Goal: Information Seeking & Learning: Learn about a topic

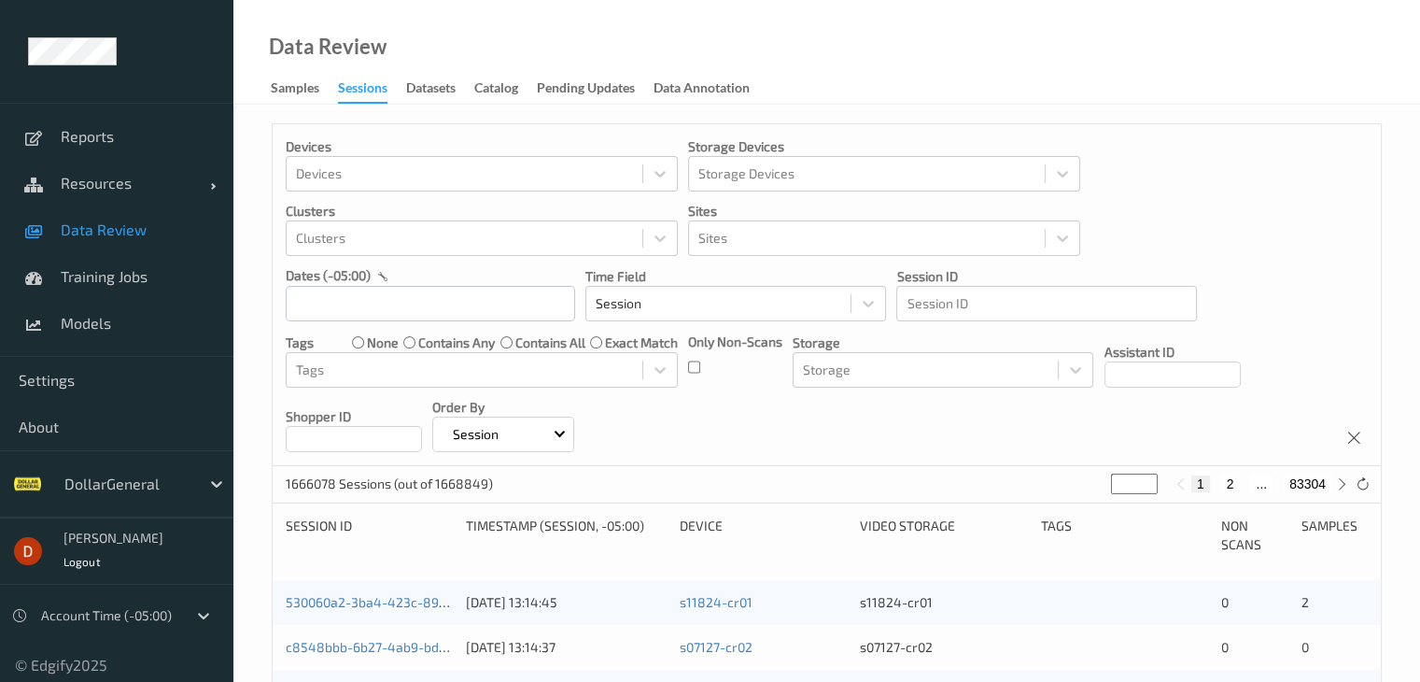
click at [168, 482] on div at bounding box center [127, 484] width 126 height 22
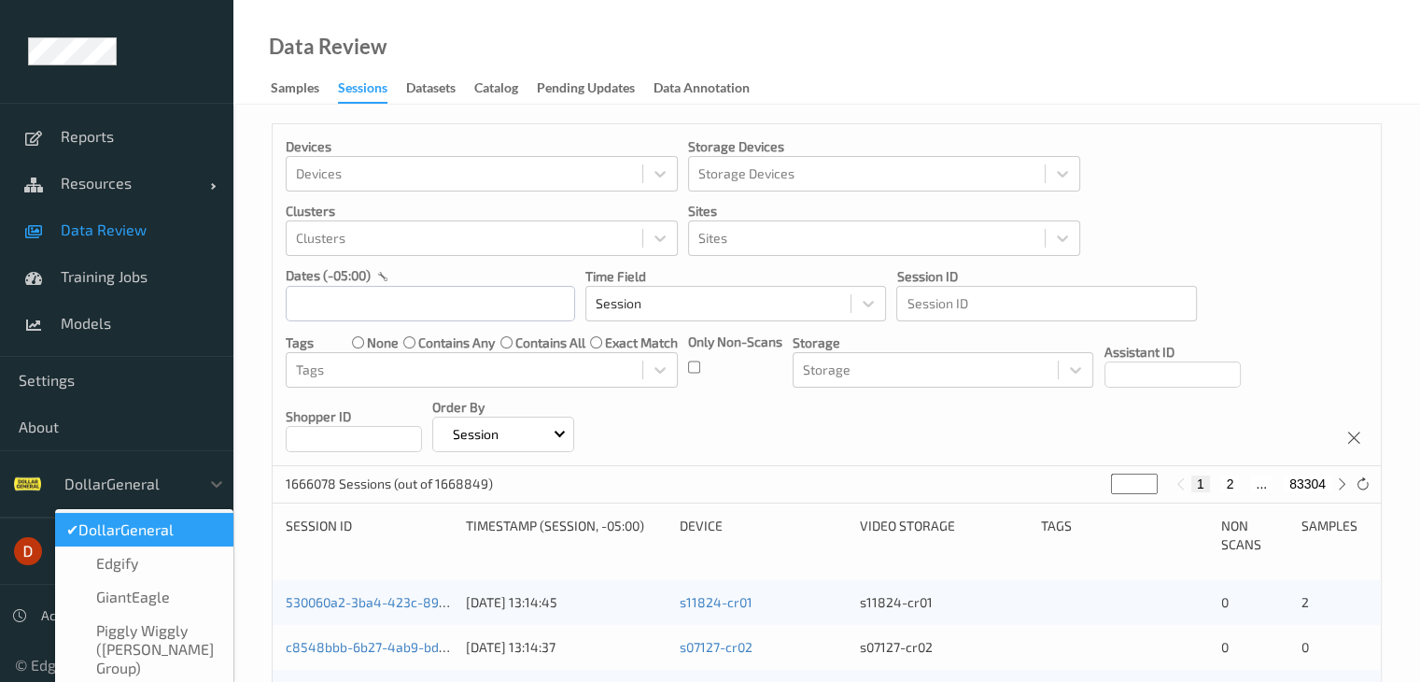
click at [149, 452] on div "option DollarGeneral selected, 1 of 4. 4 results available. Use Up and Down to …" at bounding box center [116, 483] width 233 height 67
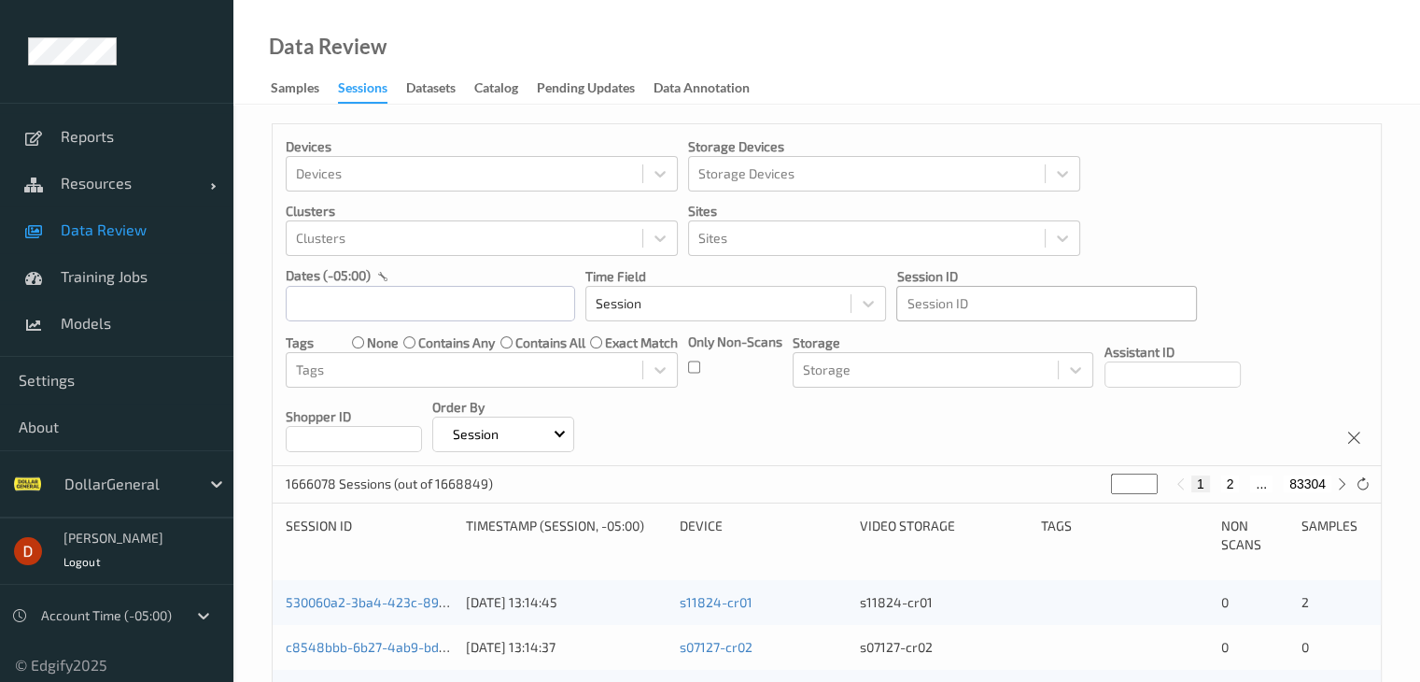
click at [1066, 301] on div at bounding box center [1047, 303] width 280 height 22
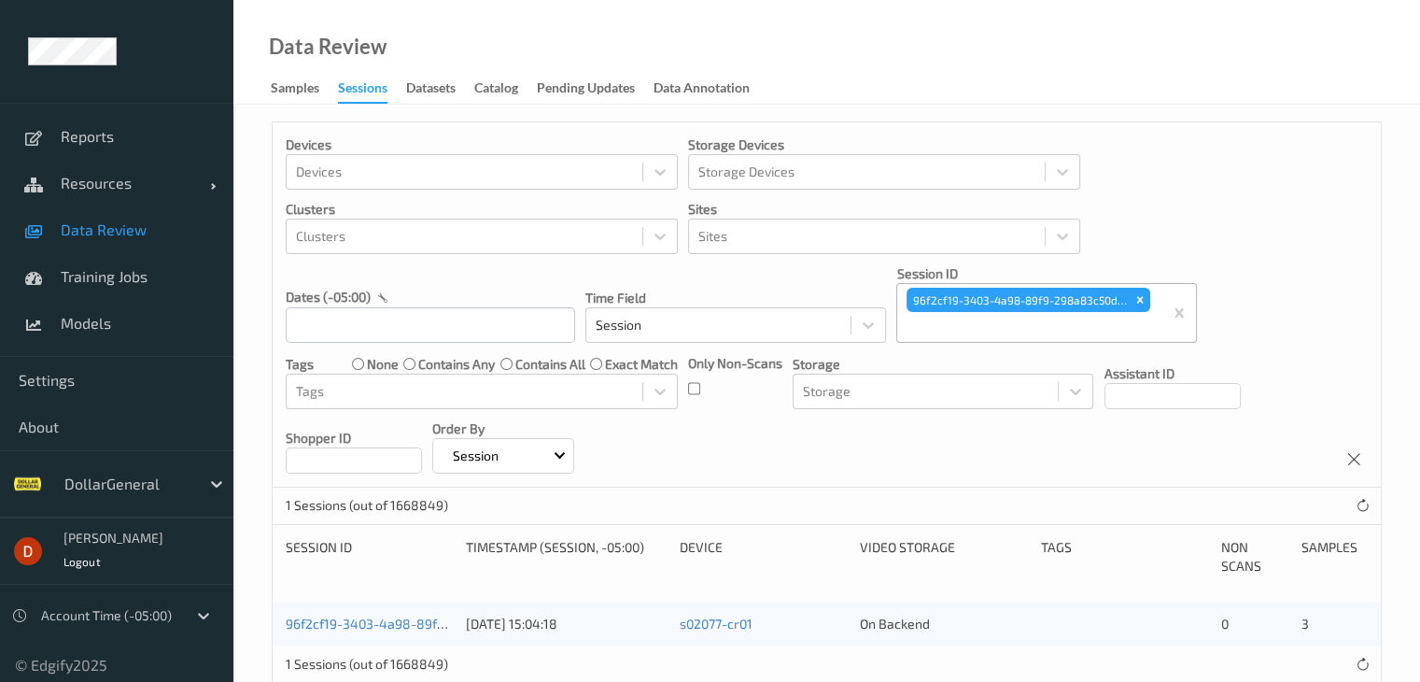
scroll to position [41, 0]
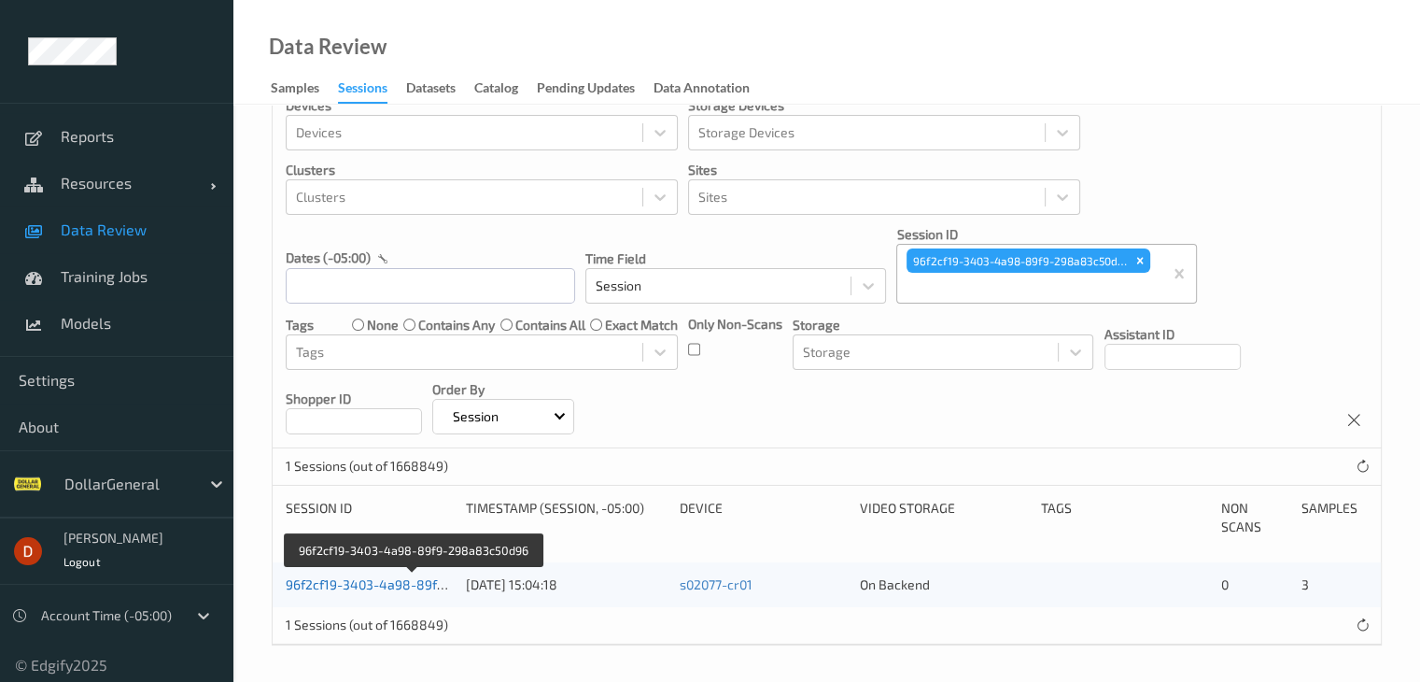
click at [366, 576] on link "96f2cf19-3403-4a98-89f9-298a83c50d96" at bounding box center [413, 584] width 255 height 16
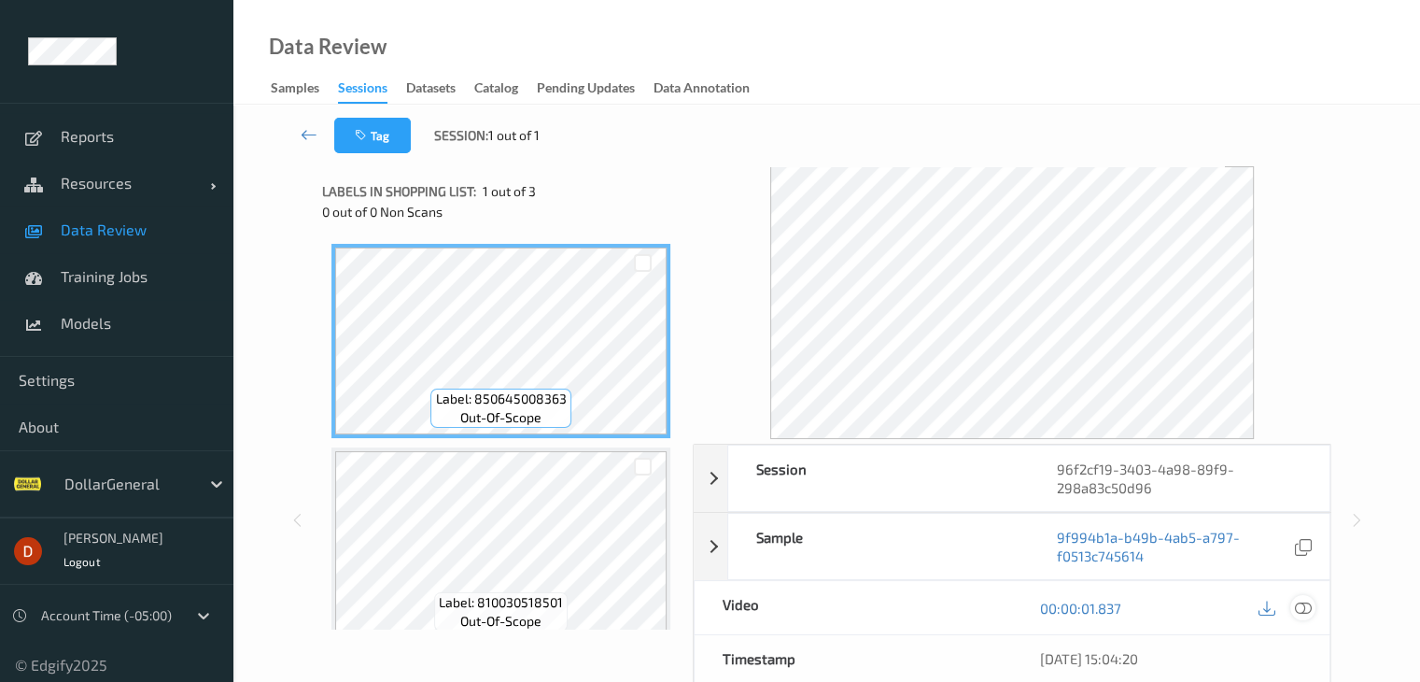
click at [1293, 608] on div at bounding box center [1303, 607] width 25 height 25
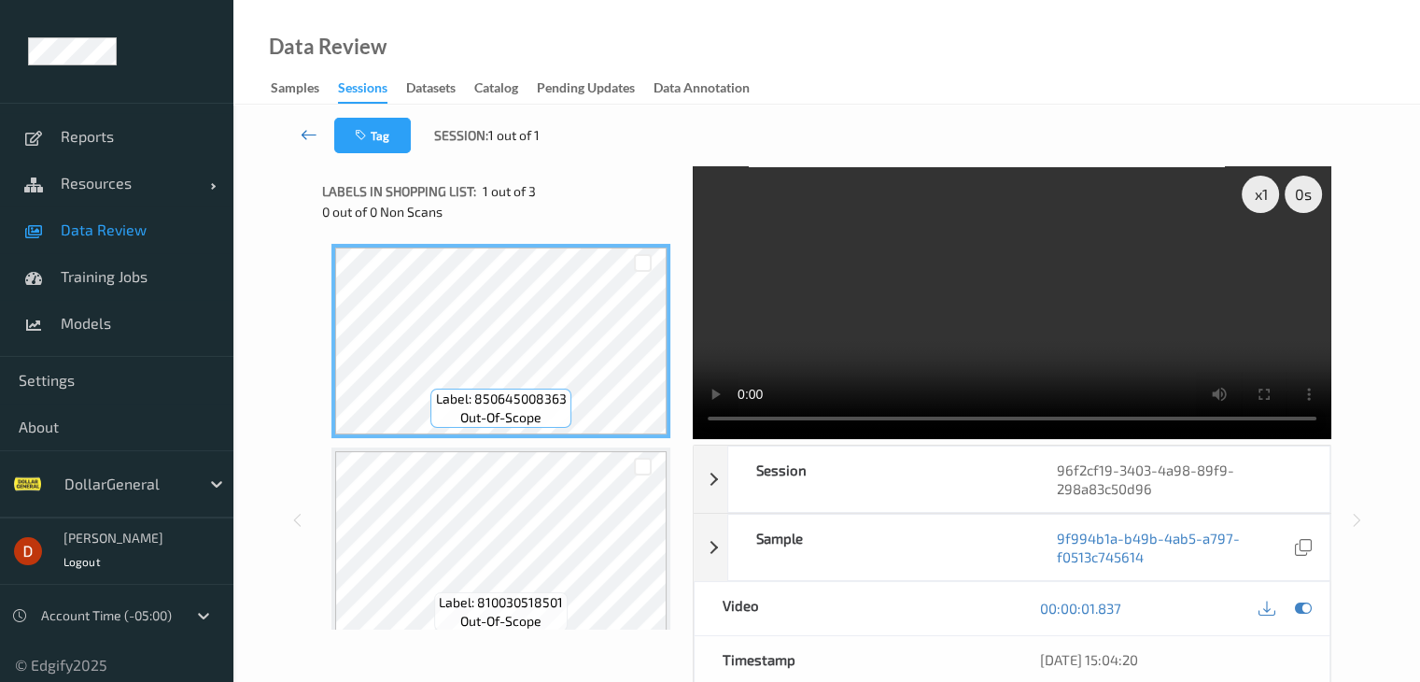
click at [320, 131] on link at bounding box center [309, 135] width 49 height 35
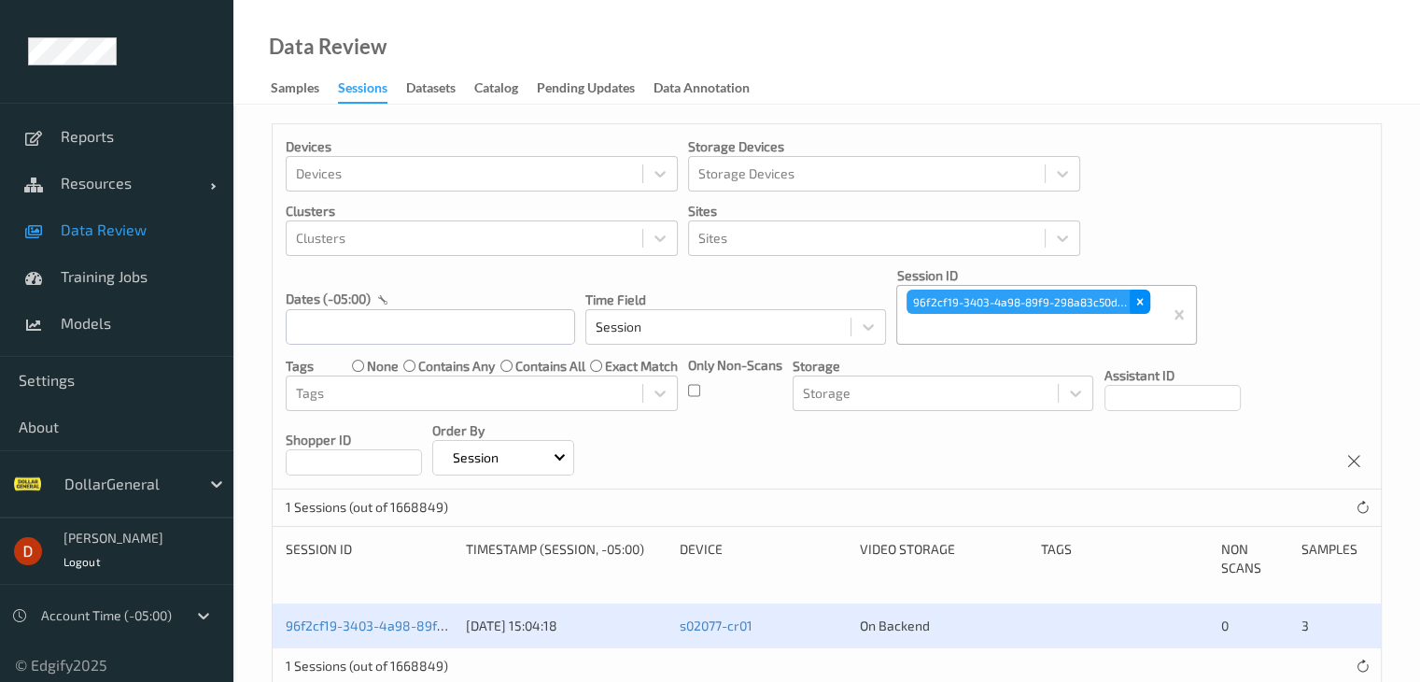
click at [1139, 304] on icon "Remove 96f2cf19-3403-4a98-89f9-298a83c50d96" at bounding box center [1140, 301] width 13 height 13
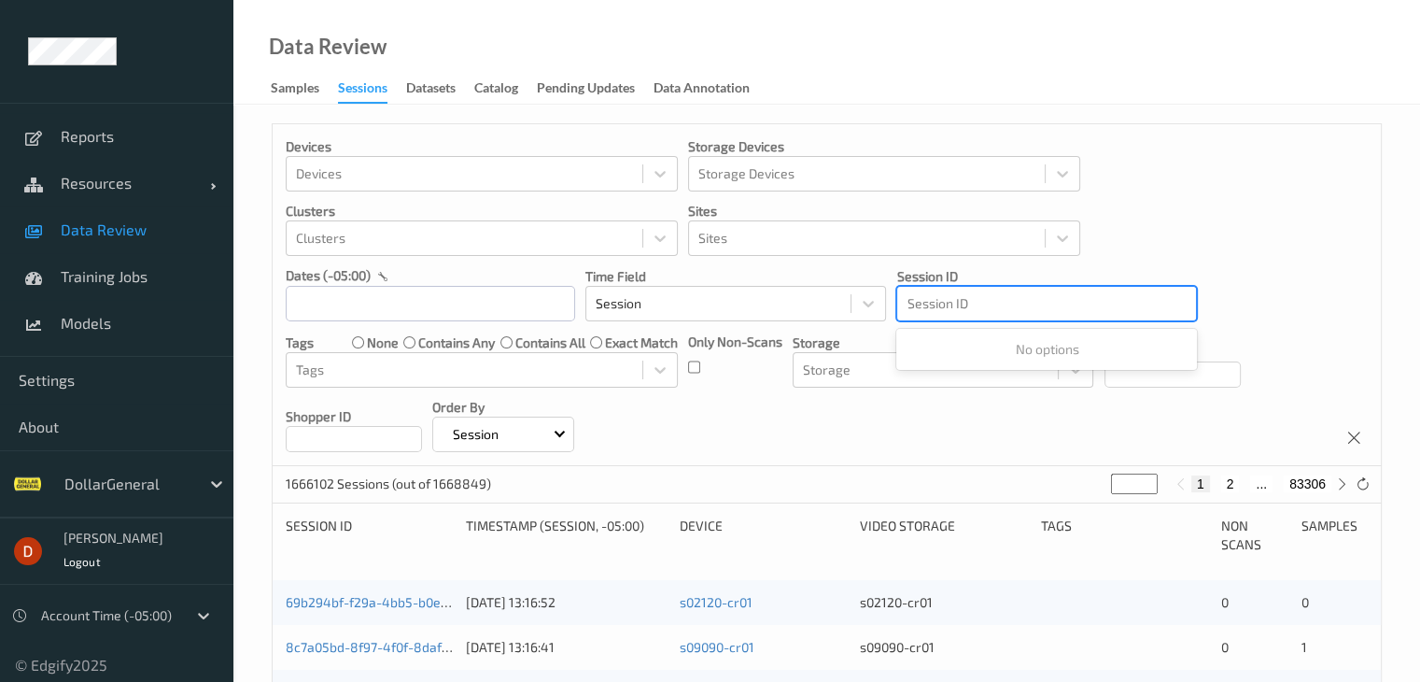
click at [1061, 302] on div at bounding box center [1047, 303] width 280 height 22
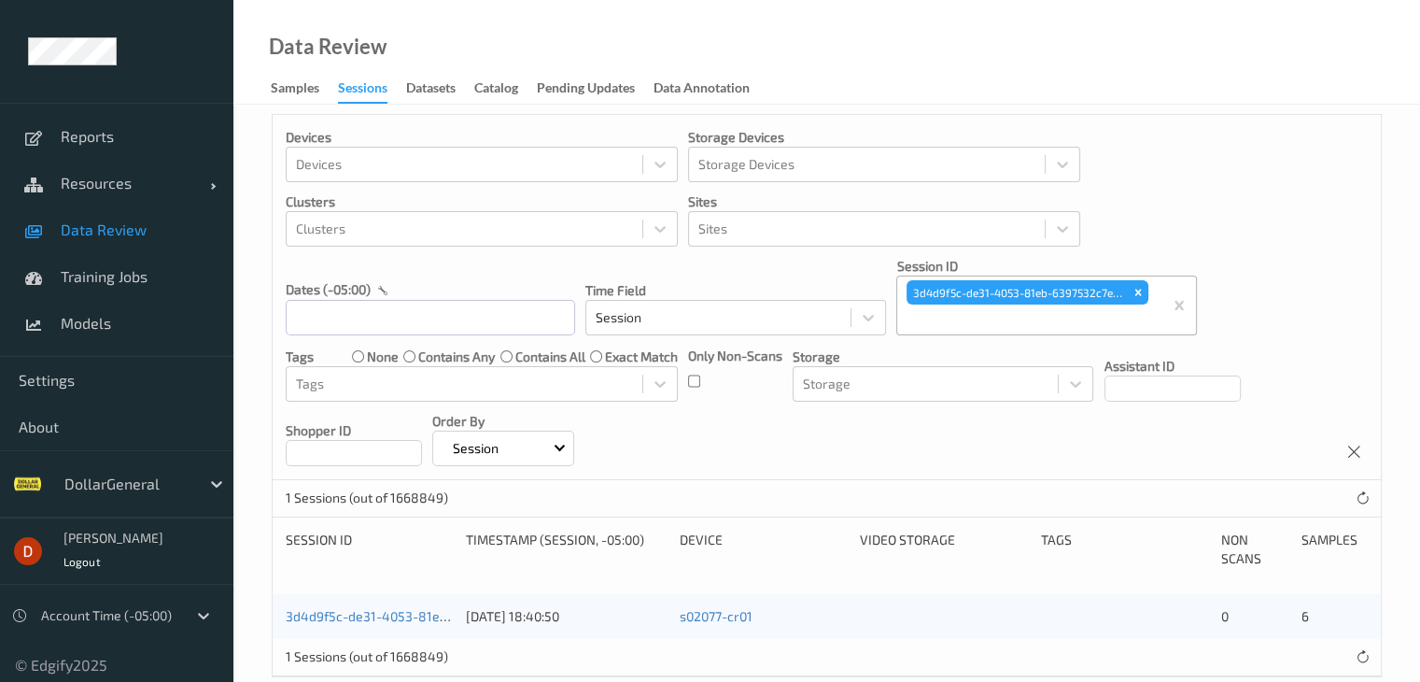
scroll to position [41, 0]
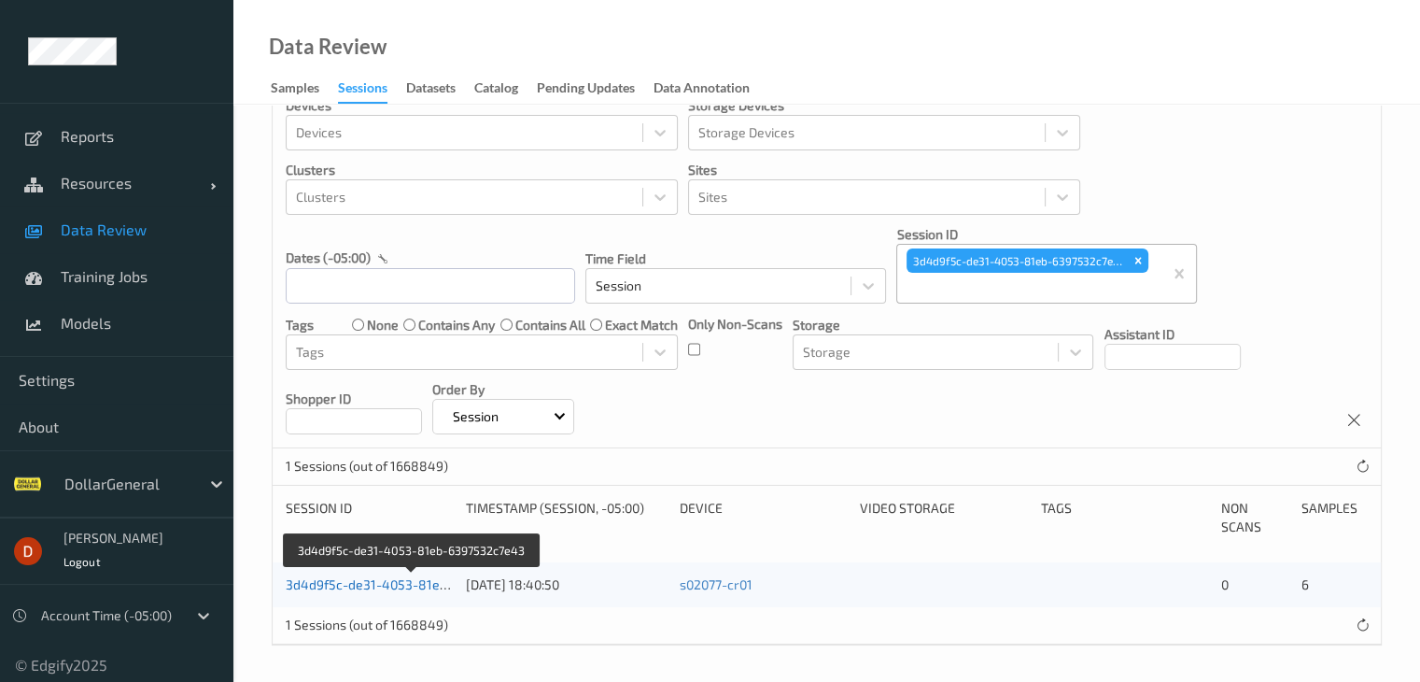
click at [318, 577] on link "3d4d9f5c-de31-4053-81eb-6397532c7e43" at bounding box center [413, 584] width 255 height 16
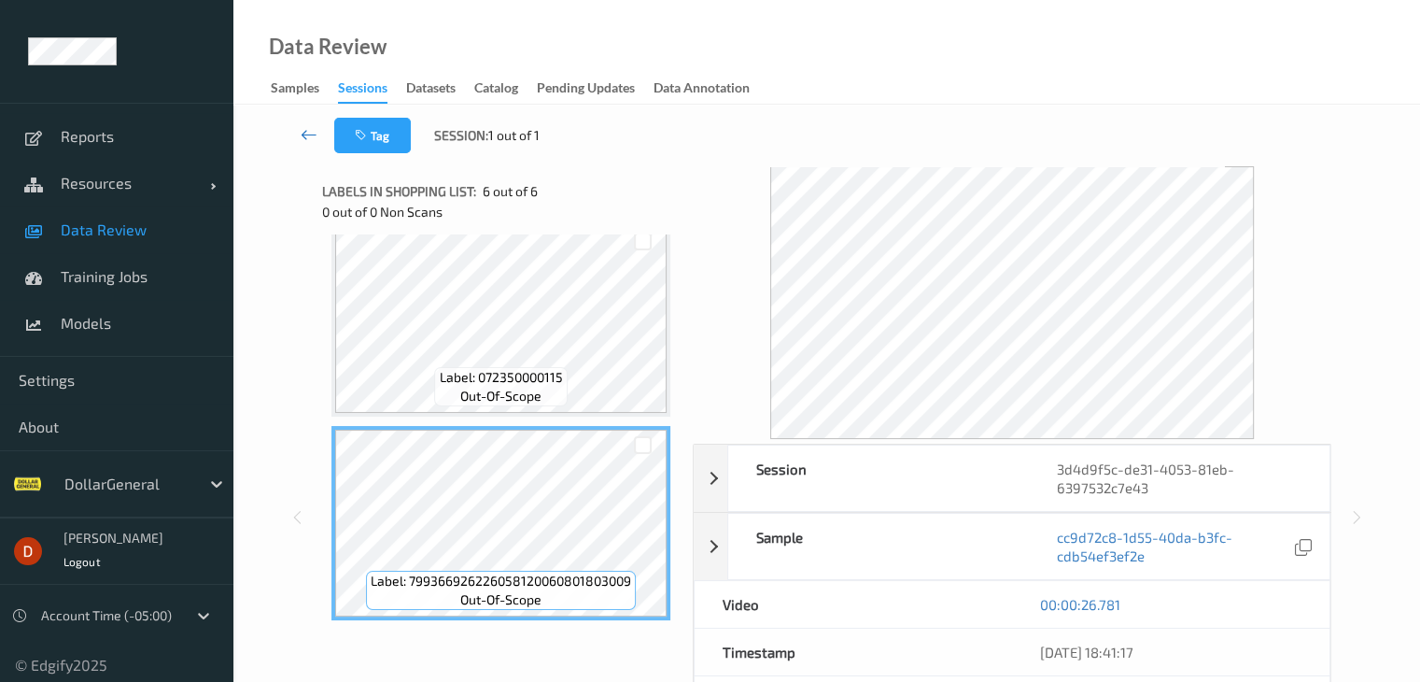
click at [314, 139] on icon at bounding box center [309, 134] width 17 height 19
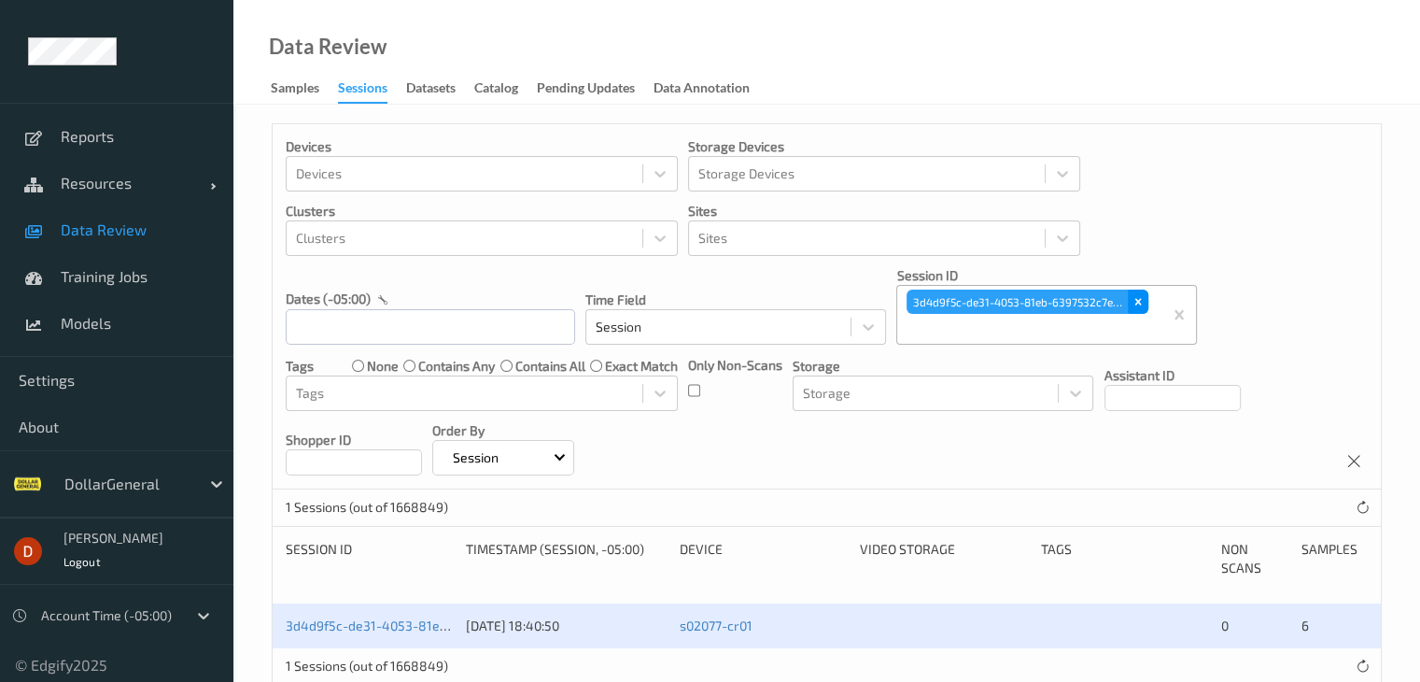
click at [1134, 302] on icon "Remove 3d4d9f5c-de31-4053-81eb-6397532c7e43" at bounding box center [1138, 301] width 13 height 13
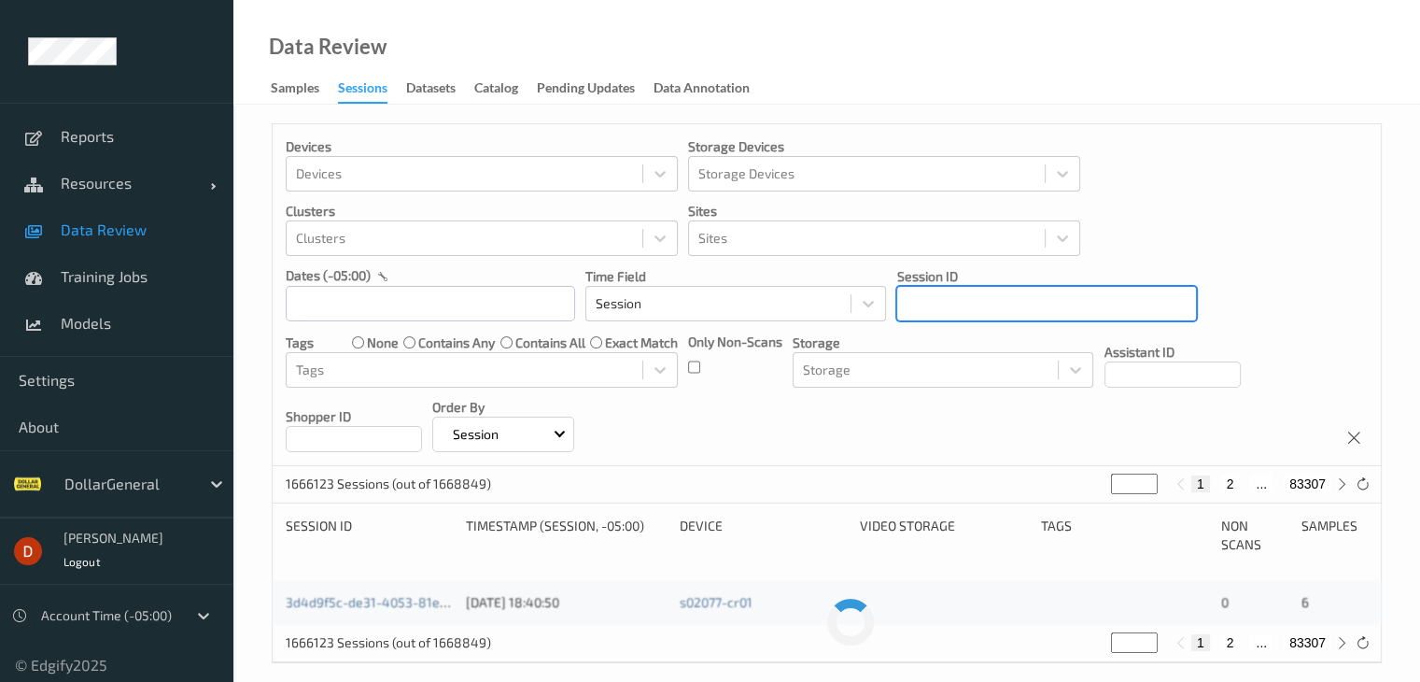
click at [1095, 322] on div "Devices Devices Storage Devices Storage Devices Clusters Clusters Sites Sites d…" at bounding box center [827, 295] width 1109 height 342
click at [1067, 294] on div at bounding box center [1047, 303] width 280 height 22
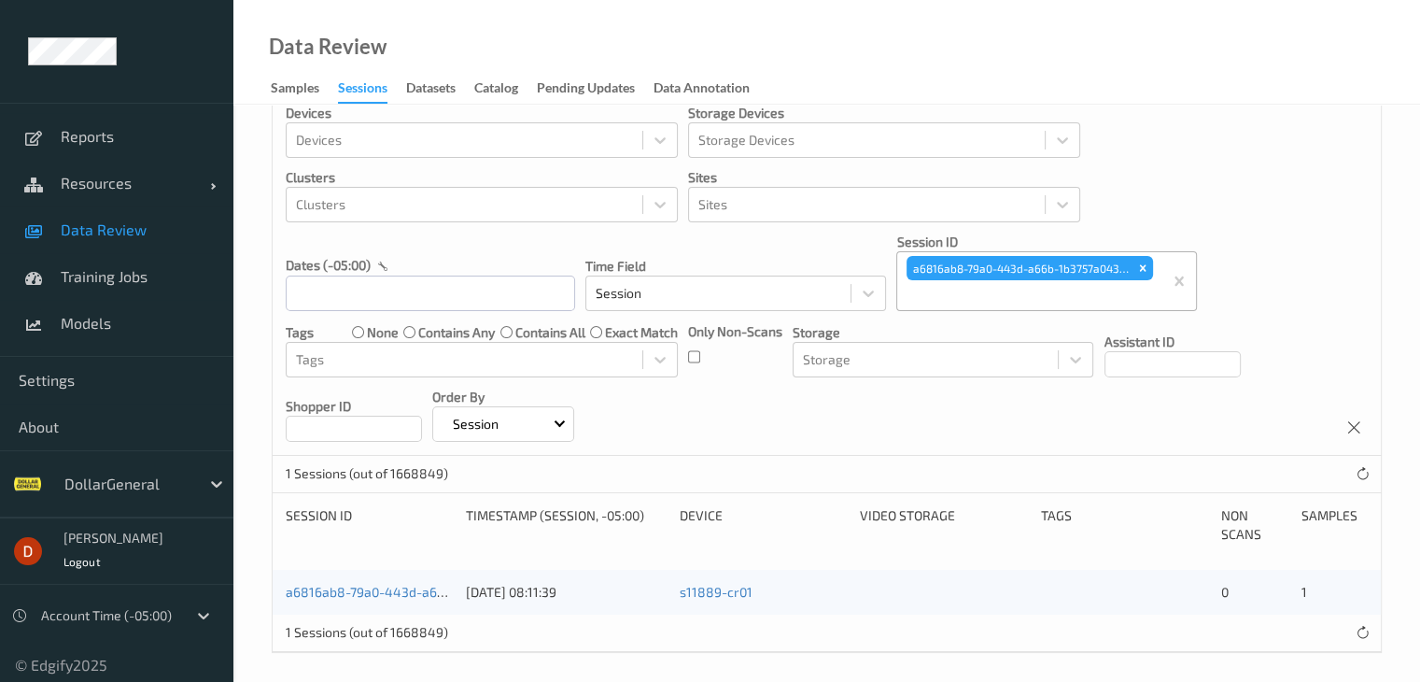
scroll to position [41, 0]
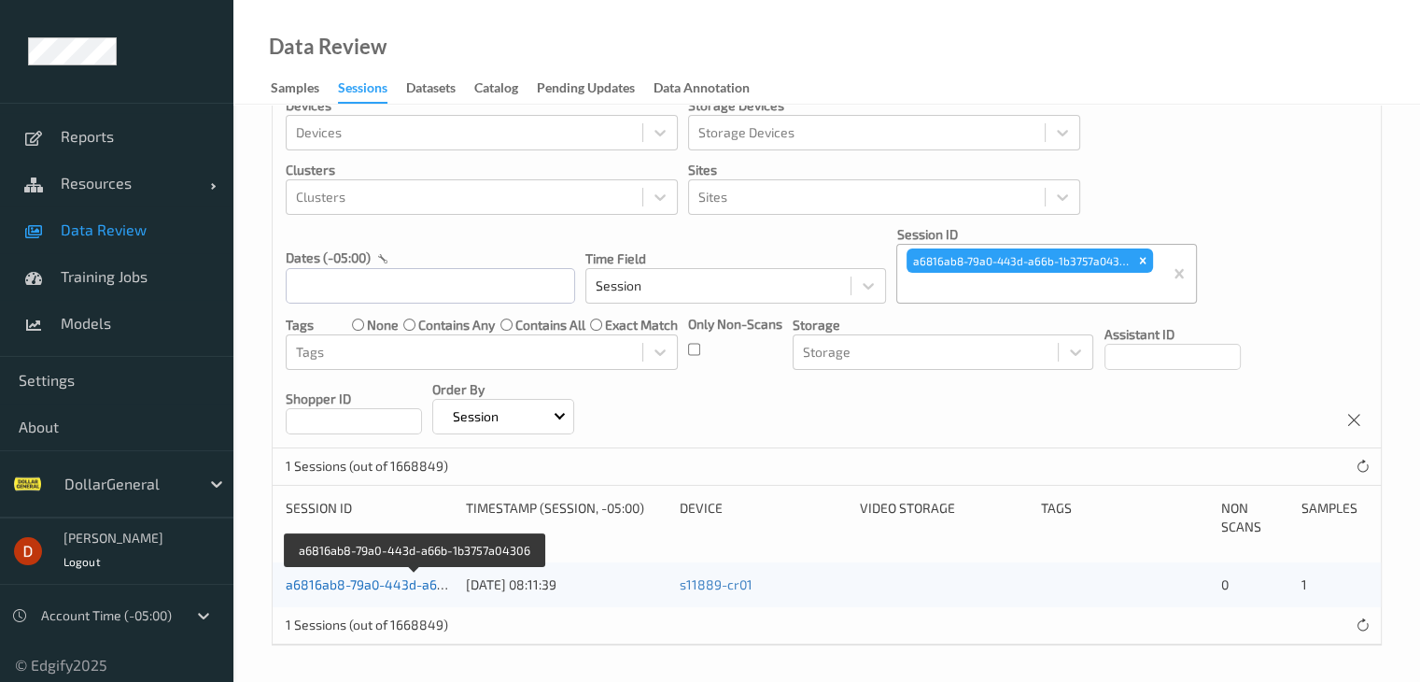
click at [377, 580] on link "a6816ab8-79a0-443d-a66b-1b3757a04306" at bounding box center [415, 584] width 259 height 16
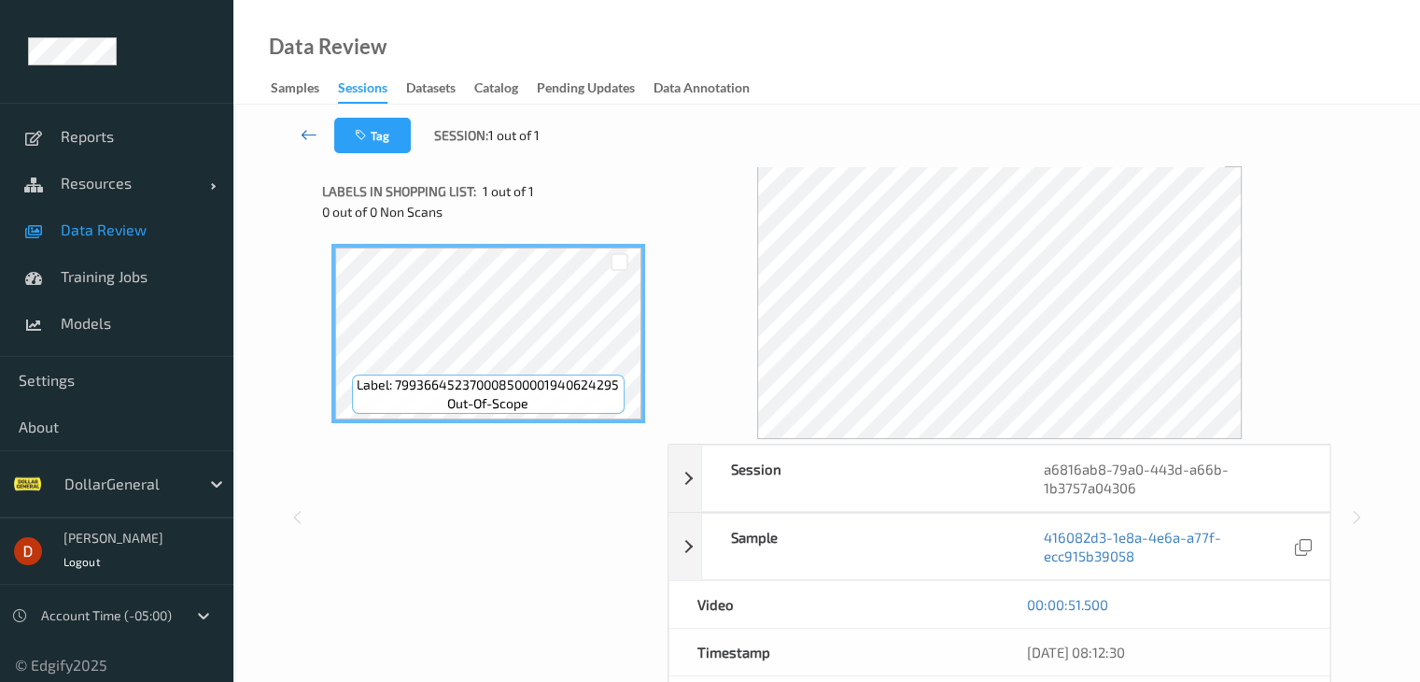
click at [310, 135] on icon at bounding box center [309, 134] width 17 height 19
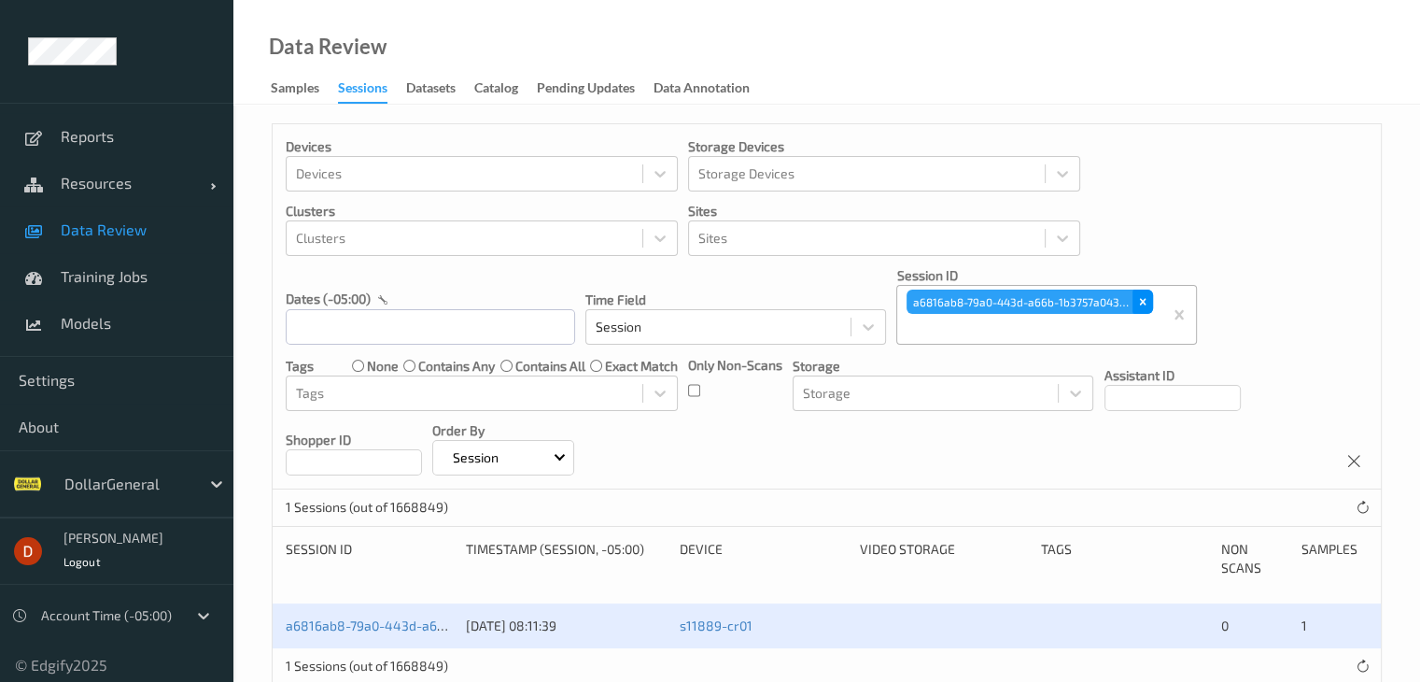
click at [1139, 290] on div "Remove a6816ab8-79a0-443d-a66b-1b3757a04306" at bounding box center [1143, 302] width 21 height 24
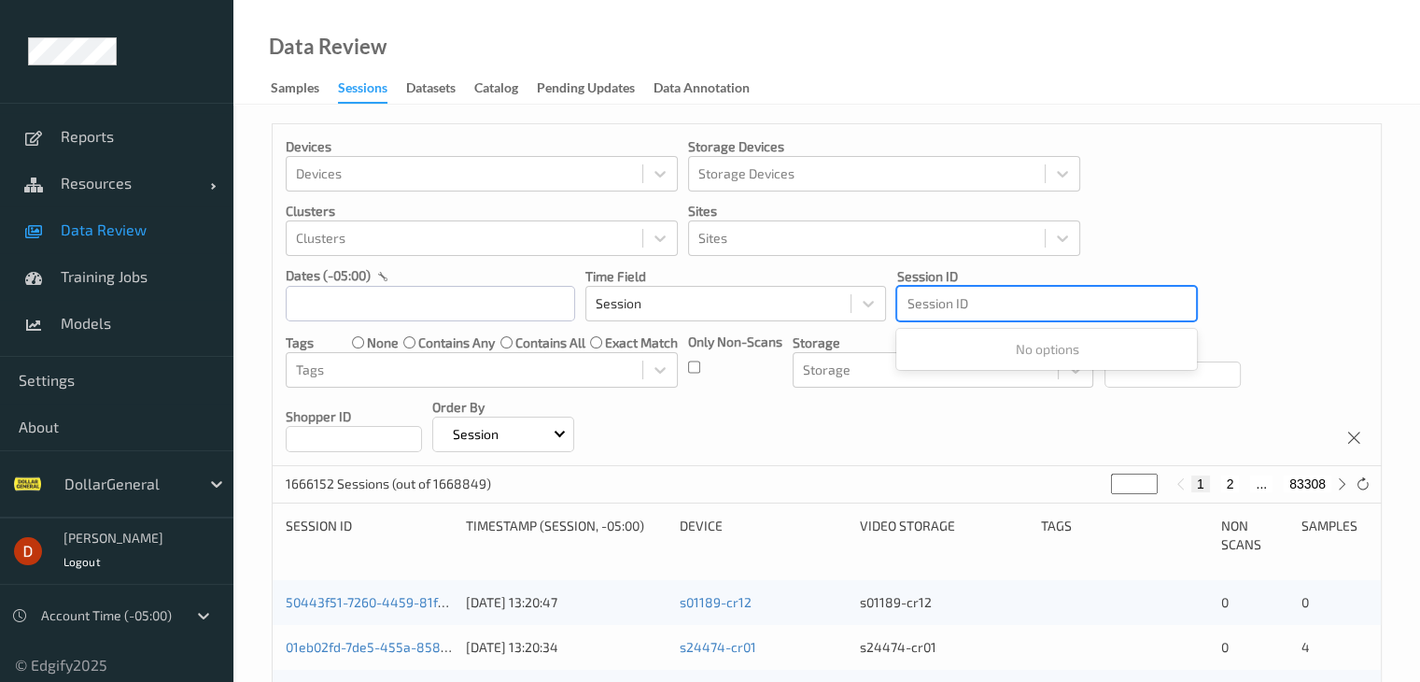
click at [1072, 300] on div at bounding box center [1047, 303] width 280 height 22
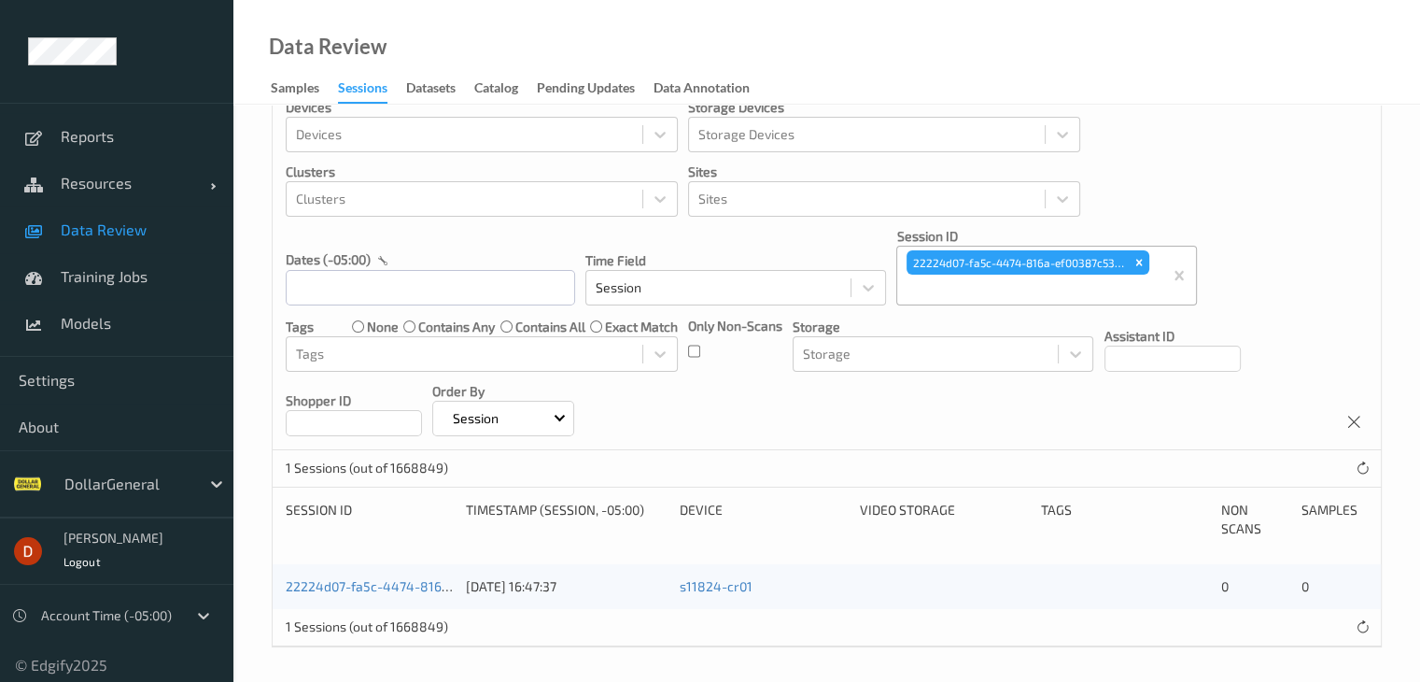
scroll to position [41, 0]
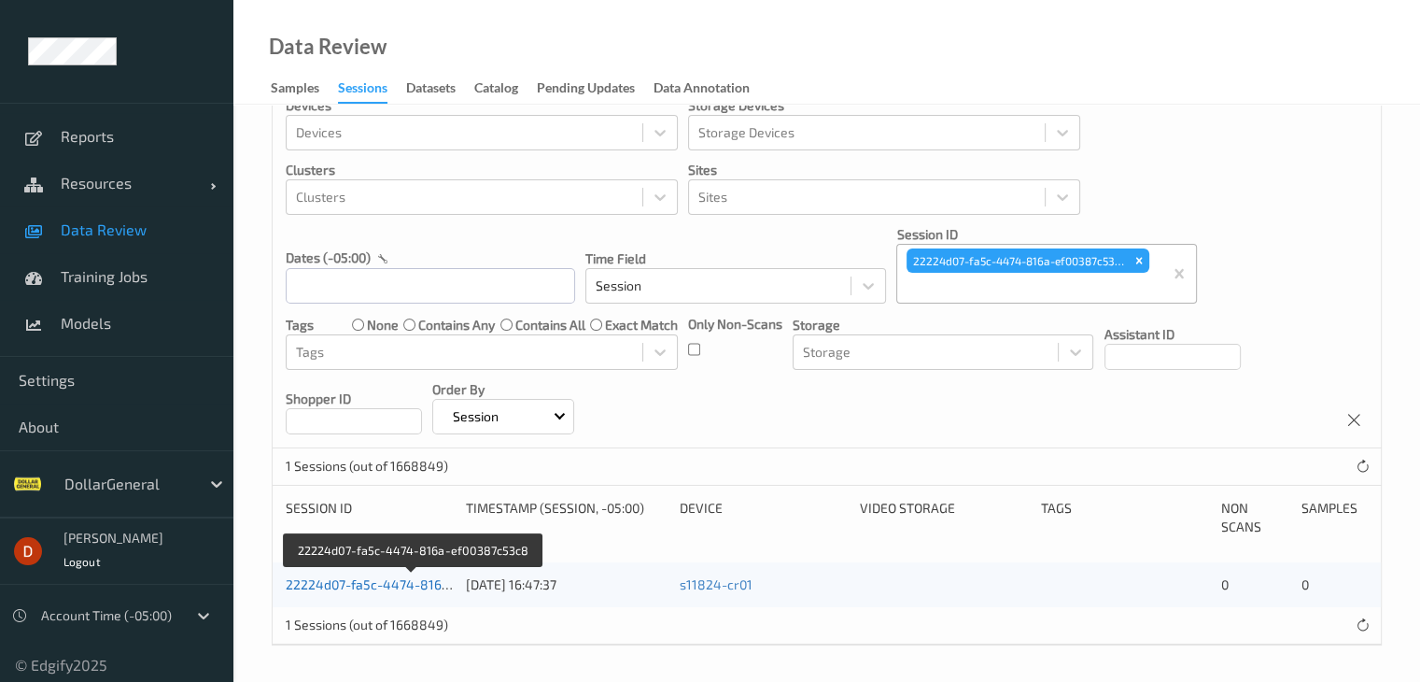
click at [366, 584] on link "22224d07-fa5c-4474-816a-ef00387c53c8" at bounding box center [413, 584] width 255 height 16
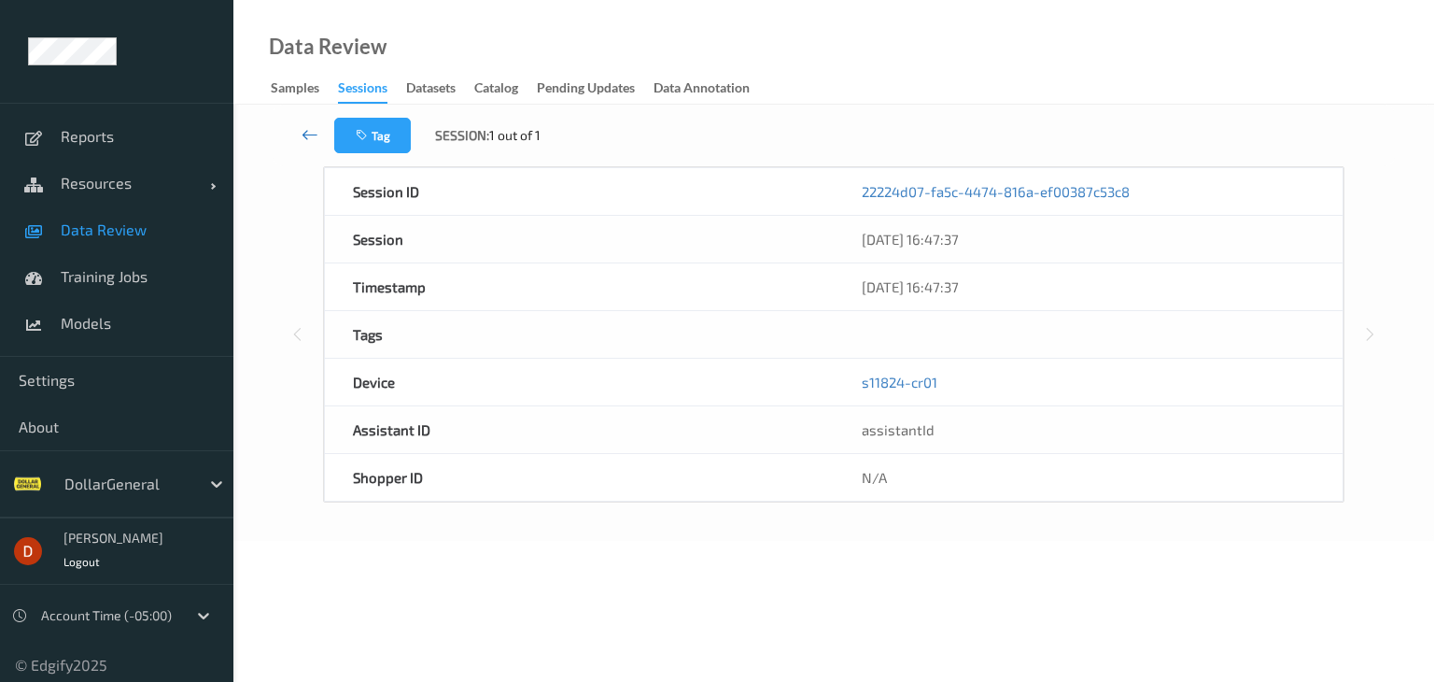
click at [309, 134] on icon at bounding box center [310, 134] width 17 height 19
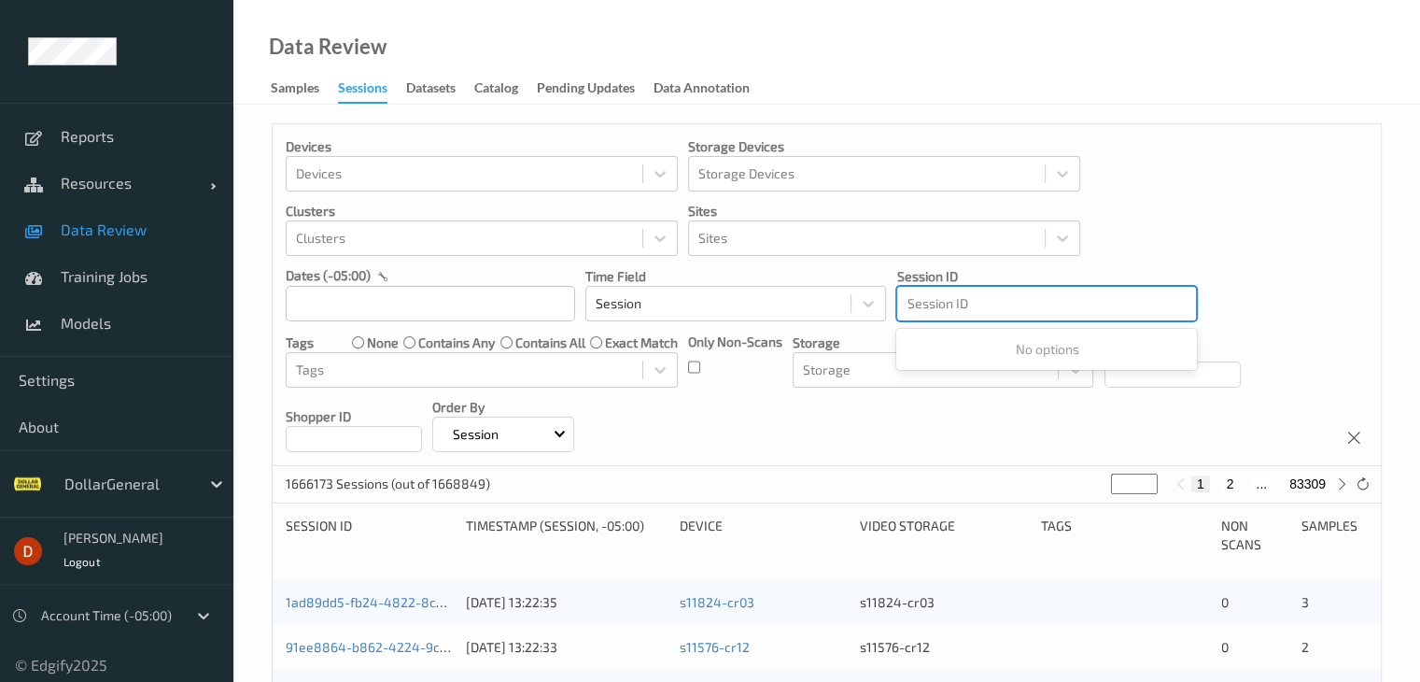
click at [1042, 306] on div at bounding box center [1047, 303] width 280 height 22
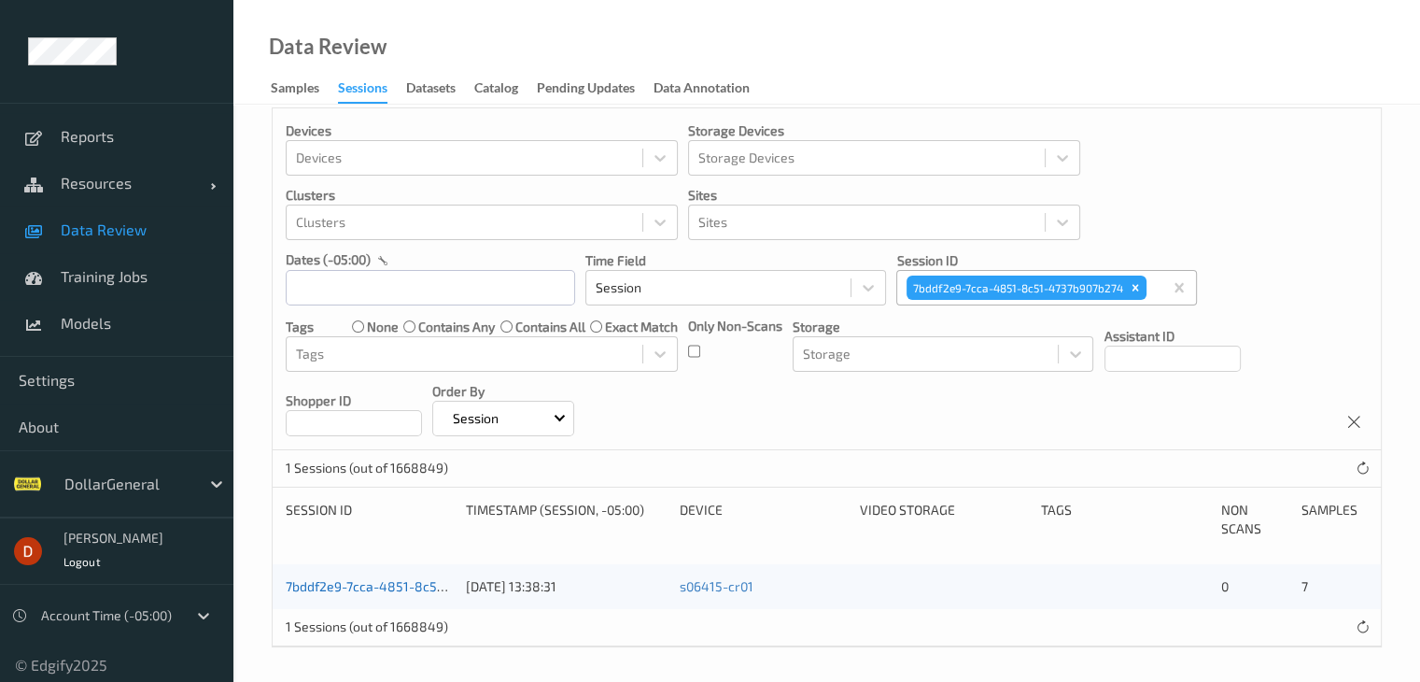
scroll to position [19, 0]
click at [400, 586] on link "7bddf2e9-7cca-4851-8c51-4737b907b274" at bounding box center [411, 583] width 250 height 16
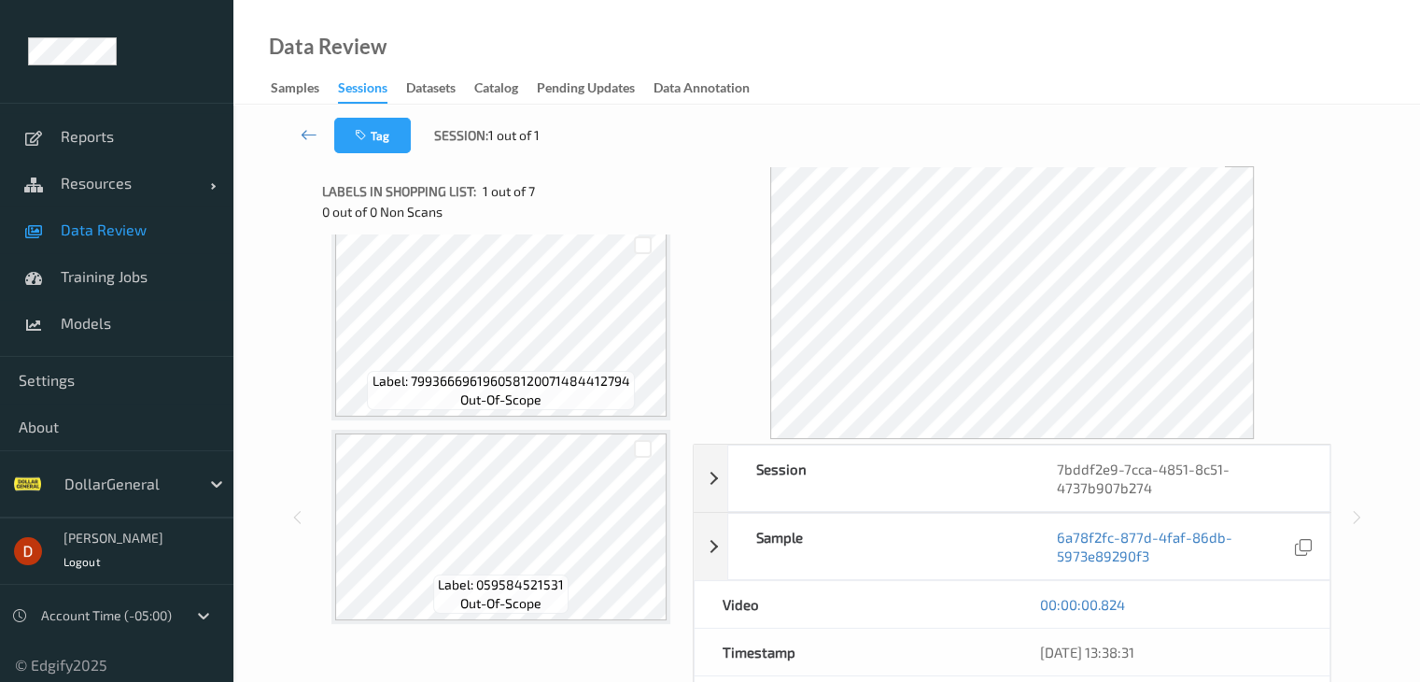
scroll to position [1039, 0]
click at [303, 134] on icon at bounding box center [309, 134] width 17 height 19
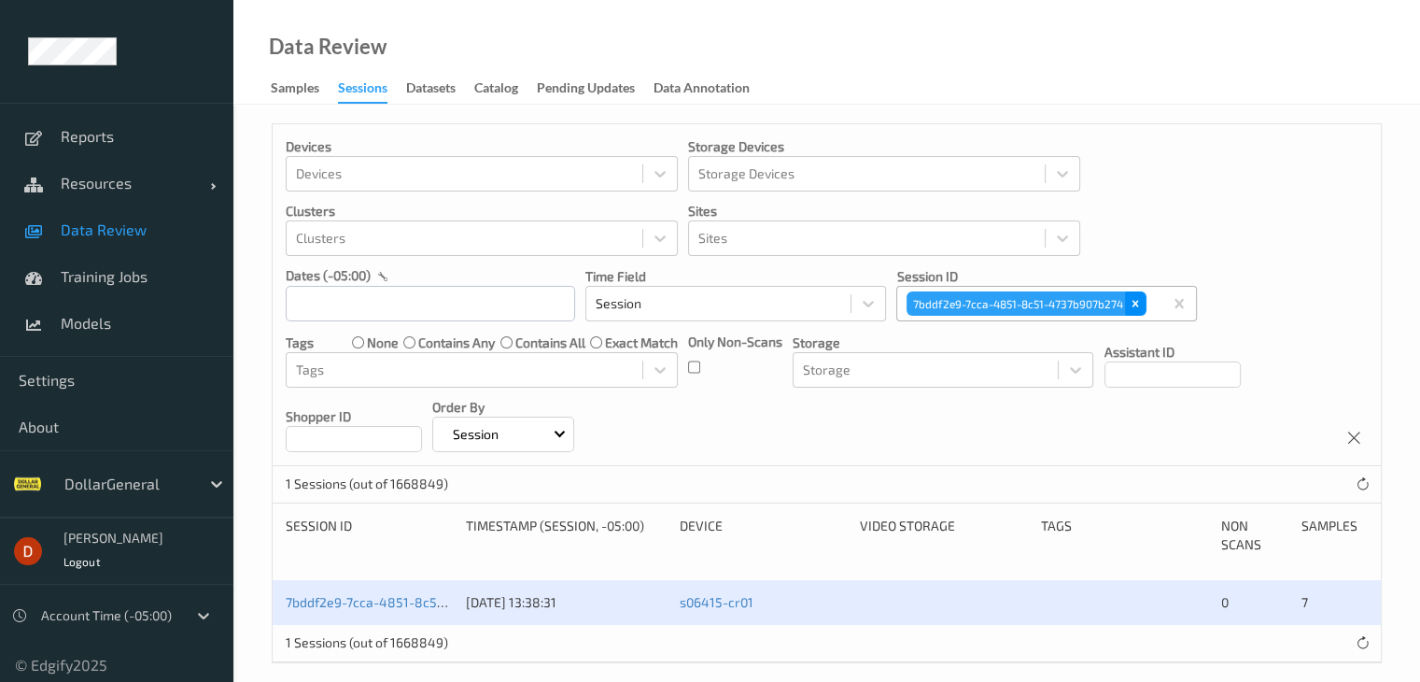
click at [1135, 303] on icon "Remove 7bddf2e9-7cca-4851-8c51-4737b907b274" at bounding box center [1136, 304] width 7 height 7
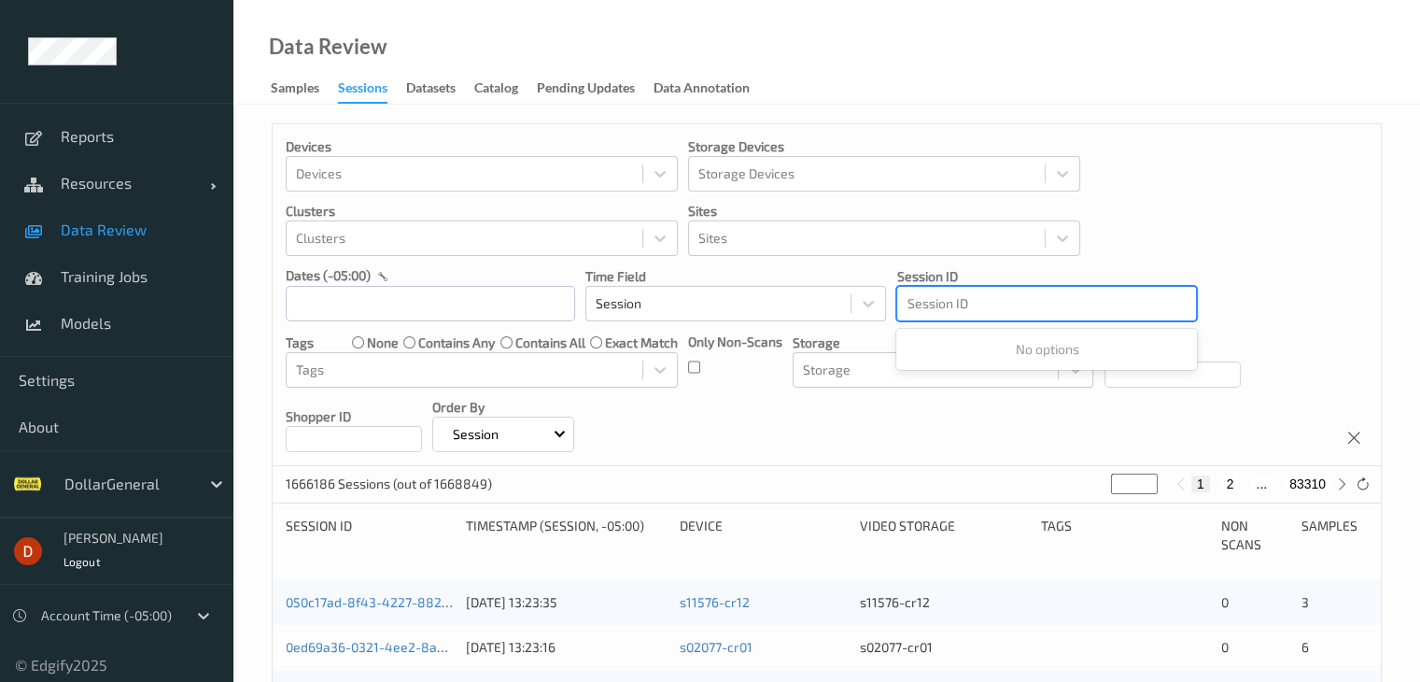
click at [1029, 301] on div at bounding box center [1047, 303] width 280 height 22
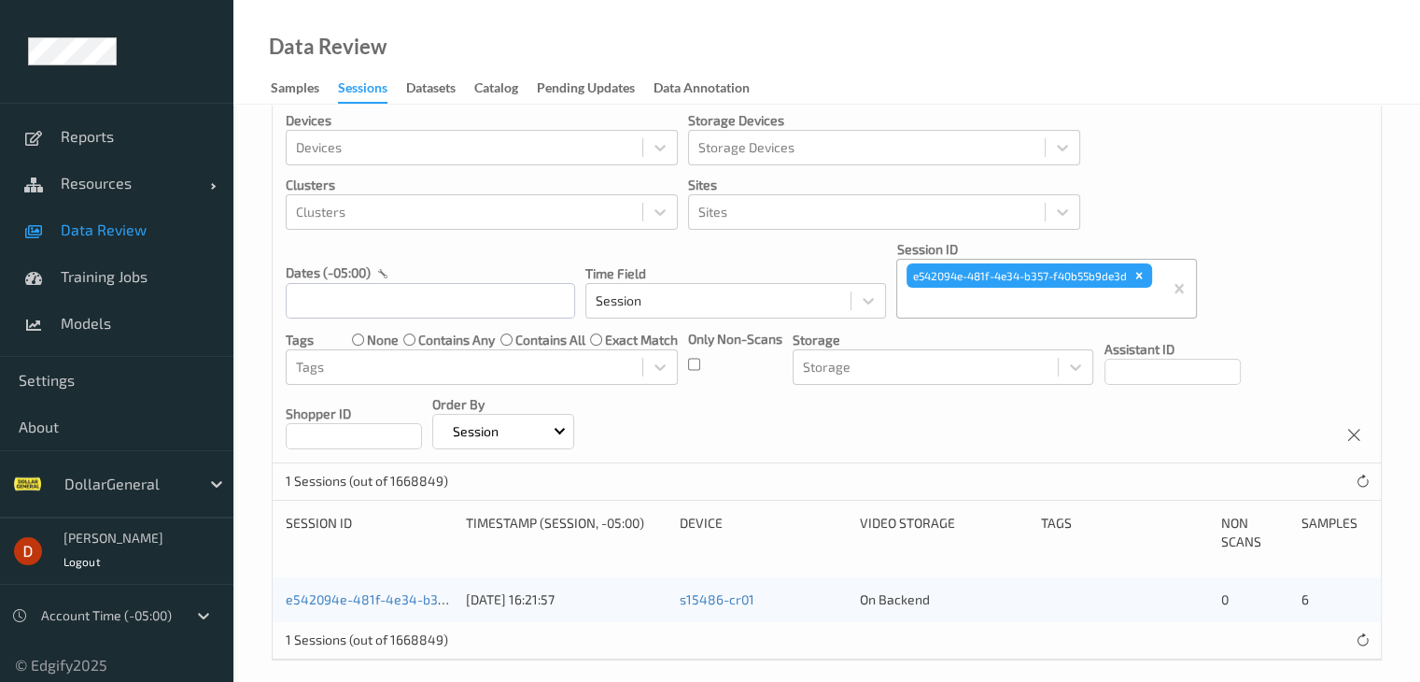
scroll to position [41, 0]
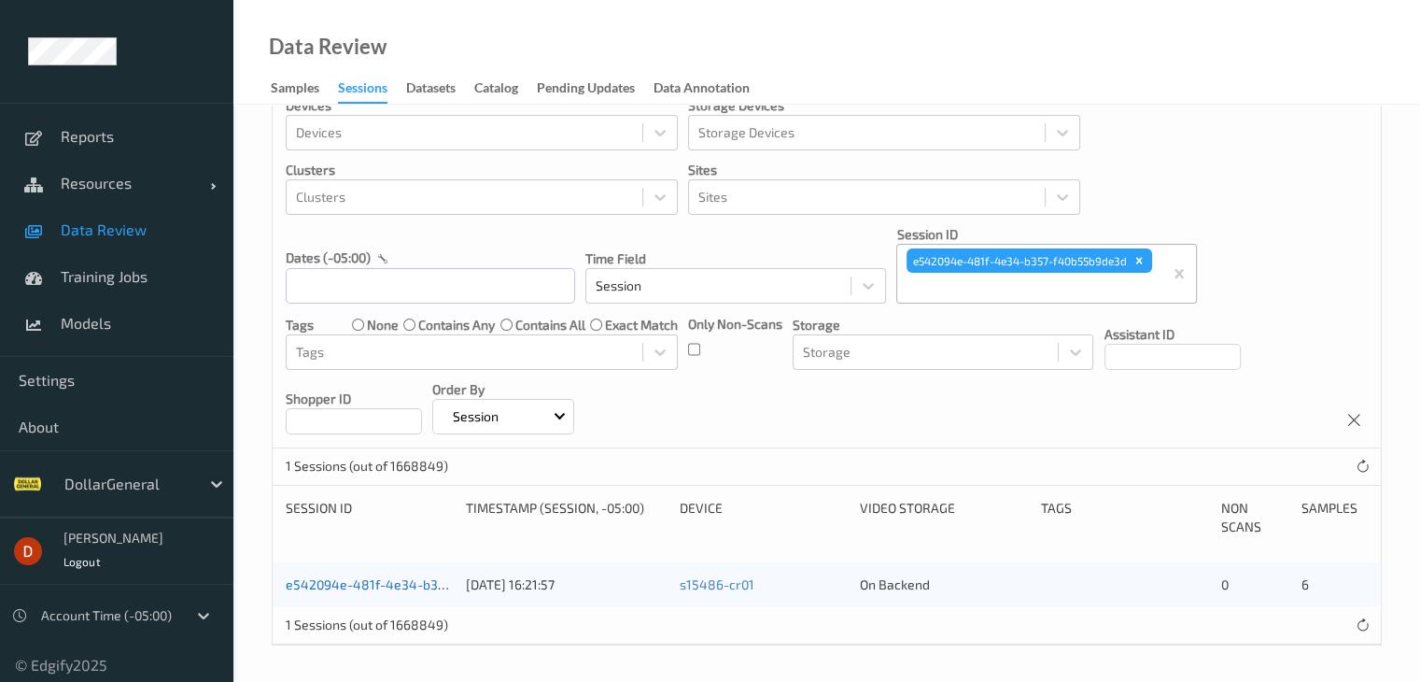
click at [407, 580] on link "e542094e-481f-4e34-b357-f40b55b9de3d" at bounding box center [416, 584] width 260 height 16
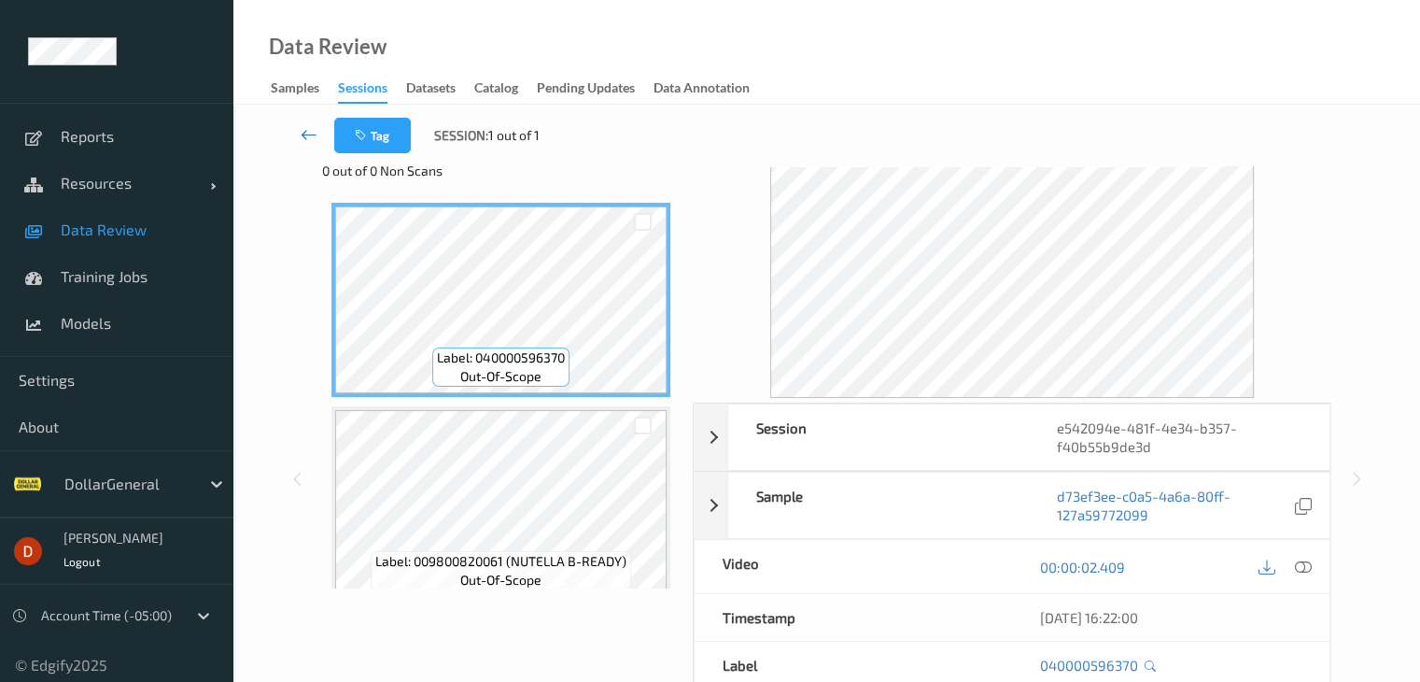
click at [297, 139] on link at bounding box center [309, 135] width 49 height 35
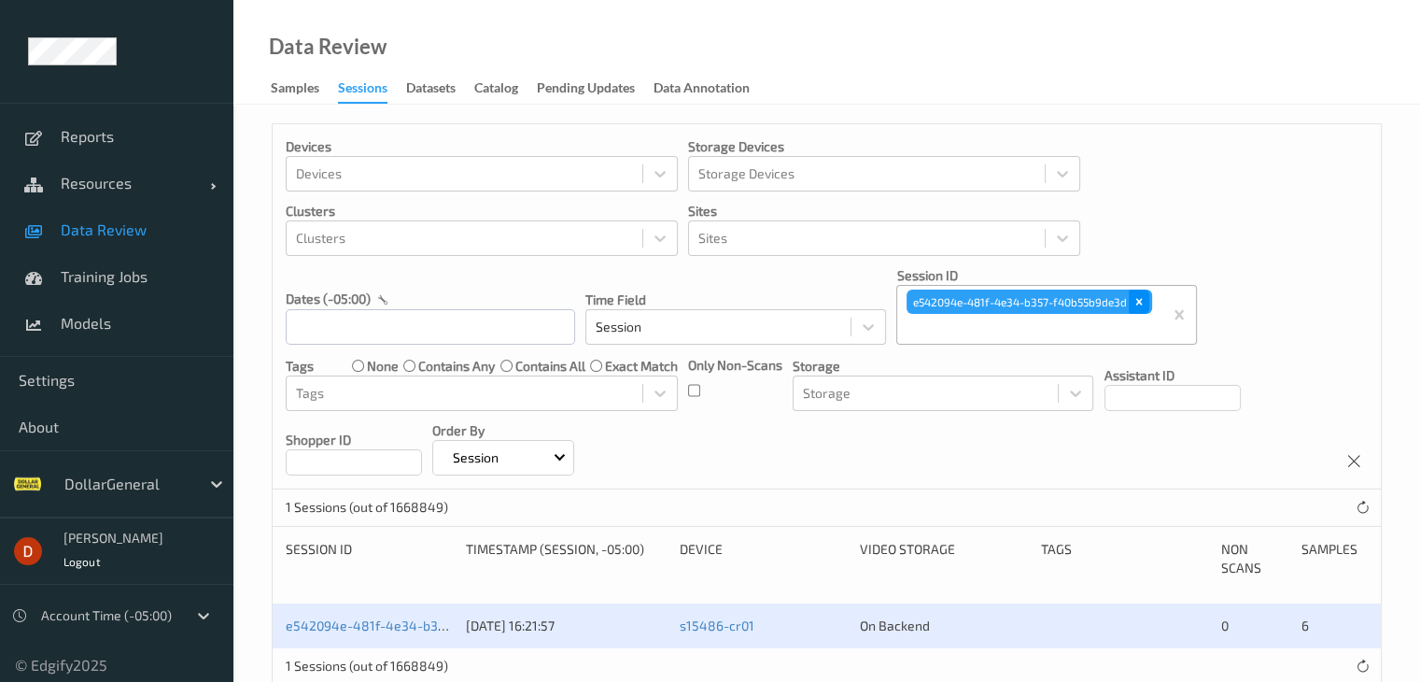
click at [1136, 300] on icon "Remove e542094e-481f-4e34-b357-f40b55b9de3d" at bounding box center [1139, 301] width 13 height 13
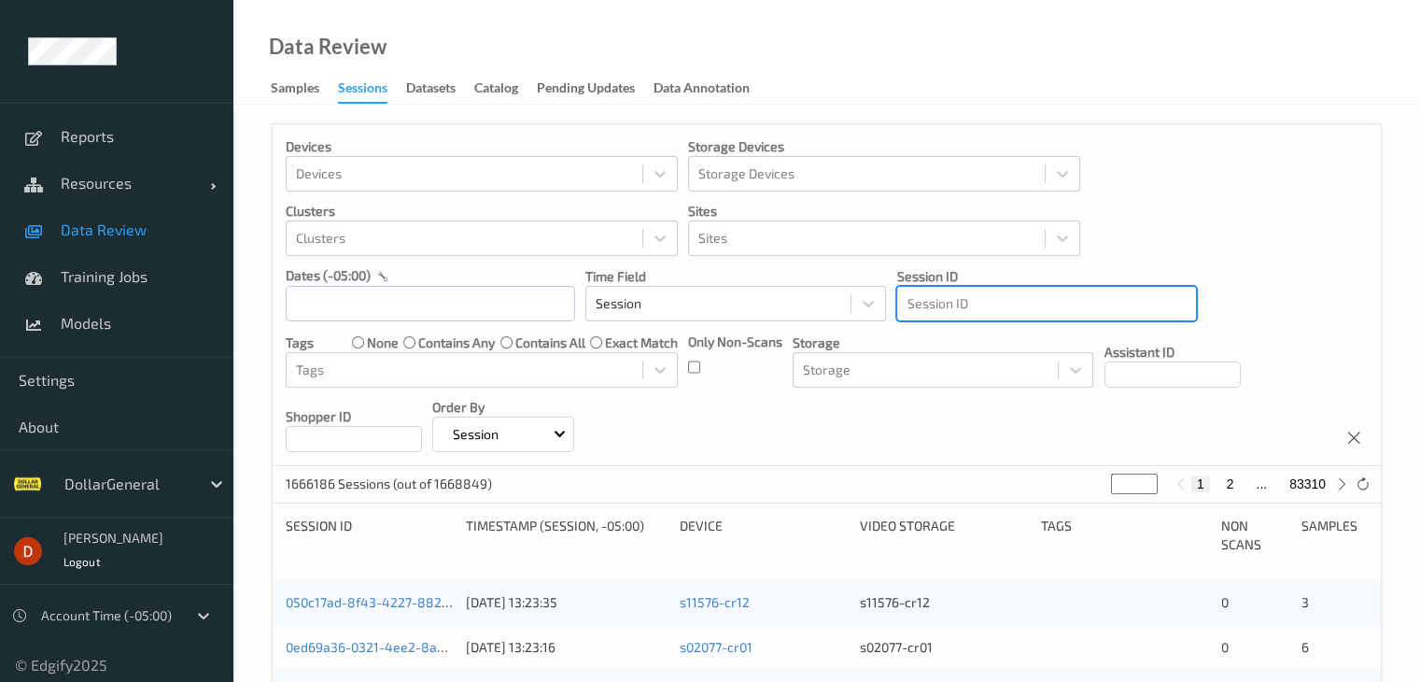
click at [1021, 304] on div at bounding box center [1047, 303] width 280 height 22
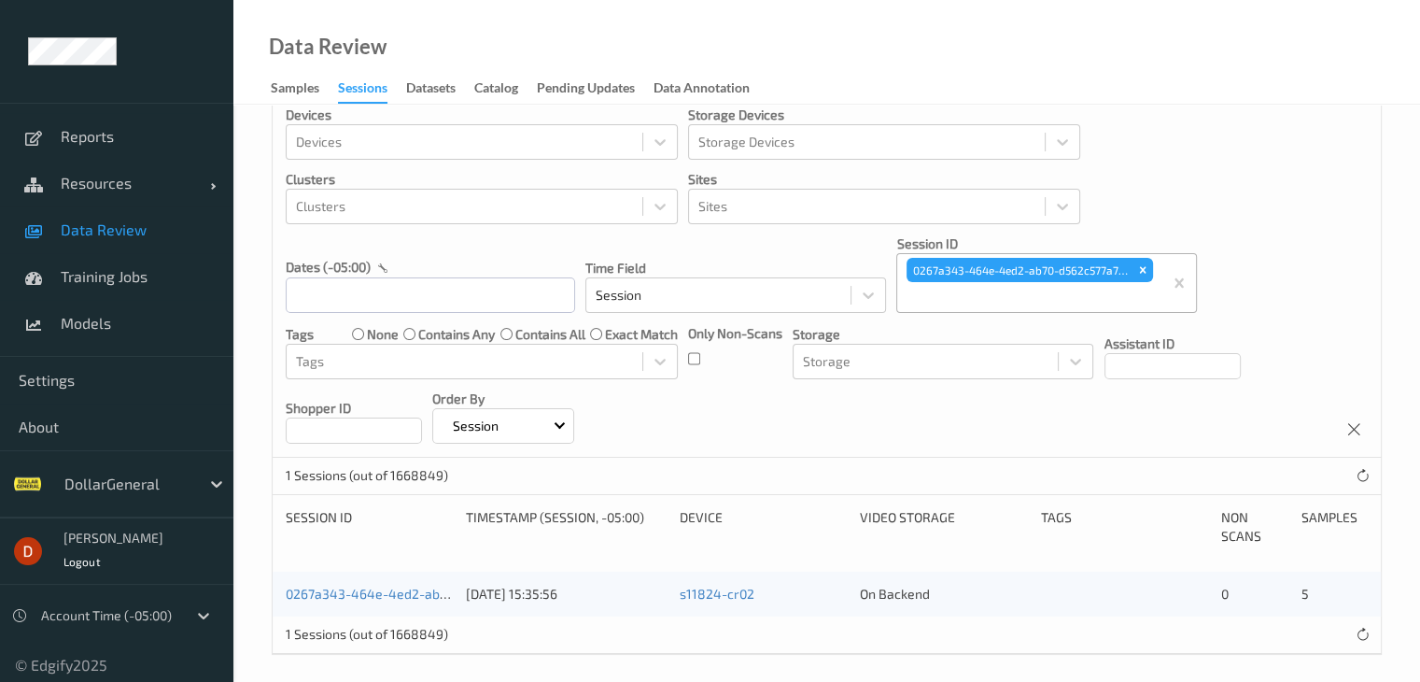
scroll to position [41, 0]
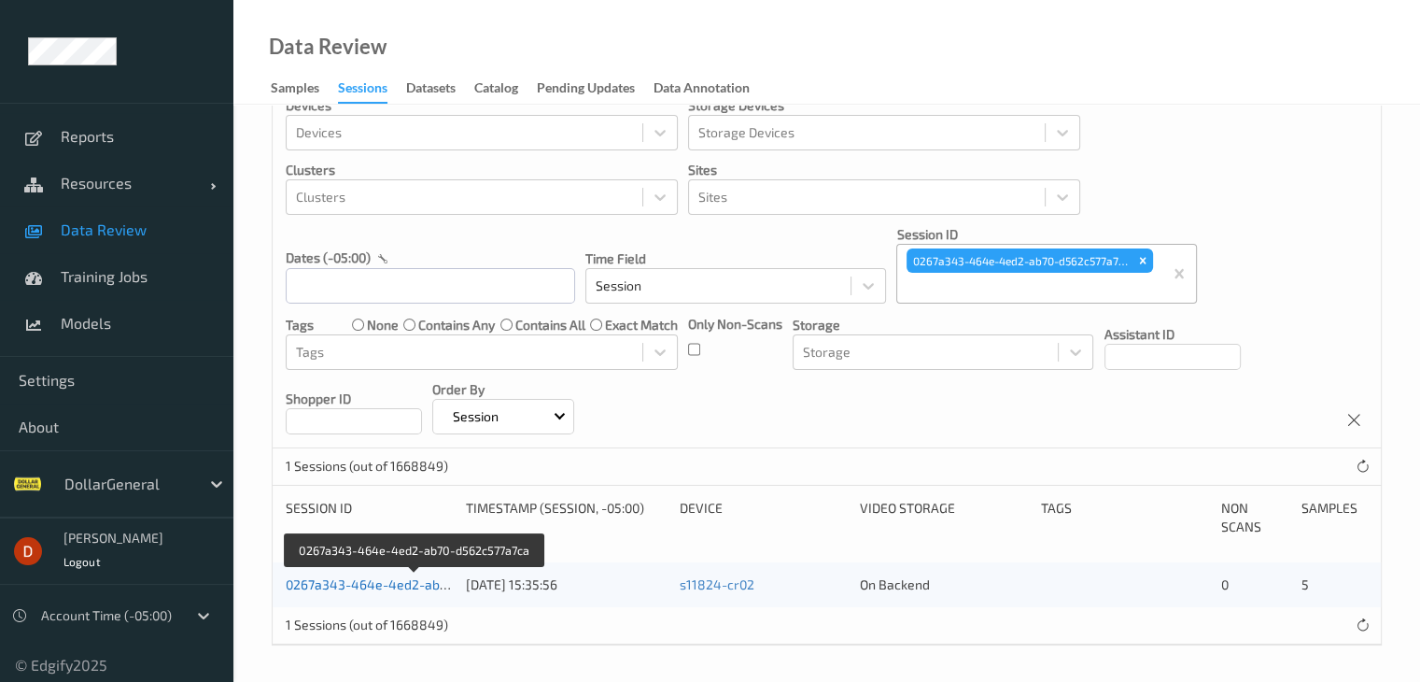
click at [403, 586] on link "0267a343-464e-4ed2-ab70-d562c577a7ca" at bounding box center [415, 584] width 259 height 16
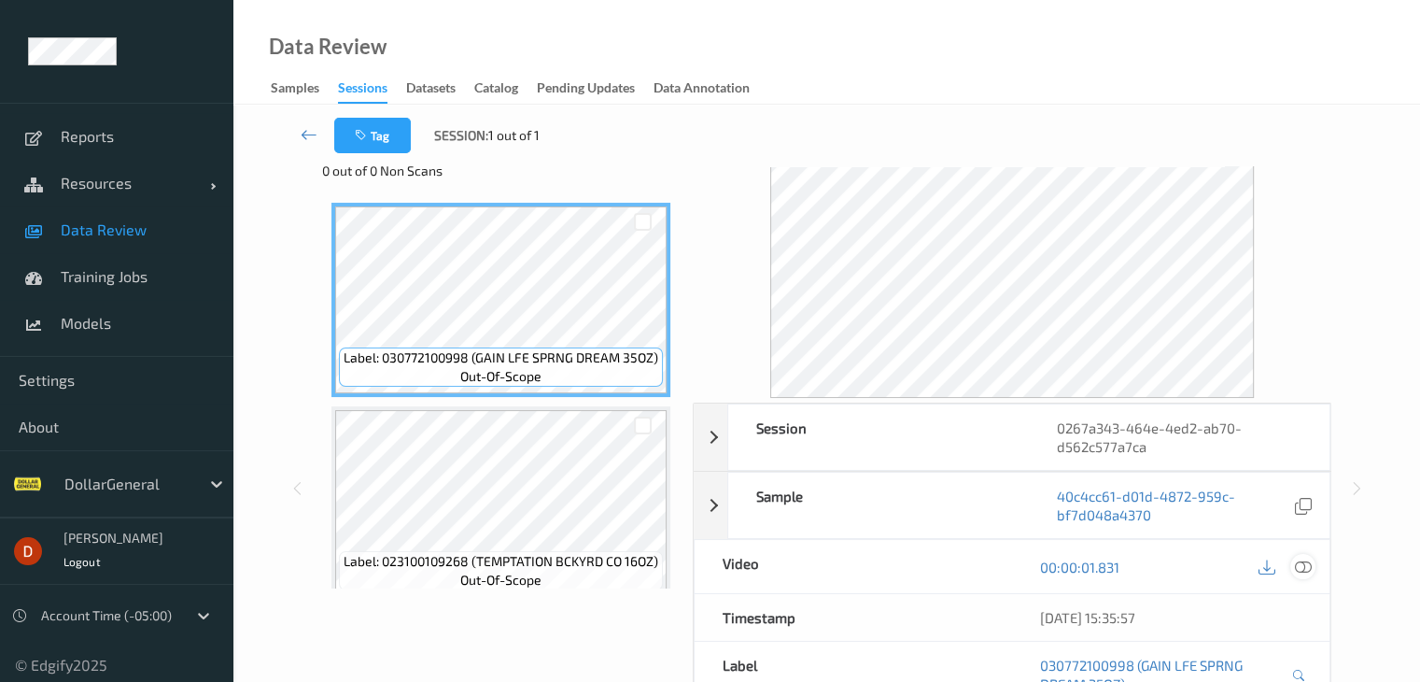
click at [1293, 568] on div at bounding box center [1303, 566] width 25 height 25
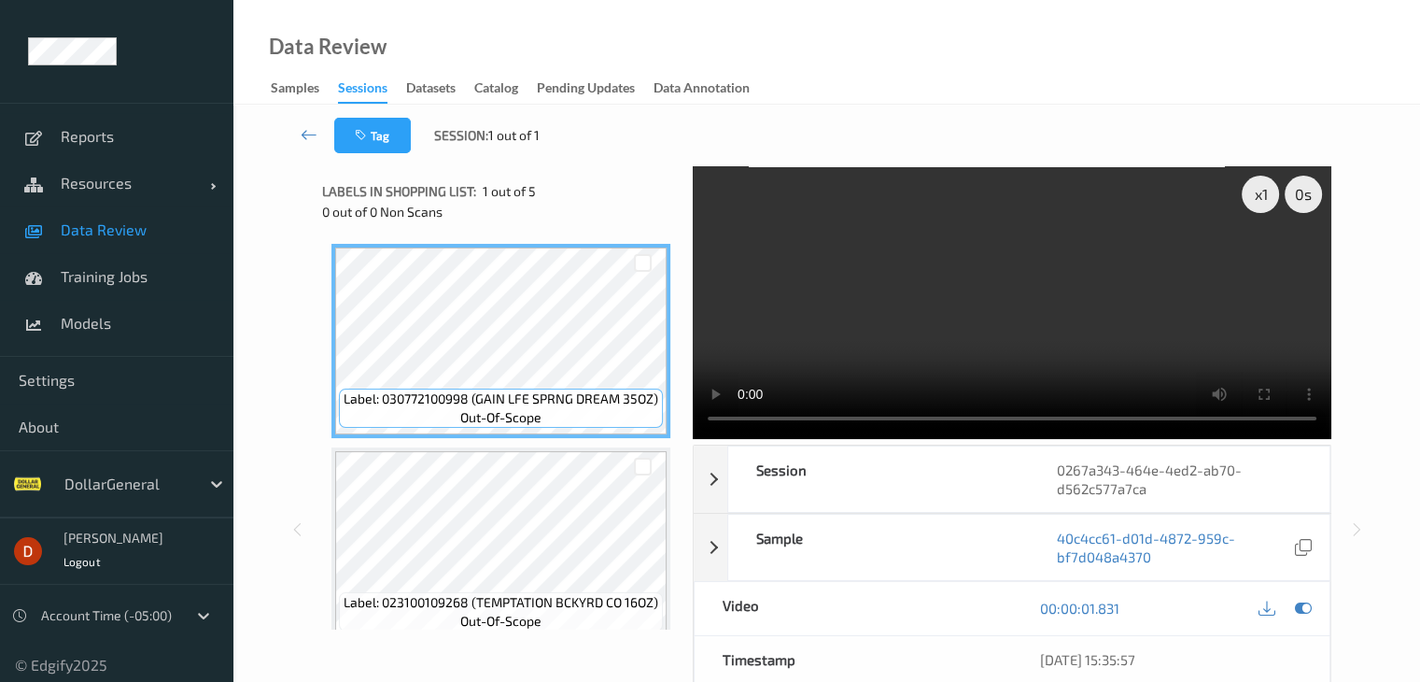
click at [732, 27] on div "Data Review Samples Sessions Datasets Catalog Pending Updates Data Annotation" at bounding box center [826, 52] width 1187 height 105
click at [796, 63] on div "Data Review Samples Sessions Datasets Catalog Pending Updates Data Annotation" at bounding box center [826, 52] width 1187 height 105
click at [306, 120] on link at bounding box center [309, 135] width 49 height 35
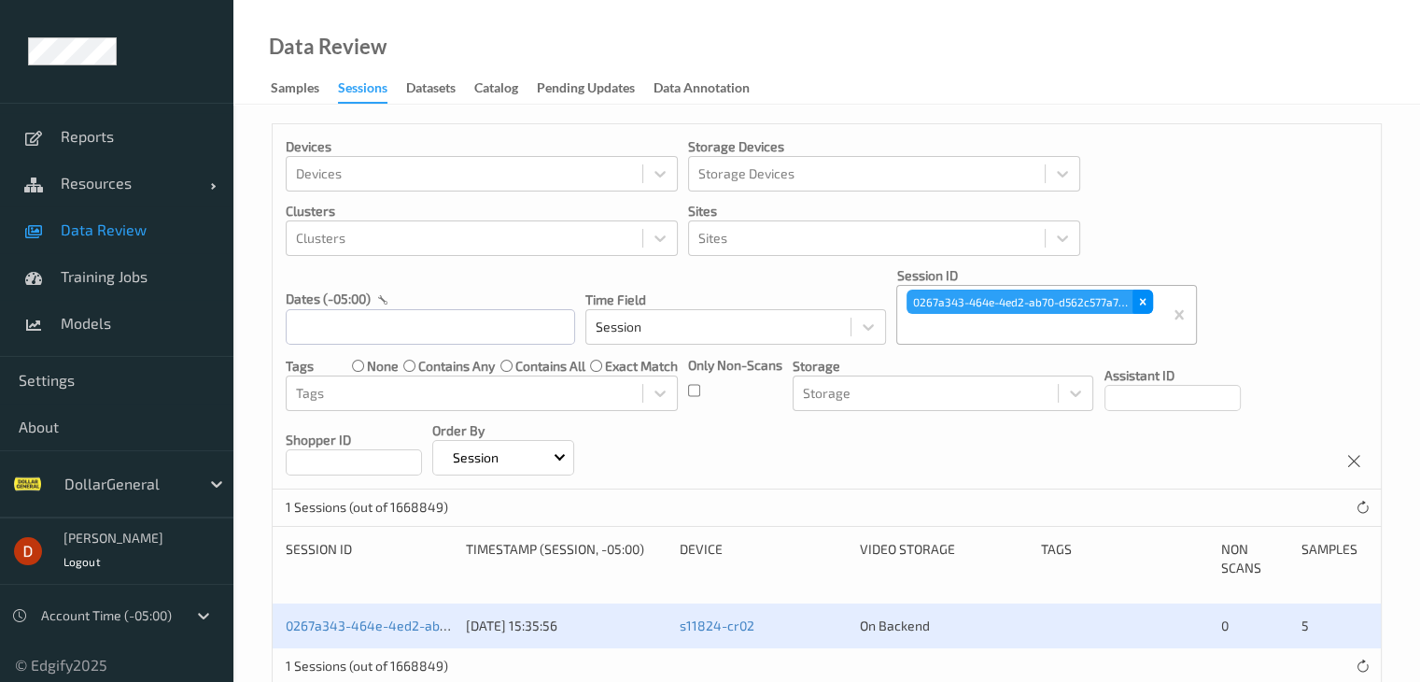
click at [1146, 304] on icon "Remove 0267a343-464e-4ed2-ab70-d562c577a7ca" at bounding box center [1143, 301] width 13 height 13
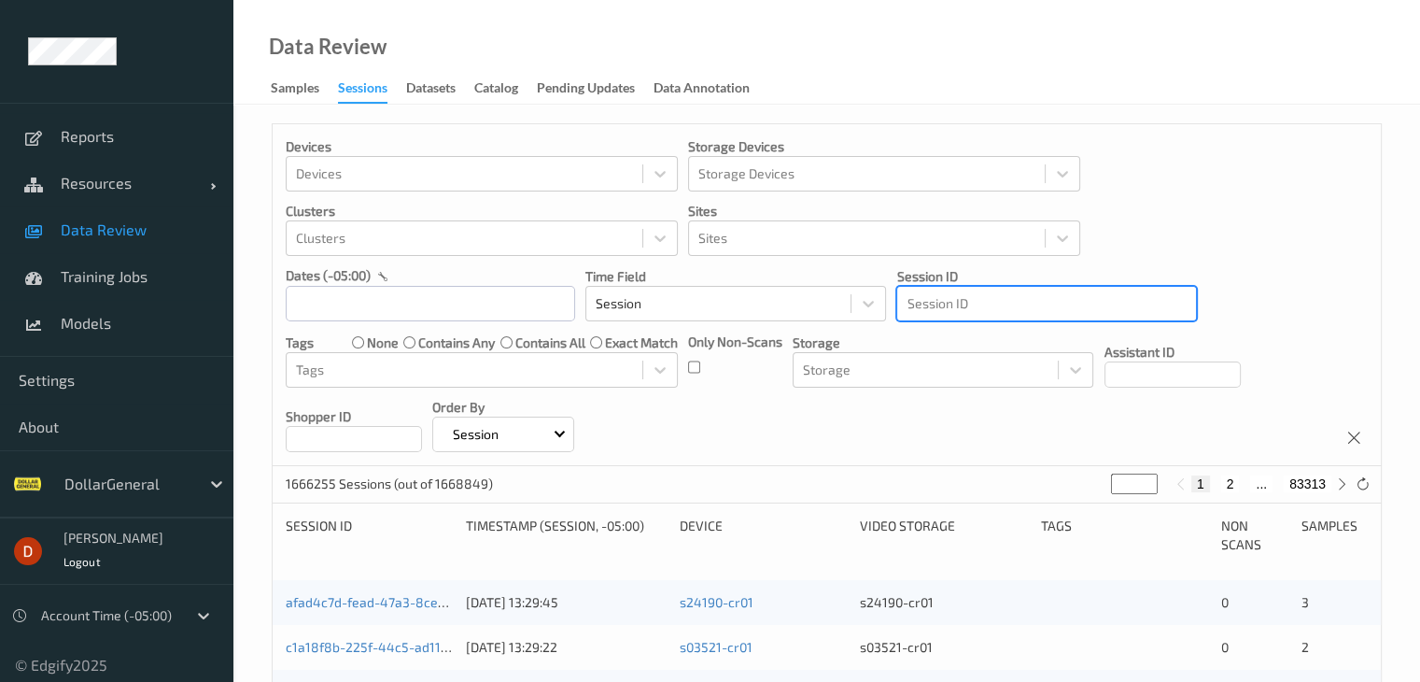
click at [1044, 305] on div at bounding box center [1047, 303] width 280 height 22
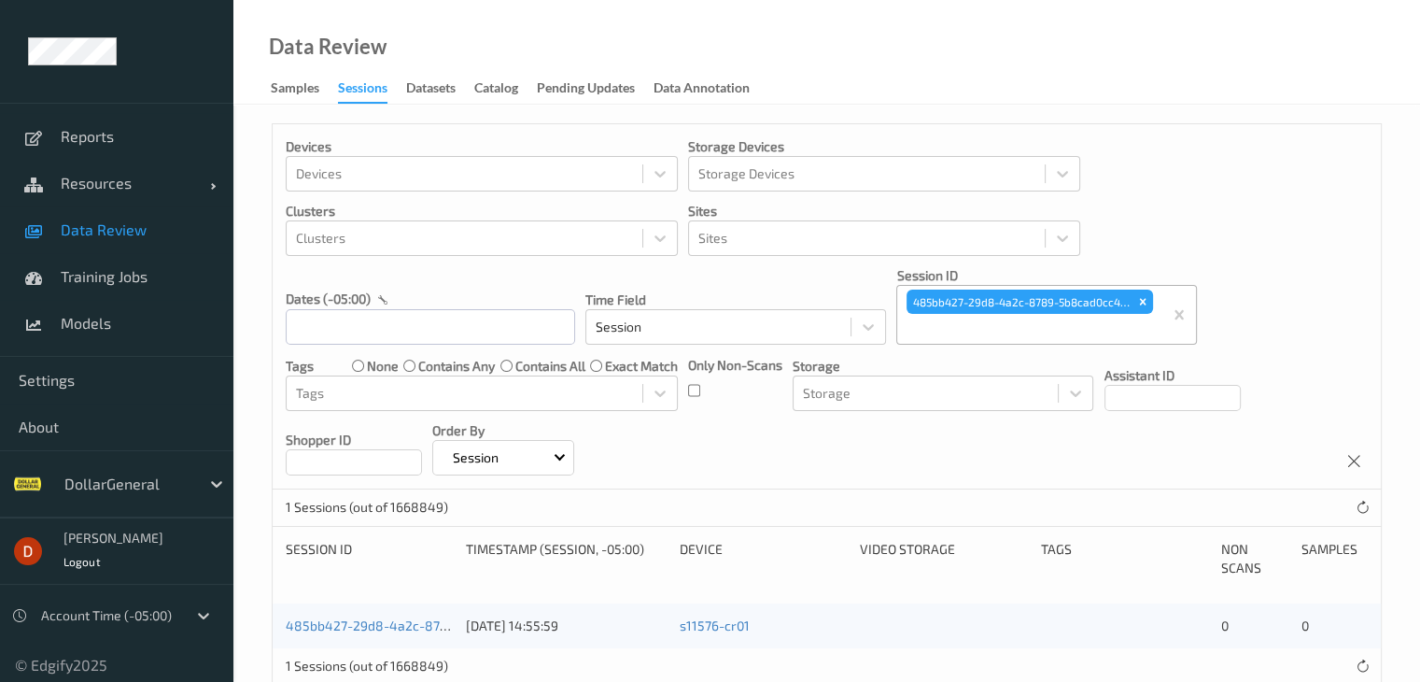
click at [859, 468] on div "Devices Devices Storage Devices Storage Devices Clusters Clusters Sites Sites d…" at bounding box center [827, 306] width 1109 height 365
click at [377, 622] on link "485bb427-29d8-4a2c-8789-5b8cad0cc4d3" at bounding box center [418, 625] width 264 height 16
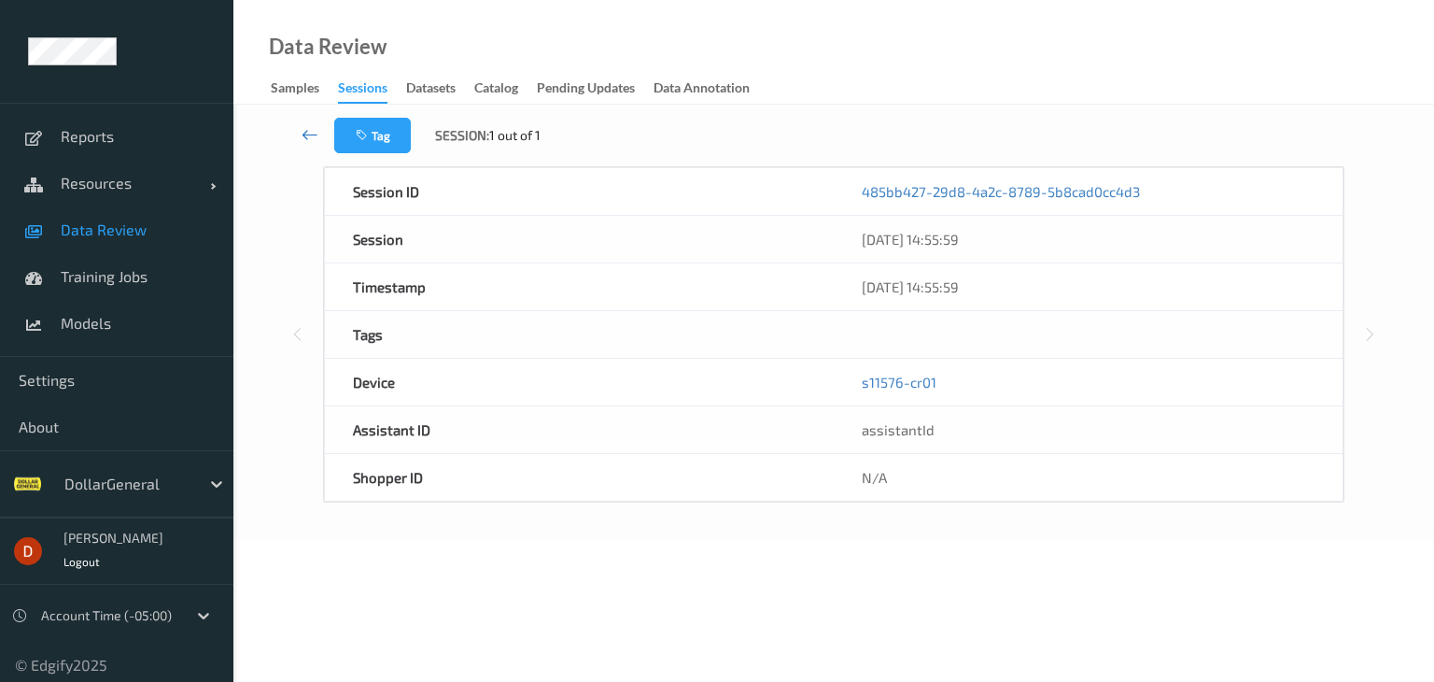
click at [310, 129] on icon at bounding box center [310, 134] width 17 height 19
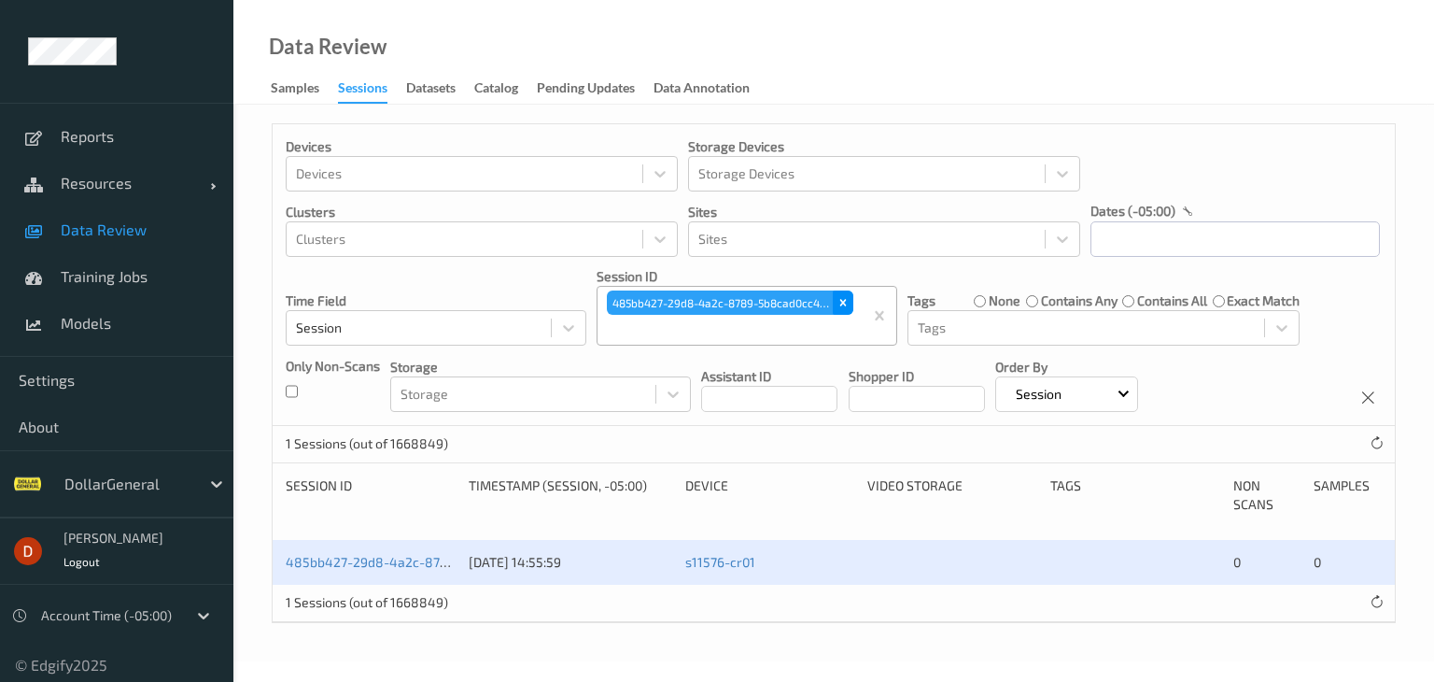
click at [846, 301] on icon "Remove 485bb427-29d8-4a2c-8789-5b8cad0cc4d3" at bounding box center [843, 302] width 13 height 13
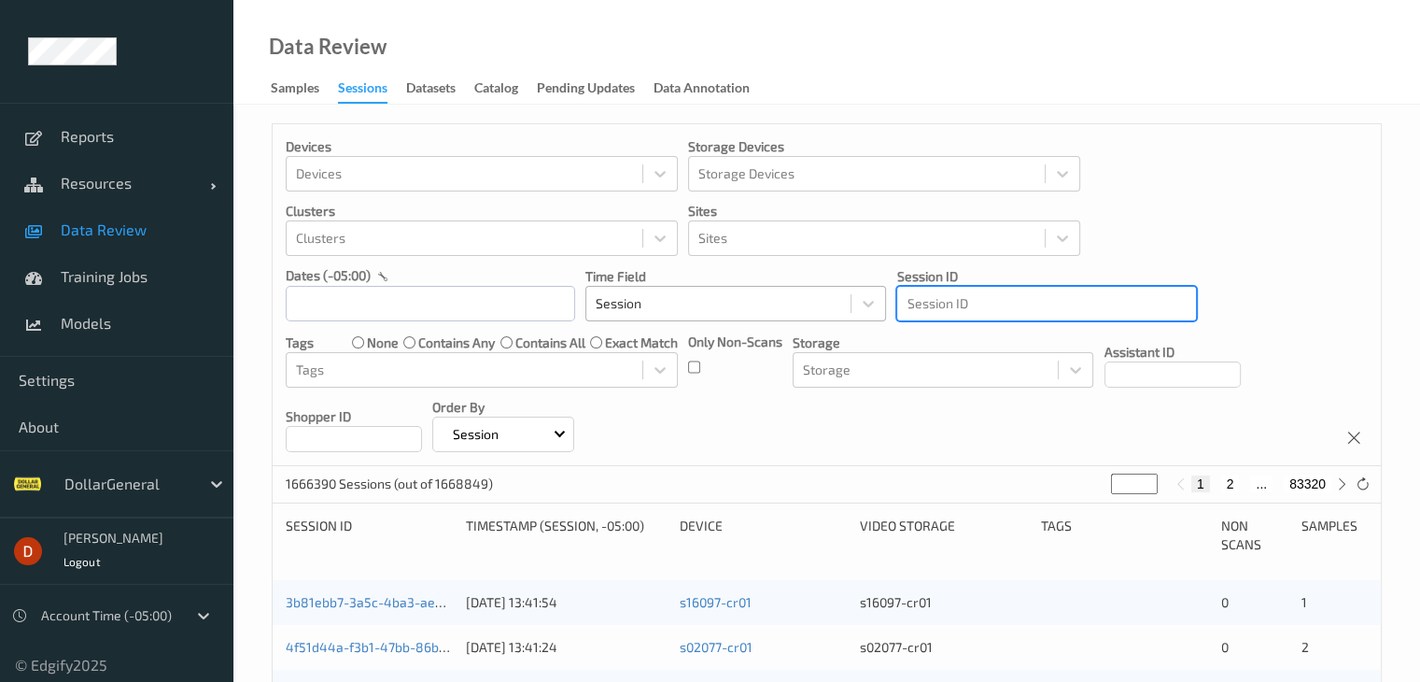
click at [808, 304] on div at bounding box center [719, 303] width 246 height 22
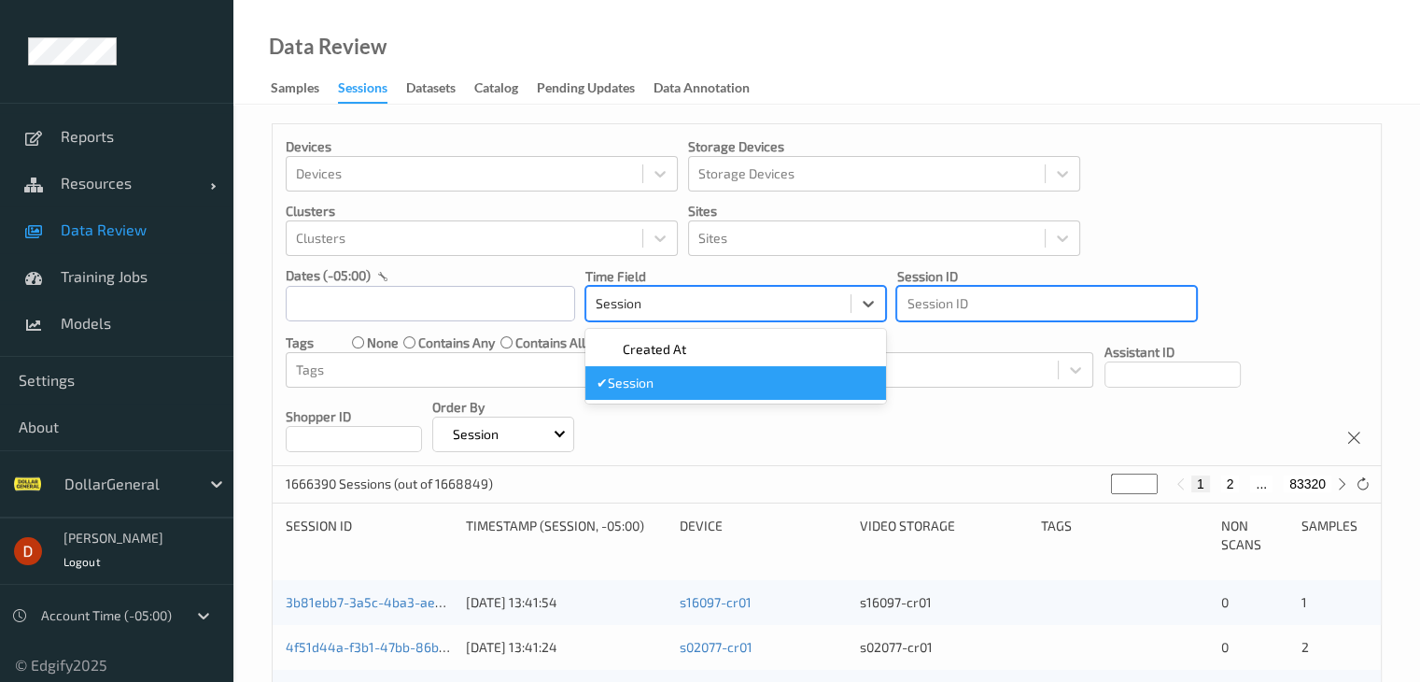
click at [1042, 304] on div at bounding box center [1047, 303] width 280 height 22
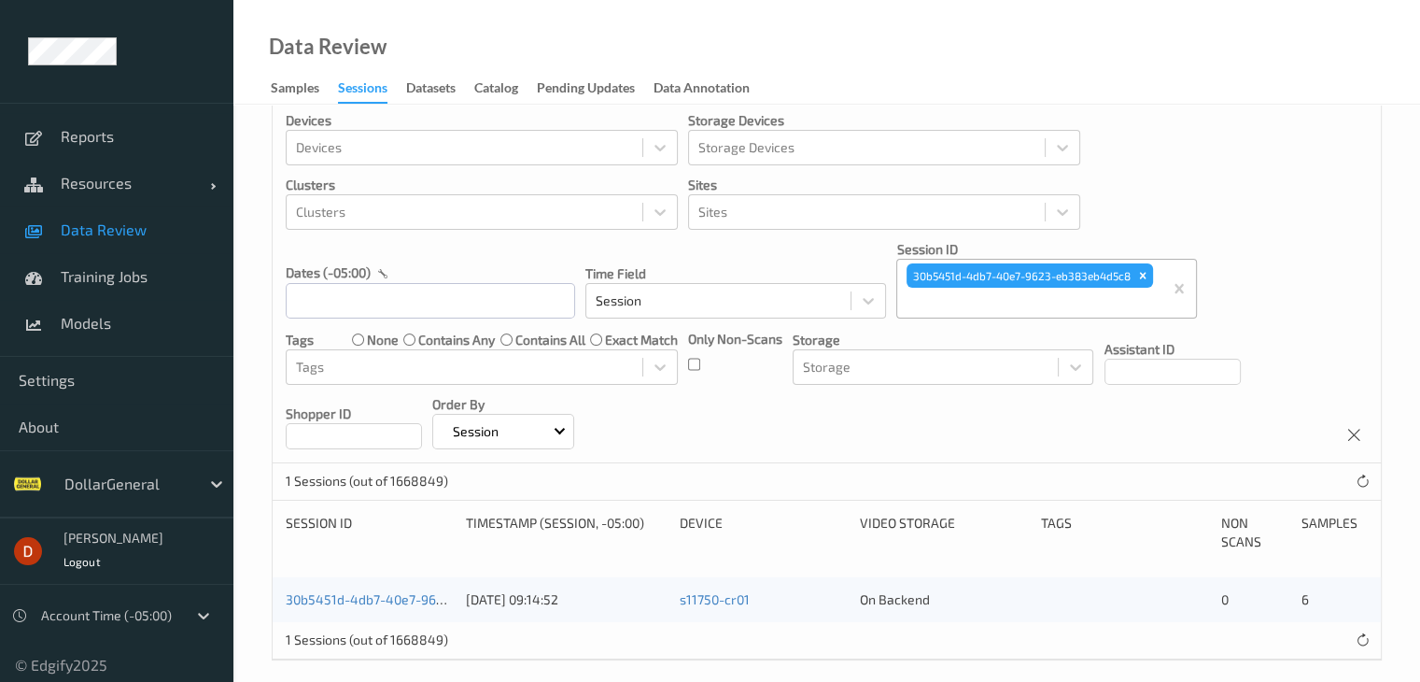
scroll to position [41, 0]
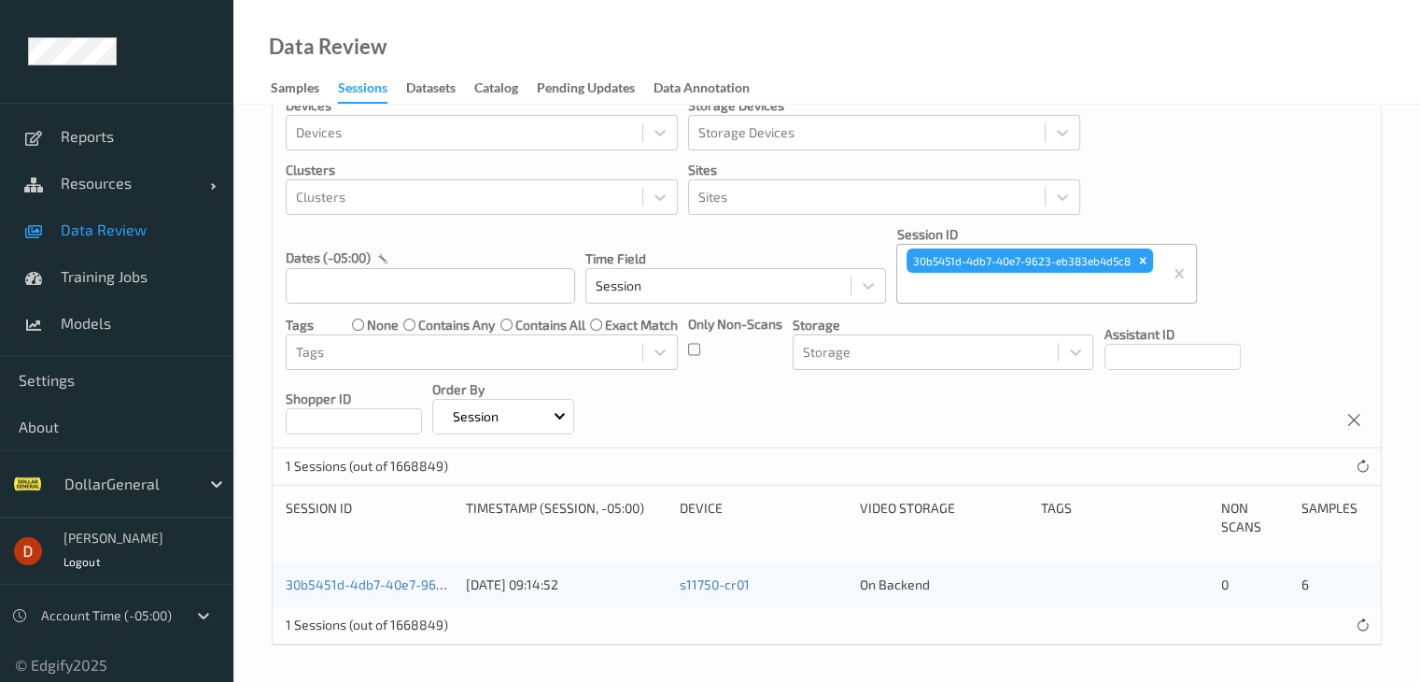
click at [401, 579] on link "30b5451d-4db7-40e7-9623-eb383eb4d5c8" at bounding box center [417, 584] width 262 height 16
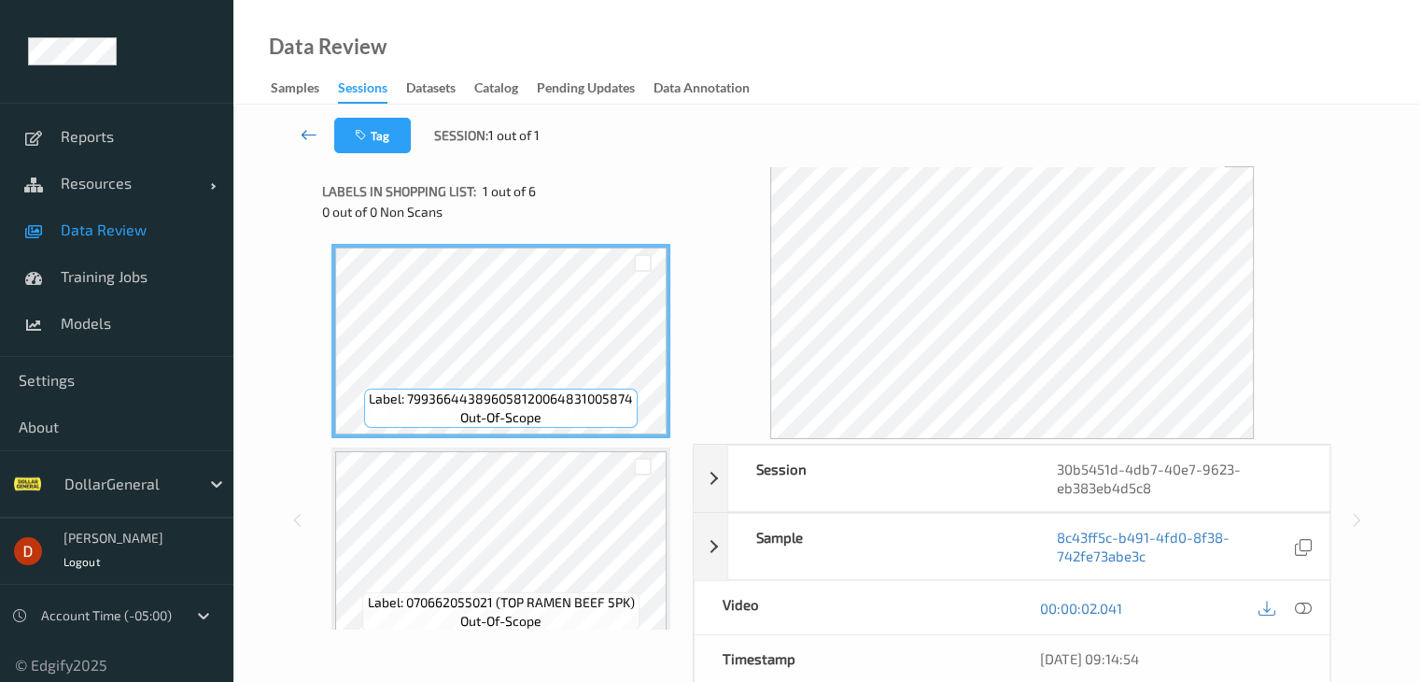
click at [293, 128] on link at bounding box center [309, 135] width 49 height 35
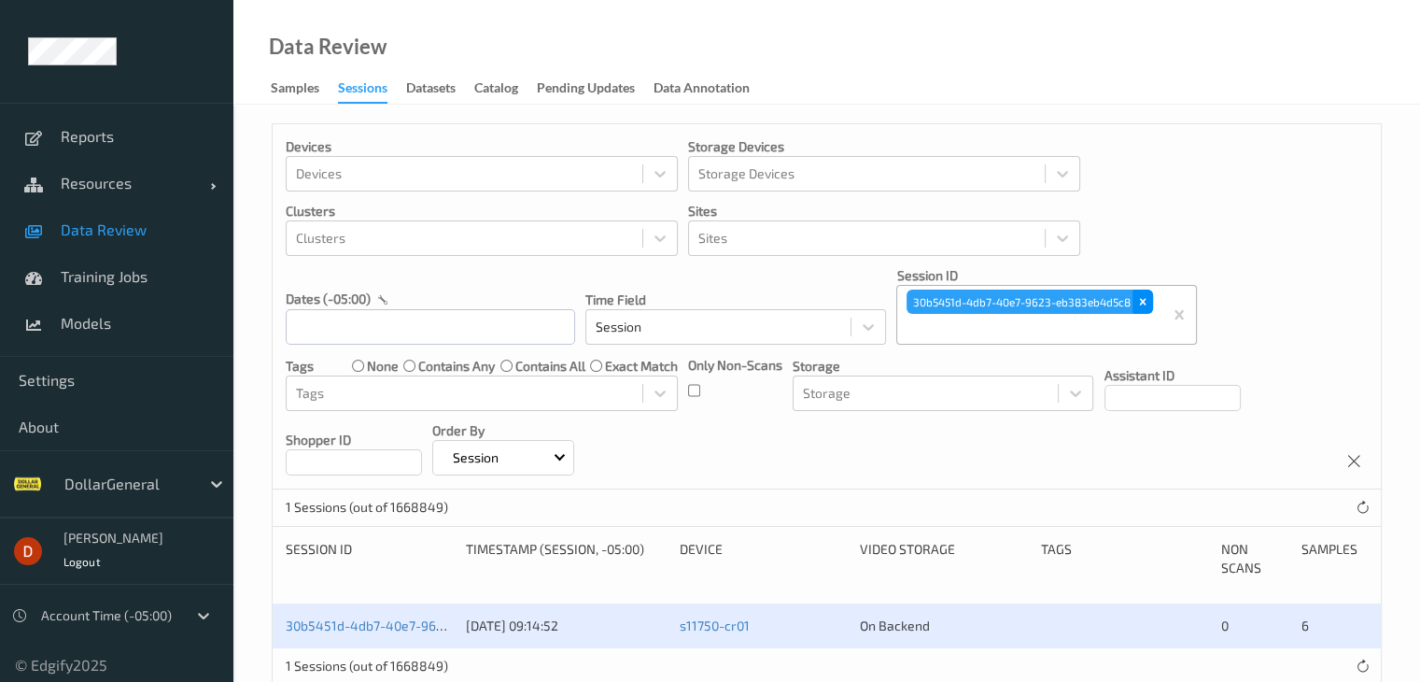
click at [1144, 302] on icon "Remove 30b5451d-4db7-40e7-9623-eb383eb4d5c8" at bounding box center [1143, 302] width 7 height 7
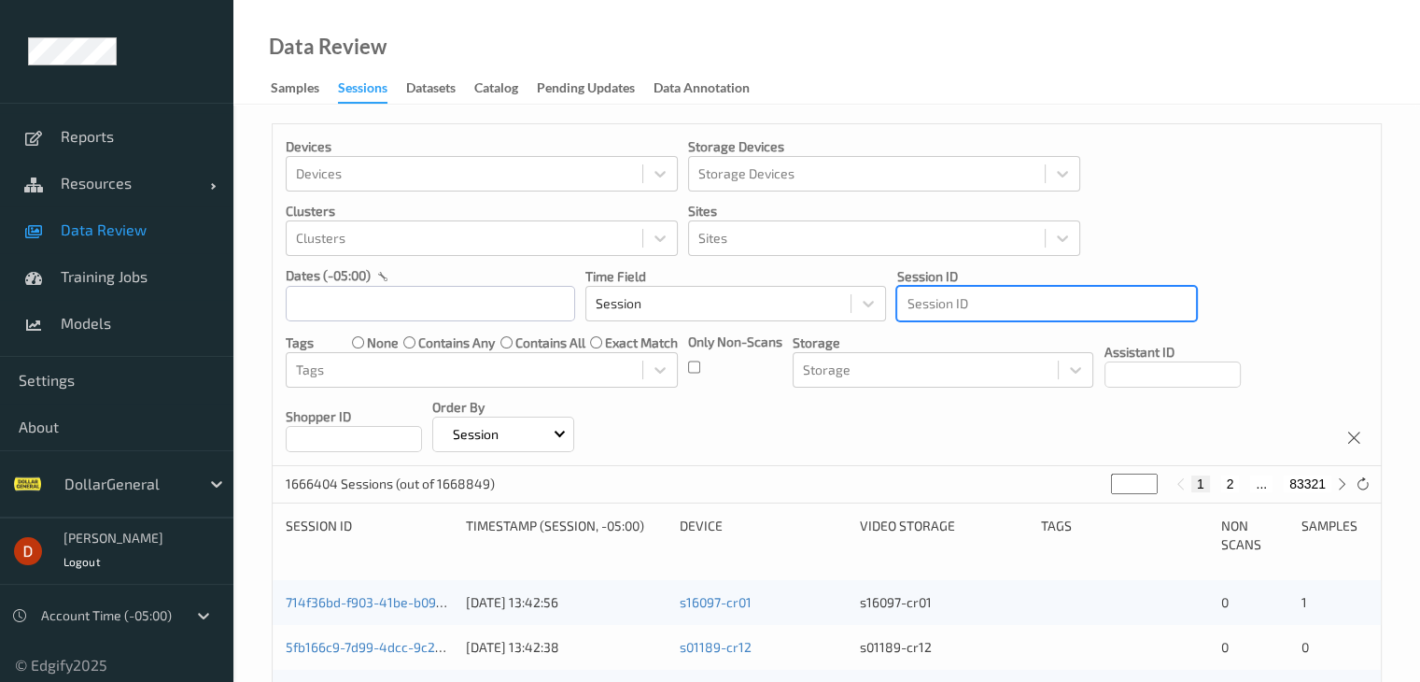
click at [1037, 297] on div at bounding box center [1047, 303] width 280 height 22
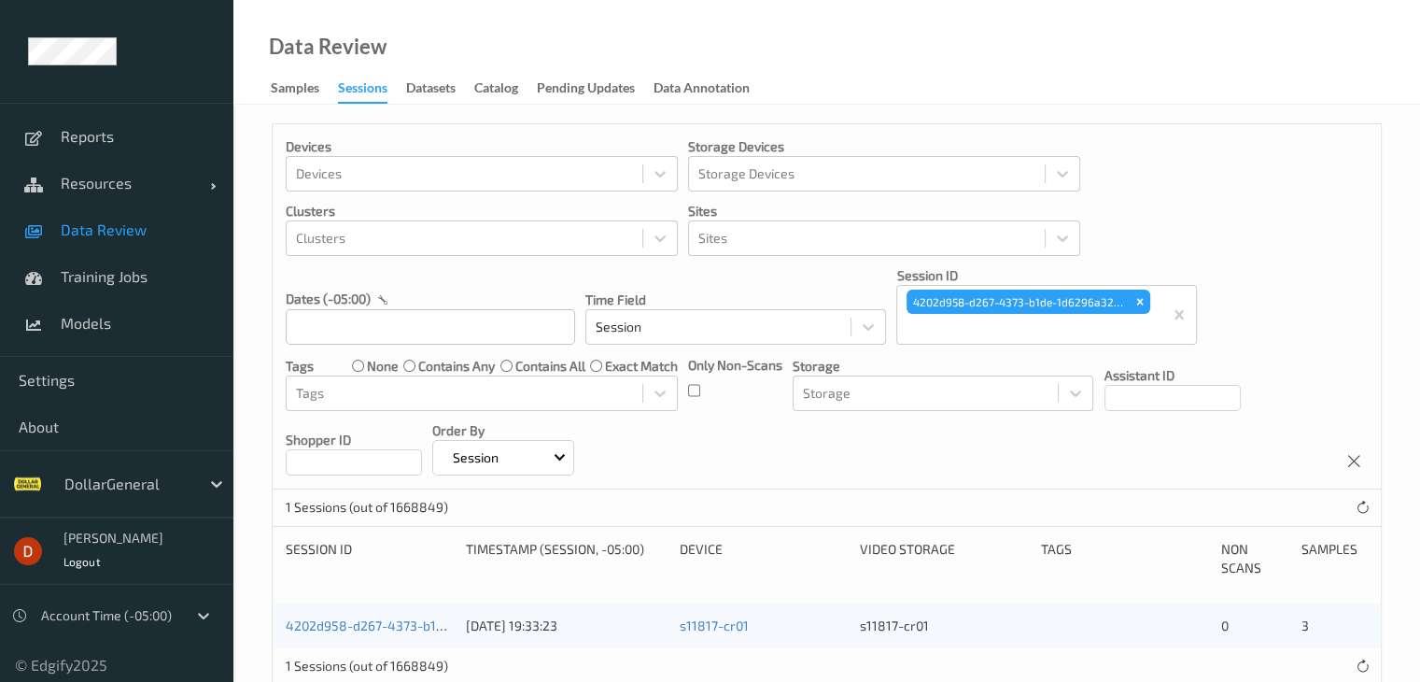
scroll to position [41, 0]
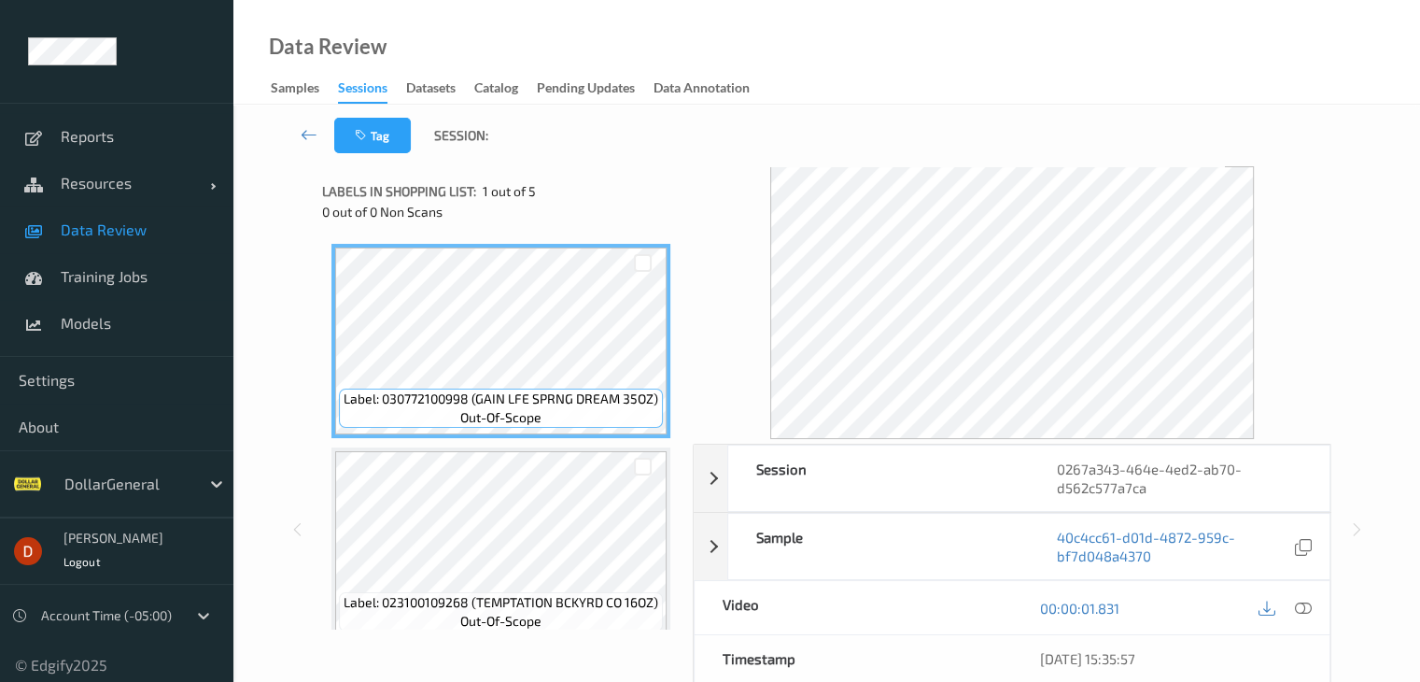
drag, startPoint x: 1371, startPoint y: 96, endPoint x: 1251, endPoint y: 27, distance: 138.1
click at [1372, 96] on div "Data Review Samples Sessions Datasets Catalog Pending Updates Data Annotation" at bounding box center [826, 52] width 1187 height 105
click at [297, 135] on link at bounding box center [309, 135] width 49 height 35
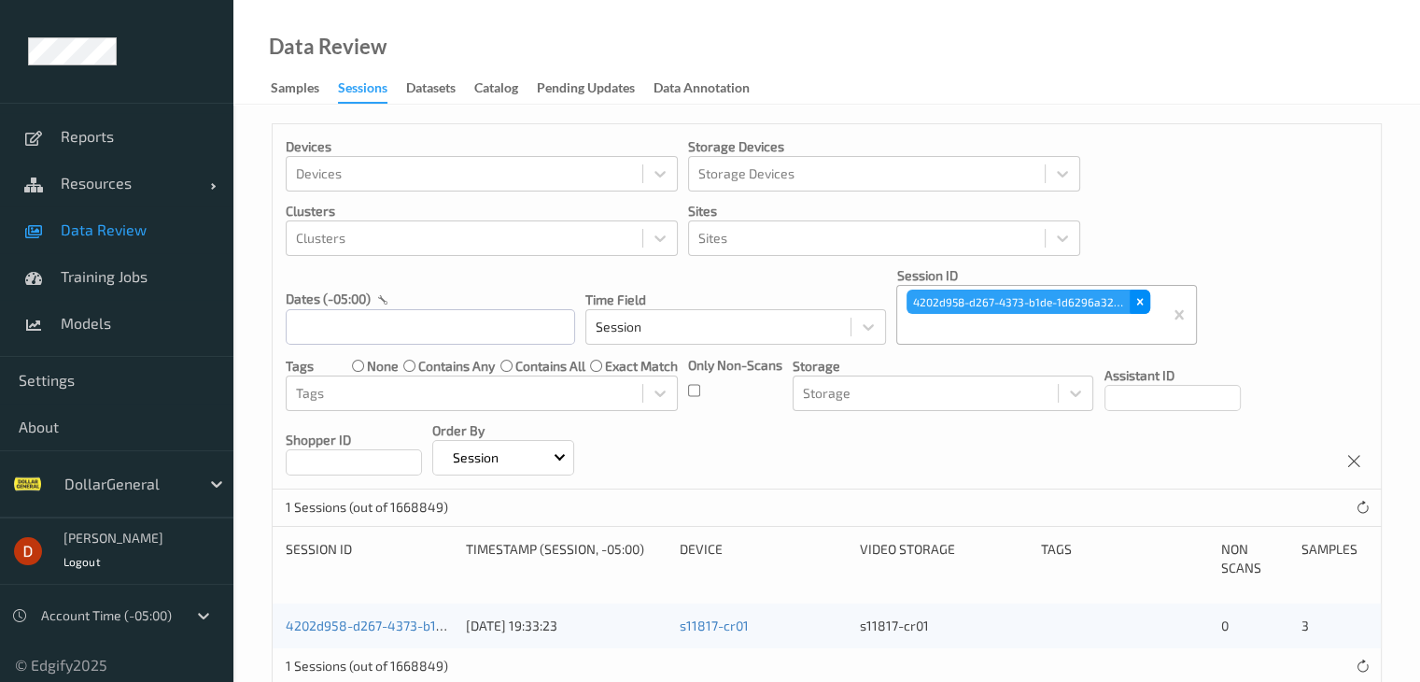
click at [1136, 297] on icon "Remove 4202d958-d267-4373-b1de-1d6296a327fa" at bounding box center [1140, 301] width 13 height 13
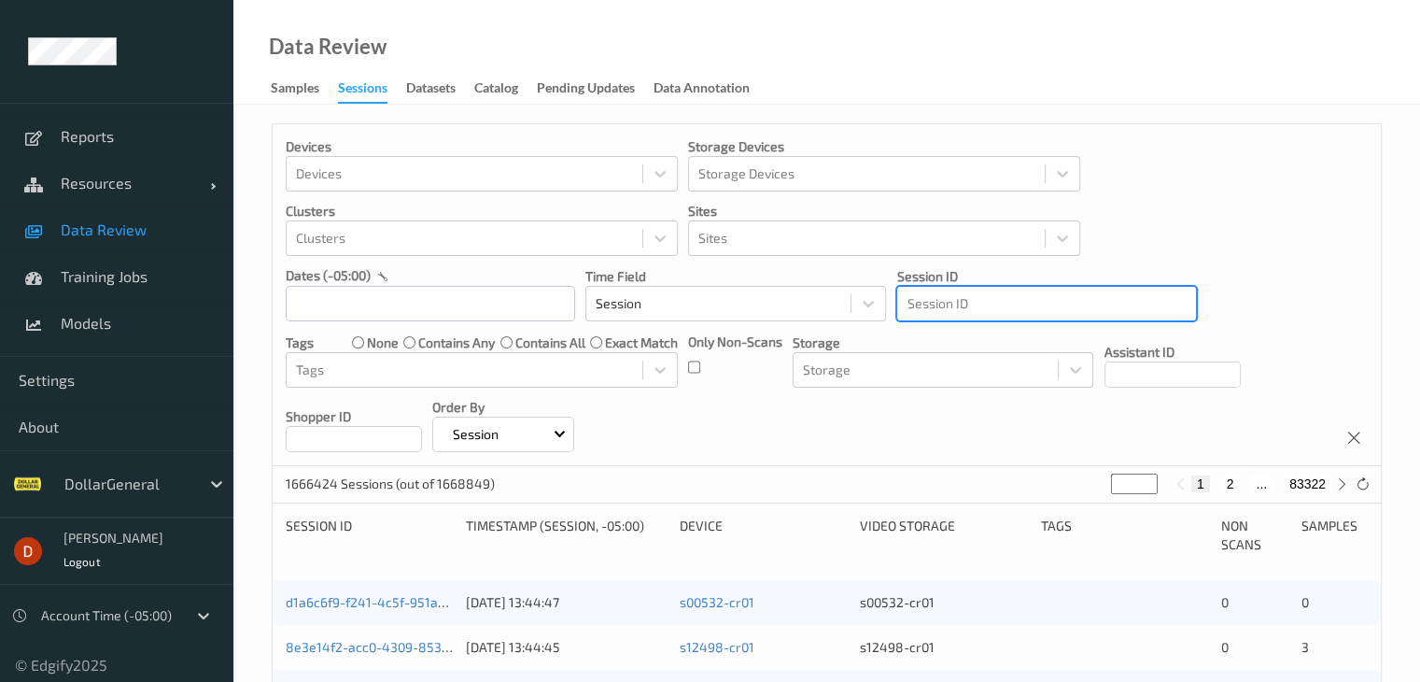
click at [1042, 303] on div at bounding box center [1047, 303] width 280 height 22
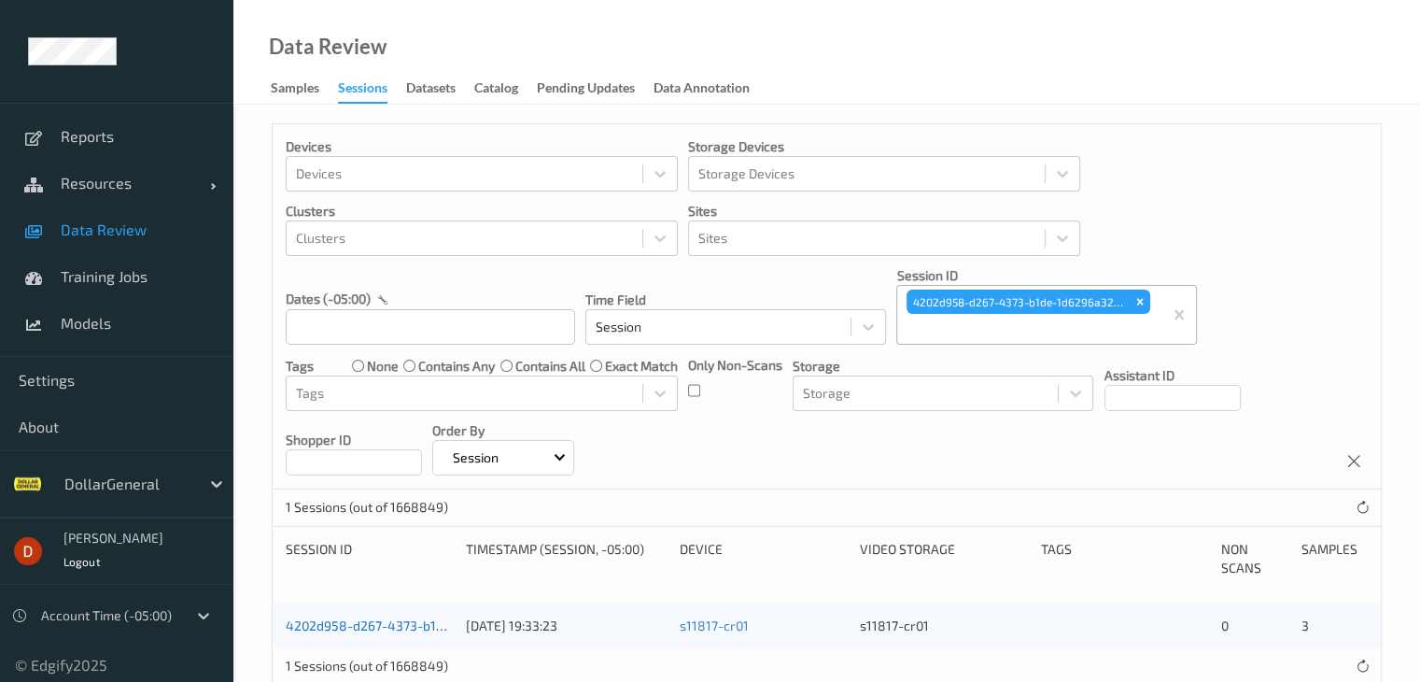
click at [393, 626] on link "4202d958-d267-4373-b1de-1d6296a327fa" at bounding box center [413, 625] width 255 height 16
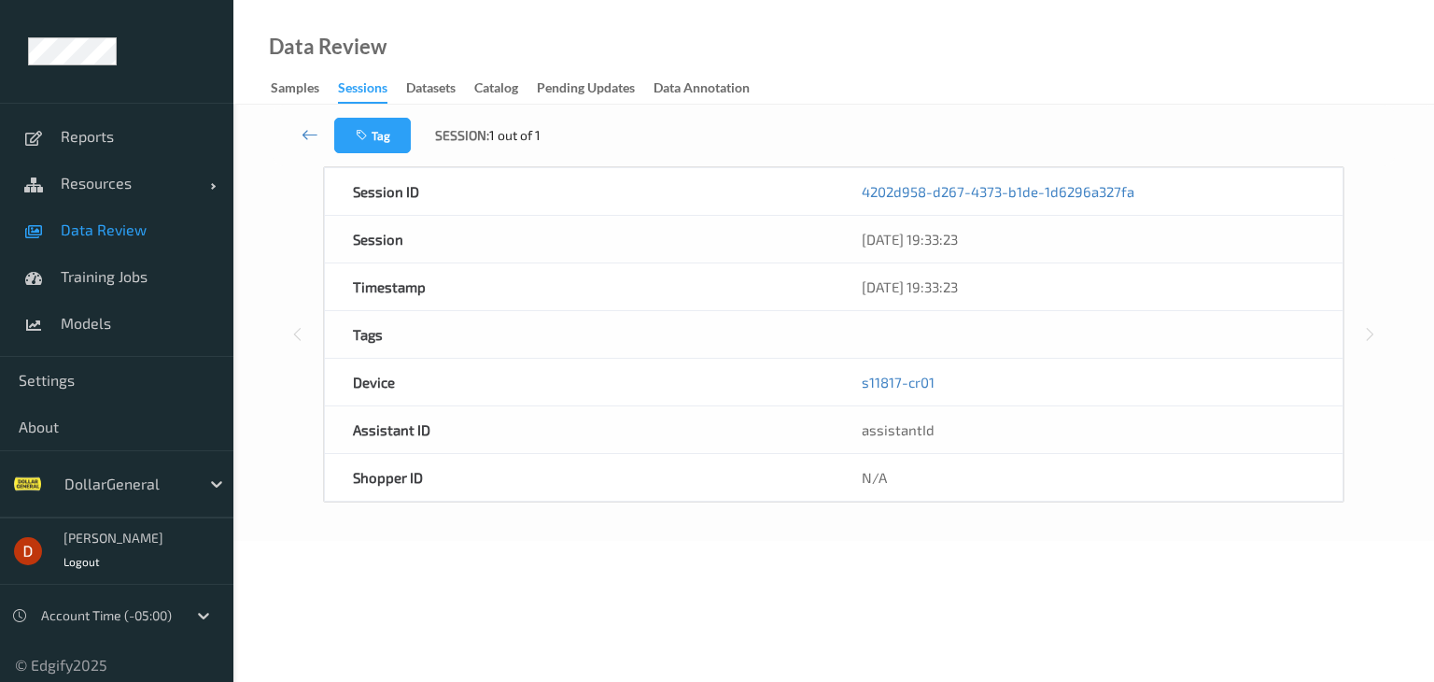
click at [618, 158] on div "Tag Session: 1 out of 1" at bounding box center [834, 136] width 1124 height 62
click at [299, 134] on link at bounding box center [309, 135] width 49 height 35
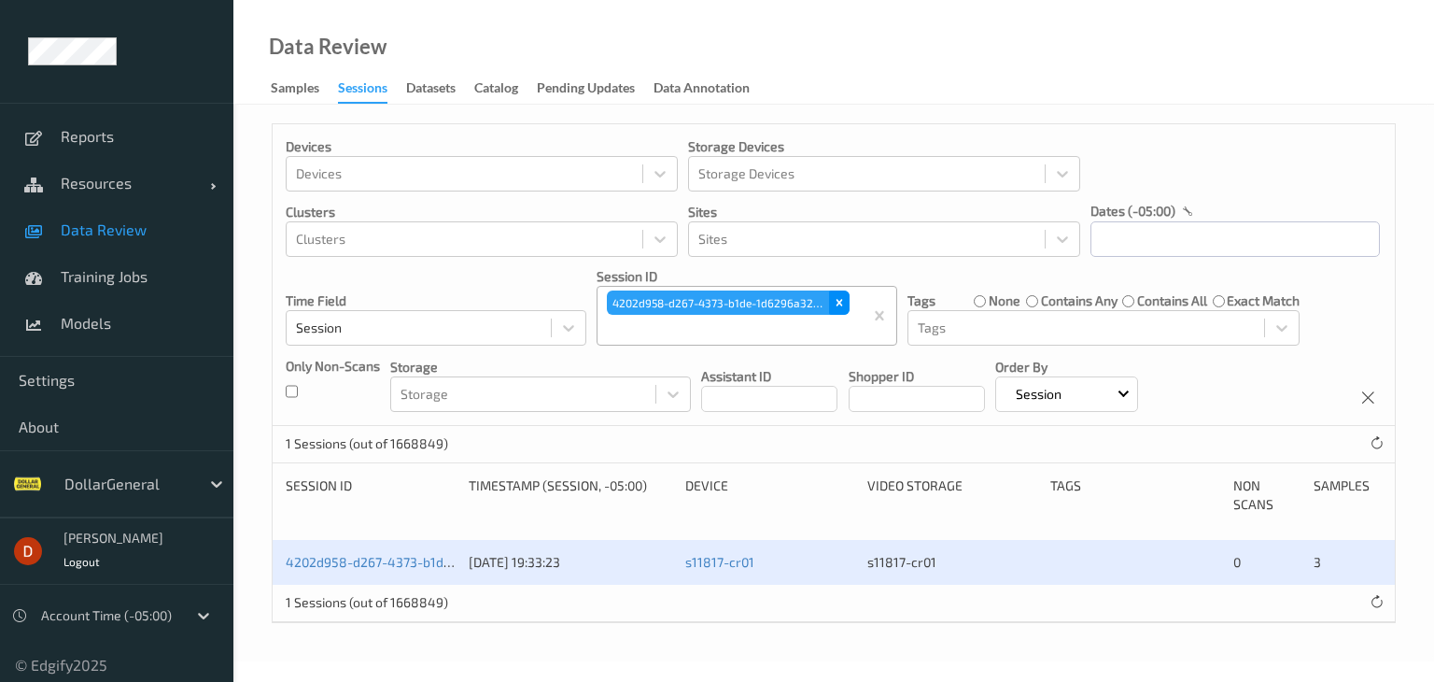
click at [846, 293] on div "Remove 4202d958-d267-4373-b1de-1d6296a327fa" at bounding box center [839, 302] width 21 height 24
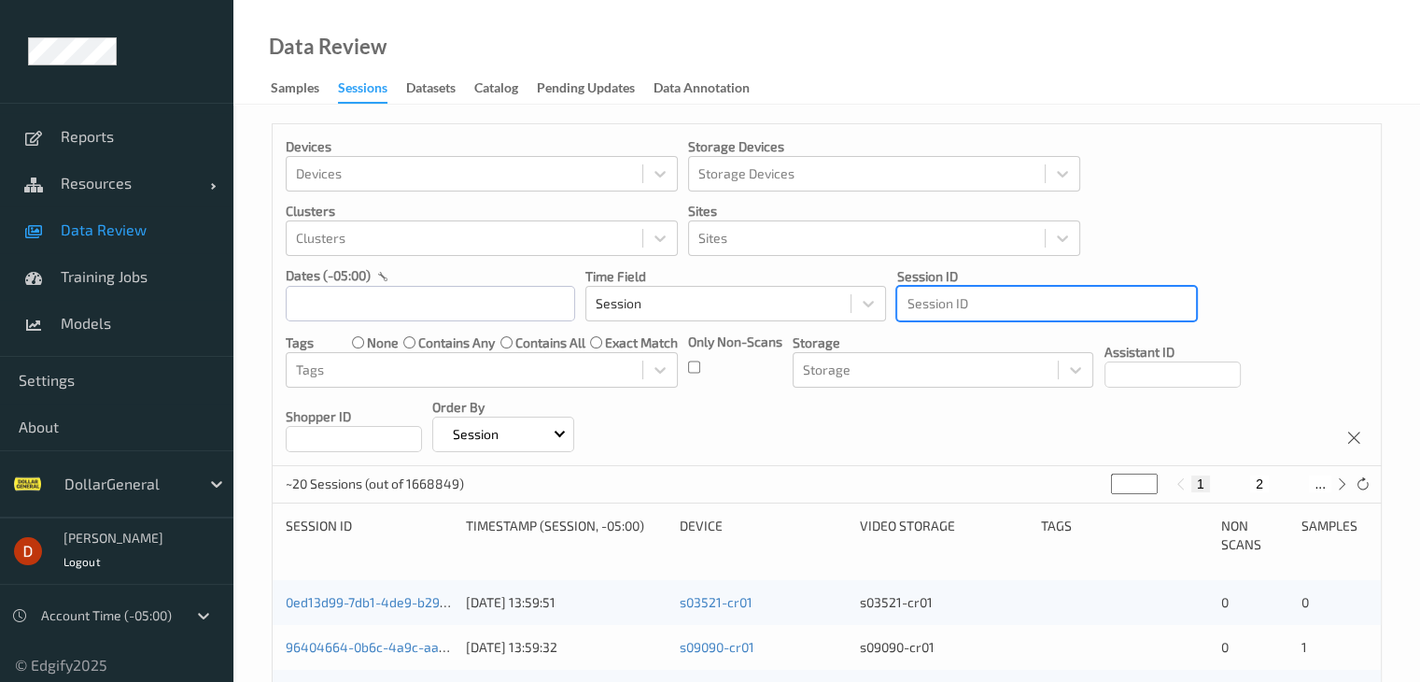
click at [949, 304] on div at bounding box center [1047, 303] width 280 height 22
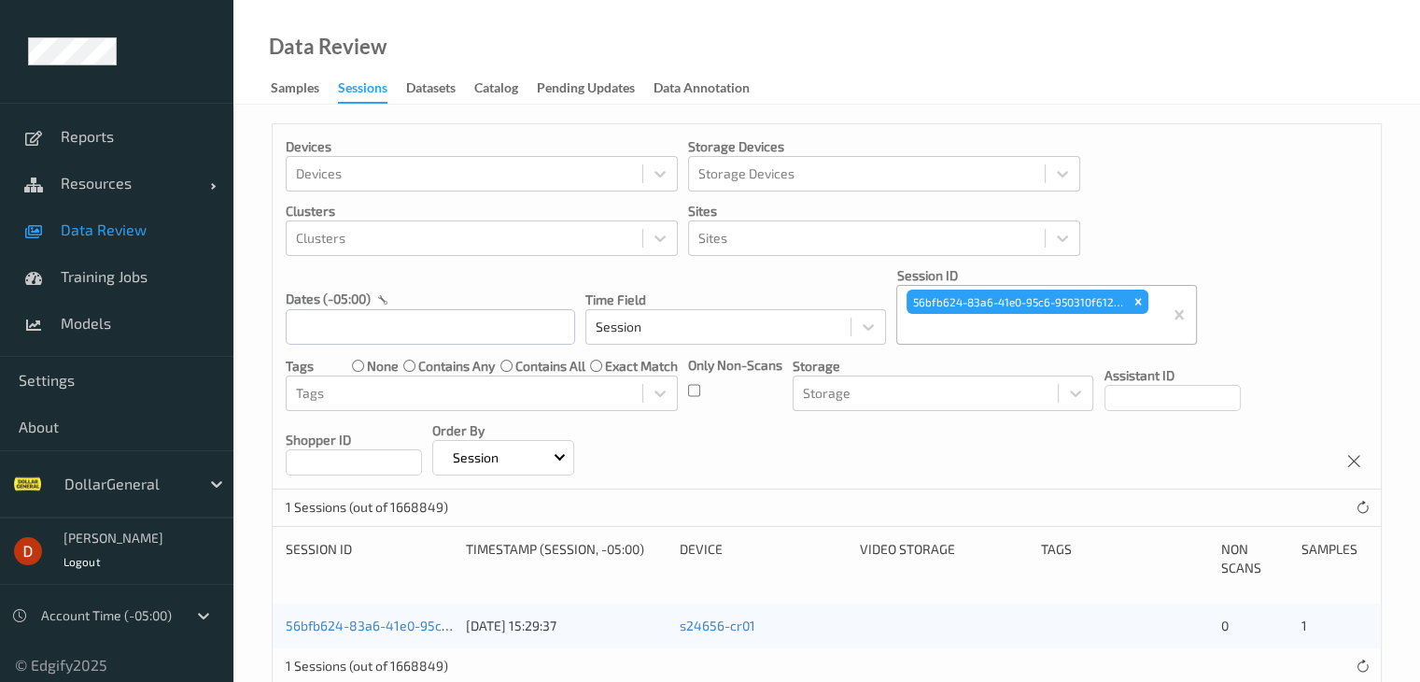
click at [392, 636] on div "56bfb624-83a6-41e0-95c6-950310f6126d 06/07/2025 15:29:37 s24656-cr01 0 1" at bounding box center [827, 625] width 1109 height 45
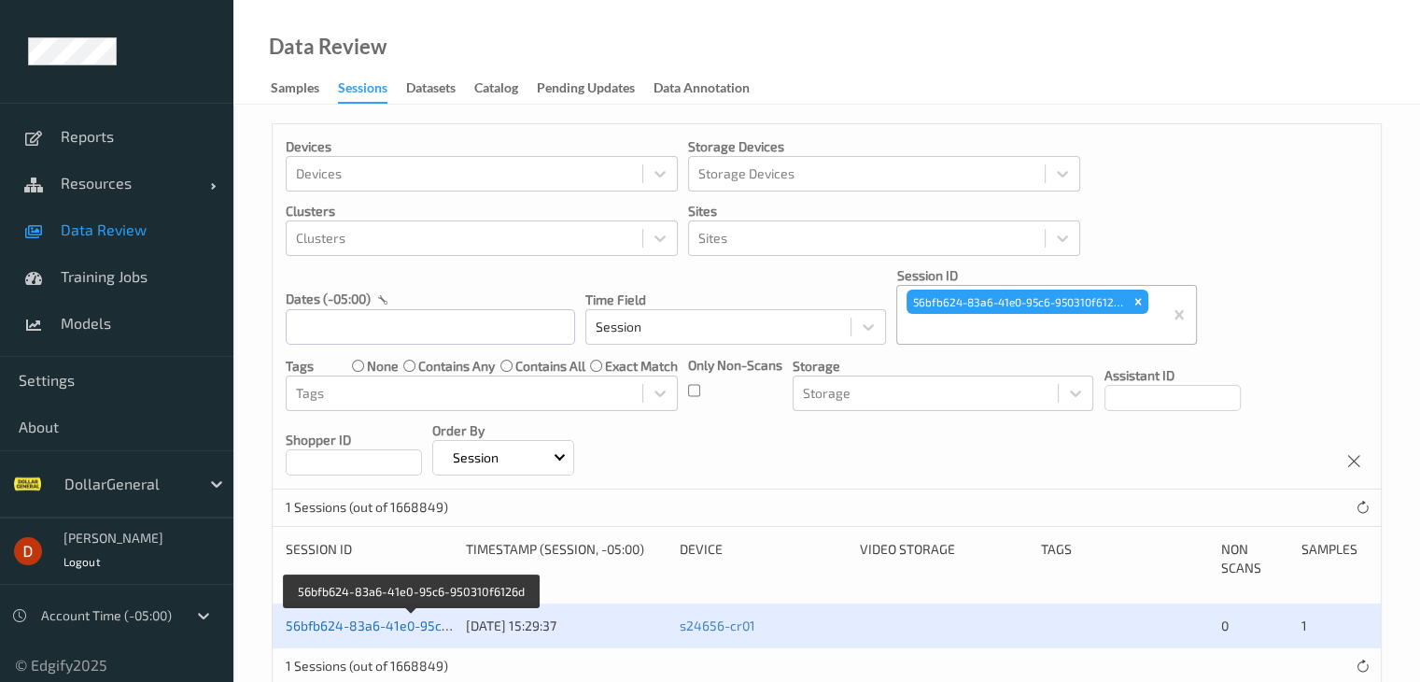
click at [400, 617] on link "56bfb624-83a6-41e0-95c6-950310f6126d" at bounding box center [412, 625] width 252 height 16
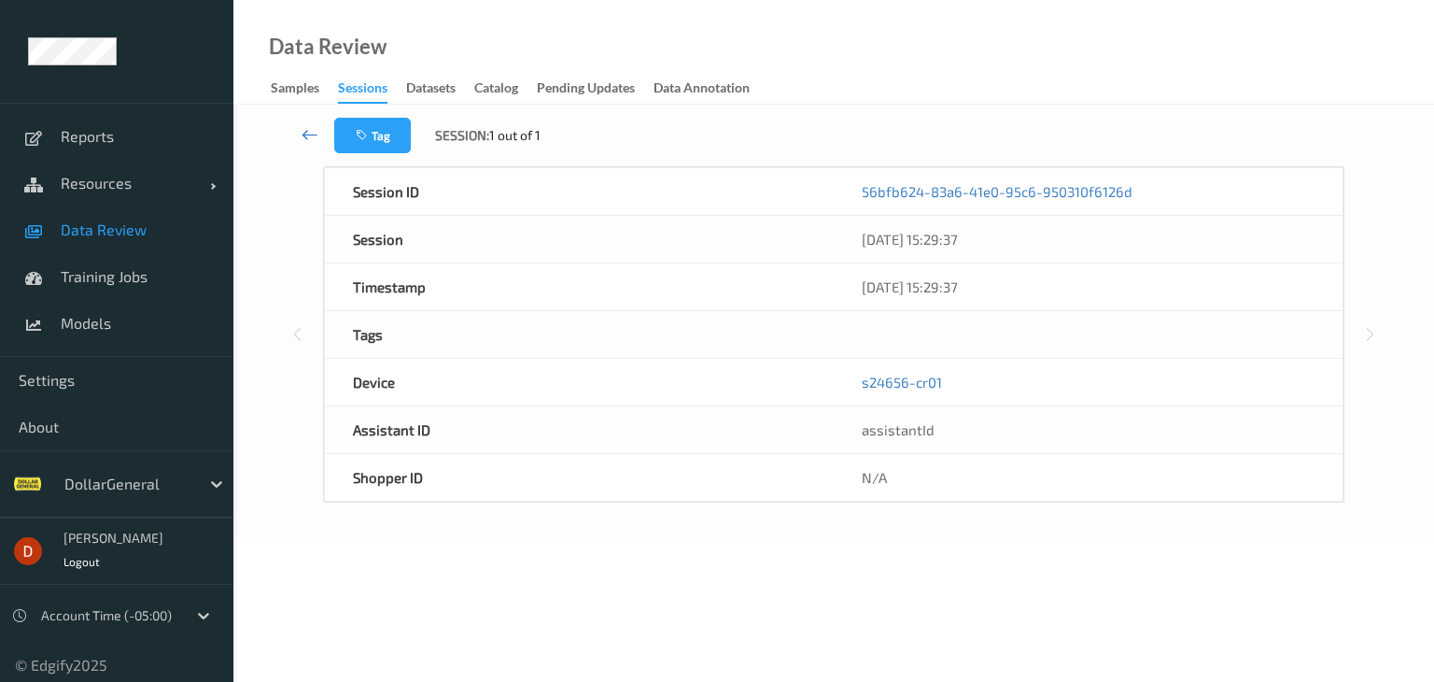
click at [292, 136] on link at bounding box center [309, 135] width 49 height 35
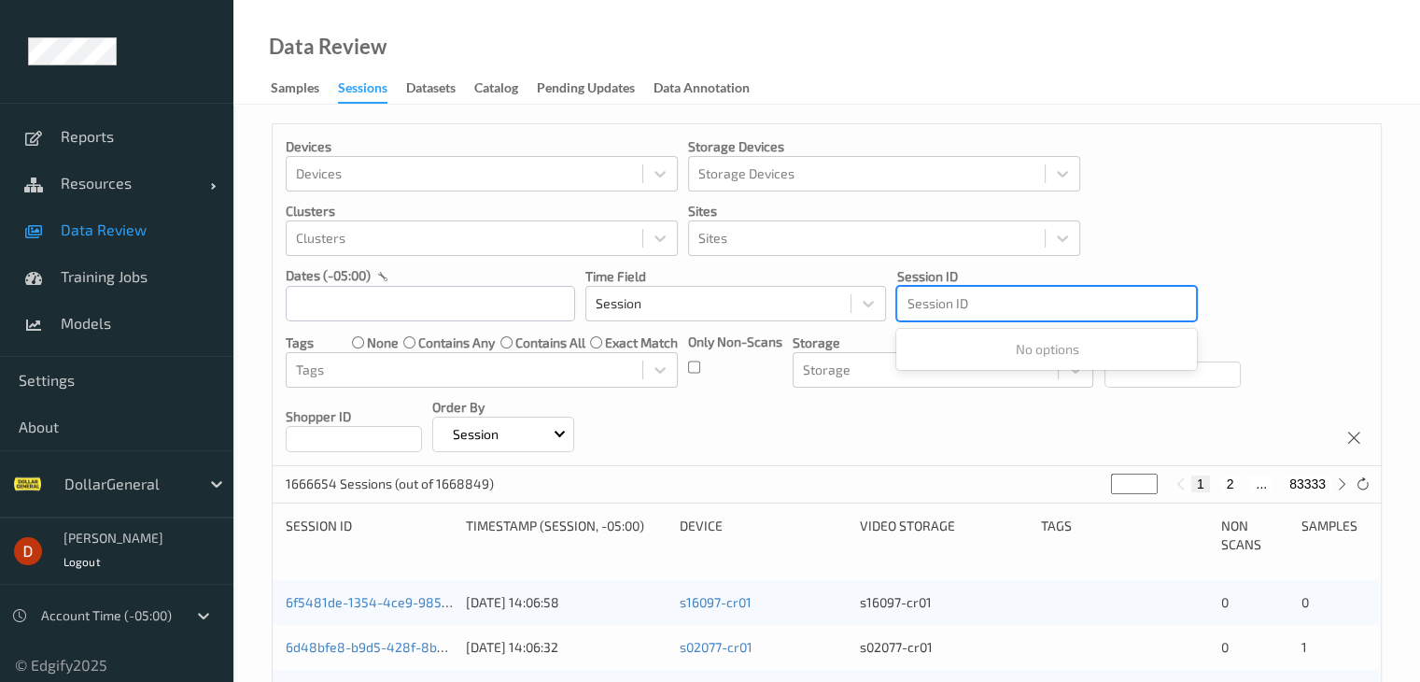
click at [1010, 298] on div at bounding box center [1047, 303] width 280 height 22
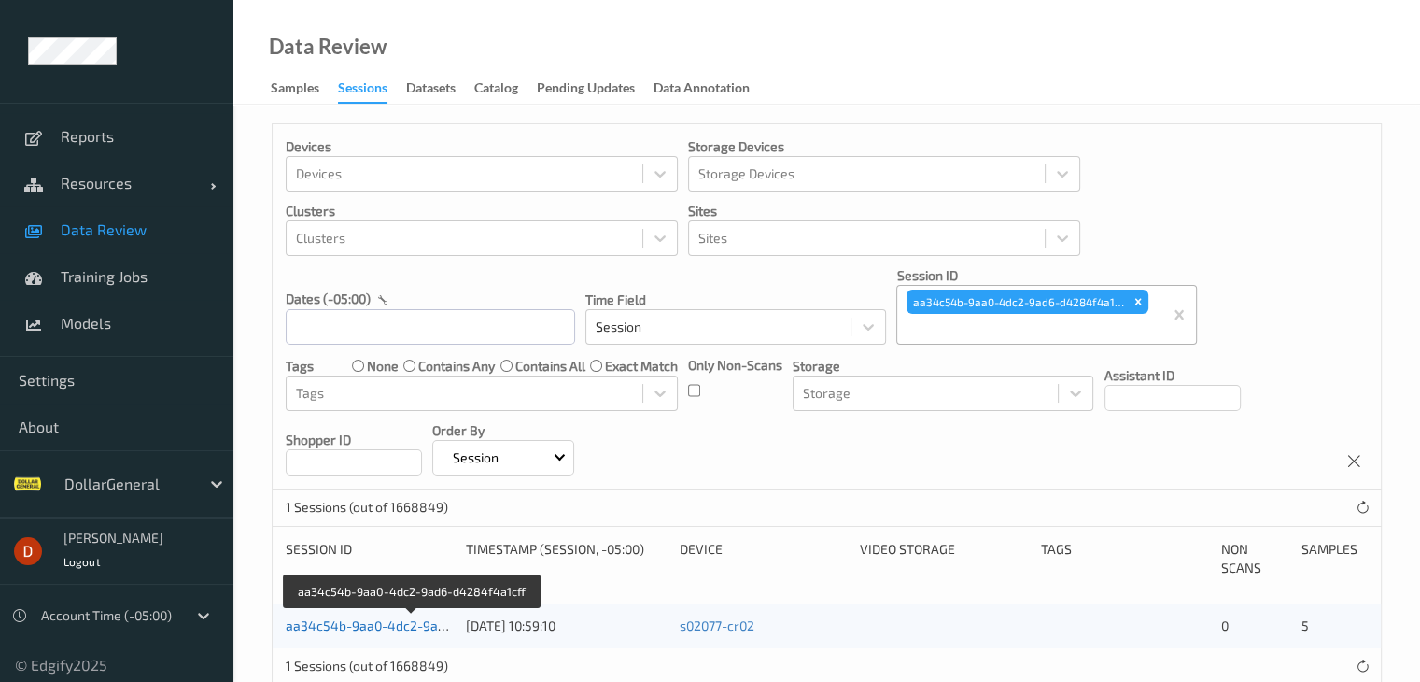
click at [389, 620] on link "aa34c54b-9aa0-4dc2-9ad6-d4284f4a1cff" at bounding box center [413, 625] width 255 height 16
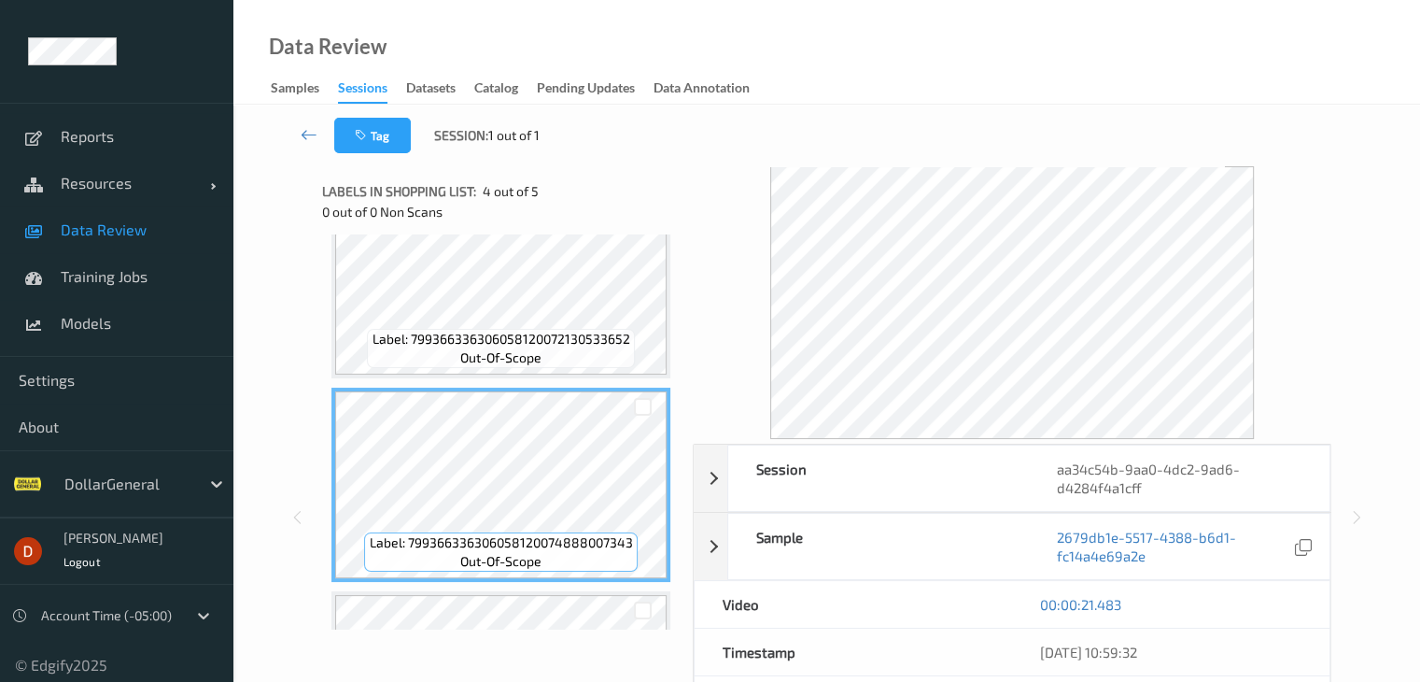
scroll to position [632, 0]
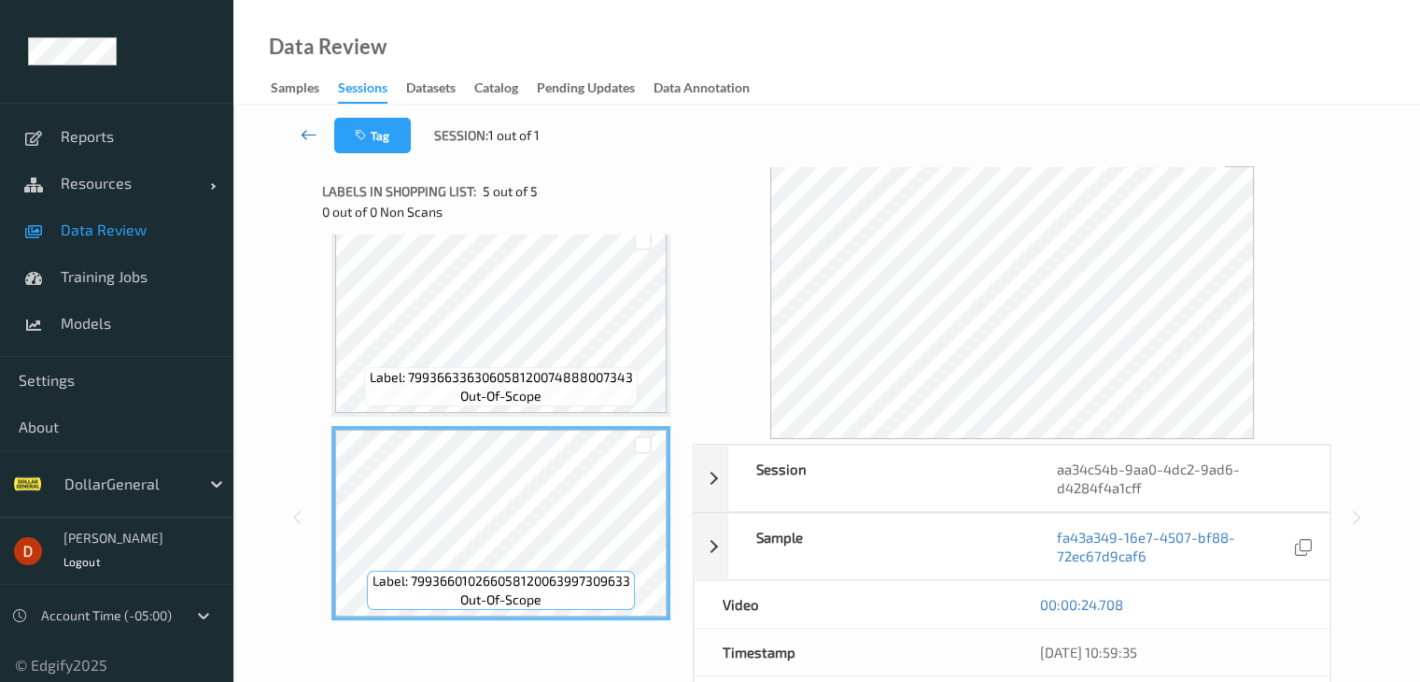
click at [295, 125] on link at bounding box center [309, 135] width 49 height 35
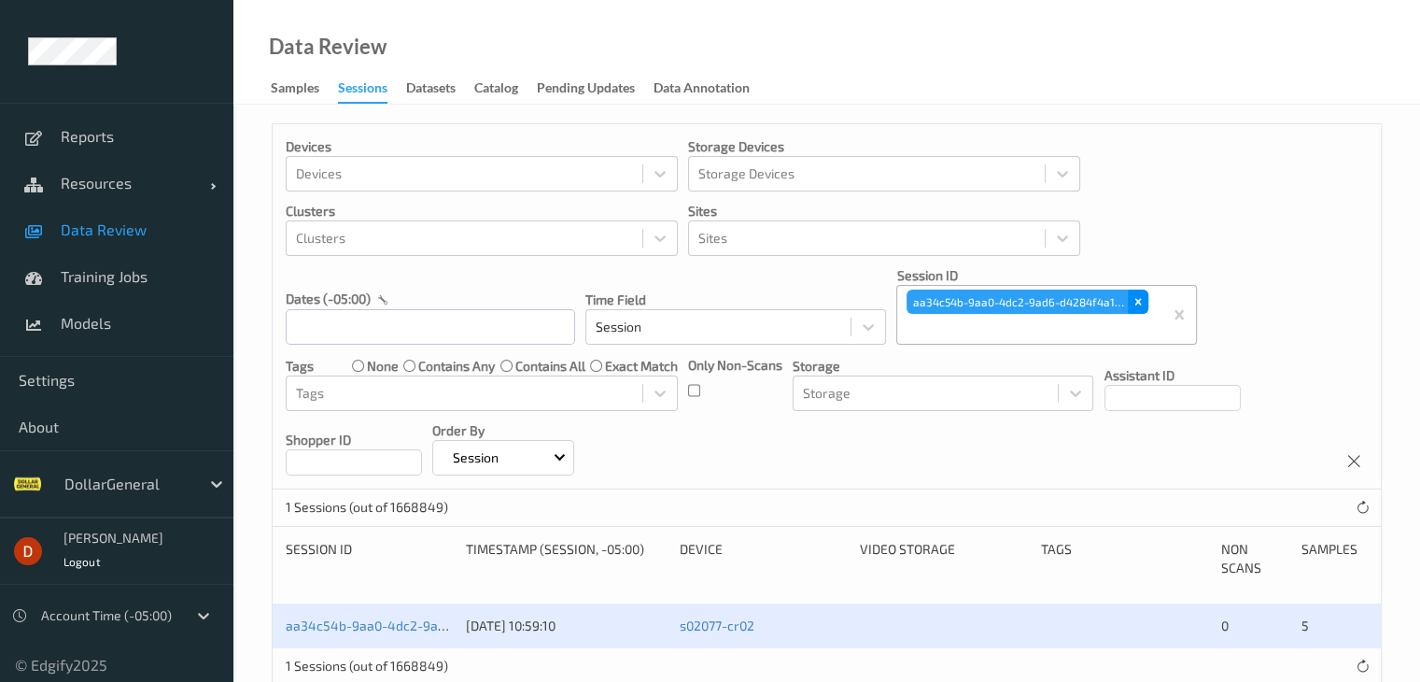
click at [1143, 303] on icon "Remove aa34c54b-9aa0-4dc2-9ad6-d4284f4a1cff" at bounding box center [1138, 301] width 13 height 13
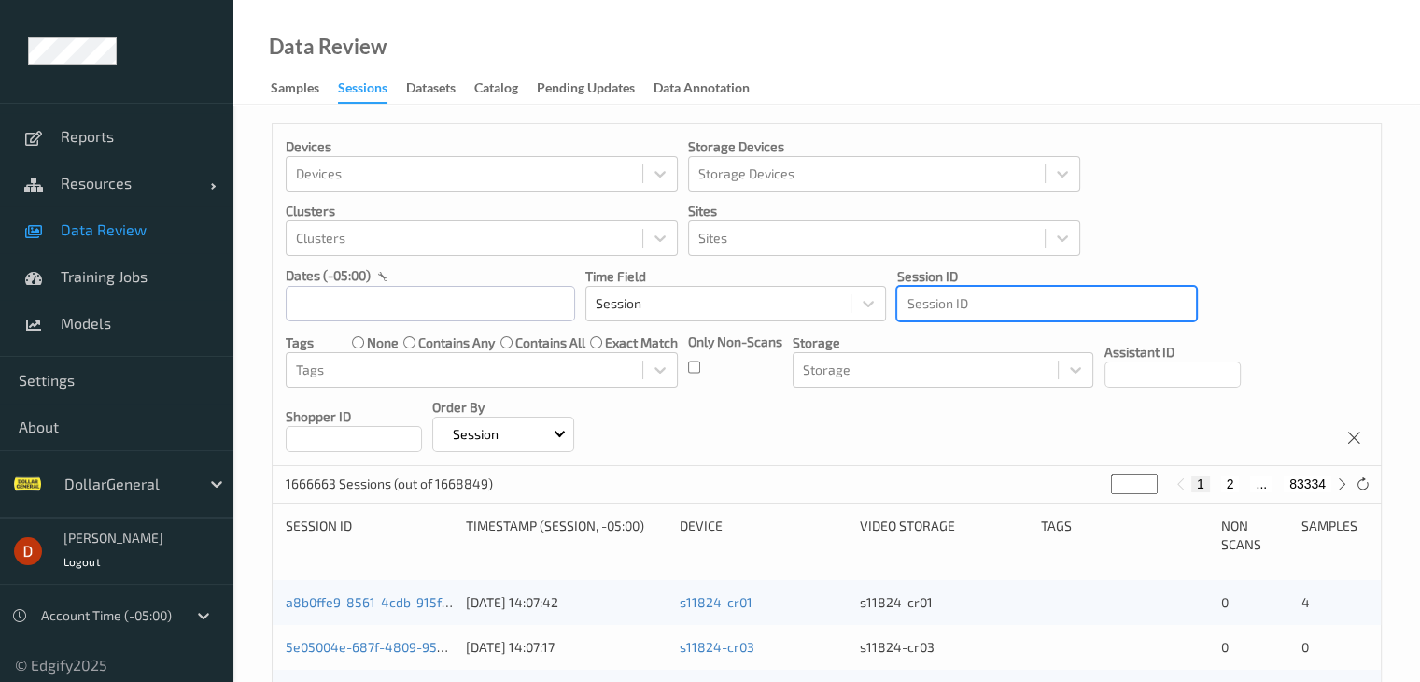
click at [988, 299] on div at bounding box center [1047, 303] width 280 height 22
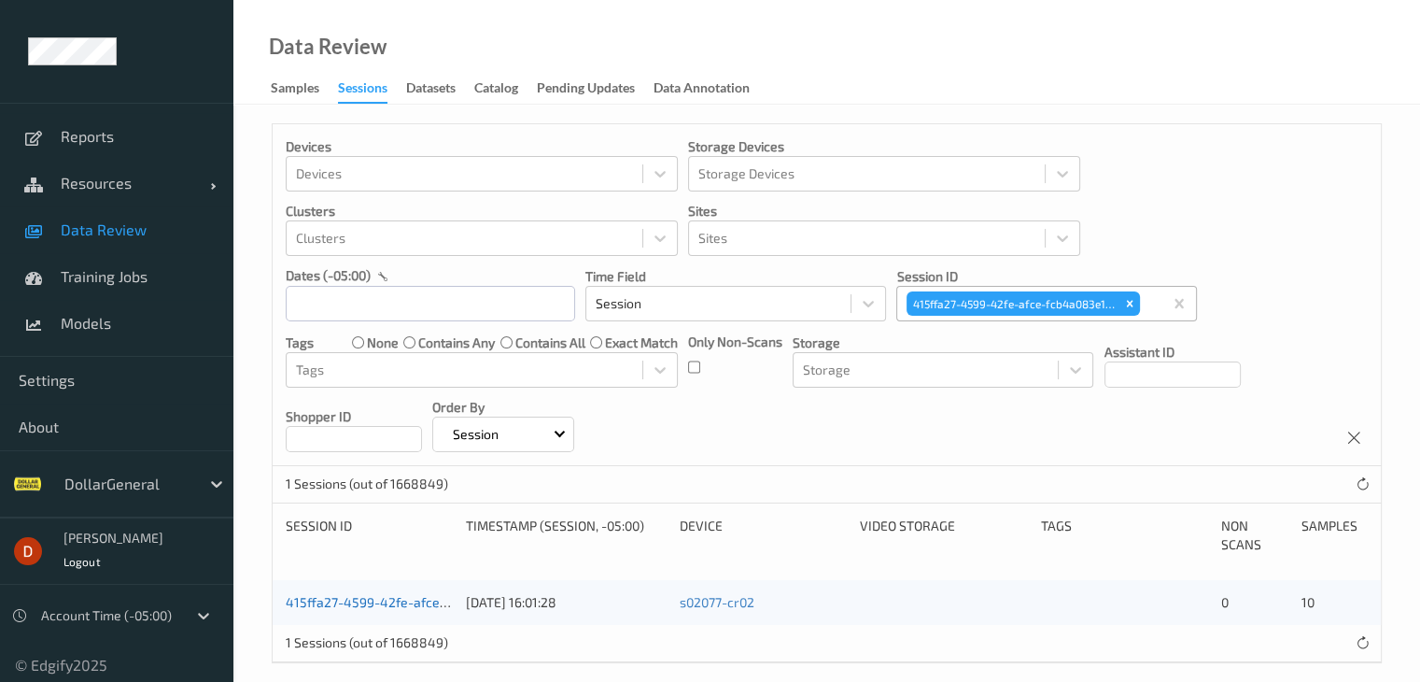
click at [399, 604] on link "415ffa27-4599-42fe-afce-fcb4a083e1e0" at bounding box center [409, 602] width 246 height 16
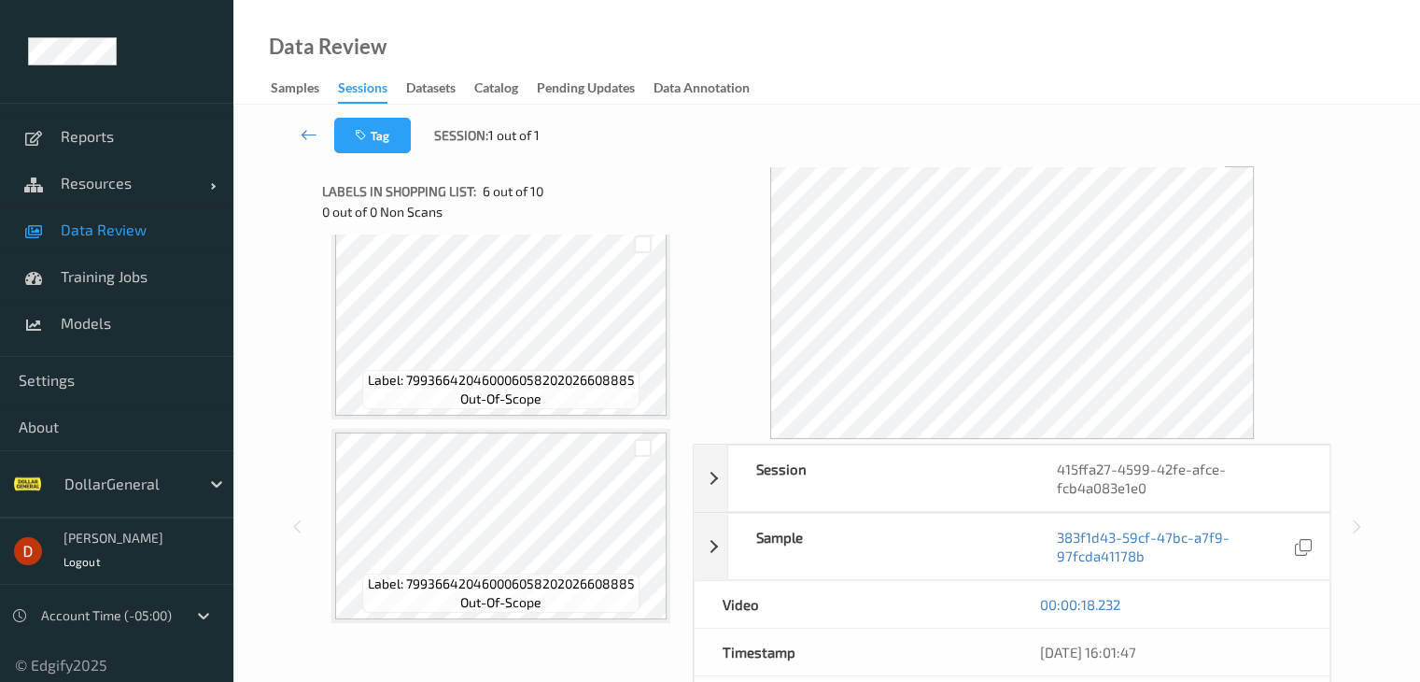
scroll to position [1651, 0]
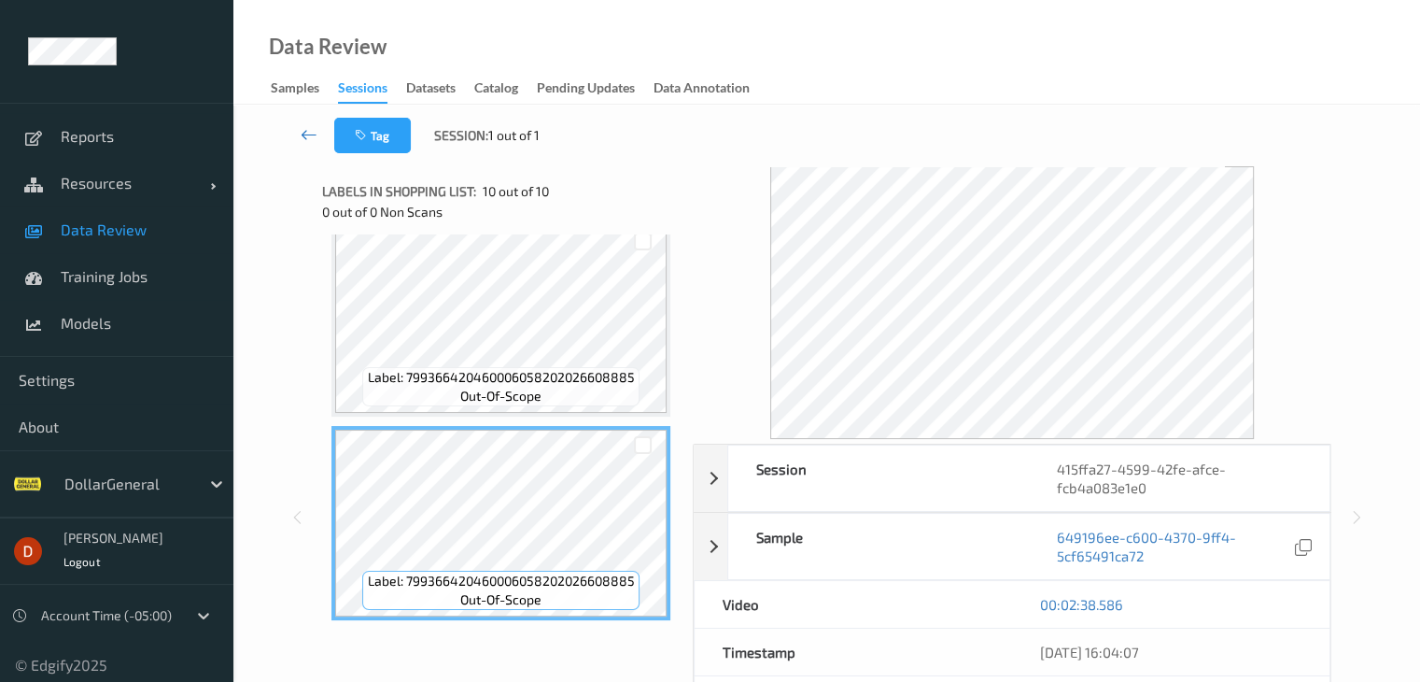
click at [309, 135] on icon at bounding box center [309, 134] width 17 height 19
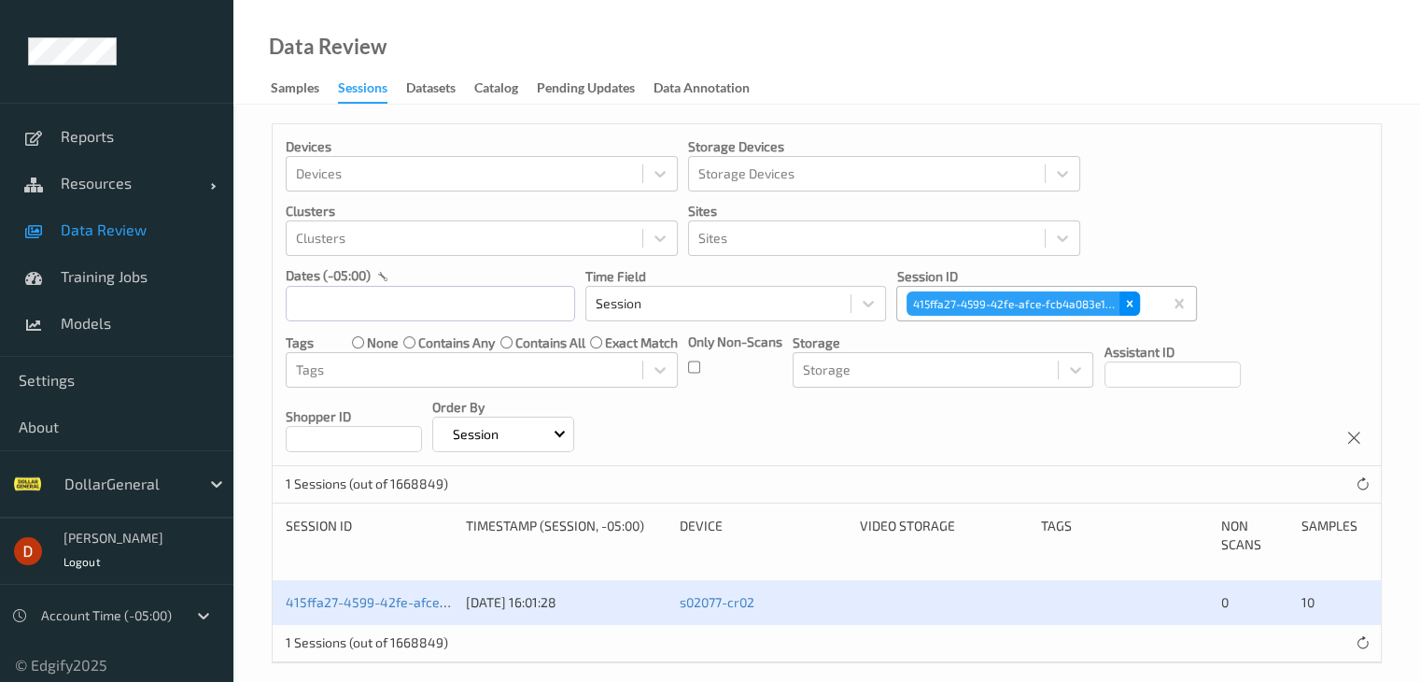
click at [1134, 304] on icon "Remove 415ffa27-4599-42fe-afce-fcb4a083e1e0" at bounding box center [1130, 303] width 13 height 13
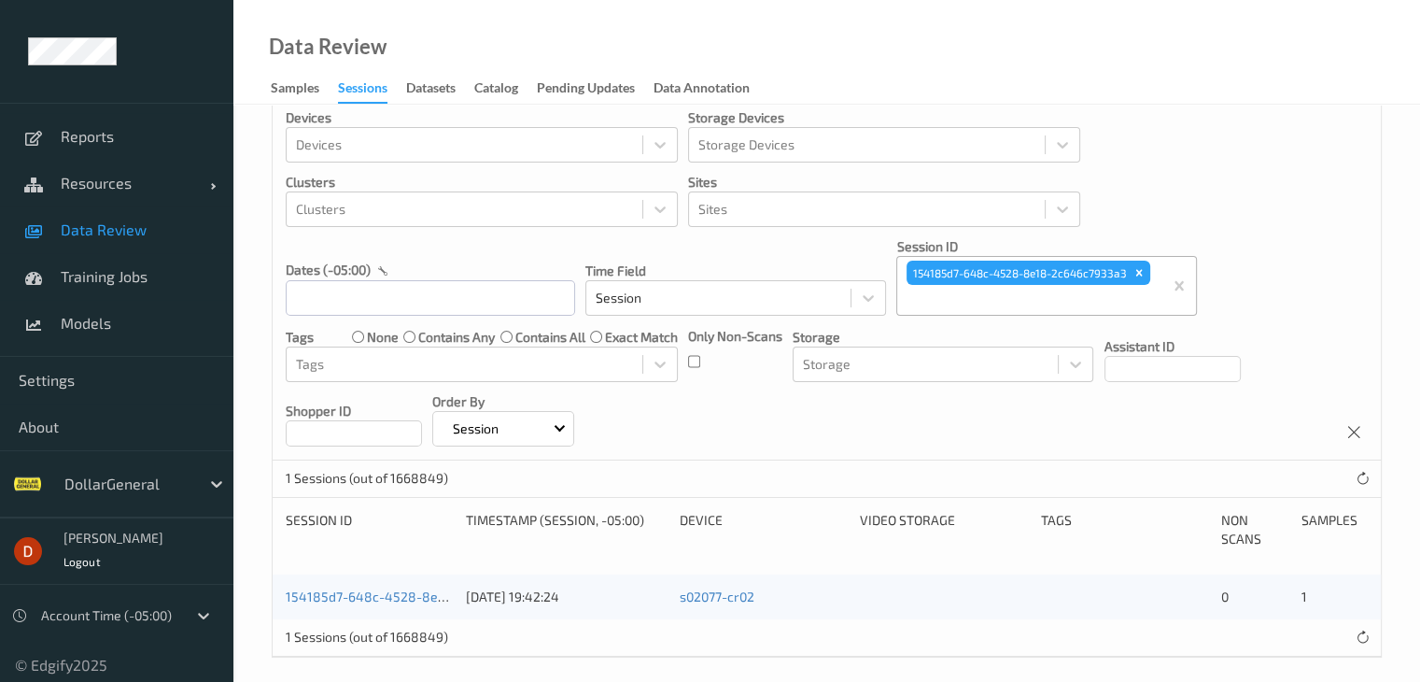
scroll to position [41, 0]
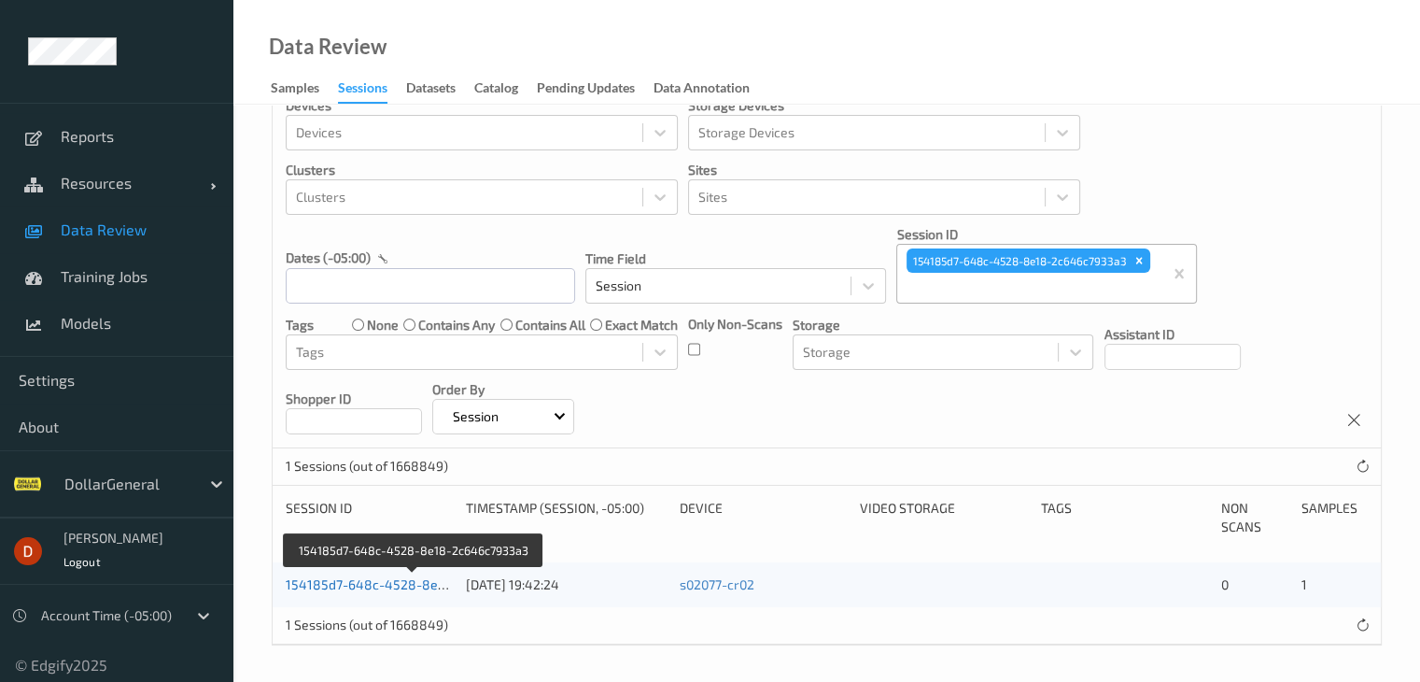
click at [416, 580] on link "154185d7-648c-4528-8e18-2c646c7933a3" at bounding box center [416, 584] width 260 height 16
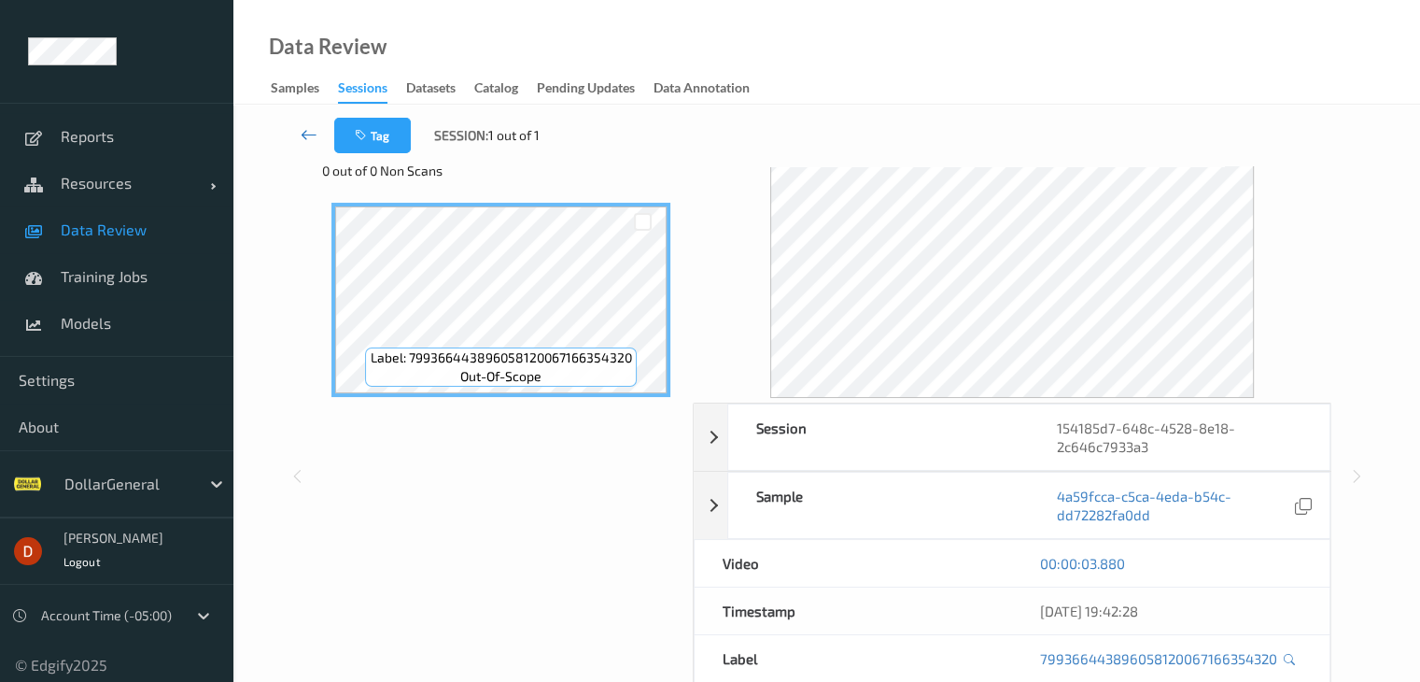
click at [294, 133] on link at bounding box center [309, 135] width 49 height 35
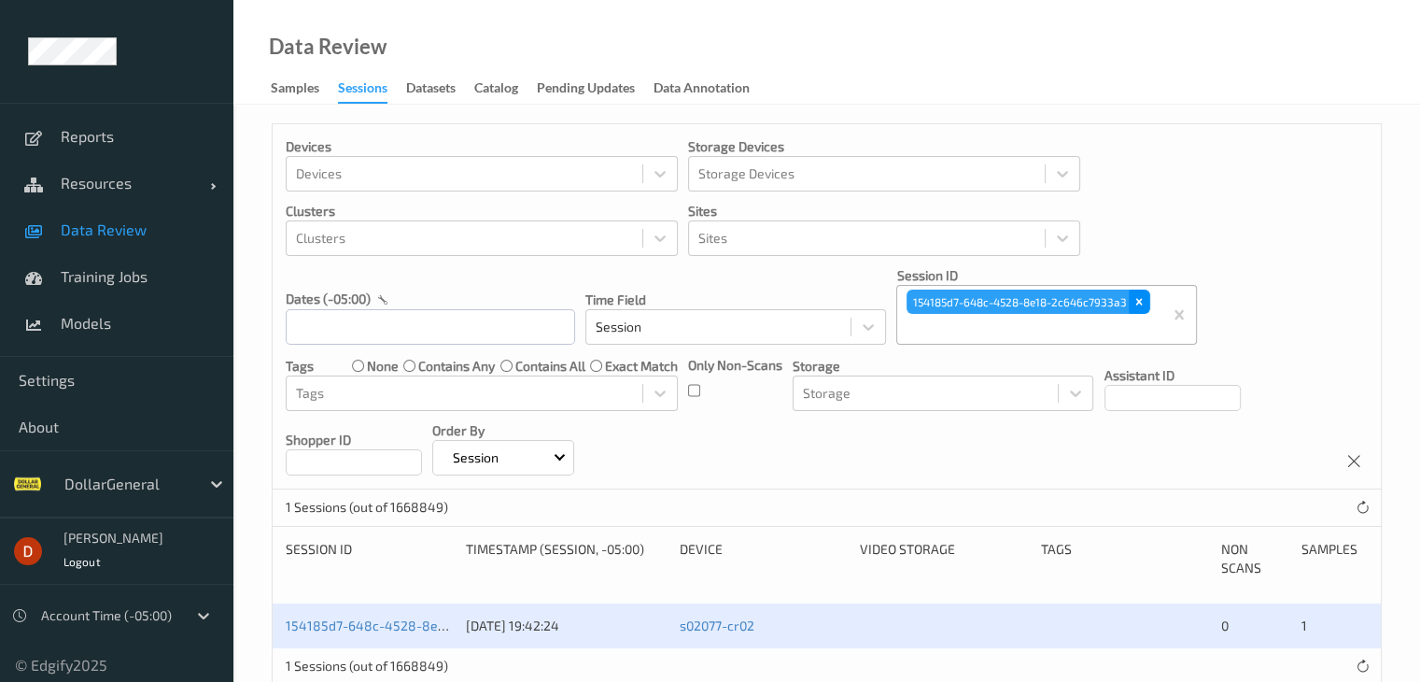
click at [1132, 299] on div "Remove 154185d7-648c-4528-8e18-2c646c7933a3" at bounding box center [1139, 302] width 21 height 24
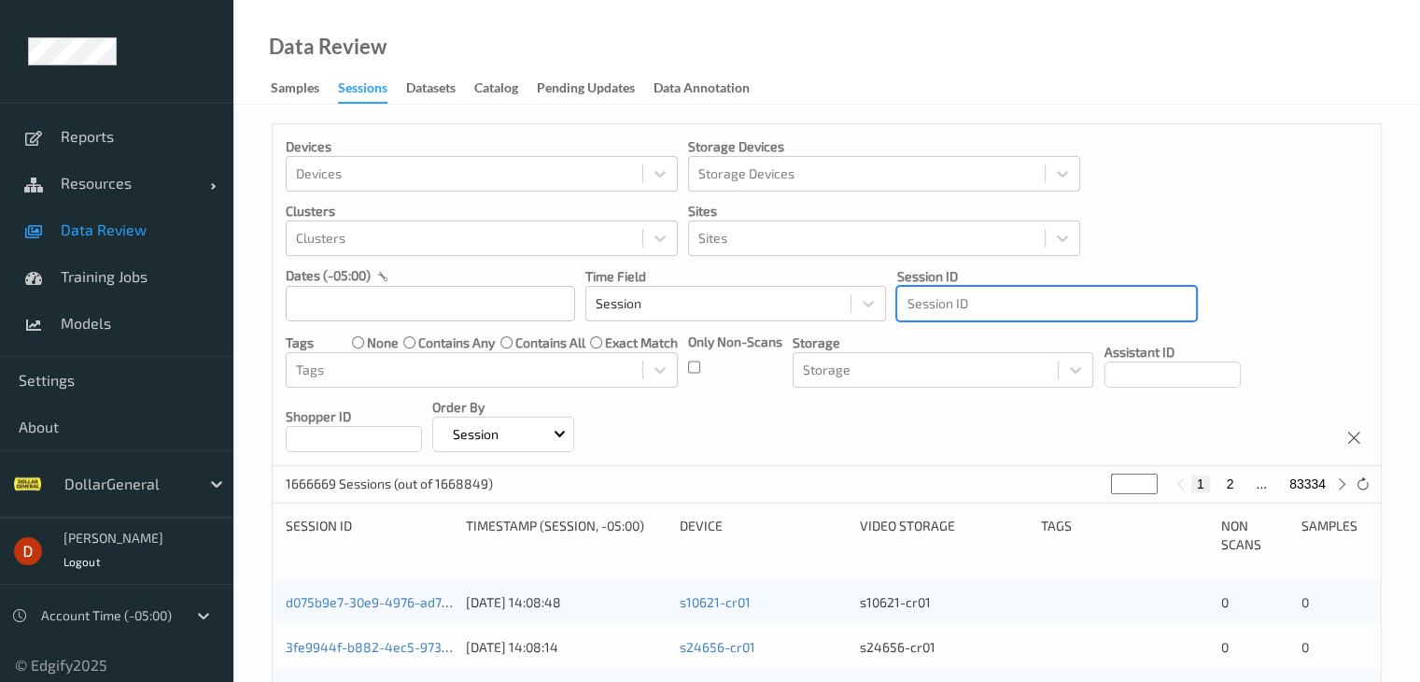
click at [1049, 296] on div at bounding box center [1047, 303] width 280 height 22
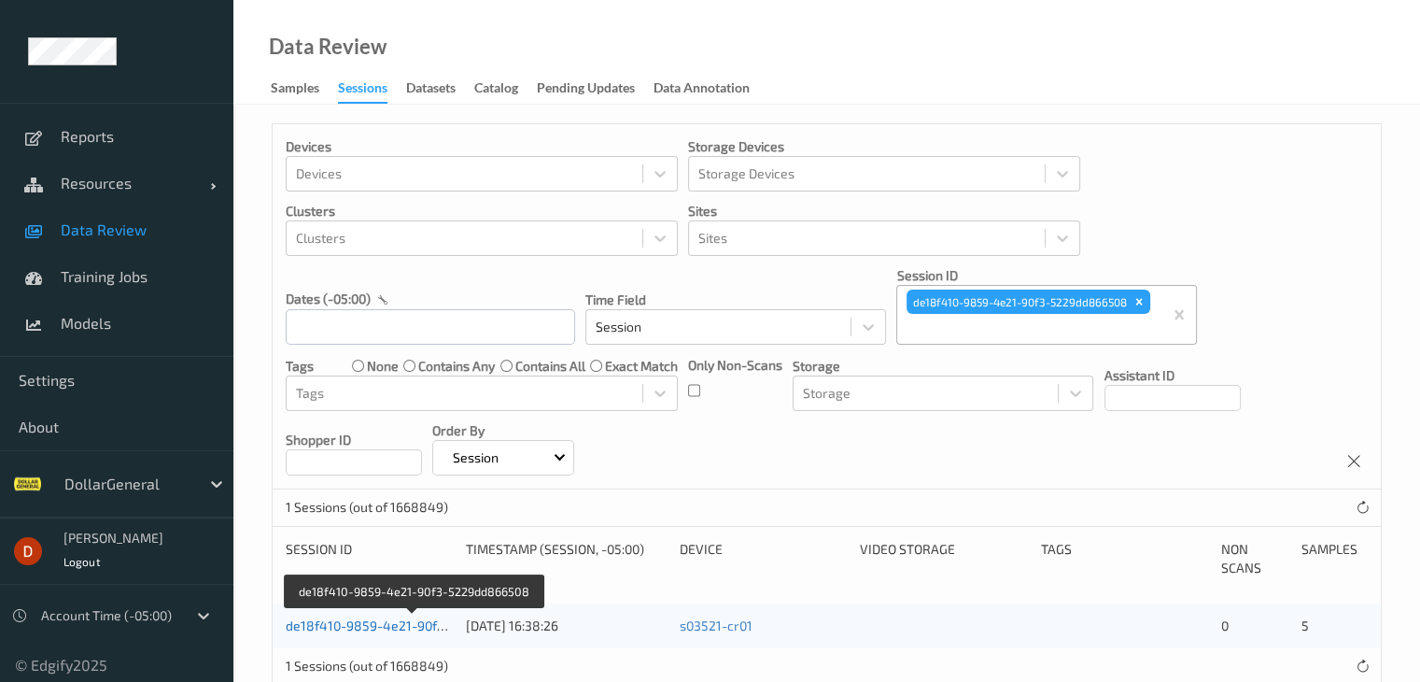
click at [403, 625] on link "de18f410-9859-4e21-90f3-5229dd866508" at bounding box center [414, 625] width 256 height 16
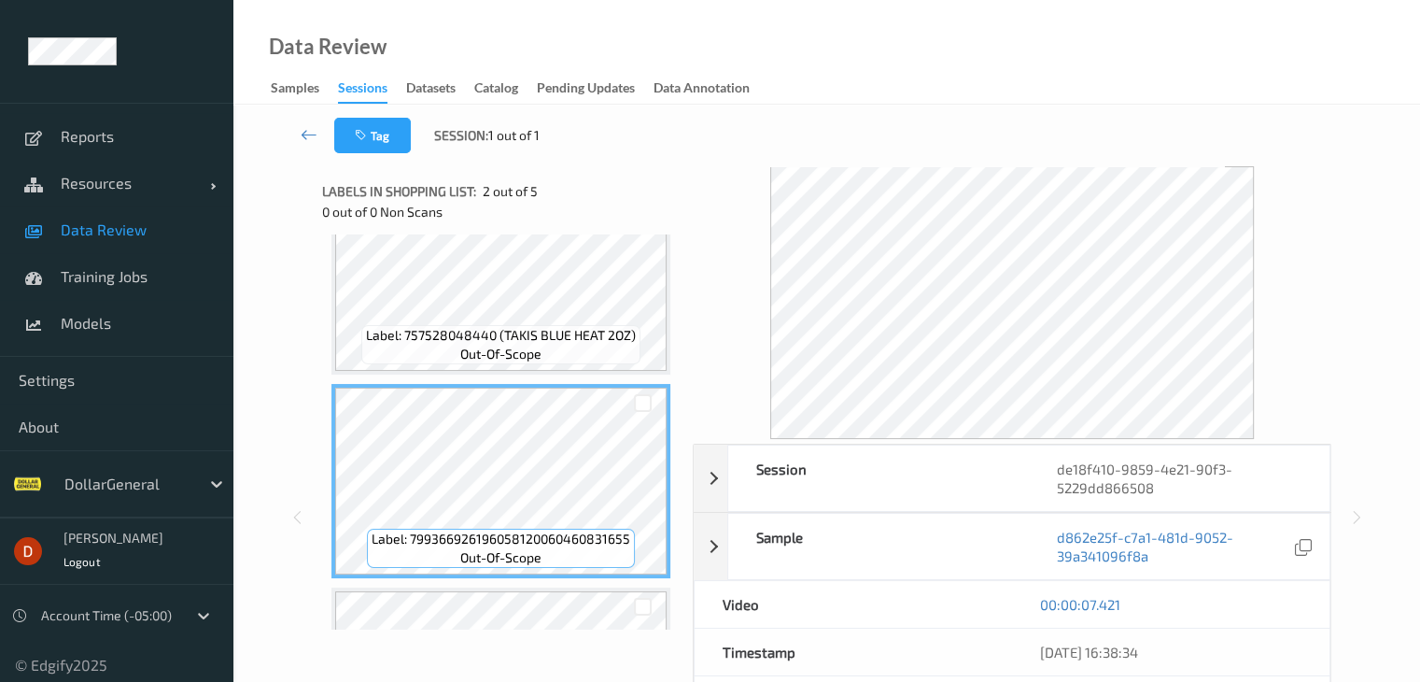
scroll to position [93, 0]
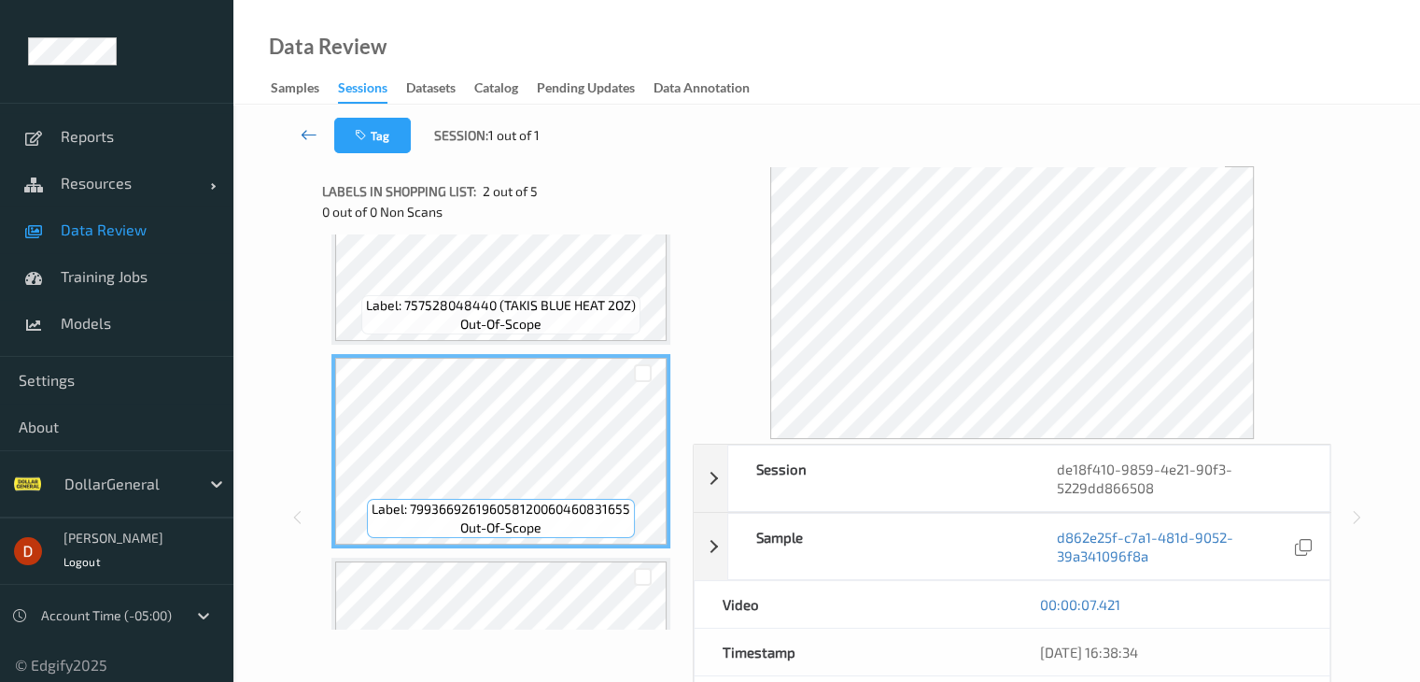
click at [297, 128] on link at bounding box center [309, 135] width 49 height 35
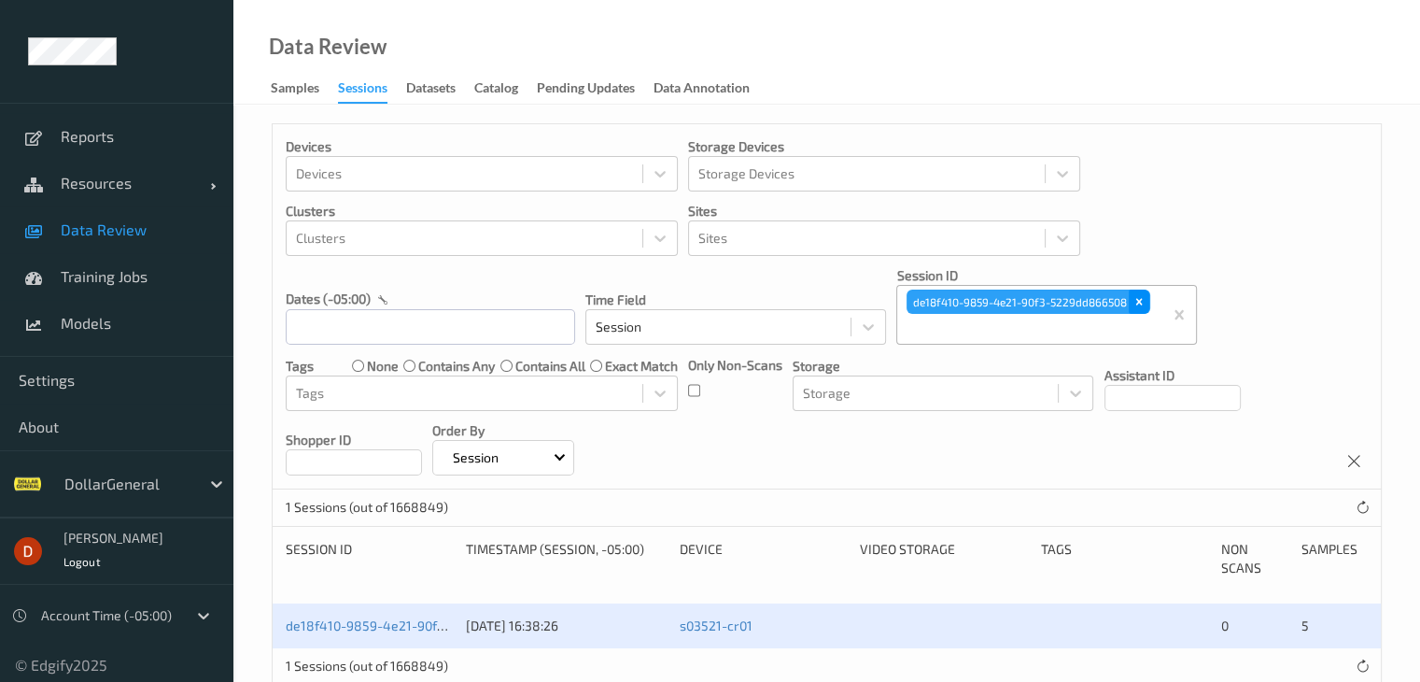
click at [1139, 305] on icon "Remove de18f410-9859-4e21-90f3-5229dd866508" at bounding box center [1139, 301] width 13 height 13
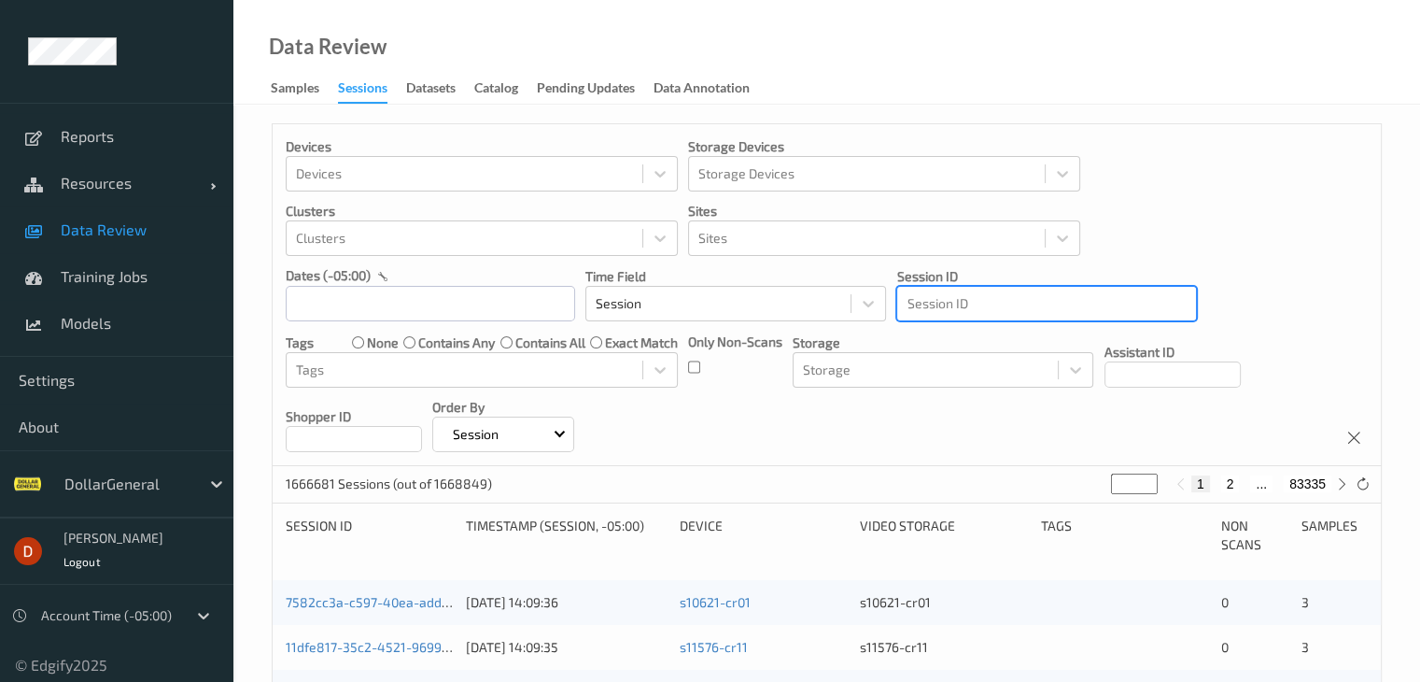
click at [1042, 304] on div at bounding box center [1047, 303] width 280 height 22
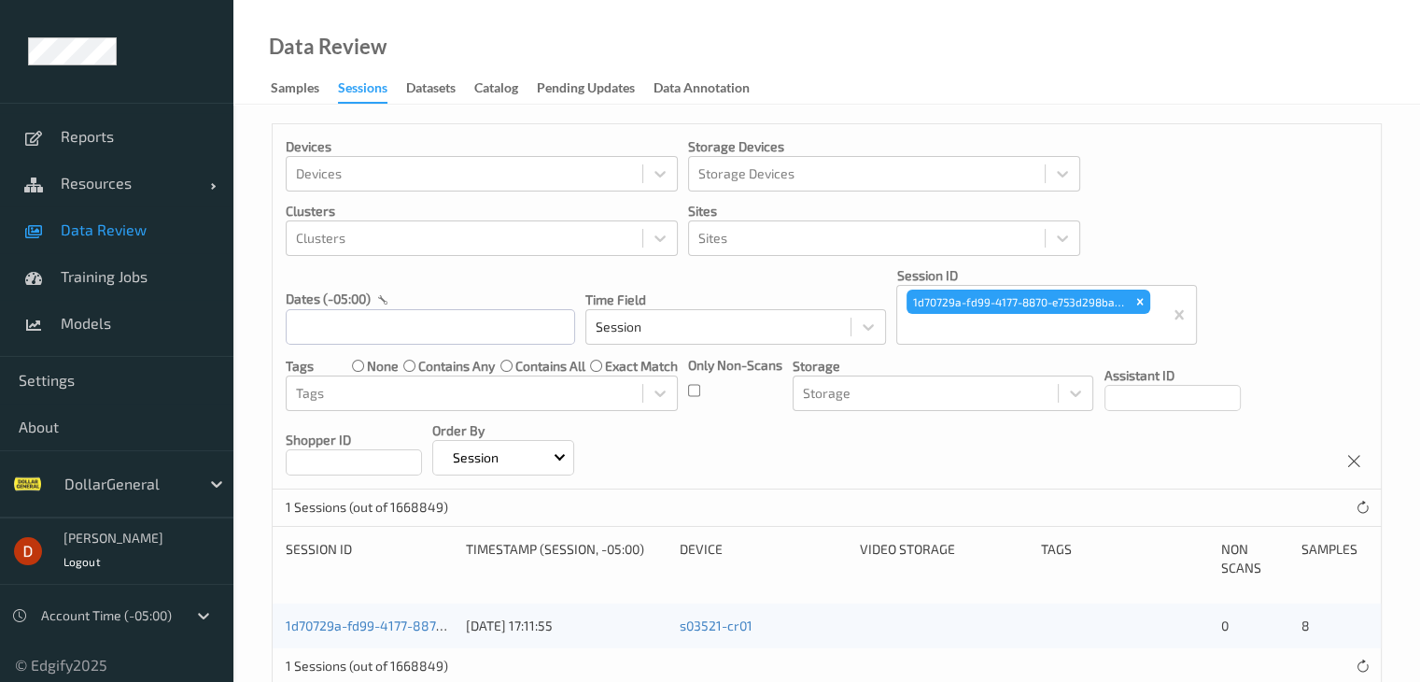
click at [313, 632] on link "1d70729a-fd99-4177-8870-e753d298ba48" at bounding box center [413, 625] width 255 height 16
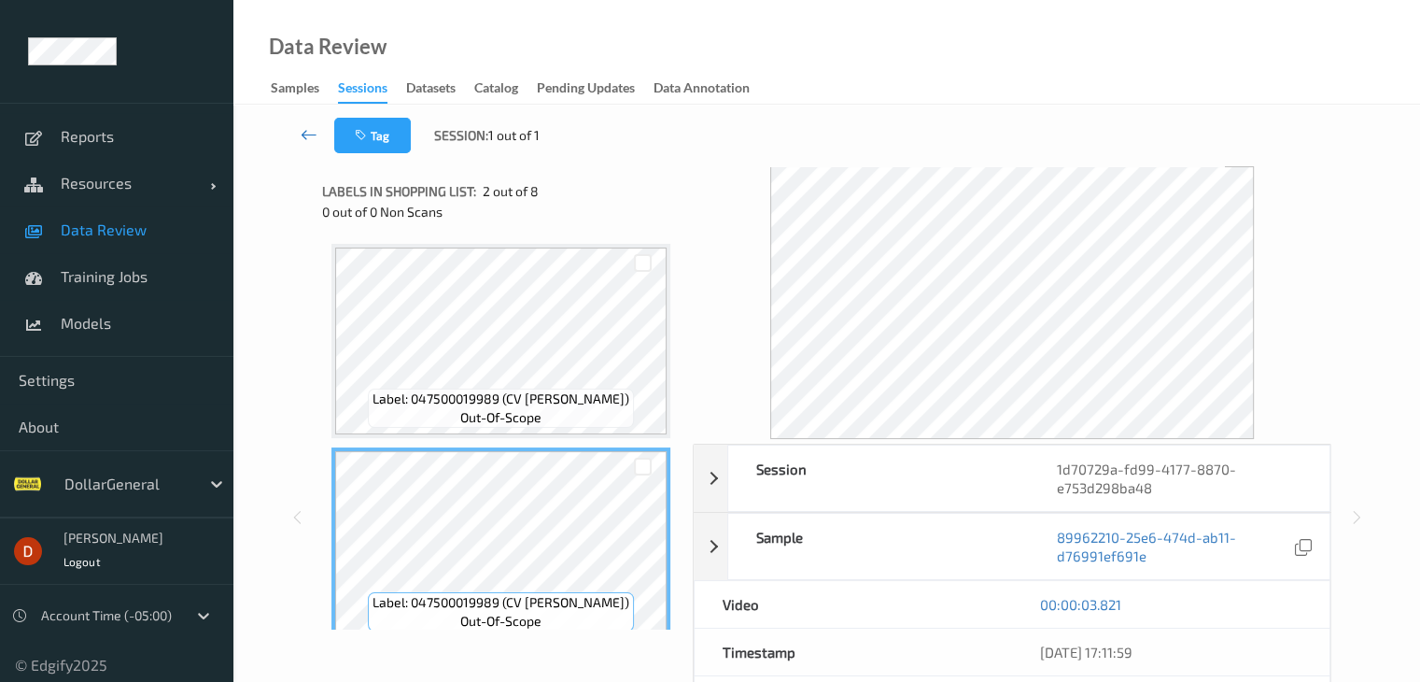
click at [294, 140] on link at bounding box center [309, 135] width 49 height 35
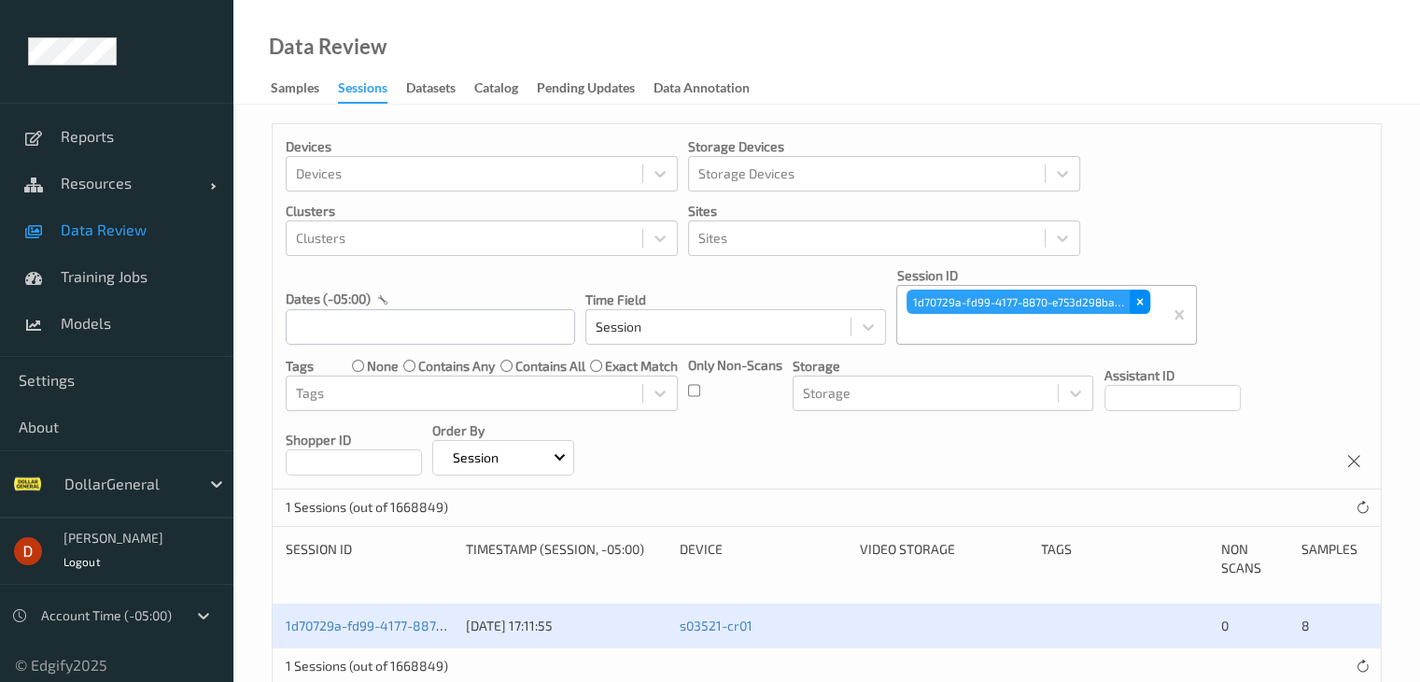
click at [1139, 299] on icon "Remove 1d70729a-fd99-4177-8870-e753d298ba48" at bounding box center [1140, 301] width 13 height 13
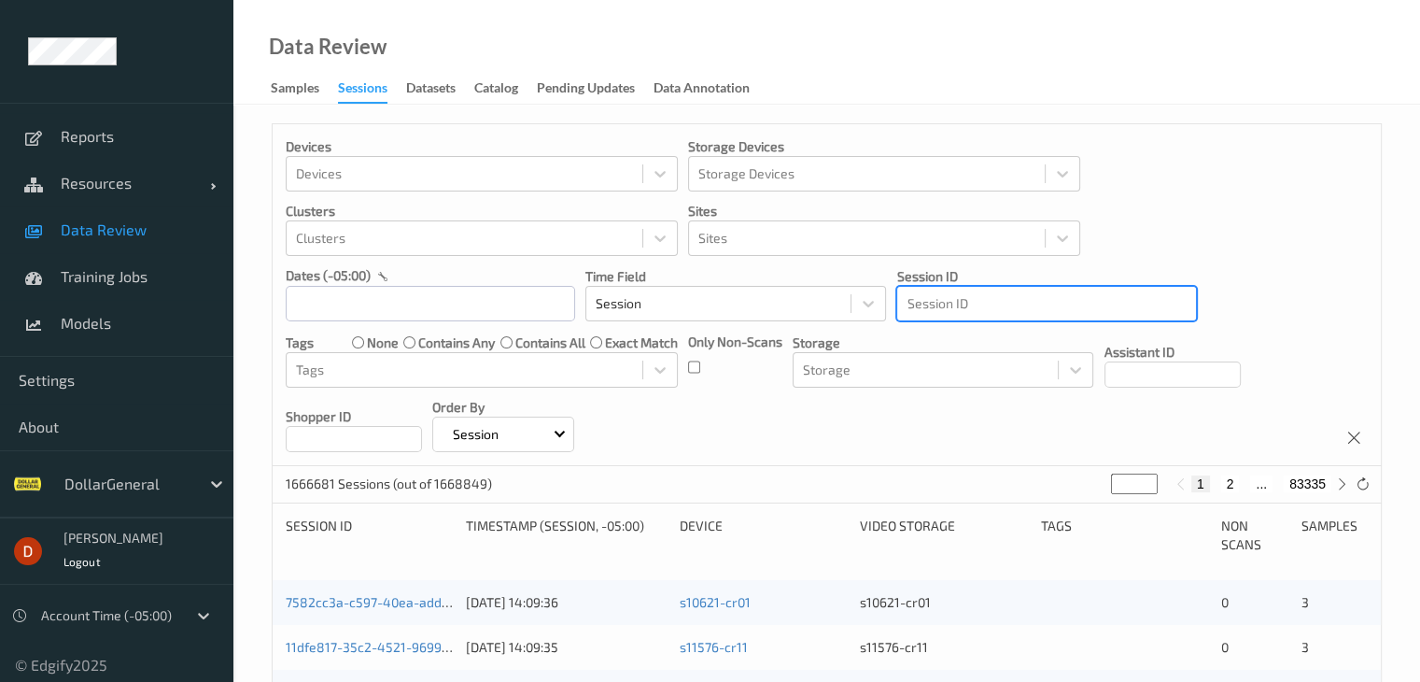
click at [1030, 296] on div at bounding box center [1047, 303] width 280 height 22
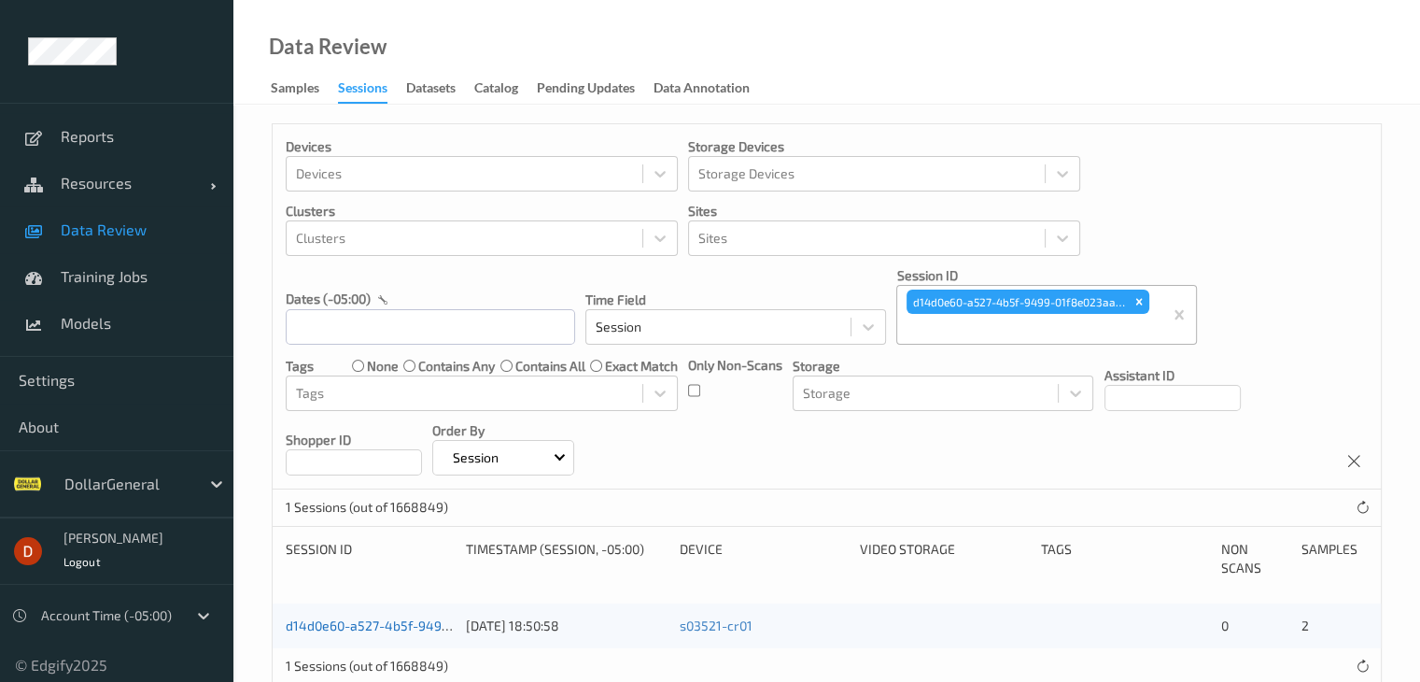
click at [417, 623] on link "d14d0e60-a527-4b5f-9499-01f8e023aa9c" at bounding box center [413, 625] width 254 height 16
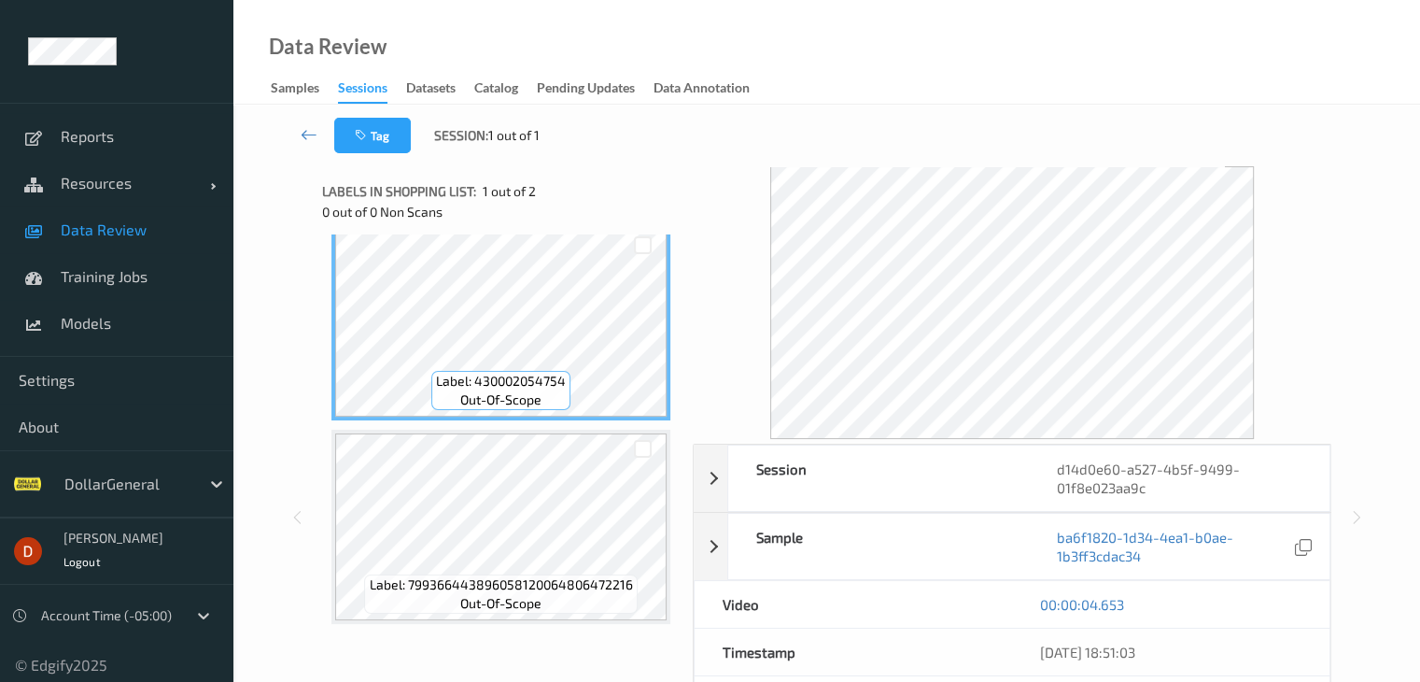
scroll to position [22, 0]
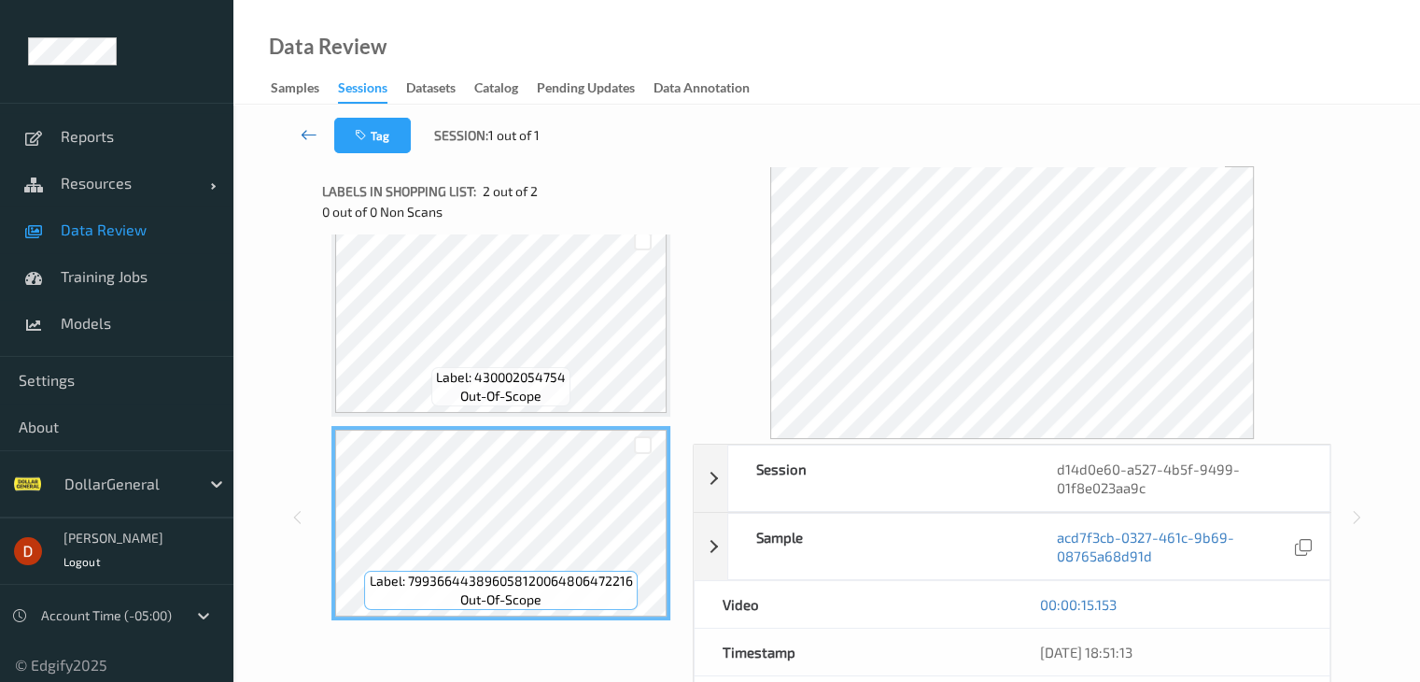
click at [306, 133] on icon at bounding box center [309, 134] width 17 height 19
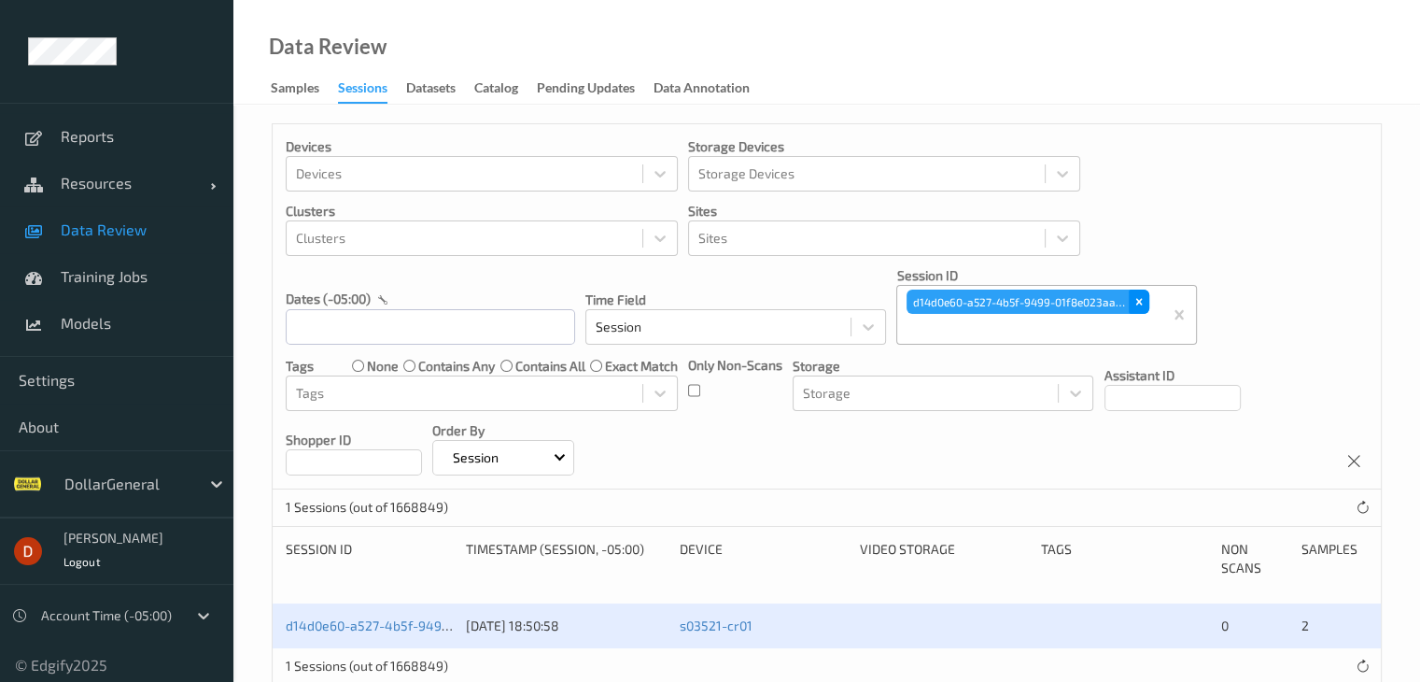
click at [1136, 295] on icon "Remove d14d0e60-a527-4b5f-9499-01f8e023aa9c" at bounding box center [1139, 301] width 13 height 13
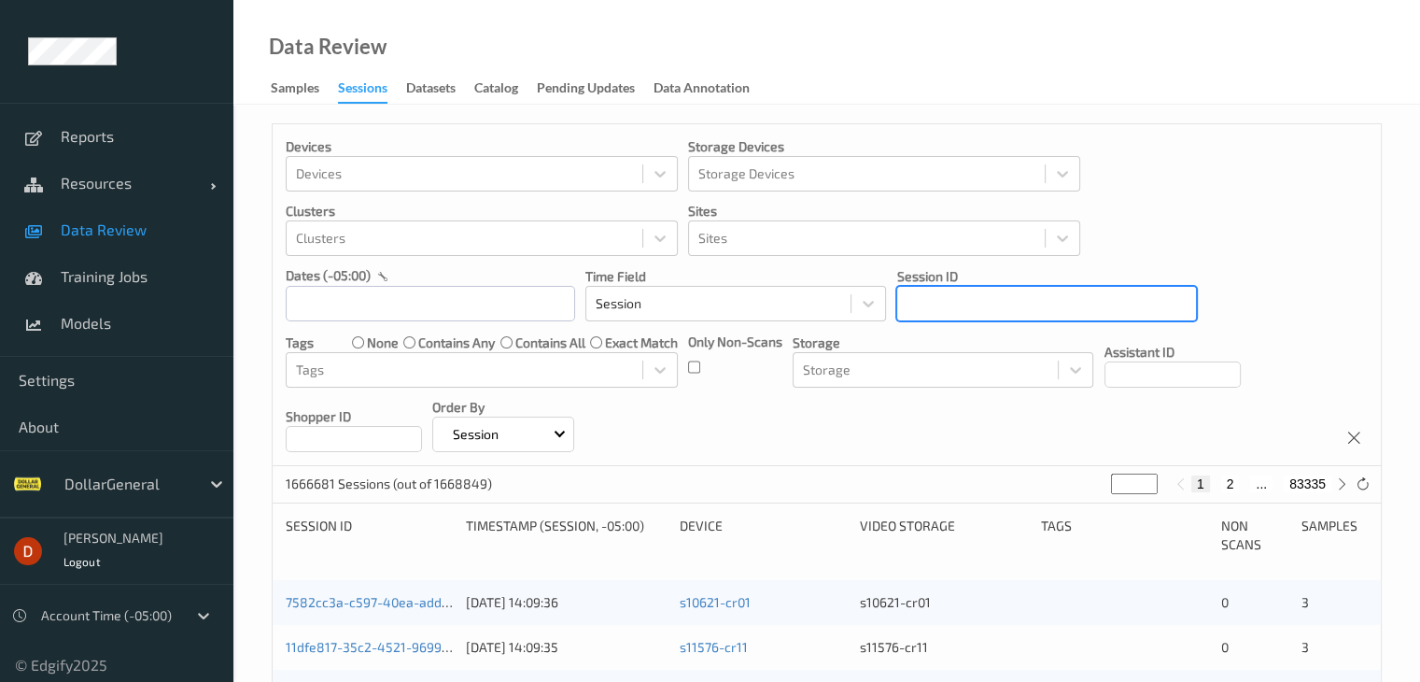
click at [1038, 295] on div at bounding box center [1047, 303] width 280 height 22
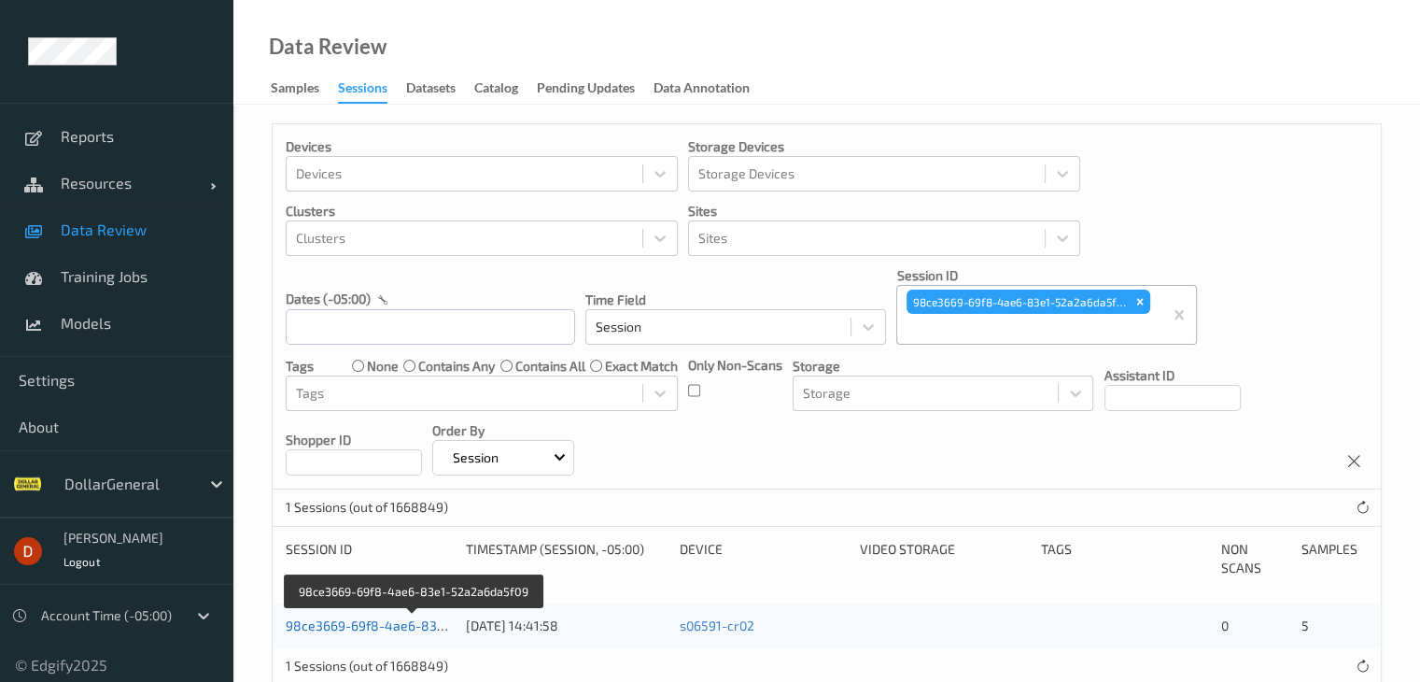
click at [375, 623] on link "98ce3669-69f8-4ae6-83e1-52a2a6da5f09" at bounding box center [414, 625] width 257 height 16
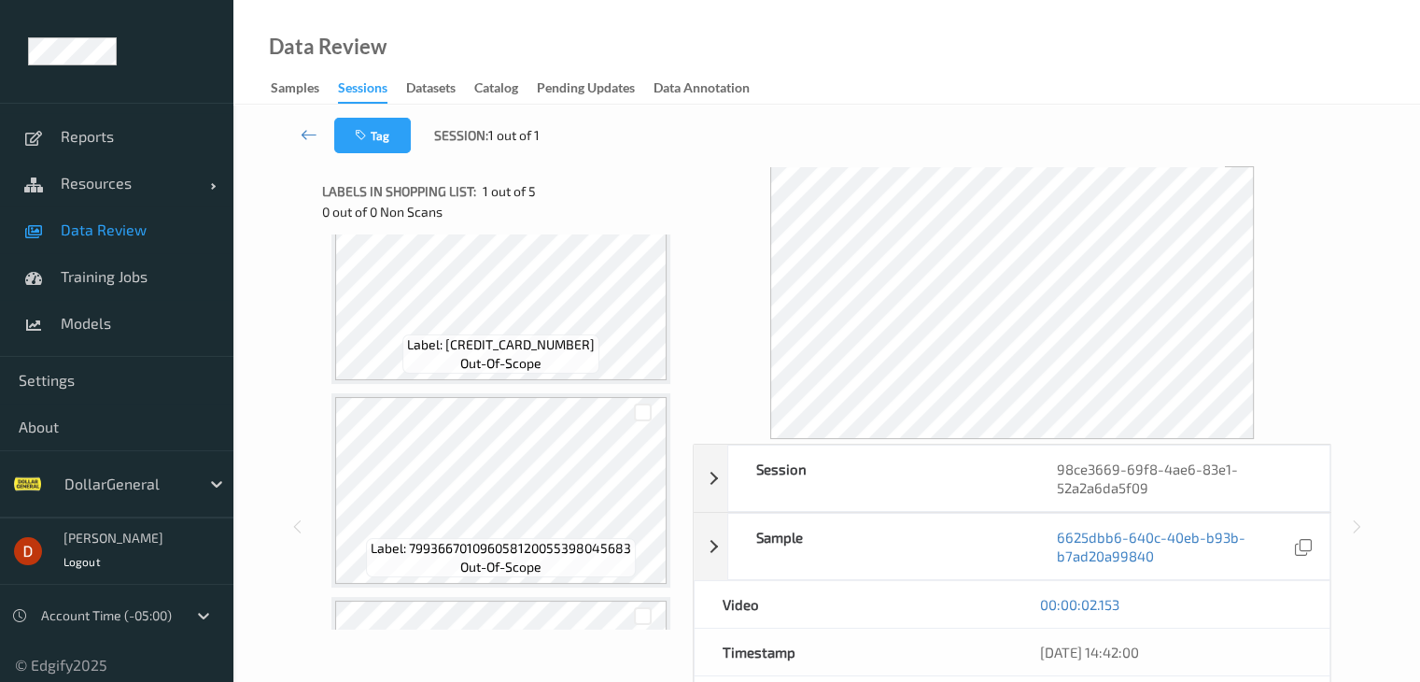
scroll to position [467, 0]
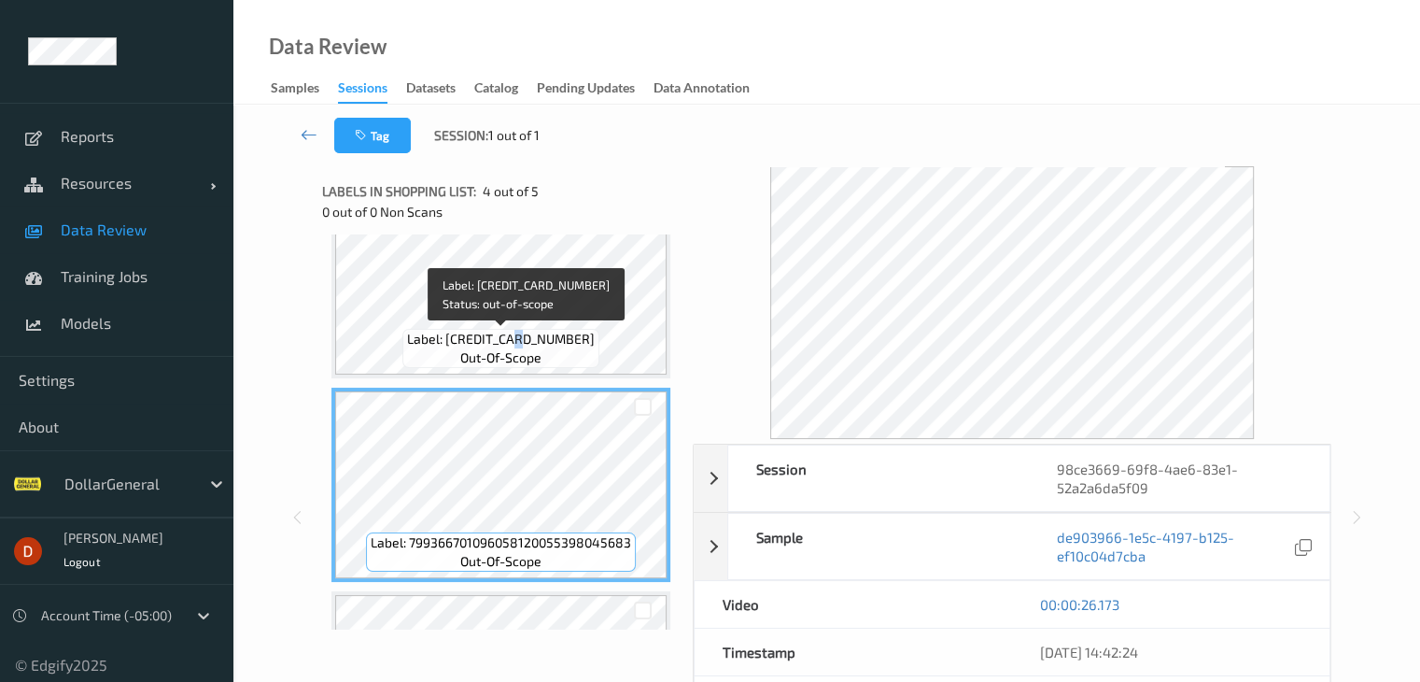
click at [555, 347] on div "Label: 605030805283 out-of-scope" at bounding box center [501, 348] width 197 height 39
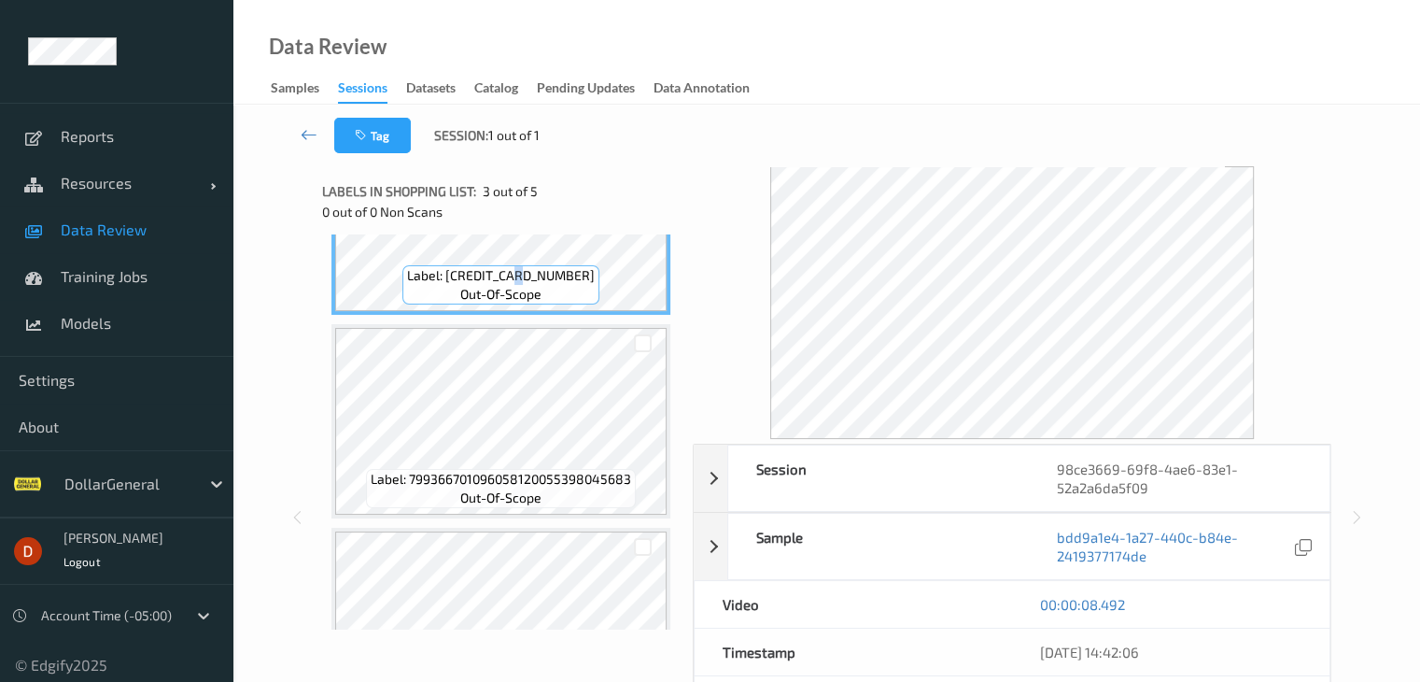
scroll to position [560, 0]
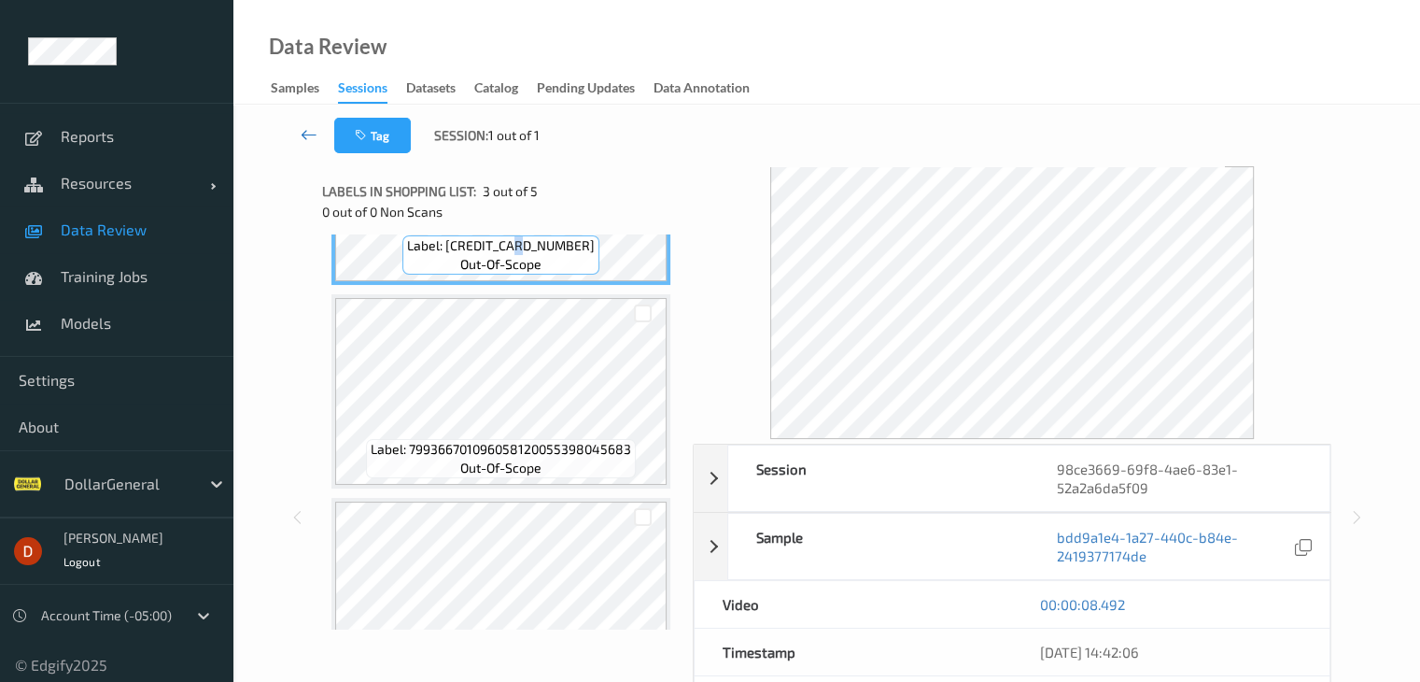
click at [318, 133] on link at bounding box center [309, 135] width 49 height 35
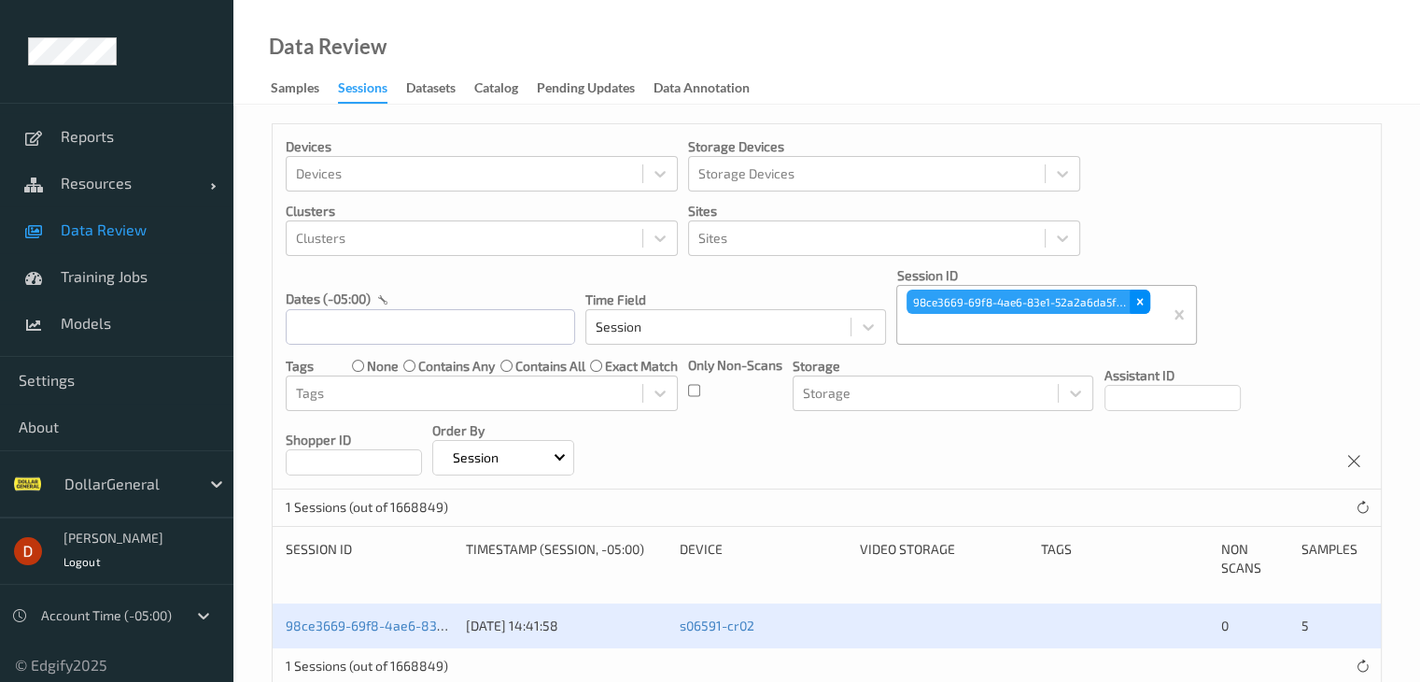
click at [1140, 303] on icon "Remove 98ce3669-69f8-4ae6-83e1-52a2a6da5f09" at bounding box center [1141, 302] width 7 height 7
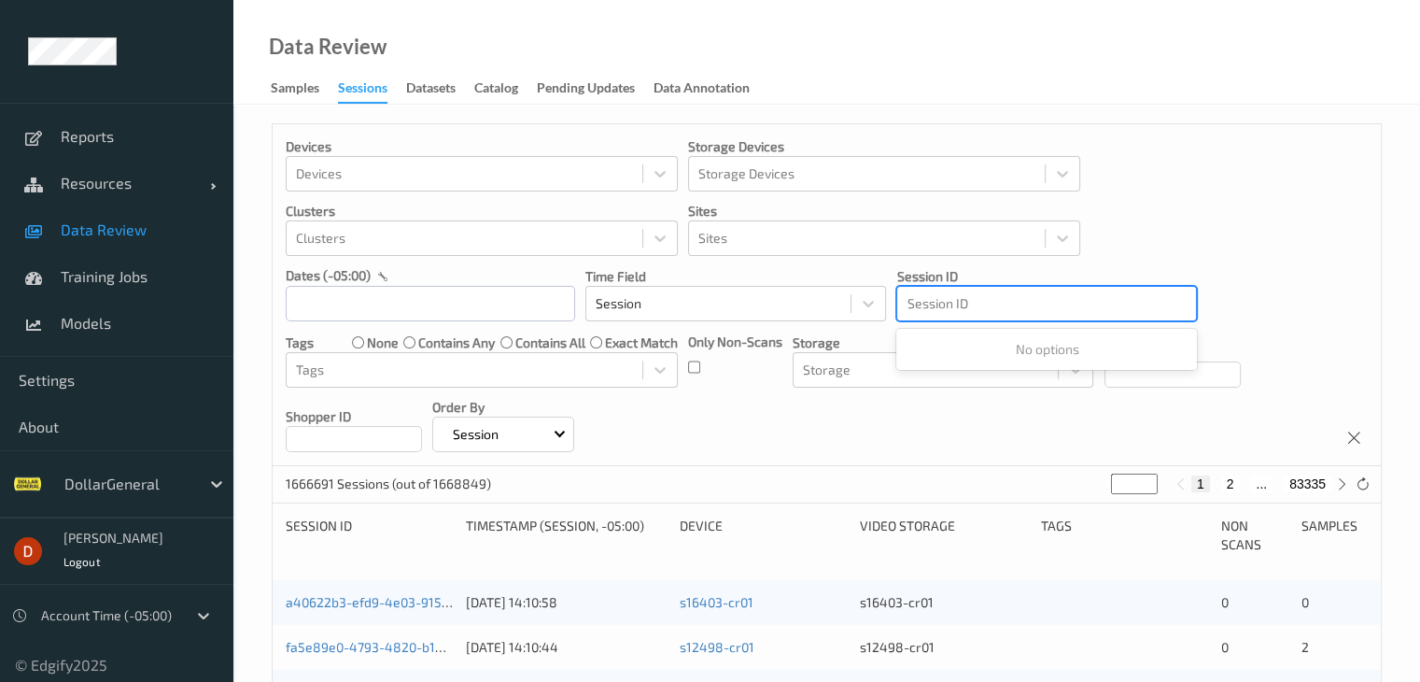
click at [1025, 312] on div at bounding box center [1047, 303] width 280 height 22
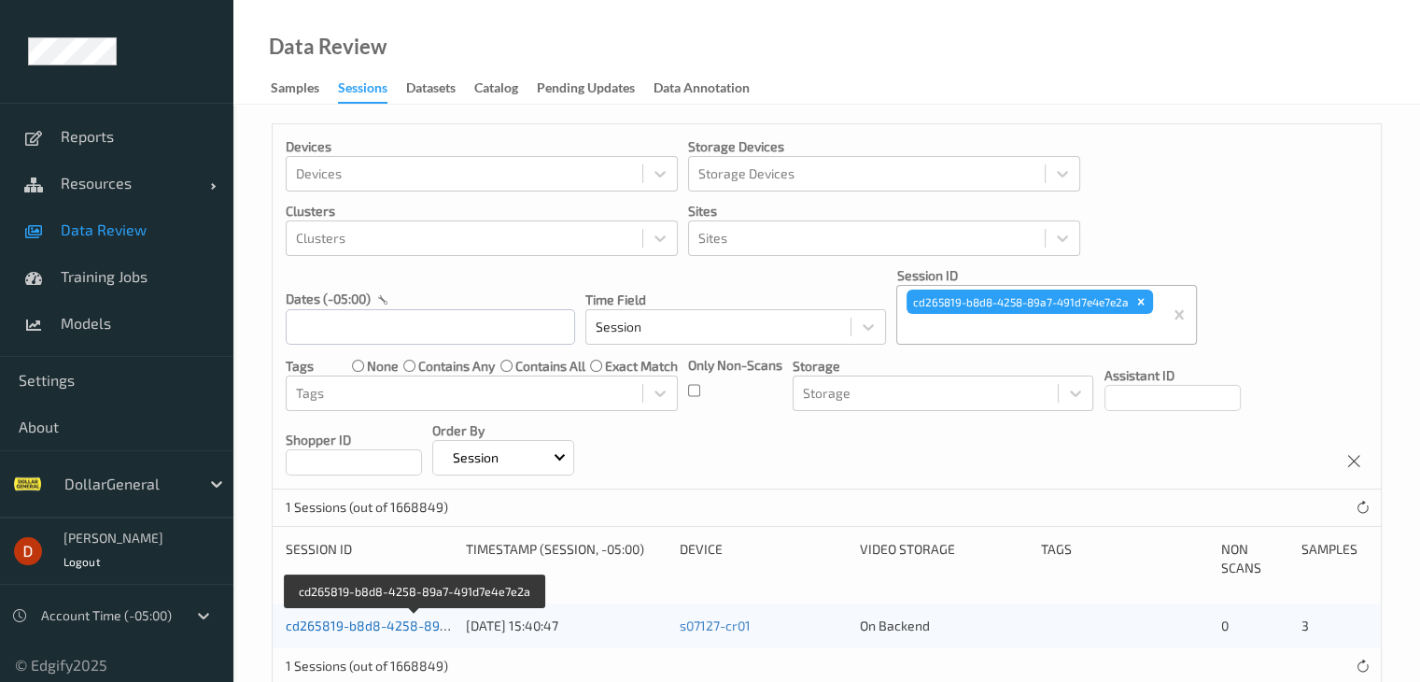
click at [376, 629] on link "cd265819-b8d8-4258-89a7-491d7e4e7e2a" at bounding box center [416, 625] width 261 height 16
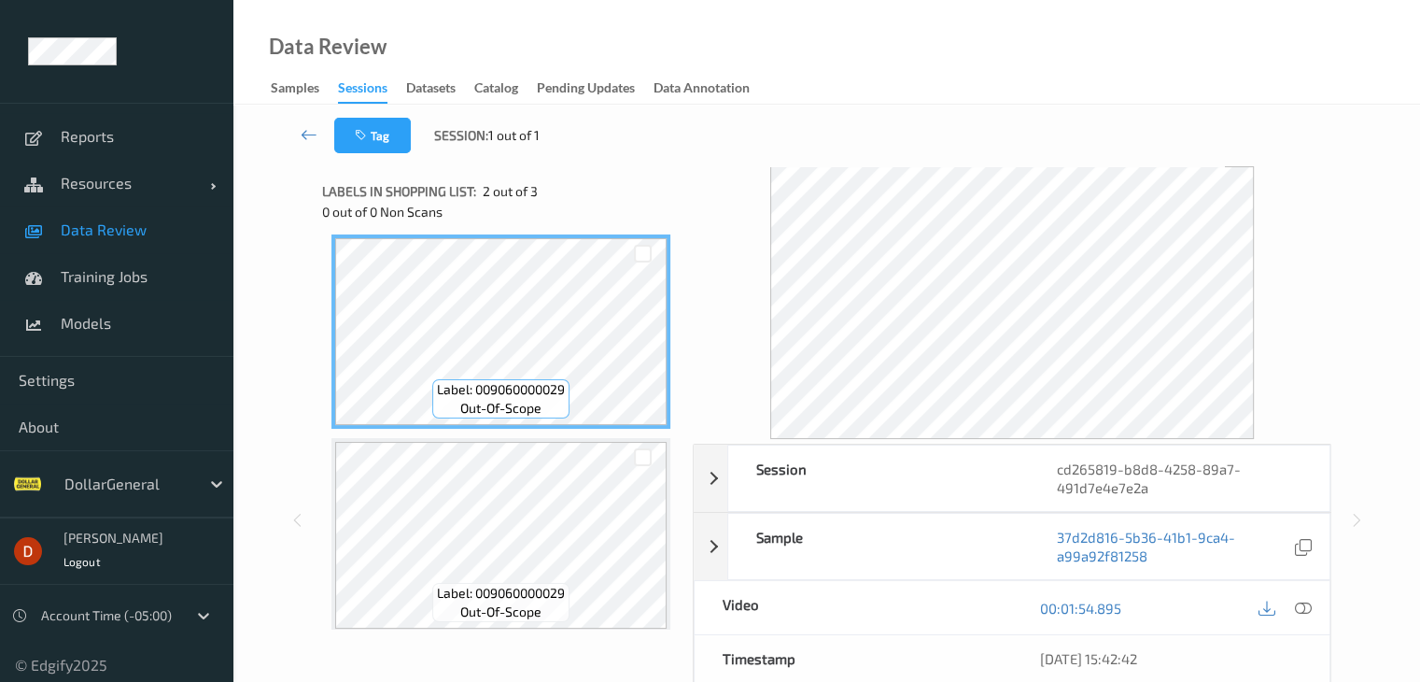
scroll to position [225, 0]
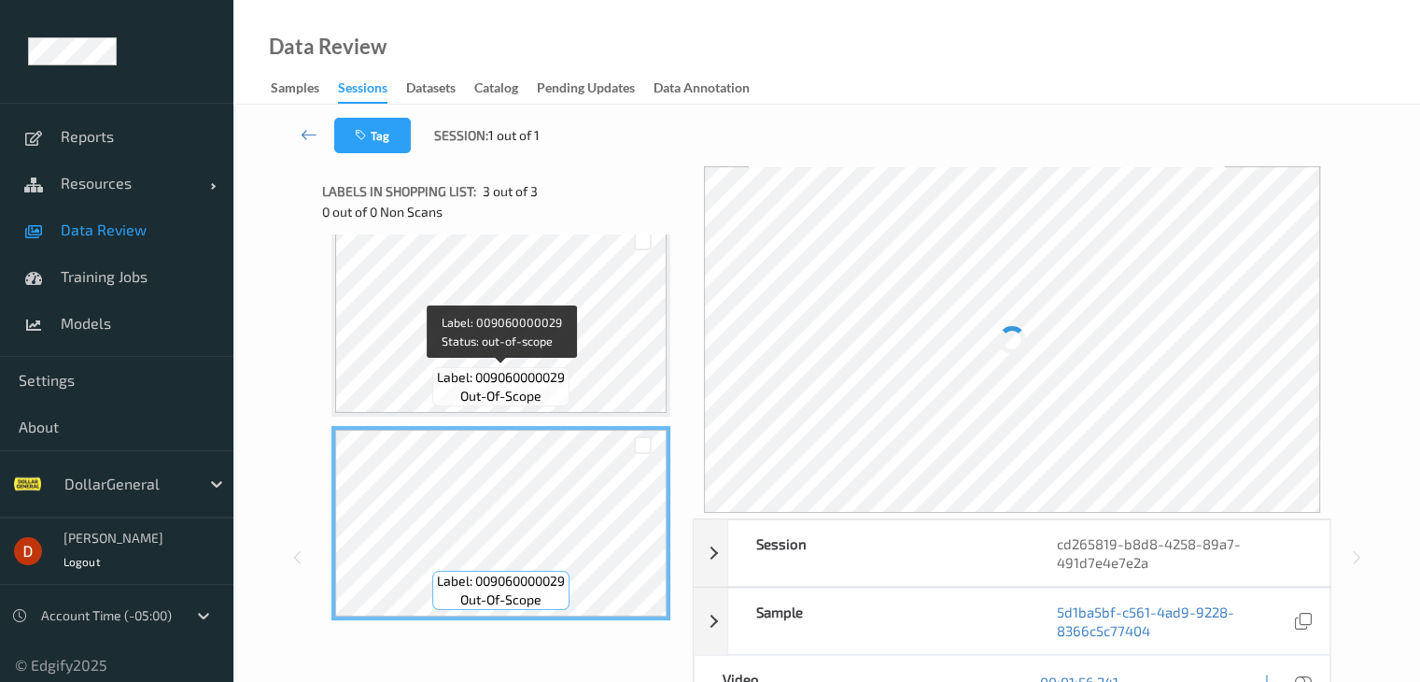
click at [541, 389] on span "out-of-scope" at bounding box center [500, 396] width 81 height 19
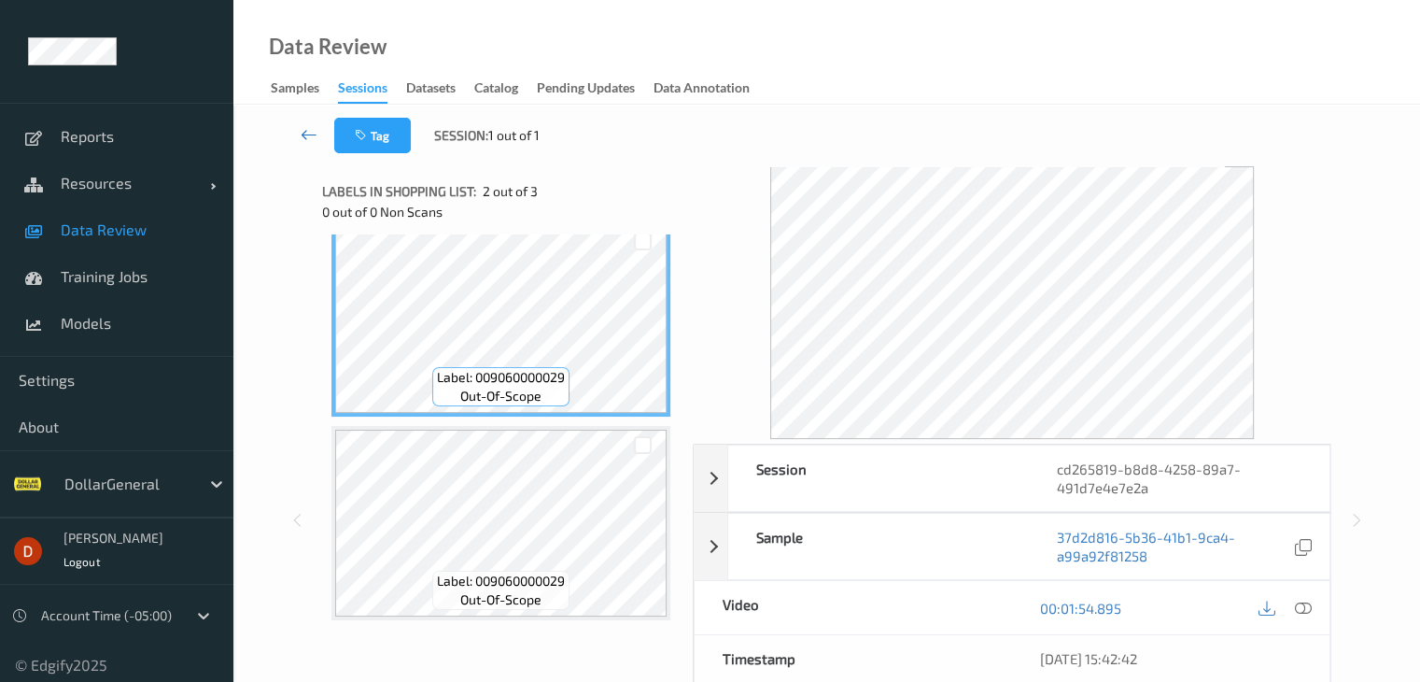
click at [303, 147] on link at bounding box center [309, 135] width 49 height 35
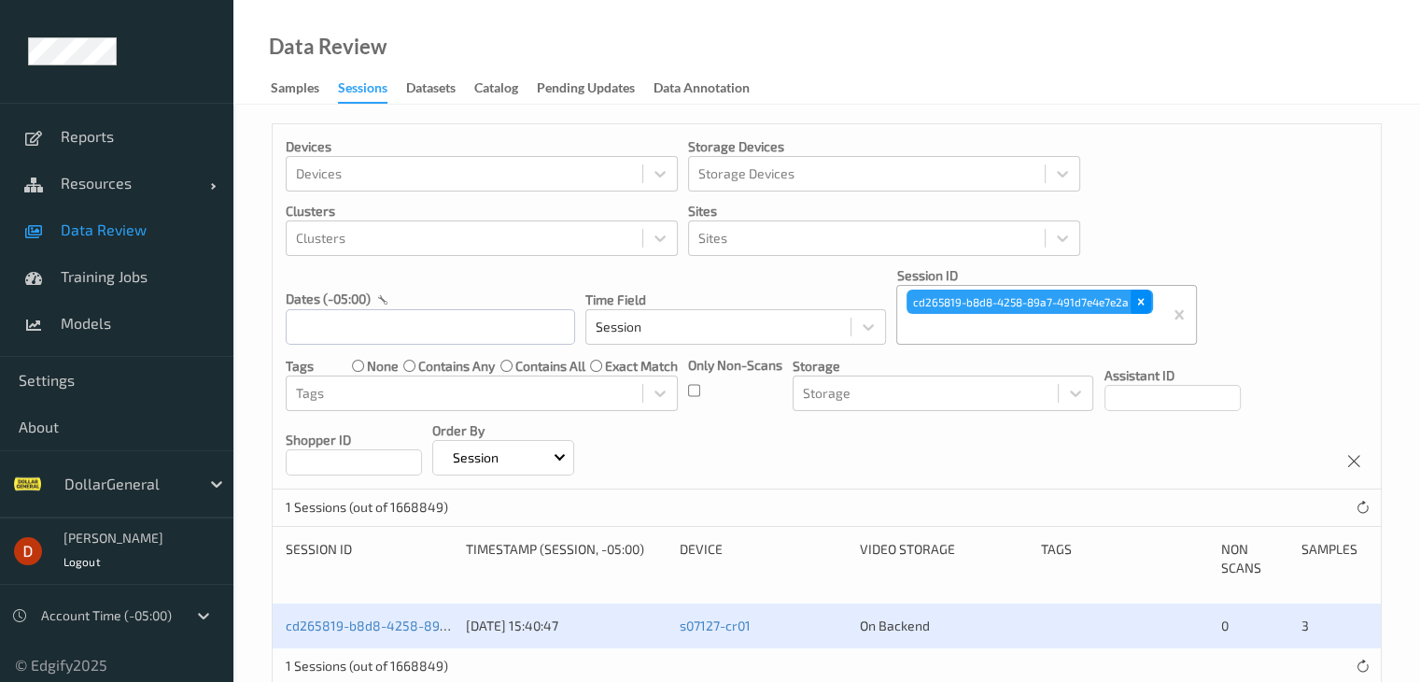
click at [1138, 307] on icon "Remove cd265819-b8d8-4258-89a7-491d7e4e7e2a" at bounding box center [1141, 301] width 13 height 13
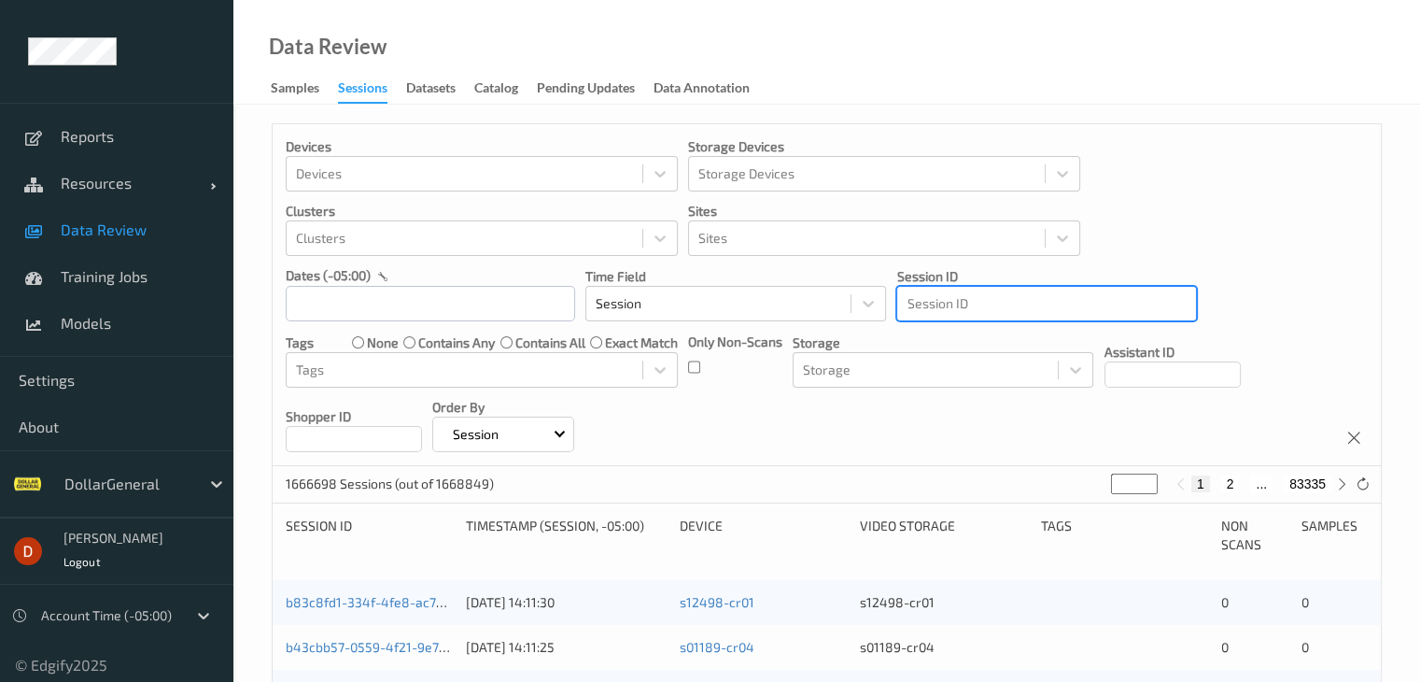
click at [1067, 309] on div at bounding box center [1047, 303] width 280 height 22
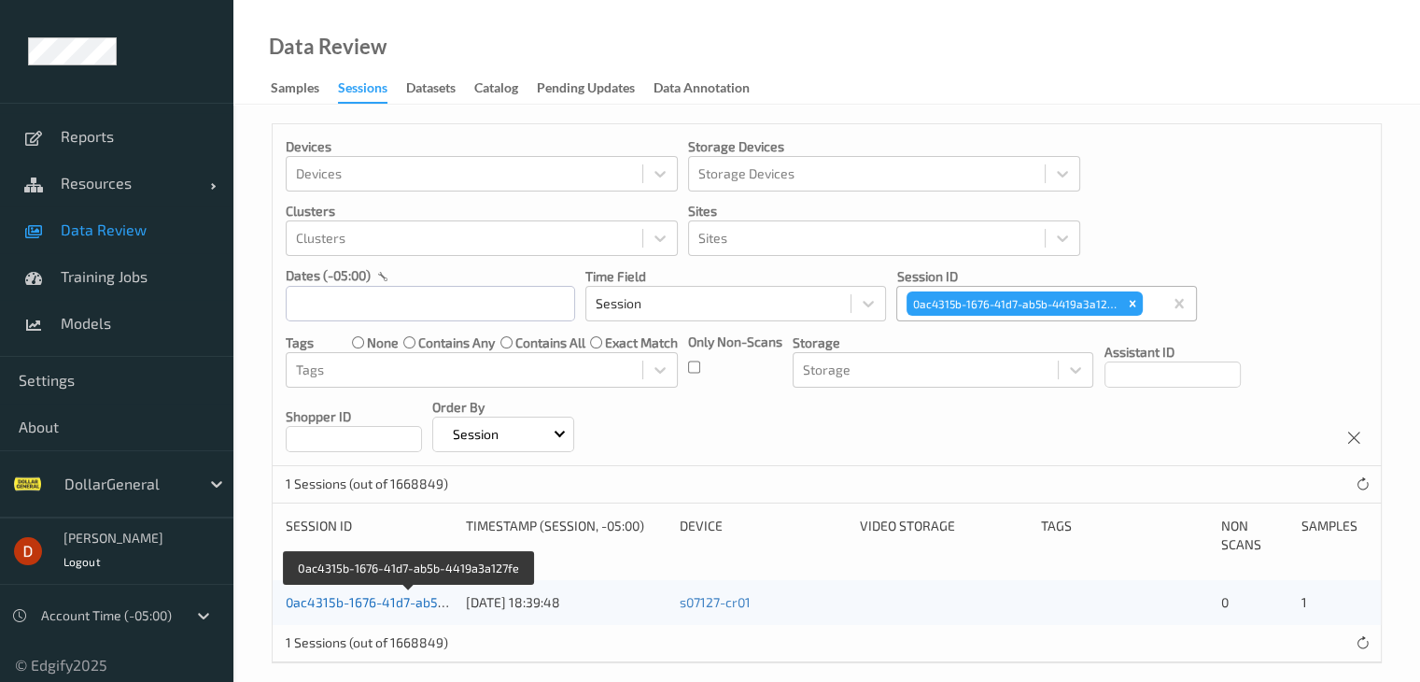
click at [411, 606] on link "0ac4315b-1676-41d7-ab5b-4419a3a127fe" at bounding box center [410, 602] width 249 height 16
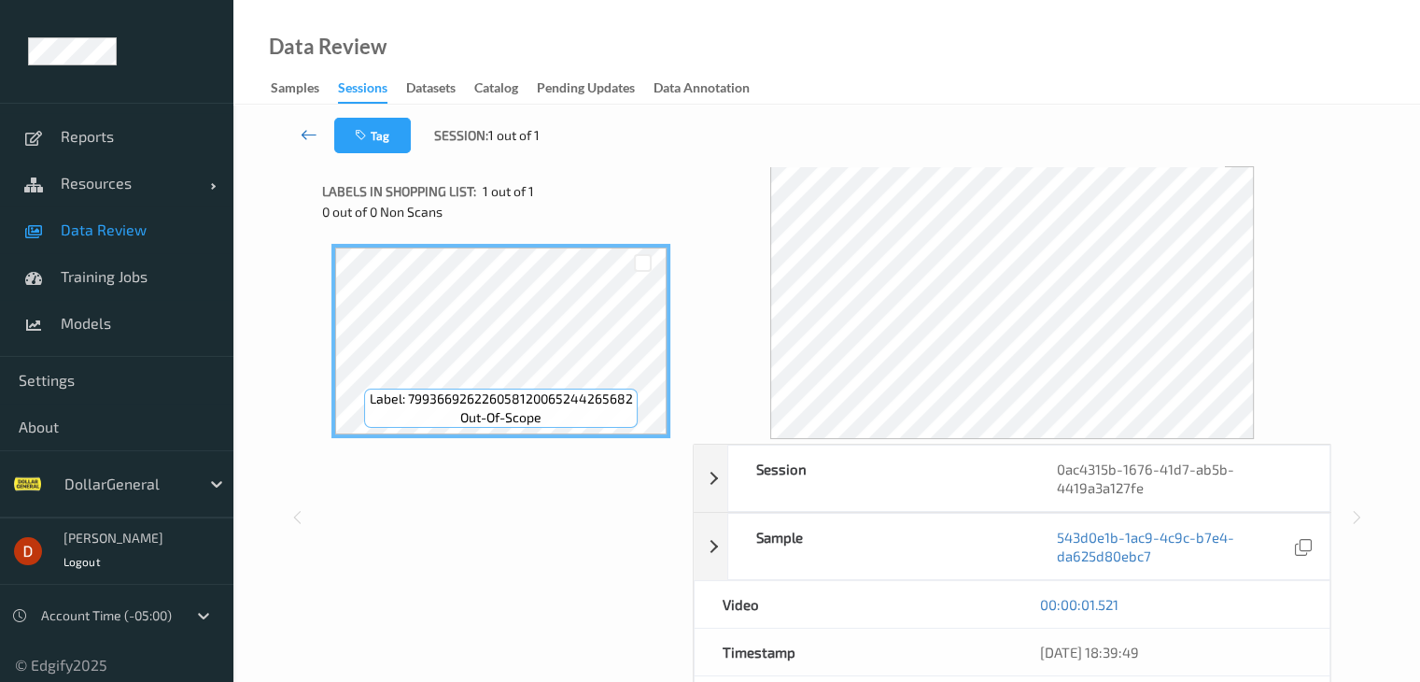
click at [290, 135] on link at bounding box center [309, 135] width 49 height 35
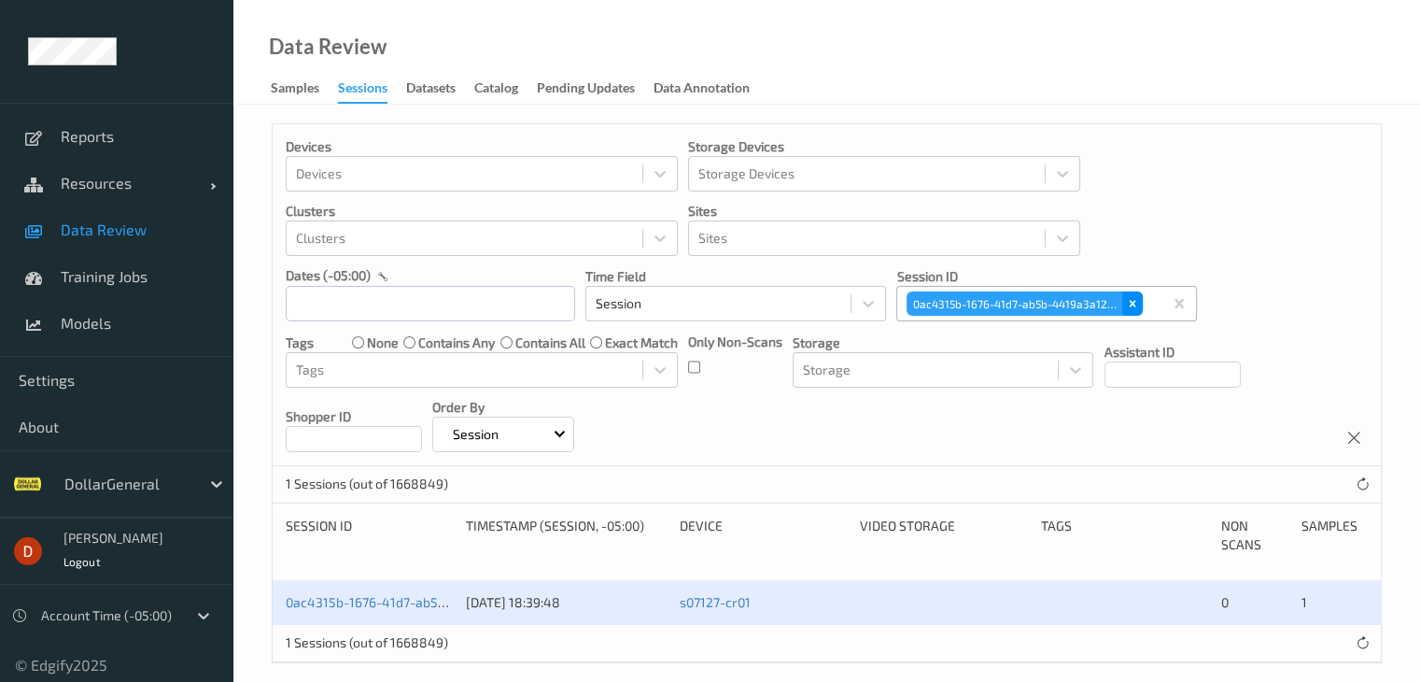
click at [1131, 306] on icon "Remove 0ac4315b-1676-41d7-ab5b-4419a3a127fe" at bounding box center [1132, 303] width 13 height 13
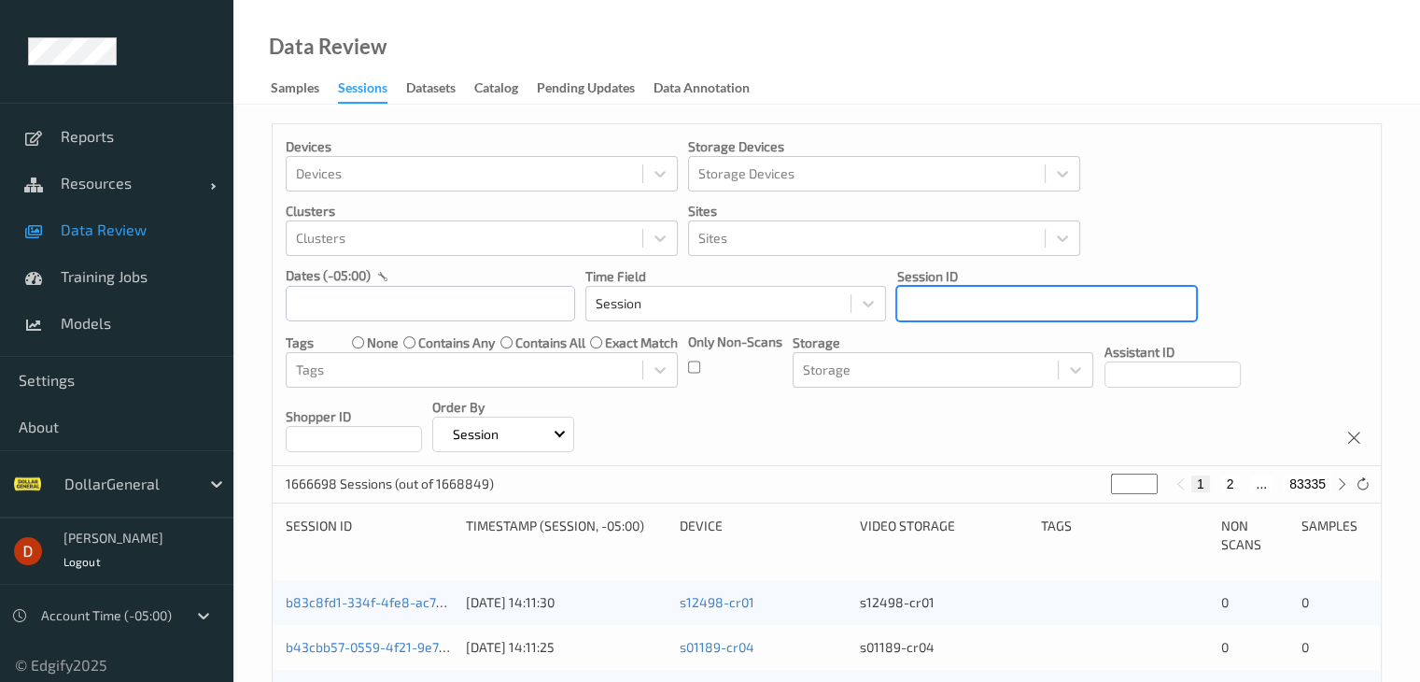
click at [1093, 302] on div at bounding box center [1047, 303] width 280 height 22
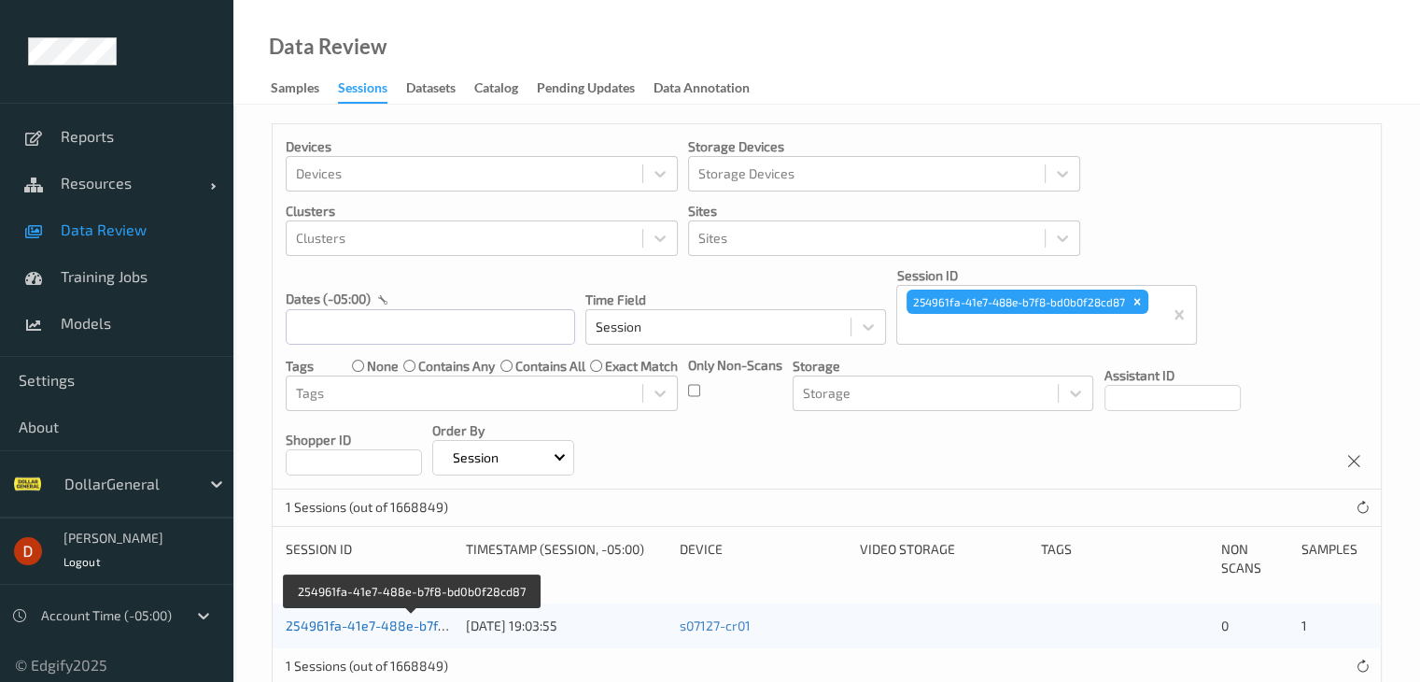
click at [392, 625] on link "254961fa-41e7-488e-b7f8-bd0b0f28cd87" at bounding box center [412, 625] width 253 height 16
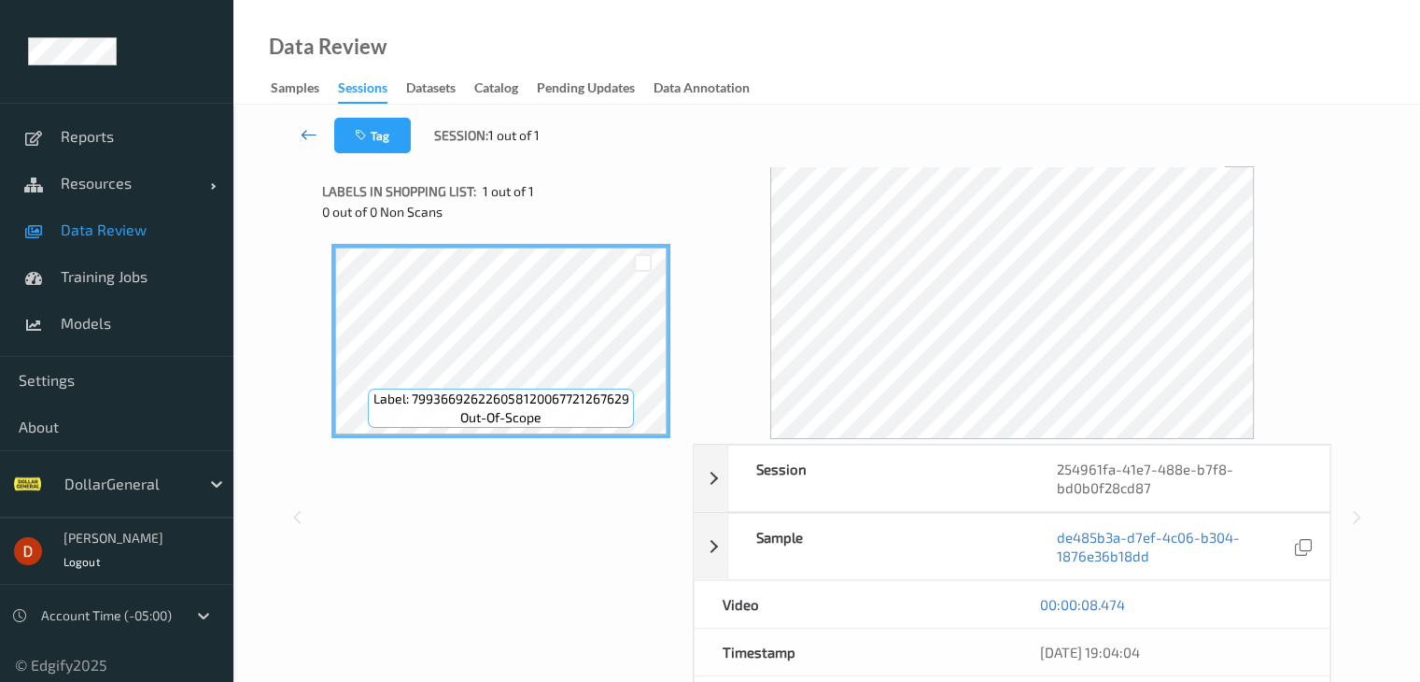
click at [288, 124] on link at bounding box center [309, 135] width 49 height 35
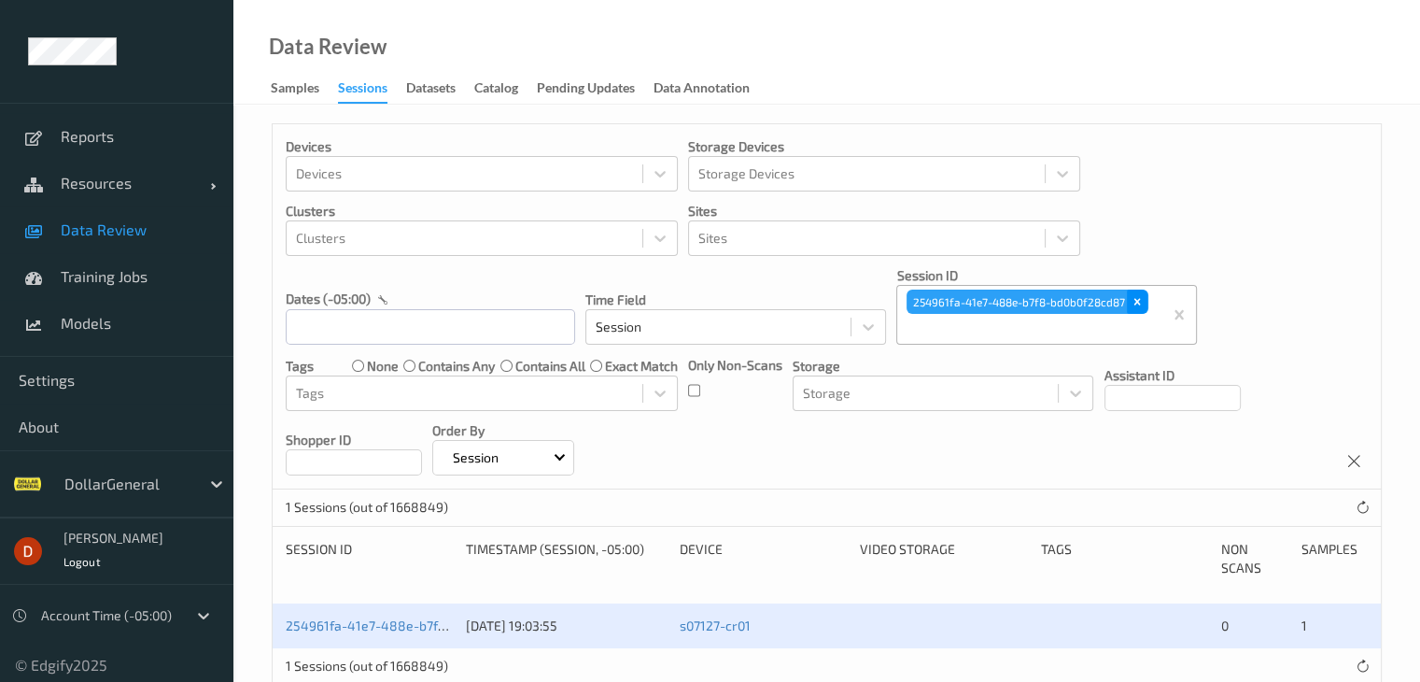
click at [1128, 304] on div "Remove 254961fa-41e7-488e-b7f8-bd0b0f28cd87" at bounding box center [1137, 302] width 21 height 24
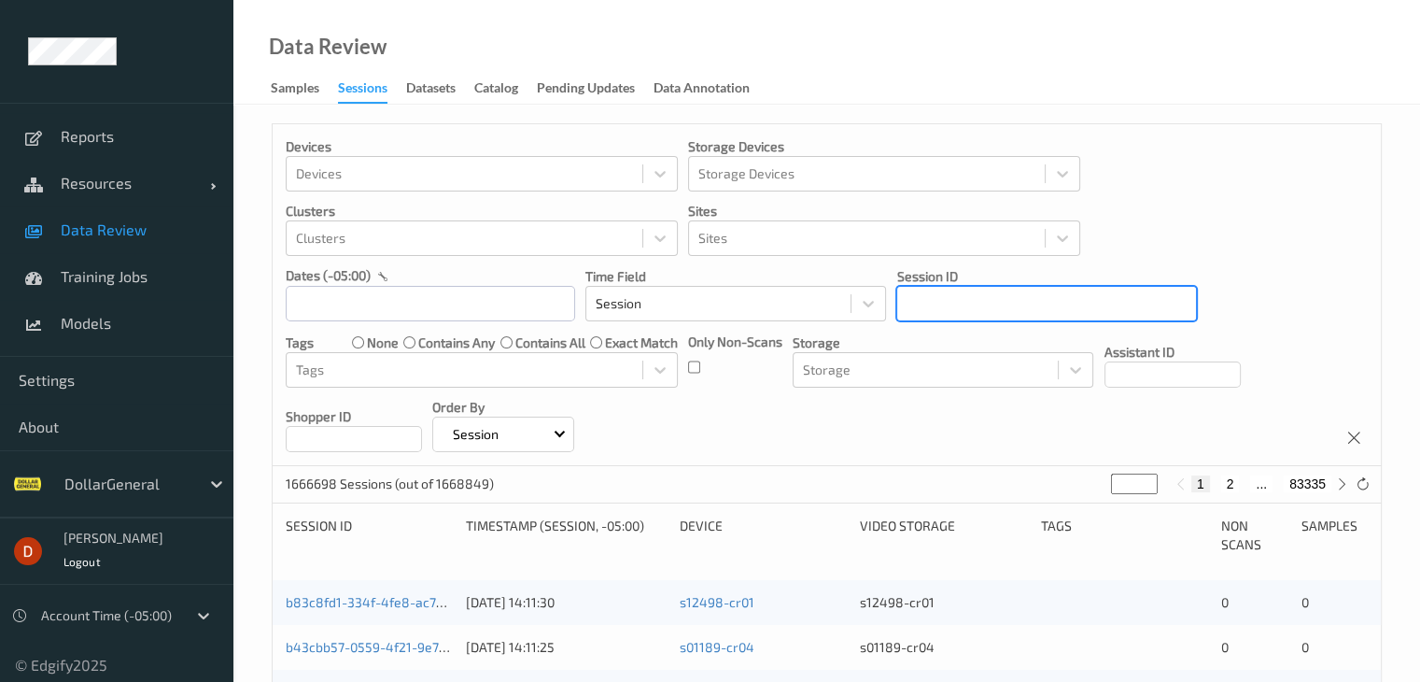
click at [1060, 305] on div at bounding box center [1047, 303] width 280 height 22
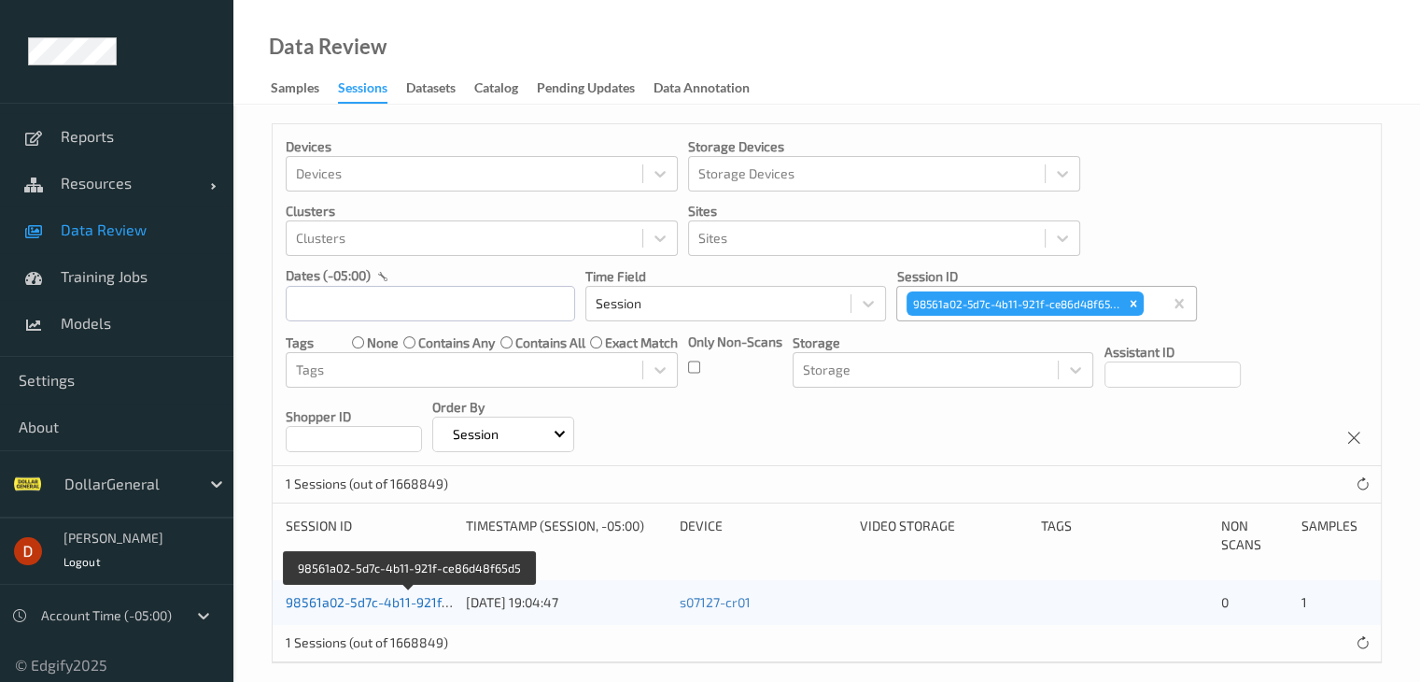
click at [399, 599] on link "98561a02-5d7c-4b11-921f-ce86d48f65d5" at bounding box center [411, 602] width 250 height 16
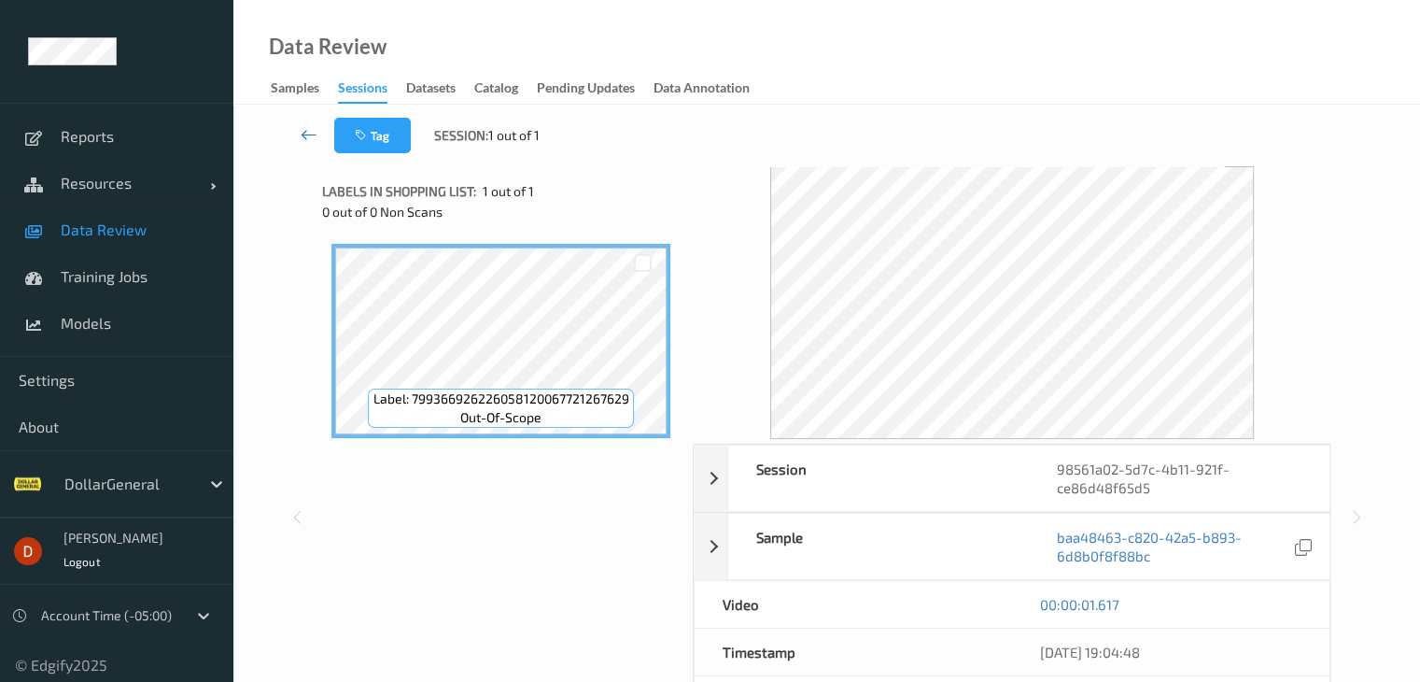
click at [303, 136] on icon at bounding box center [309, 134] width 17 height 19
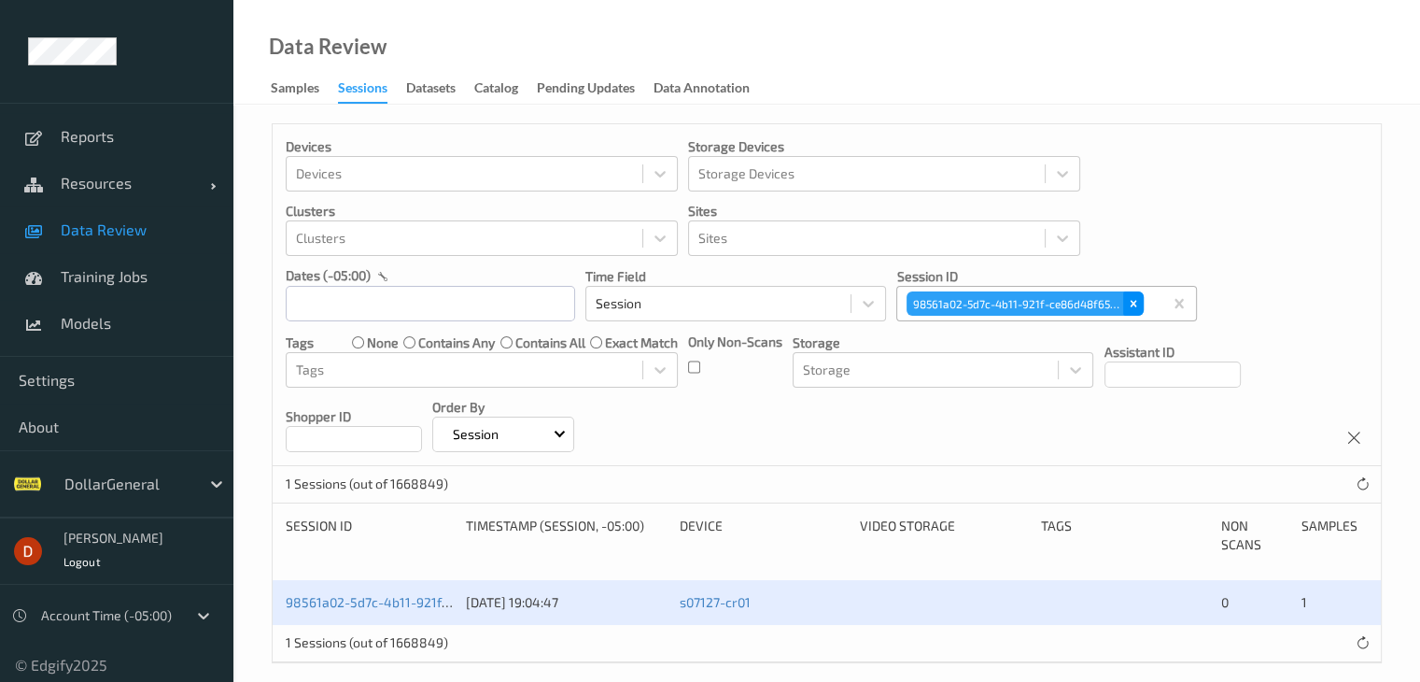
click at [1134, 302] on icon "Remove 98561a02-5d7c-4b11-921f-ce86d48f65d5" at bounding box center [1134, 304] width 7 height 7
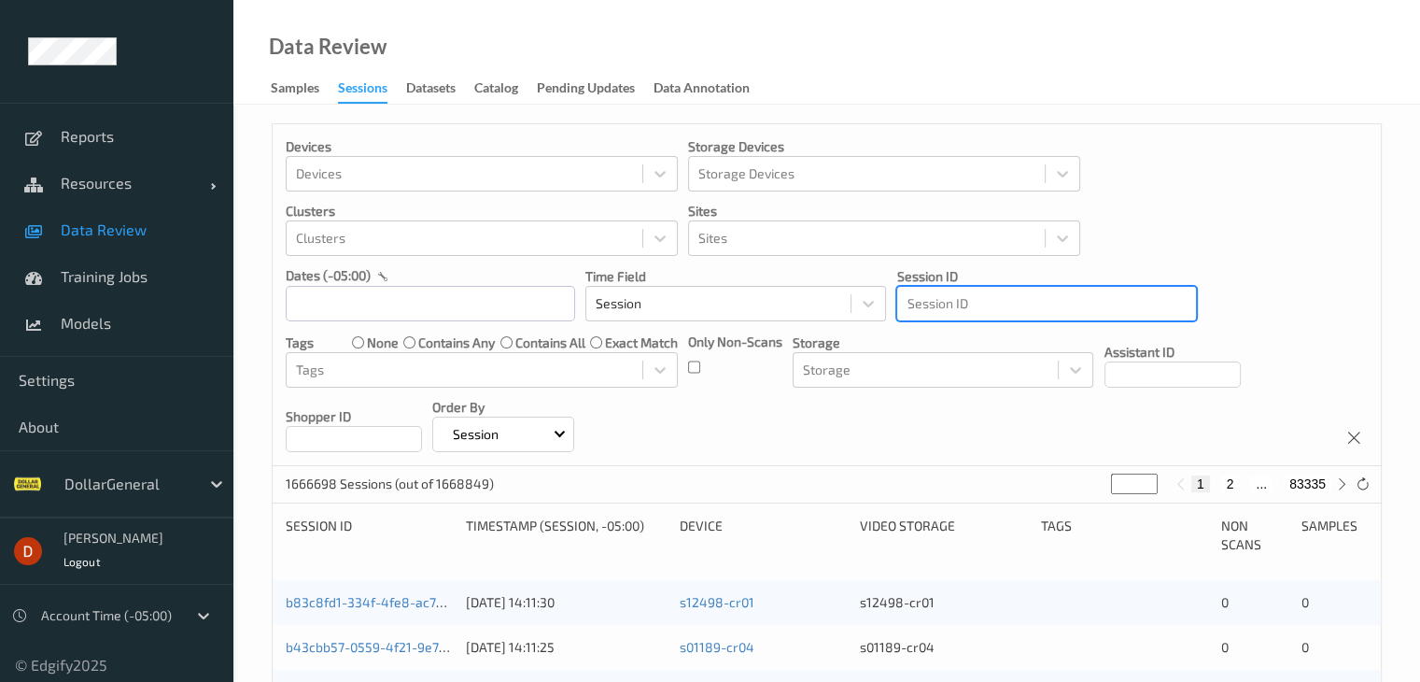
click at [1016, 300] on div at bounding box center [1047, 303] width 280 height 22
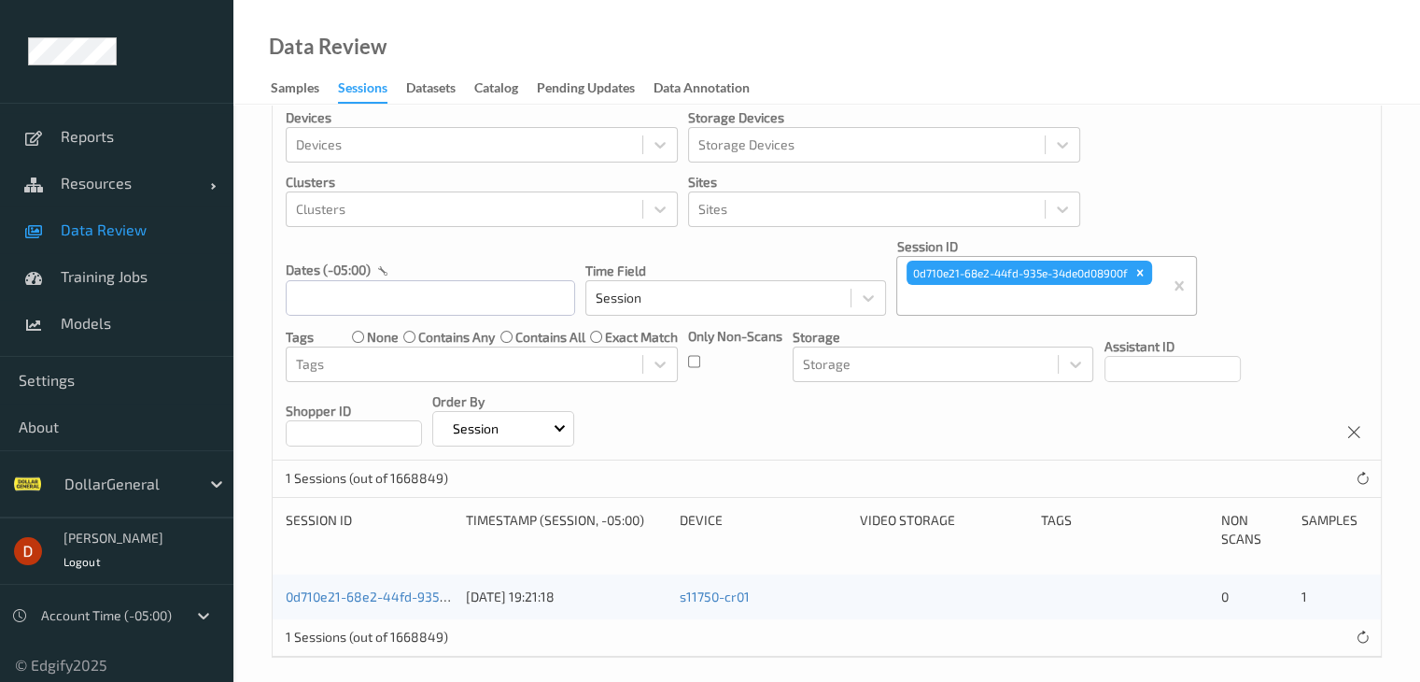
scroll to position [41, 0]
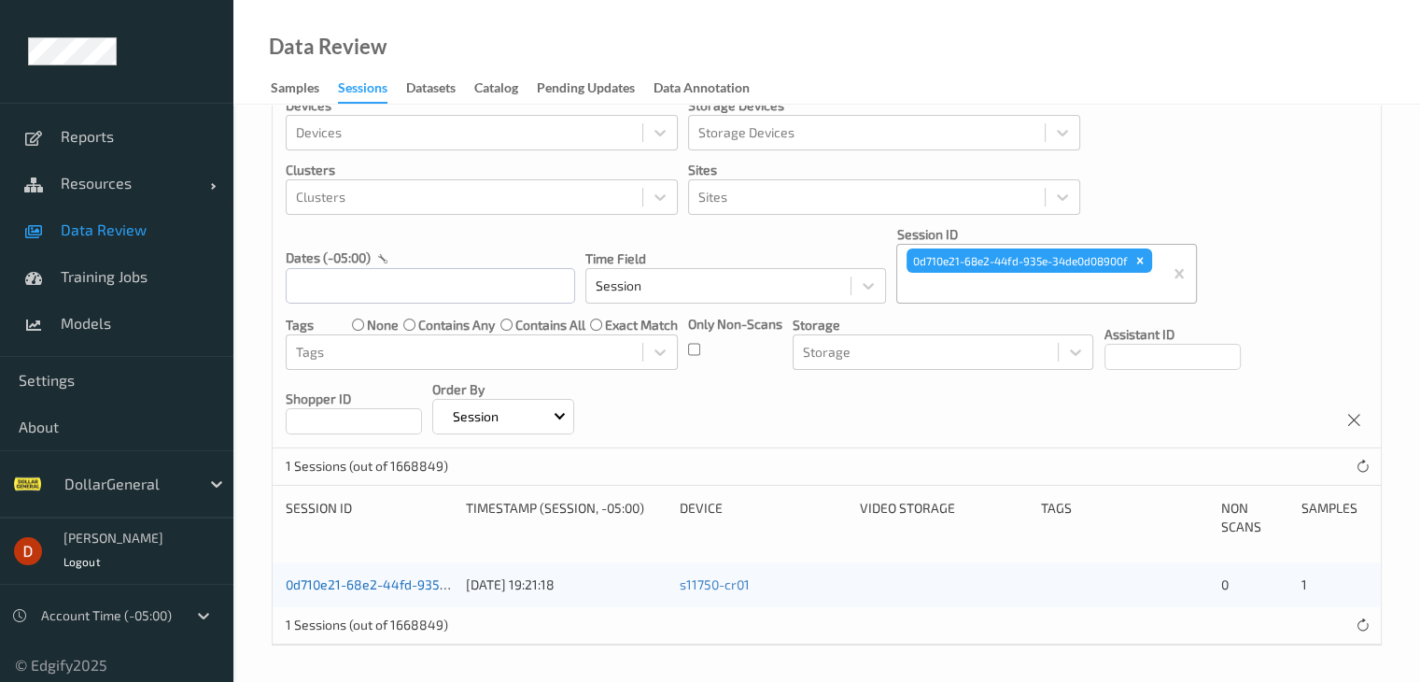
click at [377, 575] on div "0d710e21-68e2-44fd-935e-34de0d08900f" at bounding box center [369, 584] width 167 height 19
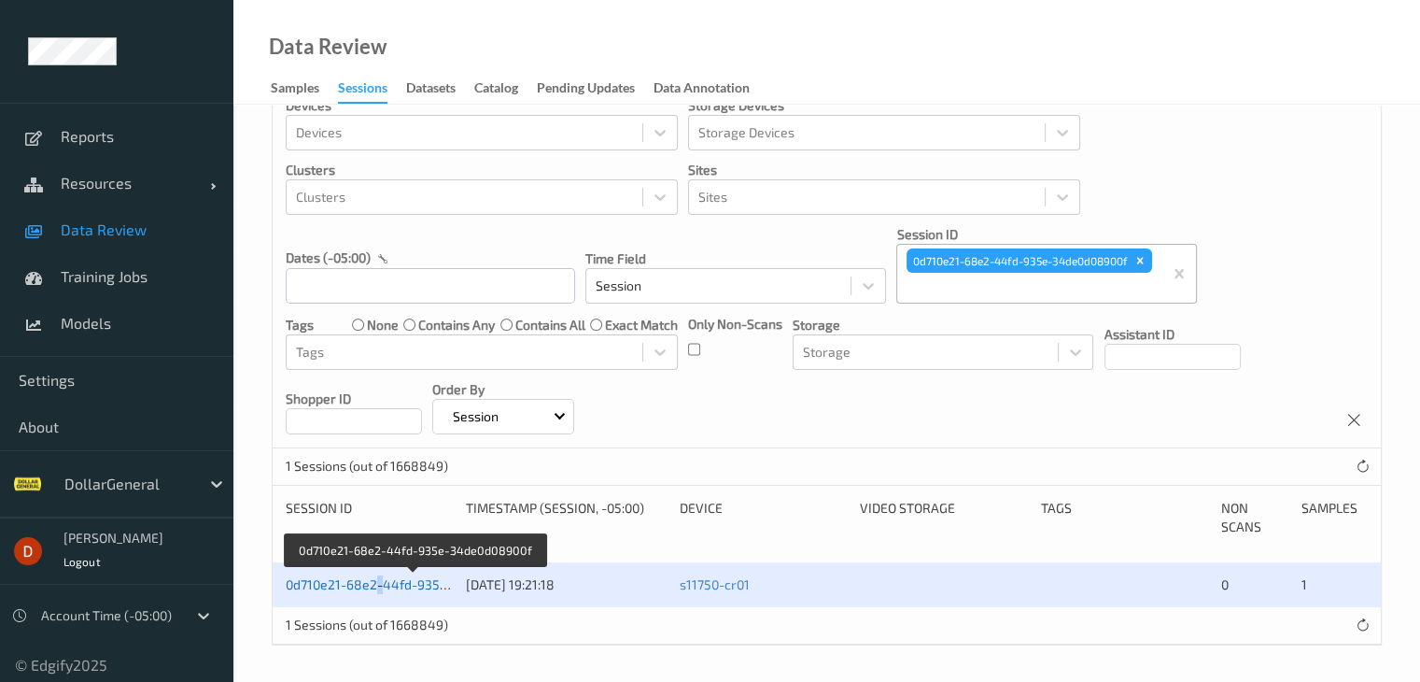
click at [377, 578] on link "0d710e21-68e2-44fd-935e-34de0d08900f" at bounding box center [414, 584] width 256 height 16
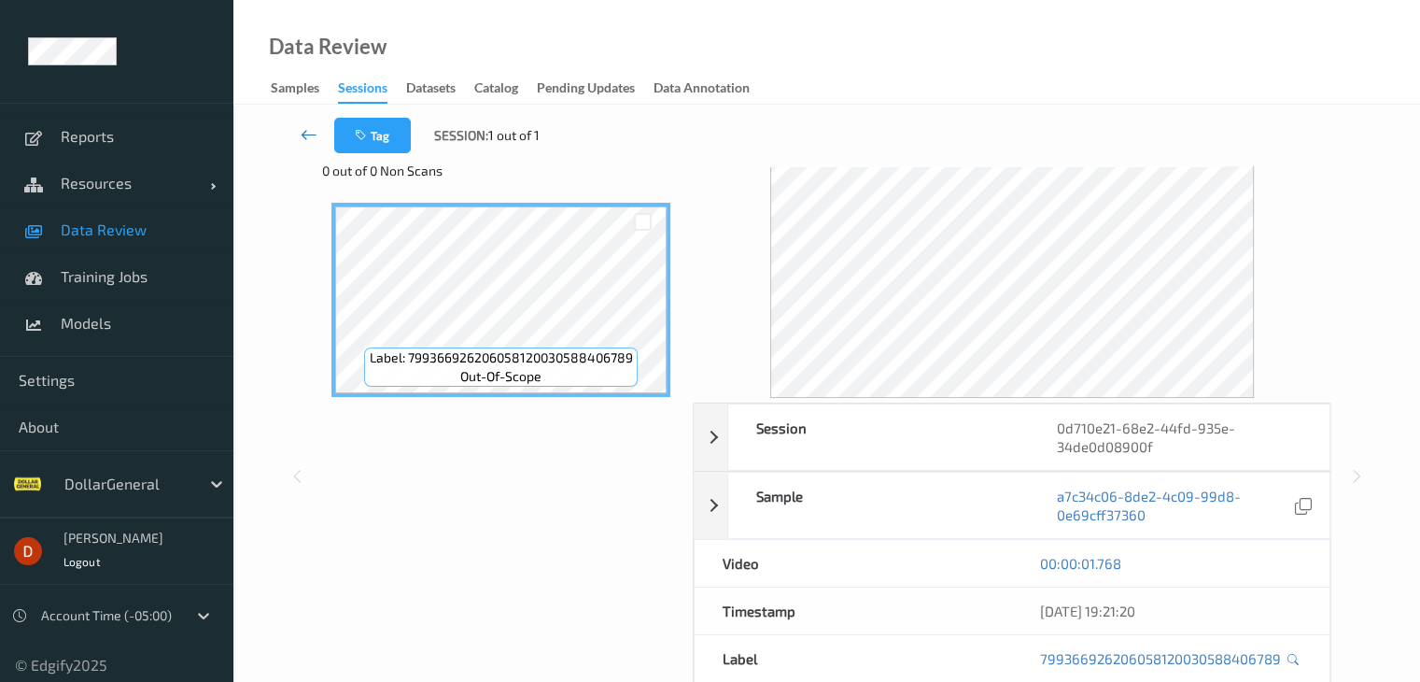
click at [304, 133] on icon at bounding box center [309, 134] width 17 height 19
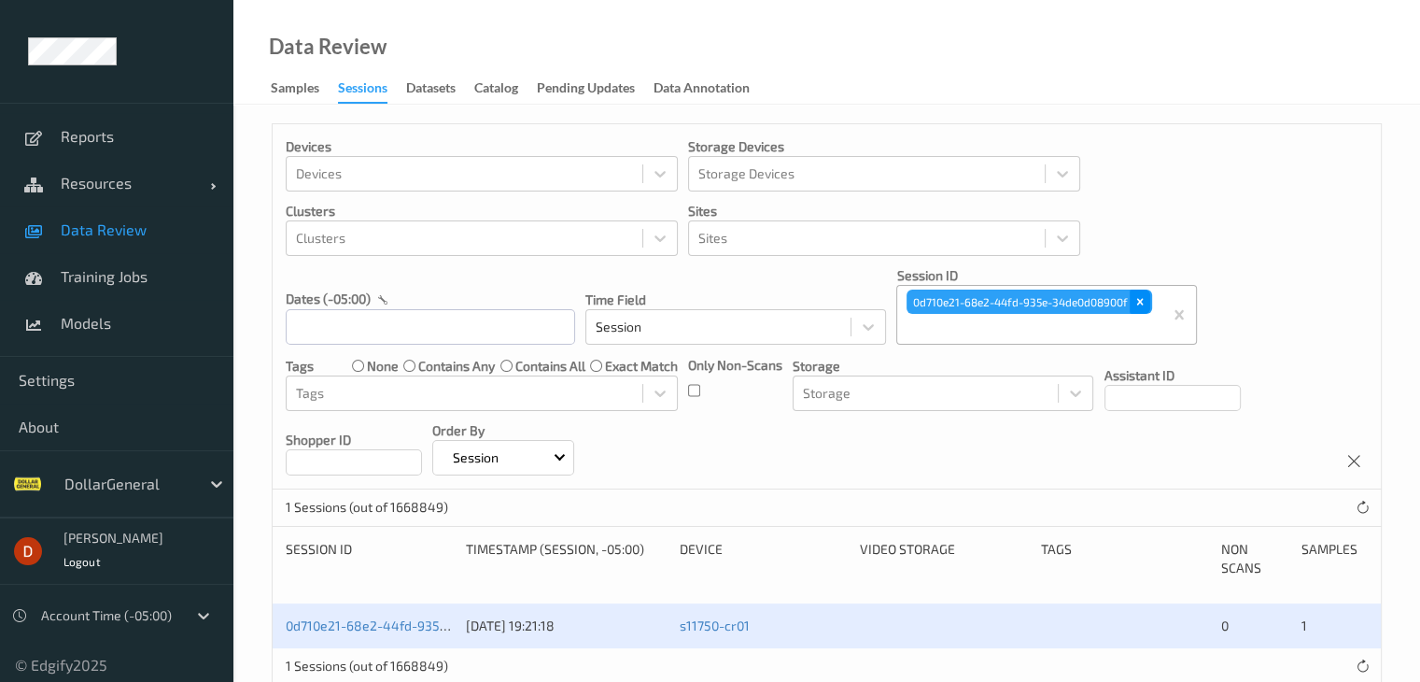
click at [1145, 303] on icon "Remove 0d710e21-68e2-44fd-935e-34de0d08900f" at bounding box center [1140, 301] width 13 height 13
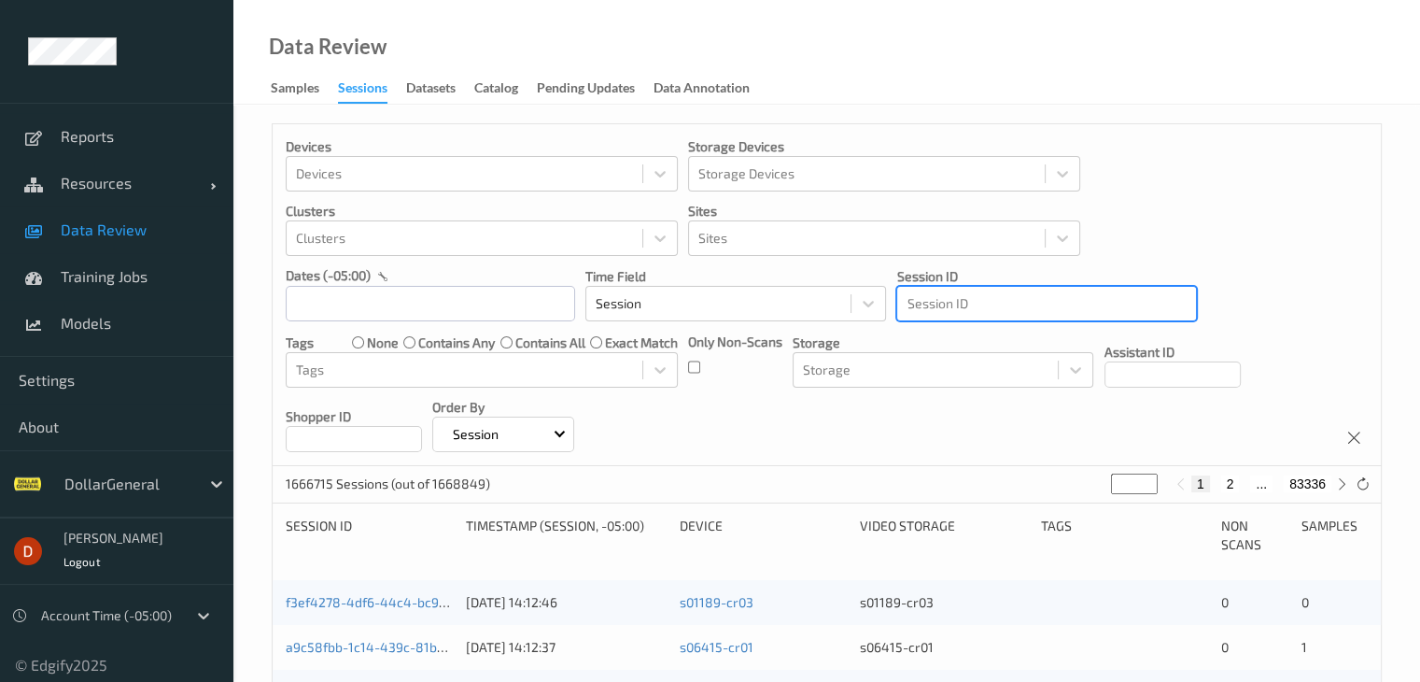
click at [1025, 313] on div at bounding box center [1047, 303] width 280 height 22
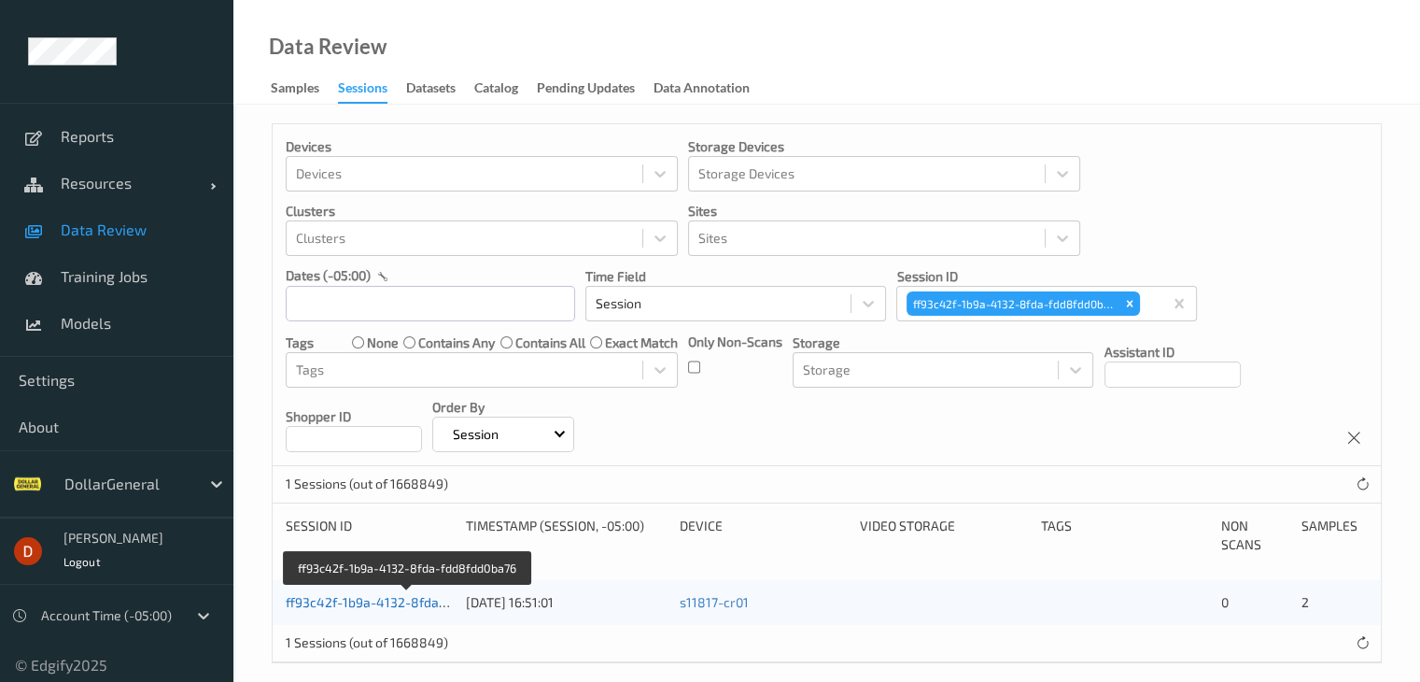
click at [432, 595] on link "ff93c42f-1b9a-4132-8fda-fdd8fdd0ba76" at bounding box center [407, 602] width 243 height 16
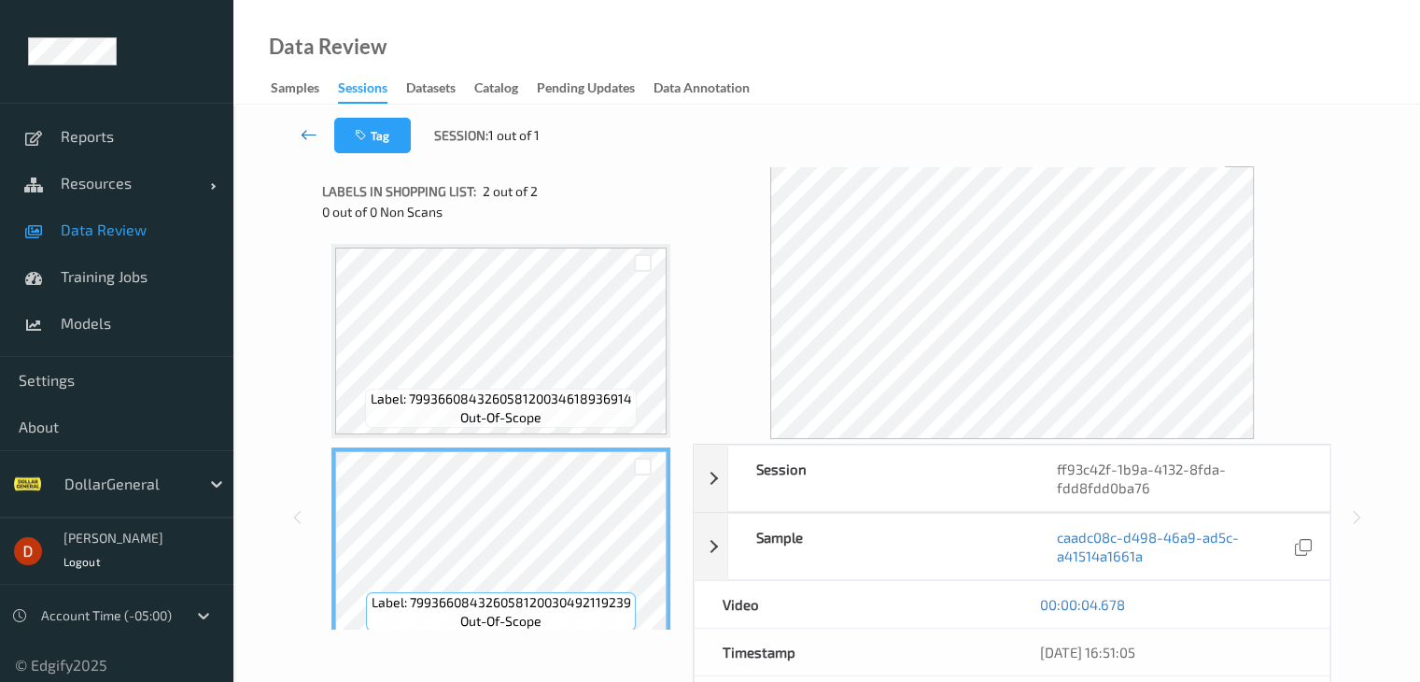
click at [302, 135] on icon at bounding box center [309, 134] width 17 height 19
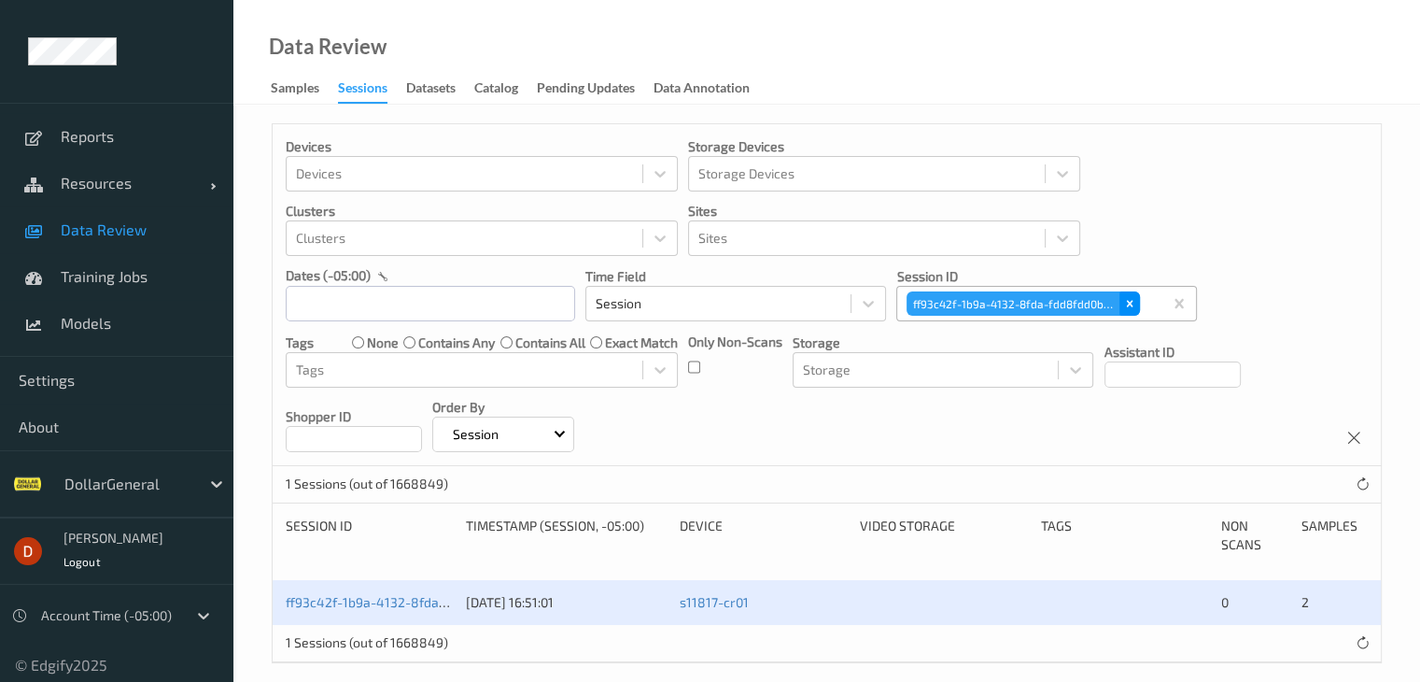
click at [1125, 302] on icon "Remove ff93c42f-1b9a-4132-8fda-fdd8fdd0ba76" at bounding box center [1130, 303] width 13 height 13
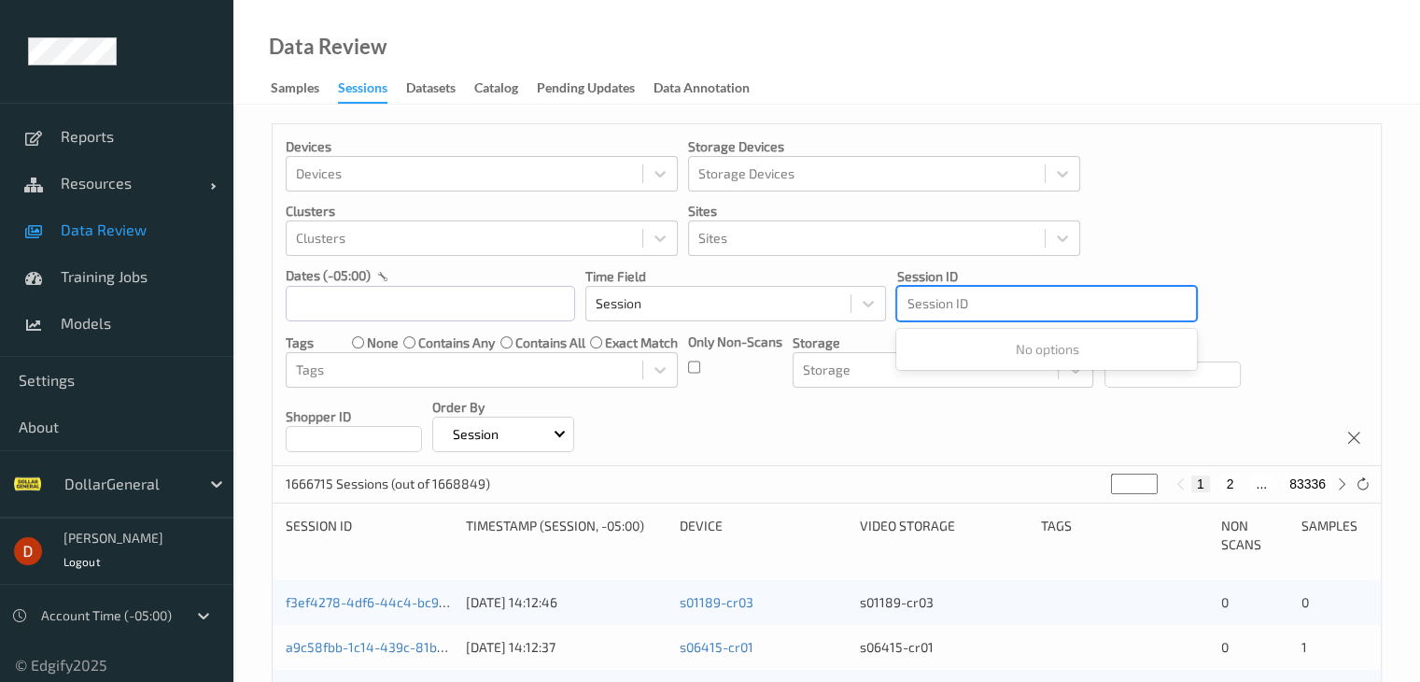
click at [1049, 301] on div at bounding box center [1047, 303] width 280 height 22
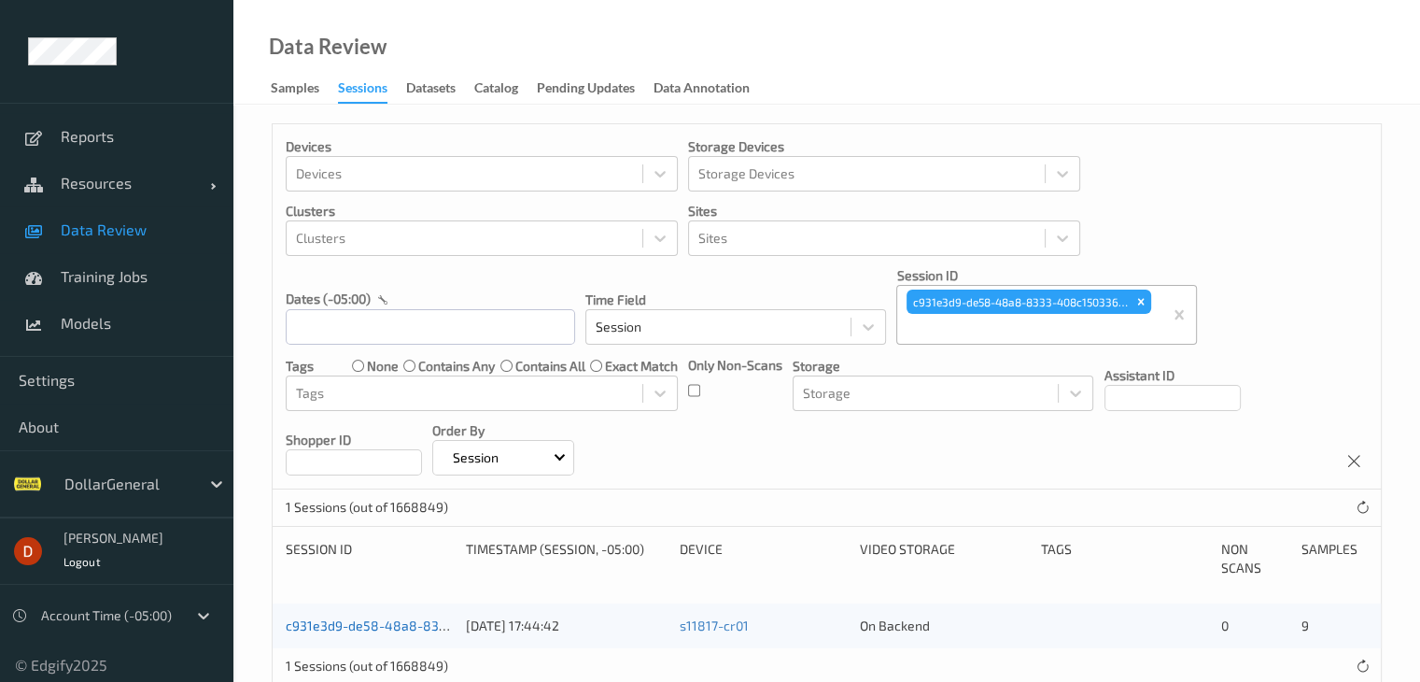
click at [422, 623] on link "c931e3d9-de58-48a8-8333-408c150336cf" at bounding box center [415, 625] width 259 height 16
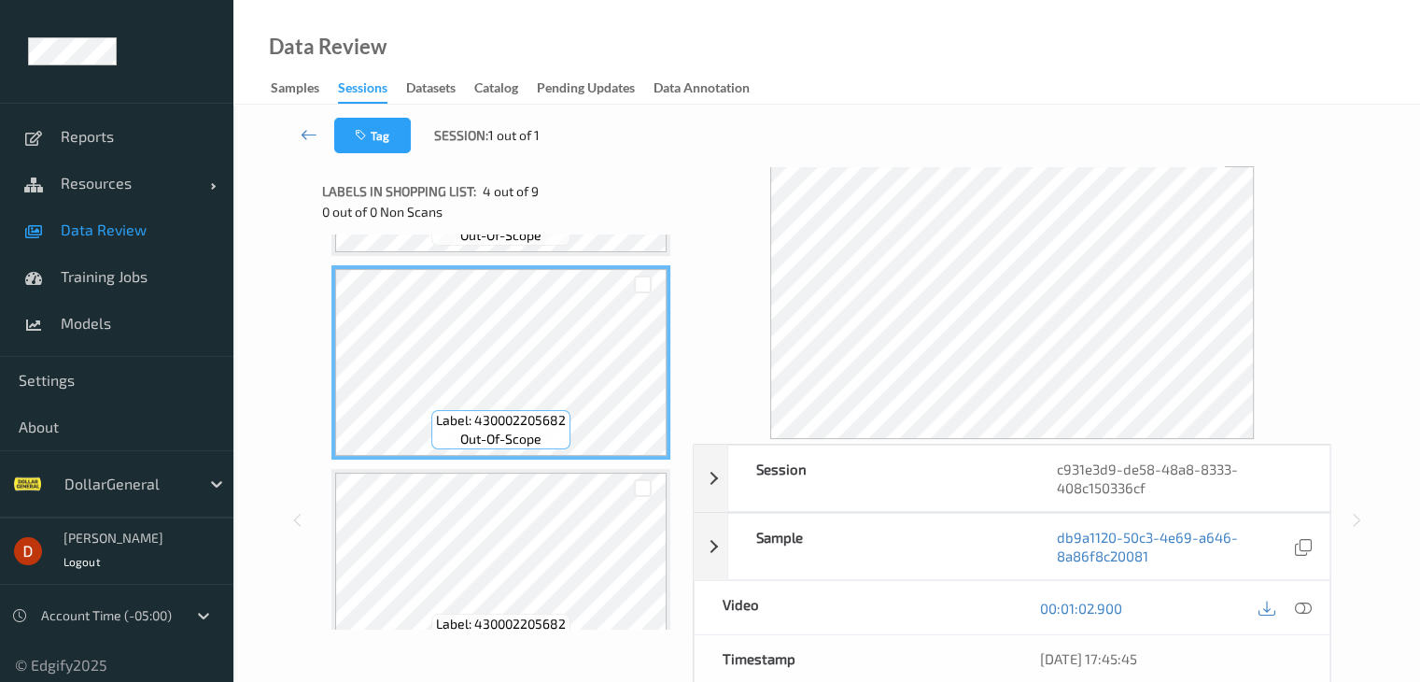
scroll to position [654, 0]
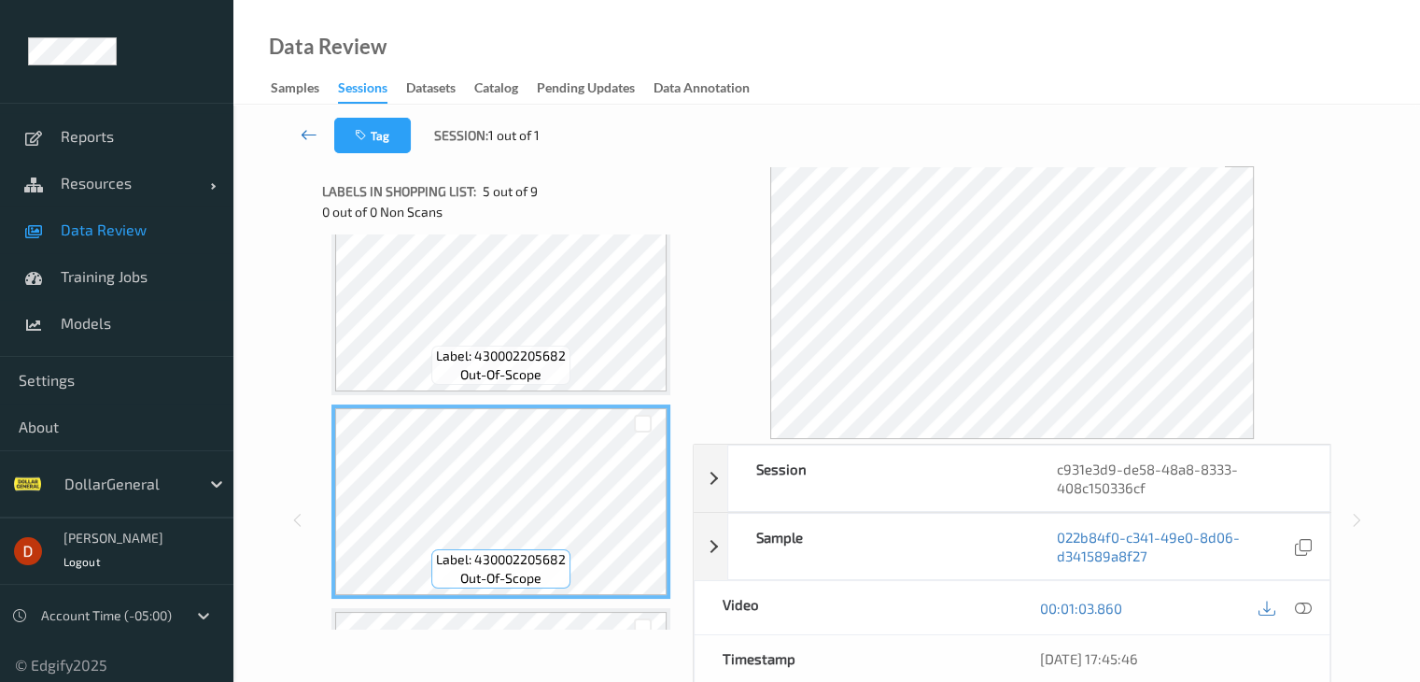
click at [306, 134] on icon at bounding box center [309, 134] width 17 height 19
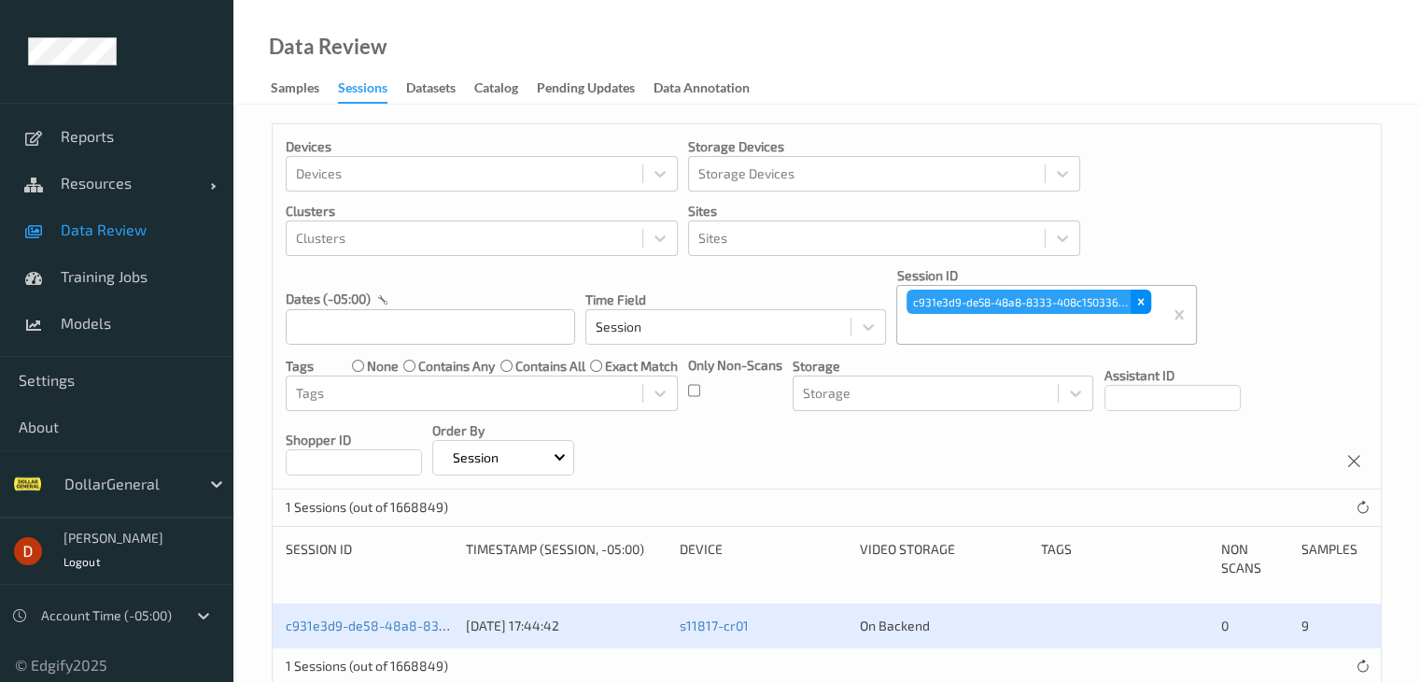
click at [1137, 300] on icon "Remove c931e3d9-de58-48a8-8333-408c150336cf" at bounding box center [1141, 301] width 13 height 13
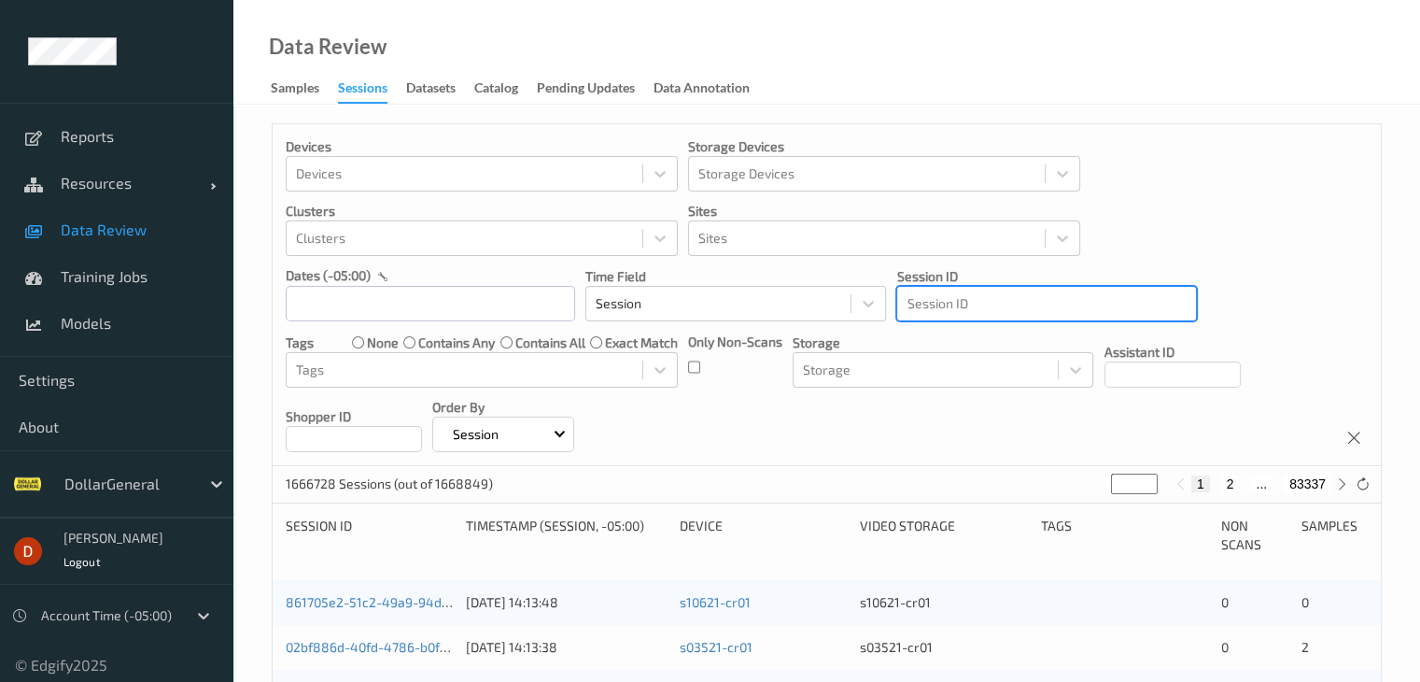
click at [1039, 306] on div at bounding box center [1047, 303] width 280 height 22
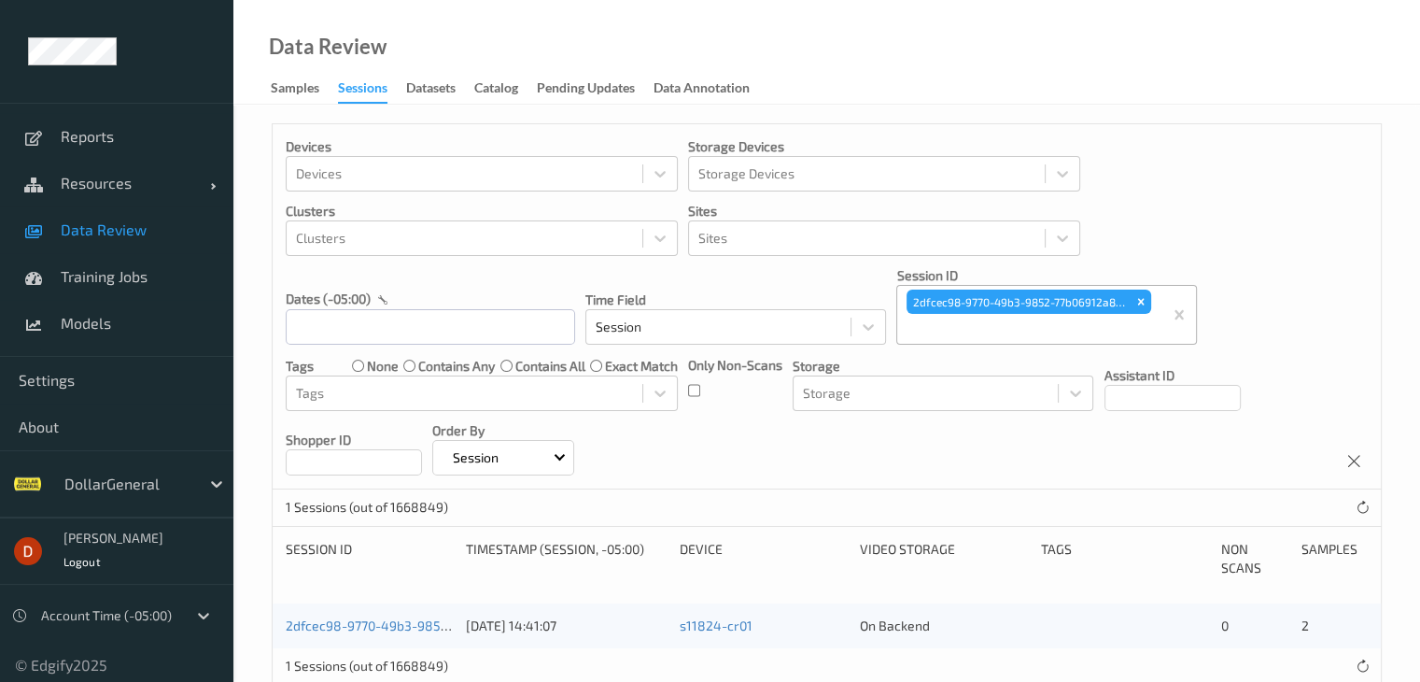
click at [403, 632] on div "2dfcec98-9770-49b3-9852-77b06912a868" at bounding box center [369, 625] width 167 height 19
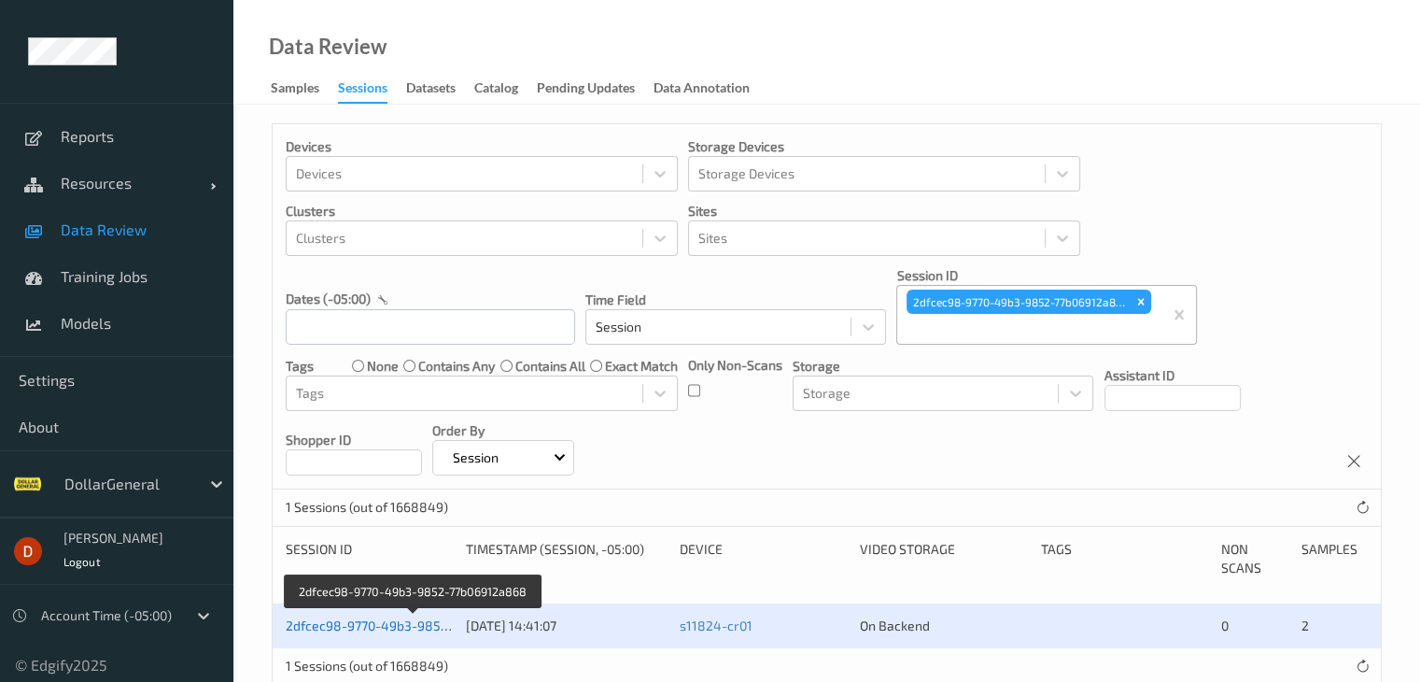
click at [409, 624] on link "2dfcec98-9770-49b3-9852-77b06912a868" at bounding box center [413, 625] width 255 height 16
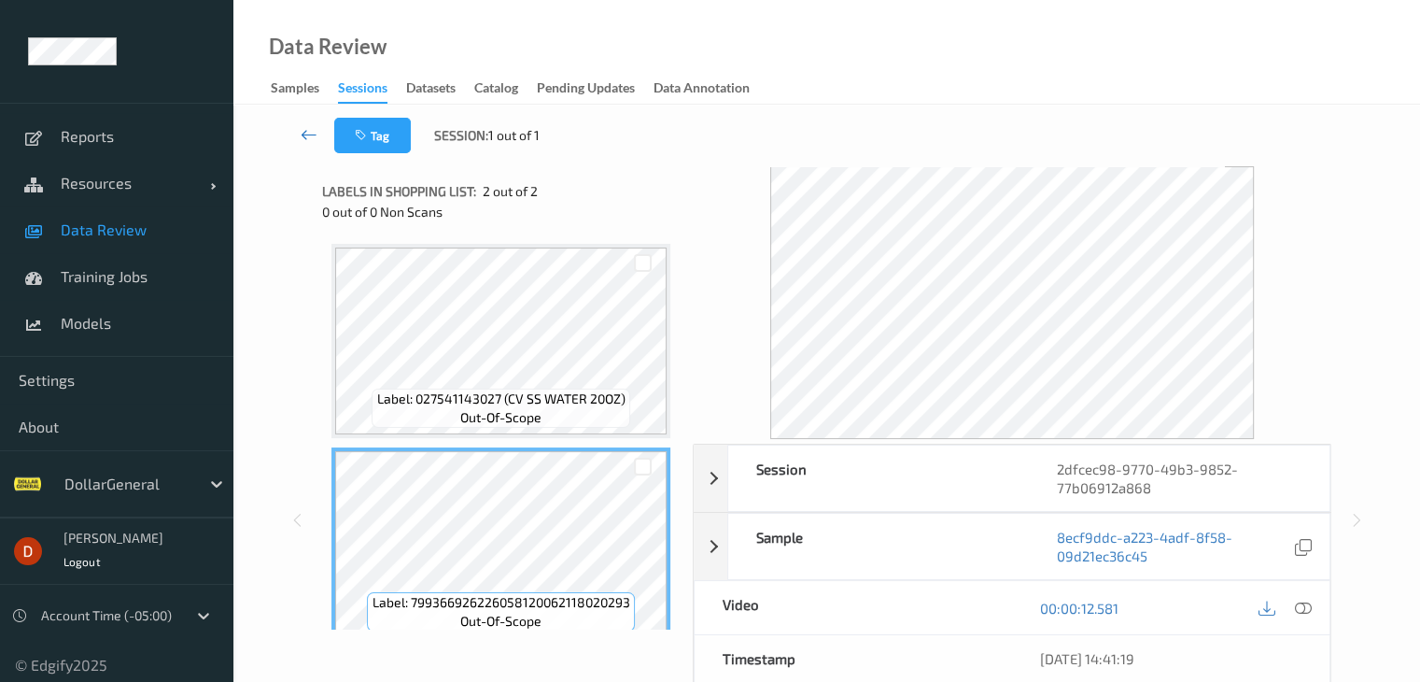
click at [306, 128] on icon at bounding box center [309, 134] width 17 height 19
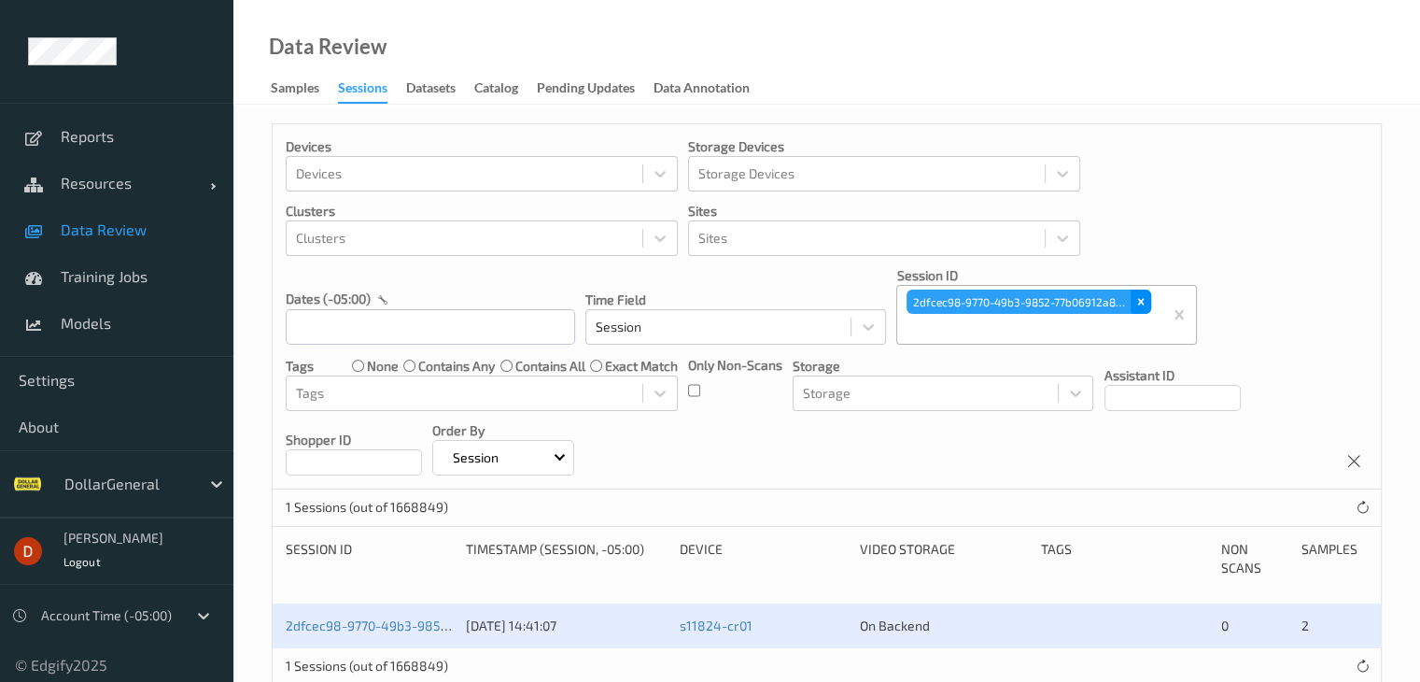
click at [1139, 305] on icon "Remove 2dfcec98-9770-49b3-9852-77b06912a868" at bounding box center [1141, 301] width 13 height 13
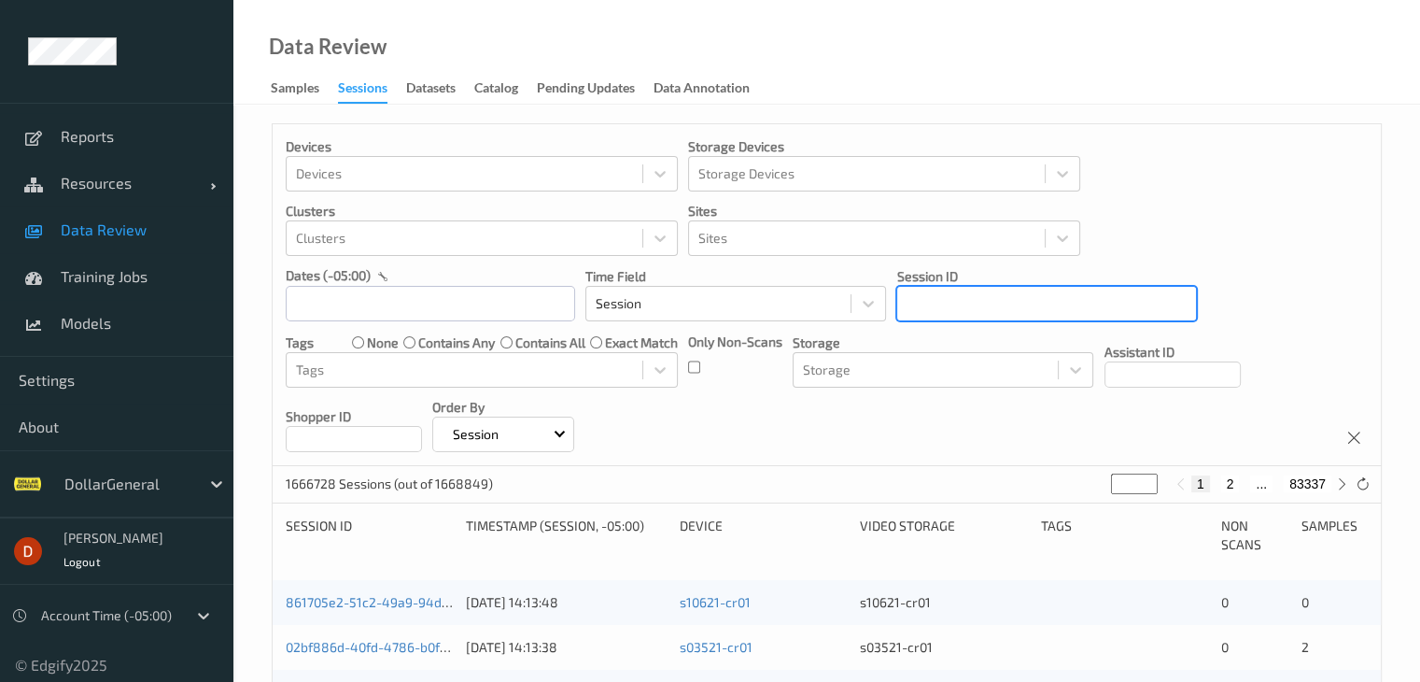
click at [987, 294] on div at bounding box center [1047, 303] width 280 height 22
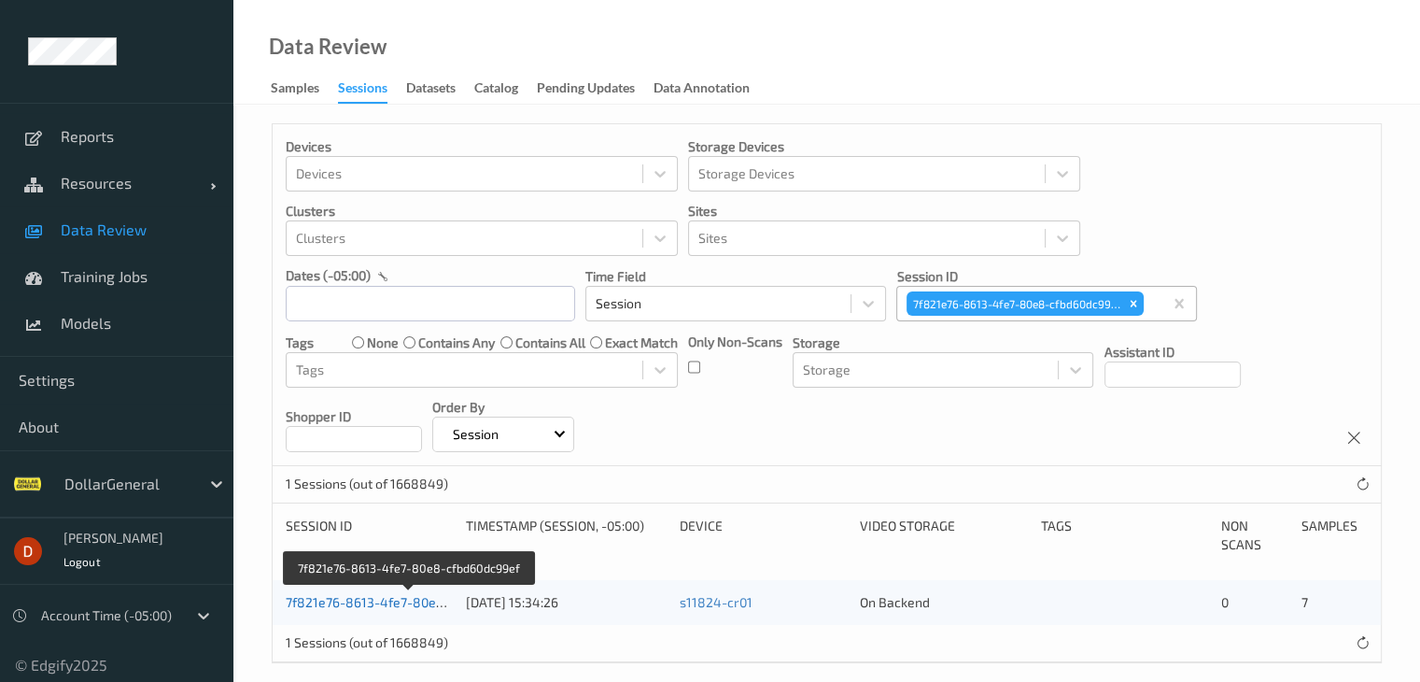
click at [392, 601] on link "7f821e76-8613-4fe7-80e8-cfbd60dc99ef" at bounding box center [409, 602] width 247 height 16
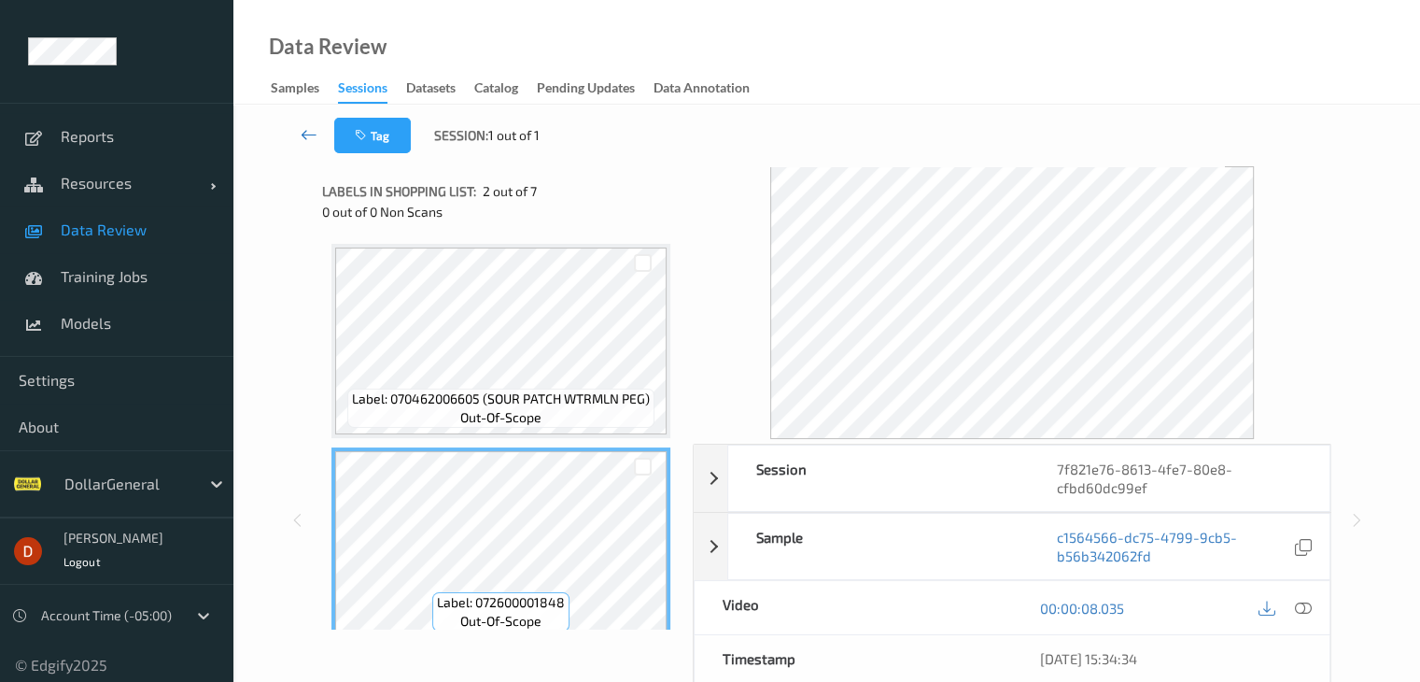
click at [316, 136] on icon at bounding box center [309, 134] width 17 height 19
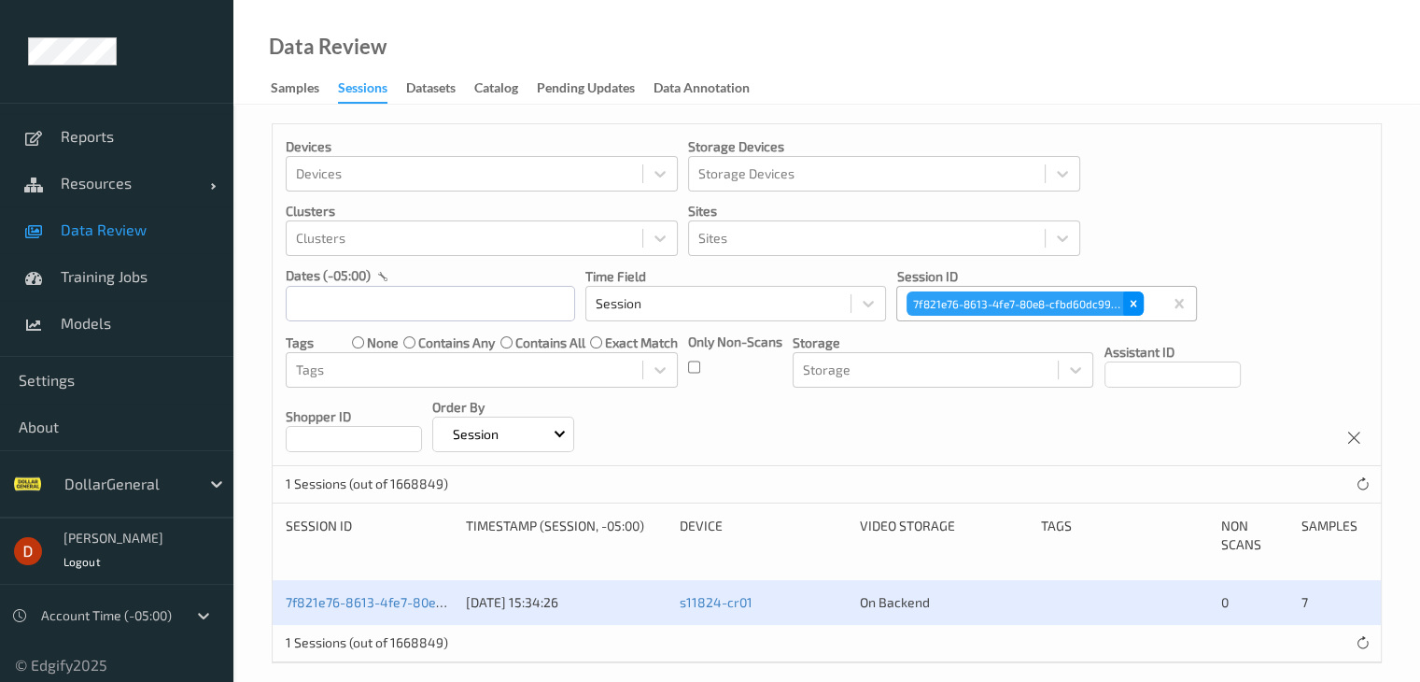
click at [1136, 309] on icon "Remove 7f821e76-8613-4fe7-80e8-cfbd60dc99ef" at bounding box center [1133, 303] width 13 height 13
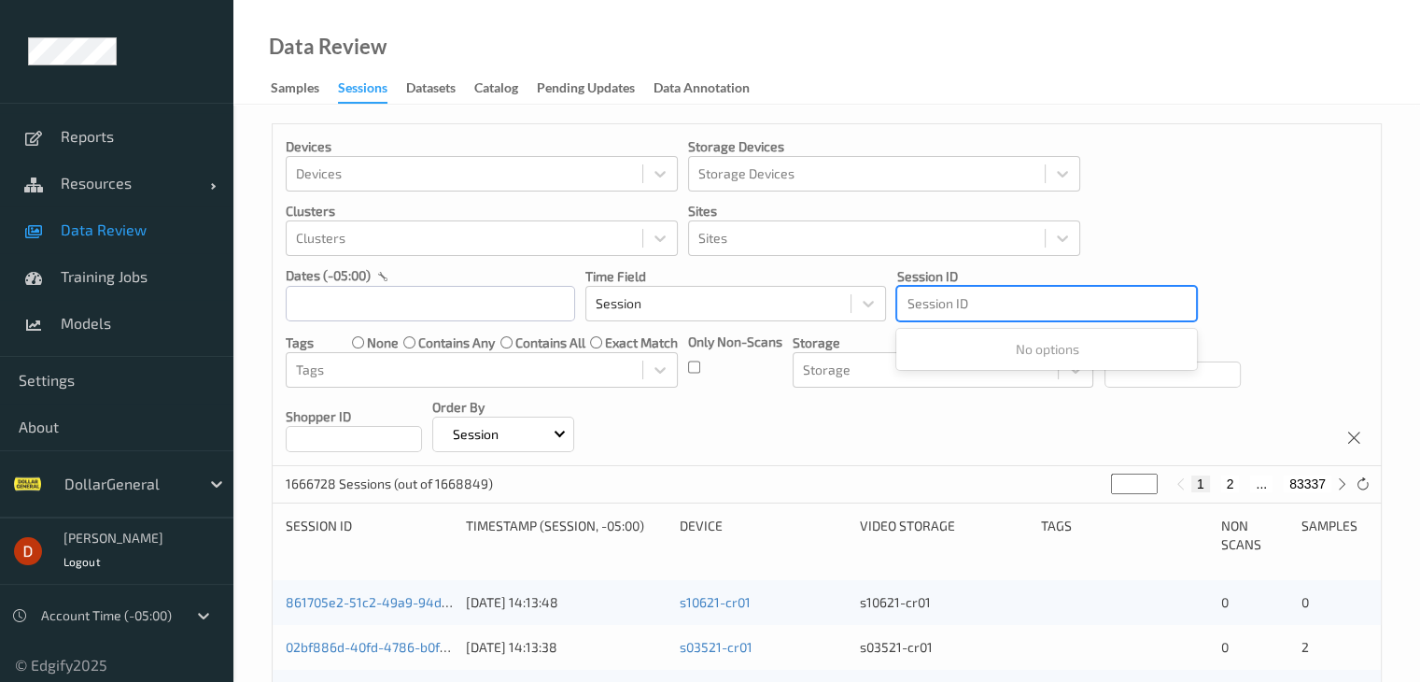
click at [1068, 301] on div at bounding box center [1047, 303] width 280 height 22
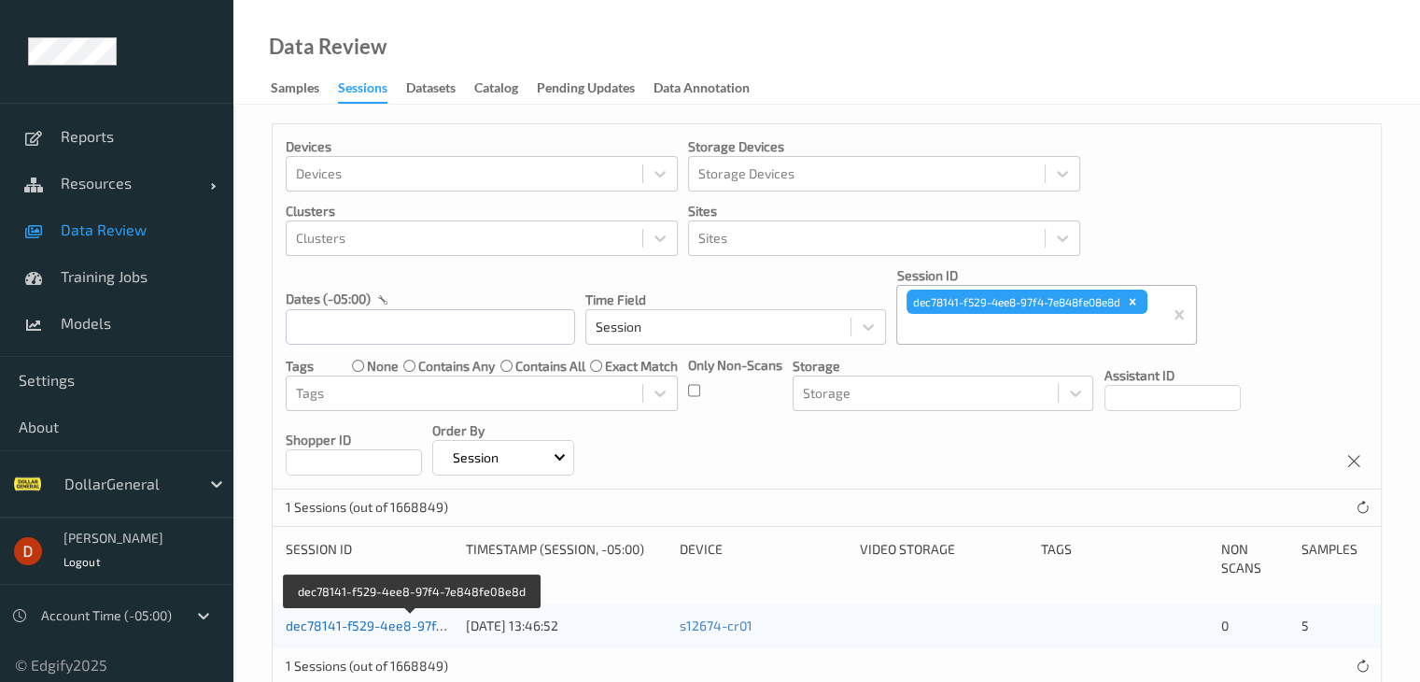
click at [391, 617] on link "dec78141-f529-4ee8-97f4-7e848fe08e8d" at bounding box center [413, 625] width 254 height 16
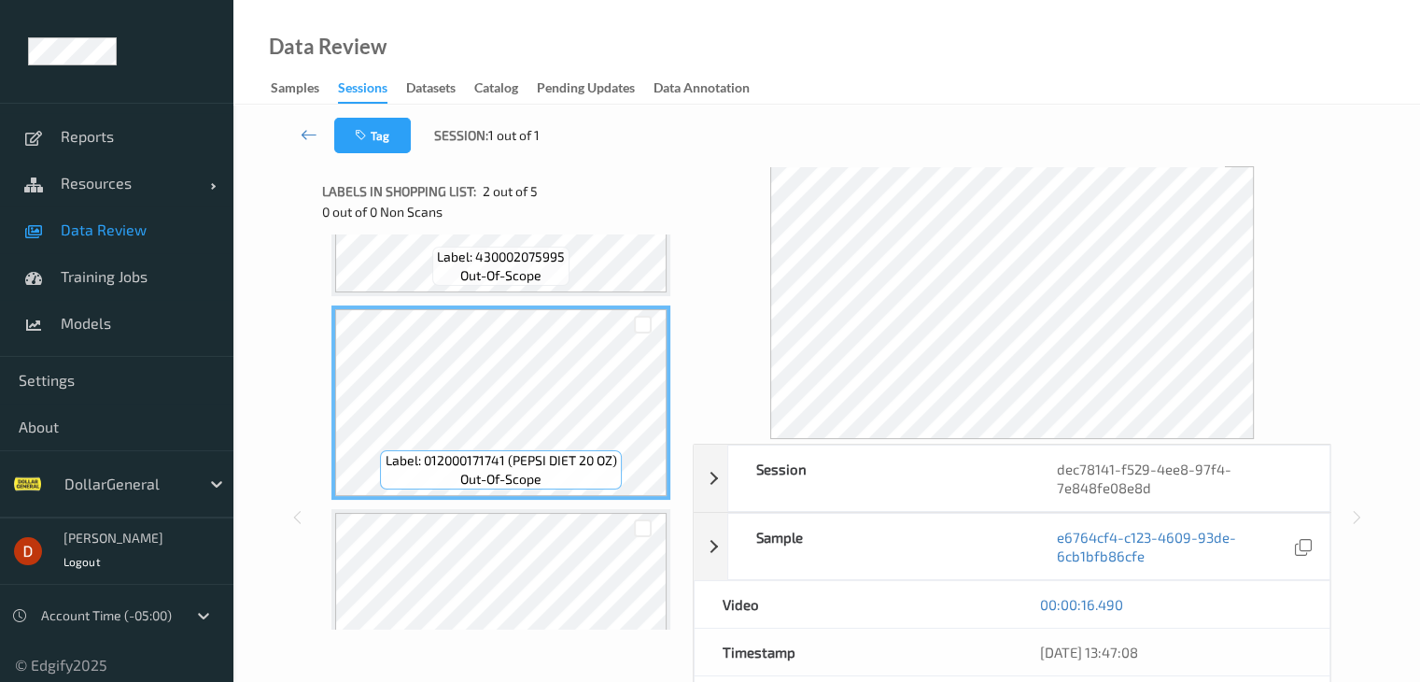
scroll to position [187, 0]
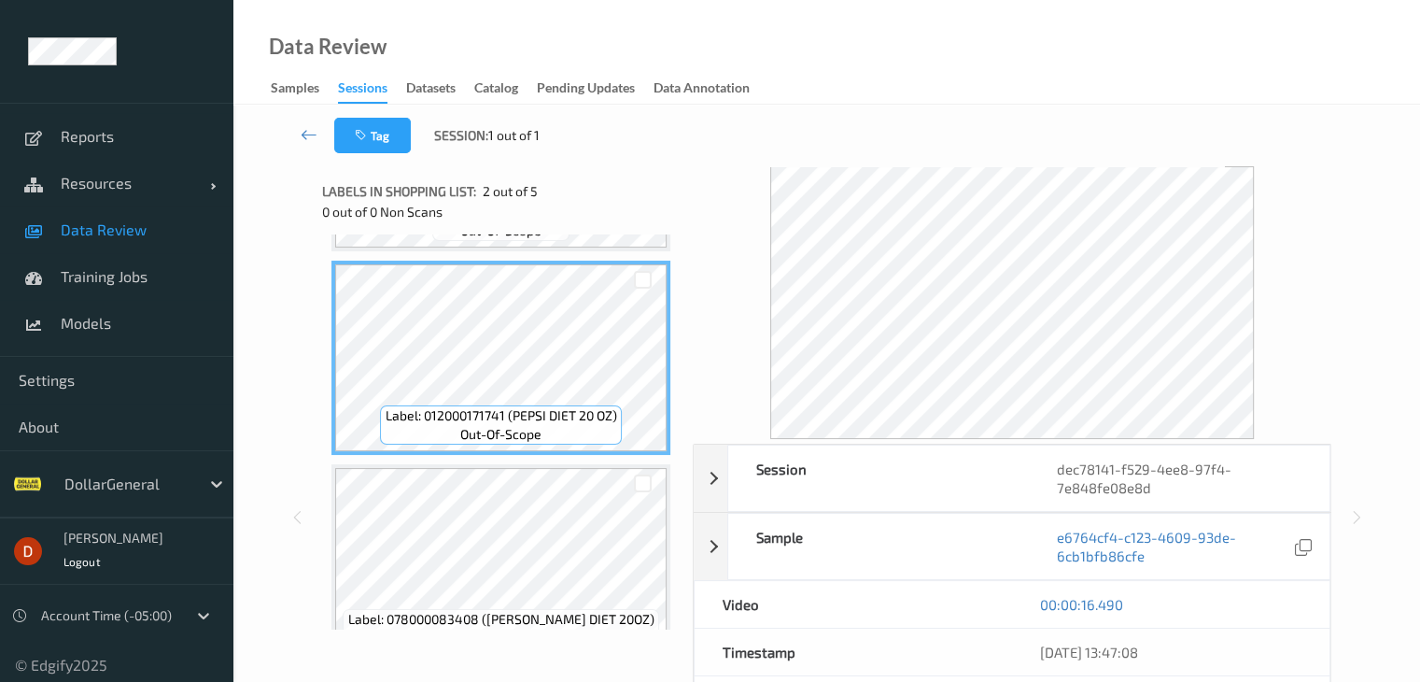
click at [307, 120] on link at bounding box center [309, 135] width 49 height 35
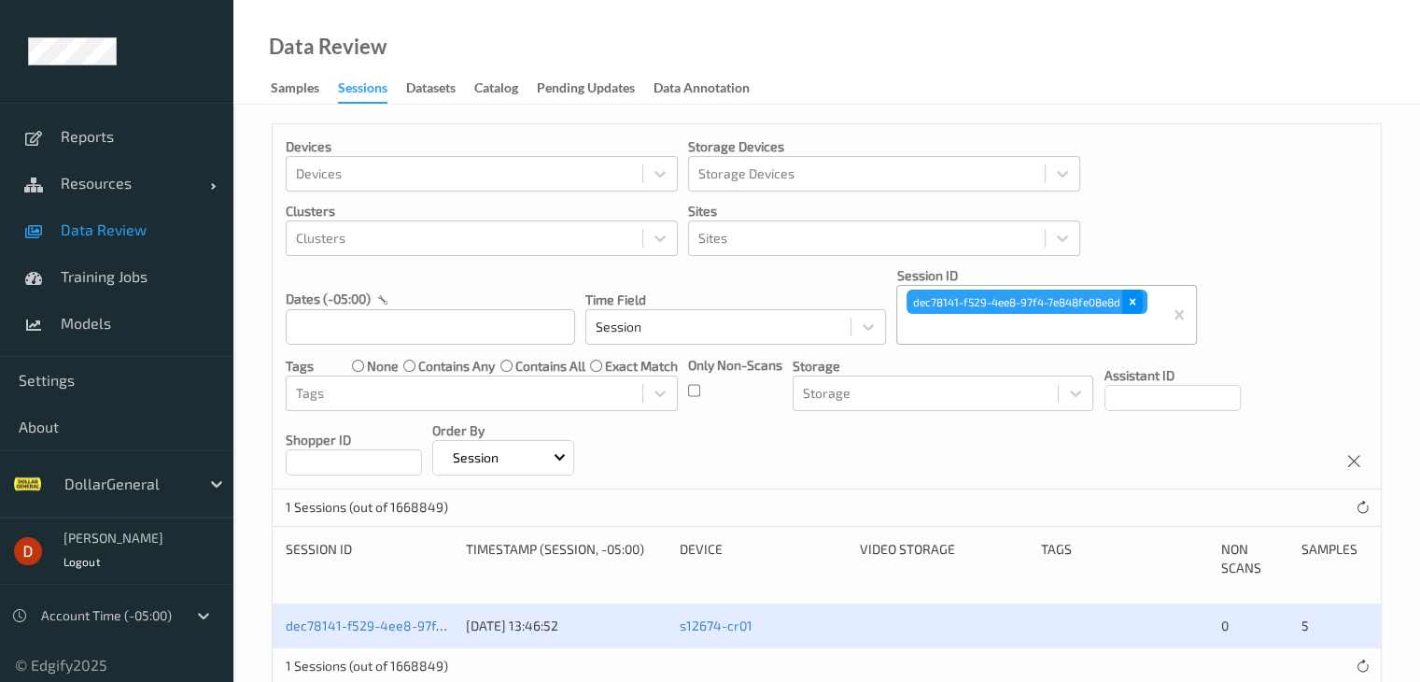
click at [1136, 304] on icon "Remove dec78141-f529-4ee8-97f4-7e848fe08e8d" at bounding box center [1133, 302] width 7 height 7
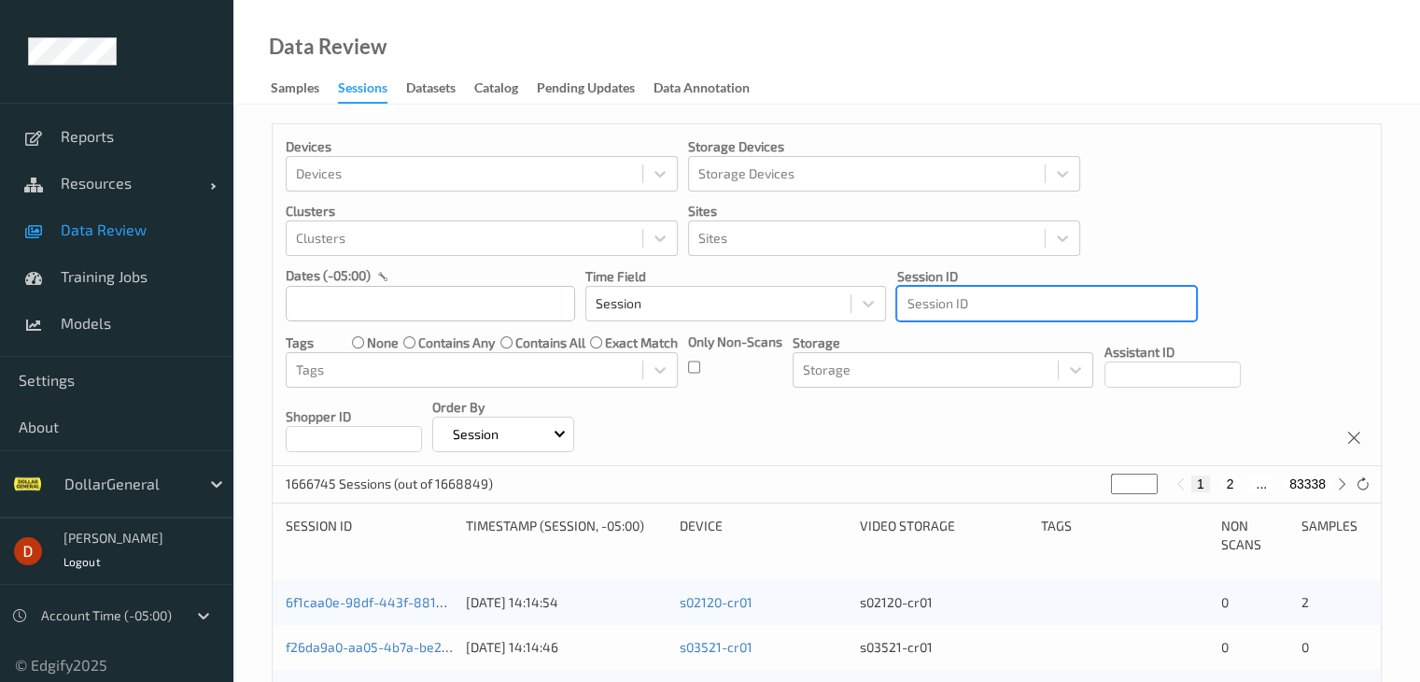
click at [1051, 303] on div at bounding box center [1047, 303] width 280 height 22
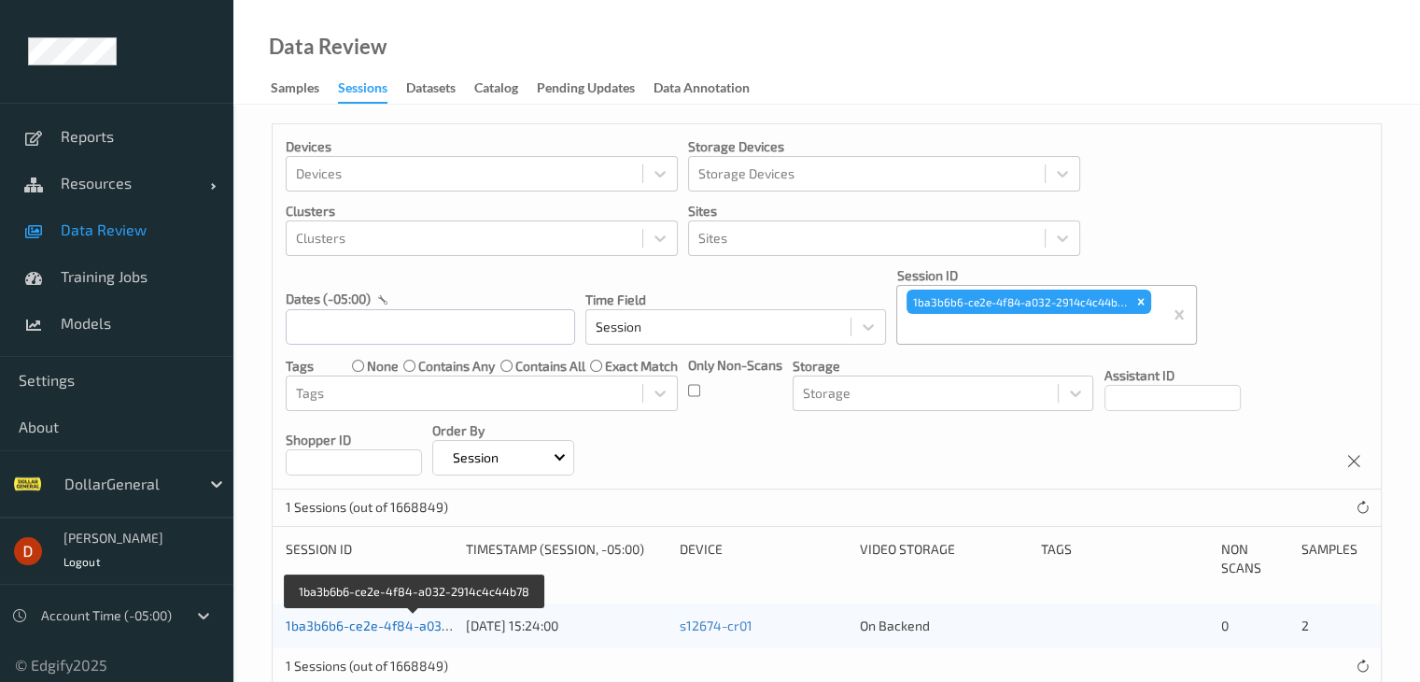
click at [422, 626] on link "1ba3b6b6-ce2e-4f84-a032-2914c4c44b78" at bounding box center [415, 625] width 259 height 16
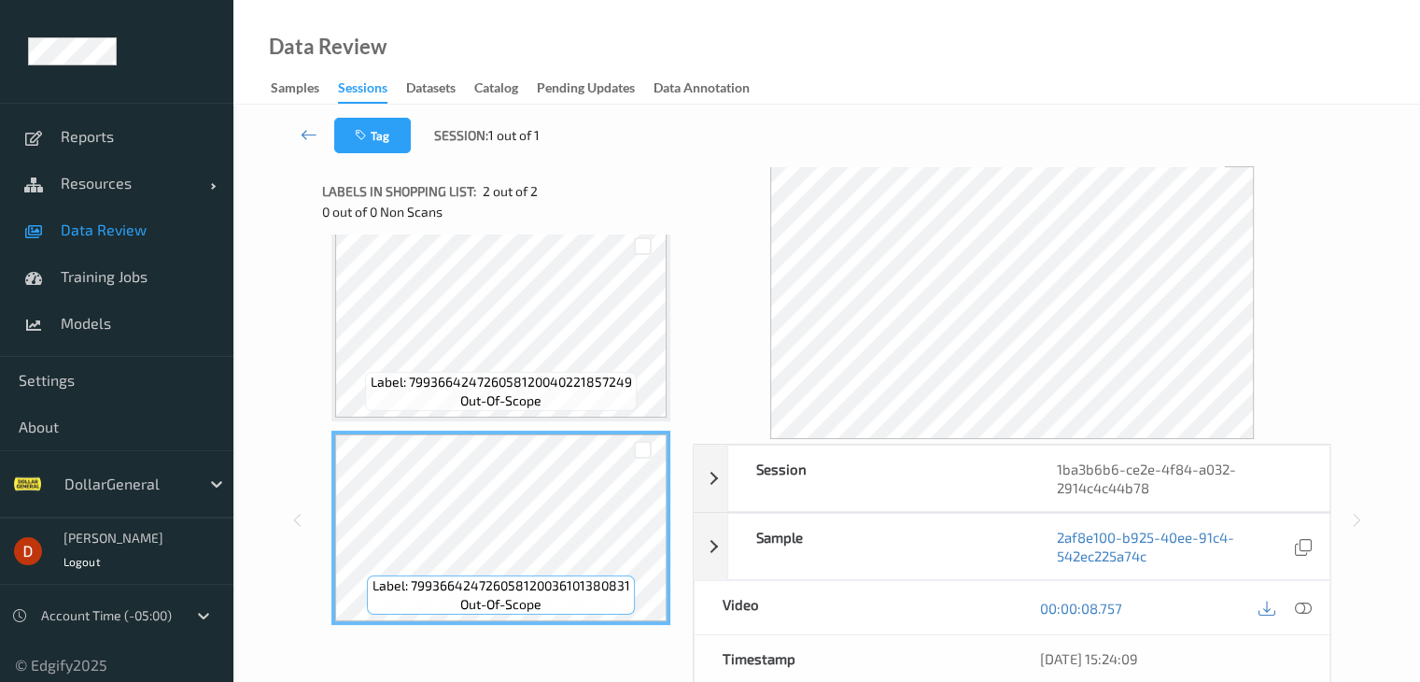
scroll to position [22, 0]
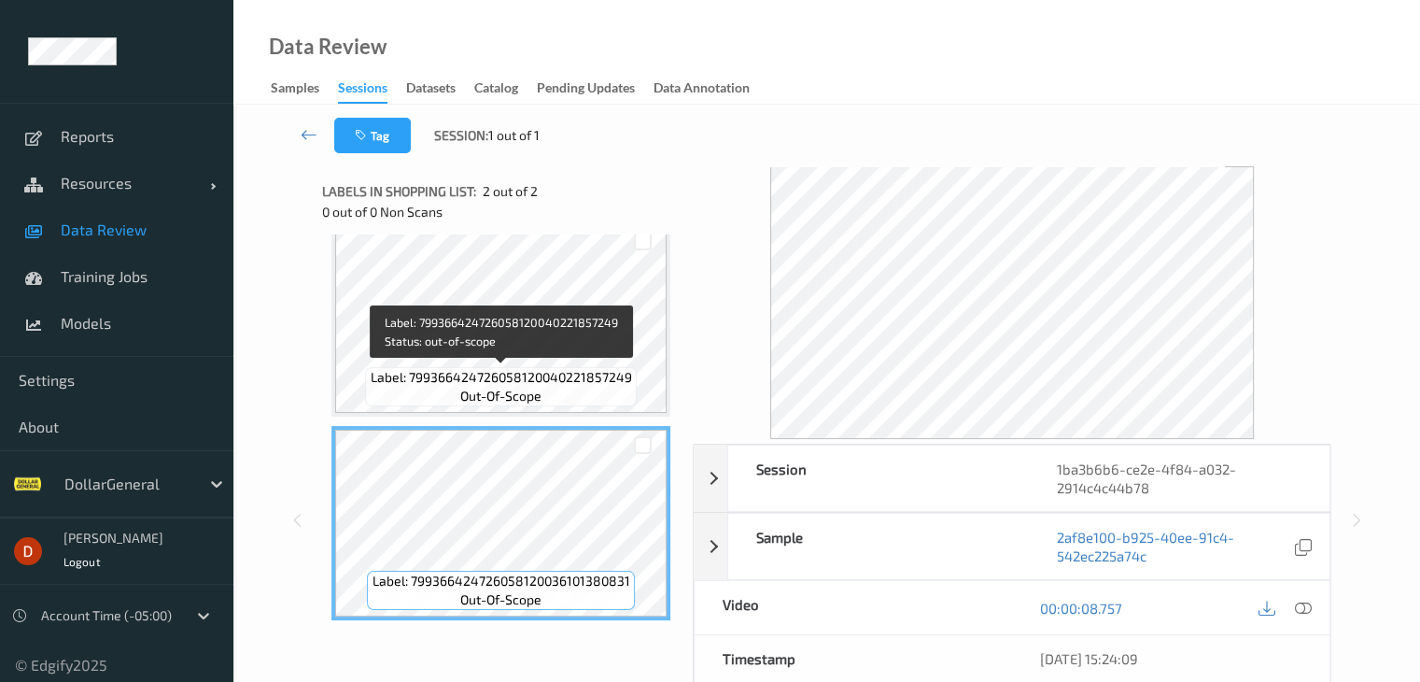
click at [553, 368] on span "Label: 799366424726058120040221857249" at bounding box center [501, 377] width 261 height 19
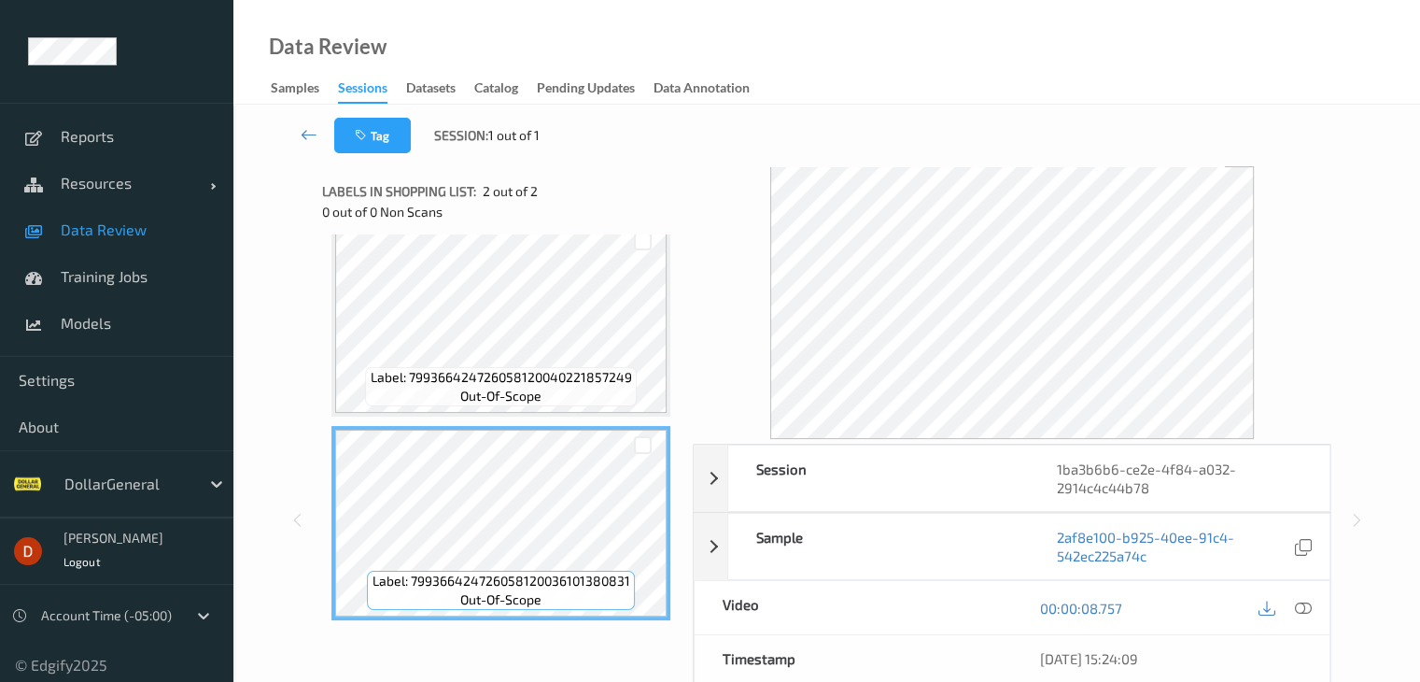
click at [736, 140] on div "Tag Session: 1 out of 1" at bounding box center [827, 136] width 1110 height 62
click at [1294, 609] on icon at bounding box center [1302, 608] width 17 height 17
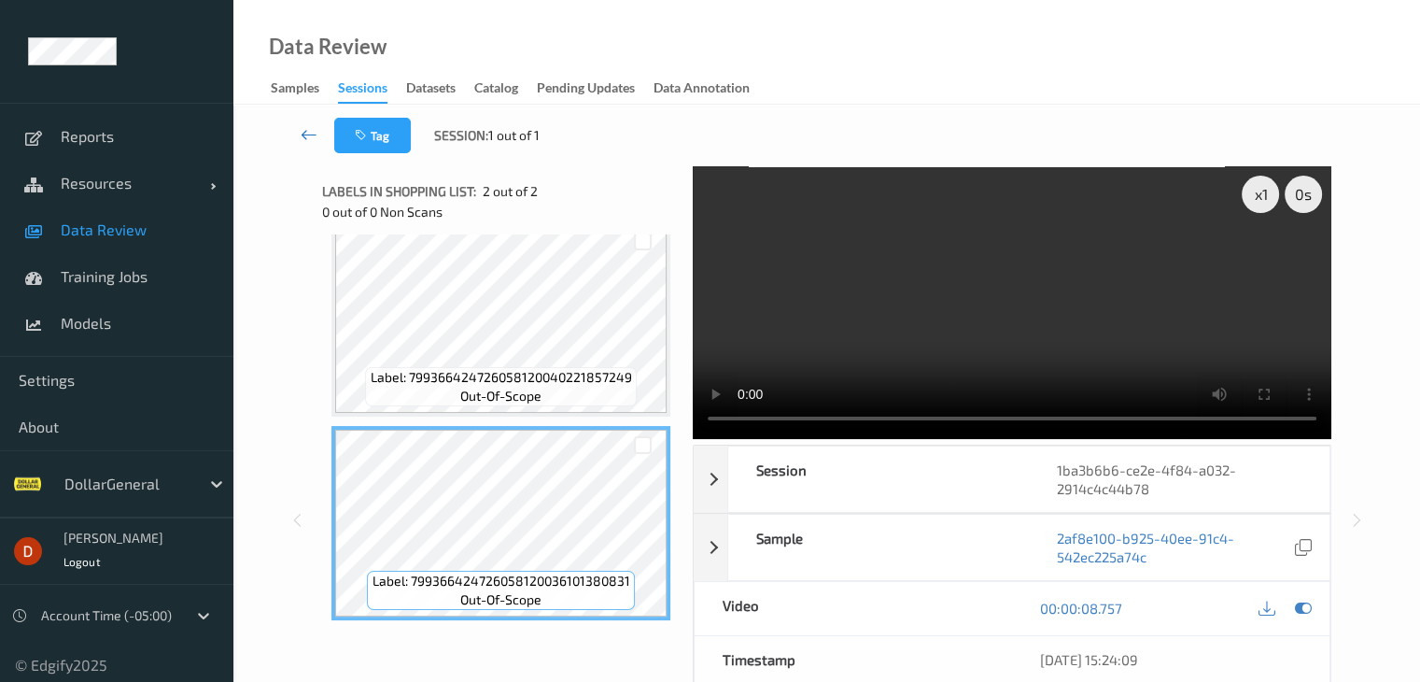
click at [314, 133] on icon at bounding box center [309, 134] width 17 height 19
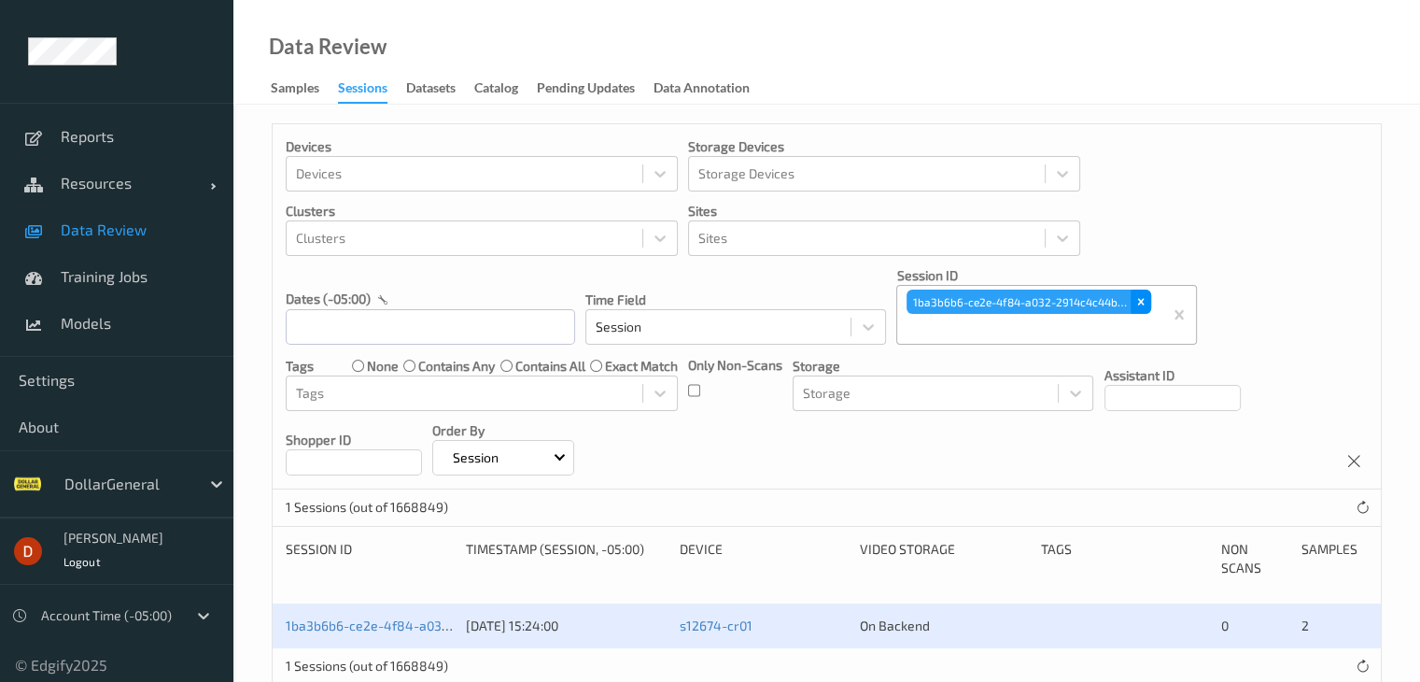
click at [1147, 295] on icon "Remove 1ba3b6b6-ce2e-4f84-a032-2914c4c44b78" at bounding box center [1141, 301] width 13 height 13
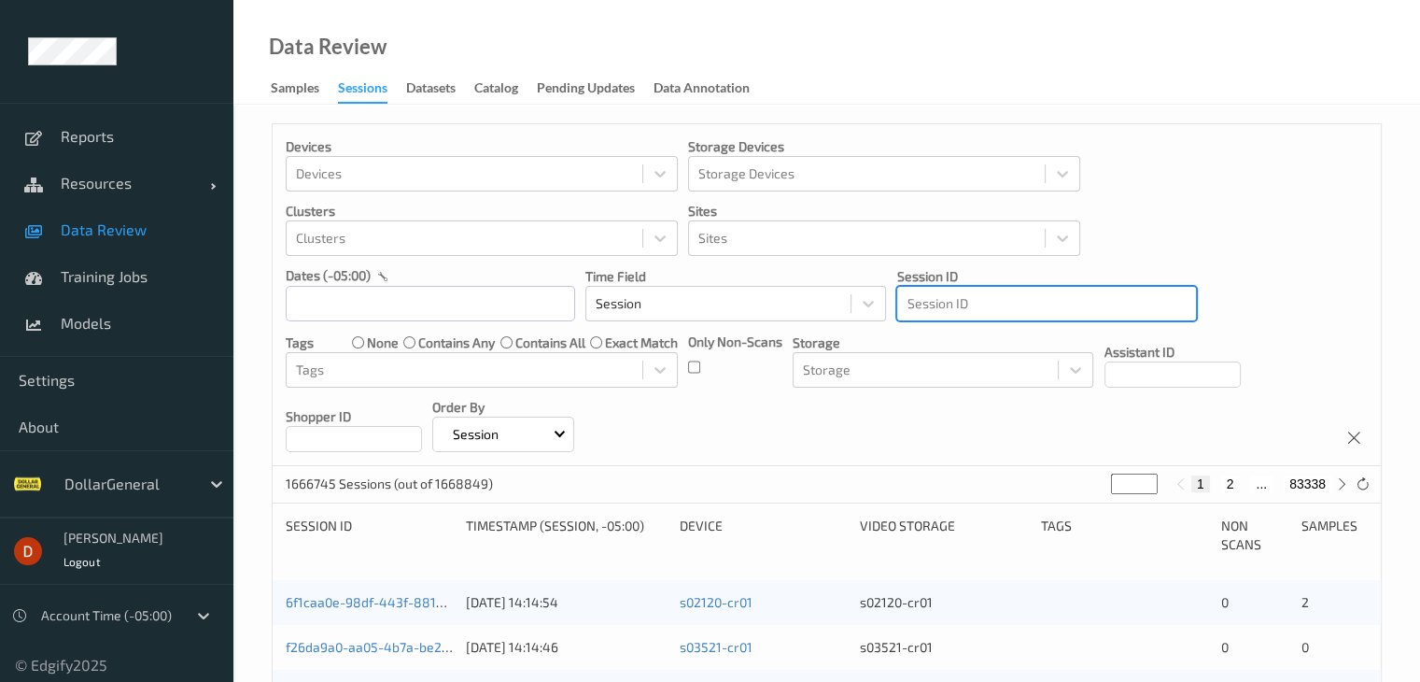
click at [1016, 302] on div at bounding box center [1047, 303] width 280 height 22
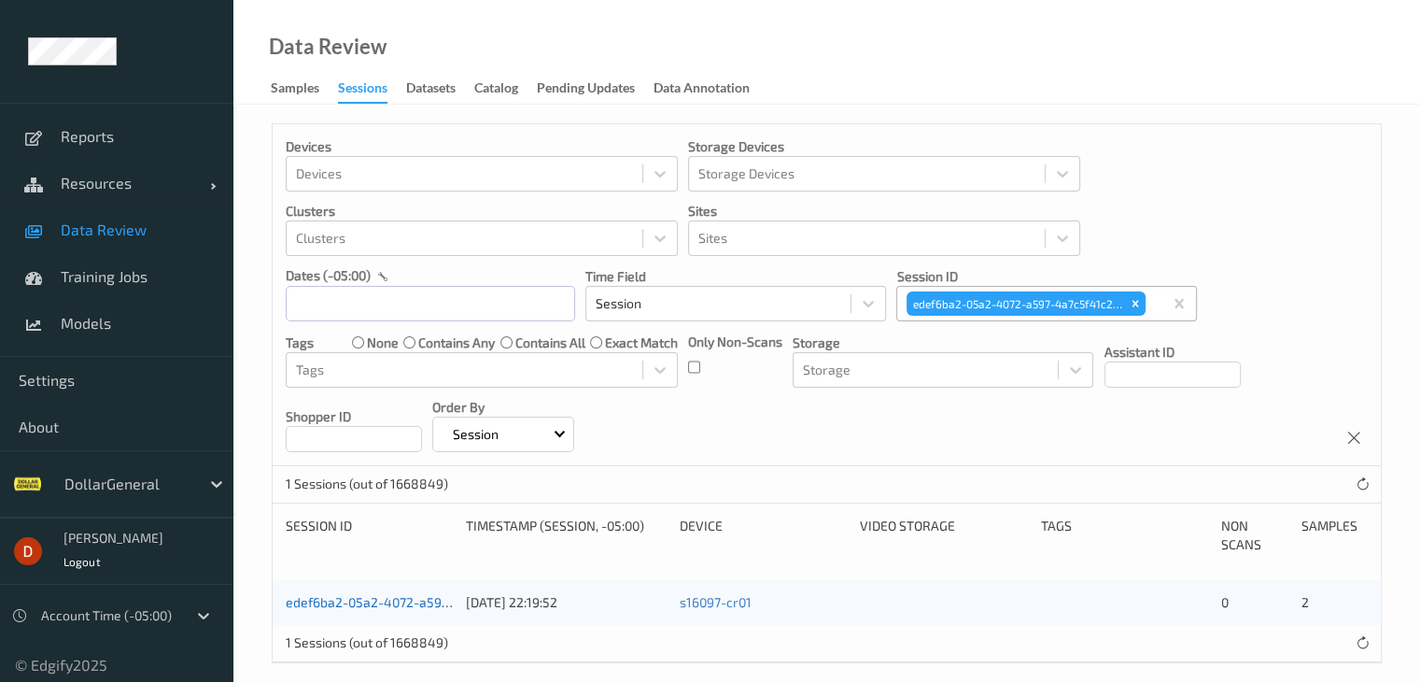
click at [392, 602] on link "edef6ba2-05a2-4072-a597-4a7c5f41c2fa" at bounding box center [410, 602] width 249 height 16
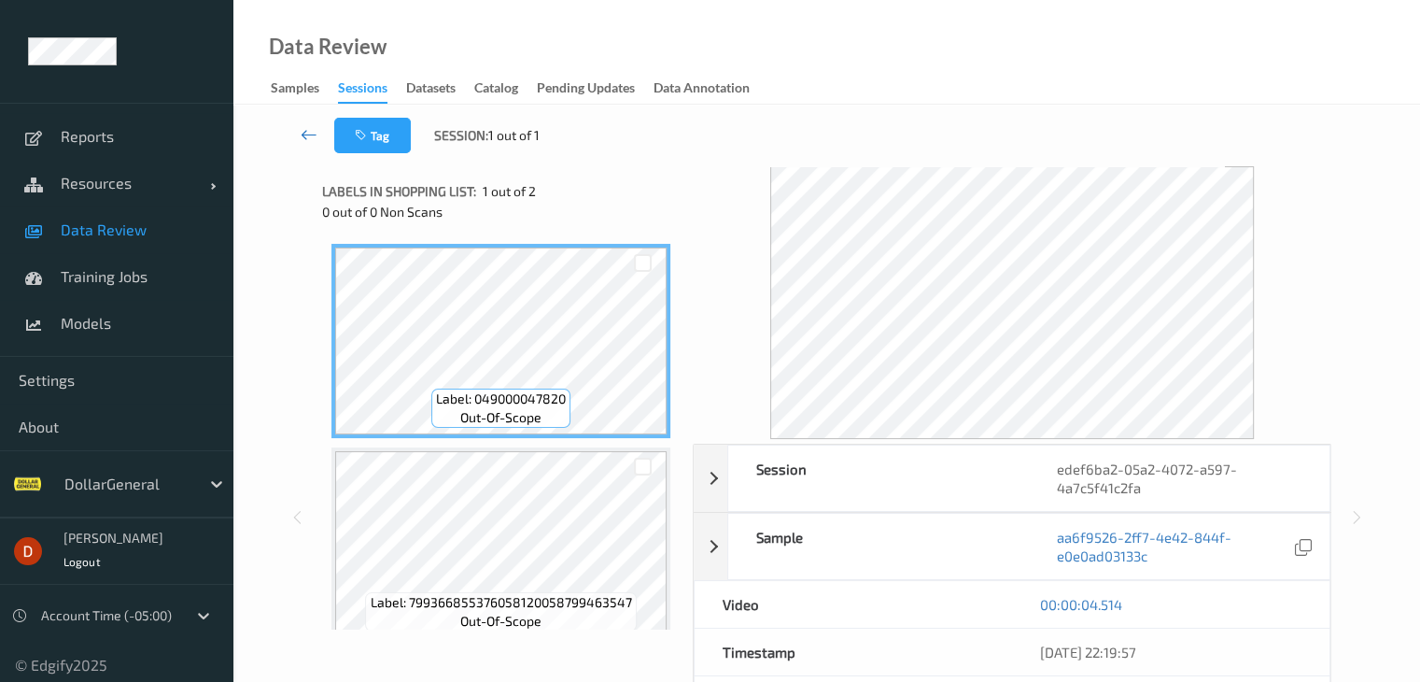
click at [315, 133] on icon at bounding box center [309, 134] width 17 height 19
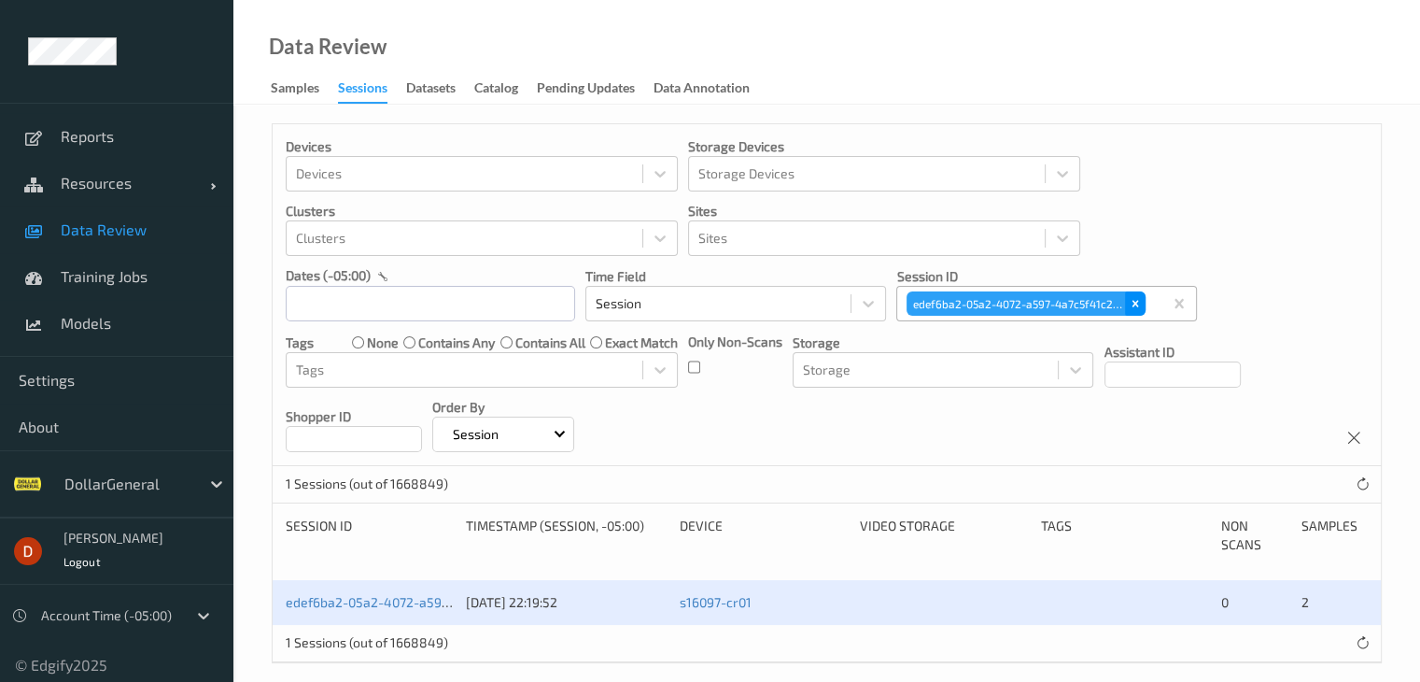
click at [1131, 302] on icon "Remove edef6ba2-05a2-4072-a597-4a7c5f41c2fa" at bounding box center [1135, 303] width 13 height 13
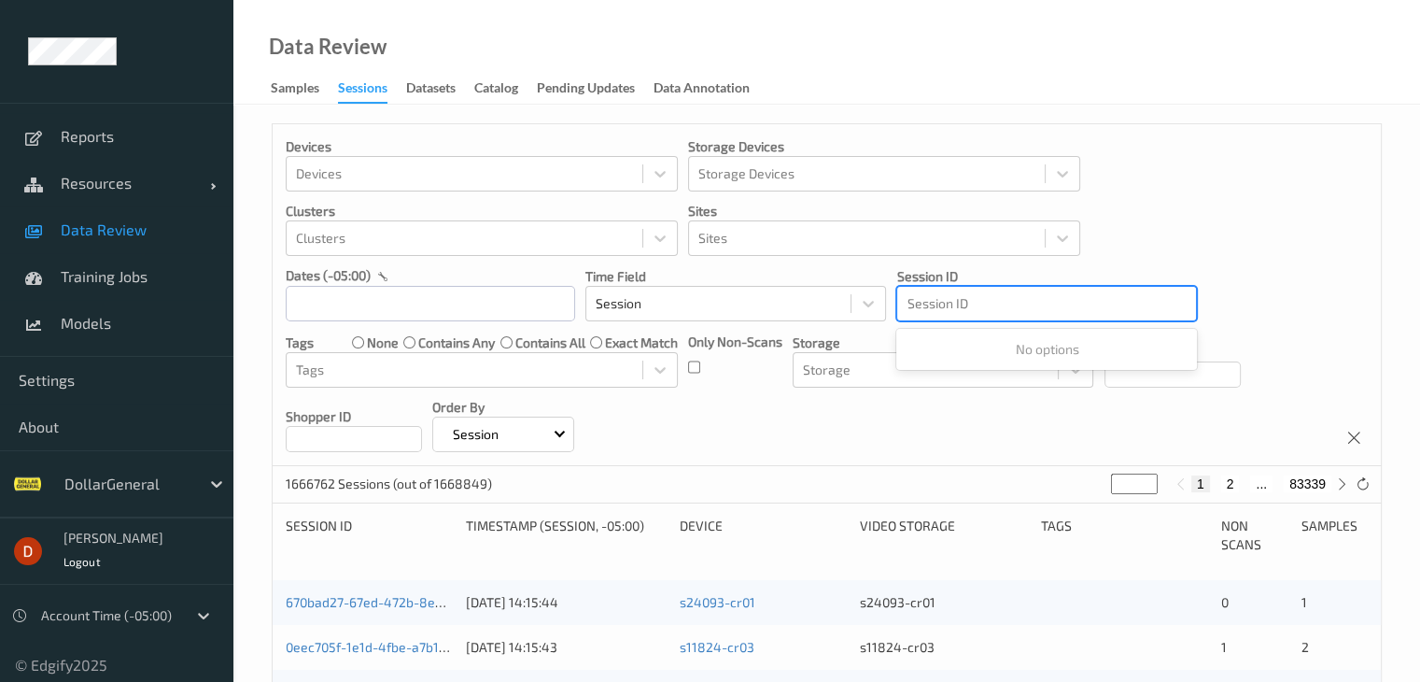
click at [1061, 304] on div at bounding box center [1047, 303] width 280 height 22
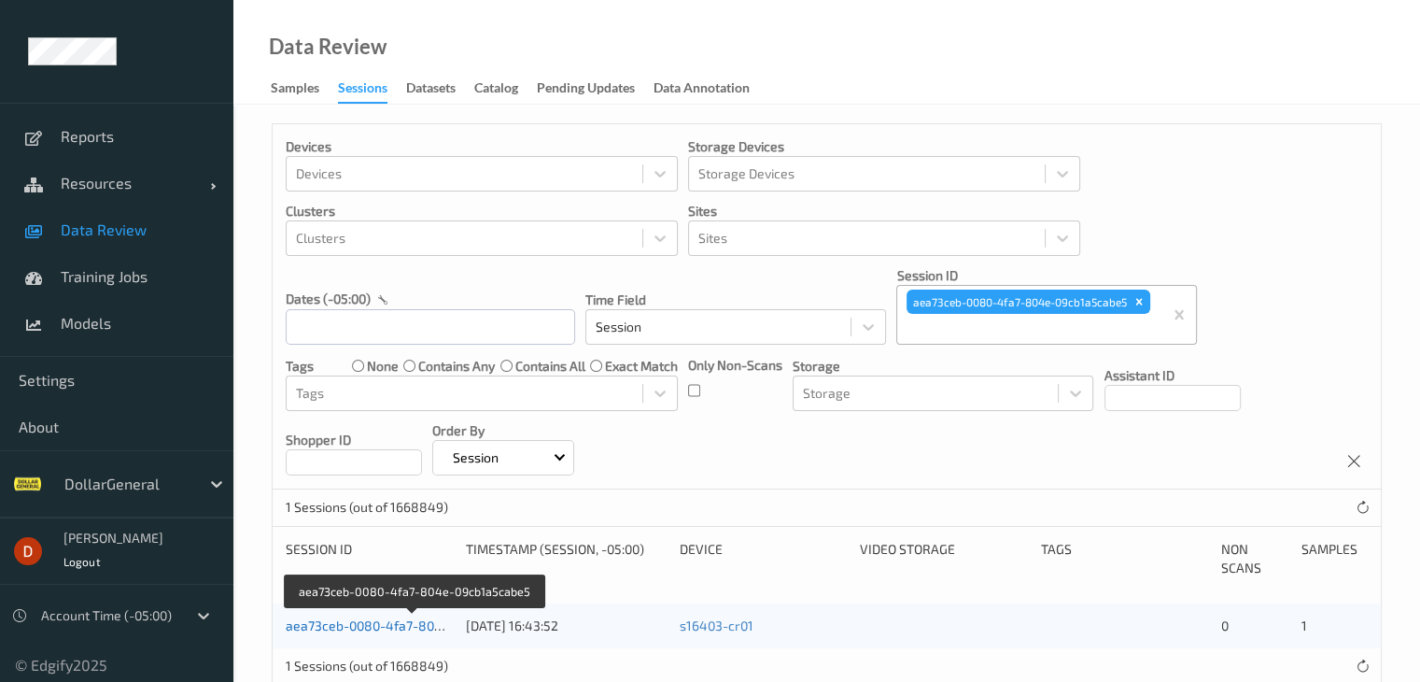
click at [394, 621] on link "aea73ceb-0080-4fa7-804e-09cb1a5cabe5" at bounding box center [414, 625] width 256 height 16
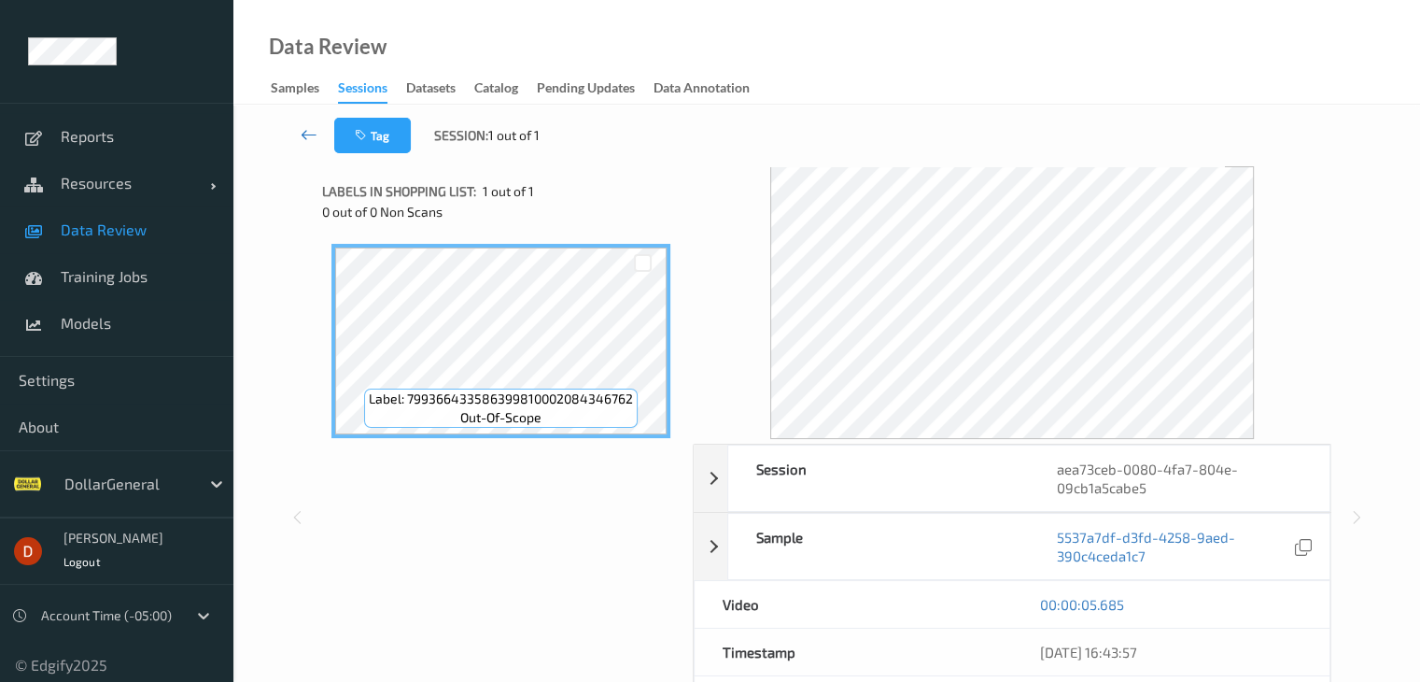
click at [312, 127] on icon at bounding box center [309, 134] width 17 height 19
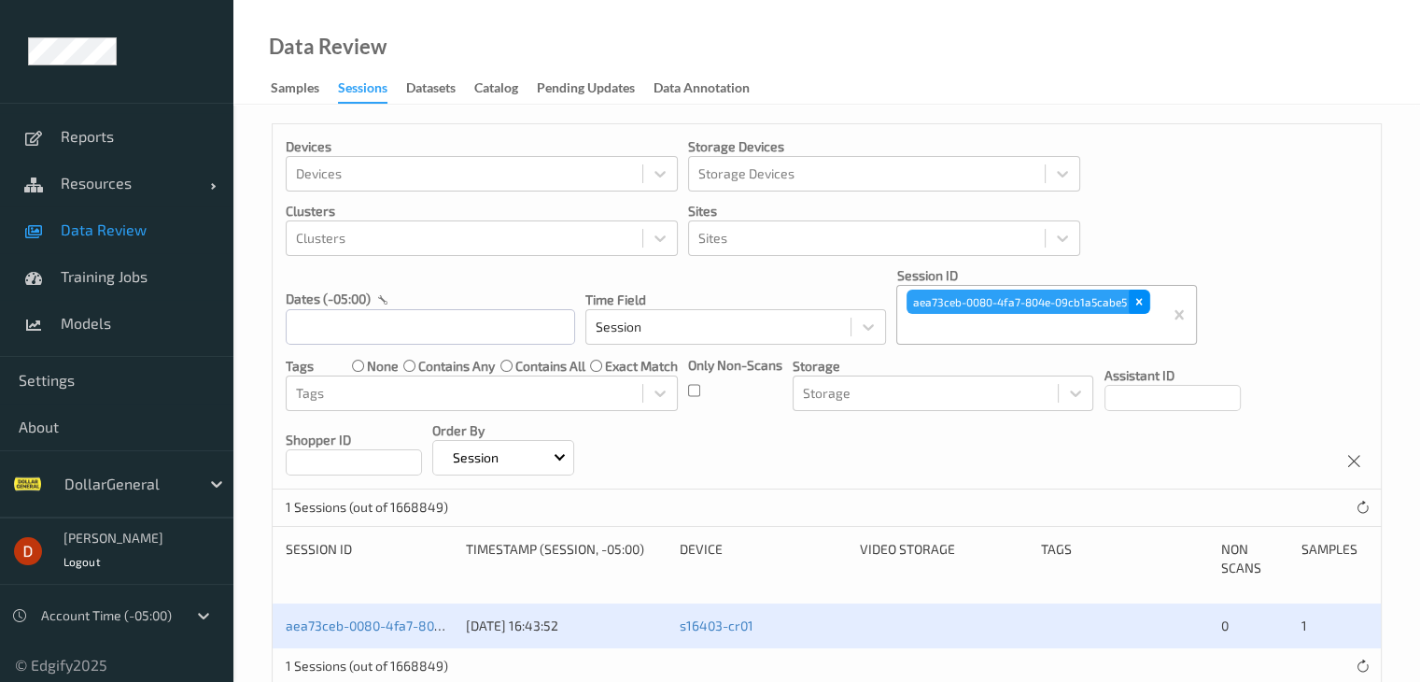
click at [1139, 300] on icon "Remove aea73ceb-0080-4fa7-804e-09cb1a5cabe5" at bounding box center [1140, 302] width 7 height 7
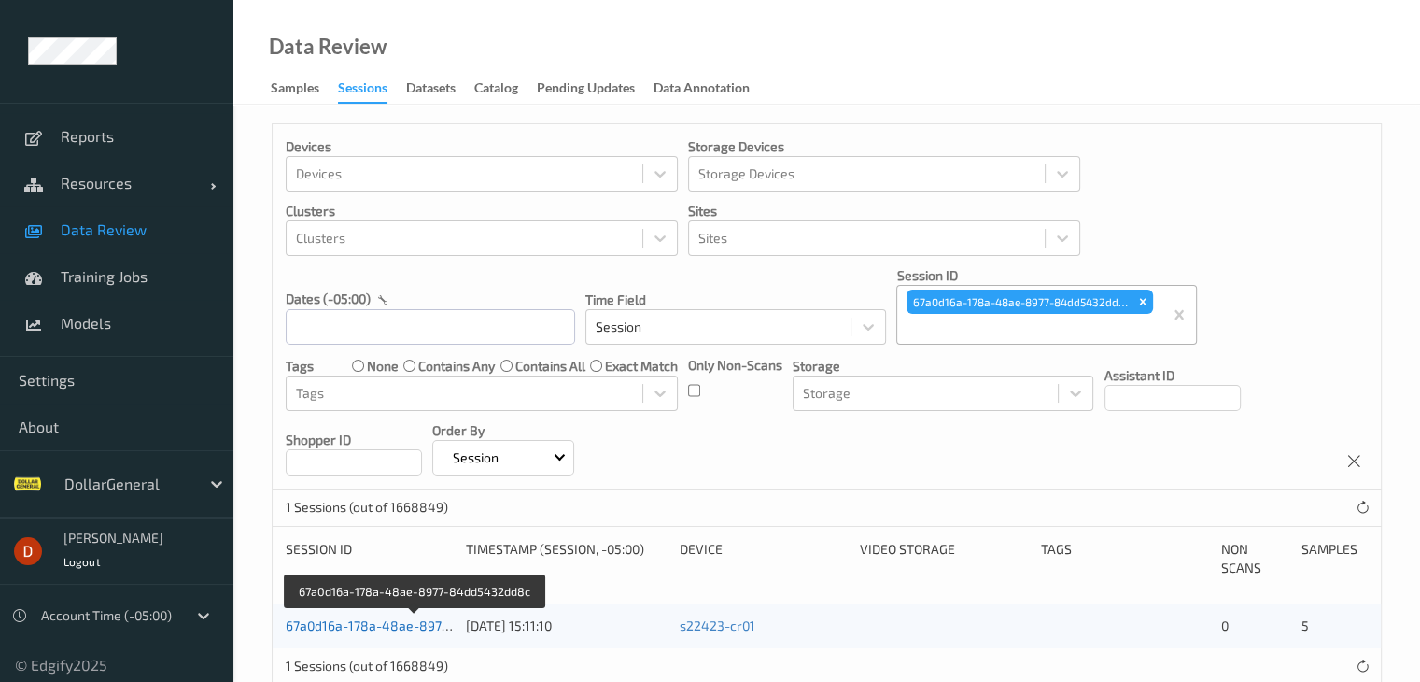
click at [384, 625] on link "67a0d16a-178a-48ae-8977-84dd5432dd8c" at bounding box center [416, 625] width 261 height 16
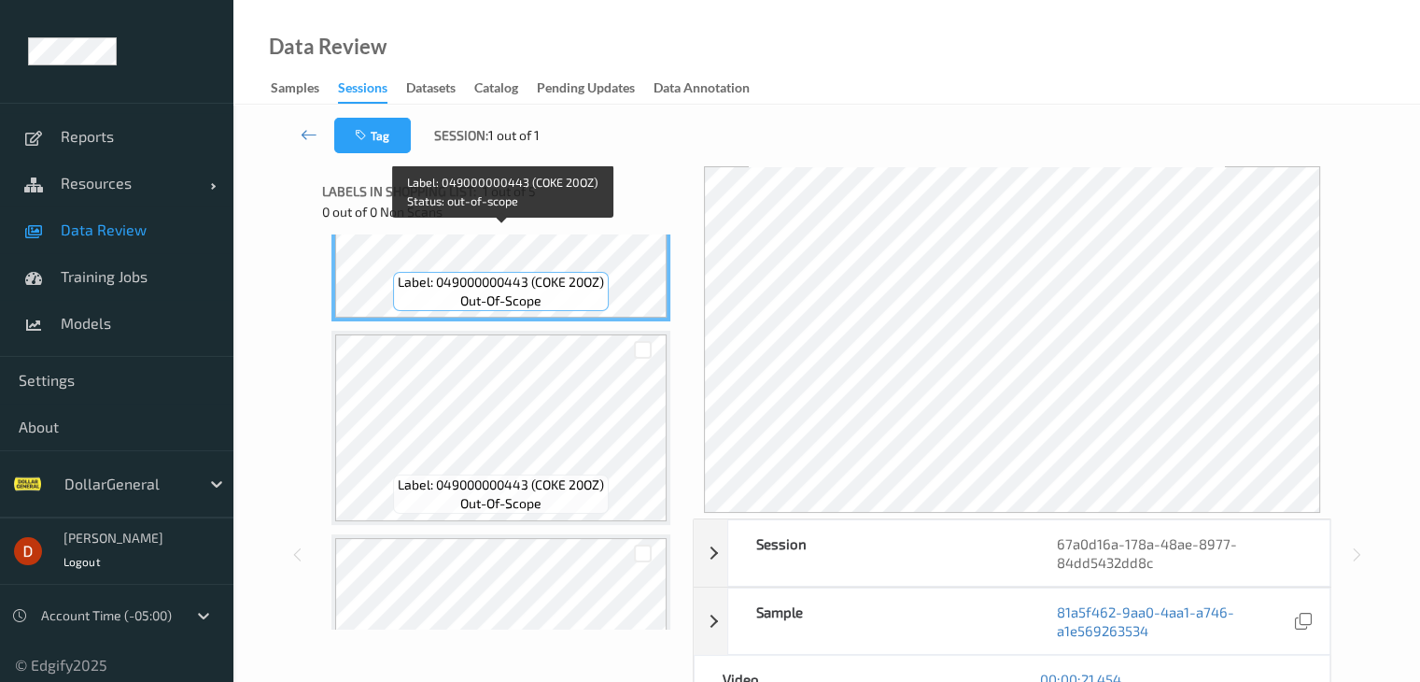
scroll to position [560, 0]
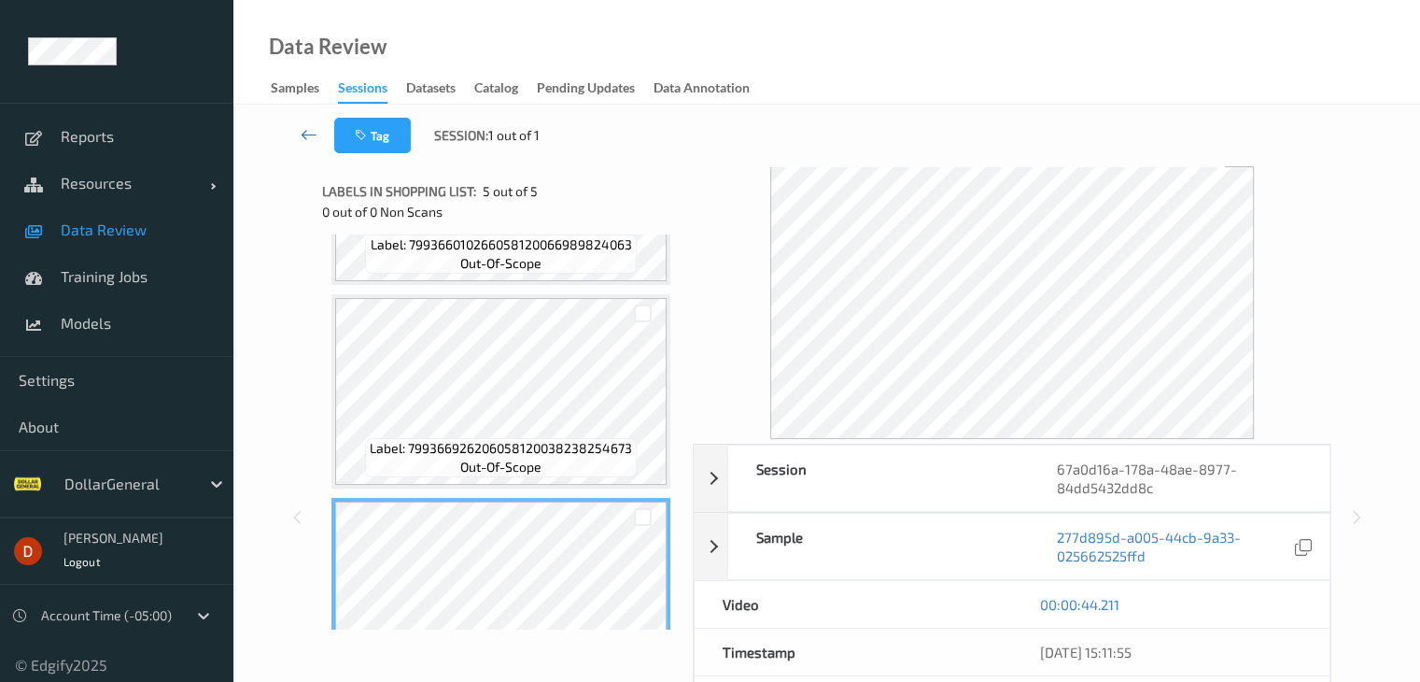
click at [308, 131] on icon at bounding box center [309, 134] width 17 height 19
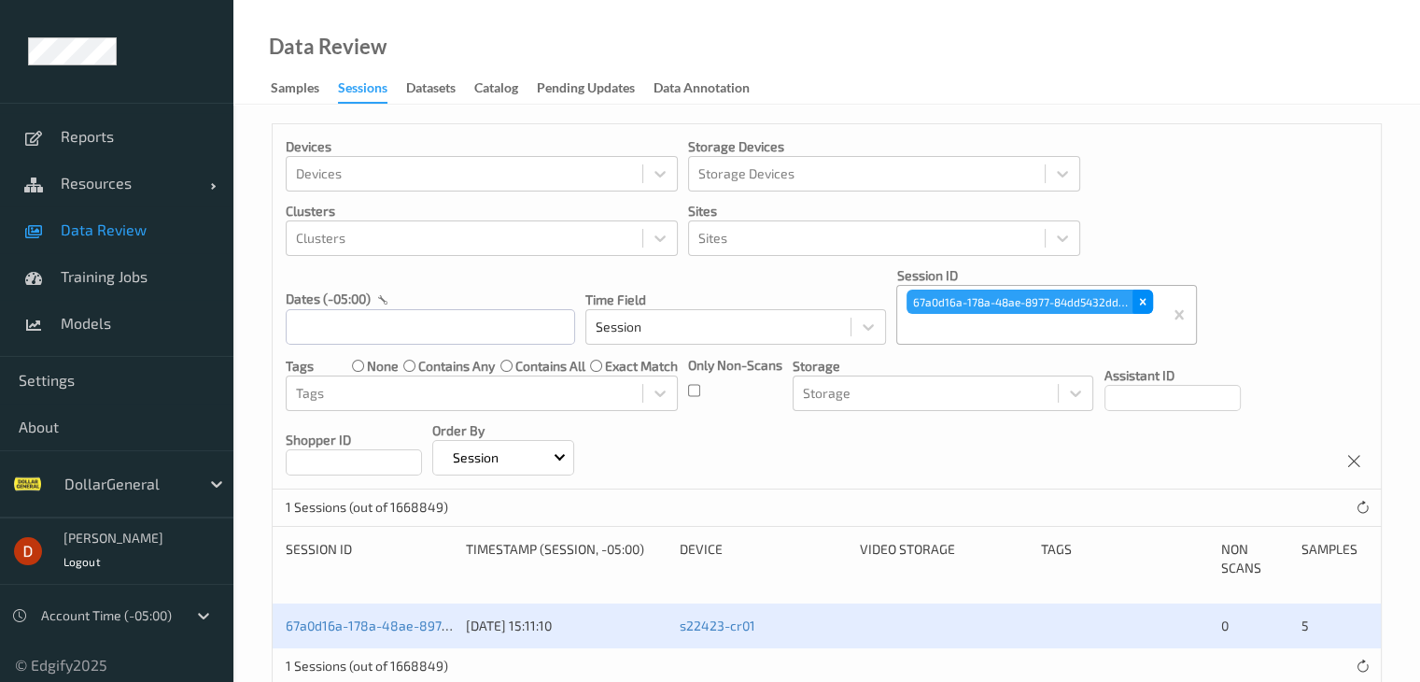
click at [1141, 300] on icon "Remove 67a0d16a-178a-48ae-8977-84dd5432dd8c" at bounding box center [1143, 301] width 13 height 13
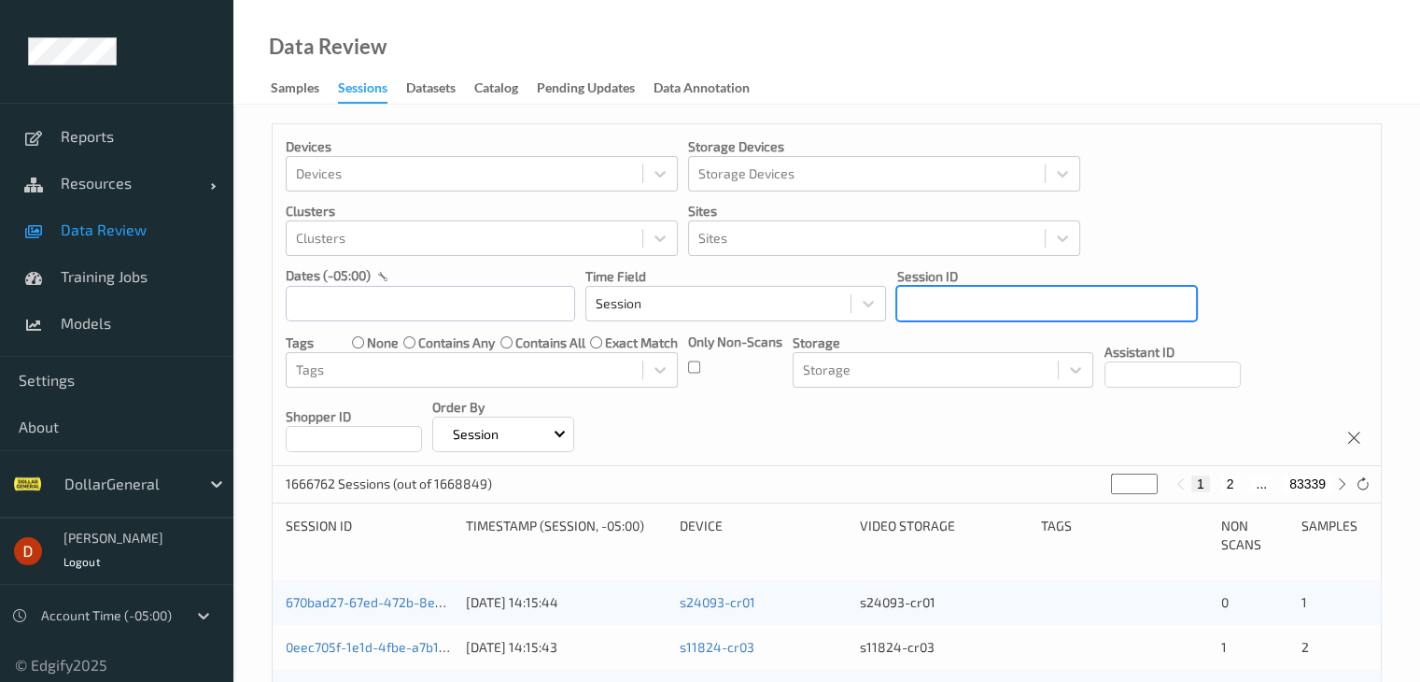
click at [1070, 298] on div at bounding box center [1047, 303] width 280 height 22
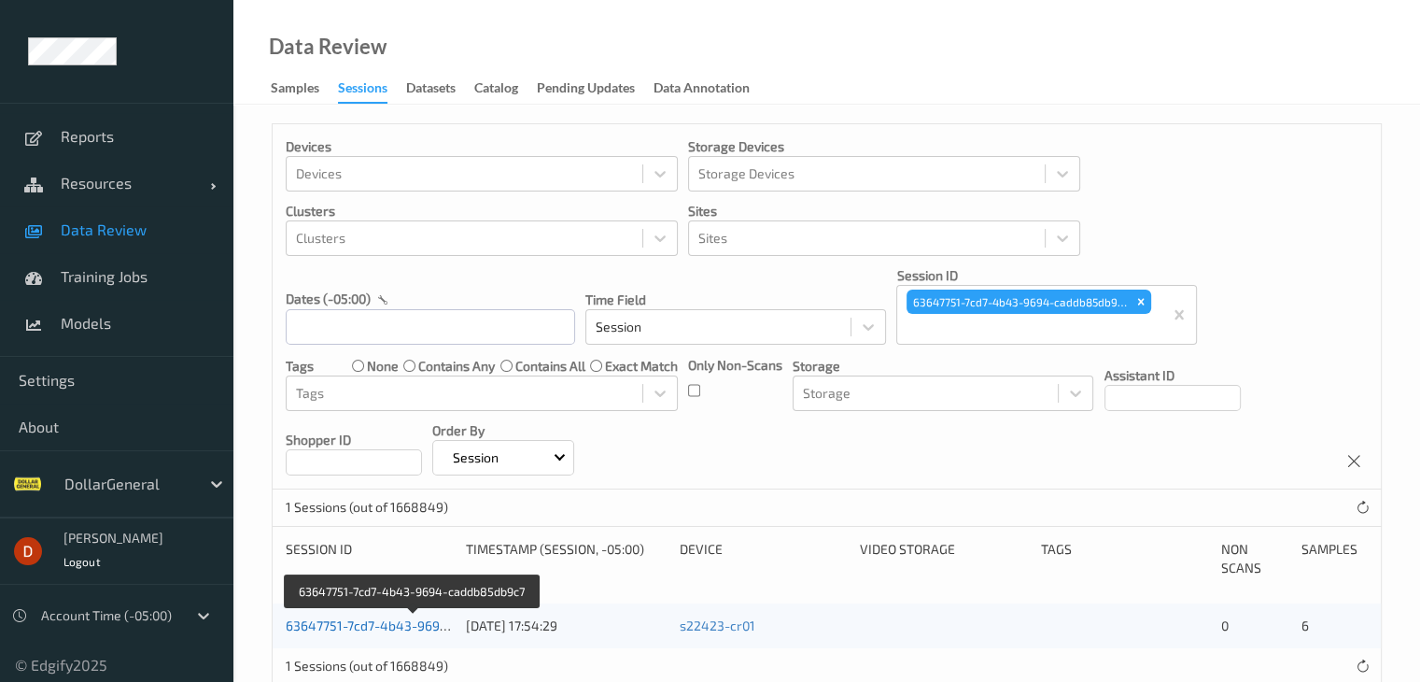
click at [409, 627] on link "63647751-7cd7-4b43-9694-caddb85db9c7" at bounding box center [414, 625] width 256 height 16
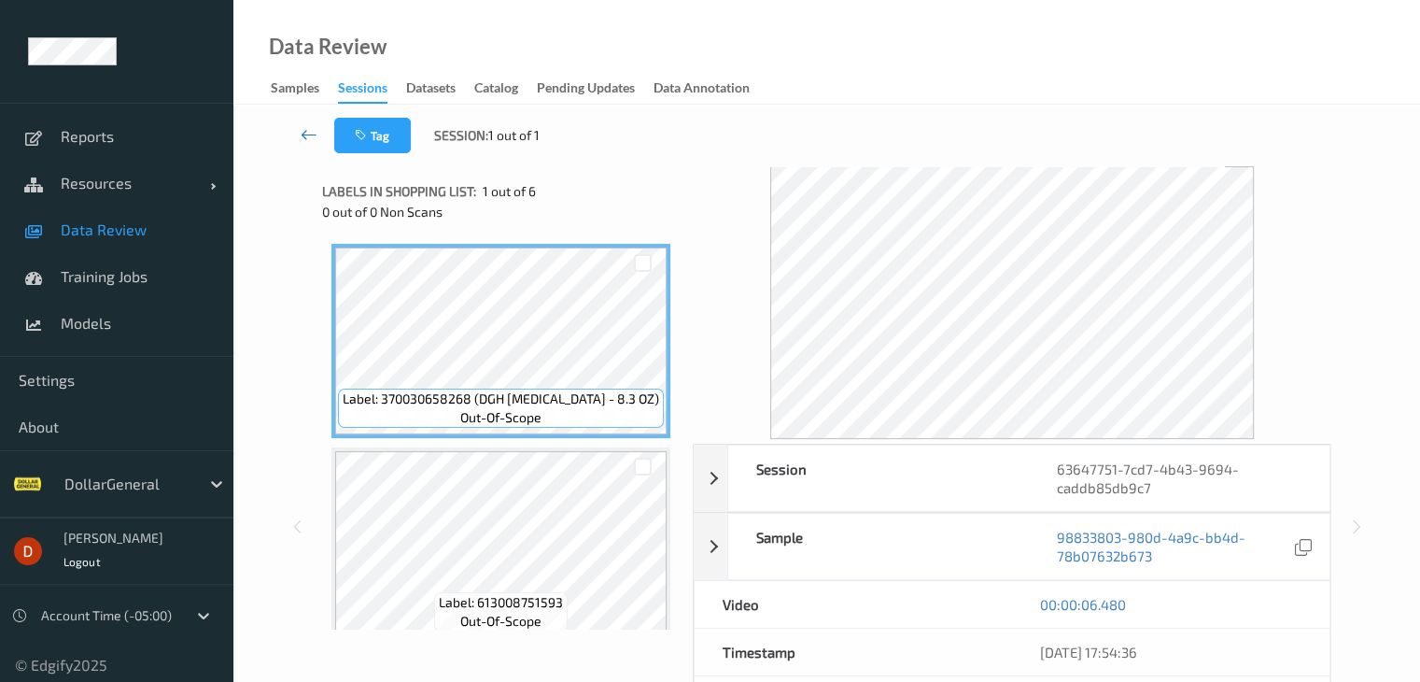
click at [301, 140] on icon at bounding box center [309, 134] width 17 height 19
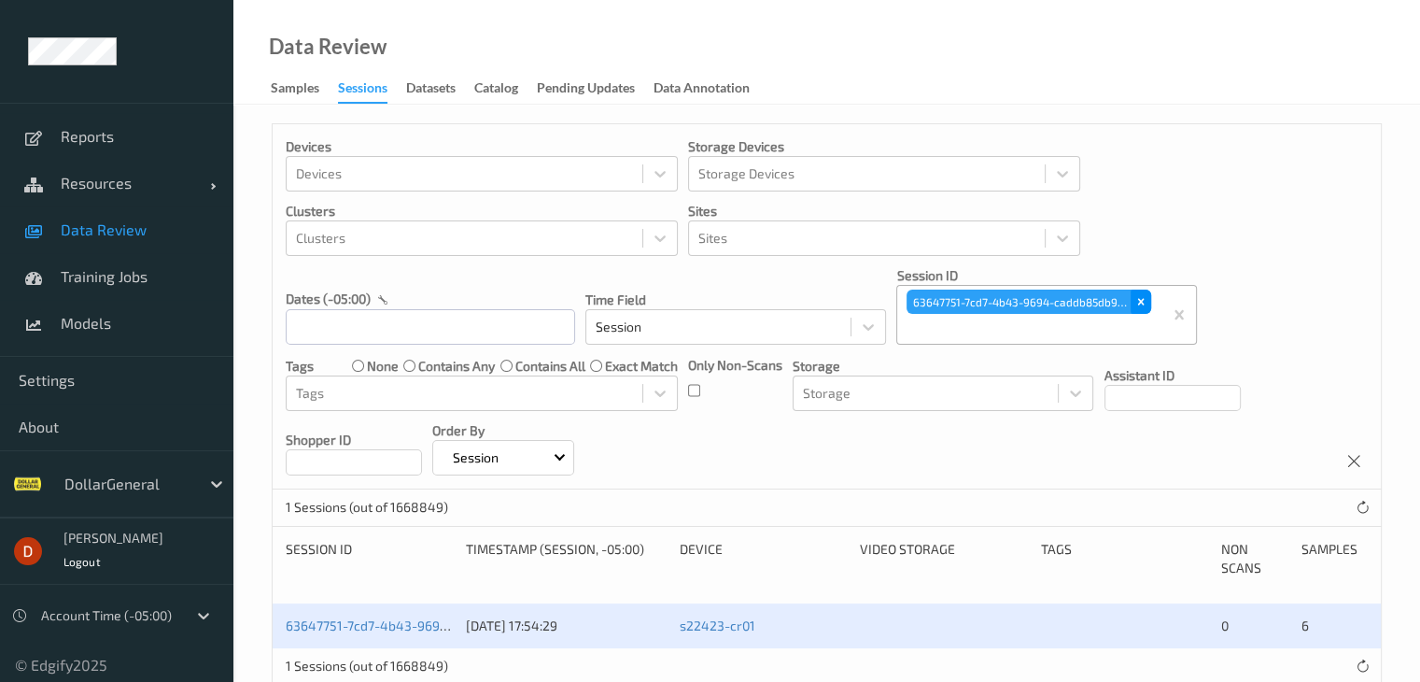
click at [1138, 299] on icon "Remove 63647751-7cd7-4b43-9694-caddb85db9c7" at bounding box center [1141, 302] width 7 height 7
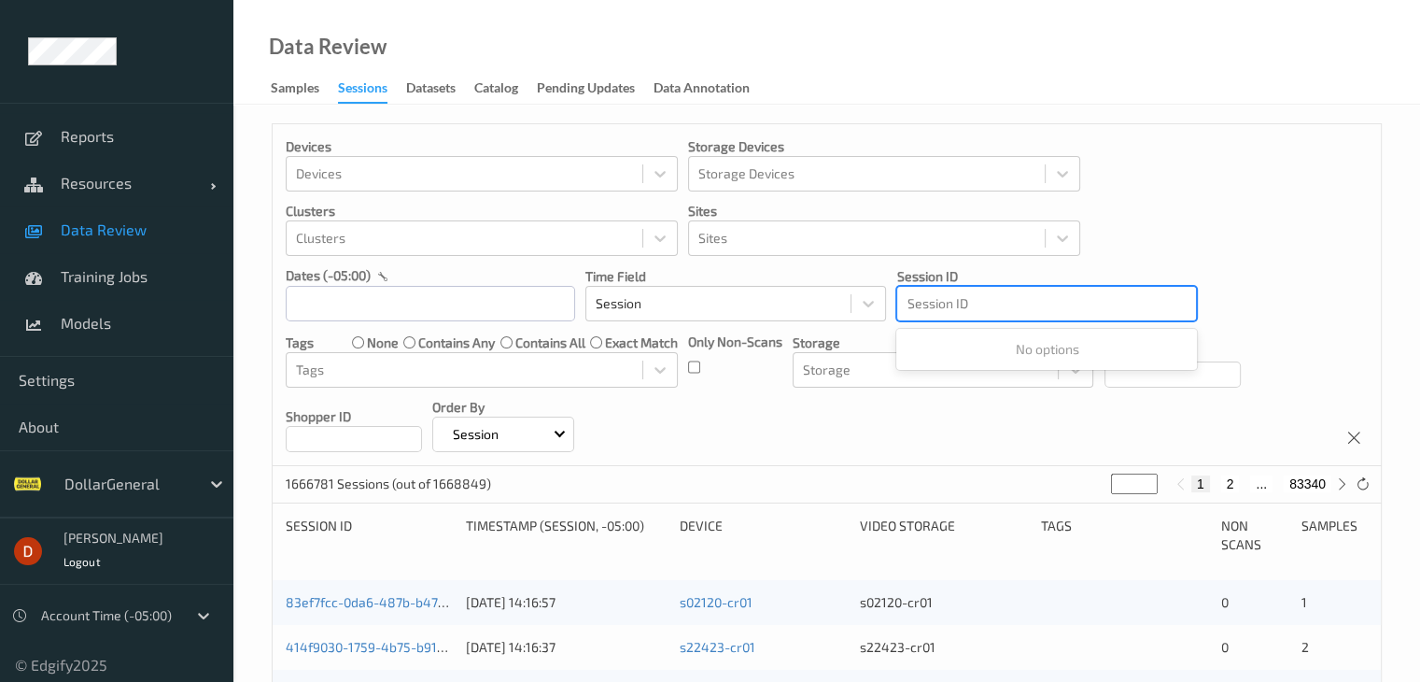
click at [1060, 304] on div at bounding box center [1047, 303] width 280 height 22
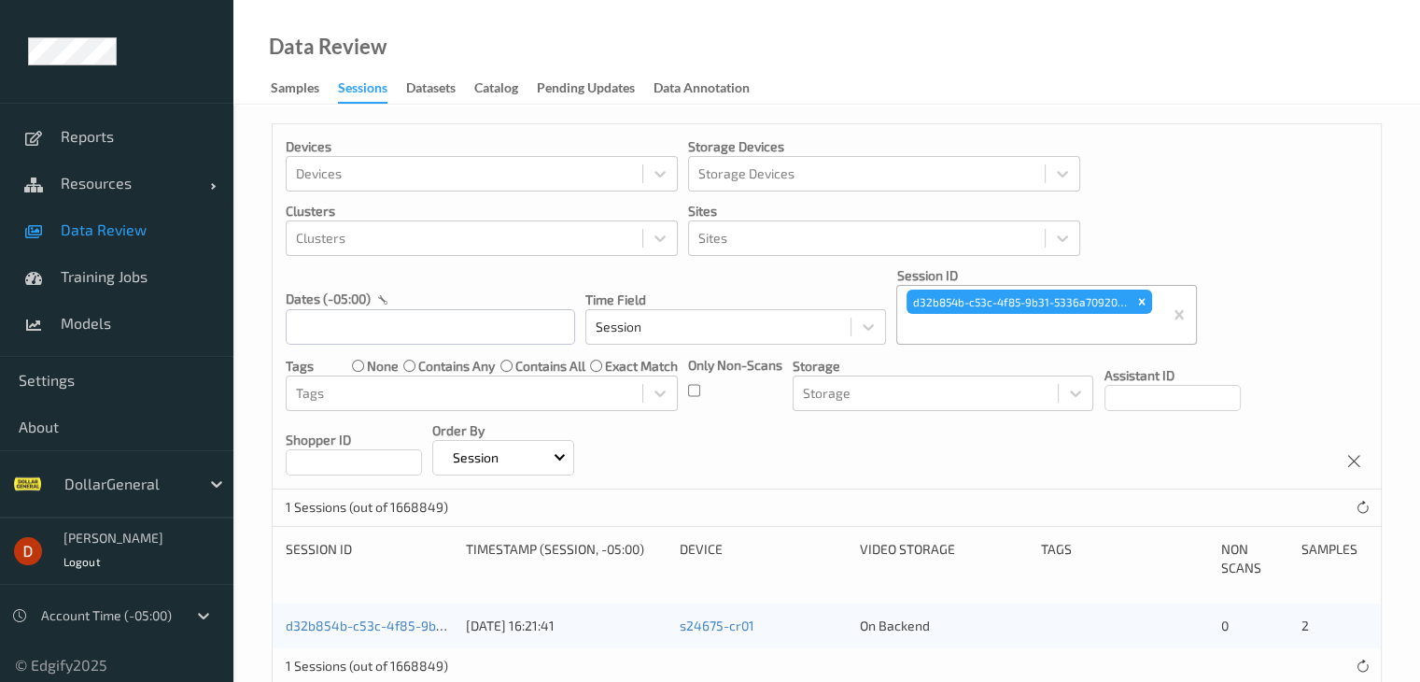
scroll to position [41, 0]
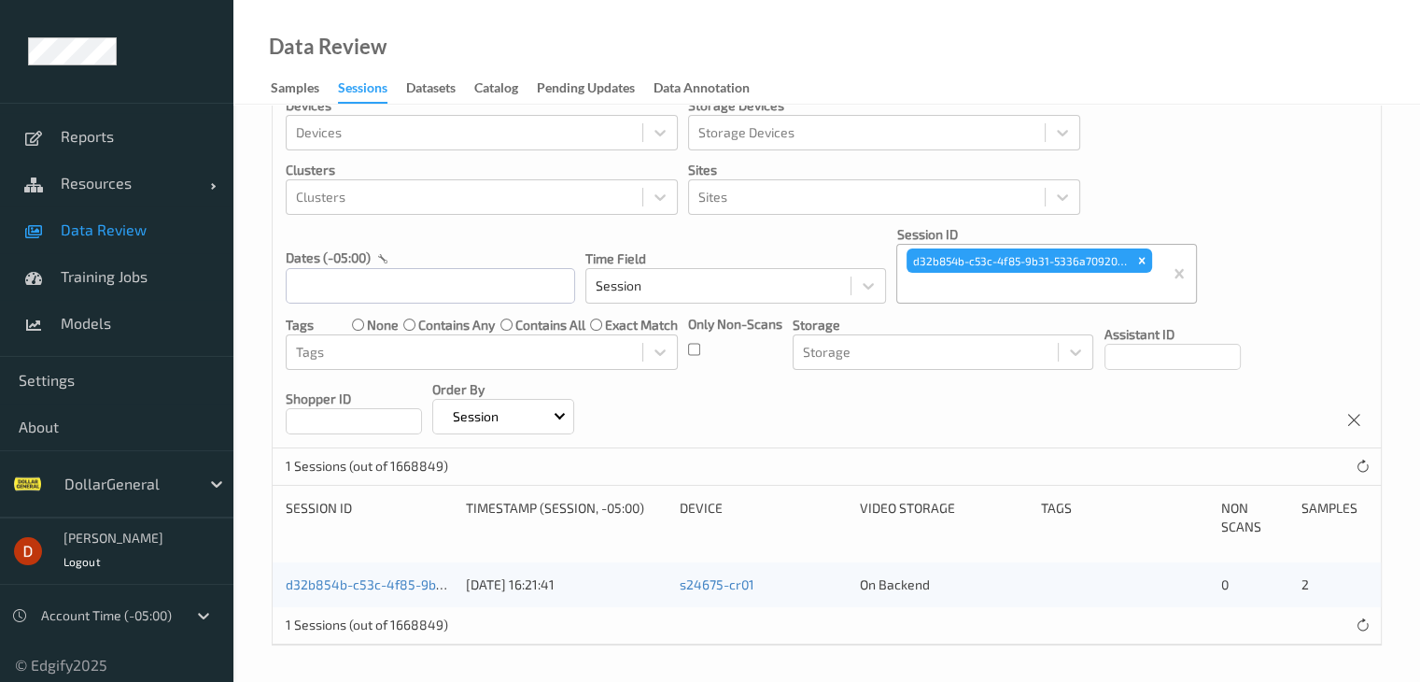
click at [429, 591] on div "d32b854b-c53c-4f85-9b31-5336a7092080" at bounding box center [369, 584] width 167 height 19
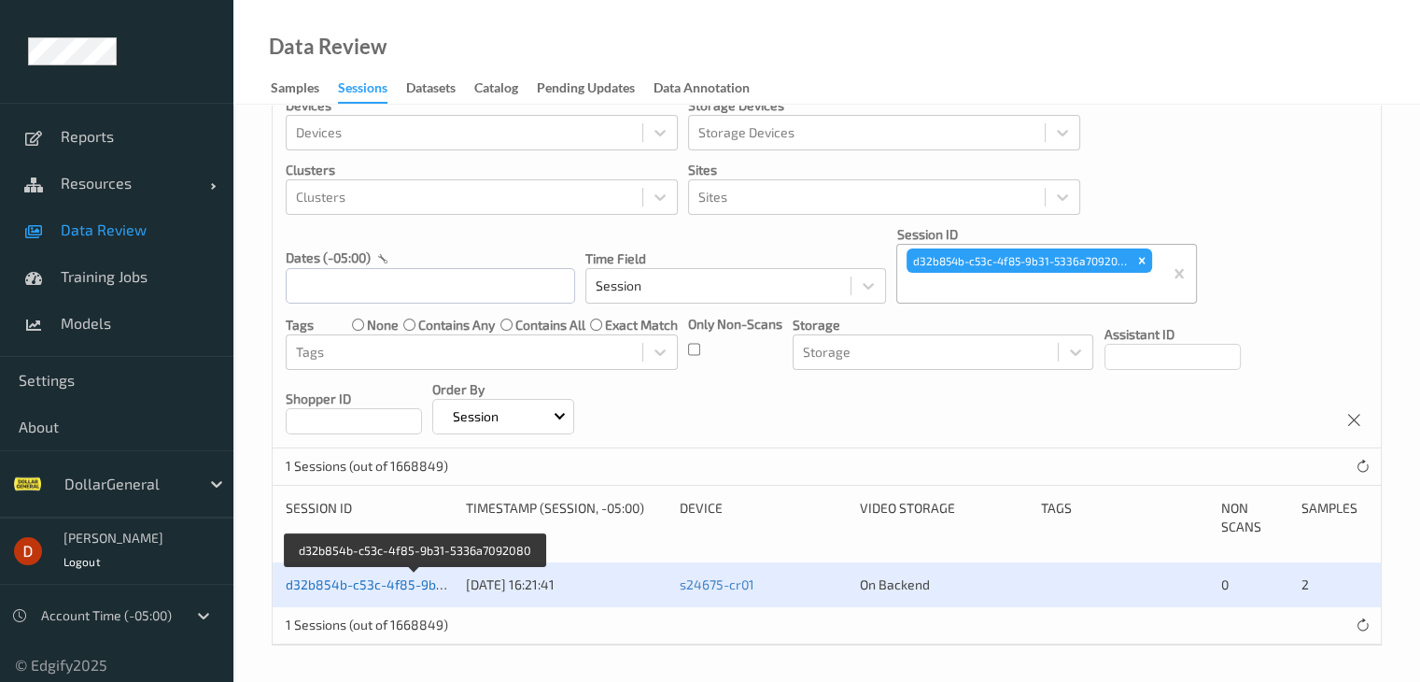
click at [424, 580] on link "d32b854b-c53c-4f85-9b31-5336a7092080" at bounding box center [415, 584] width 259 height 16
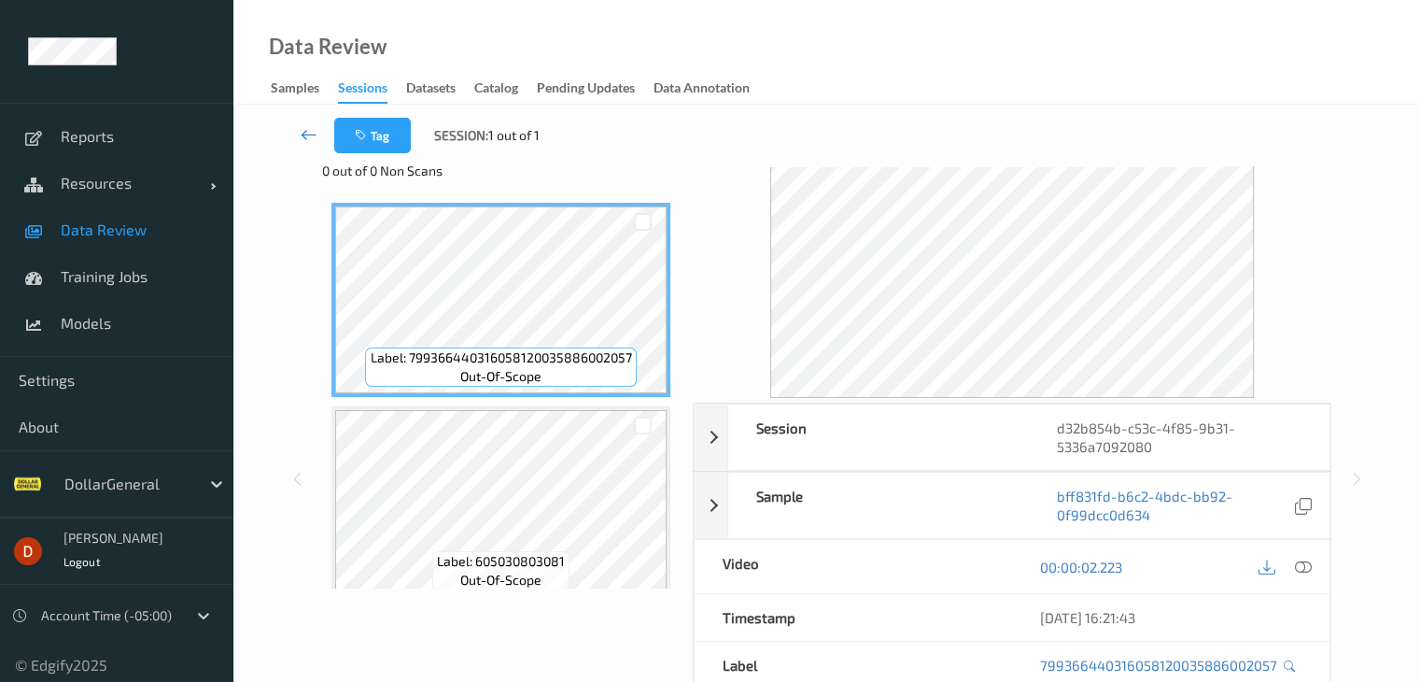
click at [321, 129] on link at bounding box center [309, 135] width 49 height 35
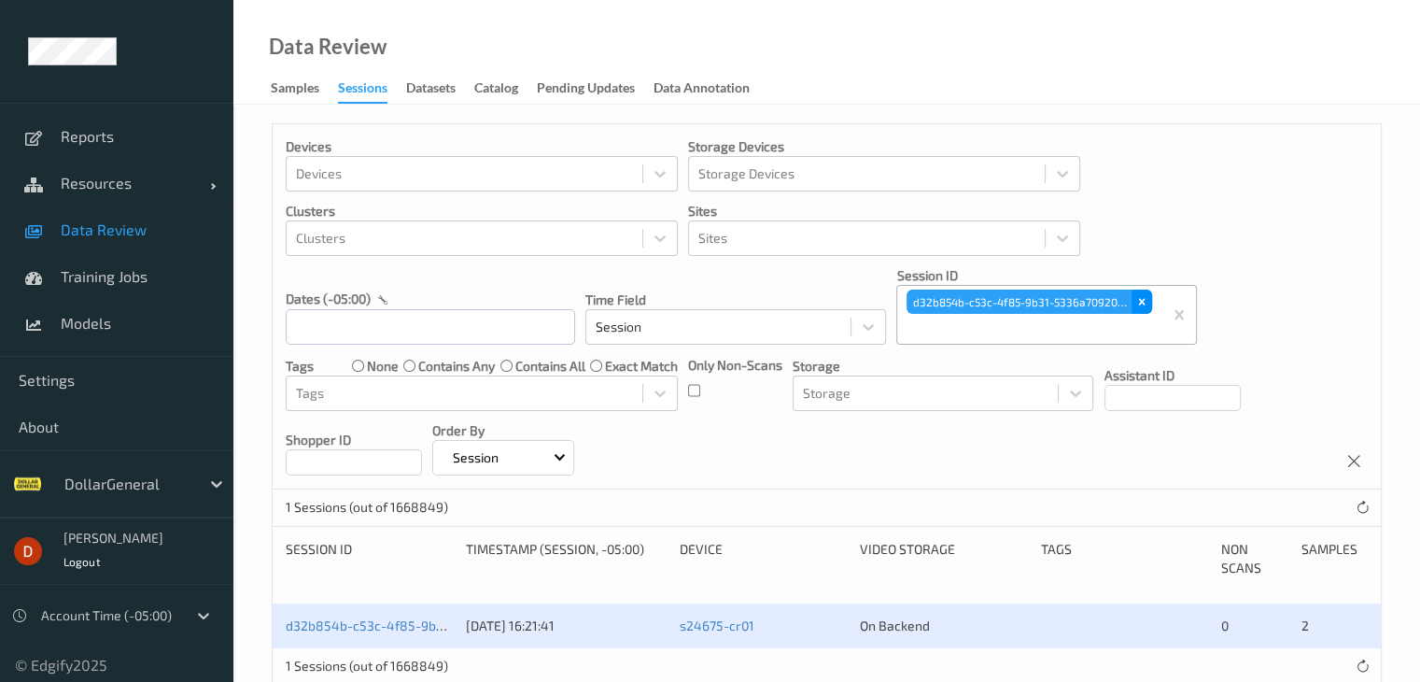
click at [1137, 301] on icon "Remove d32b854b-c53c-4f85-9b31-5336a7092080" at bounding box center [1142, 301] width 13 height 13
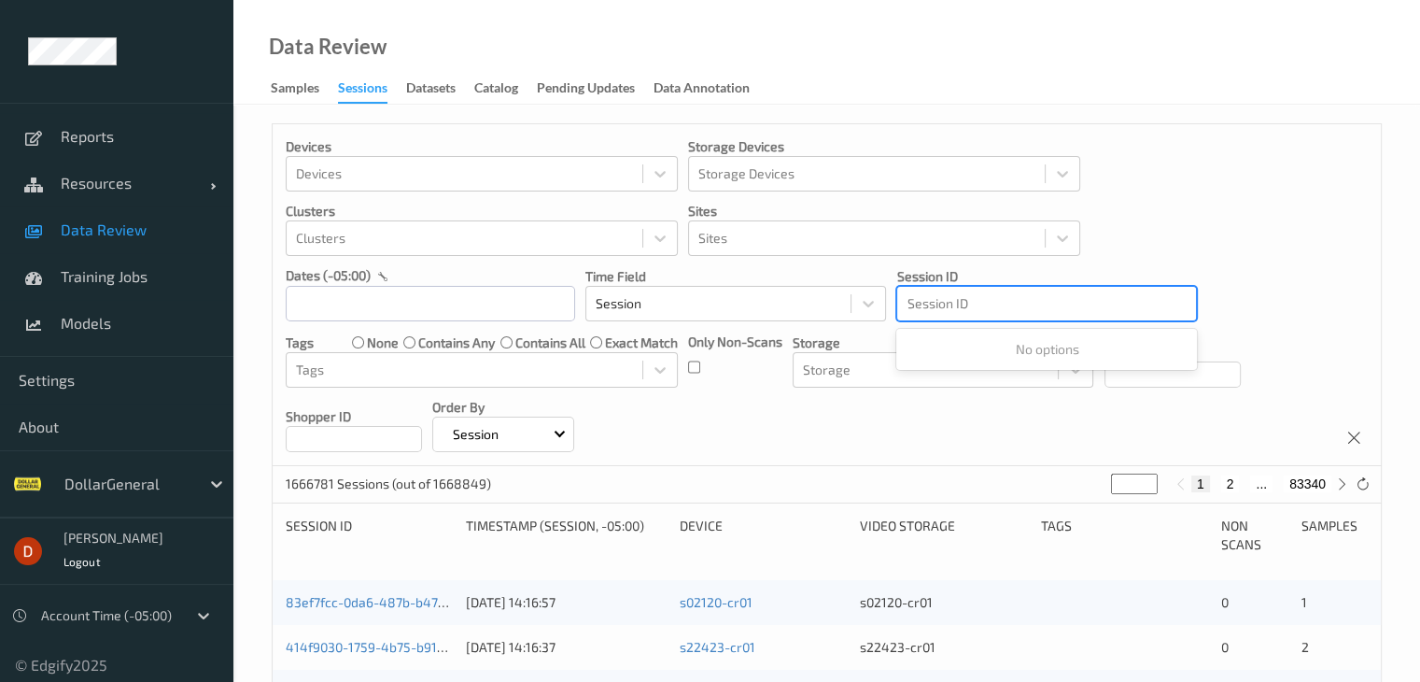
click at [946, 301] on div at bounding box center [1047, 303] width 280 height 22
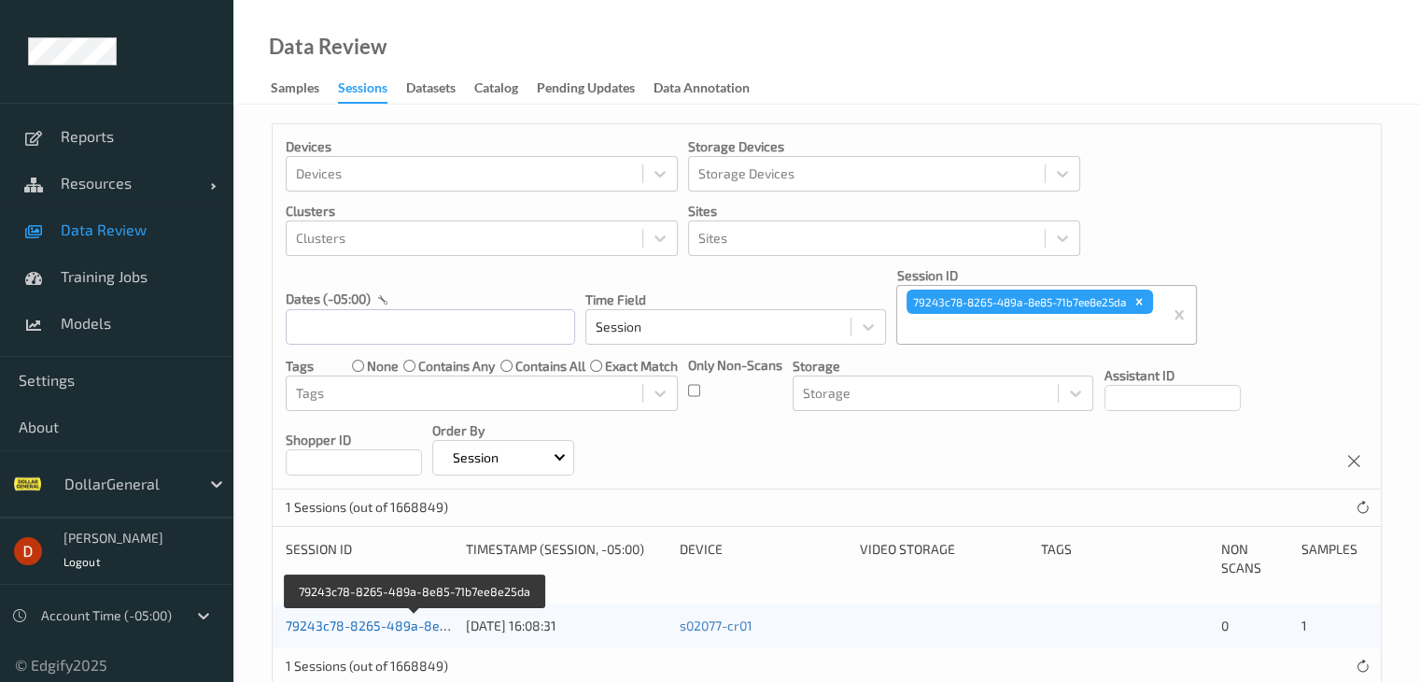
click at [360, 624] on link "79243c78-8265-489a-8e85-71b7ee8e25da" at bounding box center [416, 625] width 261 height 16
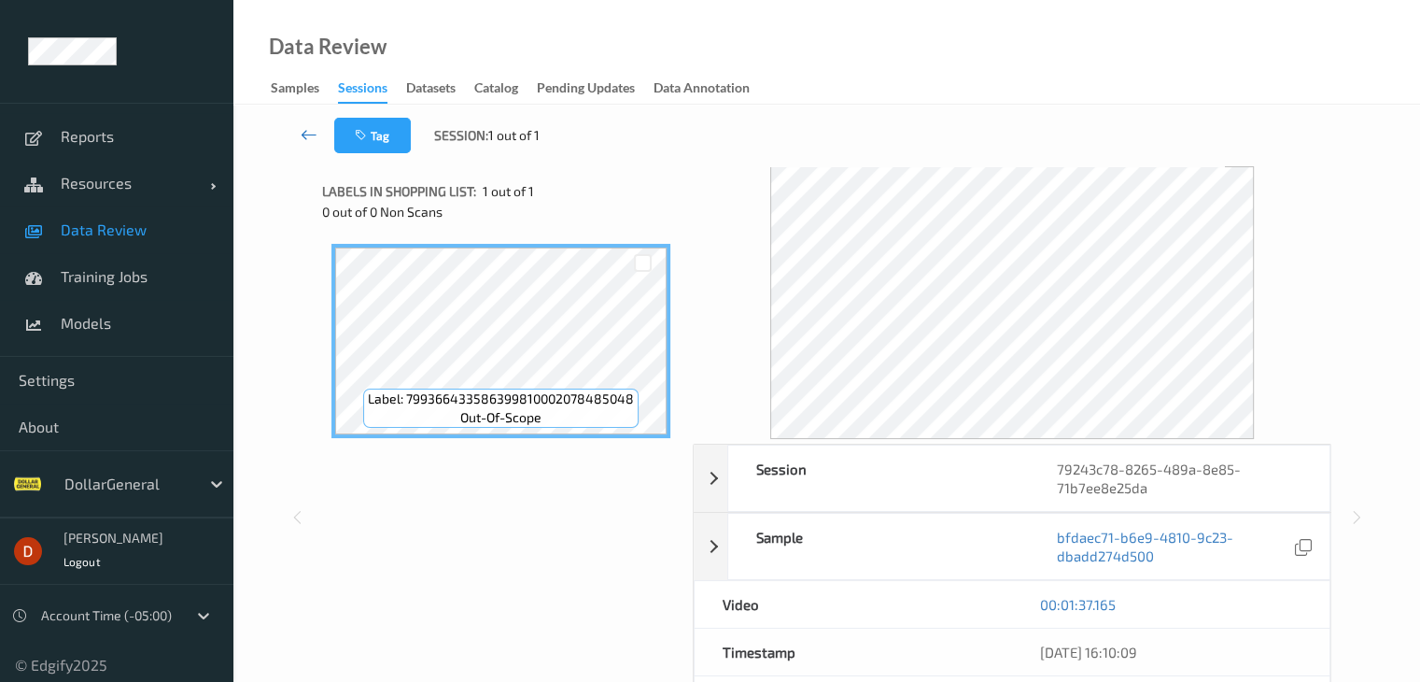
click at [304, 132] on icon at bounding box center [309, 134] width 17 height 19
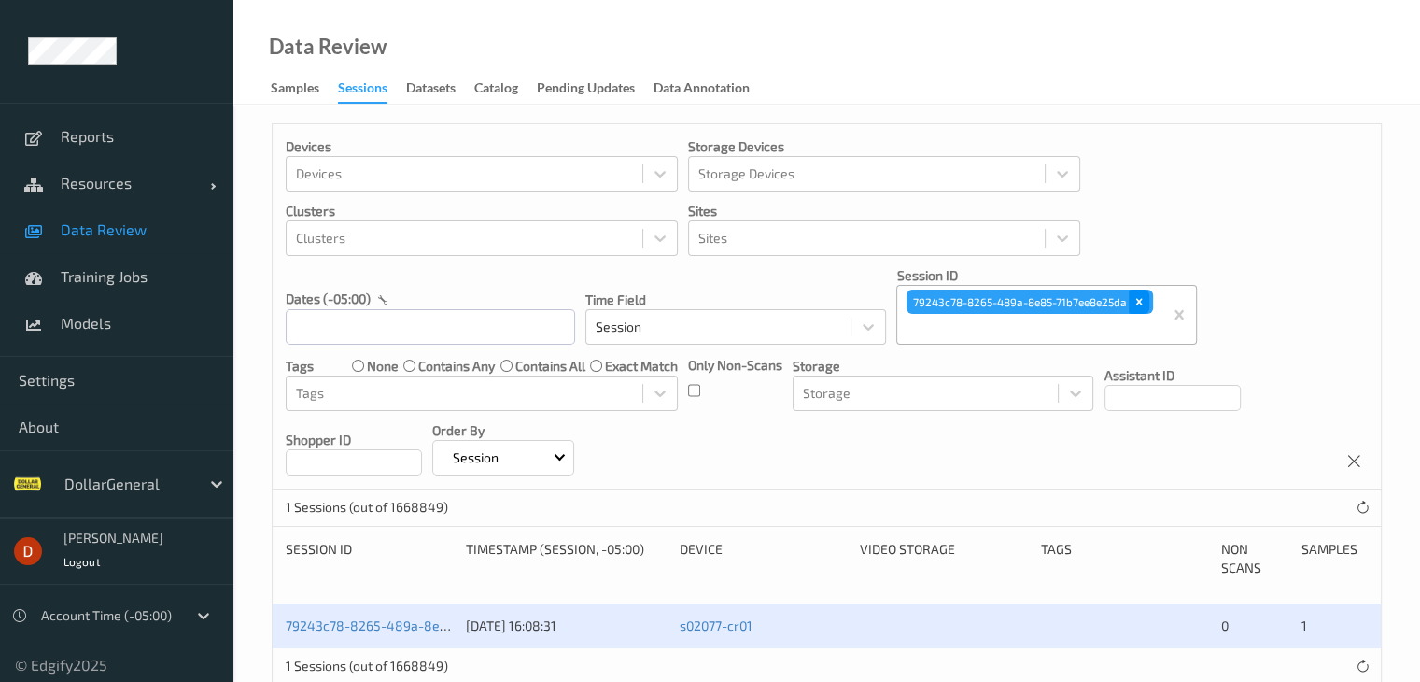
click at [1141, 303] on icon "Remove 79243c78-8265-489a-8e85-71b7ee8e25da" at bounding box center [1140, 302] width 7 height 7
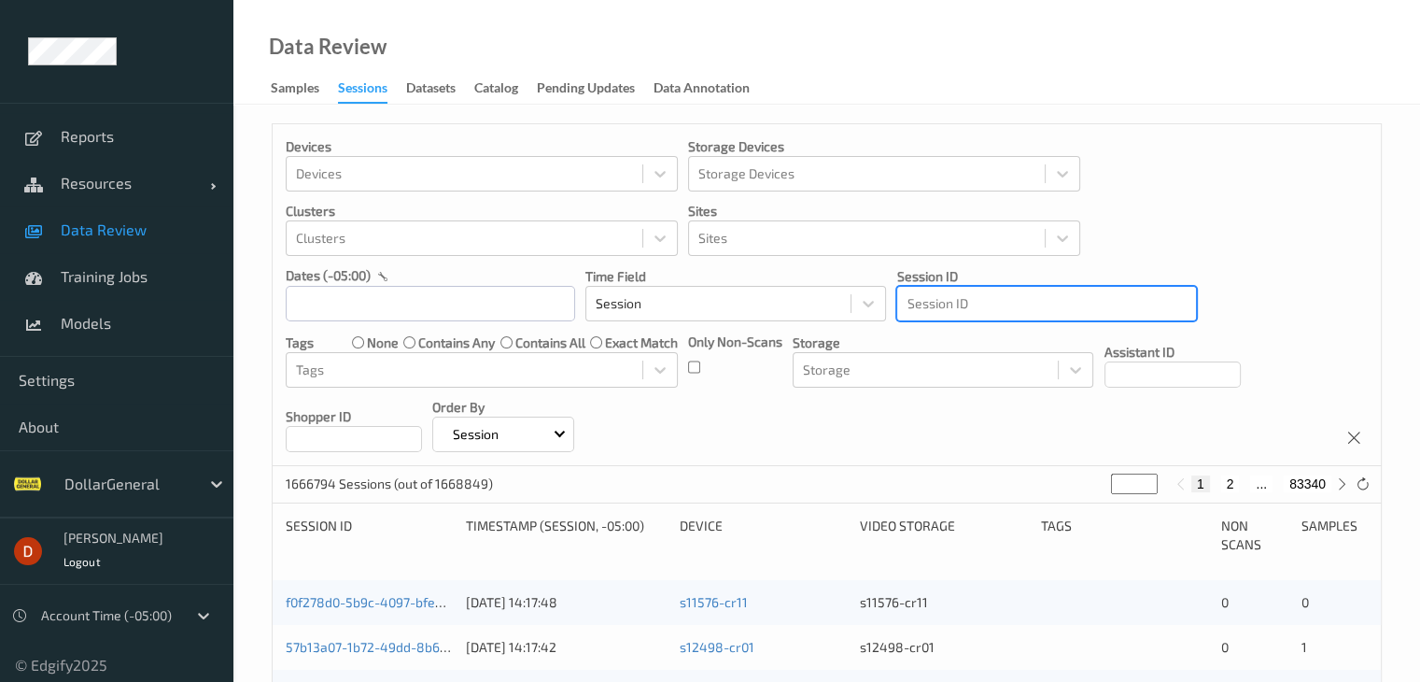
click at [1067, 300] on div at bounding box center [1047, 303] width 280 height 22
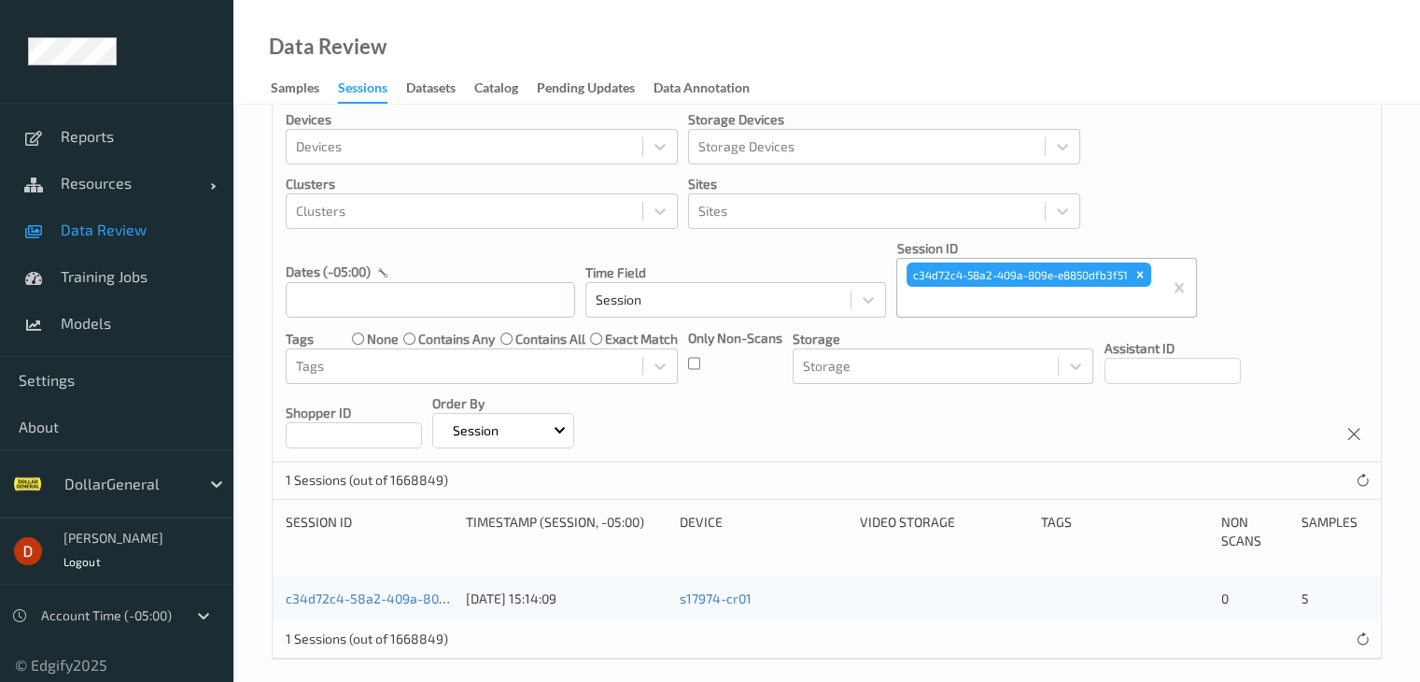
scroll to position [41, 0]
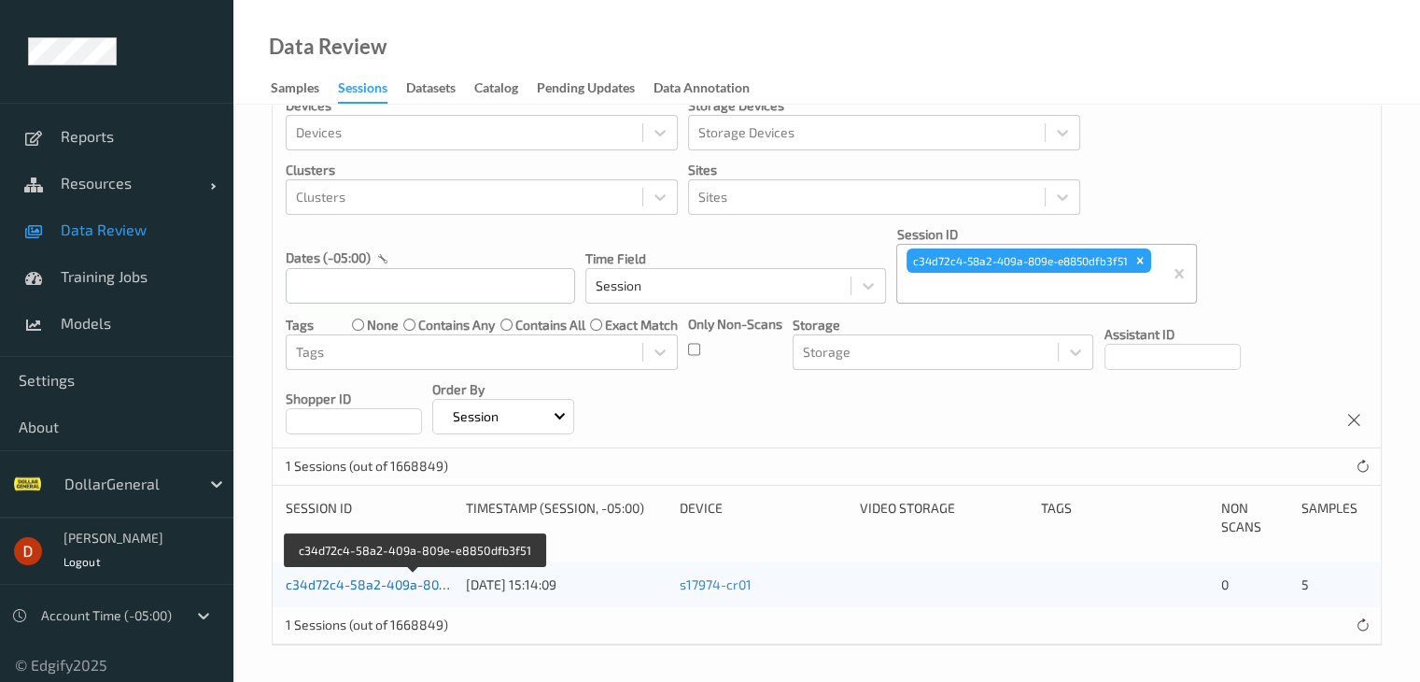
click at [383, 586] on link "c34d72c4-58a2-409a-809e-e8850dfb3f51" at bounding box center [415, 584] width 258 height 16
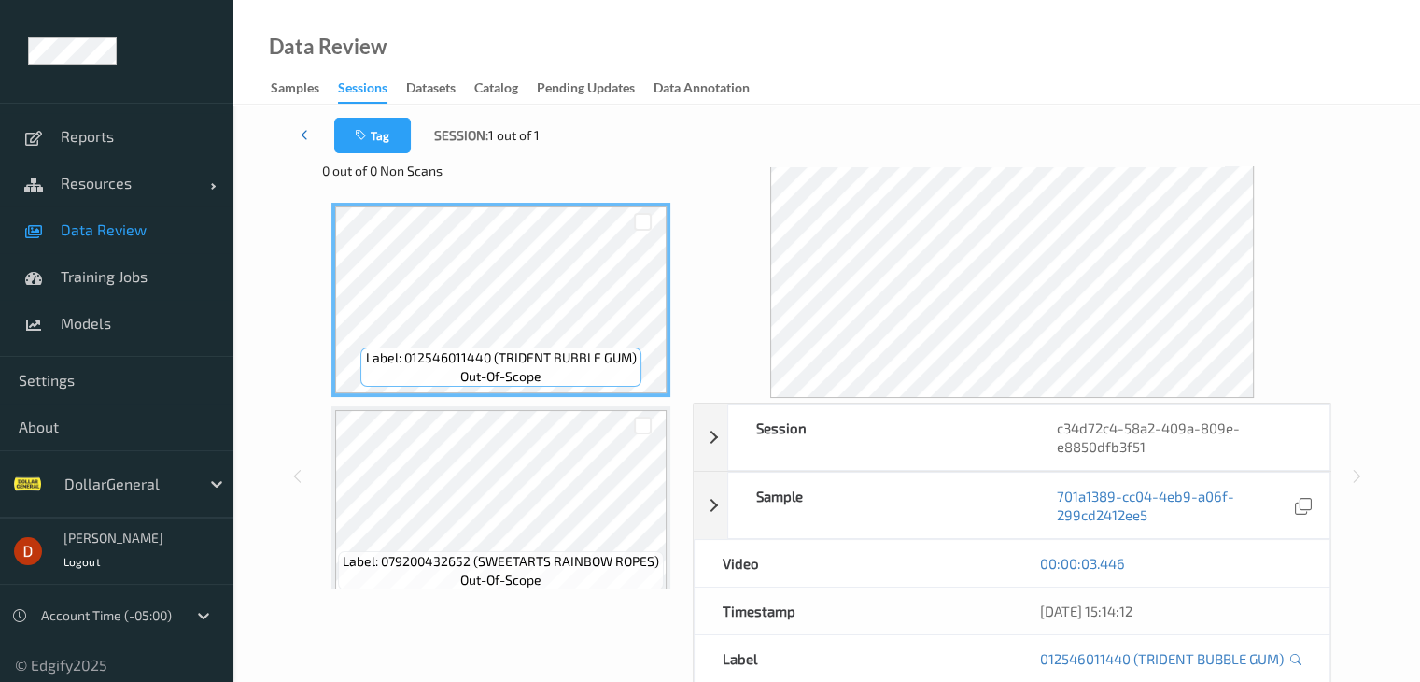
click at [288, 134] on link at bounding box center [309, 135] width 49 height 35
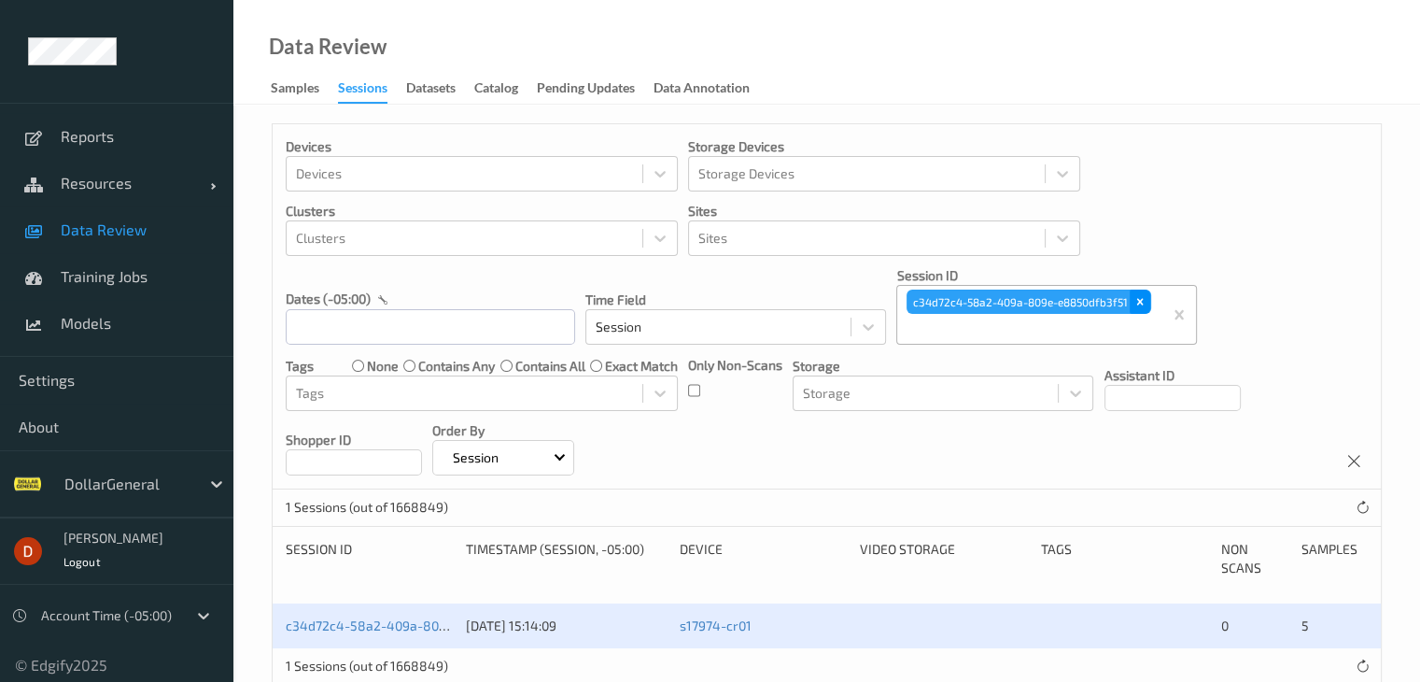
click at [1150, 299] on div "Remove c34d72c4-58a2-409a-809e-e8850dfb3f51" at bounding box center [1140, 302] width 21 height 24
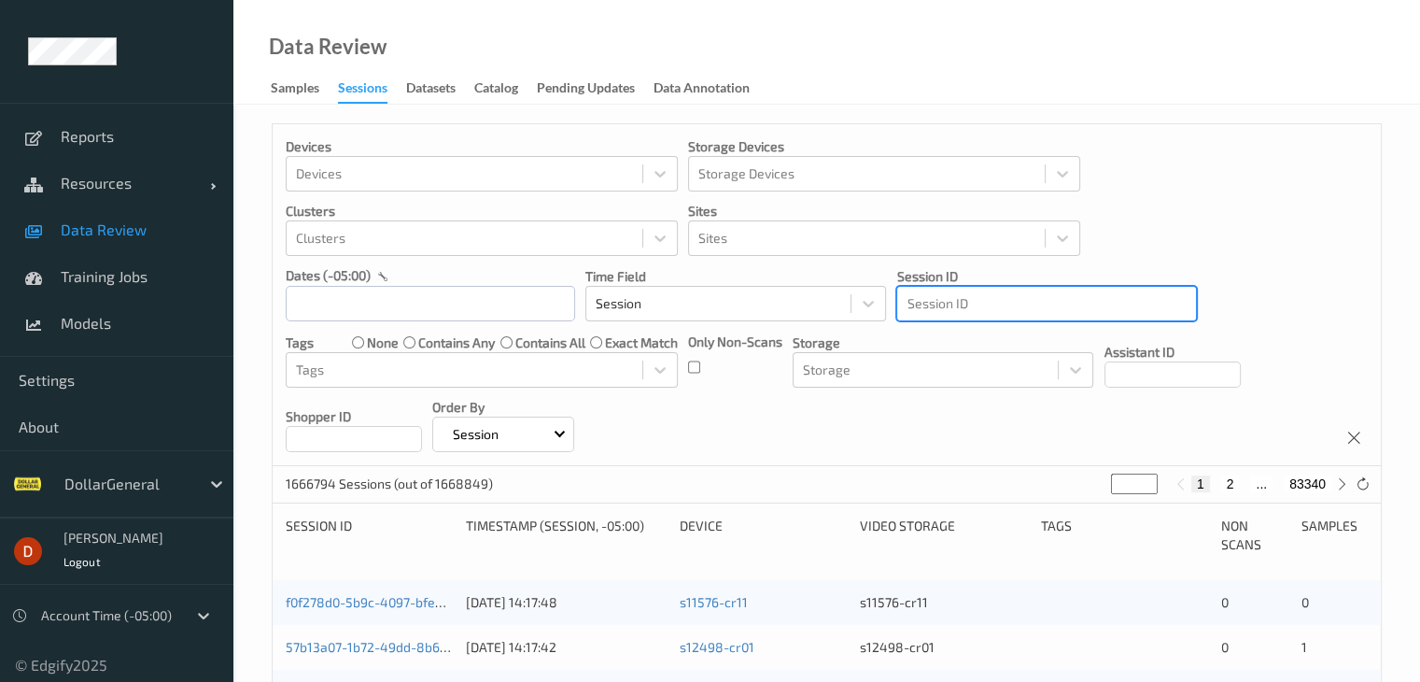
click at [1043, 301] on div at bounding box center [1047, 303] width 280 height 22
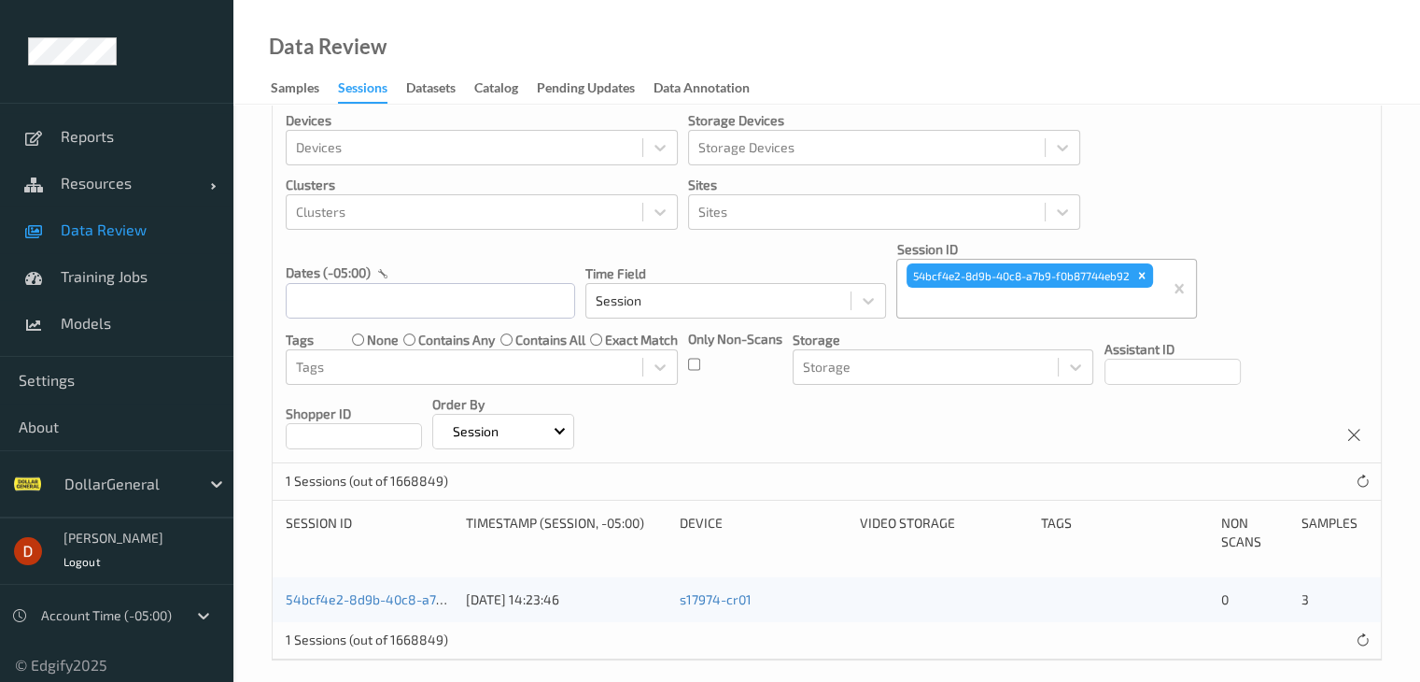
scroll to position [41, 0]
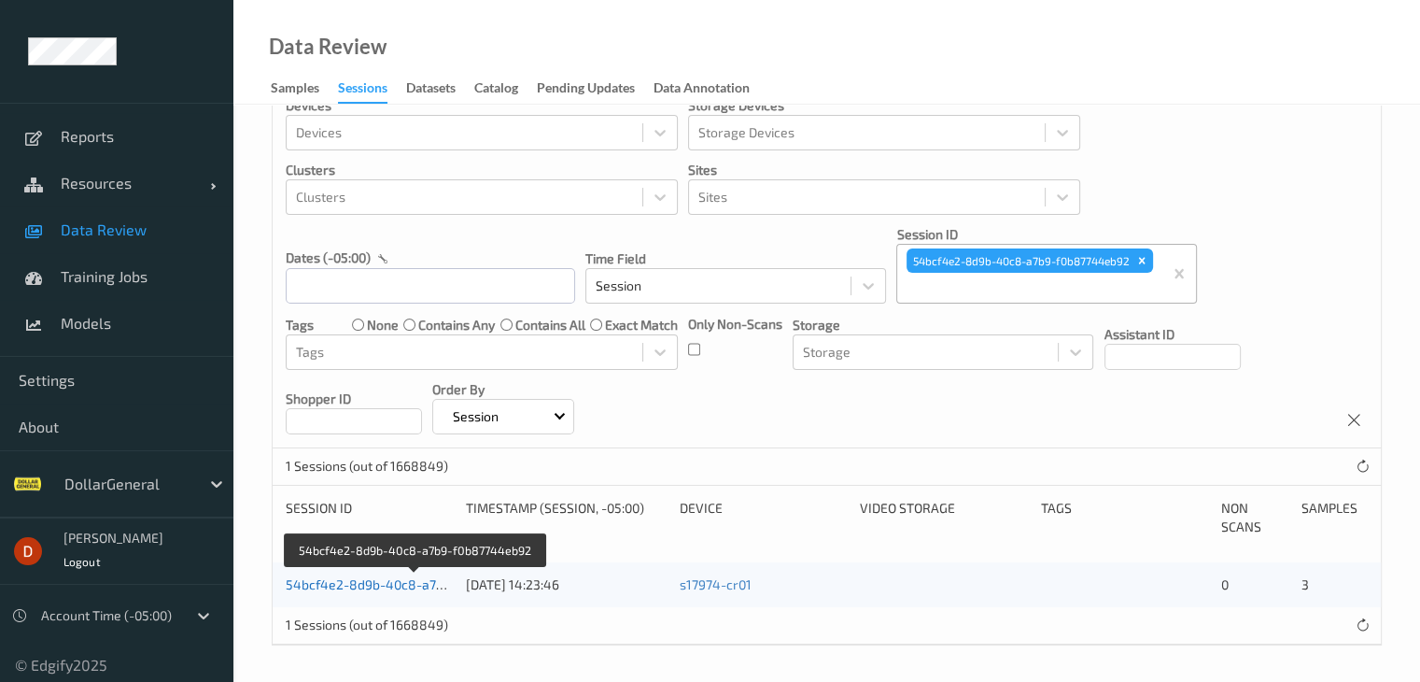
click at [374, 586] on link "54bcf4e2-8d9b-40c8-a7b9-f0b87744eb92" at bounding box center [415, 584] width 259 height 16
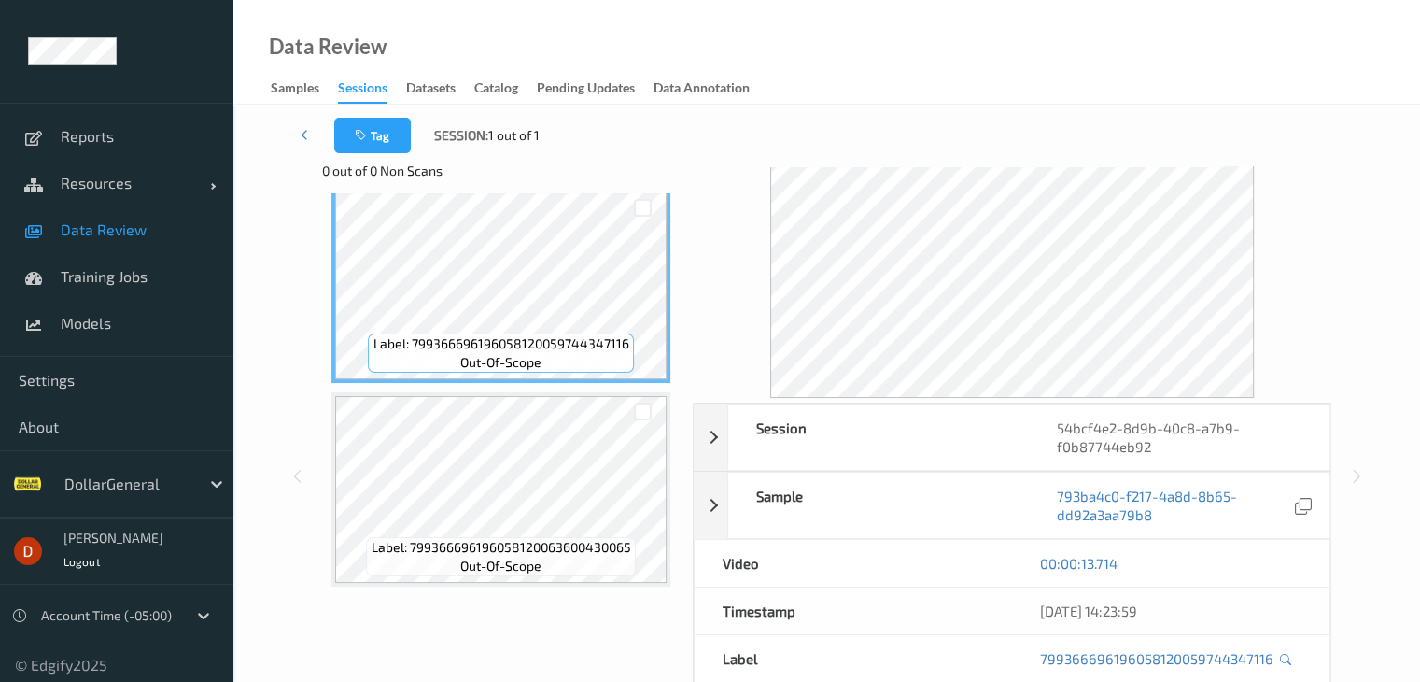
scroll to position [225, 0]
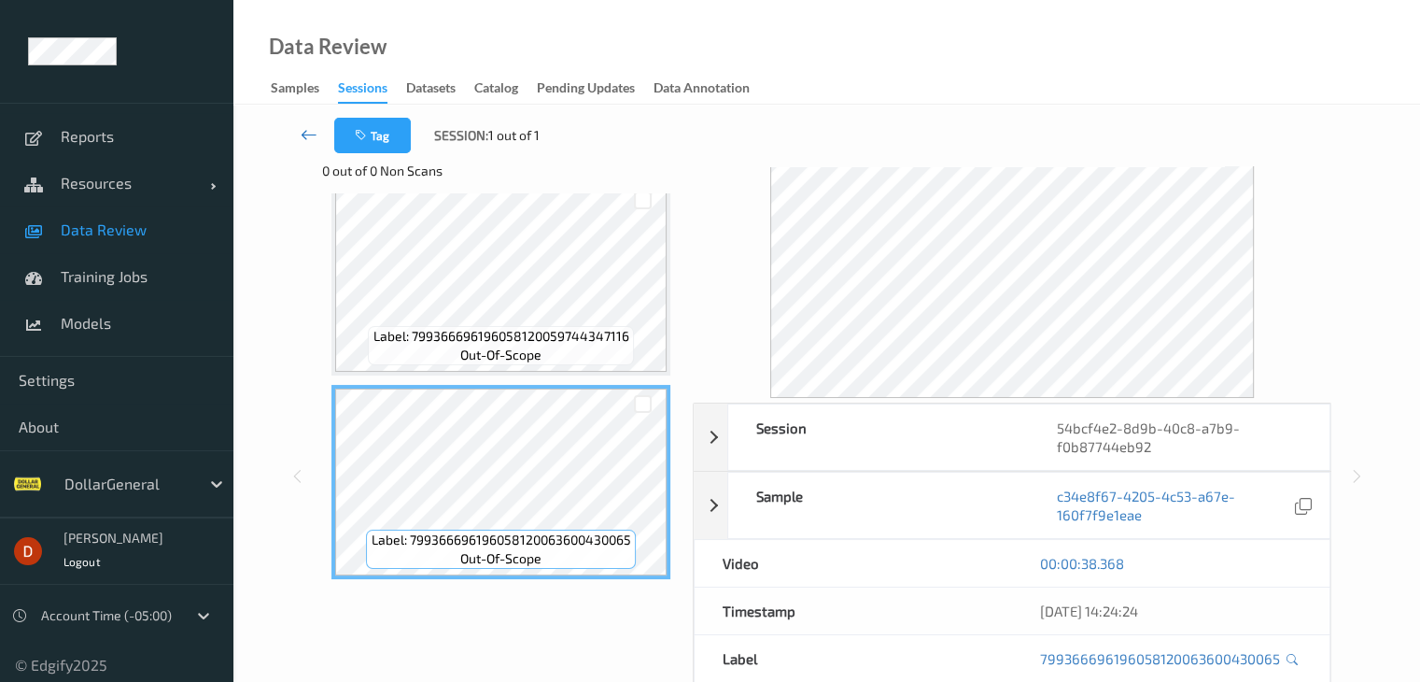
click at [313, 131] on icon at bounding box center [309, 134] width 17 height 19
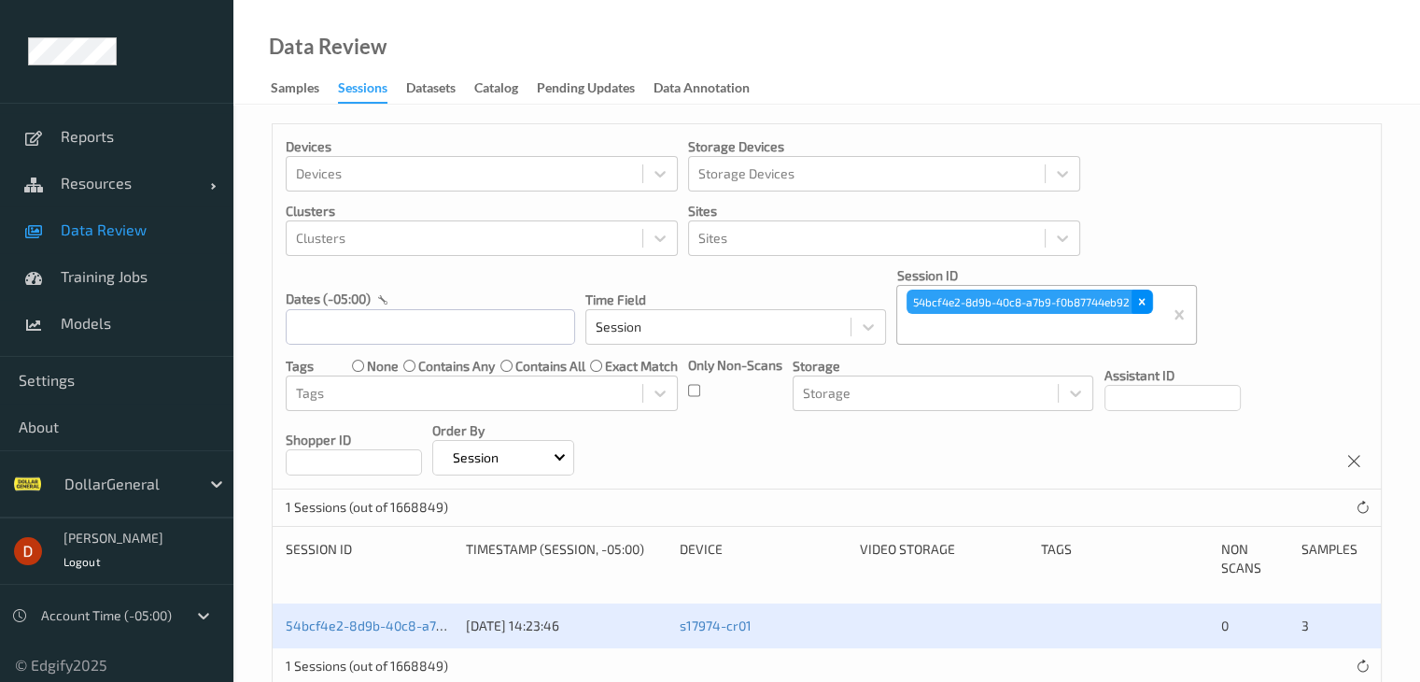
click at [1148, 304] on icon "Remove 54bcf4e2-8d9b-40c8-a7b9-f0b87744eb92" at bounding box center [1142, 301] width 13 height 13
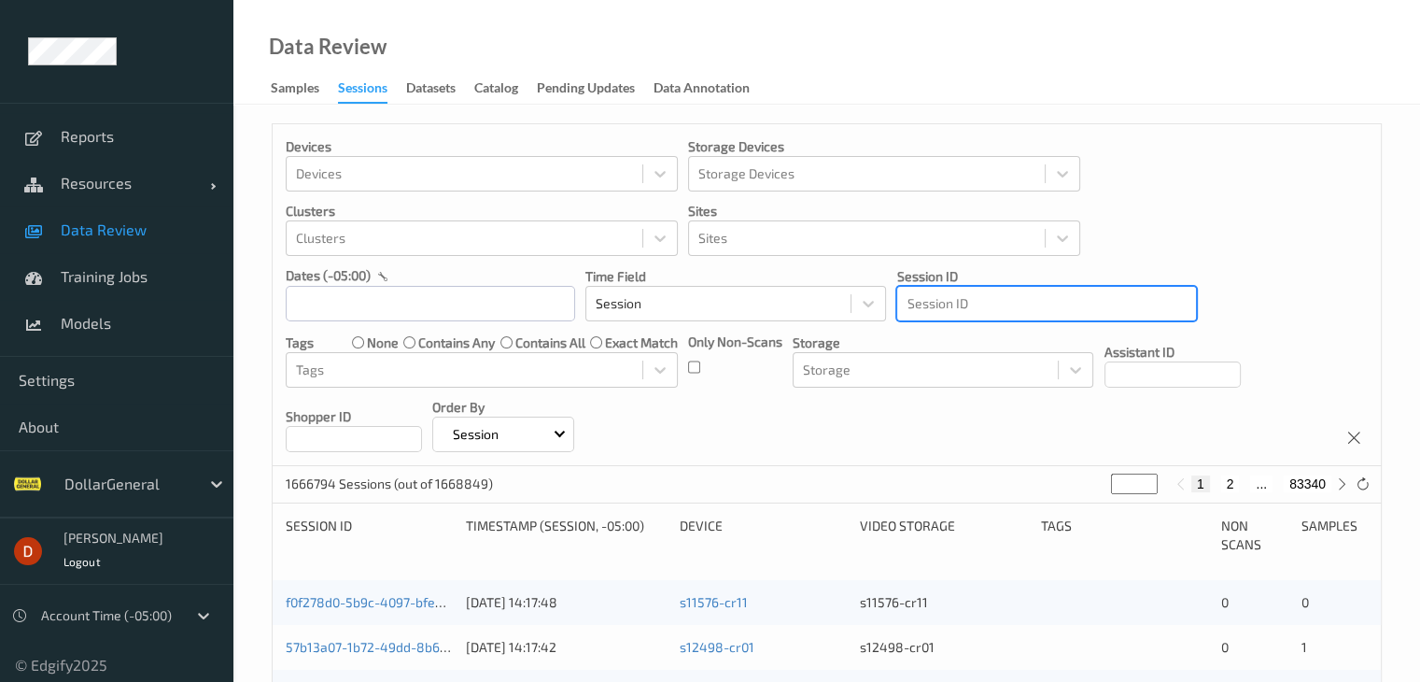
click at [1010, 302] on div at bounding box center [1047, 303] width 280 height 22
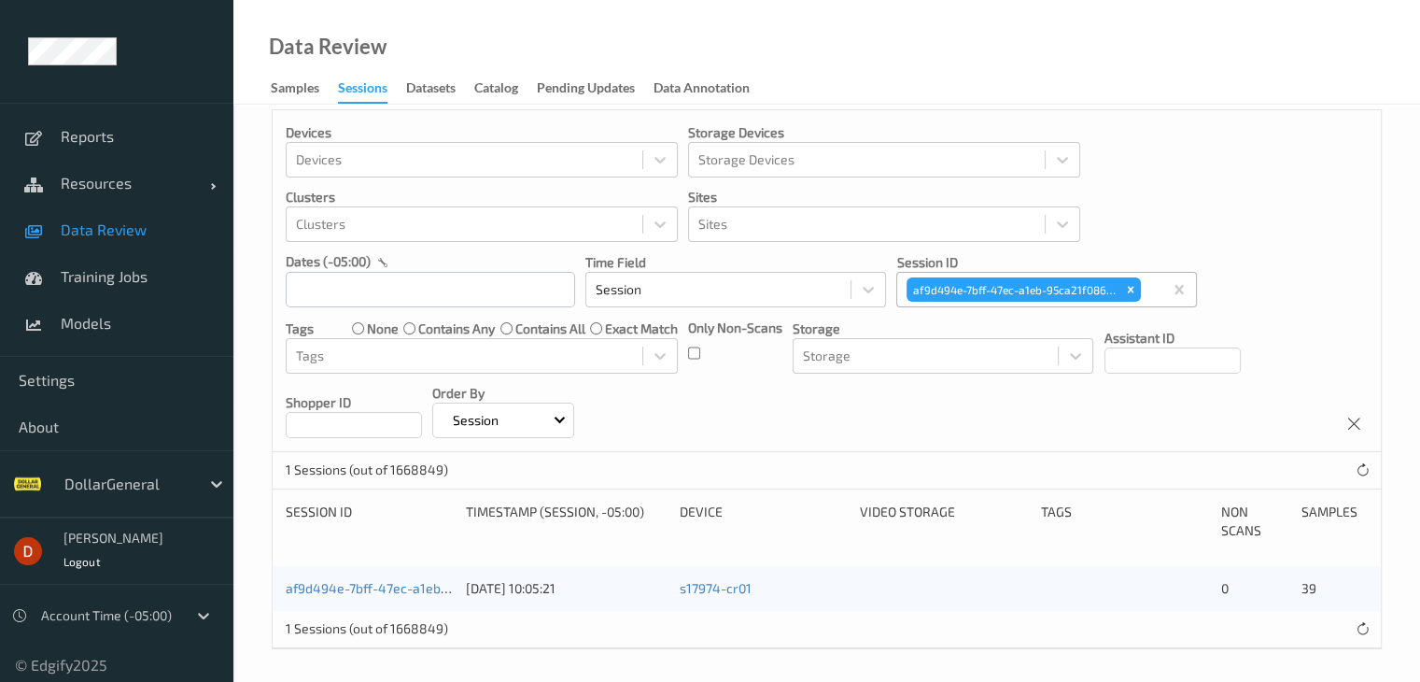
scroll to position [19, 0]
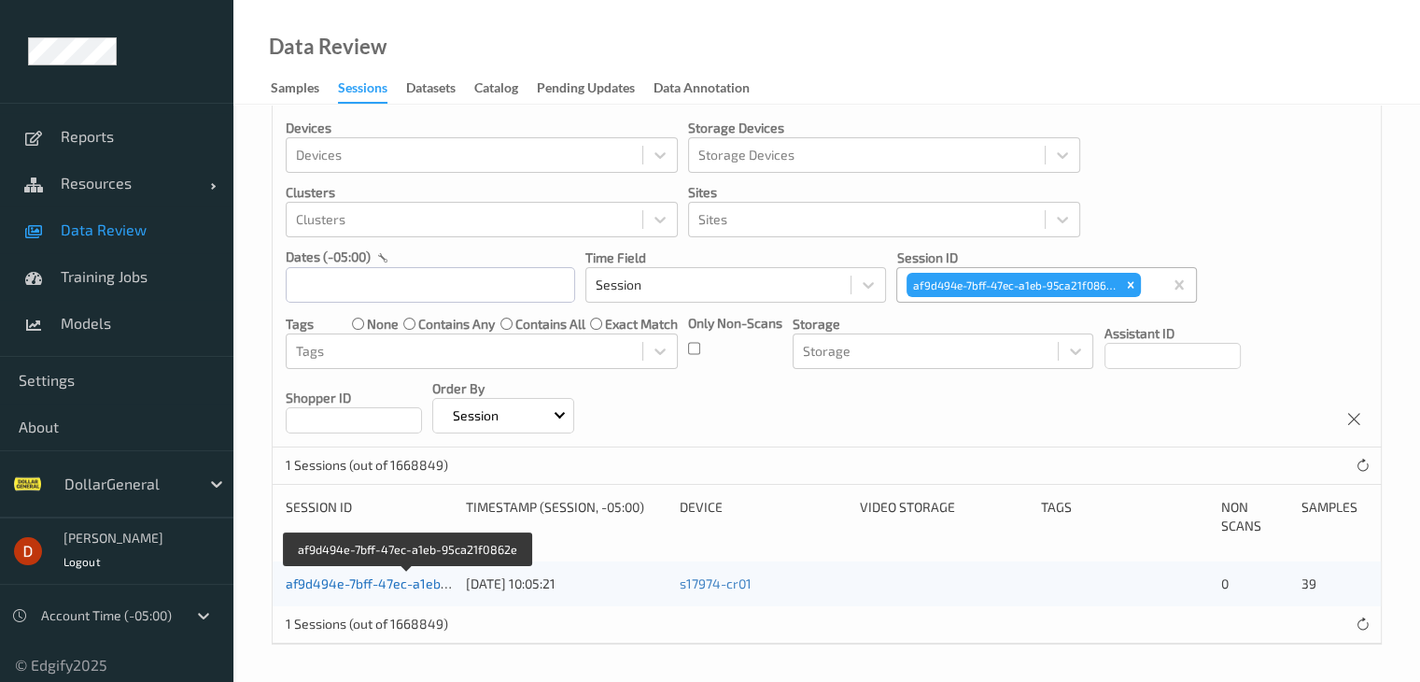
click at [371, 578] on link "af9d494e-7bff-47ec-a1eb-95ca21f0862e" at bounding box center [409, 583] width 246 height 16
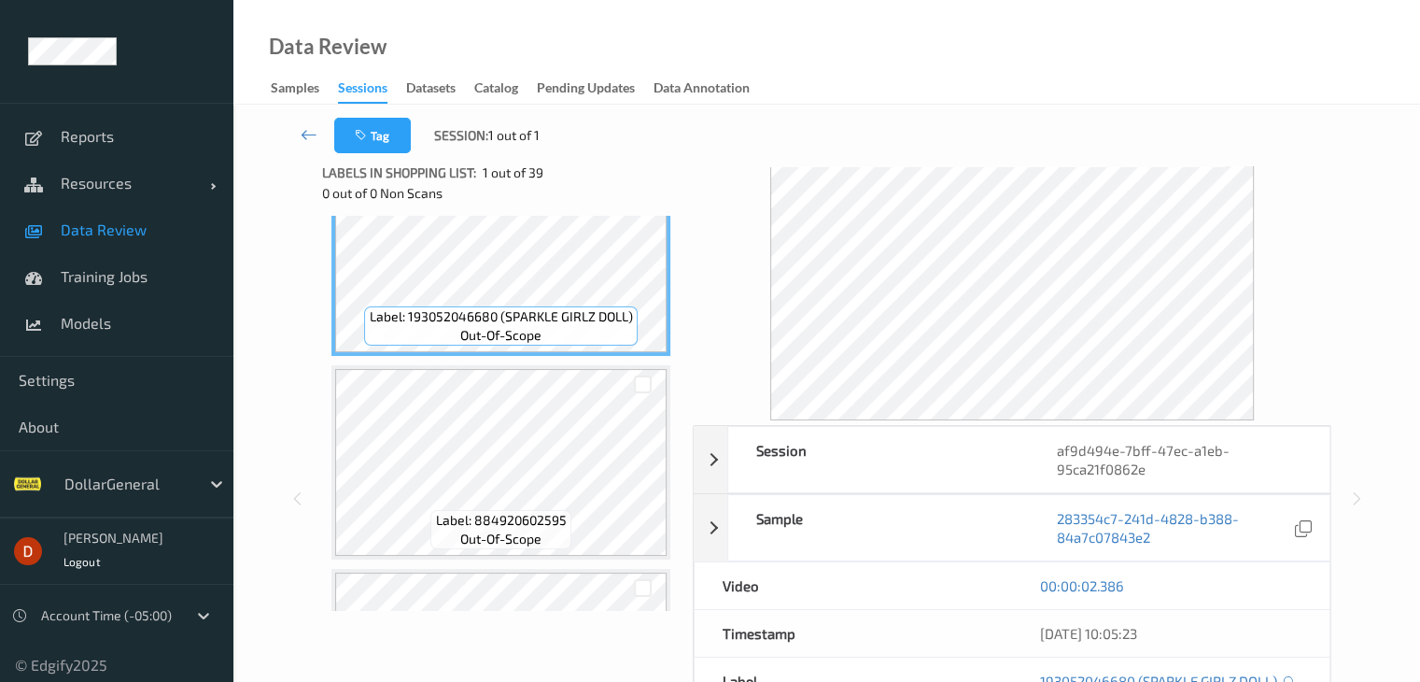
scroll to position [93, 0]
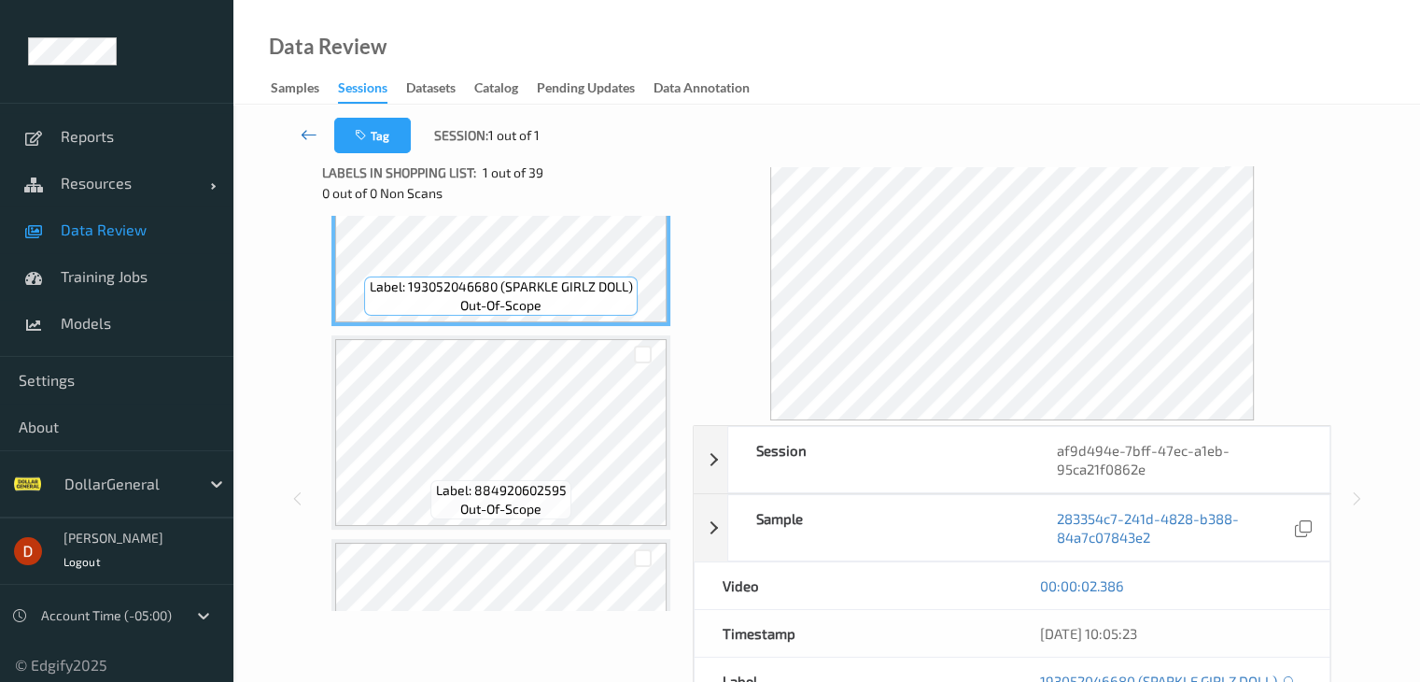
click at [307, 136] on icon at bounding box center [309, 134] width 17 height 19
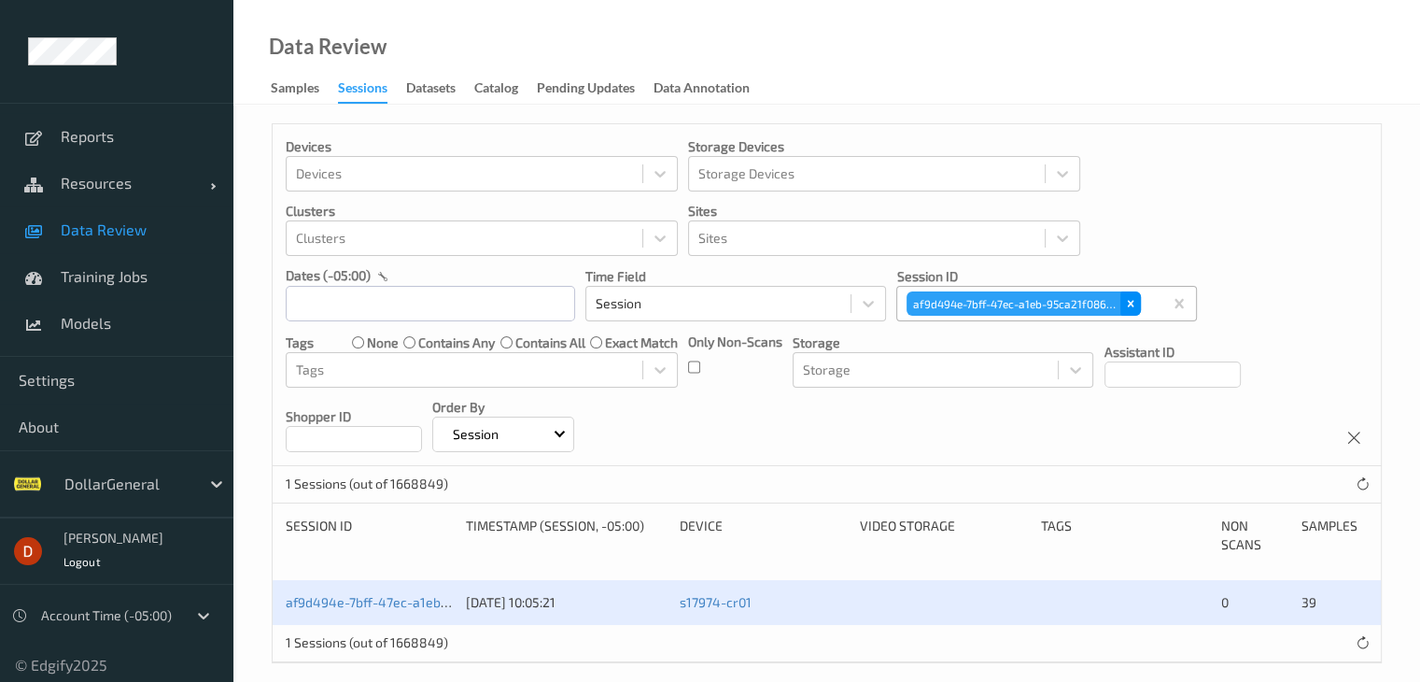
click at [1130, 297] on icon "Remove af9d494e-7bff-47ec-a1eb-95ca21f0862e" at bounding box center [1130, 303] width 13 height 13
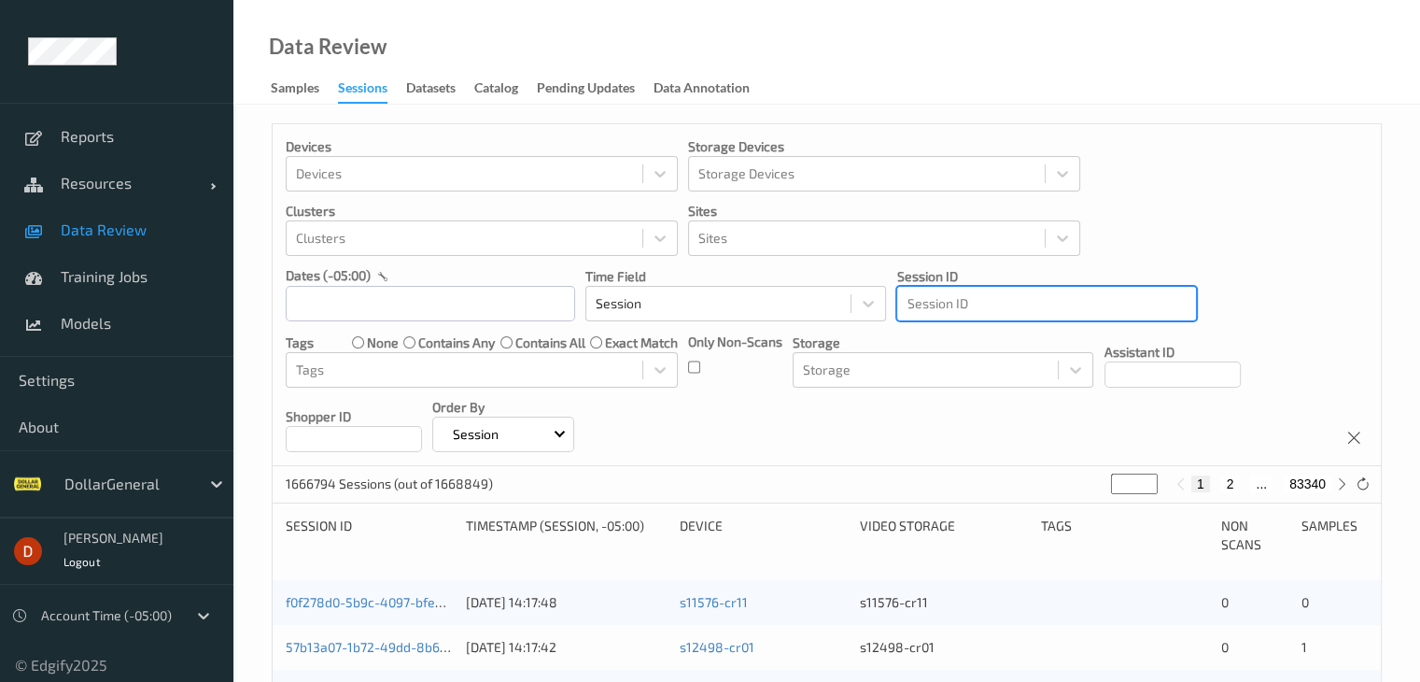
click at [1065, 301] on div at bounding box center [1047, 303] width 280 height 22
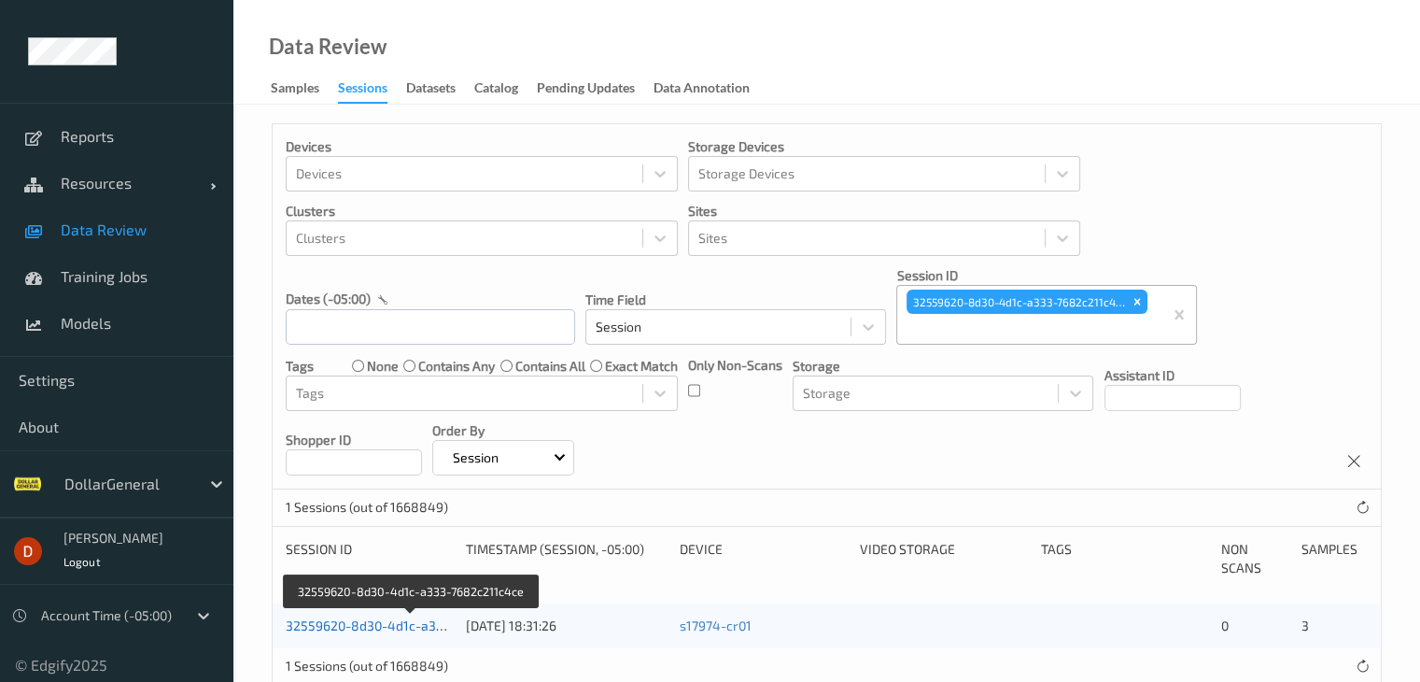
click at [405, 618] on link "32559620-8d30-4d1c-a333-7682c211c4ce" at bounding box center [413, 625] width 254 height 16
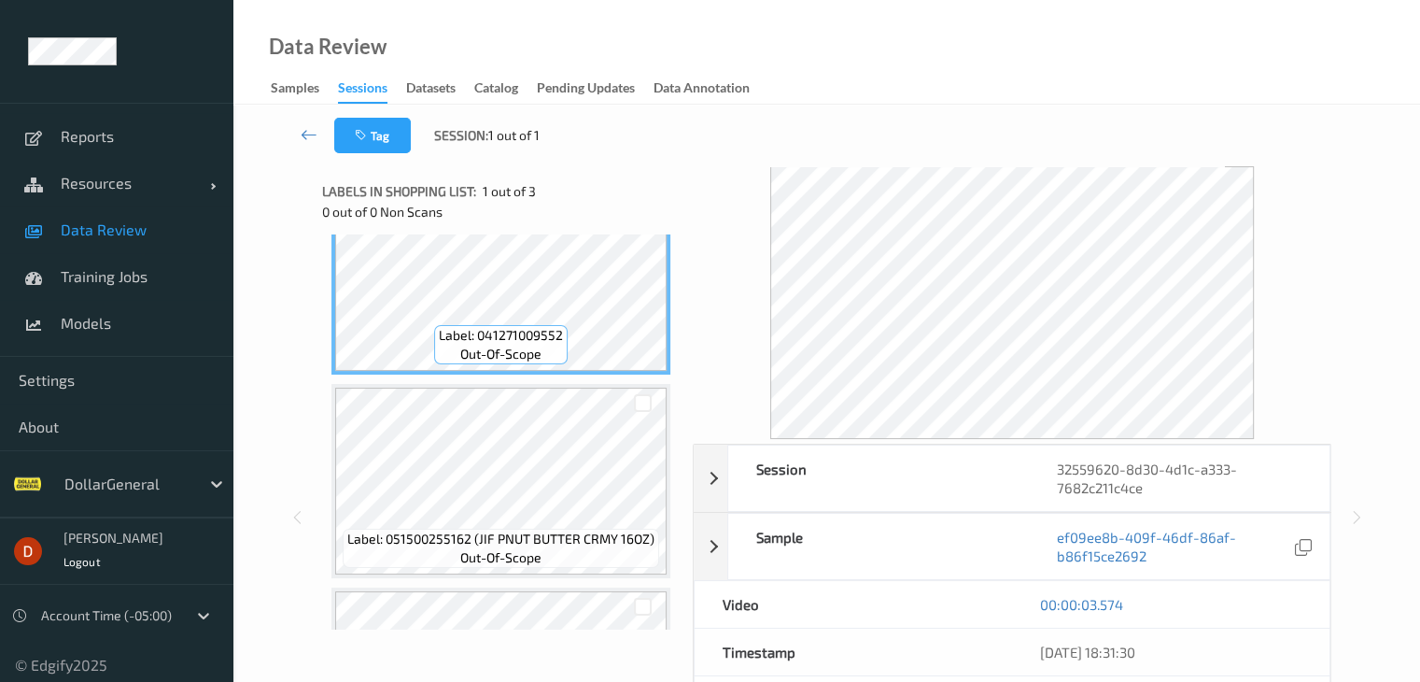
scroll to position [93, 0]
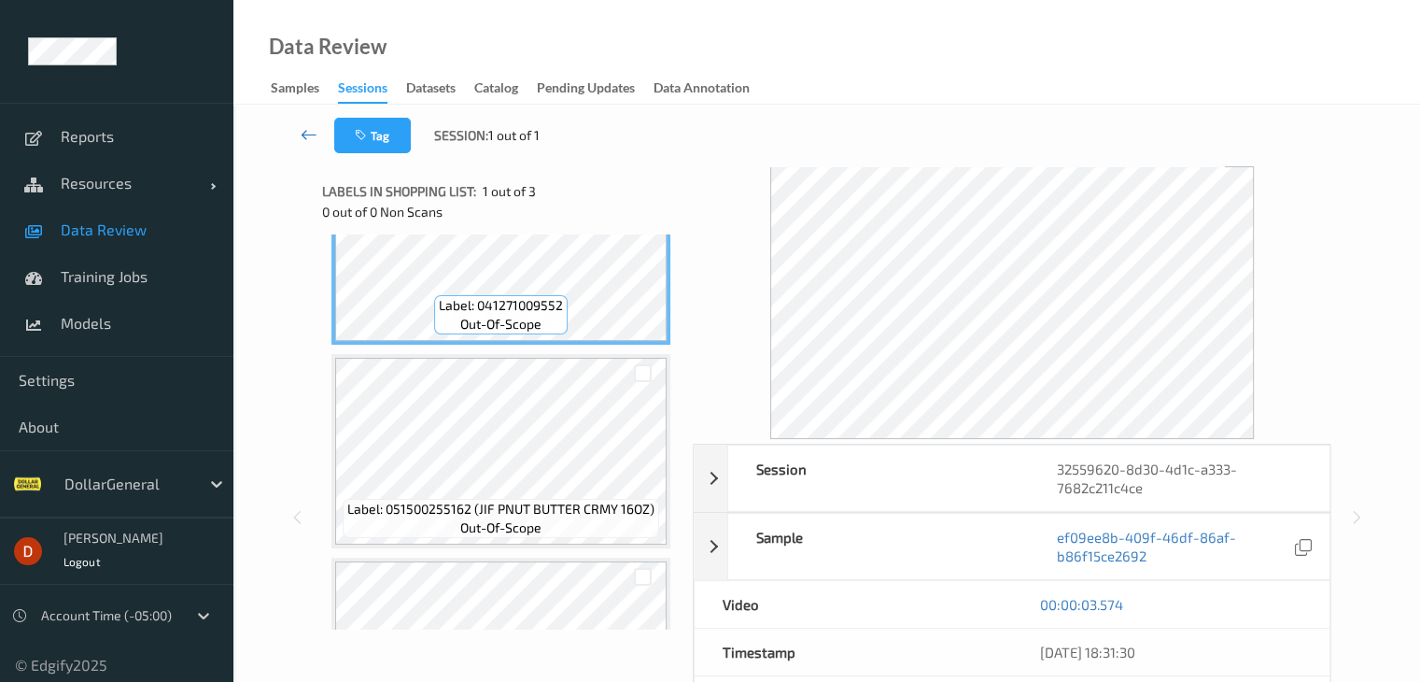
click at [306, 133] on icon at bounding box center [309, 134] width 17 height 19
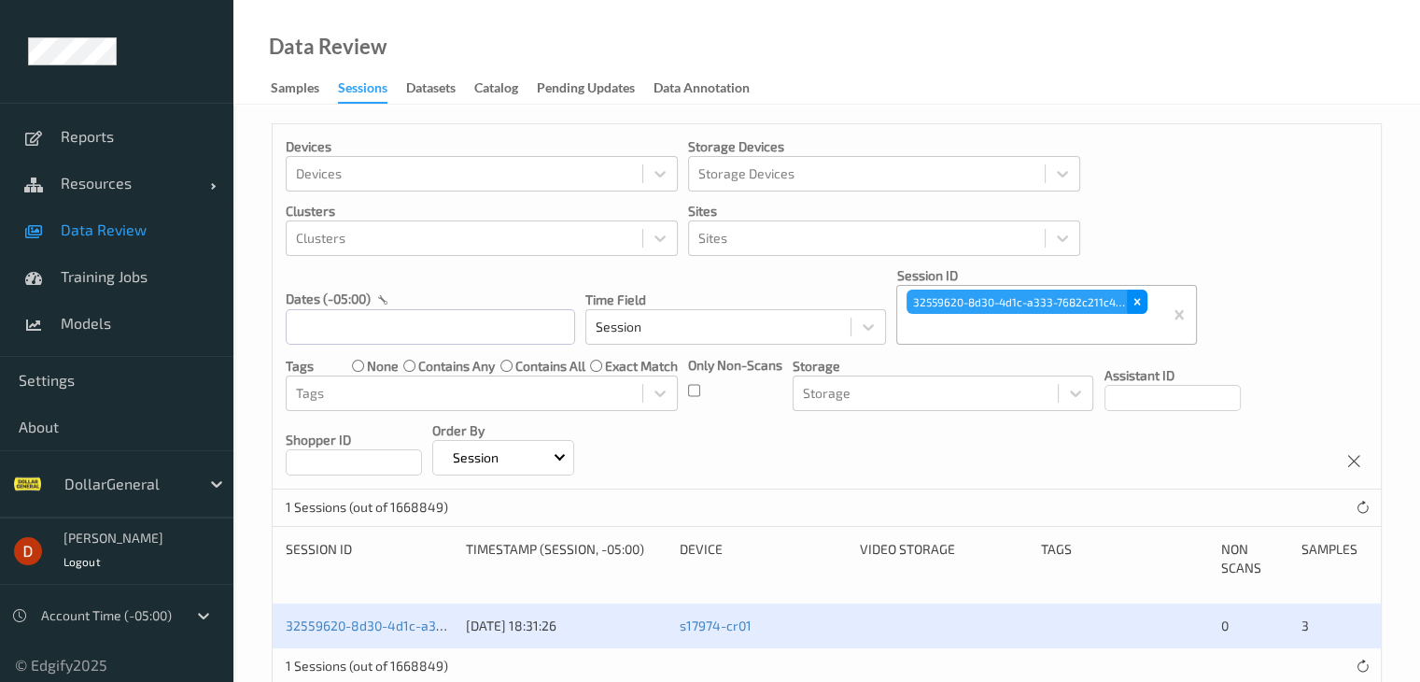
click at [1138, 297] on icon "Remove 32559620-8d30-4d1c-a333-7682c211c4ce" at bounding box center [1137, 301] width 13 height 13
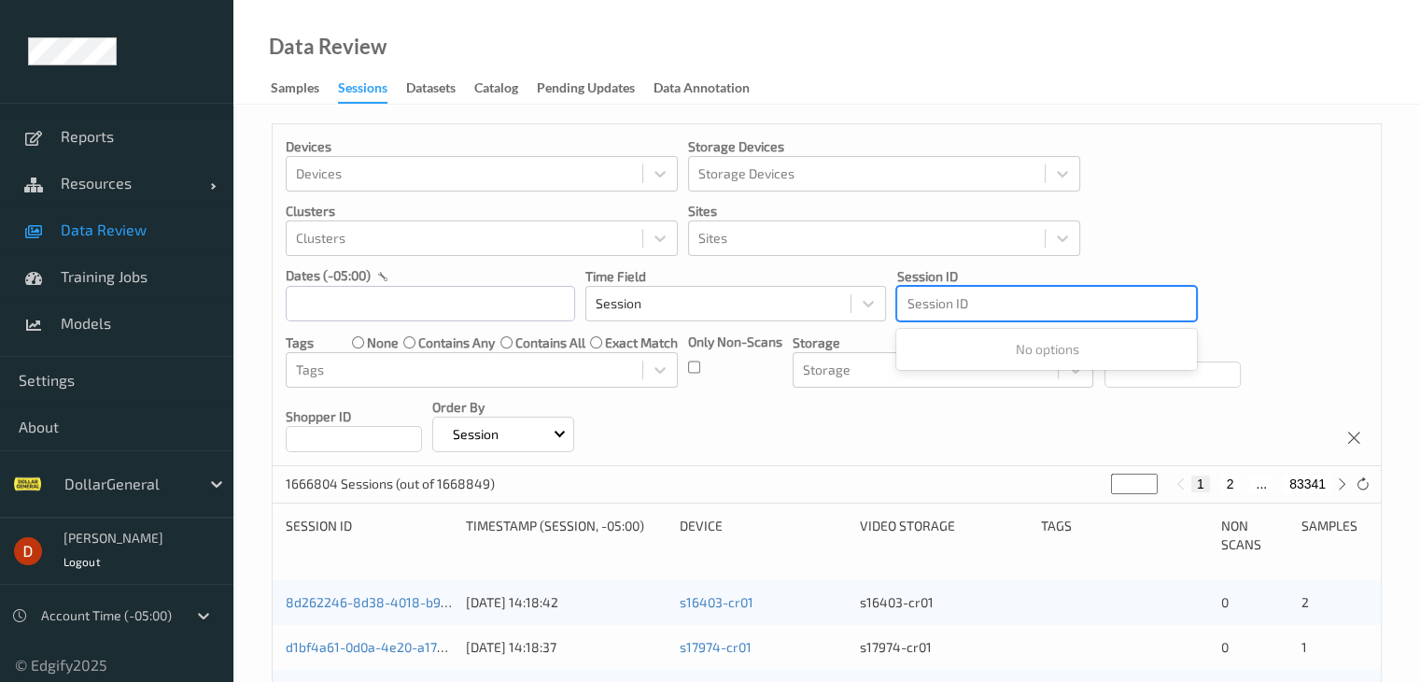
click at [1036, 304] on div at bounding box center [1047, 303] width 280 height 22
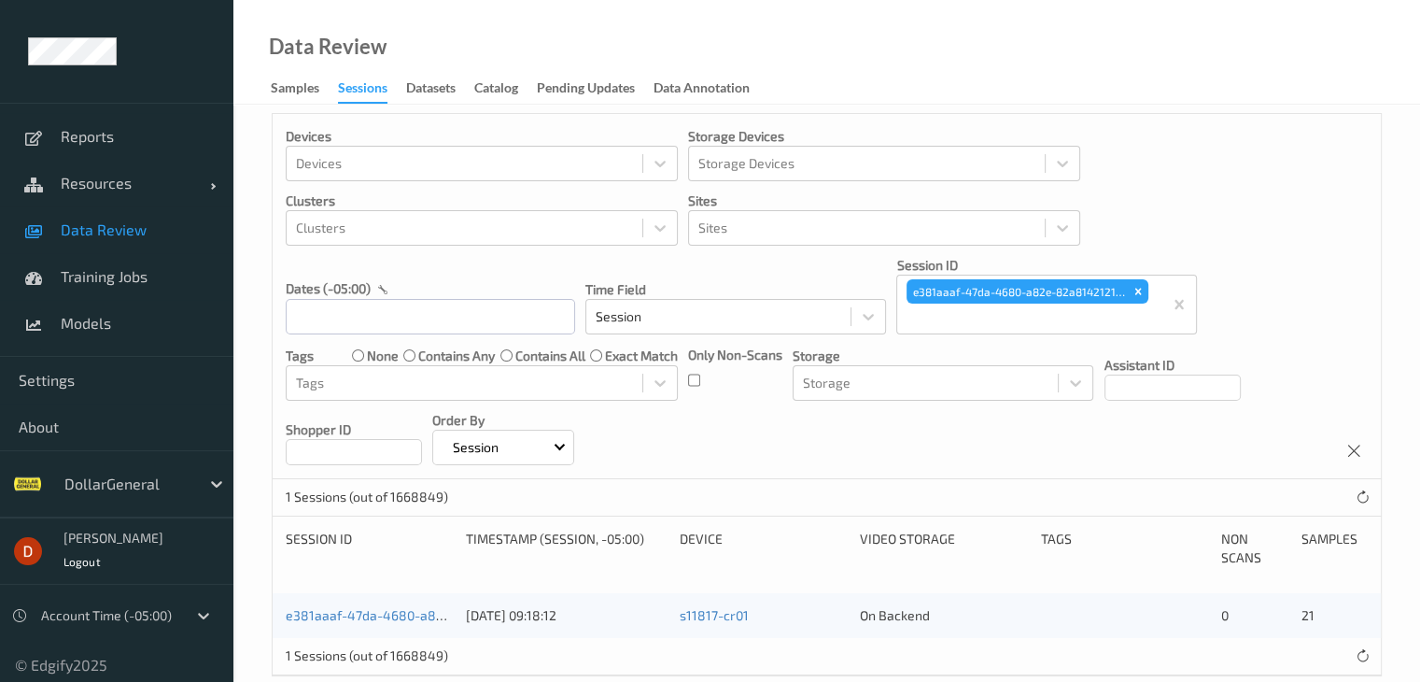
scroll to position [41, 0]
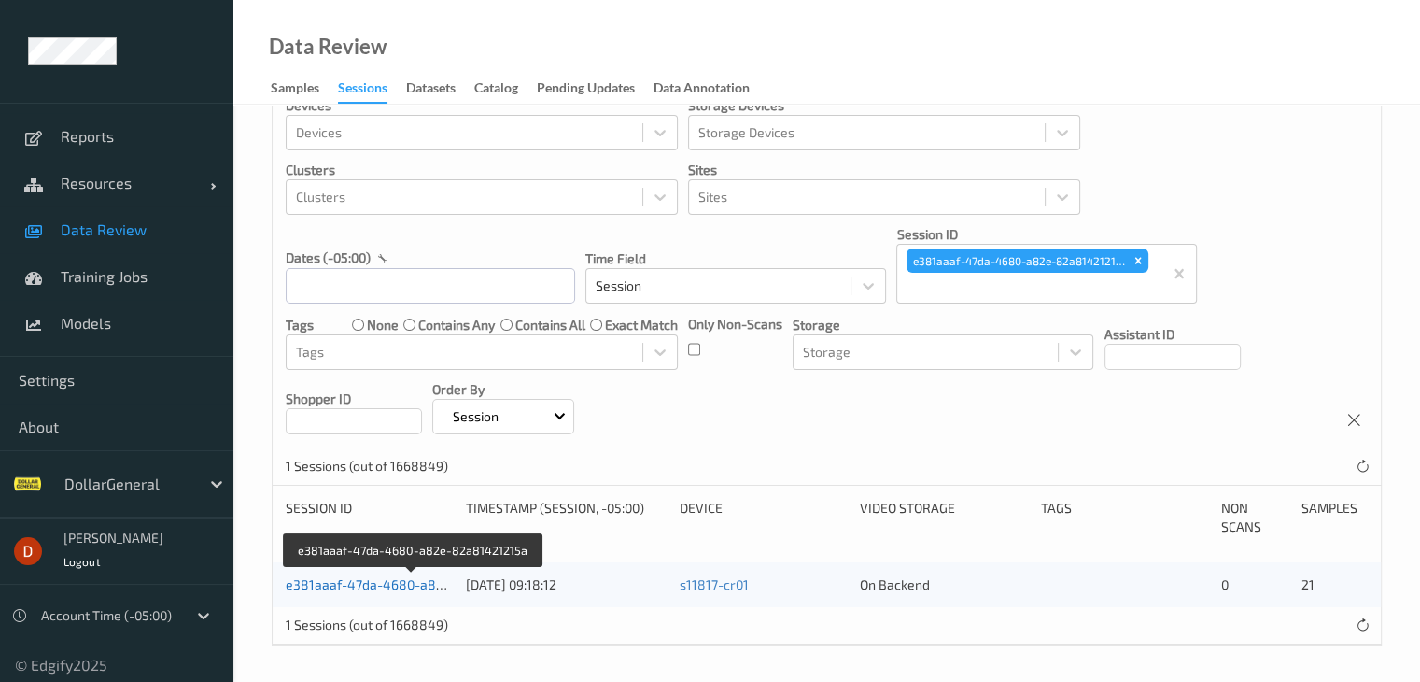
click at [402, 576] on link "e381aaaf-47da-4680-a82e-82a81421215a" at bounding box center [415, 584] width 258 height 16
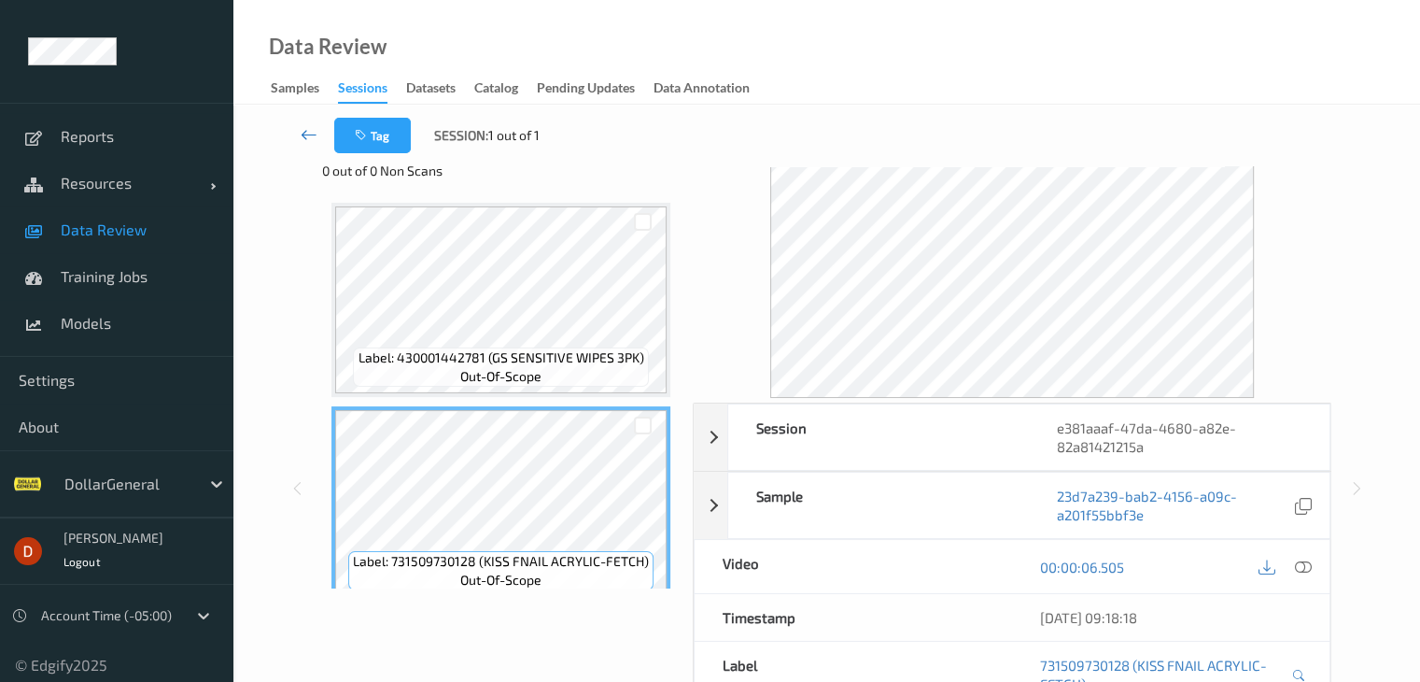
click at [298, 131] on link at bounding box center [309, 135] width 49 height 35
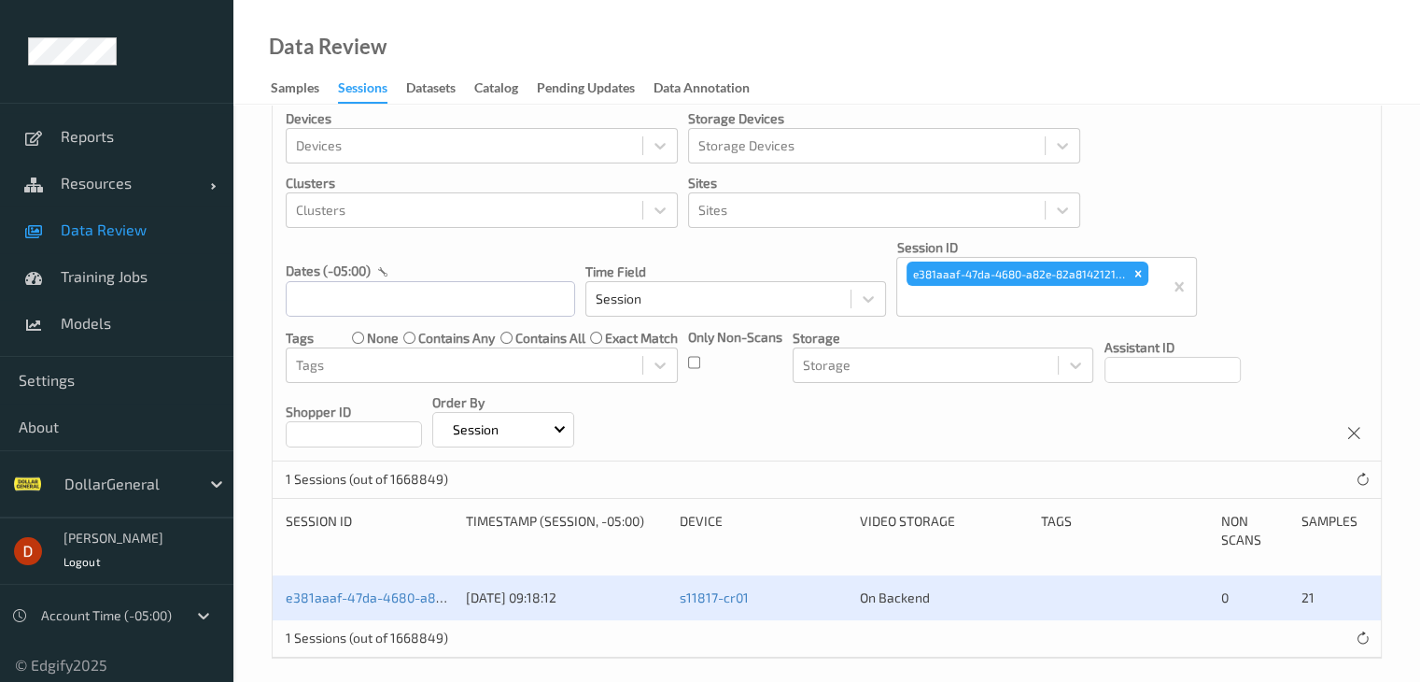
scroll to position [41, 0]
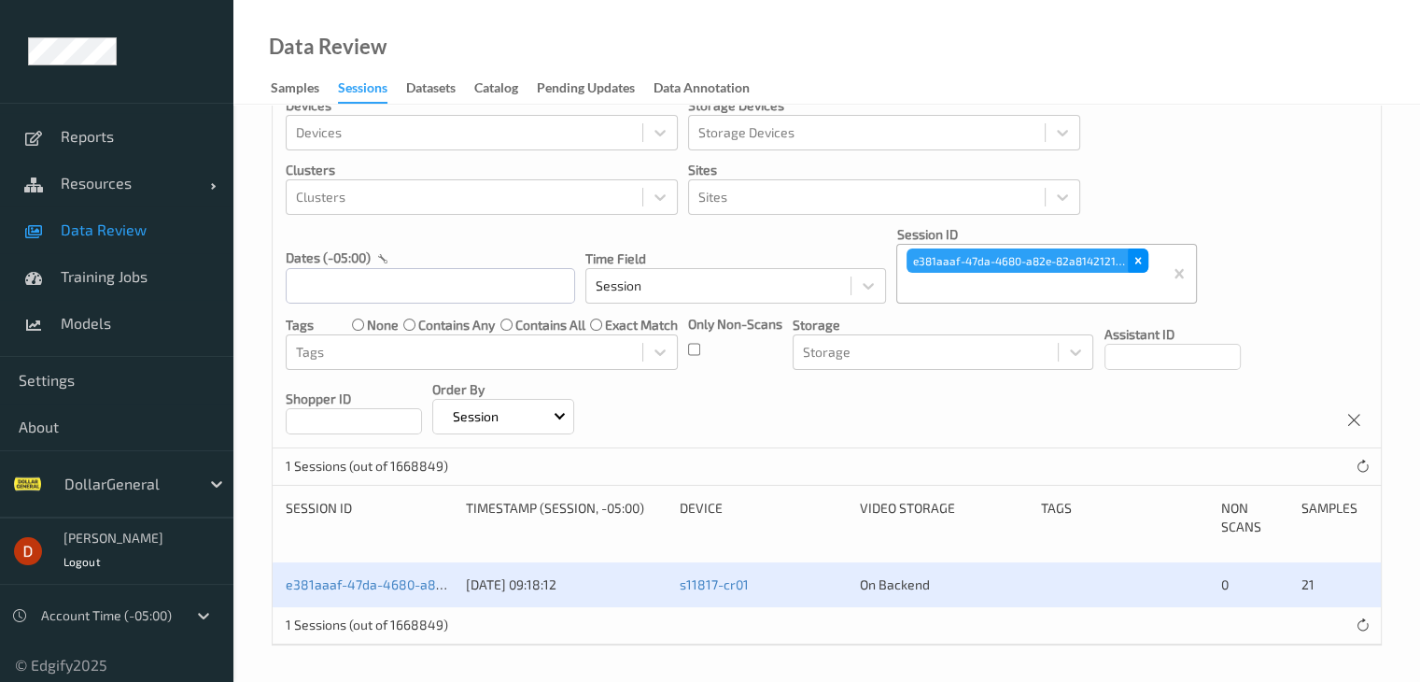
click at [1134, 261] on icon "Remove e381aaaf-47da-4680-a82e-82a81421215a" at bounding box center [1138, 260] width 13 height 13
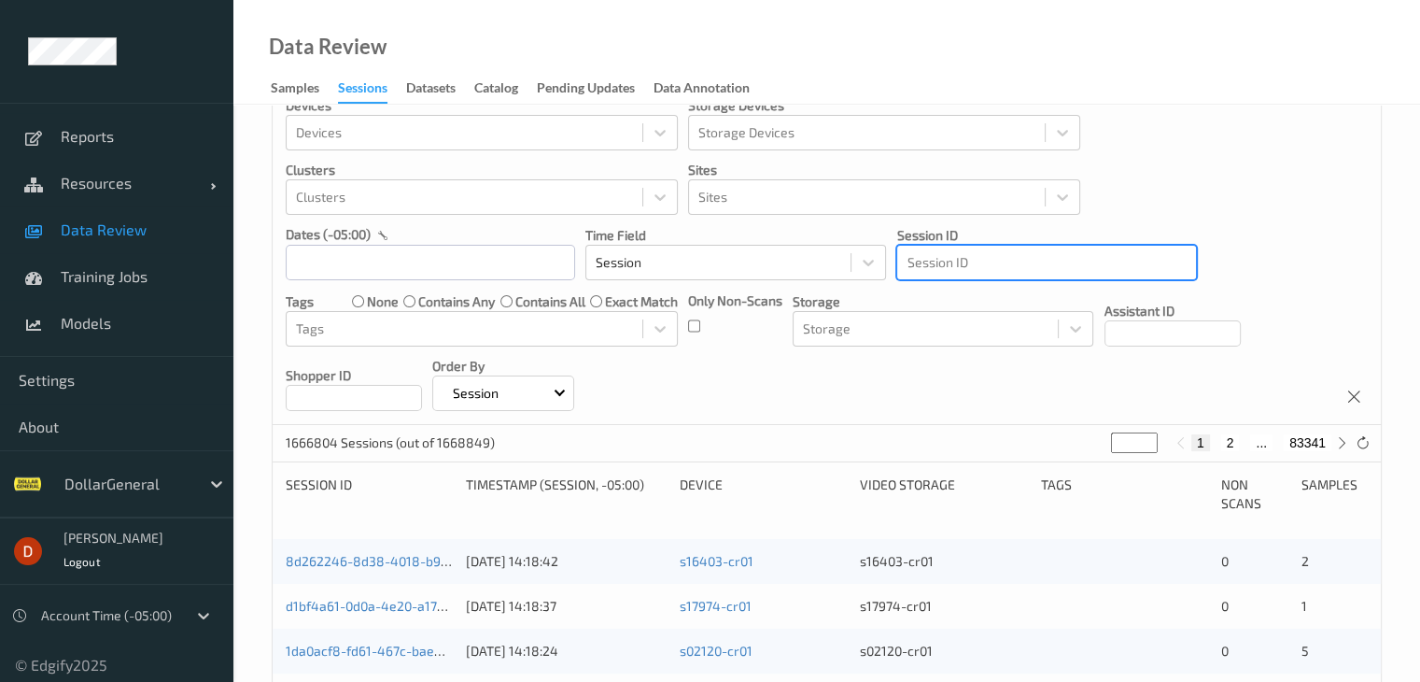
click at [965, 255] on div at bounding box center [1047, 262] width 280 height 22
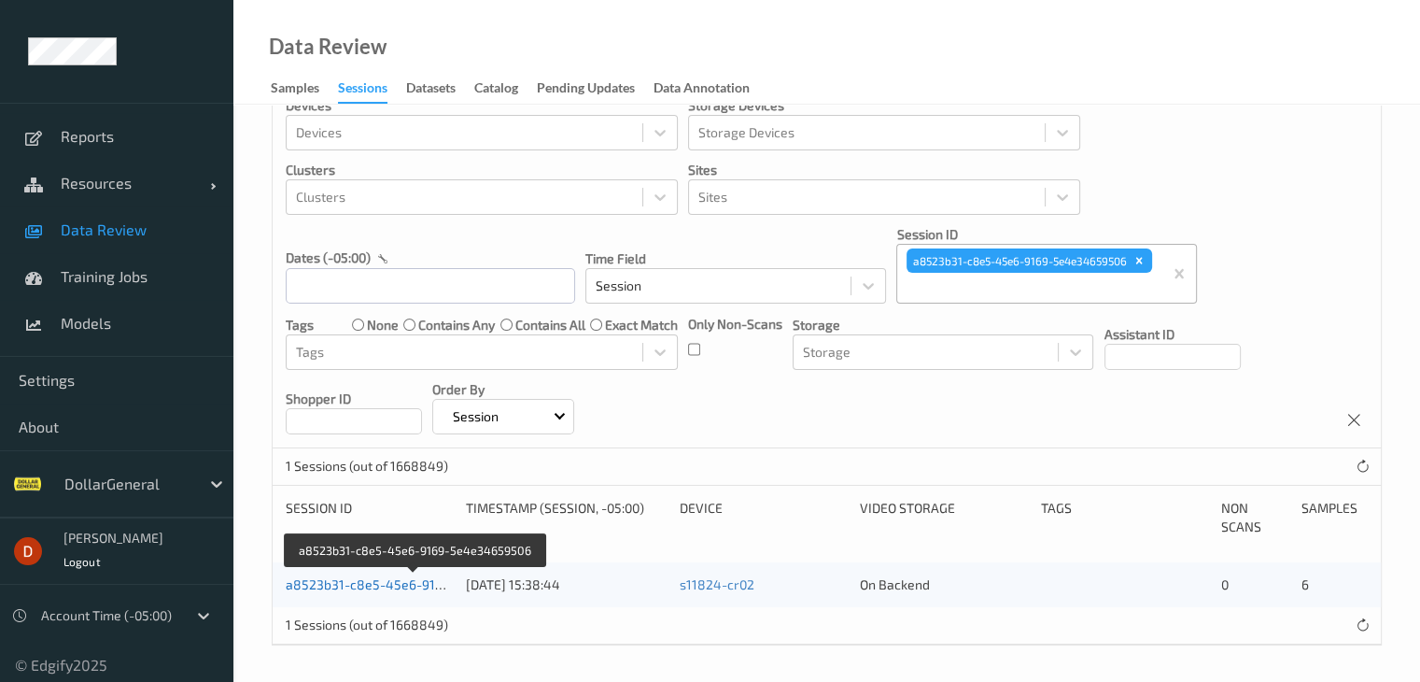
click at [425, 584] on link "a8523b31-c8e5-45e6-9169-5e4e34659506" at bounding box center [416, 584] width 261 height 16
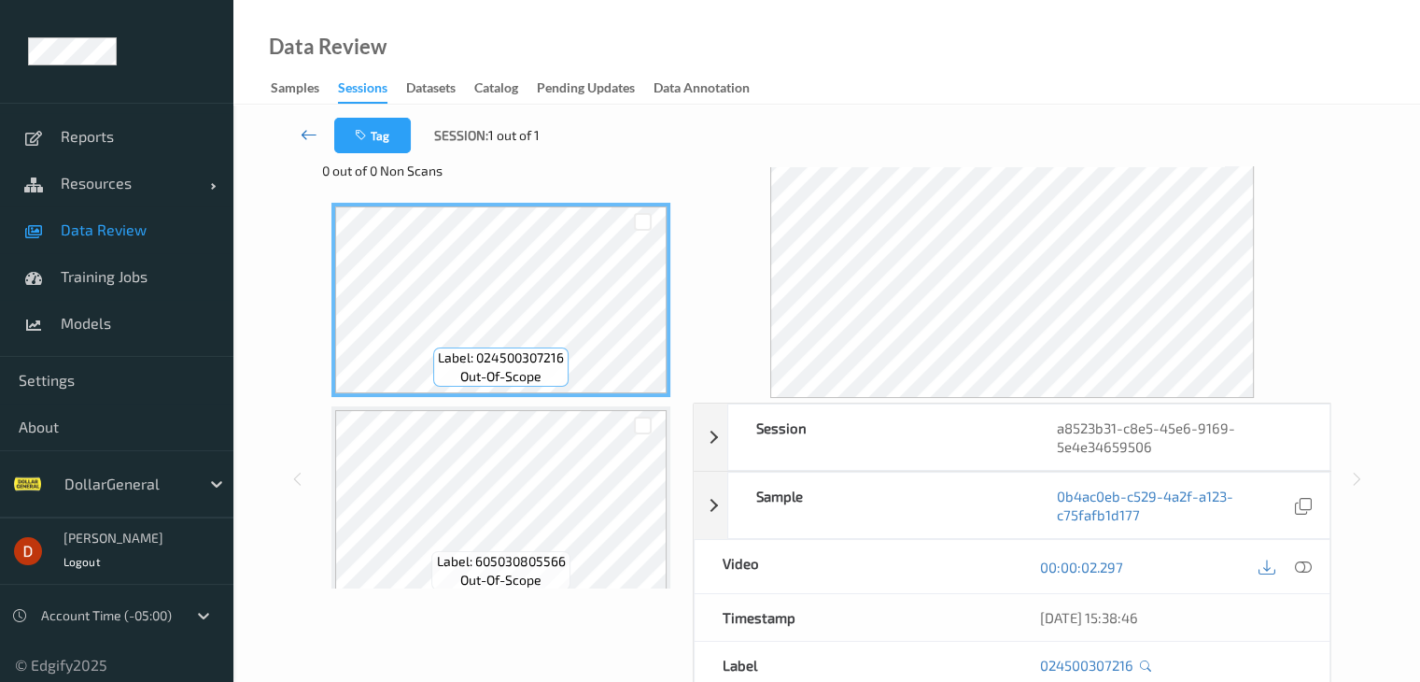
click at [304, 125] on icon at bounding box center [309, 134] width 17 height 19
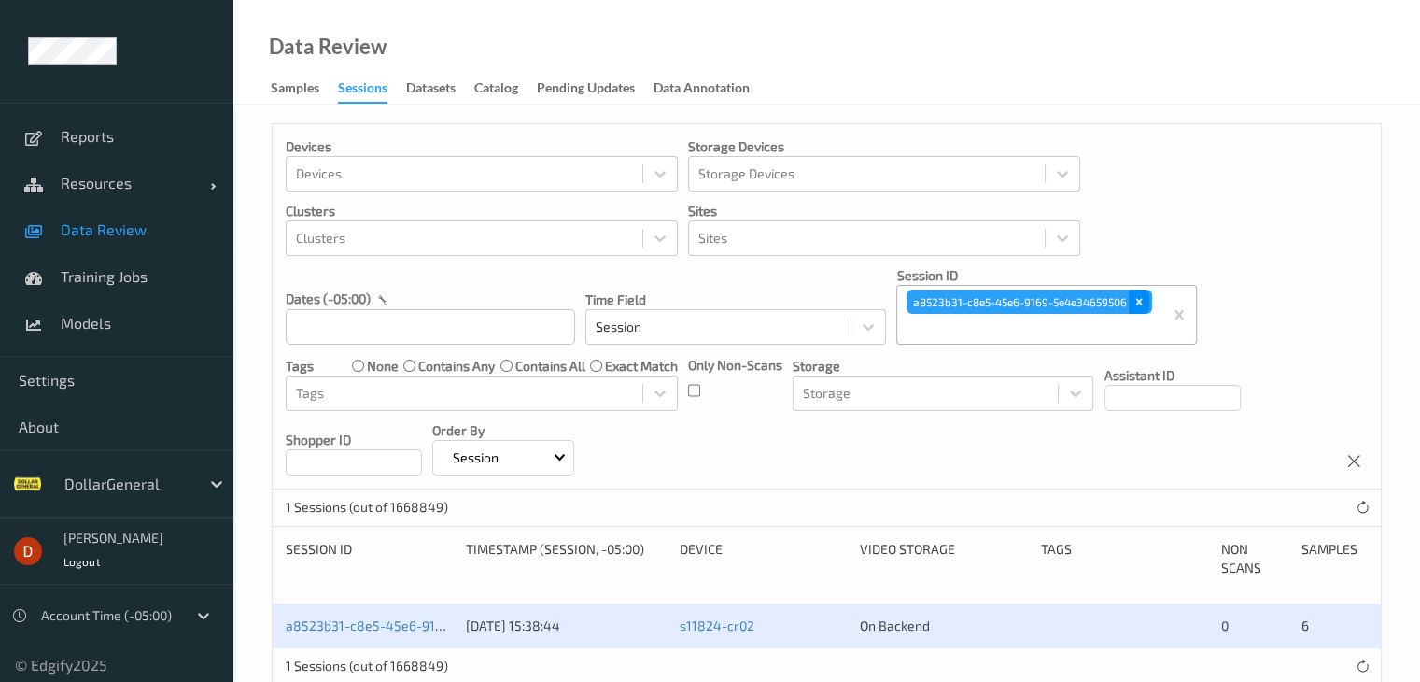
click at [1137, 302] on icon "Remove a8523b31-c8e5-45e6-9169-5e4e34659506" at bounding box center [1139, 301] width 13 height 13
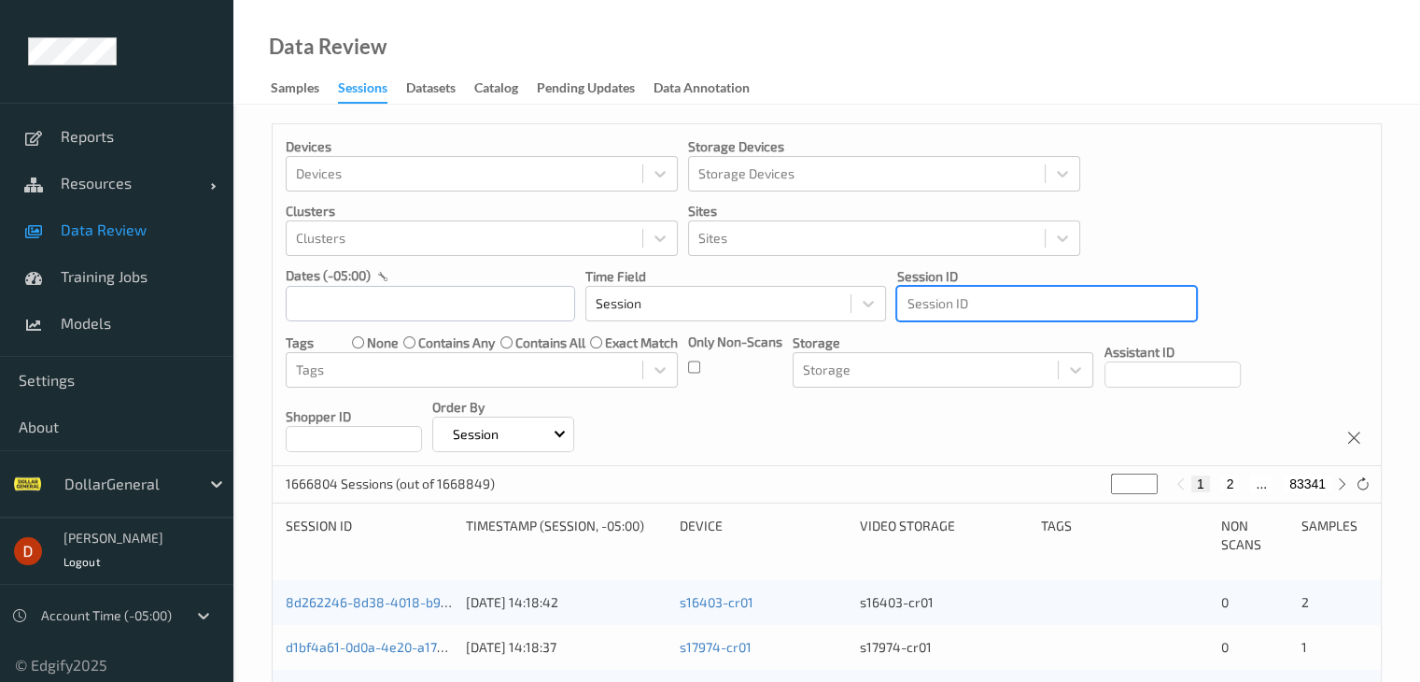
click at [1008, 297] on div at bounding box center [1047, 303] width 280 height 22
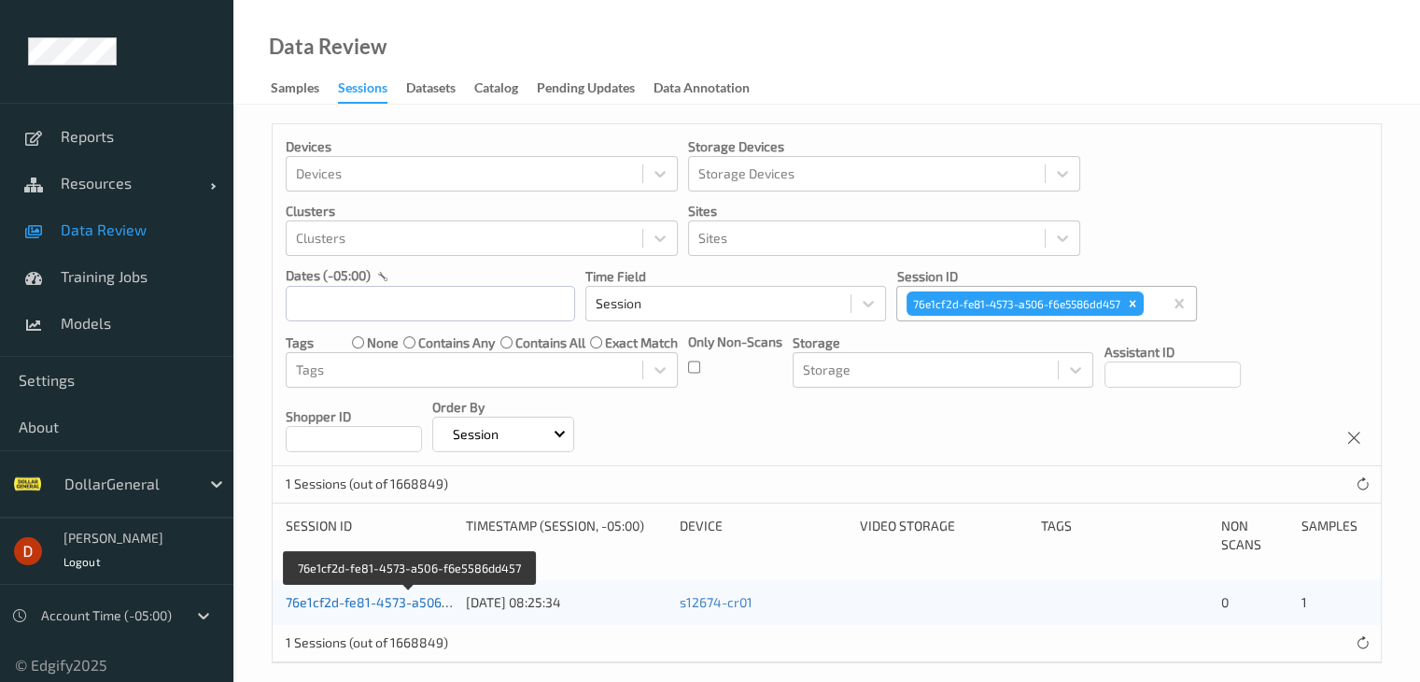
click at [411, 598] on link "76e1cf2d-fe81-4573-a506-f6e5586dd457" at bounding box center [410, 602] width 249 height 16
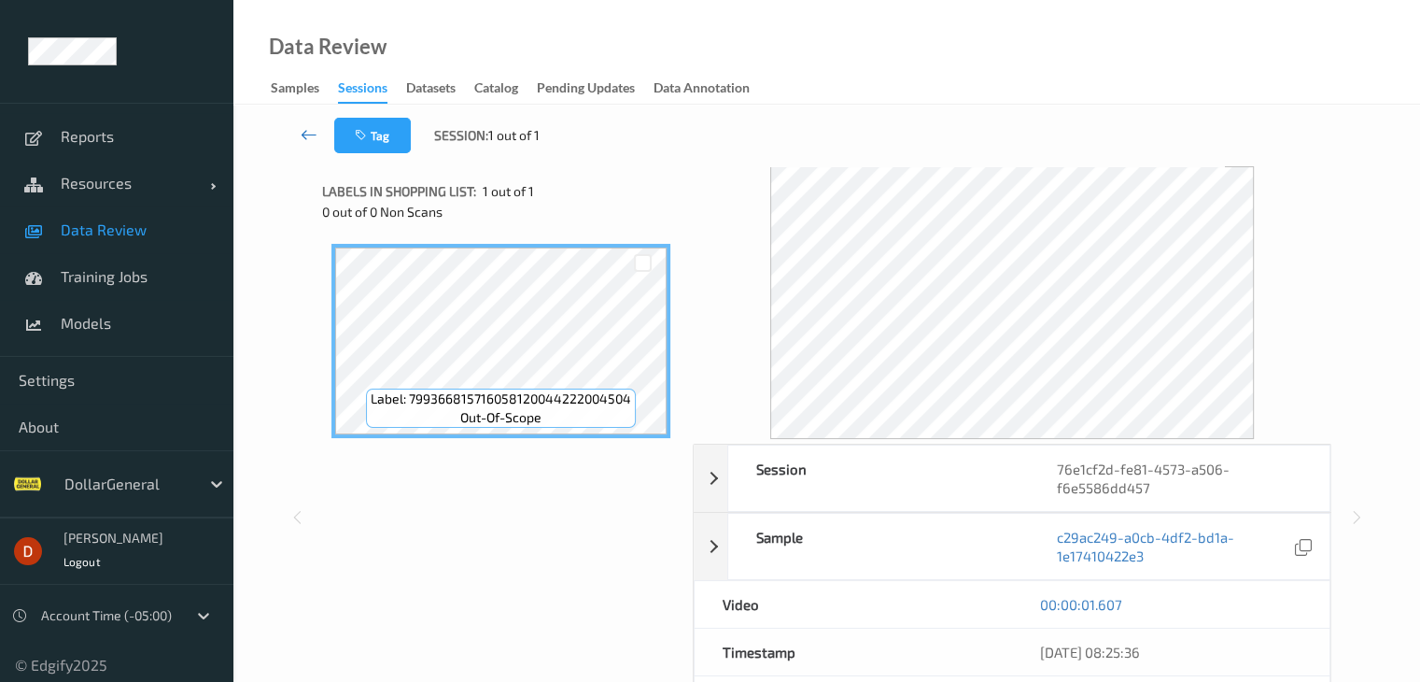
click at [291, 132] on link at bounding box center [309, 135] width 49 height 35
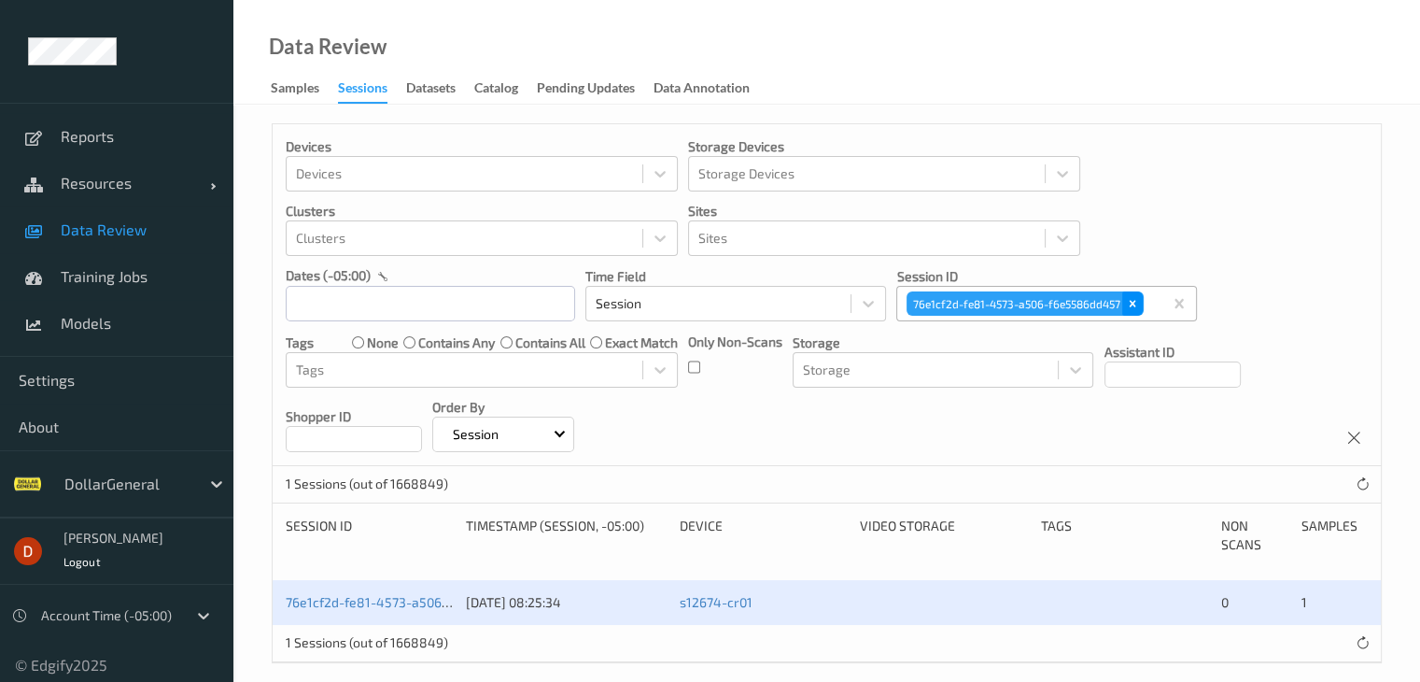
click at [1131, 304] on icon "Remove 76e1cf2d-fe81-4573-a506-f6e5586dd457" at bounding box center [1132, 303] width 13 height 13
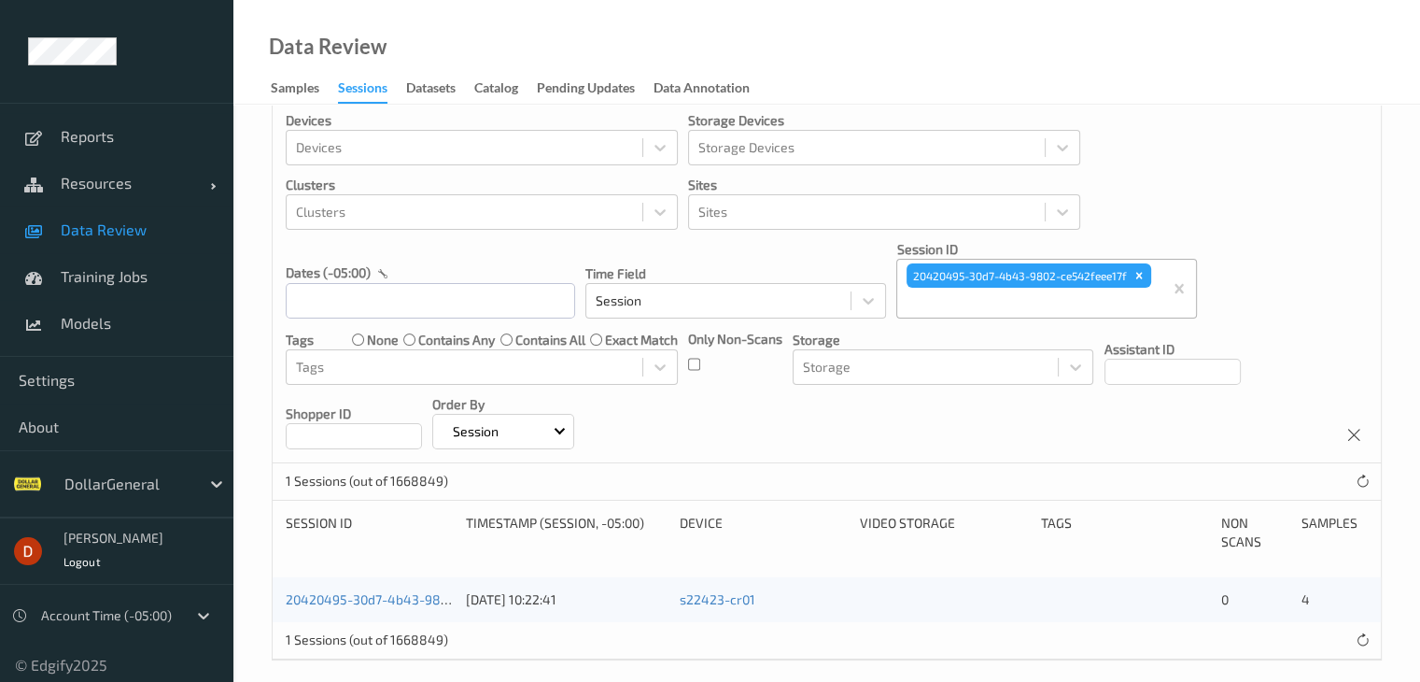
scroll to position [41, 0]
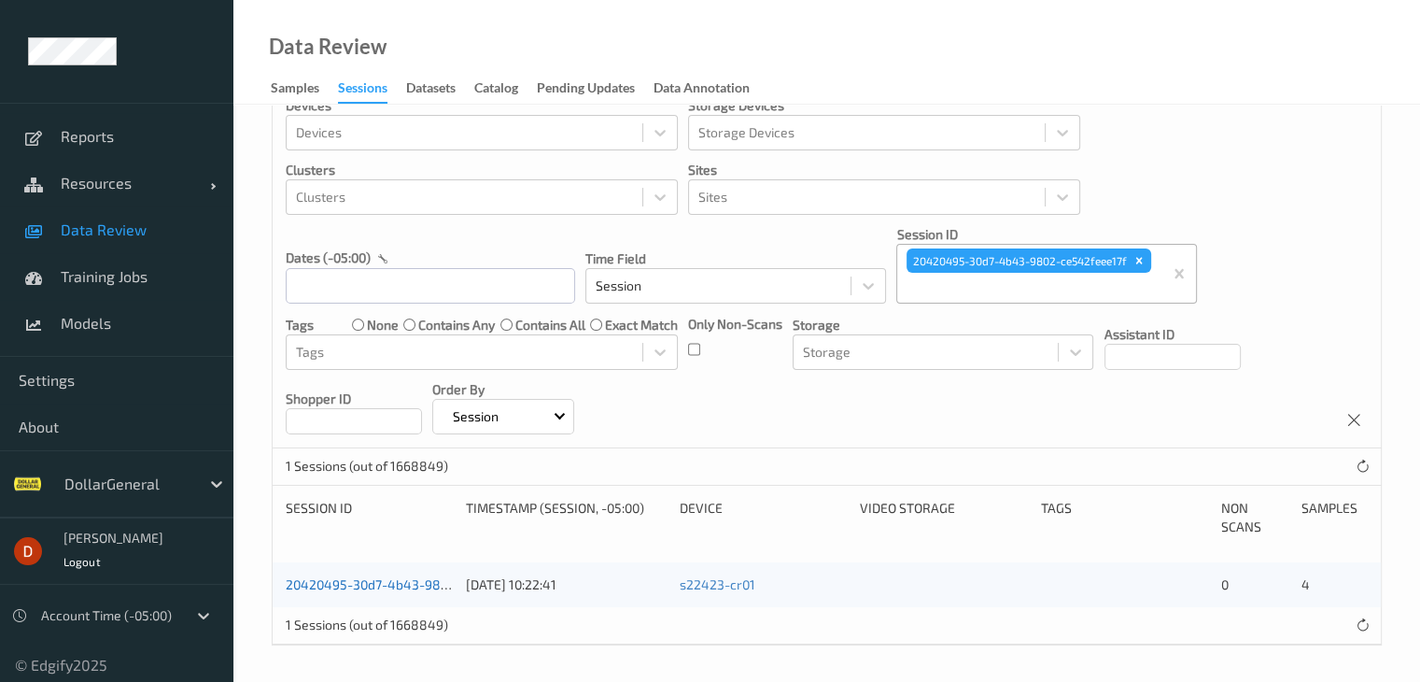
click at [393, 580] on link "20420495-30d7-4b43-9802-ce542feee17f" at bounding box center [414, 584] width 257 height 16
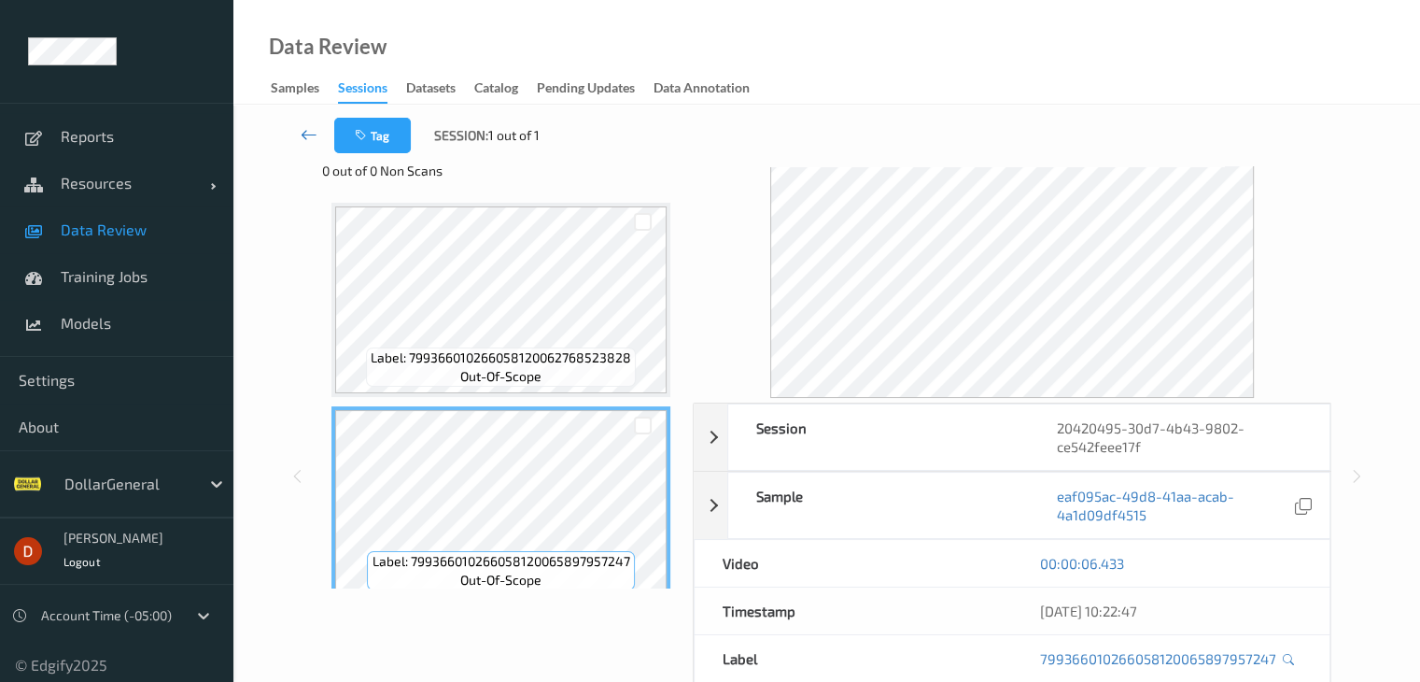
click at [314, 132] on icon at bounding box center [309, 134] width 17 height 19
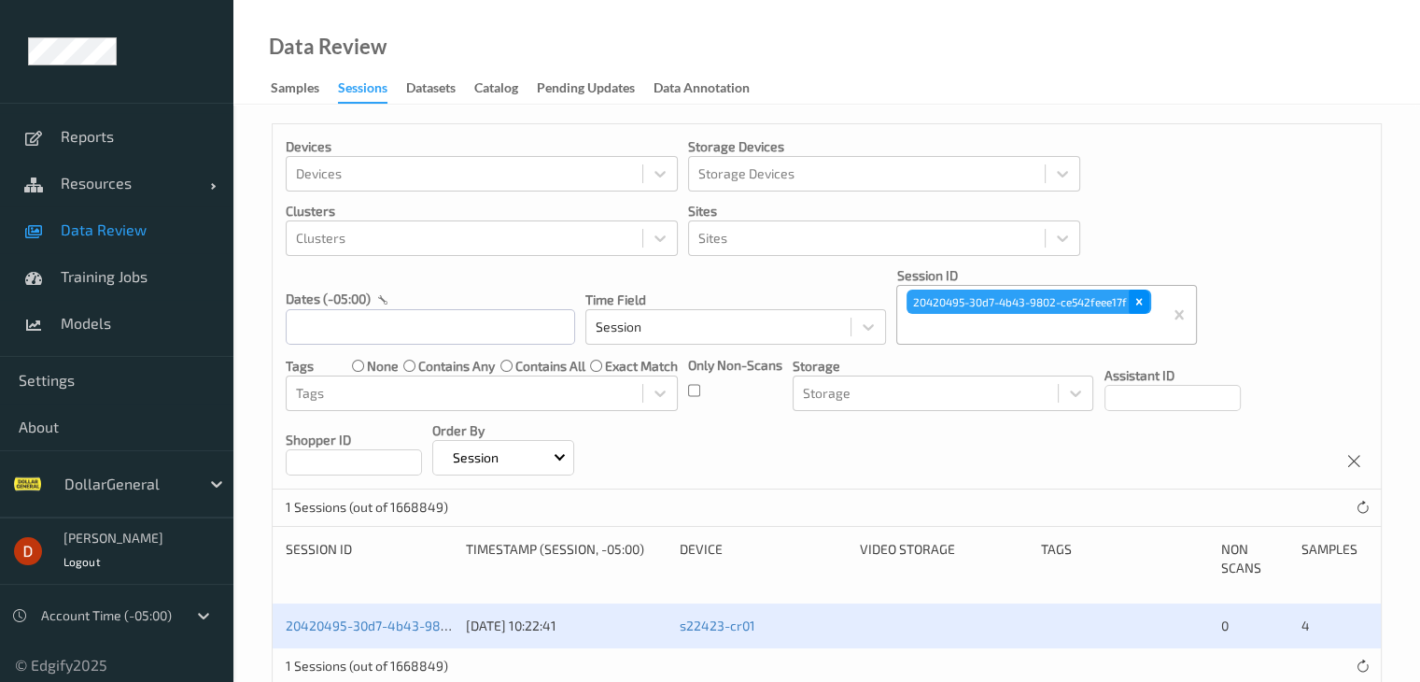
click at [1136, 302] on icon "Remove 20420495-30d7-4b43-9802-ce542feee17f" at bounding box center [1139, 301] width 13 height 13
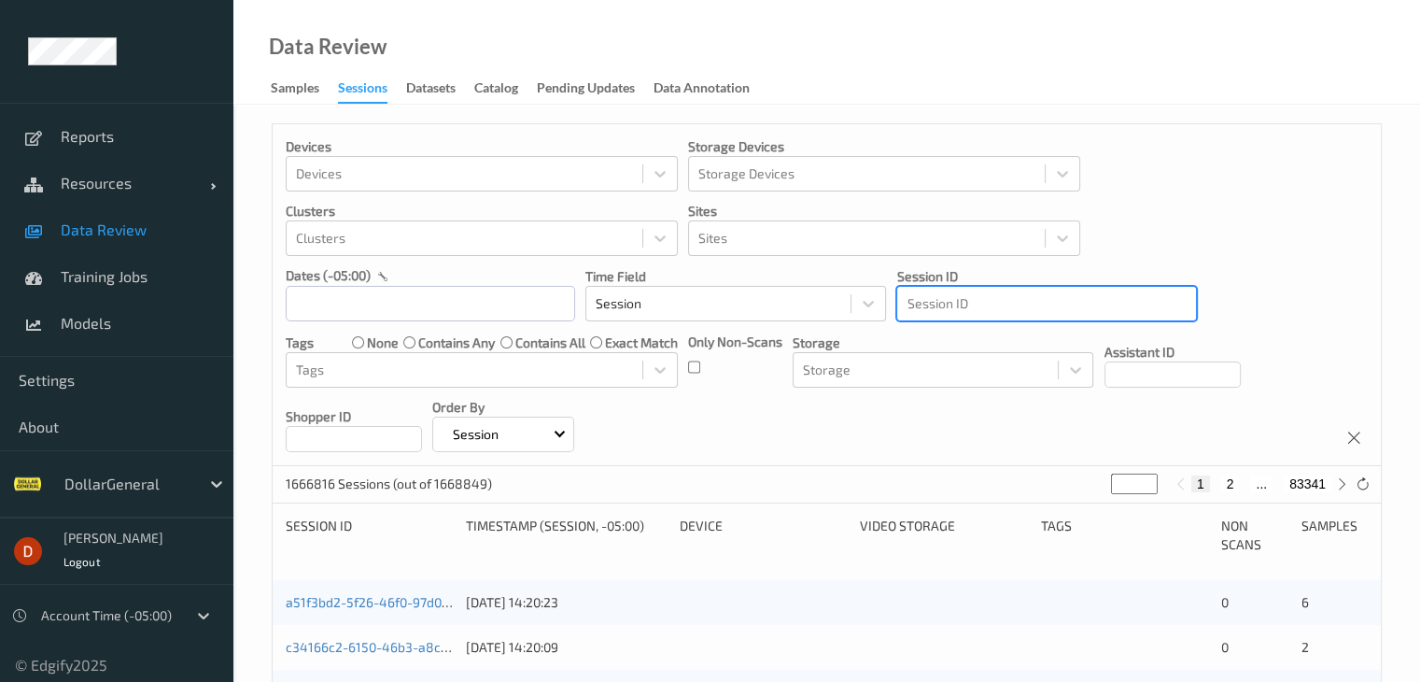
click at [1005, 303] on div at bounding box center [1047, 303] width 280 height 22
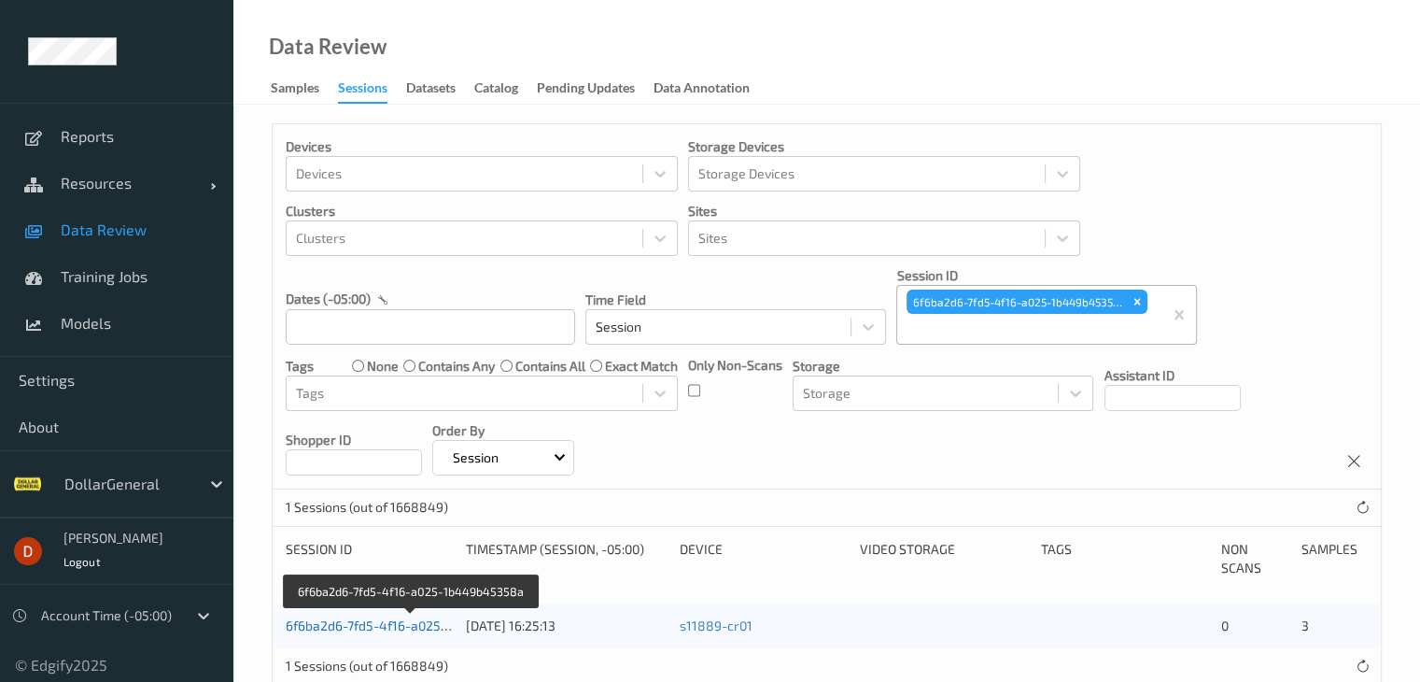
click at [414, 617] on link "6f6ba2d6-7fd5-4f16-a025-1b449b45358a" at bounding box center [412, 625] width 252 height 16
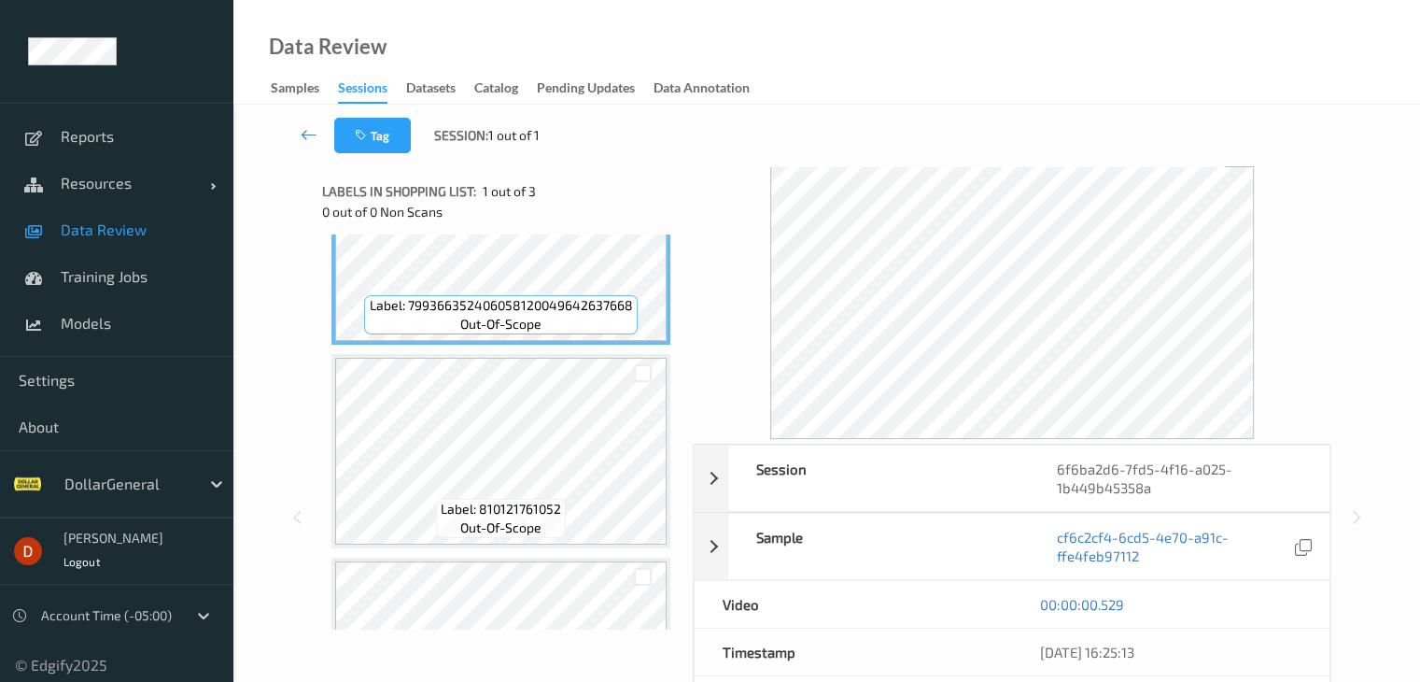
scroll to position [225, 0]
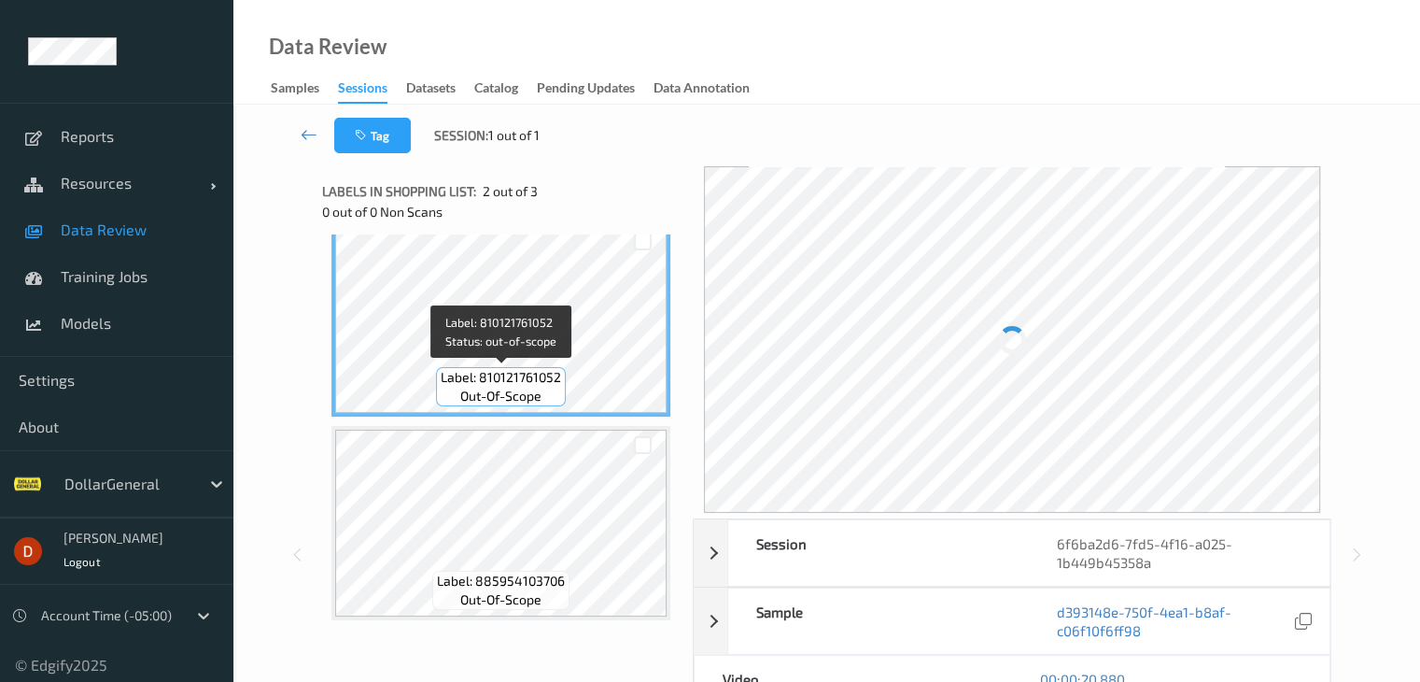
drag, startPoint x: 486, startPoint y: 375, endPoint x: 634, endPoint y: 202, distance: 228.5
click at [486, 375] on span "Label: 810121761052" at bounding box center [501, 377] width 120 height 19
click at [307, 134] on icon at bounding box center [309, 134] width 17 height 19
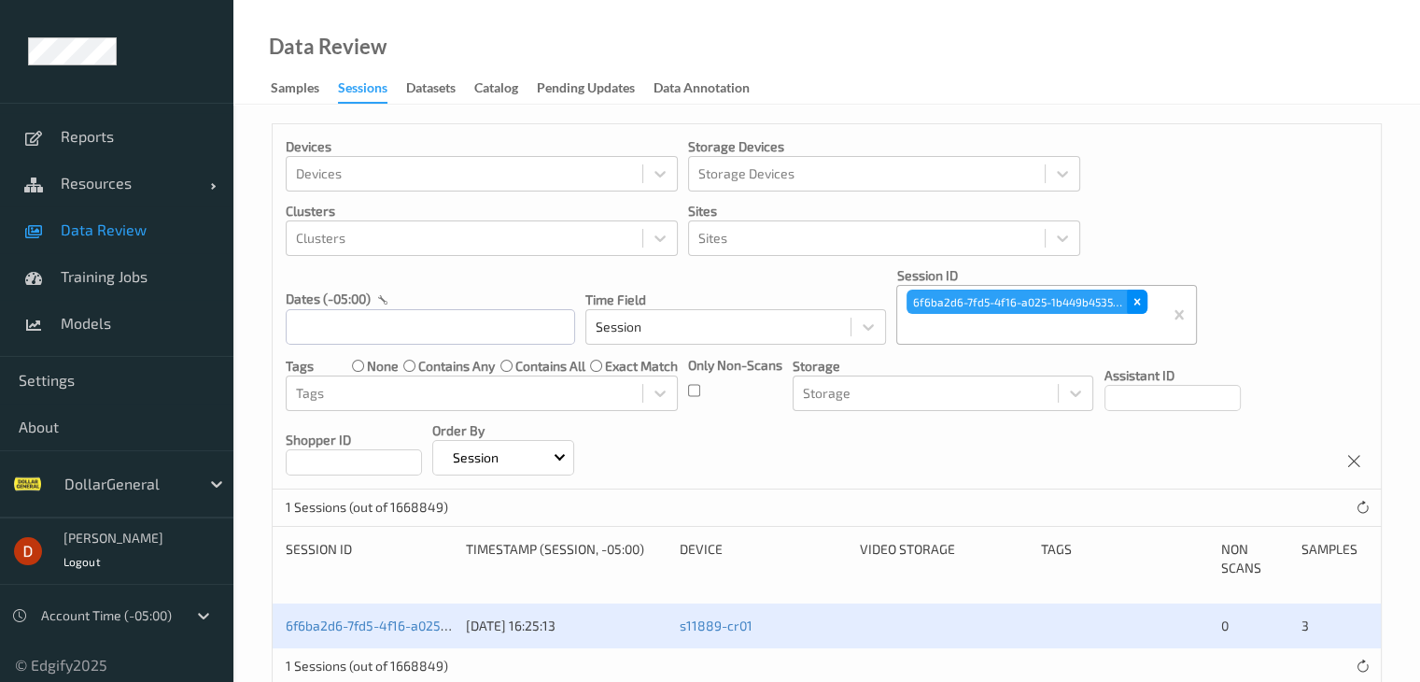
click at [1132, 299] on icon "Remove 6f6ba2d6-7fd5-4f16-a025-1b449b45358a" at bounding box center [1137, 301] width 13 height 13
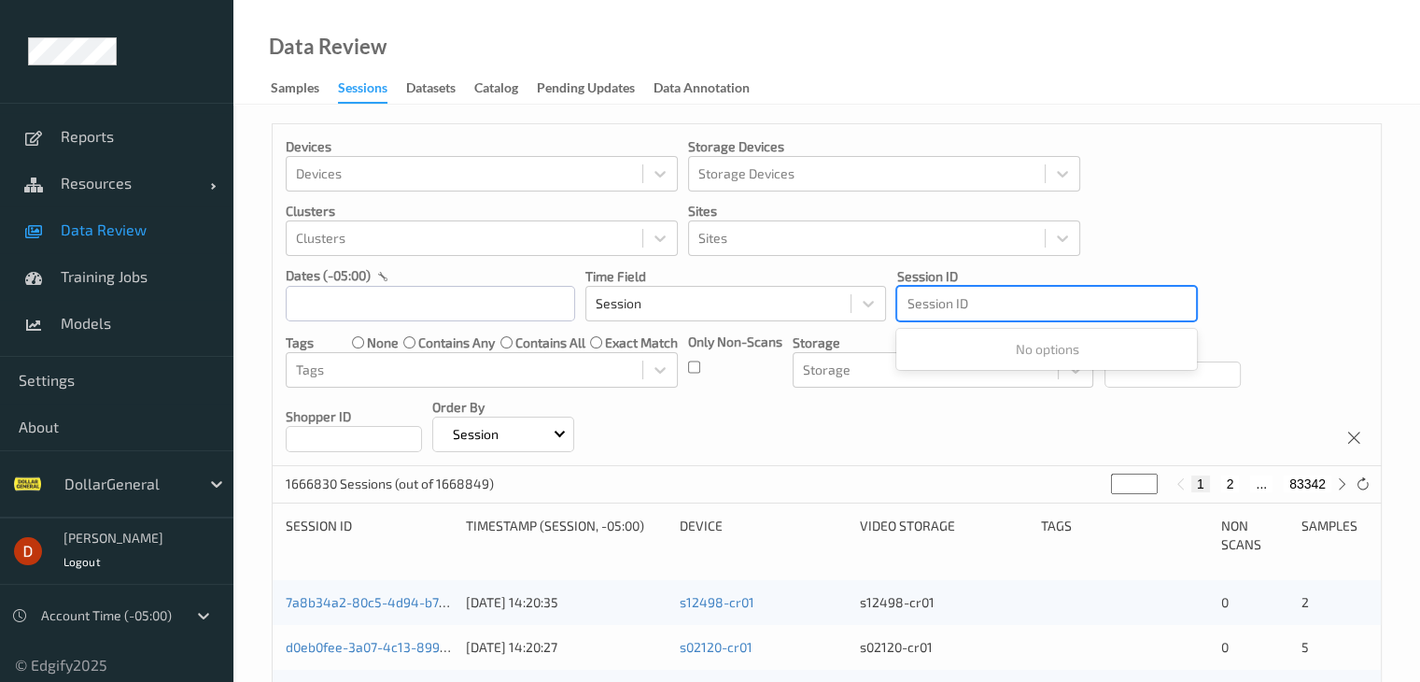
click at [1016, 301] on div at bounding box center [1047, 303] width 280 height 22
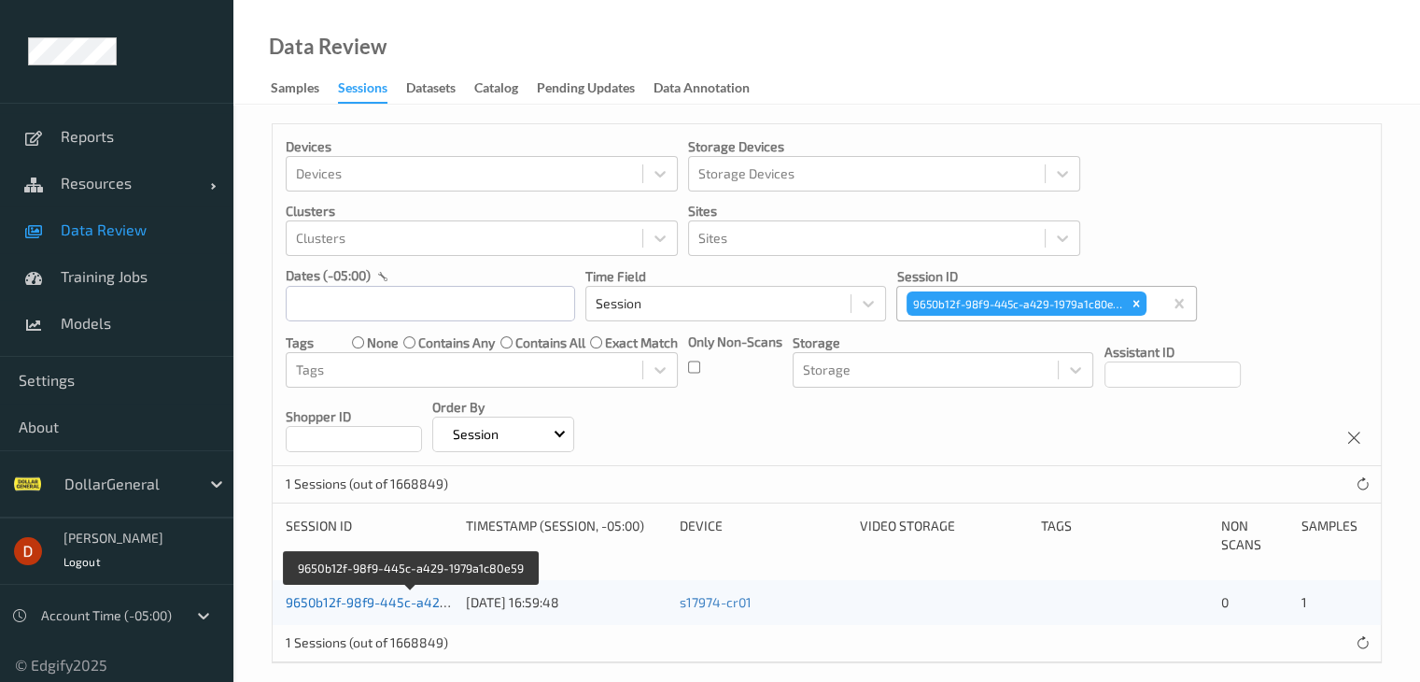
click at [406, 599] on link "9650b12f-98f9-445c-a429-1979a1c80e59" at bounding box center [412, 602] width 252 height 16
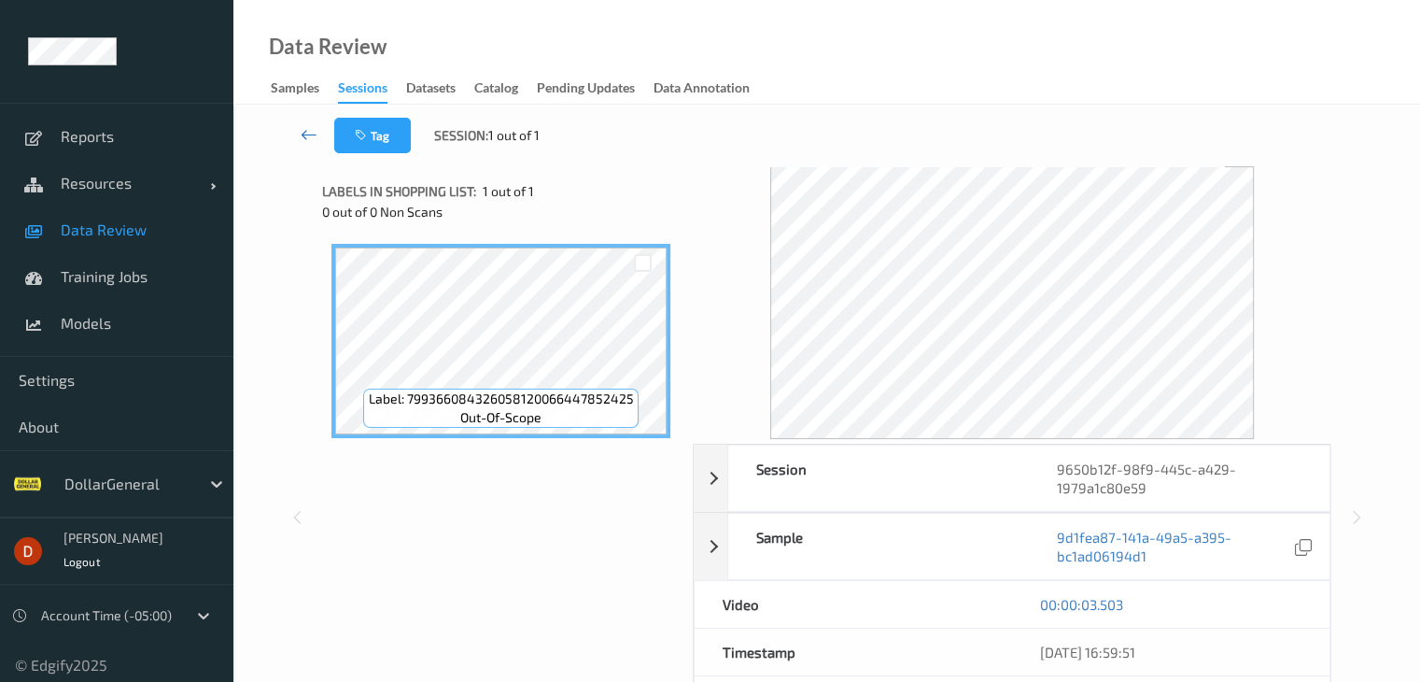
click at [303, 131] on icon at bounding box center [309, 134] width 17 height 19
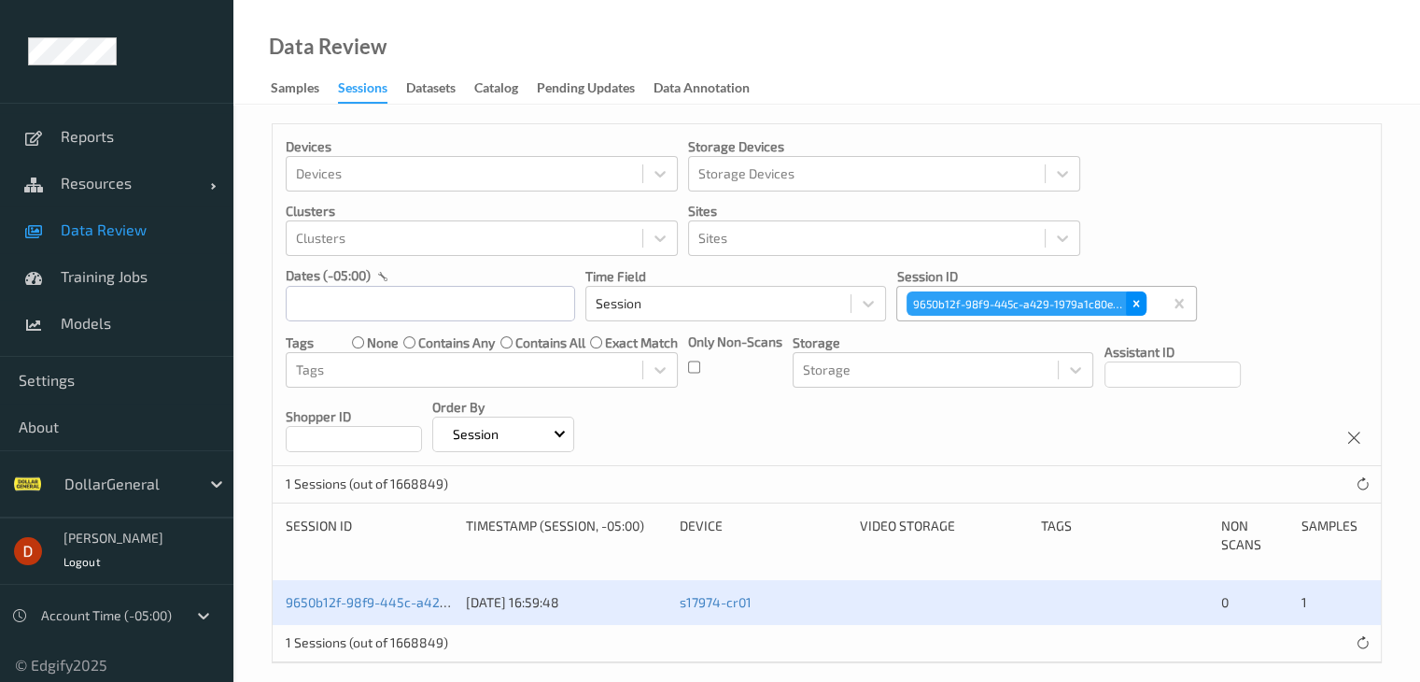
click at [1128, 301] on div "Remove 9650b12f-98f9-445c-a429-1979a1c80e59" at bounding box center [1136, 303] width 21 height 24
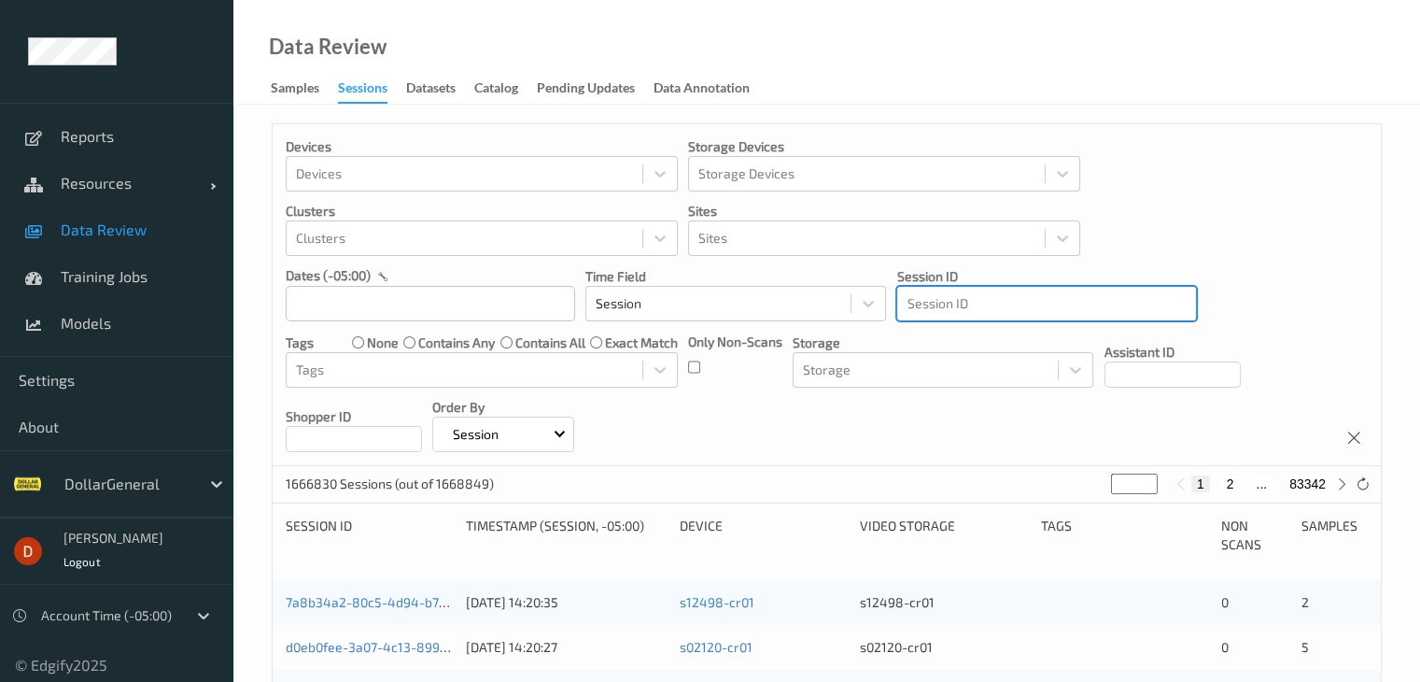
click at [1062, 299] on div at bounding box center [1047, 303] width 280 height 22
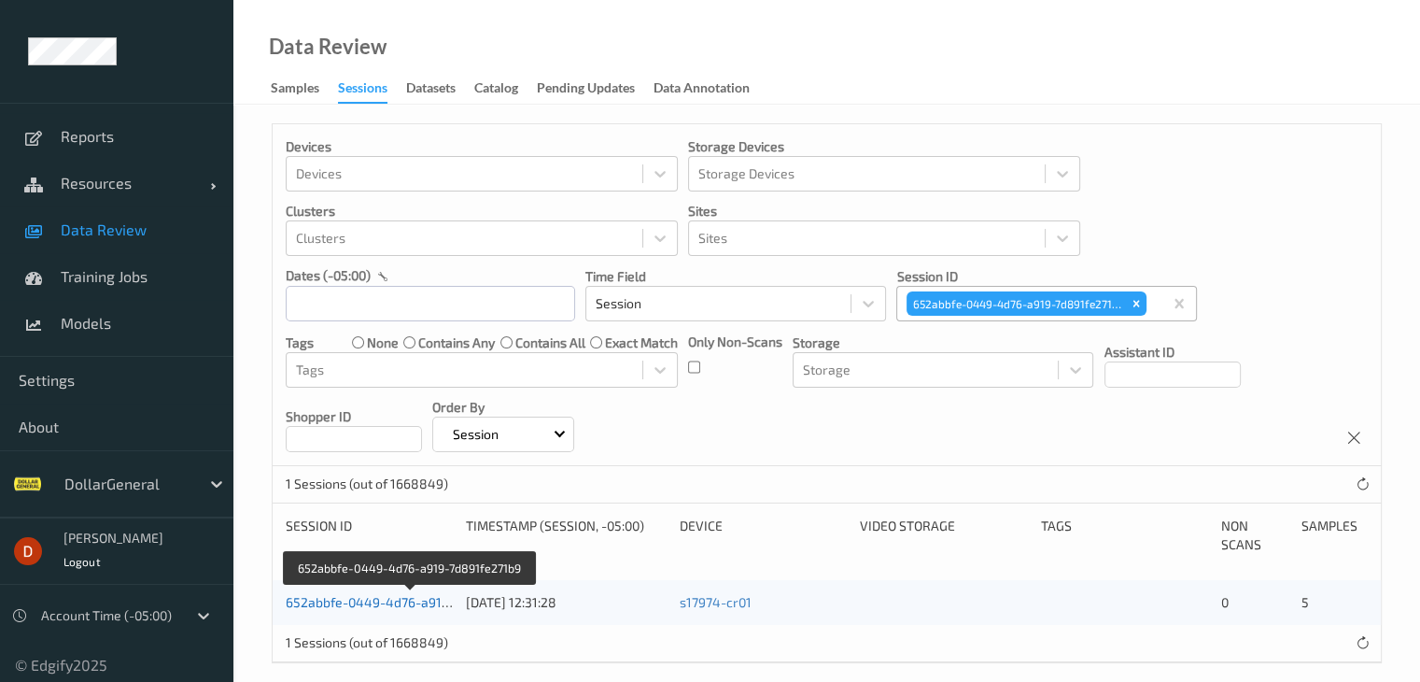
click at [375, 597] on link "652abbfe-0449-4d76-a919-7d891fe271b9" at bounding box center [411, 602] width 250 height 16
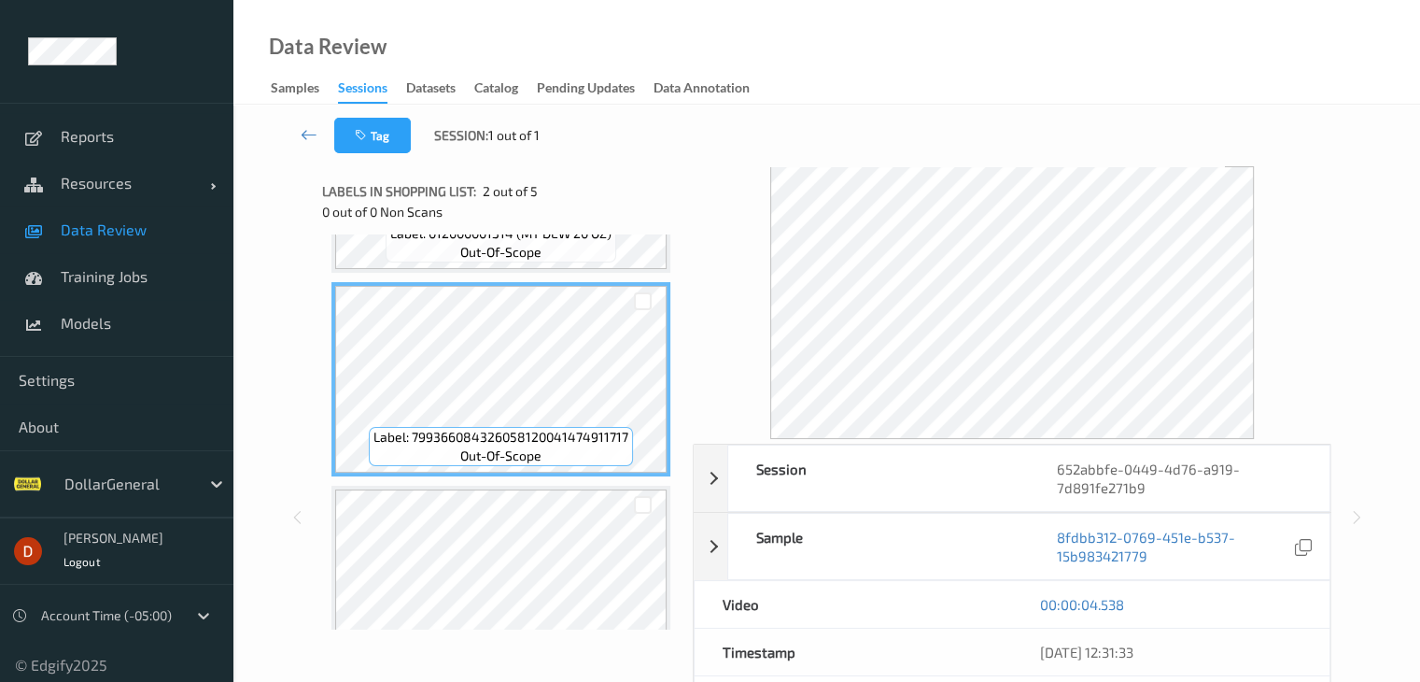
scroll to position [187, 0]
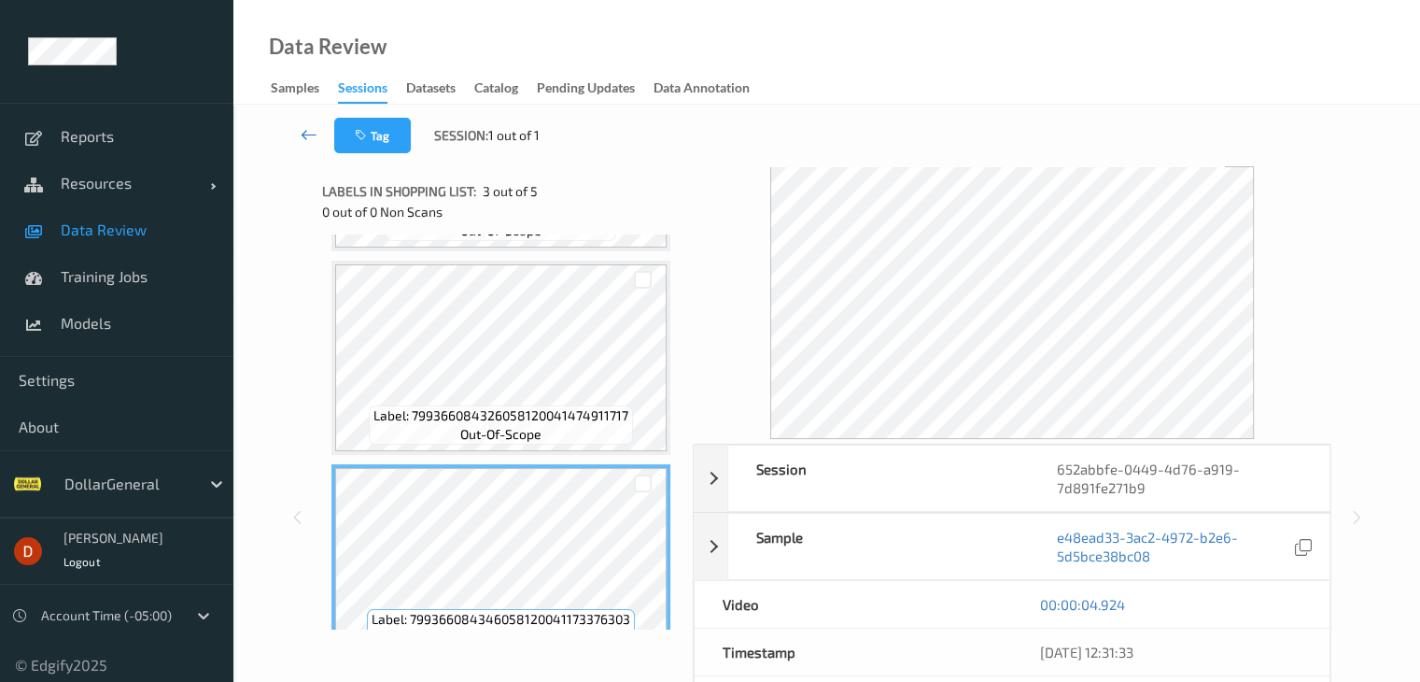
click at [302, 127] on icon at bounding box center [309, 134] width 17 height 19
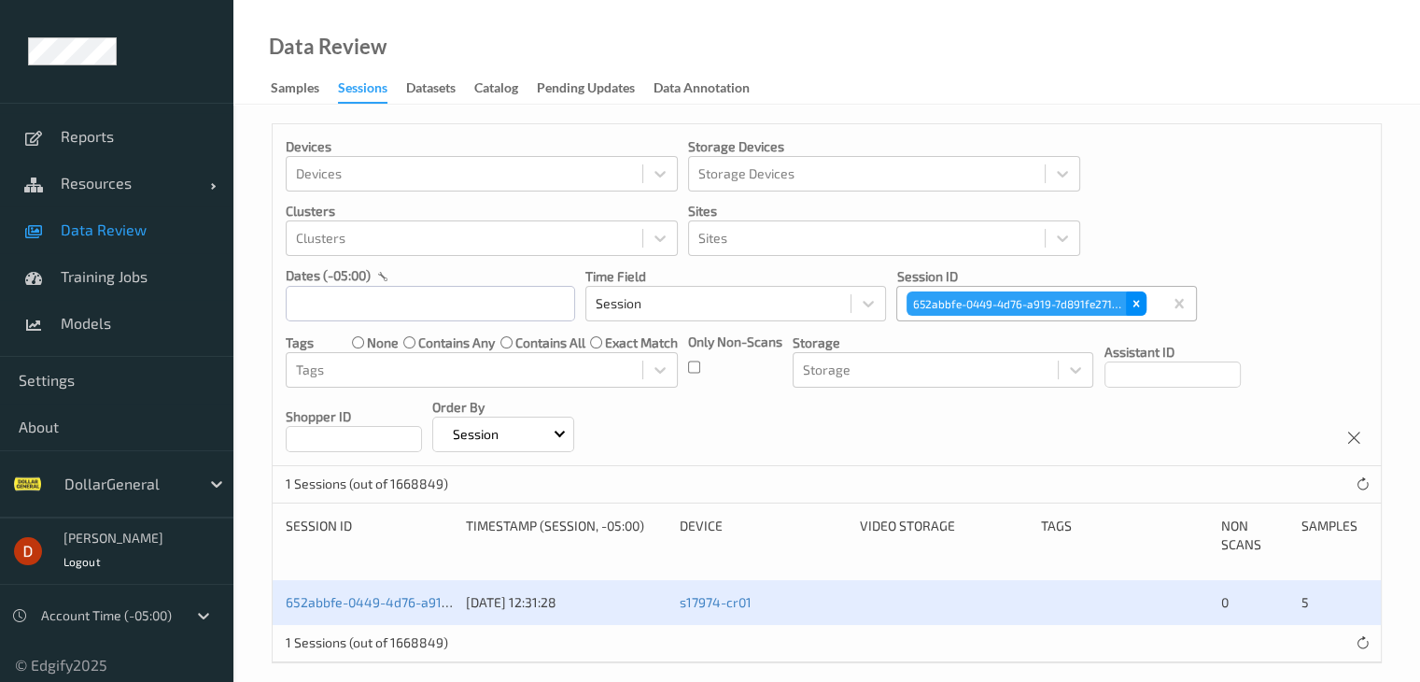
click at [1140, 305] on icon "Remove 652abbfe-0449-4d76-a919-7d891fe271b9" at bounding box center [1136, 303] width 13 height 13
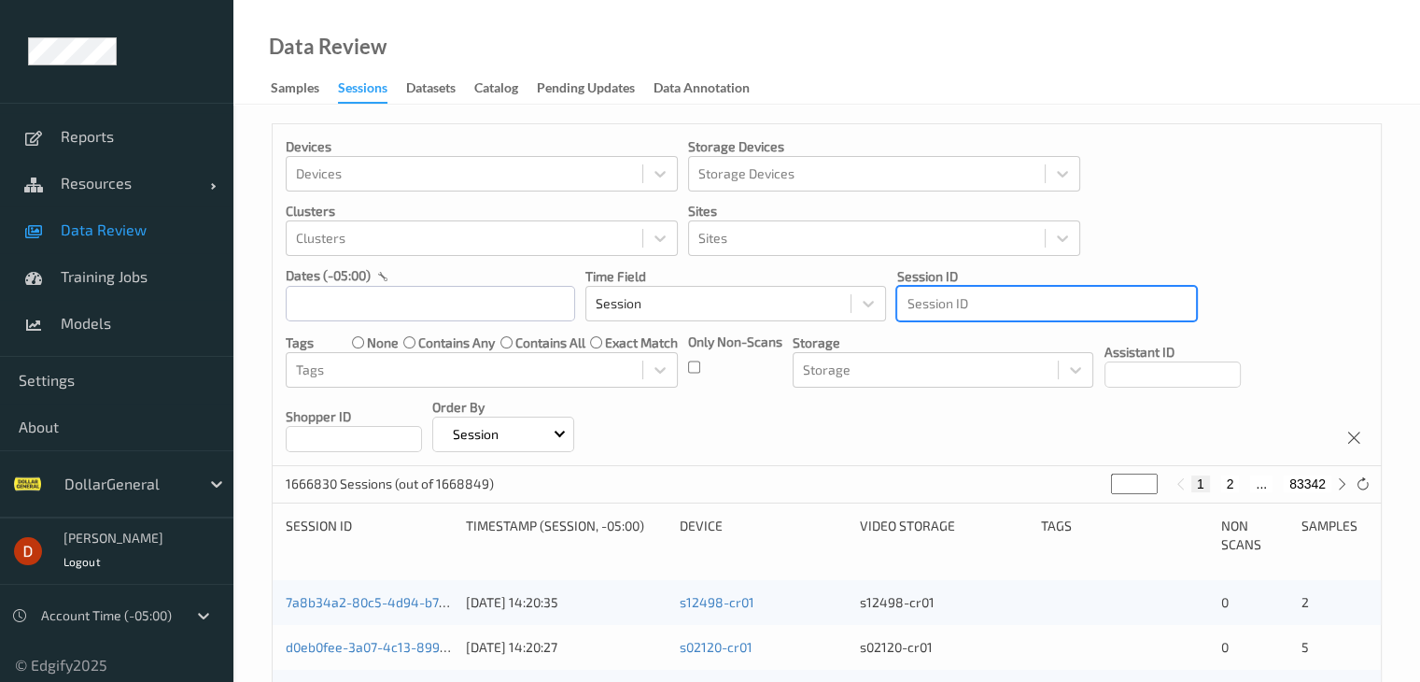
click at [1059, 307] on div at bounding box center [1047, 303] width 280 height 22
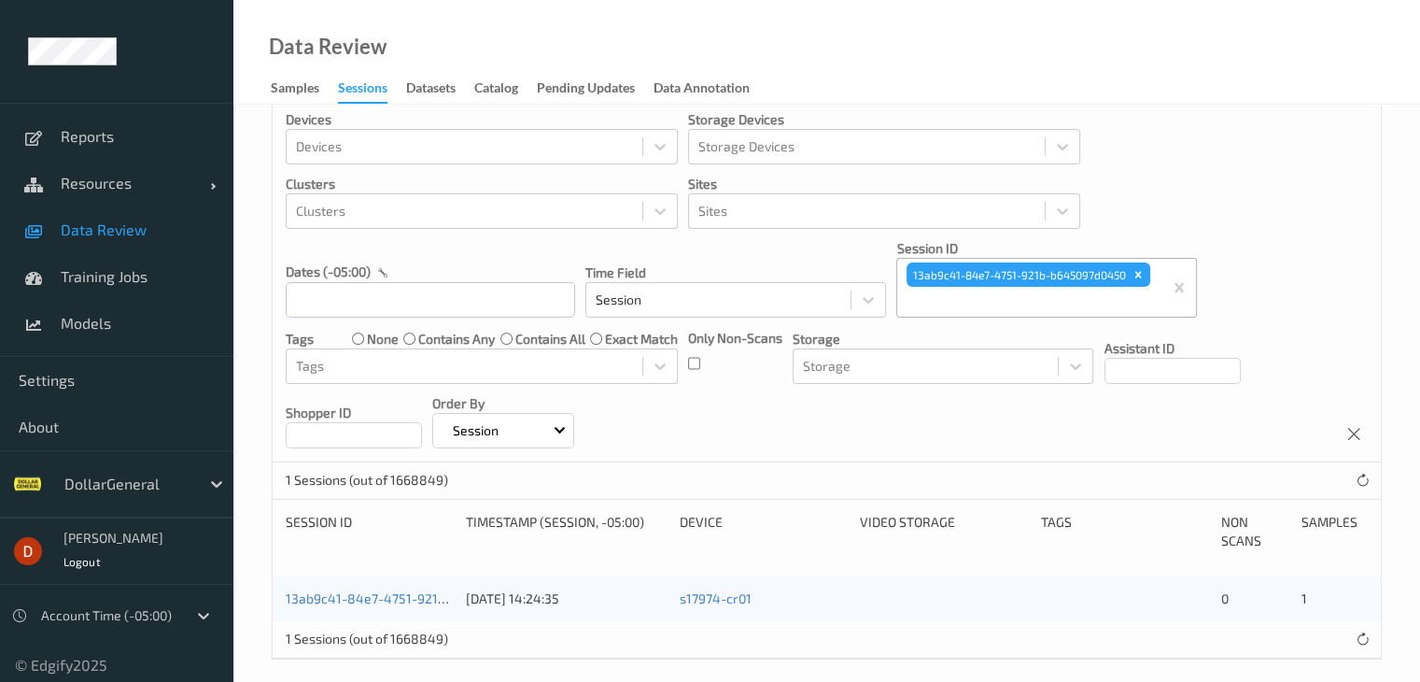
scroll to position [41, 0]
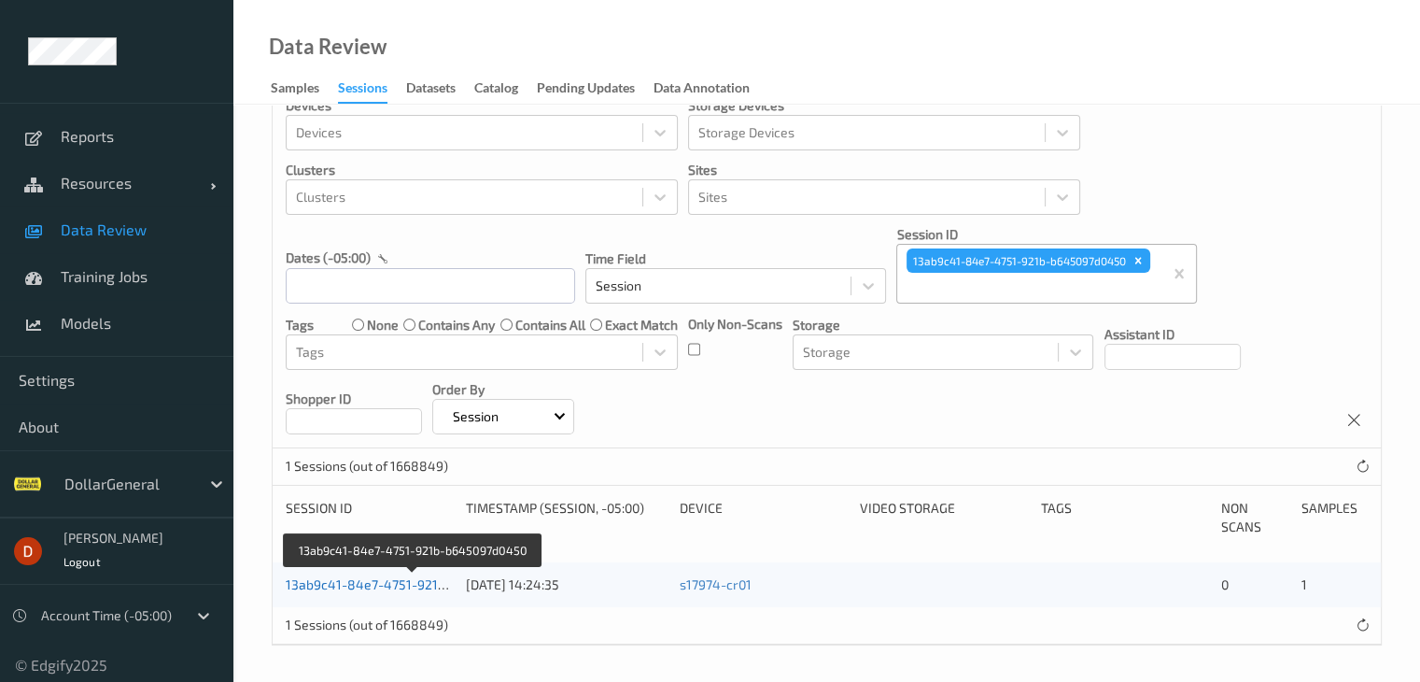
click at [433, 589] on link "13ab9c41-84e7-4751-921b-b645097d0450" at bounding box center [414, 584] width 256 height 16
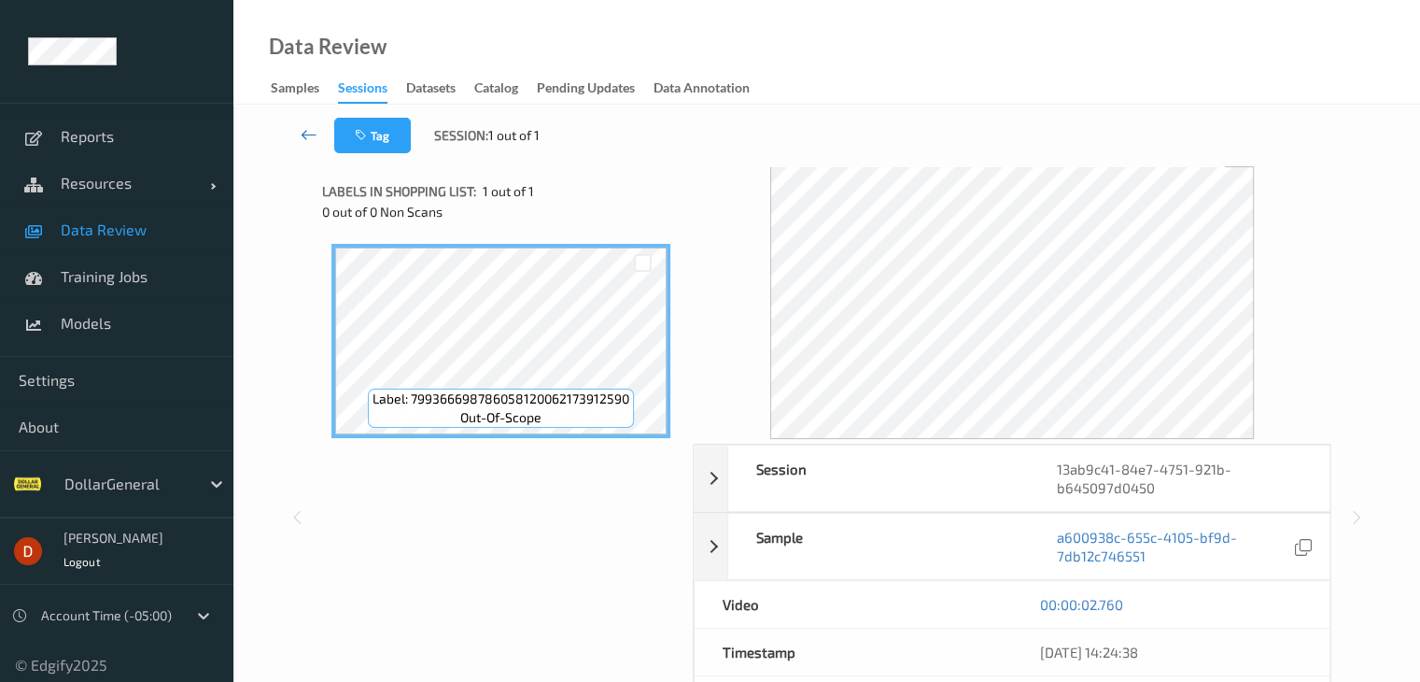
click at [296, 130] on link at bounding box center [309, 135] width 49 height 35
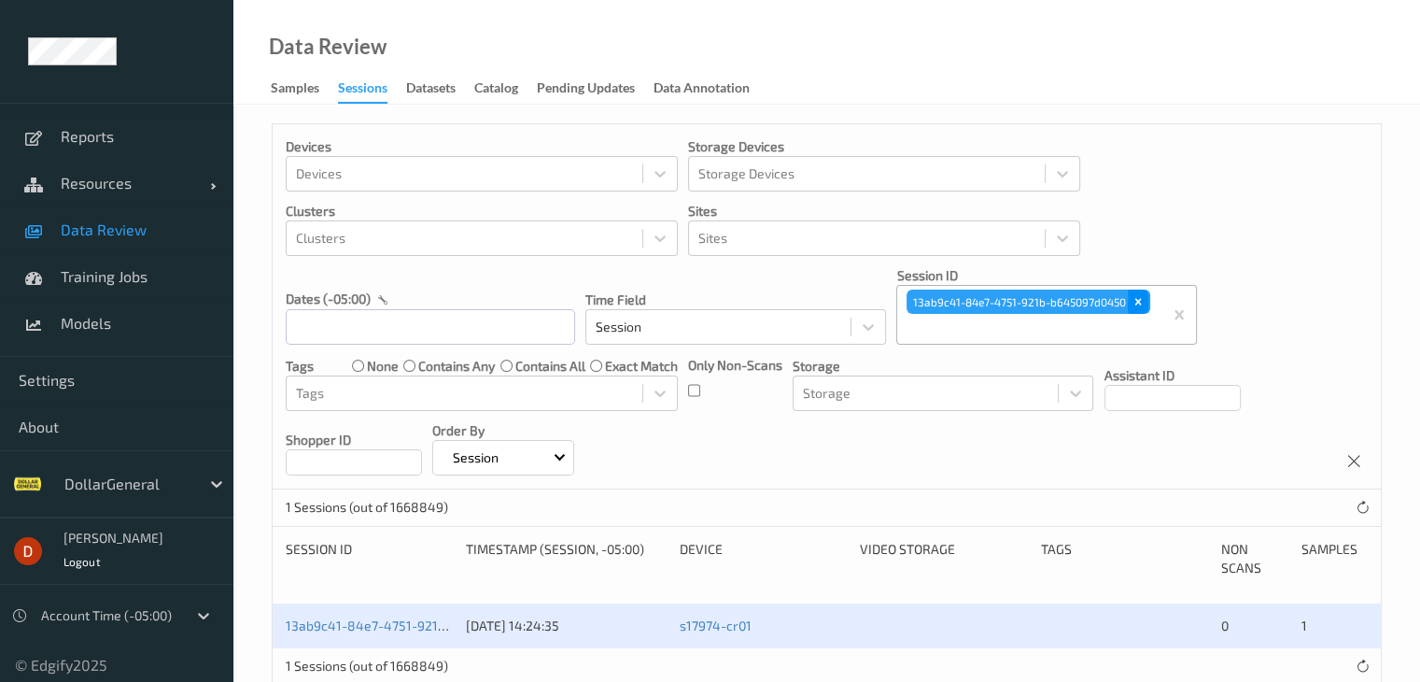
click at [1137, 302] on icon "Remove 13ab9c41-84e7-4751-921b-b645097d0450" at bounding box center [1138, 301] width 13 height 13
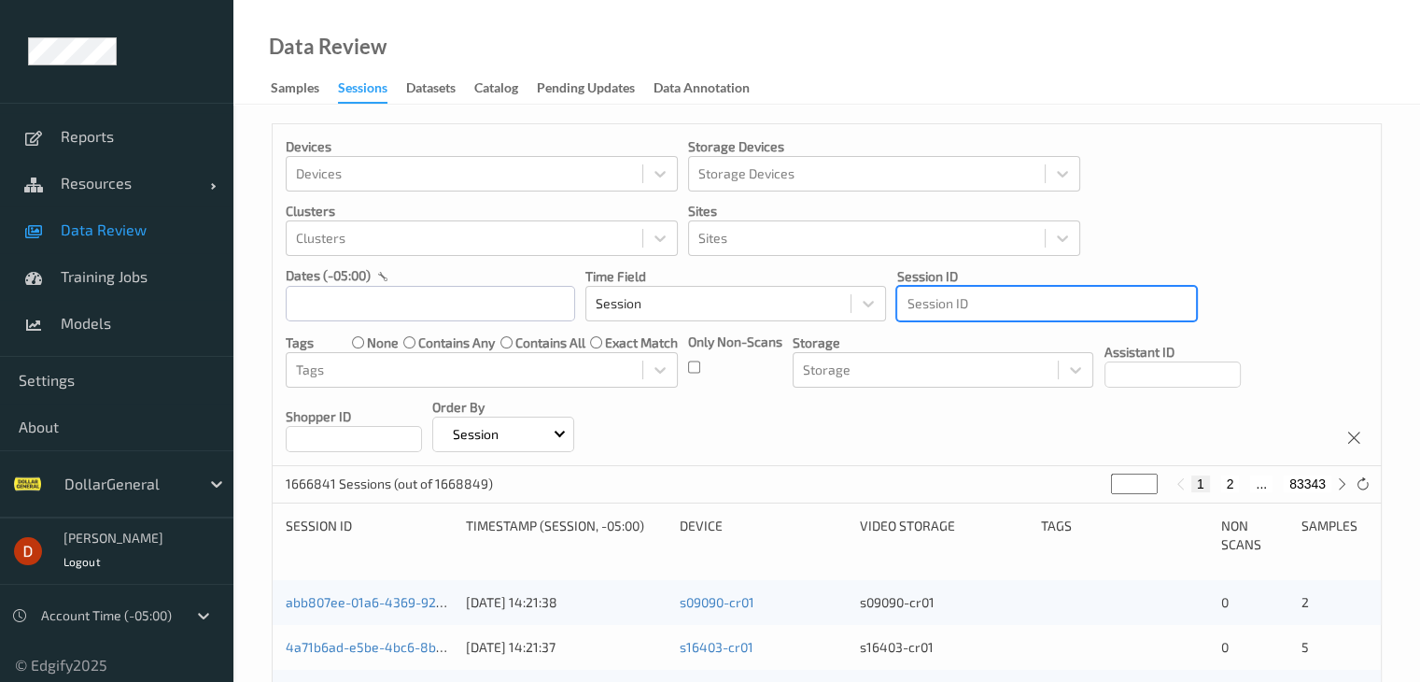
click at [1020, 308] on div at bounding box center [1047, 303] width 280 height 22
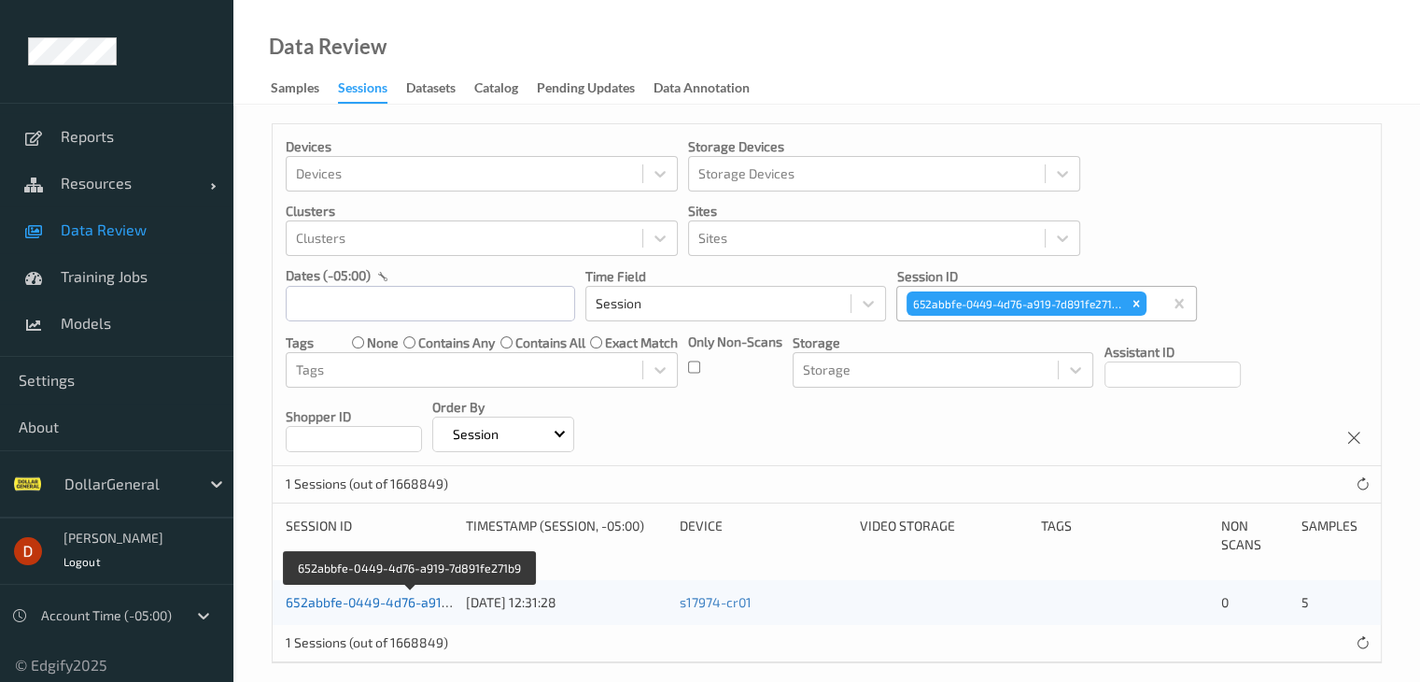
click at [377, 599] on link "652abbfe-0449-4d76-a919-7d891fe271b9" at bounding box center [411, 602] width 250 height 16
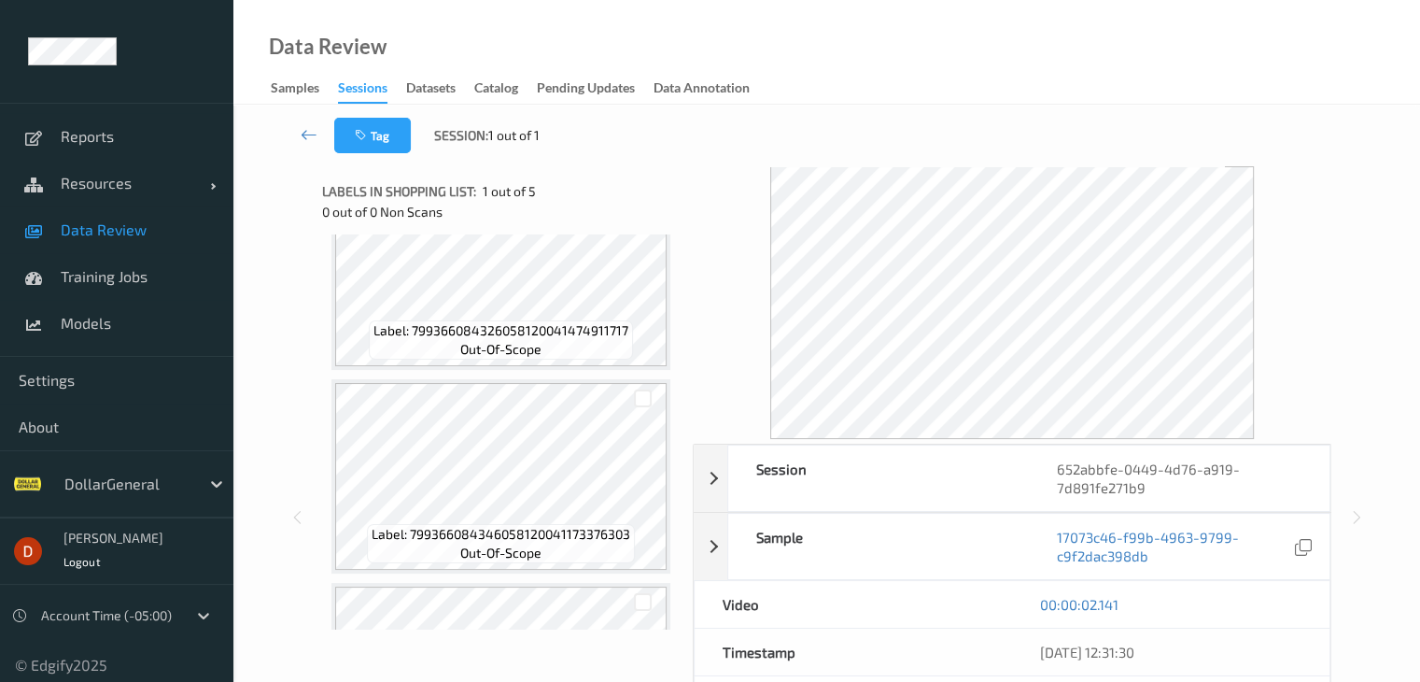
scroll to position [280, 0]
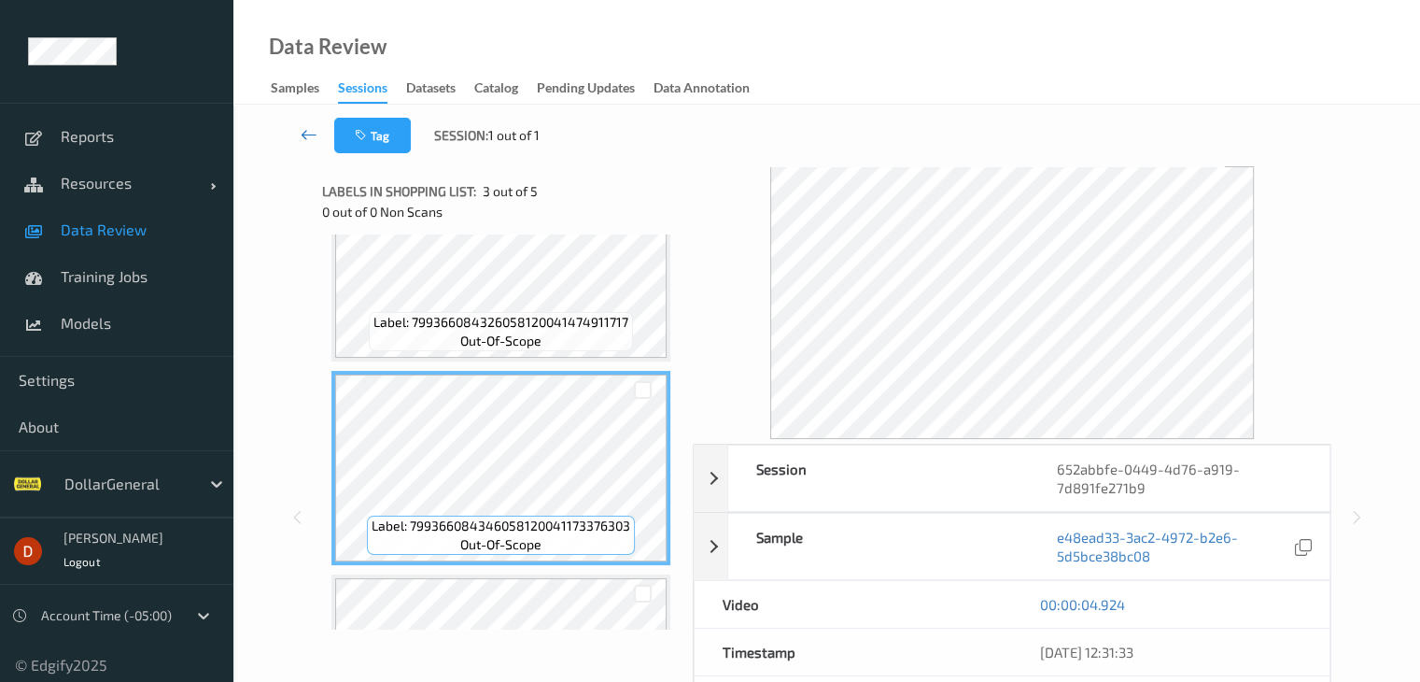
click at [295, 140] on link at bounding box center [309, 135] width 49 height 35
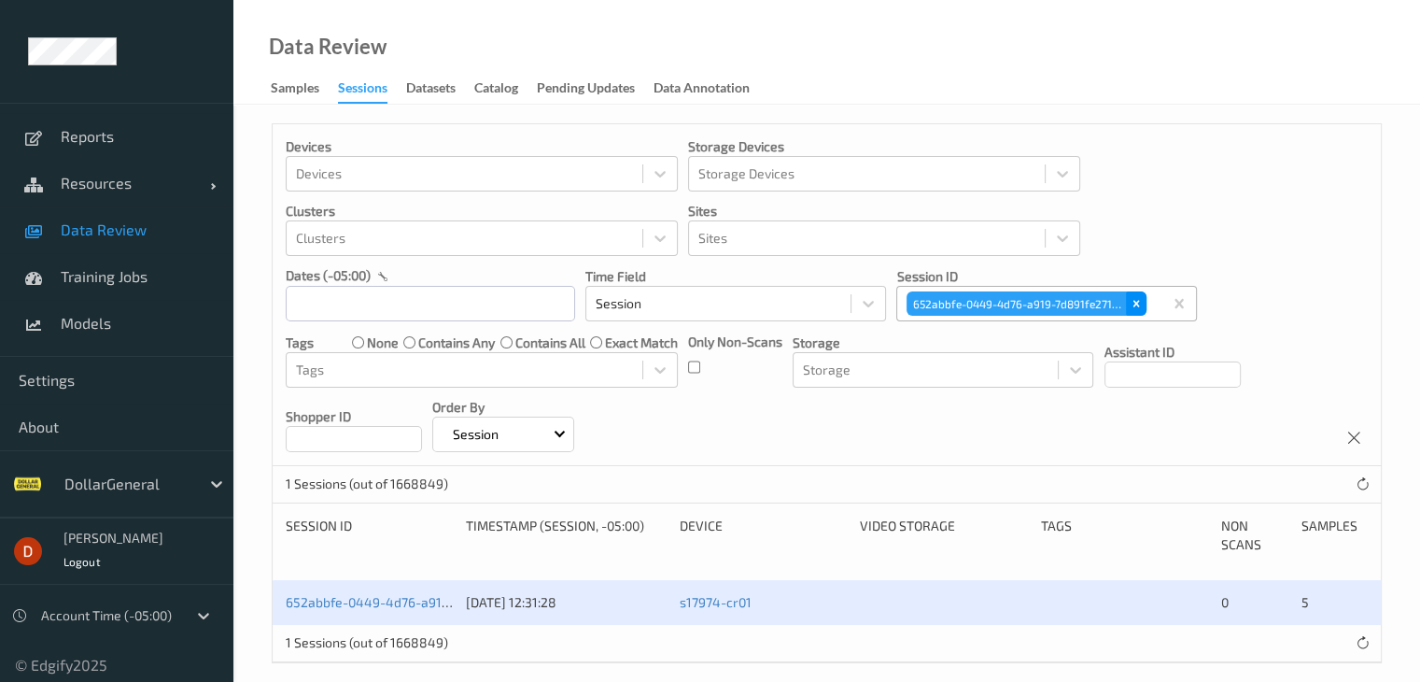
click at [1135, 302] on icon "Remove 652abbfe-0449-4d76-a919-7d891fe271b9" at bounding box center [1137, 304] width 7 height 7
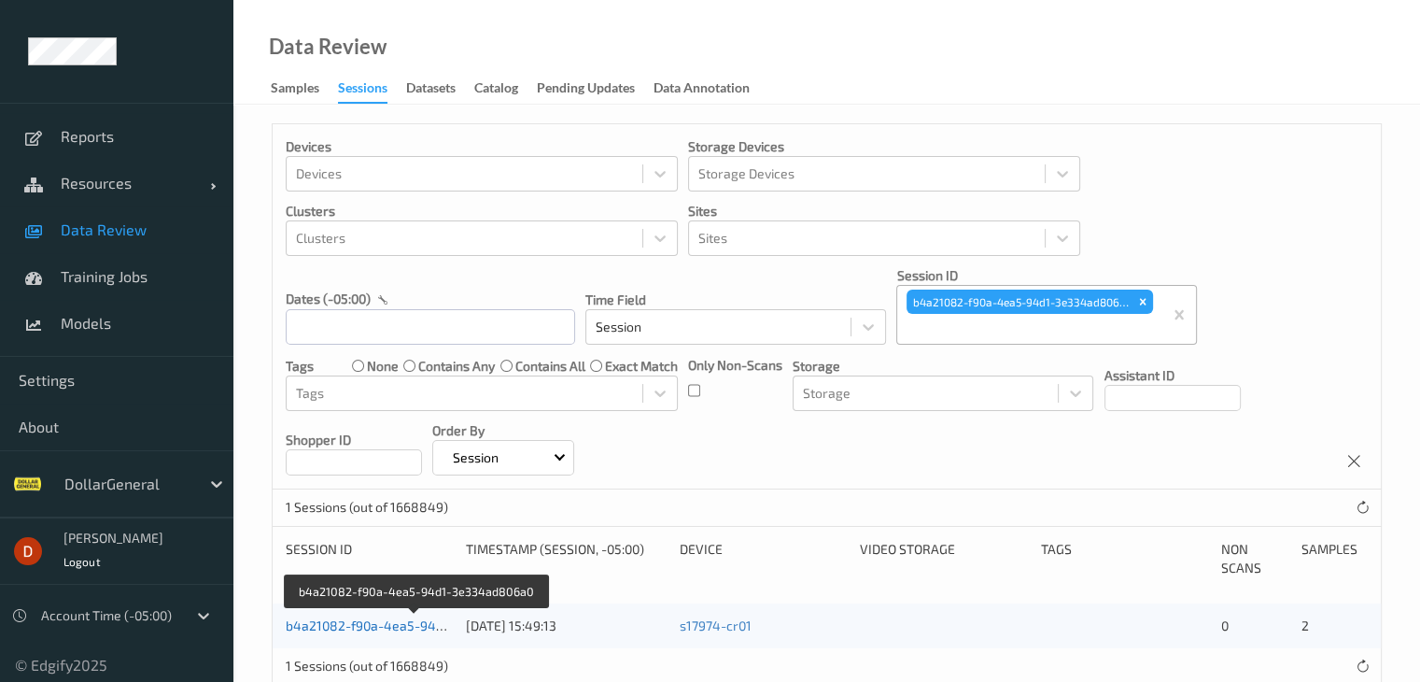
click at [384, 625] on link "b4a21082-f90a-4ea5-94d1-3e334ad806a0" at bounding box center [416, 625] width 261 height 16
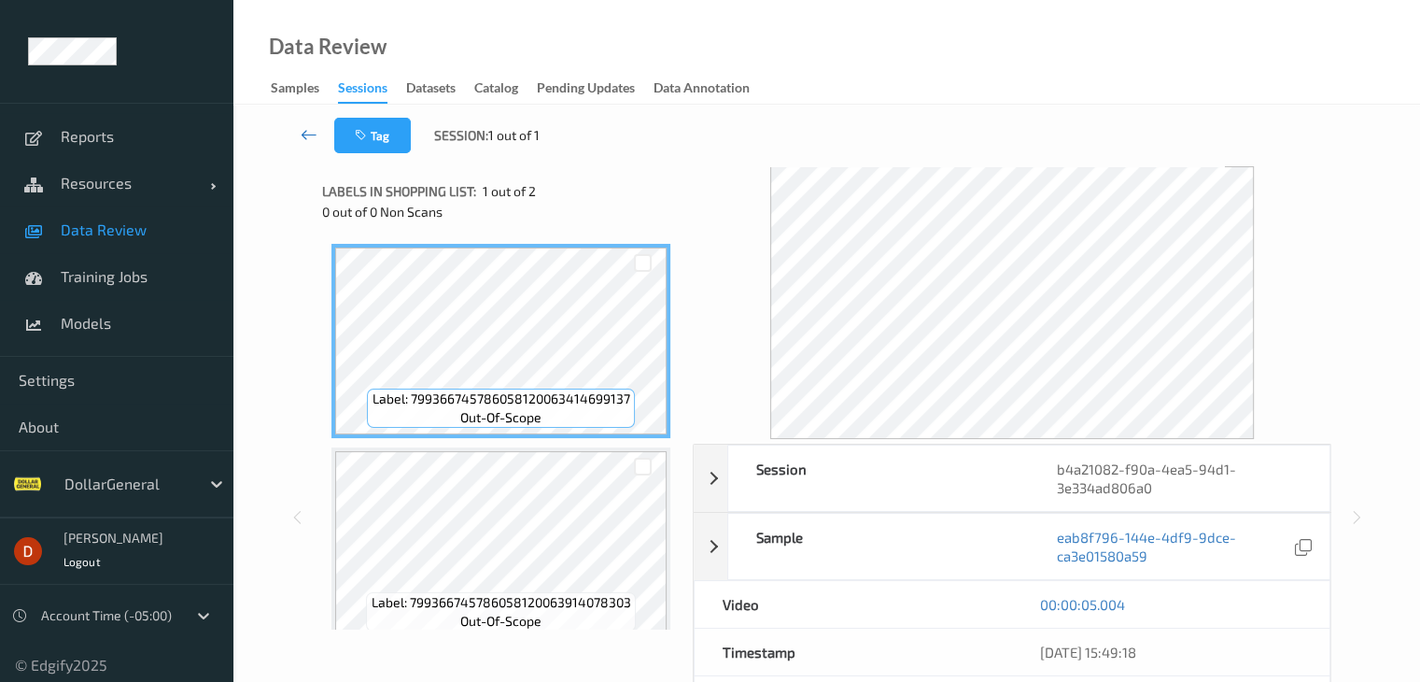
click at [301, 129] on icon at bounding box center [309, 134] width 17 height 19
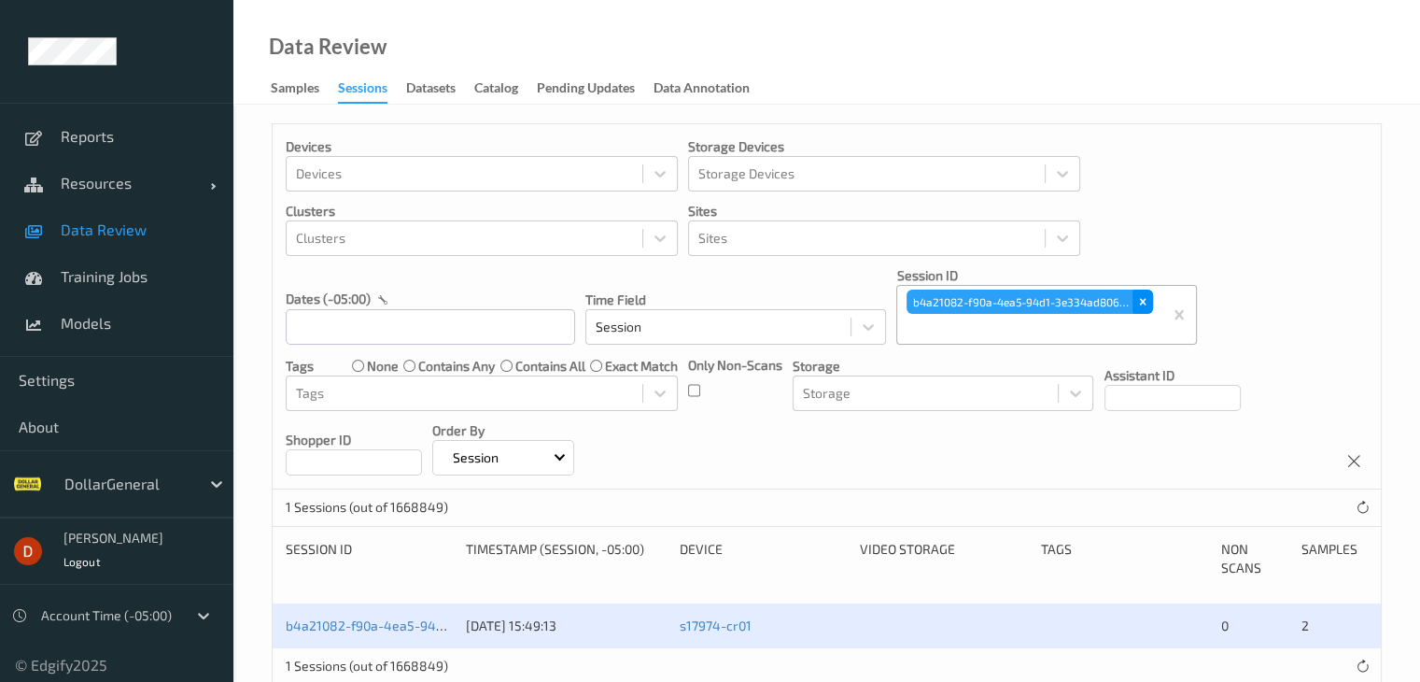
click at [1139, 293] on div "Remove b4a21082-f90a-4ea5-94d1-3e334ad806a0" at bounding box center [1143, 302] width 21 height 24
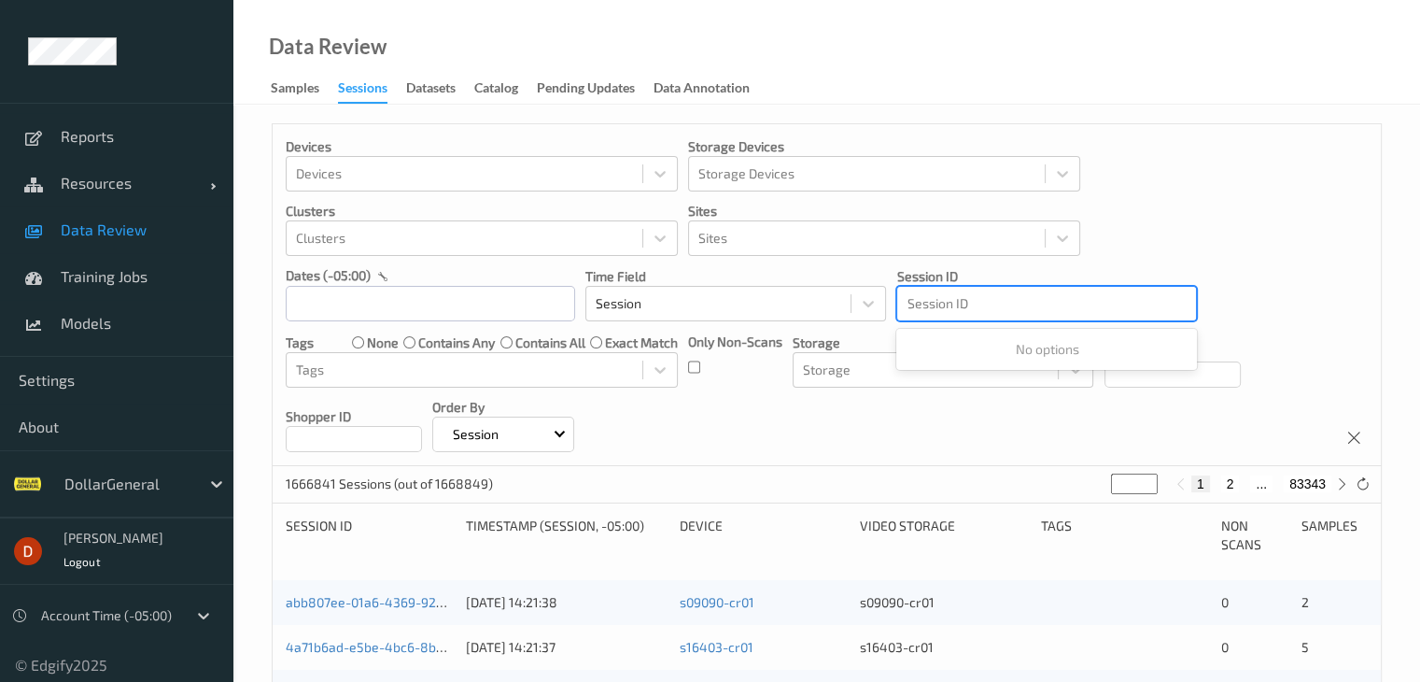
click at [1027, 311] on div at bounding box center [1047, 303] width 280 height 22
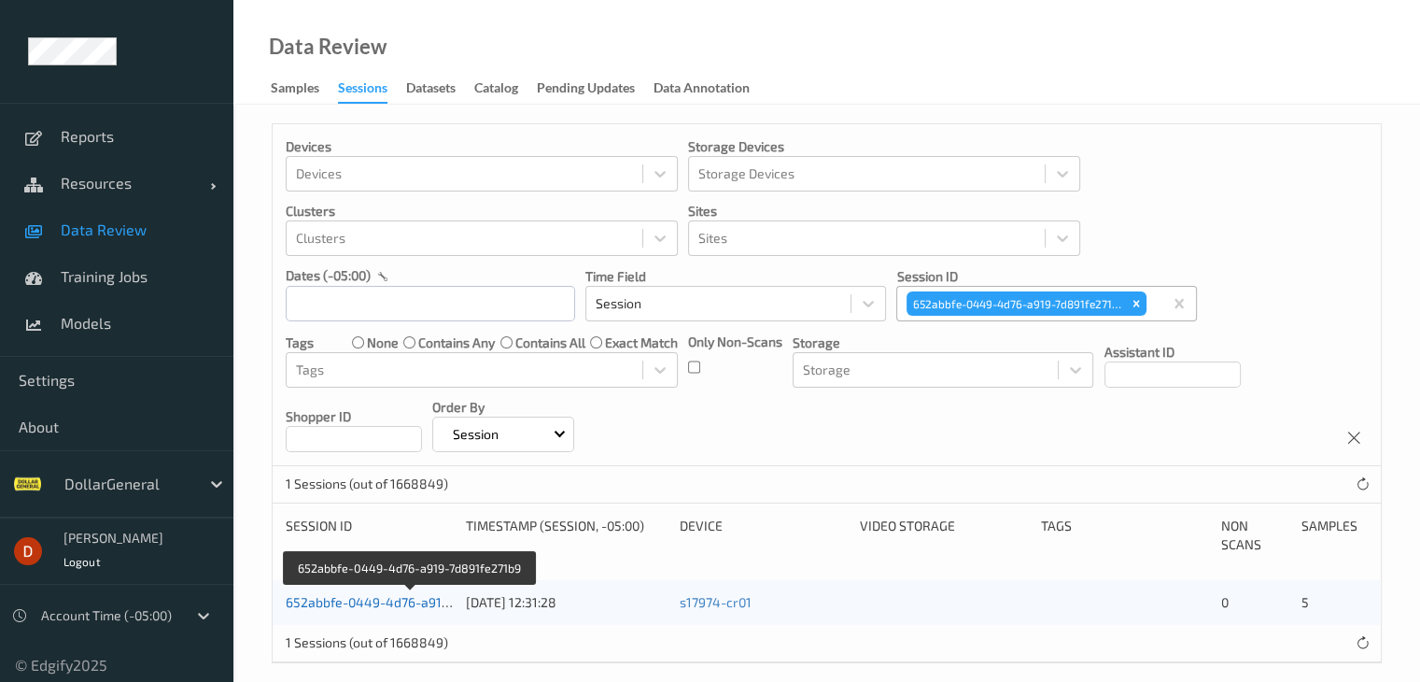
click at [405, 596] on link "652abbfe-0449-4d76-a919-7d891fe271b9" at bounding box center [411, 602] width 250 height 16
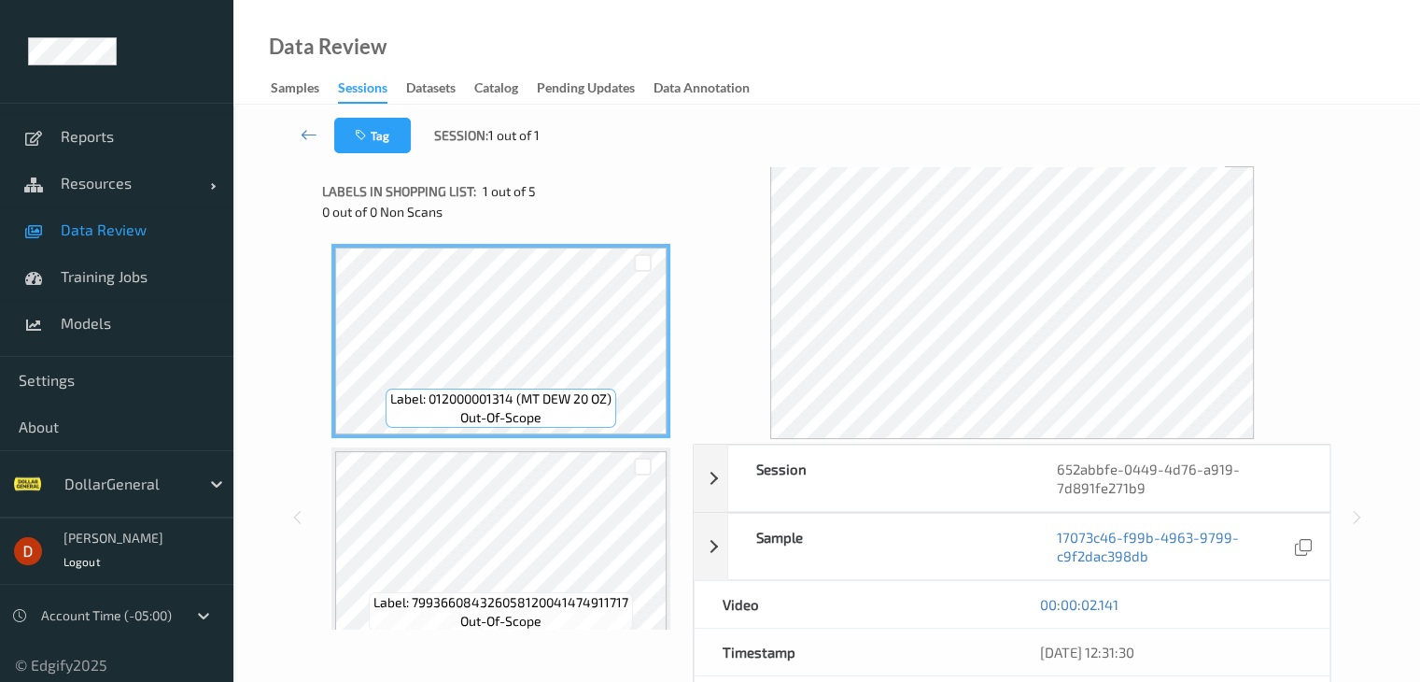
scroll to position [93, 0]
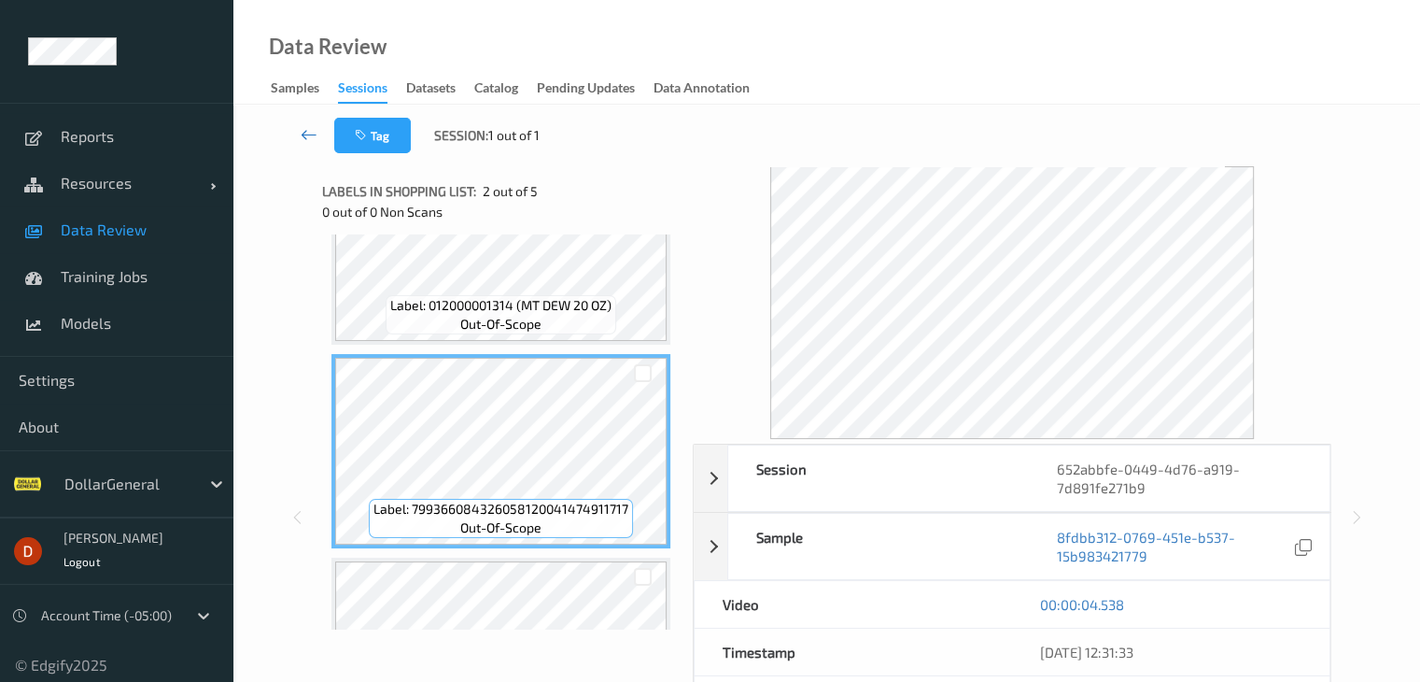
click at [299, 136] on link at bounding box center [309, 135] width 49 height 35
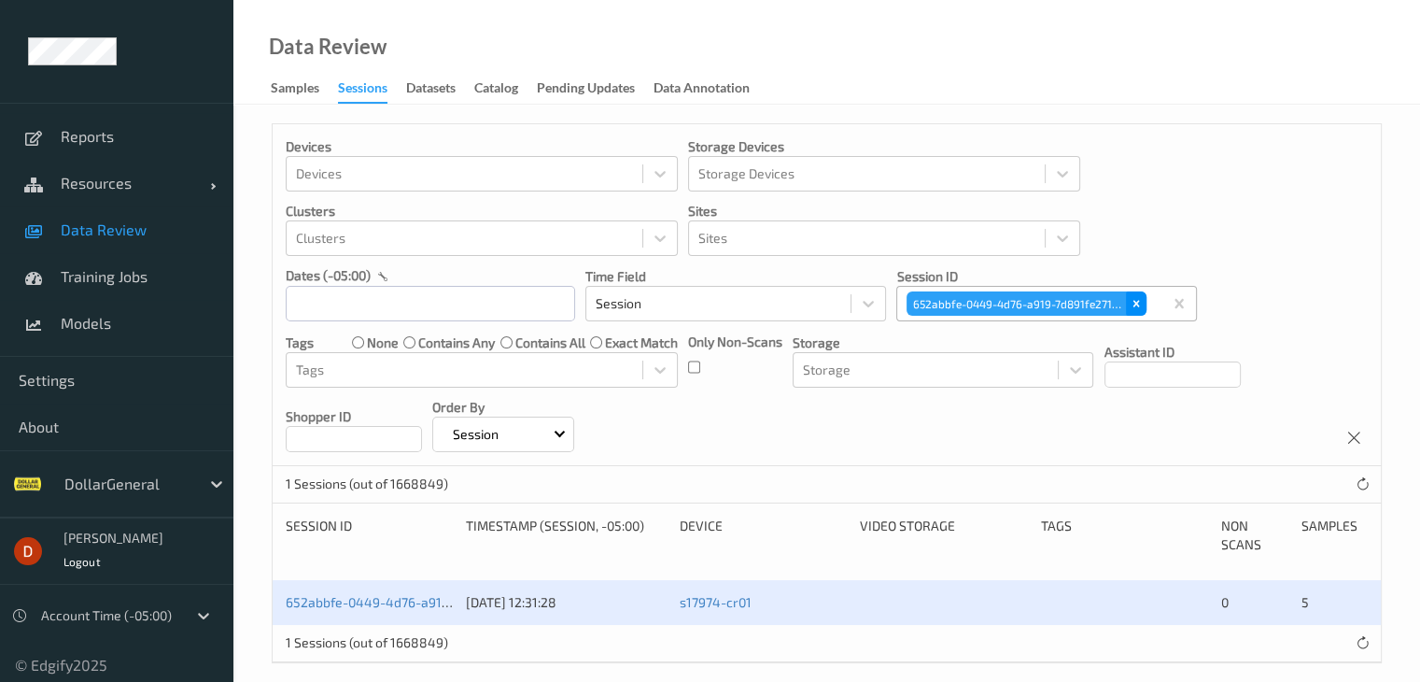
click at [1142, 302] on icon "Remove 652abbfe-0449-4d76-a919-7d891fe271b9" at bounding box center [1136, 303] width 13 height 13
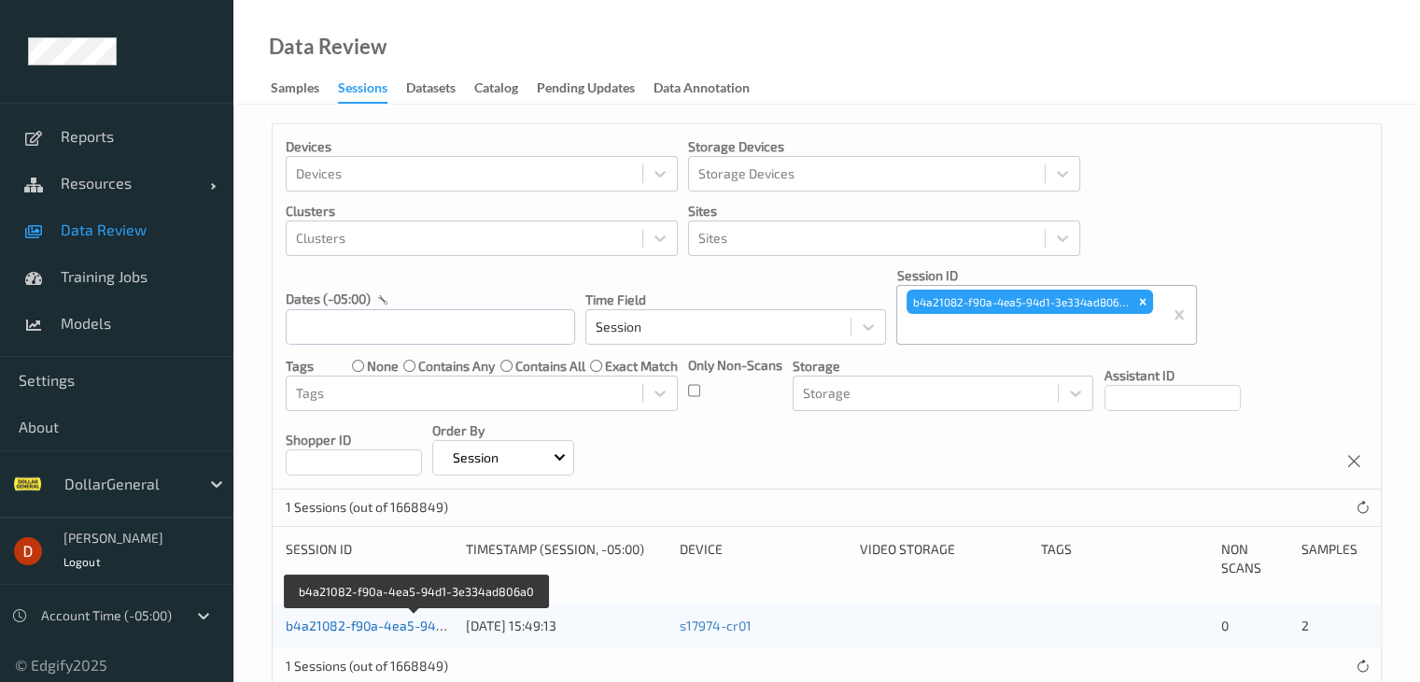
click at [389, 622] on link "b4a21082-f90a-4ea5-94d1-3e334ad806a0" at bounding box center [416, 625] width 261 height 16
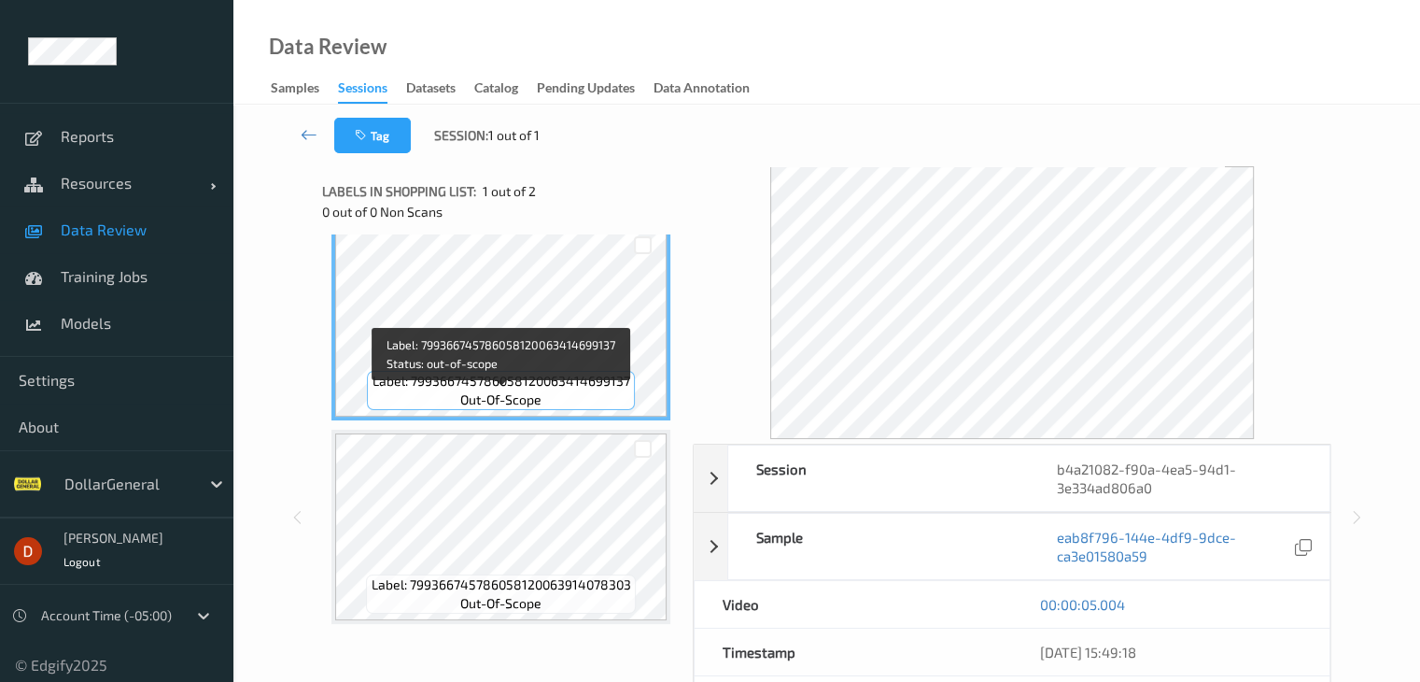
scroll to position [22, 0]
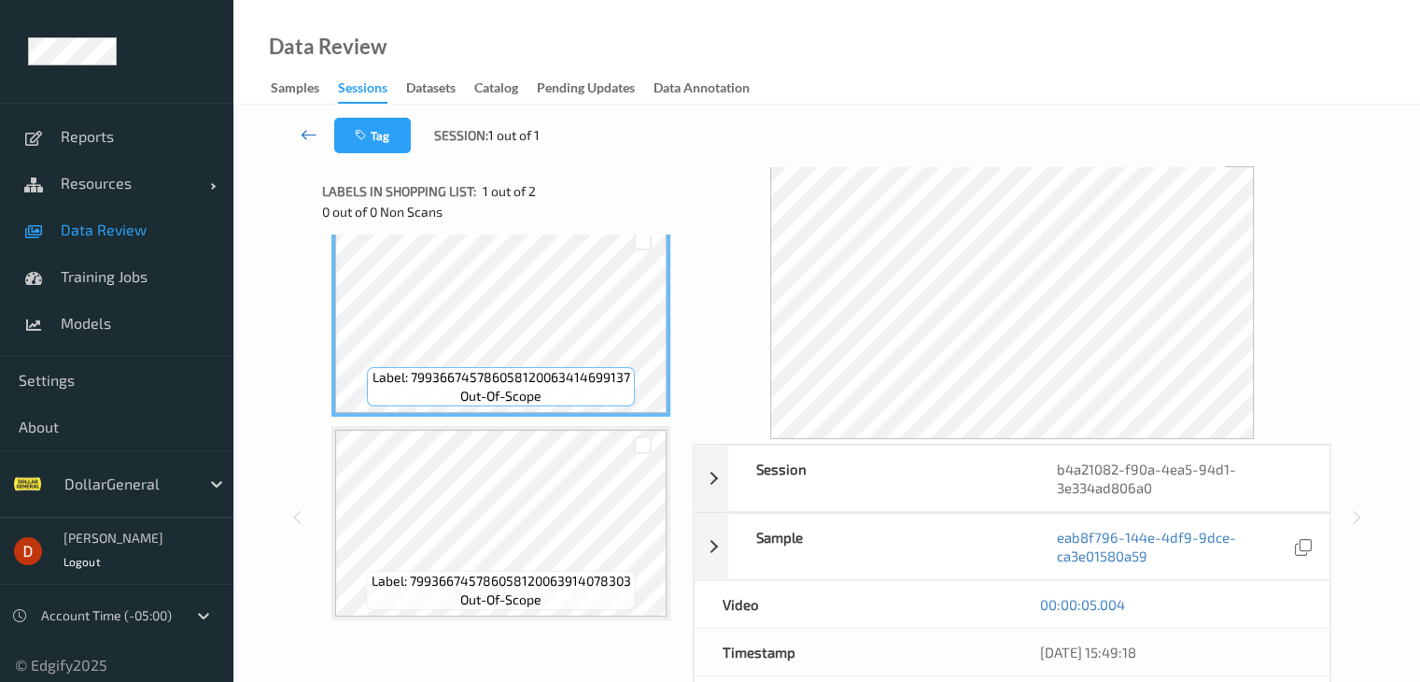
click at [299, 131] on link at bounding box center [309, 135] width 49 height 35
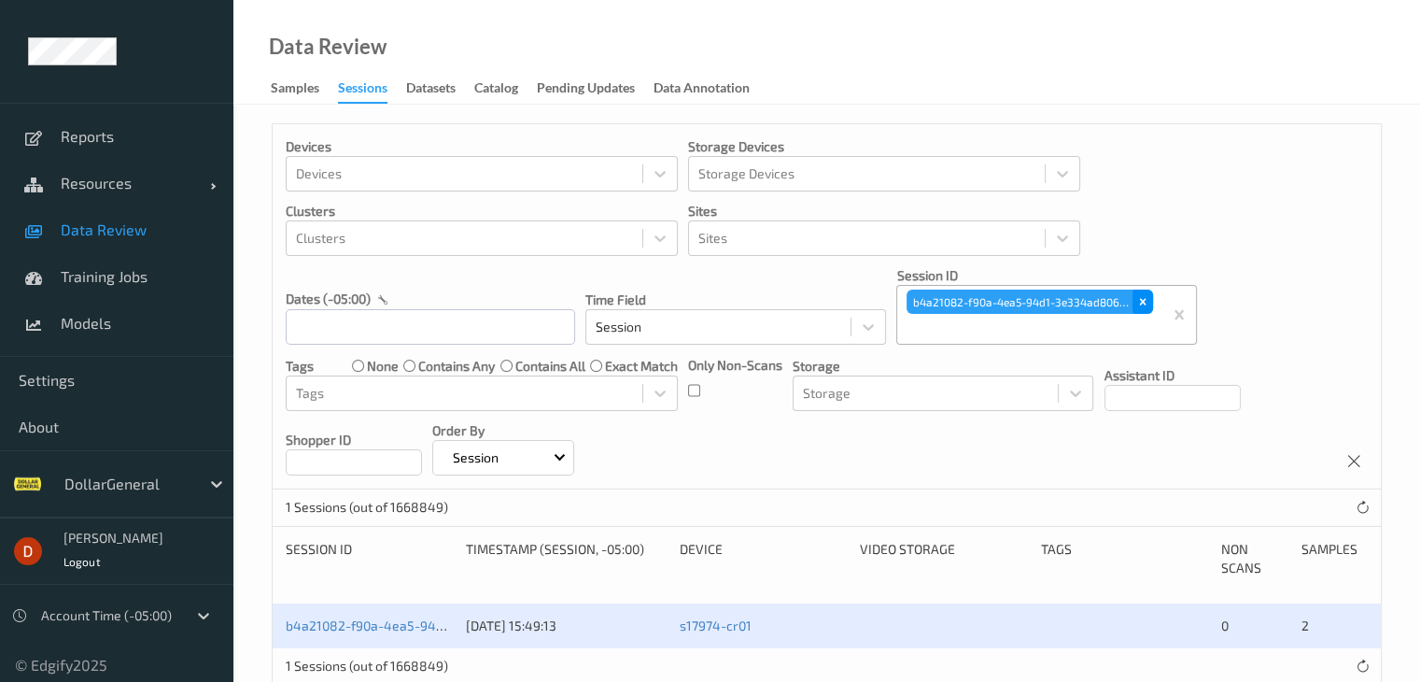
click at [1143, 301] on icon "Remove b4a21082-f90a-4ea5-94d1-3e334ad806a0" at bounding box center [1143, 302] width 7 height 7
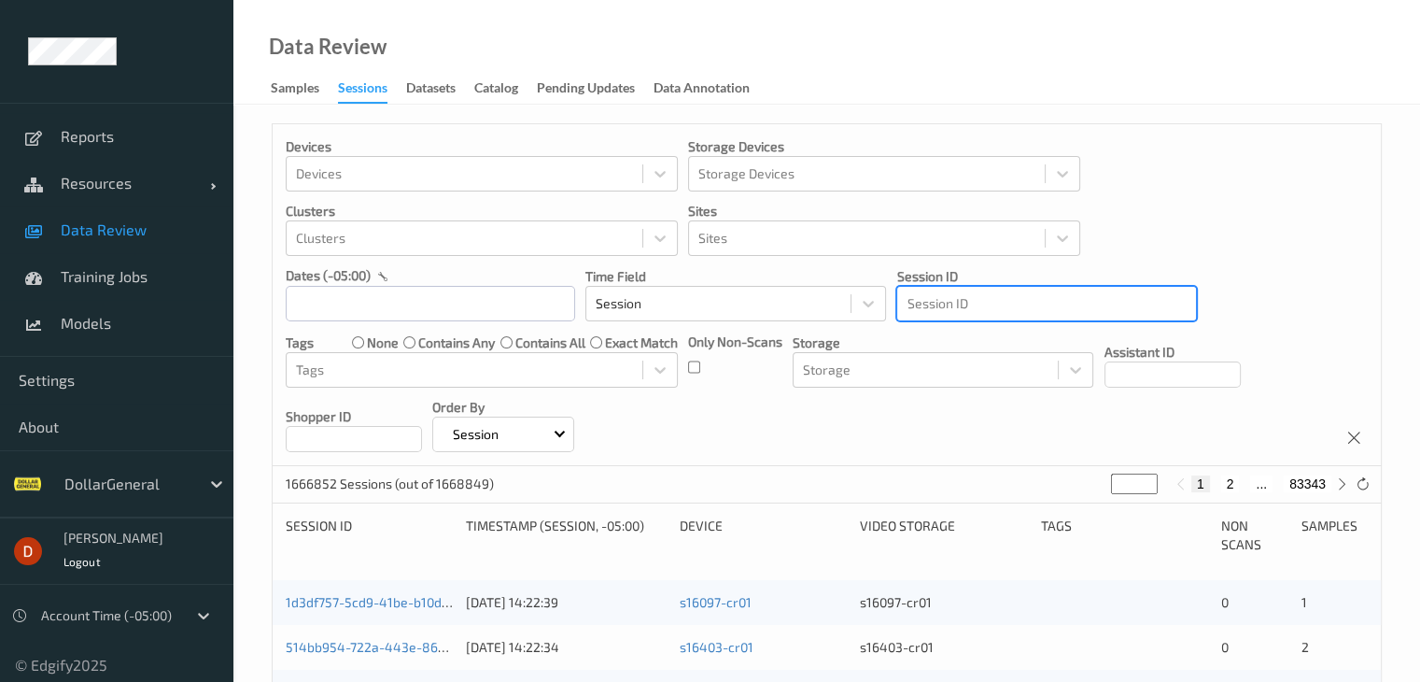
click at [1026, 308] on div at bounding box center [1047, 303] width 280 height 22
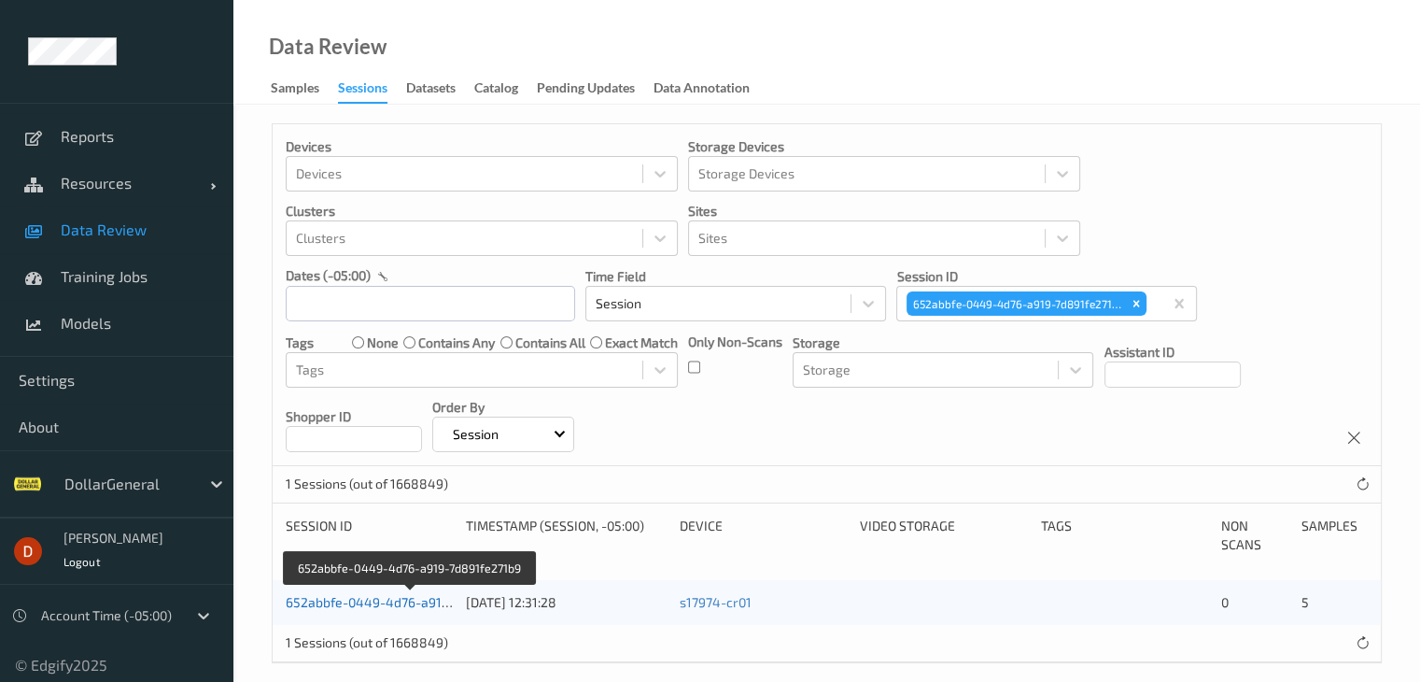
click at [428, 602] on link "652abbfe-0449-4d76-a919-7d891fe271b9" at bounding box center [411, 602] width 250 height 16
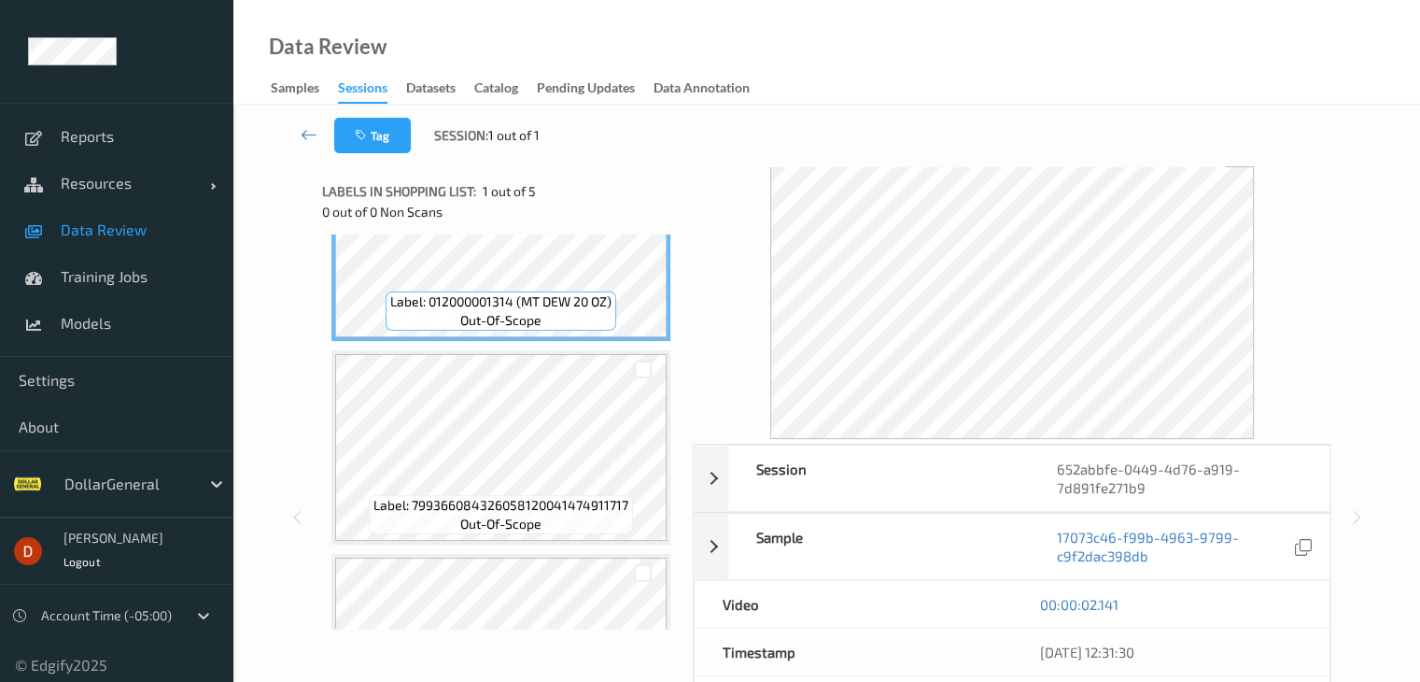
scroll to position [187, 0]
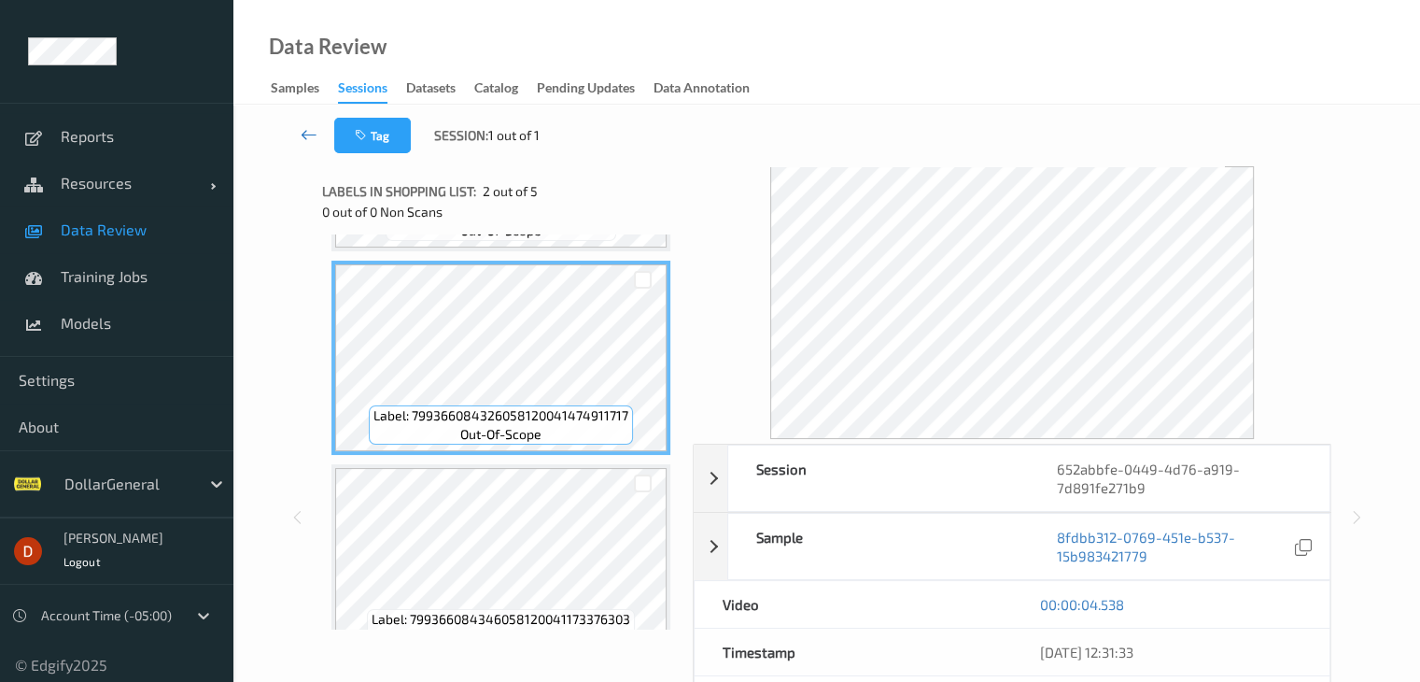
click at [300, 133] on link at bounding box center [309, 135] width 49 height 35
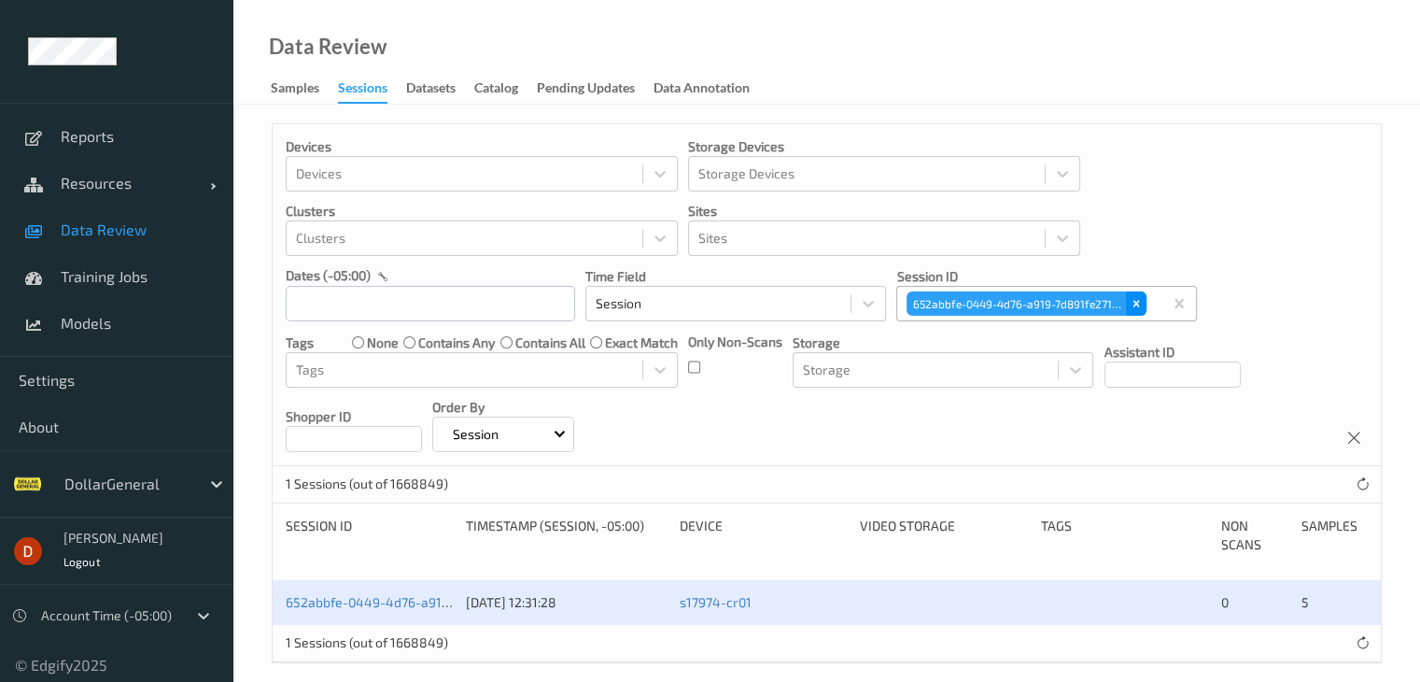
click at [1127, 307] on div "Remove 652abbfe-0449-4d76-a919-7d891fe271b9" at bounding box center [1136, 303] width 21 height 24
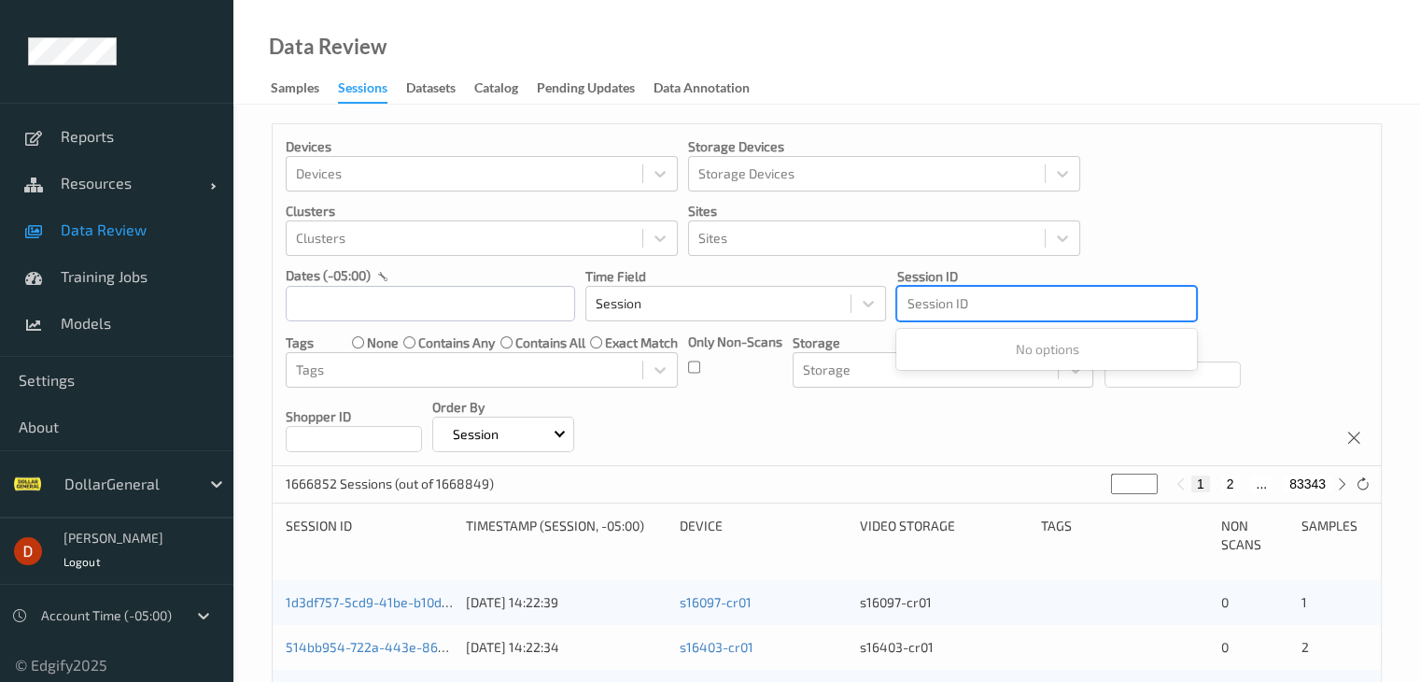
click at [1041, 307] on div at bounding box center [1047, 303] width 280 height 22
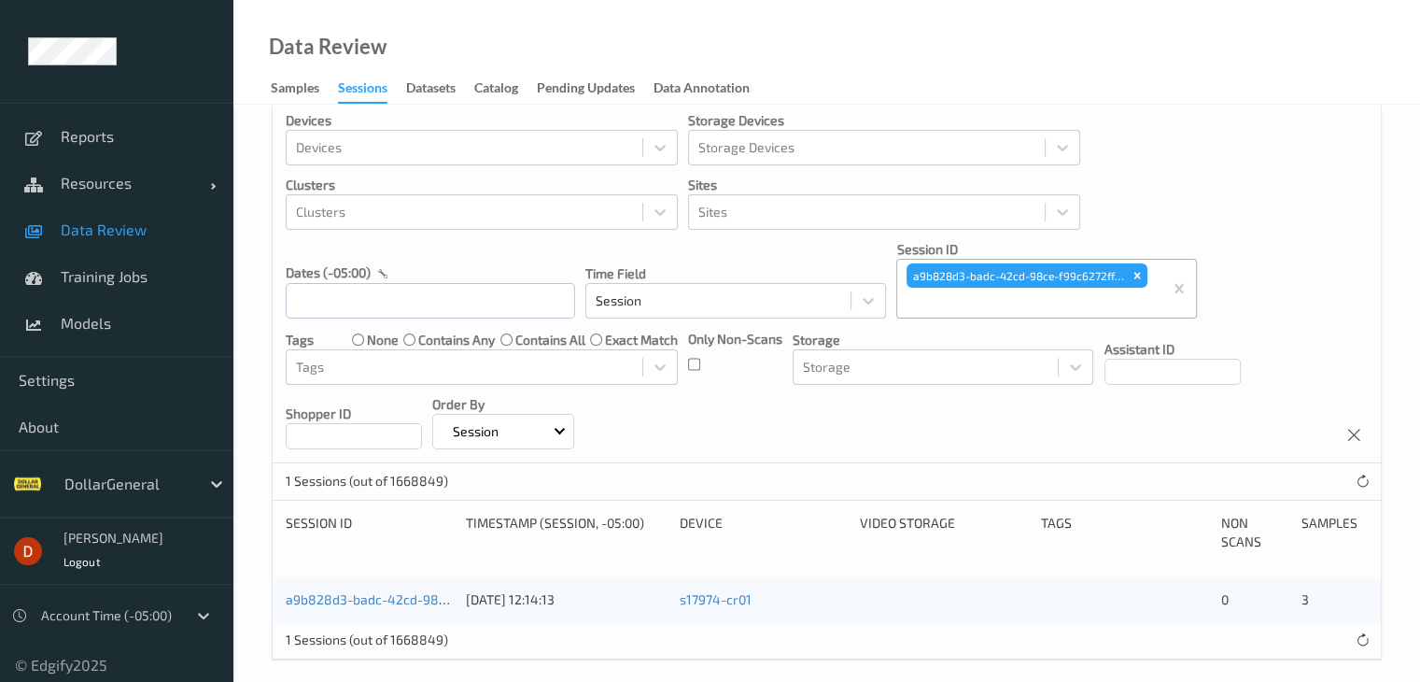
scroll to position [41, 0]
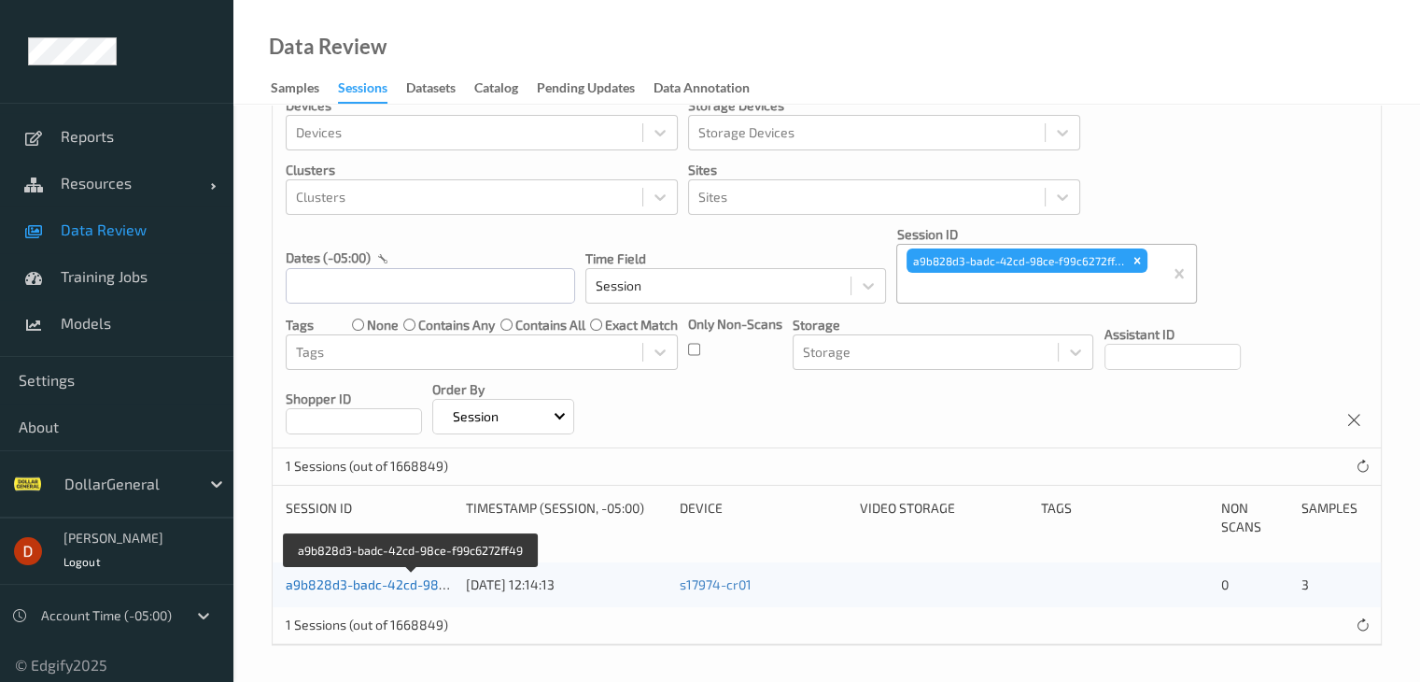
click at [419, 582] on link "a9b828d3-badc-42cd-98ce-f99c6272ff49" at bounding box center [412, 584] width 253 height 16
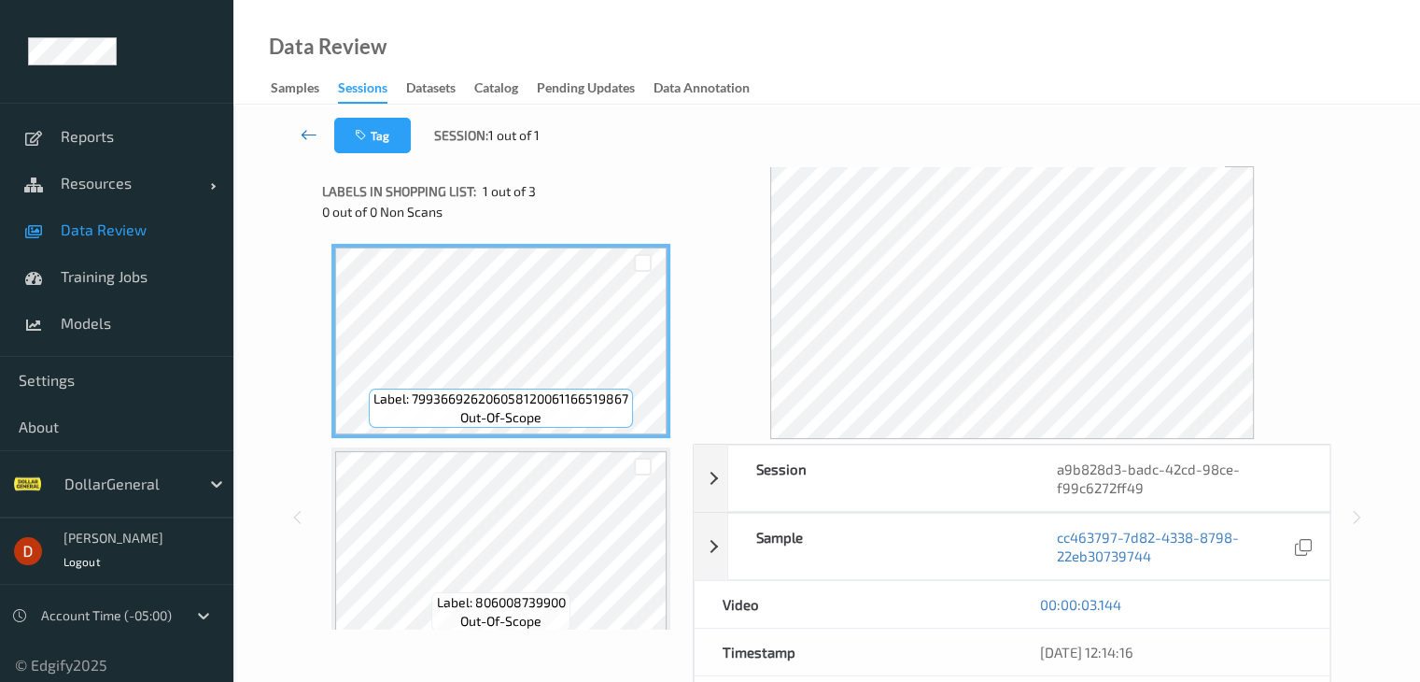
click at [308, 139] on icon at bounding box center [309, 134] width 17 height 19
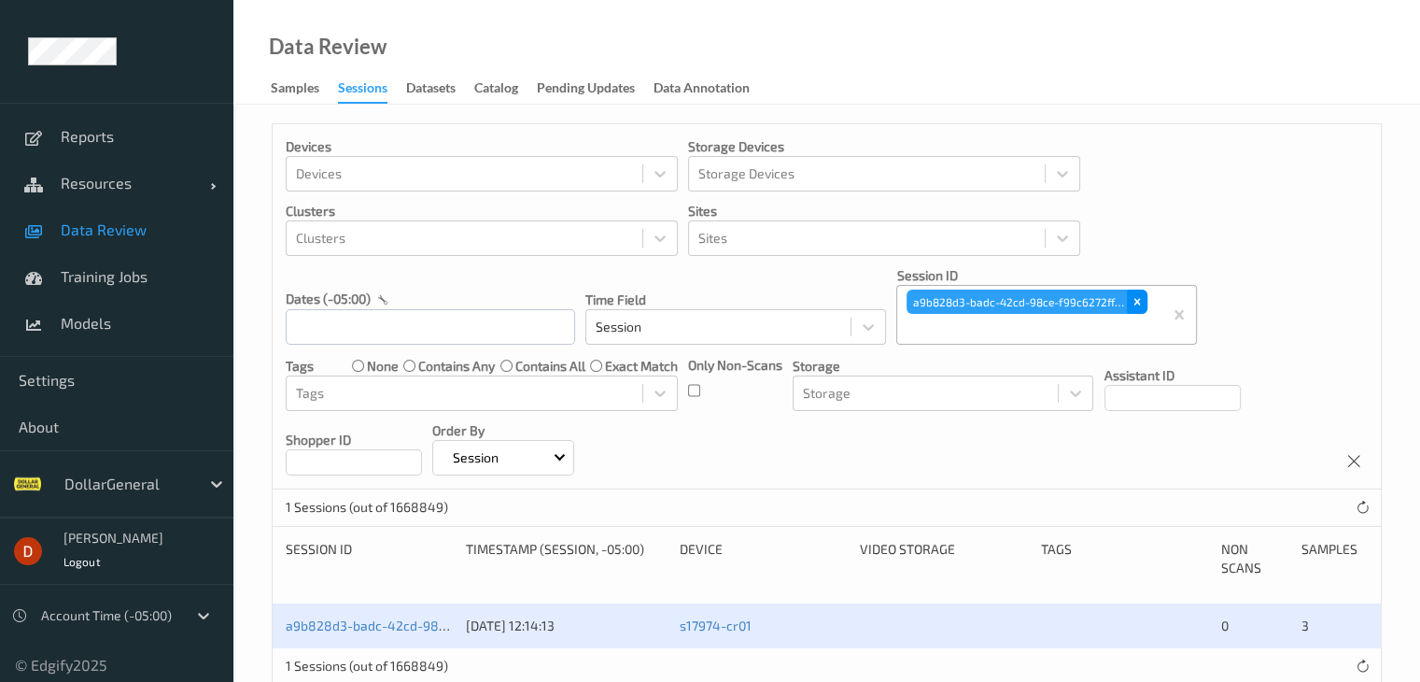
click at [1131, 296] on icon "Remove a9b828d3-badc-42cd-98ce-f99c6272ff49" at bounding box center [1137, 301] width 13 height 13
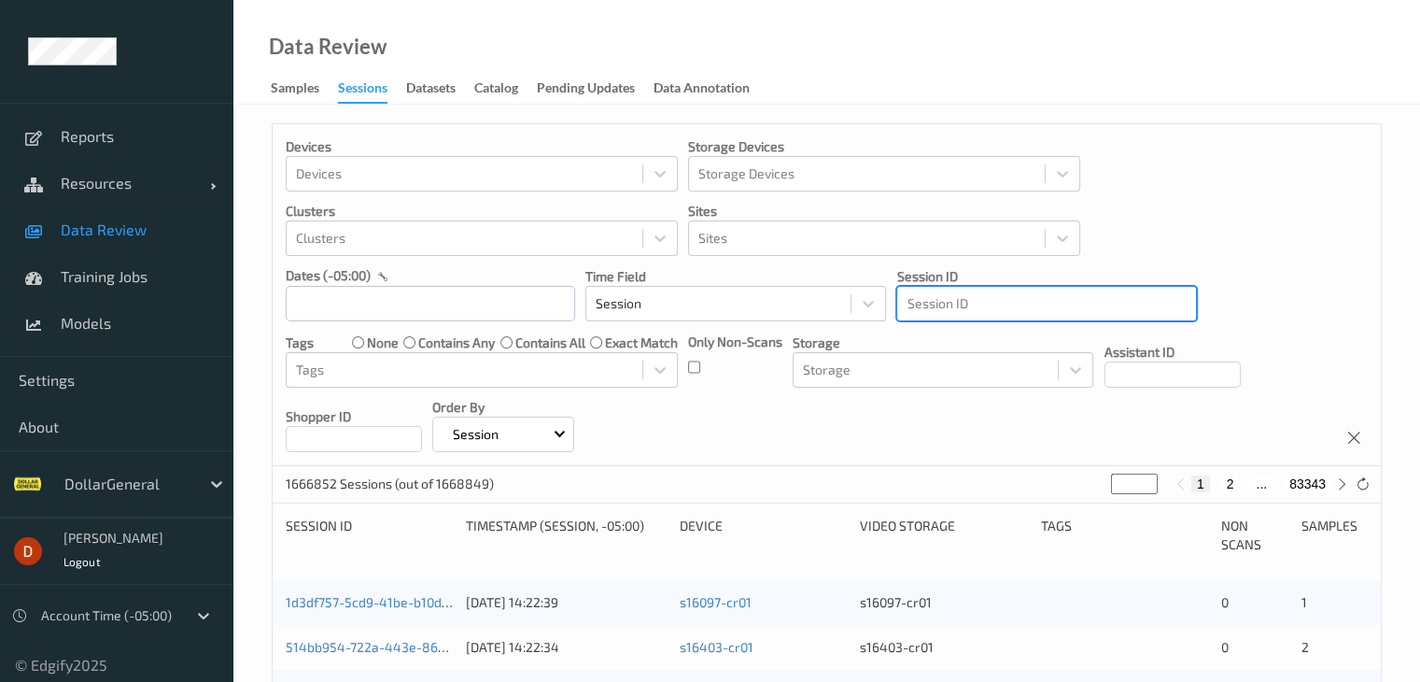
click at [1060, 306] on div at bounding box center [1047, 303] width 280 height 22
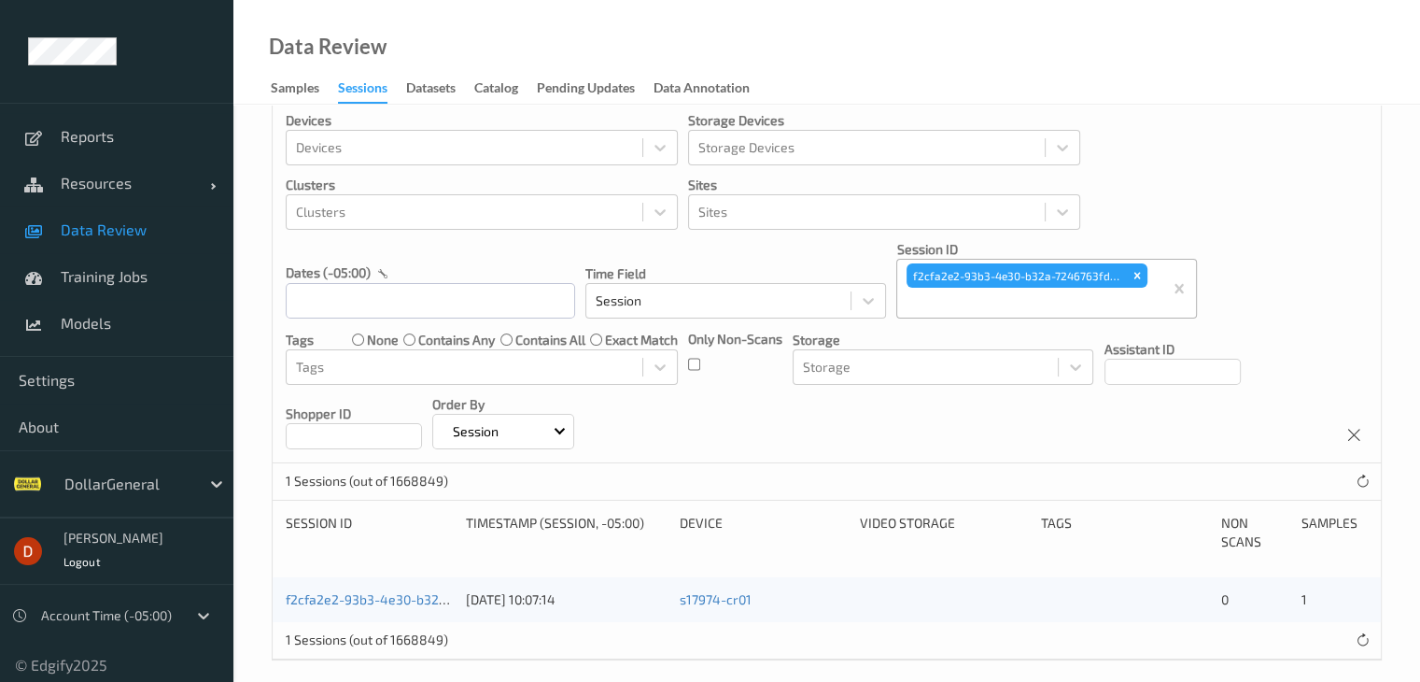
scroll to position [41, 0]
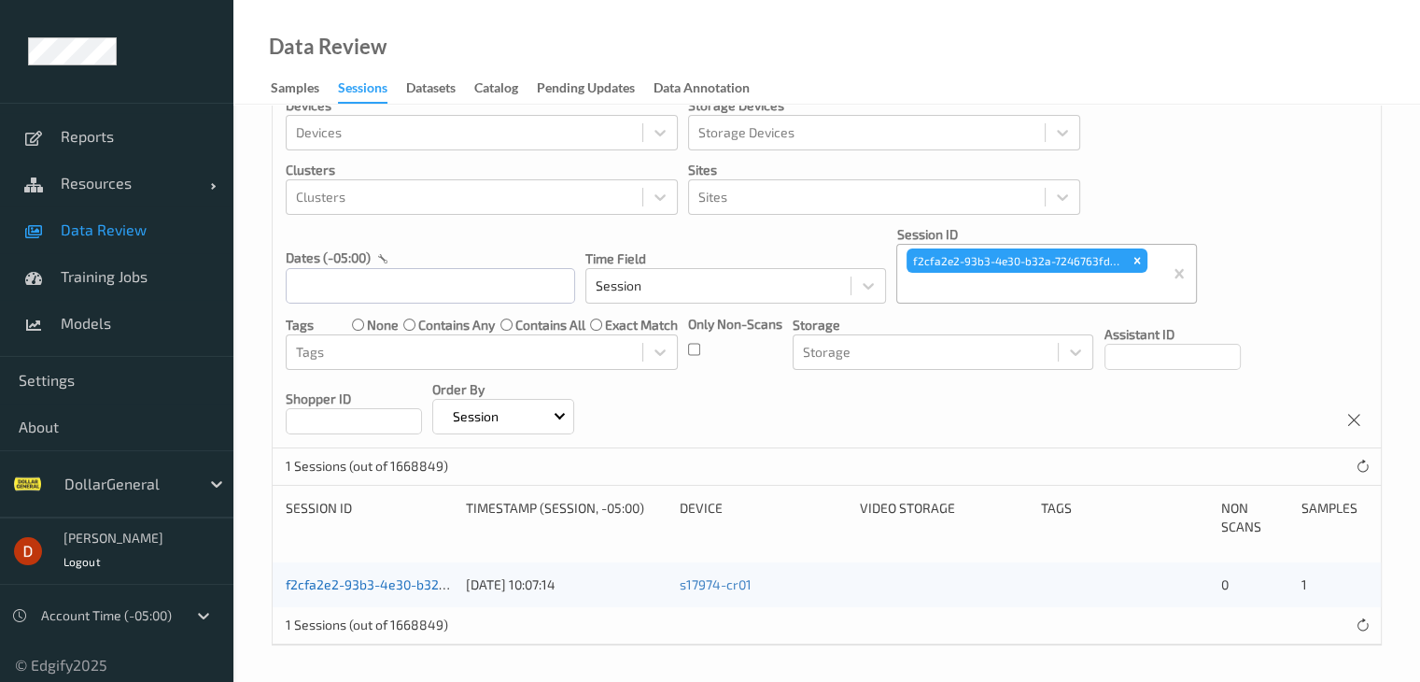
click at [415, 586] on link "f2cfa2e2-93b3-4e30-b32a-7246763fd45c" at bounding box center [411, 584] width 251 height 16
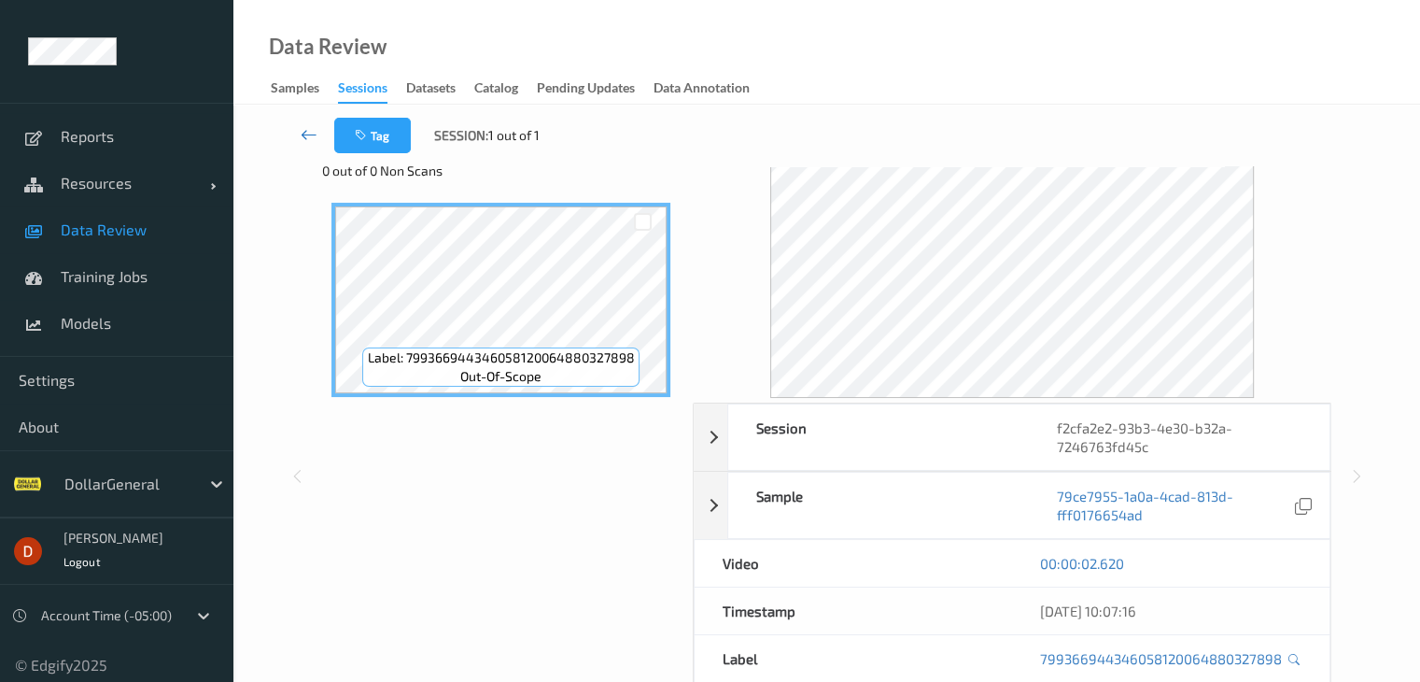
click at [298, 142] on link at bounding box center [309, 135] width 49 height 35
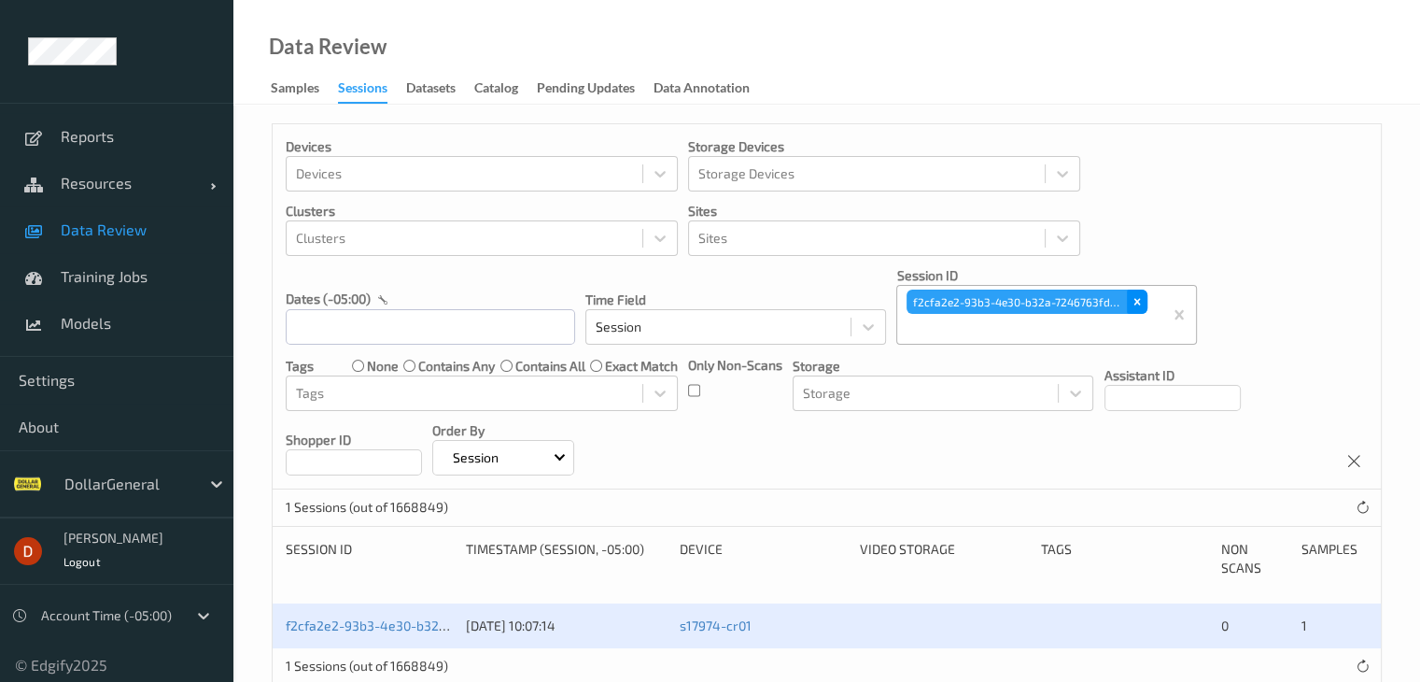
click at [1128, 302] on div "Remove f2cfa2e2-93b3-4e30-b32a-7246763fd45c" at bounding box center [1137, 302] width 21 height 24
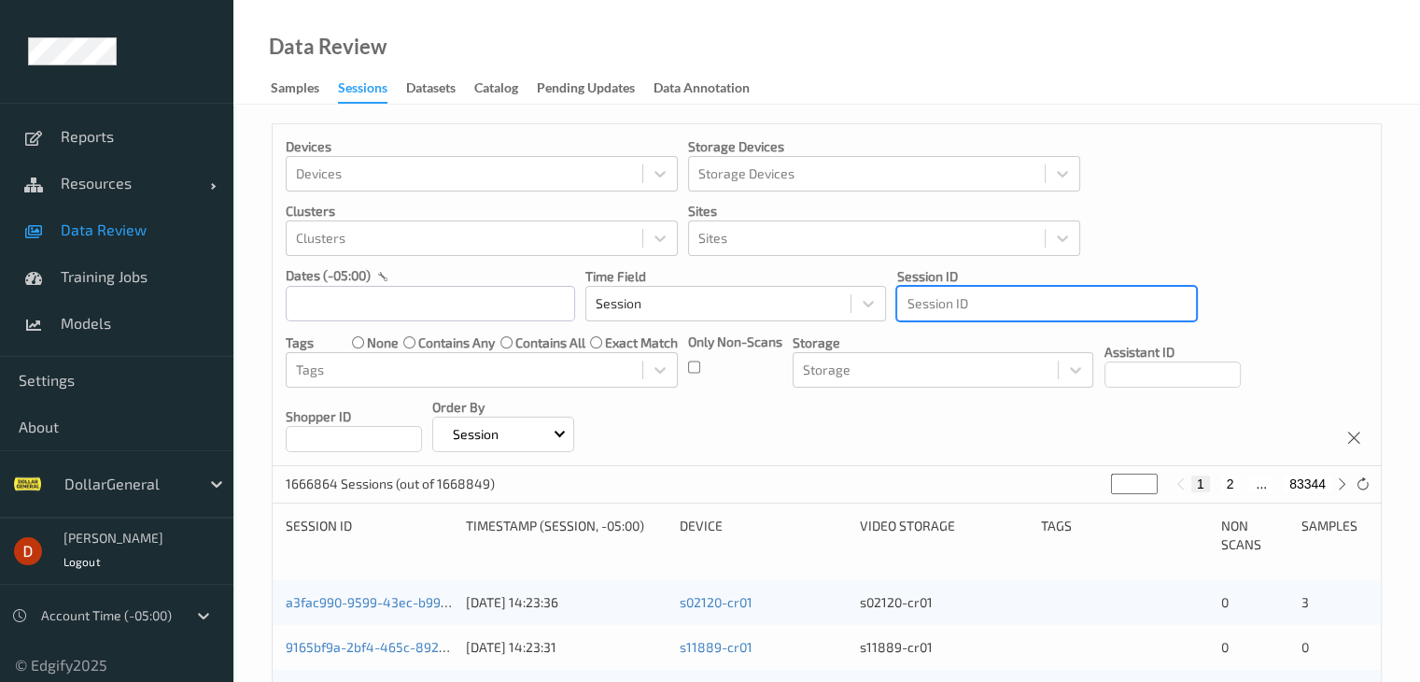
click at [1042, 311] on div at bounding box center [1047, 303] width 280 height 22
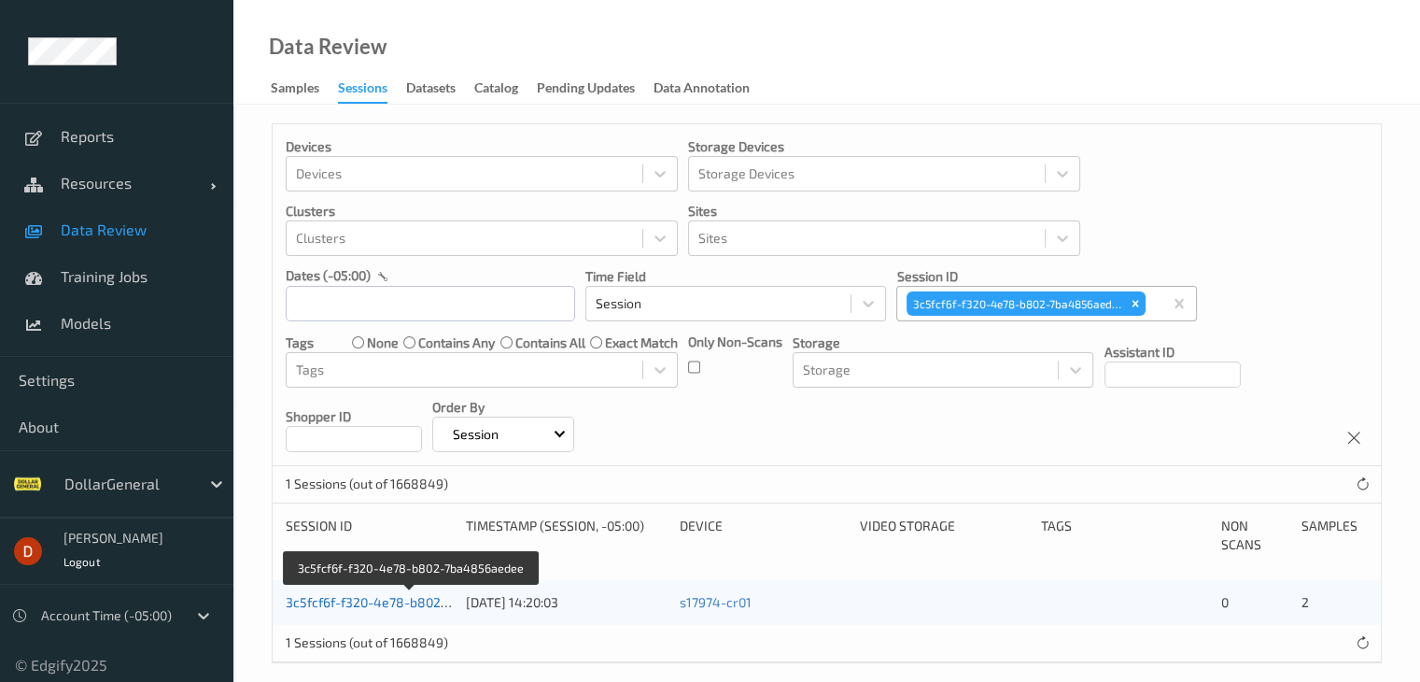
click at [392, 595] on link "3c5fcf6f-f320-4e78-b802-7ba4856aedee" at bounding box center [411, 602] width 250 height 16
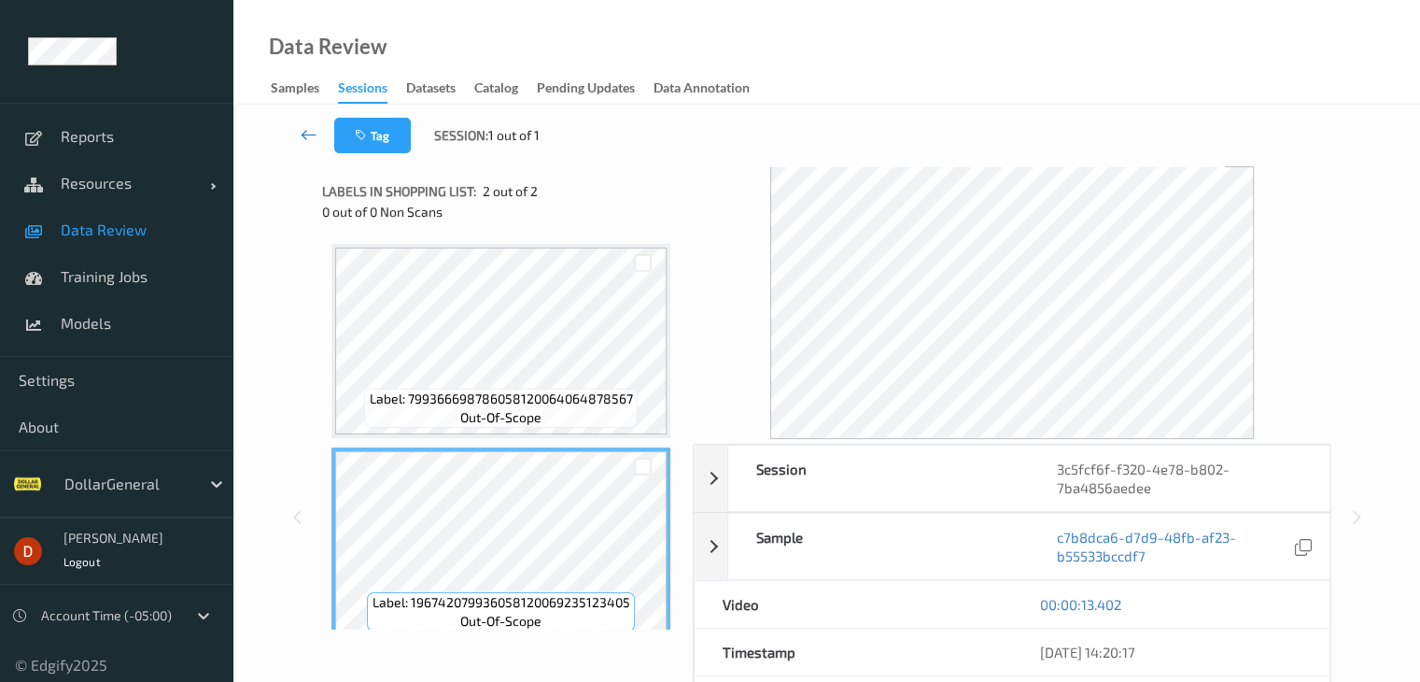
click at [318, 137] on link at bounding box center [309, 135] width 49 height 35
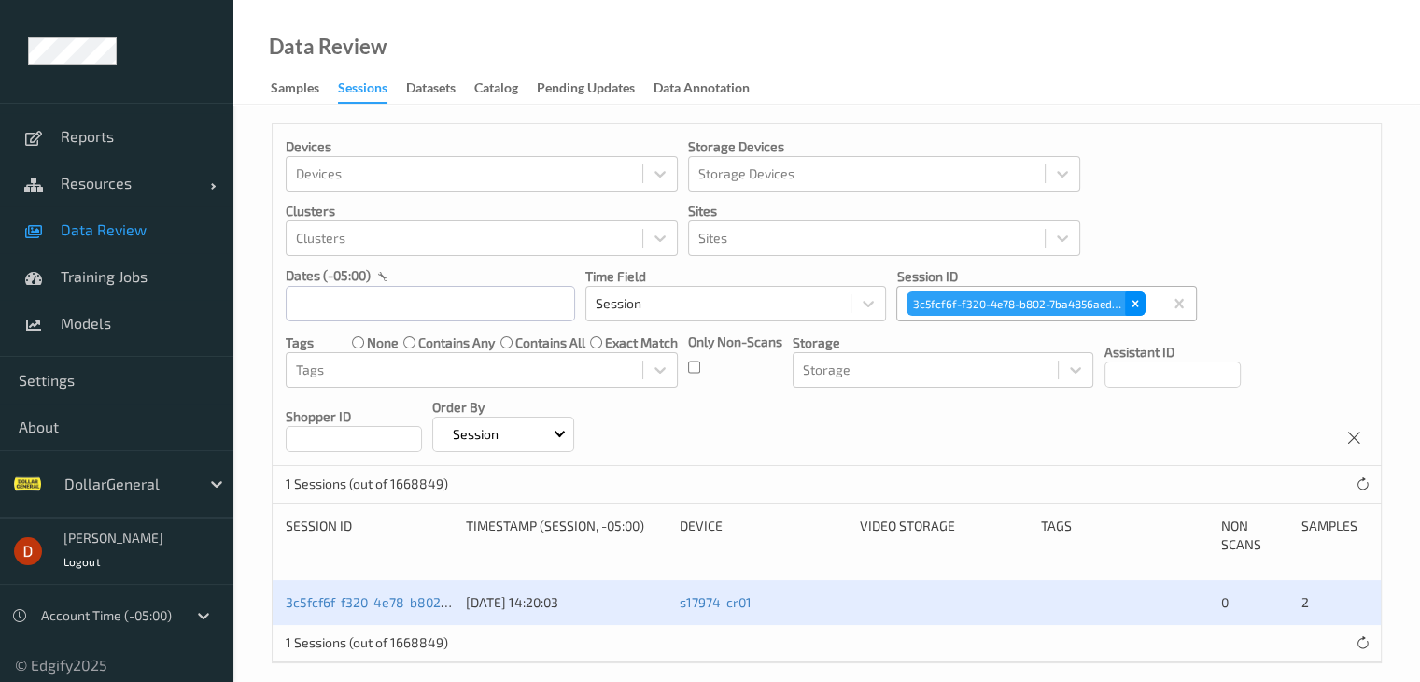
click at [1141, 300] on icon "Remove 3c5fcf6f-f320-4e78-b802-7ba4856aedee" at bounding box center [1135, 303] width 13 height 13
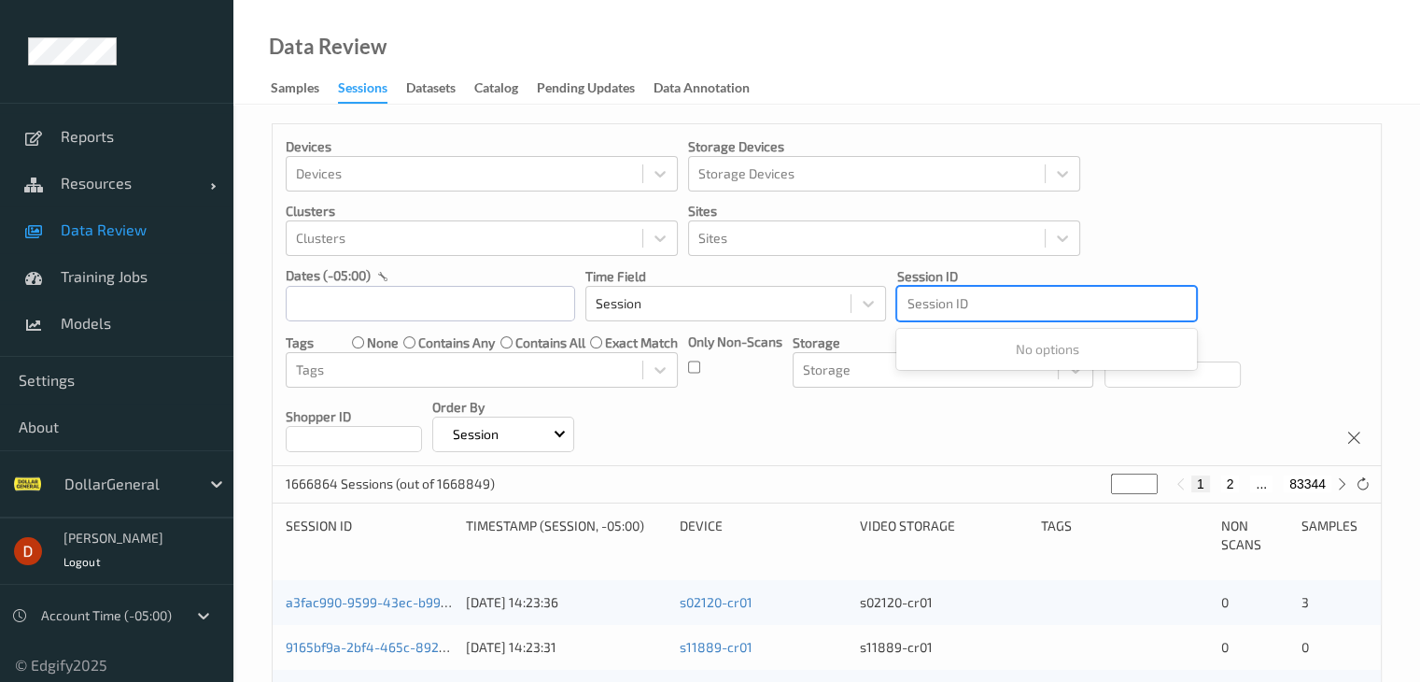
click at [1064, 300] on div at bounding box center [1047, 303] width 280 height 22
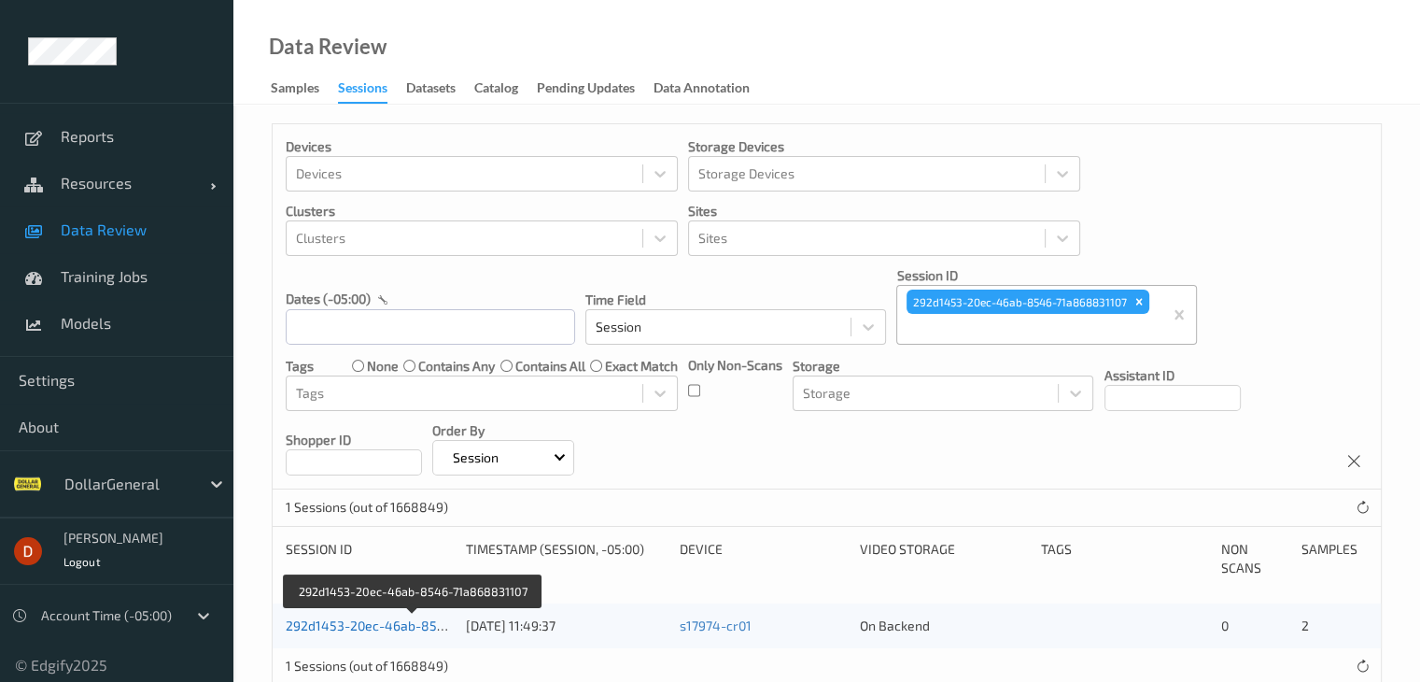
click at [434, 626] on link "292d1453-20ec-46ab-8546-71a868831107" at bounding box center [414, 625] width 257 height 16
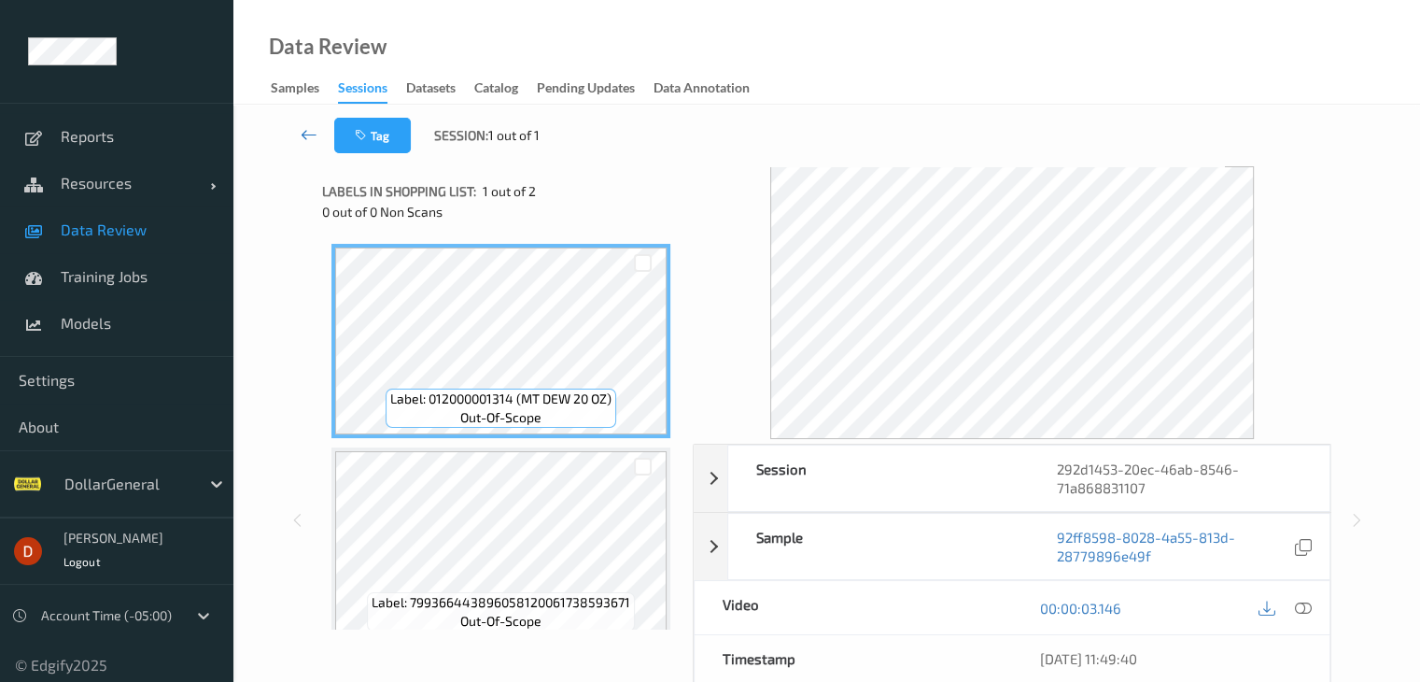
click at [304, 125] on icon at bounding box center [309, 134] width 17 height 19
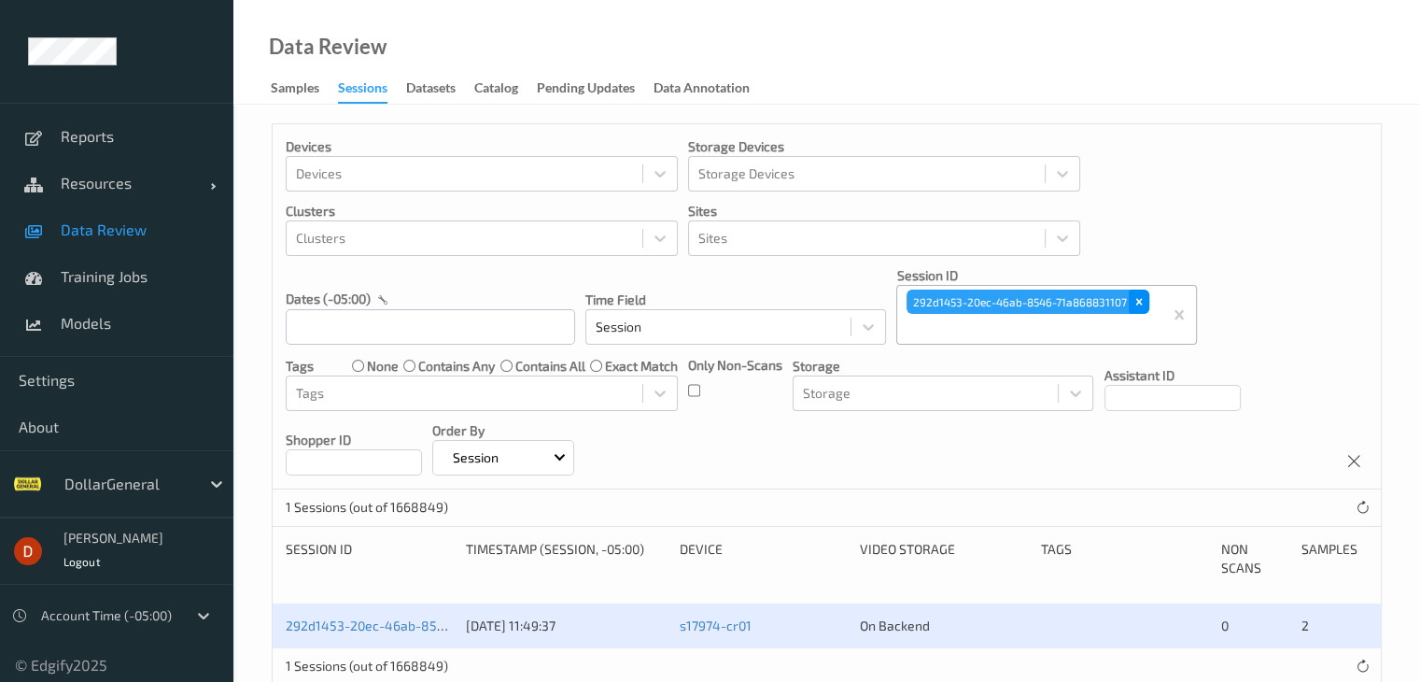
click at [1131, 304] on div "Remove 292d1453-20ec-46ab-8546-71a868831107" at bounding box center [1139, 302] width 21 height 24
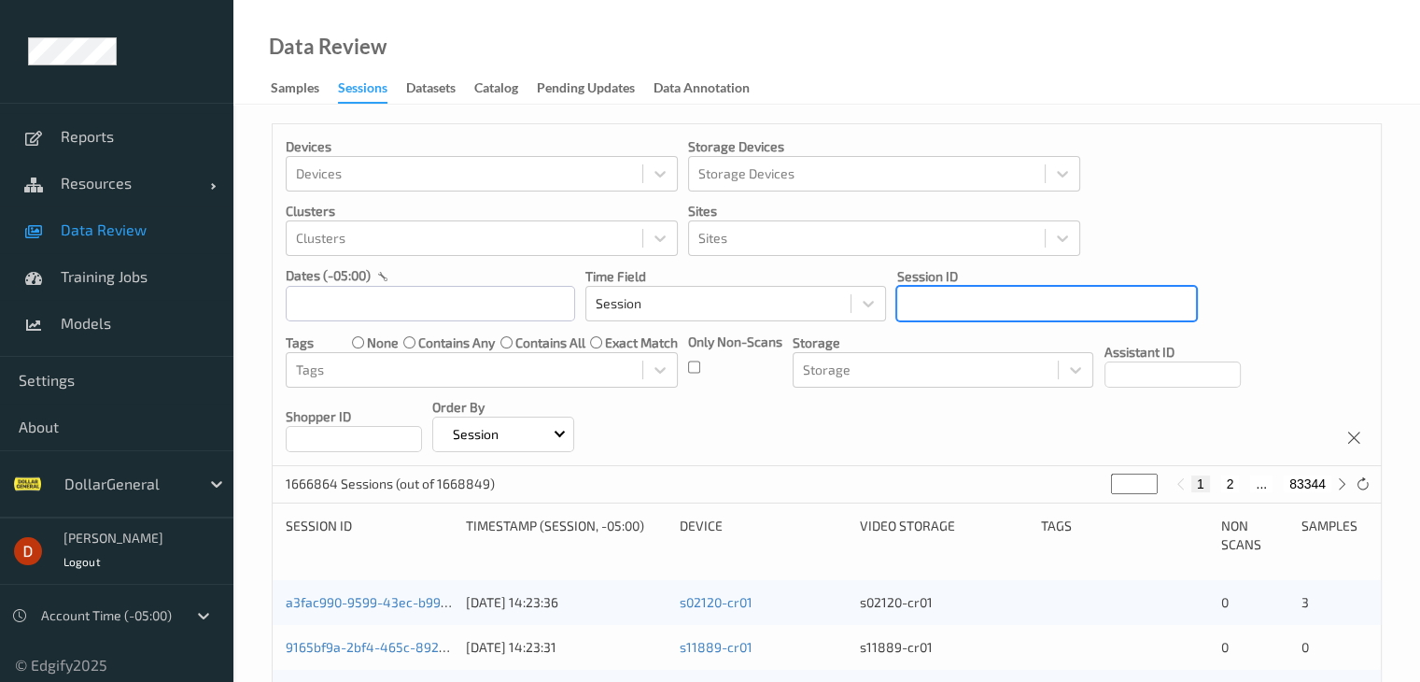
click at [1004, 313] on div at bounding box center [1047, 303] width 280 height 22
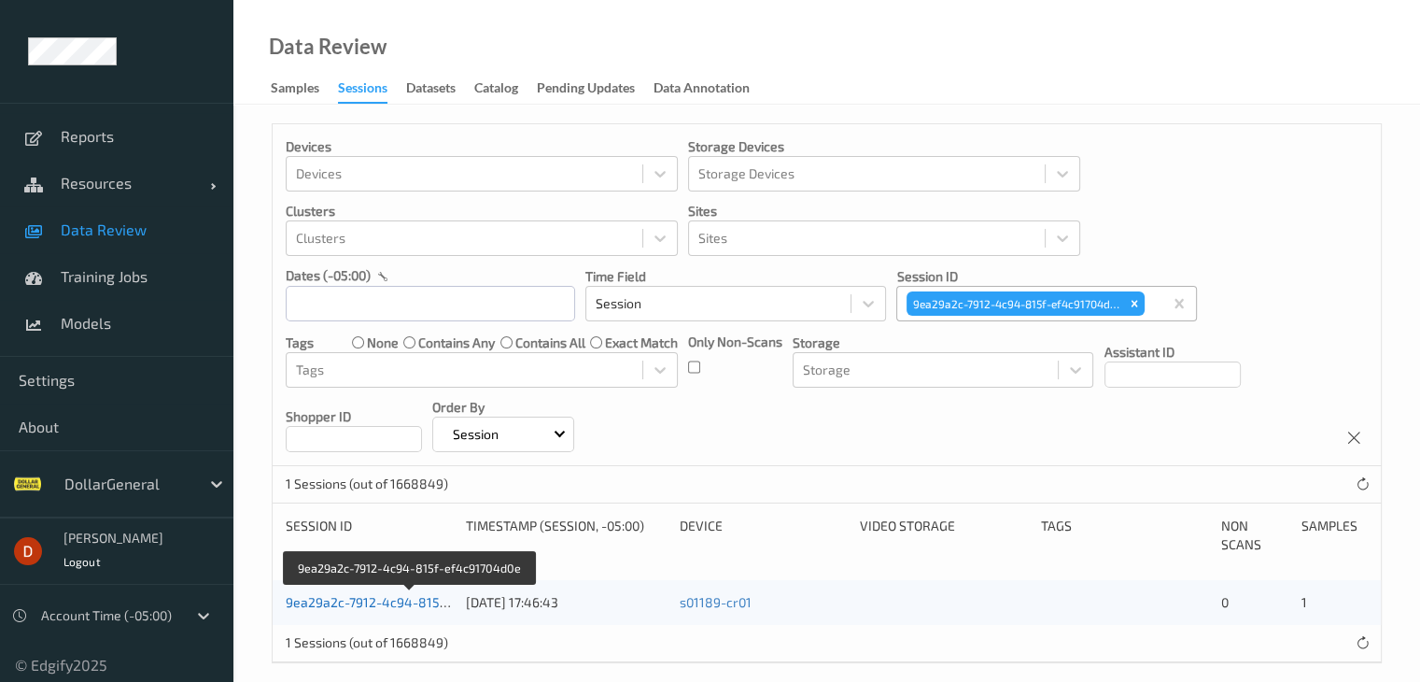
click at [310, 600] on link "9ea29a2c-7912-4c94-815f-ef4c91704d0e" at bounding box center [410, 602] width 249 height 16
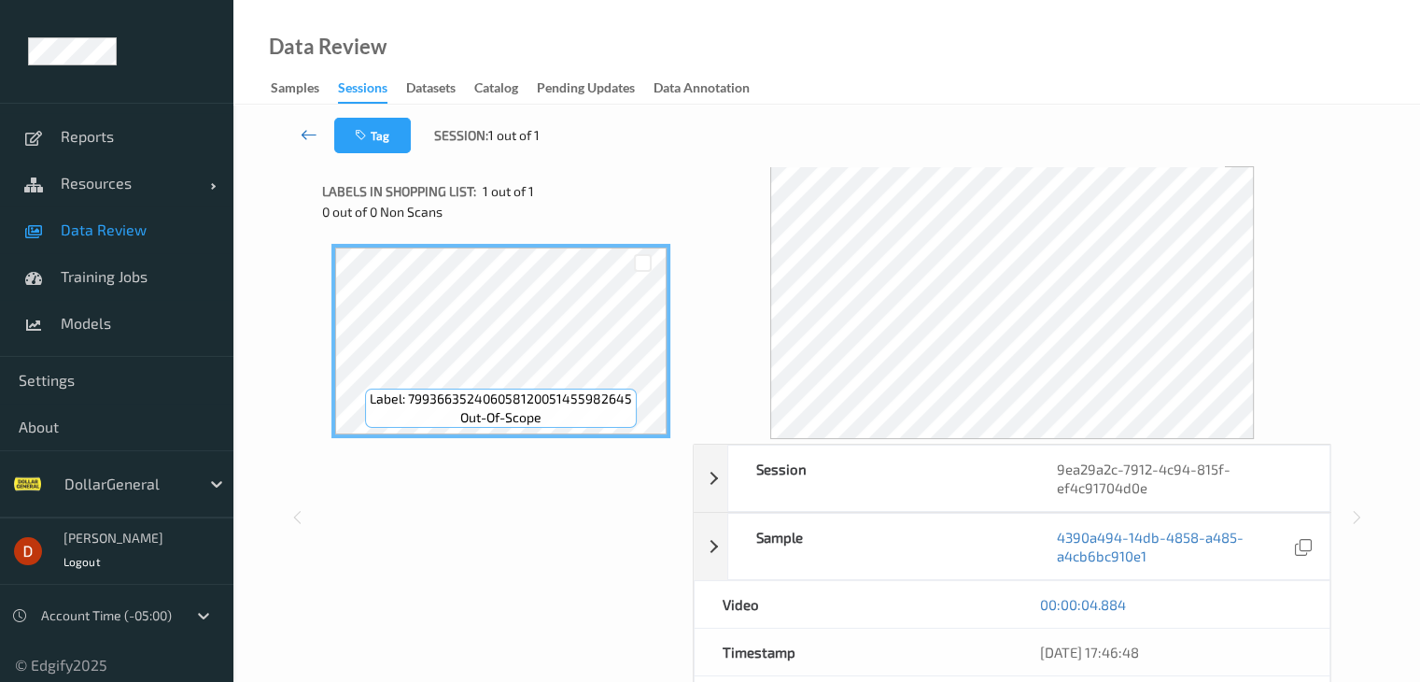
click at [292, 124] on link at bounding box center [309, 135] width 49 height 35
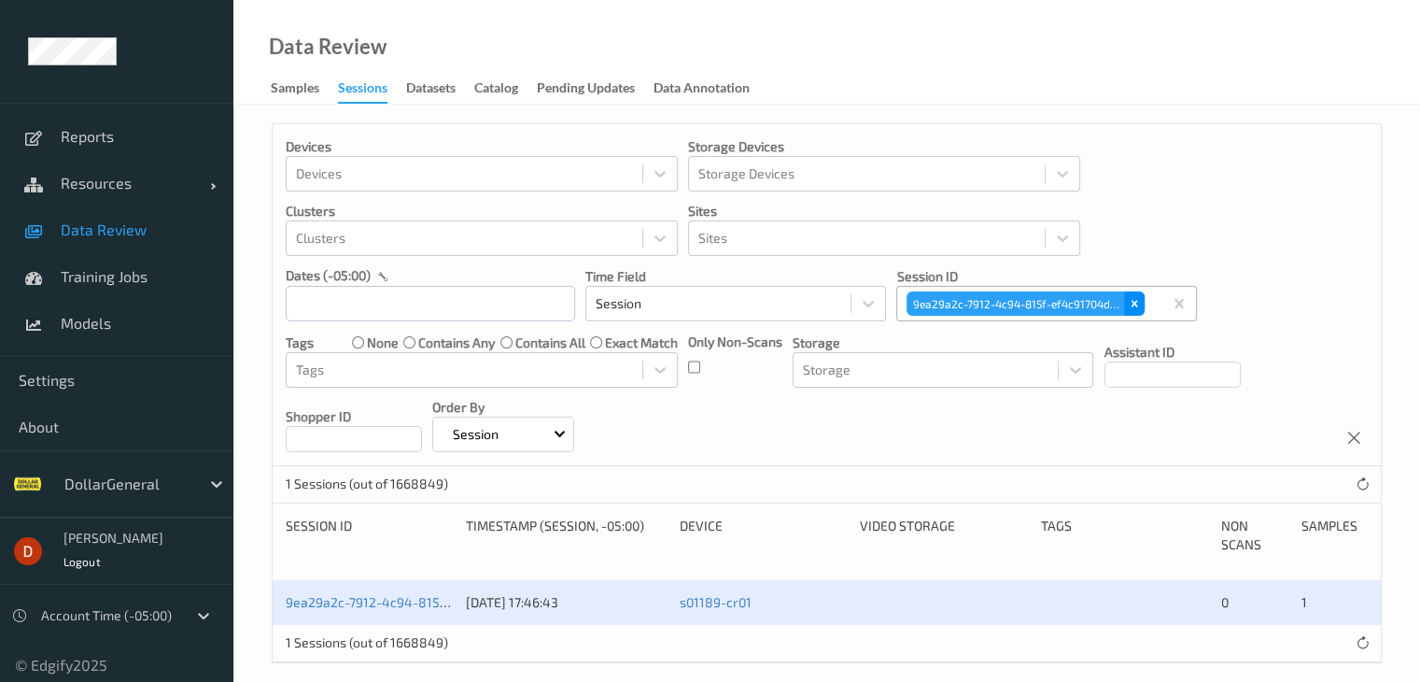
click at [1133, 304] on icon "Remove 9ea29a2c-7912-4c94-815f-ef4c91704d0e" at bounding box center [1135, 304] width 7 height 7
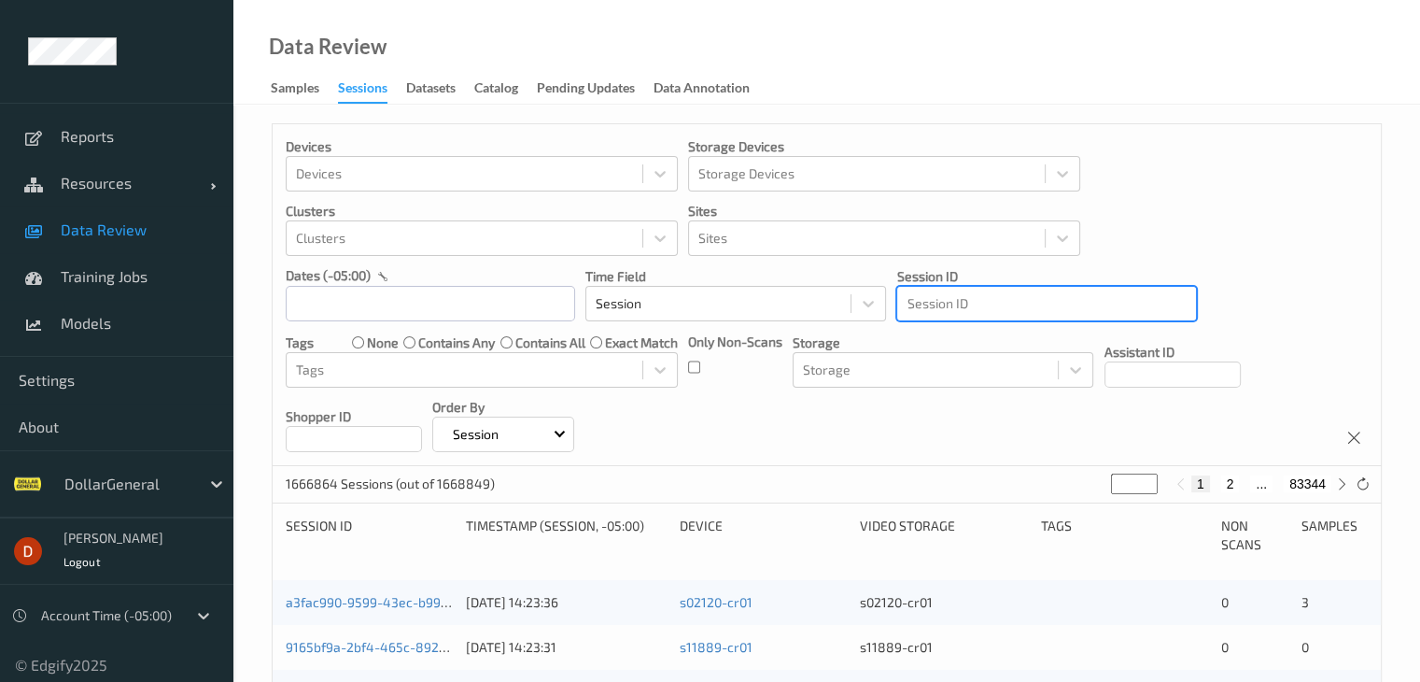
click at [1075, 307] on div at bounding box center [1047, 303] width 280 height 22
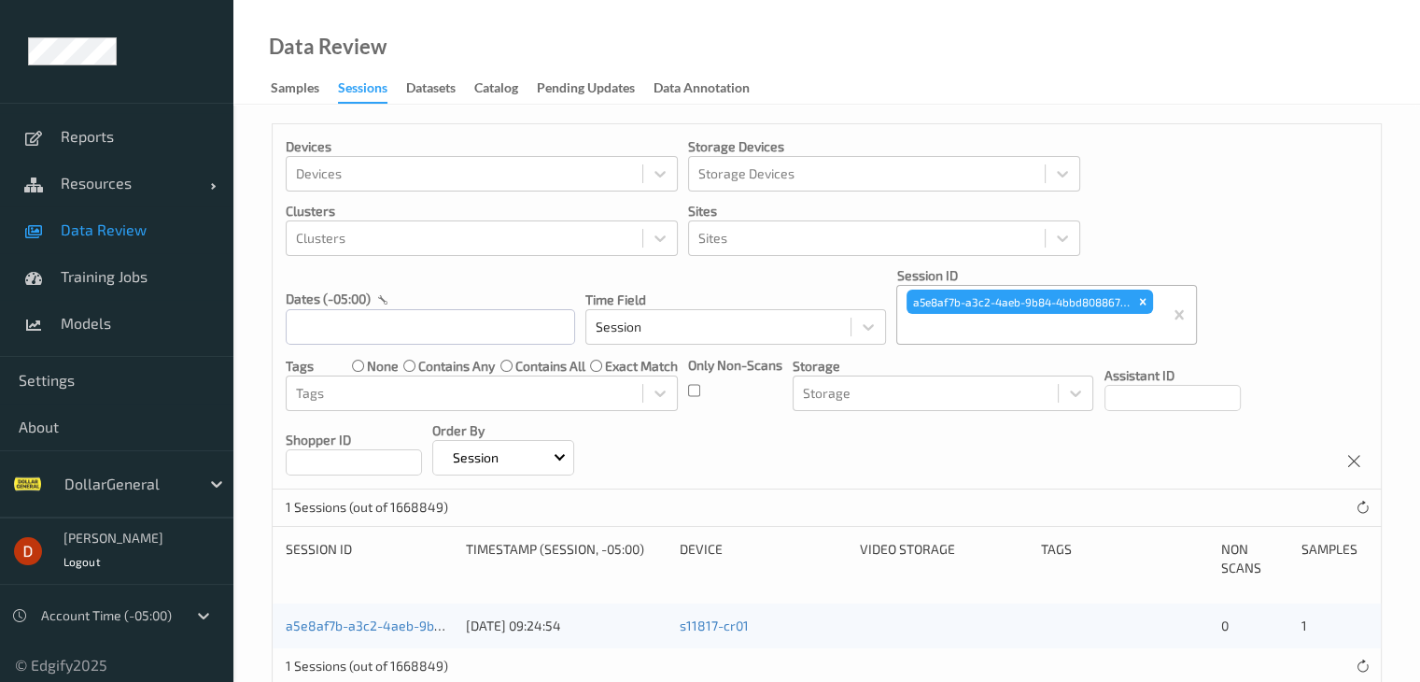
click at [404, 614] on div "a5e8af7b-a3c2-4aeb-9b84-4bbd80886793 30/07/2025 09:24:54 s11817-cr01 0 1" at bounding box center [827, 625] width 1109 height 45
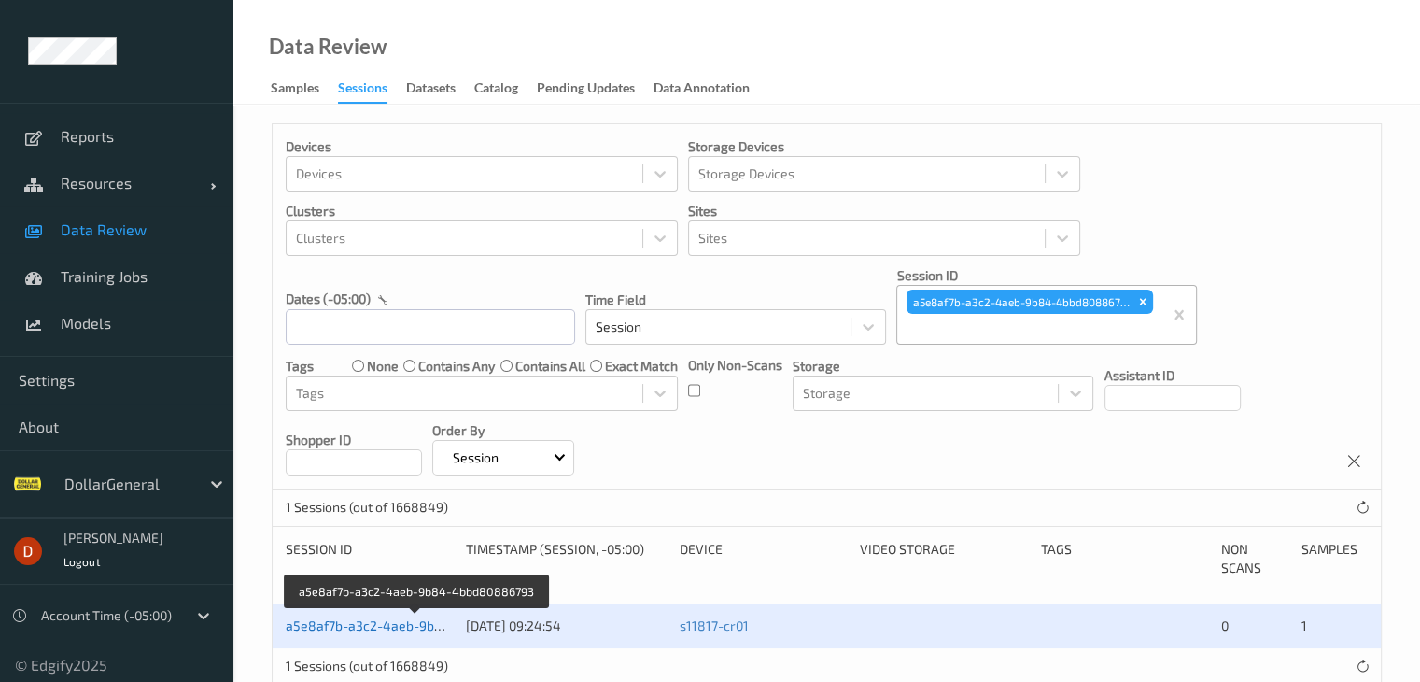
click at [403, 630] on link "a5e8af7b-a3c2-4aeb-9b84-4bbd80886793" at bounding box center [417, 625] width 263 height 16
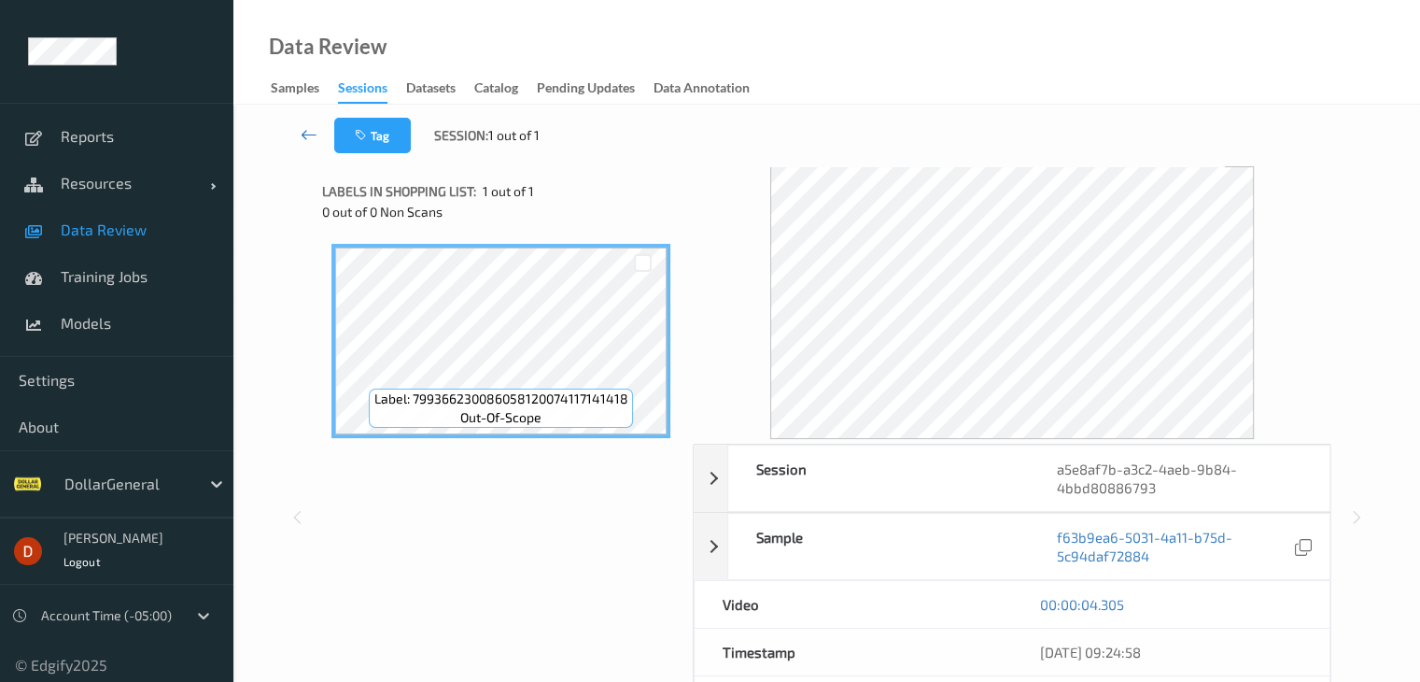
click at [307, 128] on icon at bounding box center [309, 134] width 17 height 19
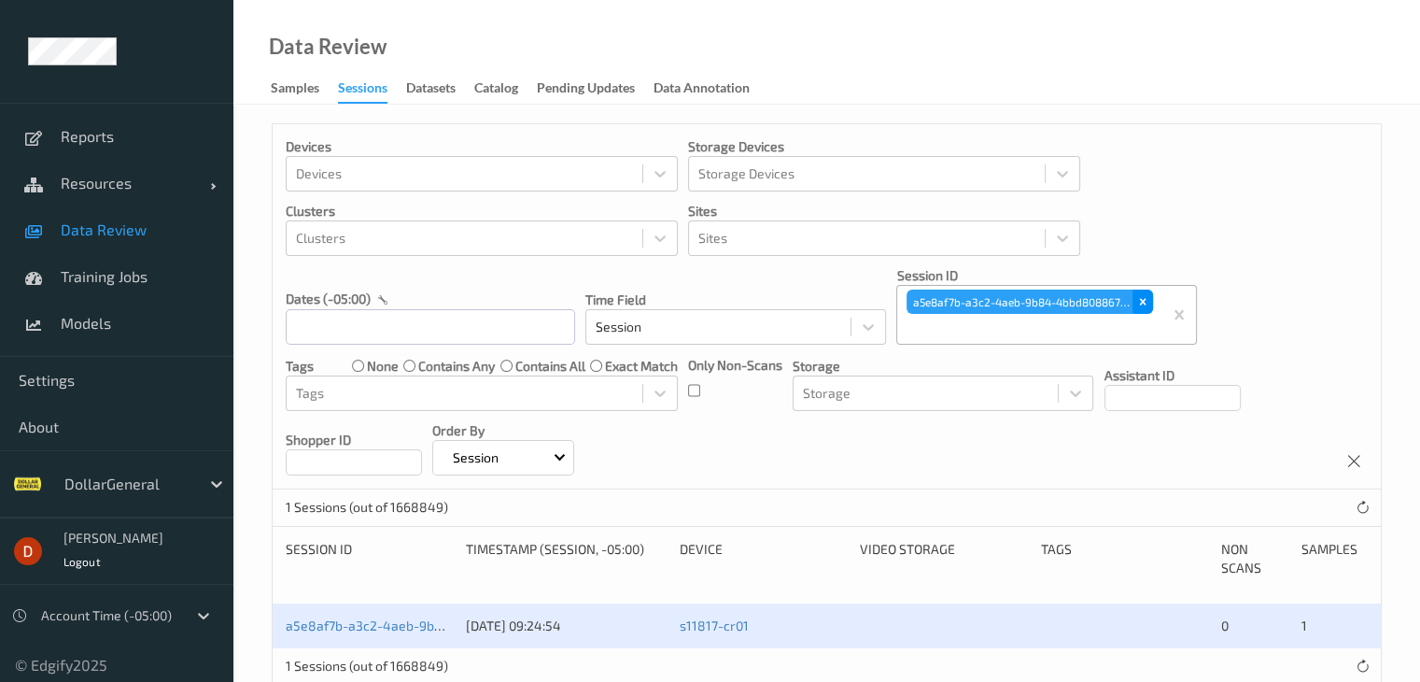
drag, startPoint x: 1151, startPoint y: 298, endPoint x: 1141, endPoint y: 300, distance: 9.5
click at [1148, 299] on div "Remove a5e8af7b-a3c2-4aeb-9b84-4bbd80886793" at bounding box center [1143, 302] width 21 height 24
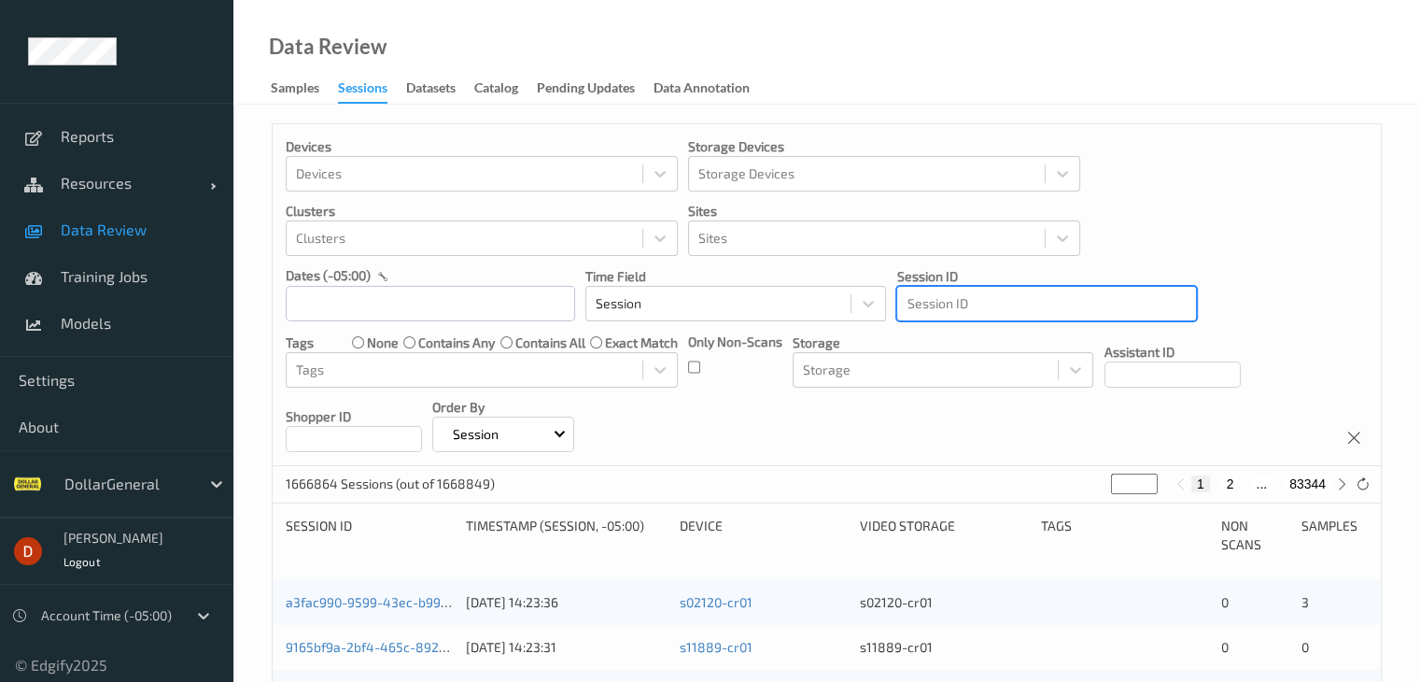
drag, startPoint x: 1051, startPoint y: 307, endPoint x: 1021, endPoint y: 299, distance: 31.0
click at [1020, 299] on div at bounding box center [1047, 303] width 280 height 22
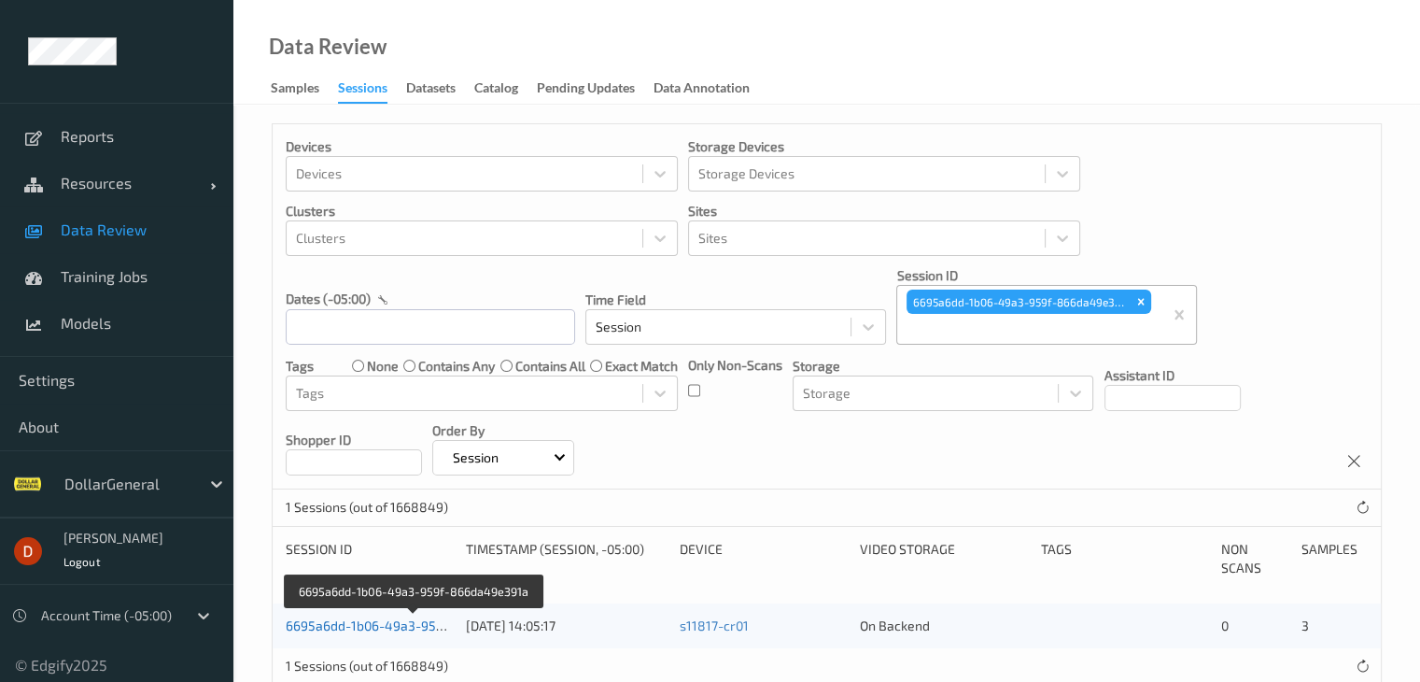
click at [380, 625] on link "6695a6dd-1b06-49a3-959f-866da49e391a" at bounding box center [415, 625] width 258 height 16
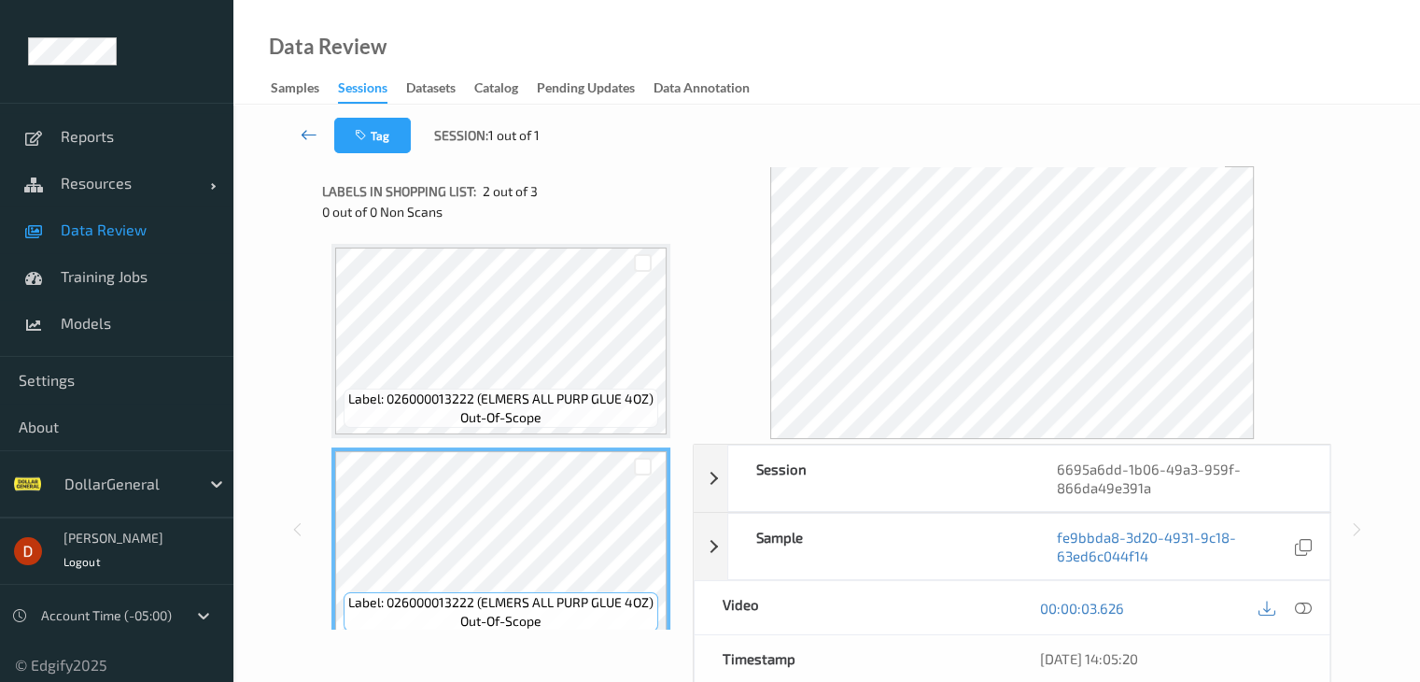
click at [305, 139] on icon at bounding box center [309, 134] width 17 height 19
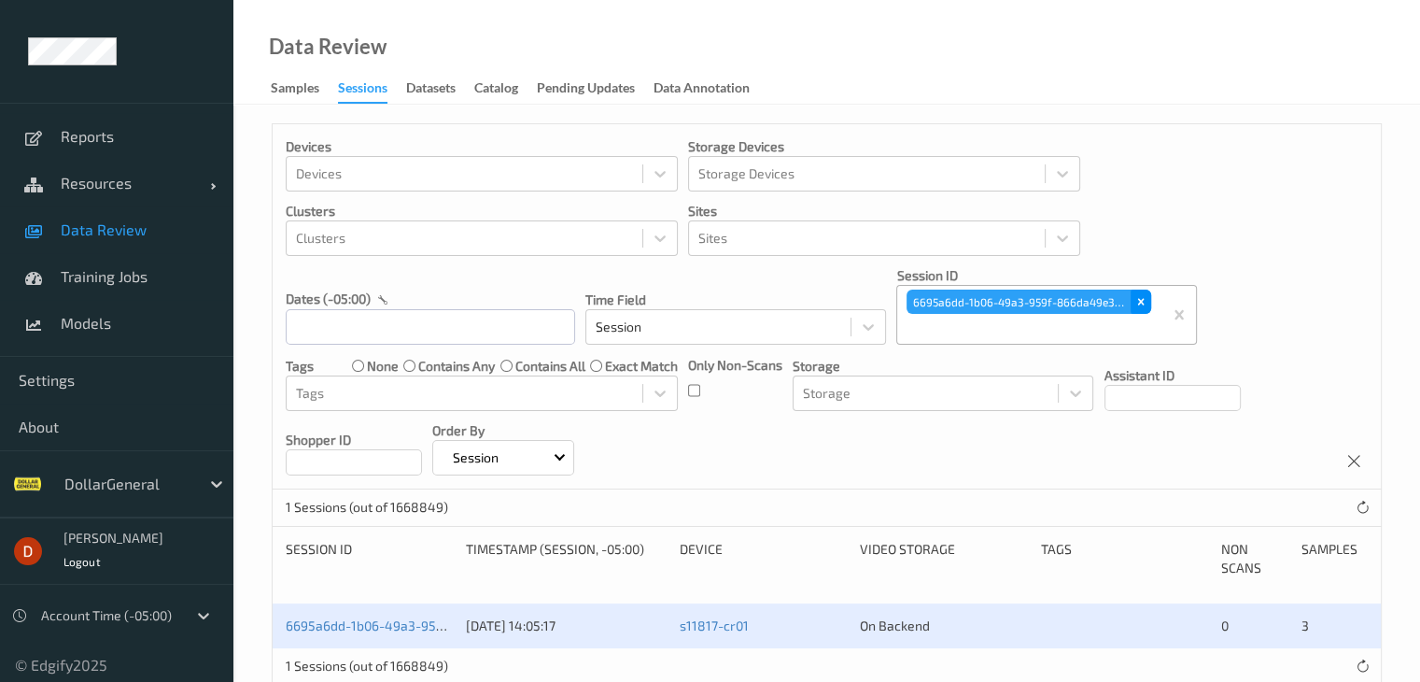
click at [1133, 303] on div "Remove 6695a6dd-1b06-49a3-959f-866da49e391a" at bounding box center [1141, 302] width 21 height 24
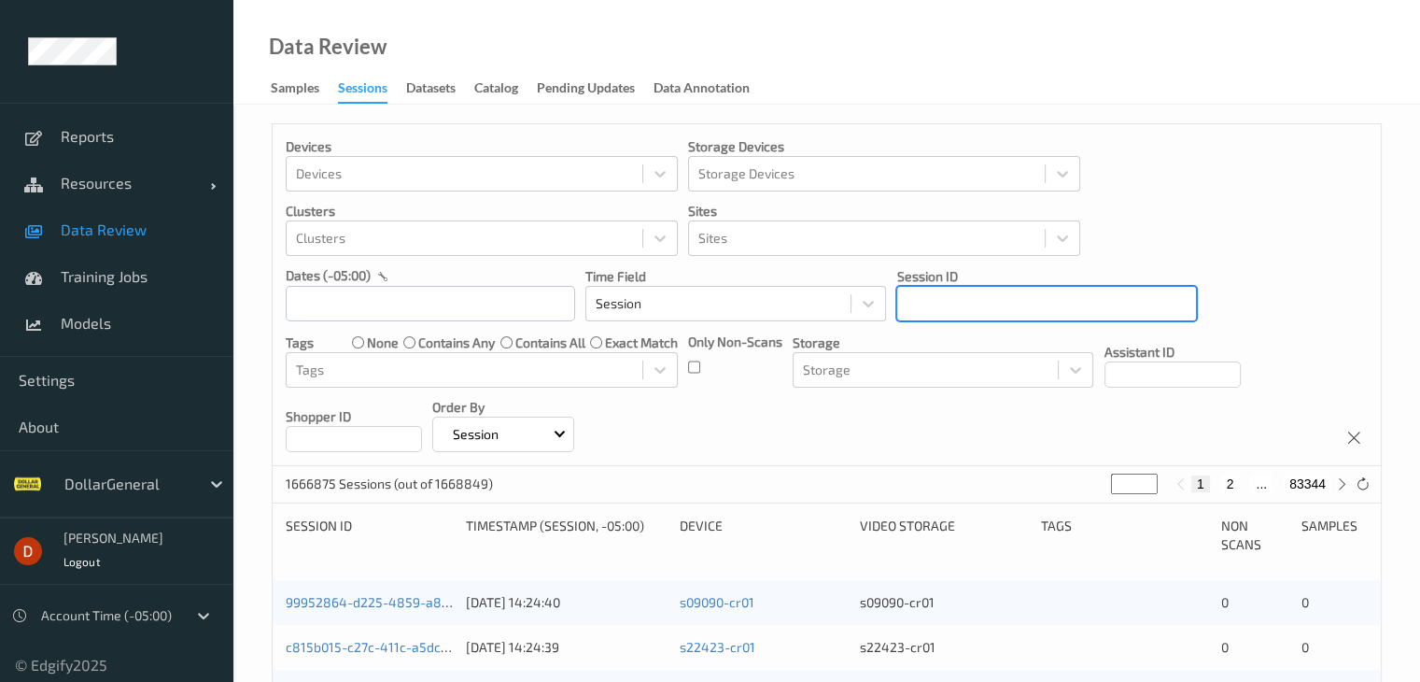
click at [1011, 318] on div "6695a6dd-1b06-49a3-959f-866da49e391a" at bounding box center [1046, 304] width 299 height 32
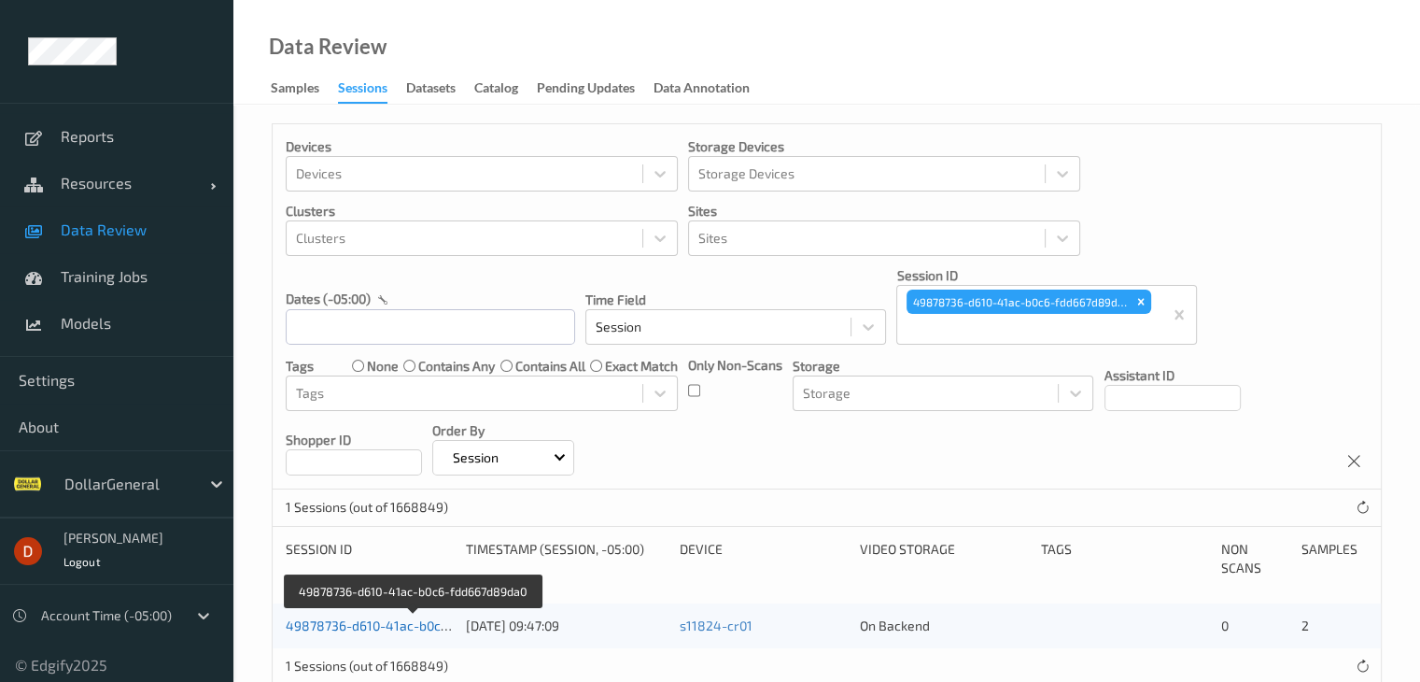
click at [383, 629] on link "49878736-d610-41ac-b0c6-fdd667d89da0" at bounding box center [413, 625] width 255 height 16
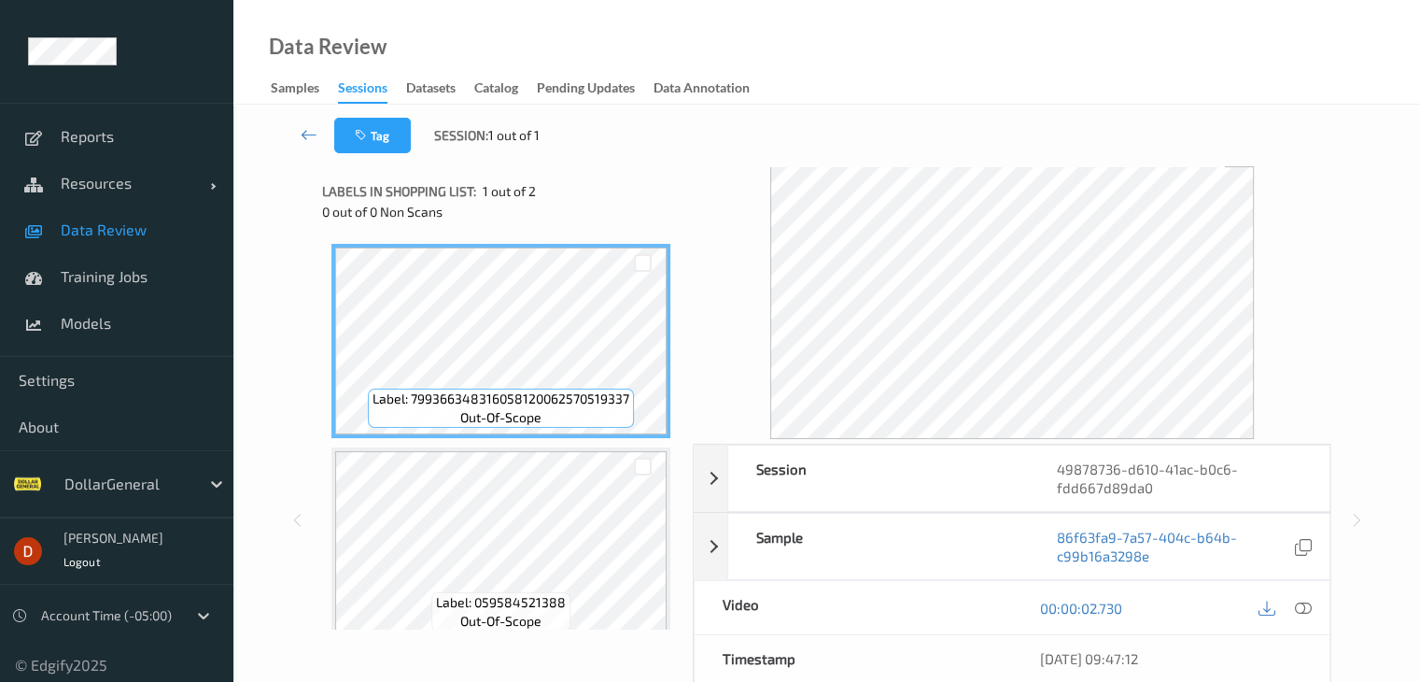
scroll to position [22, 0]
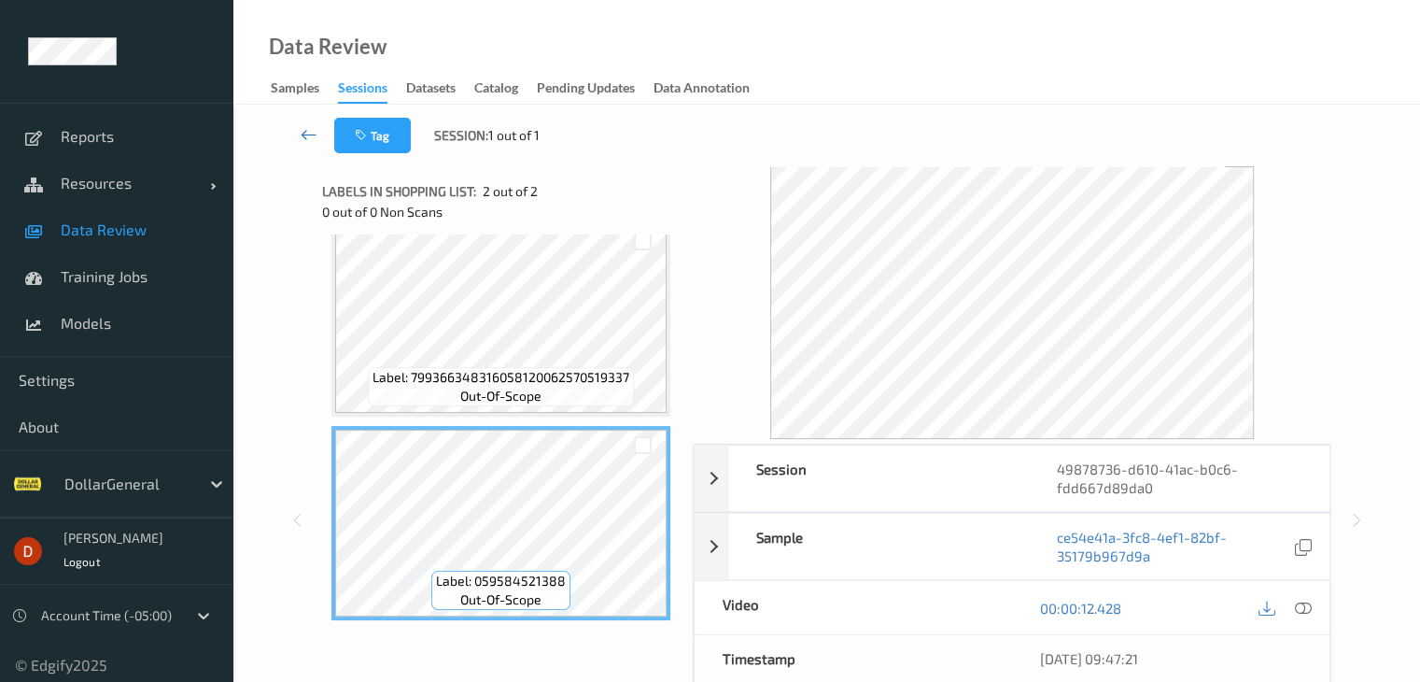
click at [304, 136] on icon at bounding box center [309, 134] width 17 height 19
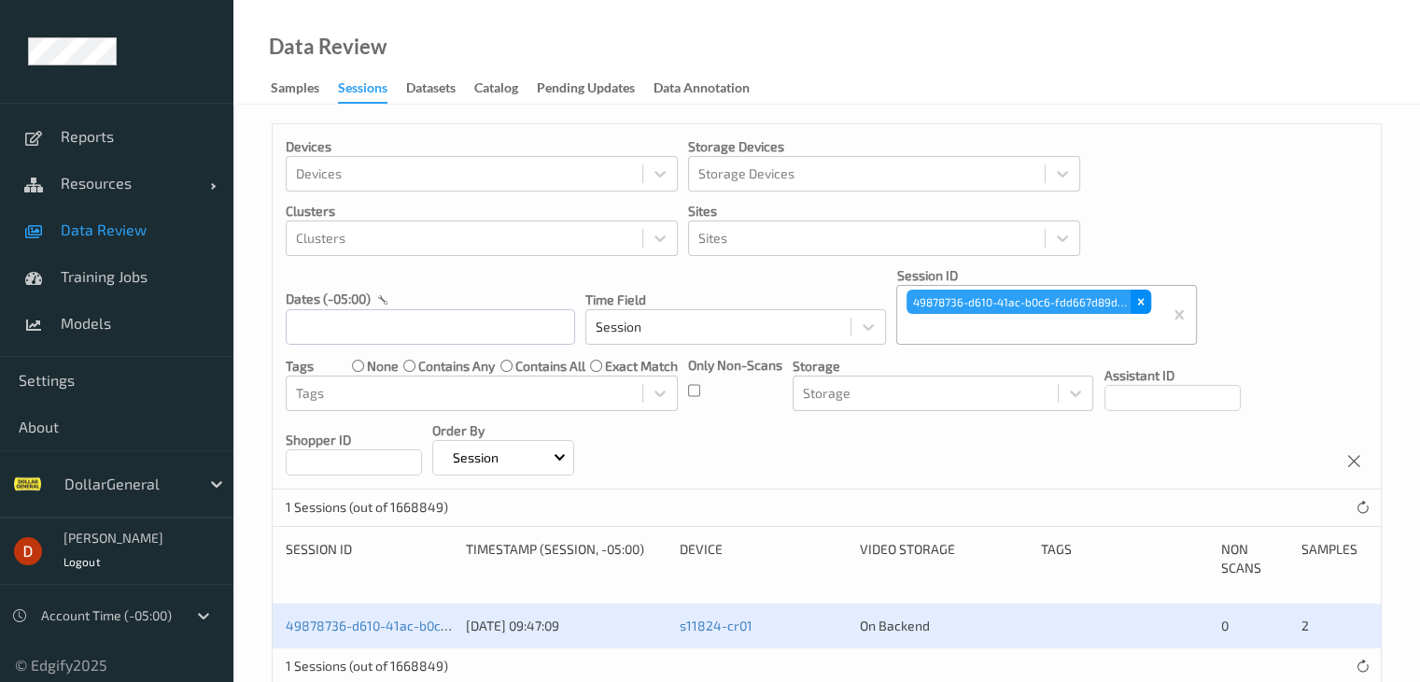
click at [1140, 303] on icon "Remove 49878736-d610-41ac-b0c6-fdd667d89da0" at bounding box center [1141, 302] width 7 height 7
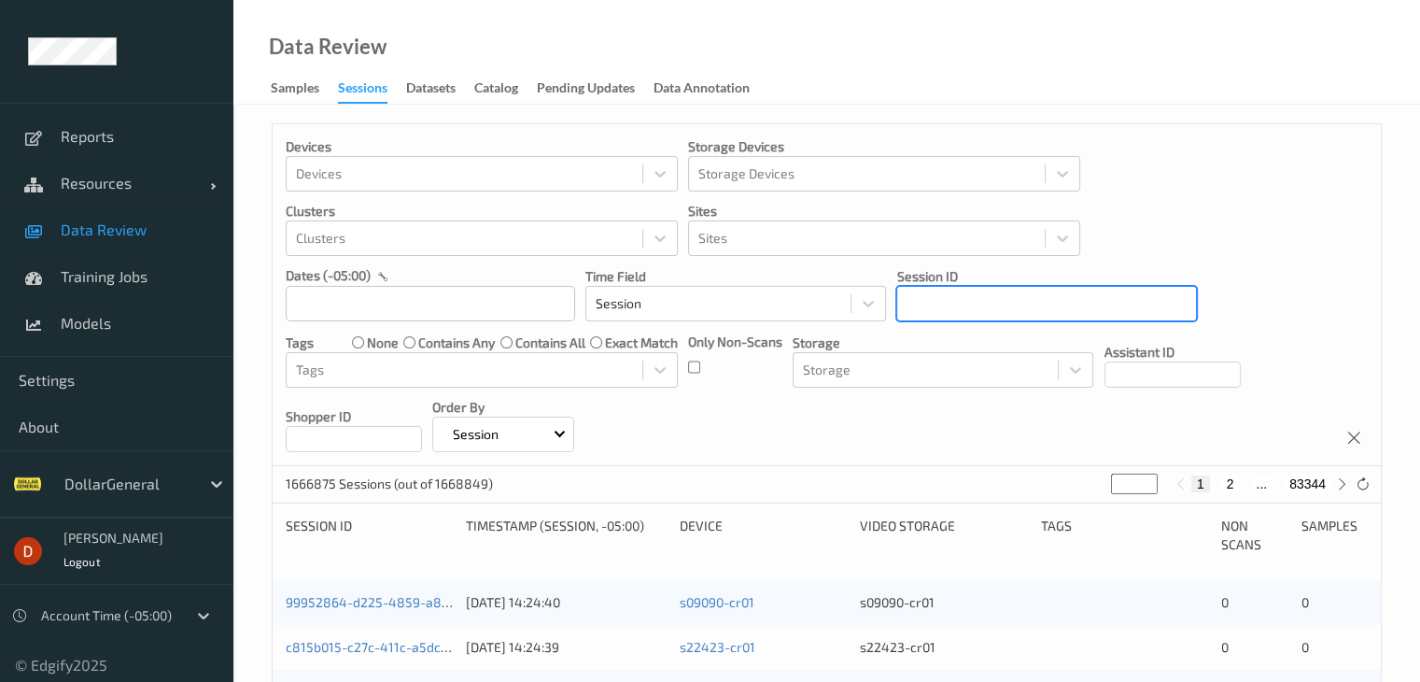
click at [1012, 301] on div at bounding box center [1047, 303] width 280 height 22
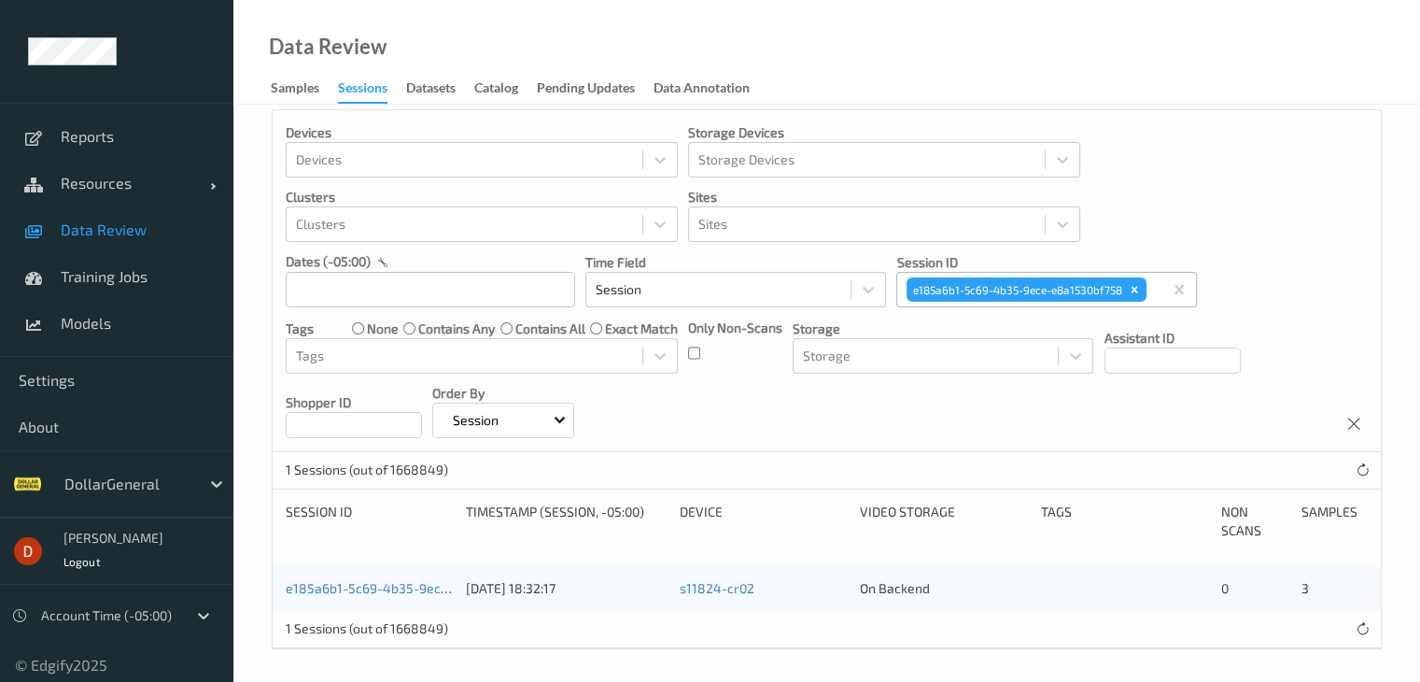
scroll to position [19, 0]
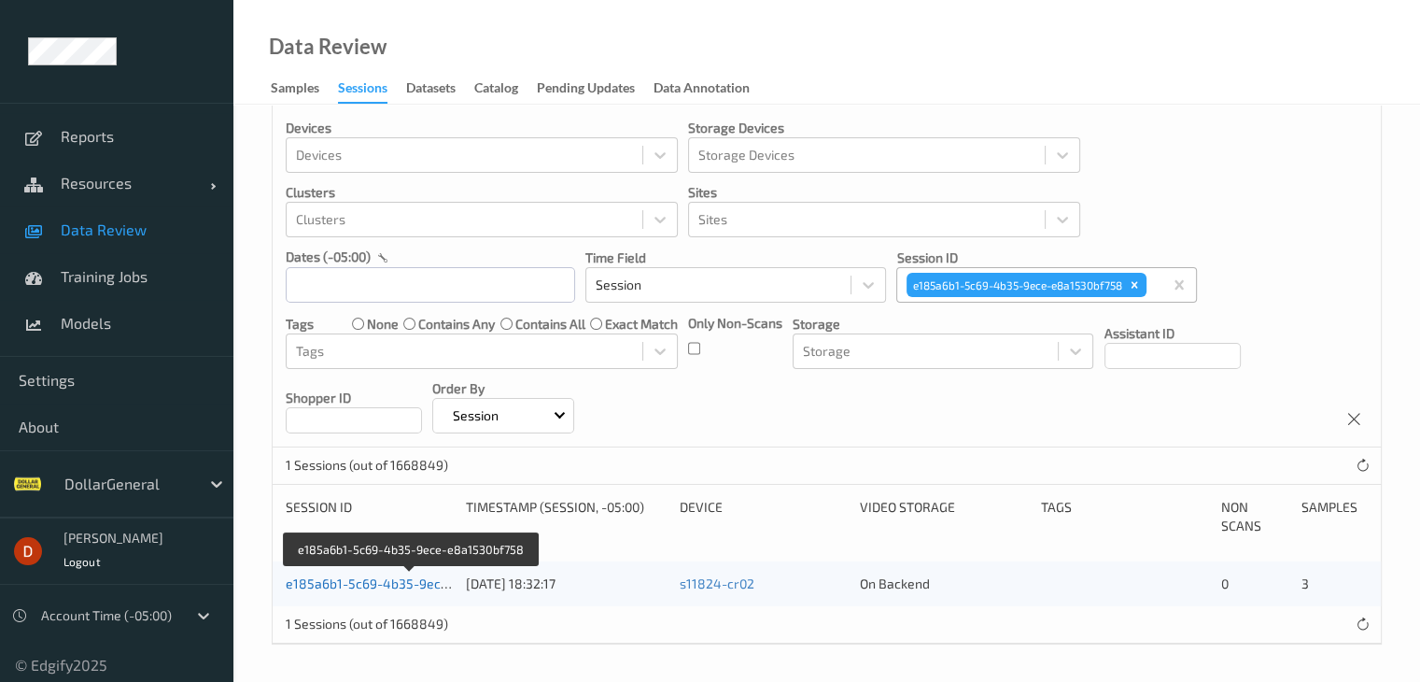
click at [422, 579] on link "e185a6b1-5c69-4b35-9ece-e8a1530bf758" at bounding box center [413, 583] width 254 height 16
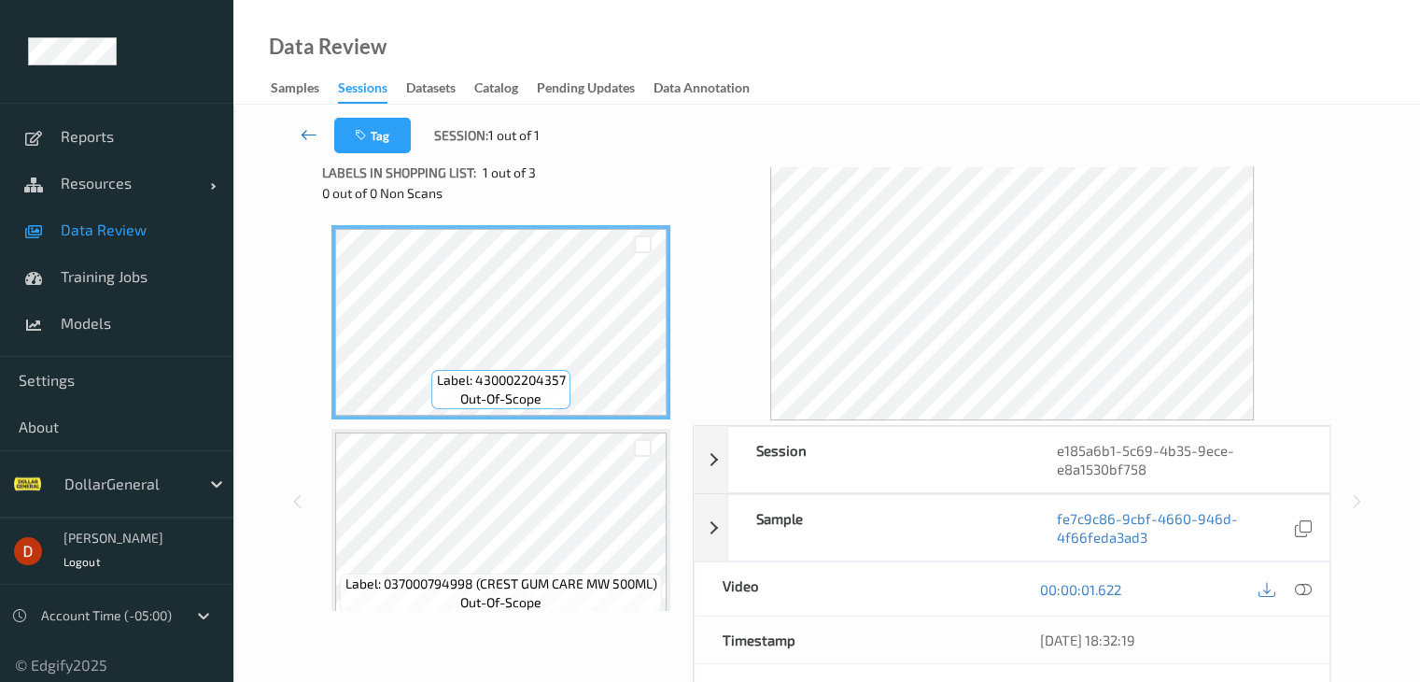
click at [314, 137] on icon at bounding box center [309, 134] width 17 height 19
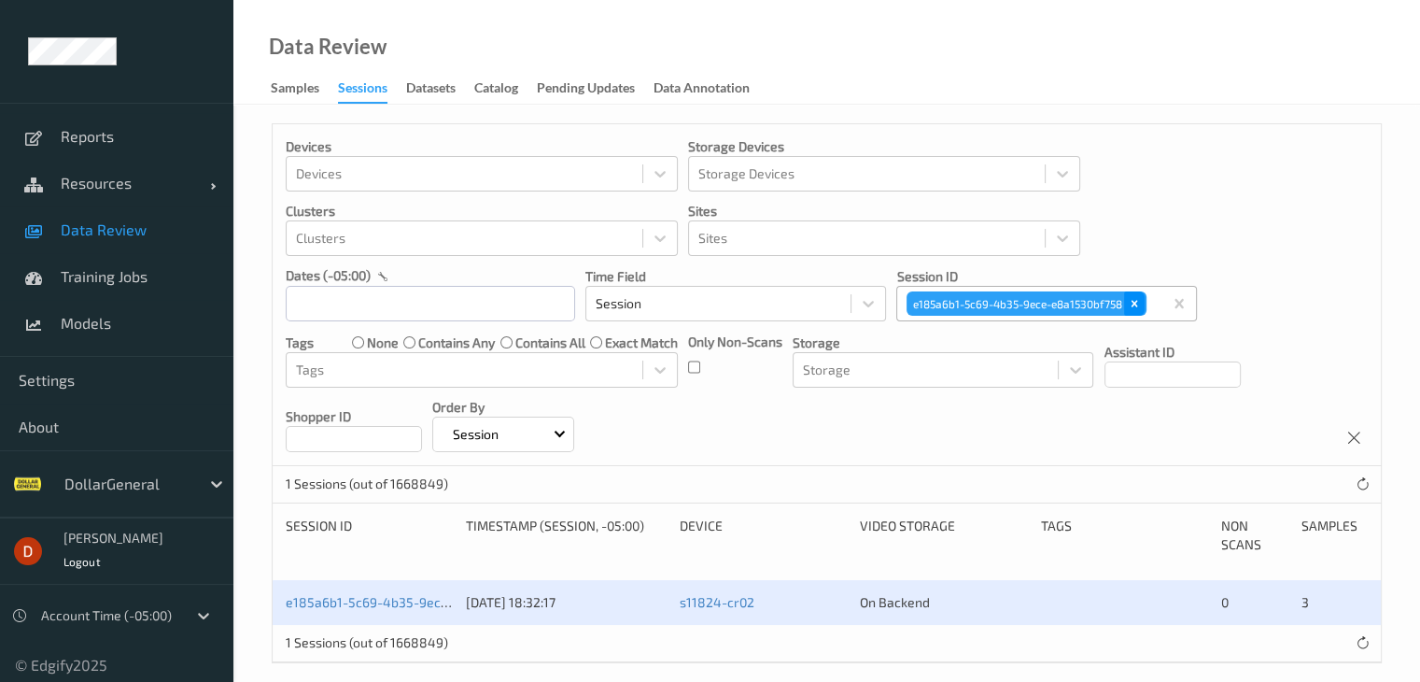
click at [1144, 298] on div "Remove e185a6b1-5c69-4b35-9ece-e8a1530bf758" at bounding box center [1134, 303] width 21 height 24
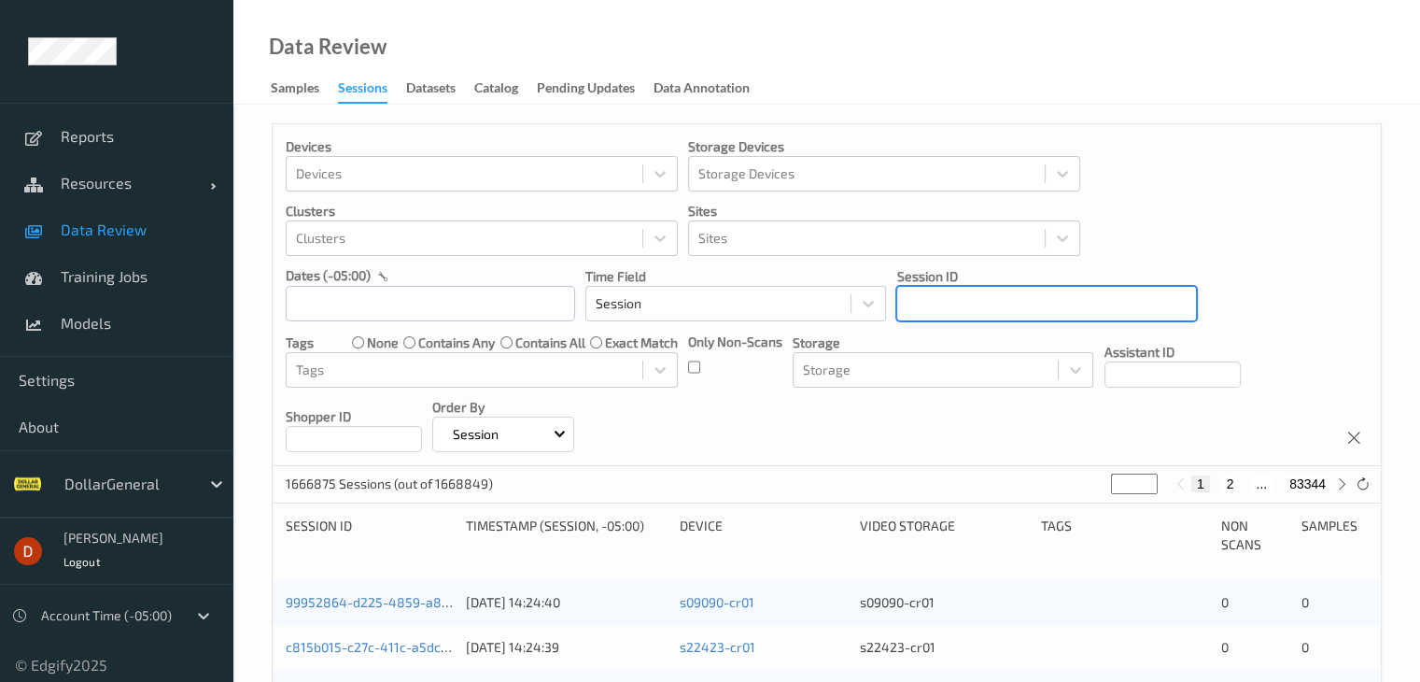
click at [1084, 300] on div at bounding box center [1047, 303] width 280 height 22
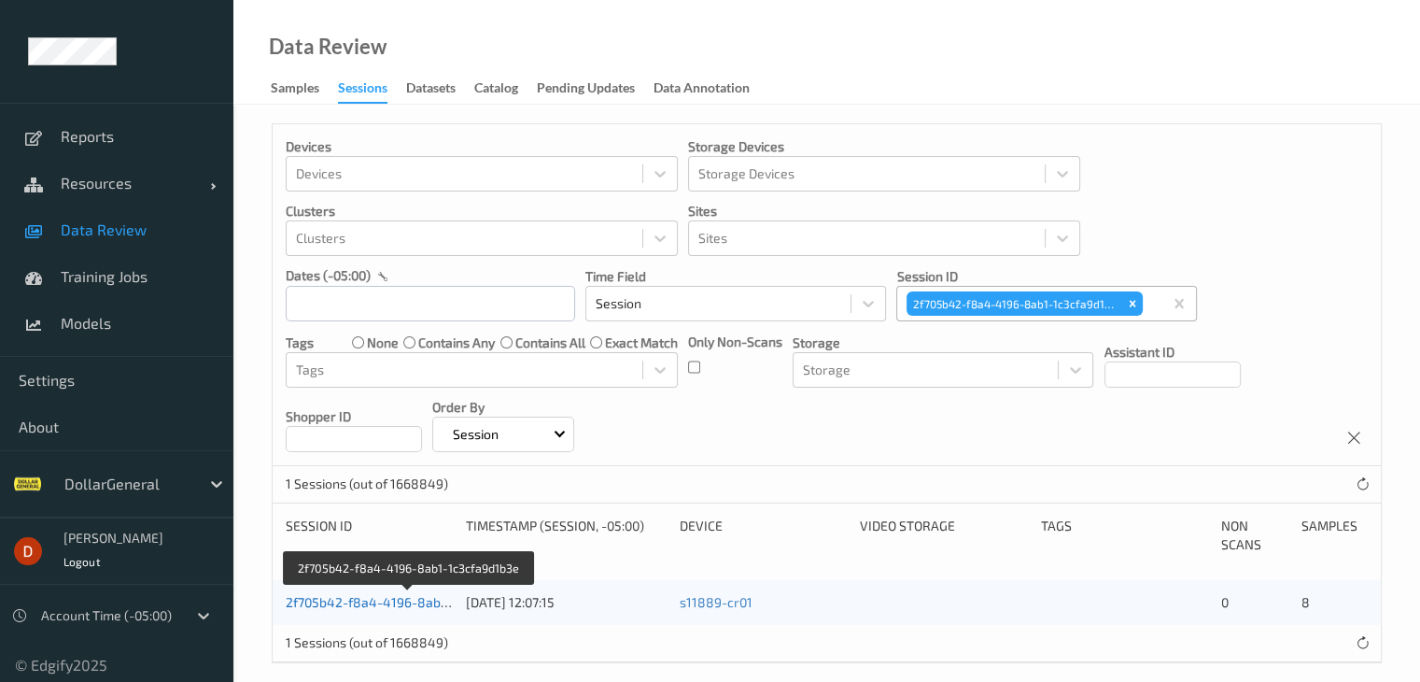
click at [411, 599] on link "2f705b42-f8a4-4196-8ab1-1c3cfa9d1b3e" at bounding box center [409, 602] width 247 height 16
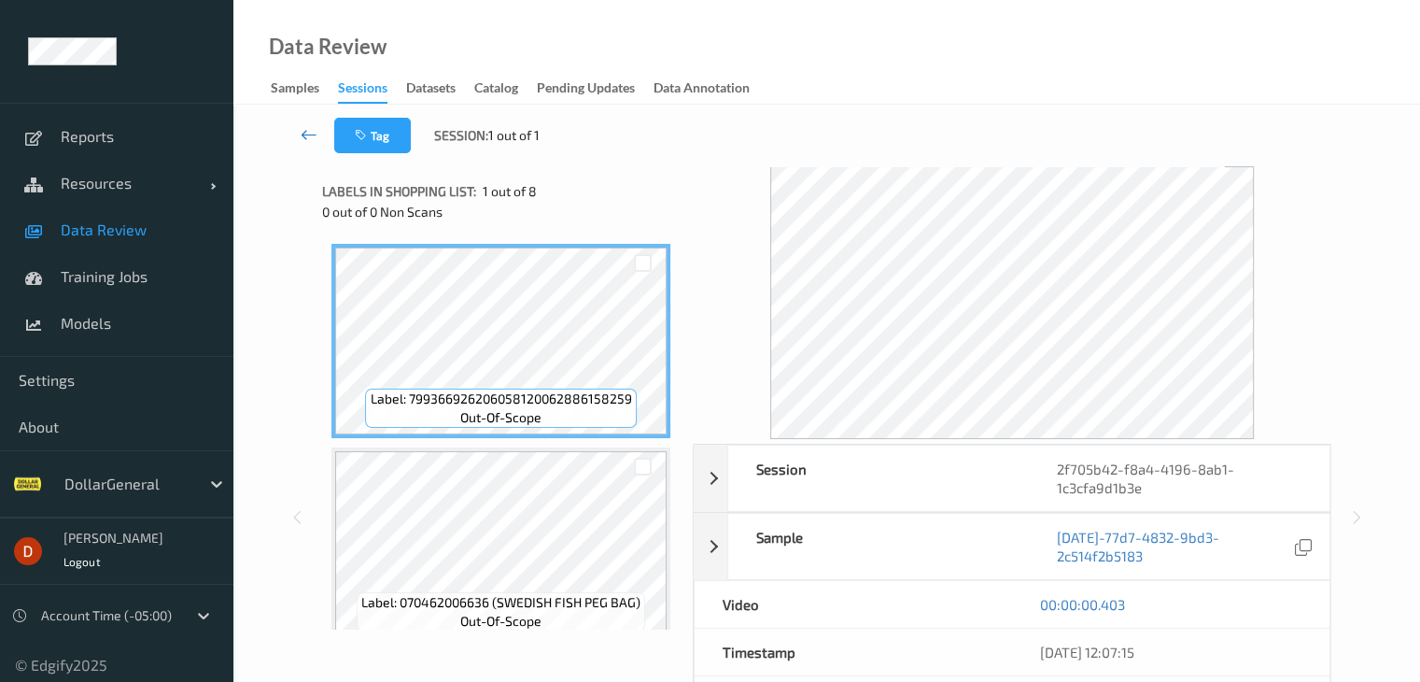
click at [291, 124] on link at bounding box center [309, 135] width 49 height 35
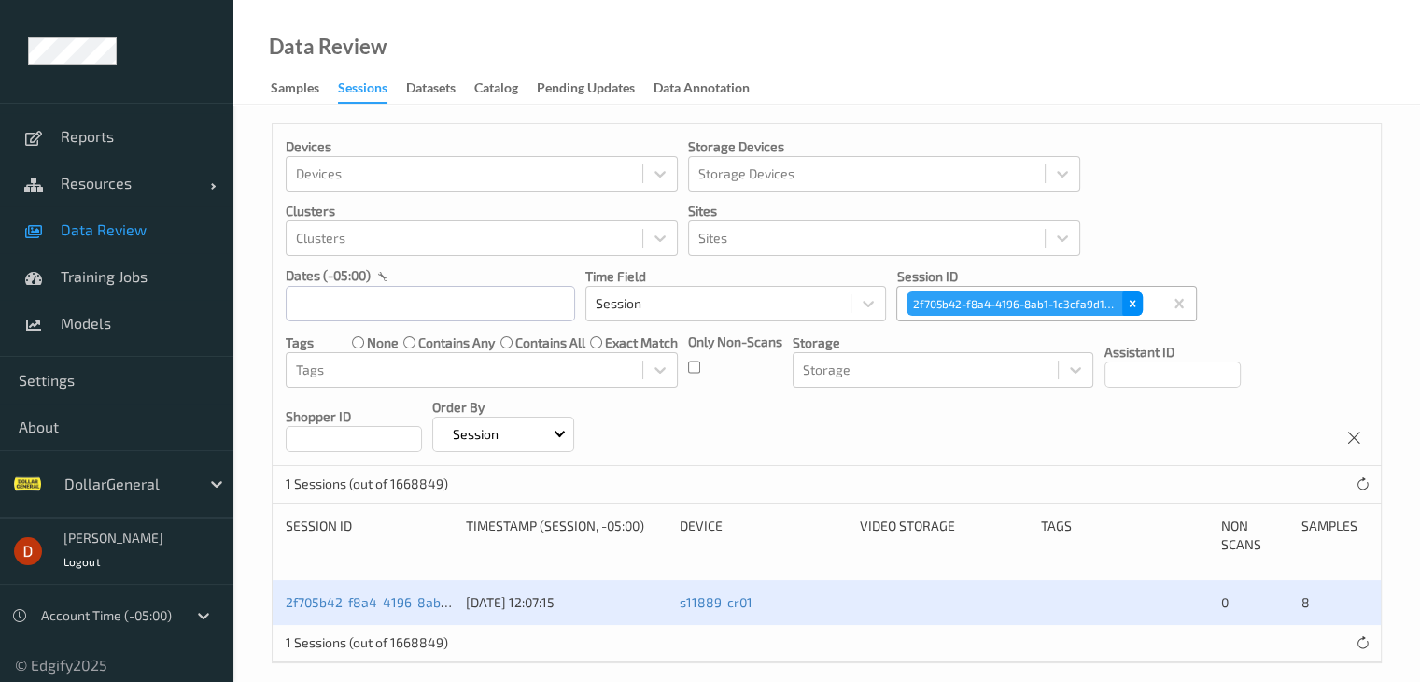
click at [1128, 300] on icon "Remove 2f705b42-f8a4-4196-8ab1-1c3cfa9d1b3e" at bounding box center [1132, 303] width 13 height 13
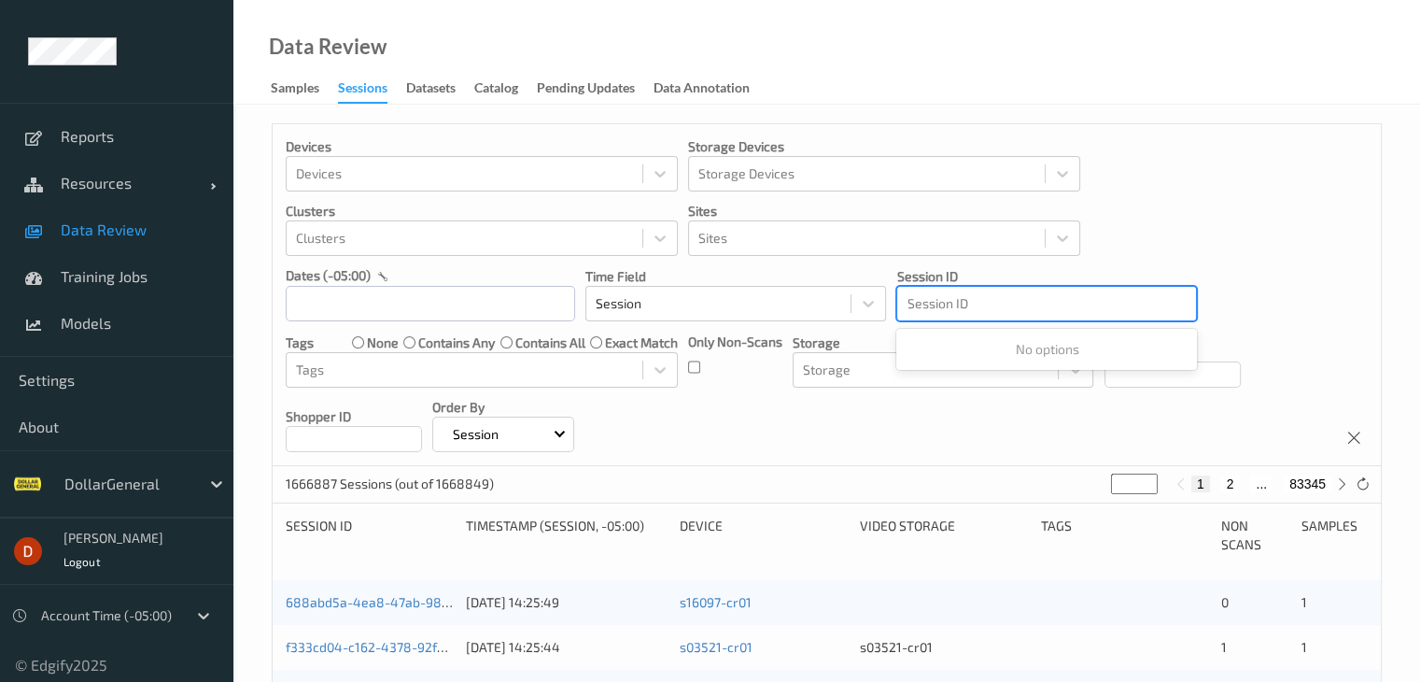
click at [1009, 309] on div at bounding box center [1047, 303] width 280 height 22
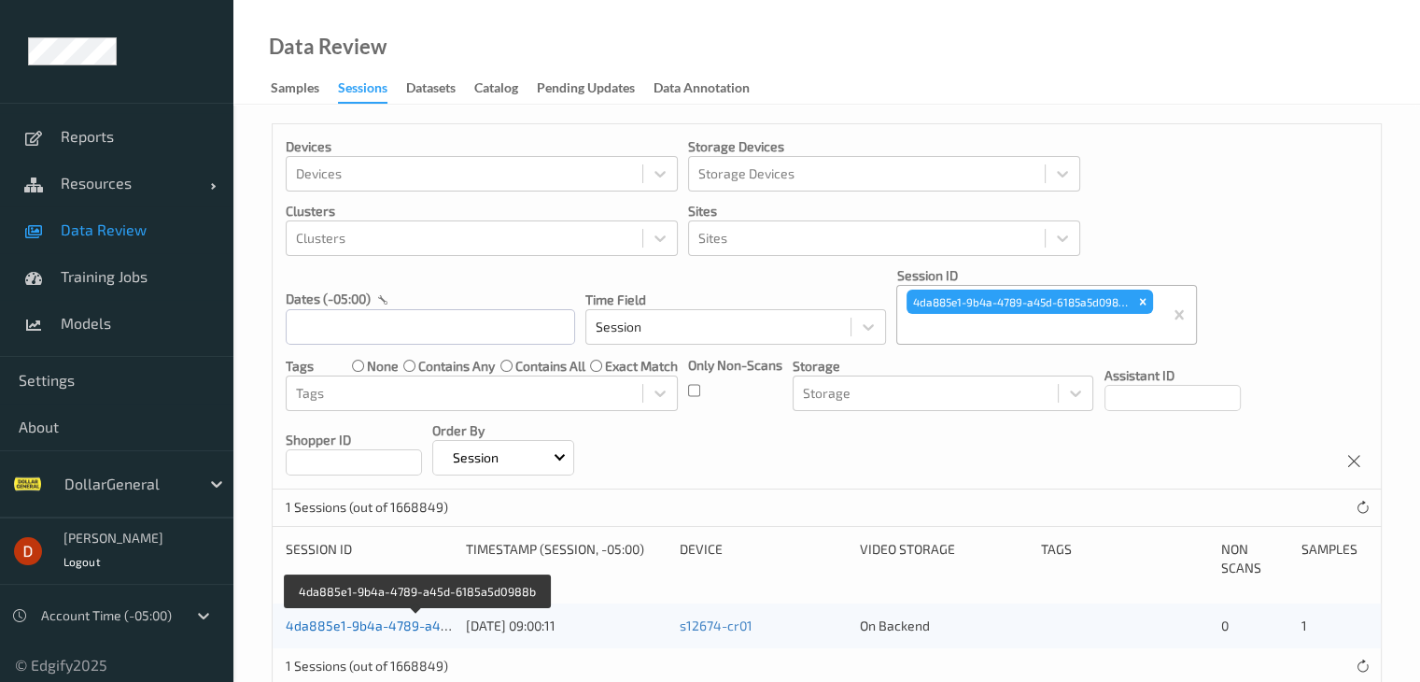
click at [410, 624] on link "4da885e1-9b4a-4789-a45d-6185a5d0988b" at bounding box center [419, 625] width 266 height 16
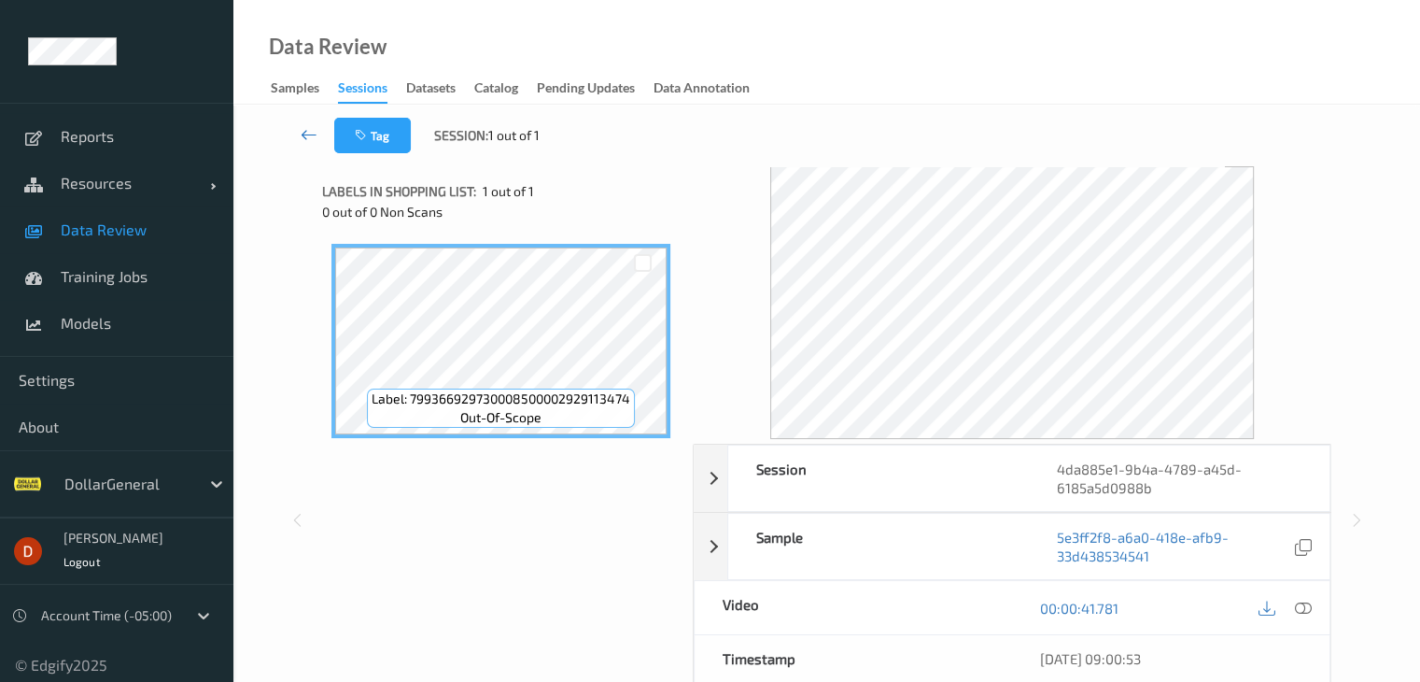
click at [314, 134] on icon at bounding box center [309, 134] width 17 height 19
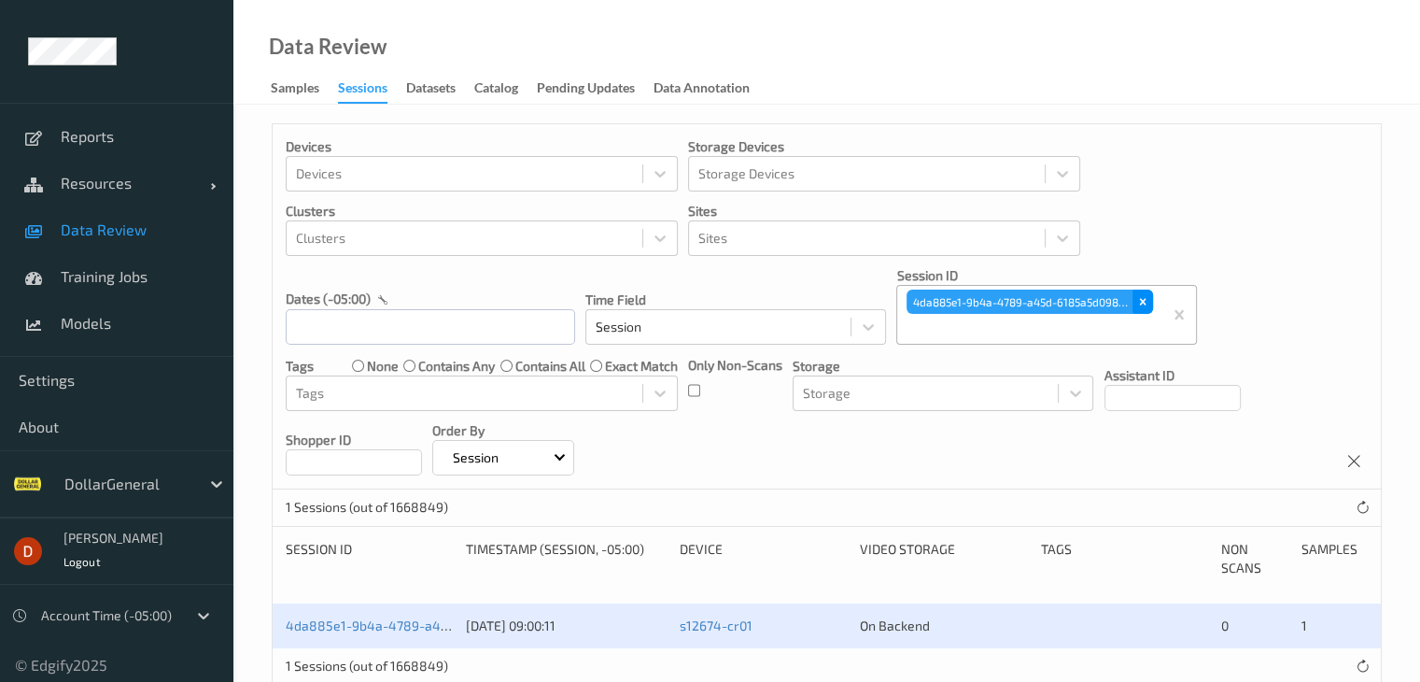
click at [1140, 306] on icon "Remove 4da885e1-9b4a-4789-a45d-6185a5d0988b" at bounding box center [1143, 301] width 13 height 13
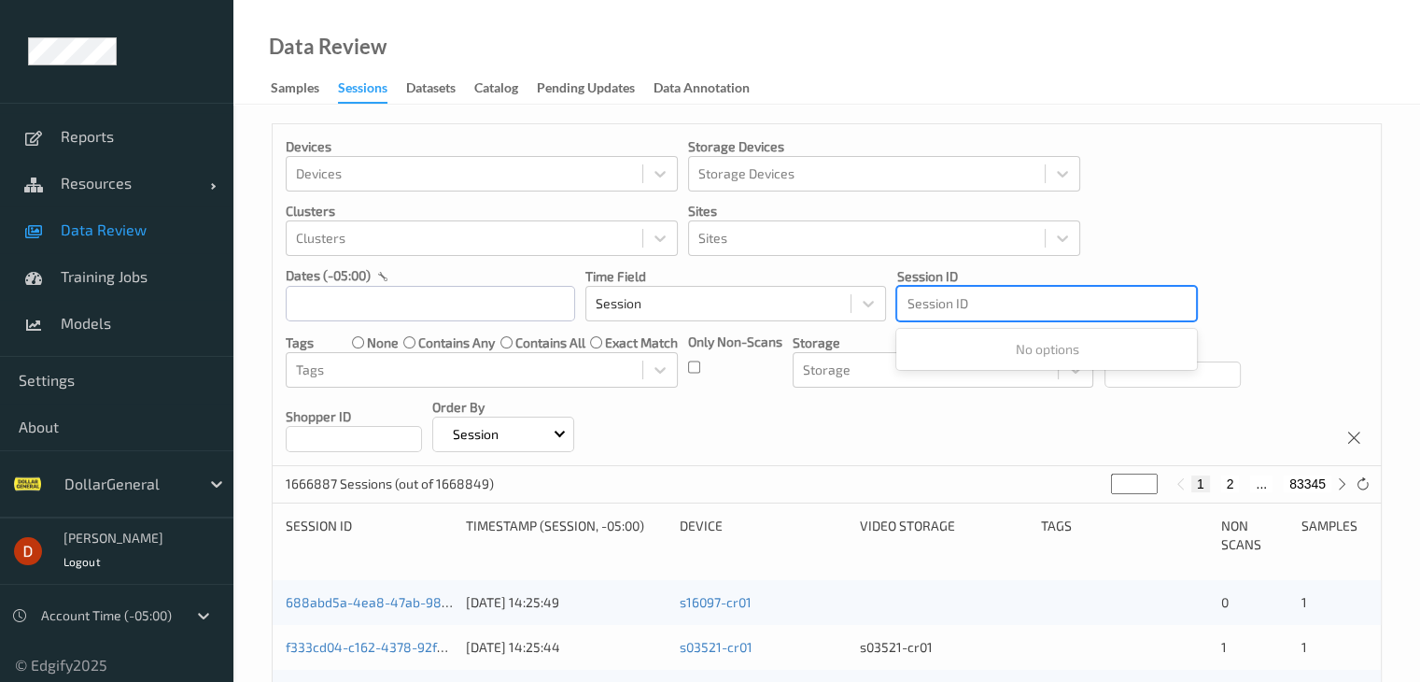
click at [1053, 312] on div at bounding box center [1047, 303] width 280 height 22
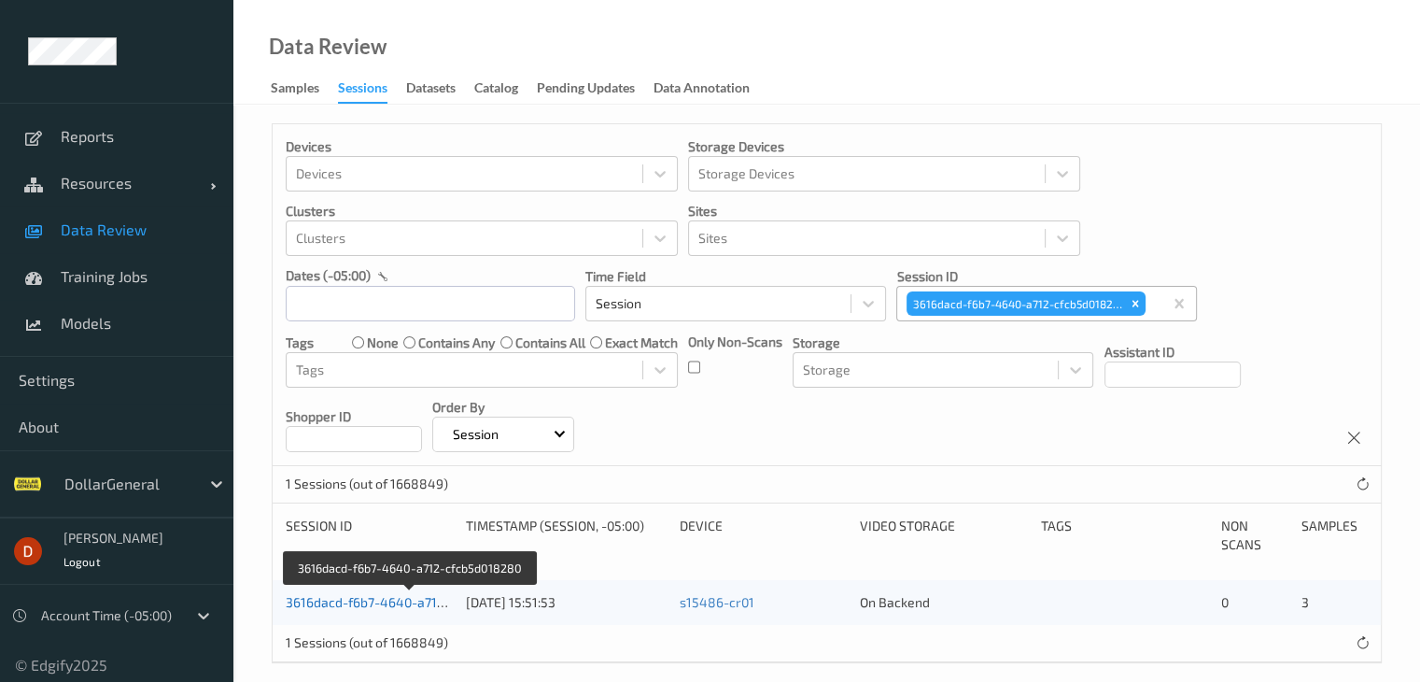
click at [396, 606] on link "3616dacd-f6b7-4640-a712-cfcb5d018280" at bounding box center [410, 602] width 249 height 16
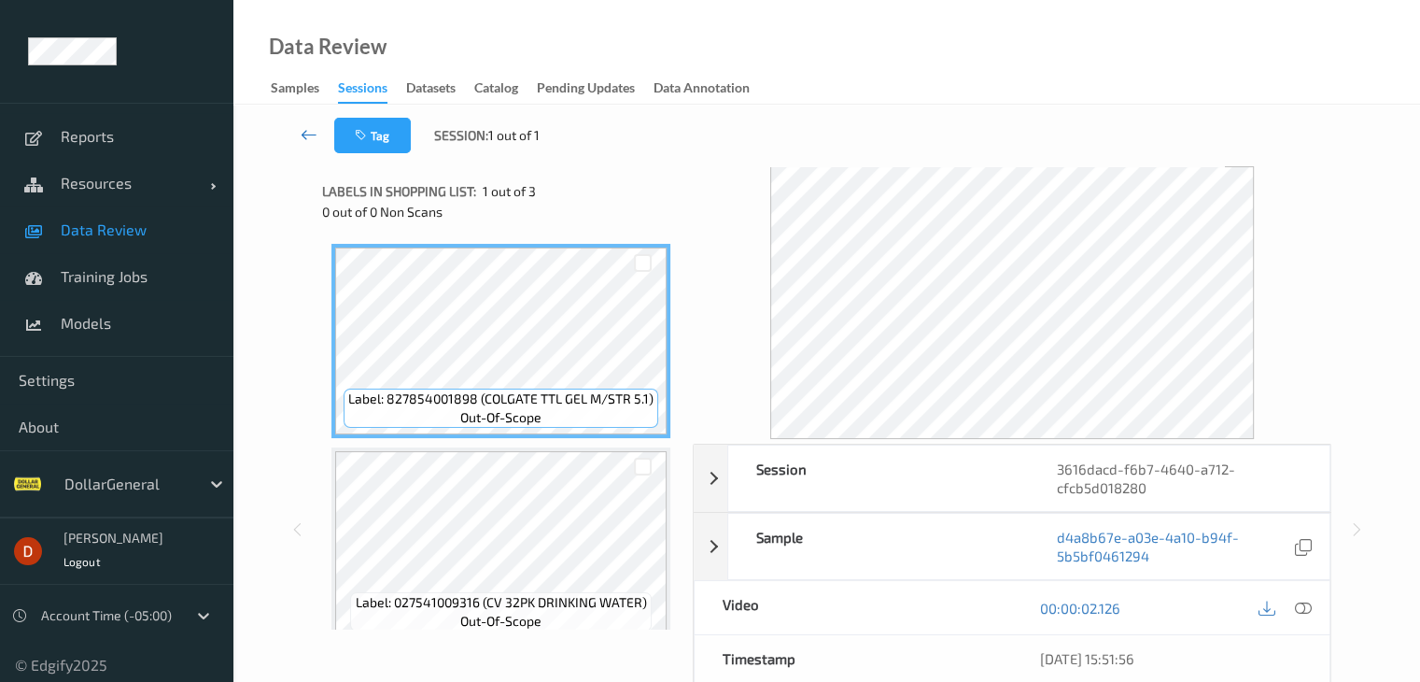
click at [301, 132] on icon at bounding box center [309, 134] width 17 height 19
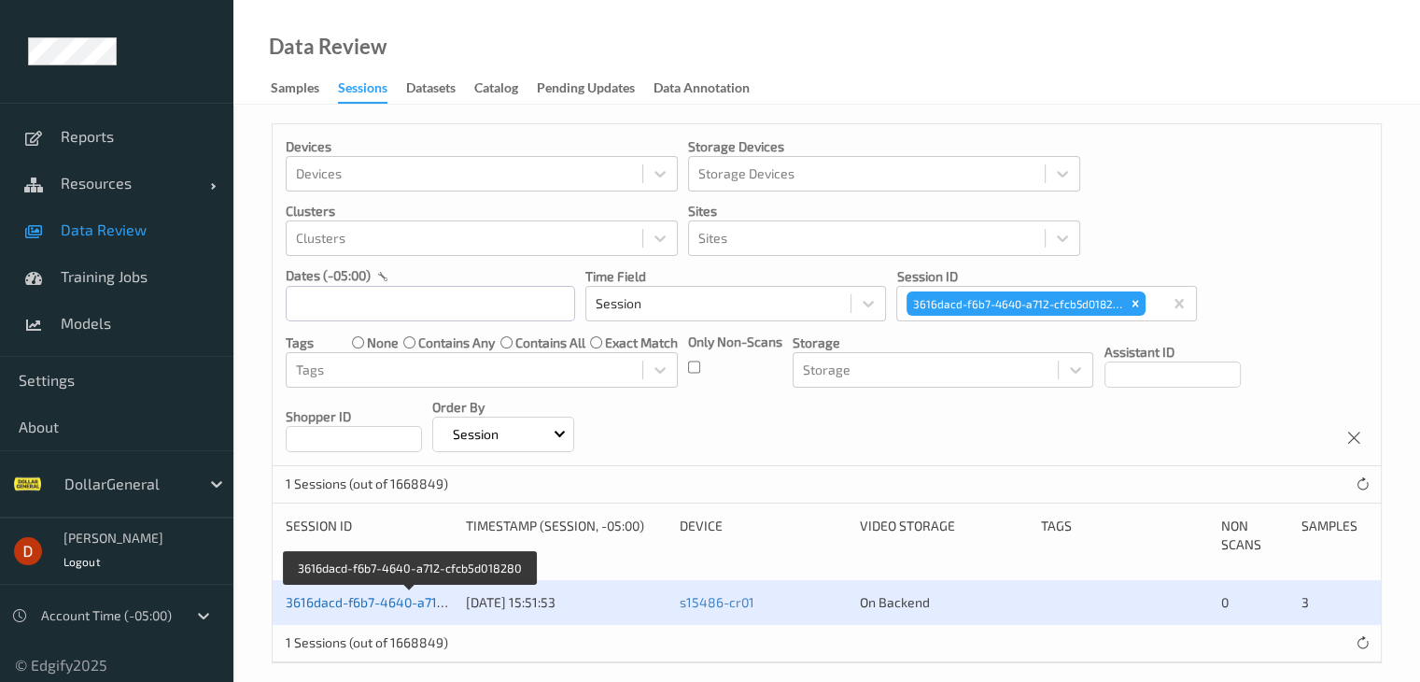
click at [415, 604] on link "3616dacd-f6b7-4640-a712-cfcb5d018280" at bounding box center [410, 602] width 249 height 16
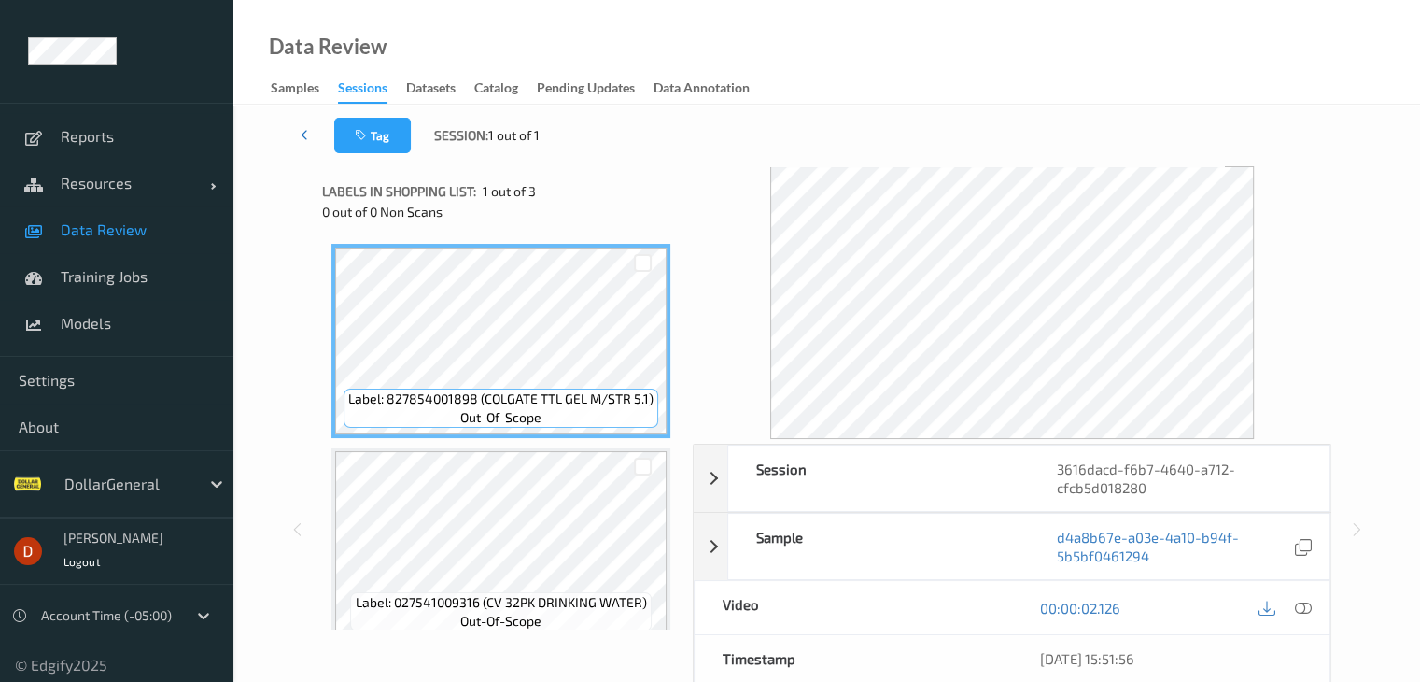
click at [310, 129] on icon at bounding box center [309, 134] width 17 height 19
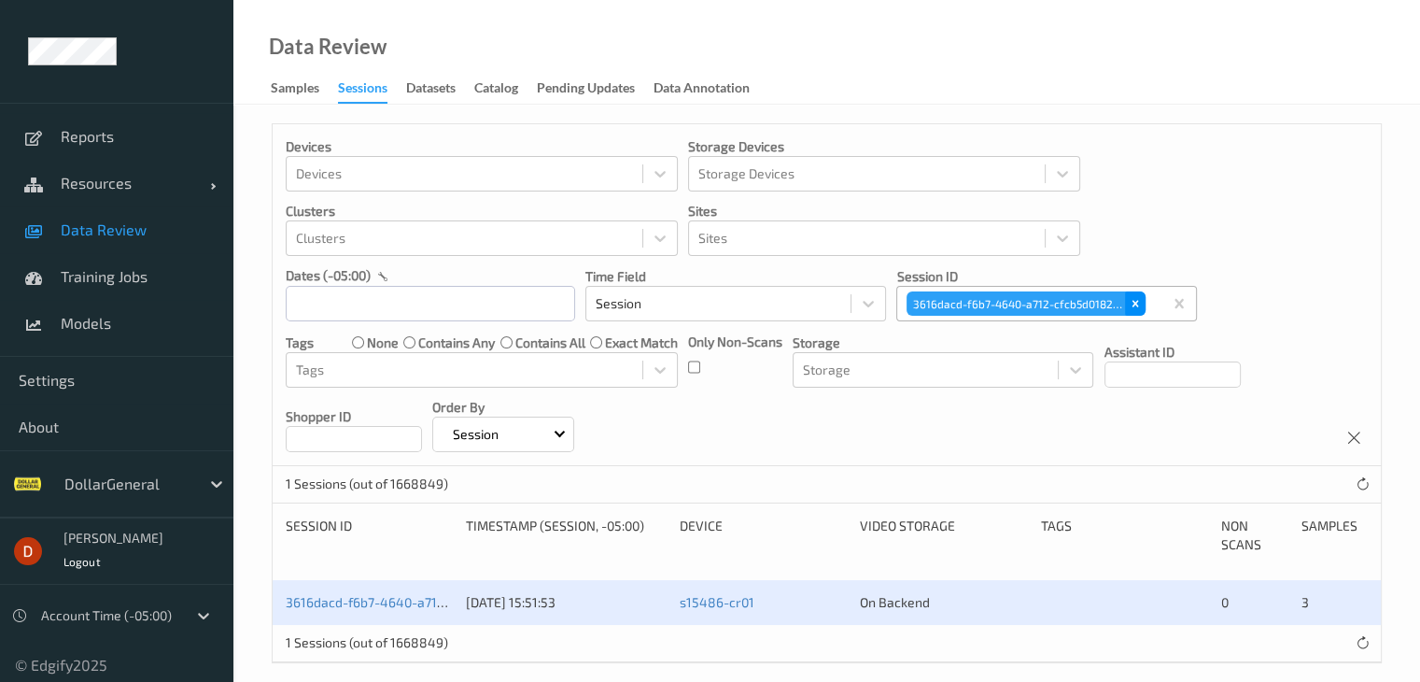
click at [1128, 304] on div "Remove 3616dacd-f6b7-4640-a712-cfcb5d018280" at bounding box center [1135, 303] width 21 height 24
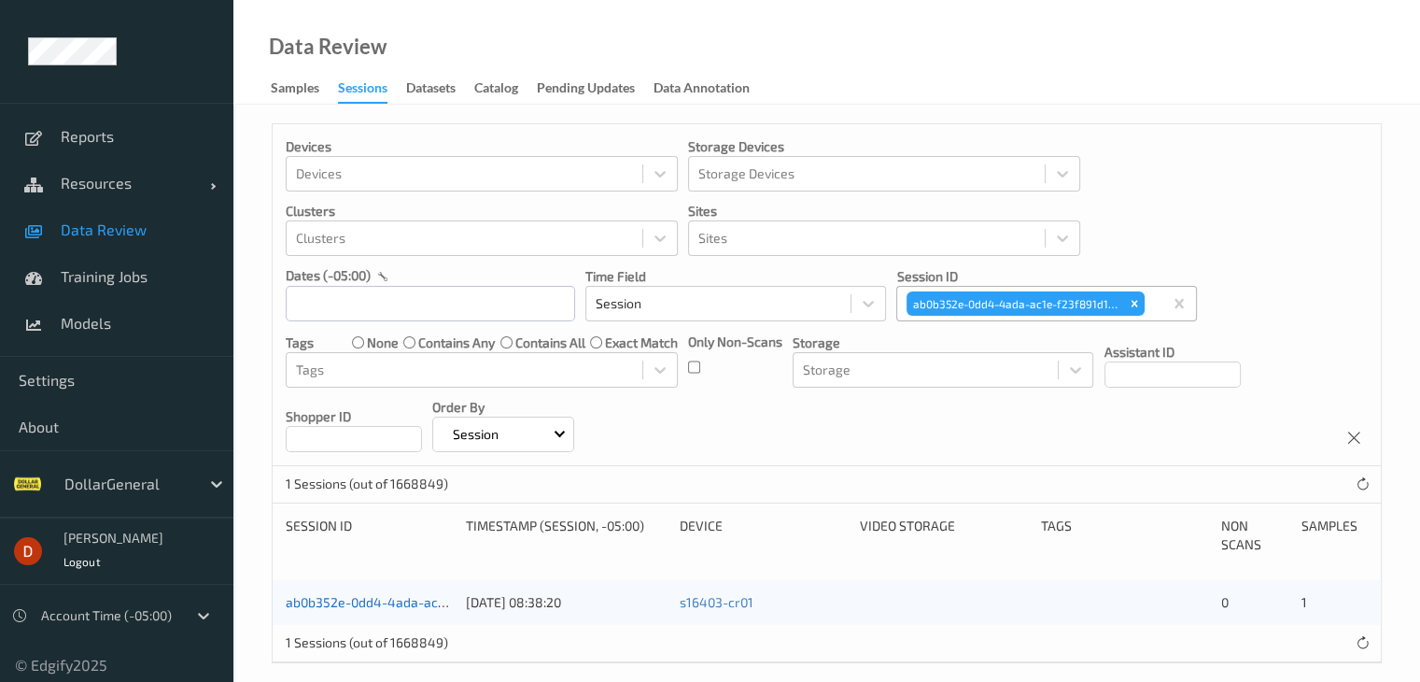
click at [385, 603] on link "ab0b352e-0dd4-4ada-ac1e-f23f891d1071" at bounding box center [410, 602] width 249 height 16
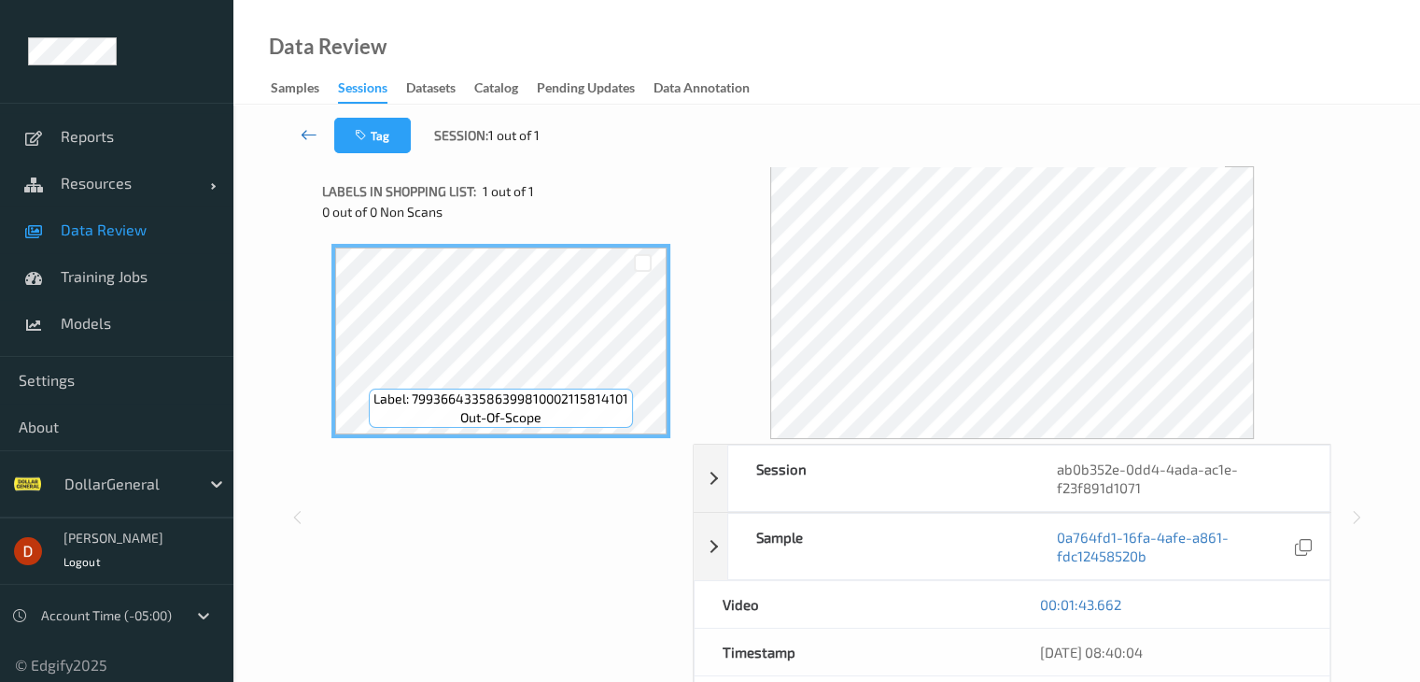
click at [306, 129] on icon at bounding box center [309, 134] width 17 height 19
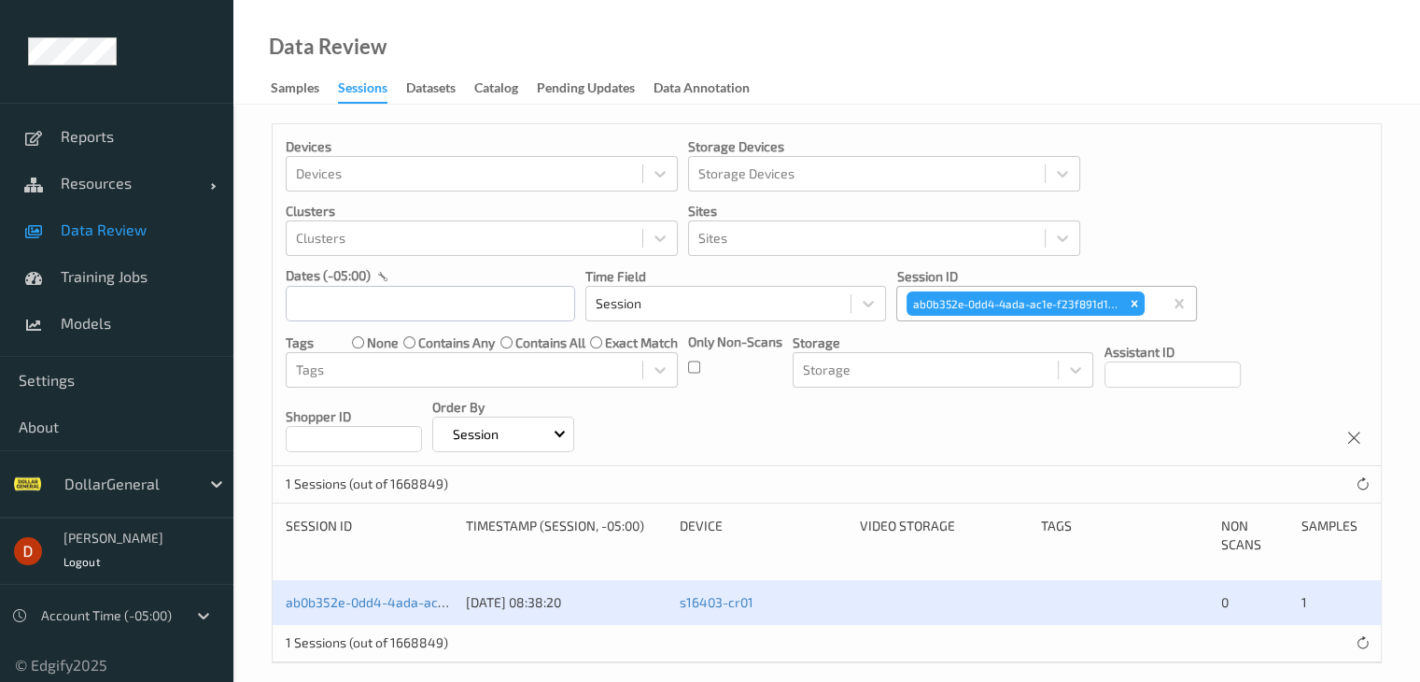
click at [1145, 296] on div "ab0b352e-0dd4-4ada-ac1e-f23f891d1071" at bounding box center [1026, 304] width 242 height 28
click at [1133, 298] on icon "Remove ab0b352e-0dd4-4ada-ac1e-f23f891d1071" at bounding box center [1134, 303] width 13 height 13
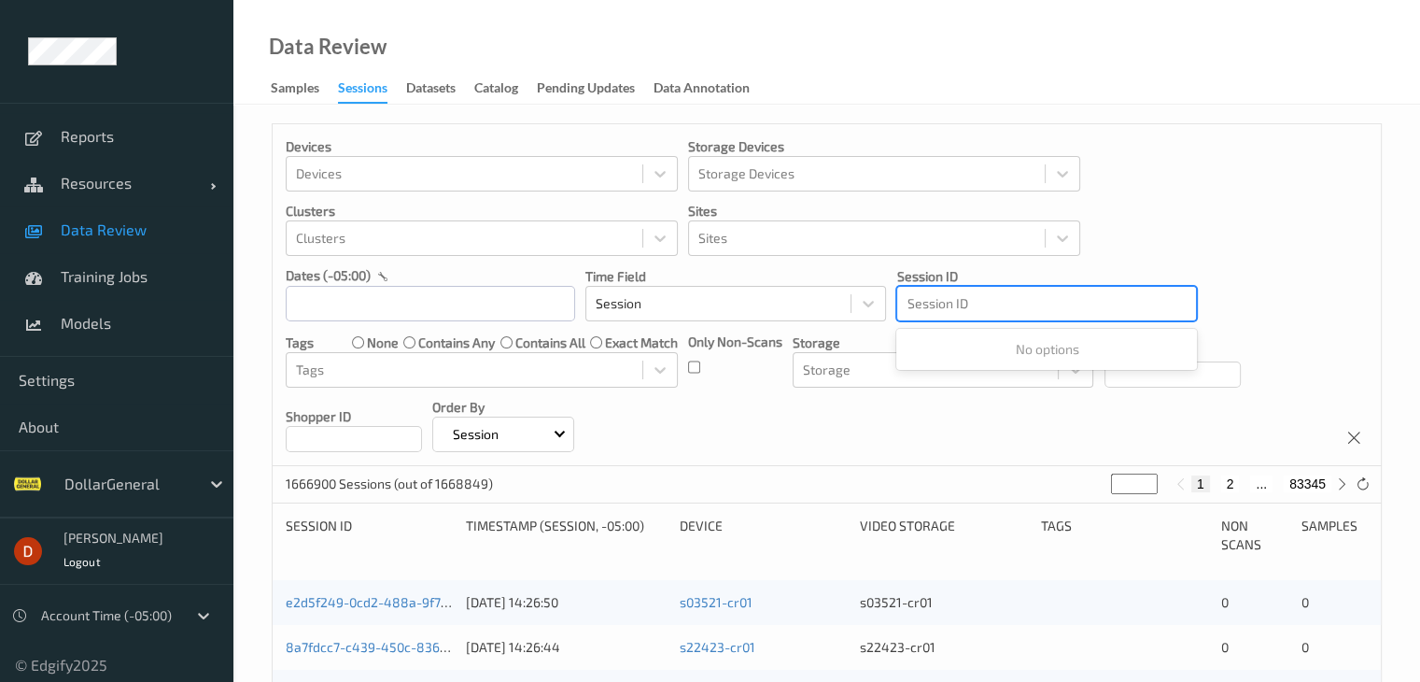
click at [1066, 302] on div at bounding box center [1047, 303] width 280 height 22
click at [994, 307] on div at bounding box center [1047, 303] width 280 height 22
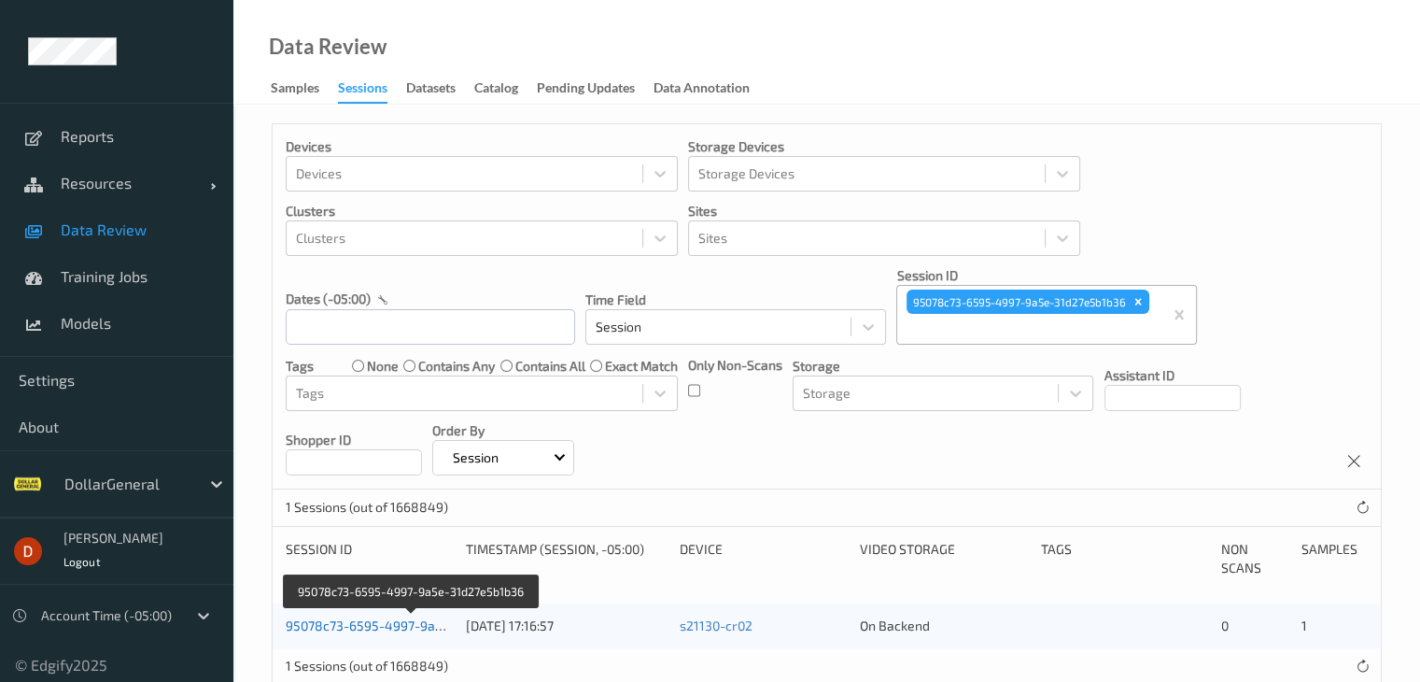
click at [390, 623] on link "95078c73-6595-4997-9a5e-31d27e5b1b36" at bounding box center [413, 625] width 255 height 16
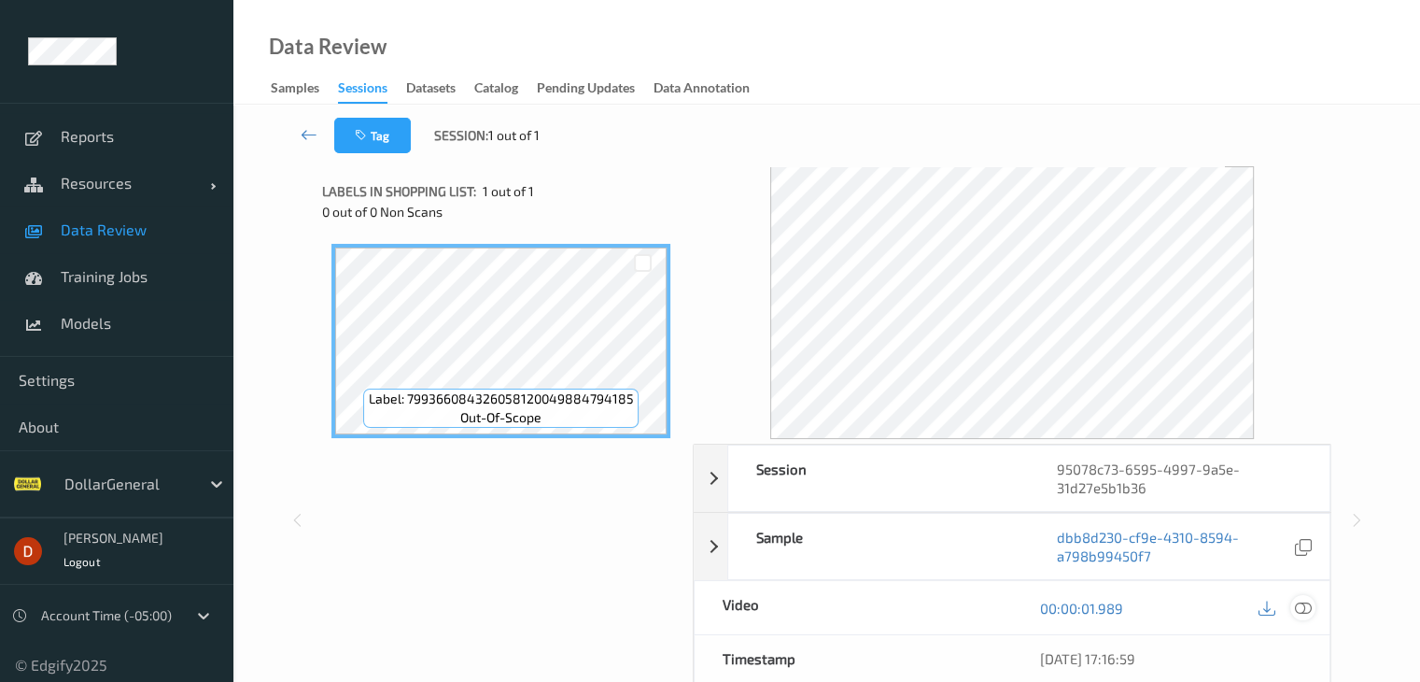
click at [1300, 610] on icon at bounding box center [1302, 608] width 17 height 17
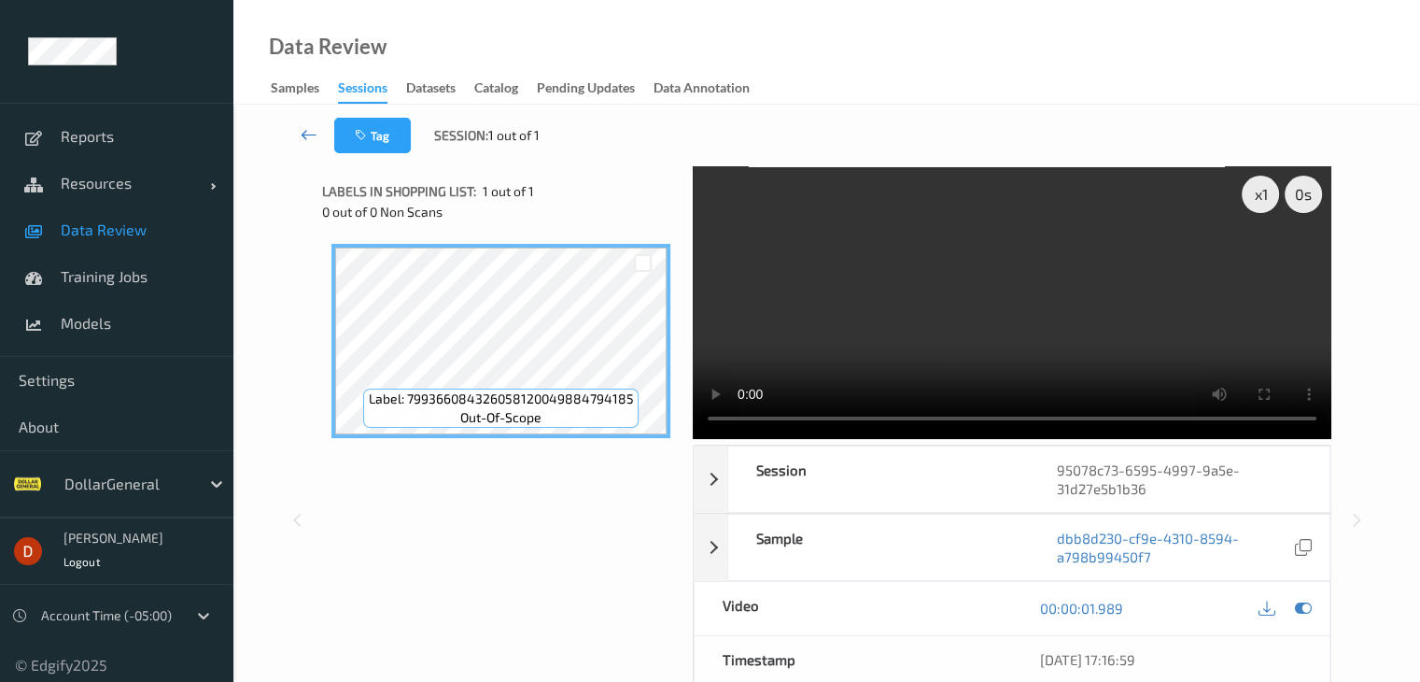
click at [306, 128] on icon at bounding box center [309, 134] width 17 height 19
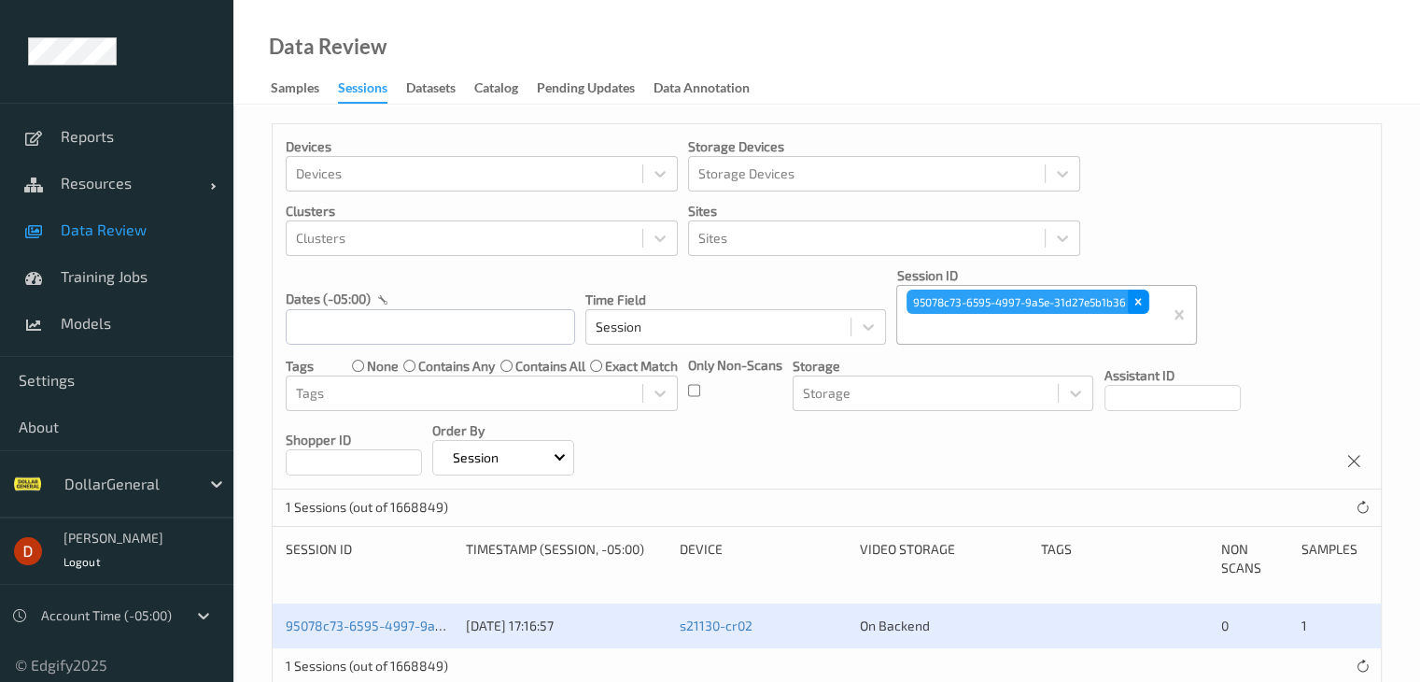
click at [1134, 297] on icon "Remove 95078c73-6595-4997-9a5e-31d27e5b1b36" at bounding box center [1138, 301] width 13 height 13
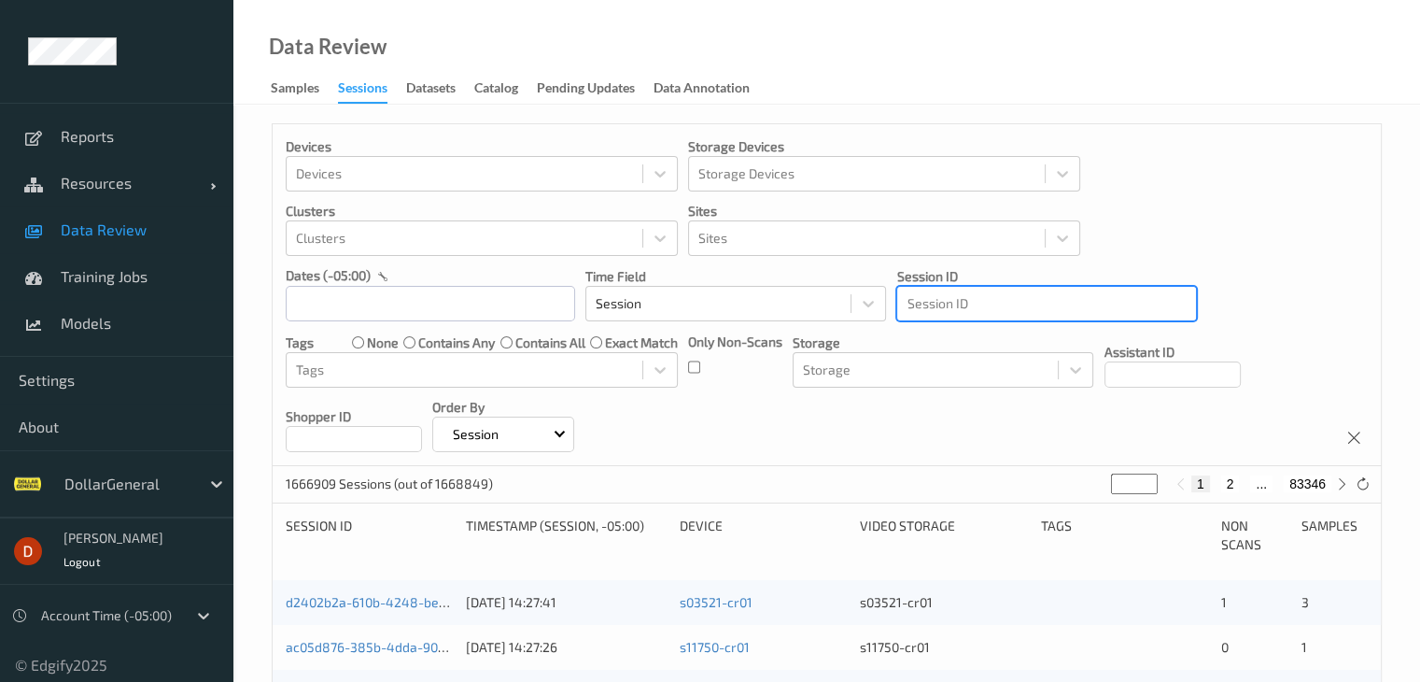
click at [1024, 301] on div at bounding box center [1047, 303] width 280 height 22
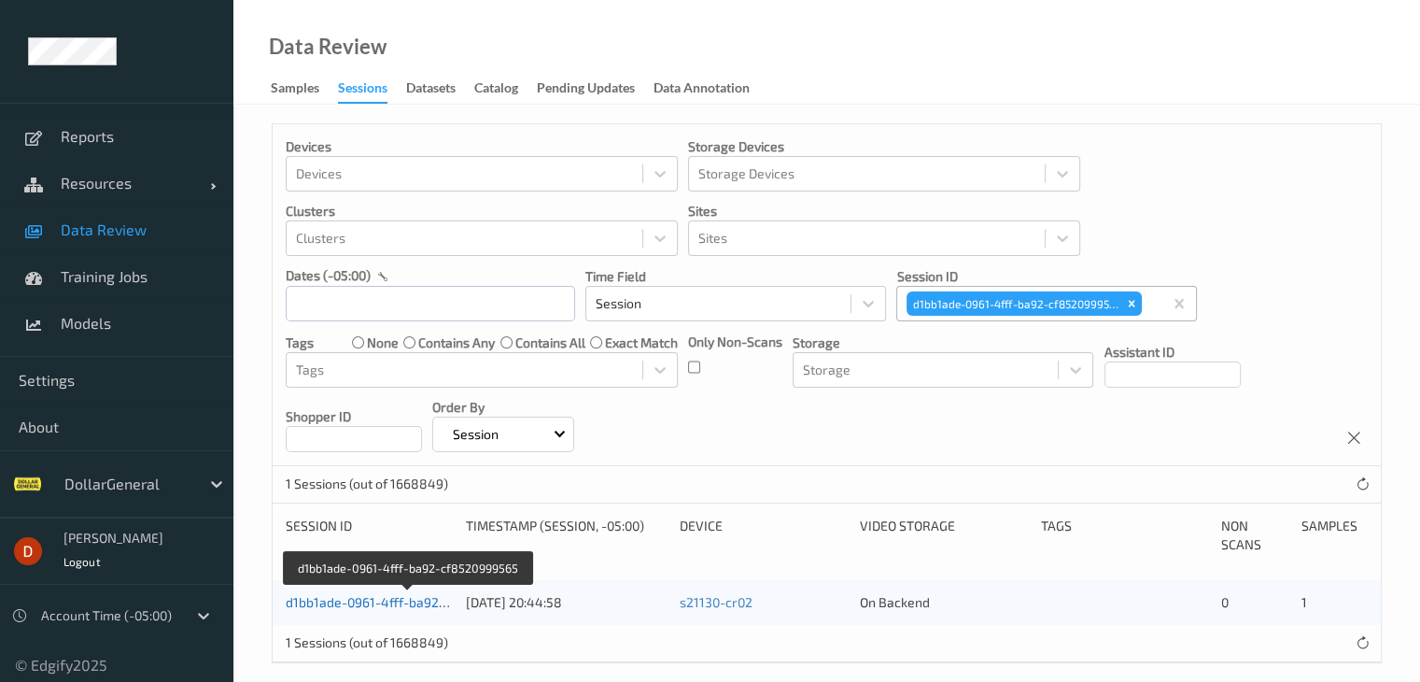
click at [406, 603] on link "d1bb1ade-0961-4fff-ba92-cf8520999565" at bounding box center [409, 602] width 246 height 16
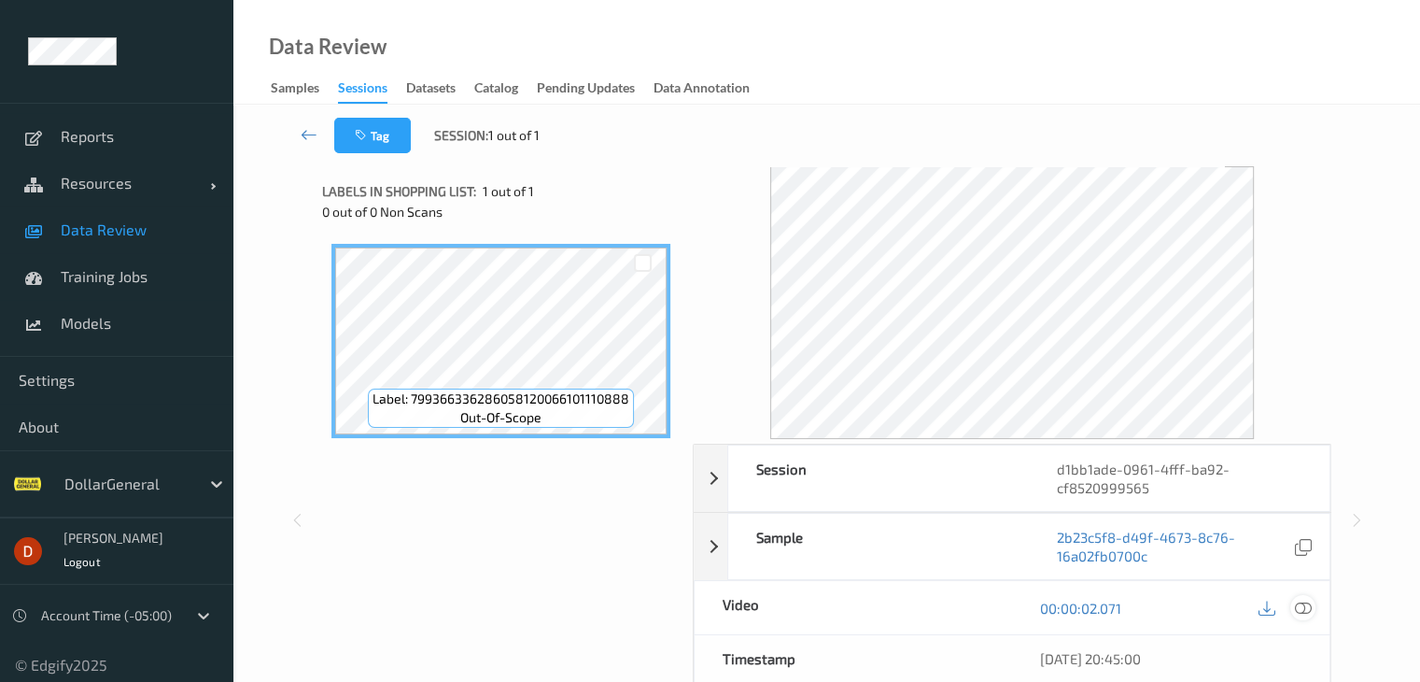
click at [1304, 610] on icon at bounding box center [1302, 608] width 17 height 17
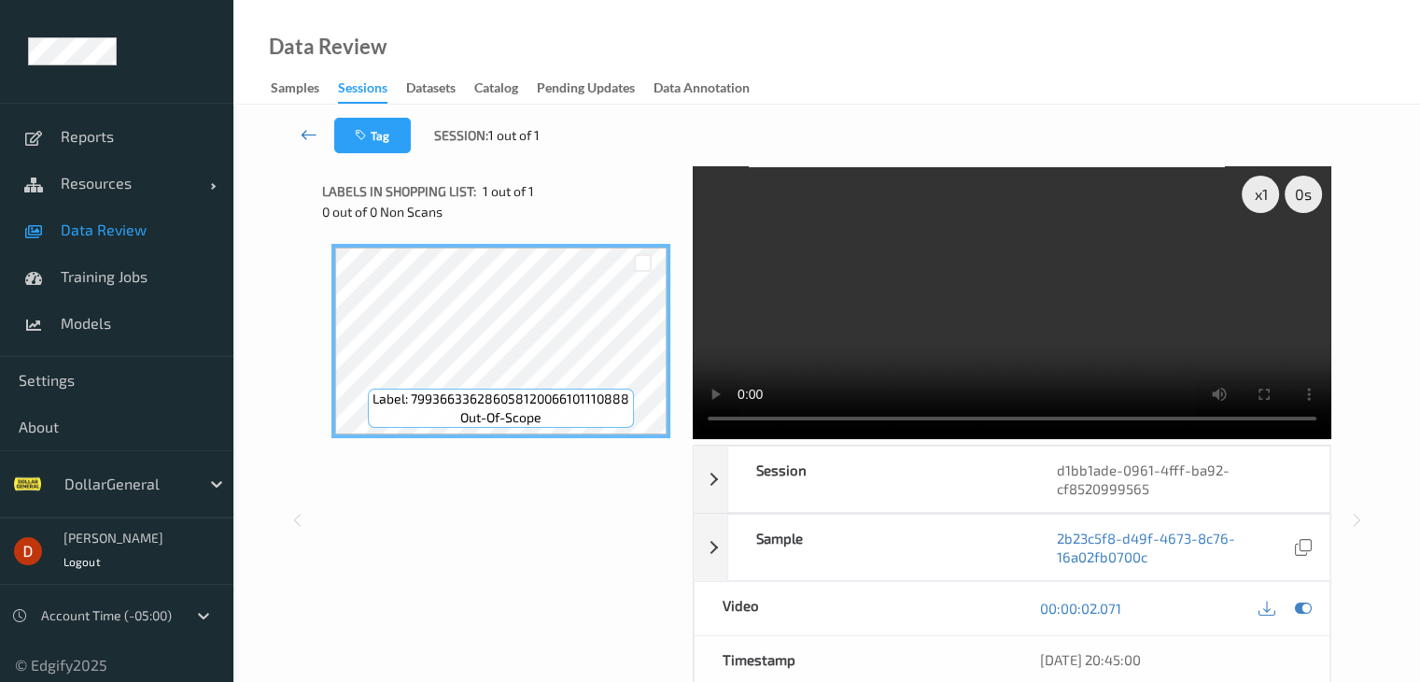
click at [310, 128] on icon at bounding box center [309, 134] width 17 height 19
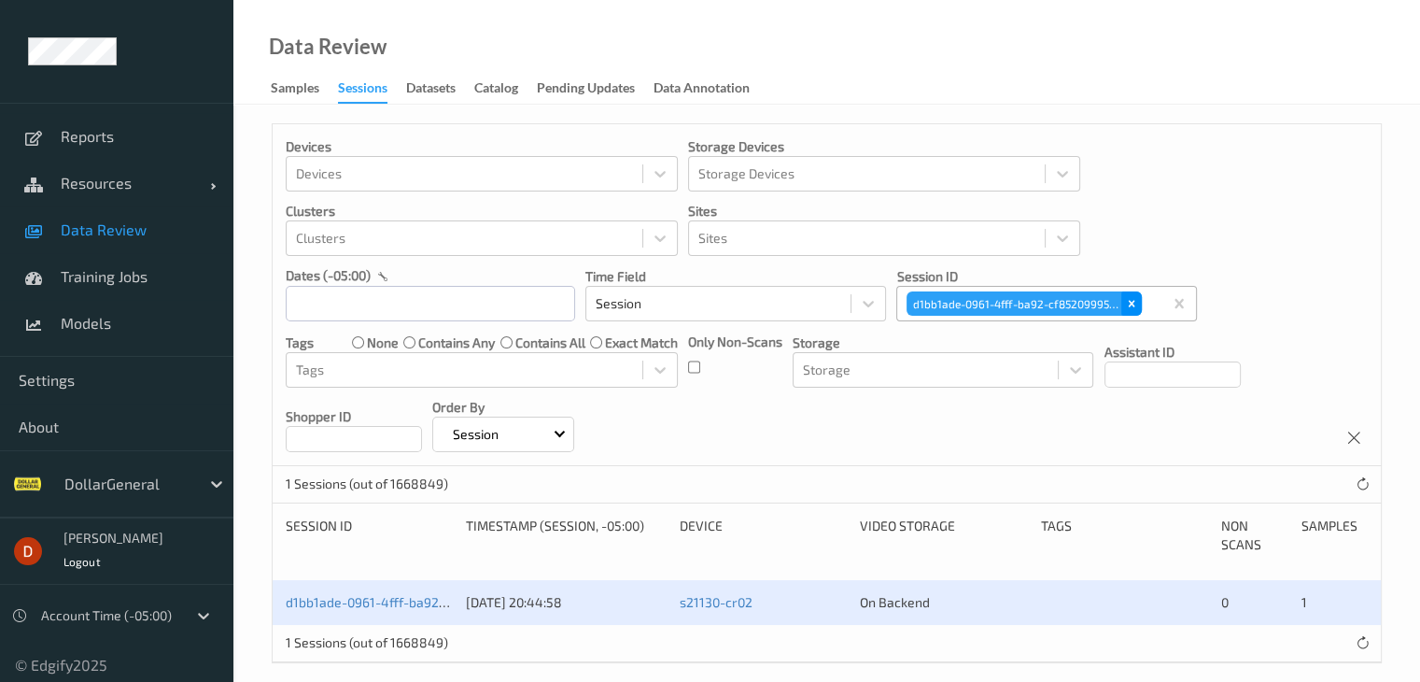
click at [1136, 304] on icon "Remove d1bb1ade-0961-4fff-ba92-cf8520999565" at bounding box center [1131, 303] width 13 height 13
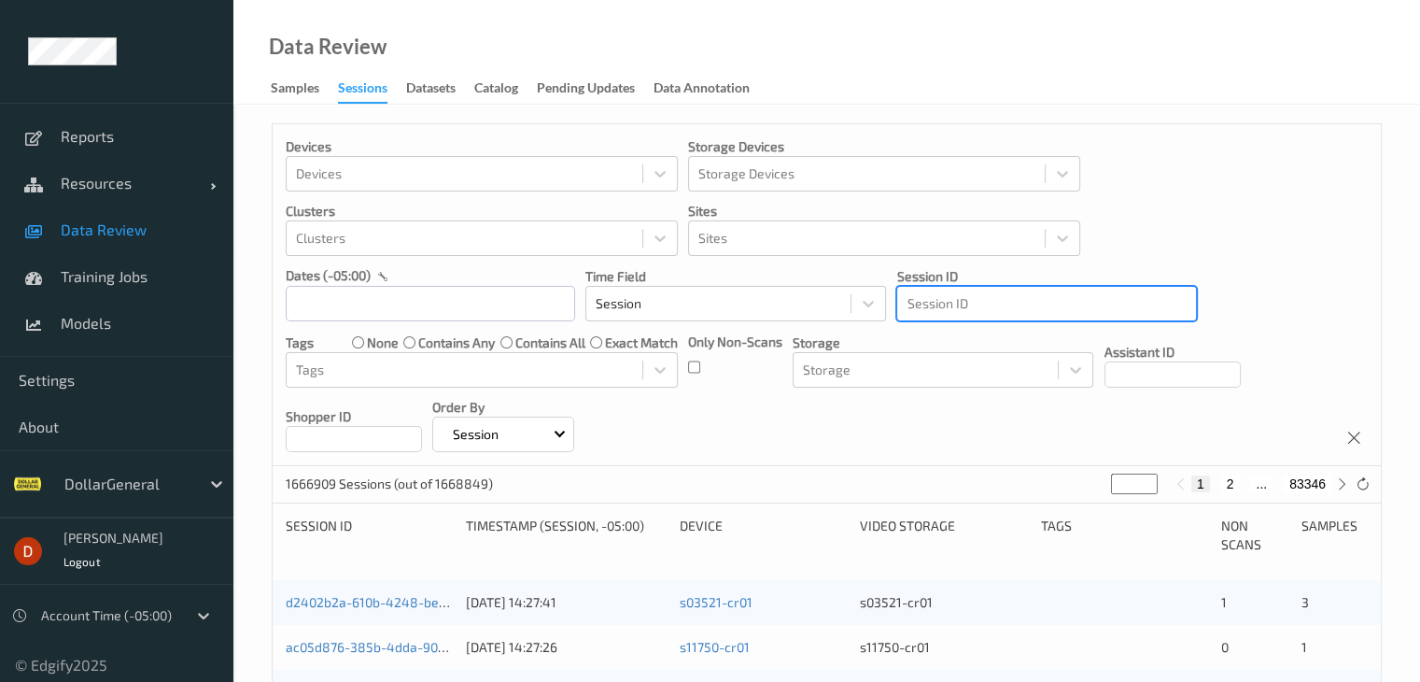
click at [1035, 301] on div at bounding box center [1047, 303] width 280 height 22
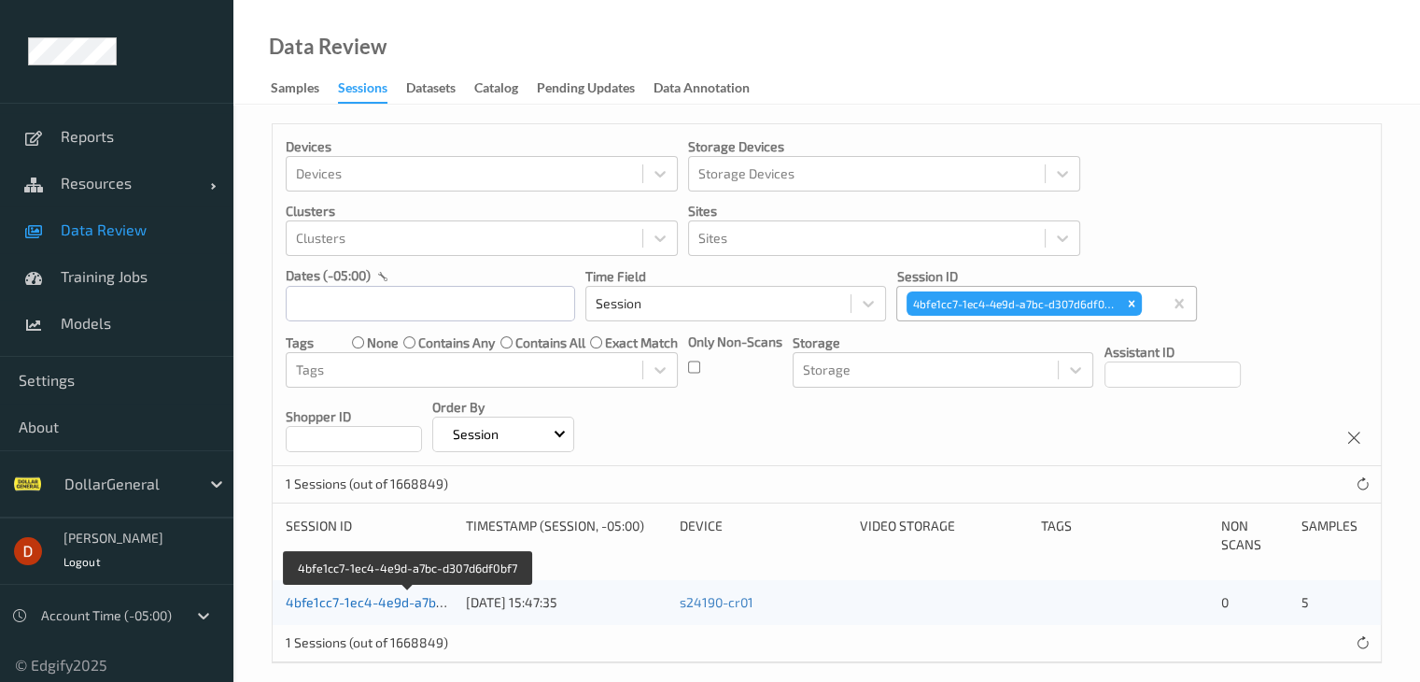
click at [421, 600] on link "4bfe1cc7-1ec4-4e9d-a7bc-d307d6df0bf7" at bounding box center [408, 602] width 245 height 16
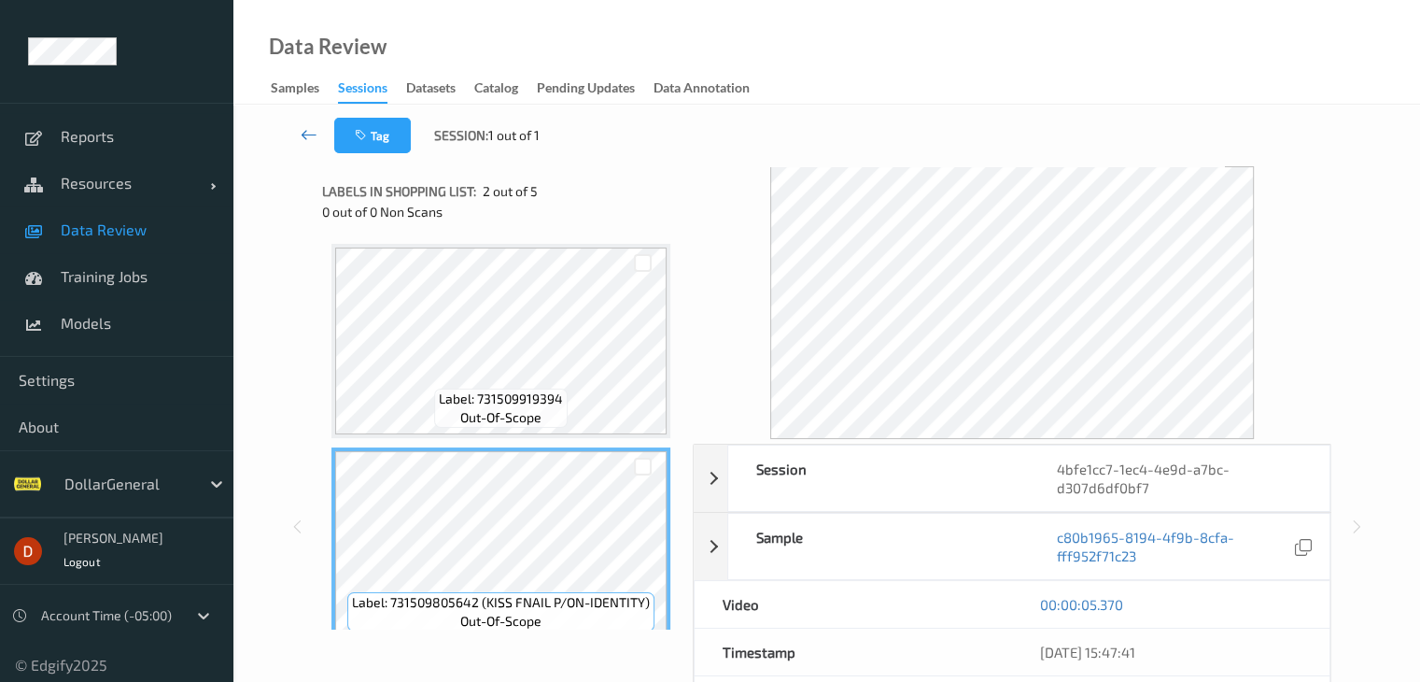
click at [310, 139] on icon at bounding box center [309, 134] width 17 height 19
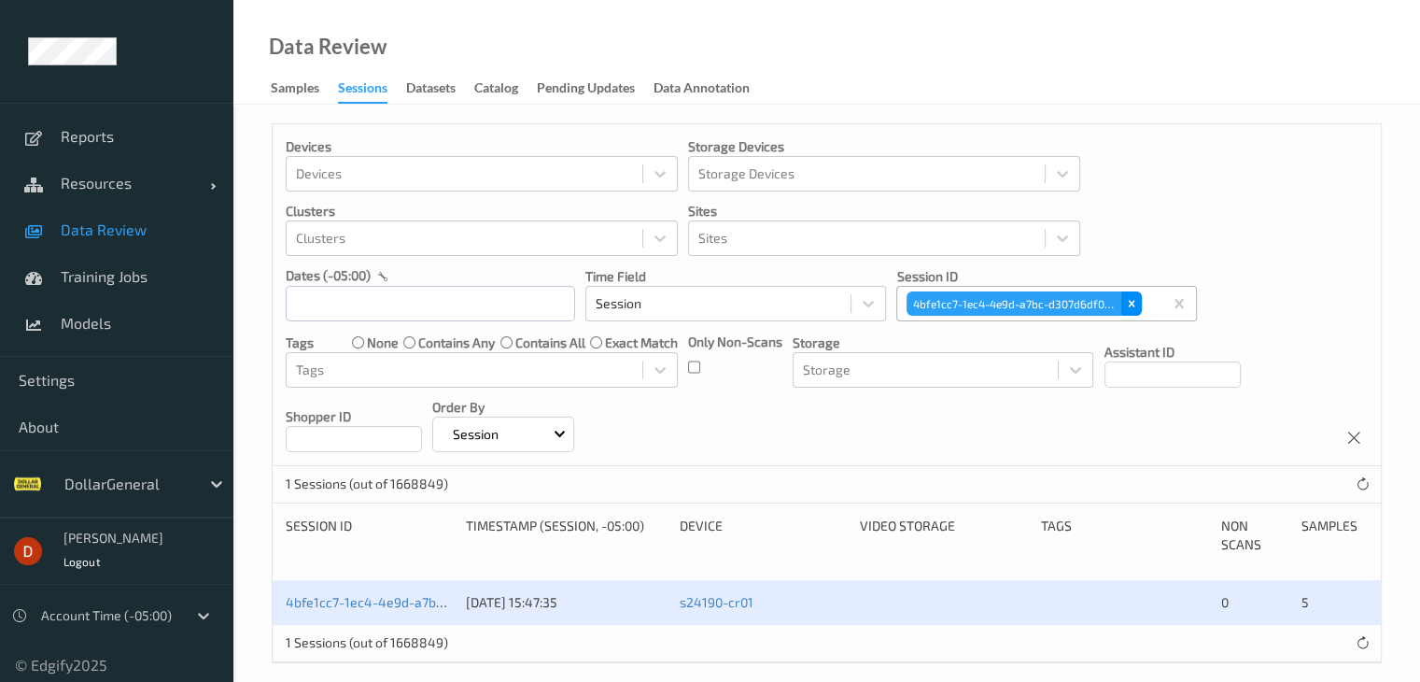
click at [1127, 303] on icon "Remove 4bfe1cc7-1ec4-4e9d-a7bc-d307d6df0bf7" at bounding box center [1131, 303] width 13 height 13
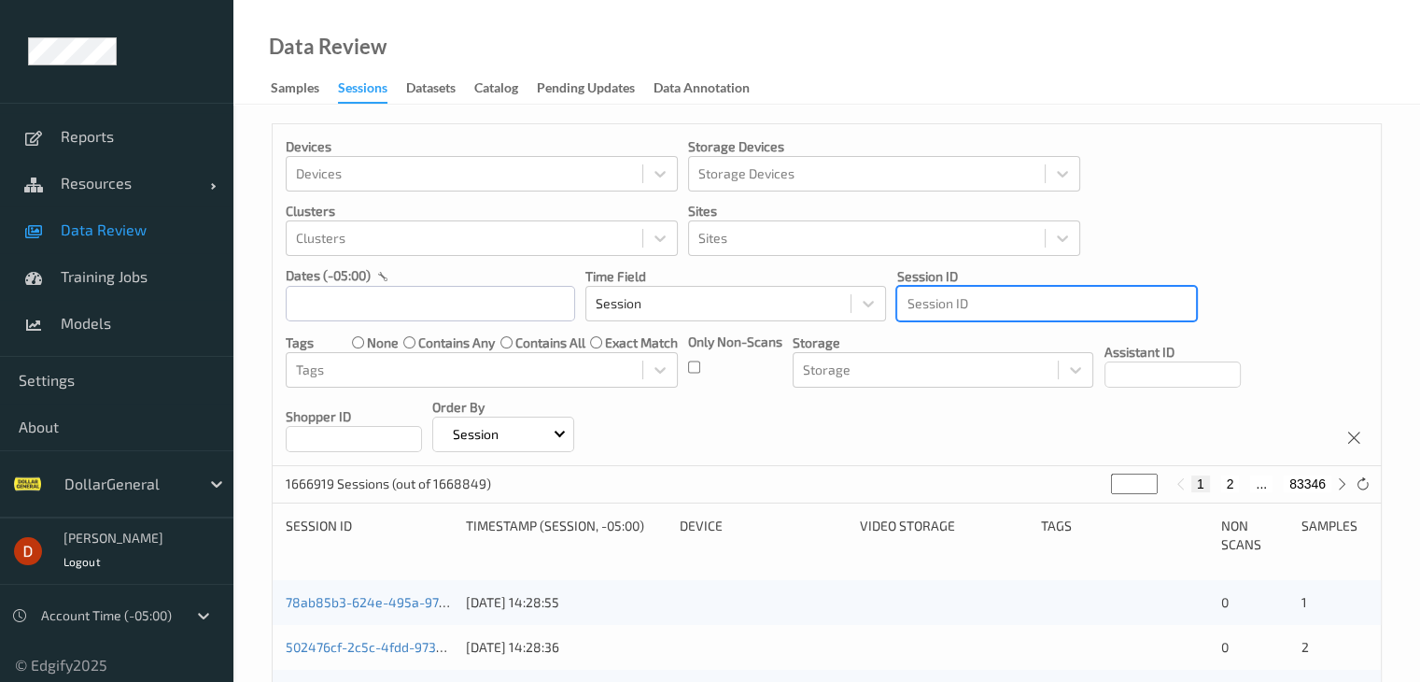
click at [1052, 310] on div at bounding box center [1047, 303] width 280 height 22
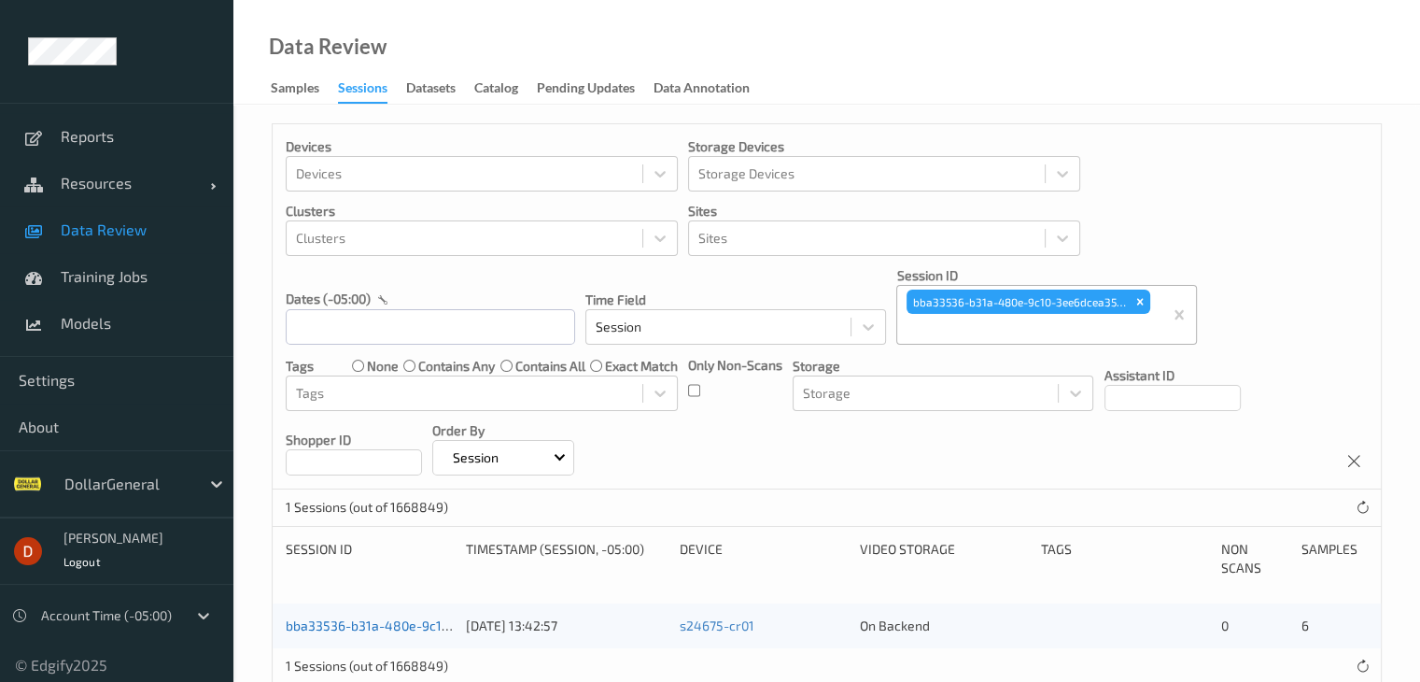
click at [407, 619] on link "bba33536-b31a-480e-9c10-3ee6dcea3565" at bounding box center [415, 625] width 258 height 16
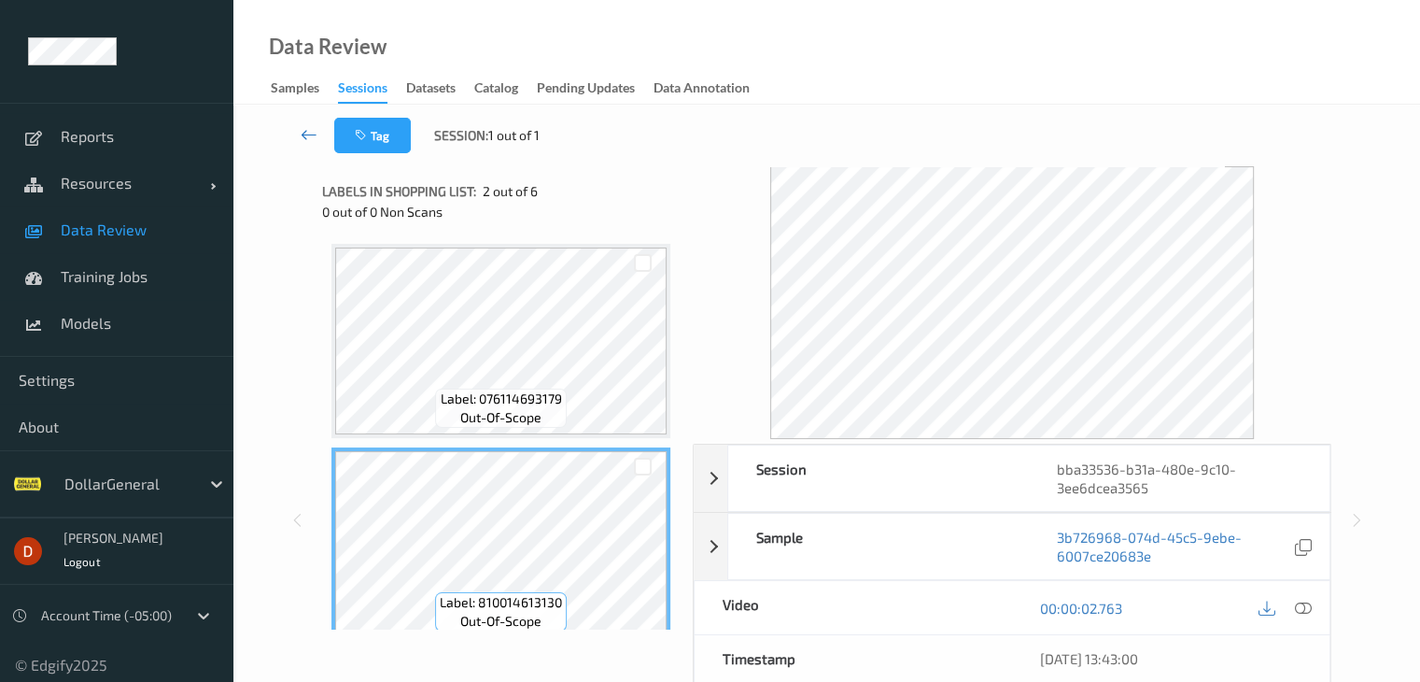
click at [302, 125] on icon at bounding box center [309, 134] width 17 height 19
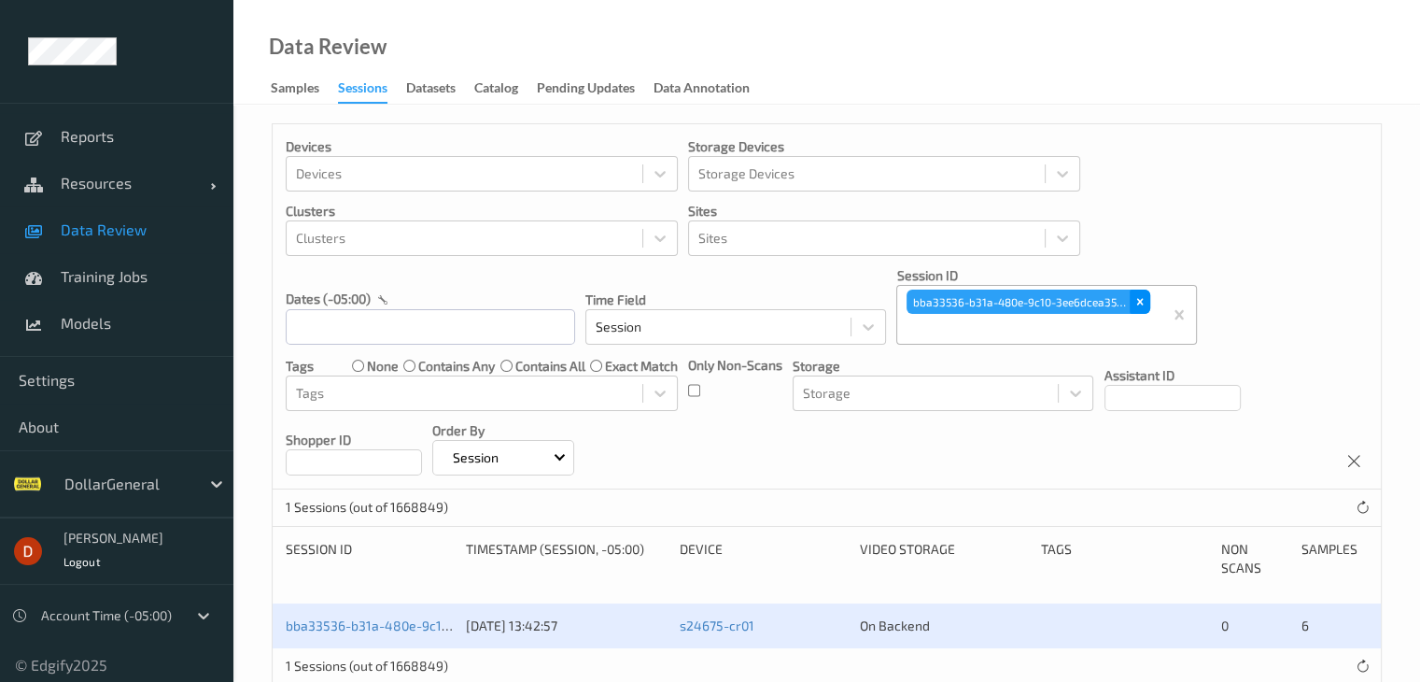
click at [1148, 301] on div "Remove bba33536-b31a-480e-9c10-3ee6dcea3565" at bounding box center [1140, 302] width 21 height 24
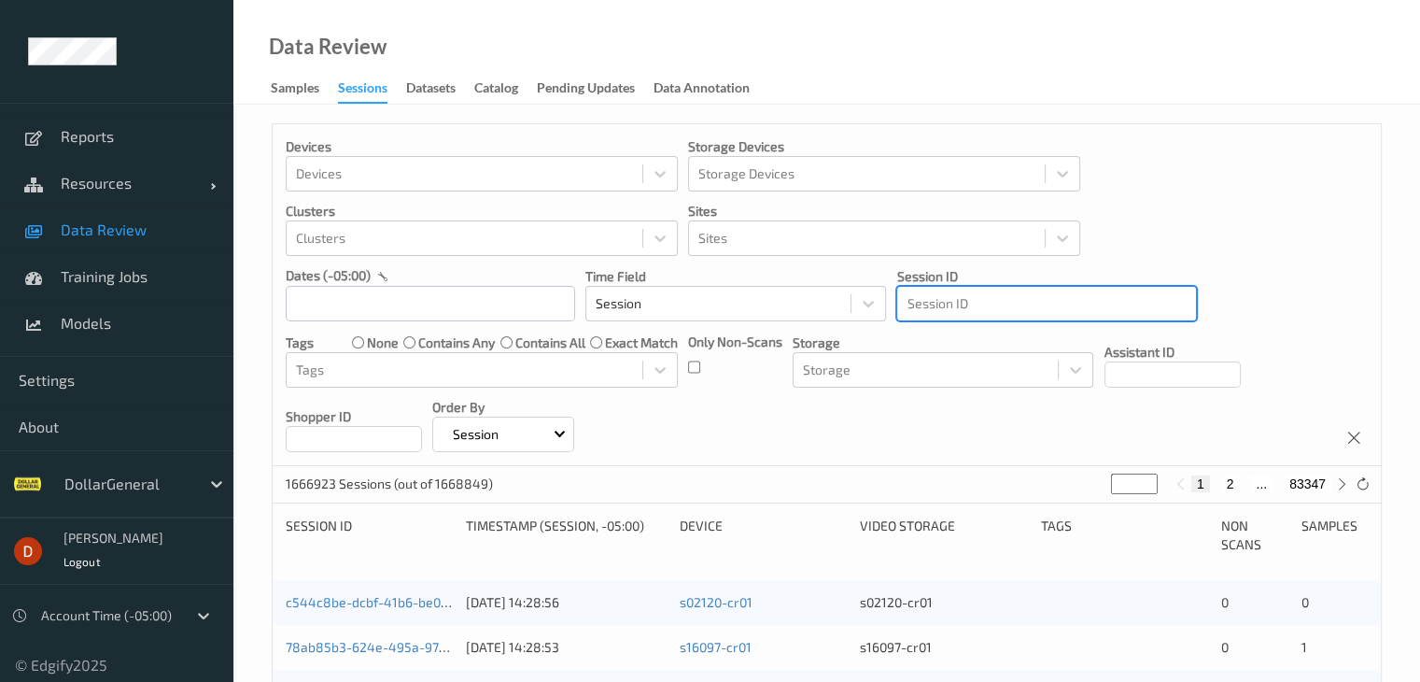
click at [982, 309] on div at bounding box center [1047, 303] width 280 height 22
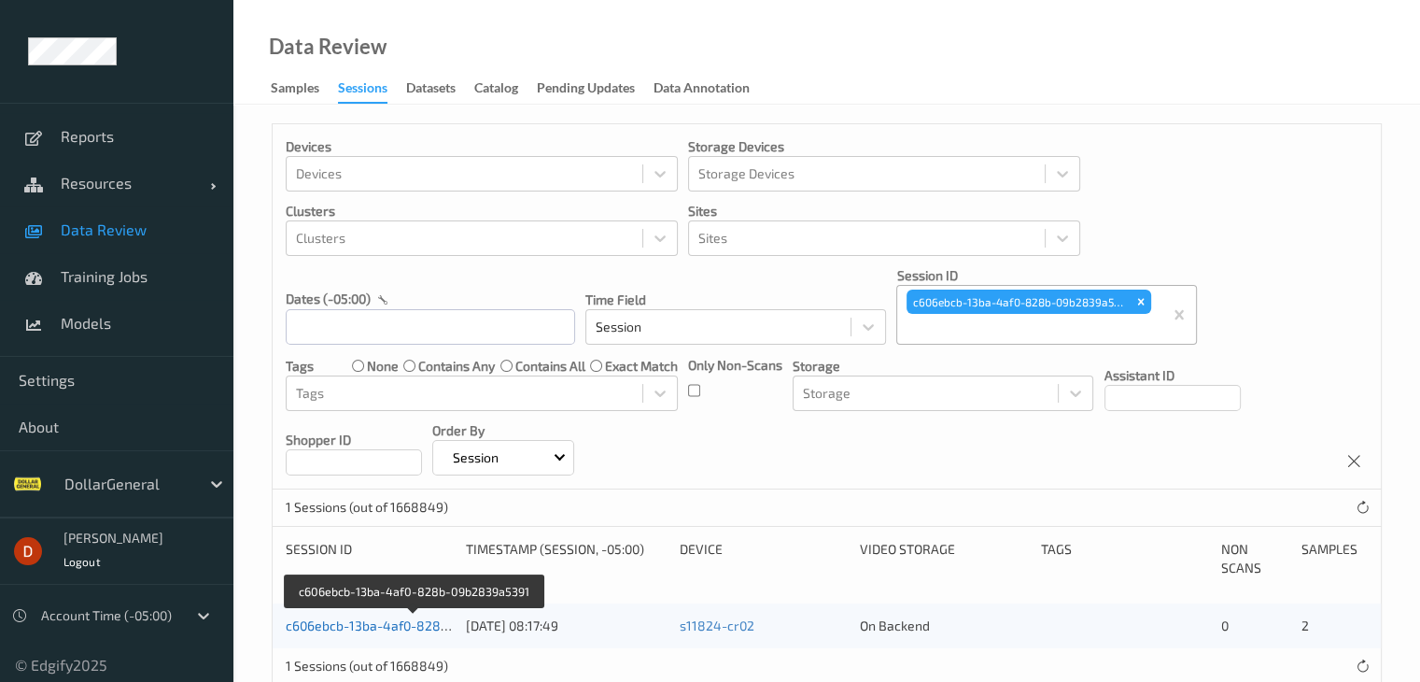
click at [407, 626] on link "c606ebcb-13ba-4af0-828b-09b2839a5391" at bounding box center [414, 625] width 257 height 16
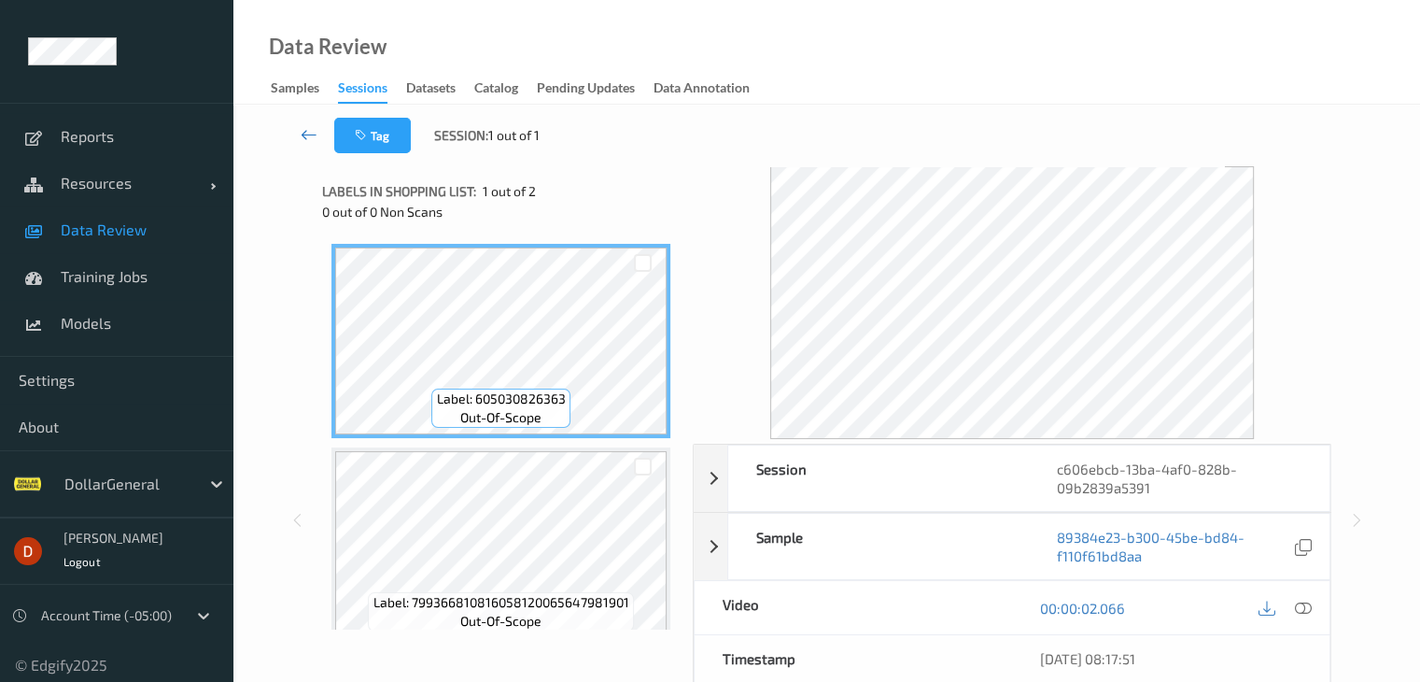
click at [295, 128] on link at bounding box center [309, 135] width 49 height 35
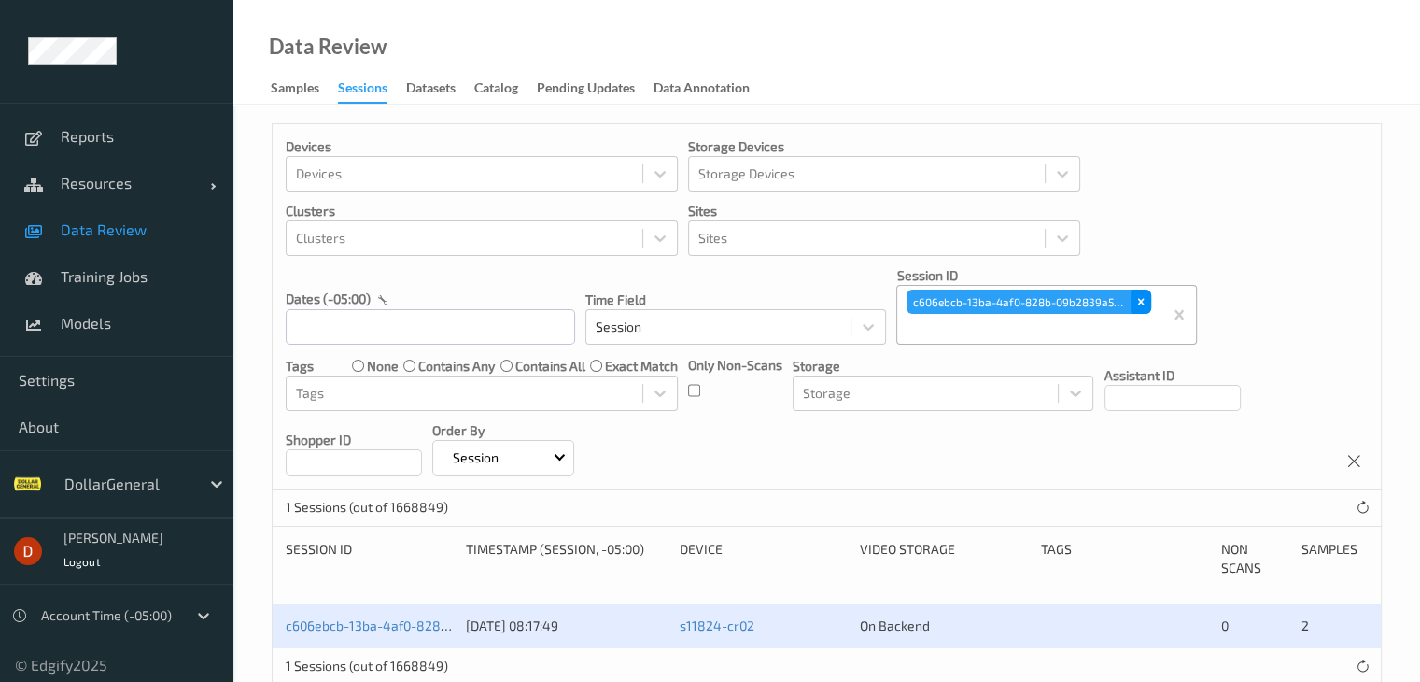
click at [1146, 297] on icon "Remove c606ebcb-13ba-4af0-828b-09b2839a5391" at bounding box center [1141, 301] width 13 height 13
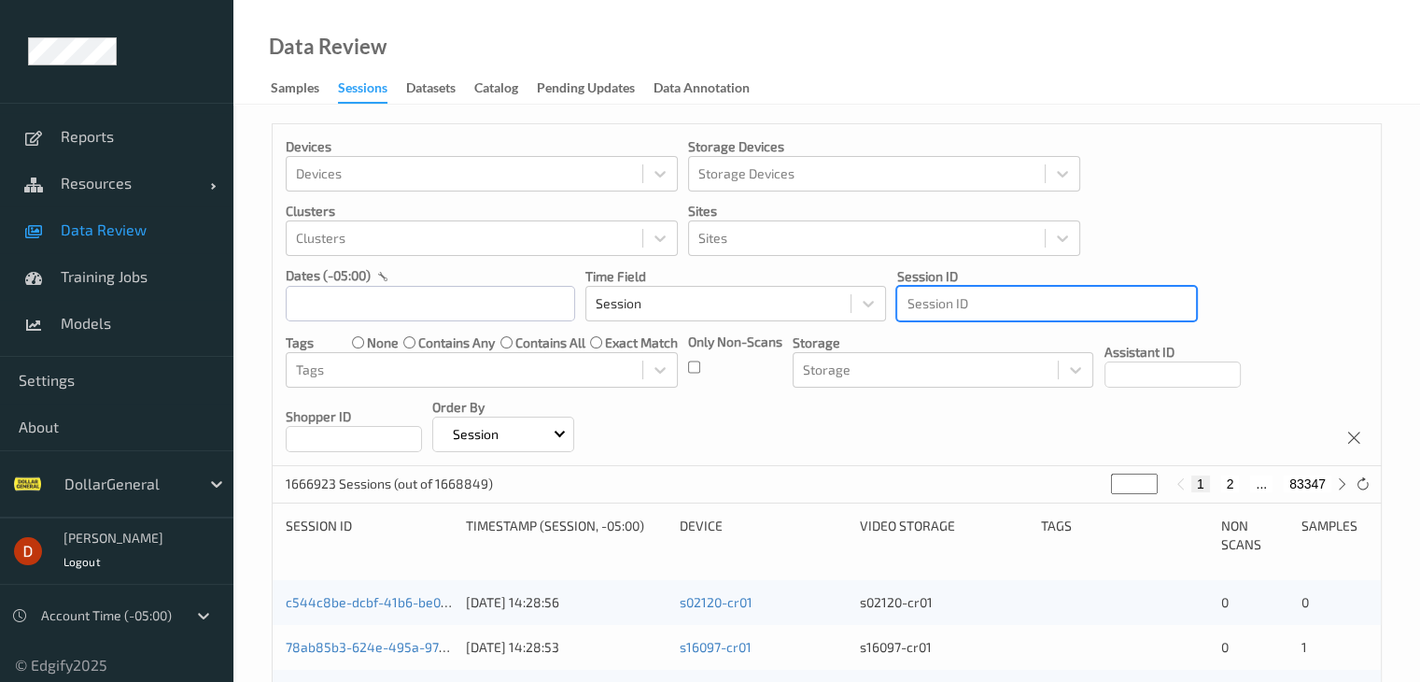
click at [1022, 301] on div at bounding box center [1047, 303] width 280 height 22
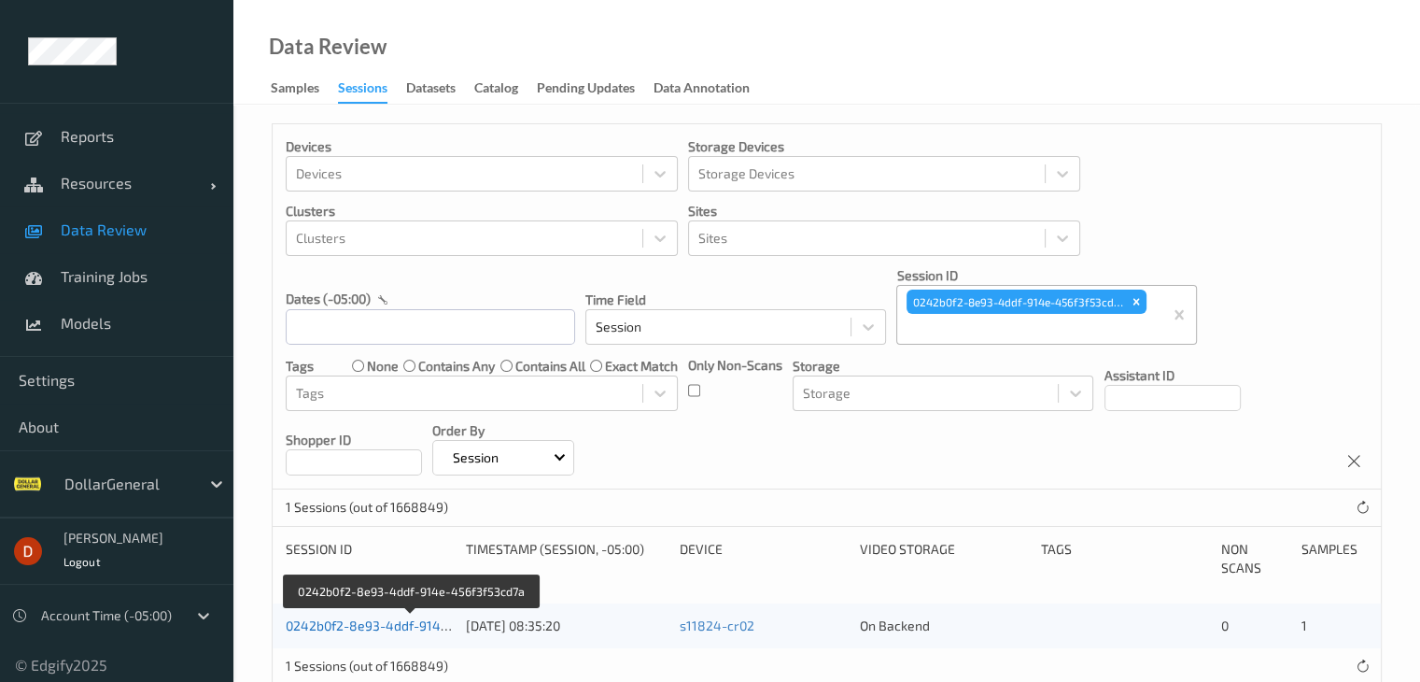
click at [389, 617] on link "0242b0f2-8e93-4ddf-914e-456f3f53cd7a" at bounding box center [411, 625] width 251 height 16
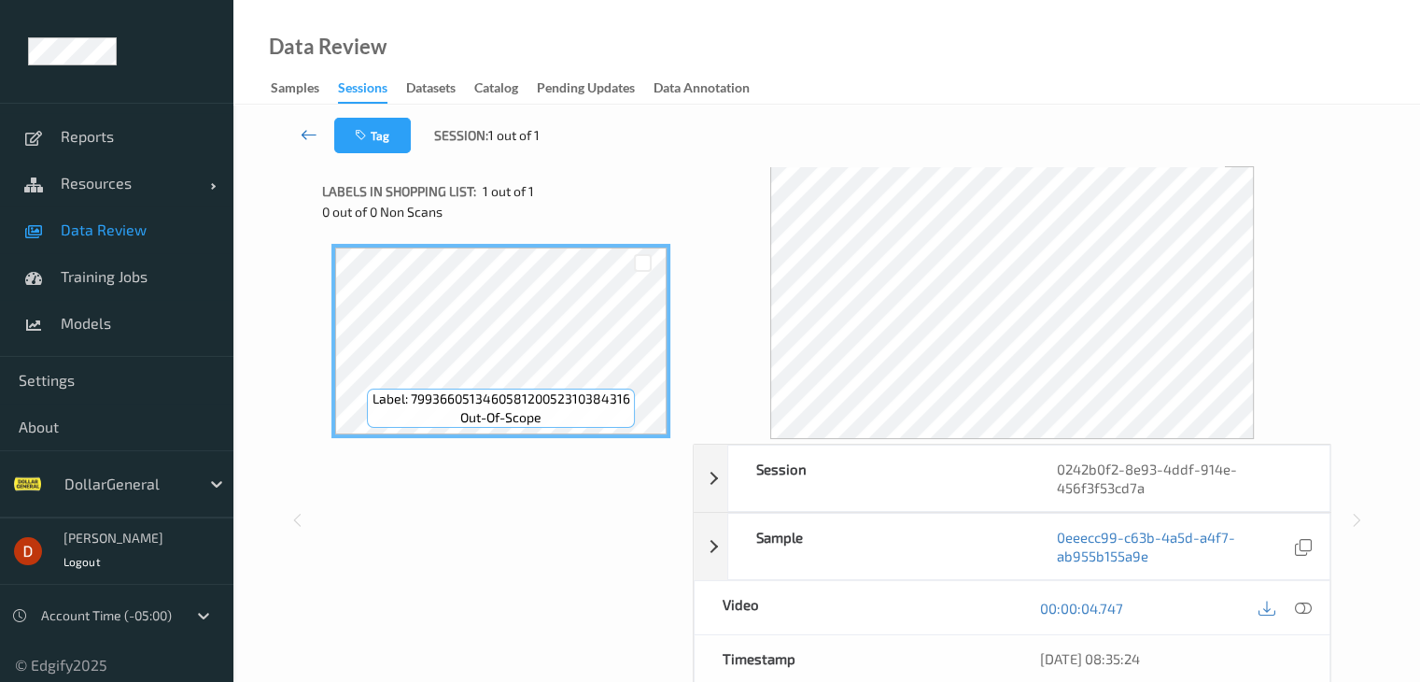
click at [298, 134] on link at bounding box center [309, 135] width 49 height 35
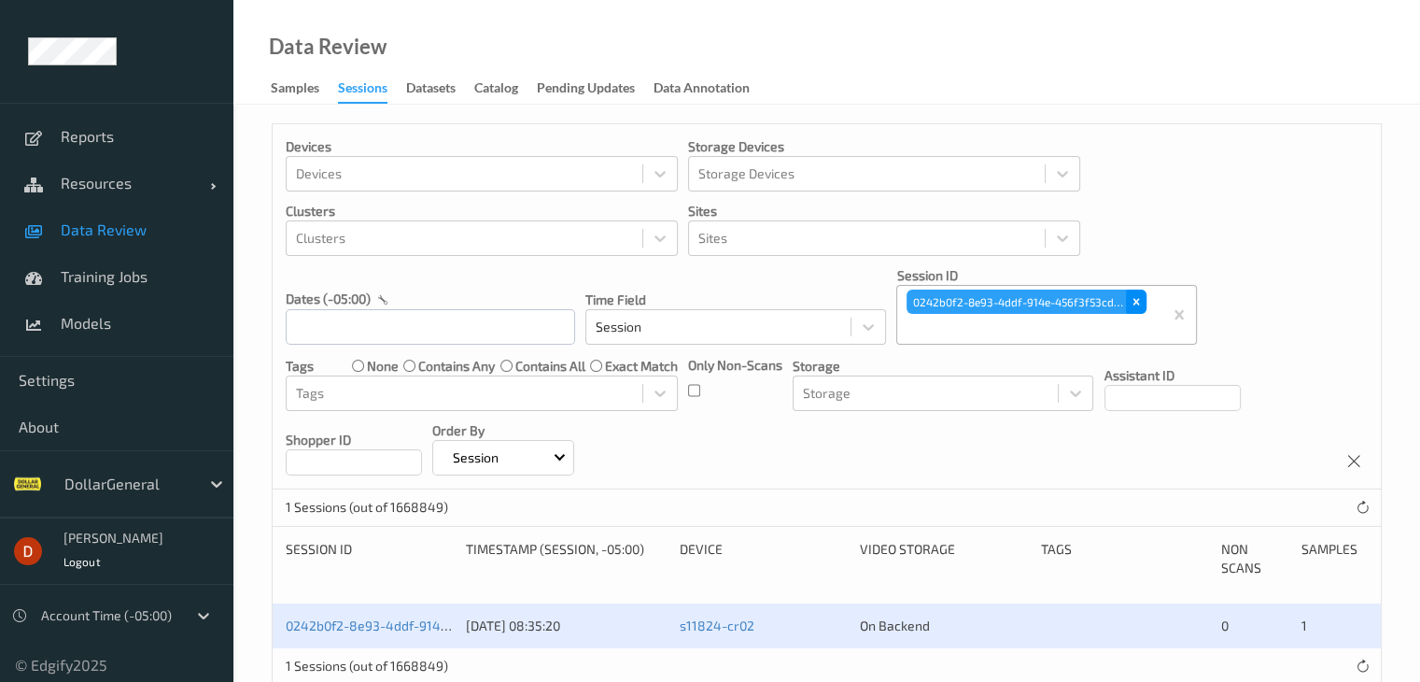
click at [1143, 303] on div "Remove 0242b0f2-8e93-4ddf-914e-456f3f53cd7a" at bounding box center [1136, 302] width 21 height 24
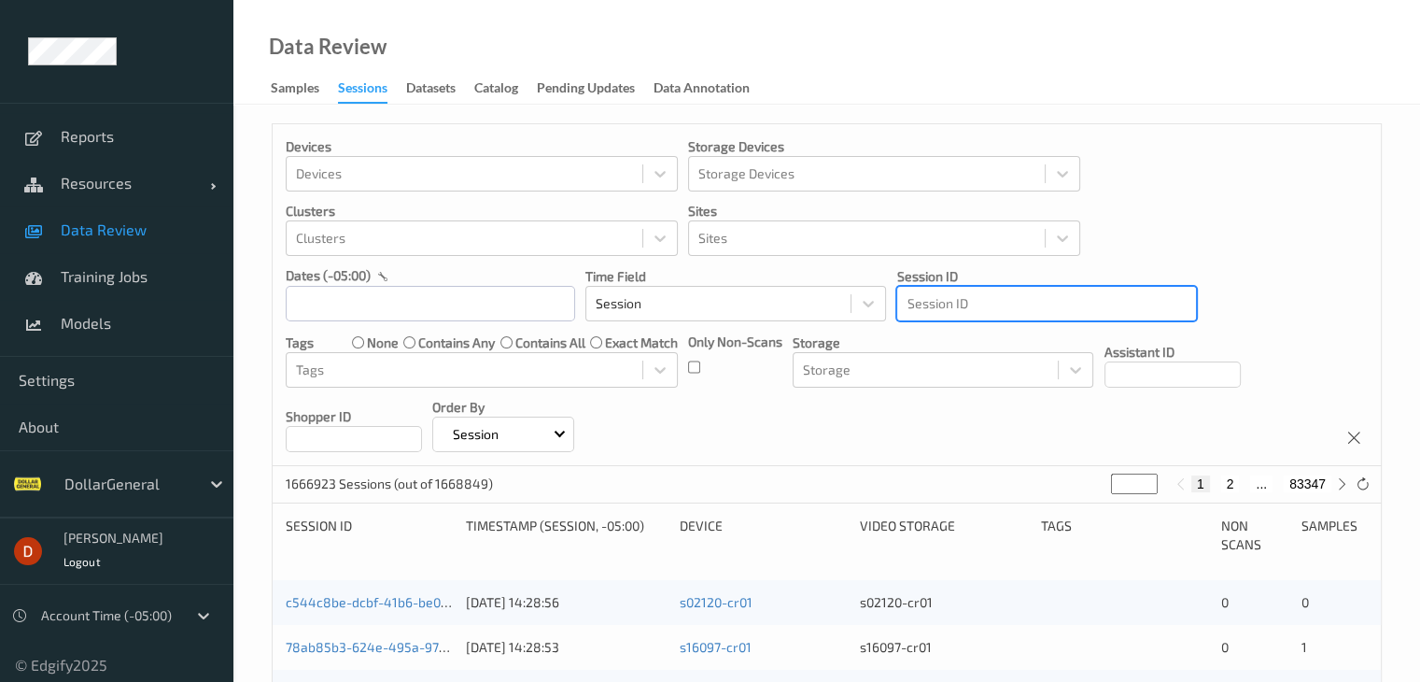
click at [1087, 305] on div at bounding box center [1047, 303] width 280 height 22
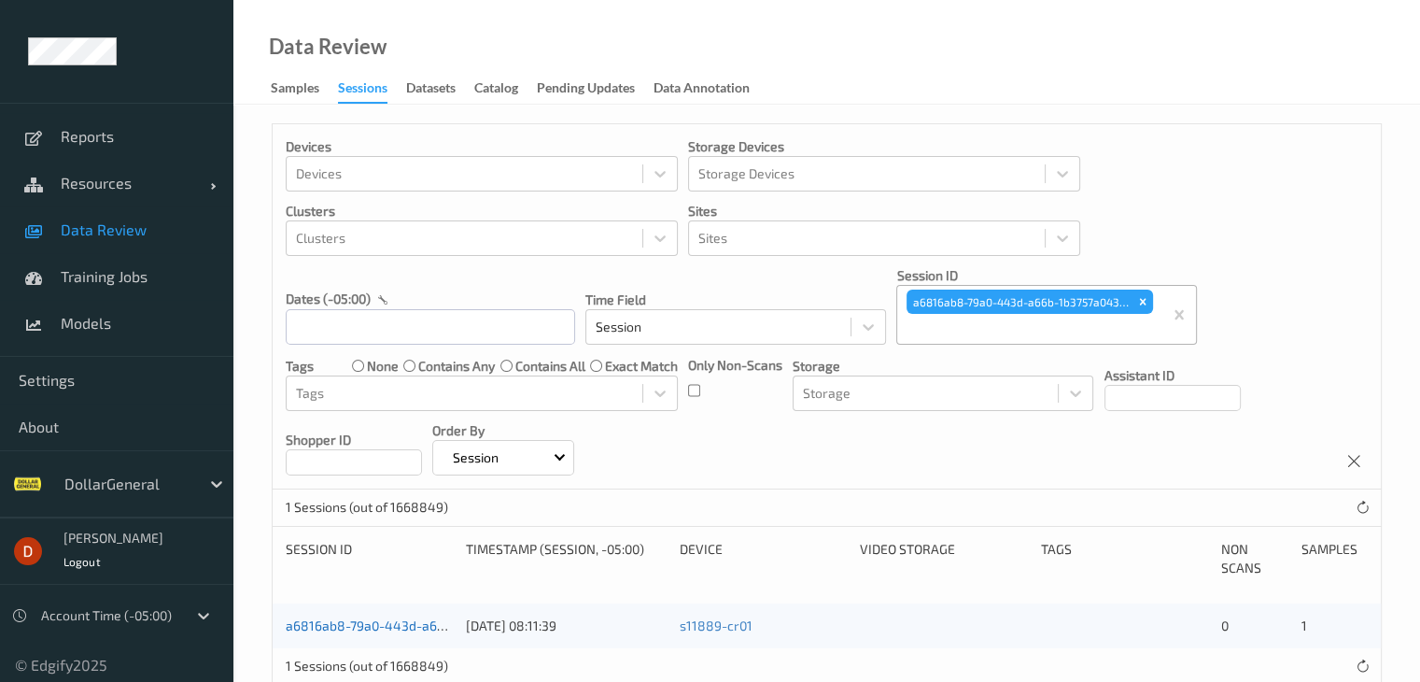
click at [397, 625] on link "a6816ab8-79a0-443d-a66b-1b3757a04306" at bounding box center [415, 625] width 259 height 16
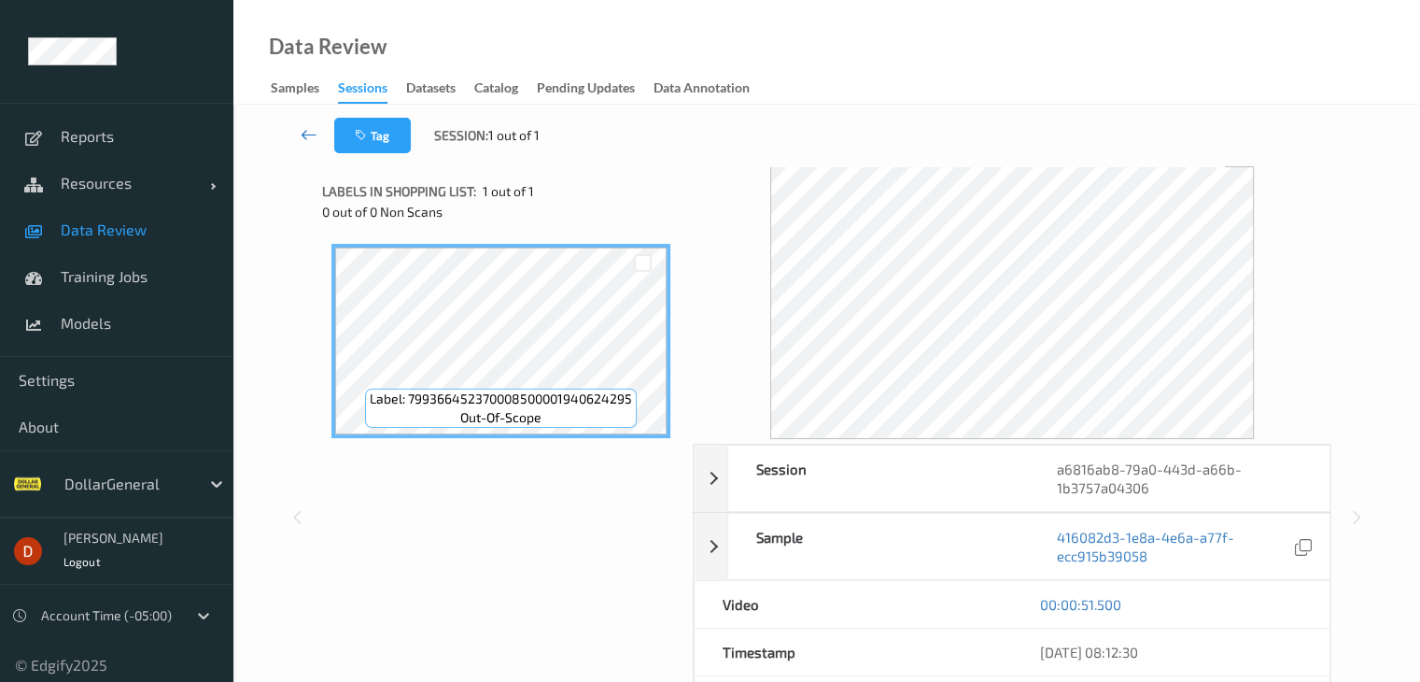
click at [311, 132] on icon at bounding box center [309, 134] width 17 height 19
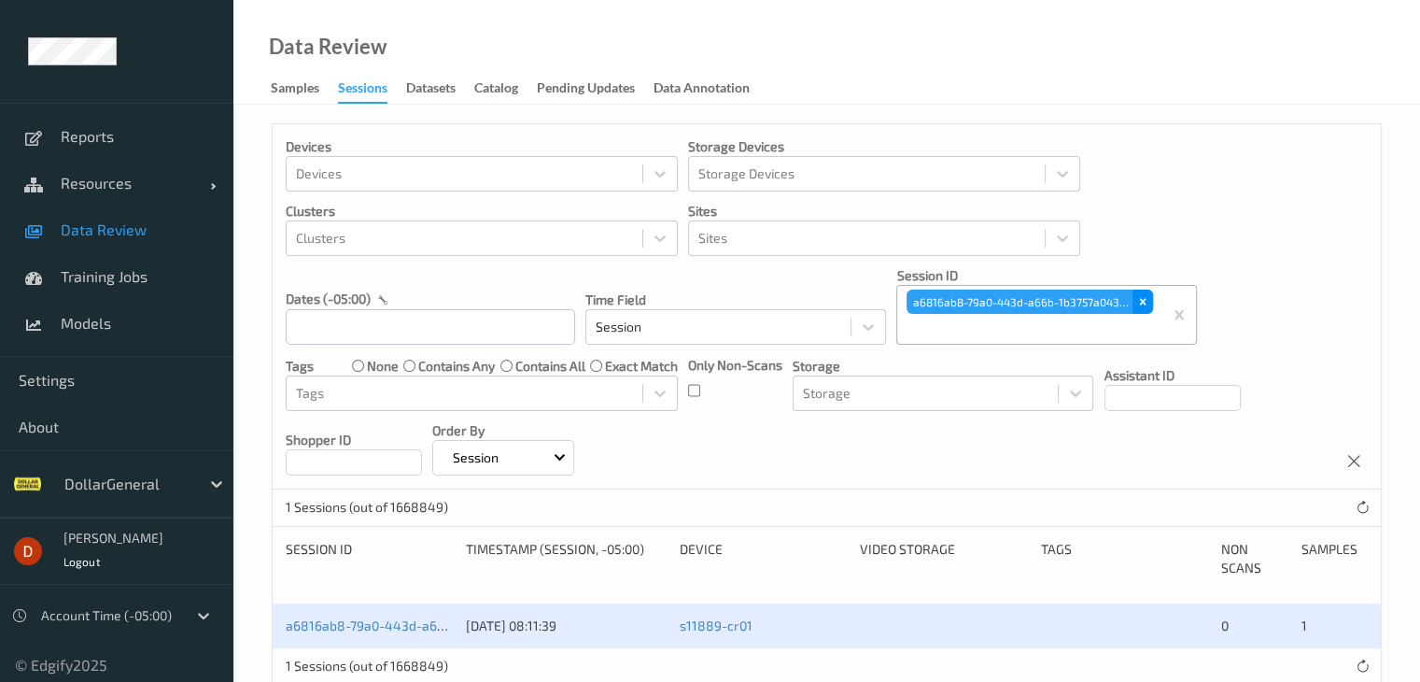
click at [1143, 306] on icon "Remove a6816ab8-79a0-443d-a66b-1b3757a04306" at bounding box center [1143, 301] width 13 height 13
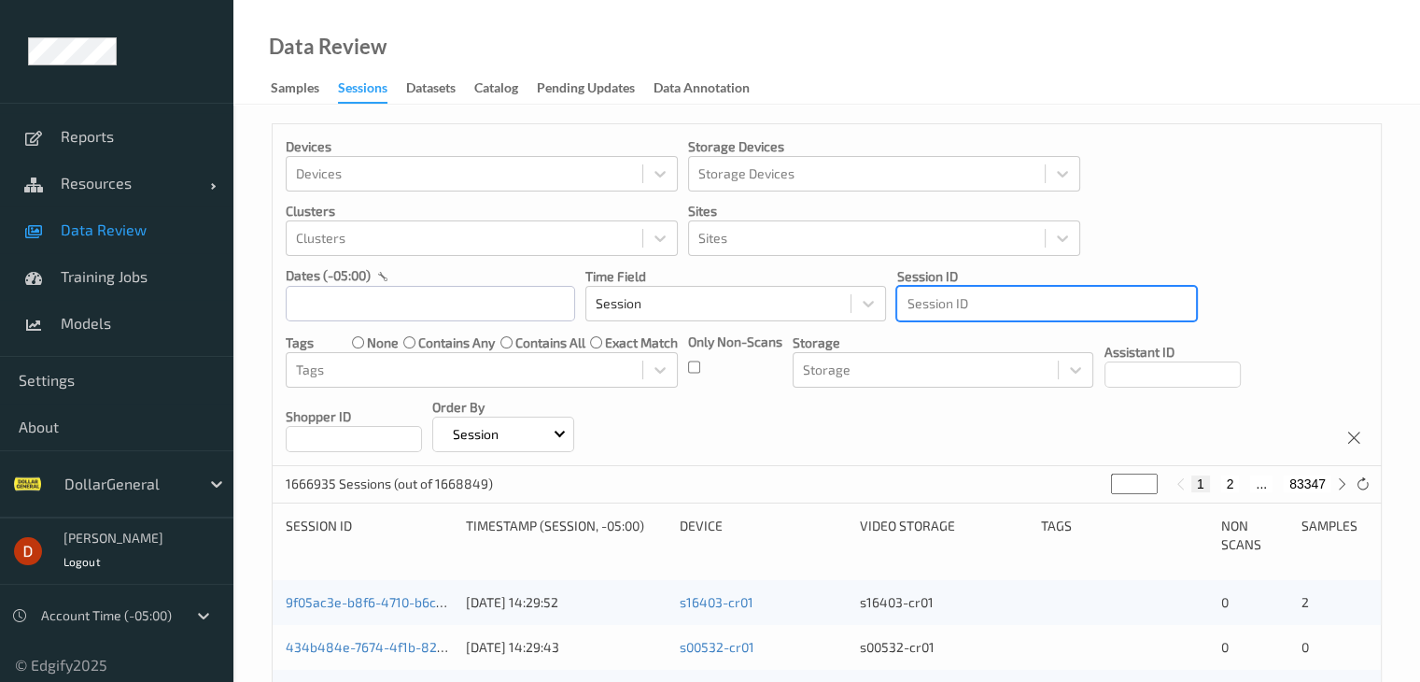
click at [1057, 310] on div at bounding box center [1047, 303] width 280 height 22
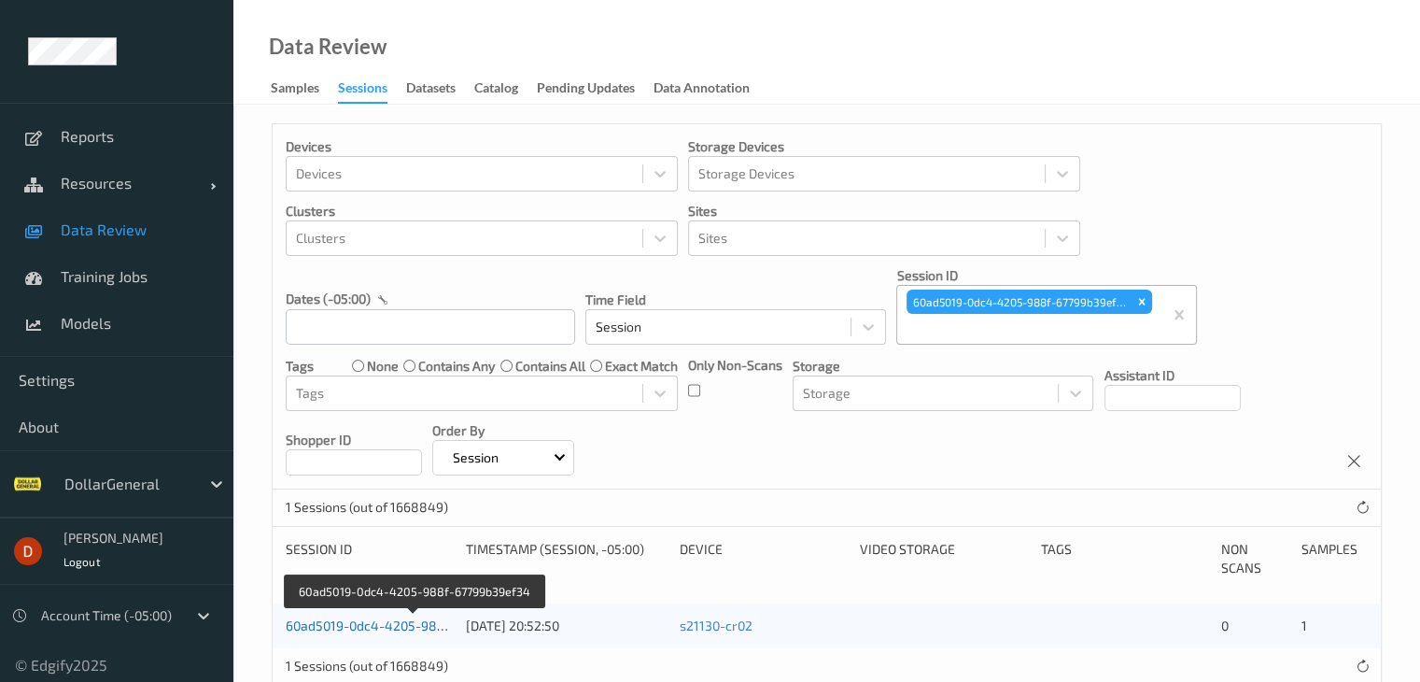
click at [382, 623] on link "60ad5019-0dc4-4205-988f-67799b39ef34" at bounding box center [414, 625] width 256 height 16
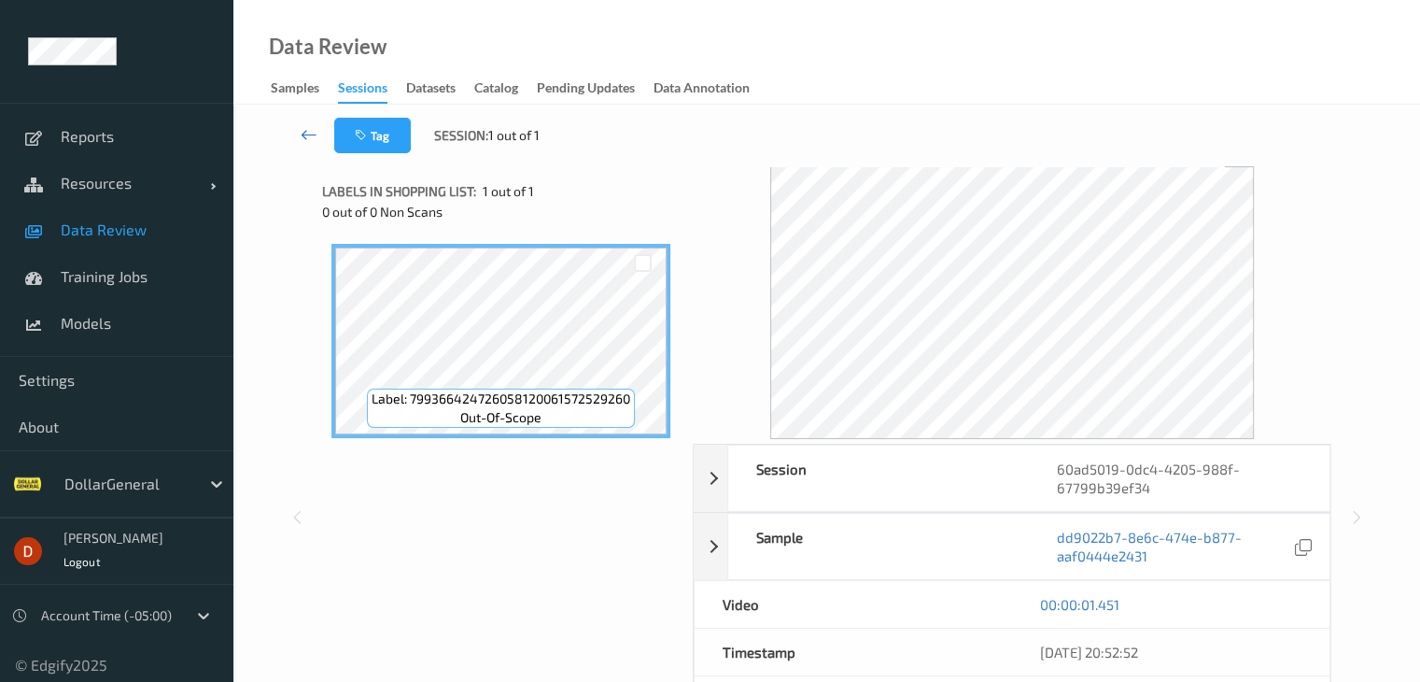
click at [310, 132] on icon at bounding box center [309, 134] width 17 height 19
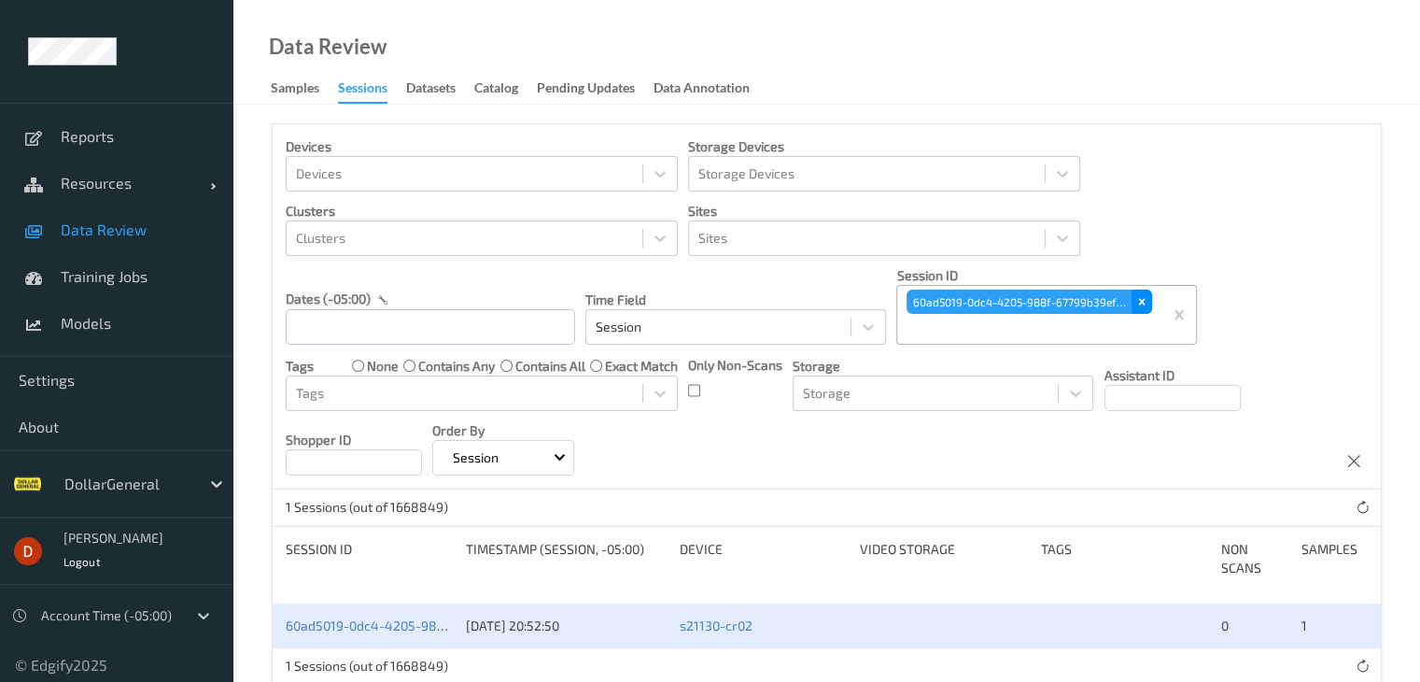
click at [1143, 303] on icon "Remove 60ad5019-0dc4-4205-988f-67799b39ef34" at bounding box center [1142, 302] width 7 height 7
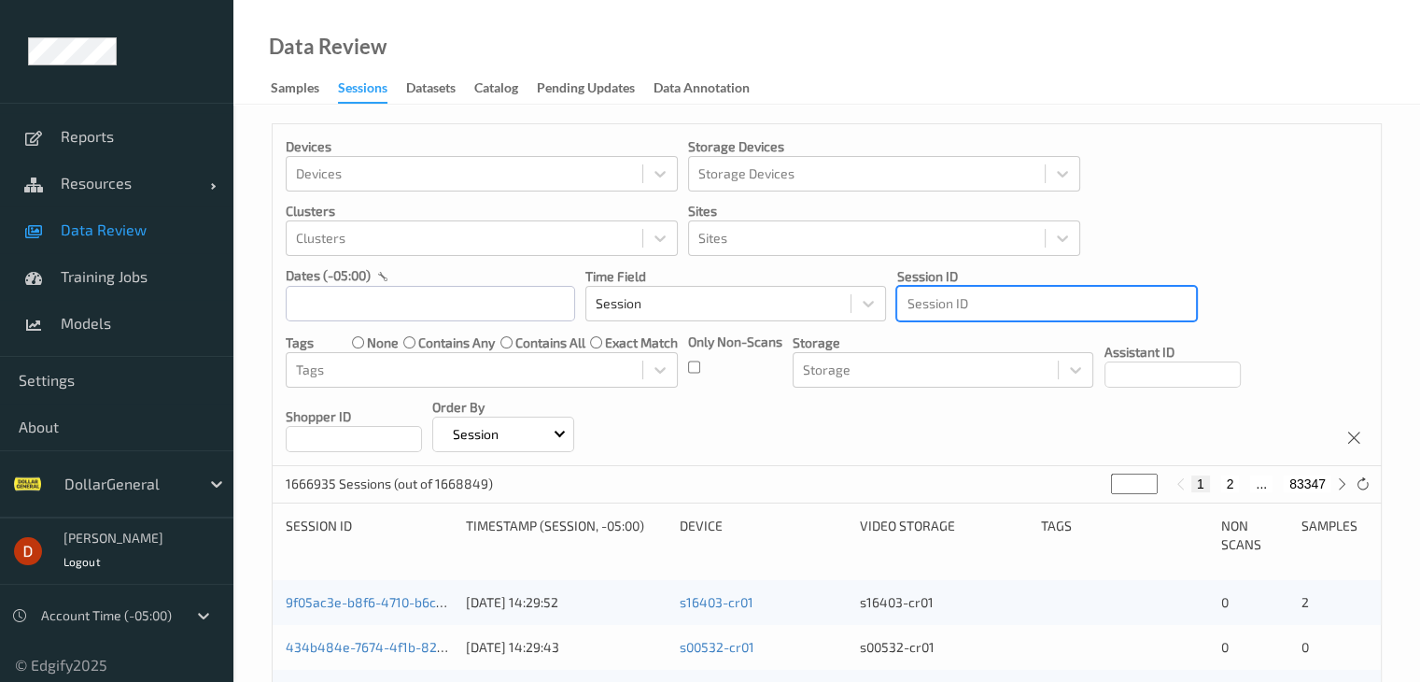
click at [1034, 304] on div at bounding box center [1047, 303] width 280 height 22
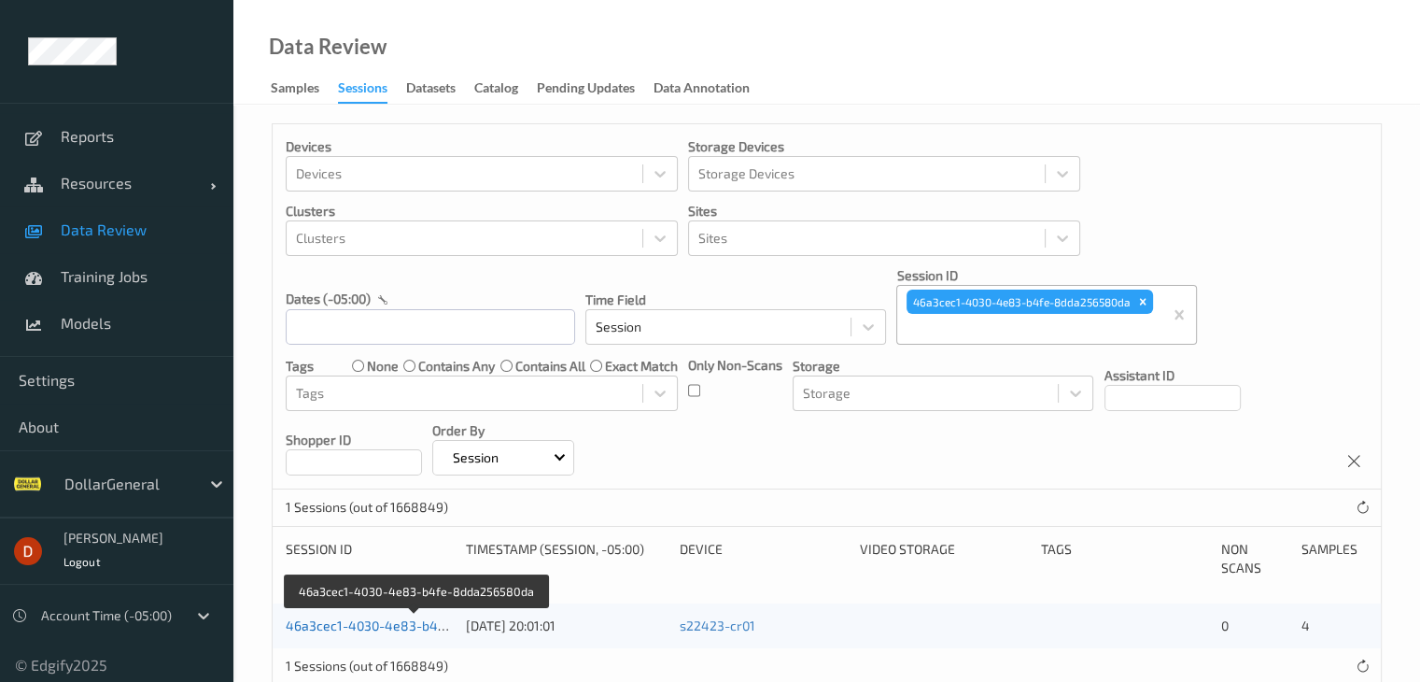
click at [426, 625] on link "46a3cec1-4030-4e83-b4fe-8dda256580da" at bounding box center [416, 625] width 261 height 16
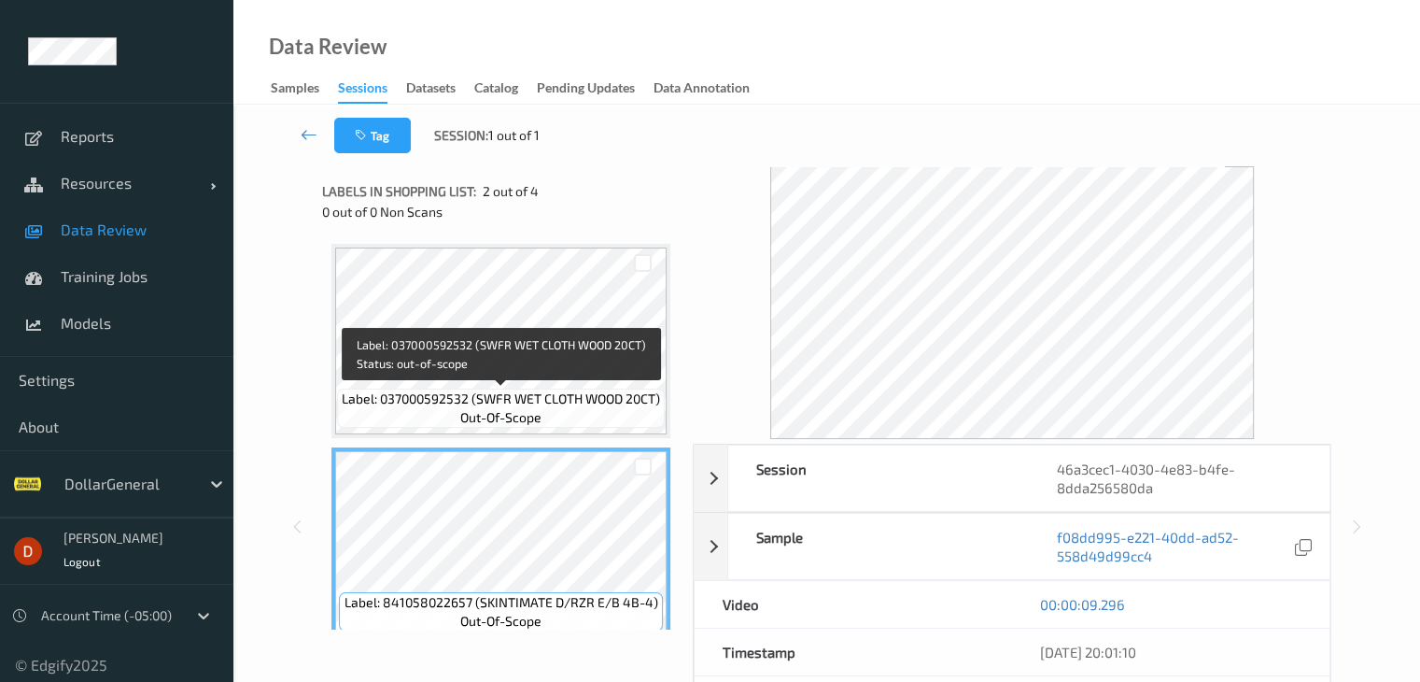
click at [513, 390] on span "Label: 037000592532 (SWFR WET CLOTH WOOD 20CT)" at bounding box center [501, 398] width 318 height 19
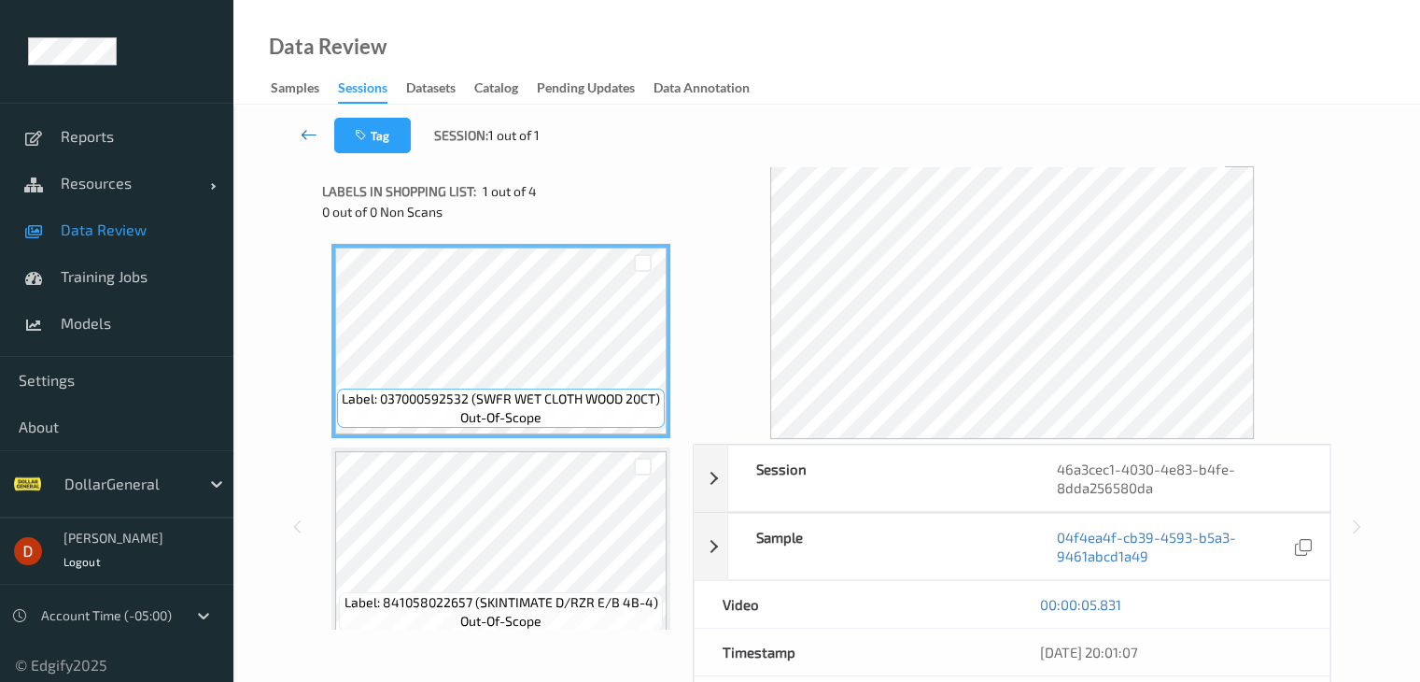
click at [292, 129] on link at bounding box center [309, 135] width 49 height 35
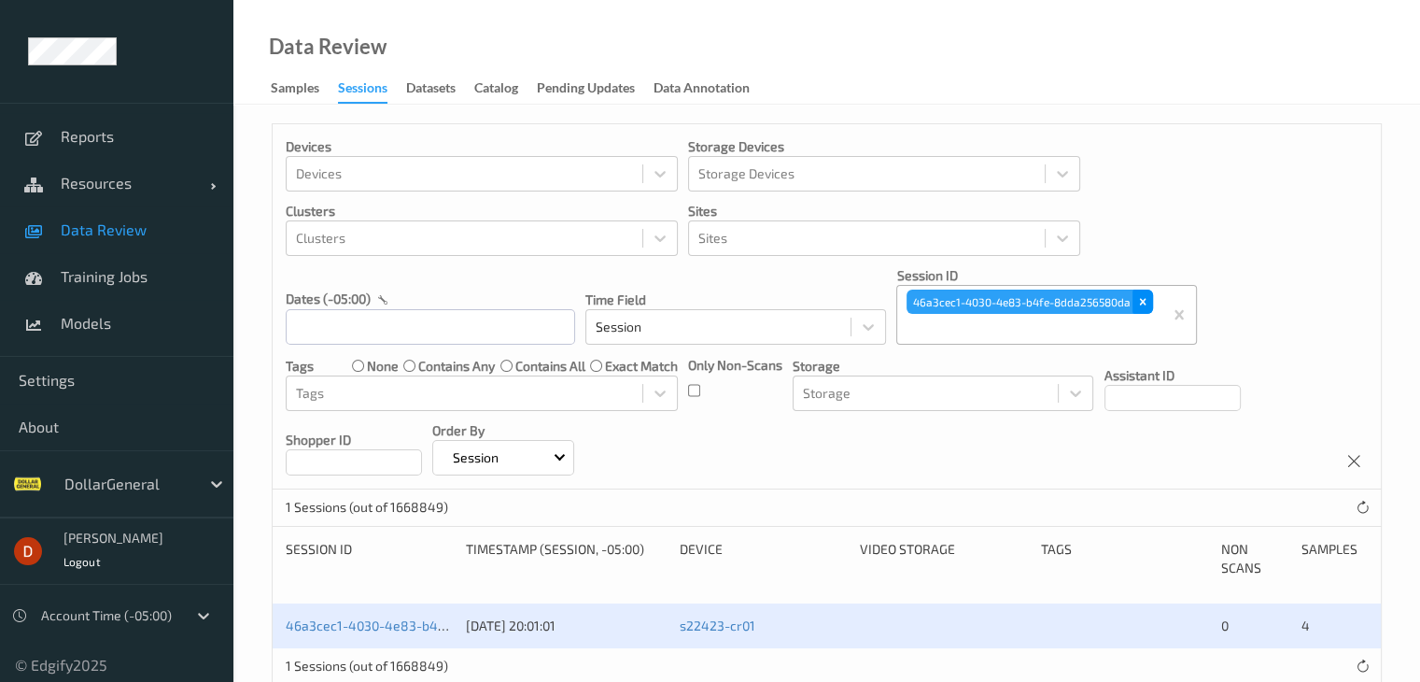
click at [1143, 304] on icon "Remove 46a3cec1-4030-4e83-b4fe-8dda256580da" at bounding box center [1143, 301] width 13 height 13
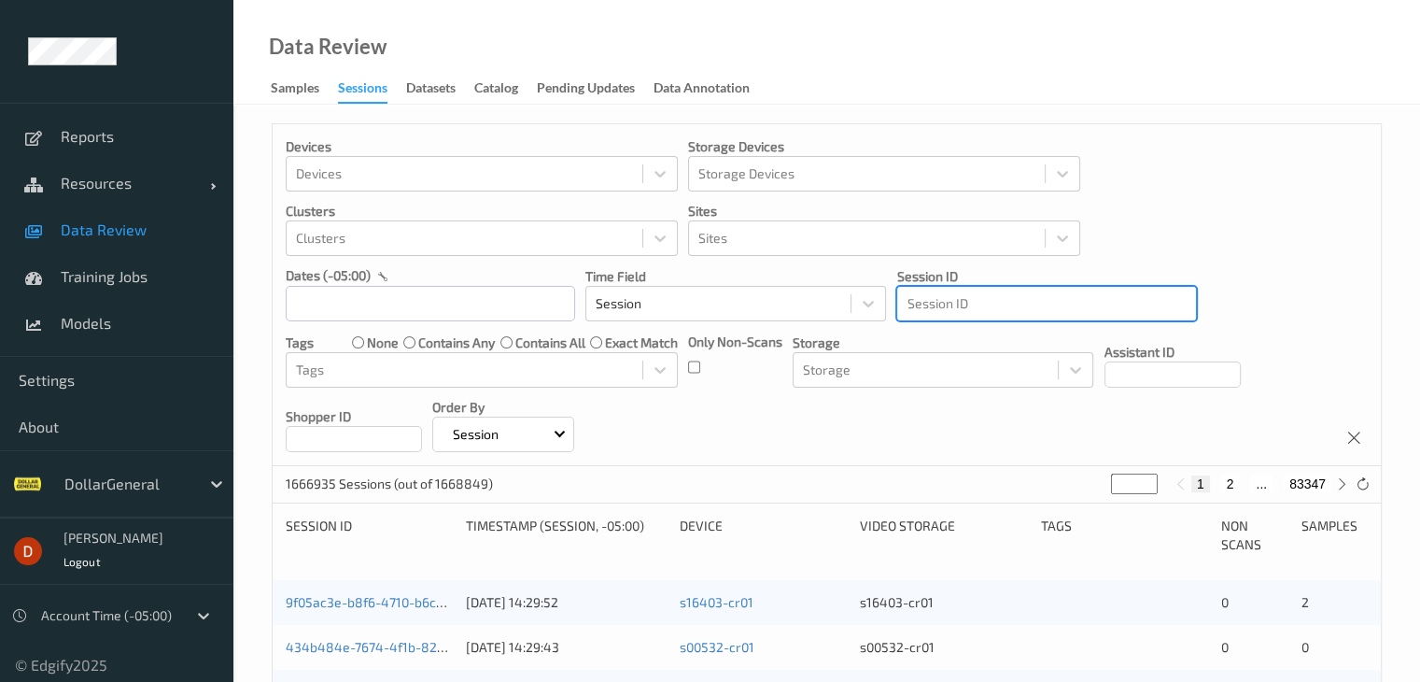
click at [974, 311] on div at bounding box center [1047, 303] width 280 height 22
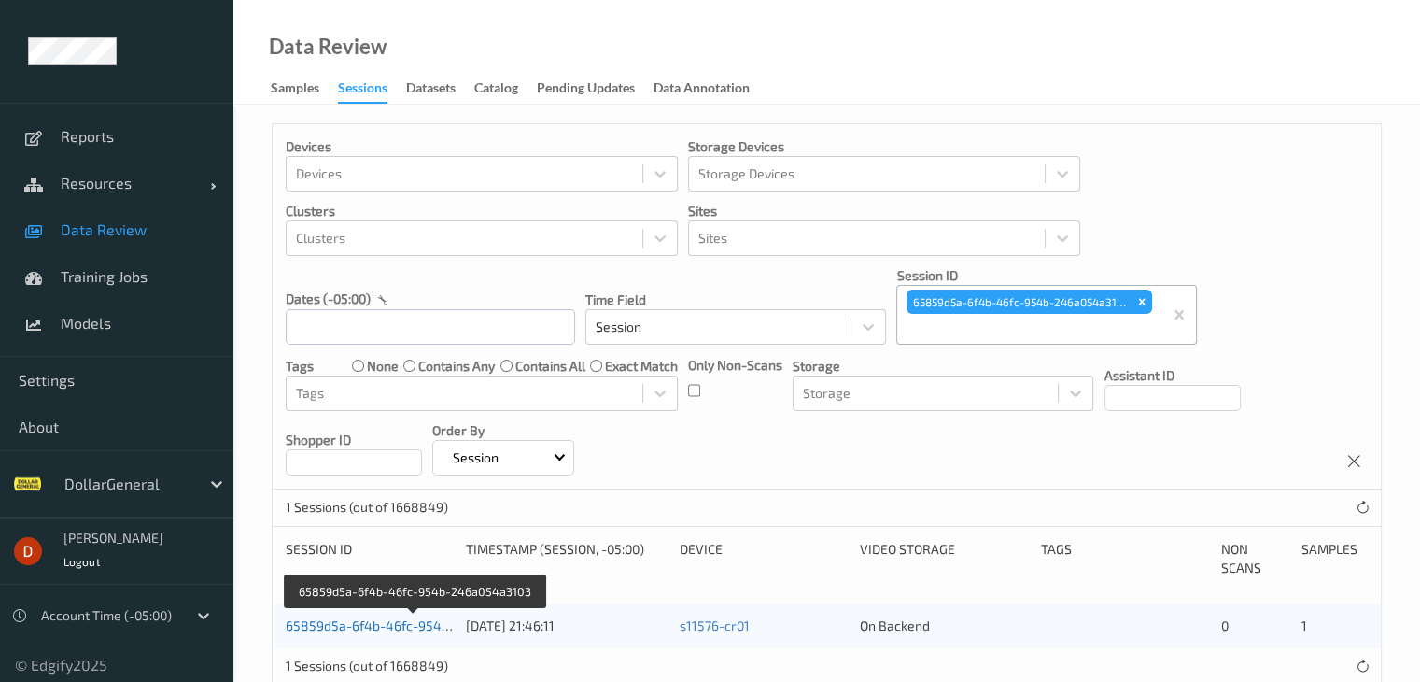
click at [403, 621] on link "65859d5a-6f4b-46fc-954b-246a054a3103" at bounding box center [415, 625] width 259 height 16
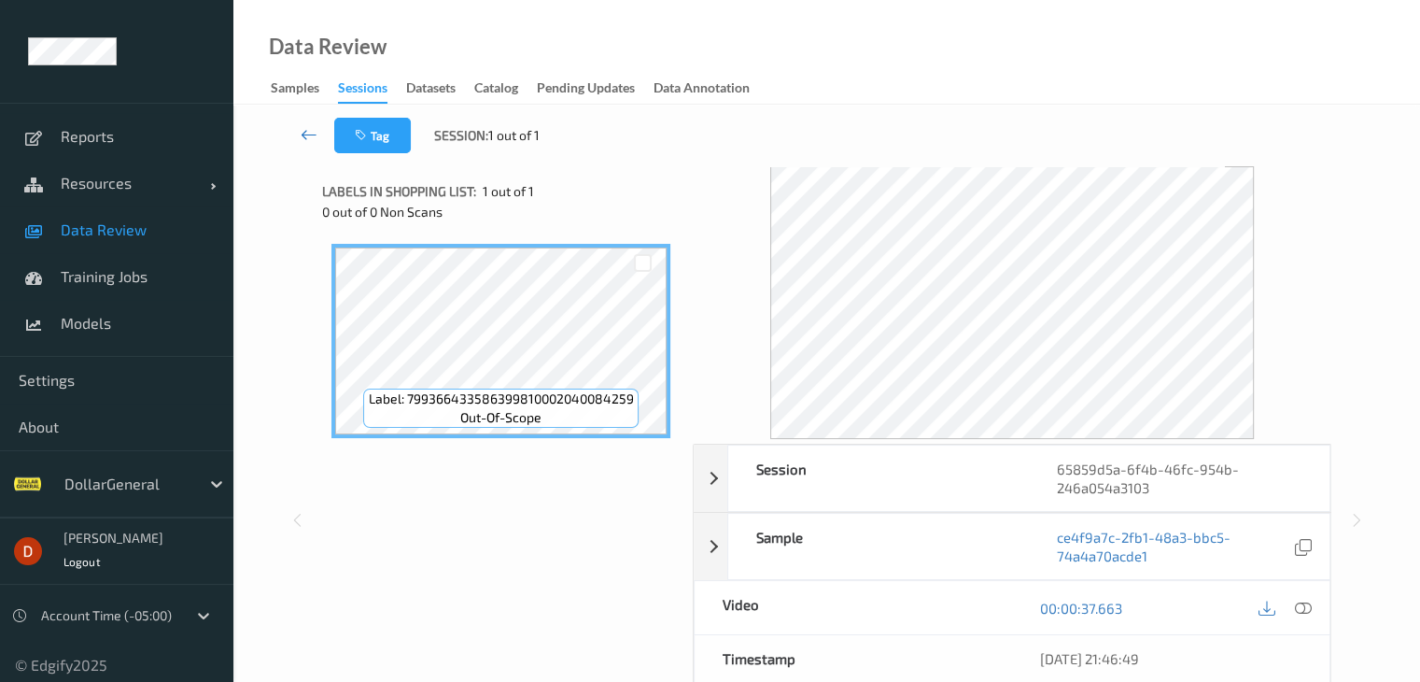
click at [307, 134] on icon at bounding box center [309, 134] width 17 height 19
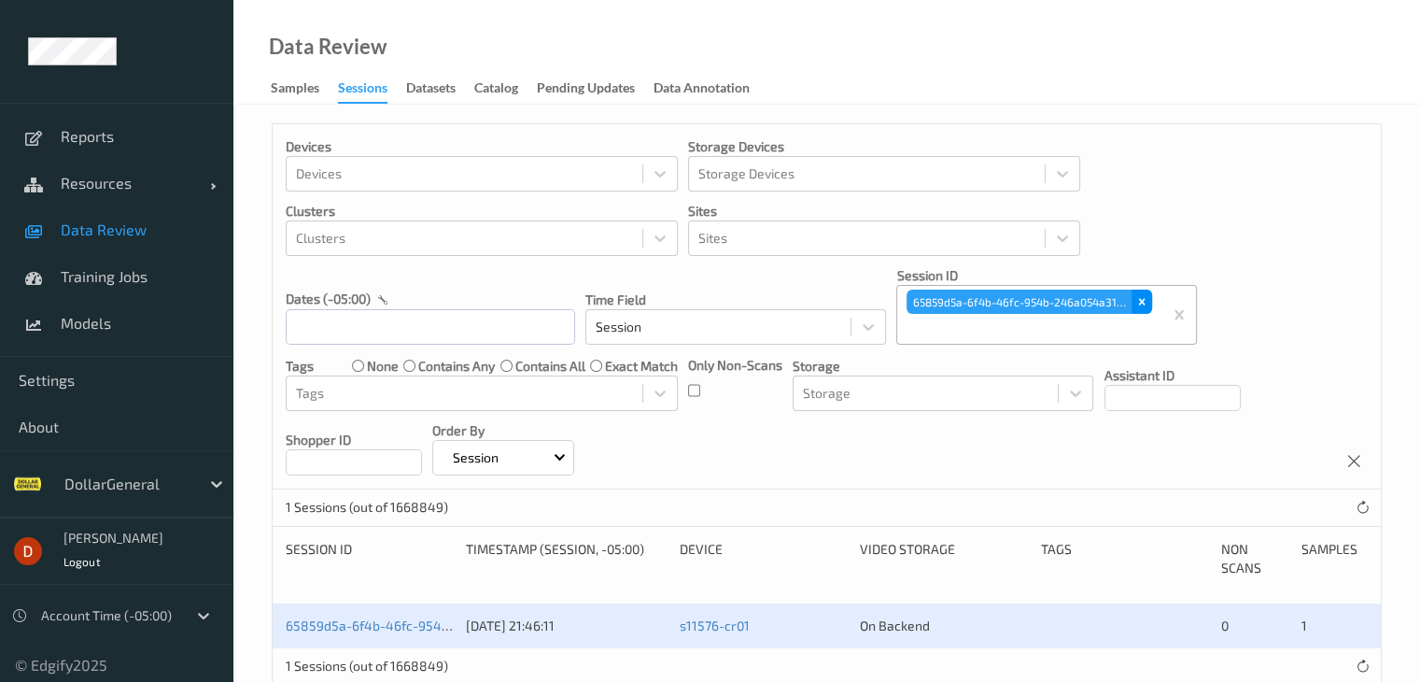
click at [1137, 291] on div "Remove 65859d5a-6f4b-46fc-954b-246a054a3103" at bounding box center [1142, 302] width 21 height 24
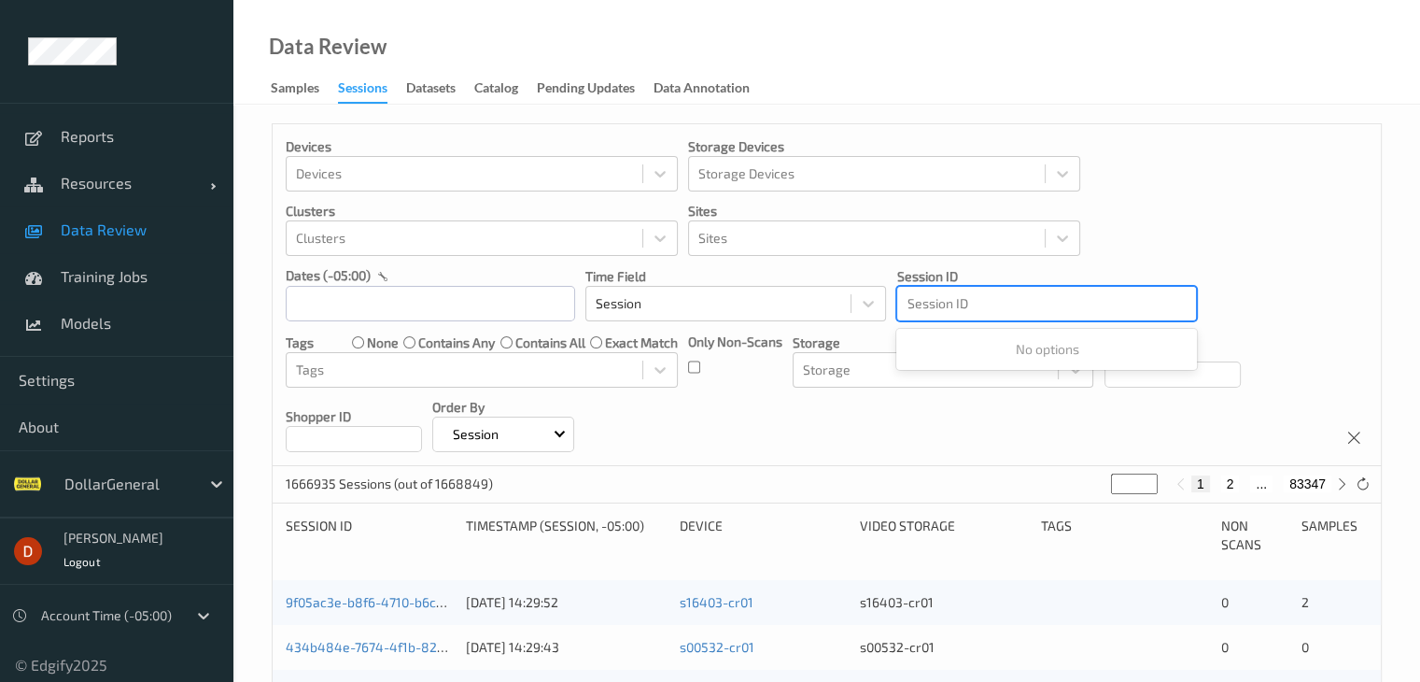
click at [1010, 307] on div at bounding box center [1047, 303] width 280 height 22
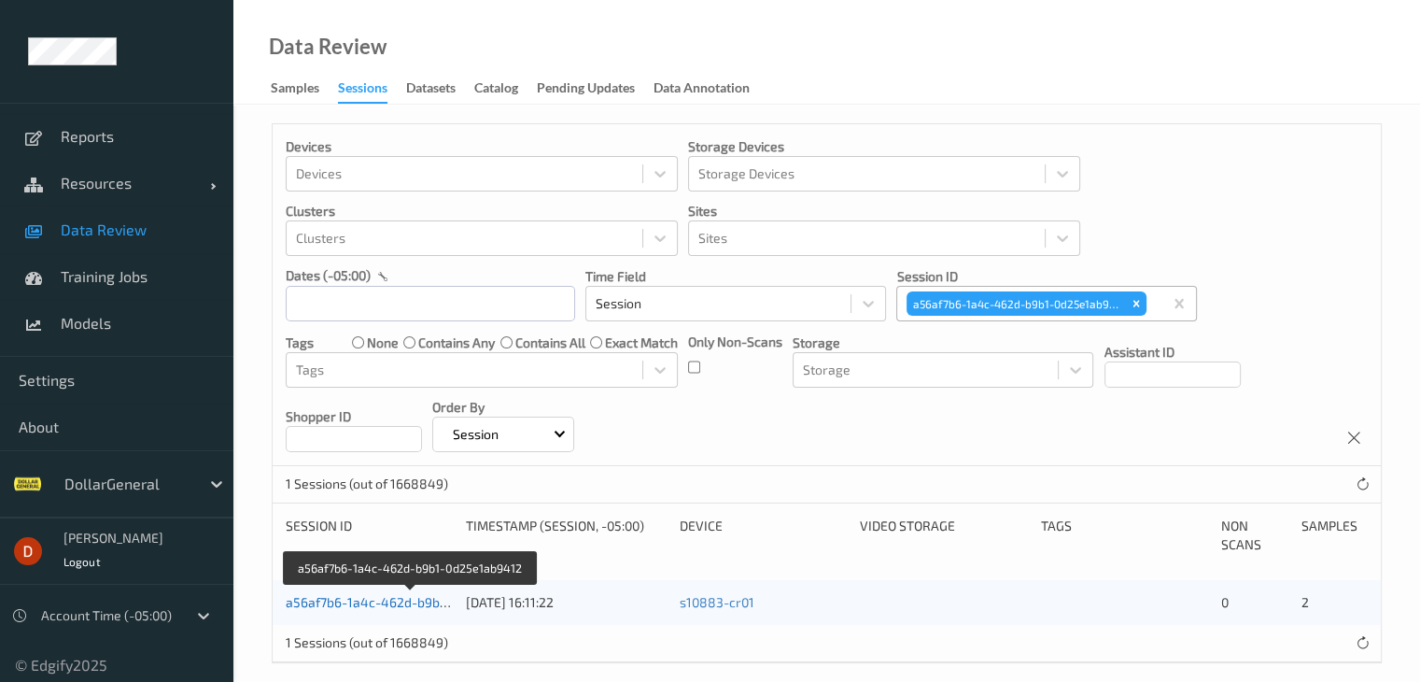
click at [426, 600] on link "a56af7b6-1a4c-462d-b9b1-0d25e1ab9412" at bounding box center [412, 602] width 252 height 16
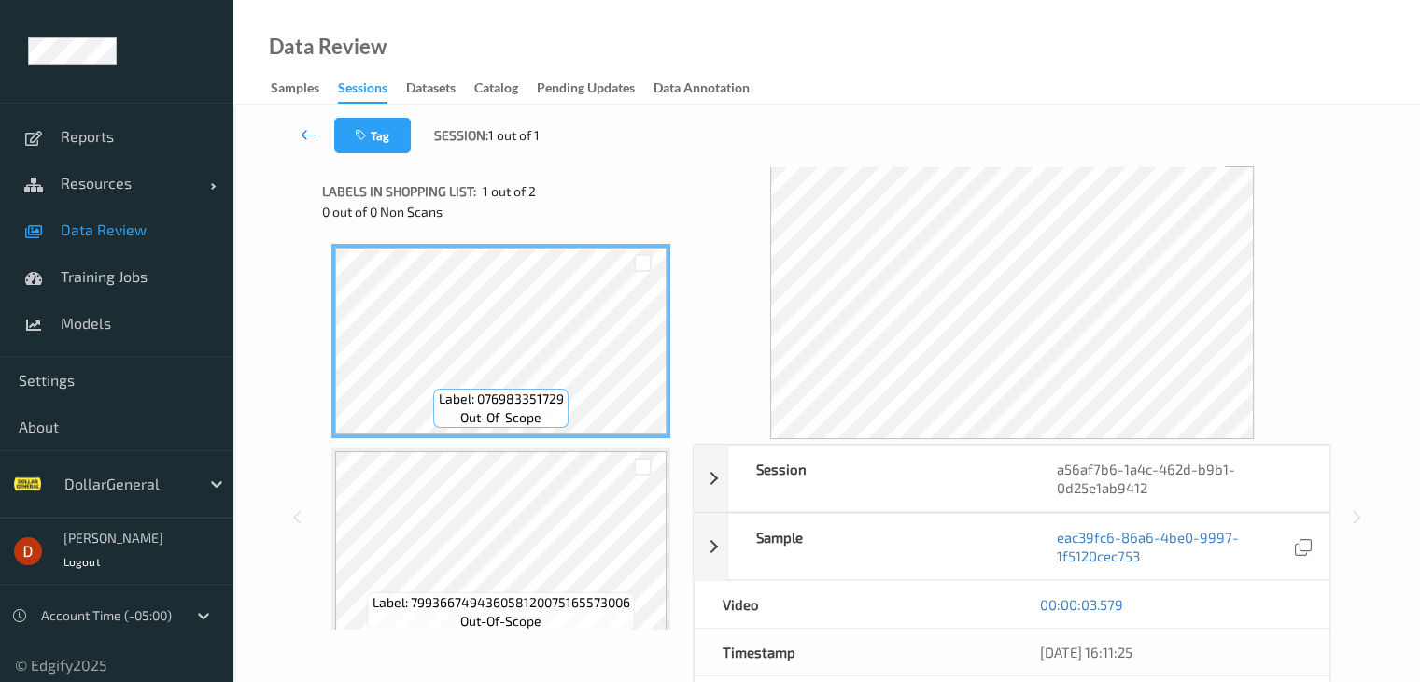
click at [310, 128] on icon at bounding box center [309, 134] width 17 height 19
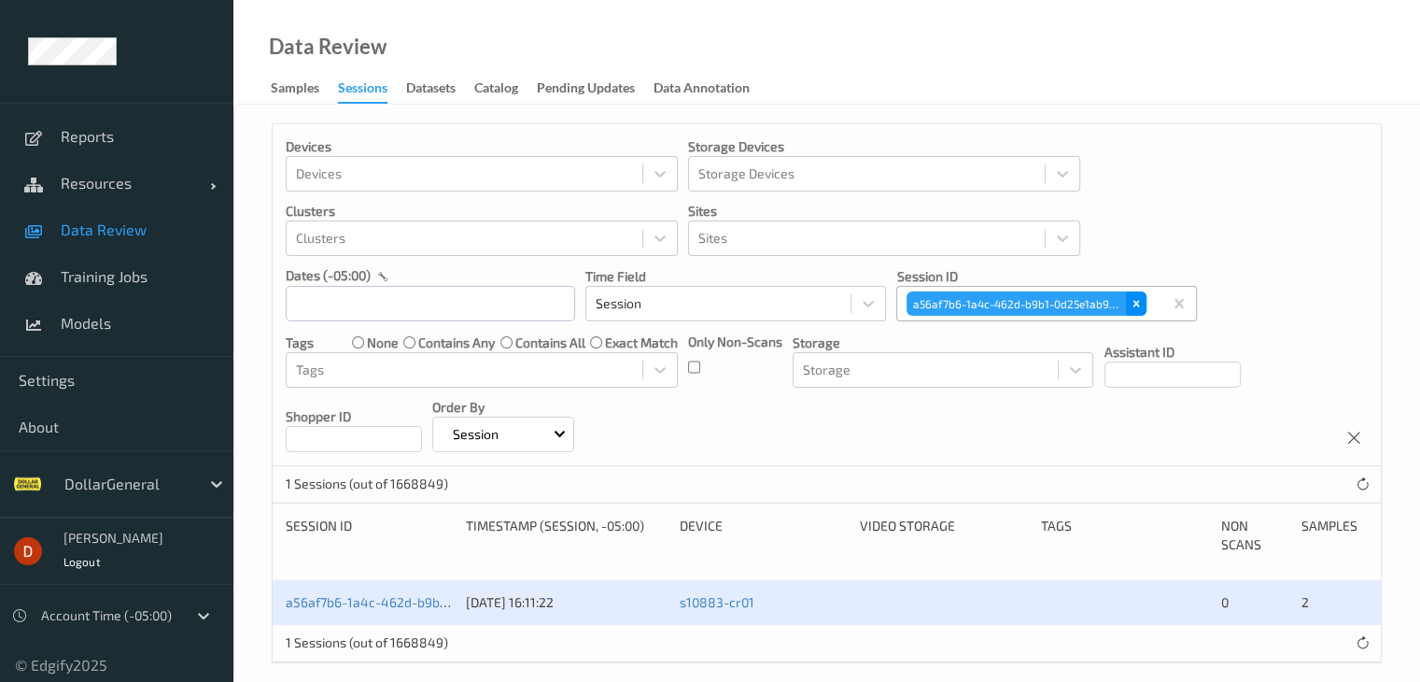
click at [1130, 302] on icon "Remove a56af7b6-1a4c-462d-b9b1-0d25e1ab9412" at bounding box center [1136, 303] width 13 height 13
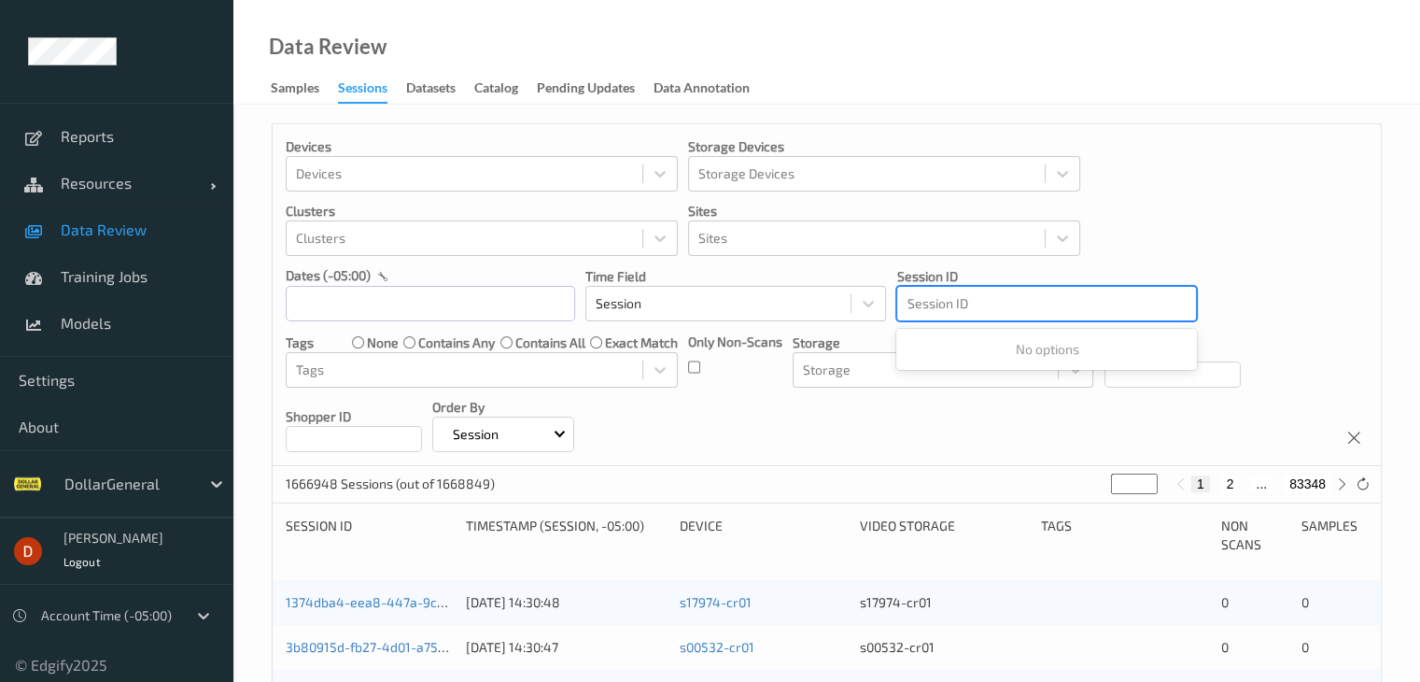
click at [975, 304] on div at bounding box center [1047, 303] width 280 height 22
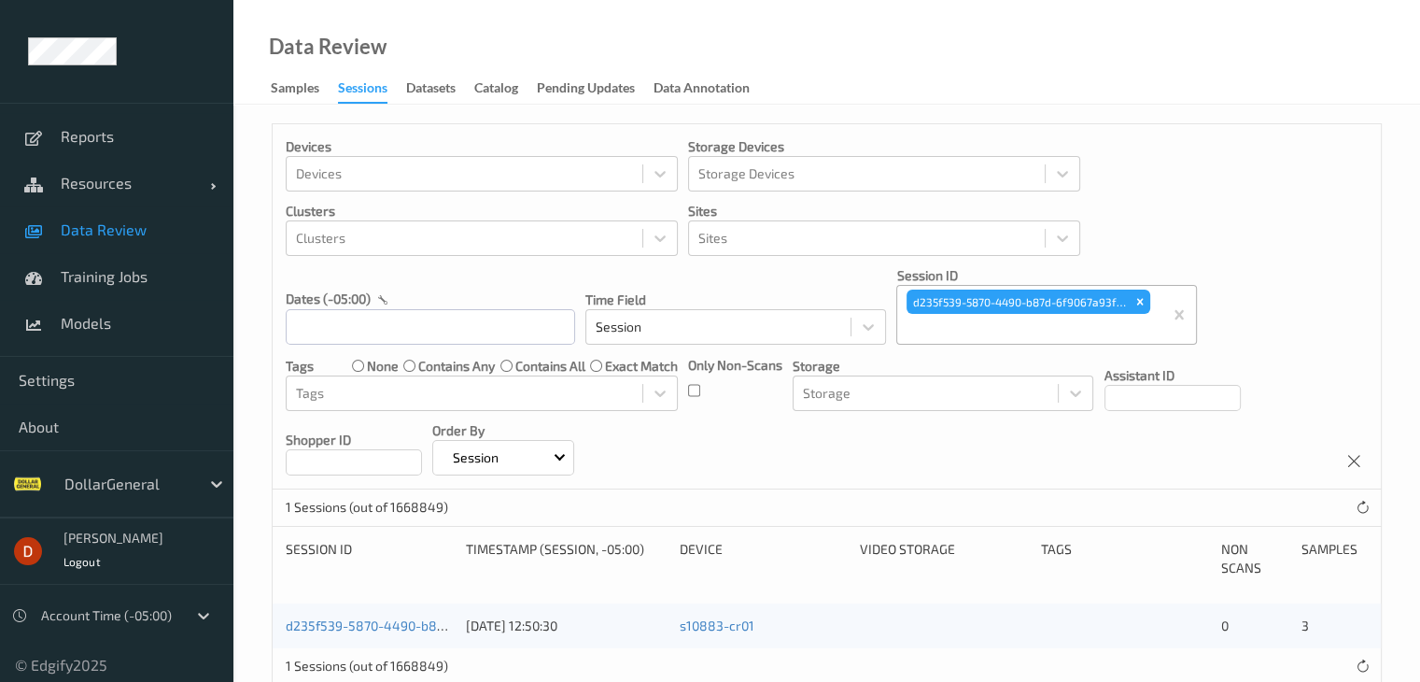
click at [411, 632] on div "d235f539-5870-4490-b87d-6f9067a93fb7" at bounding box center [369, 625] width 167 height 19
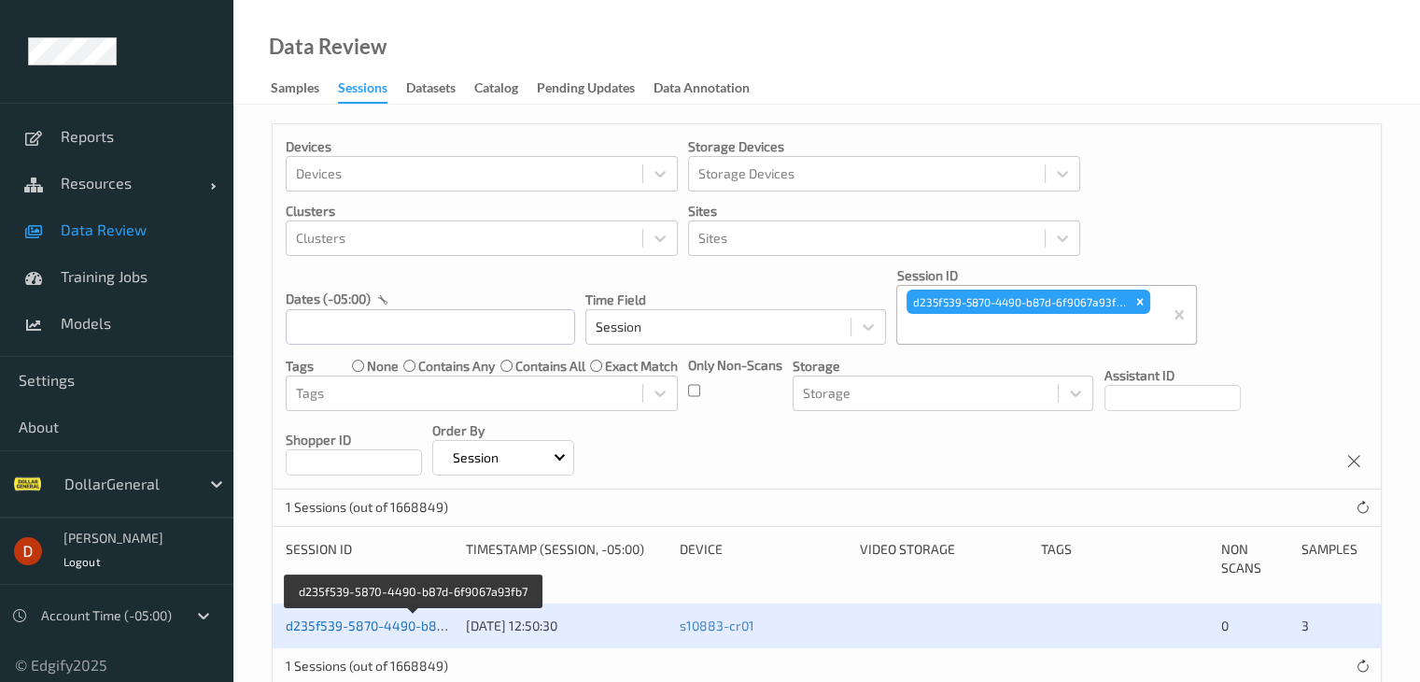
click at [402, 630] on link "d235f539-5870-4490-b87d-6f9067a93fb7" at bounding box center [412, 625] width 253 height 16
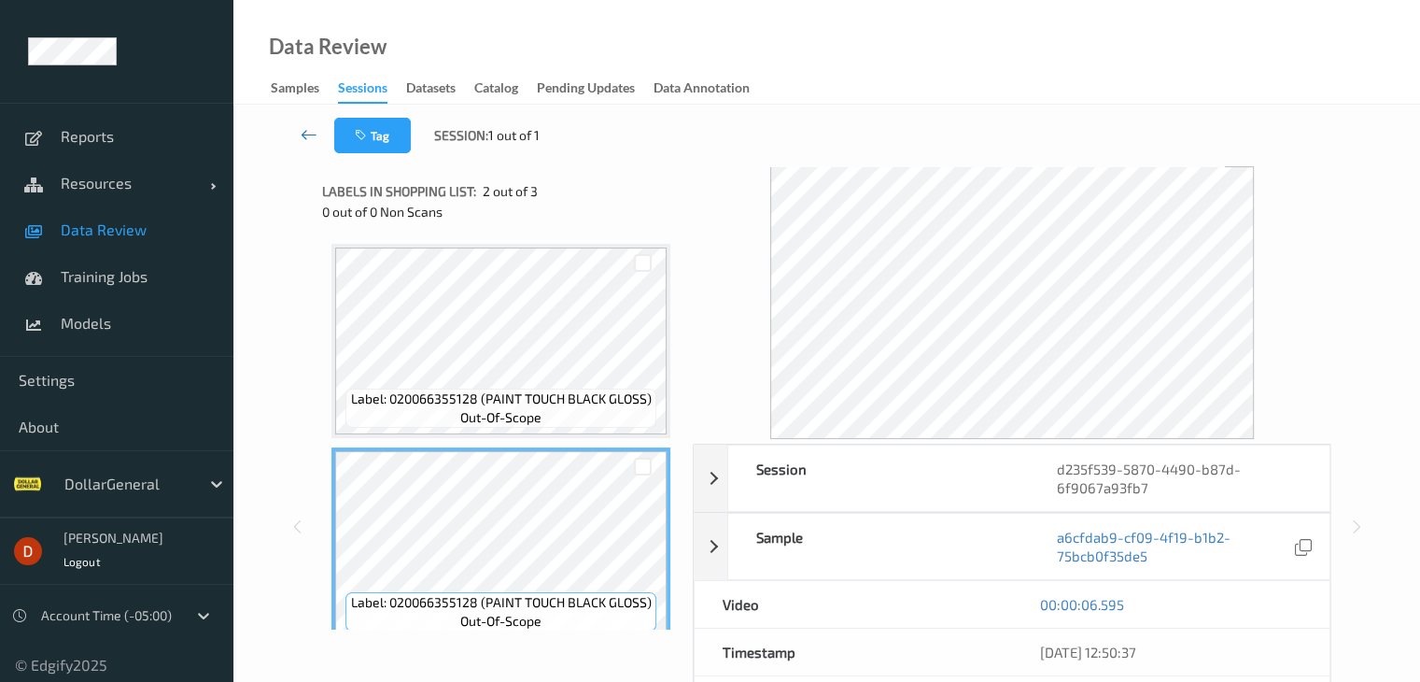
click at [307, 125] on icon at bounding box center [309, 134] width 17 height 19
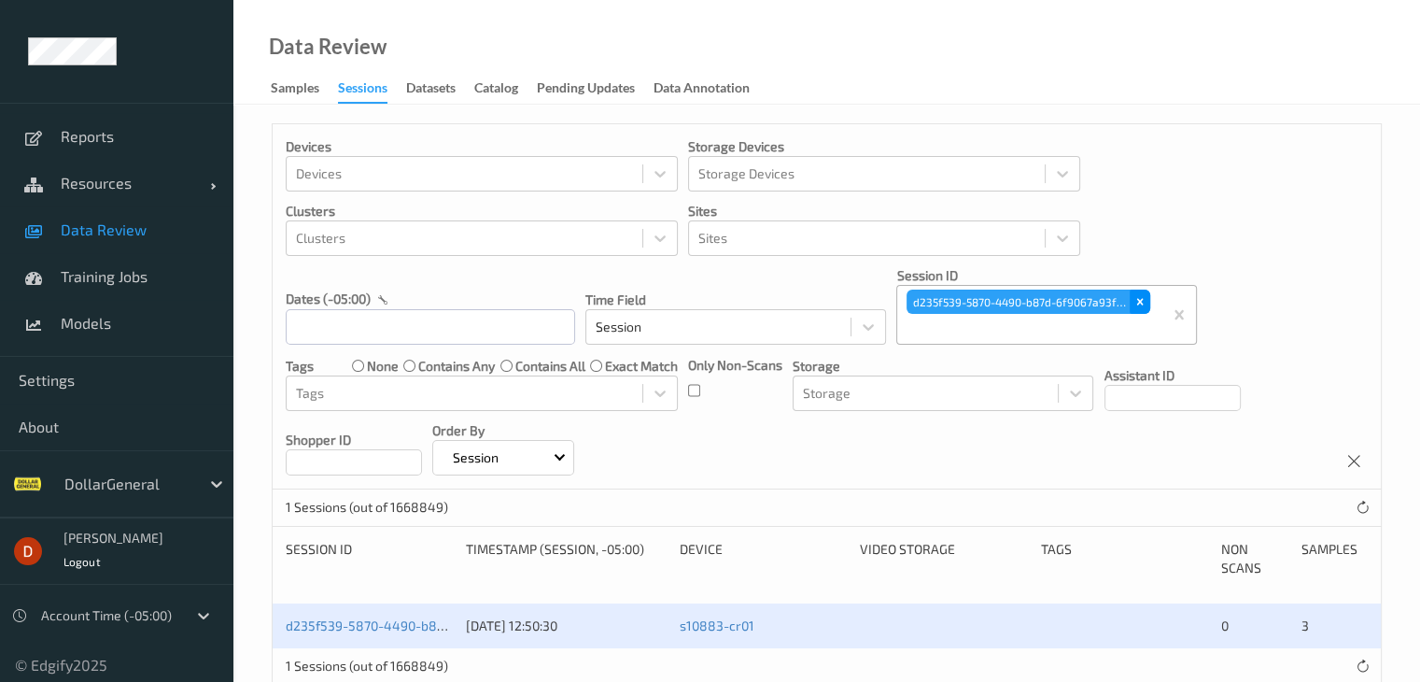
click at [1131, 300] on div "Remove d235f539-5870-4490-b87d-6f9067a93fb7" at bounding box center [1140, 302] width 21 height 24
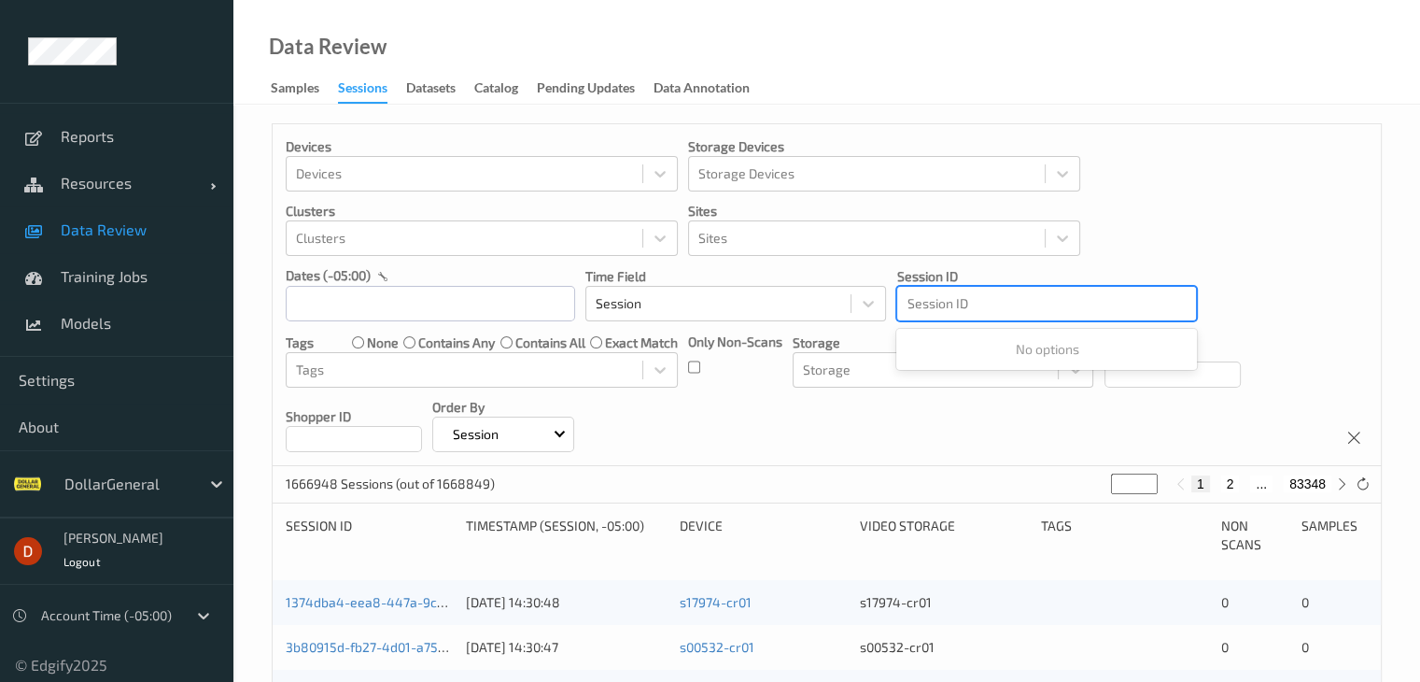
click at [1056, 311] on div at bounding box center [1047, 303] width 280 height 22
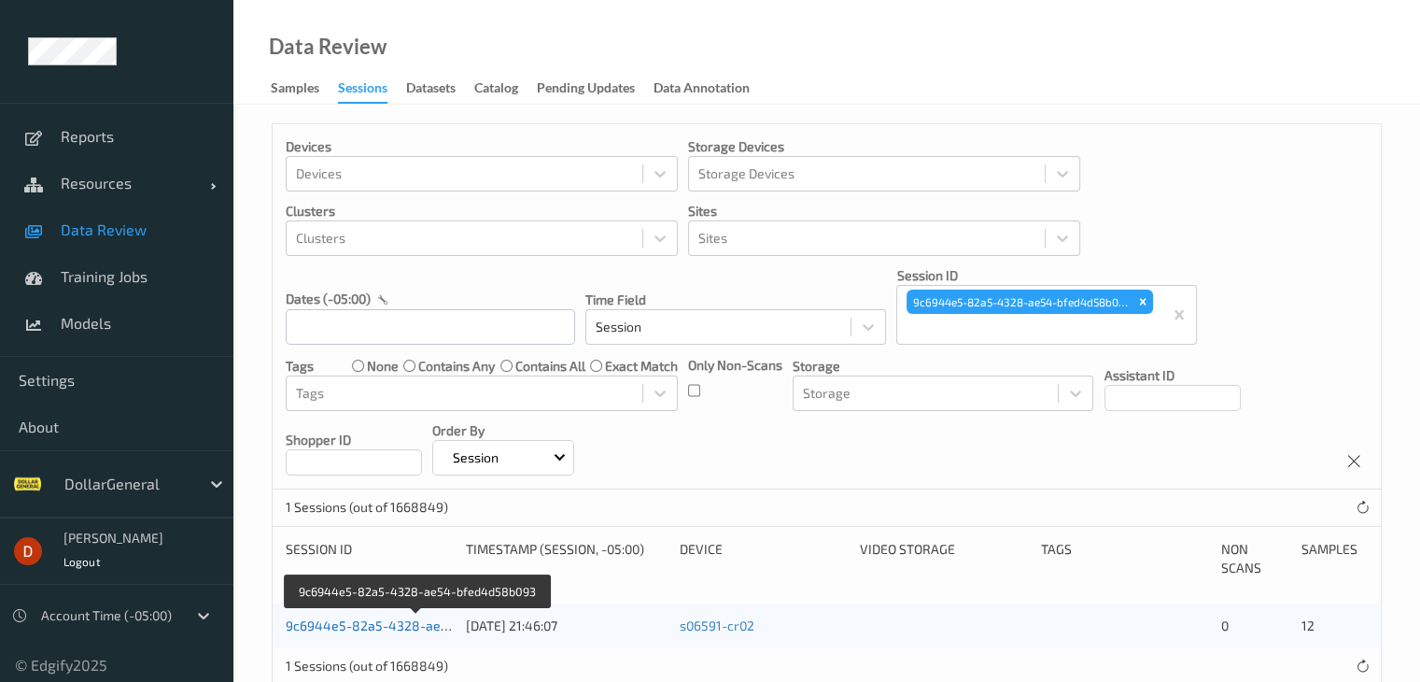
click at [410, 625] on link "9c6944e5-82a5-4328-ae54-bfed4d58b093" at bounding box center [418, 625] width 265 height 16
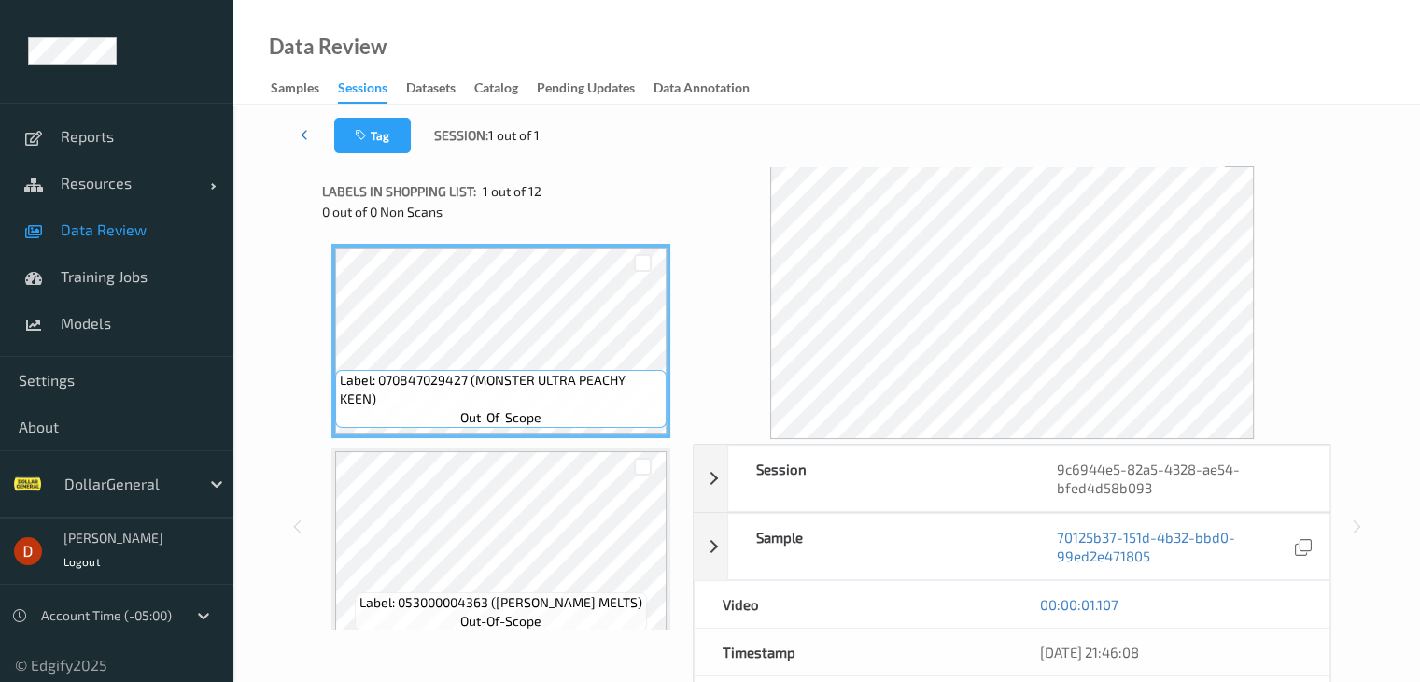
click at [309, 139] on icon at bounding box center [309, 134] width 17 height 19
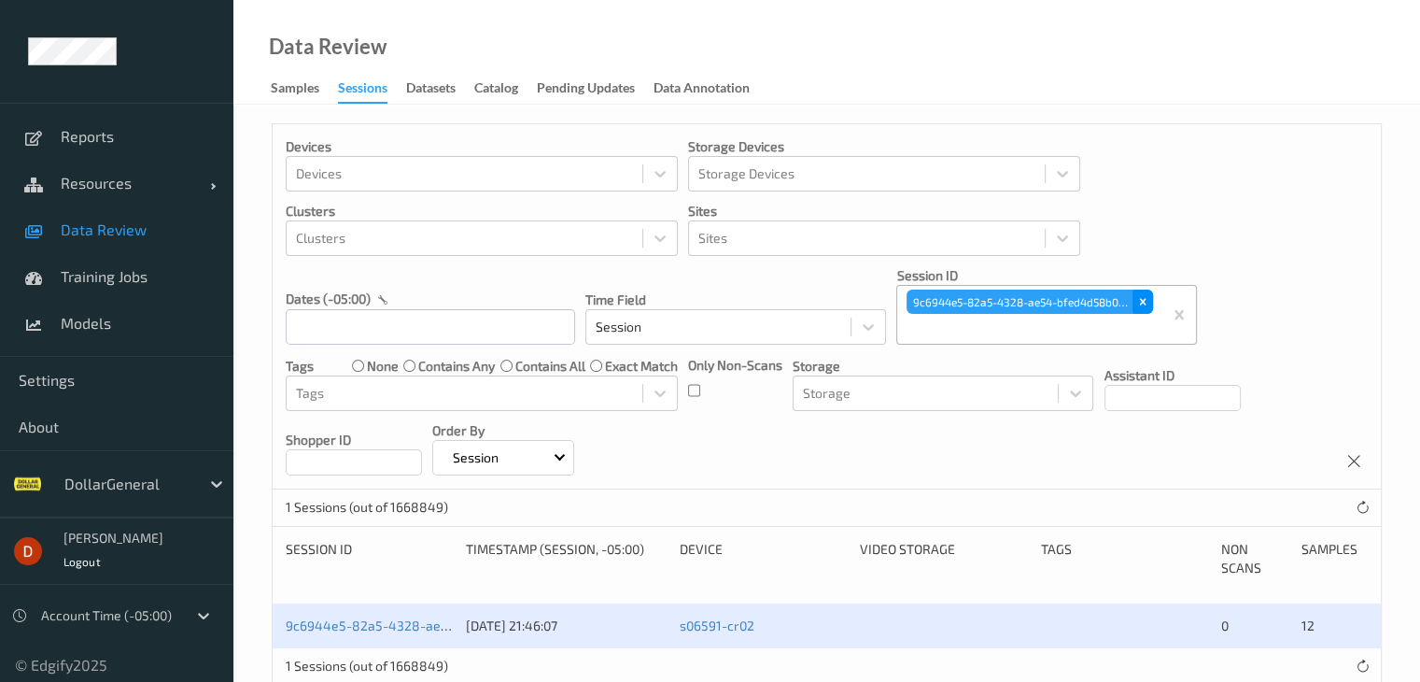
click at [1143, 302] on icon "Remove 9c6944e5-82a5-4328-ae54-bfed4d58b093" at bounding box center [1143, 302] width 7 height 7
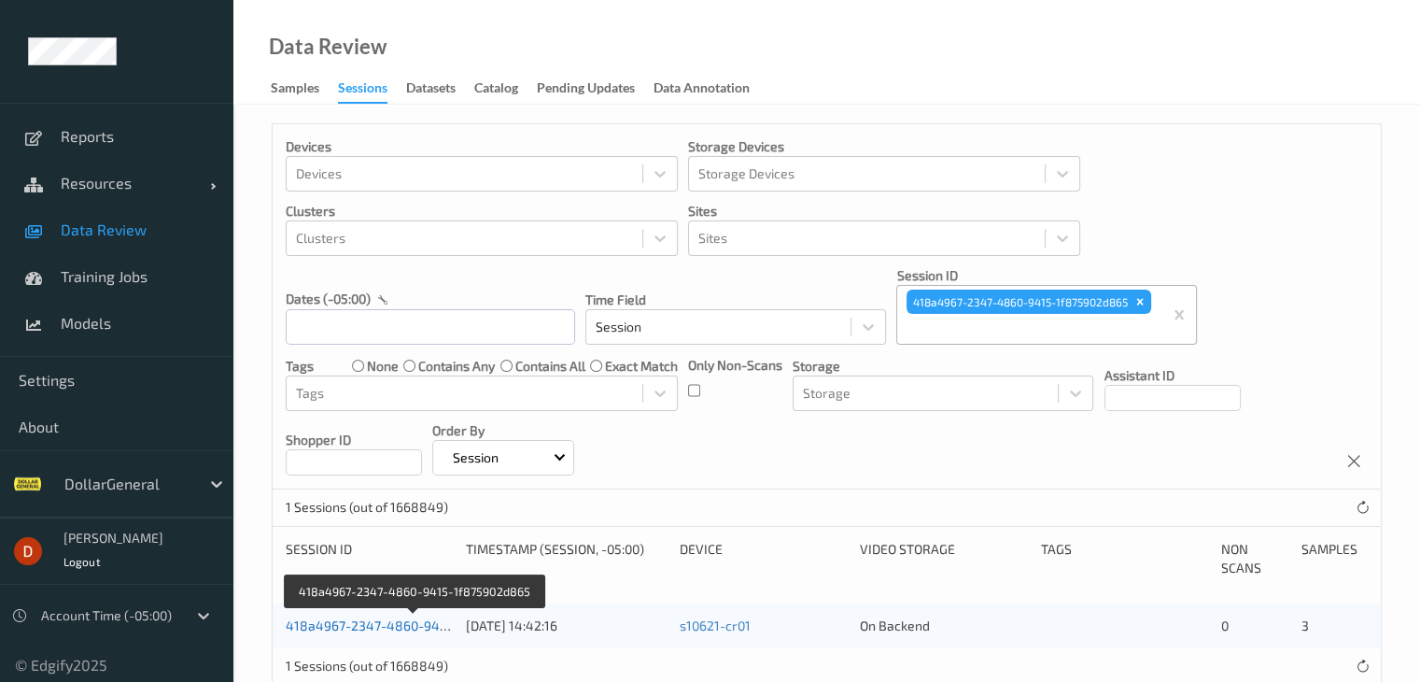
click at [367, 622] on link "418a4967-2347-4860-9415-1f875902d865" at bounding box center [415, 625] width 259 height 16
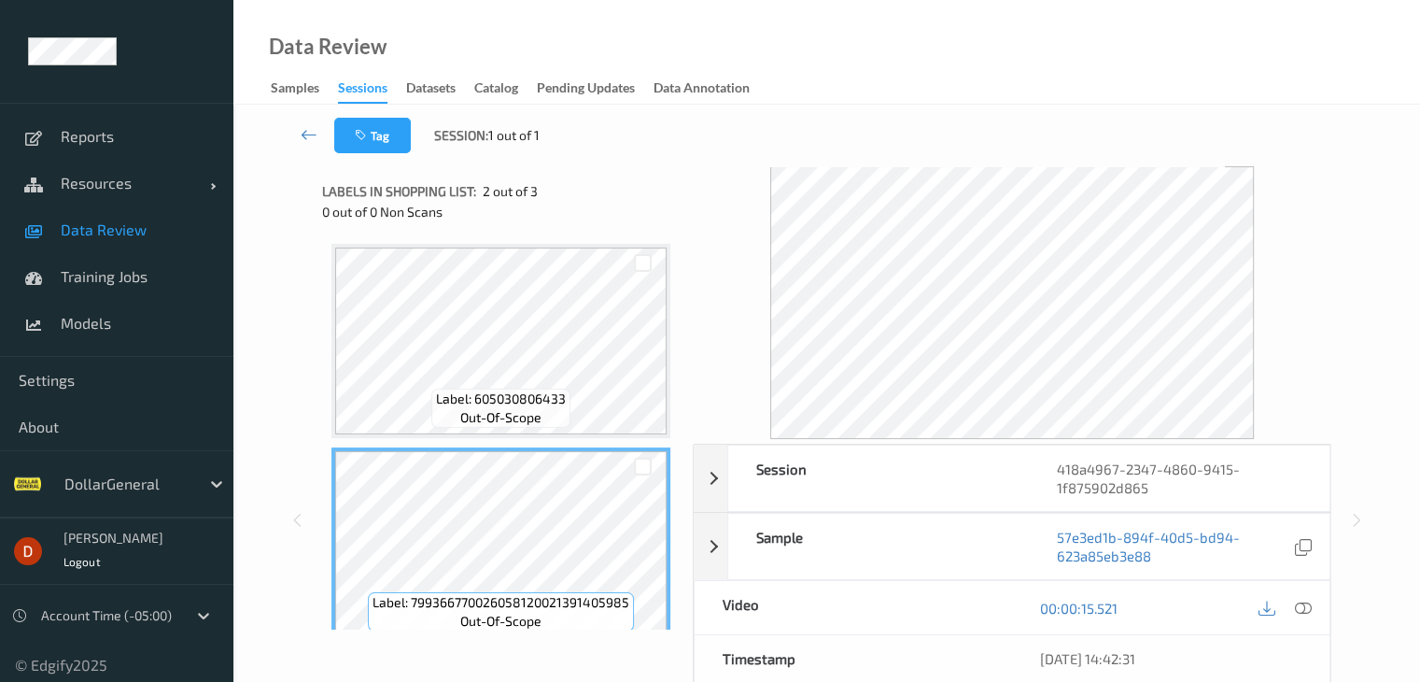
click at [533, 392] on span "Label: 605030806433" at bounding box center [501, 398] width 130 height 19
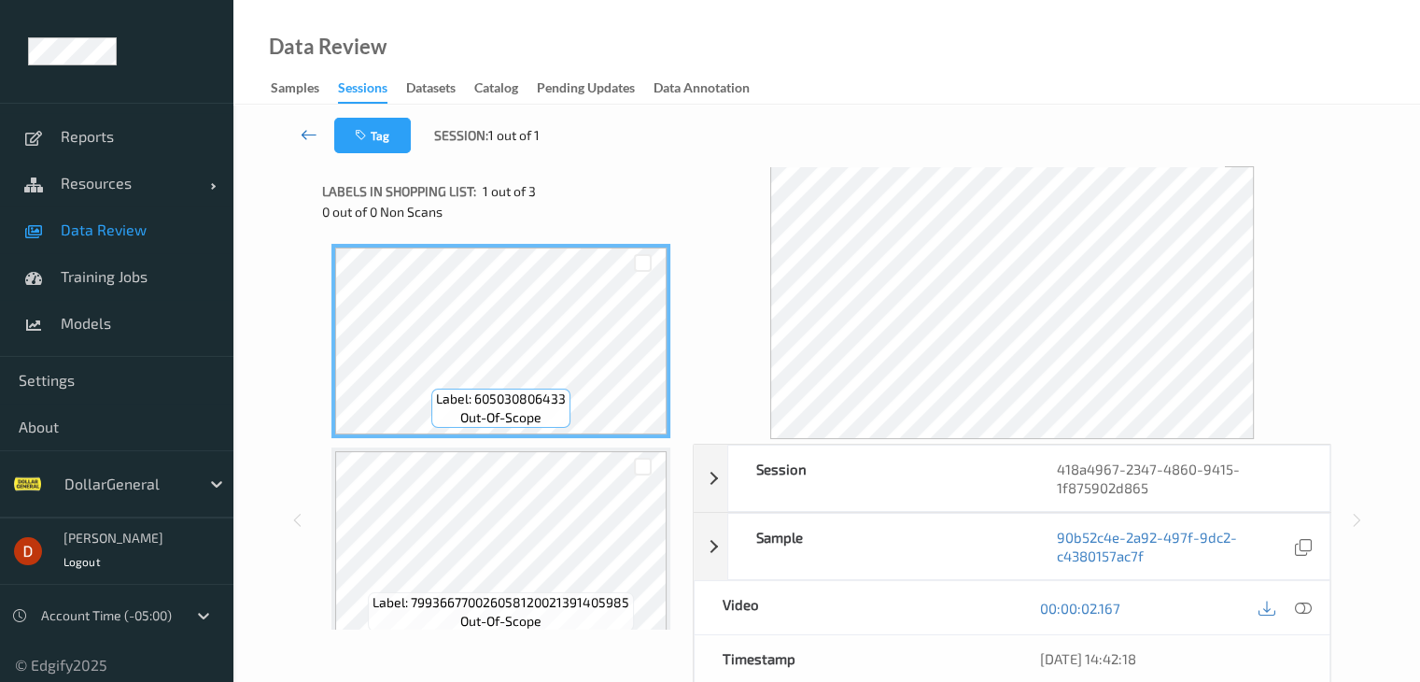
click at [309, 135] on icon at bounding box center [309, 134] width 17 height 19
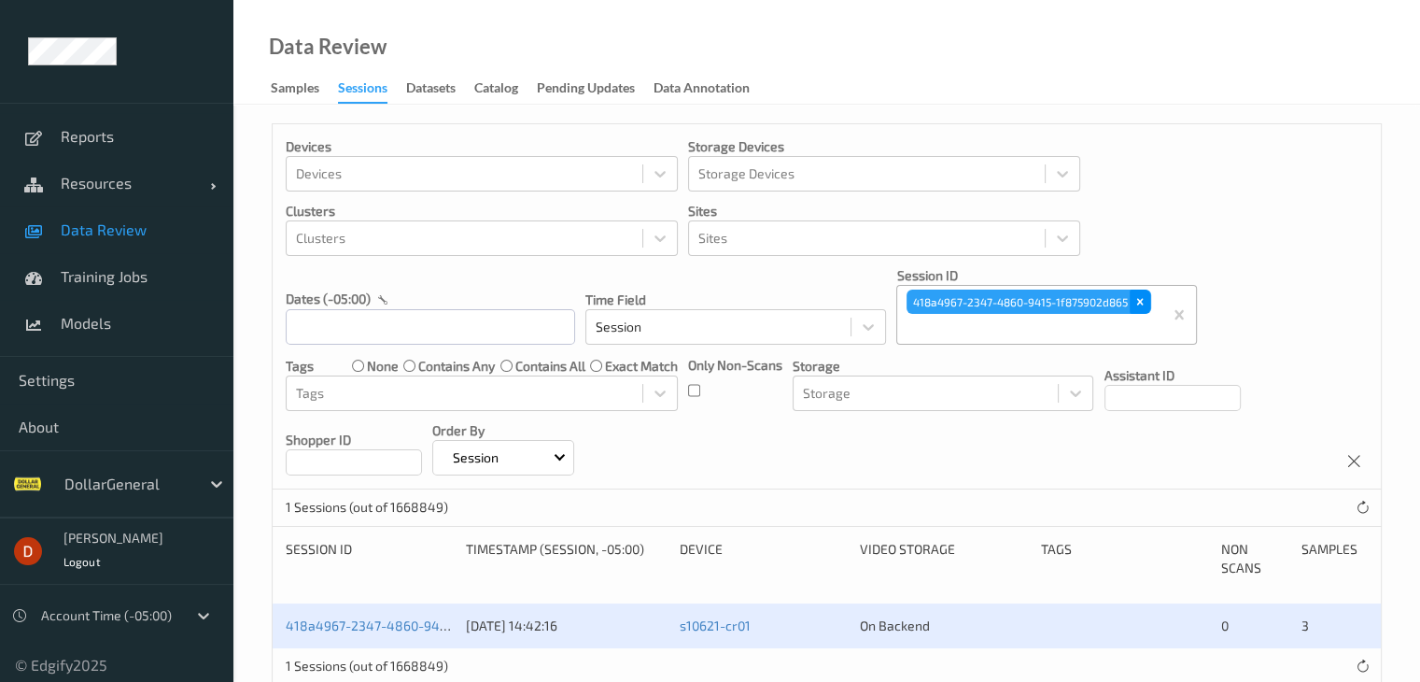
click at [1133, 300] on div "Remove 418a4967-2347-4860-9415-1f875902d865" at bounding box center [1140, 302] width 21 height 24
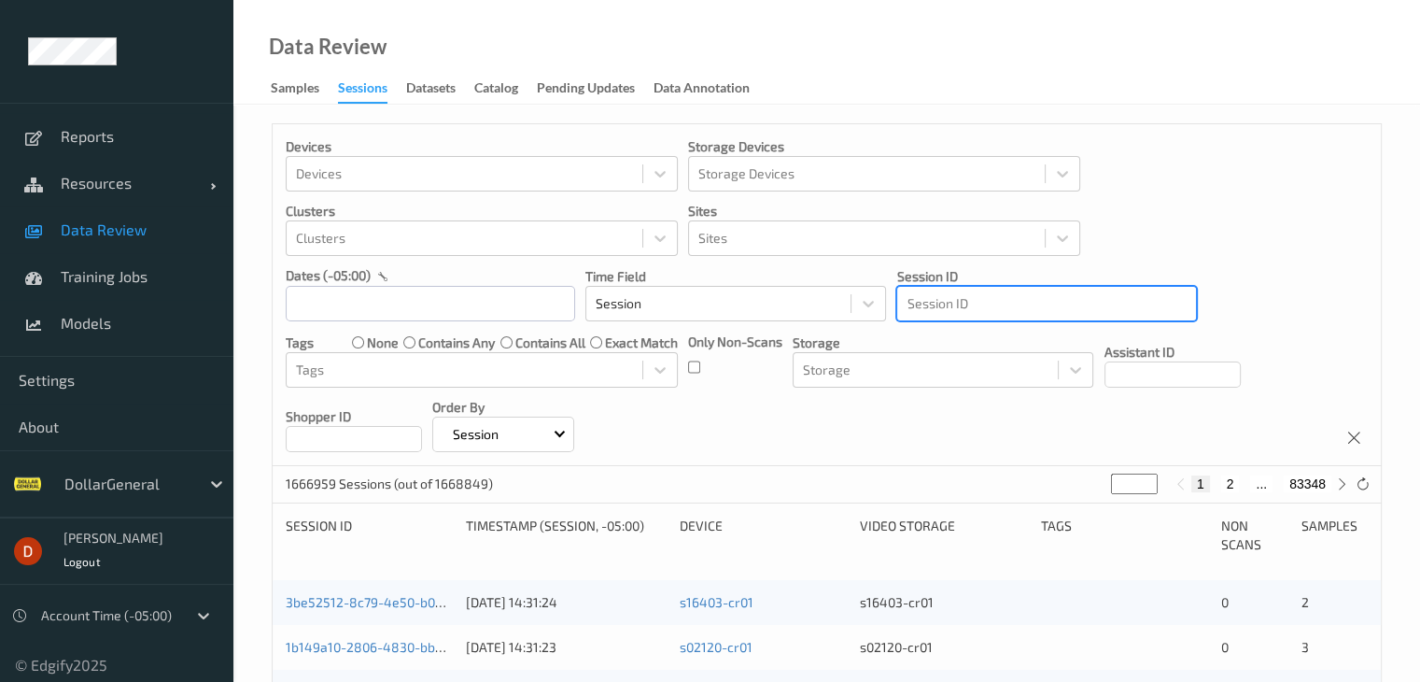
click at [955, 315] on div at bounding box center [1047, 303] width 280 height 22
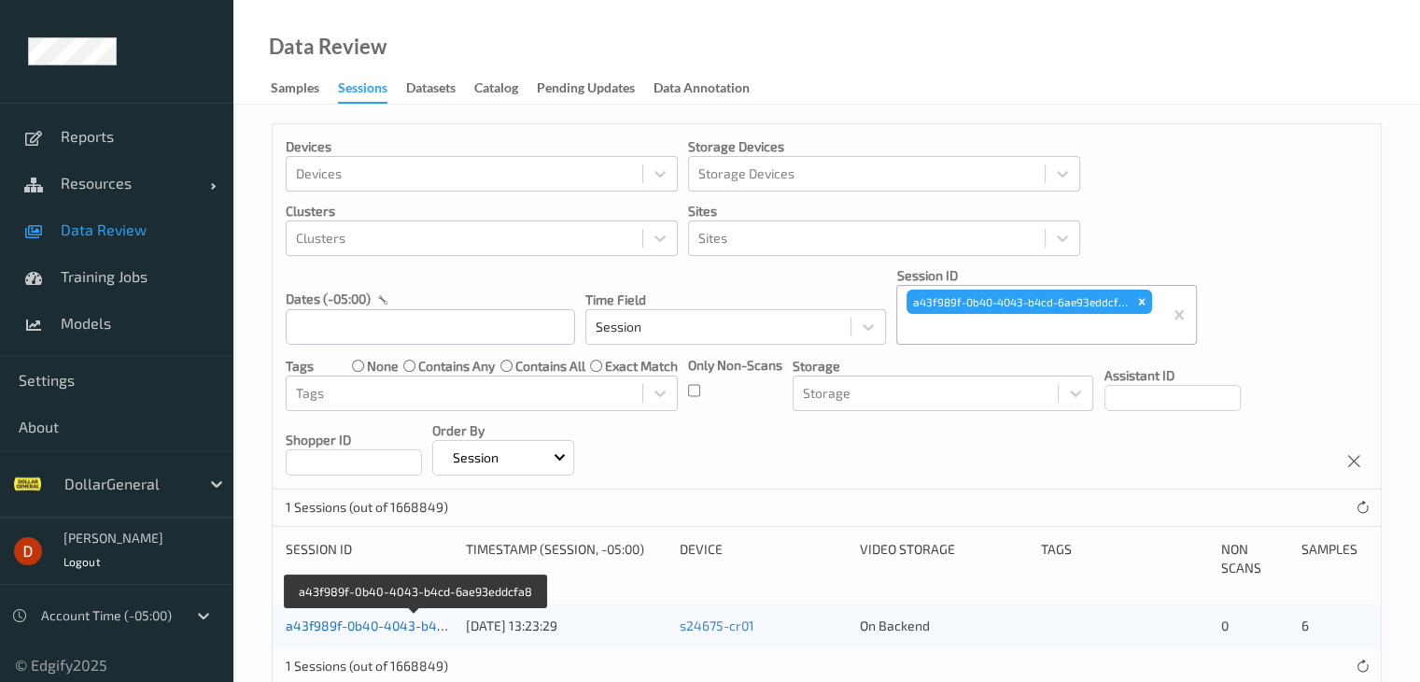
click at [412, 617] on link "a43f989f-0b40-4043-b4cd-6ae93eddcfa8" at bounding box center [415, 625] width 258 height 16
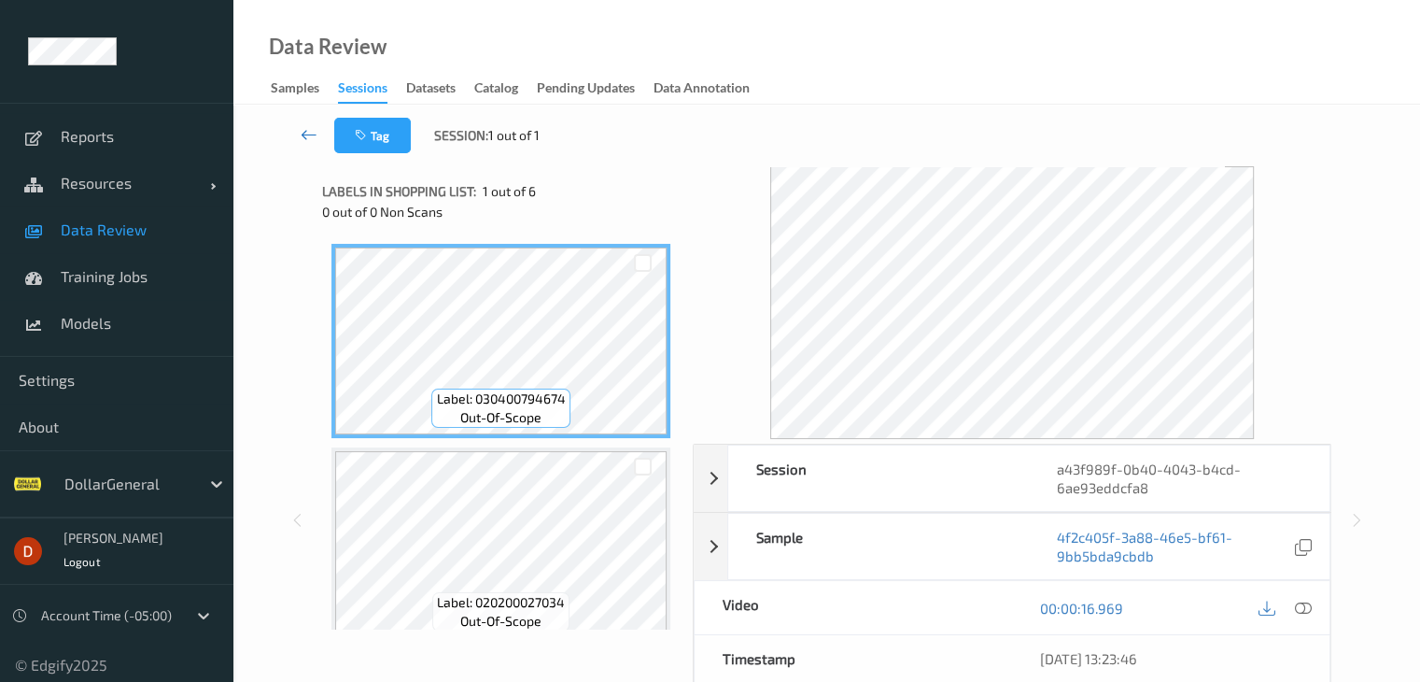
click at [306, 142] on icon at bounding box center [309, 134] width 17 height 19
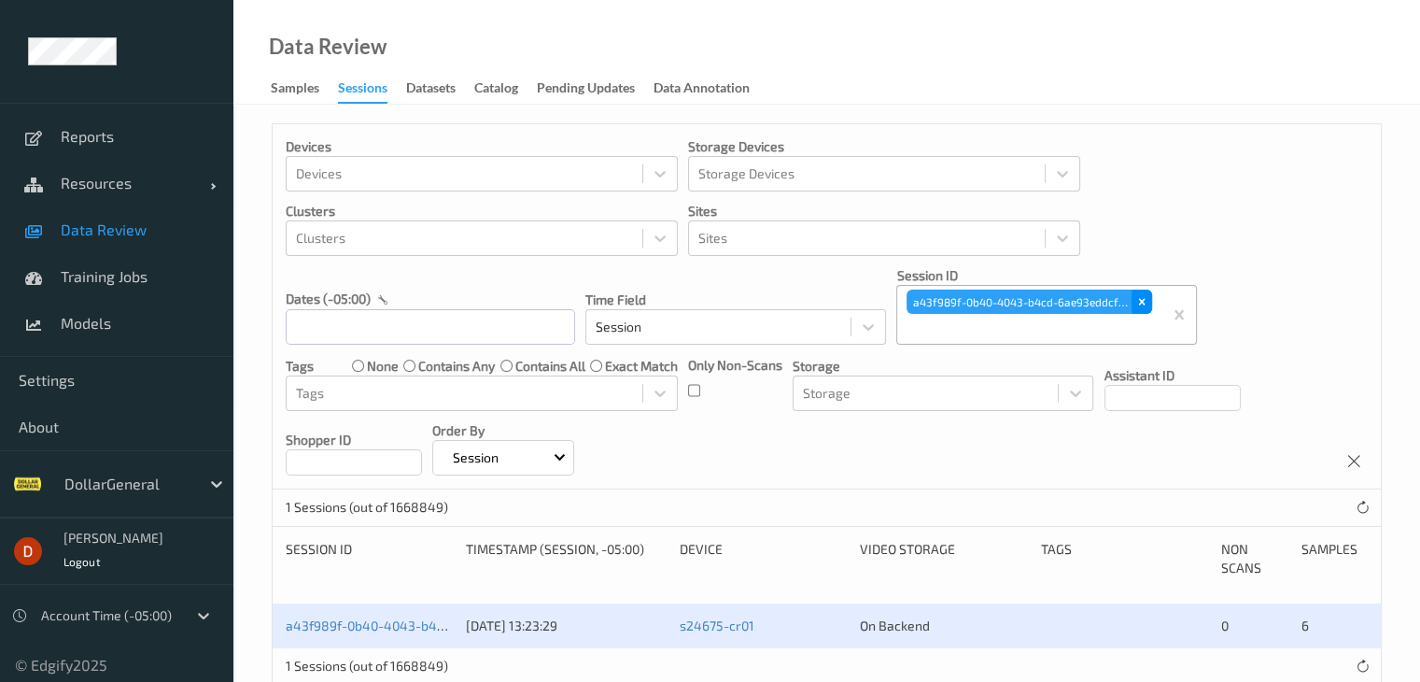
click at [1144, 300] on icon "Remove a43f989f-0b40-4043-b4cd-6ae93eddcfa8" at bounding box center [1142, 301] width 13 height 13
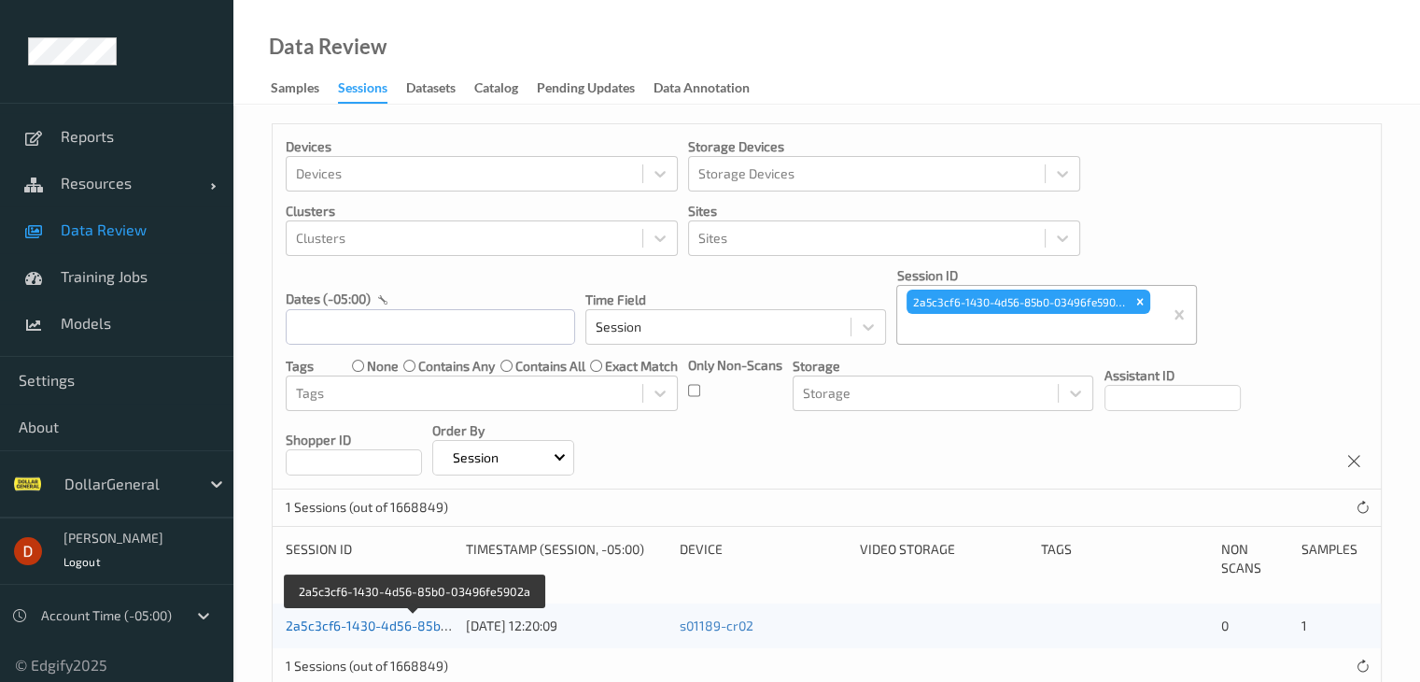
click at [432, 632] on link "2a5c3cf6-1430-4d56-85b0-03496fe5902a" at bounding box center [414, 625] width 256 height 16
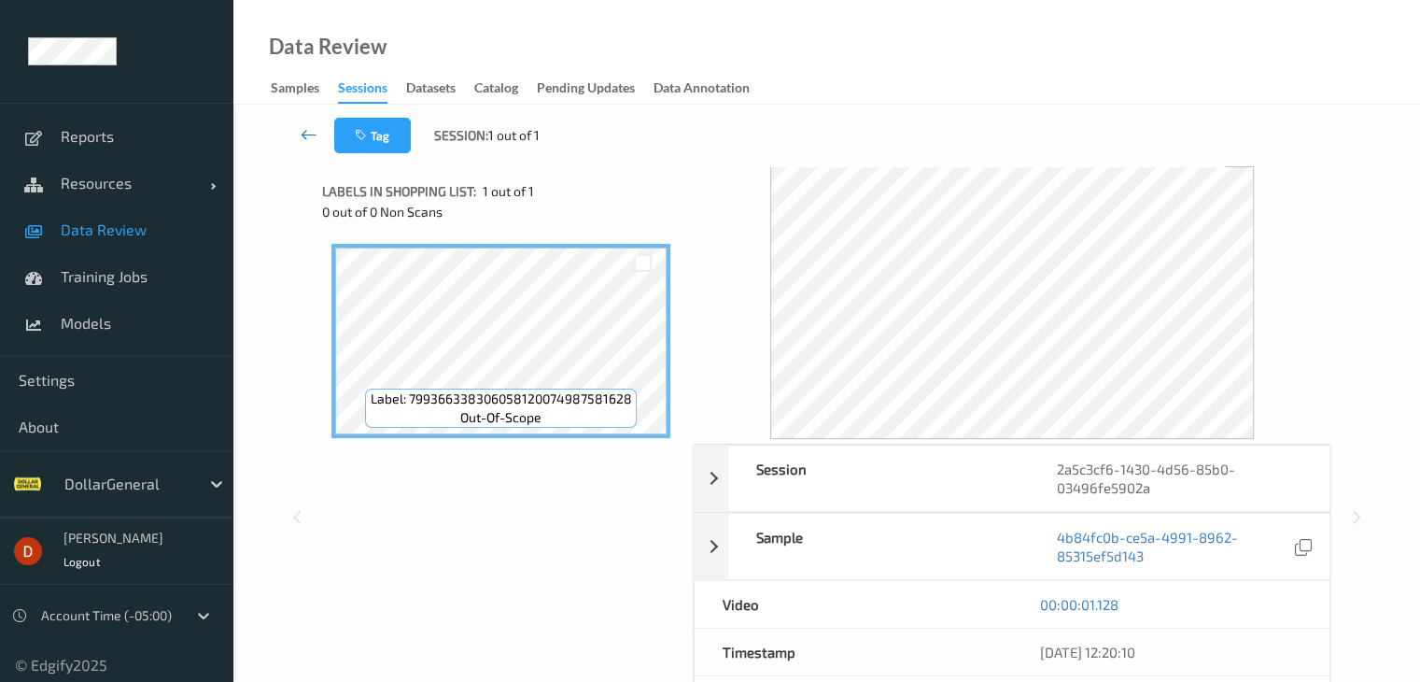
click at [293, 139] on link at bounding box center [309, 135] width 49 height 35
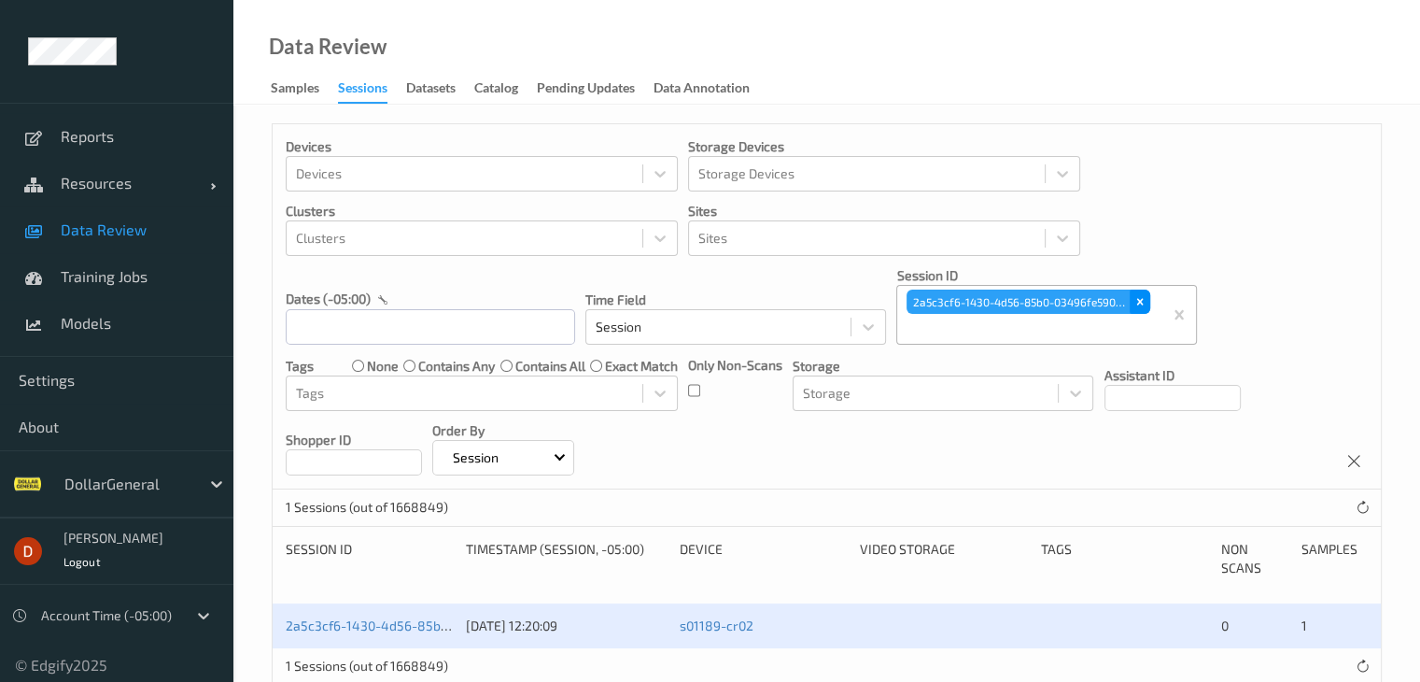
click at [1143, 301] on icon "Remove 2a5c3cf6-1430-4d56-85b0-03496fe5902a" at bounding box center [1140, 301] width 13 height 13
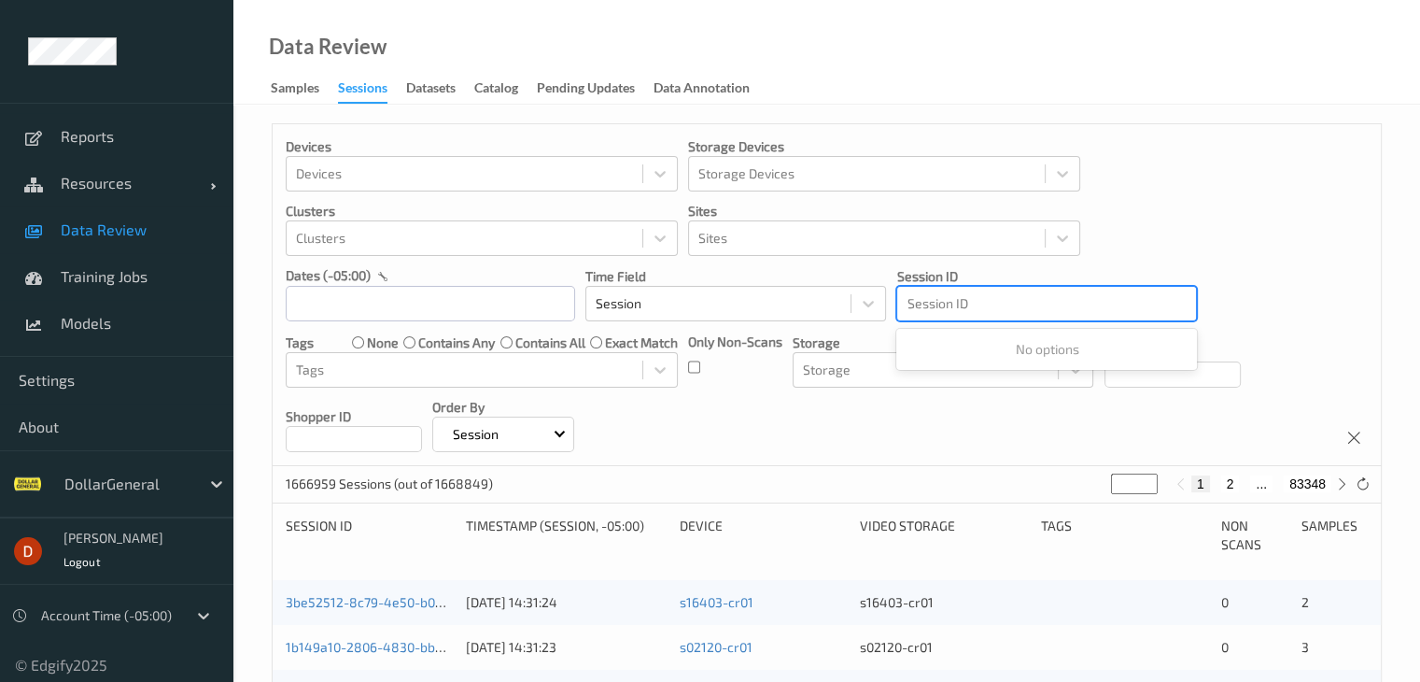
click at [954, 300] on div at bounding box center [1047, 303] width 280 height 22
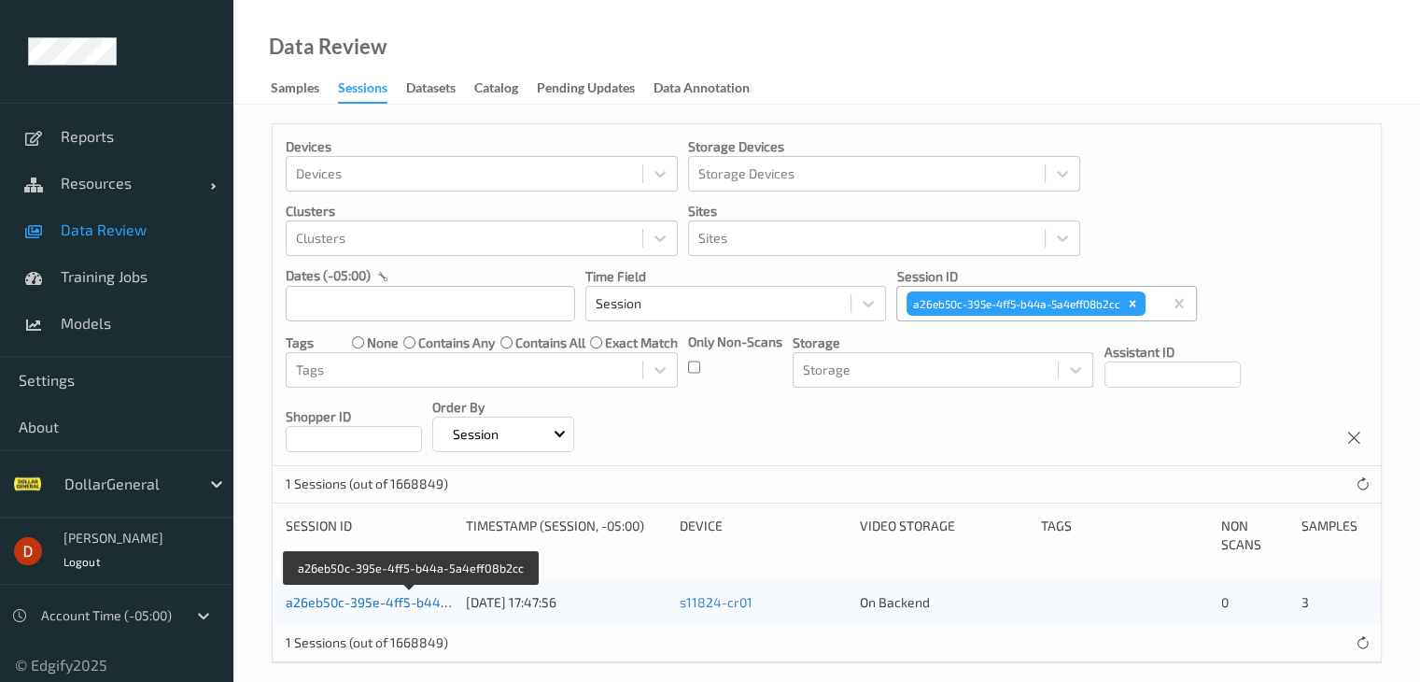
click at [379, 606] on link "a26eb50c-395e-4ff5-b44a-5a4eff08b2cc" at bounding box center [412, 602] width 252 height 16
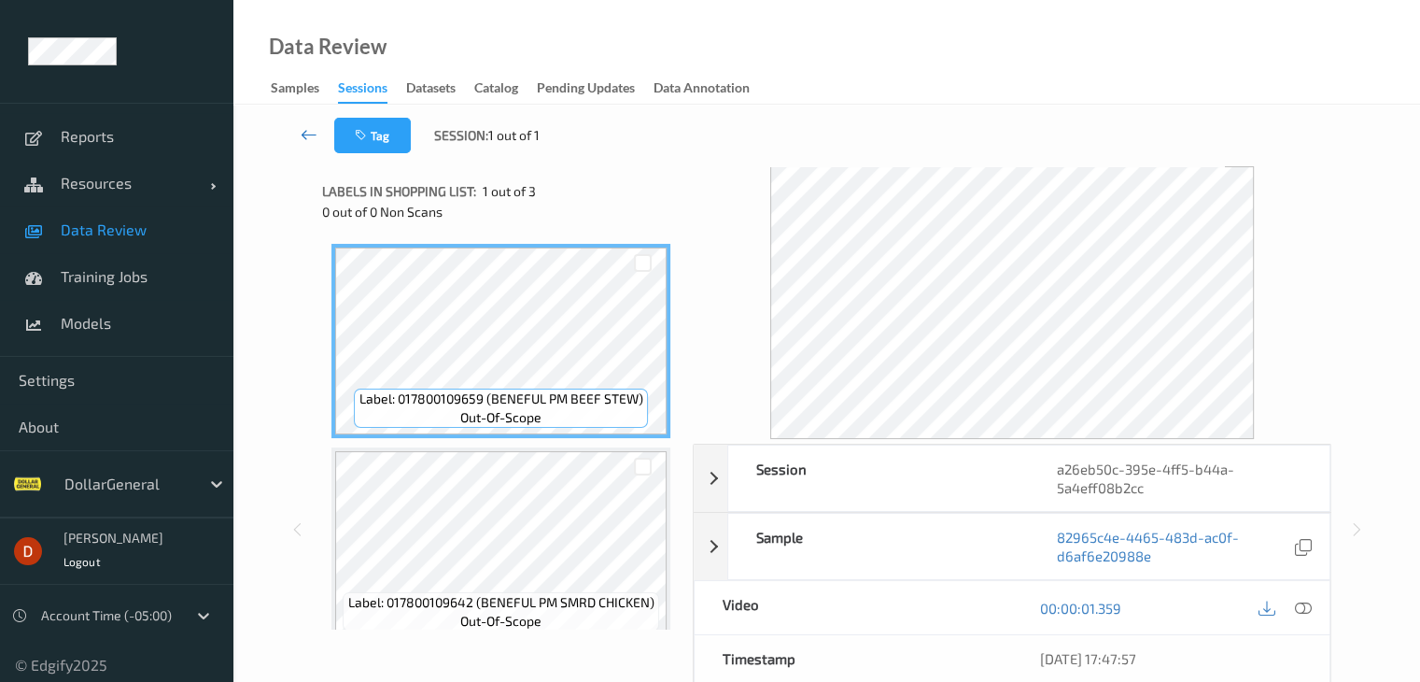
click at [309, 132] on icon at bounding box center [309, 134] width 17 height 19
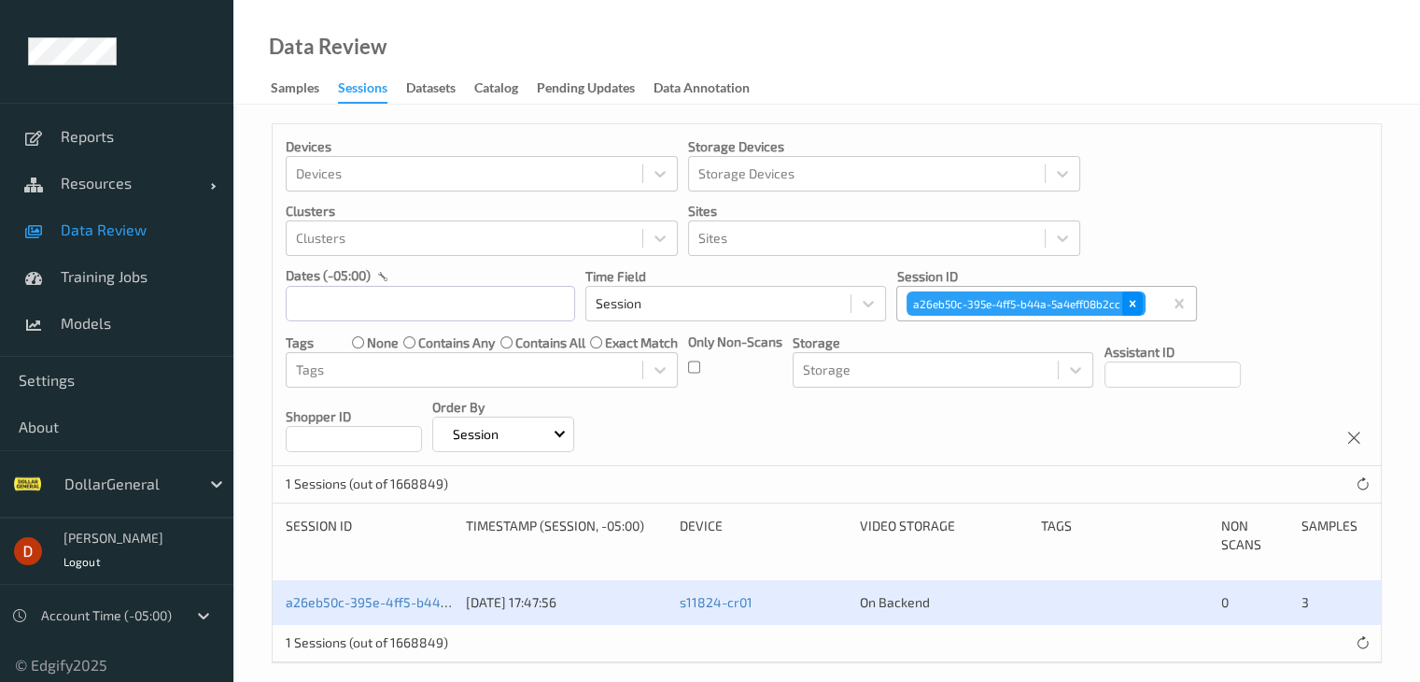
click at [1132, 311] on div "Remove a26eb50c-395e-4ff5-b44a-5a4eff08b2cc" at bounding box center [1133, 303] width 21 height 24
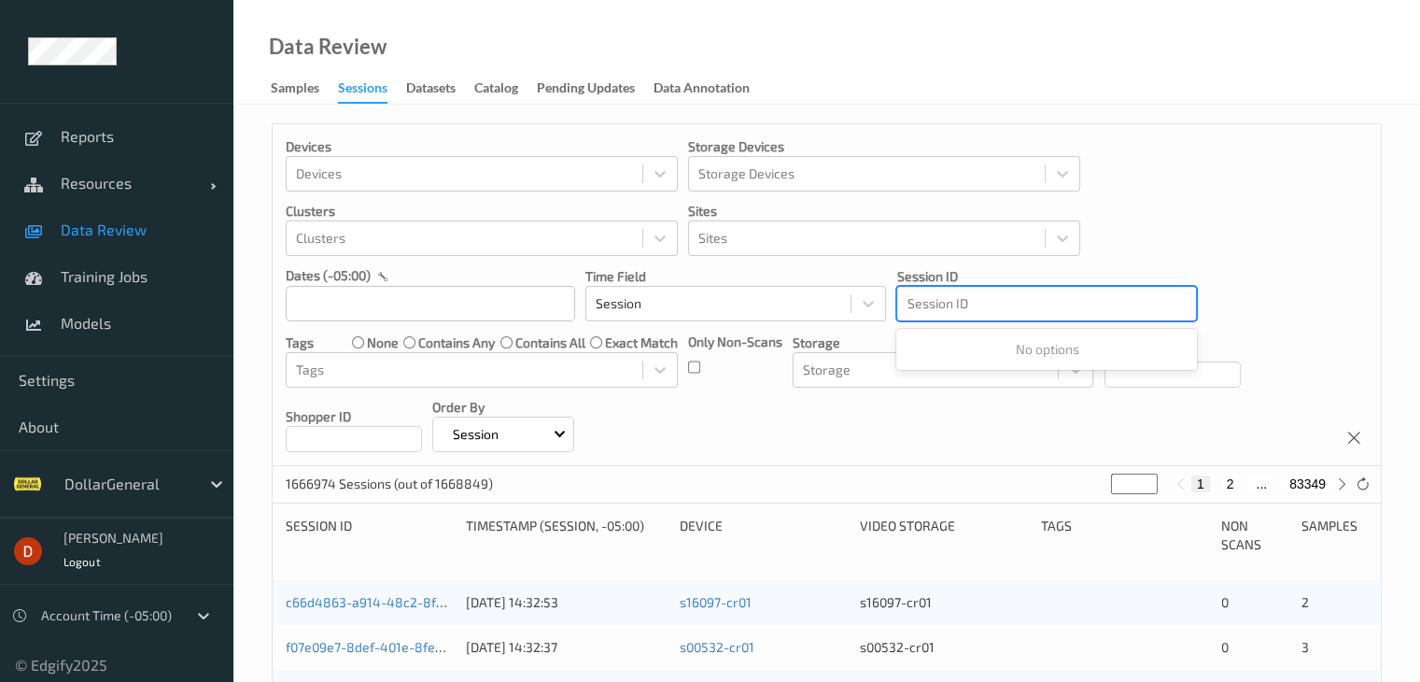
click at [1052, 300] on div at bounding box center [1047, 303] width 280 height 22
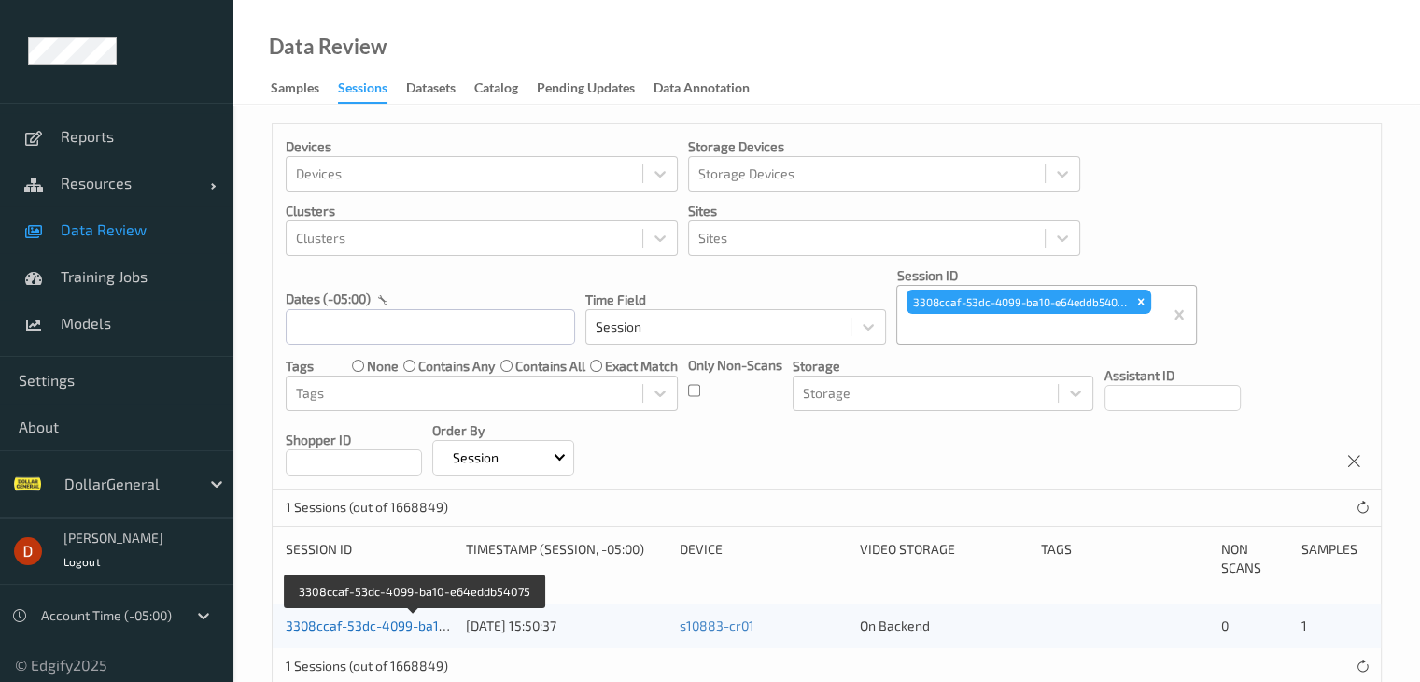
click at [383, 627] on link "3308ccaf-53dc-4099-ba10-e64eddb54075" at bounding box center [414, 625] width 257 height 16
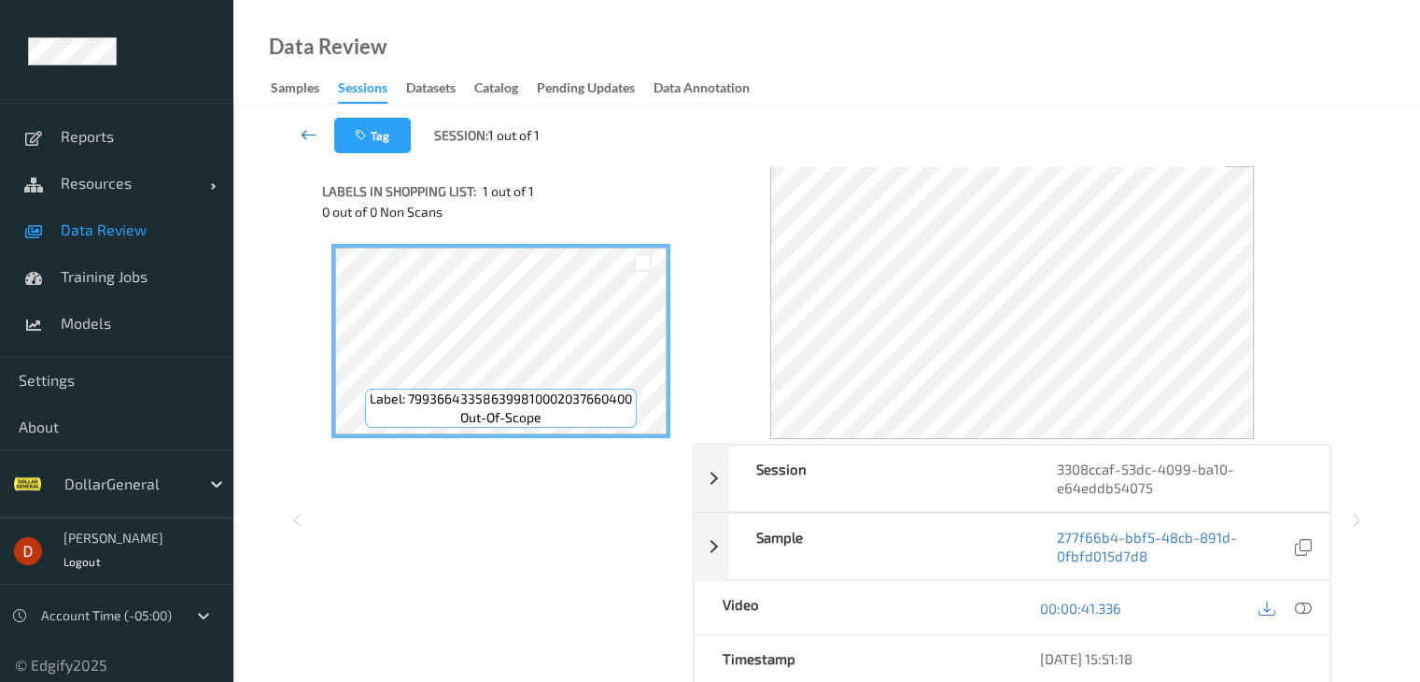
click at [299, 139] on link at bounding box center [309, 135] width 49 height 35
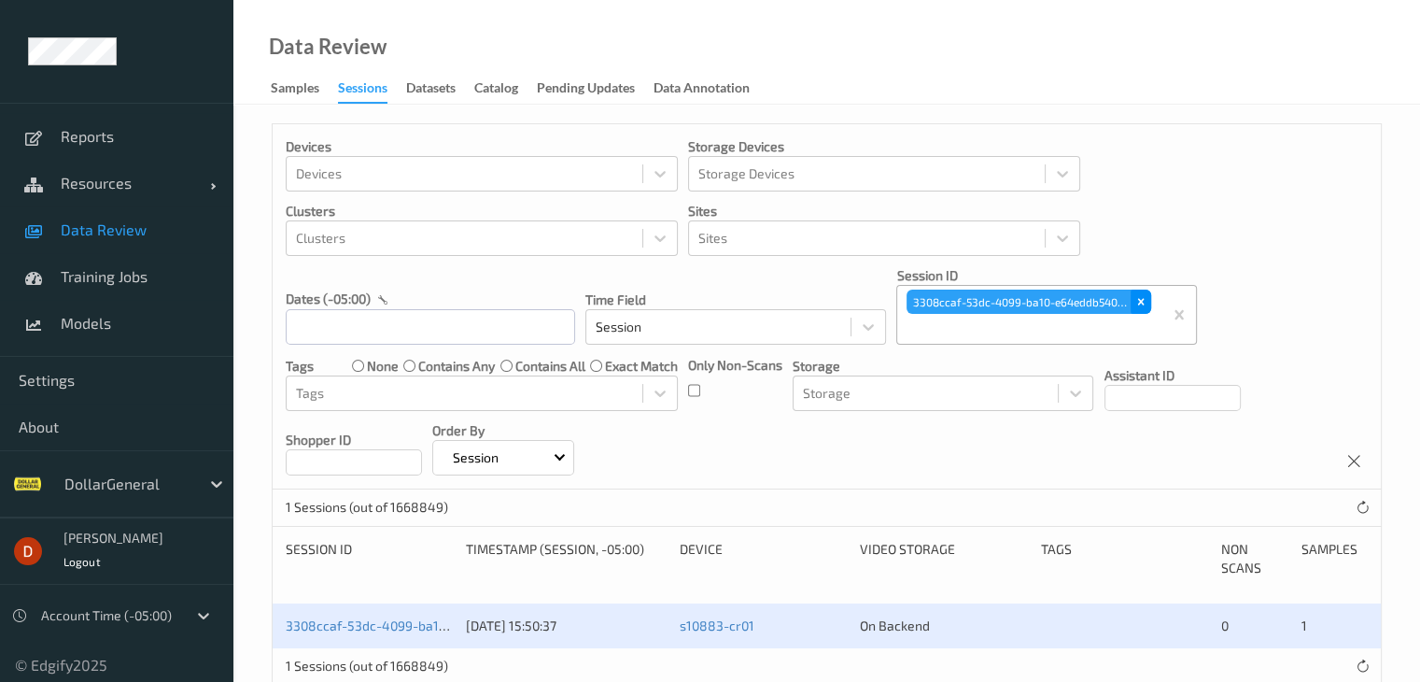
click at [1136, 295] on icon "Remove 3308ccaf-53dc-4099-ba10-e64eddb54075" at bounding box center [1141, 301] width 13 height 13
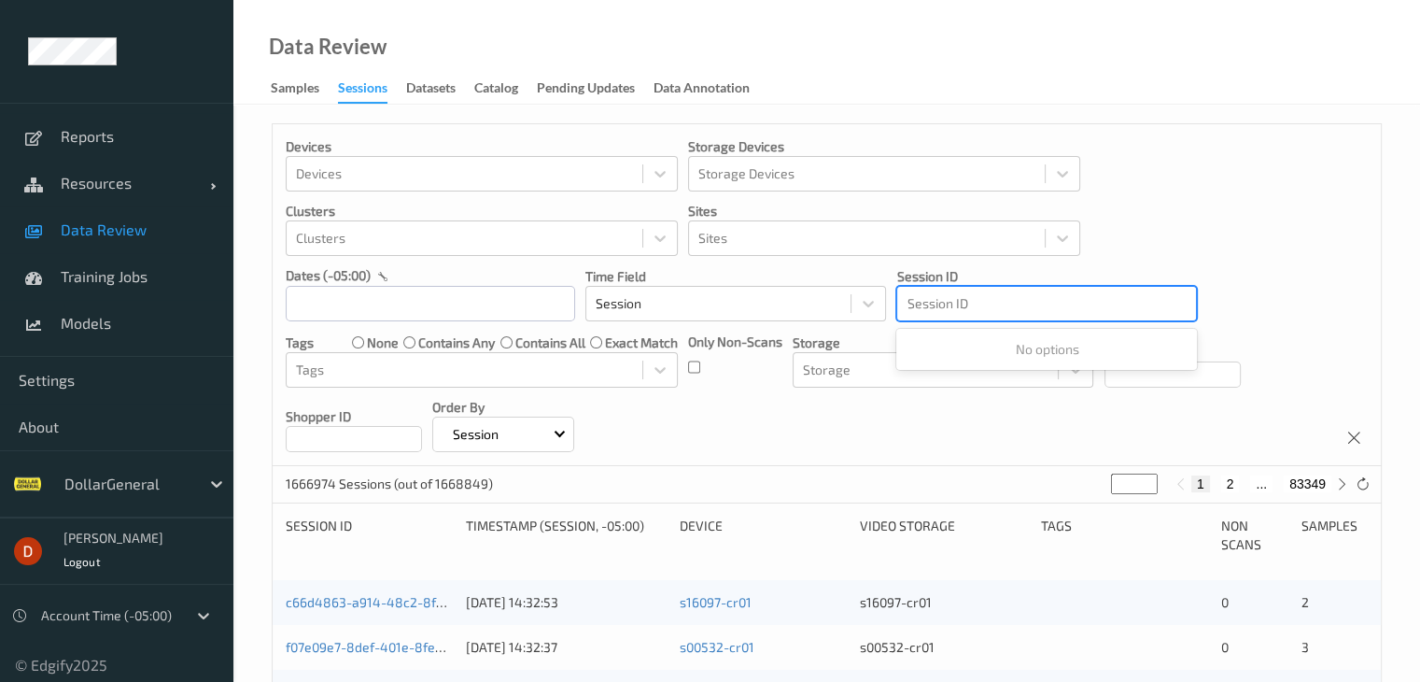
click at [1005, 305] on div at bounding box center [1047, 303] width 280 height 22
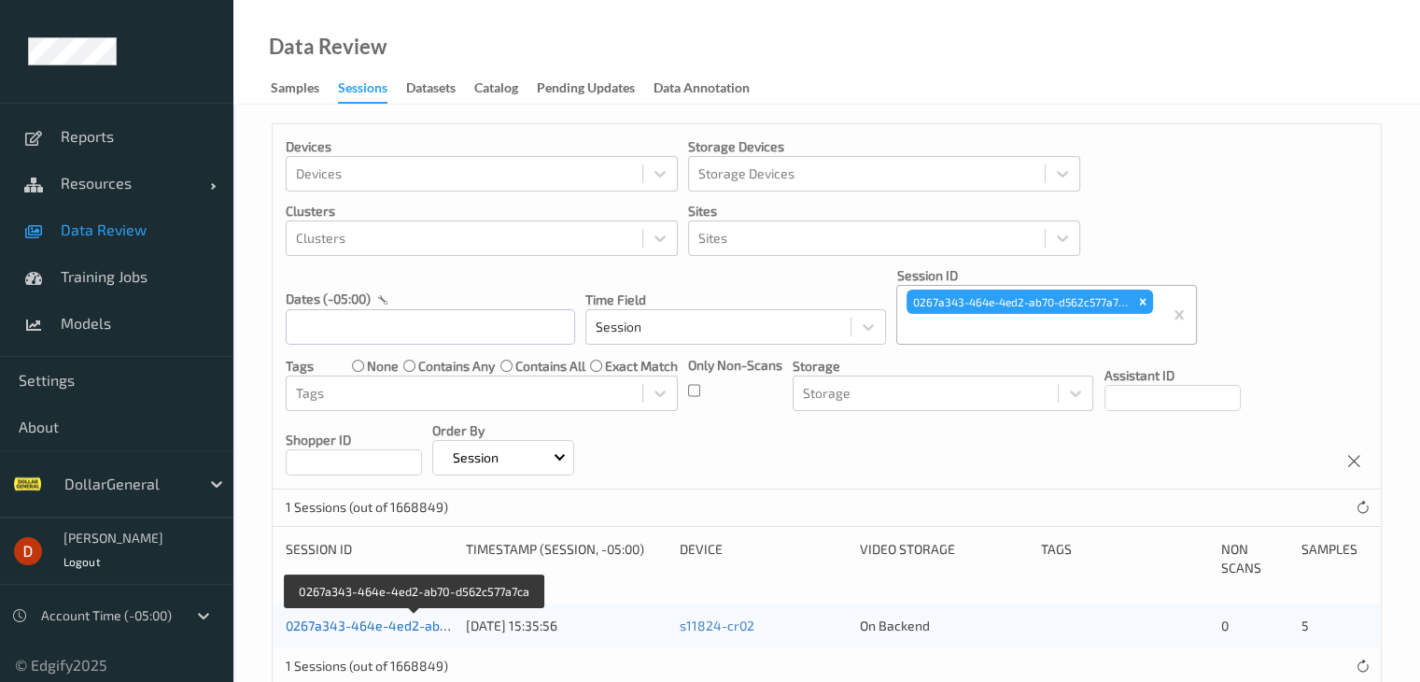
click at [377, 622] on link "0267a343-464e-4ed2-ab70-d562c577a7ca" at bounding box center [415, 625] width 259 height 16
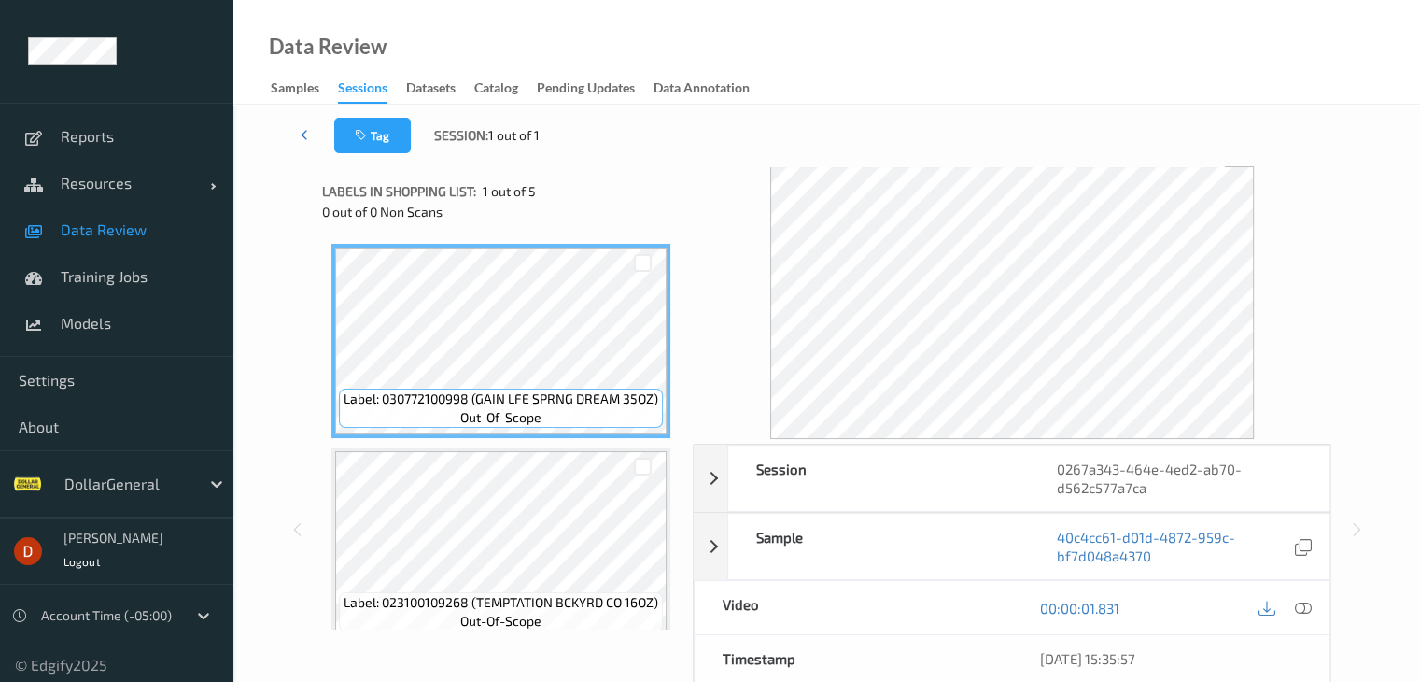
drag, startPoint x: 312, startPoint y: 129, endPoint x: 355, endPoint y: 117, distance: 44.6
click at [312, 128] on icon at bounding box center [309, 134] width 17 height 19
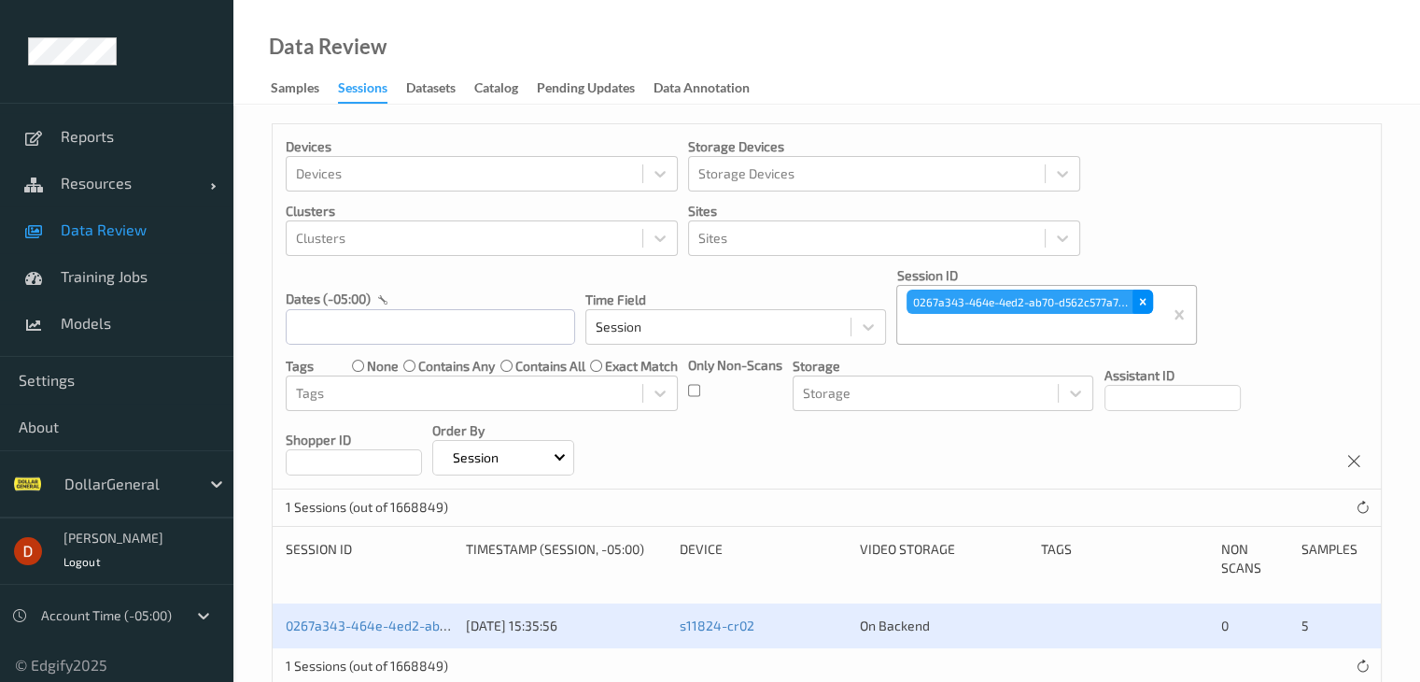
click at [1139, 301] on icon "Remove 0267a343-464e-4ed2-ab70-d562c577a7ca" at bounding box center [1143, 301] width 13 height 13
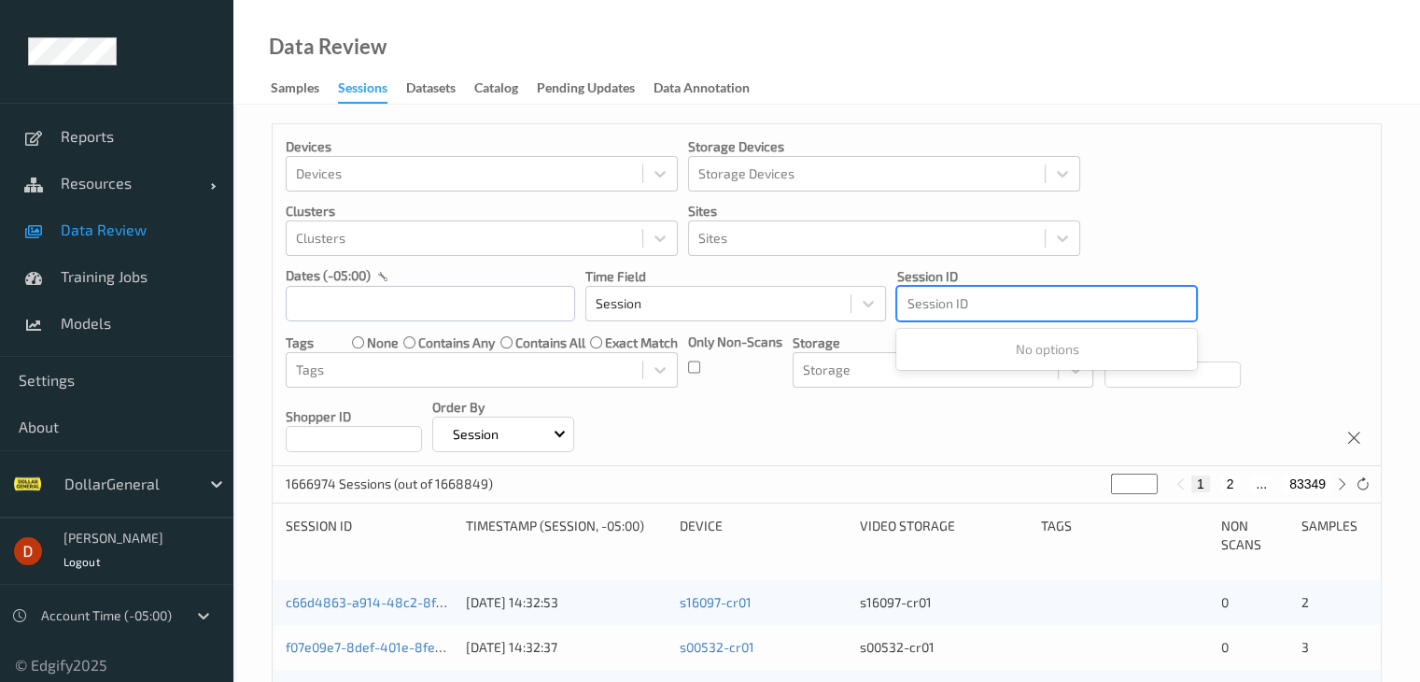
click at [968, 307] on div at bounding box center [1047, 303] width 280 height 22
click at [959, 307] on div at bounding box center [1047, 303] width 280 height 22
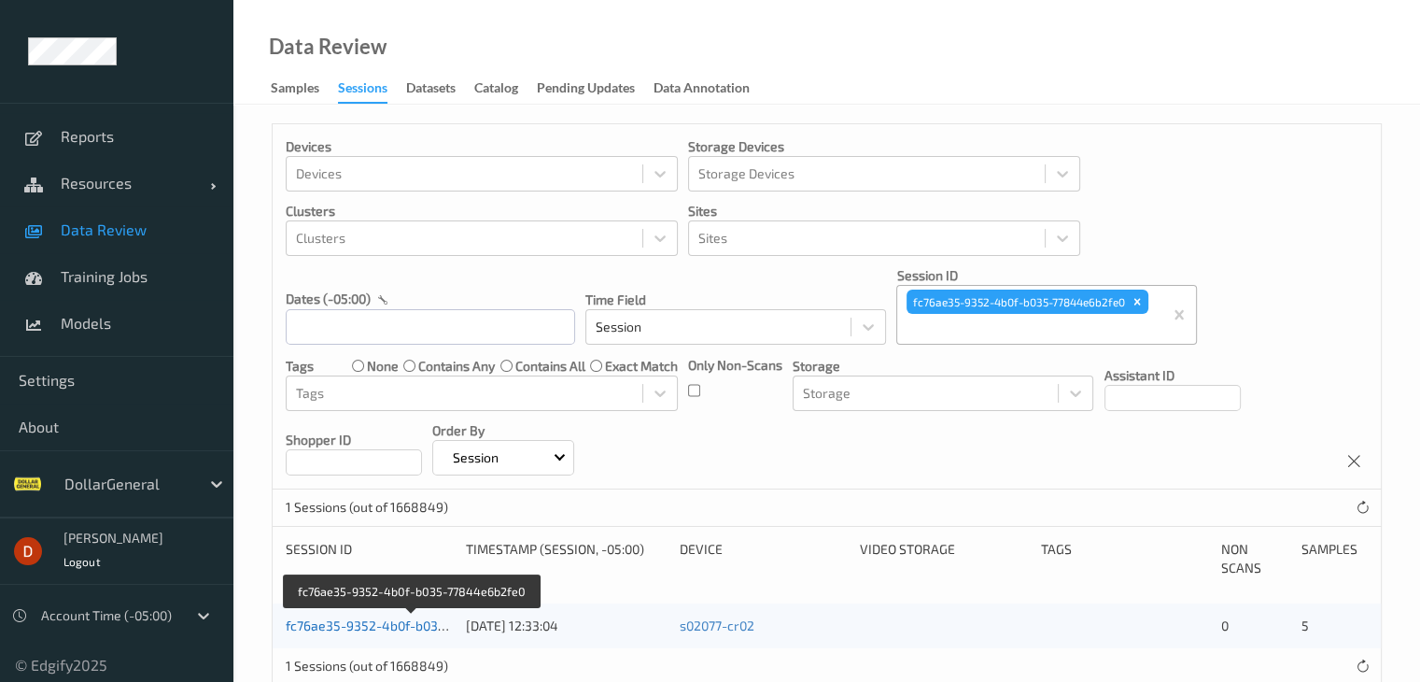
click at [421, 618] on link "fc76ae35-9352-4b0f-b035-77844e6b2fe0" at bounding box center [412, 625] width 252 height 16
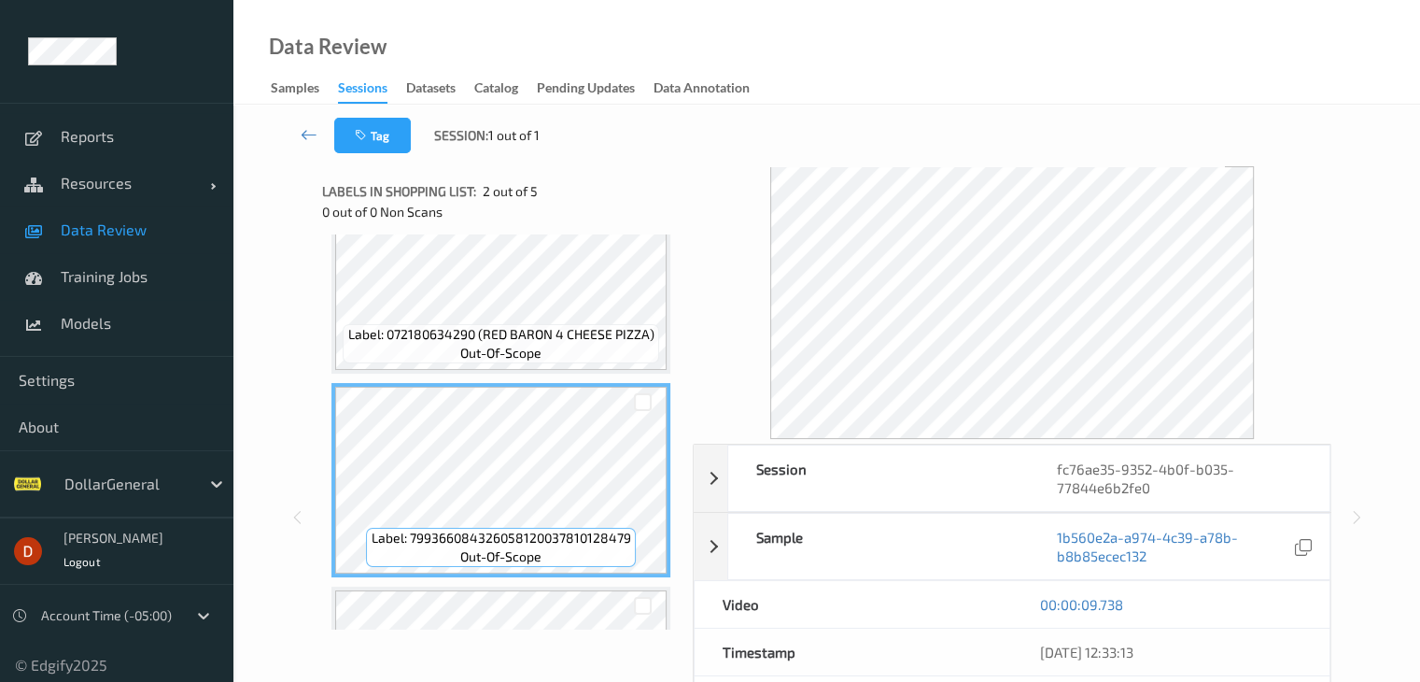
scroll to position [93, 0]
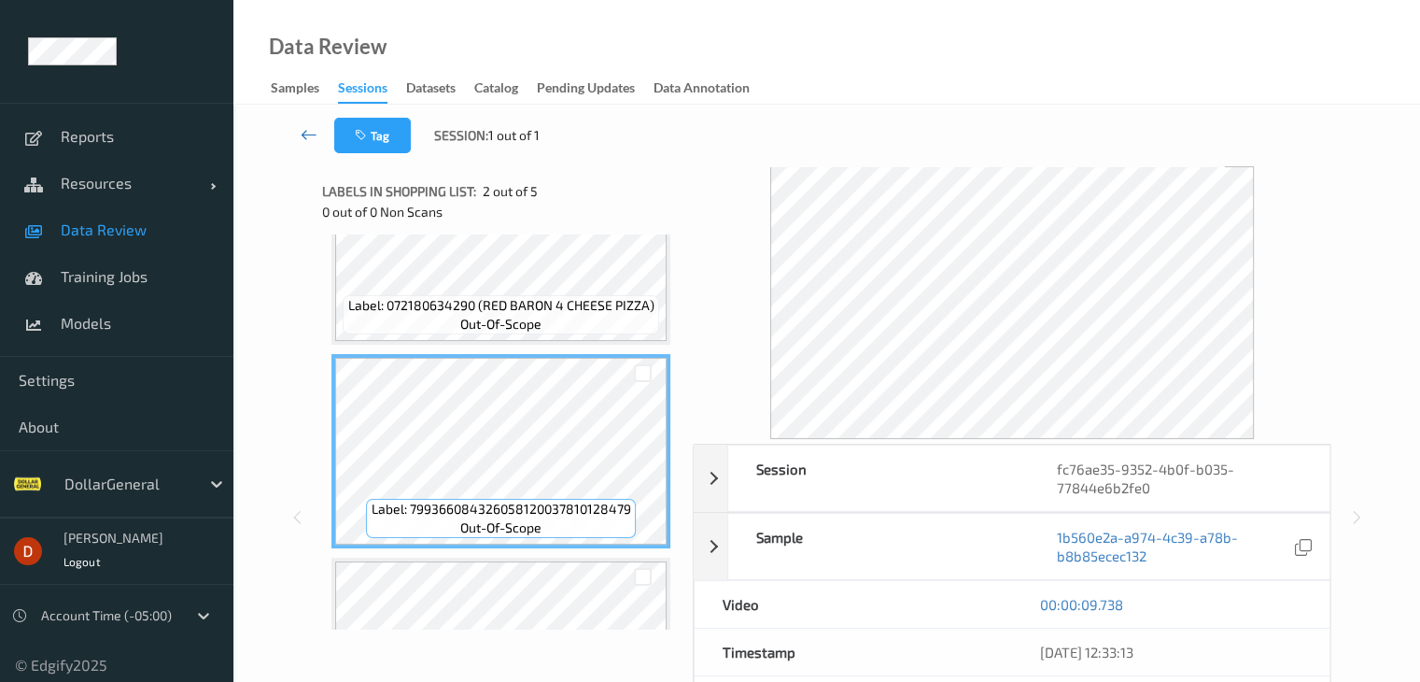
click at [292, 132] on link at bounding box center [309, 135] width 49 height 35
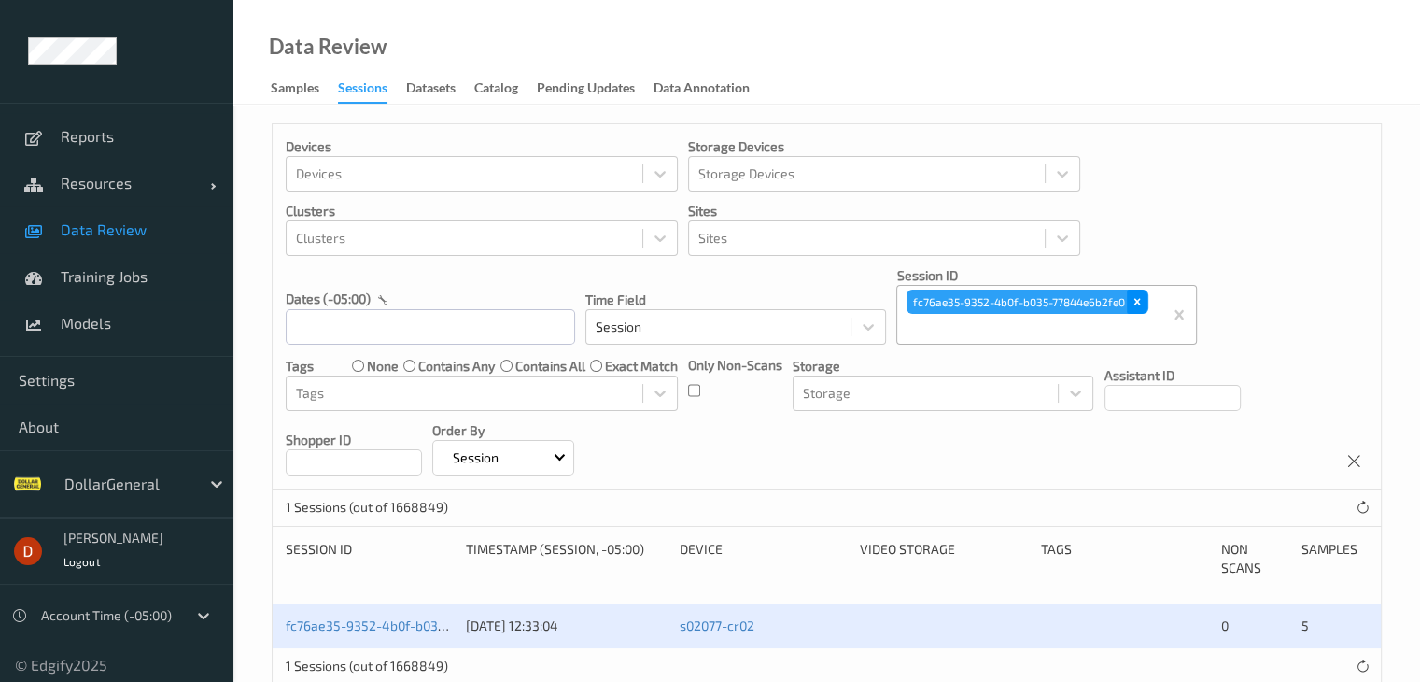
click at [1141, 301] on icon "Remove fc76ae35-9352-4b0f-b035-77844e6b2fe0" at bounding box center [1137, 301] width 13 height 13
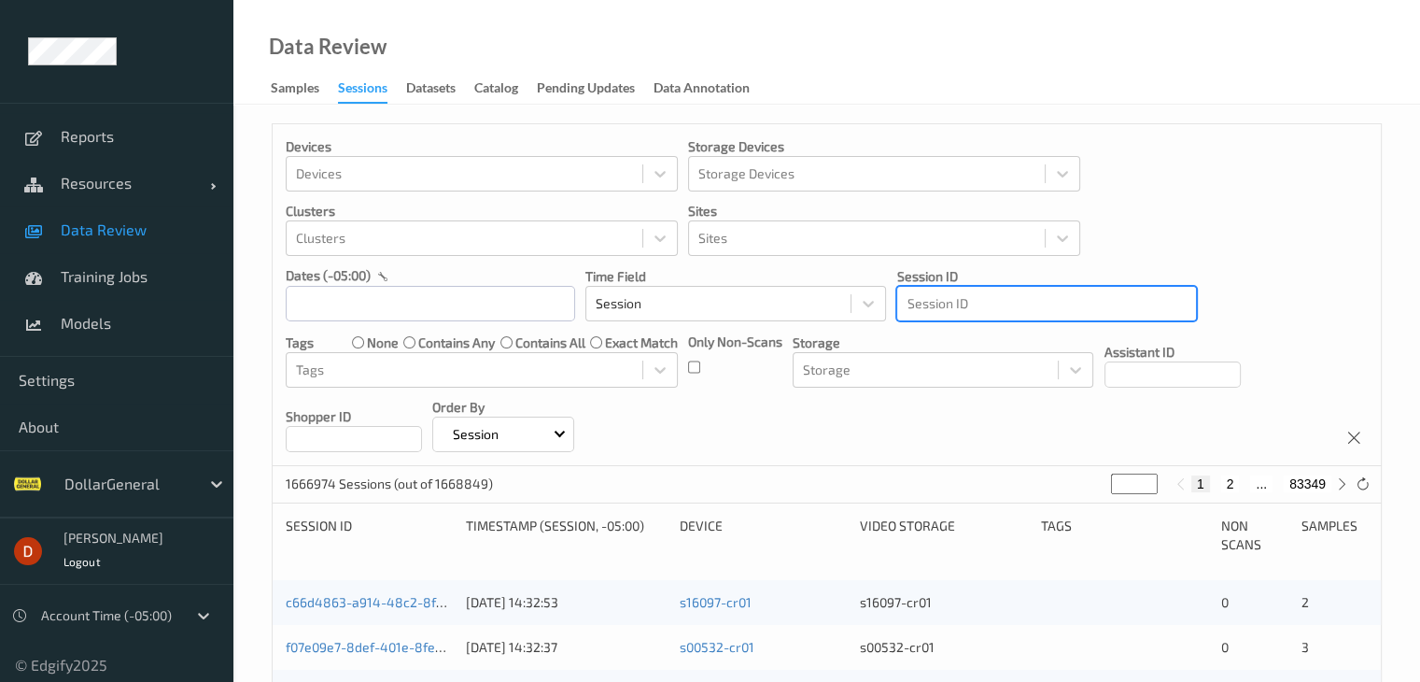
click at [930, 311] on div at bounding box center [1047, 303] width 280 height 22
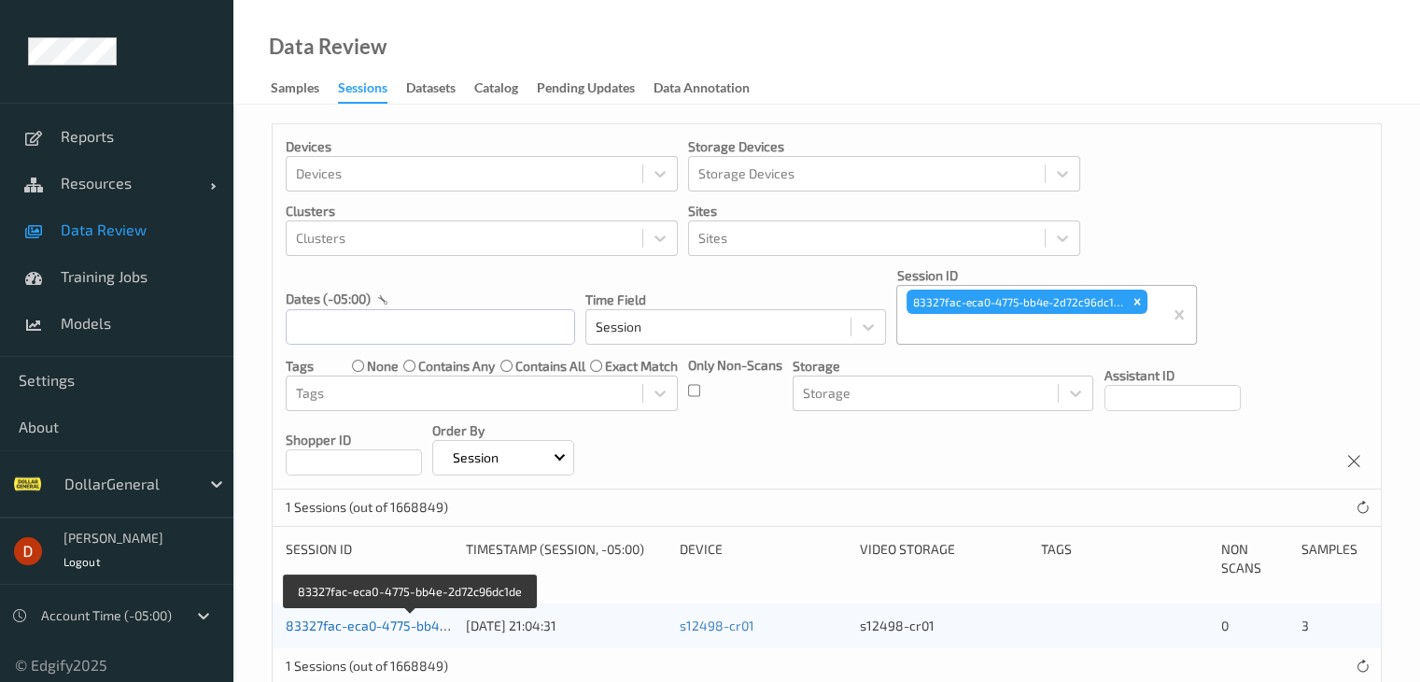
click at [417, 629] on link "83327fac-eca0-4775-bb4e-2d72c96dc1de" at bounding box center [412, 625] width 252 height 16
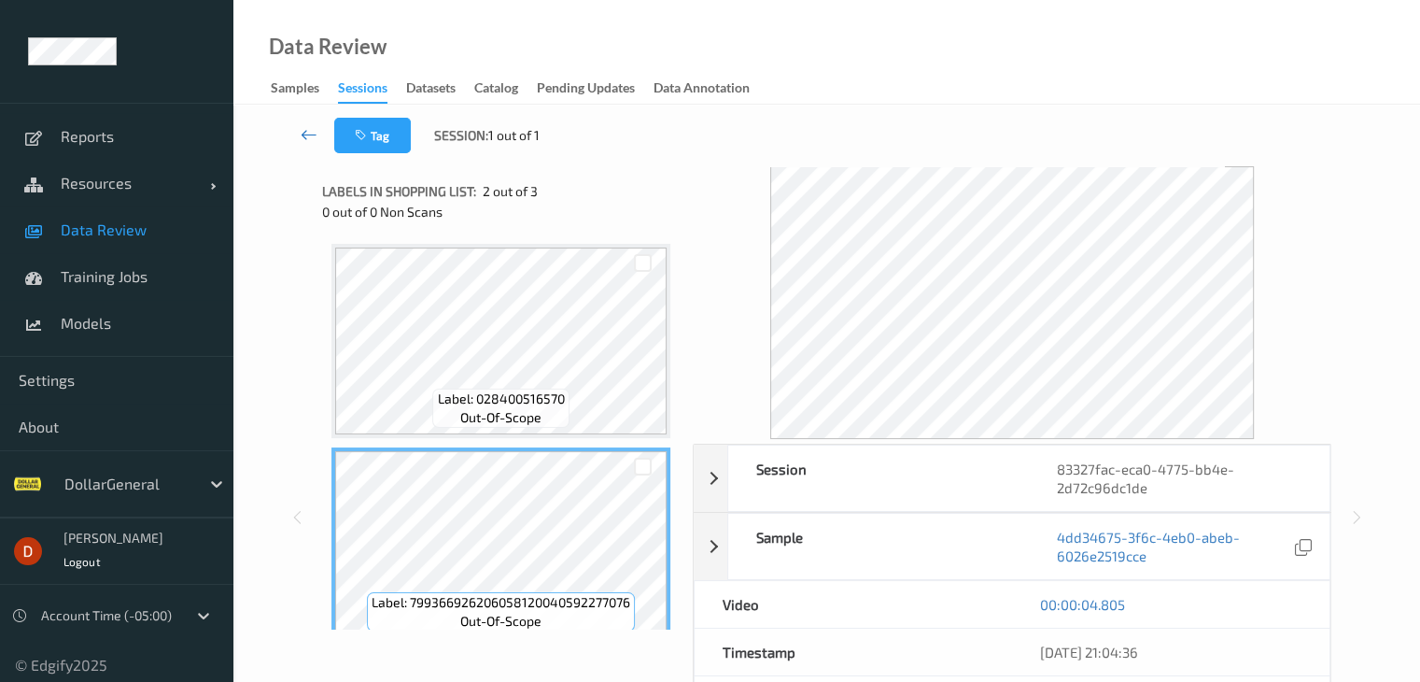
click at [314, 139] on icon at bounding box center [309, 134] width 17 height 19
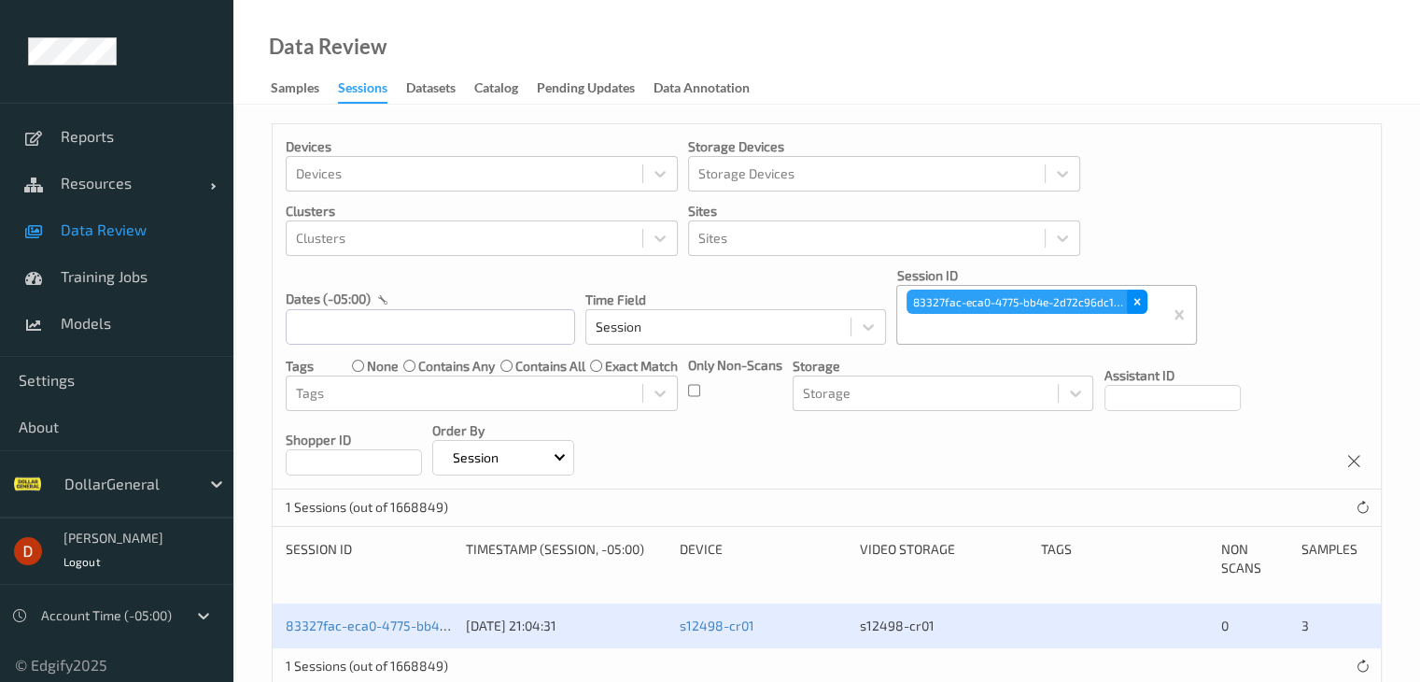
click at [1131, 300] on icon "Remove 83327fac-eca0-4775-bb4e-2d72c96dc1de" at bounding box center [1137, 301] width 13 height 13
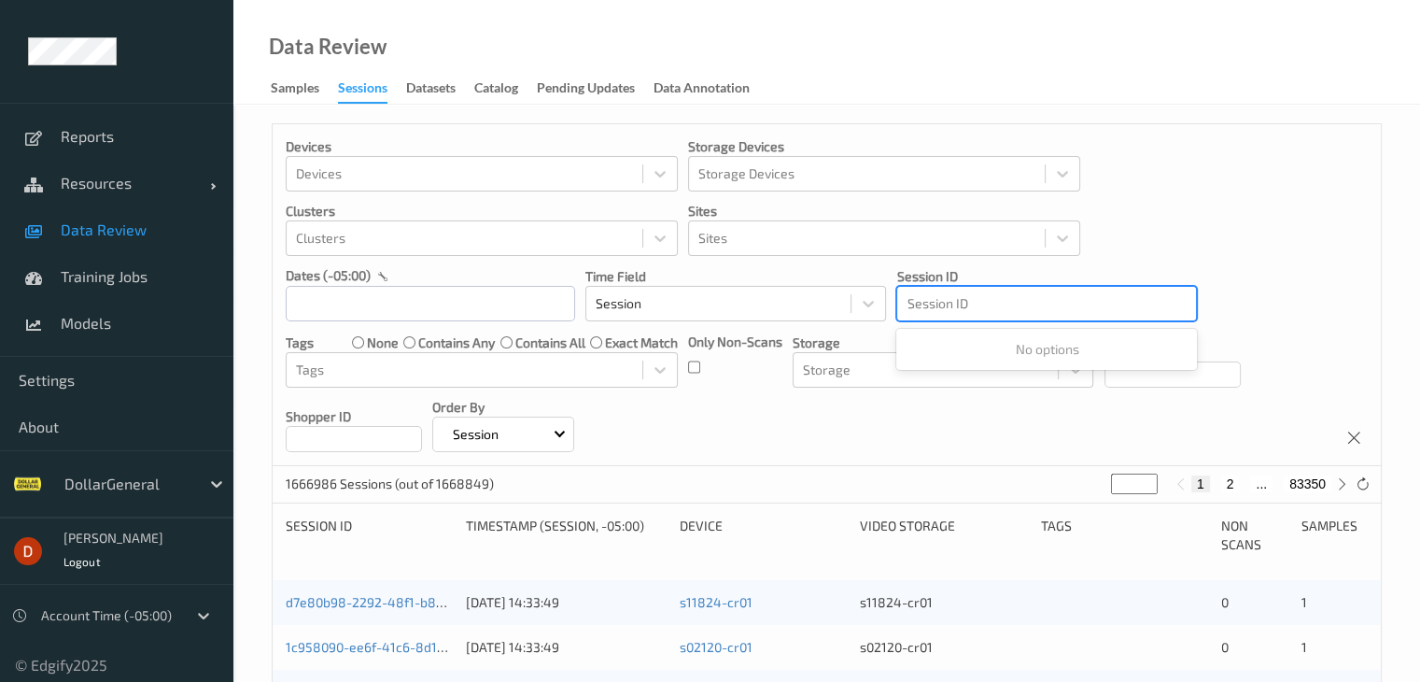
click at [1016, 304] on div at bounding box center [1047, 303] width 280 height 22
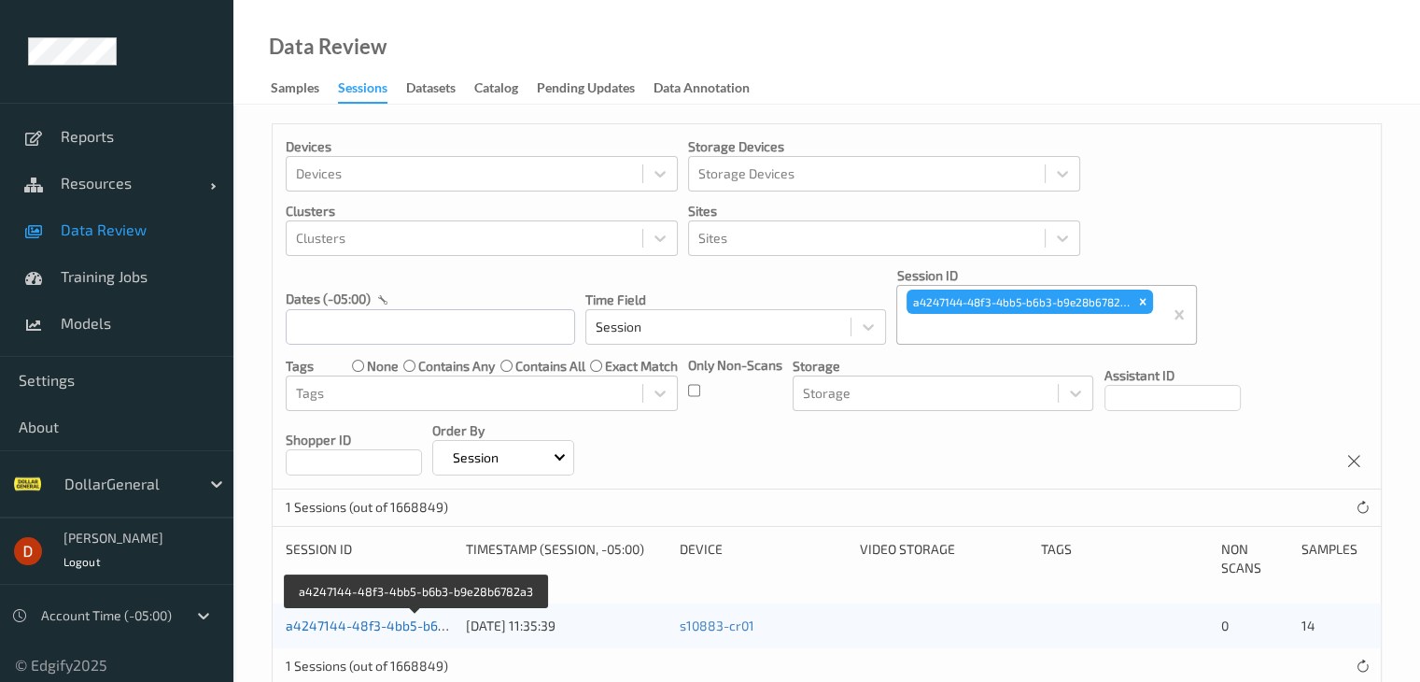
click at [395, 628] on link "a4247144-48f3-4bb5-b6b3-b9e28b6782a3" at bounding box center [417, 625] width 263 height 16
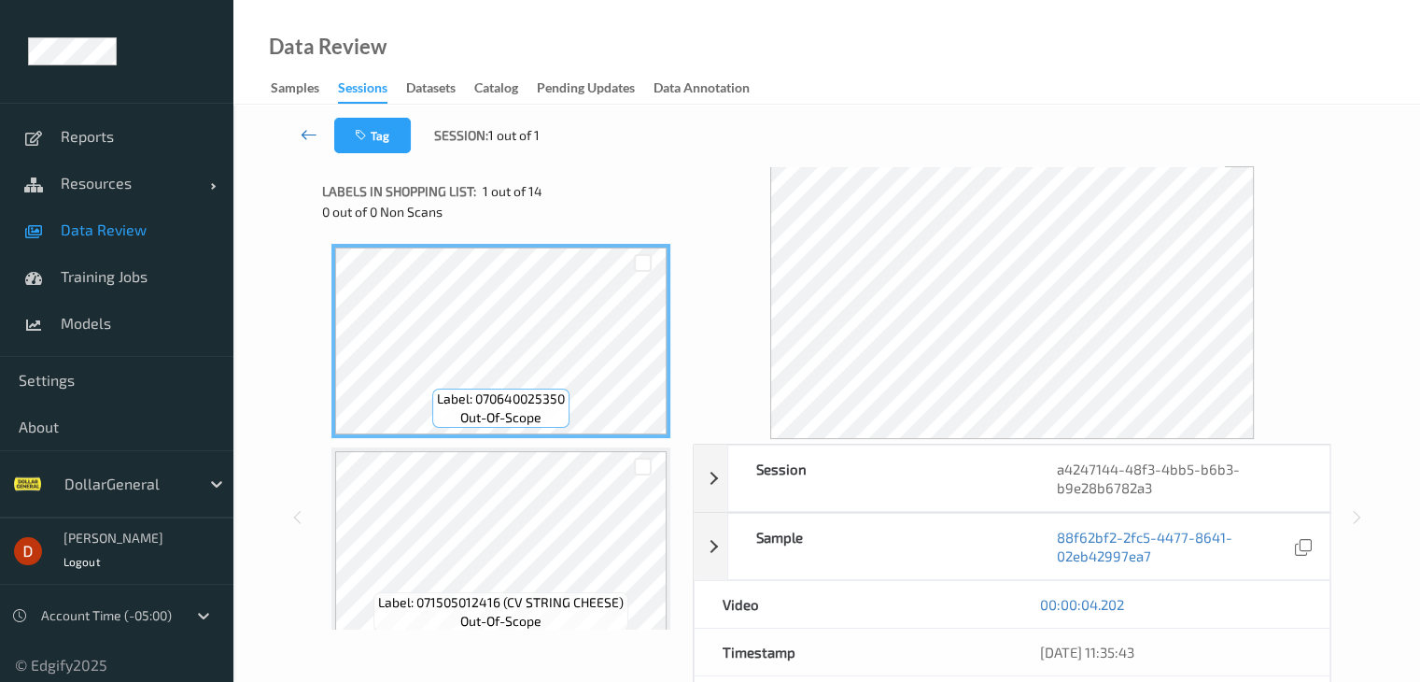
click at [297, 134] on link at bounding box center [309, 135] width 49 height 35
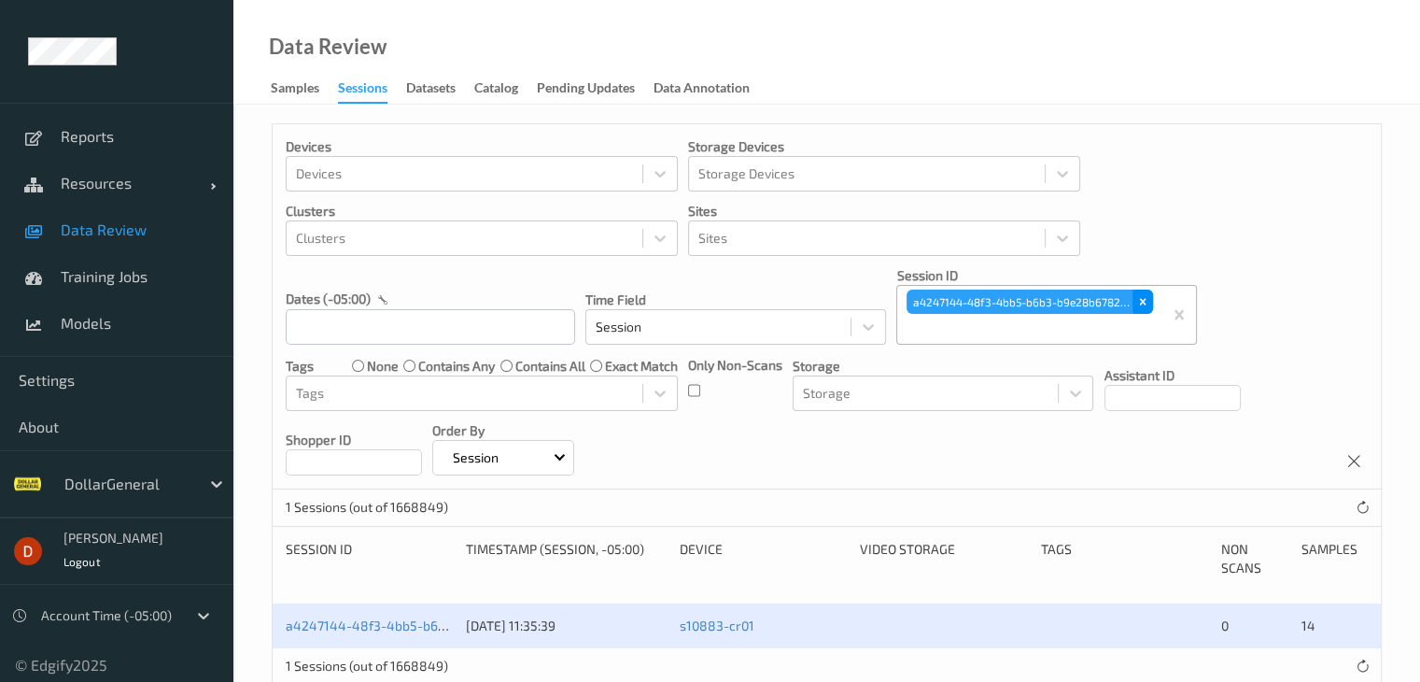
click at [1141, 297] on icon "Remove a4247144-48f3-4bb5-b6b3-b9e28b6782a3" at bounding box center [1143, 301] width 13 height 13
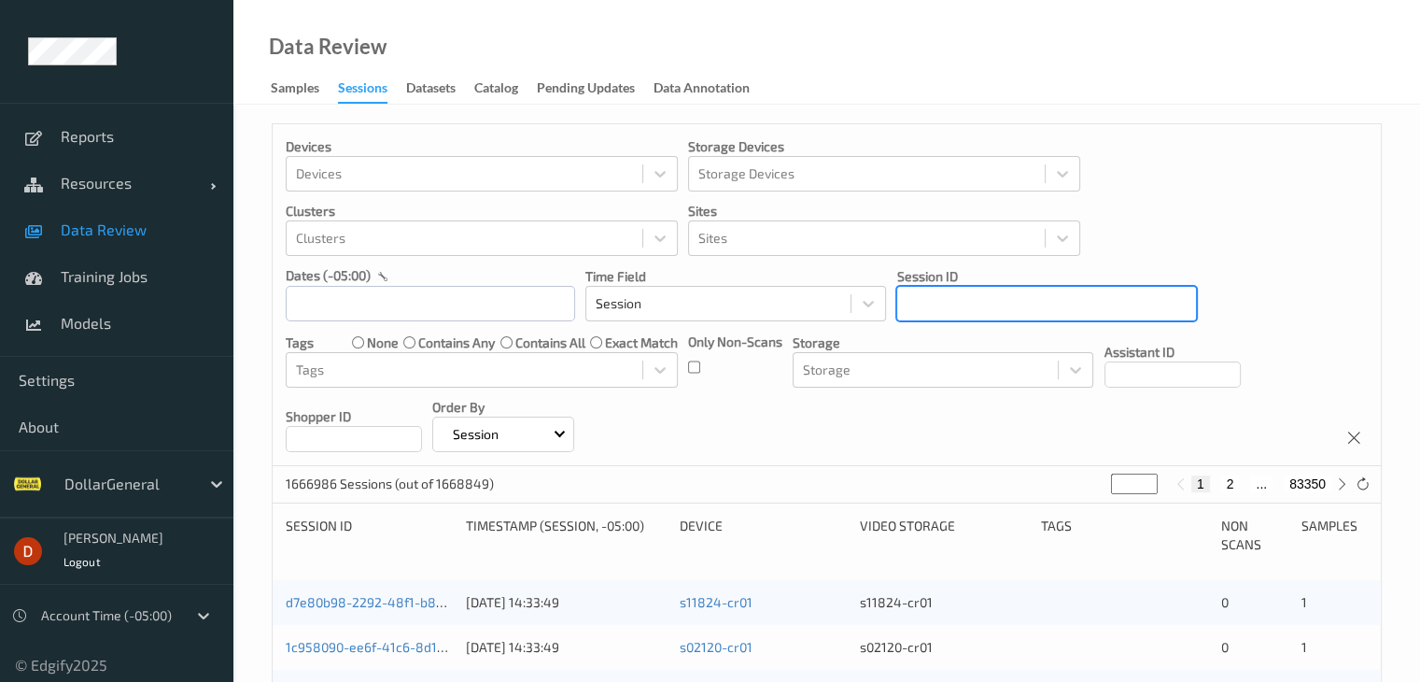
click at [1008, 313] on div at bounding box center [1047, 303] width 280 height 22
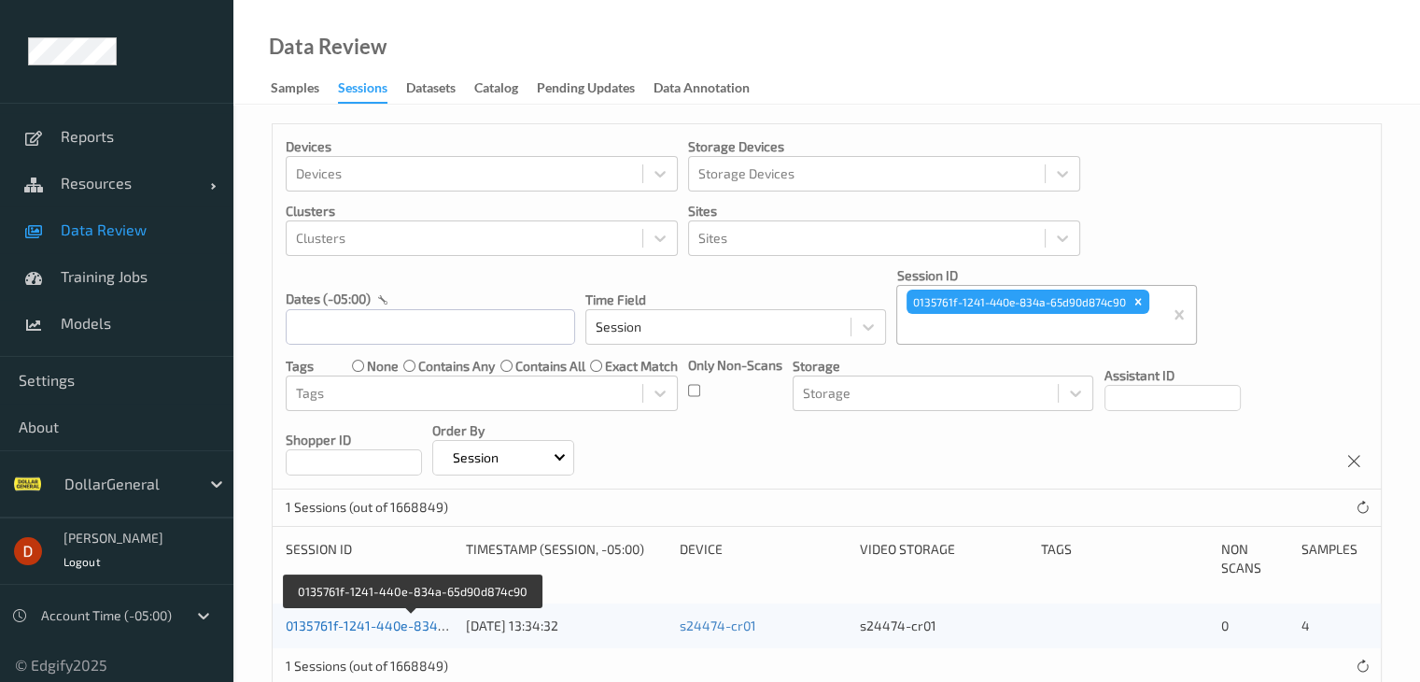
click at [412, 626] on link "0135761f-1241-440e-834a-65d90d874c90" at bounding box center [413, 625] width 255 height 16
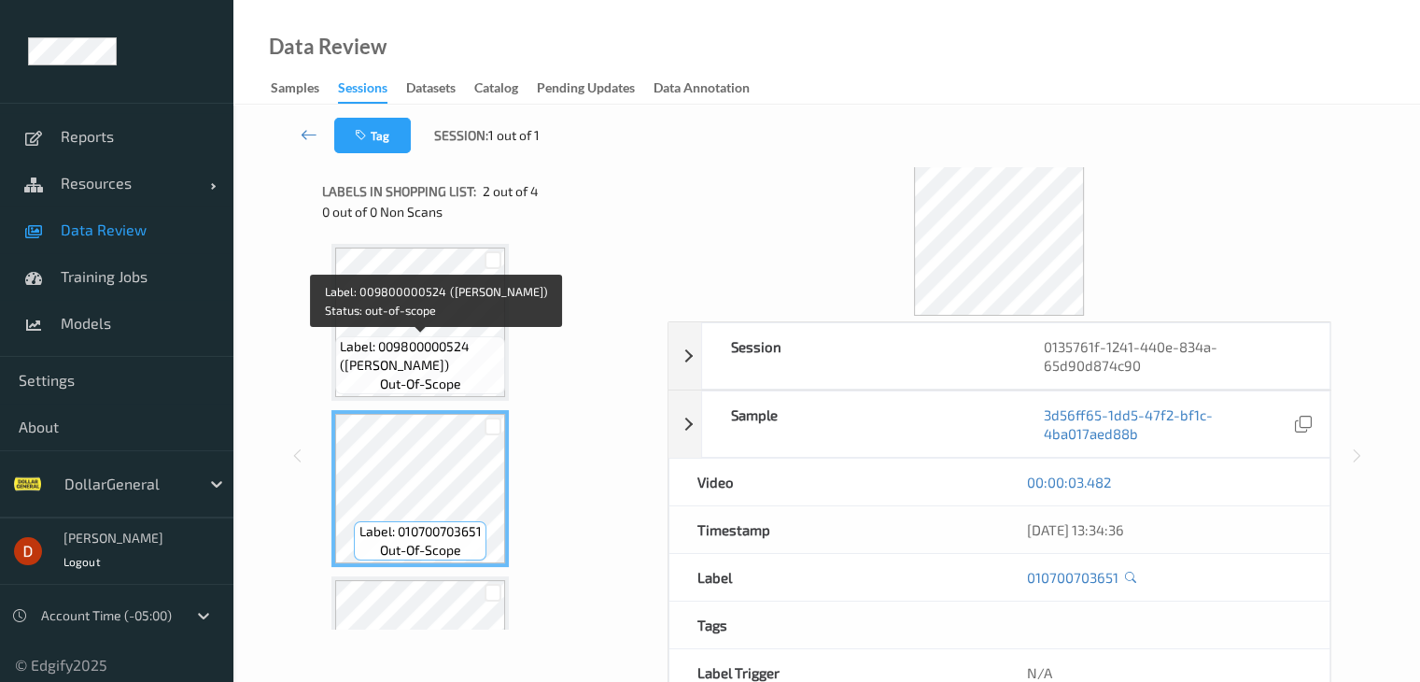
click at [422, 368] on span "Label: 009800000524 (KINDER JOY)" at bounding box center [420, 355] width 161 height 37
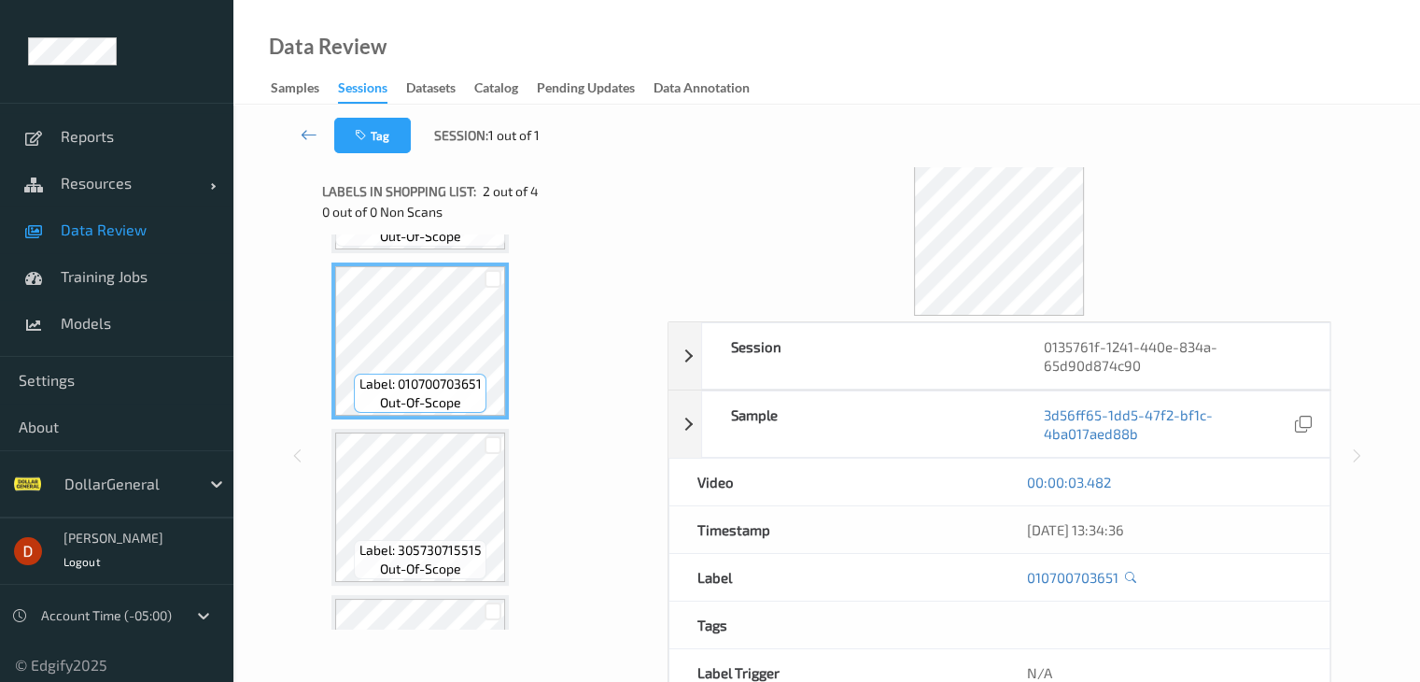
scroll to position [280, 0]
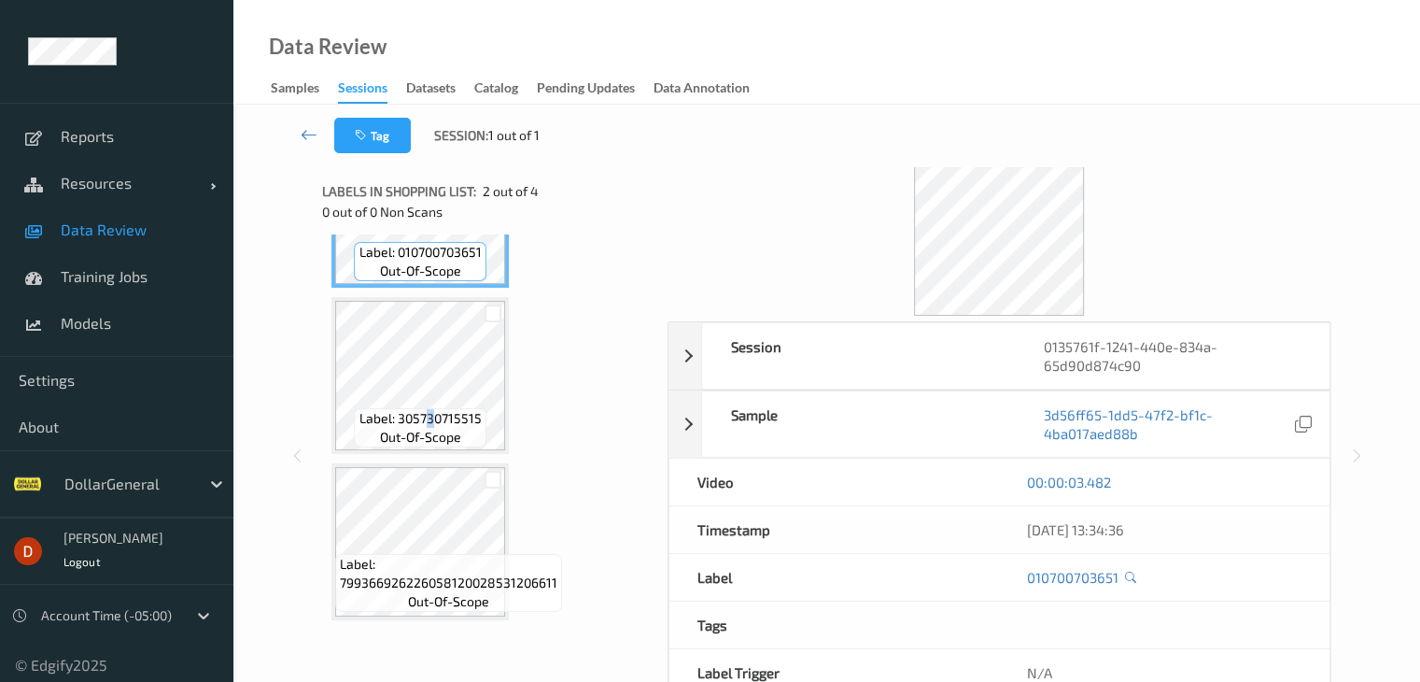
click at [431, 421] on span "Label: 305730715515" at bounding box center [421, 418] width 122 height 19
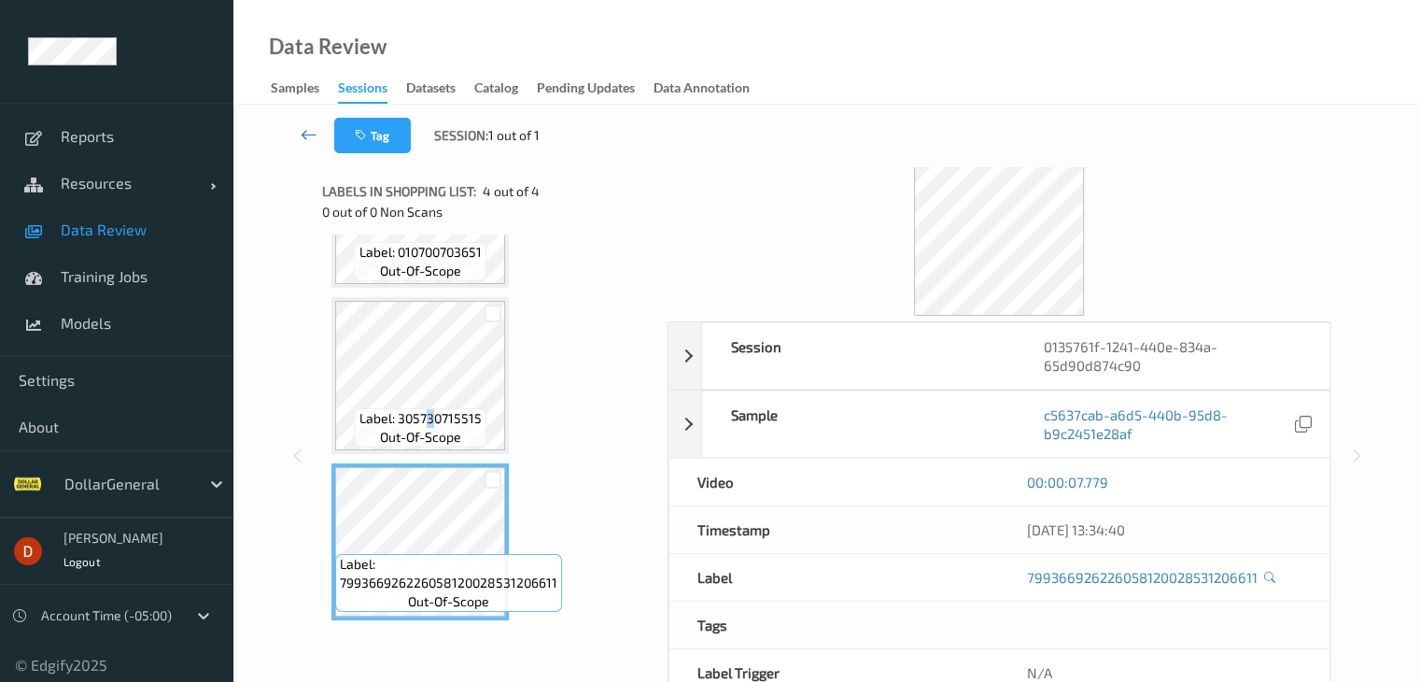
click at [298, 131] on link at bounding box center [309, 135] width 49 height 35
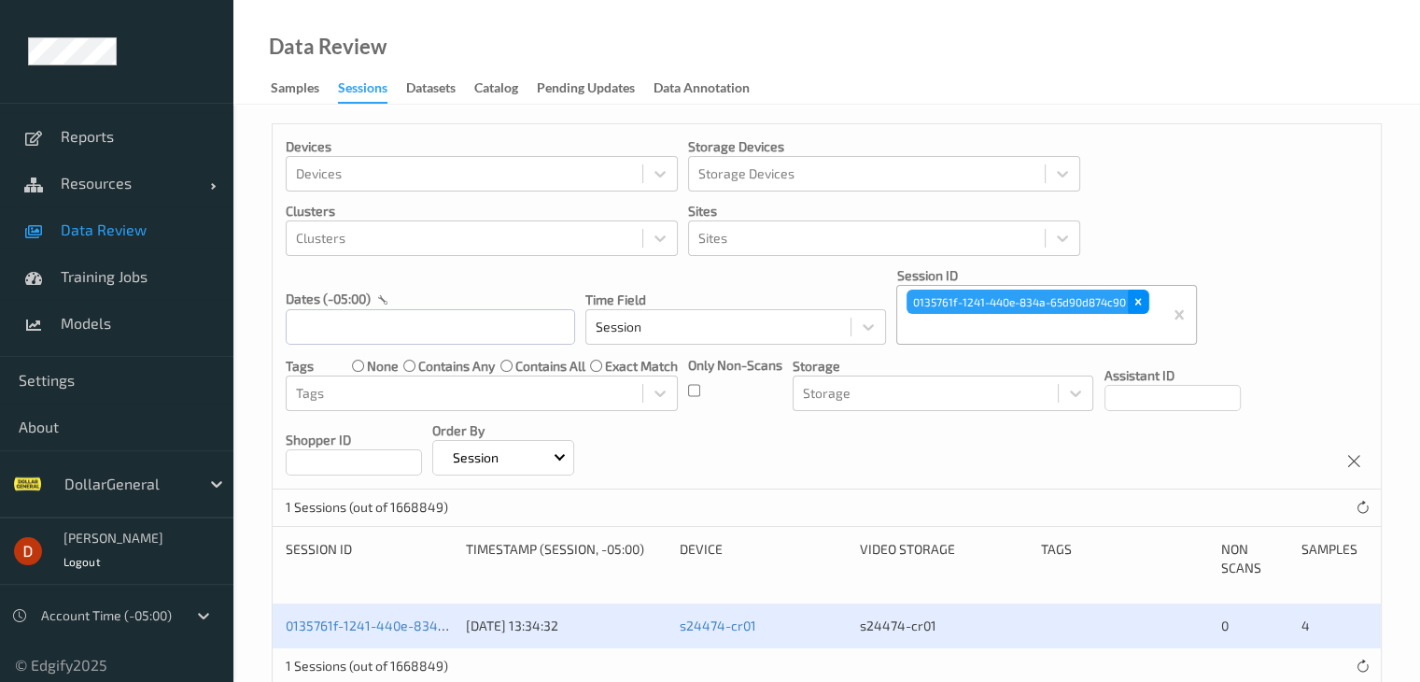
click at [1133, 303] on icon "Remove 0135761f-1241-440e-834a-65d90d874c90" at bounding box center [1138, 301] width 13 height 13
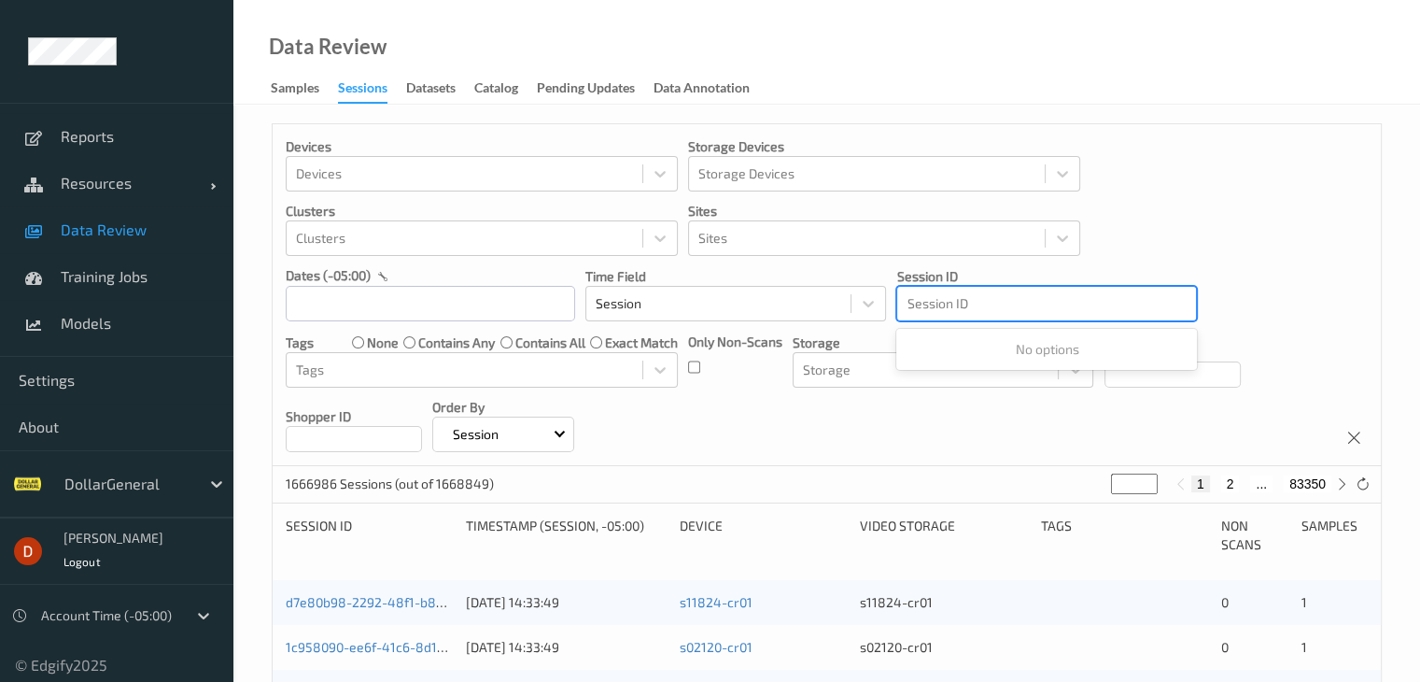
click at [1029, 307] on div at bounding box center [1047, 303] width 280 height 22
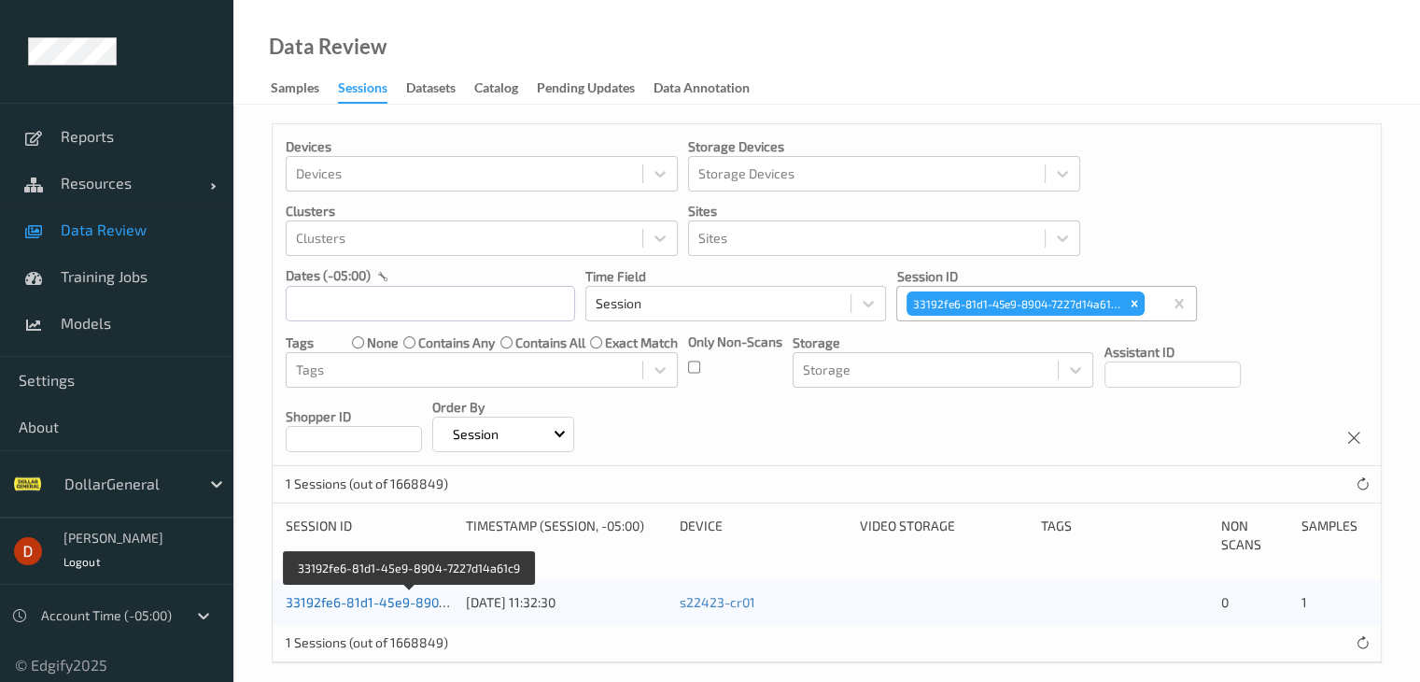
click at [406, 603] on link "33192fe6-81d1-45e9-8904-7227d14a61c9" at bounding box center [411, 602] width 250 height 16
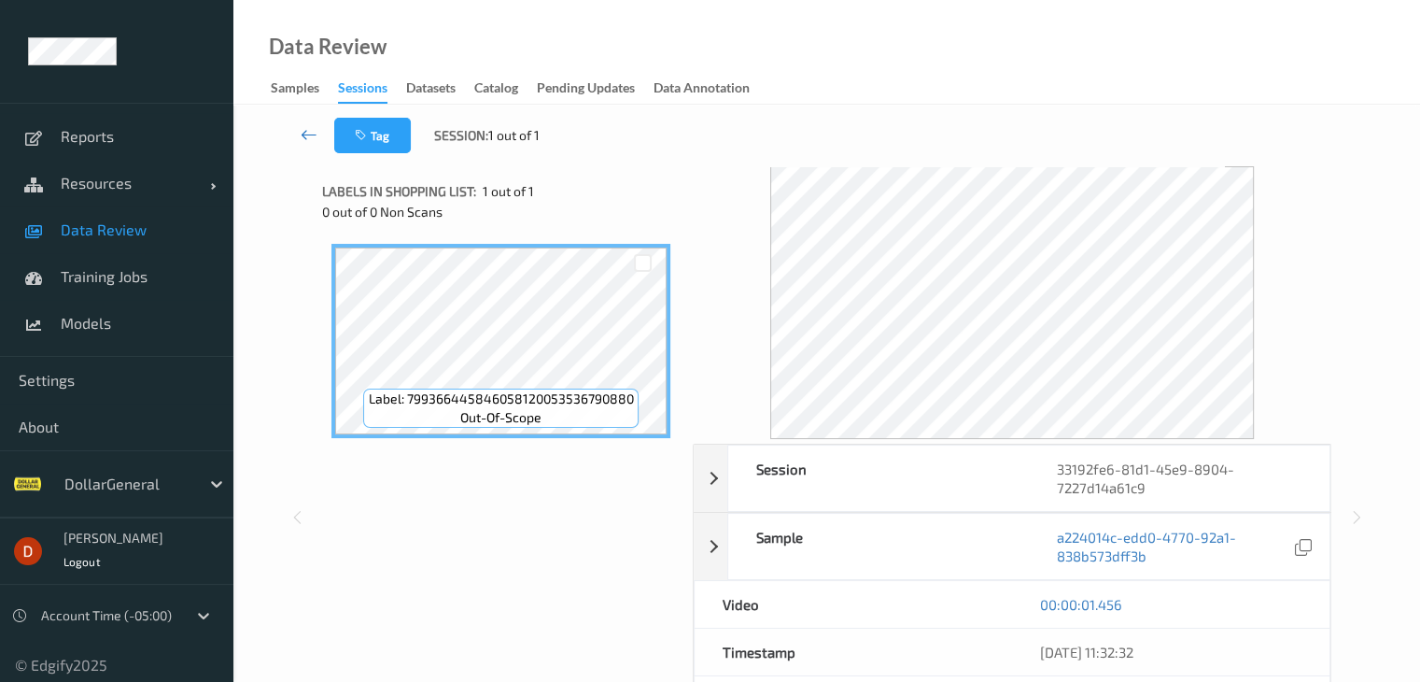
click at [301, 129] on icon at bounding box center [309, 134] width 17 height 19
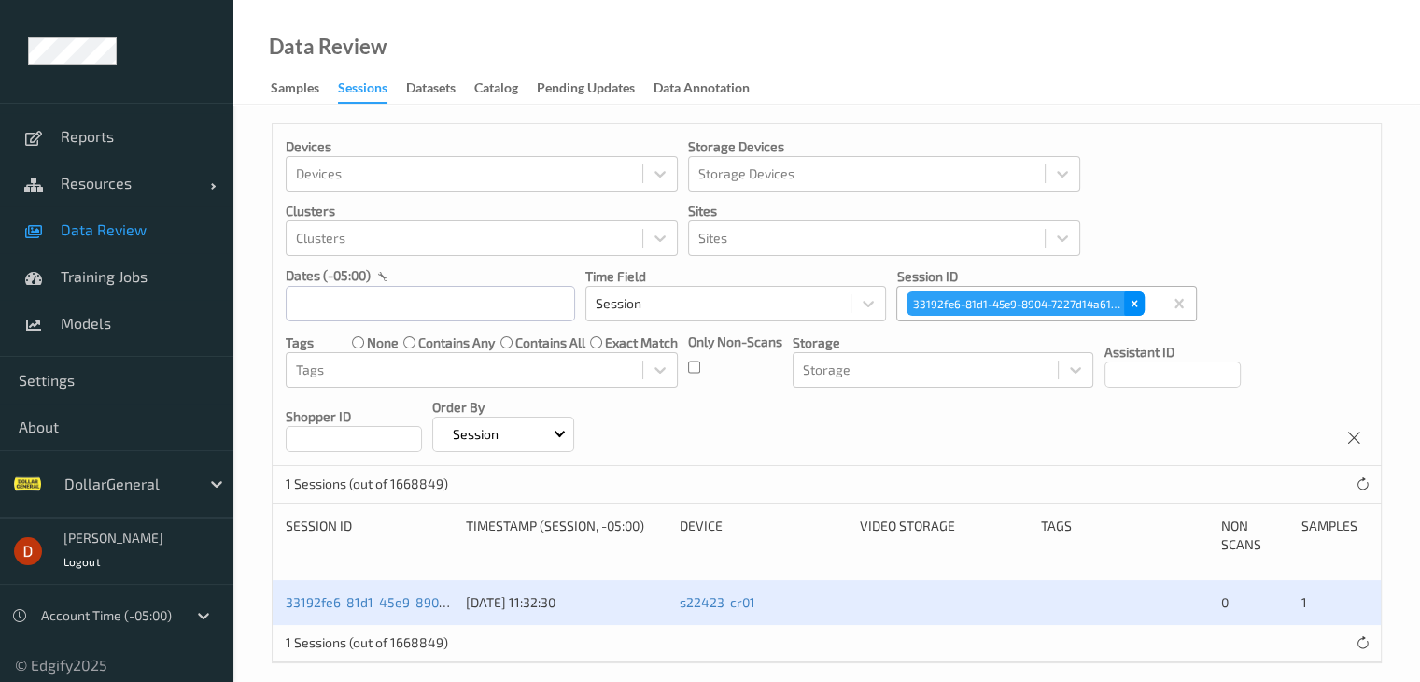
click at [1128, 303] on icon "Remove 33192fe6-81d1-45e9-8904-7227d14a61c9" at bounding box center [1134, 303] width 13 height 13
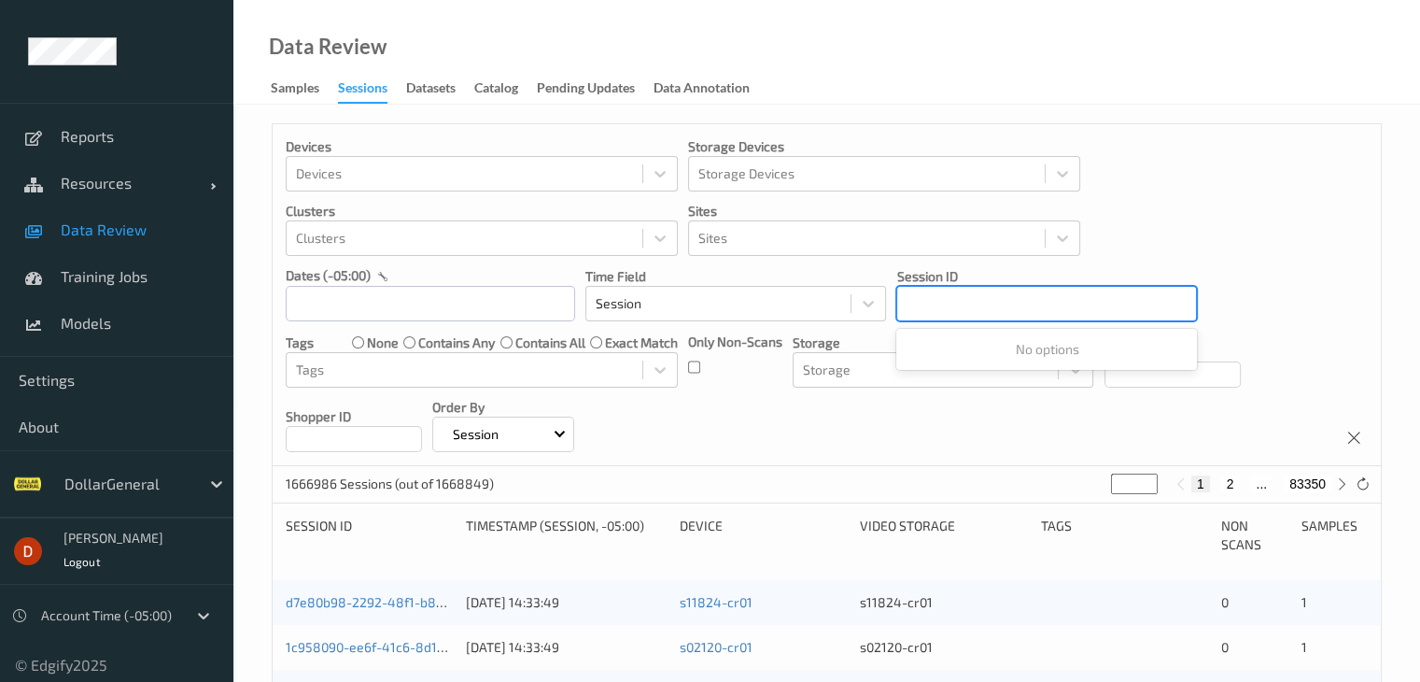
click at [1007, 306] on div at bounding box center [1047, 303] width 280 height 22
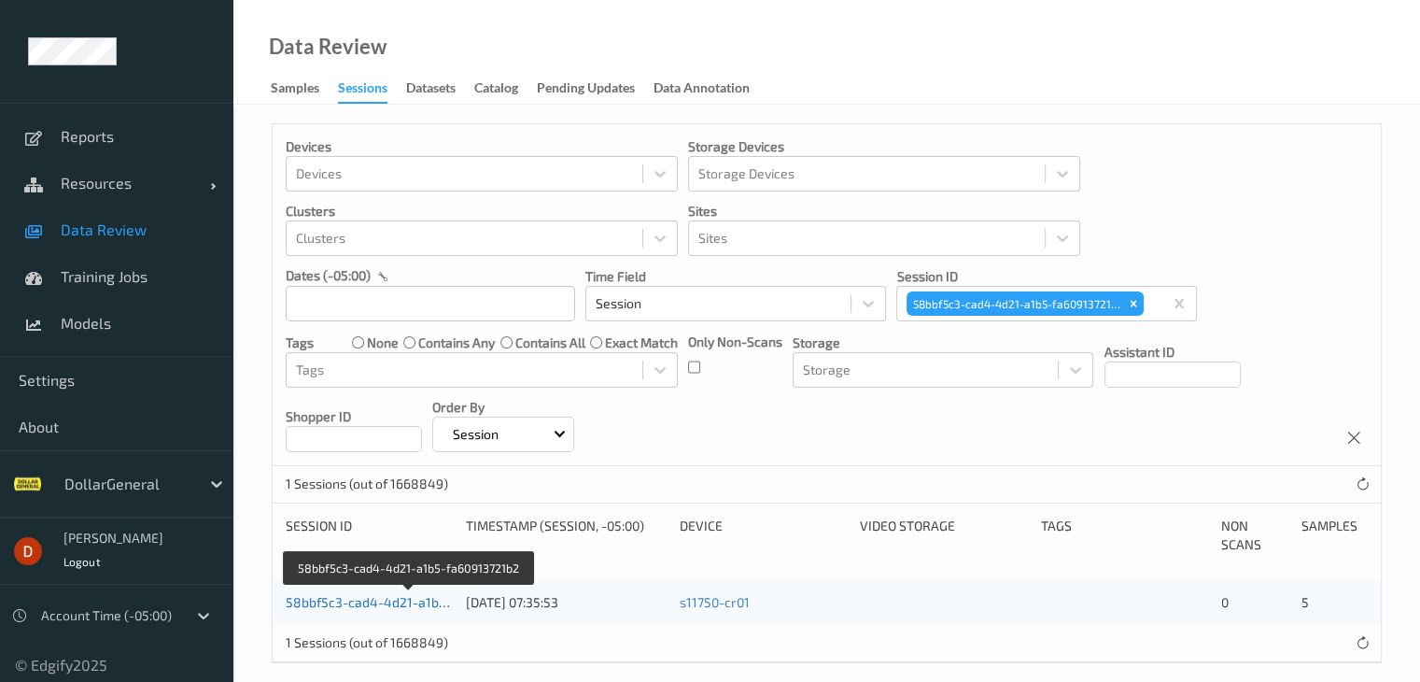
click at [365, 602] on link "58bbf5c3-cad4-4d21-a1b5-fa60913721b2" at bounding box center [410, 602] width 248 height 16
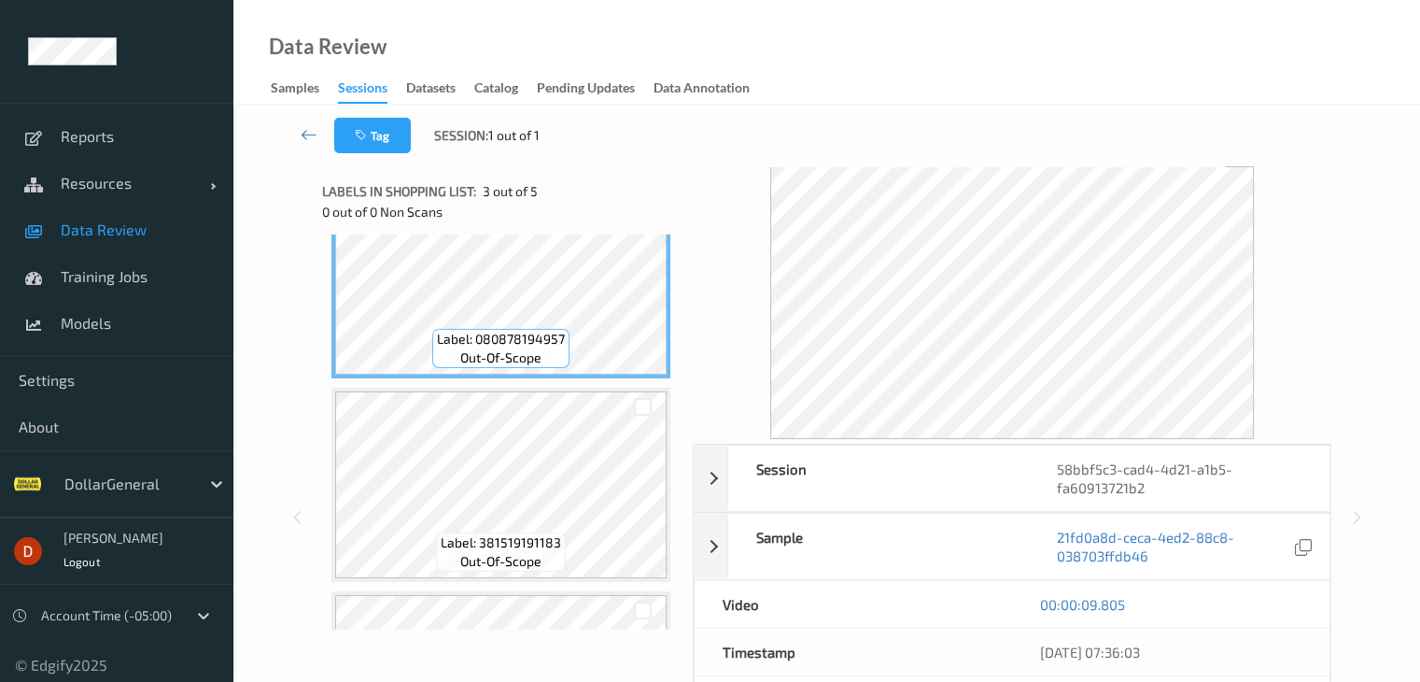
scroll to position [560, 0]
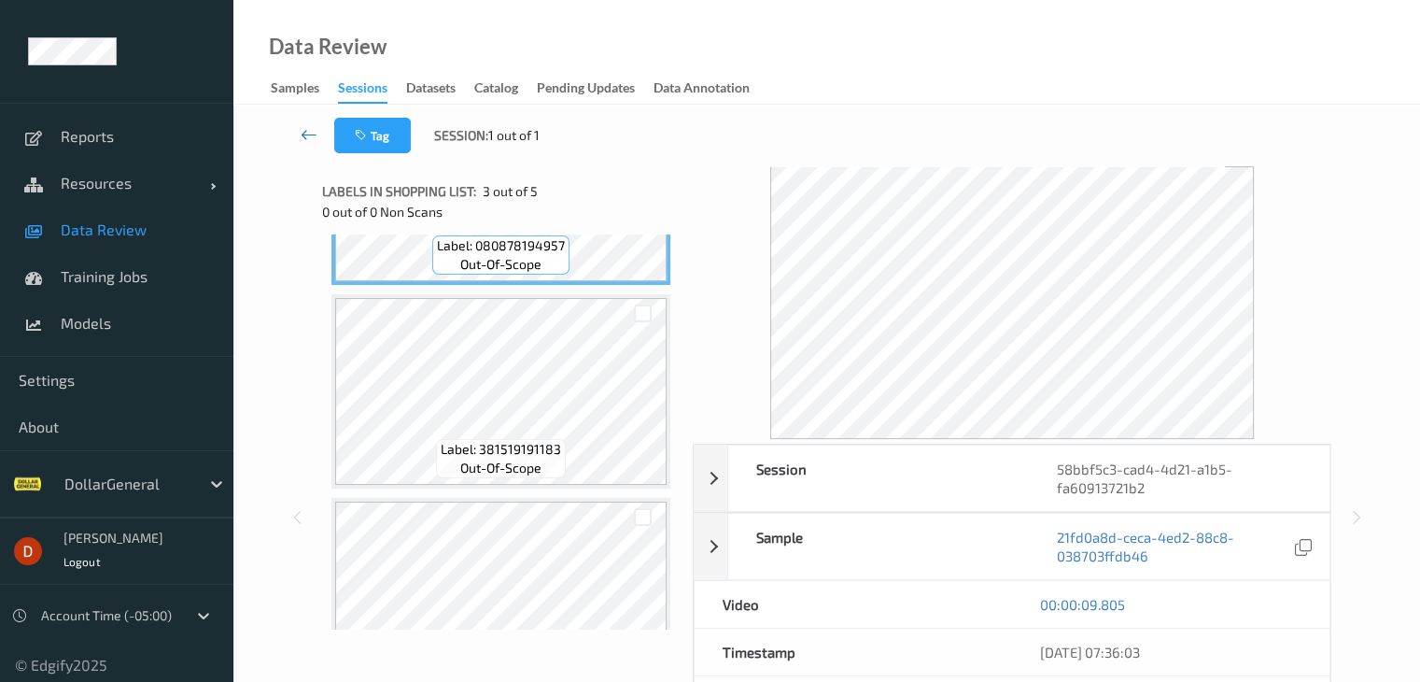
click at [306, 137] on icon at bounding box center [309, 134] width 17 height 19
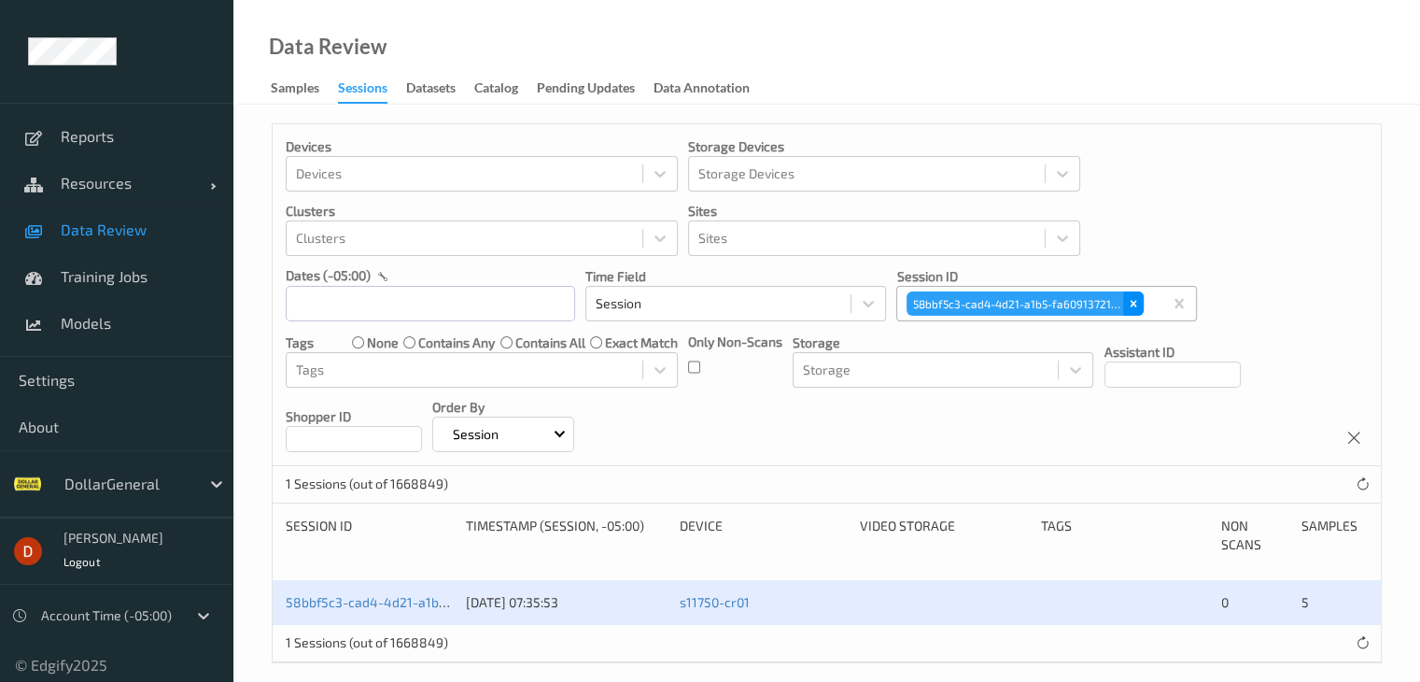
click at [1133, 300] on icon "Remove 58bbf5c3-cad4-4d21-a1b5-fa60913721b2" at bounding box center [1133, 303] width 13 height 13
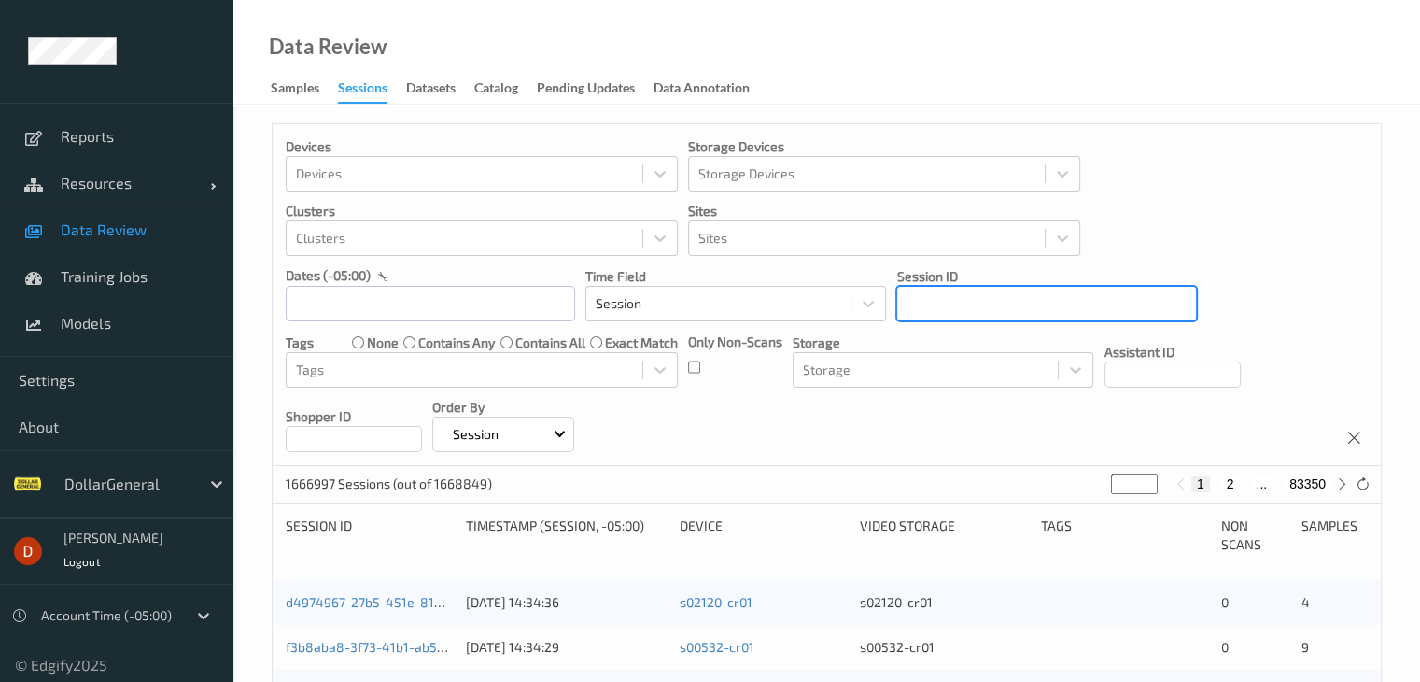
click at [1047, 302] on div at bounding box center [1047, 303] width 280 height 22
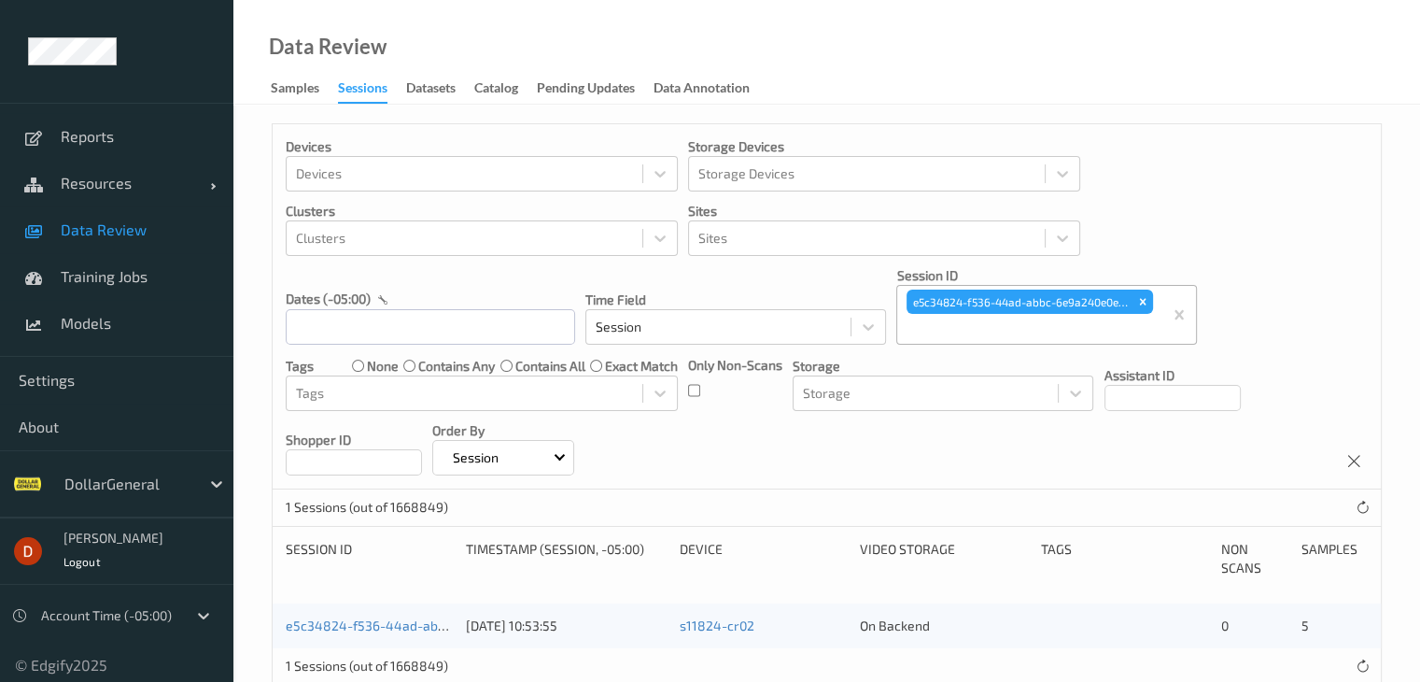
click at [431, 633] on div "e5c34824-f536-44ad-abbc-6e9a240e0ebb" at bounding box center [369, 625] width 167 height 19
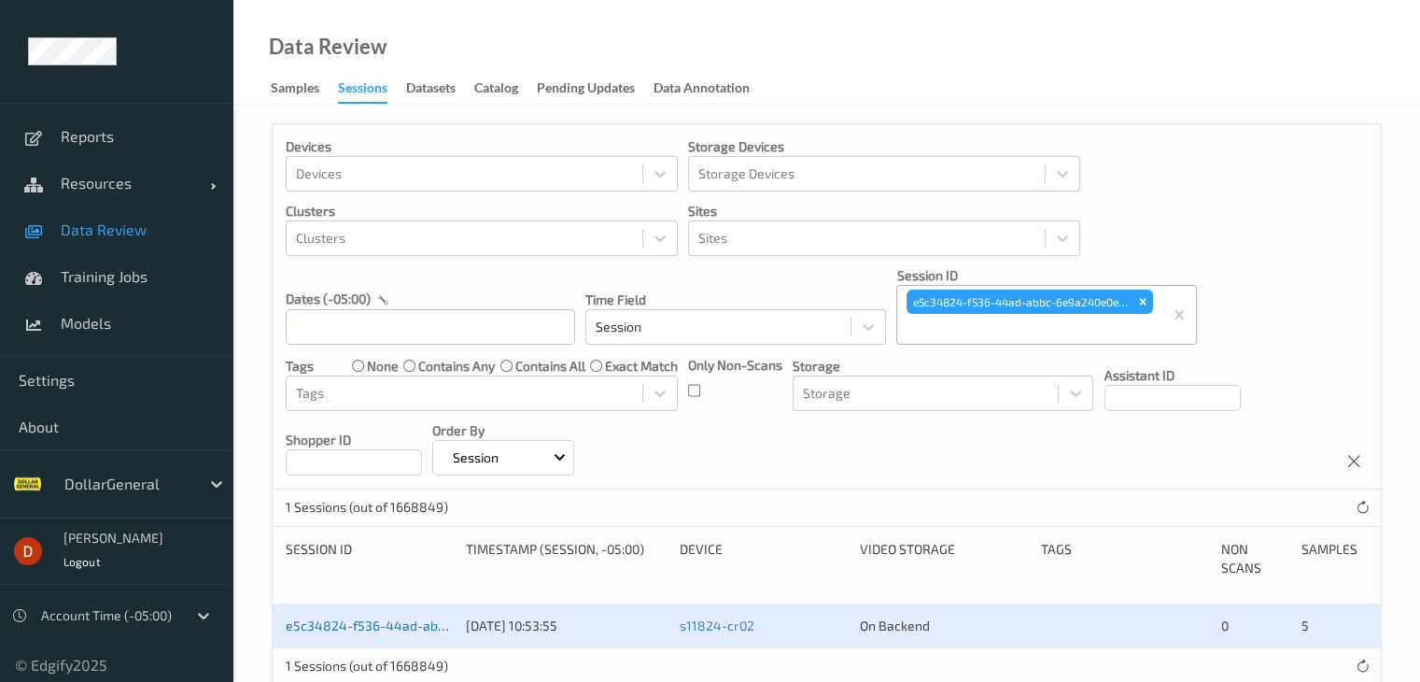
click at [433, 624] on link "e5c34824-f536-44ad-abbc-6e9a240e0ebb" at bounding box center [417, 625] width 262 height 16
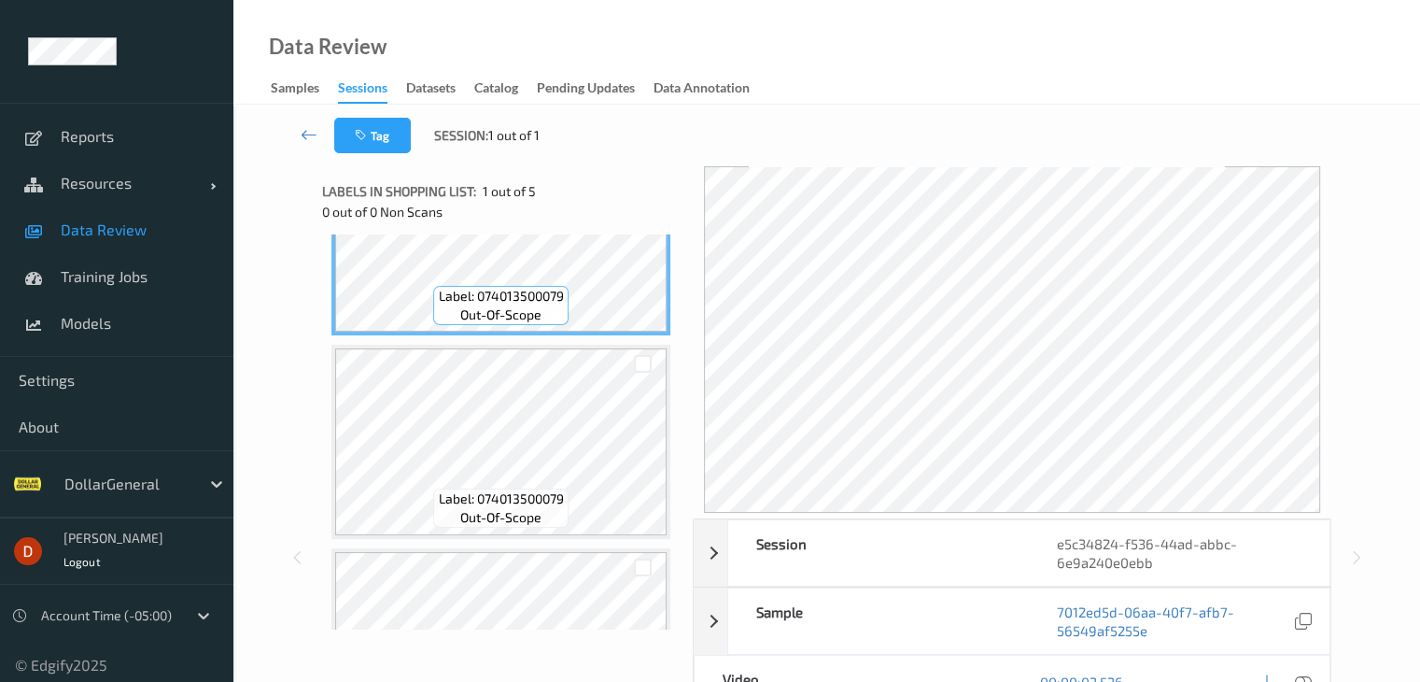
scroll to position [280, 0]
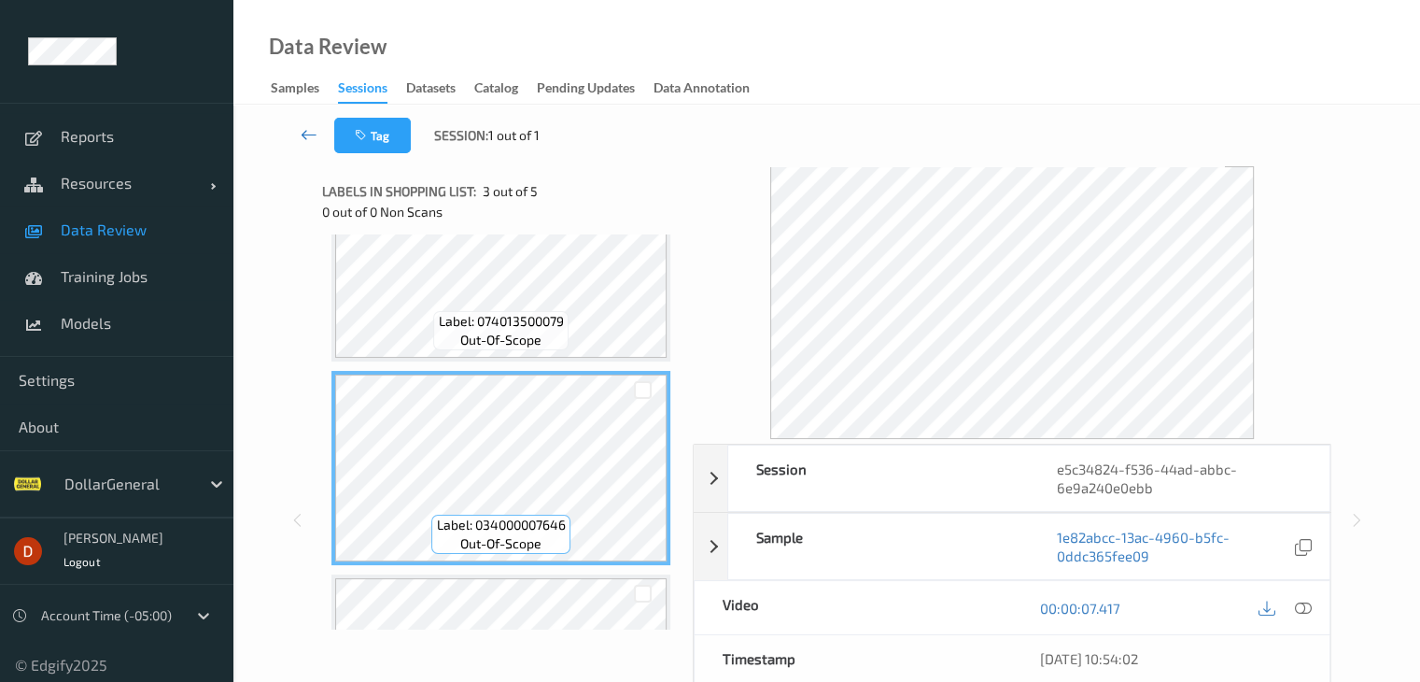
click at [310, 132] on icon at bounding box center [309, 134] width 17 height 19
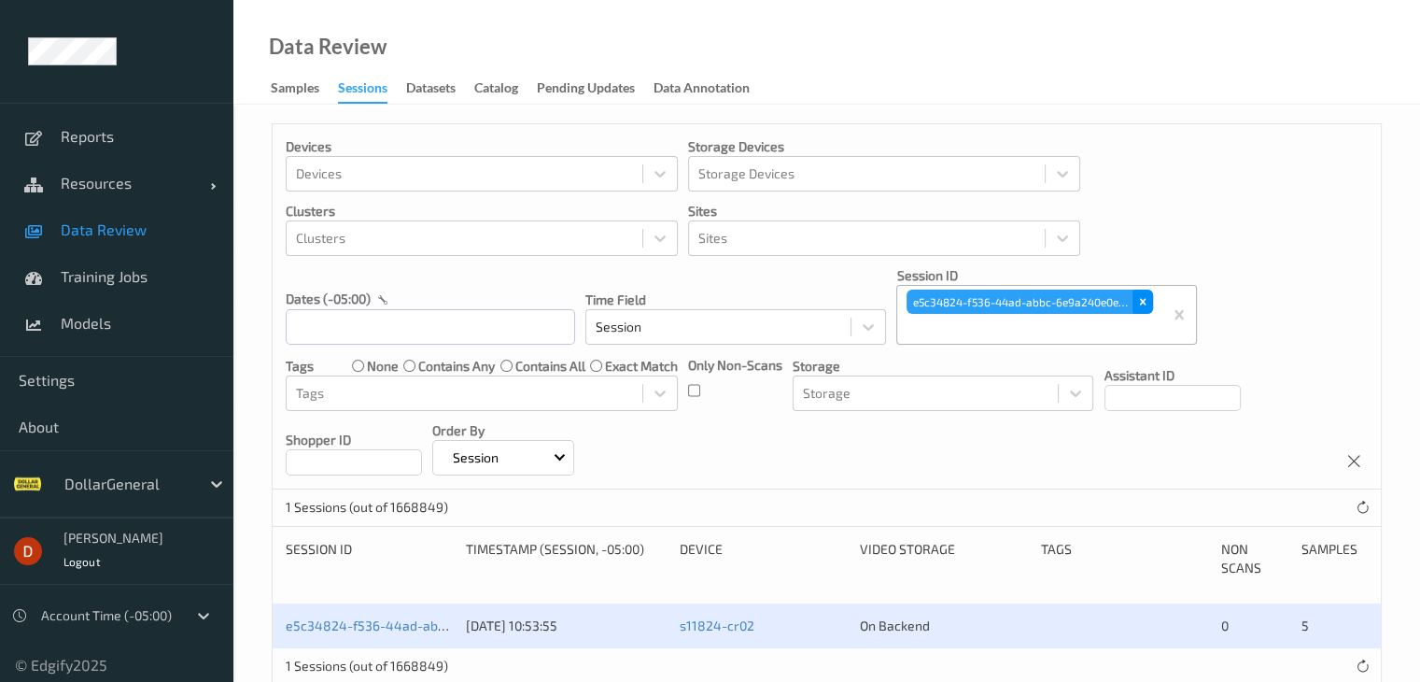
click at [1147, 304] on icon "Remove e5c34824-f536-44ad-abbc-6e9a240e0ebb" at bounding box center [1143, 301] width 13 height 13
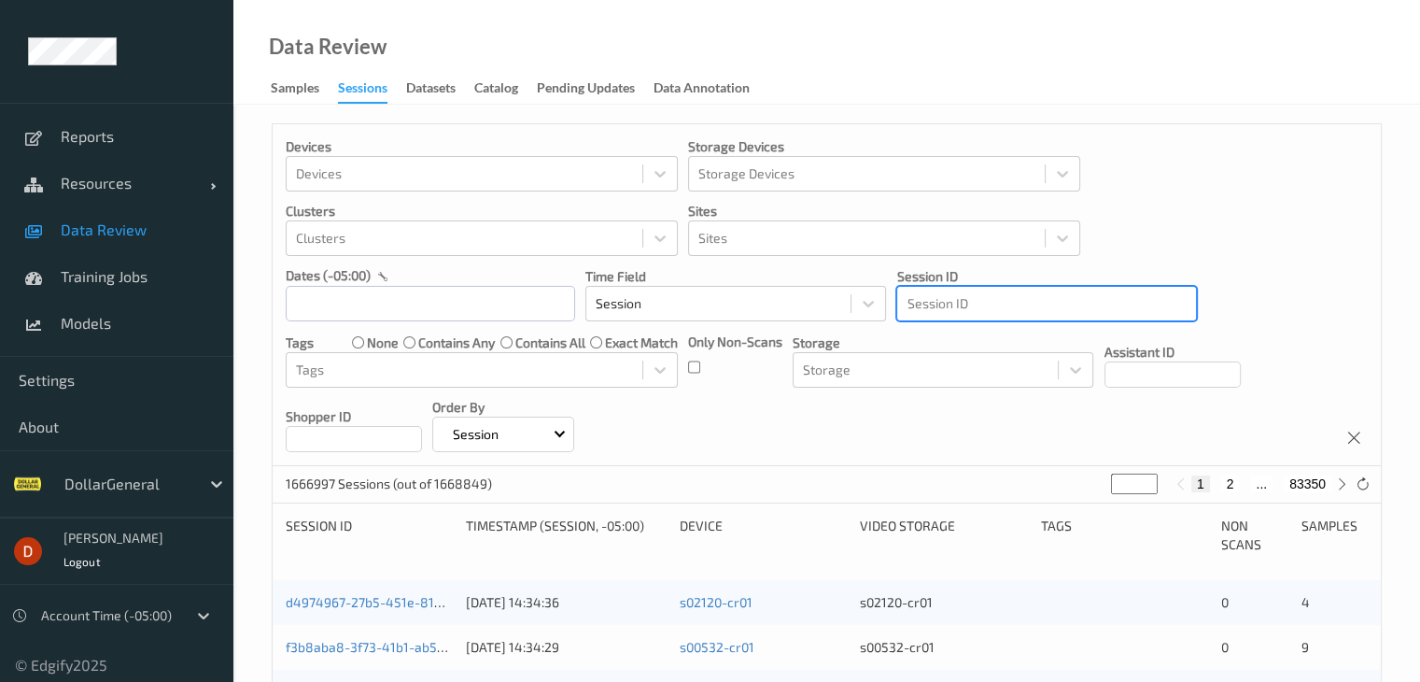
click at [992, 308] on div at bounding box center [1047, 303] width 280 height 22
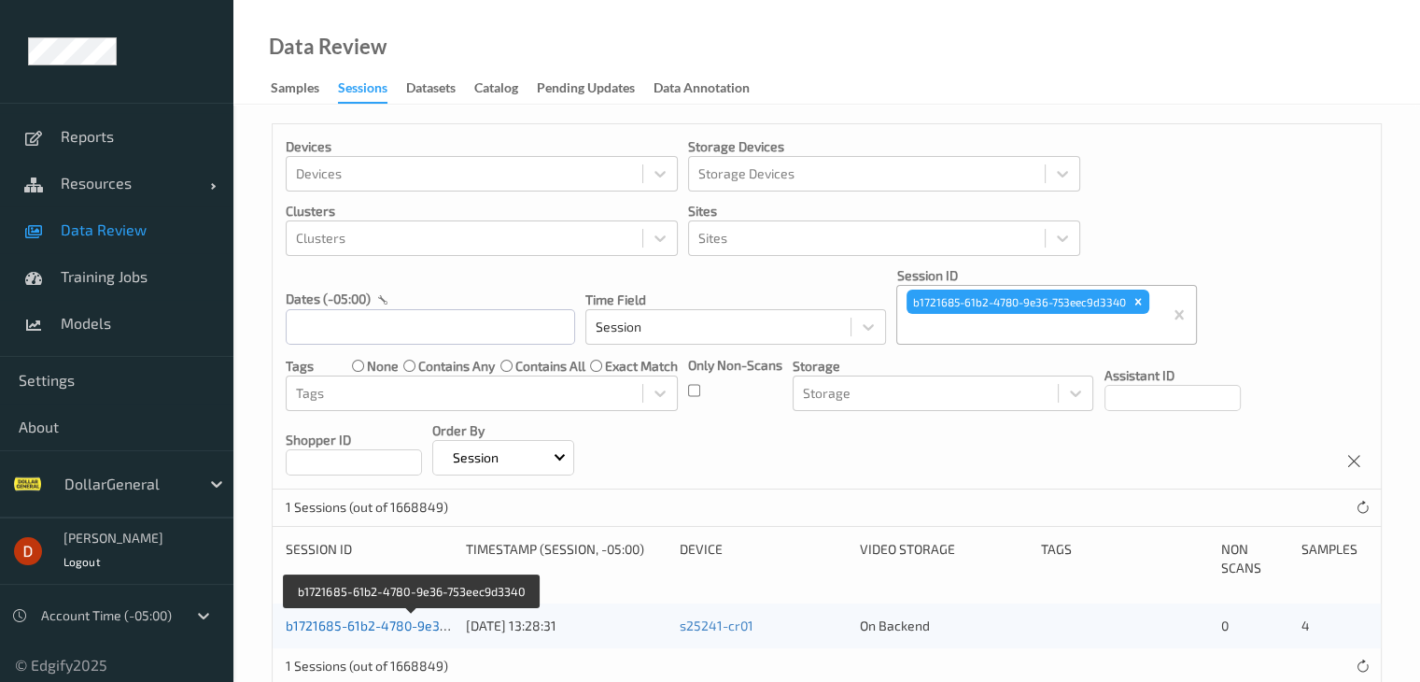
click at [346, 632] on div "b1721685-61b2-4780-9e36-753eec9d3340" at bounding box center [369, 625] width 167 height 19
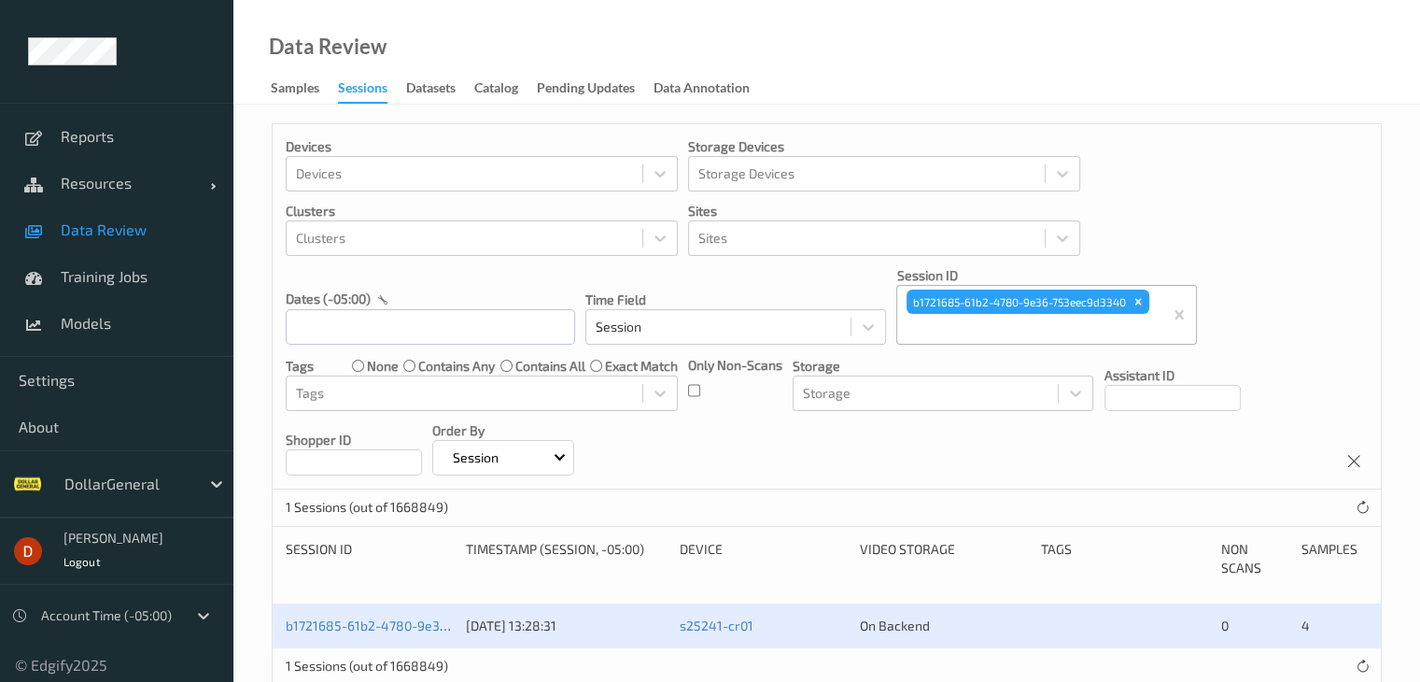
click at [366, 611] on div "b1721685-61b2-4780-9e36-753eec9d3340 16/07/2025 13:28:31 s25241-cr01 On Backend…" at bounding box center [827, 625] width 1109 height 45
click at [366, 616] on div "b1721685-61b2-4780-9e36-753eec9d3340" at bounding box center [369, 625] width 167 height 19
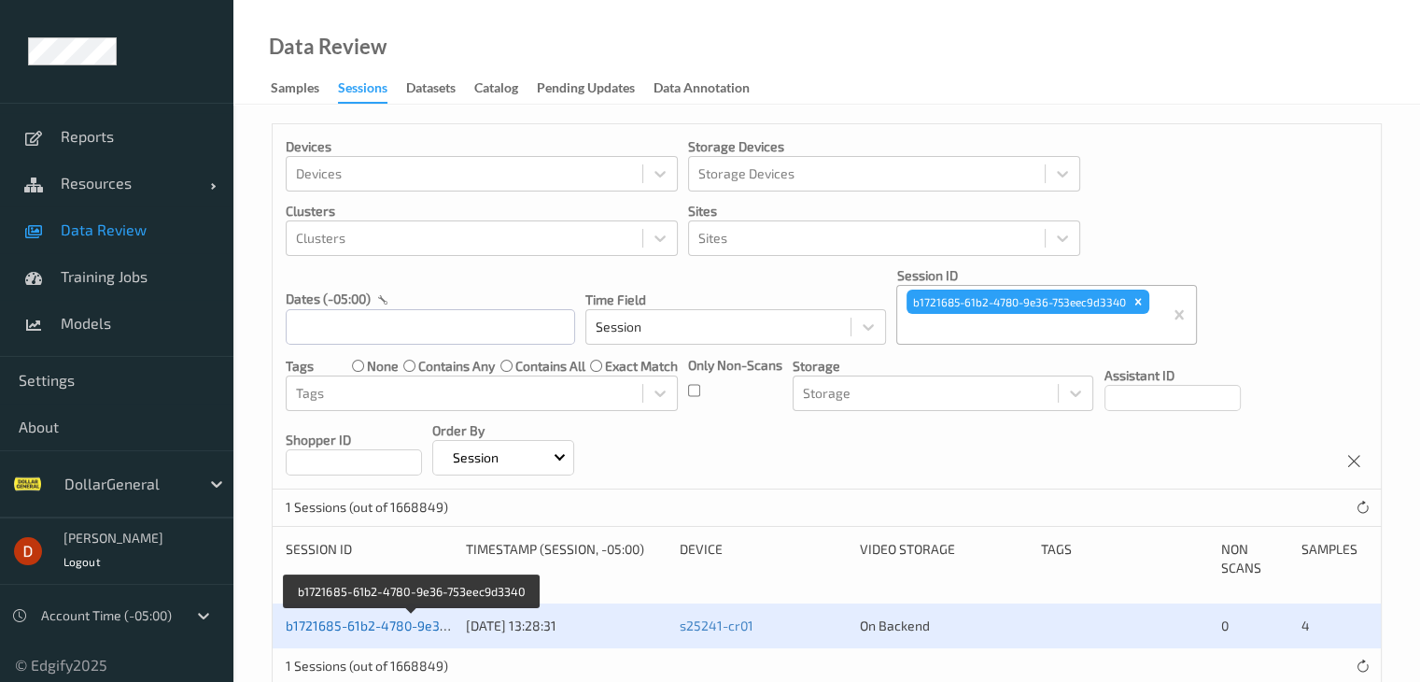
click at [370, 625] on link "b1721685-61b2-4780-9e36-753eec9d3340" at bounding box center [413, 625] width 255 height 16
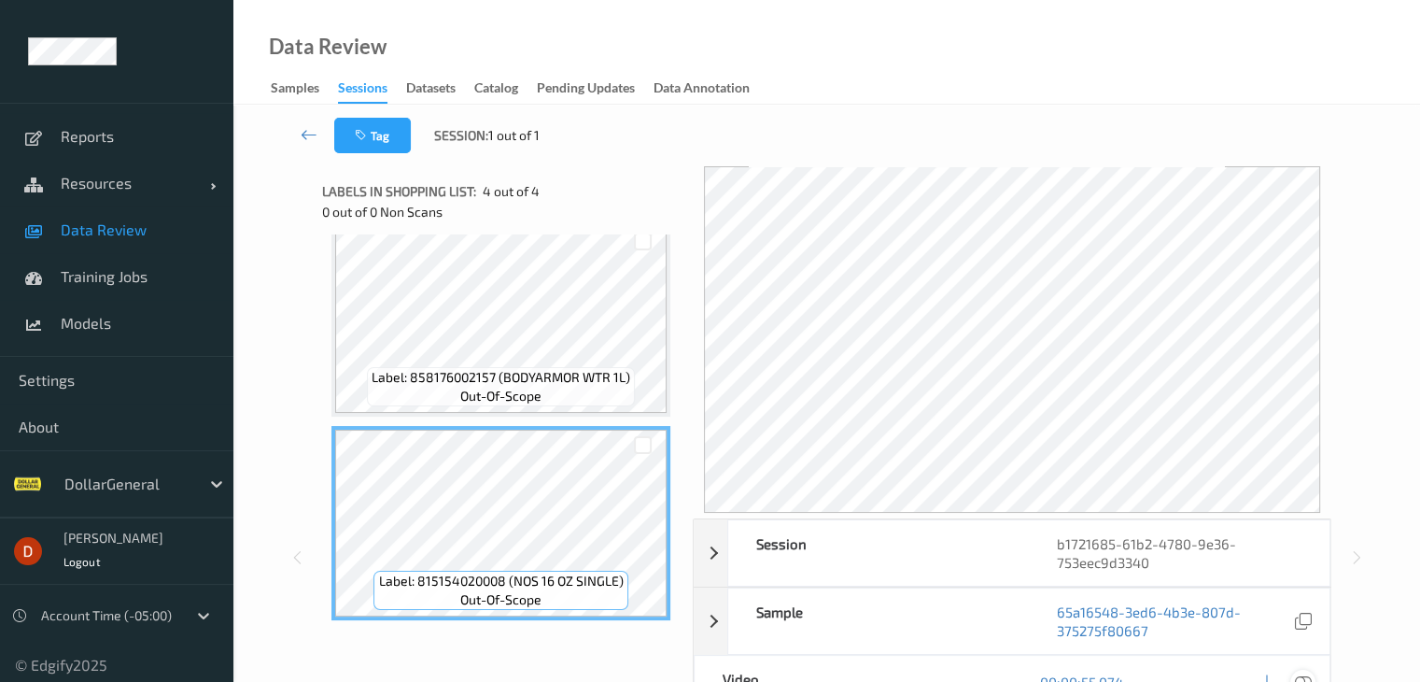
click at [1300, 677] on icon at bounding box center [1302, 681] width 17 height 17
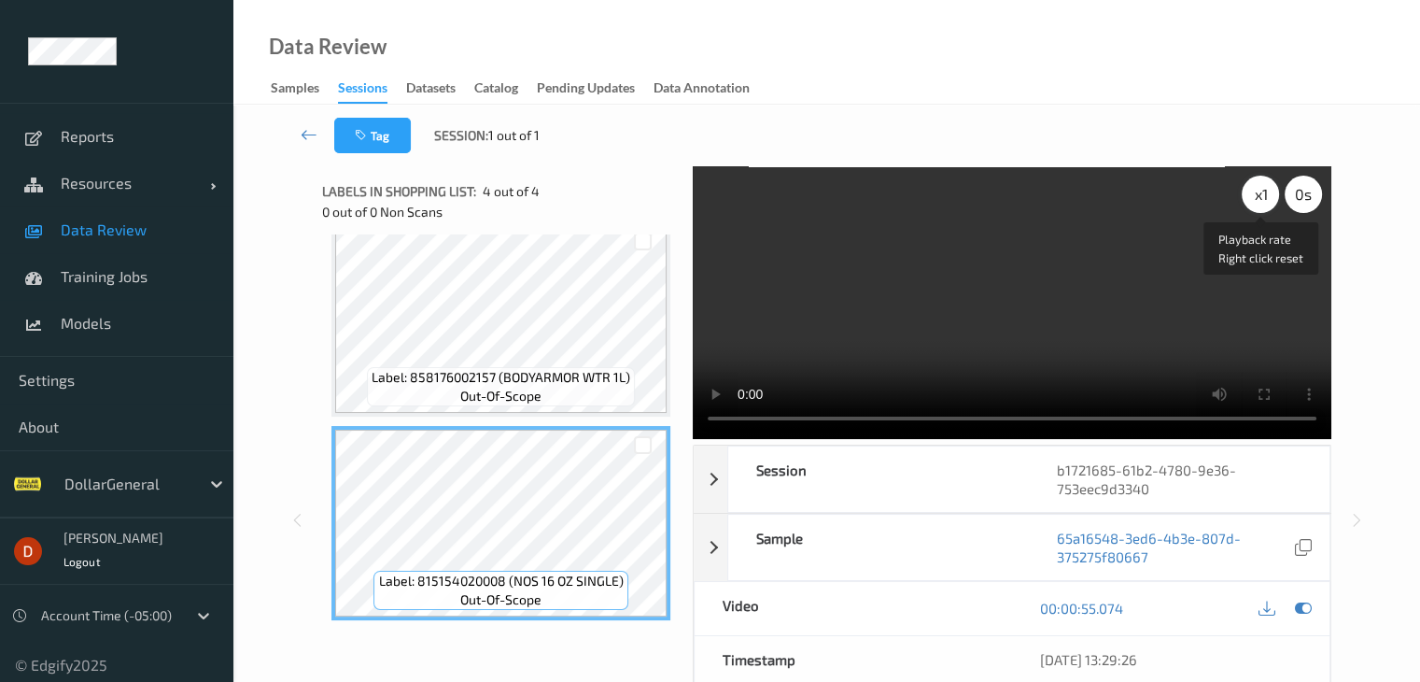
click at [1260, 197] on div "x 1" at bounding box center [1260, 194] width 37 height 37
click at [1260, 199] on div "x 2" at bounding box center [1260, 194] width 37 height 37
click at [304, 135] on icon at bounding box center [309, 134] width 17 height 19
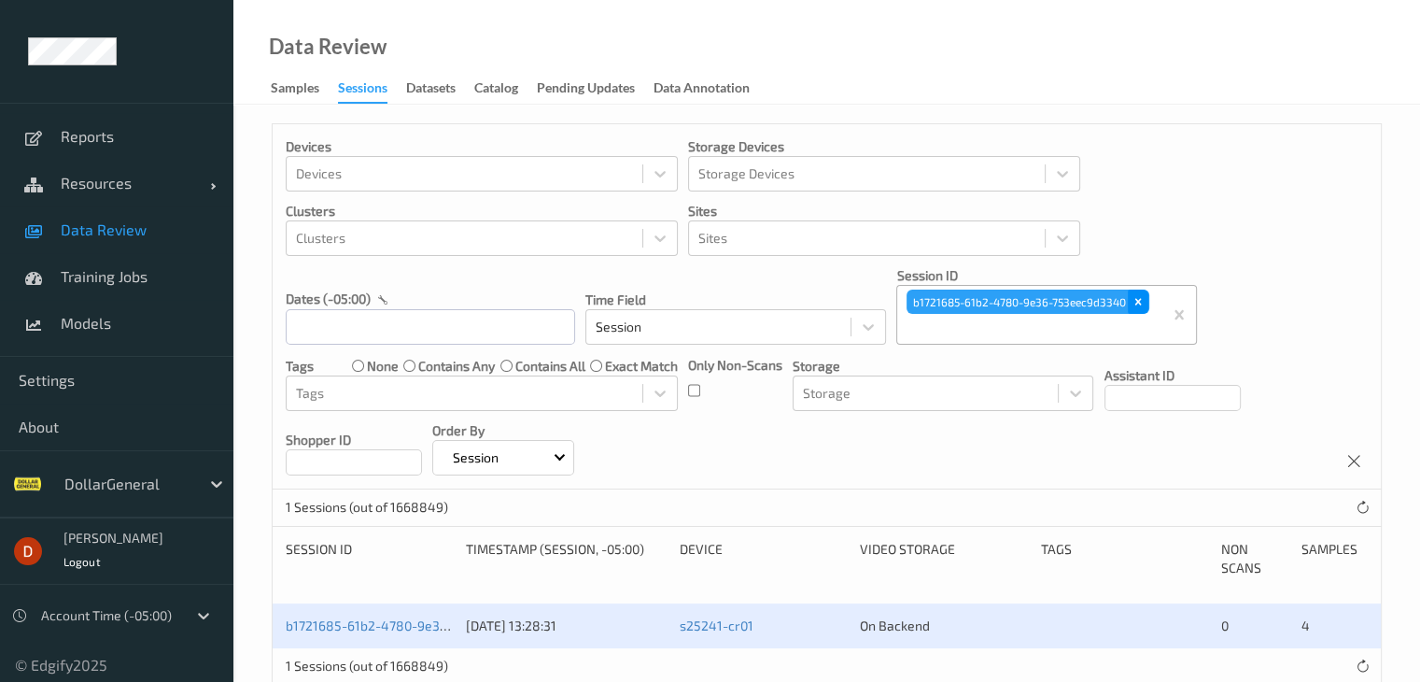
click at [1143, 302] on icon "Remove b1721685-61b2-4780-9e36-753eec9d3340" at bounding box center [1138, 301] width 13 height 13
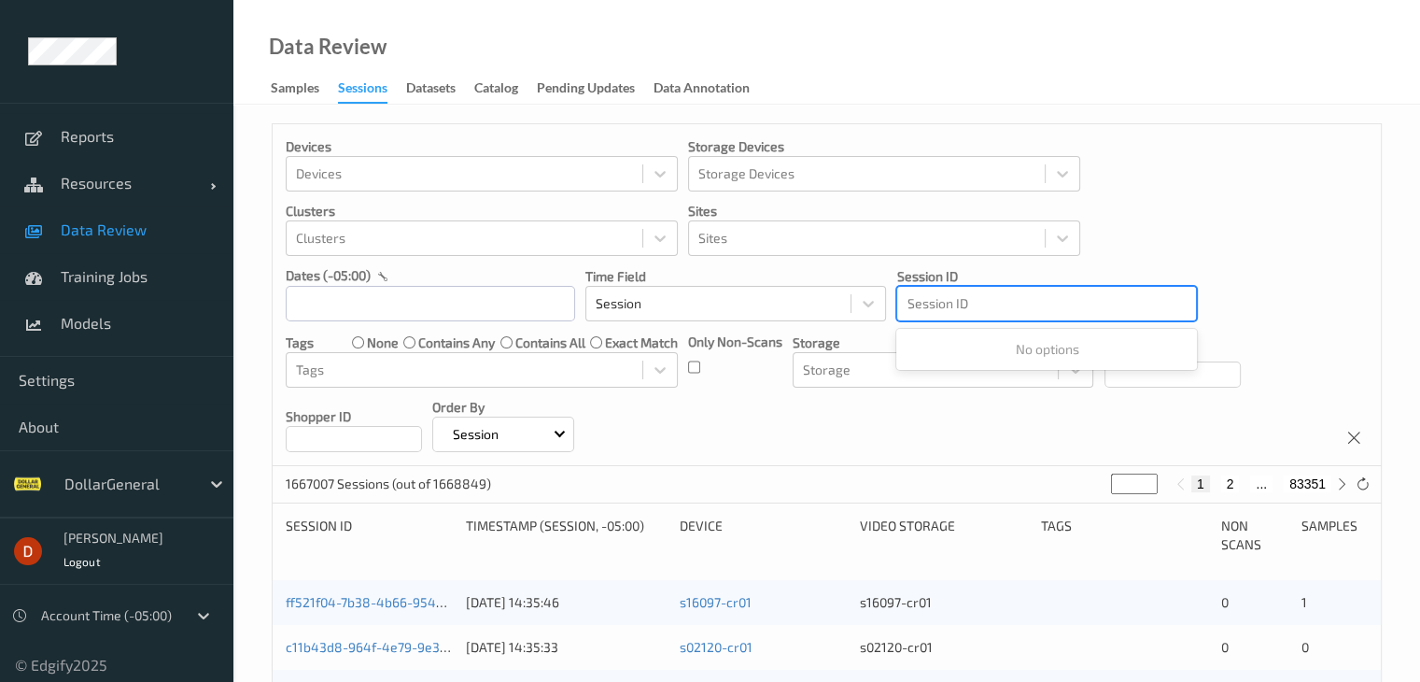
click at [991, 305] on div at bounding box center [1047, 303] width 280 height 22
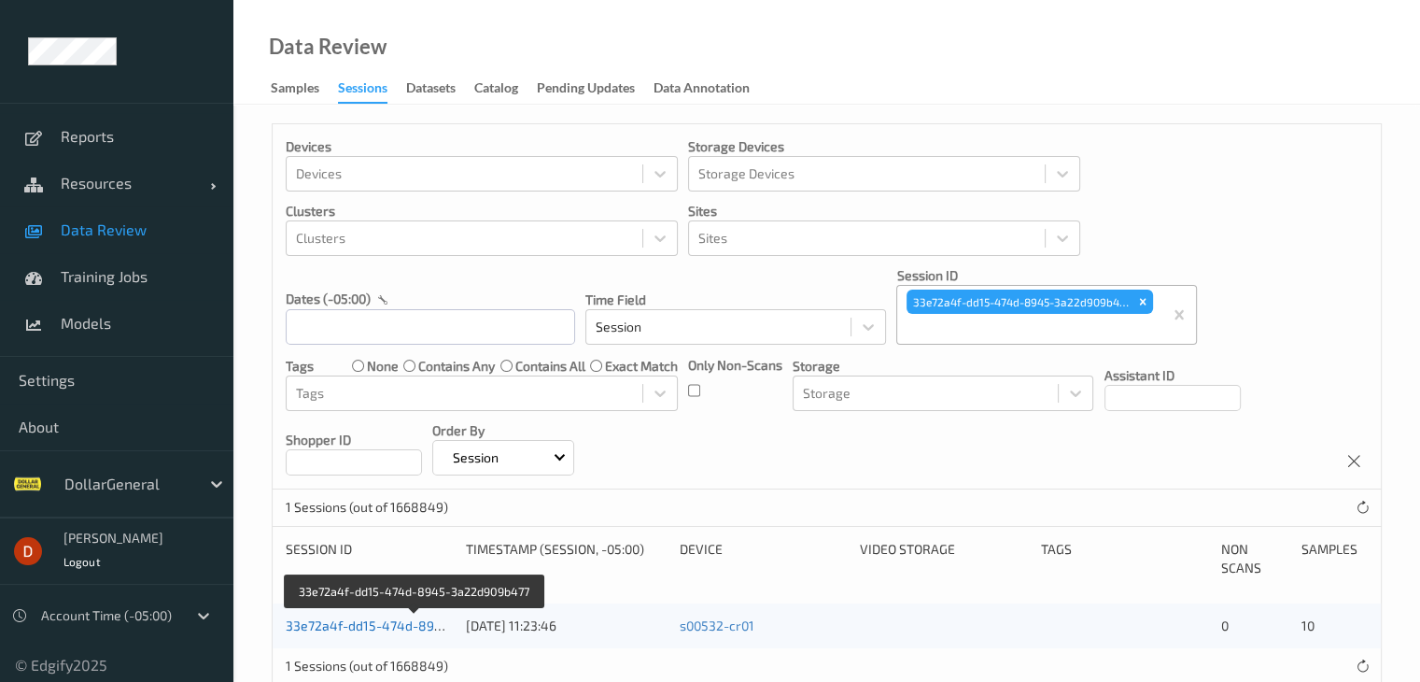
click at [404, 624] on link "33e72a4f-dd15-474d-8945-3a22d909b477" at bounding box center [415, 625] width 259 height 16
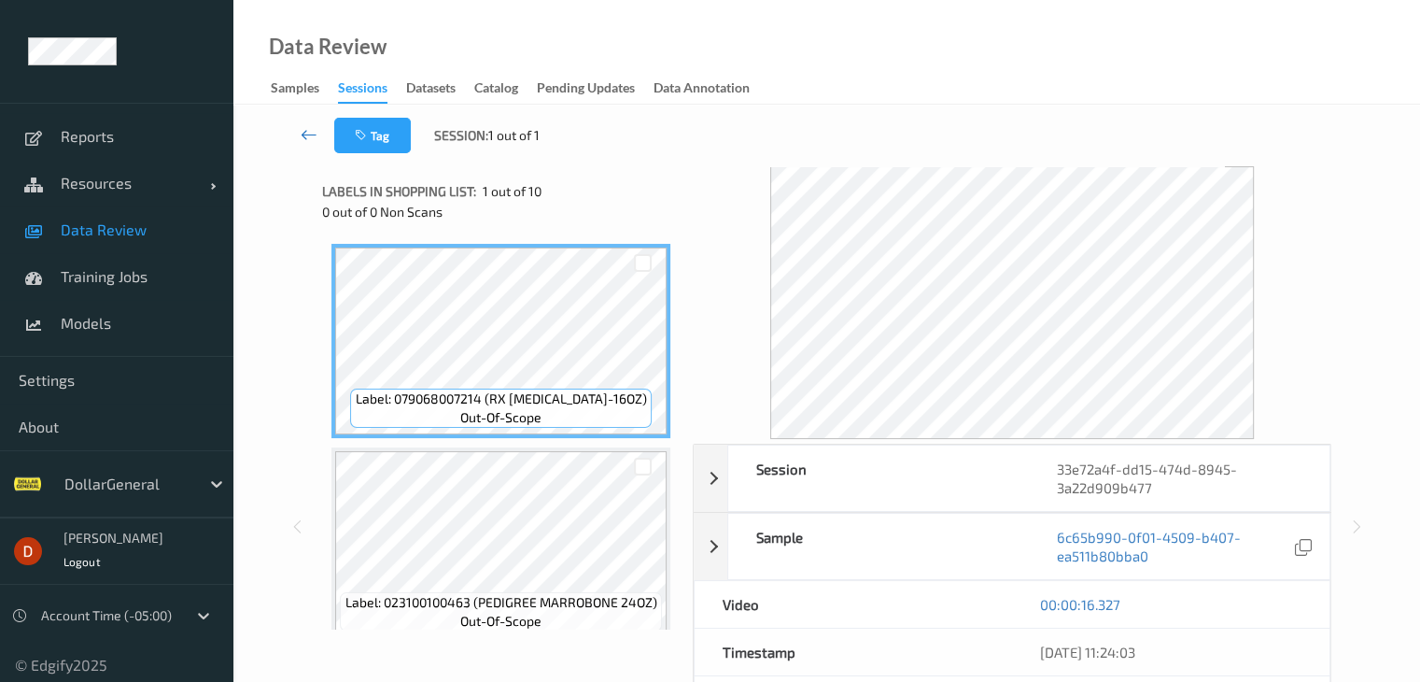
click at [297, 136] on link at bounding box center [309, 135] width 49 height 35
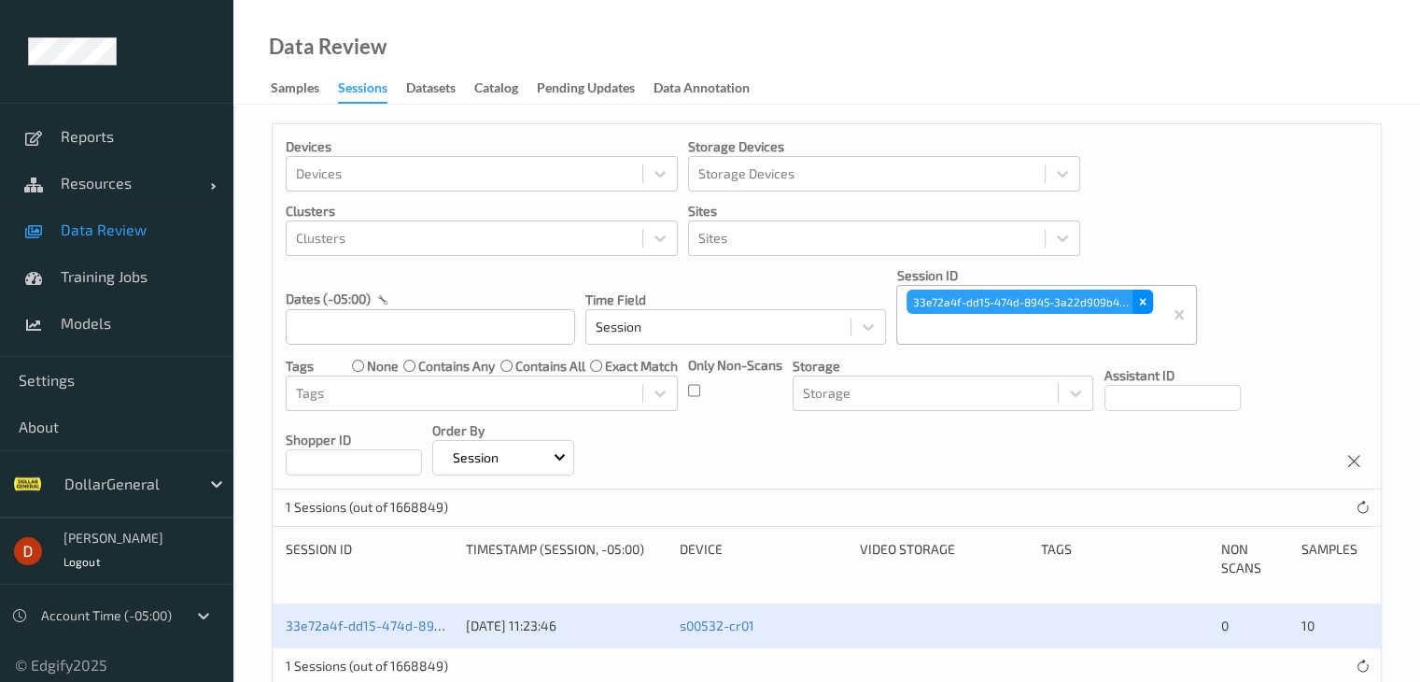
click at [1137, 292] on div "Remove 33e72a4f-dd15-474d-8945-3a22d909b477" at bounding box center [1143, 302] width 21 height 24
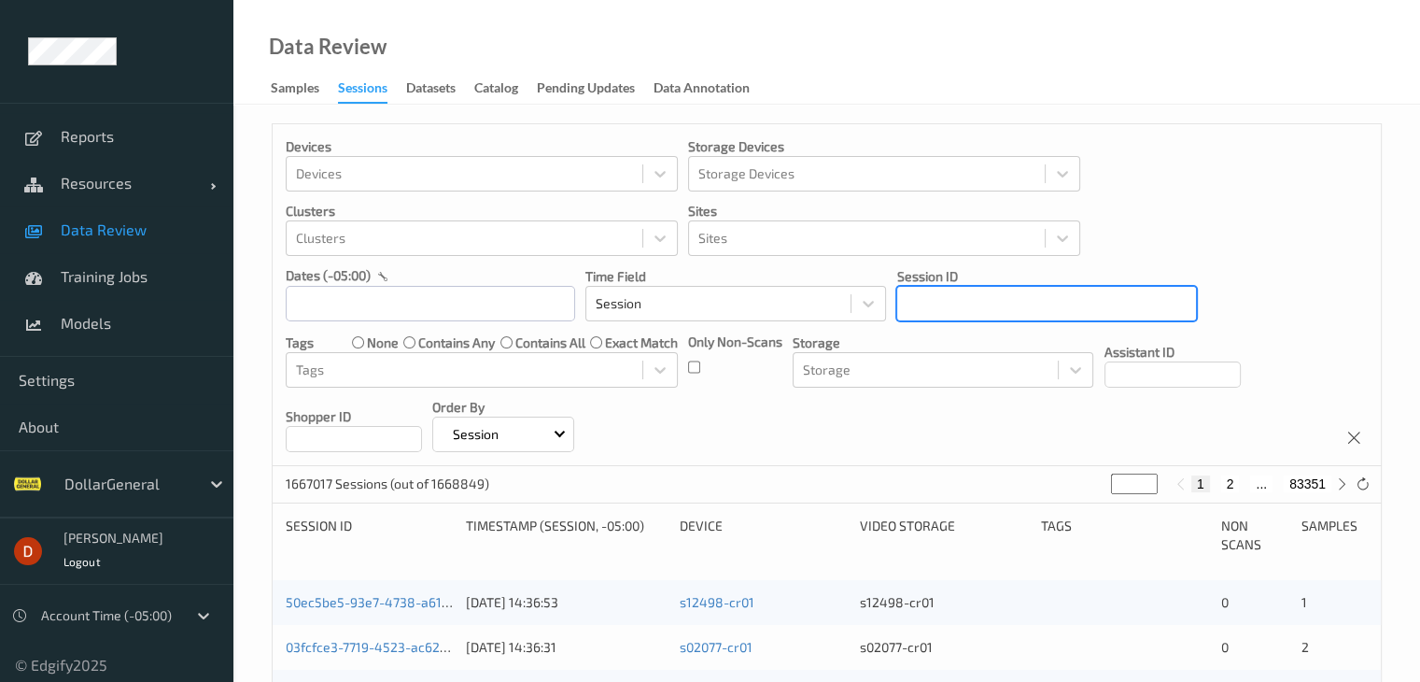
click at [1061, 306] on div at bounding box center [1047, 303] width 280 height 22
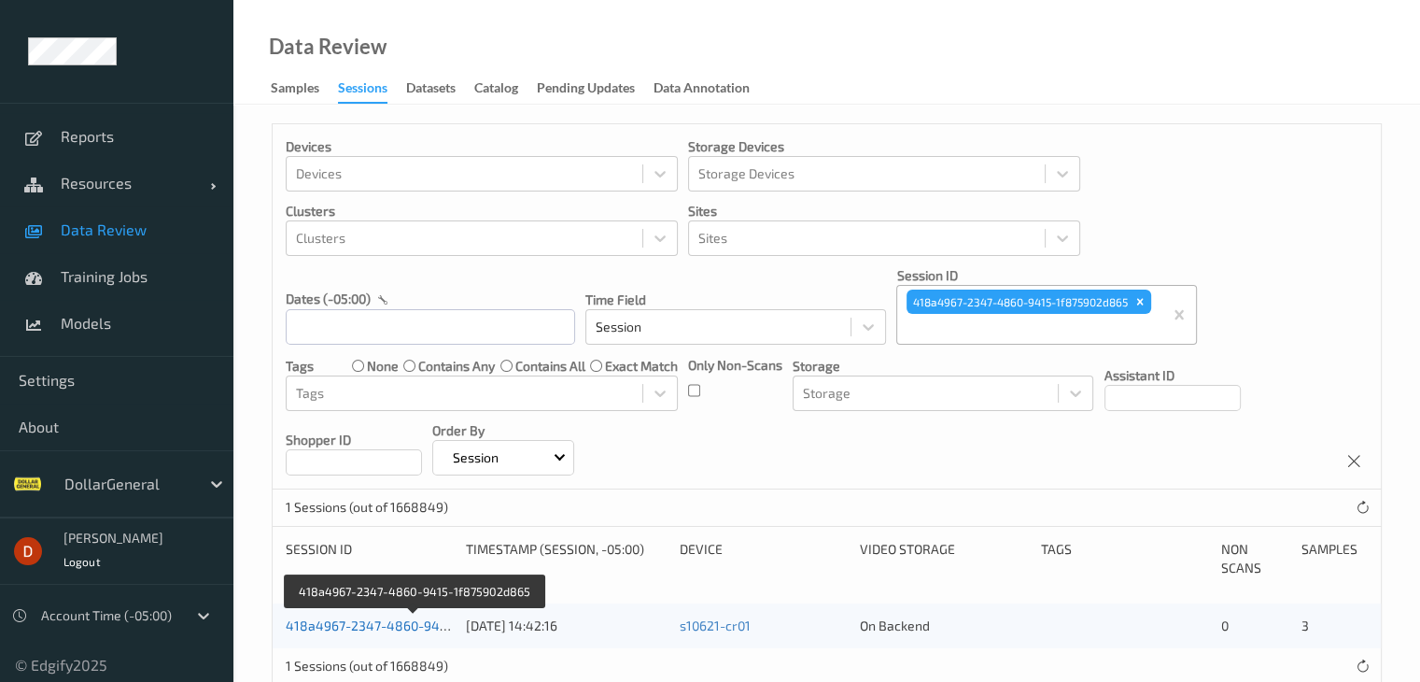
click at [418, 621] on link "418a4967-2347-4860-9415-1f875902d865" at bounding box center [415, 625] width 259 height 16
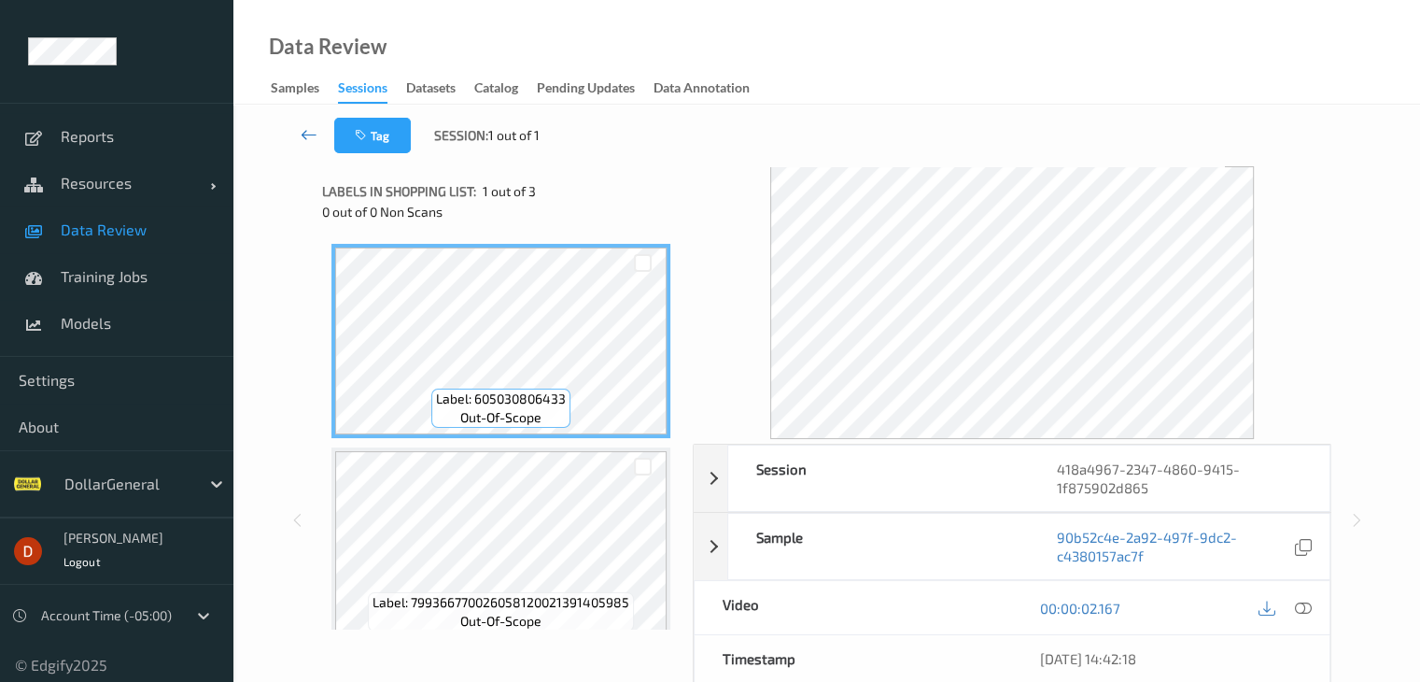
click at [301, 128] on icon at bounding box center [309, 134] width 17 height 19
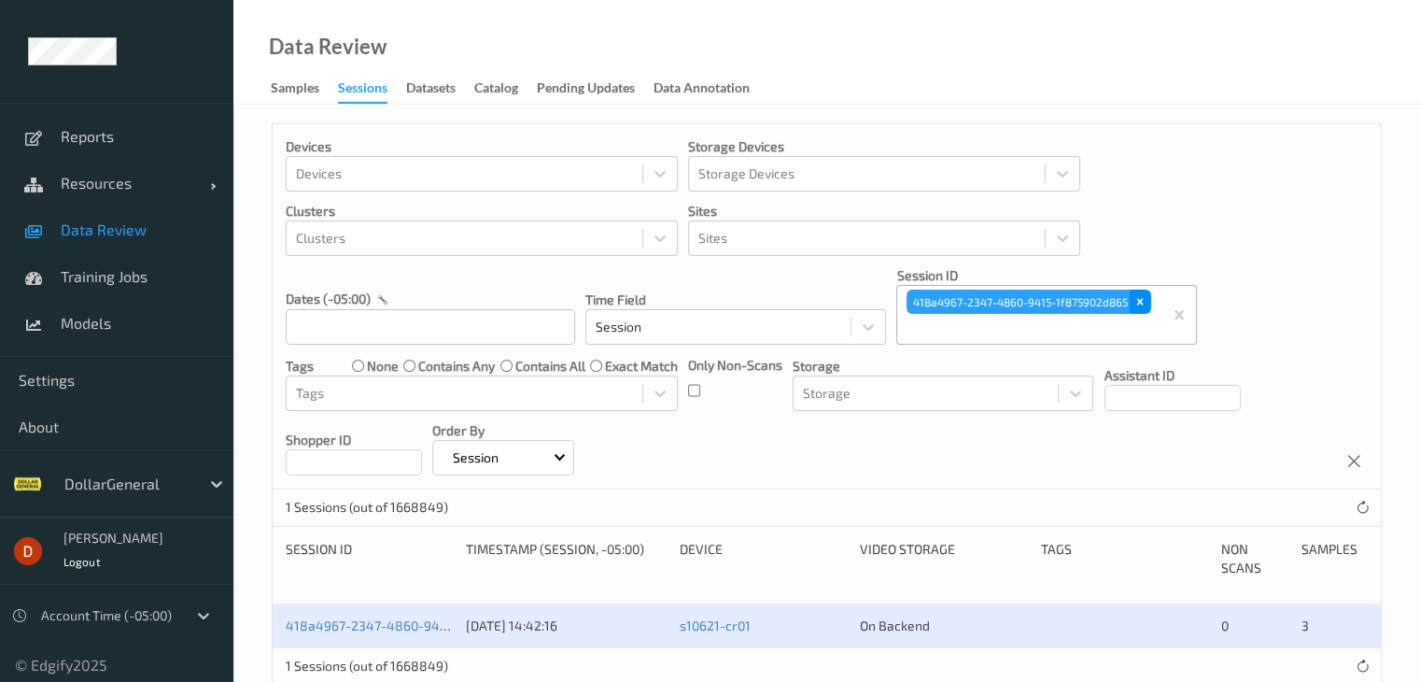
click at [1132, 306] on div "Remove 418a4967-2347-4860-9415-1f875902d865" at bounding box center [1140, 302] width 21 height 24
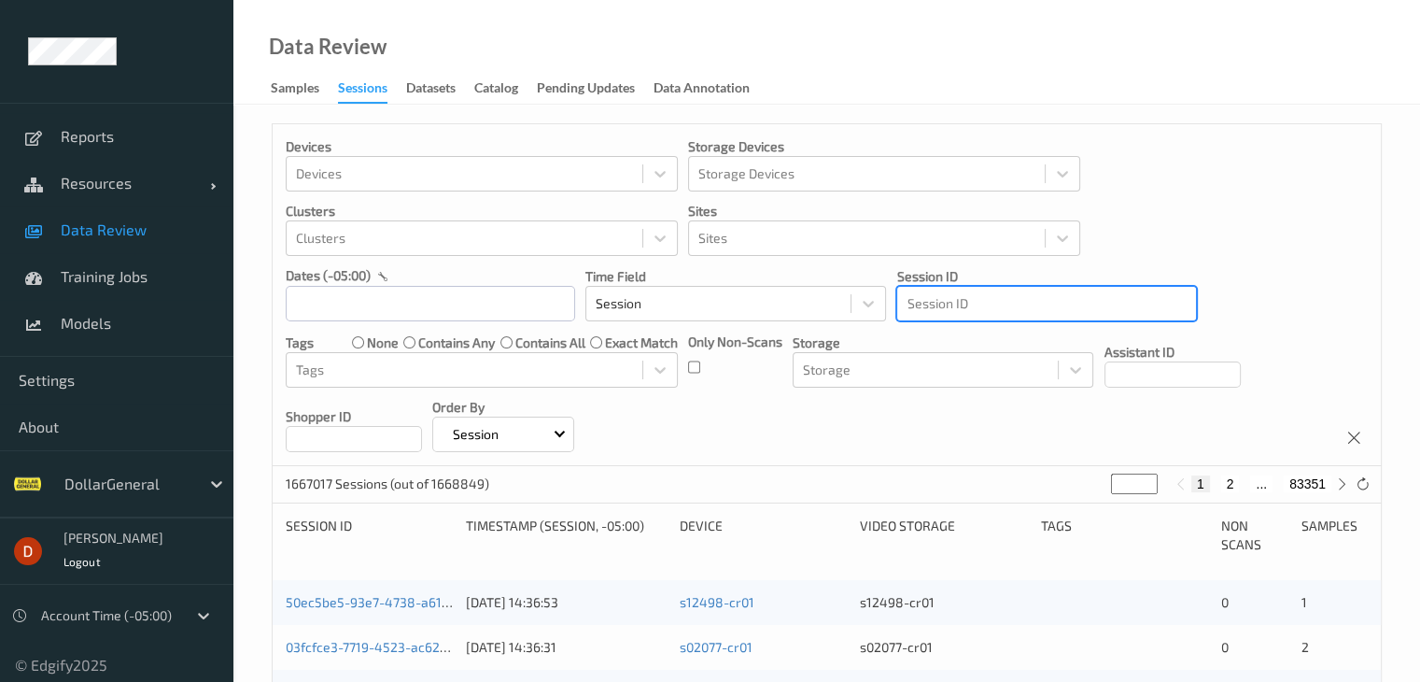
click at [1042, 309] on div at bounding box center [1047, 303] width 280 height 22
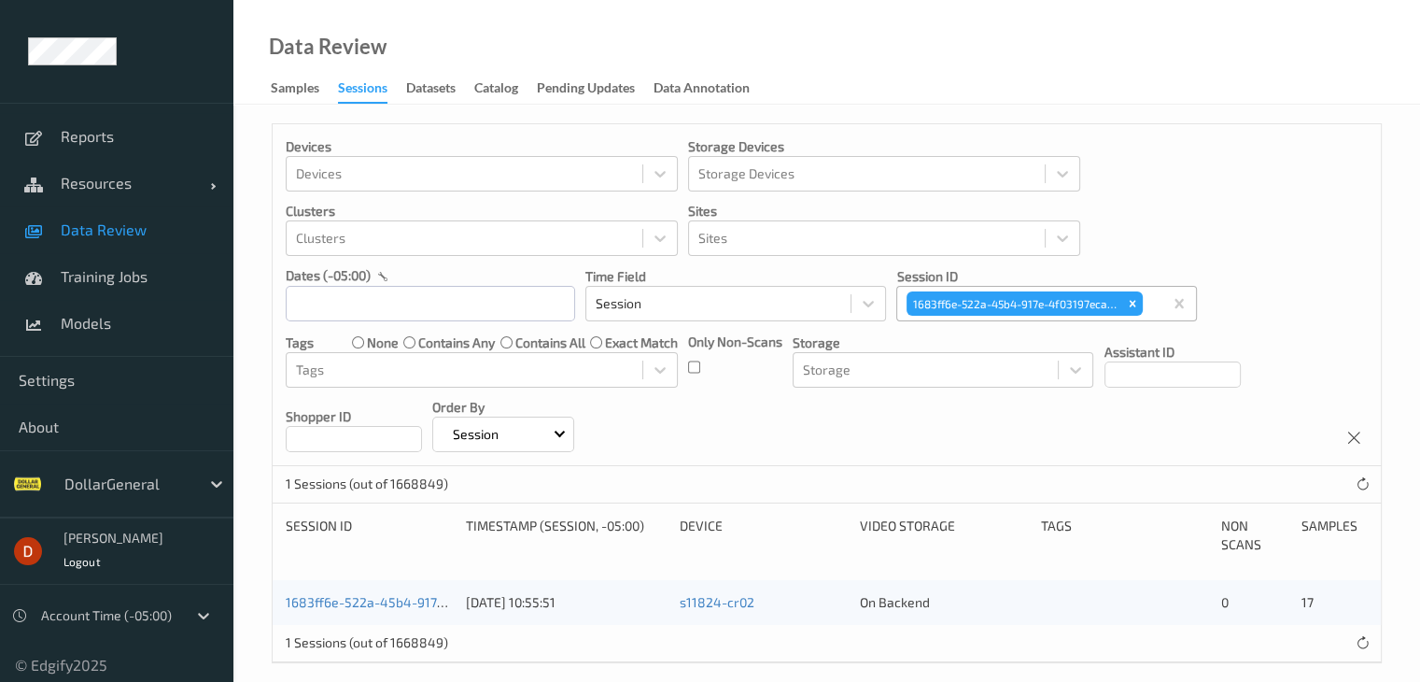
click at [383, 613] on div "1683ff6e-522a-45b4-917e-4f03197eca63 16/07/2025 10:55:51 s11824-cr02 On Backend…" at bounding box center [827, 602] width 1109 height 45
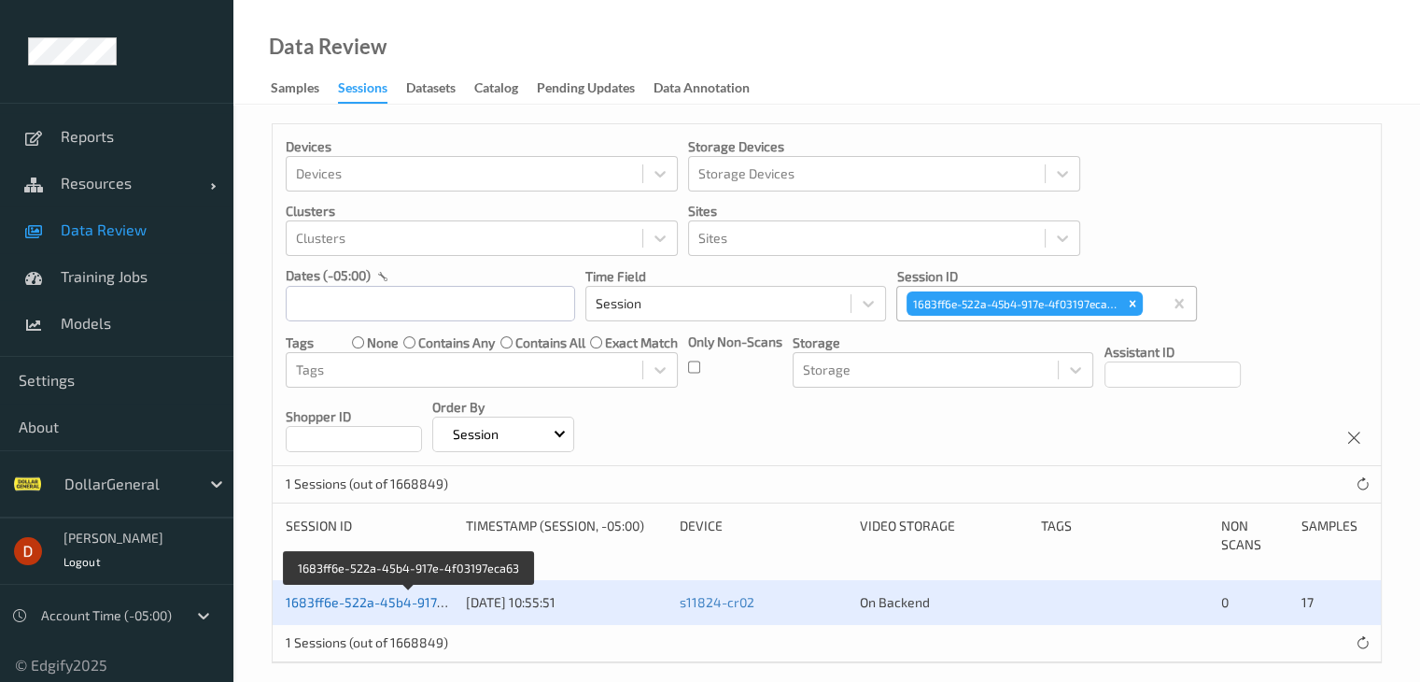
click at [385, 602] on link "1683ff6e-522a-45b4-917e-4f03197eca63" at bounding box center [410, 602] width 248 height 16
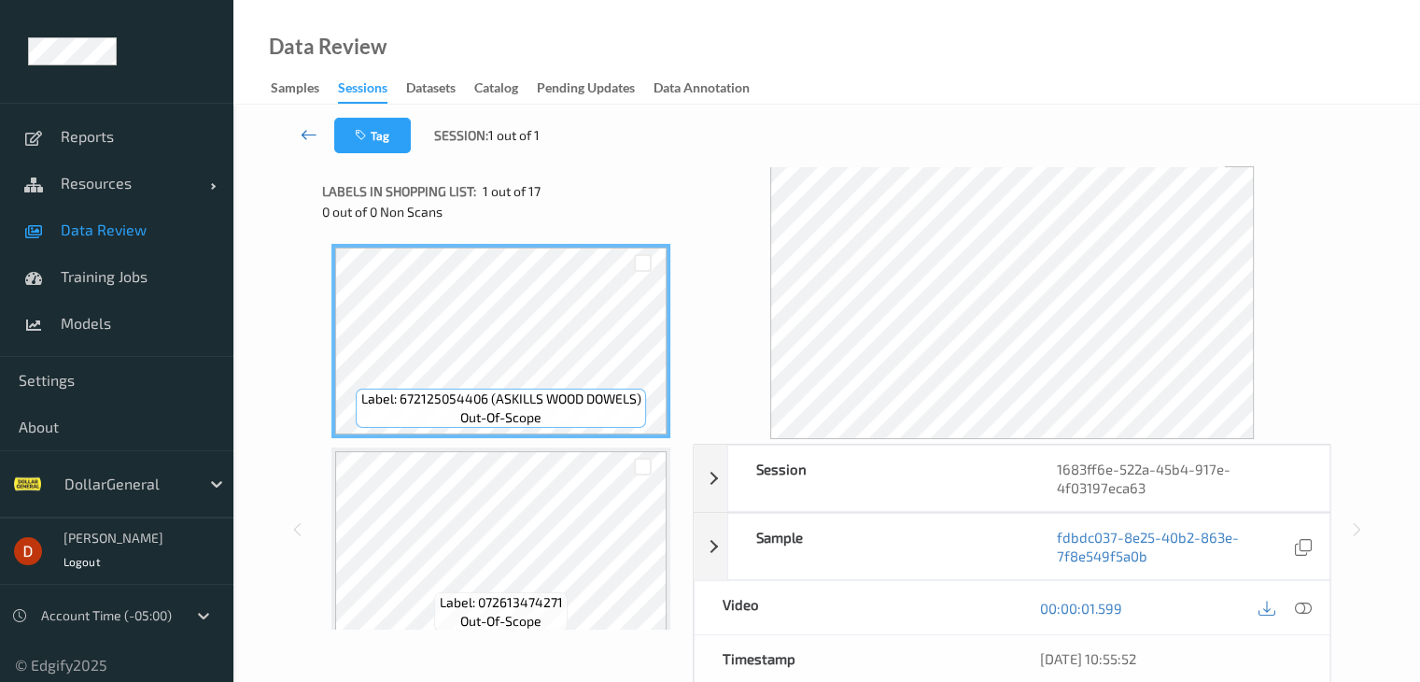
click at [318, 131] on link at bounding box center [309, 135] width 49 height 35
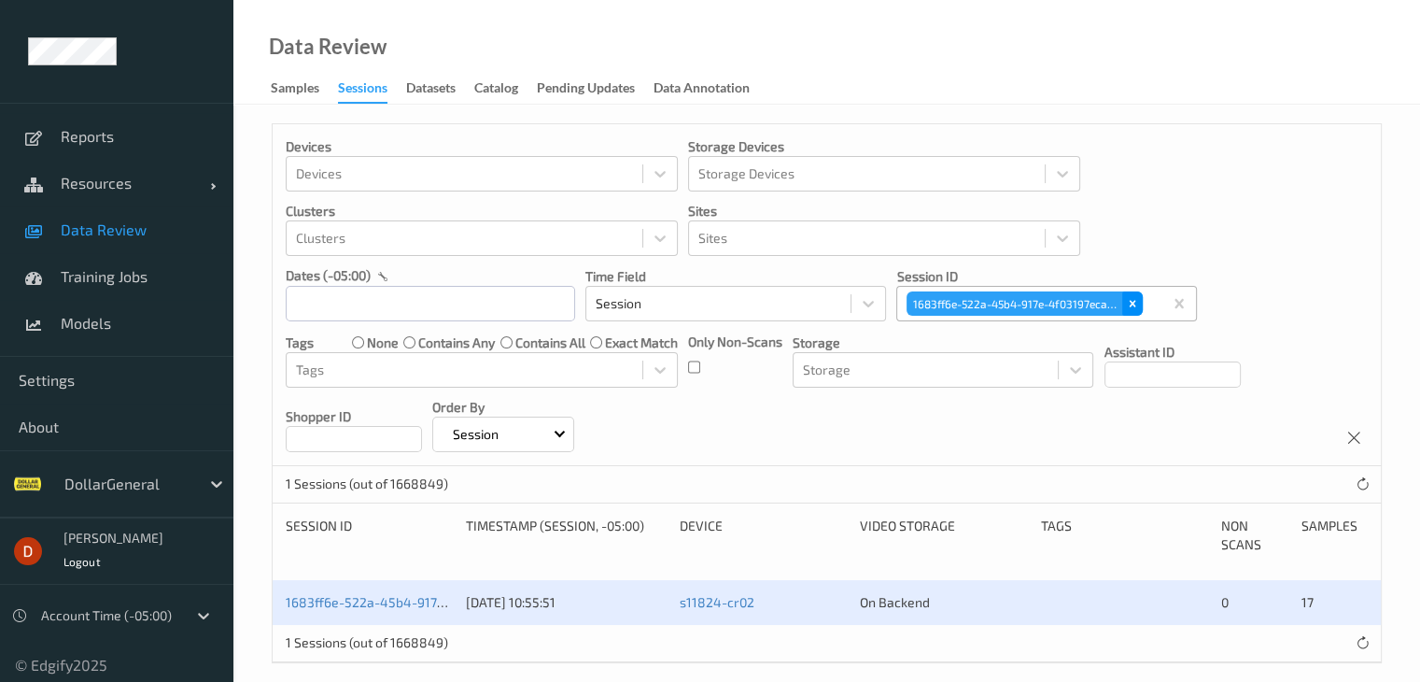
click at [1126, 297] on icon "Remove 1683ff6e-522a-45b4-917e-4f03197eca63" at bounding box center [1132, 303] width 13 height 13
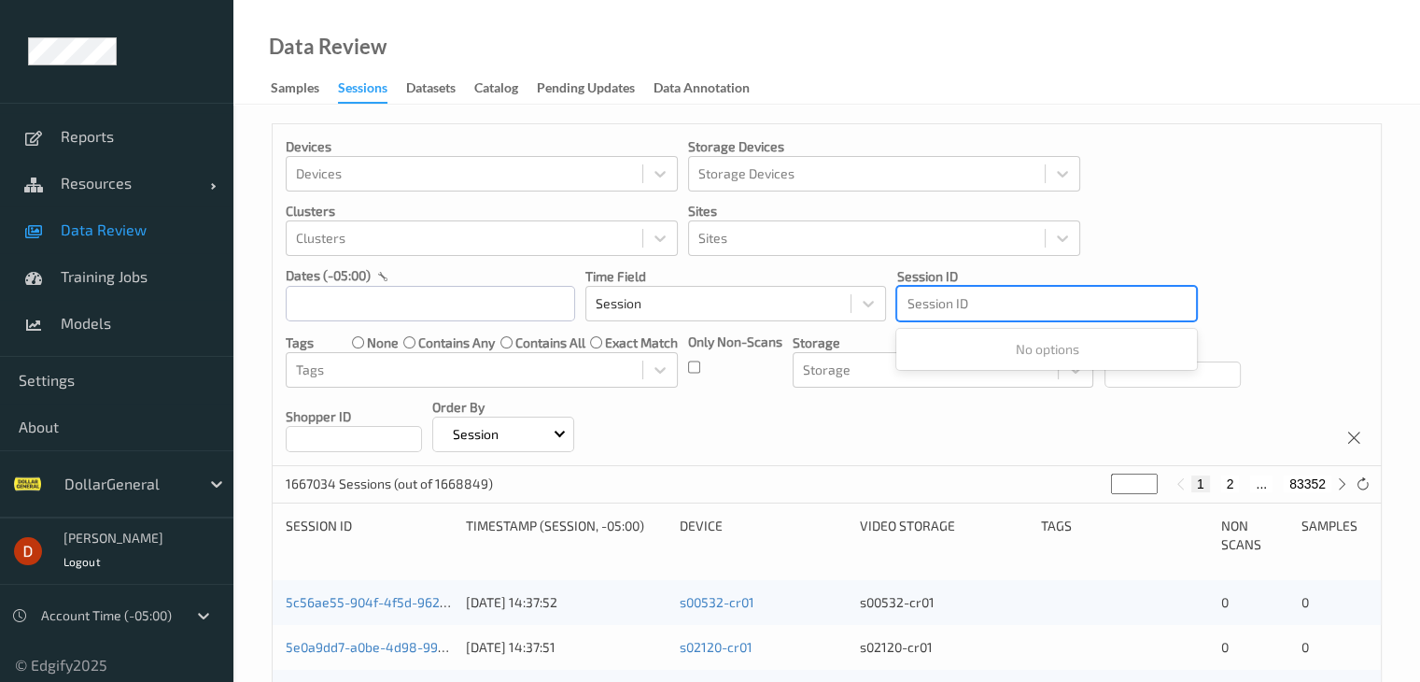
click at [1005, 295] on div at bounding box center [1047, 303] width 280 height 22
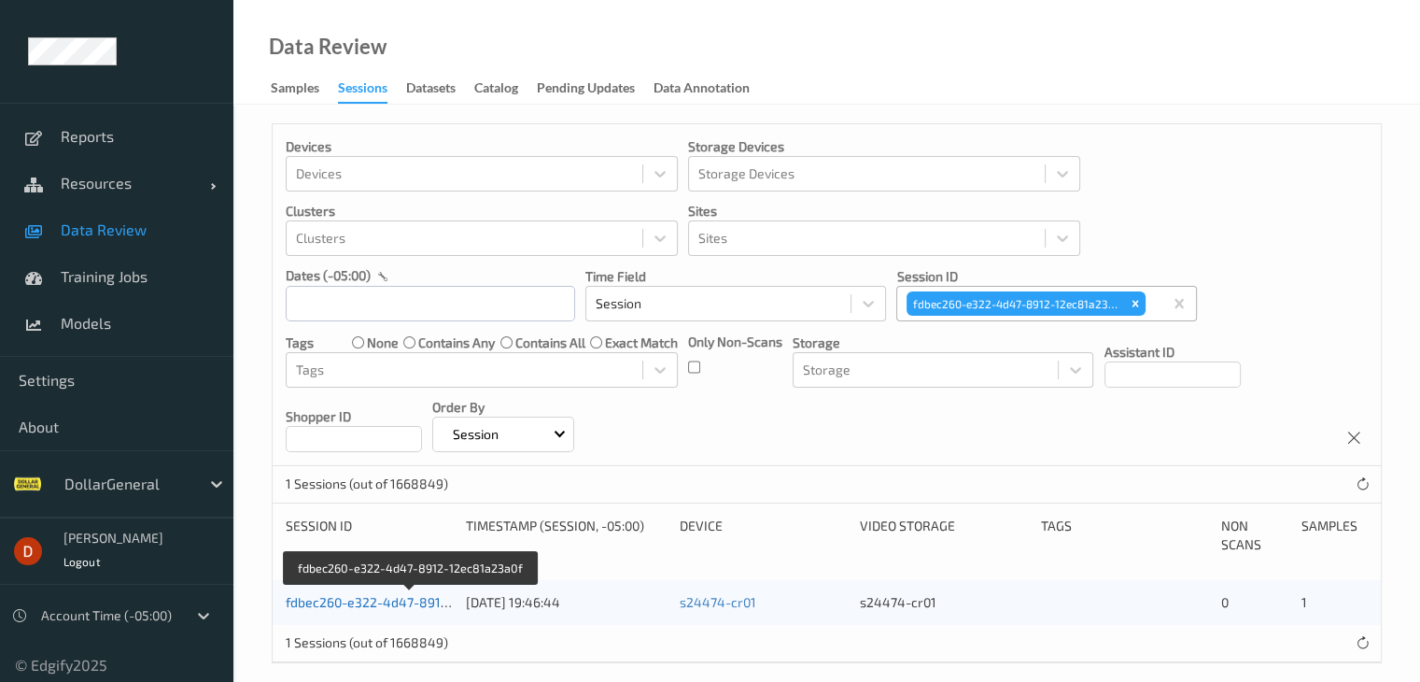
click at [404, 595] on link "fdbec260-e322-4d47-8912-12ec81a23a0f" at bounding box center [411, 602] width 251 height 16
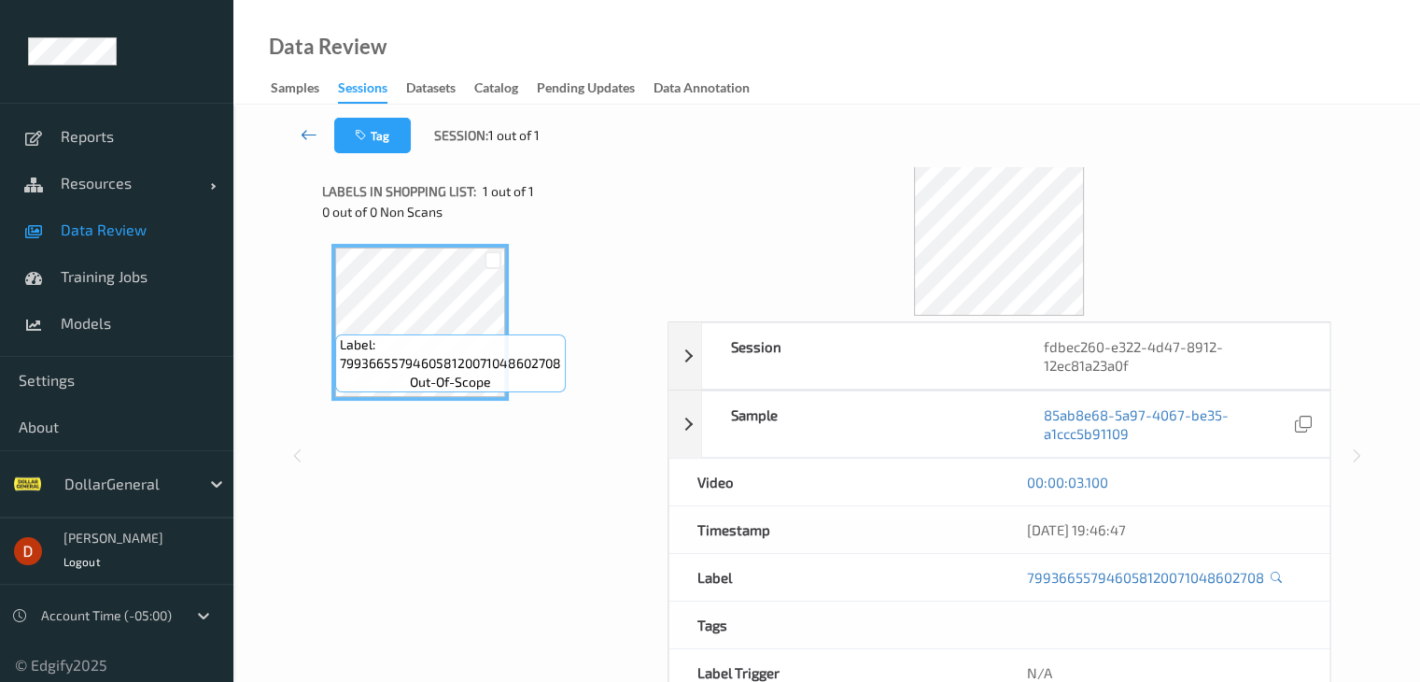
click at [307, 138] on icon at bounding box center [309, 134] width 17 height 19
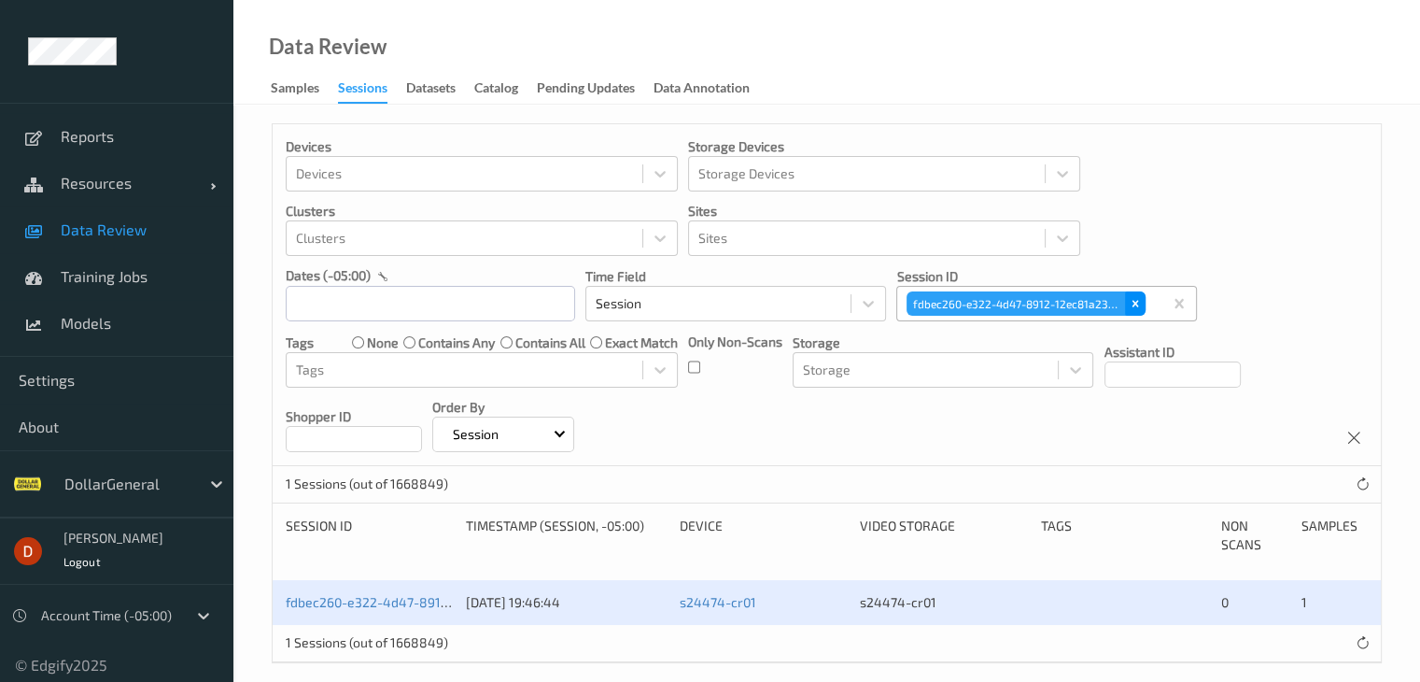
click at [1125, 301] on div "Remove fdbec260-e322-4d47-8912-12ec81a23a0f" at bounding box center [1135, 303] width 21 height 24
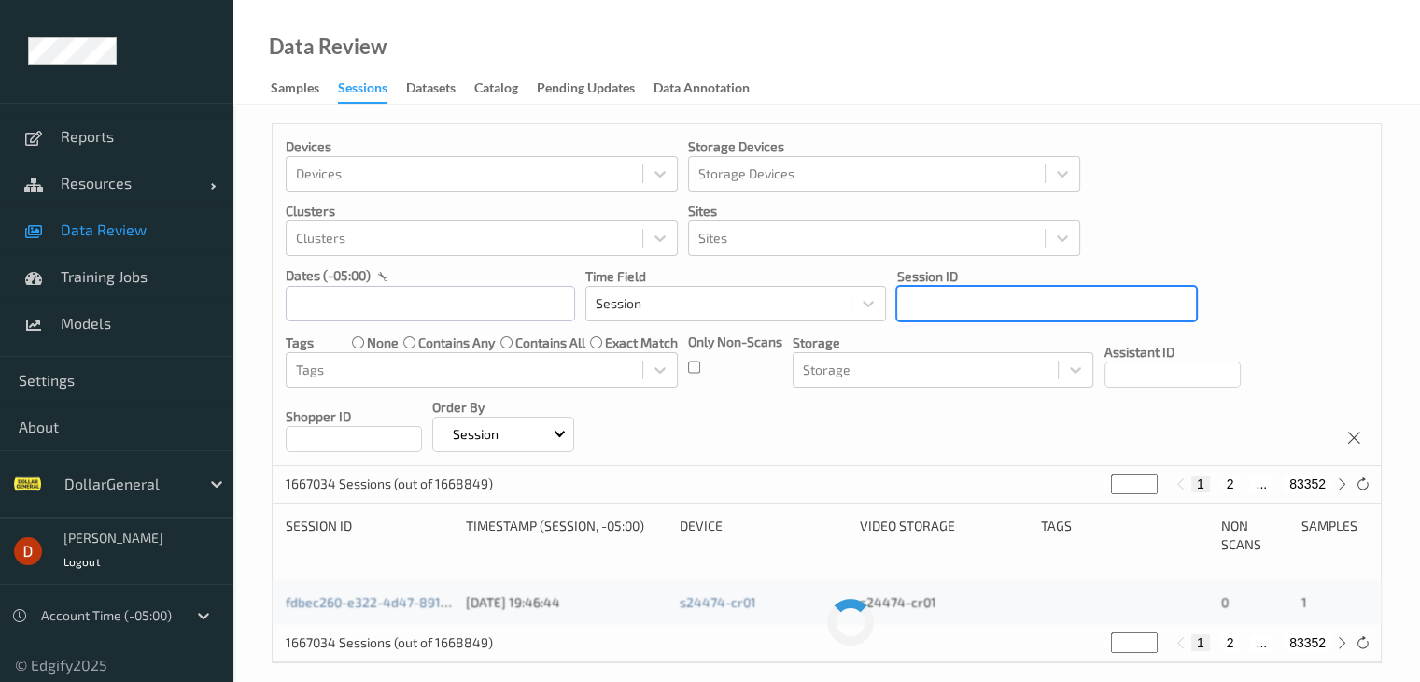
click at [980, 318] on div "fdbec260-e322-4d47-8912-12ec81a23a0f" at bounding box center [1047, 303] width 301 height 35
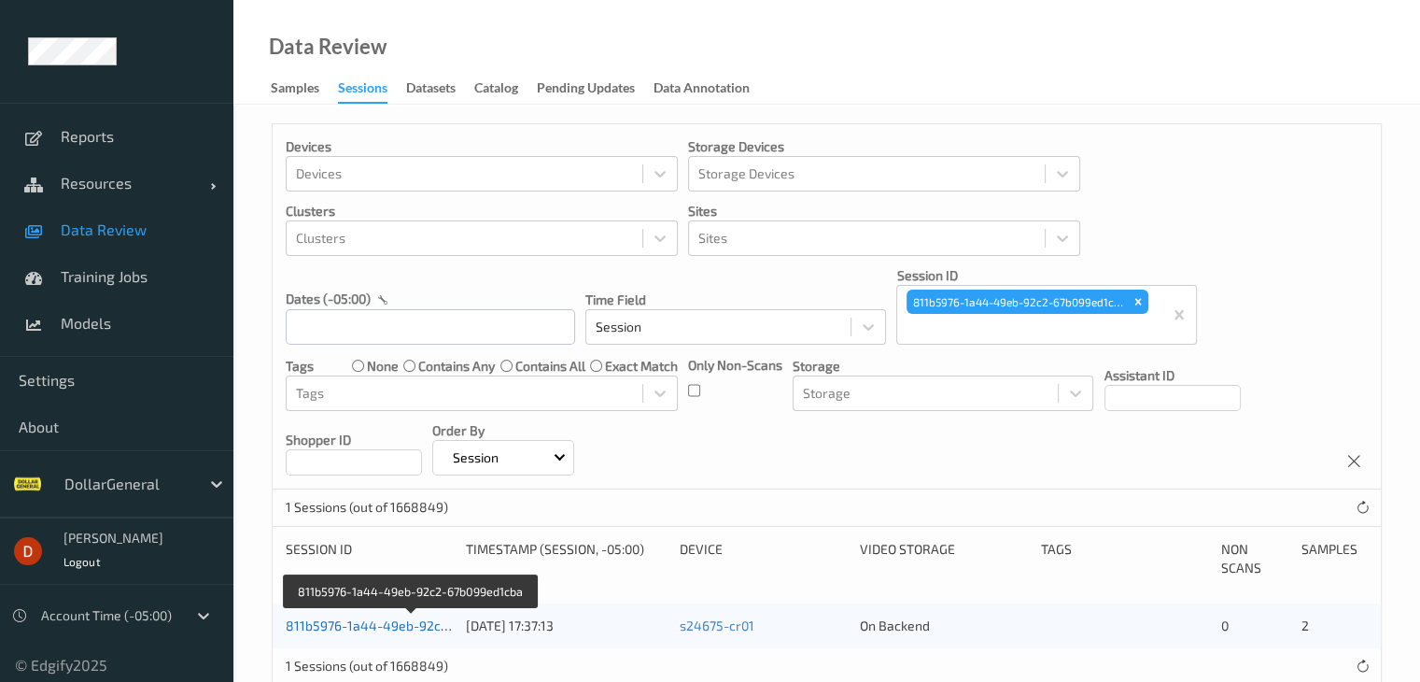
click at [428, 621] on link "811b5976-1a44-49eb-92c2-67b099ed1cba" at bounding box center [413, 625] width 254 height 16
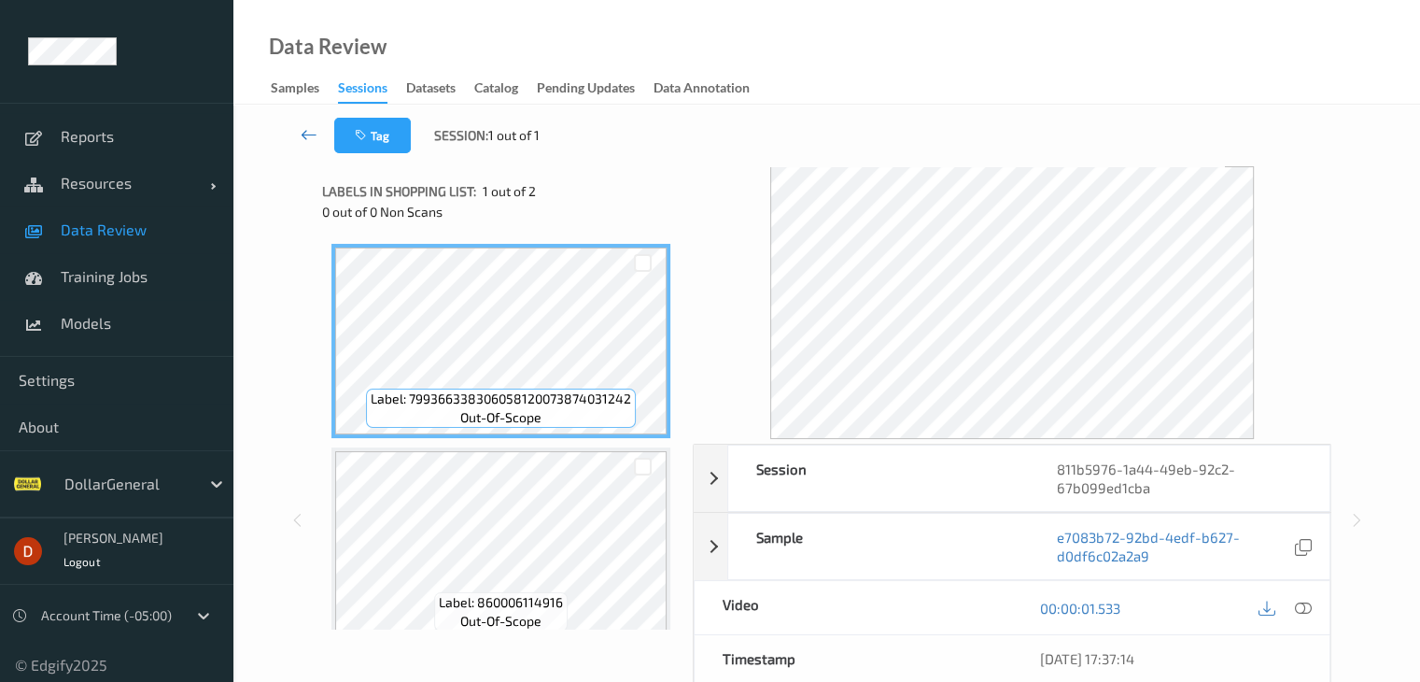
click at [311, 129] on icon at bounding box center [309, 134] width 17 height 19
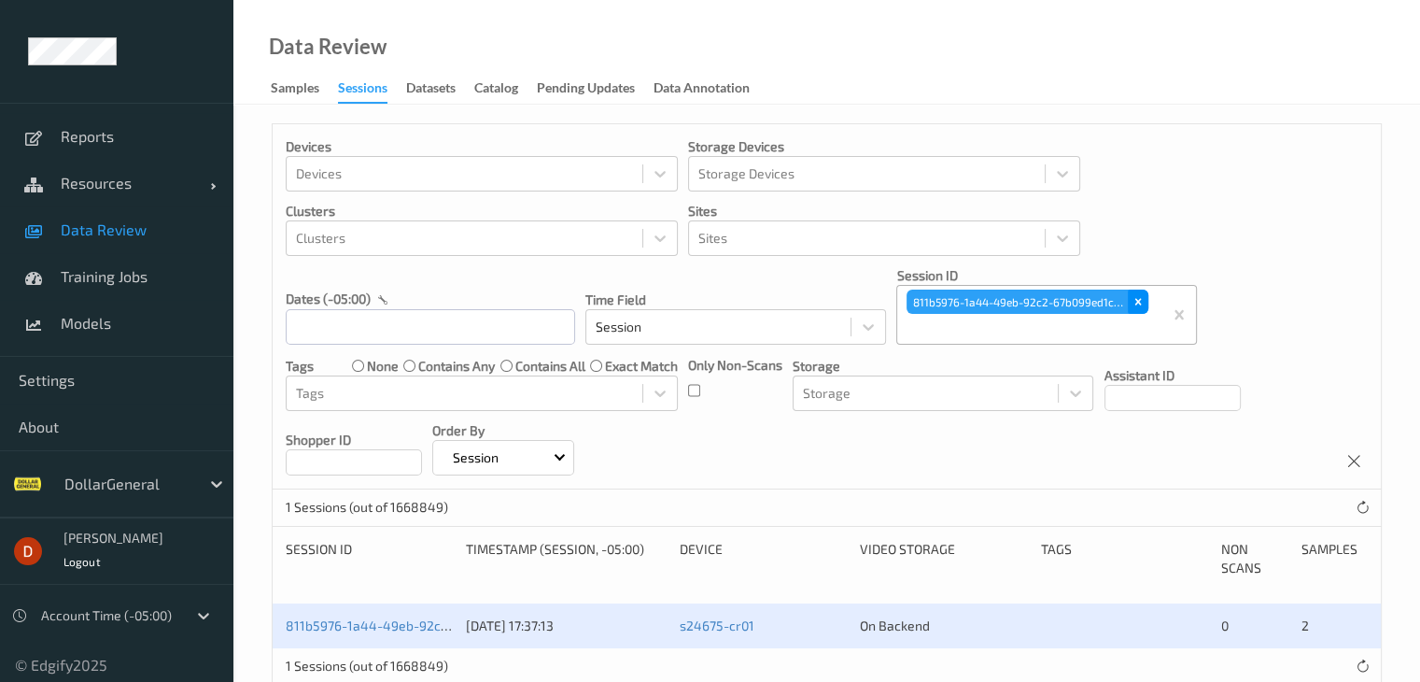
click at [1145, 302] on div "Remove 811b5976-1a44-49eb-92c2-67b099ed1cba" at bounding box center [1138, 302] width 21 height 24
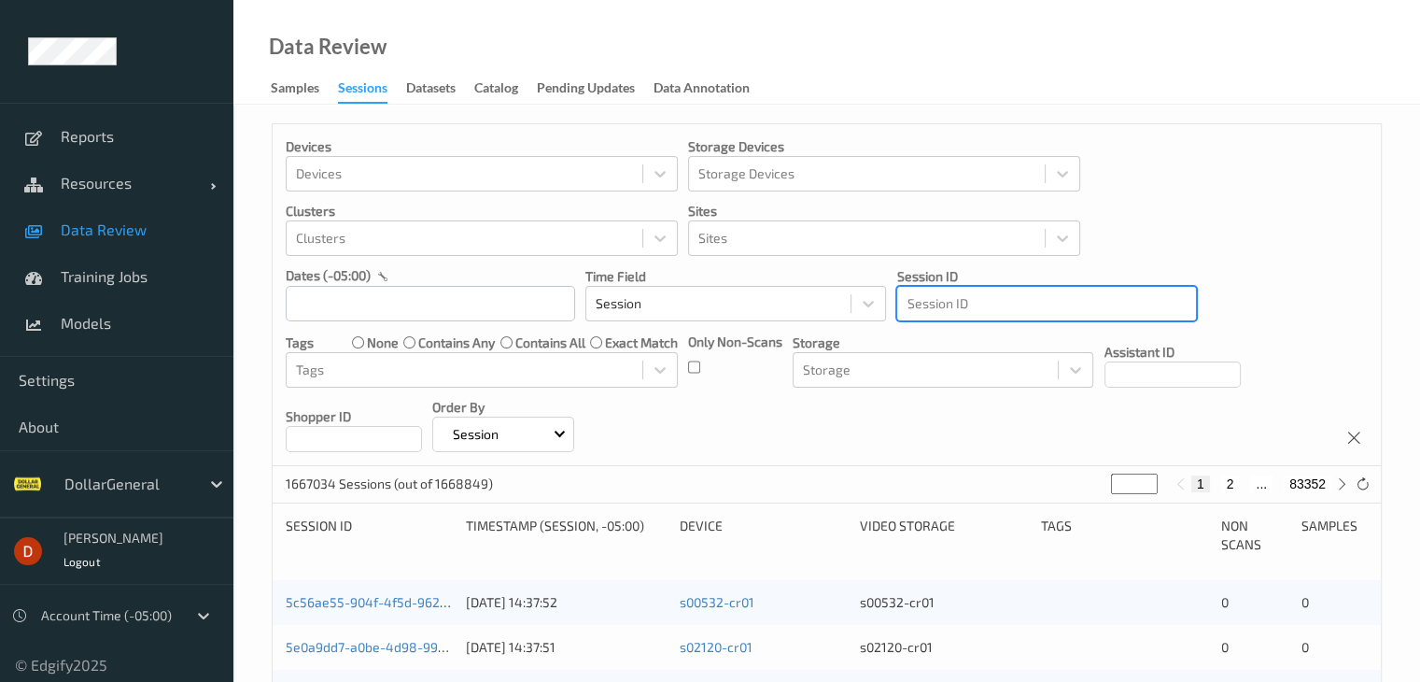
click at [1051, 304] on div at bounding box center [1047, 303] width 280 height 22
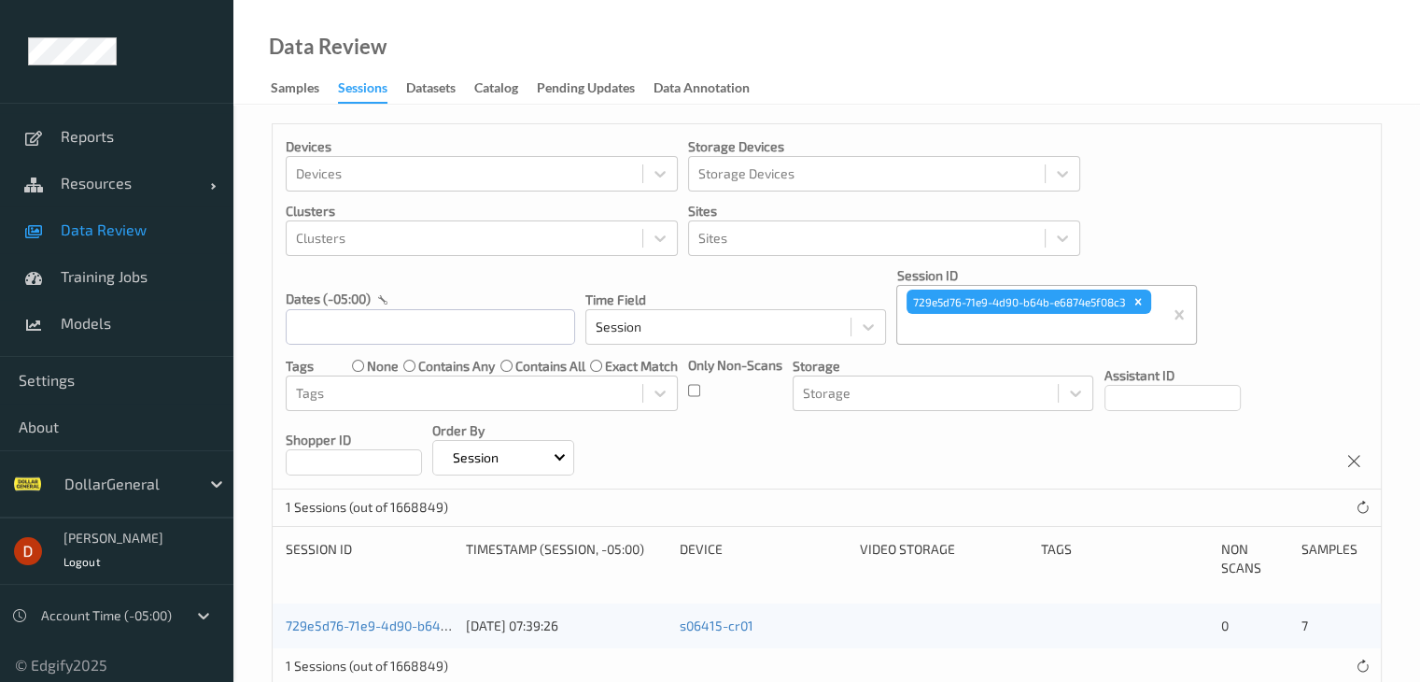
click at [356, 633] on div "729e5d76-71e9-4d90-b64b-e6874e5f08c3" at bounding box center [369, 625] width 167 height 19
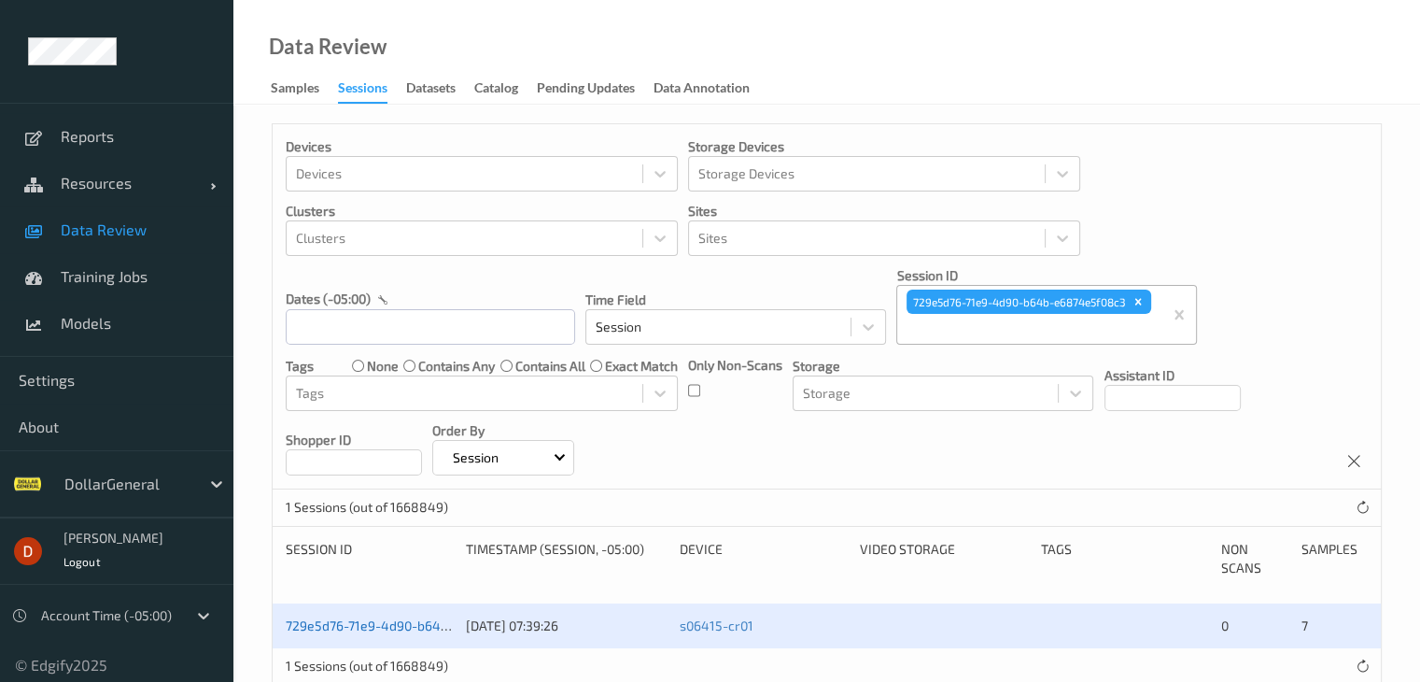
click at [351, 626] on link "729e5d76-71e9-4d90-b64b-e6874e5f08c3" at bounding box center [414, 625] width 256 height 16
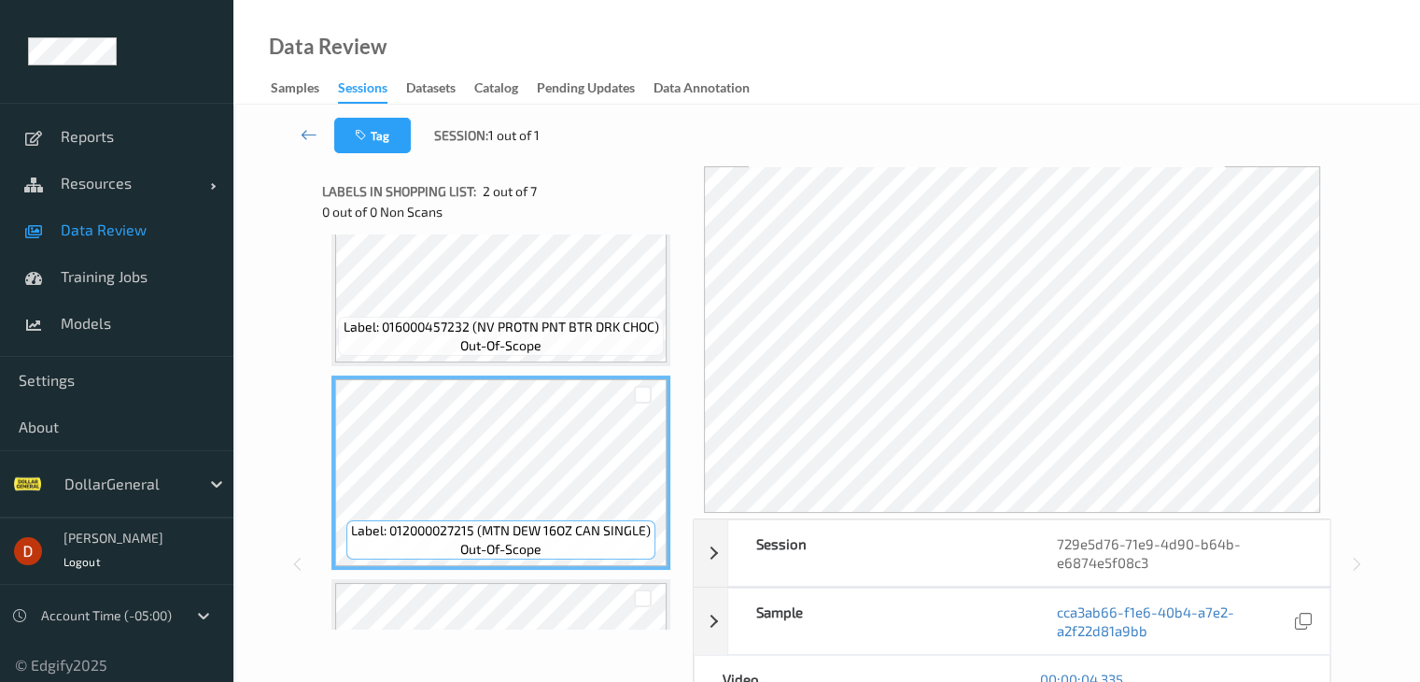
scroll to position [187, 0]
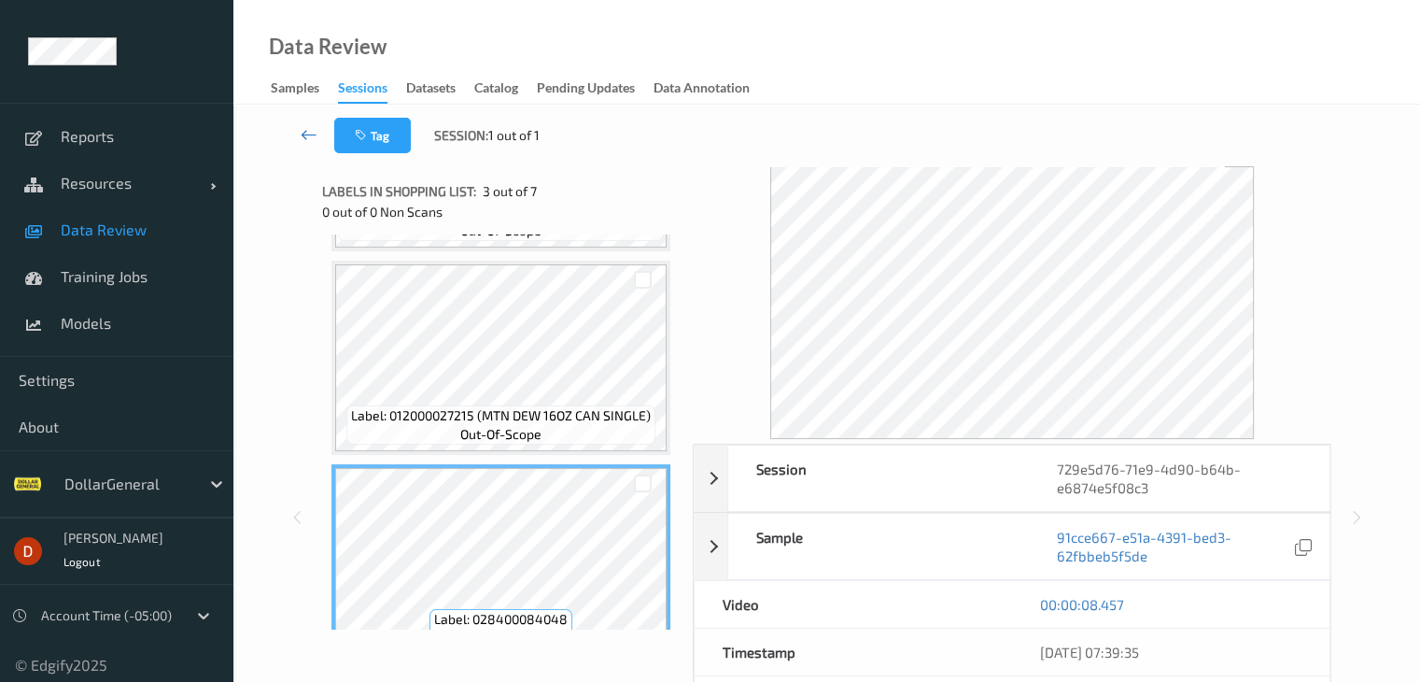
click at [323, 135] on link at bounding box center [309, 135] width 49 height 35
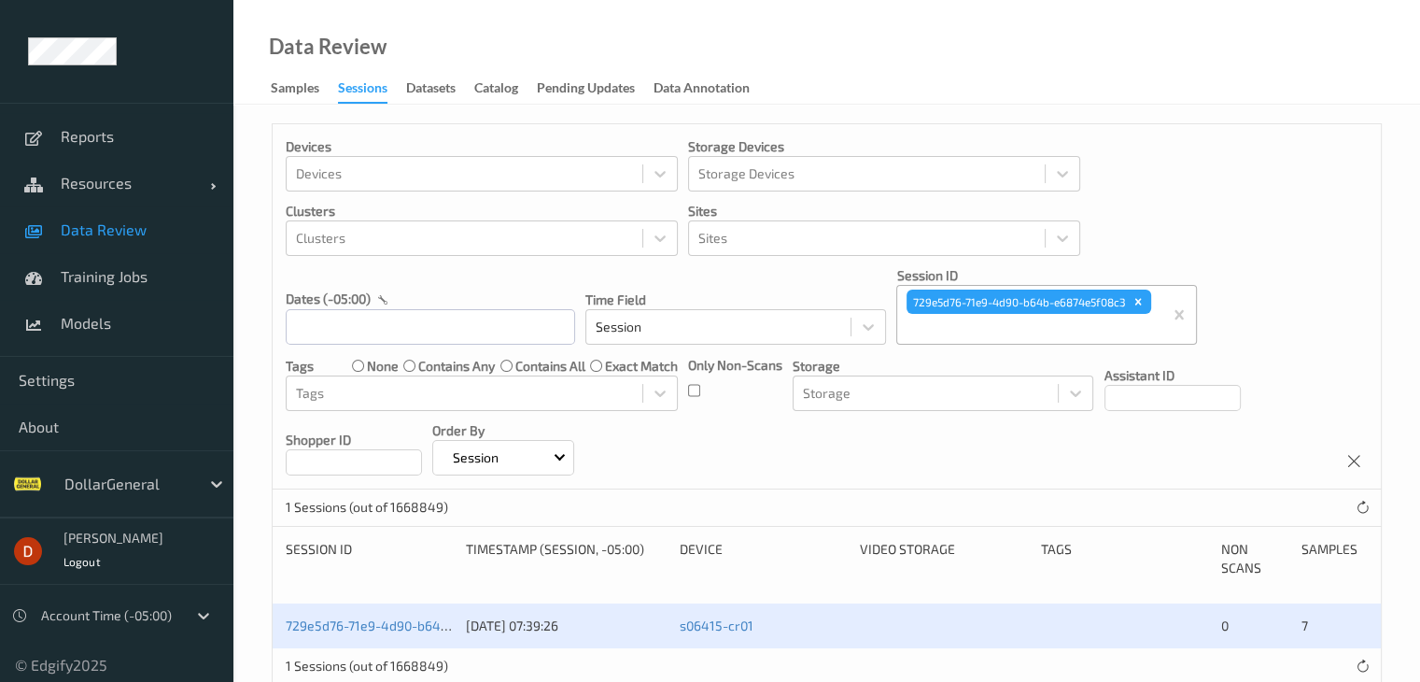
click at [1128, 304] on div "729e5d76-71e9-4d90-b64b-e6874e5f08c3" at bounding box center [1017, 302] width 221 height 24
click at [1136, 302] on icon "Remove 729e5d76-71e9-4d90-b64b-e6874e5f08c3" at bounding box center [1138, 301] width 13 height 13
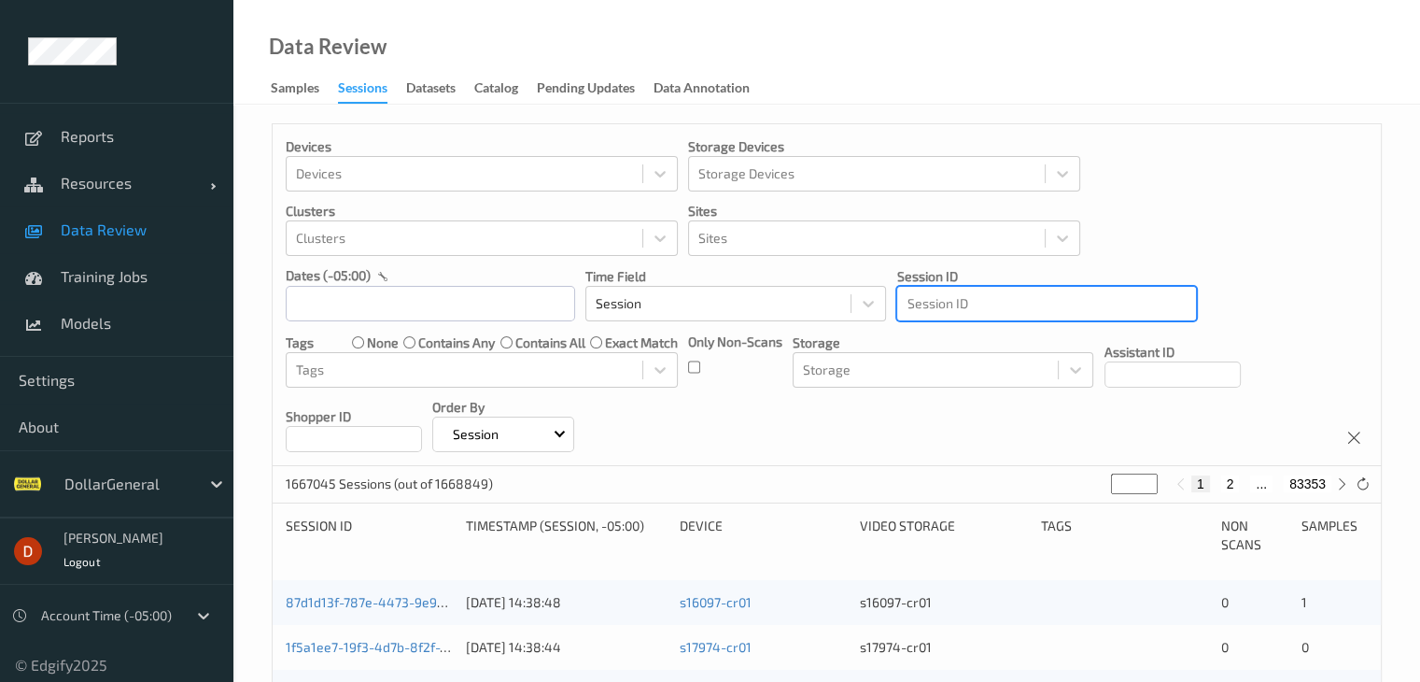
click at [1053, 303] on div at bounding box center [1047, 303] width 280 height 22
click at [1010, 315] on div "Session ID" at bounding box center [1046, 304] width 299 height 30
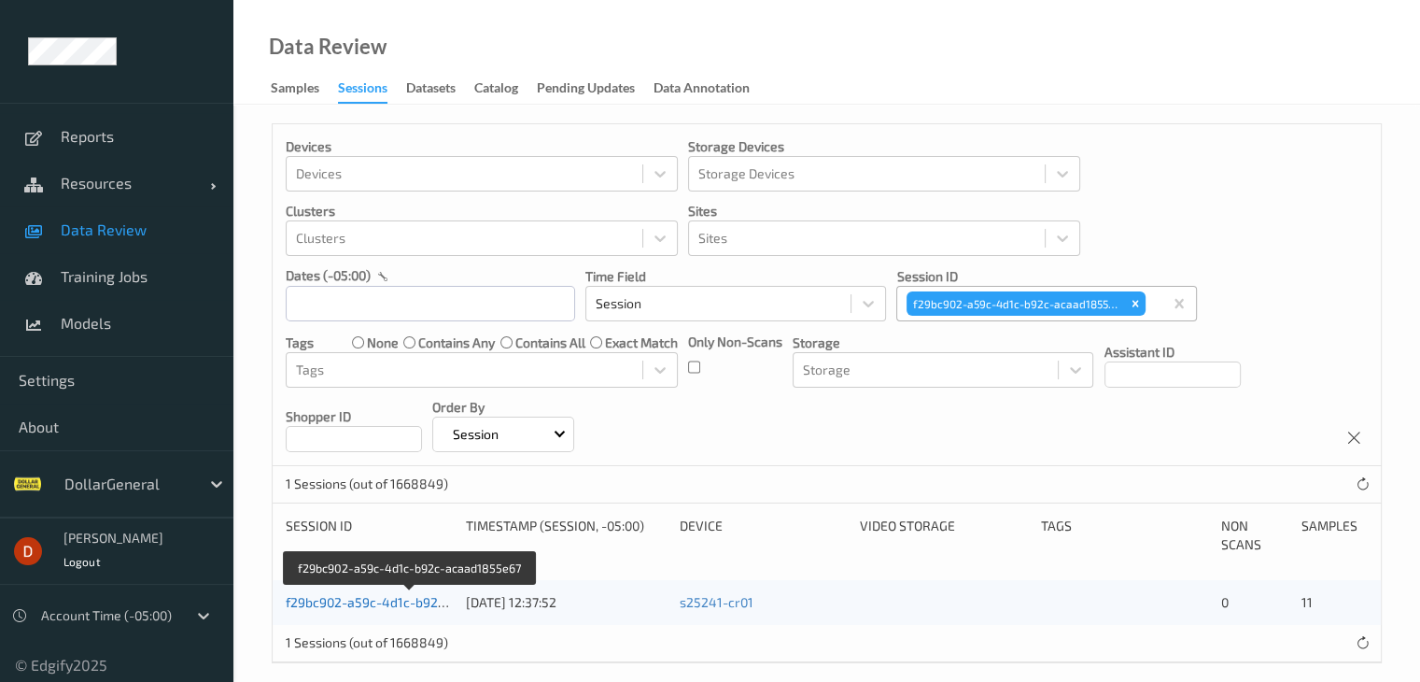
click at [356, 599] on link "f29bc902-a59c-4d1c-b92c-acaad1855e67" at bounding box center [411, 602] width 251 height 16
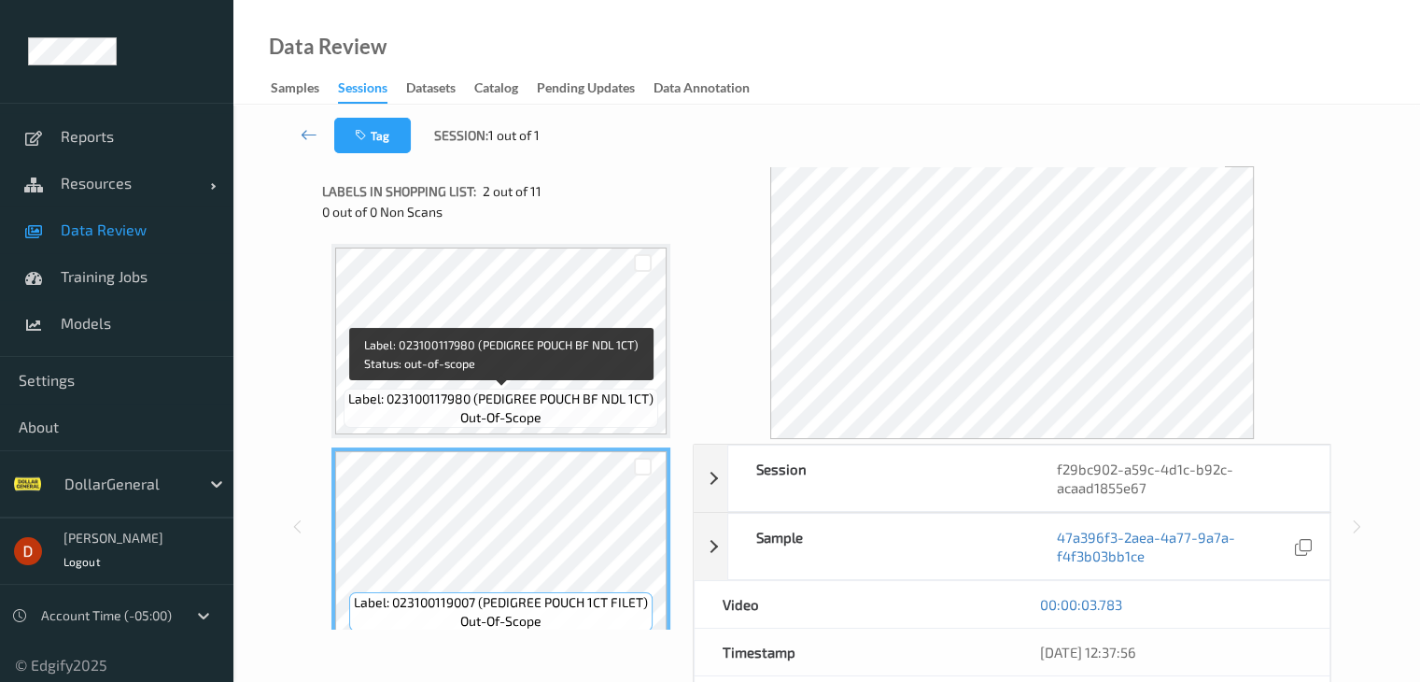
click at [537, 396] on span "Label: 023100117980 (PEDIGREE POUCH BF NDL 1CT)" at bounding box center [500, 398] width 305 height 19
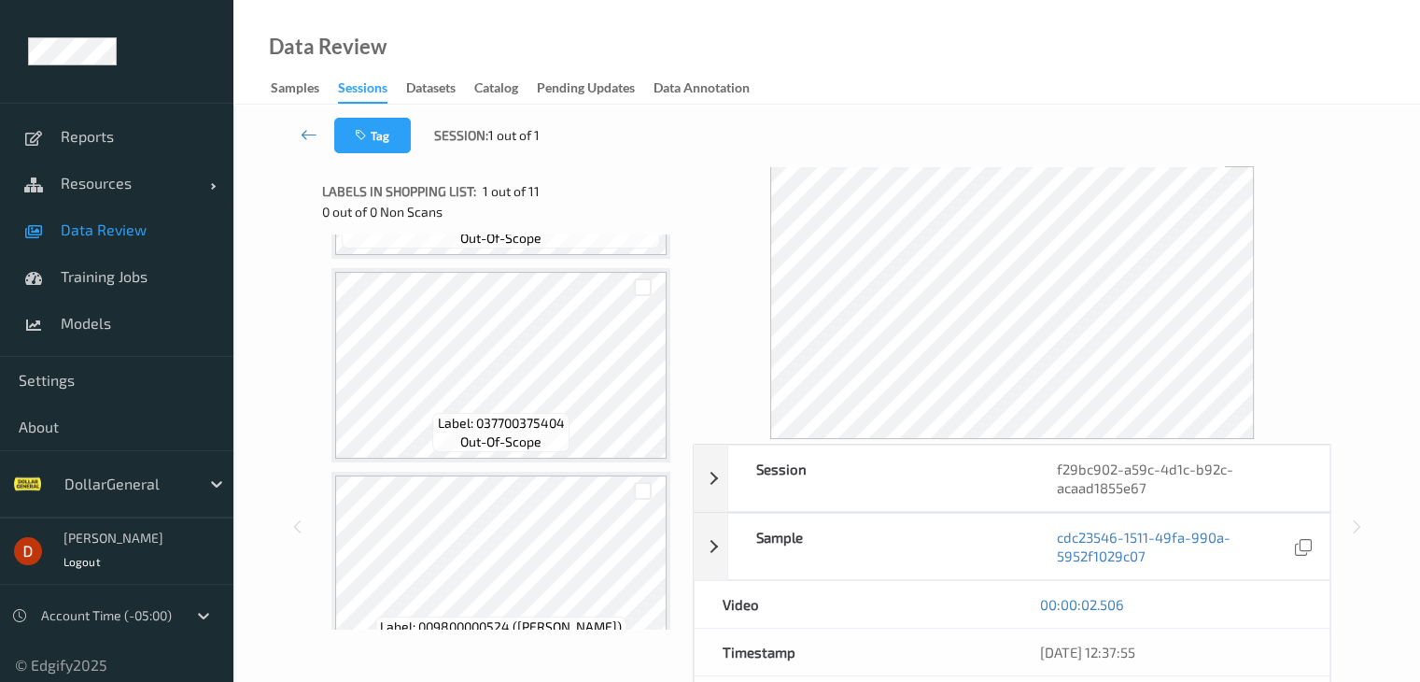
scroll to position [1854, 0]
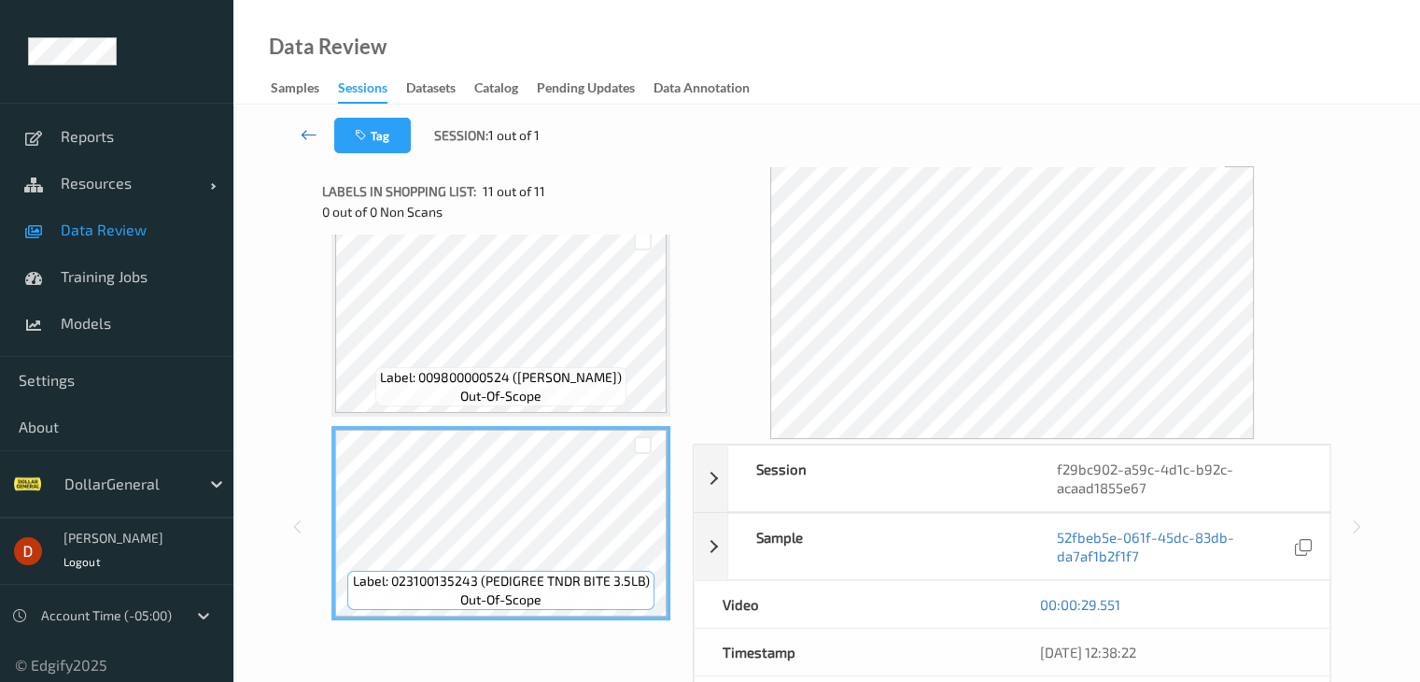
click at [312, 132] on icon at bounding box center [309, 134] width 17 height 19
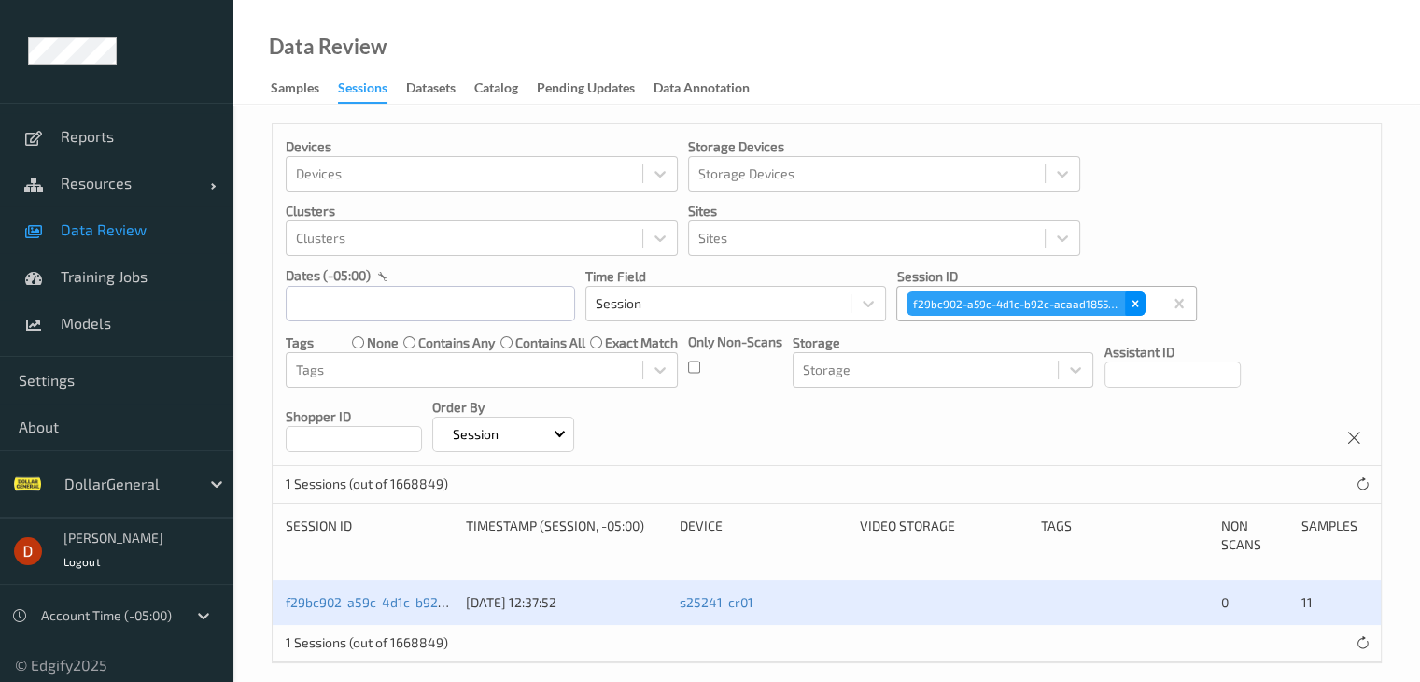
click at [1125, 306] on div "Remove f29bc902-a59c-4d1c-b92c-acaad1855e67" at bounding box center [1135, 303] width 21 height 24
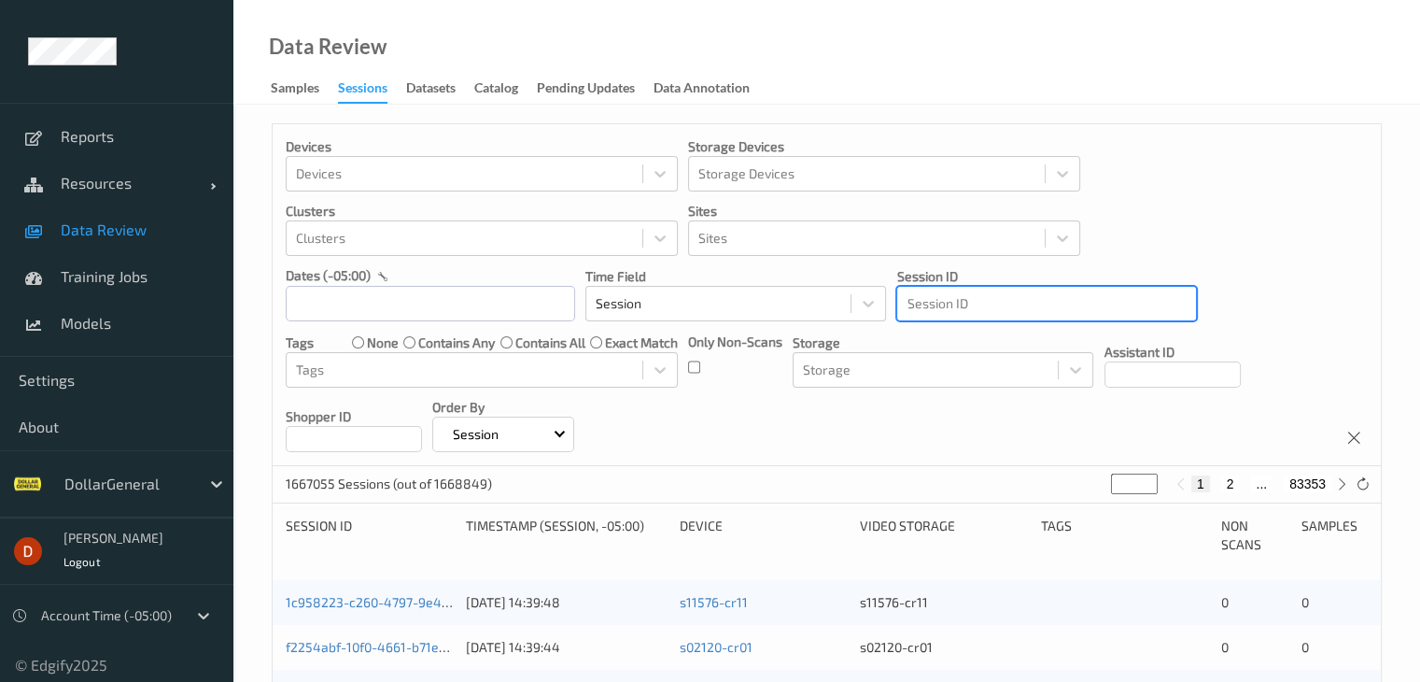
click at [1054, 303] on div at bounding box center [1047, 303] width 280 height 22
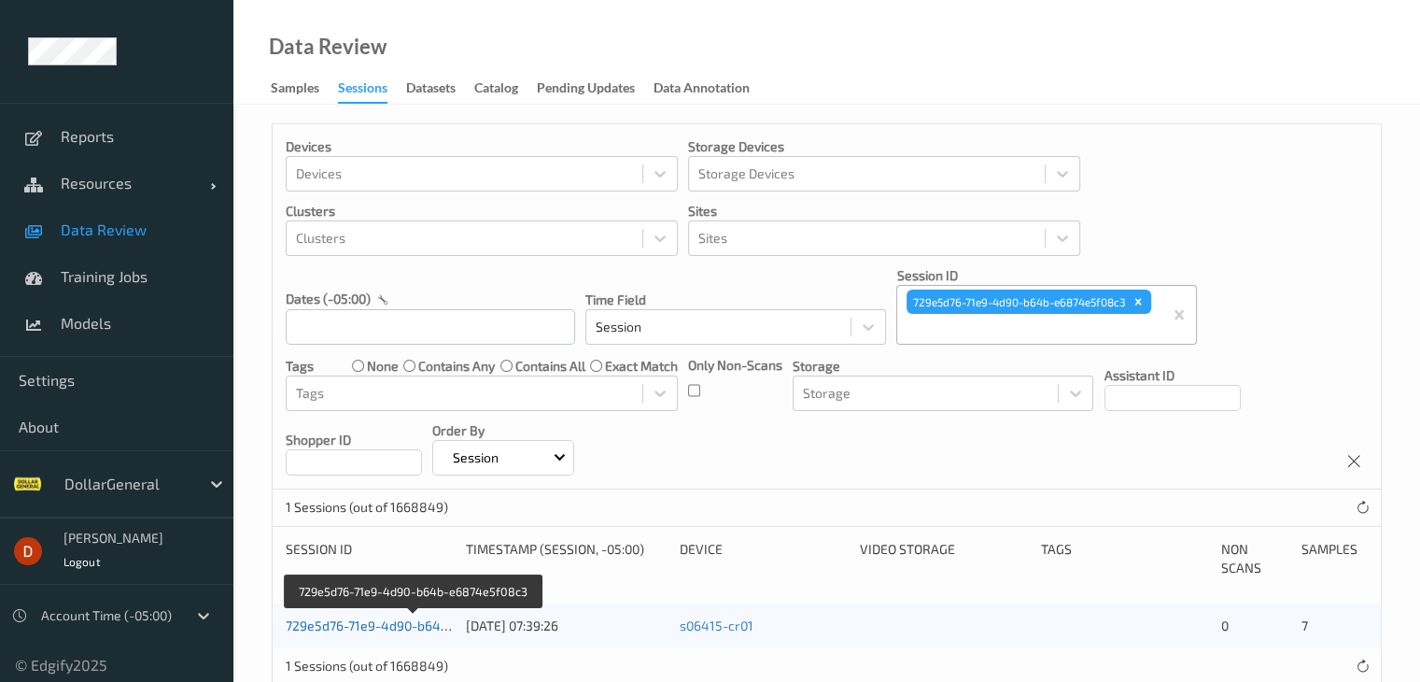
click at [368, 625] on link "729e5d76-71e9-4d90-b64b-e6874e5f08c3" at bounding box center [414, 625] width 256 height 16
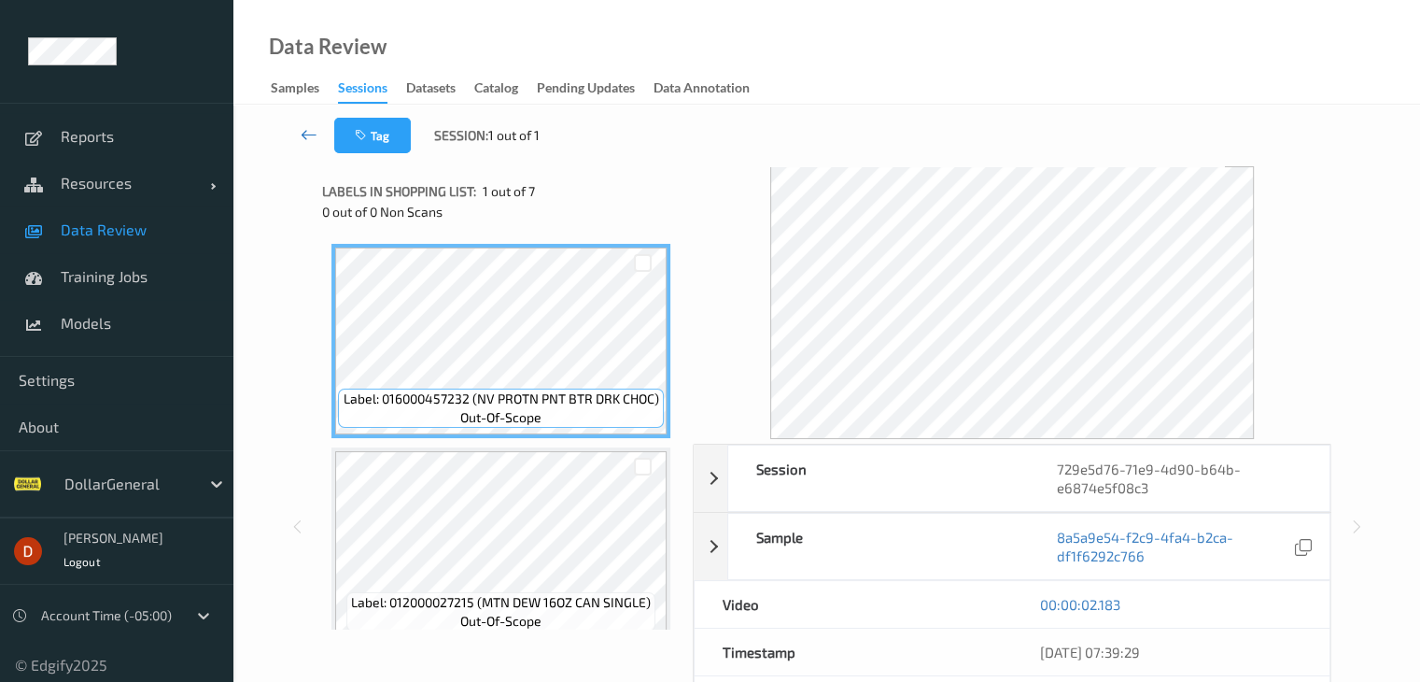
click at [306, 139] on icon at bounding box center [309, 134] width 17 height 19
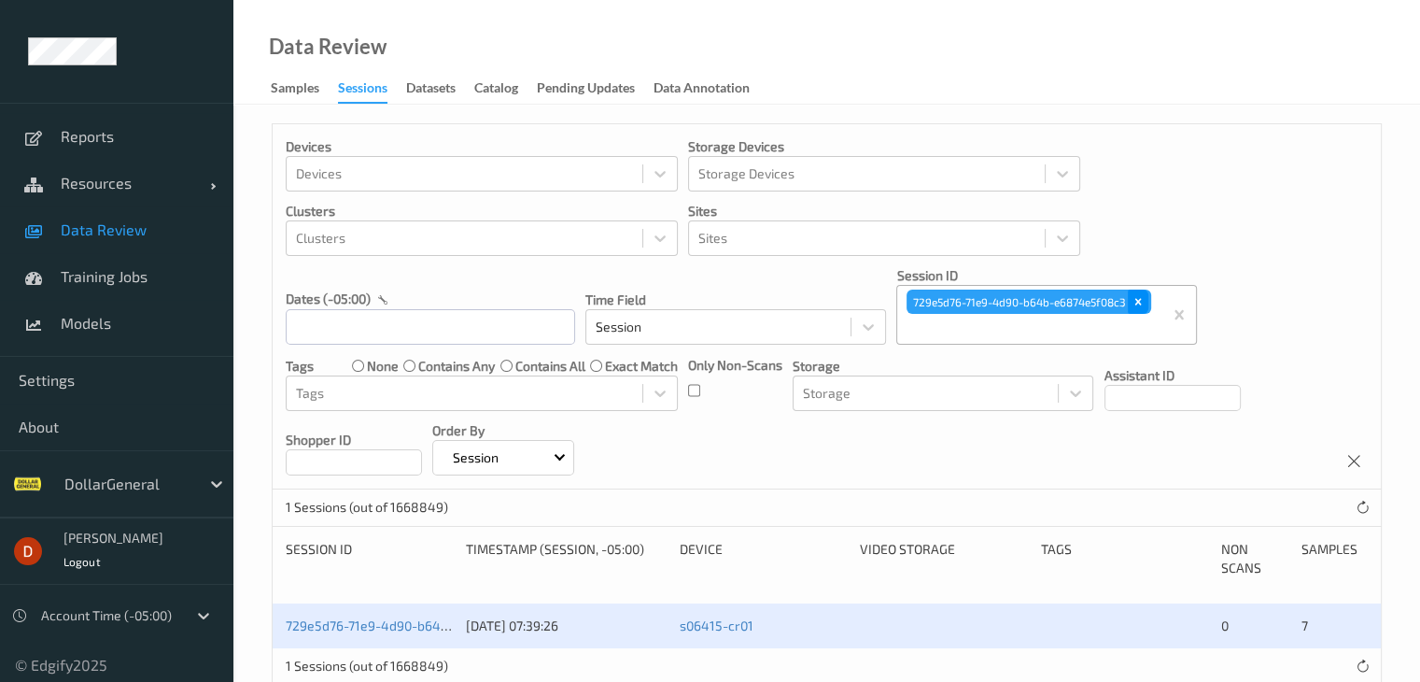
click at [1139, 300] on icon "Remove 729e5d76-71e9-4d90-b64b-e6874e5f08c3" at bounding box center [1139, 302] width 7 height 7
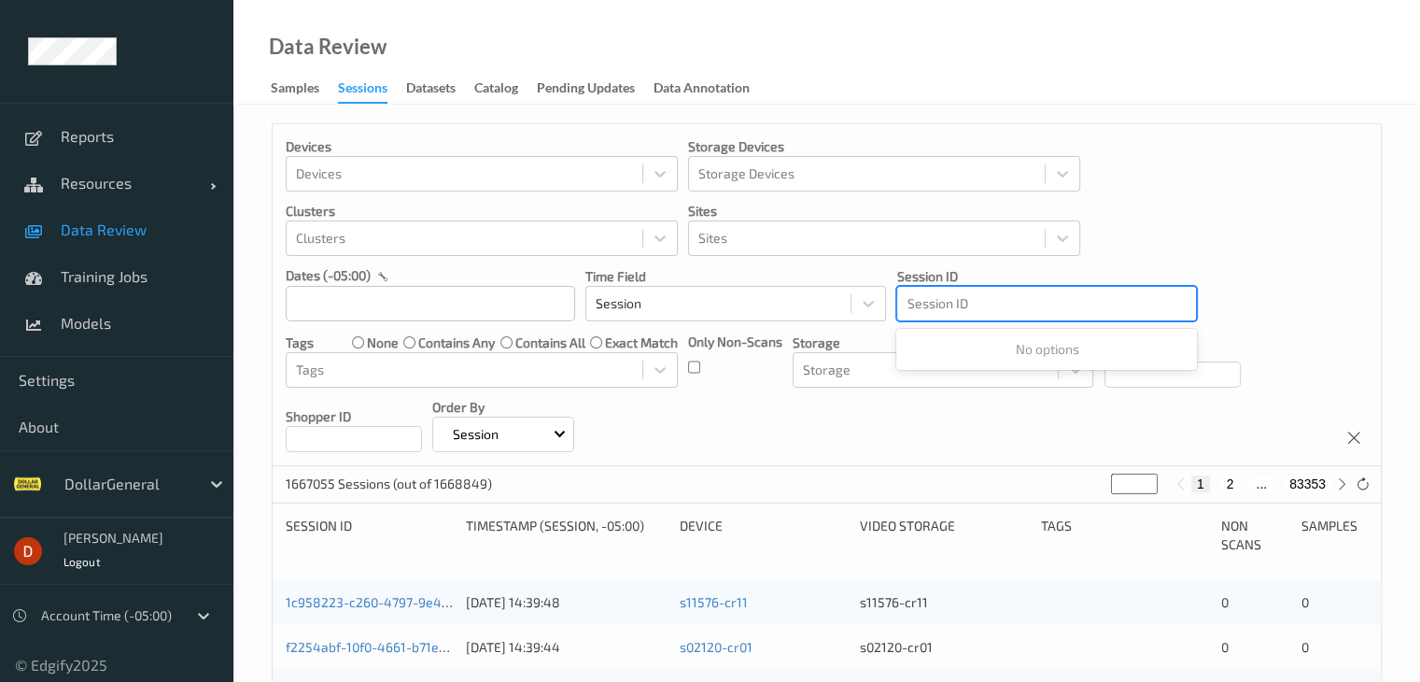
click at [1006, 307] on div at bounding box center [1047, 303] width 280 height 22
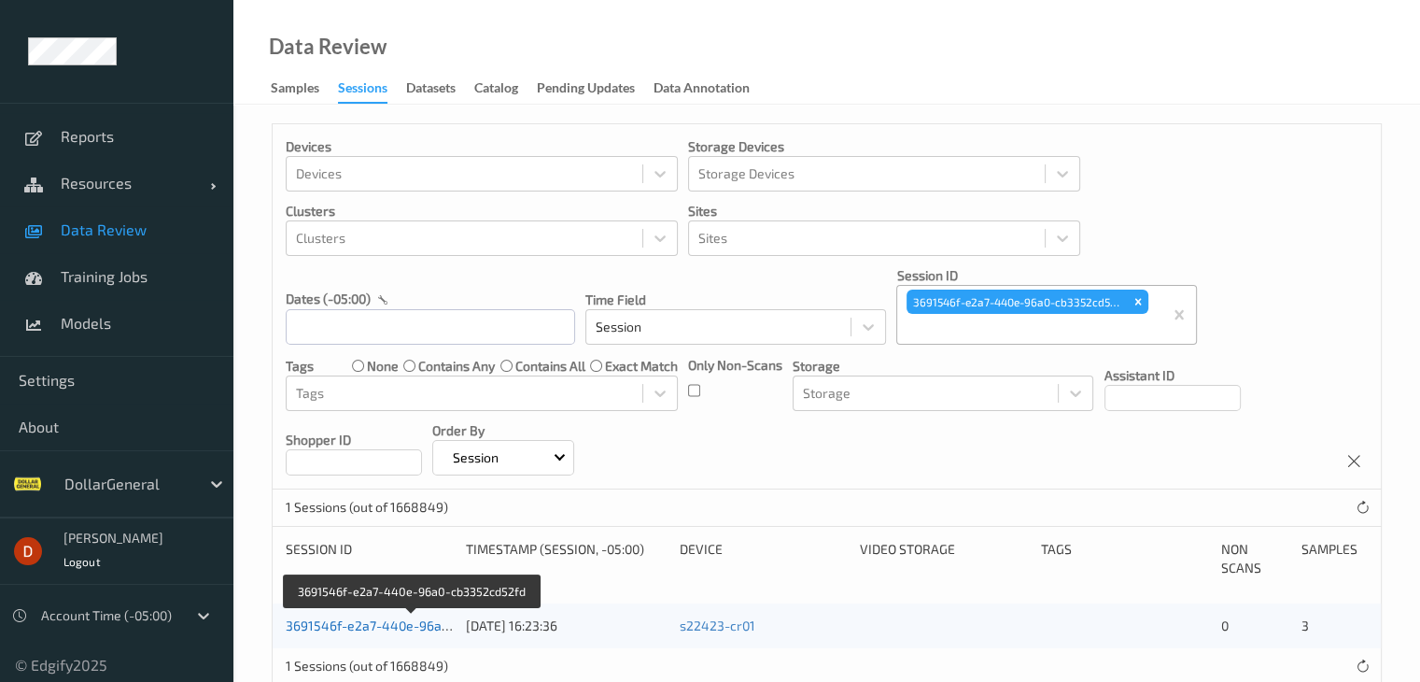
click at [381, 625] on link "3691546f-e2a7-440e-96a0-cb3352cd52fd" at bounding box center [413, 625] width 254 height 16
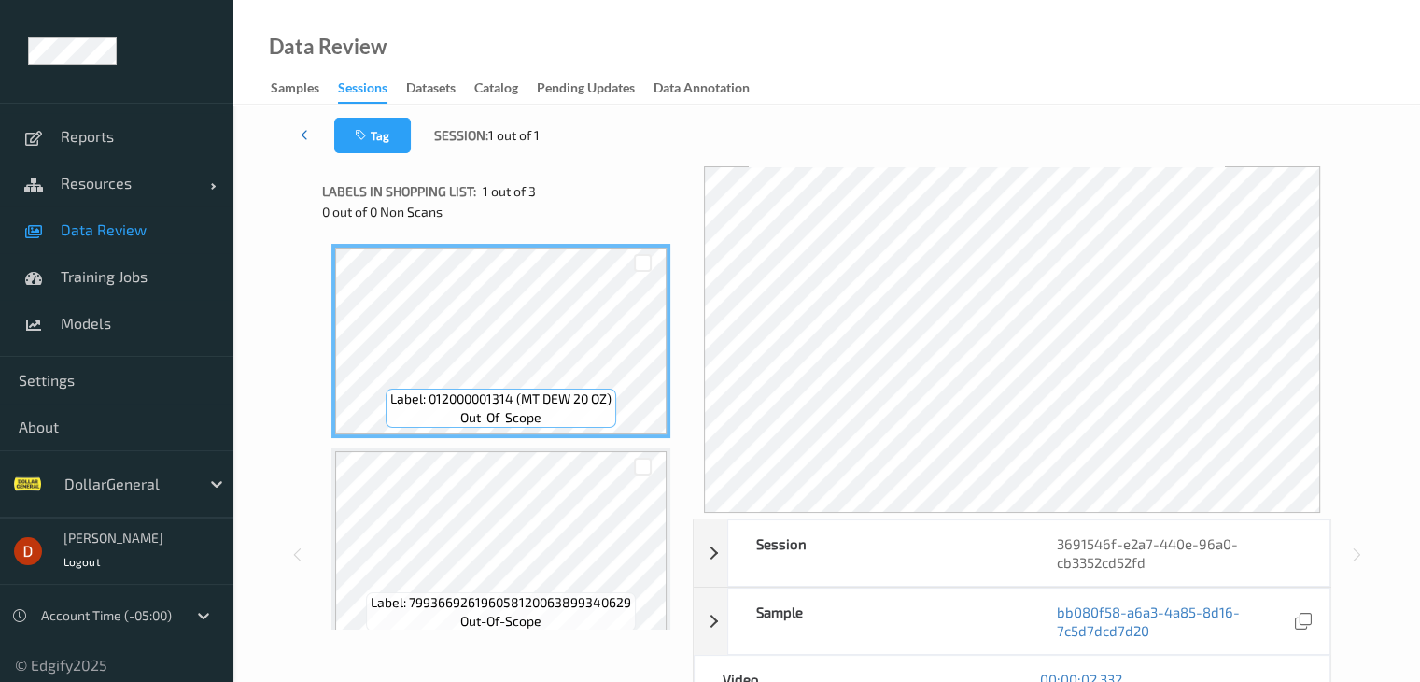
click at [301, 146] on link at bounding box center [309, 135] width 49 height 35
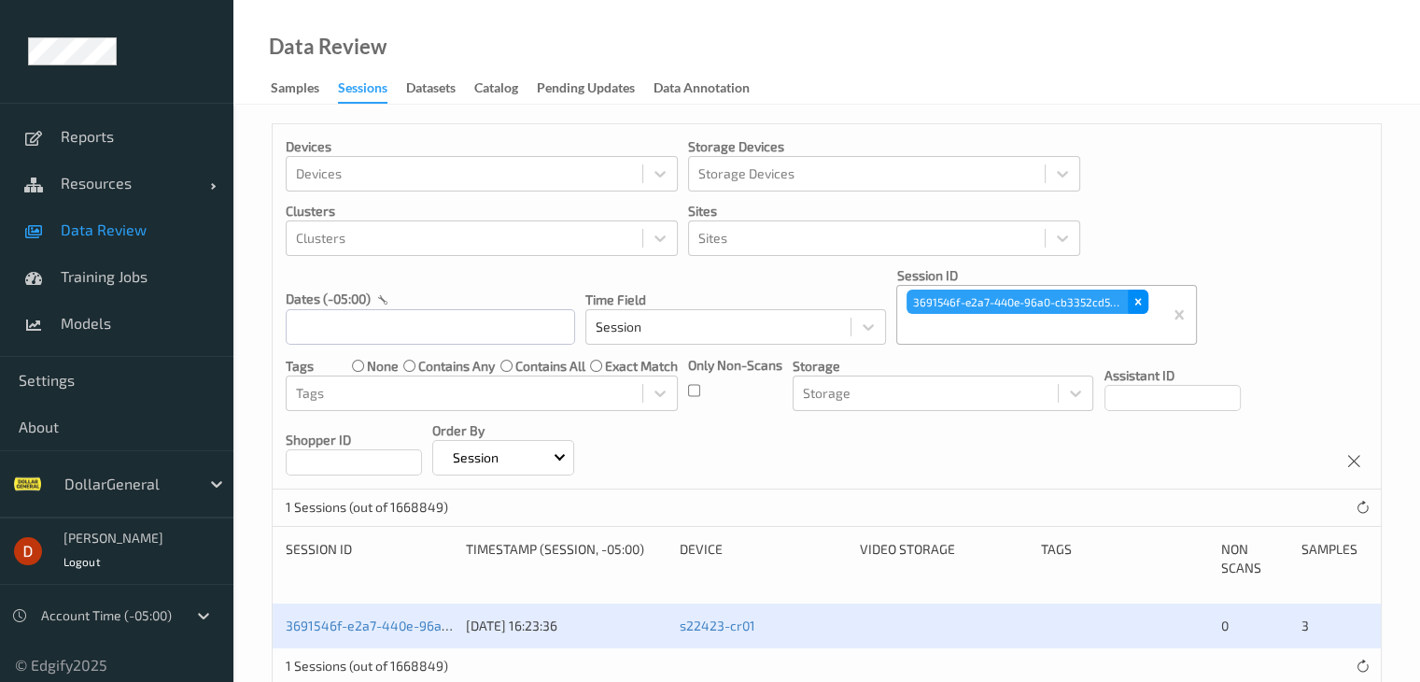
click at [1144, 292] on div "Remove 3691546f-e2a7-440e-96a0-cb3352cd52fd" at bounding box center [1138, 302] width 21 height 24
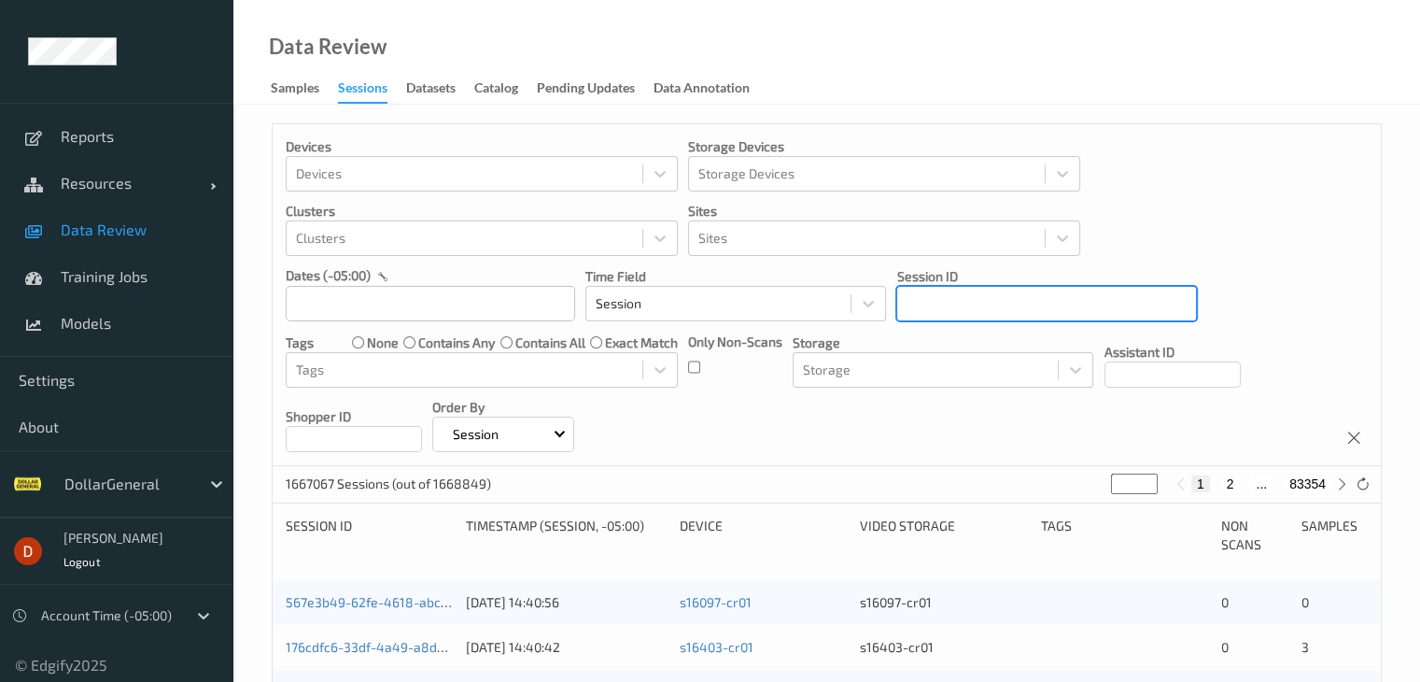
click at [1039, 306] on div at bounding box center [1047, 303] width 280 height 22
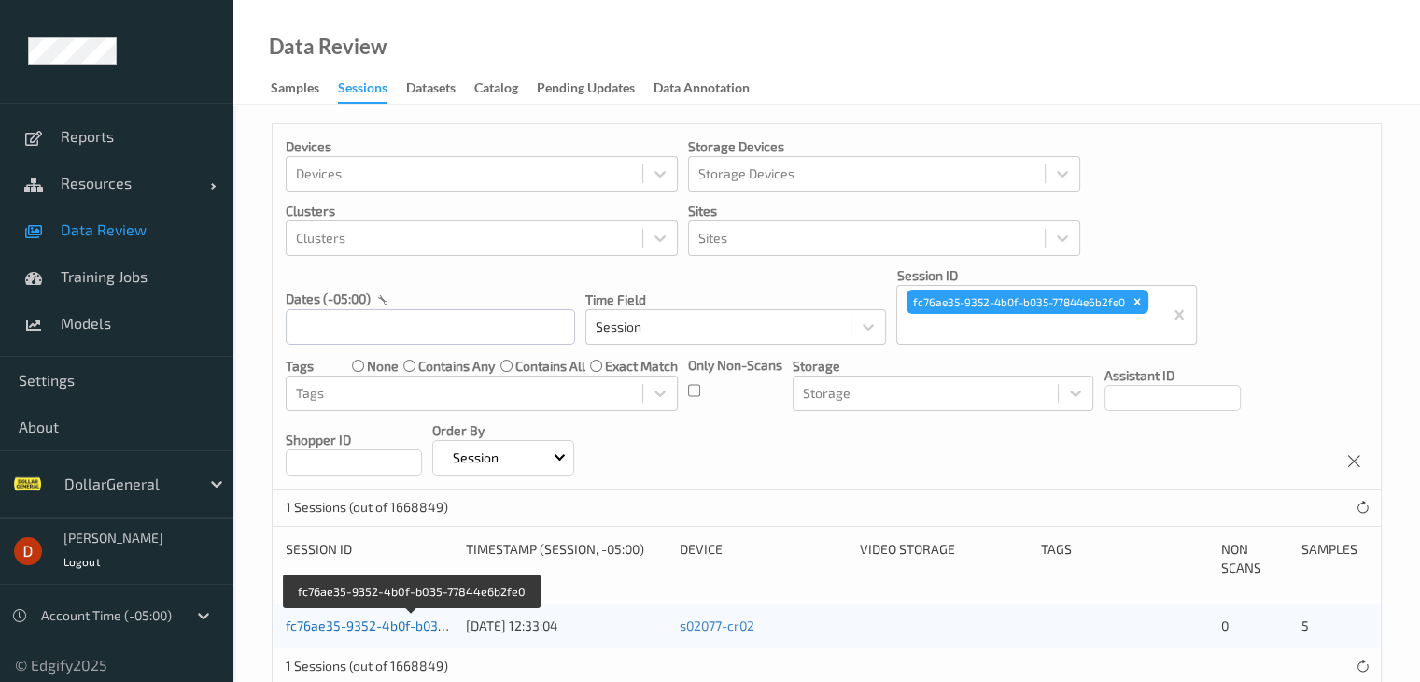
click at [384, 620] on link "fc76ae35-9352-4b0f-b035-77844e6b2fe0" at bounding box center [412, 625] width 252 height 16
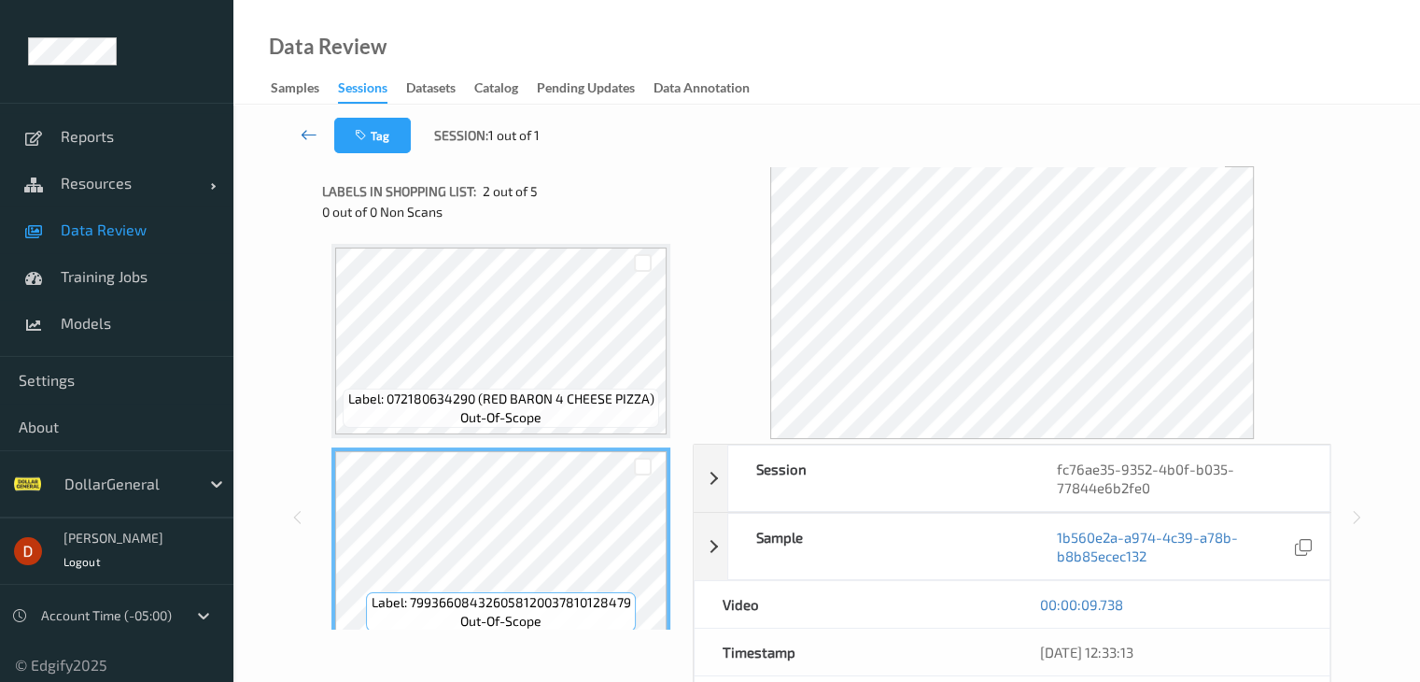
click at [291, 129] on link at bounding box center [309, 135] width 49 height 35
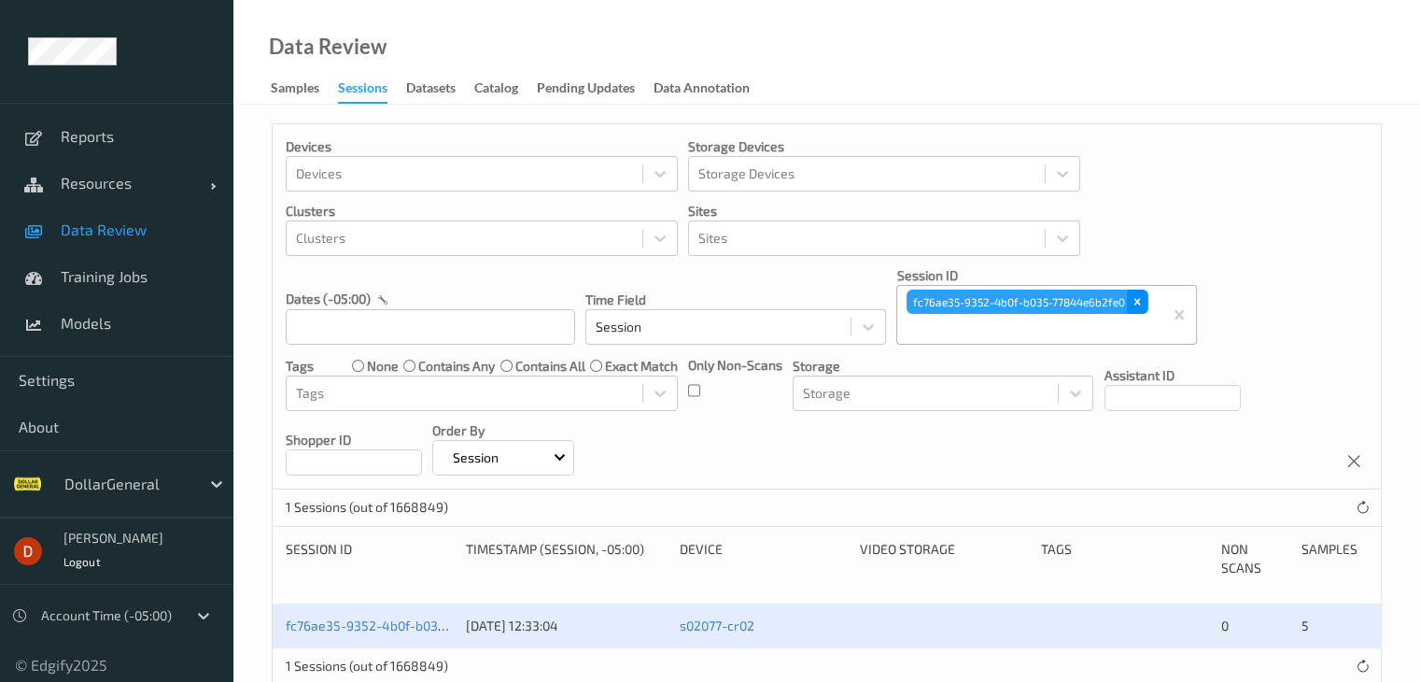
click at [1138, 305] on icon "Remove fc76ae35-9352-4b0f-b035-77844e6b2fe0" at bounding box center [1137, 301] width 13 height 13
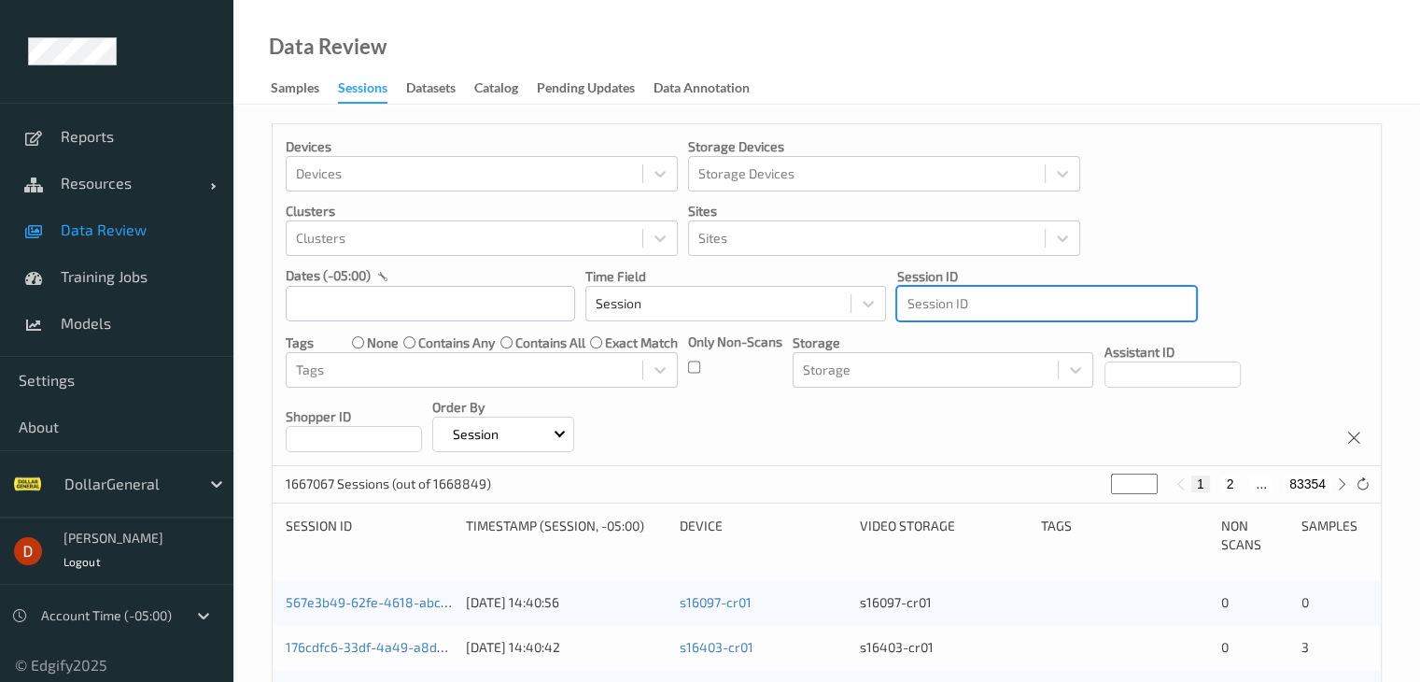
click at [1048, 308] on div at bounding box center [1047, 303] width 280 height 22
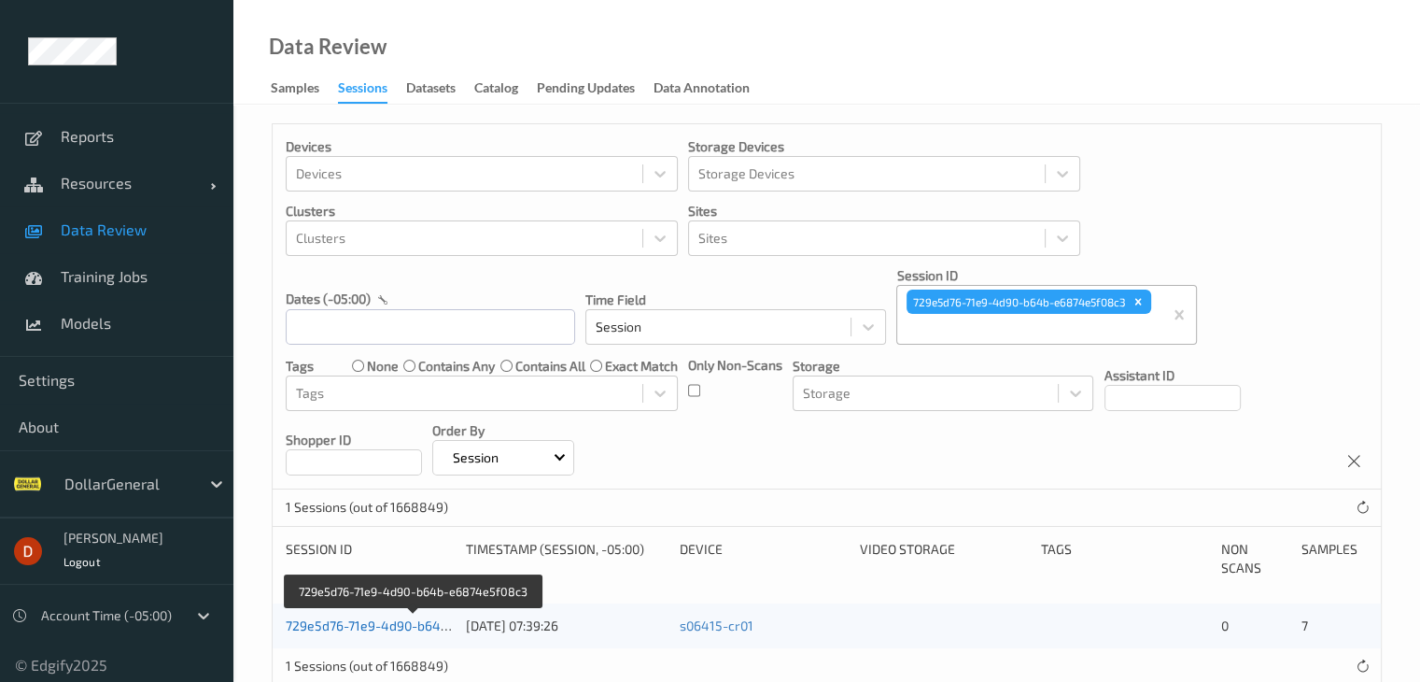
click at [411, 624] on link "729e5d76-71e9-4d90-b64b-e6874e5f08c3" at bounding box center [414, 625] width 256 height 16
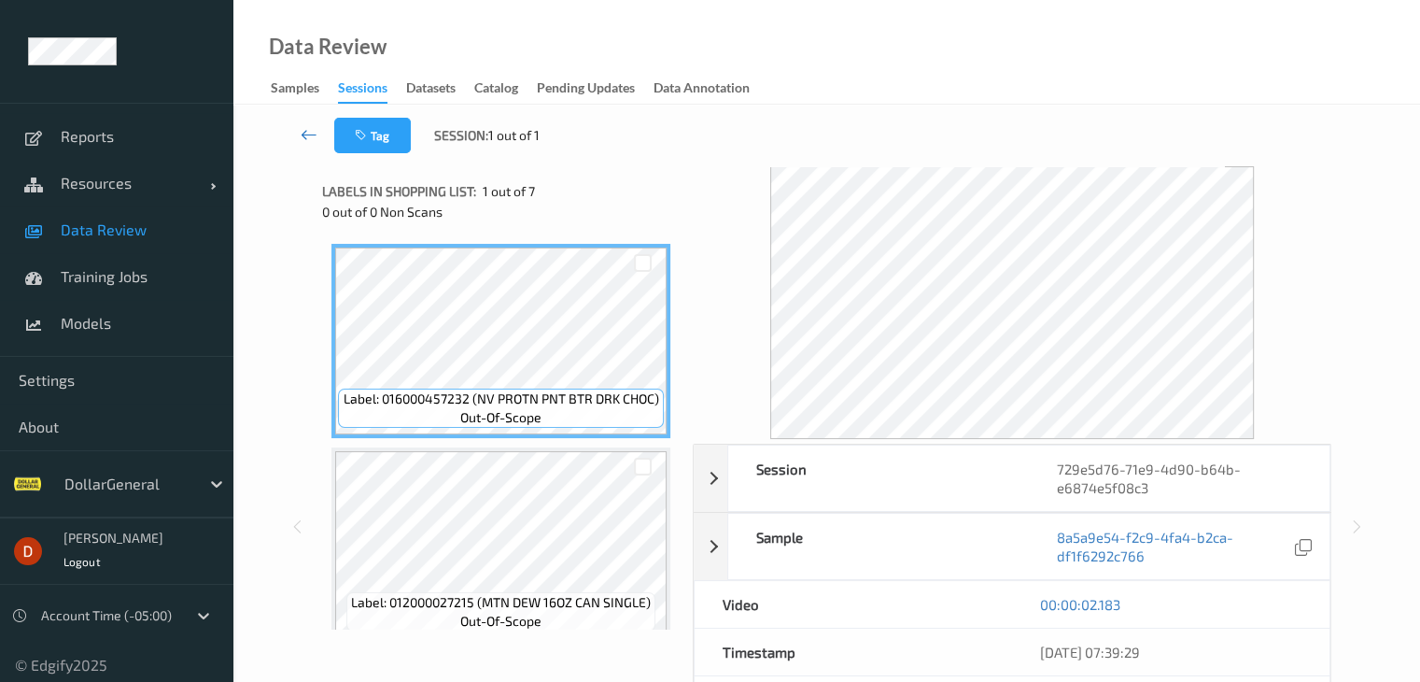
click at [305, 138] on icon at bounding box center [309, 134] width 17 height 19
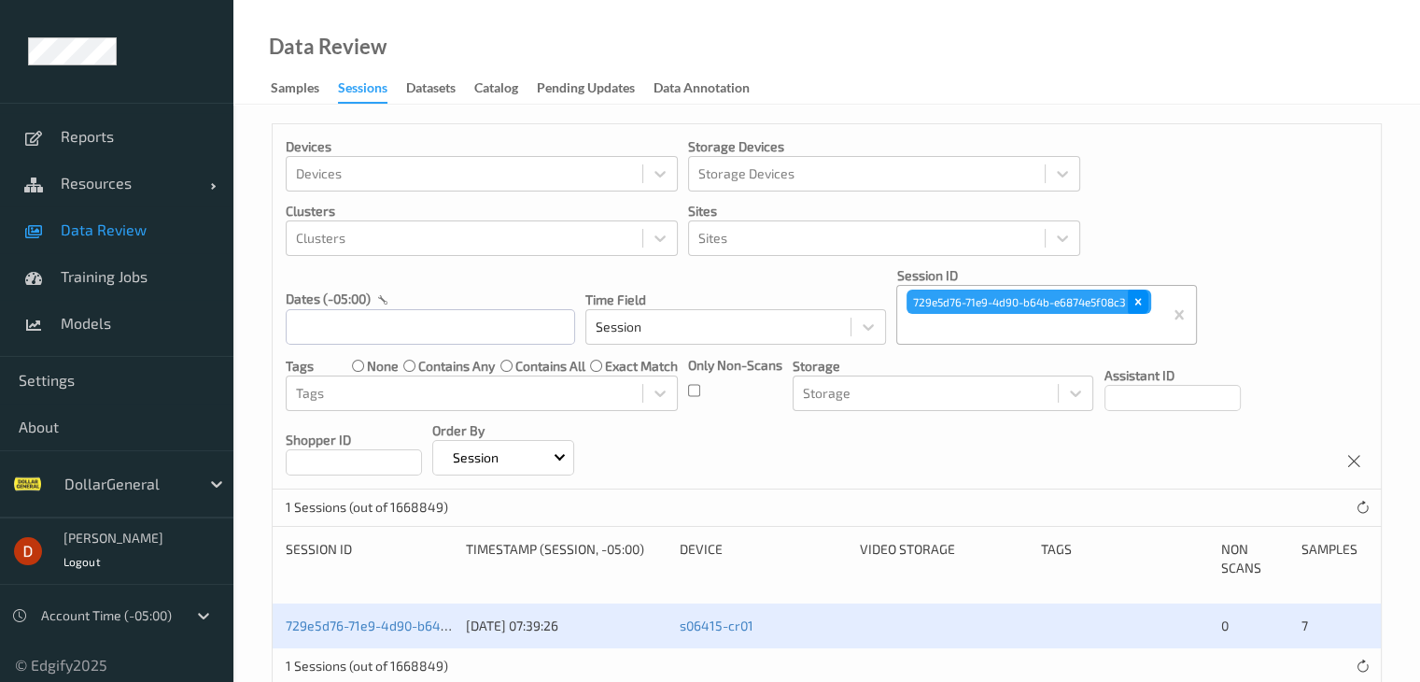
click at [1143, 293] on div "Remove 729e5d76-71e9-4d90-b64b-e6874e5f08c3" at bounding box center [1138, 302] width 21 height 24
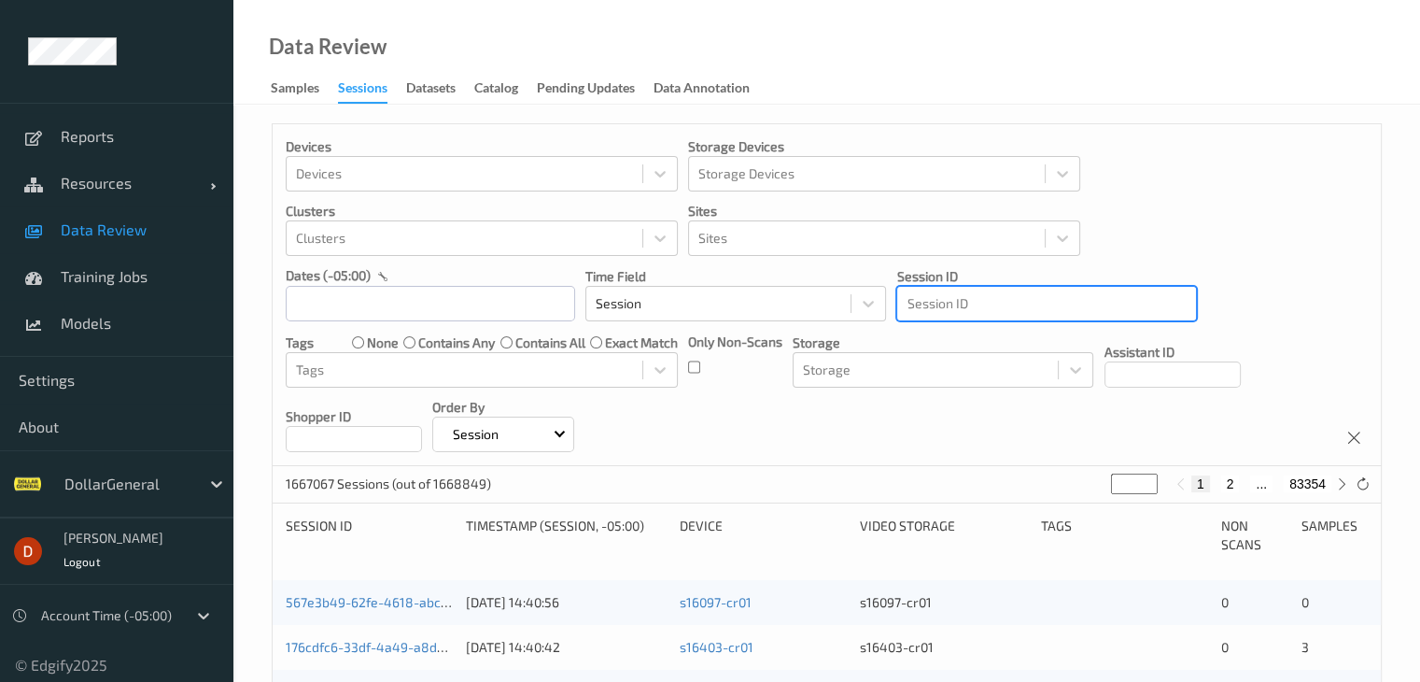
click at [976, 307] on div at bounding box center [1047, 303] width 280 height 22
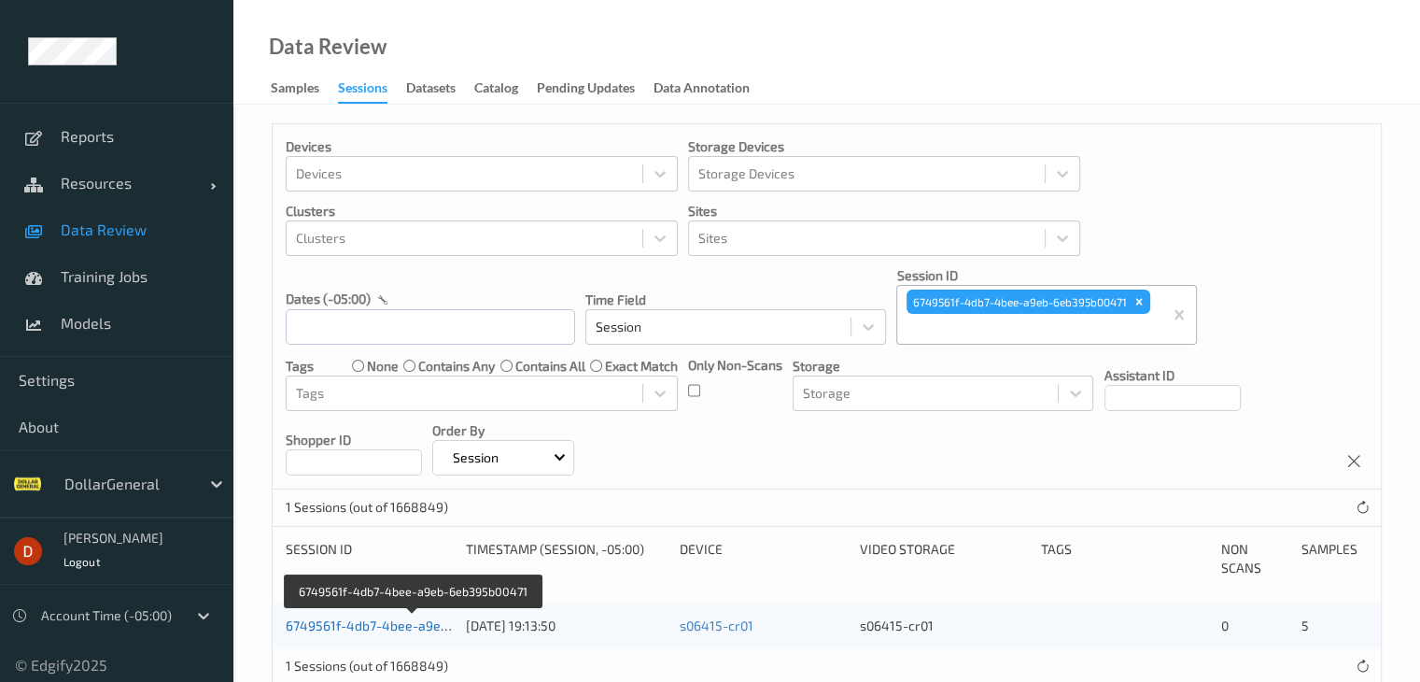
click at [392, 625] on link "6749561f-4db7-4bee-a9eb-6eb395b00471" at bounding box center [414, 625] width 256 height 16
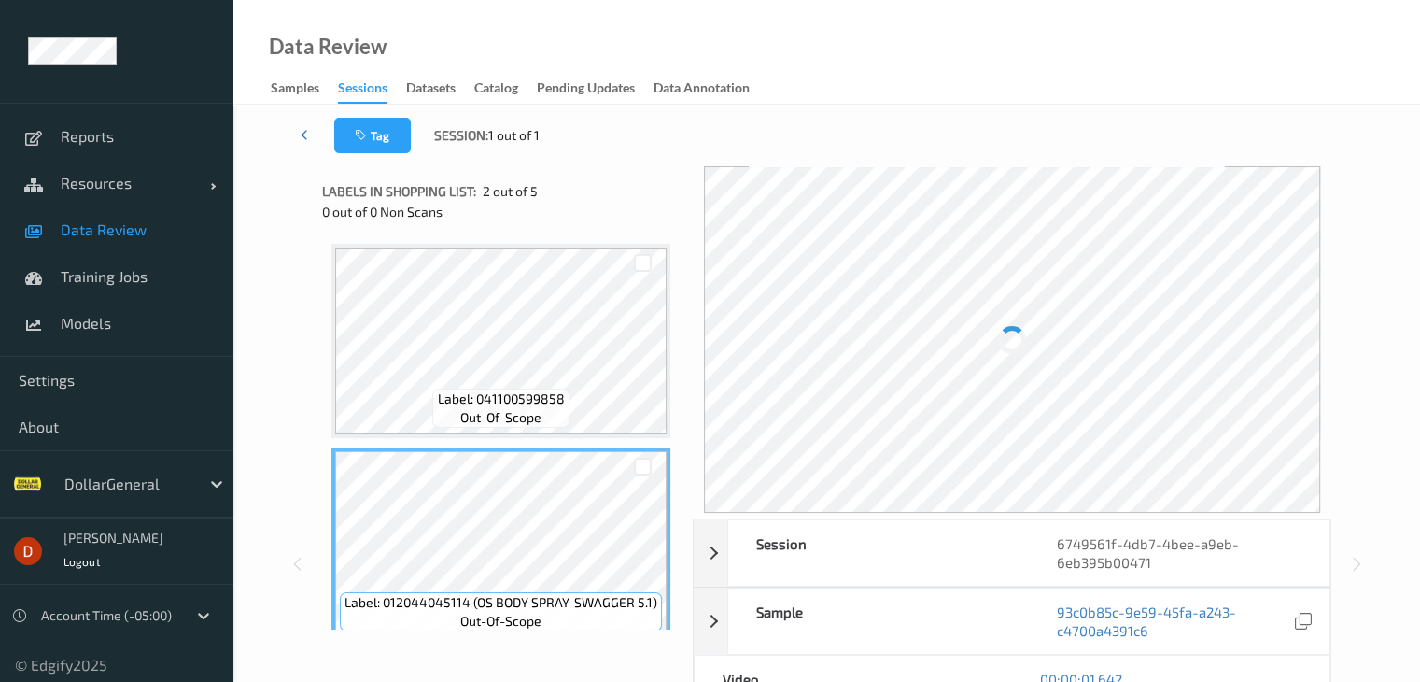
click at [312, 132] on icon at bounding box center [309, 134] width 17 height 19
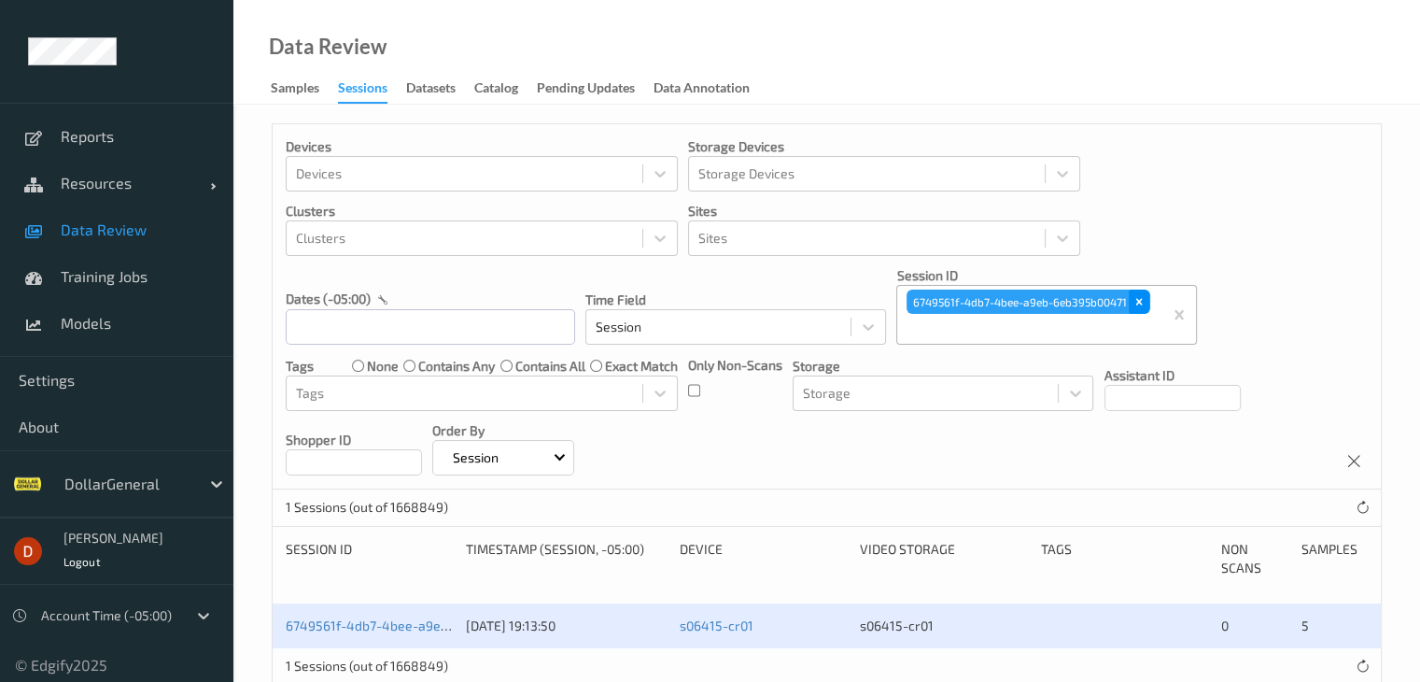
click at [1149, 304] on div "Remove 6749561f-4db7-4bee-a9eb-6eb395b00471" at bounding box center [1139, 302] width 21 height 24
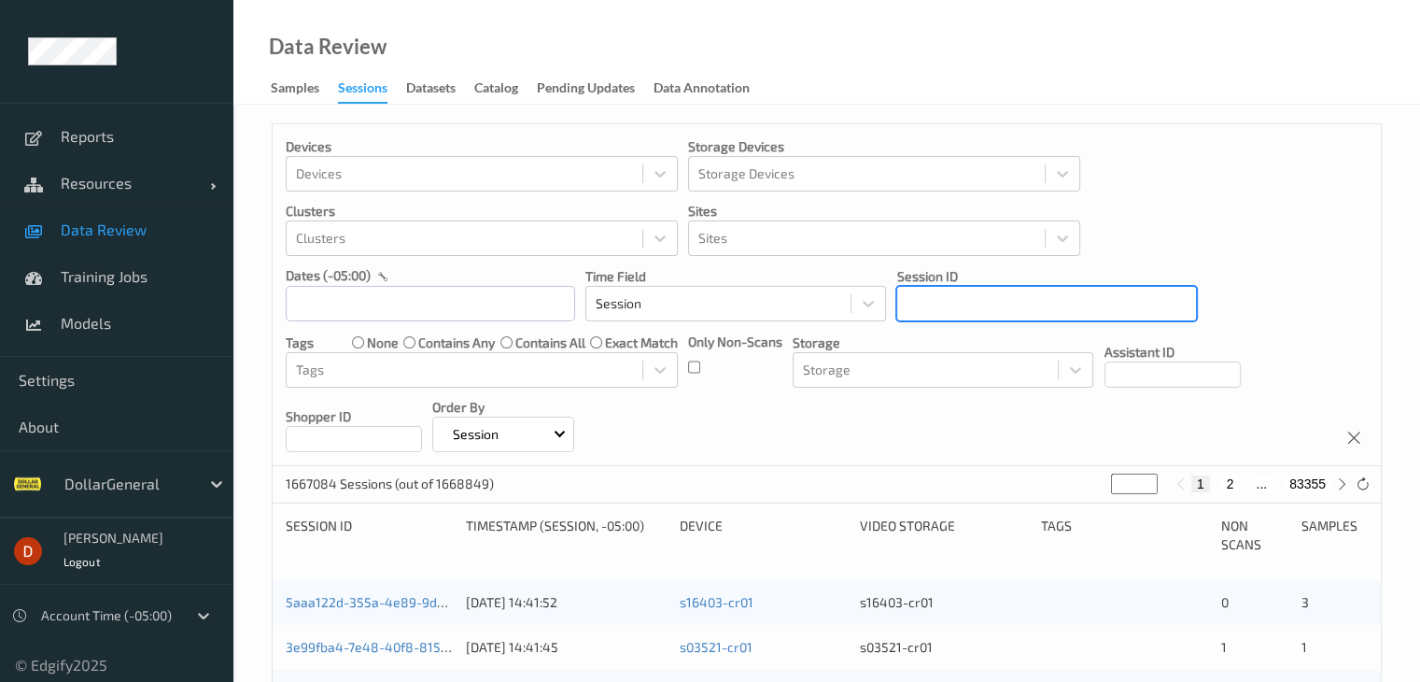
click at [1020, 308] on div at bounding box center [1047, 303] width 280 height 22
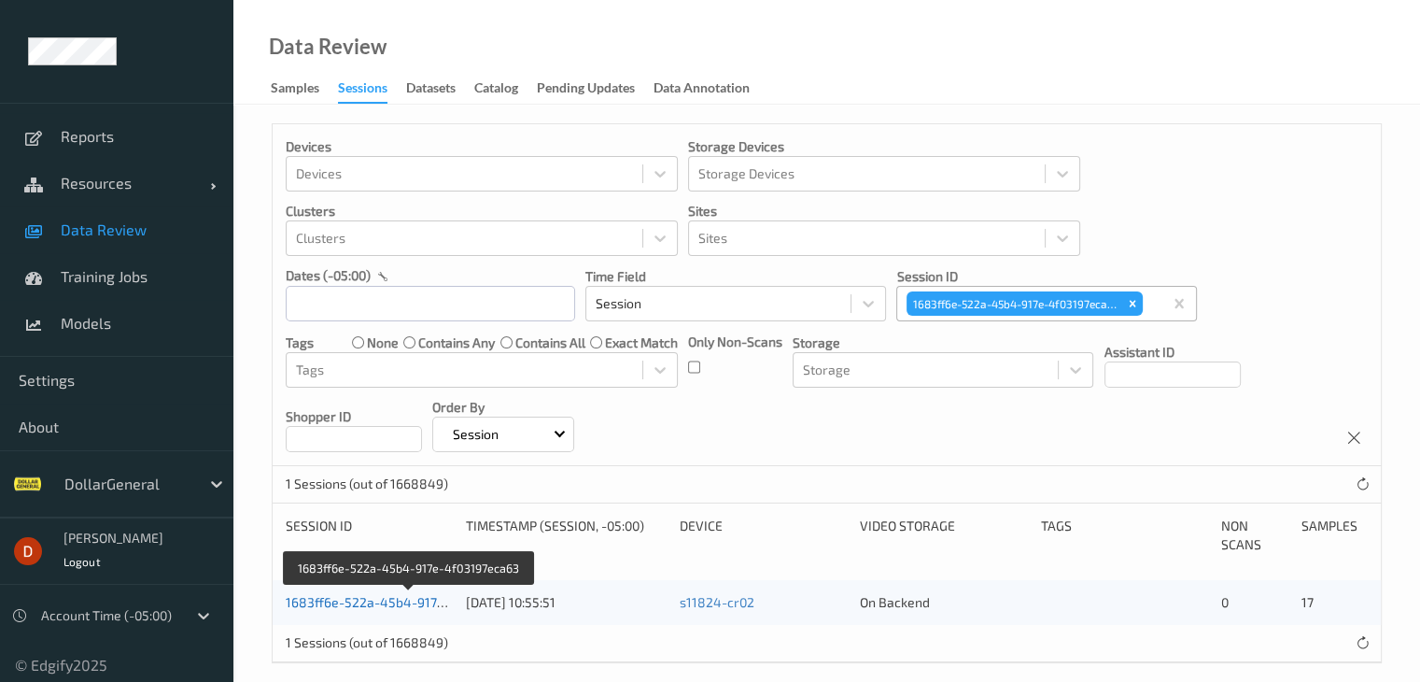
click at [389, 598] on link "1683ff6e-522a-45b4-917e-4f03197eca63" at bounding box center [410, 602] width 248 height 16
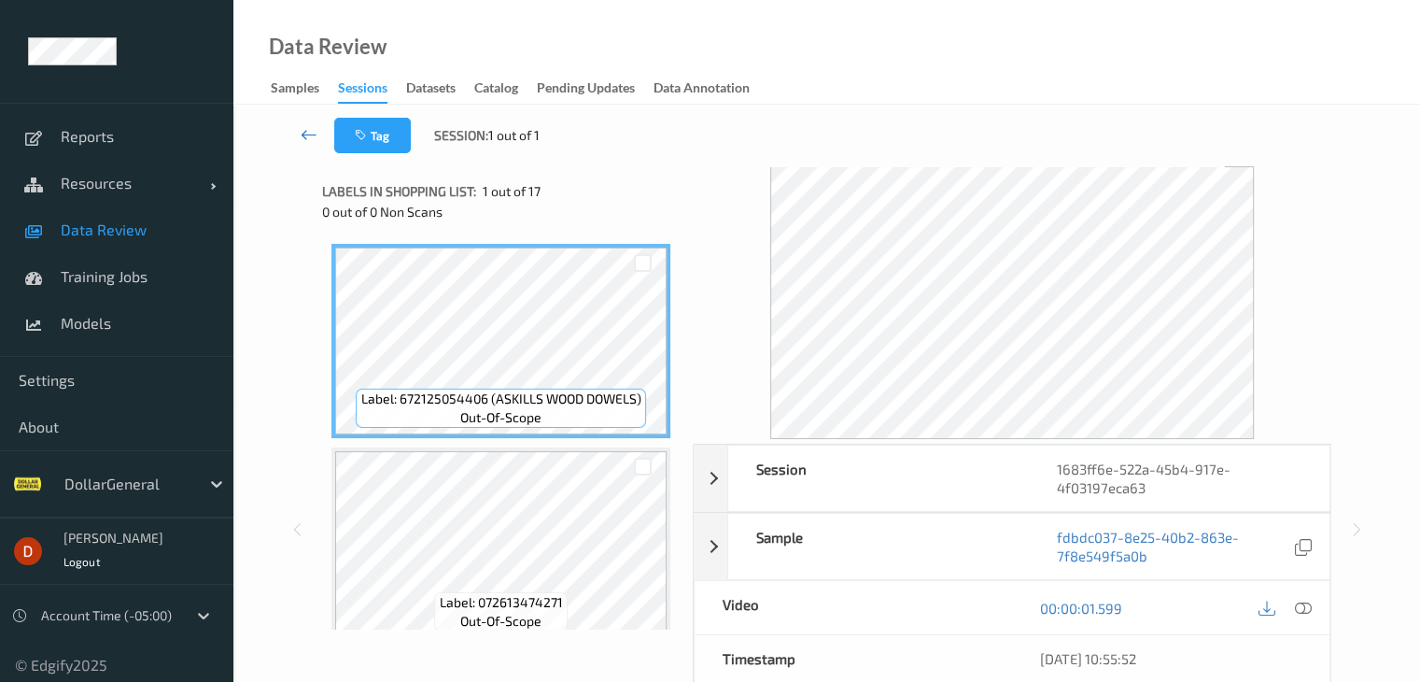
click at [302, 133] on icon at bounding box center [309, 134] width 17 height 19
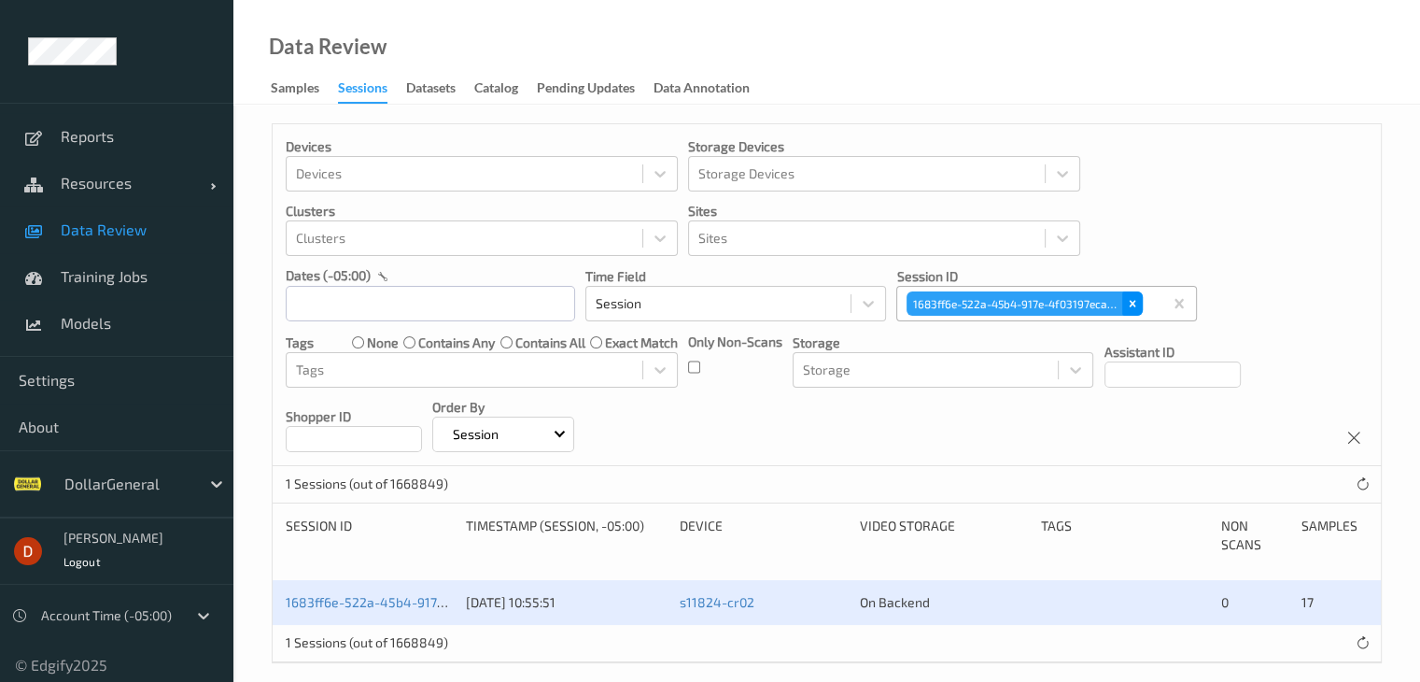
click at [1134, 296] on div "Remove 1683ff6e-522a-45b4-917e-4f03197eca63" at bounding box center [1133, 303] width 21 height 24
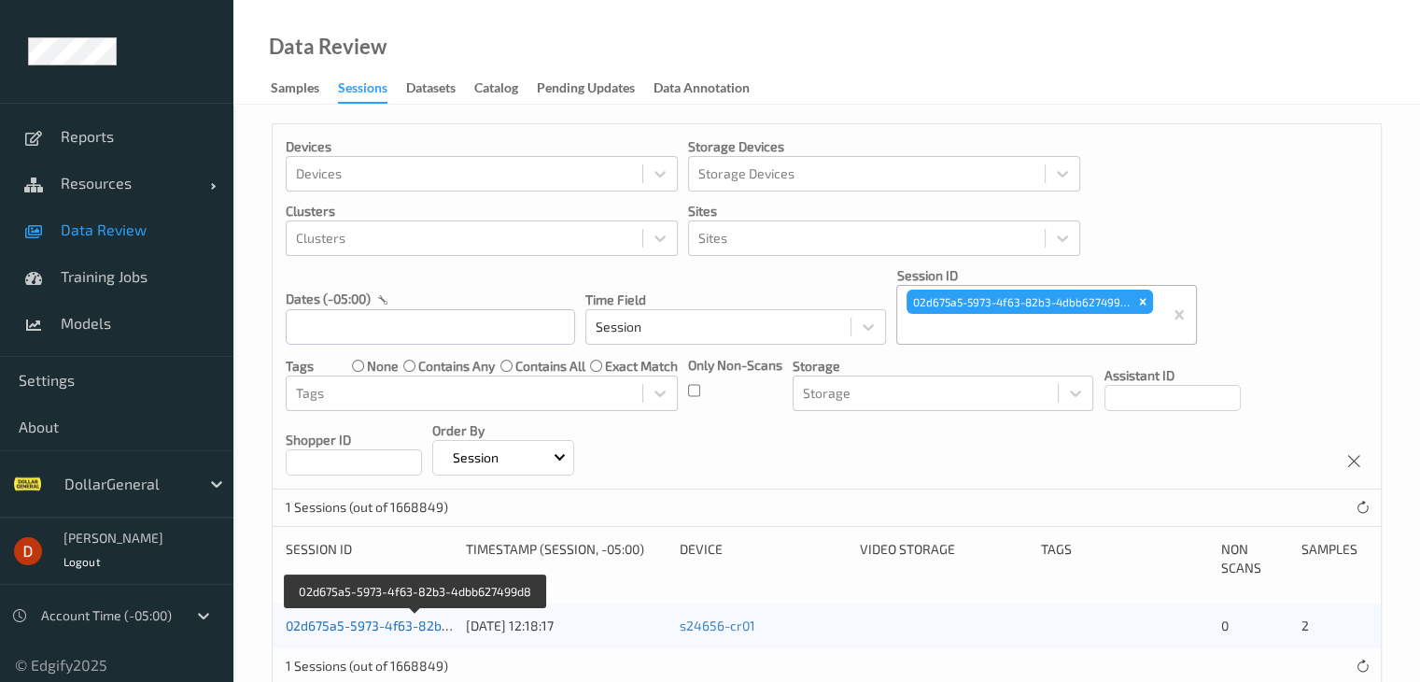
click at [387, 626] on link "02d675a5-5973-4f63-82b3-4dbb627499d8" at bounding box center [416, 625] width 261 height 16
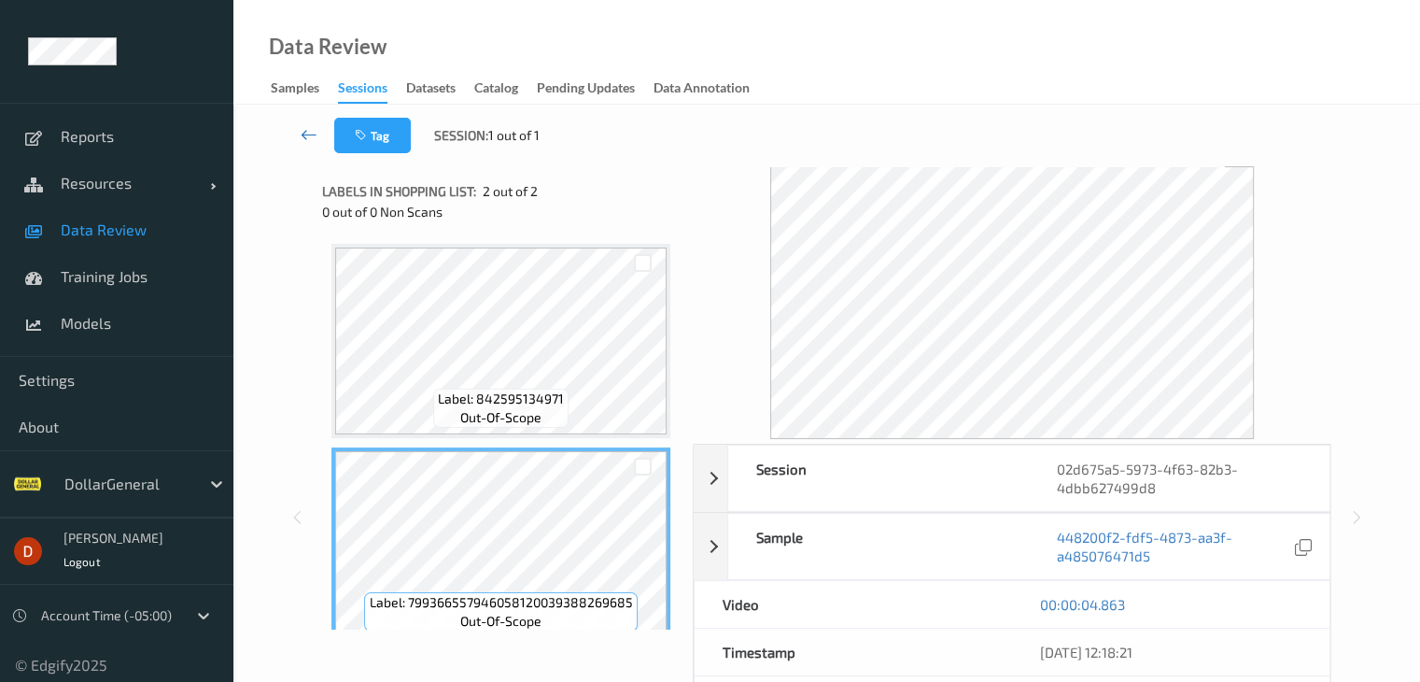
click at [314, 137] on icon at bounding box center [309, 134] width 17 height 19
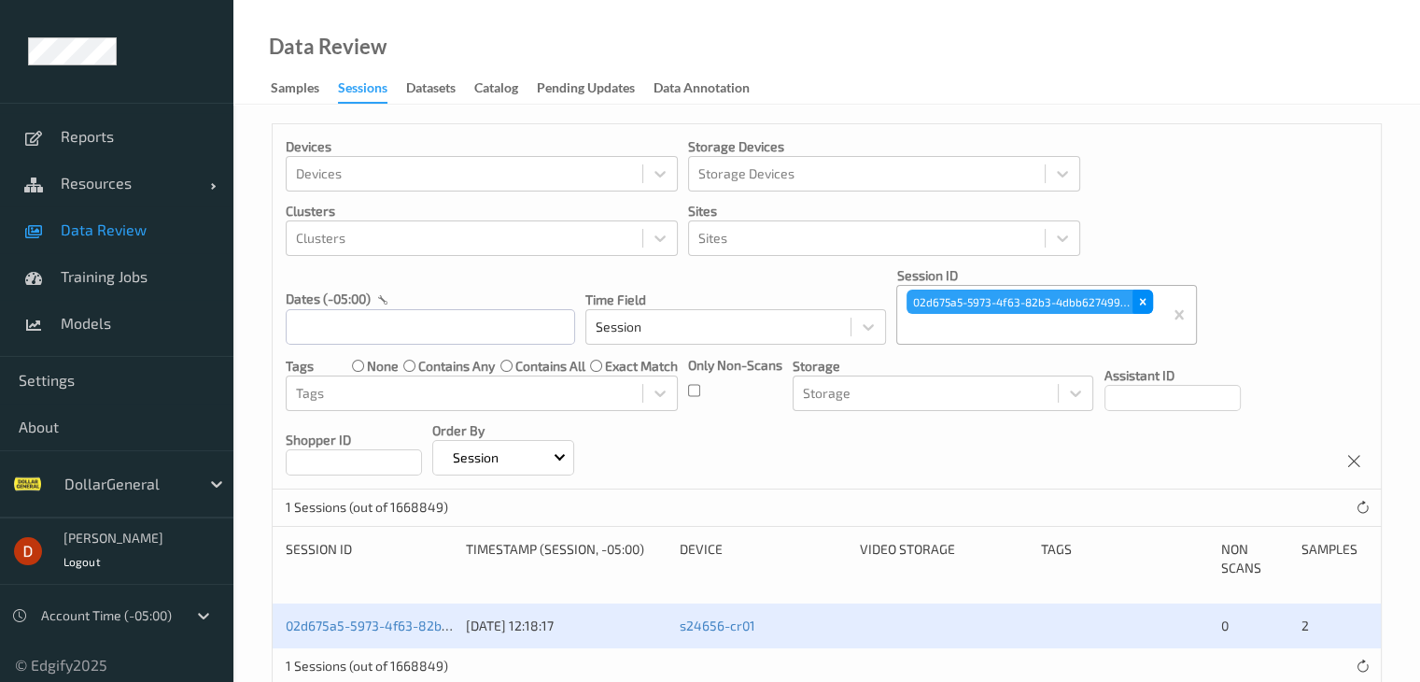
click at [1134, 299] on div "Remove 02d675a5-5973-4f63-82b3-4dbb627499d8" at bounding box center [1143, 302] width 21 height 24
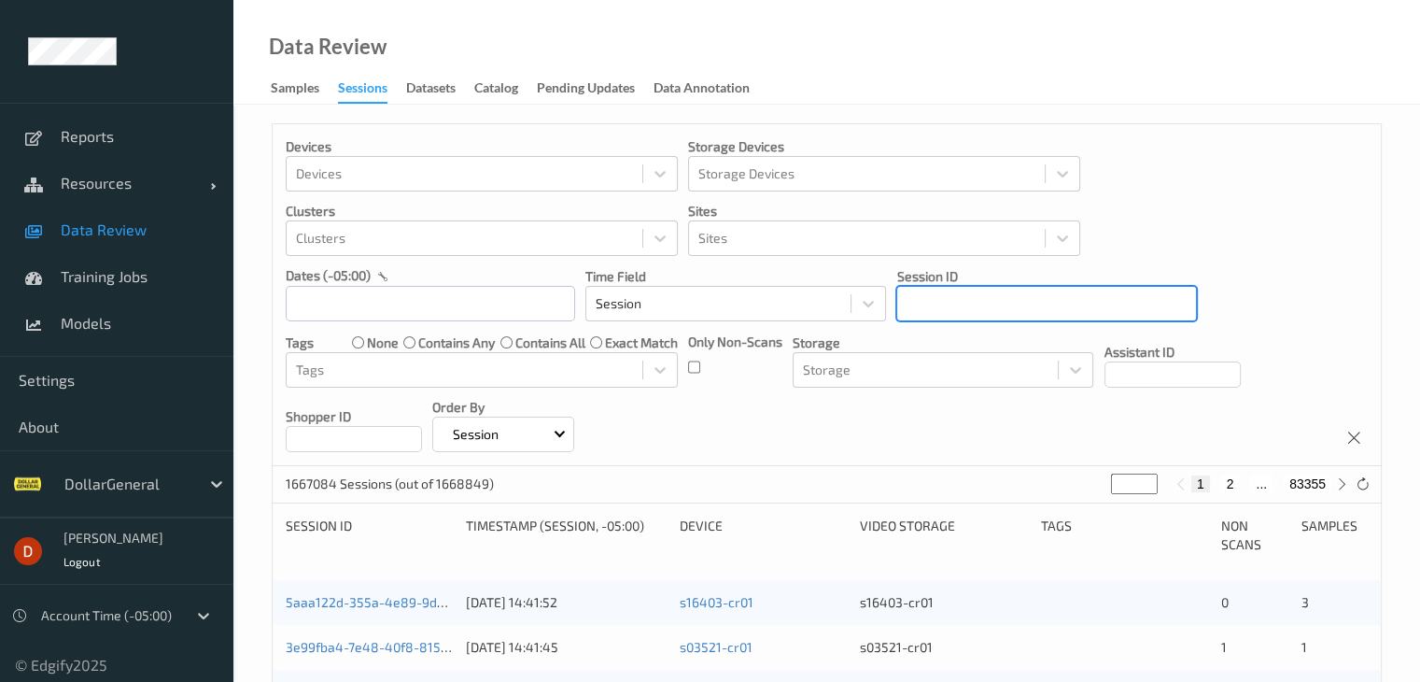
click at [1062, 306] on div at bounding box center [1047, 303] width 280 height 22
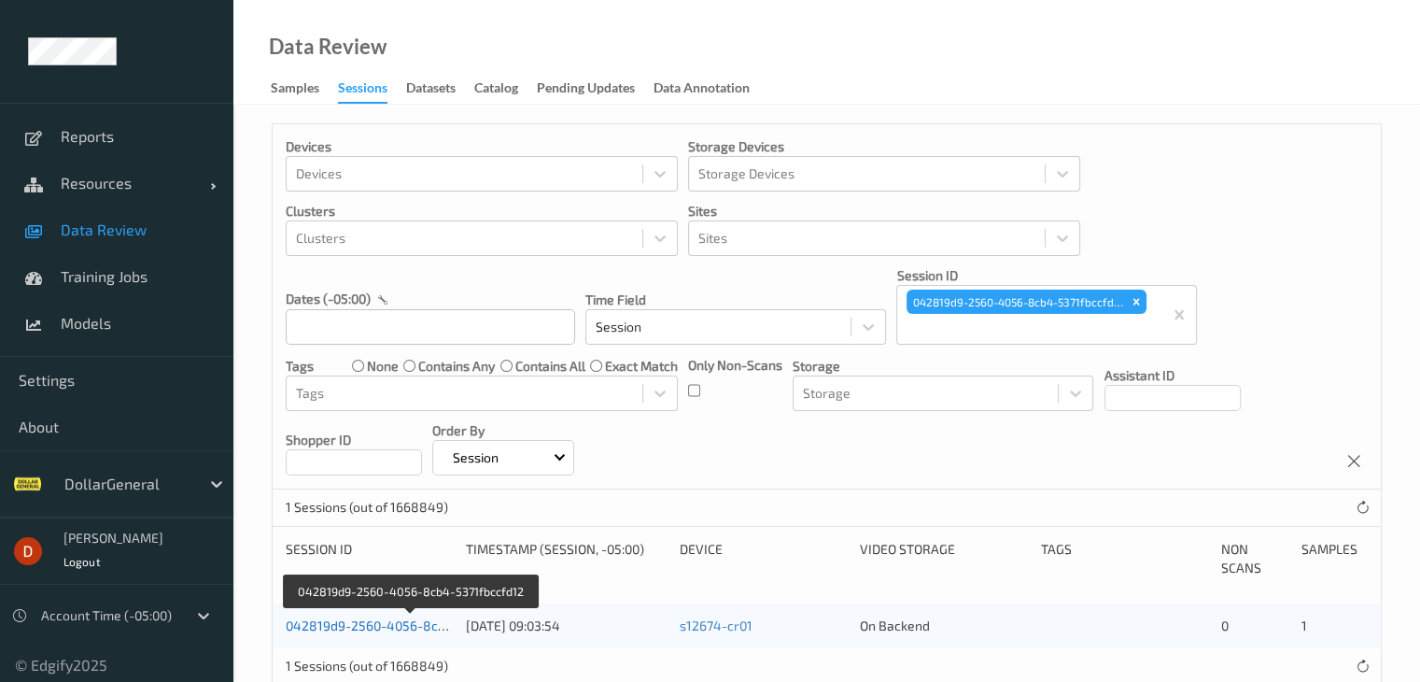
click at [389, 617] on link "042819d9-2560-4056-8cb4-5371fbccfd12" at bounding box center [411, 625] width 251 height 16
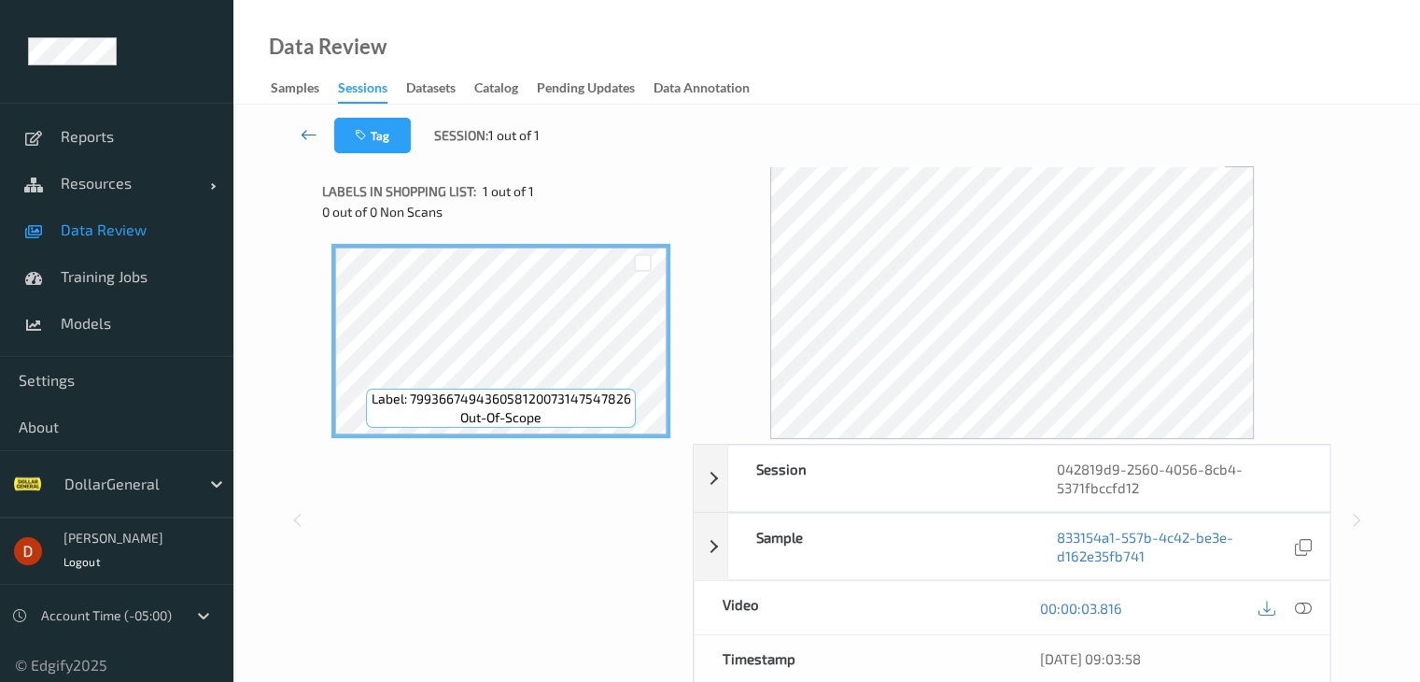
click at [303, 127] on icon at bounding box center [309, 134] width 17 height 19
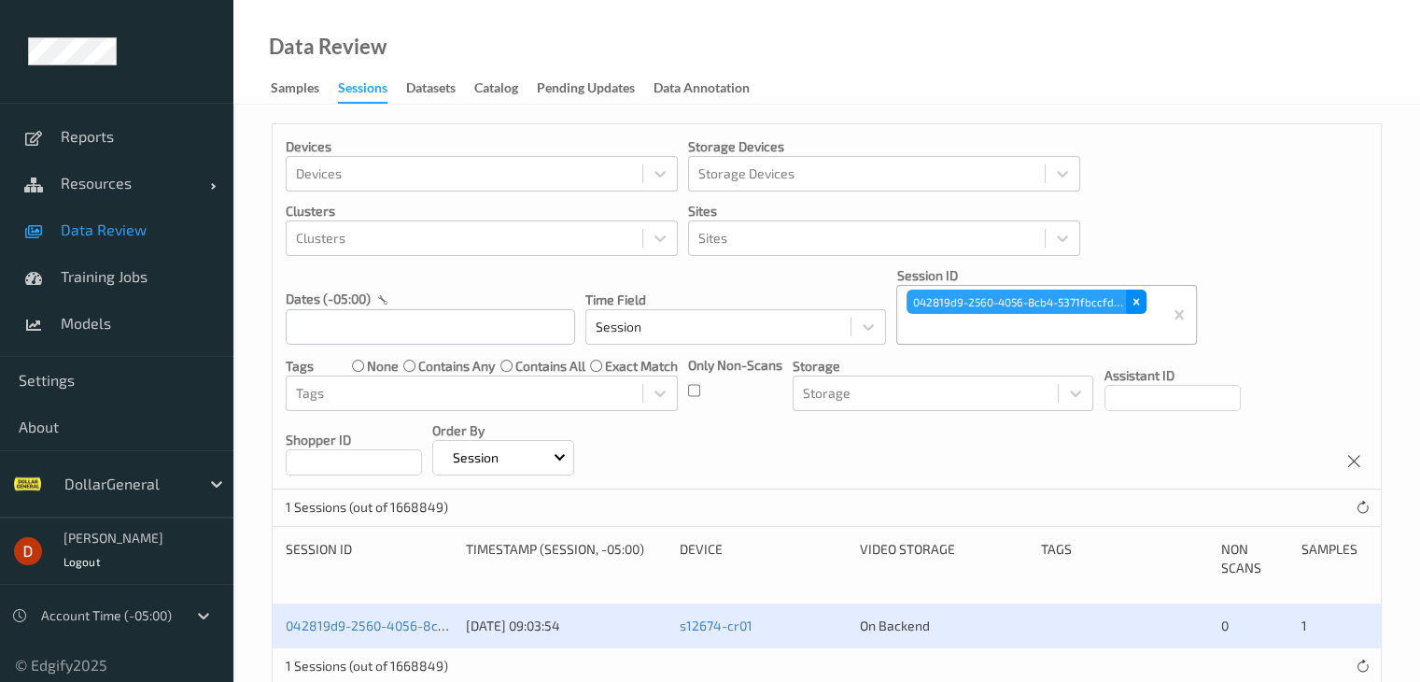
click at [1137, 300] on icon "Remove 042819d9-2560-4056-8cb4-5371fbccfd12" at bounding box center [1136, 301] width 13 height 13
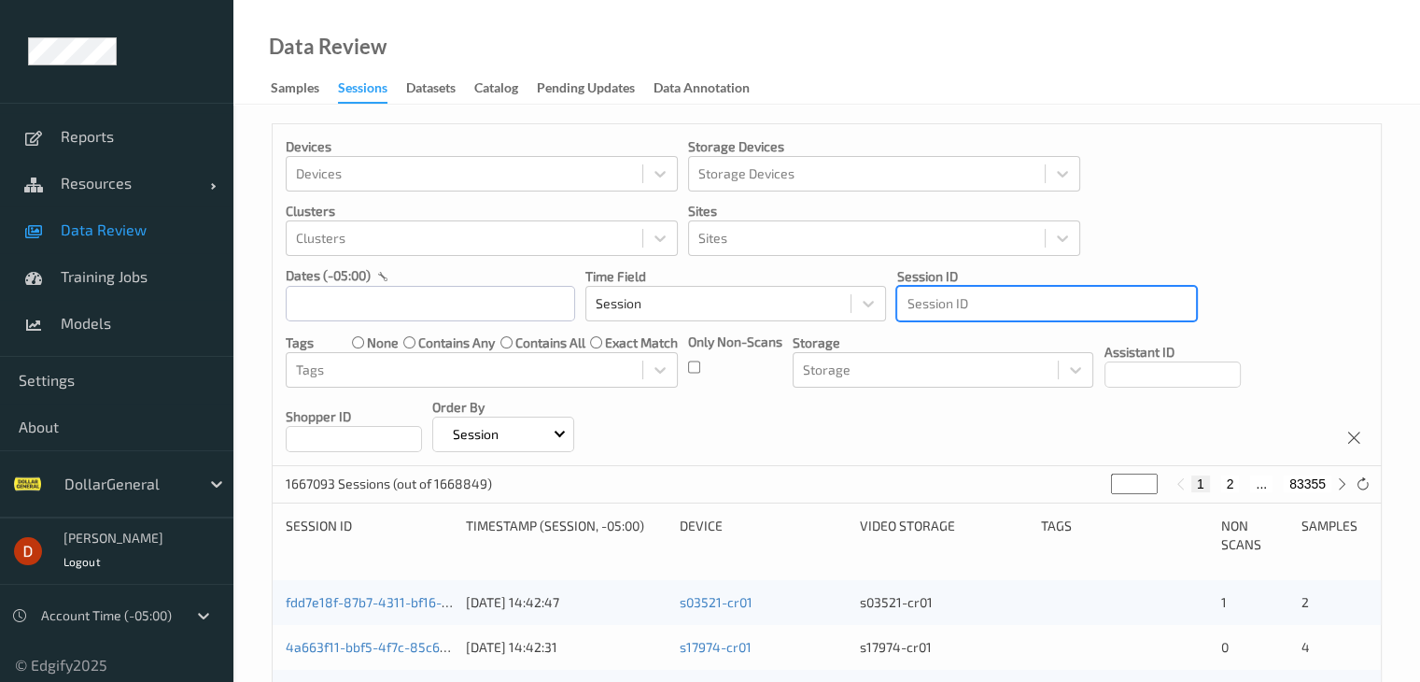
click at [965, 304] on div at bounding box center [1047, 303] width 280 height 22
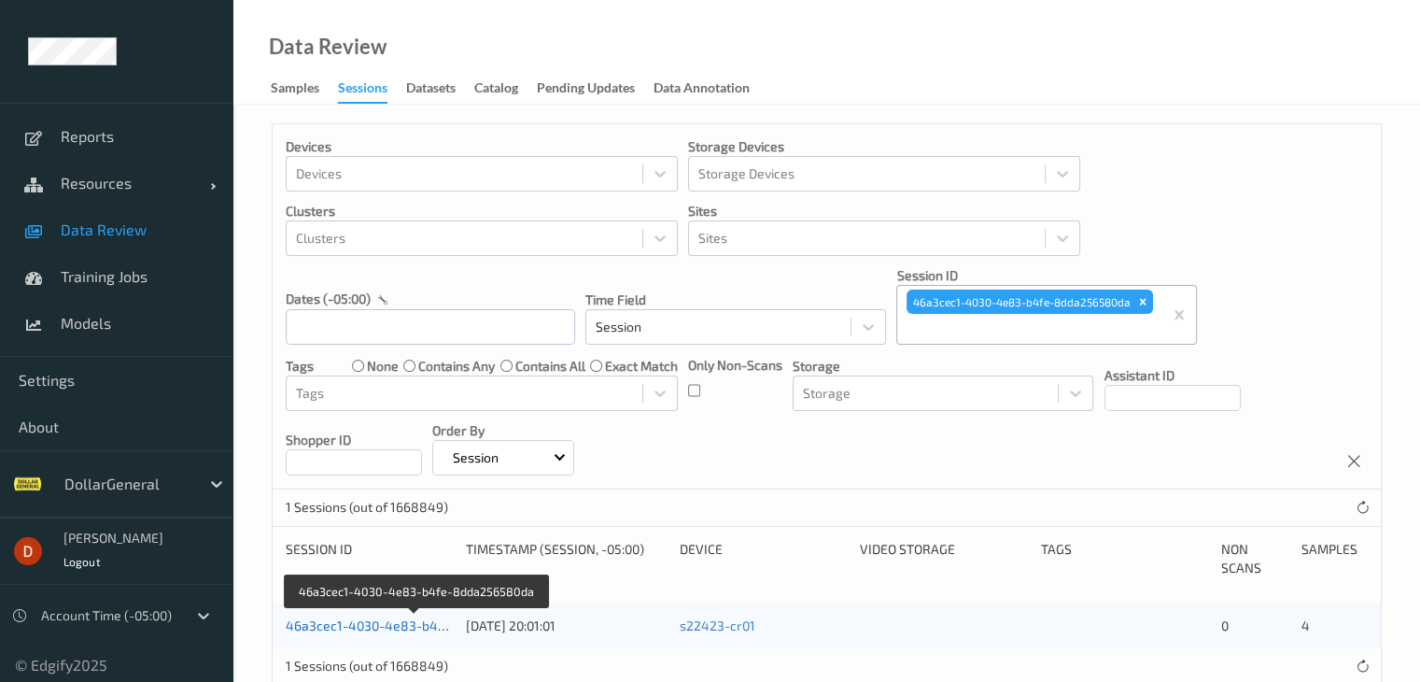
click at [433, 622] on link "46a3cec1-4030-4e83-b4fe-8dda256580da" at bounding box center [416, 625] width 261 height 16
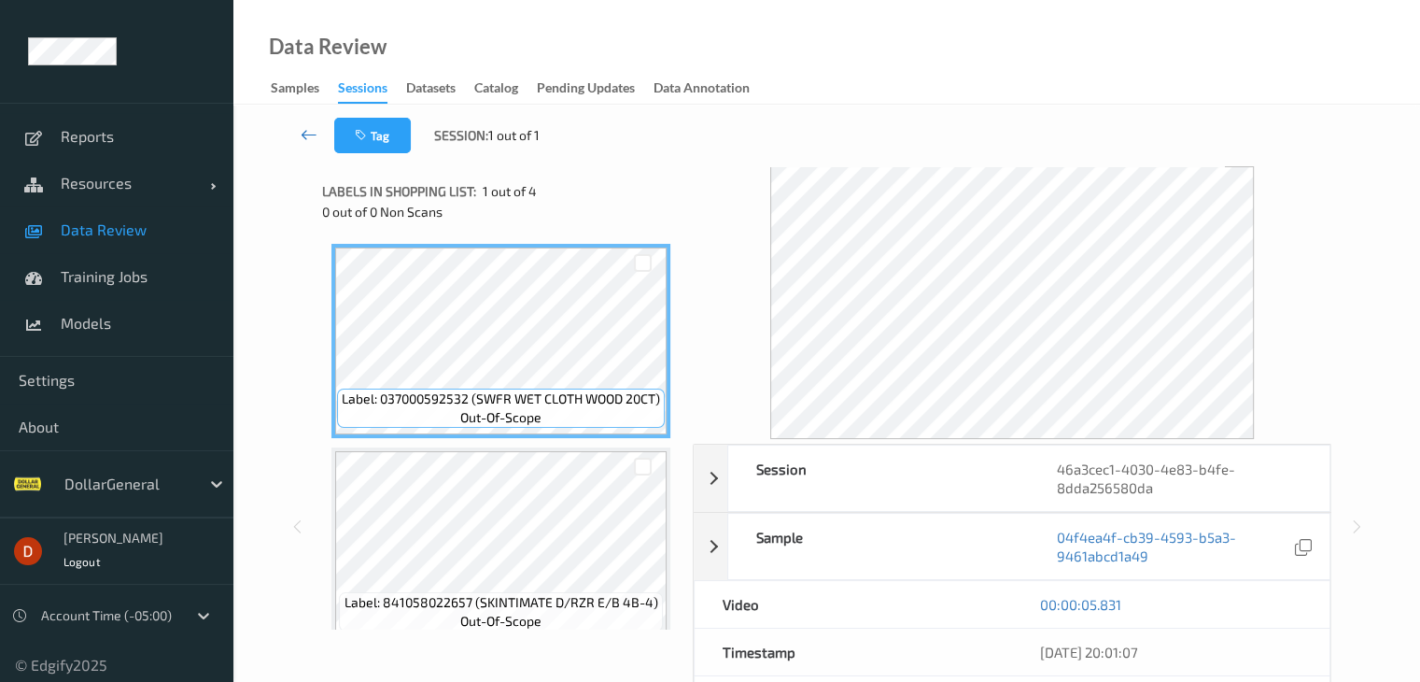
click at [309, 133] on icon at bounding box center [309, 134] width 17 height 19
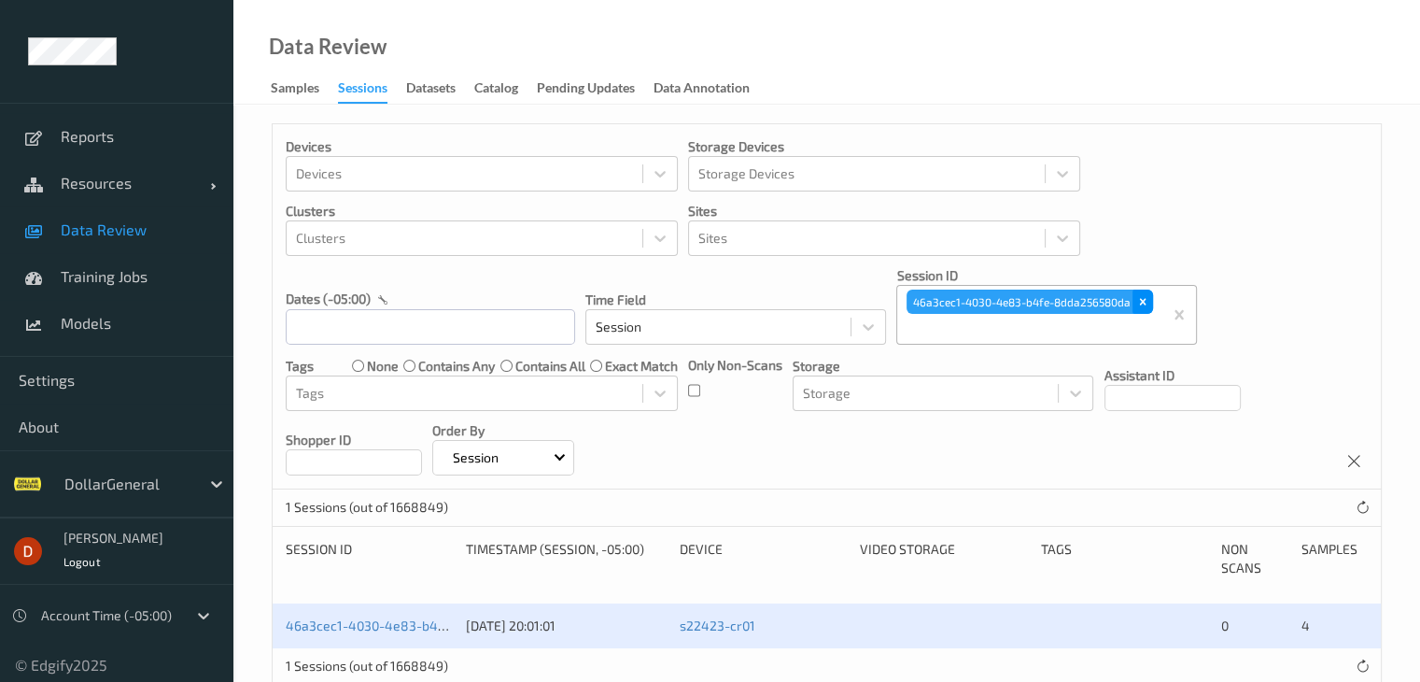
click at [1149, 297] on icon "Remove 46a3cec1-4030-4e83-b4fe-8dda256580da" at bounding box center [1143, 301] width 13 height 13
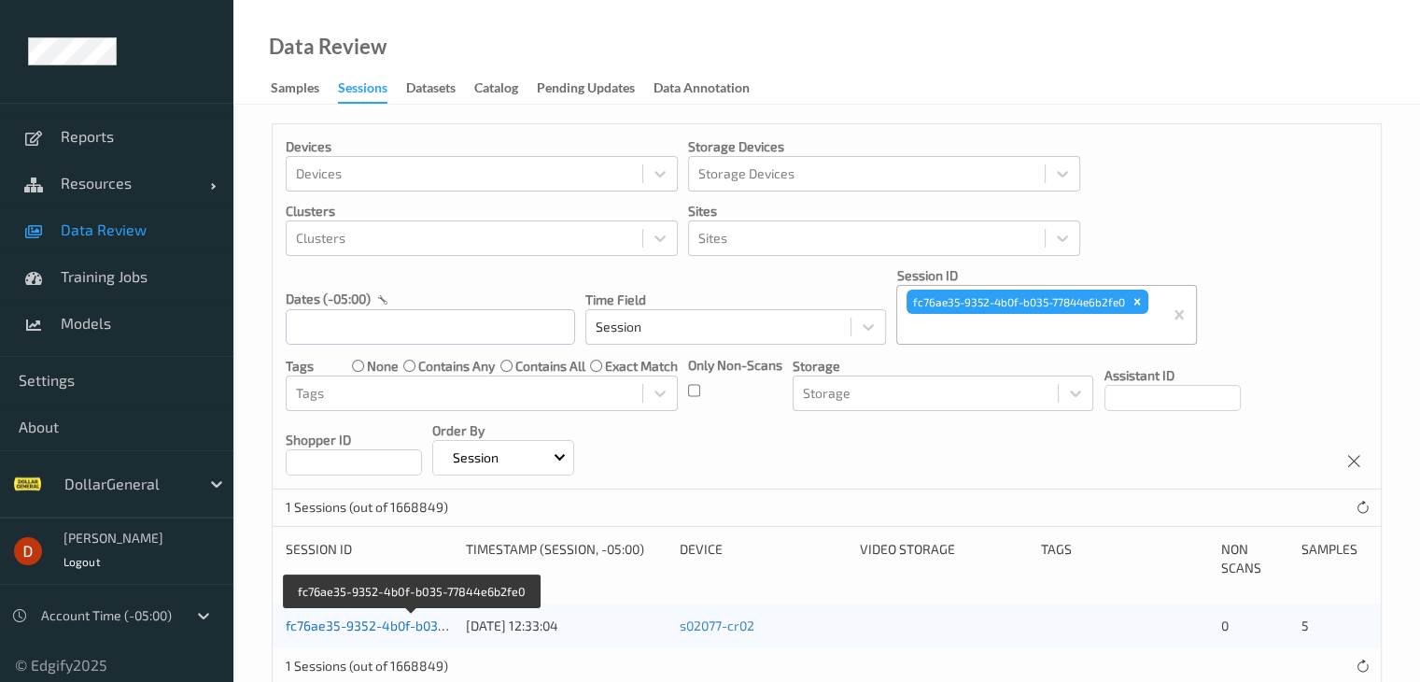
click at [374, 629] on link "fc76ae35-9352-4b0f-b035-77844e6b2fe0" at bounding box center [412, 625] width 252 height 16
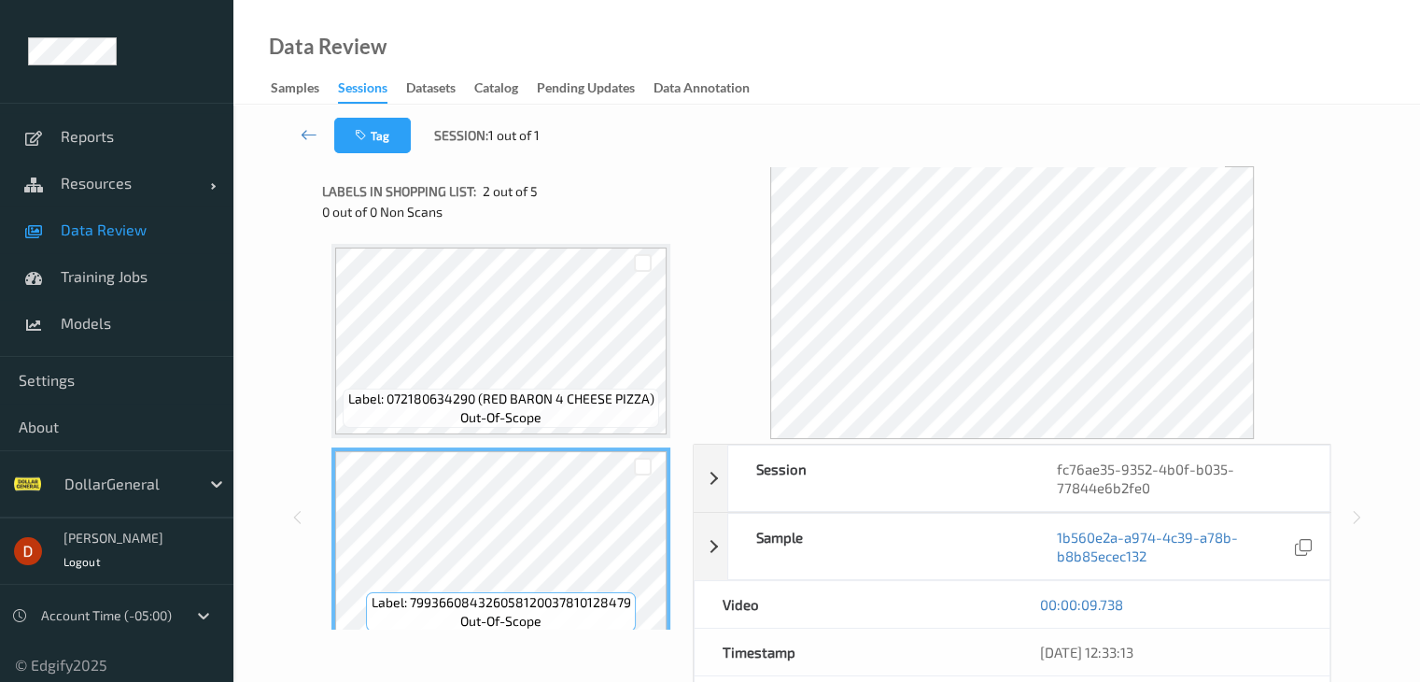
click at [284, 135] on div "Tag Session: 1 out of 1" at bounding box center [827, 136] width 1110 height 62
click at [301, 135] on icon at bounding box center [309, 134] width 17 height 19
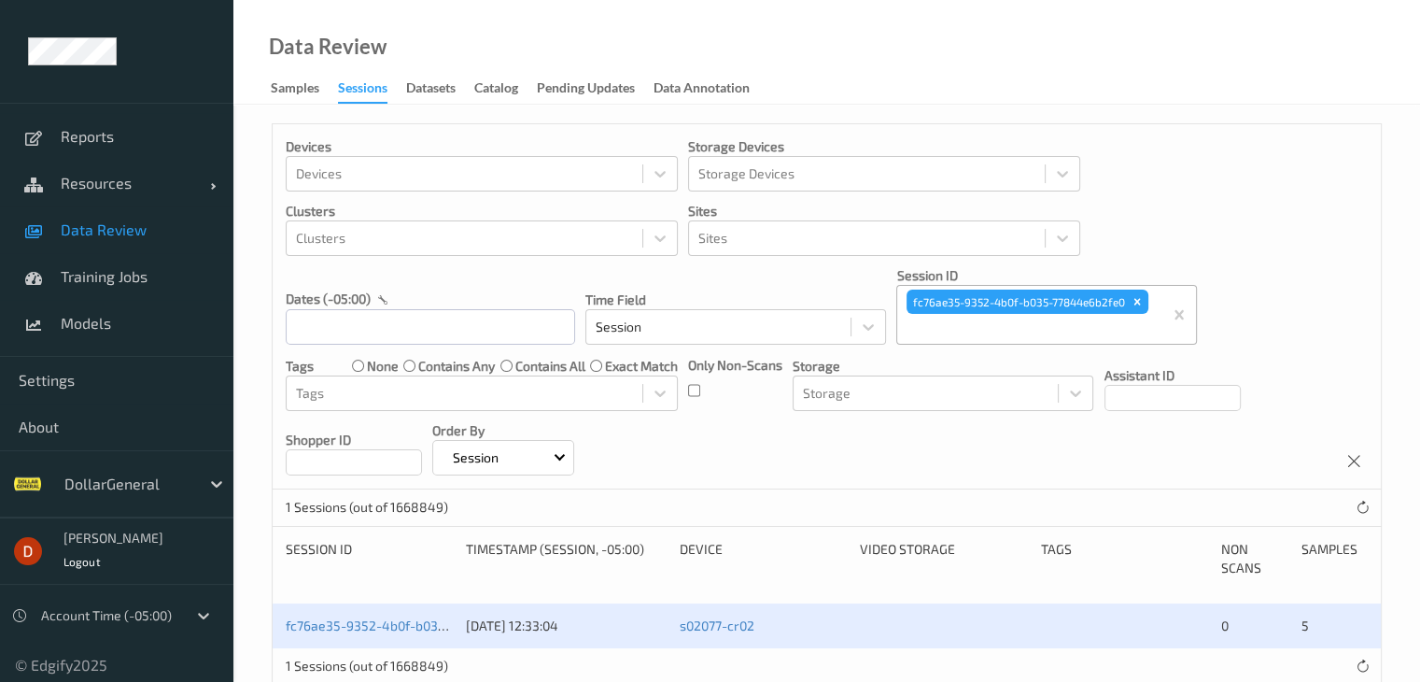
click at [1130, 296] on div "Remove fc76ae35-9352-4b0f-b035-77844e6b2fe0" at bounding box center [1137, 302] width 21 height 24
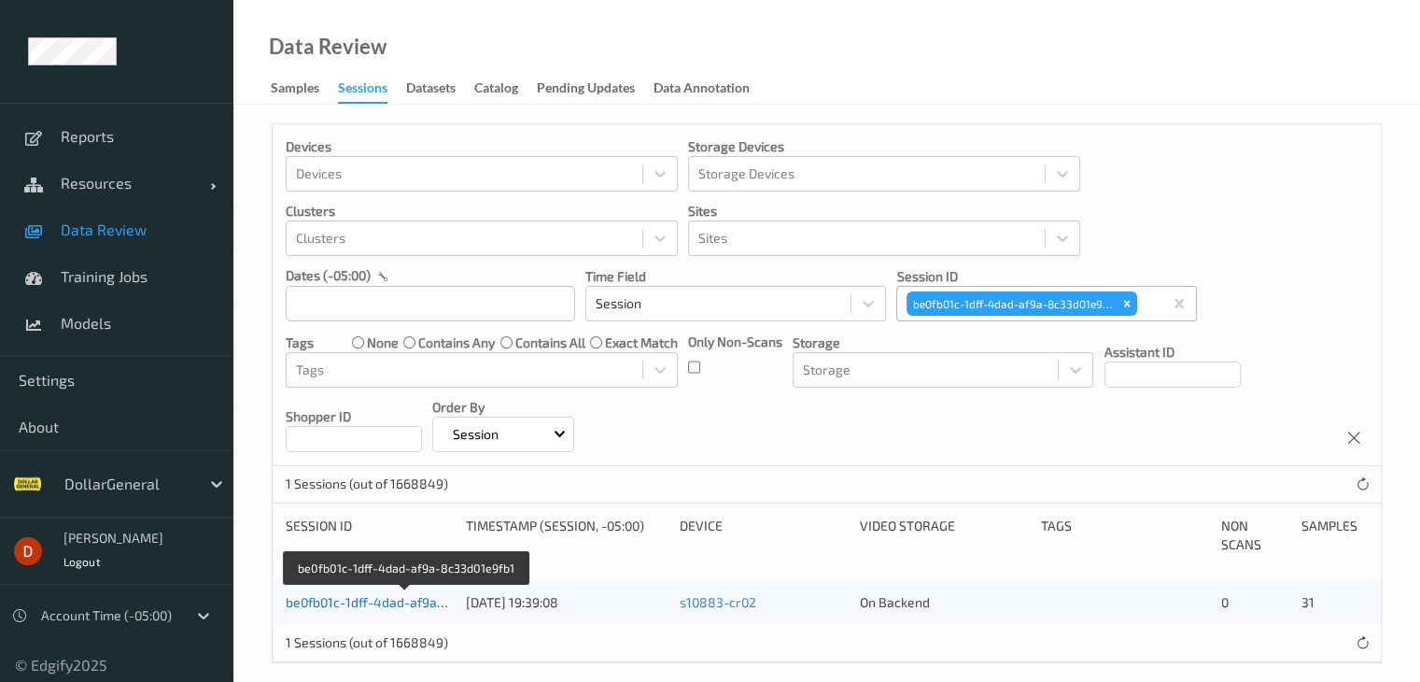
click at [389, 604] on link "be0fb01c-1dff-4dad-af9a-8c33d01e9fb1" at bounding box center [406, 602] width 240 height 16
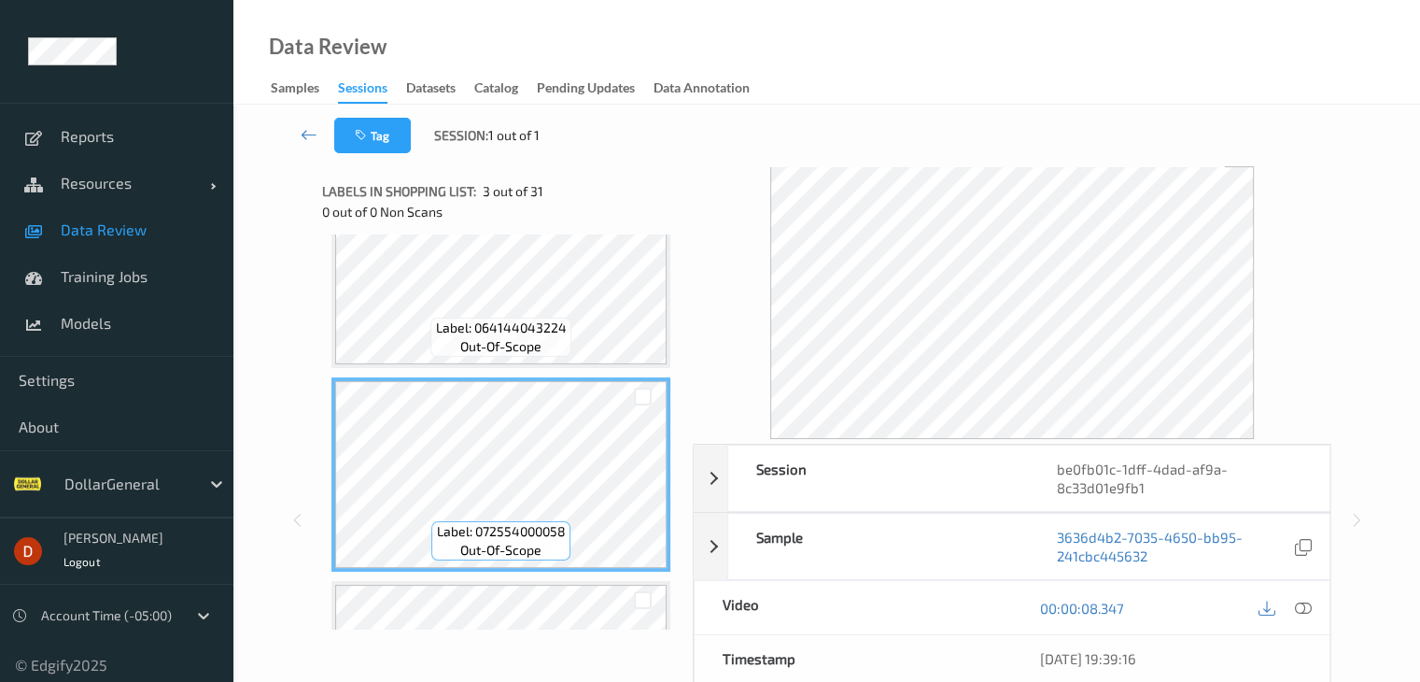
scroll to position [467, 0]
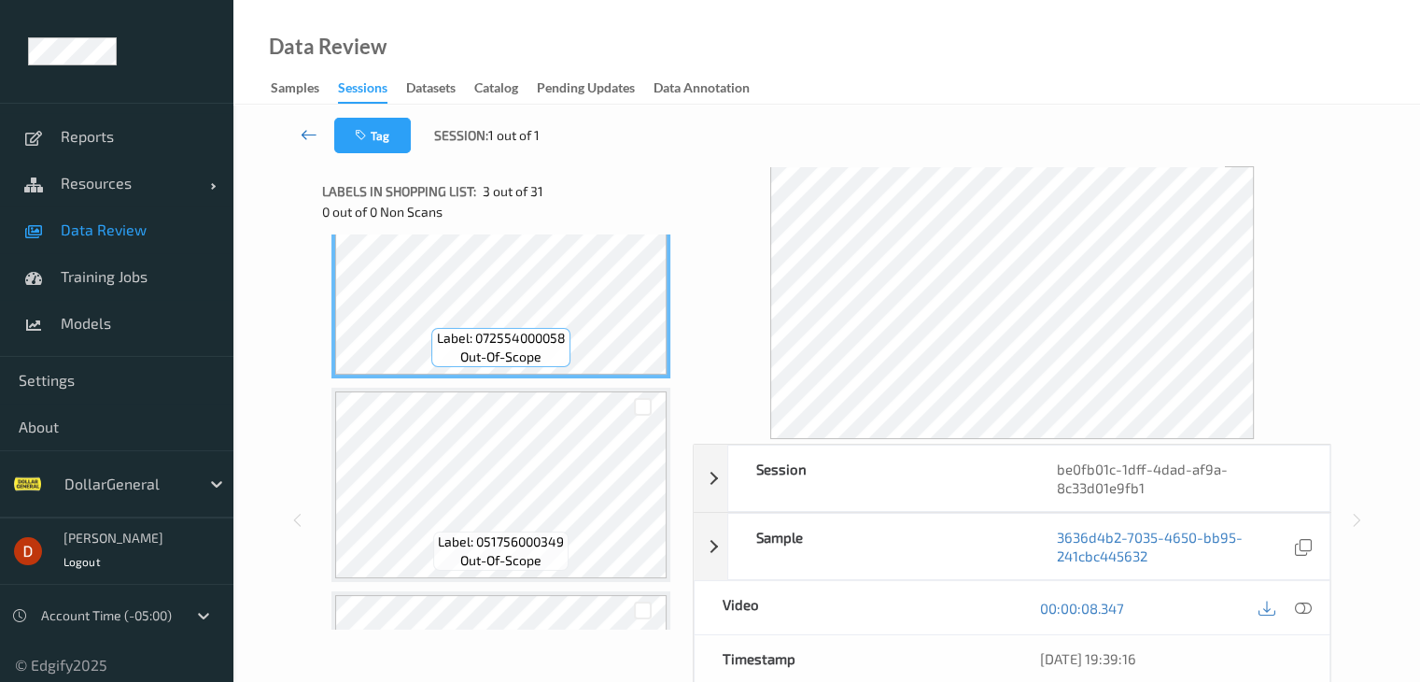
click at [299, 132] on link at bounding box center [309, 135] width 49 height 35
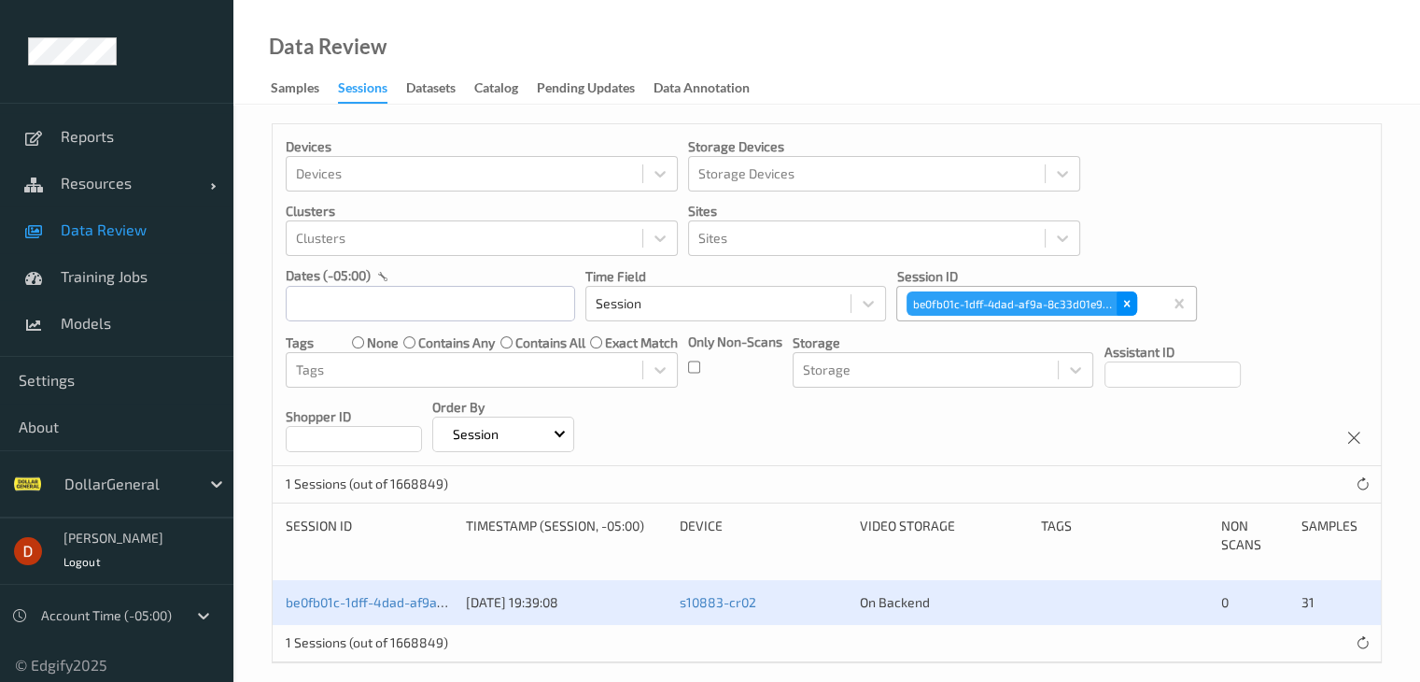
drag, startPoint x: 1124, startPoint y: 302, endPoint x: 1109, endPoint y: 308, distance: 16.3
click at [1124, 304] on icon "Remove be0fb01c-1dff-4dad-af9a-8c33d01e9fb1" at bounding box center [1127, 303] width 13 height 13
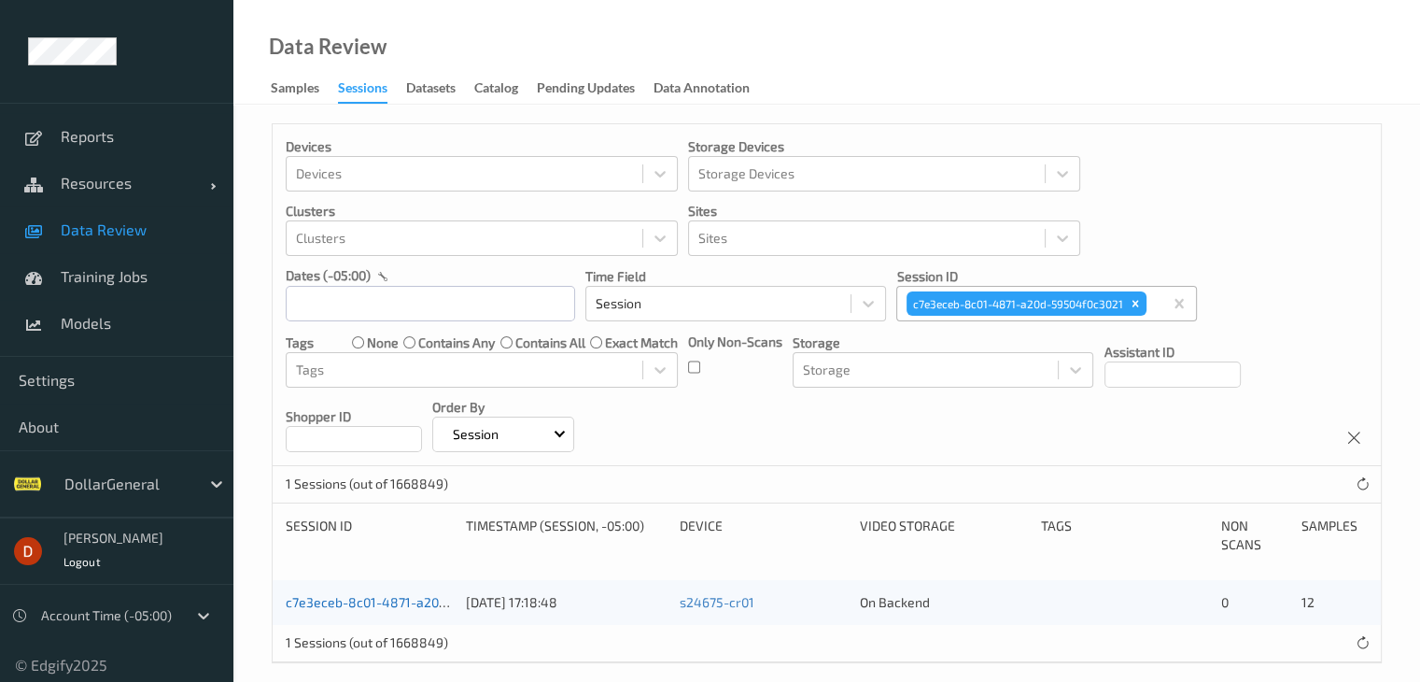
click at [370, 599] on link "c7e3eceb-8c01-4871-a20d-59504f0c3021" at bounding box center [411, 602] width 251 height 16
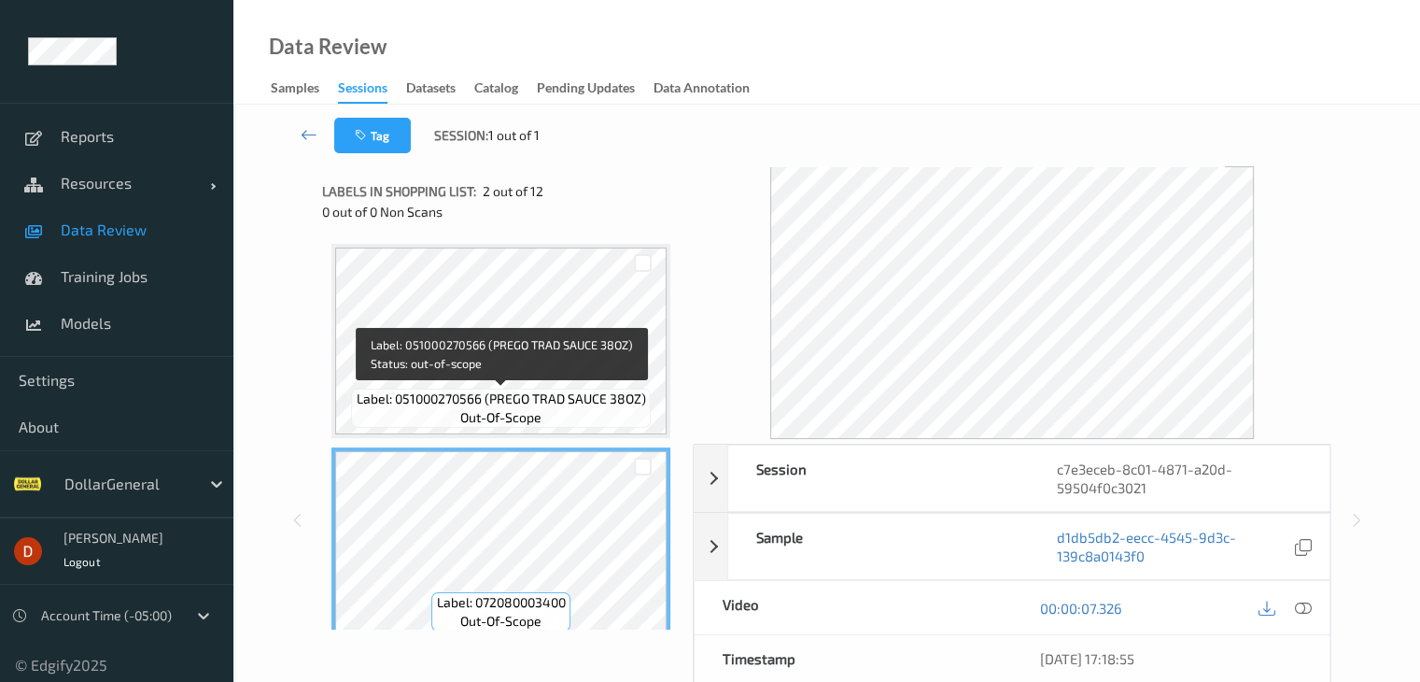
click at [547, 401] on span "Label: 051000270566 (PREGO TRAD SAUCE 38OZ)" at bounding box center [502, 398] width 290 height 19
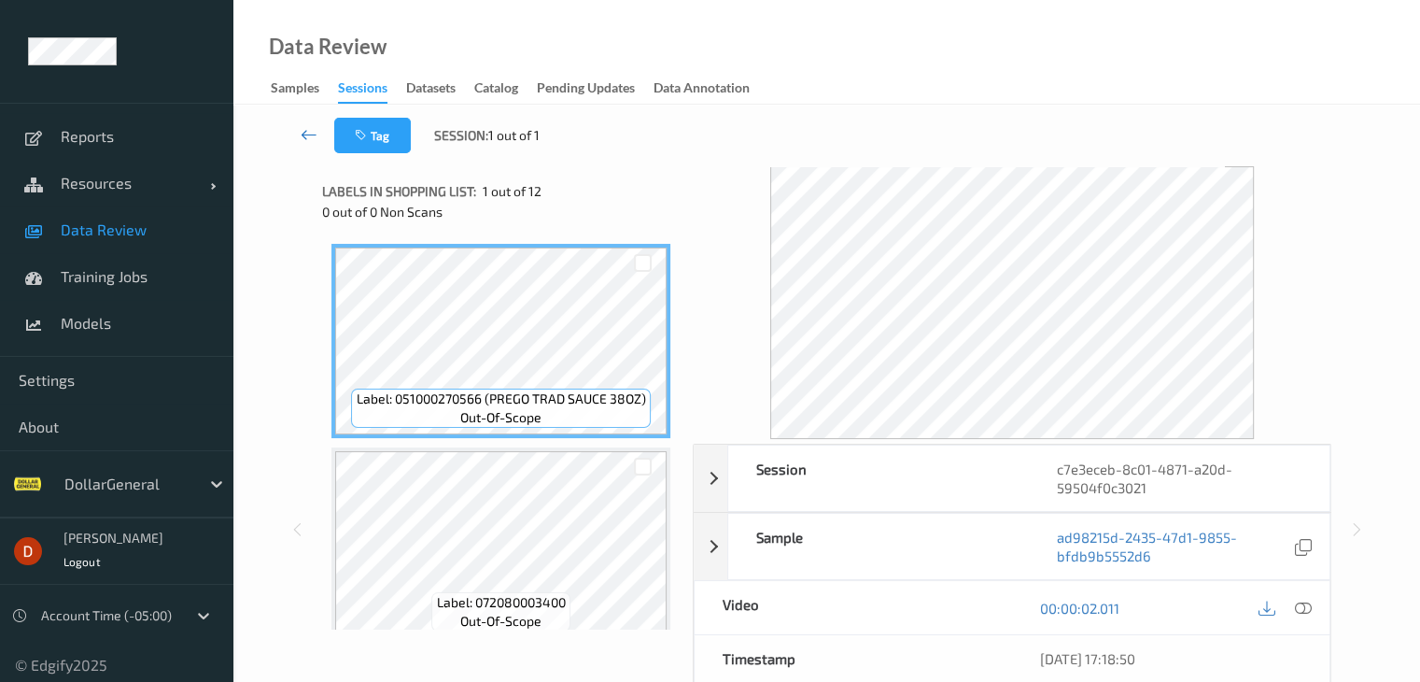
click at [315, 131] on icon at bounding box center [309, 134] width 17 height 19
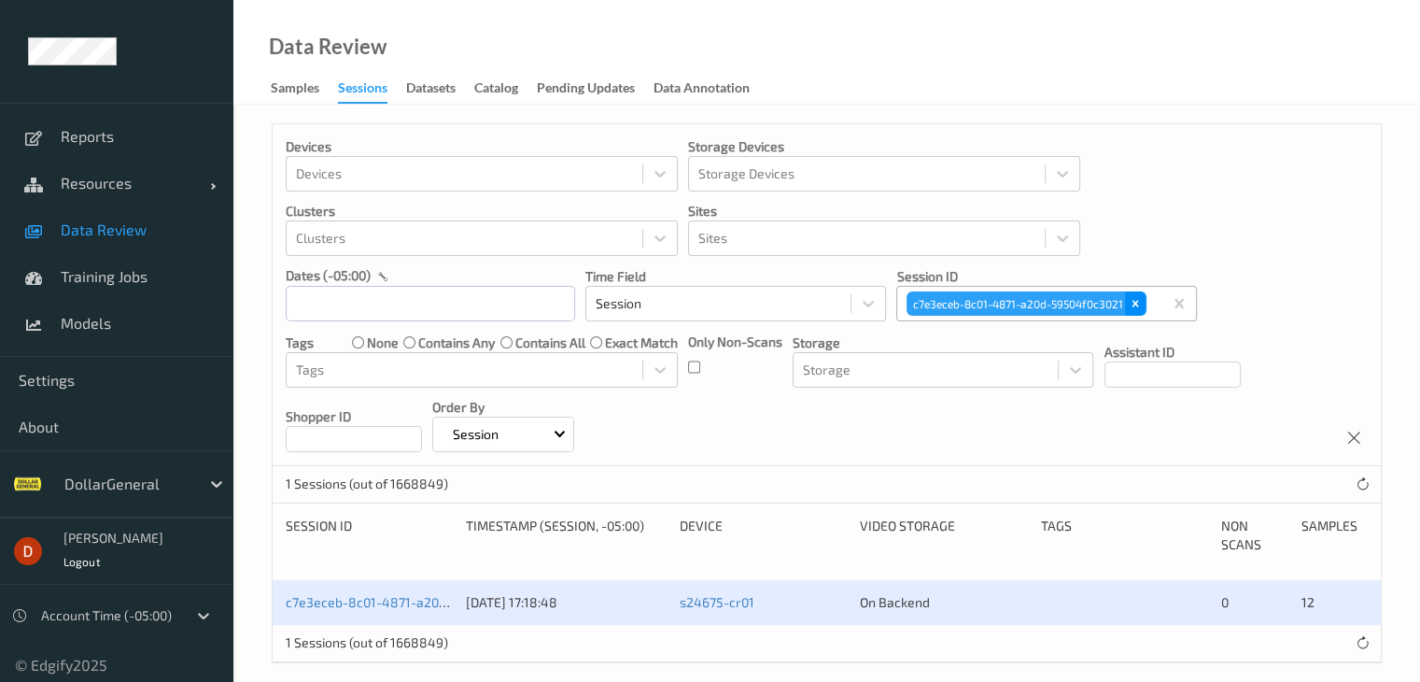
click at [1129, 304] on icon "Remove c7e3eceb-8c01-4871-a20d-59504f0c3021" at bounding box center [1135, 303] width 13 height 13
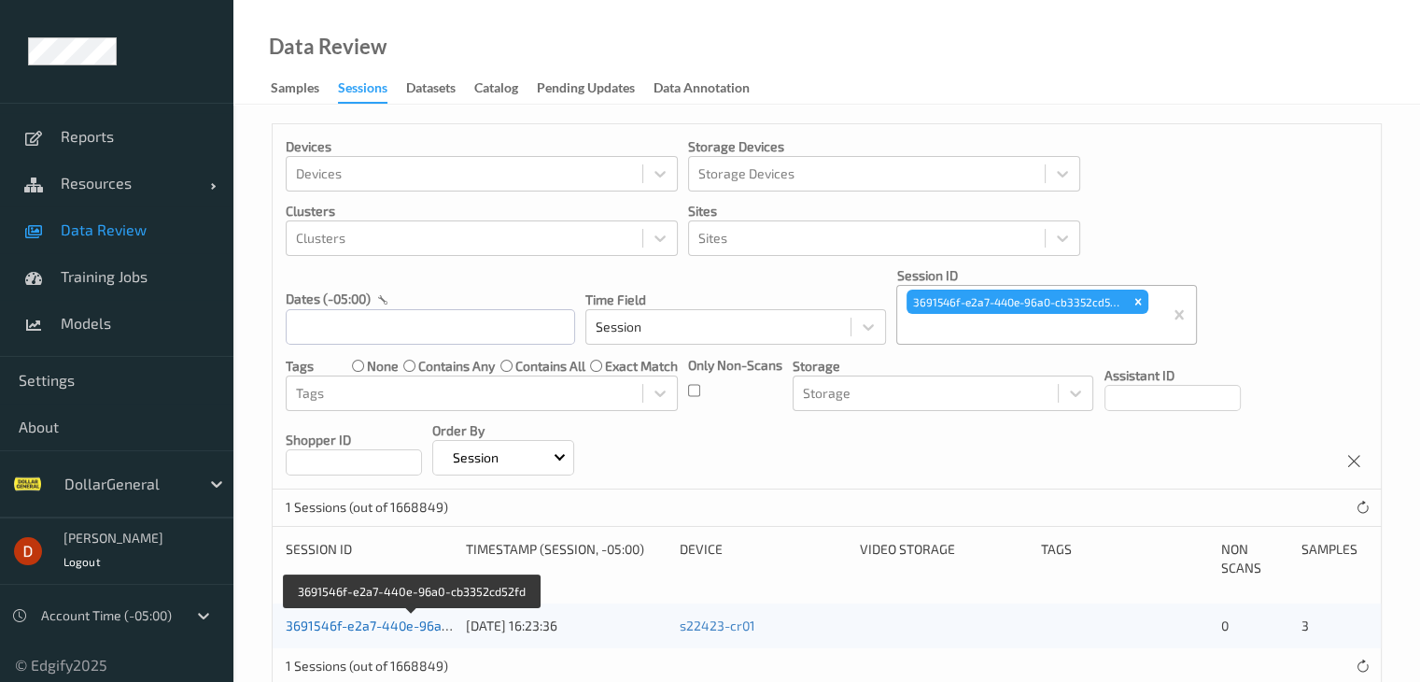
click at [419, 617] on link "3691546f-e2a7-440e-96a0-cb3352cd52fd" at bounding box center [413, 625] width 254 height 16
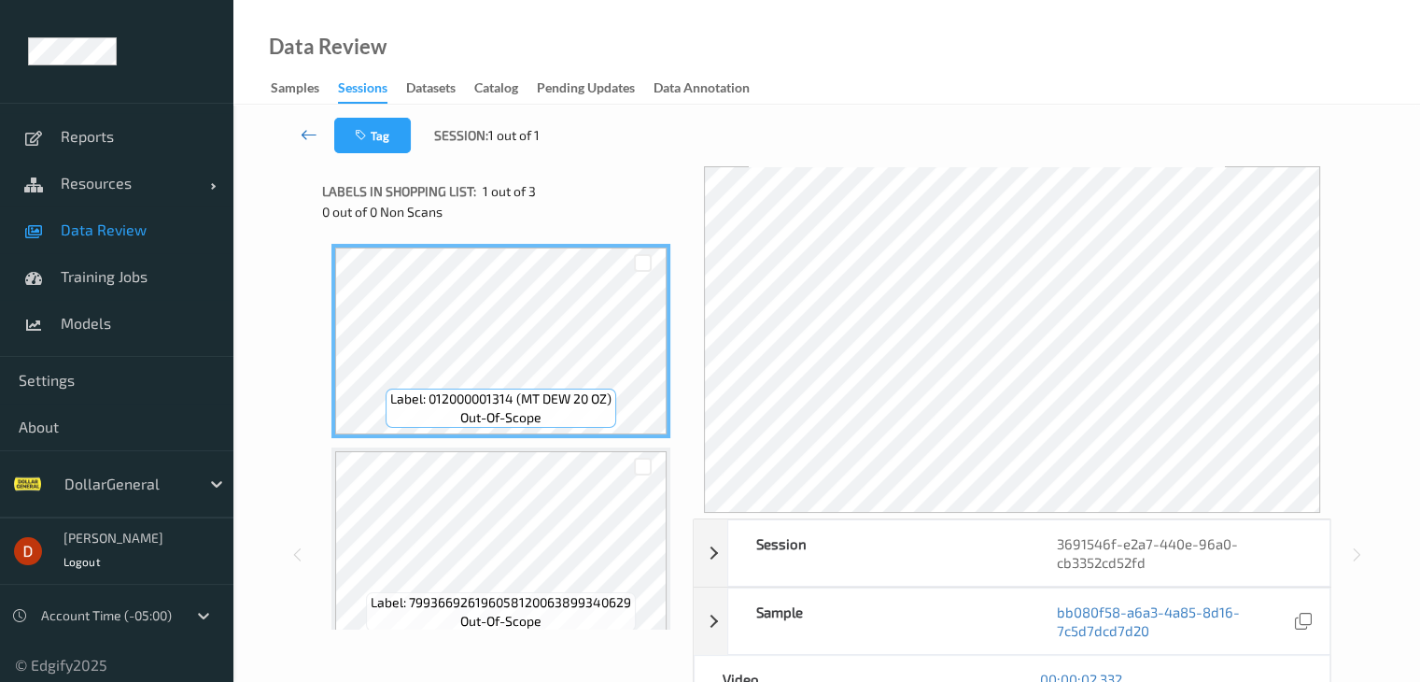
click at [295, 137] on link at bounding box center [309, 135] width 49 height 35
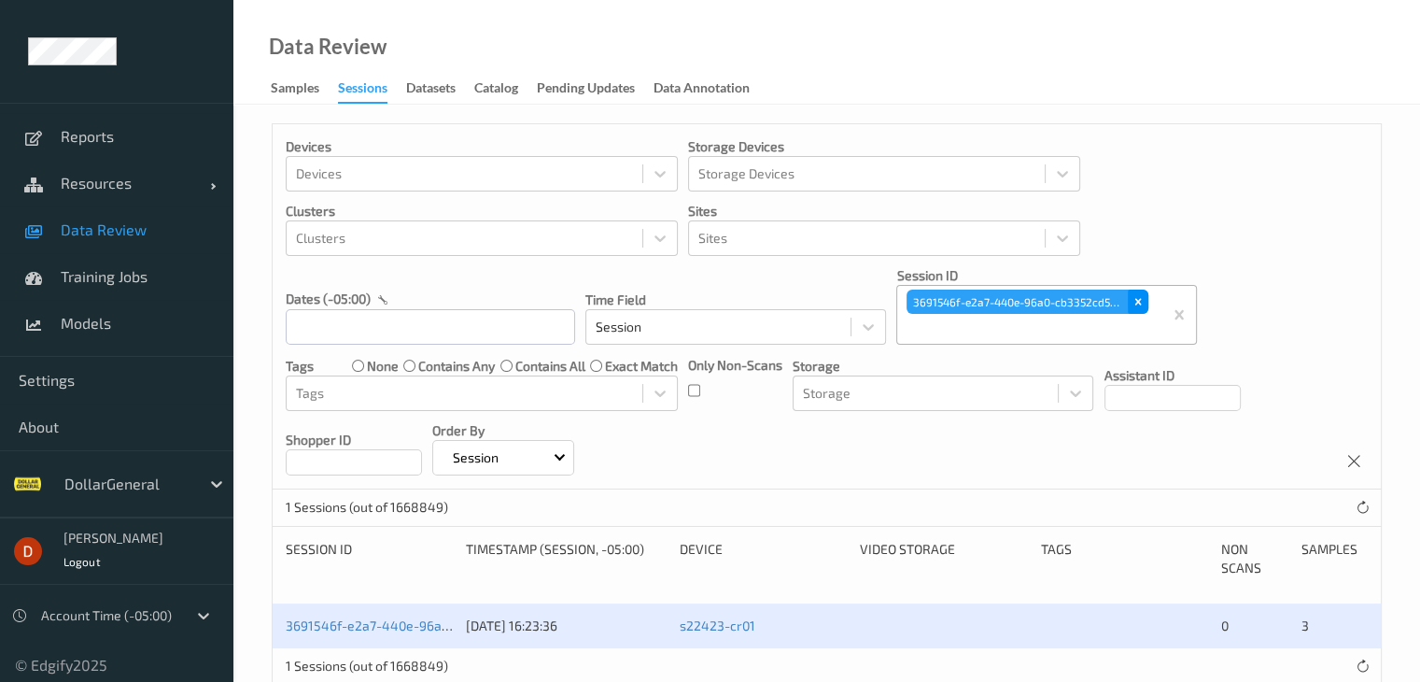
click at [1132, 302] on icon "Remove 3691546f-e2a7-440e-96a0-cb3352cd52fd" at bounding box center [1138, 301] width 13 height 13
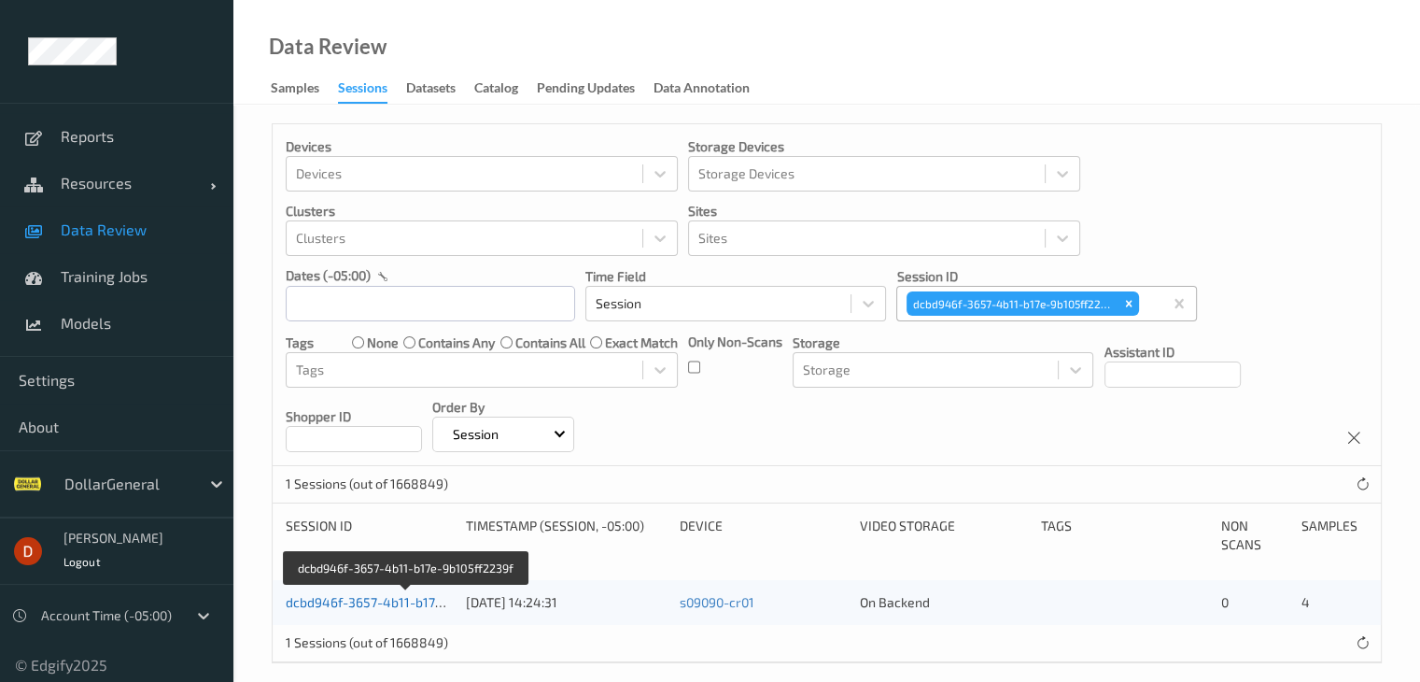
click at [373, 601] on link "dcbd946f-3657-4b11-b17e-9b105ff2239f" at bounding box center [407, 602] width 242 height 16
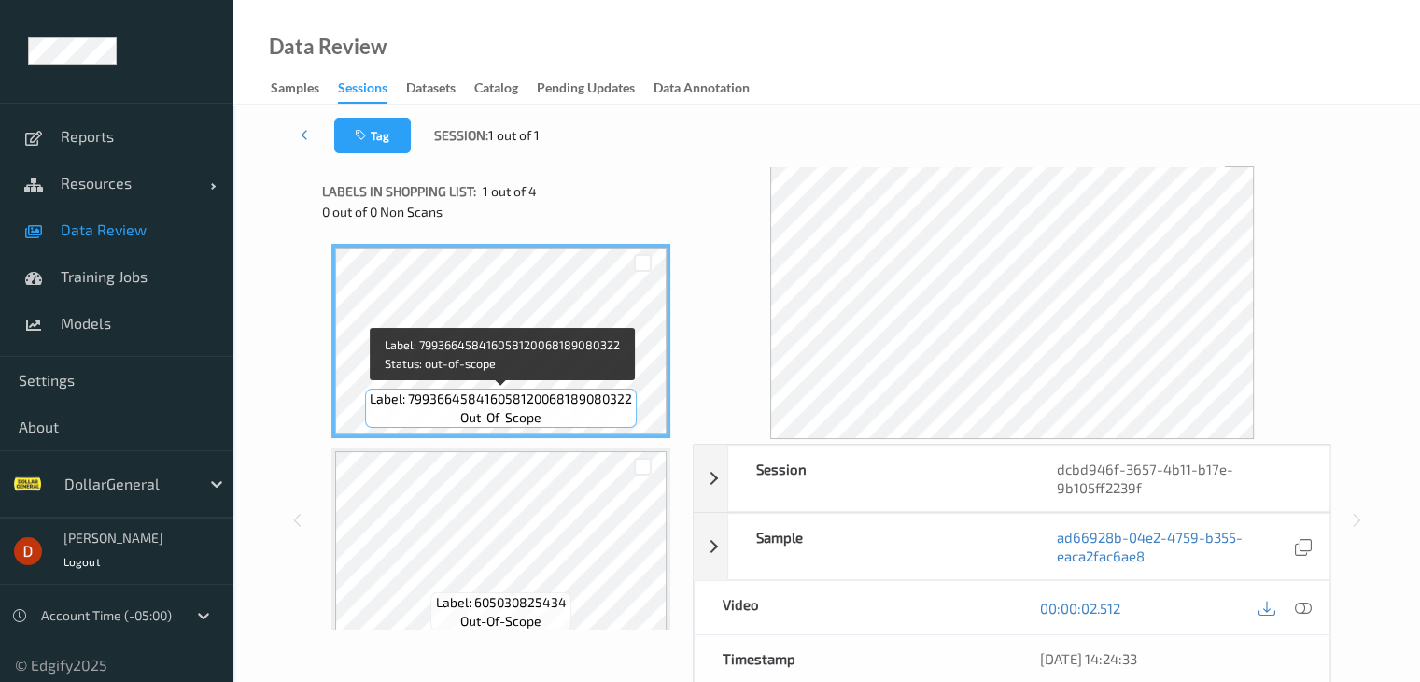
click at [573, 436] on div "Label: 799366458416058120068189080322 out-of-scope" at bounding box center [501, 341] width 339 height 194
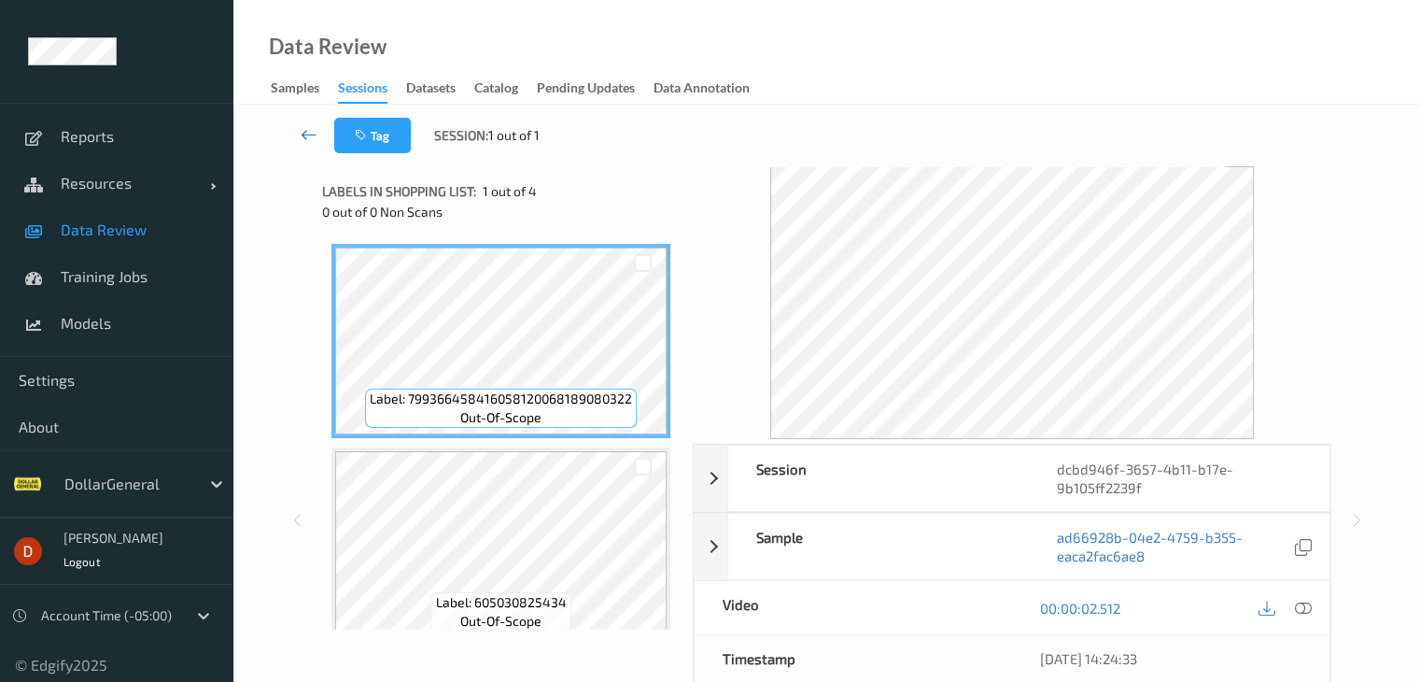
click at [307, 141] on icon at bounding box center [309, 134] width 17 height 19
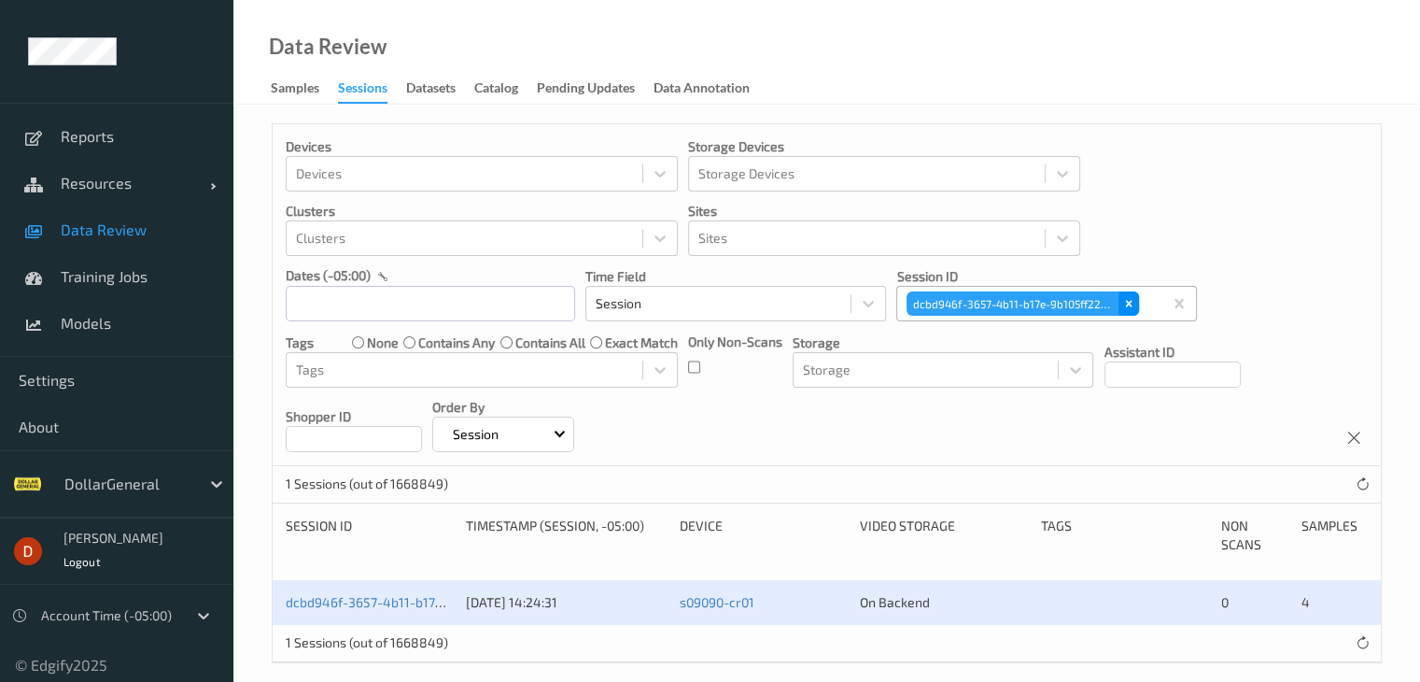
click at [1131, 304] on icon "Remove dcbd946f-3657-4b11-b17e-9b105ff2239f" at bounding box center [1129, 303] width 13 height 13
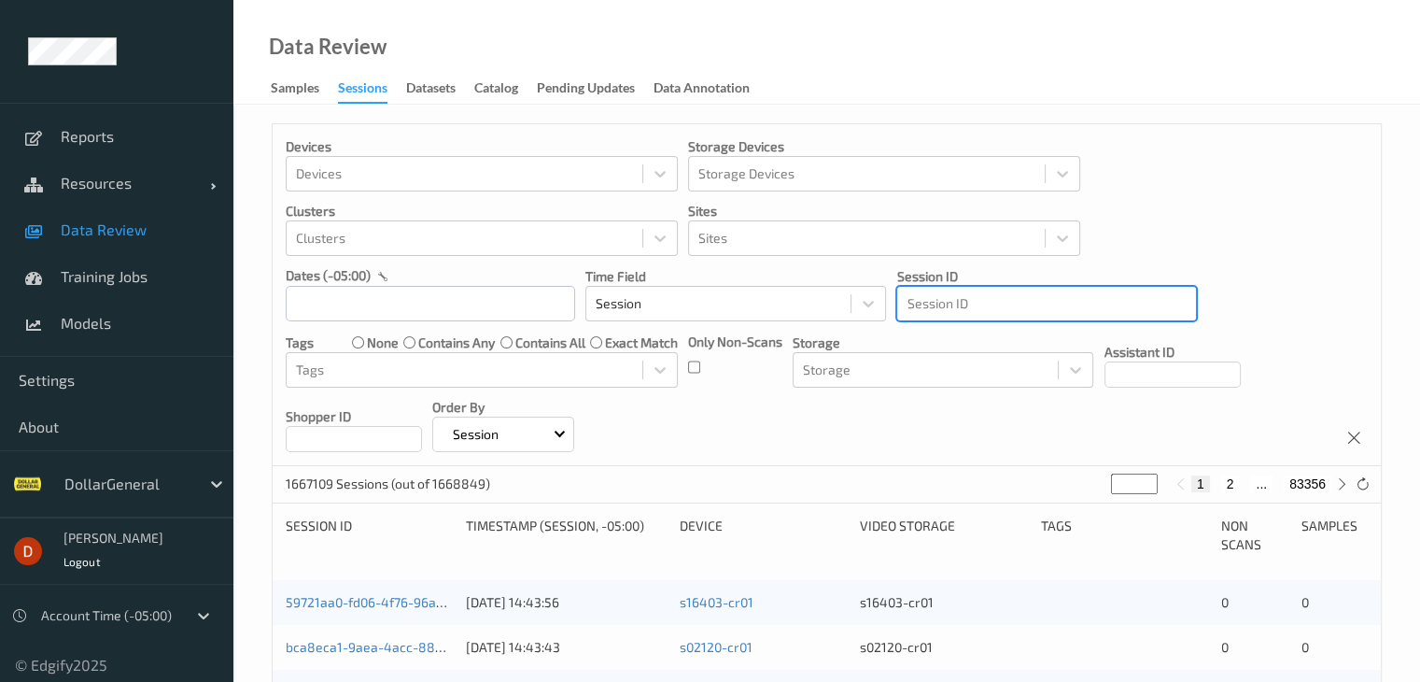
click at [939, 306] on div at bounding box center [1047, 303] width 280 height 22
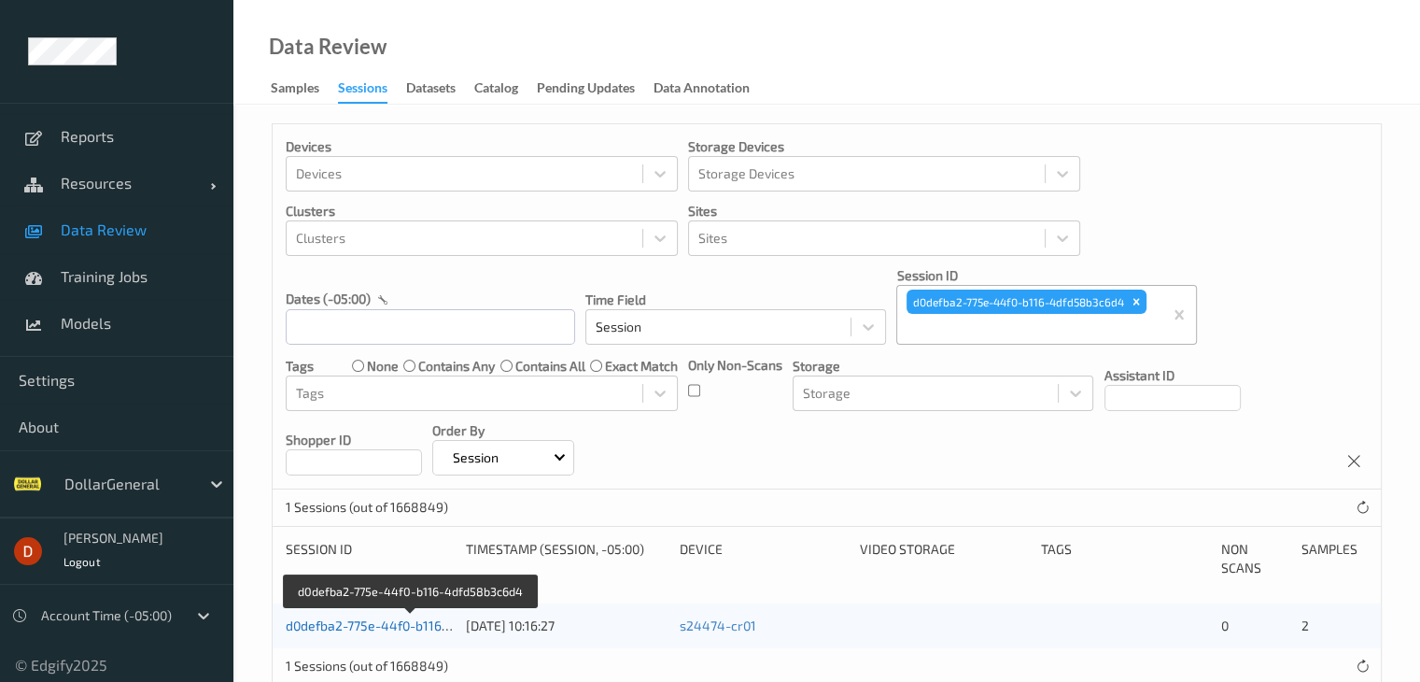
click at [395, 617] on link "d0defba2-775e-44f0-b116-4dfd58b3c6d4" at bounding box center [411, 625] width 250 height 16
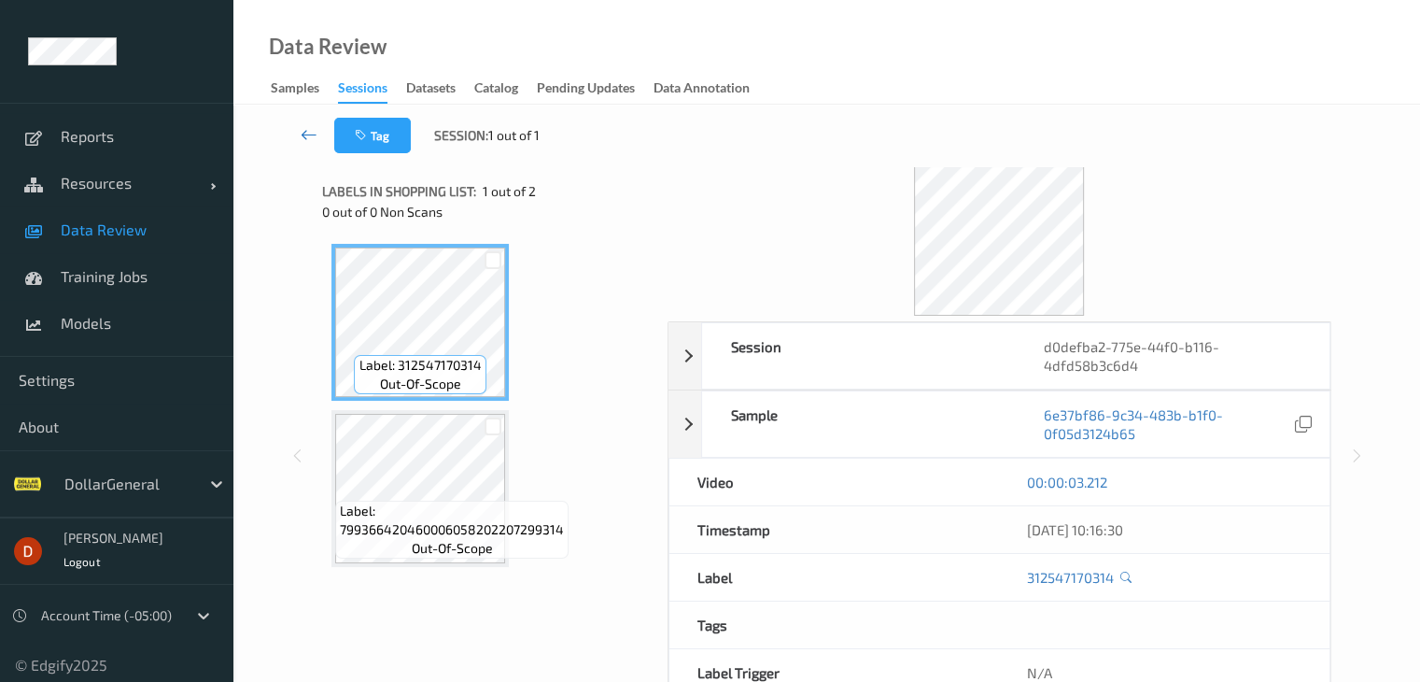
click at [303, 129] on icon at bounding box center [309, 134] width 17 height 19
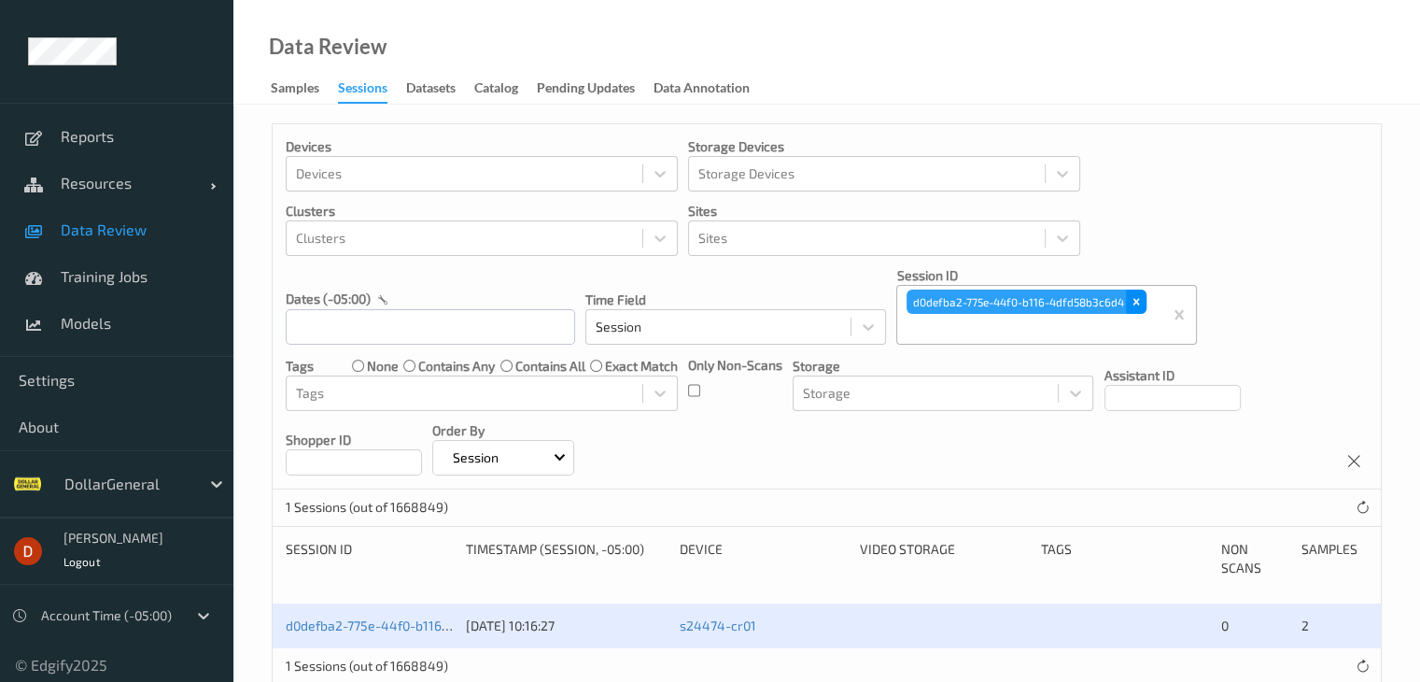
click at [1137, 304] on icon "Remove d0defba2-775e-44f0-b116-4dfd58b3c6d4" at bounding box center [1137, 302] width 7 height 7
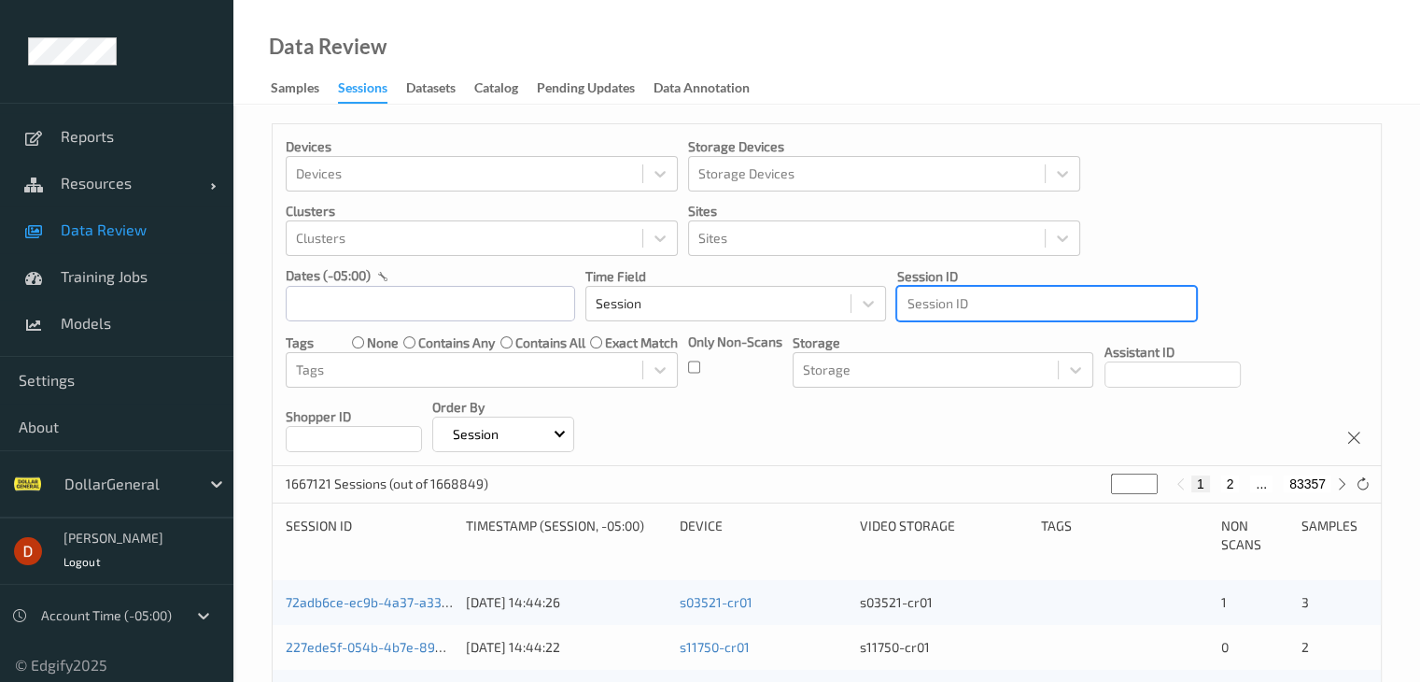
click at [1041, 307] on div at bounding box center [1047, 303] width 280 height 22
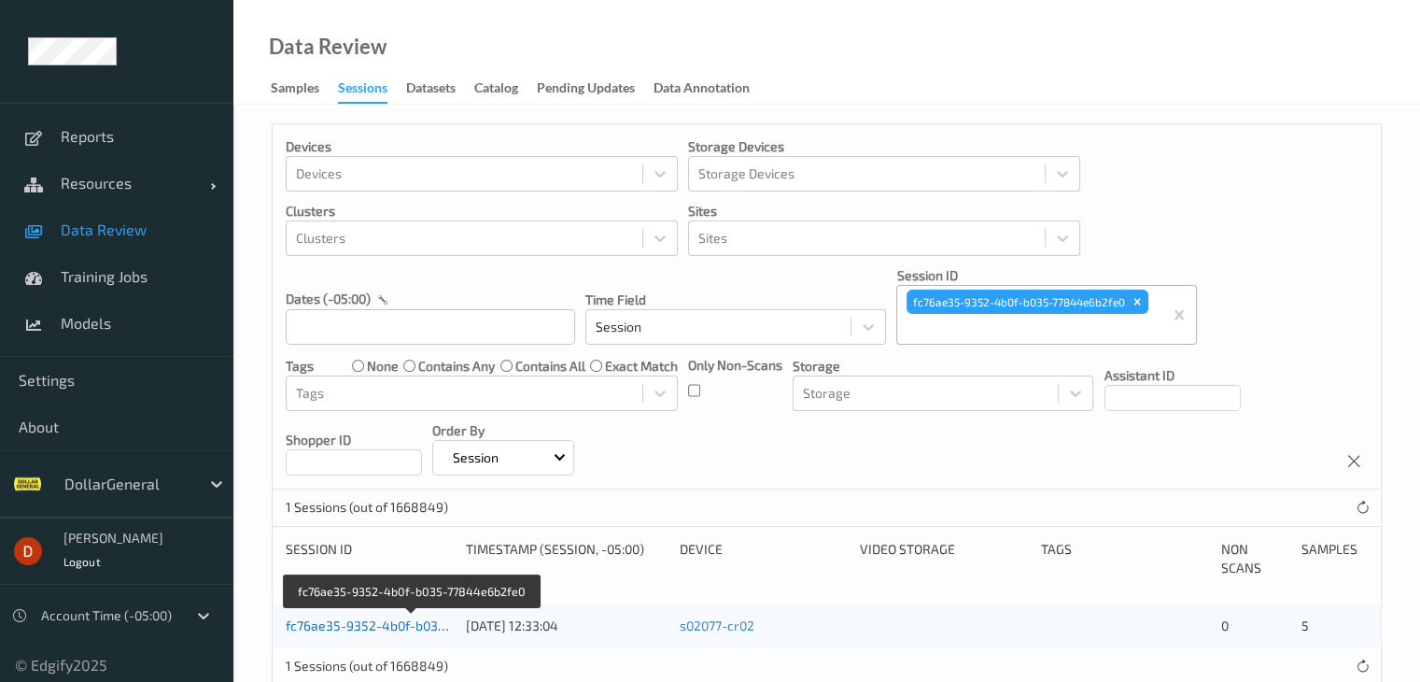
click at [393, 621] on link "fc76ae35-9352-4b0f-b035-77844e6b2fe0" at bounding box center [412, 625] width 252 height 16
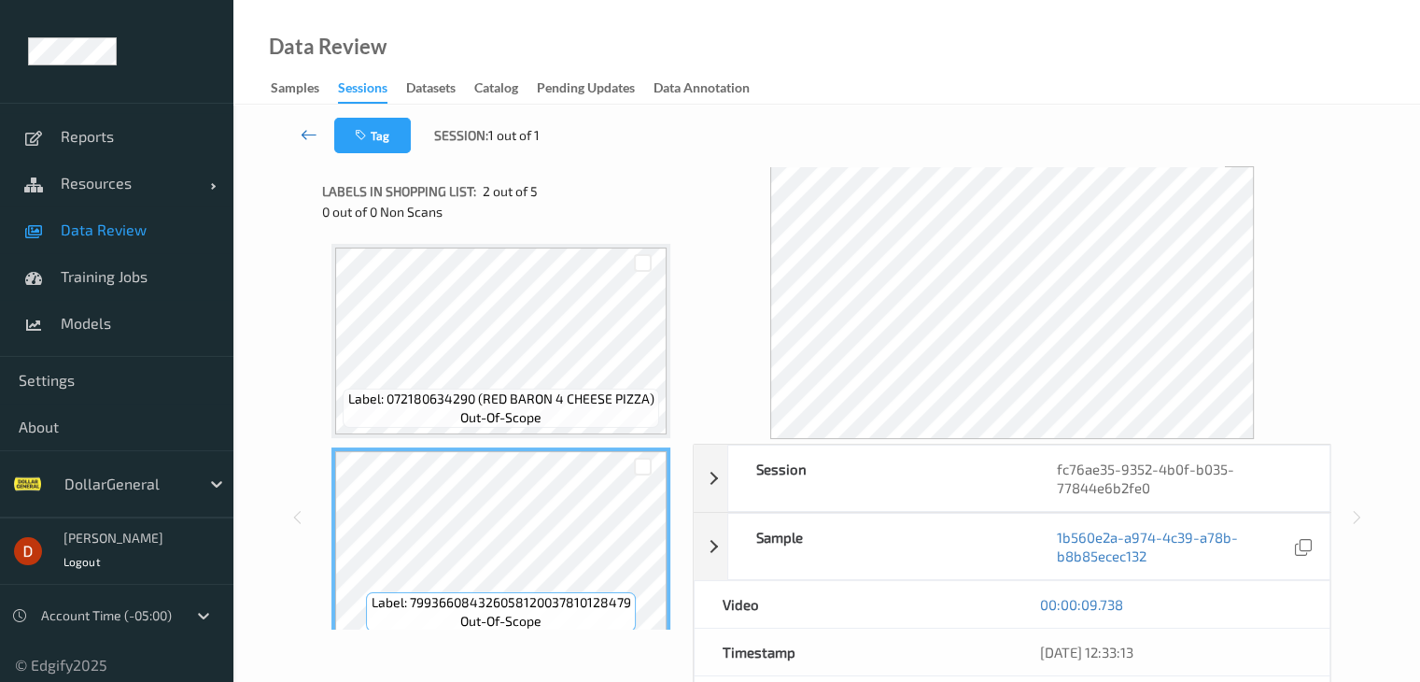
click at [295, 124] on link at bounding box center [309, 135] width 49 height 35
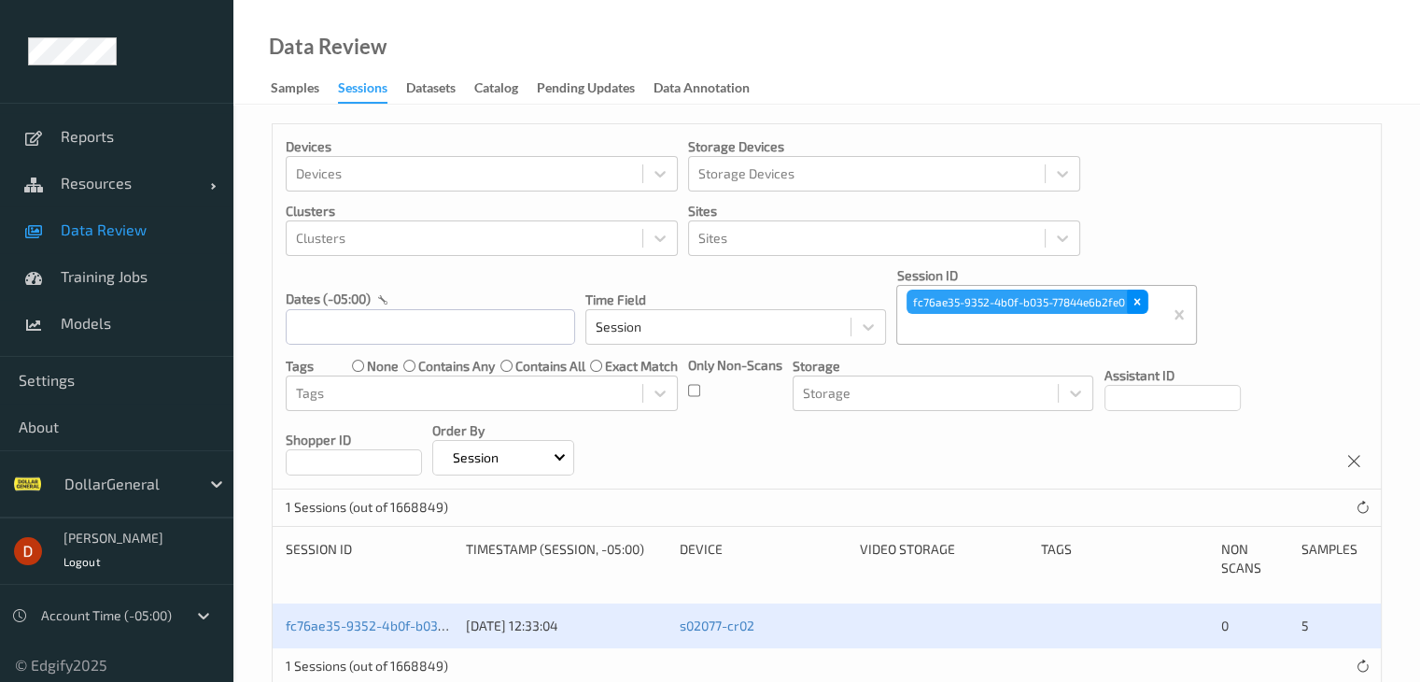
click at [1135, 300] on icon "Remove fc76ae35-9352-4b0f-b035-77844e6b2fe0" at bounding box center [1137, 301] width 13 height 13
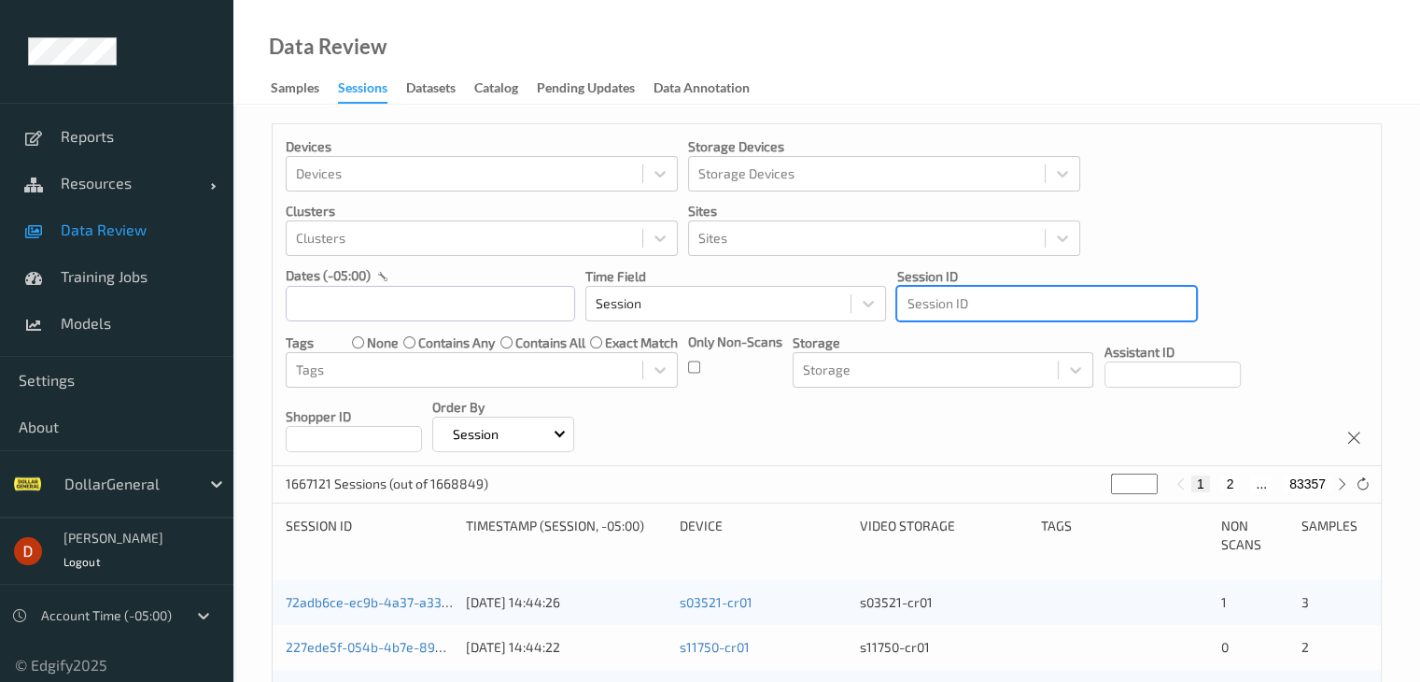
click at [931, 305] on div at bounding box center [1047, 303] width 280 height 22
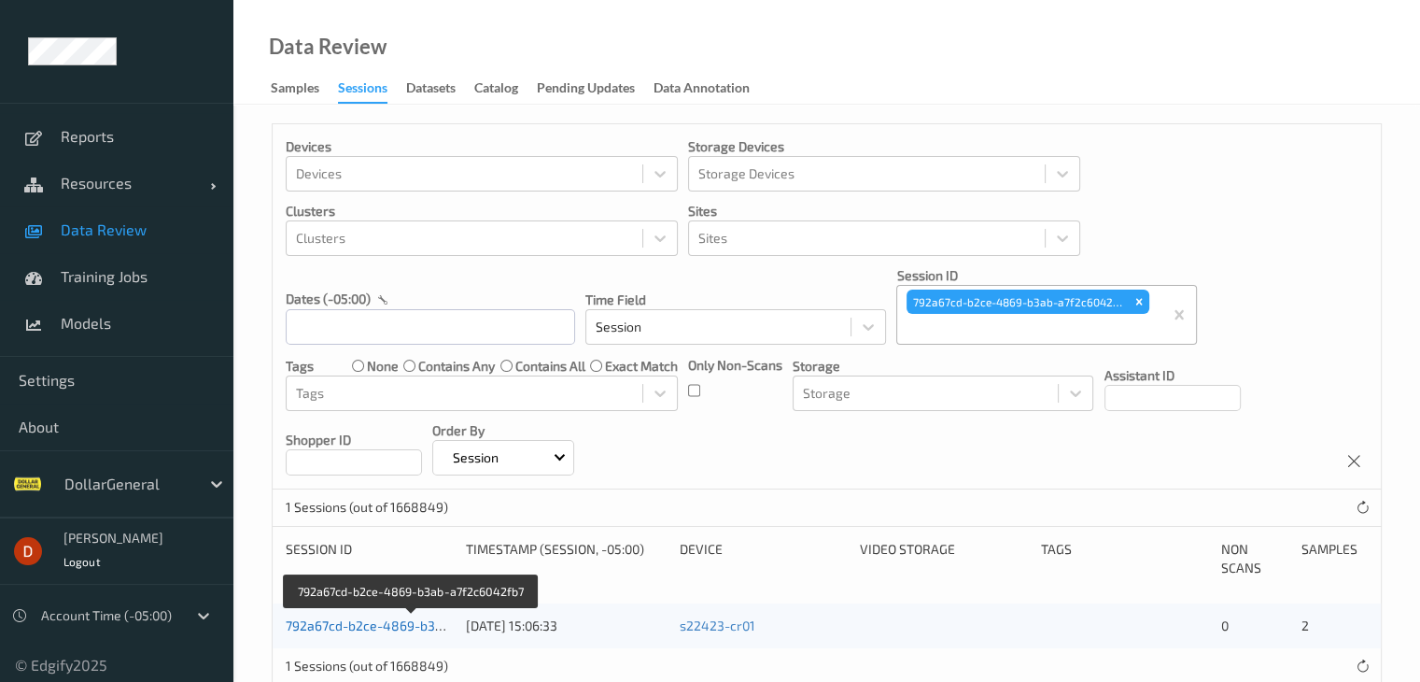
click at [427, 629] on link "792a67cd-b2ce-4869-b3ab-a7f2c6042fb7" at bounding box center [412, 625] width 252 height 16
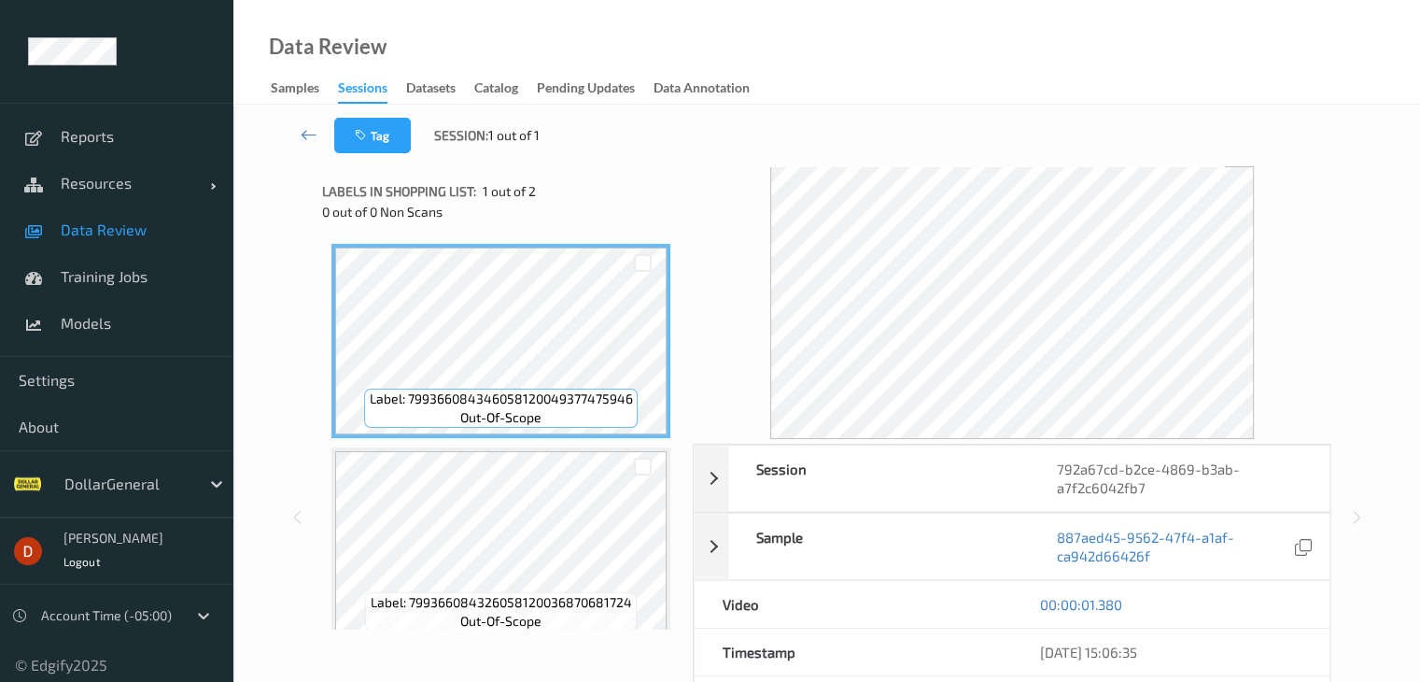
click at [657, 188] on div "Labels in shopping list: 1 out of 2" at bounding box center [501, 190] width 358 height 23
click at [316, 133] on icon at bounding box center [309, 134] width 17 height 19
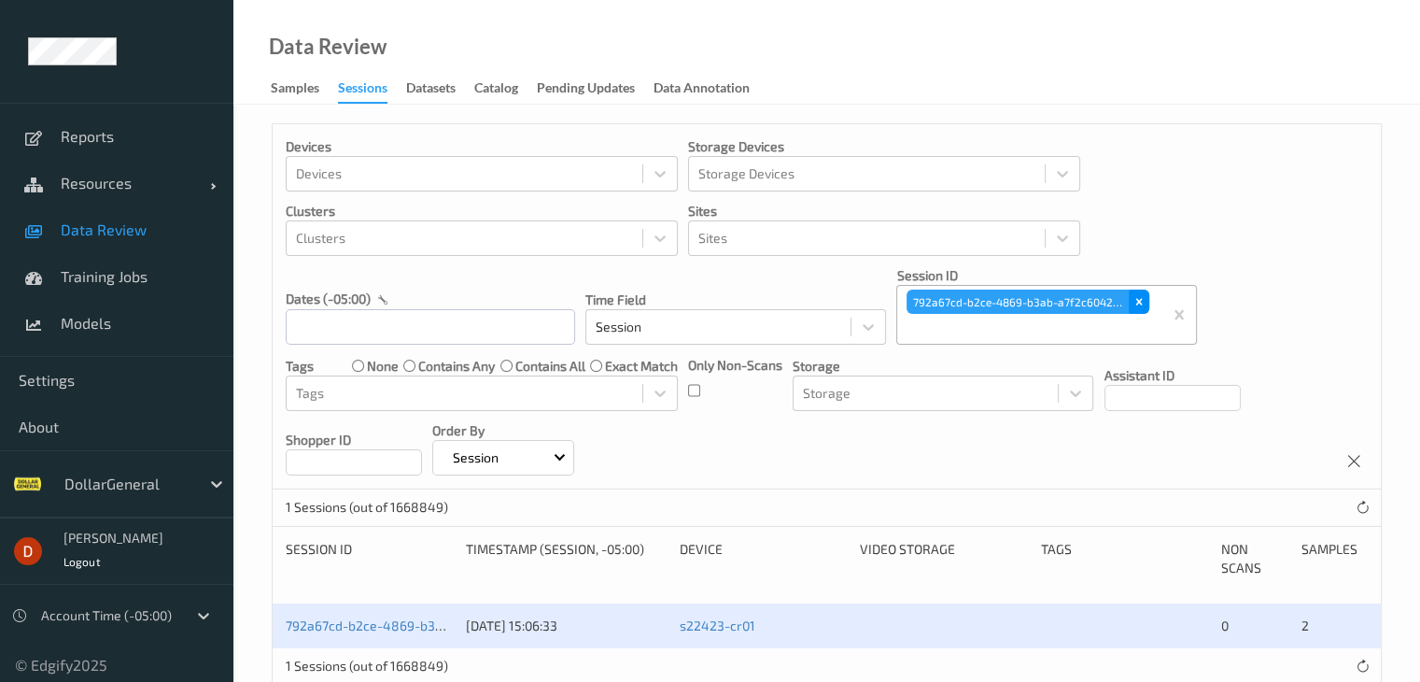
click at [1136, 304] on icon "Remove 792a67cd-b2ce-4869-b3ab-a7f2c6042fb7" at bounding box center [1139, 301] width 13 height 13
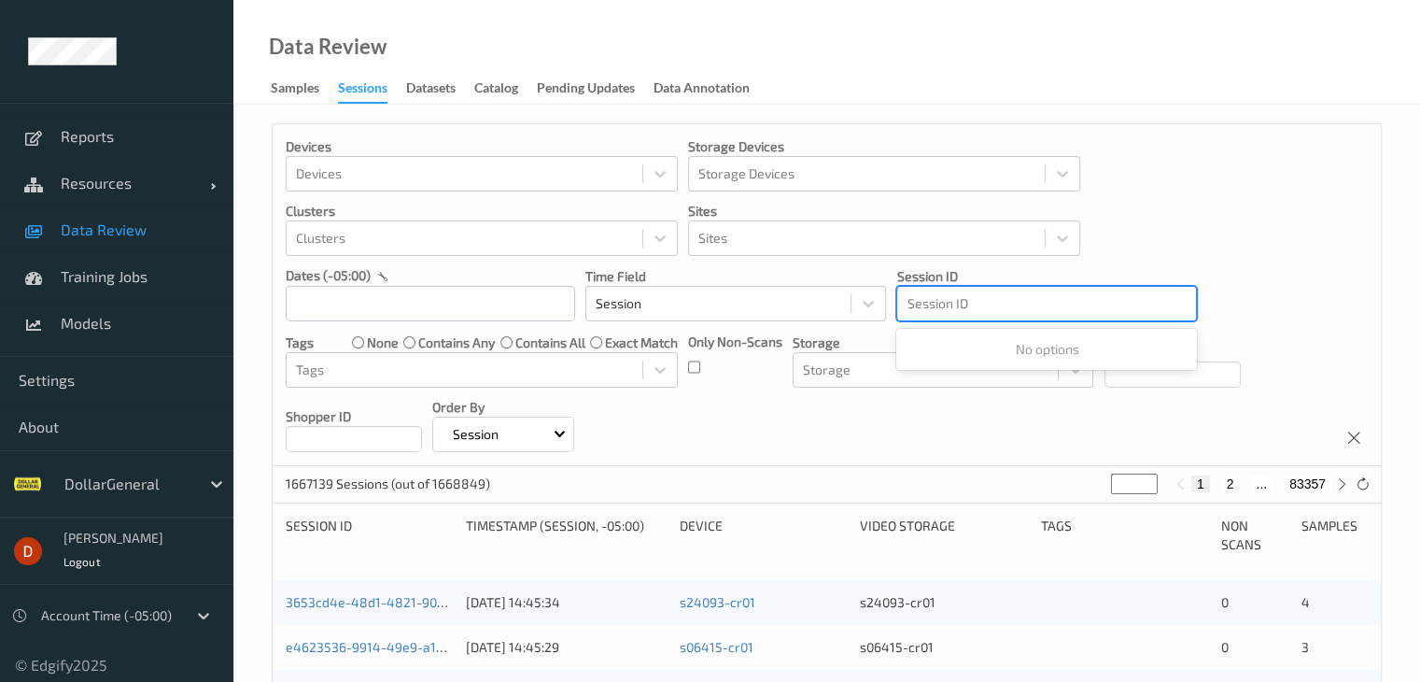
click at [964, 307] on div at bounding box center [1047, 303] width 280 height 22
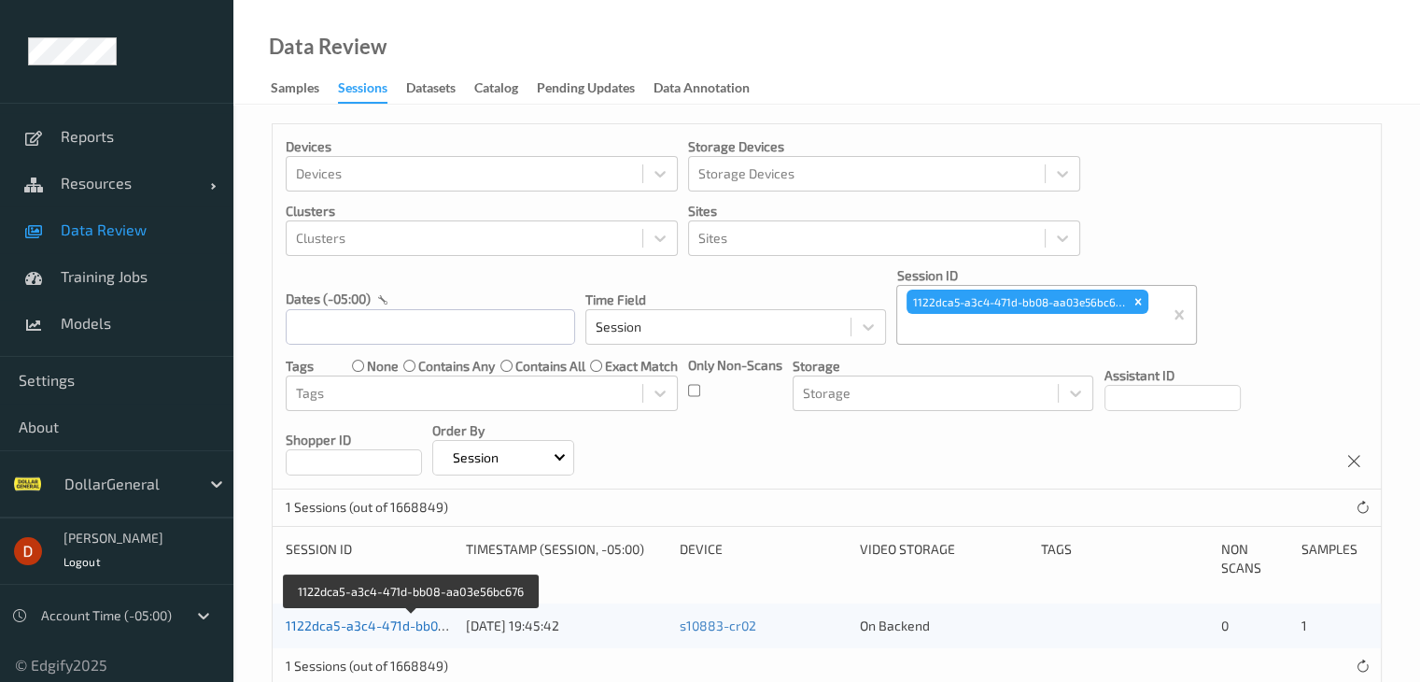
click at [358, 620] on link "1122dca5-a3c4-471d-bb08-aa03e56bc676" at bounding box center [413, 625] width 254 height 16
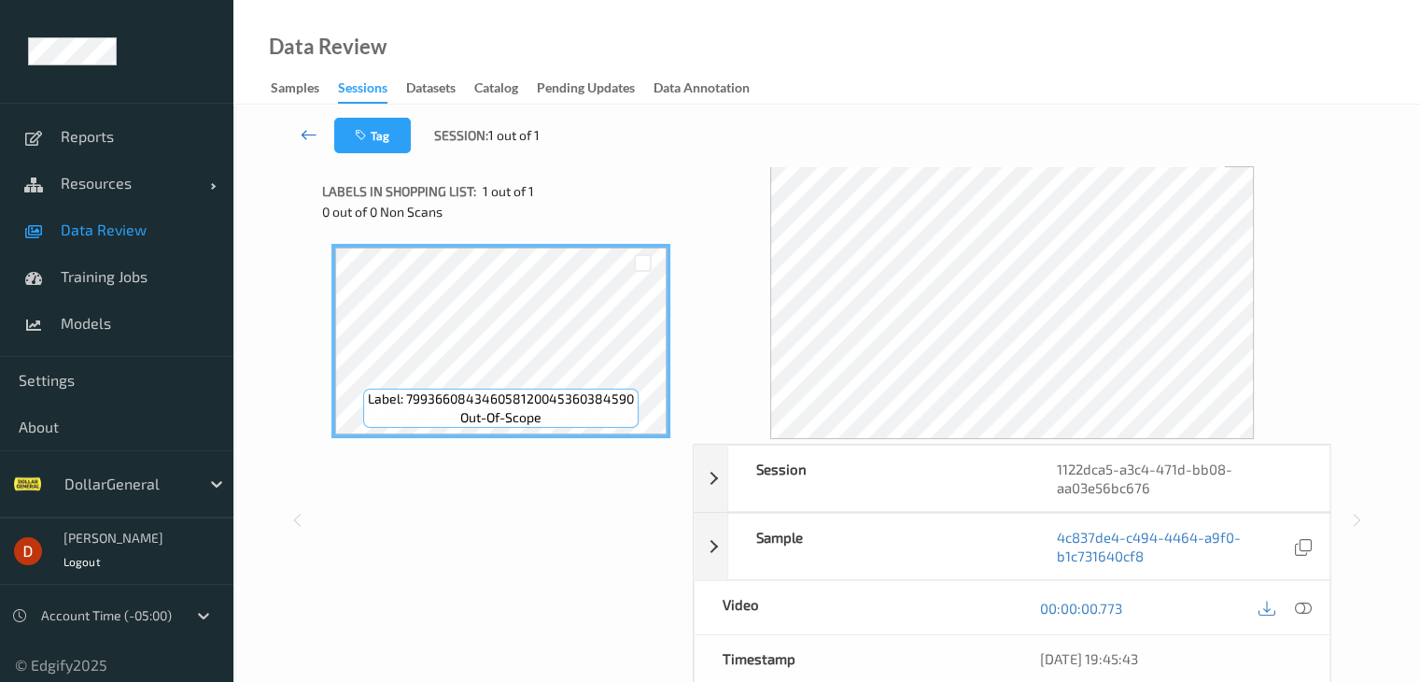
click at [309, 137] on icon at bounding box center [309, 134] width 17 height 19
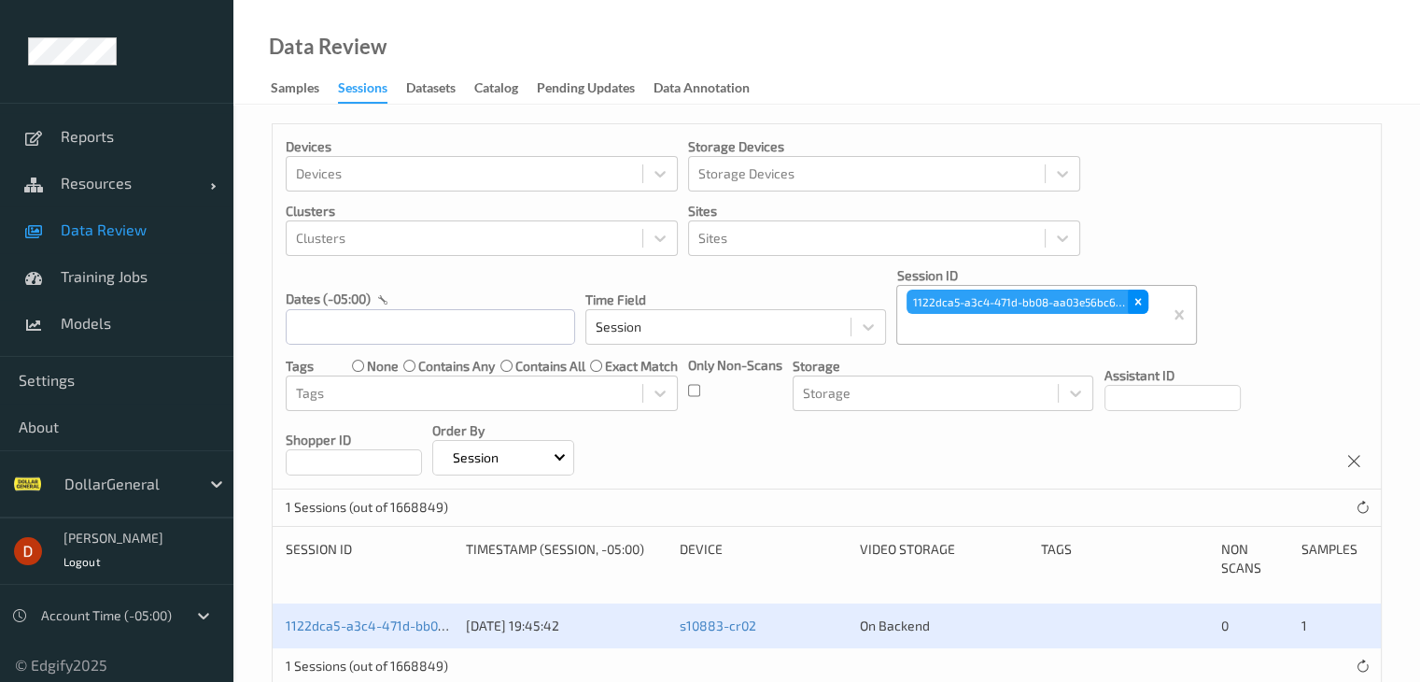
click at [1128, 296] on div "Remove 1122dca5-a3c4-471d-bb08-aa03e56bc676" at bounding box center [1138, 302] width 21 height 24
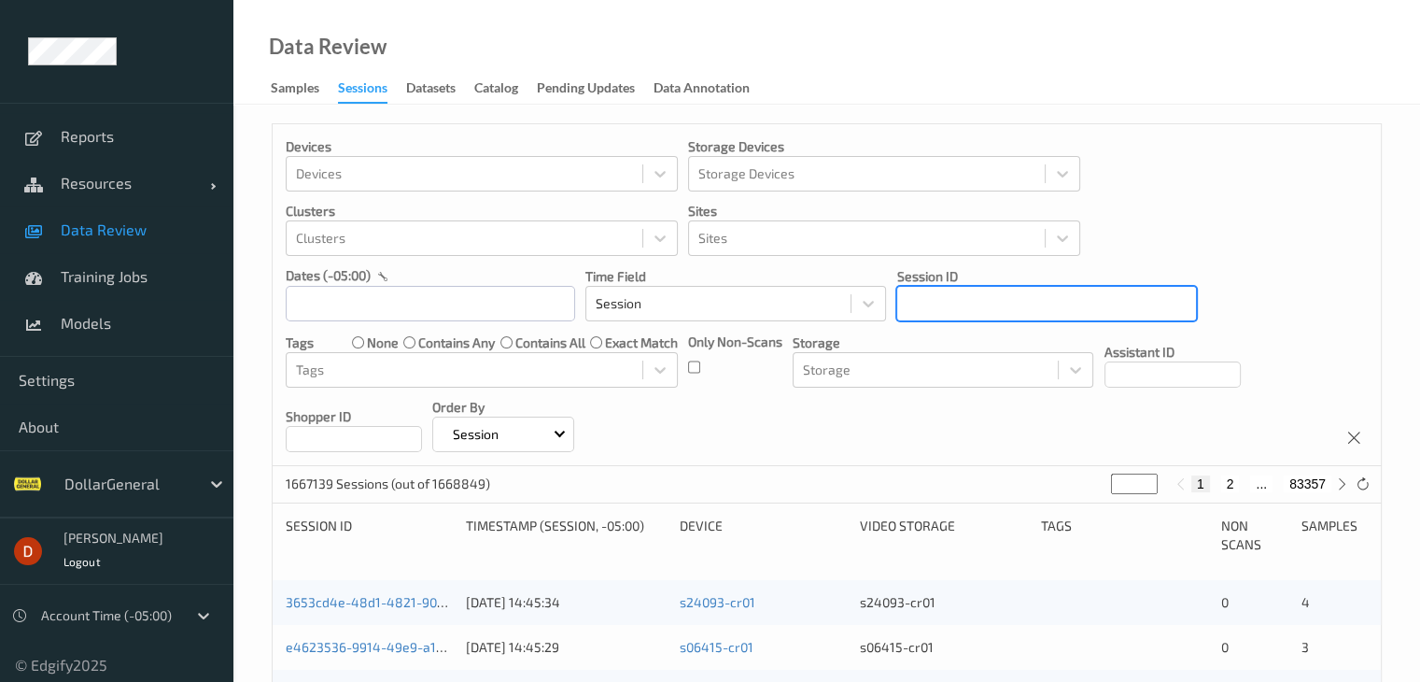
click at [1034, 300] on div at bounding box center [1047, 303] width 280 height 22
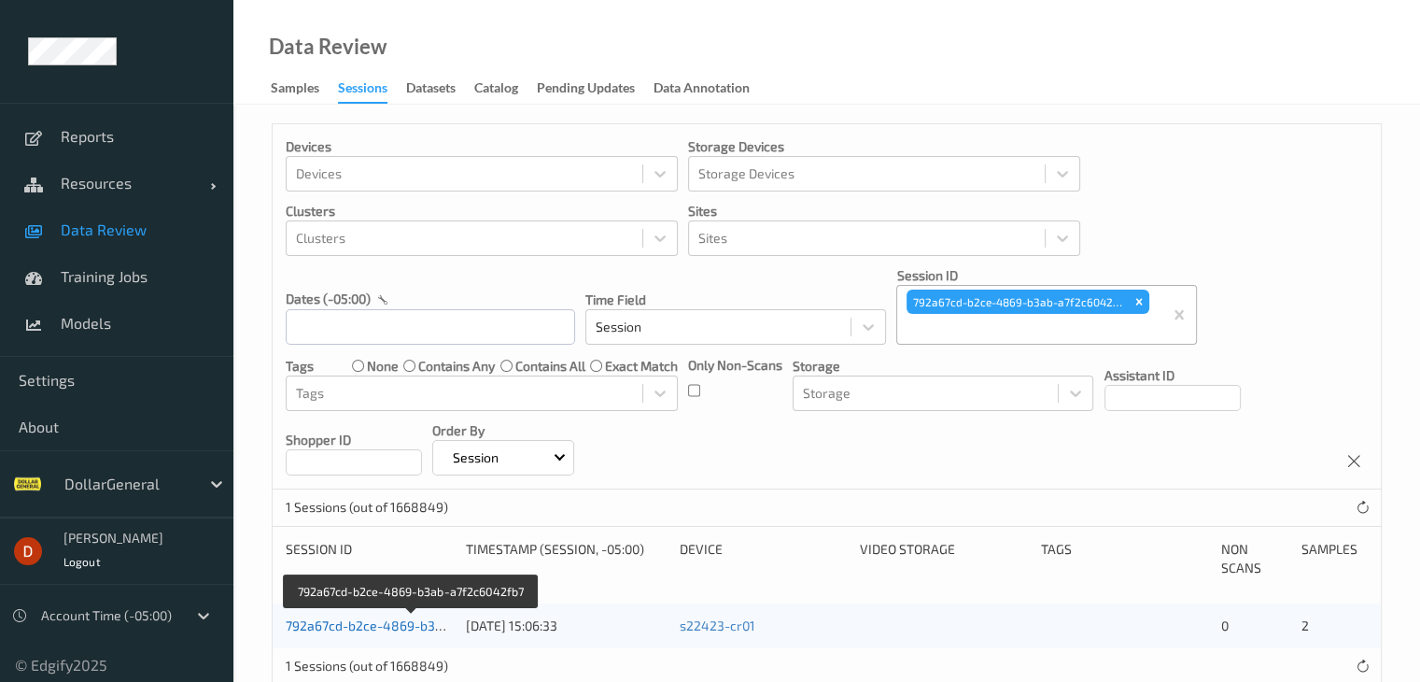
click at [398, 623] on link "792a67cd-b2ce-4869-b3ab-a7f2c6042fb7" at bounding box center [412, 625] width 252 height 16
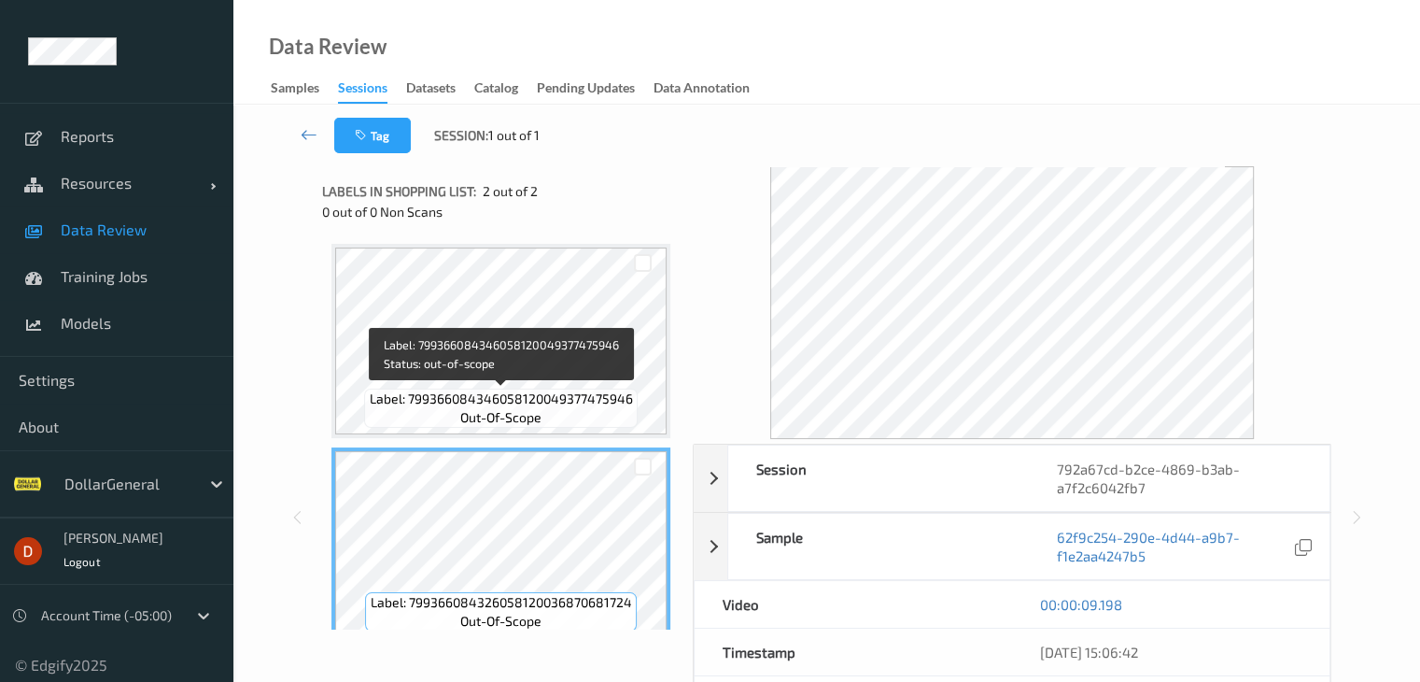
click at [598, 389] on span "Label: 799366084346058120049377475946" at bounding box center [501, 398] width 263 height 19
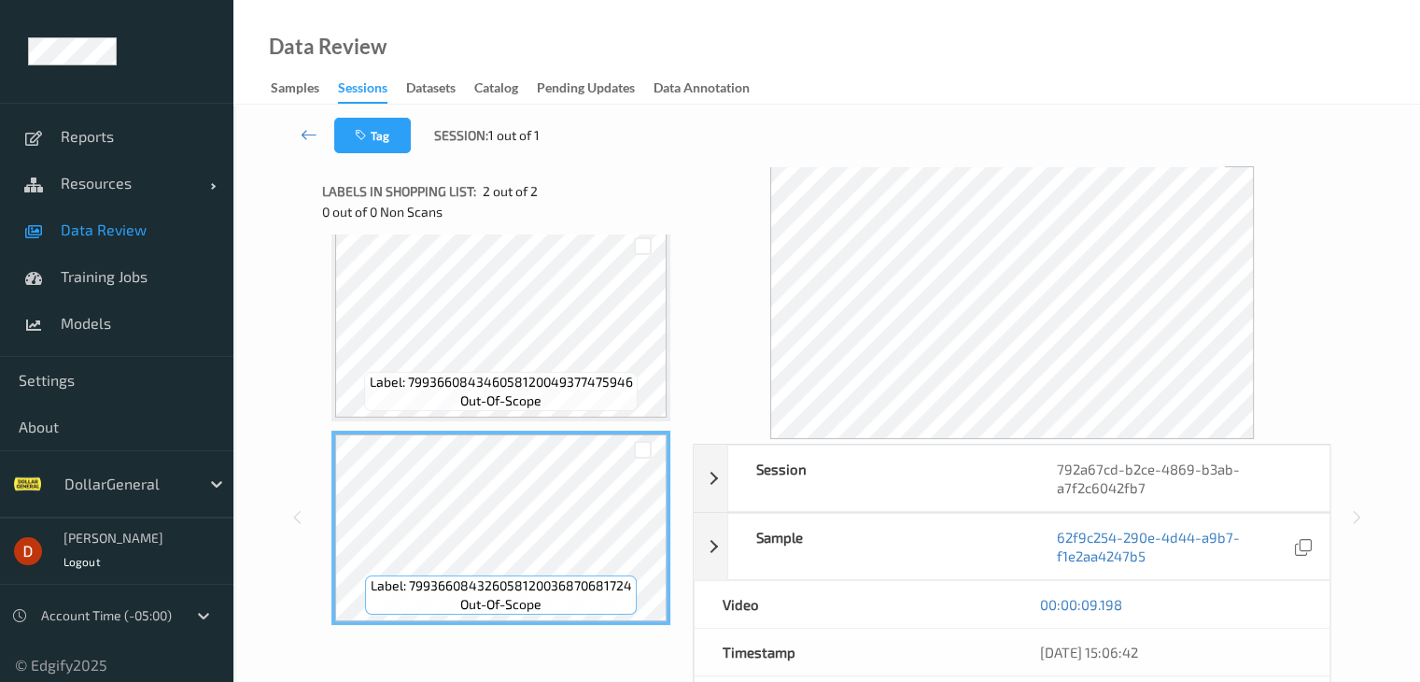
scroll to position [22, 0]
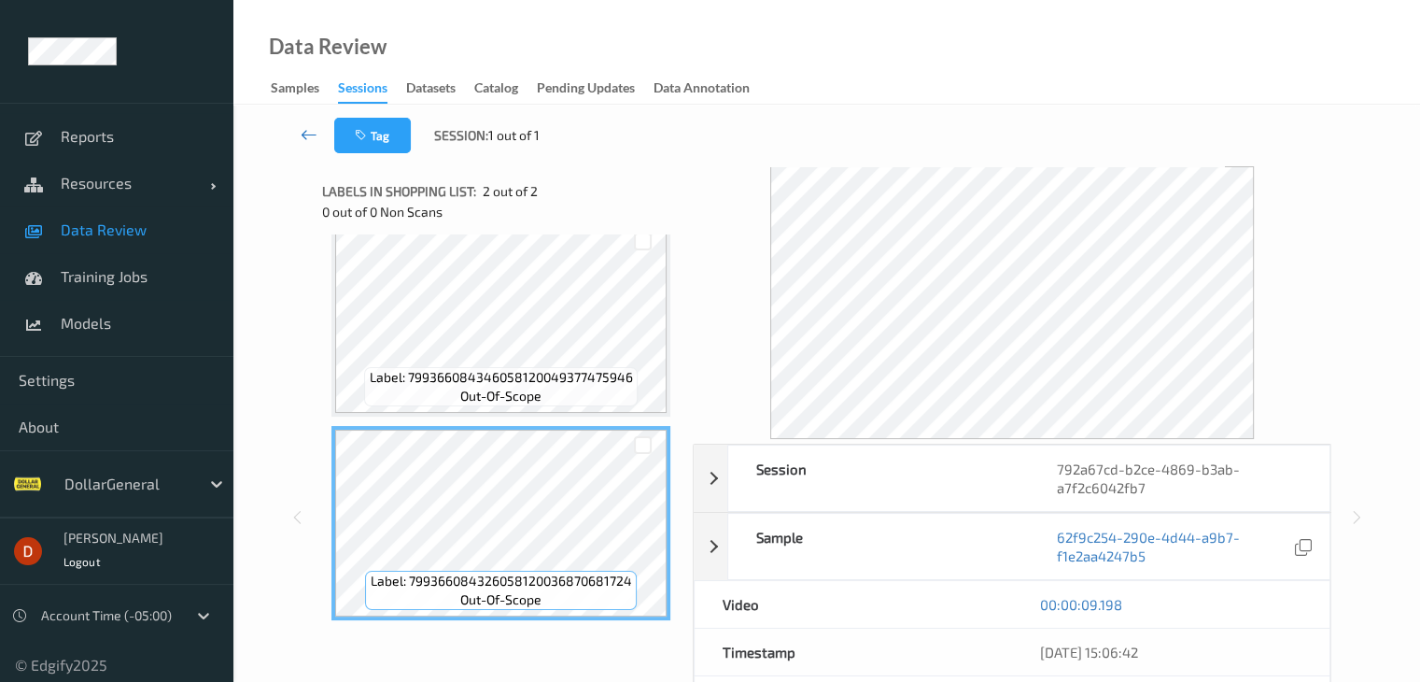
click at [288, 129] on link at bounding box center [309, 135] width 49 height 35
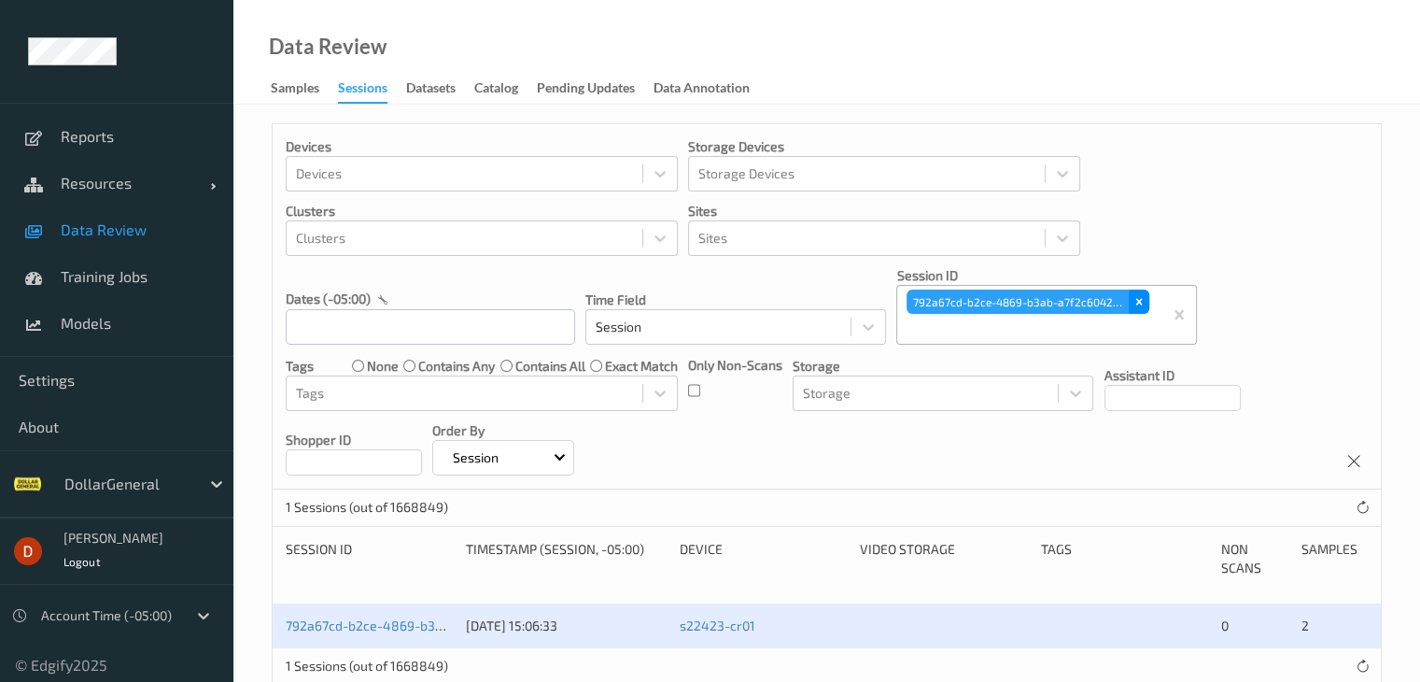
click at [1136, 304] on icon "Remove 792a67cd-b2ce-4869-b3ab-a7f2c6042fb7" at bounding box center [1139, 301] width 13 height 13
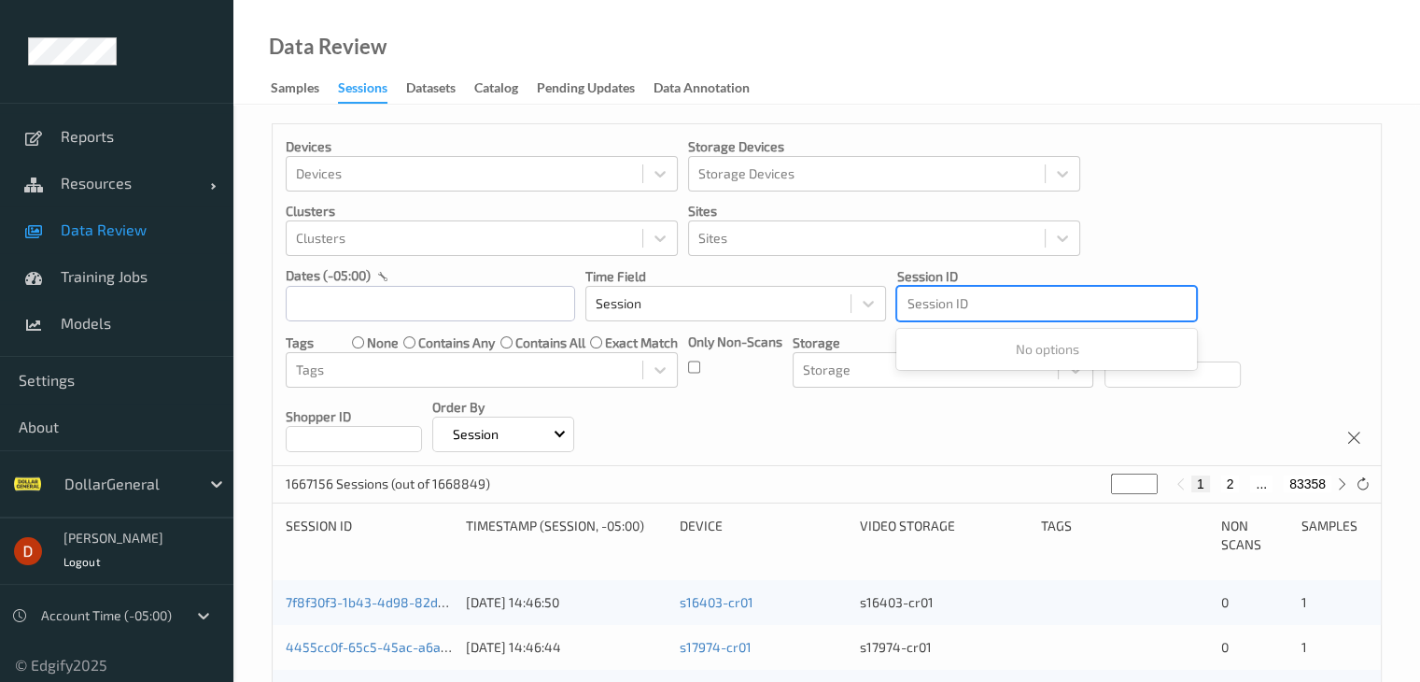
click at [1063, 304] on div at bounding box center [1047, 303] width 280 height 22
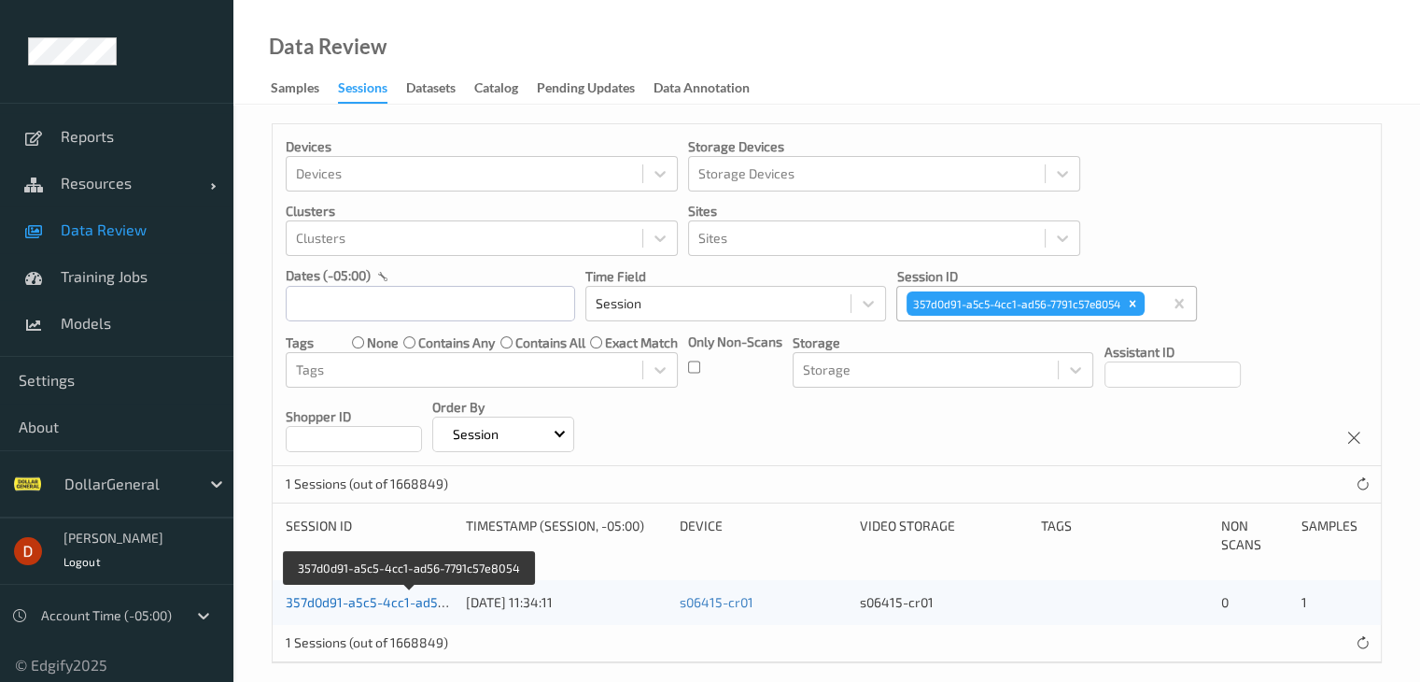
click at [385, 595] on link "357d0d91-a5c5-4cc1-ad56-7791c57e8054" at bounding box center [411, 602] width 250 height 16
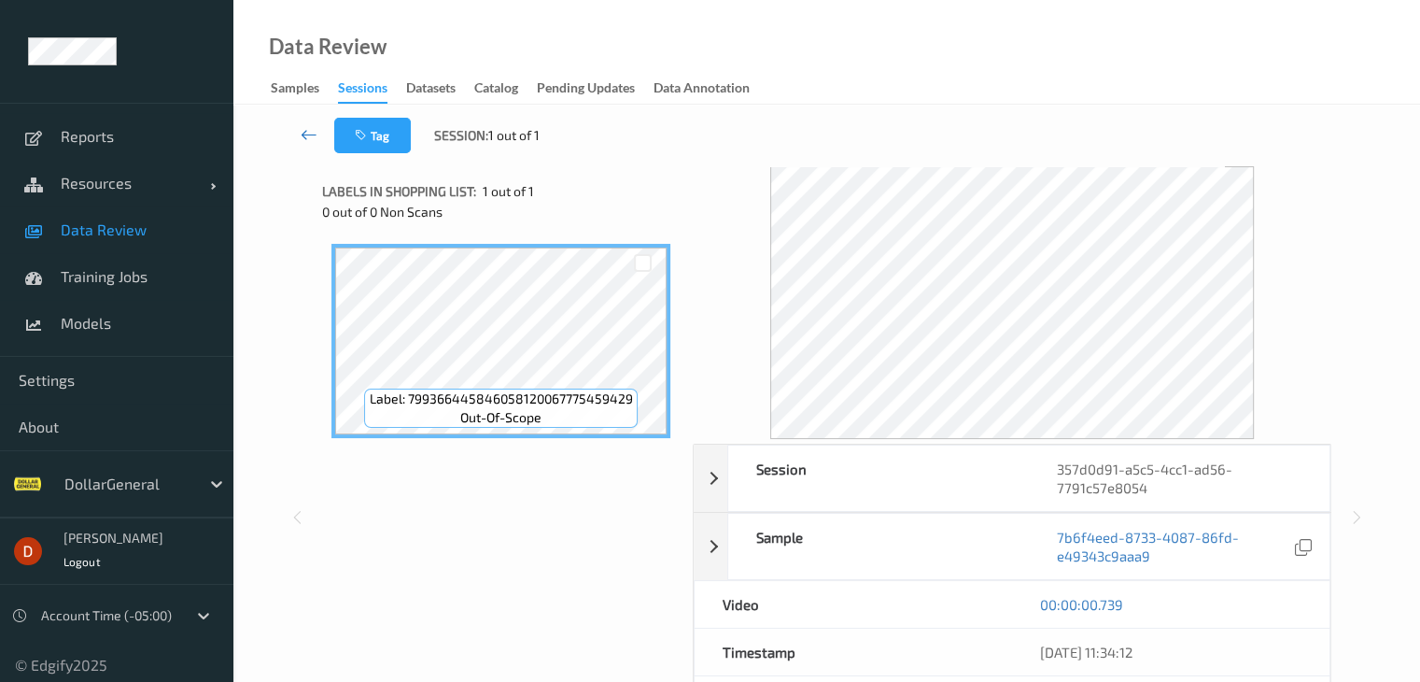
click at [303, 134] on icon at bounding box center [309, 134] width 17 height 19
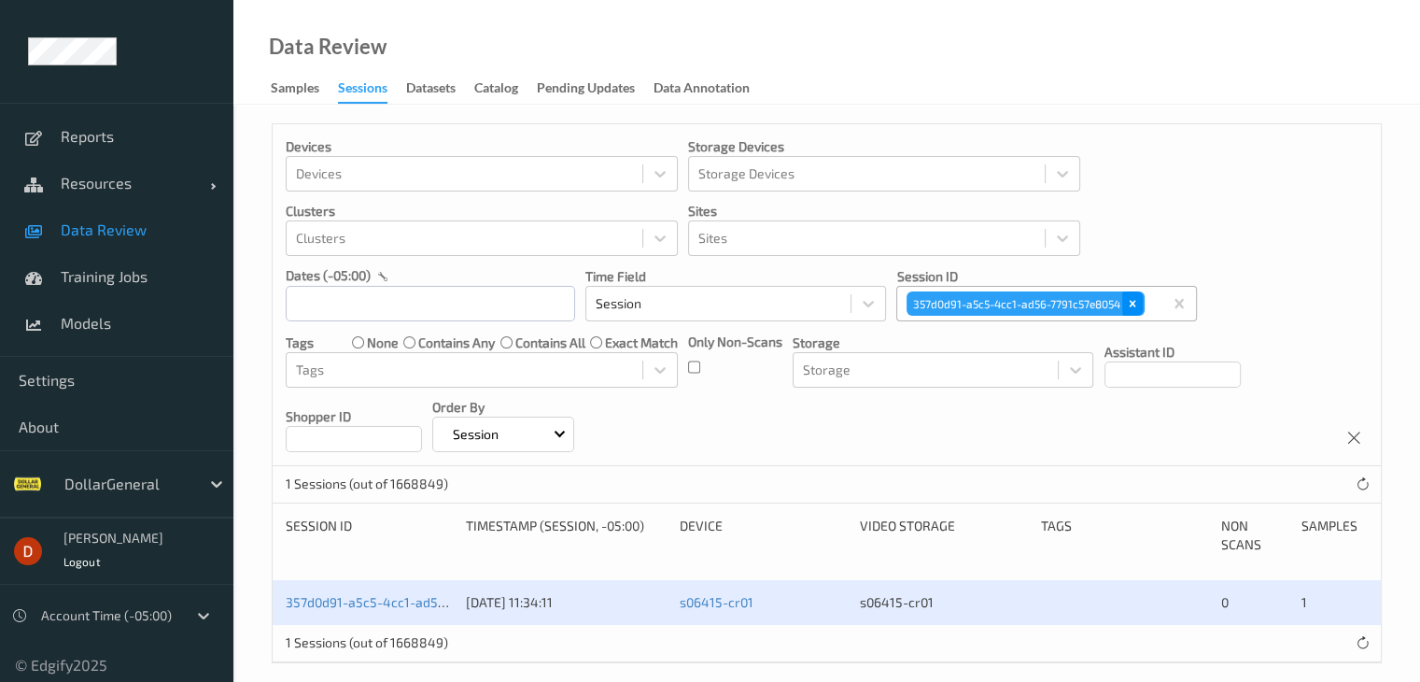
click at [1128, 296] on div "Remove 357d0d91-a5c5-4cc1-ad56-7791c57e8054" at bounding box center [1133, 303] width 21 height 24
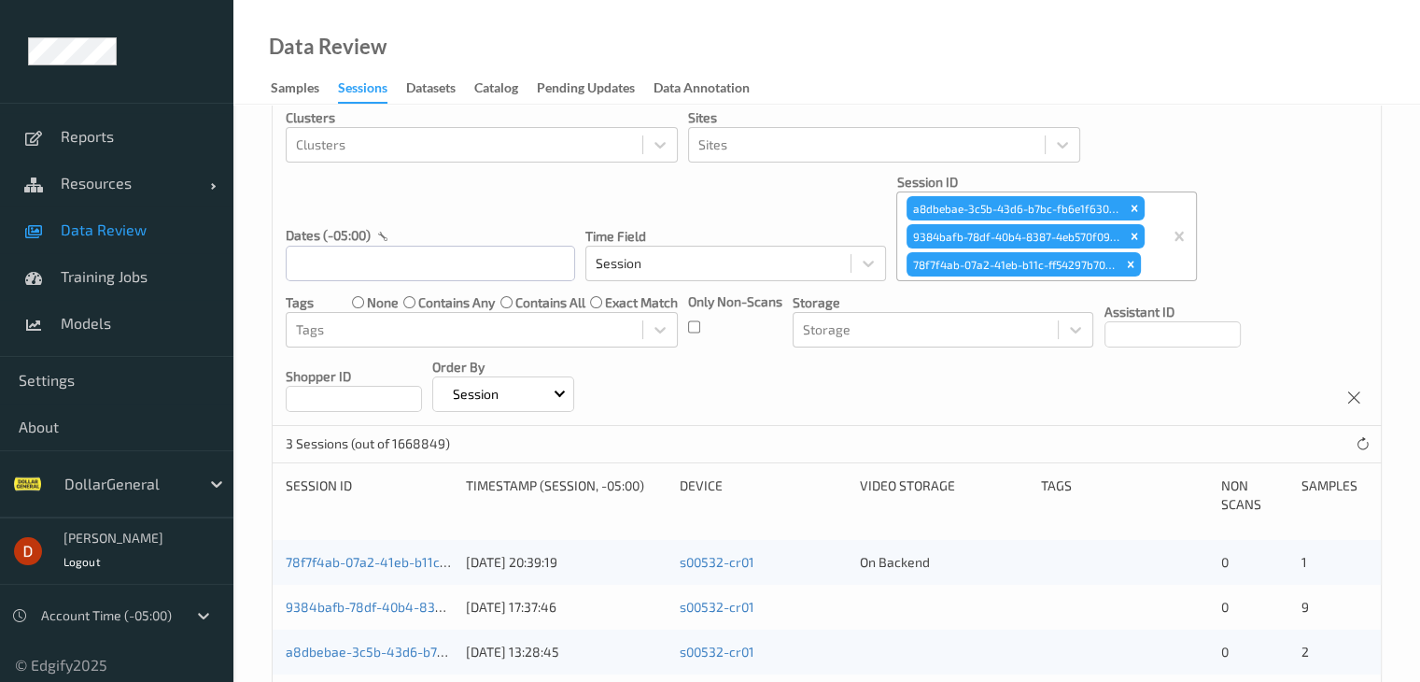
scroll to position [167, 0]
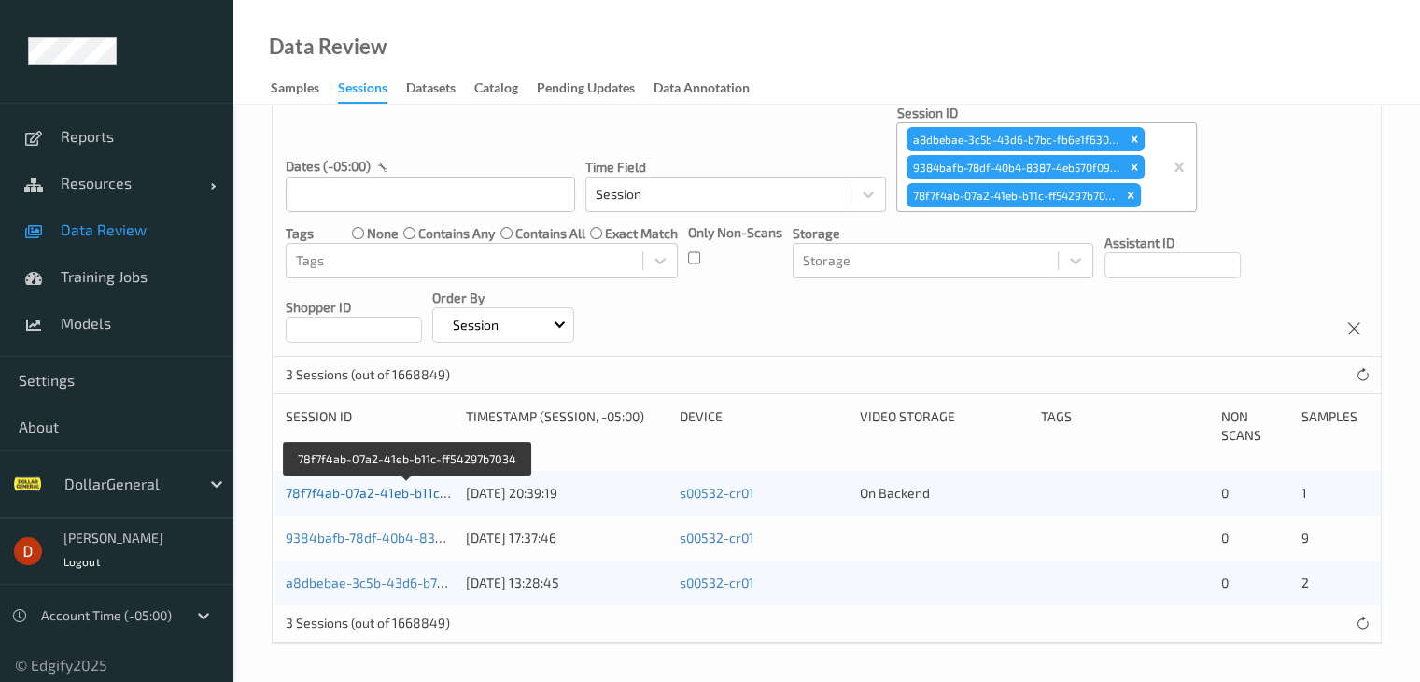
click at [413, 488] on link "78f7f4ab-07a2-41eb-b11c-ff54297b7034" at bounding box center [408, 493] width 244 height 16
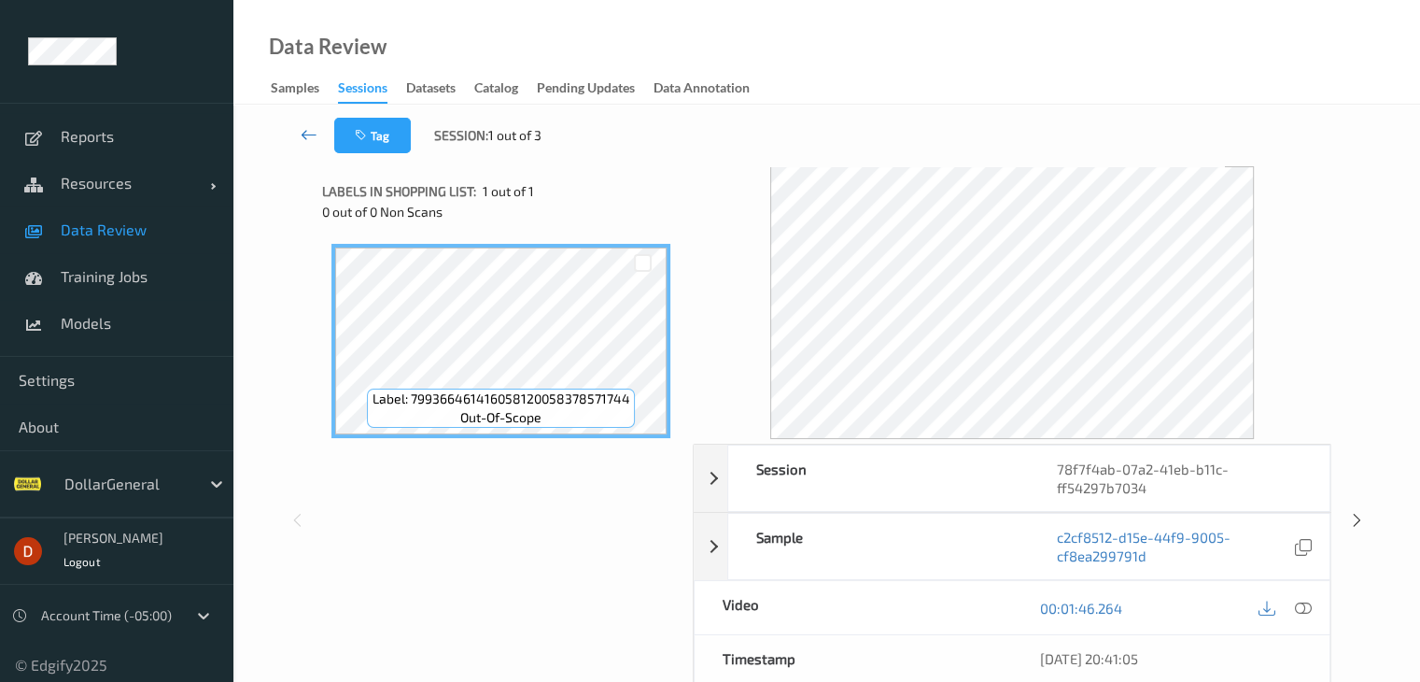
click at [307, 136] on icon at bounding box center [309, 134] width 17 height 19
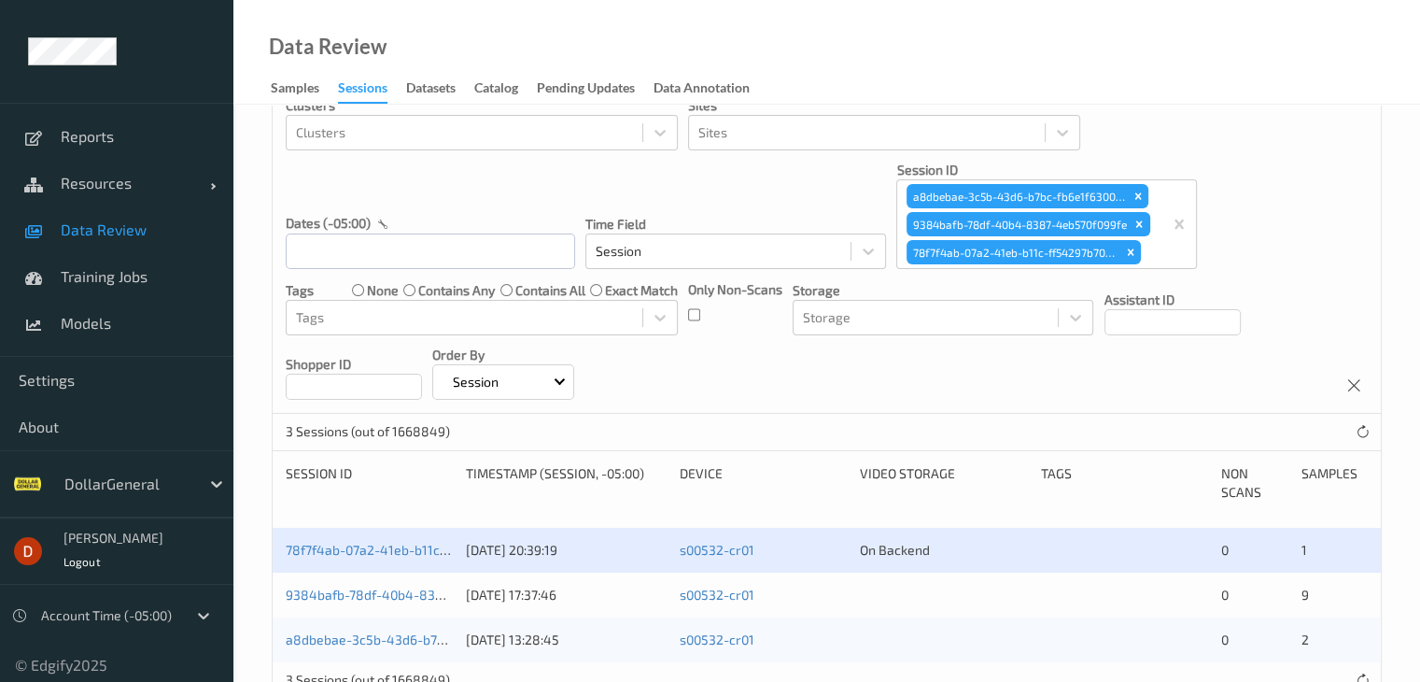
scroll to position [161, 0]
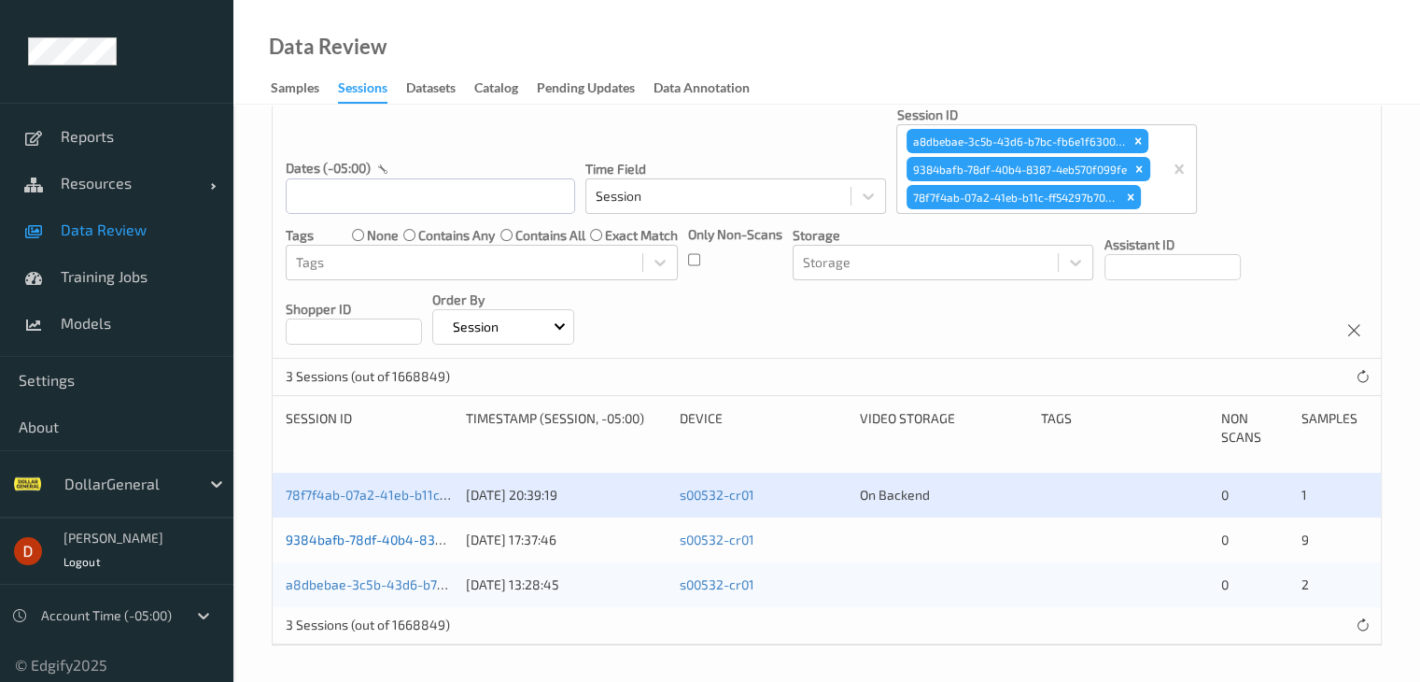
click at [409, 540] on link "9384bafb-78df-40b4-8387-4eb570f099fe" at bounding box center [413, 539] width 254 height 16
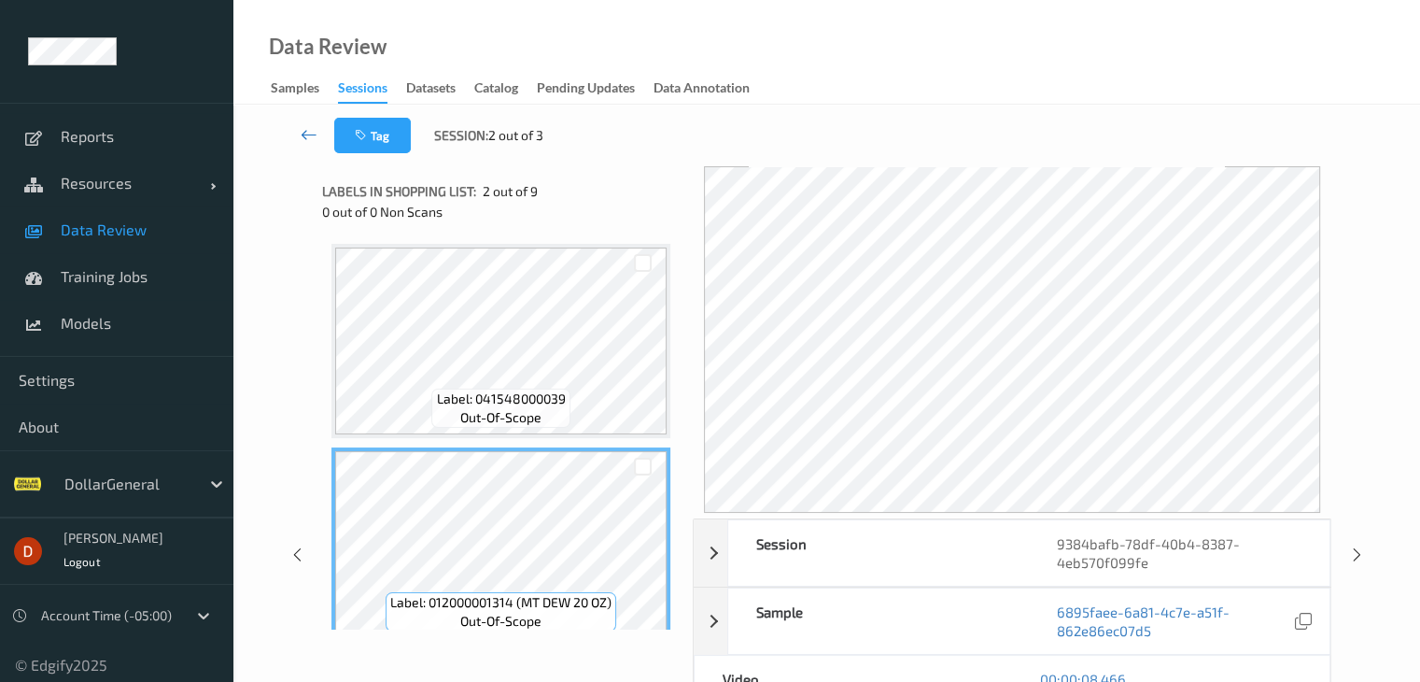
click at [312, 134] on icon at bounding box center [309, 134] width 17 height 19
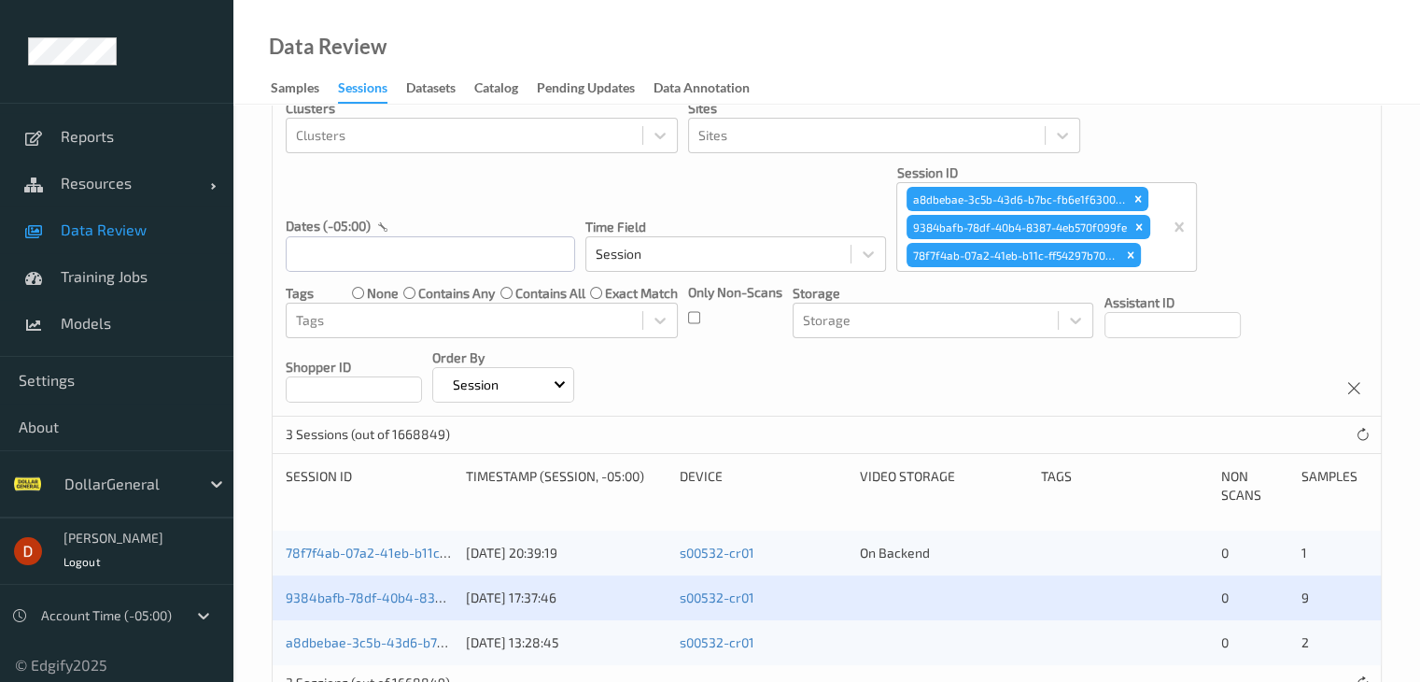
scroll to position [161, 0]
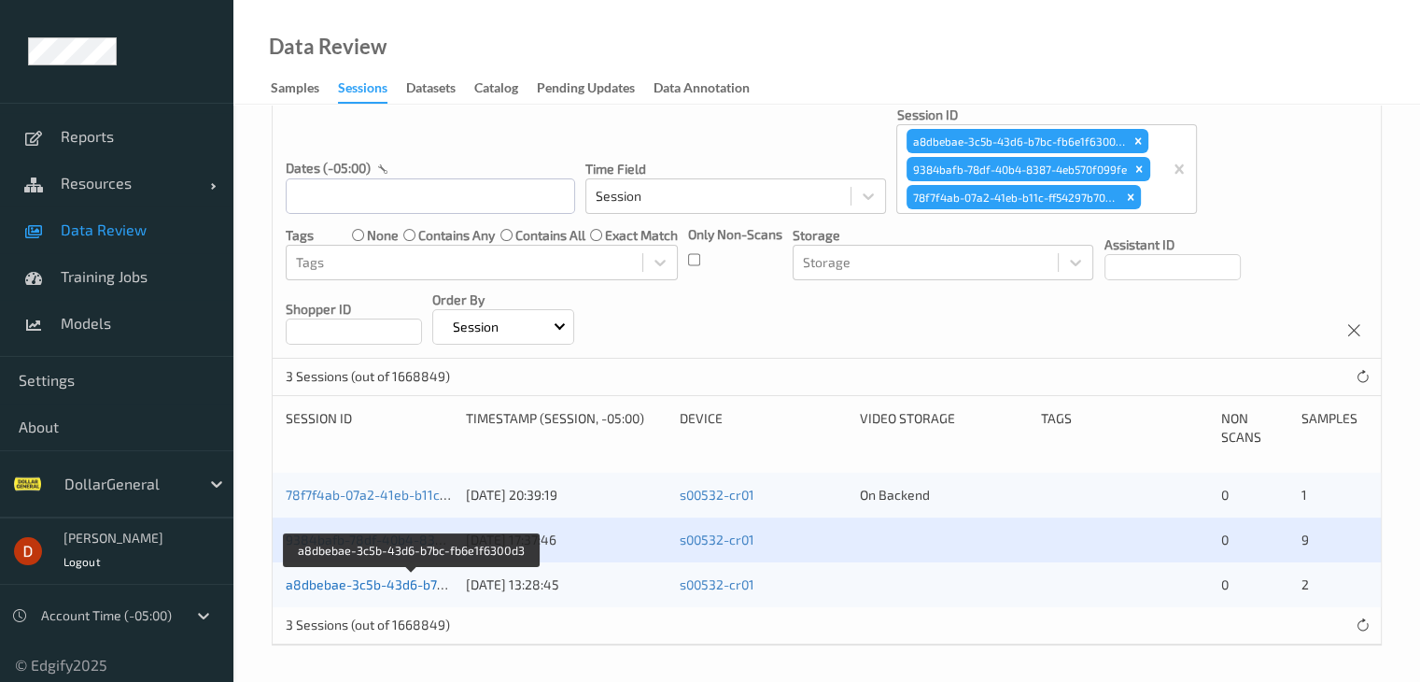
click at [426, 582] on link "a8dbebae-3c5b-43d6-b7bc-fb6e1f6300d3" at bounding box center [412, 584] width 253 height 16
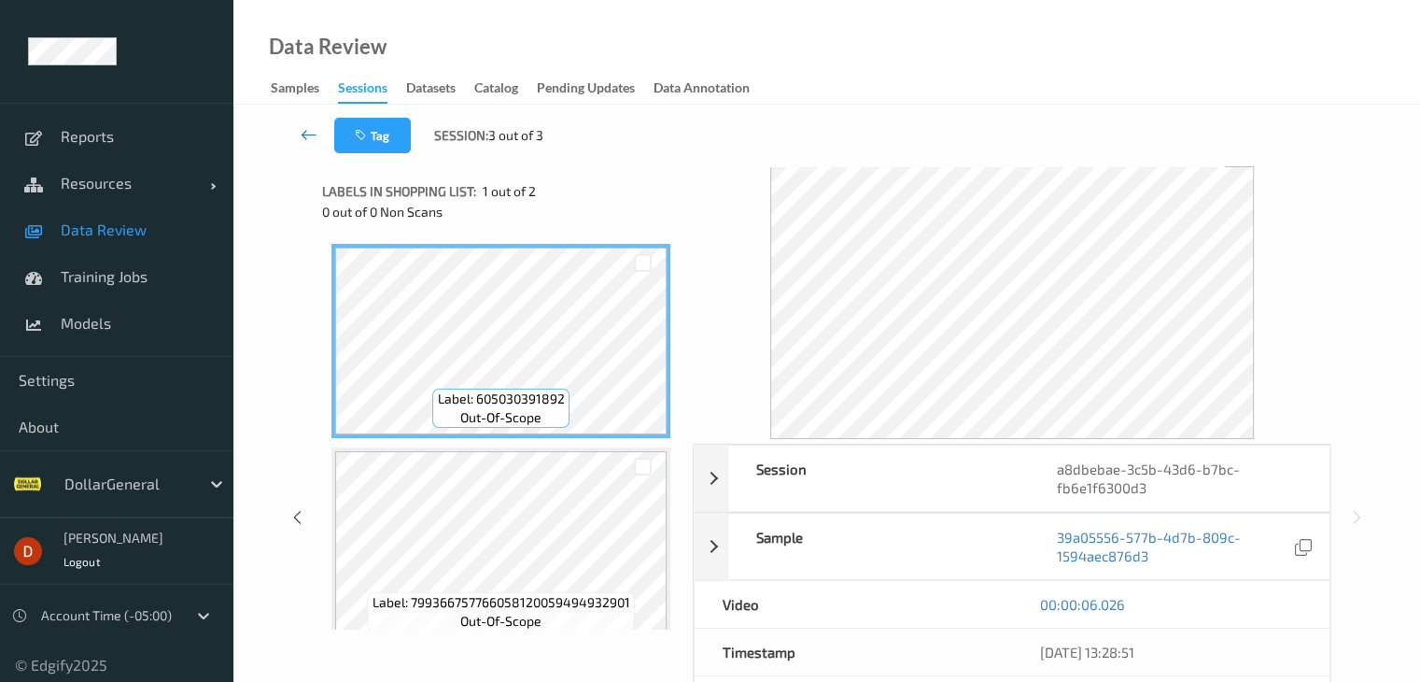
click at [298, 133] on link at bounding box center [309, 135] width 49 height 35
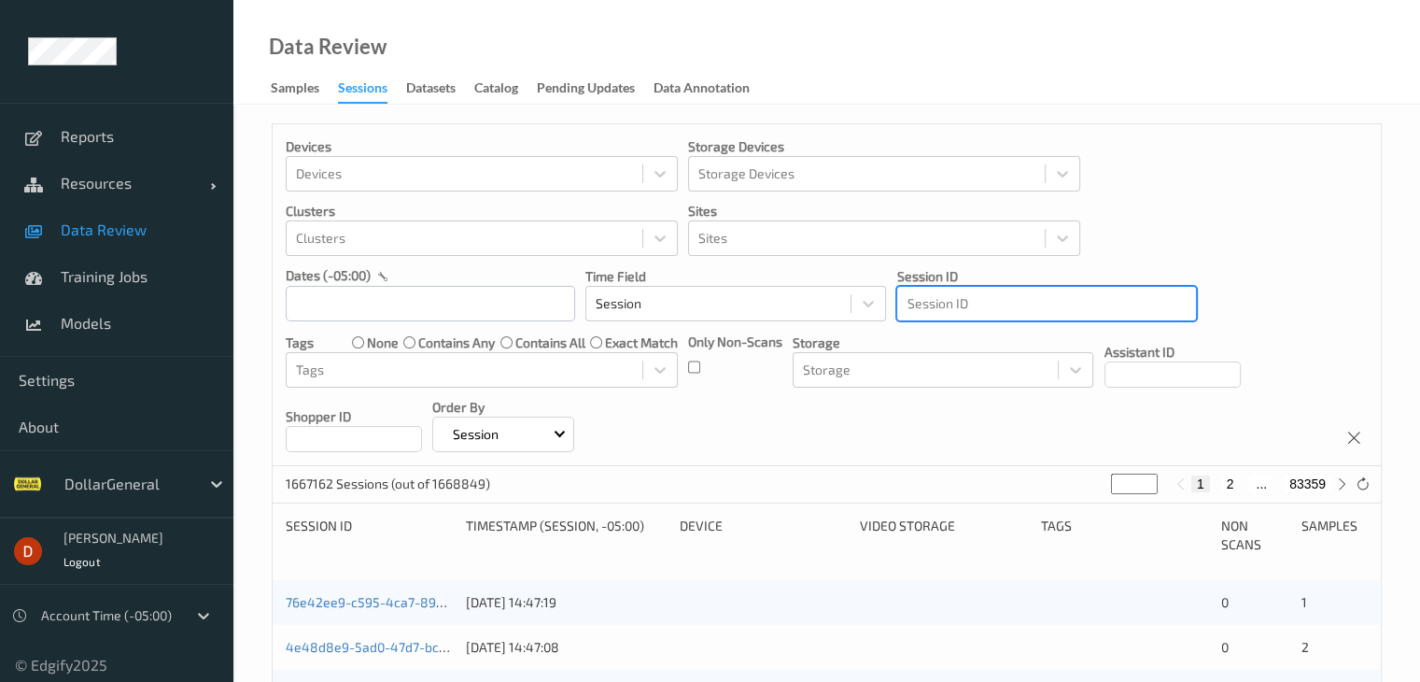
click at [1044, 291] on div "Session ID" at bounding box center [1046, 304] width 299 height 30
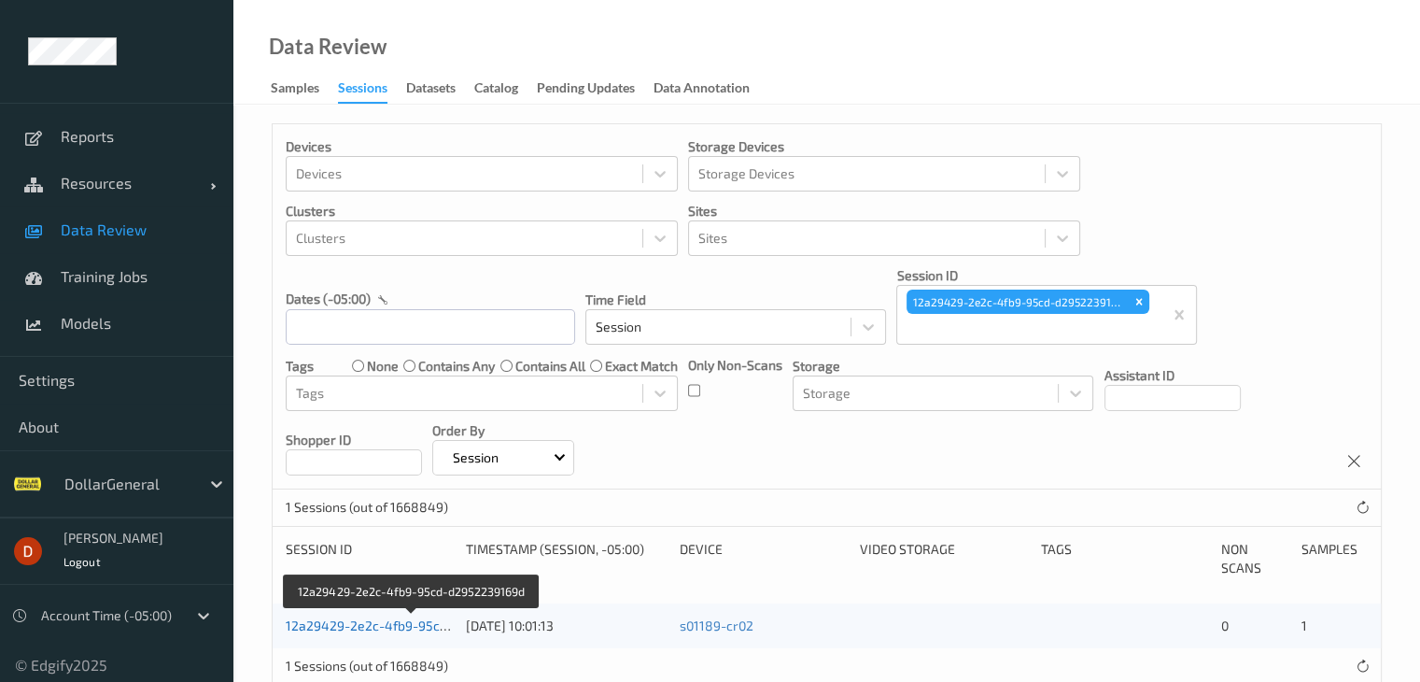
click at [396, 617] on link "12a29429-2e2c-4fb9-95cd-d2952239169d" at bounding box center [413, 625] width 255 height 16
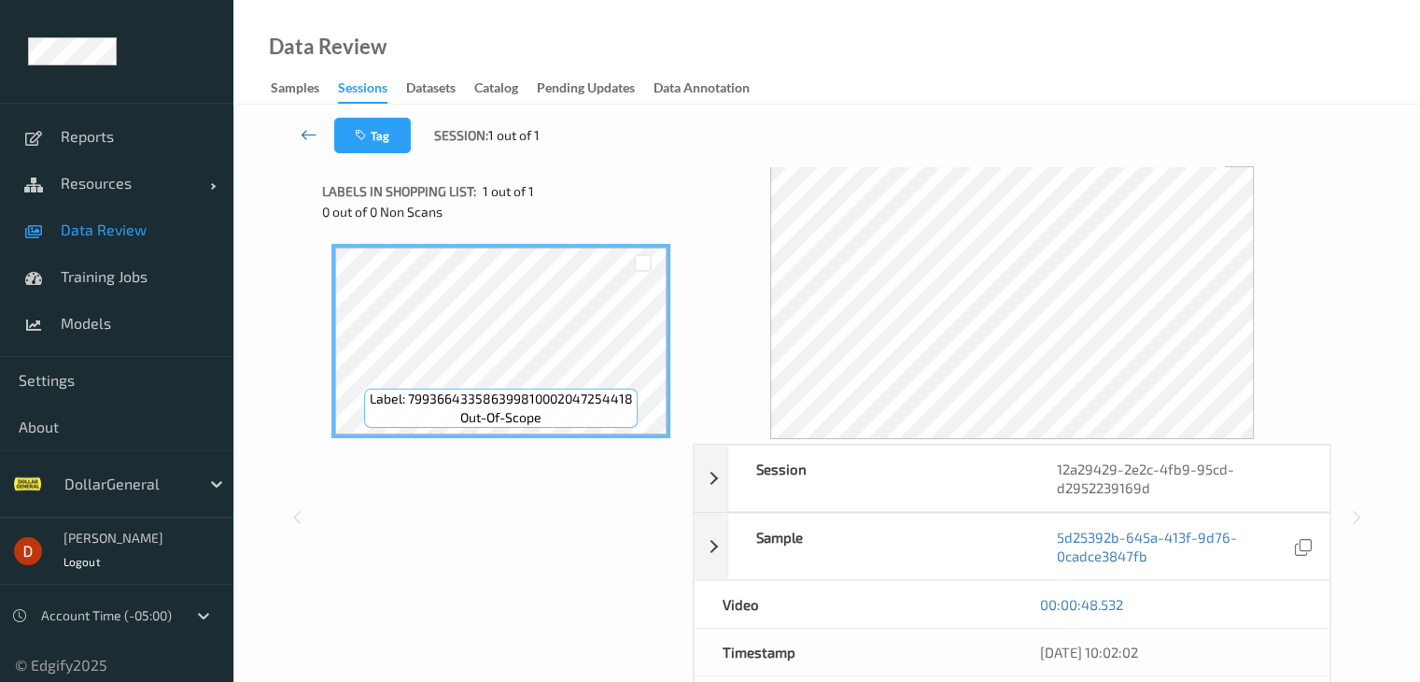
click at [301, 134] on icon at bounding box center [309, 134] width 17 height 19
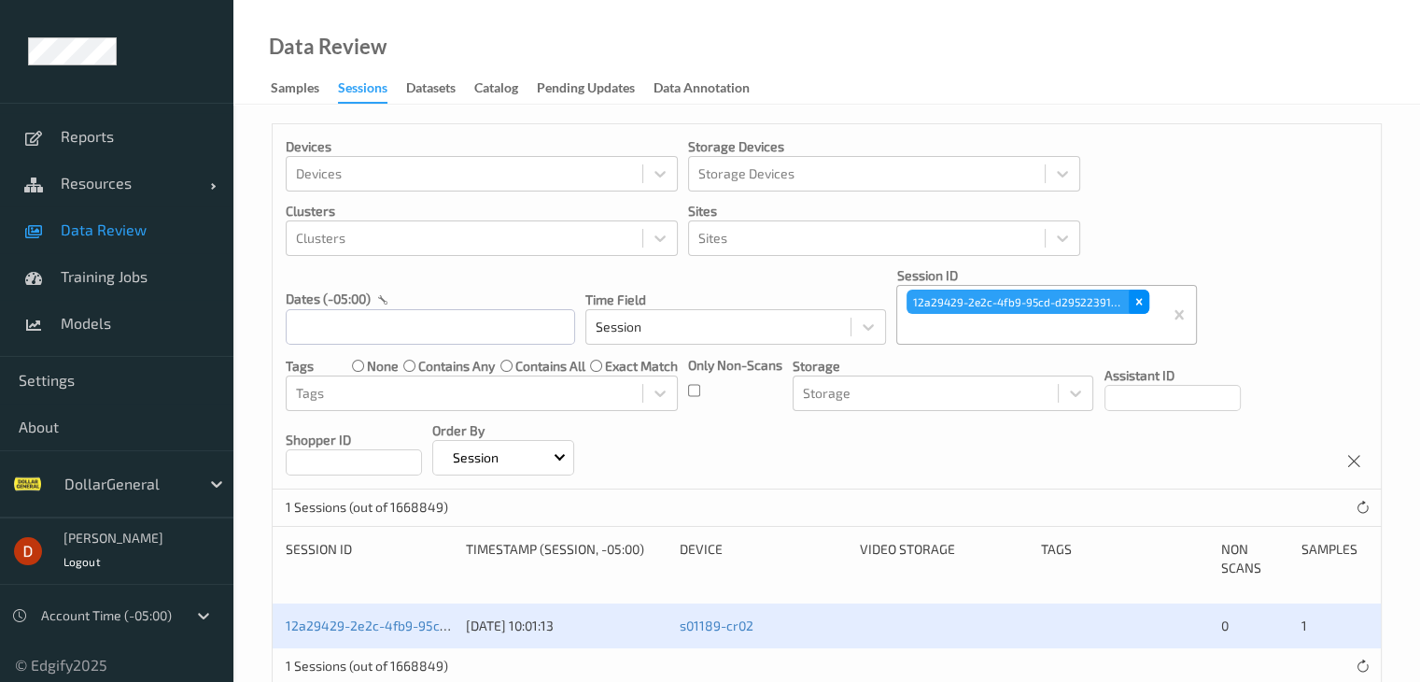
click at [1133, 307] on icon "Remove 12a29429-2e2c-4fb9-95cd-d2952239169d" at bounding box center [1139, 301] width 13 height 13
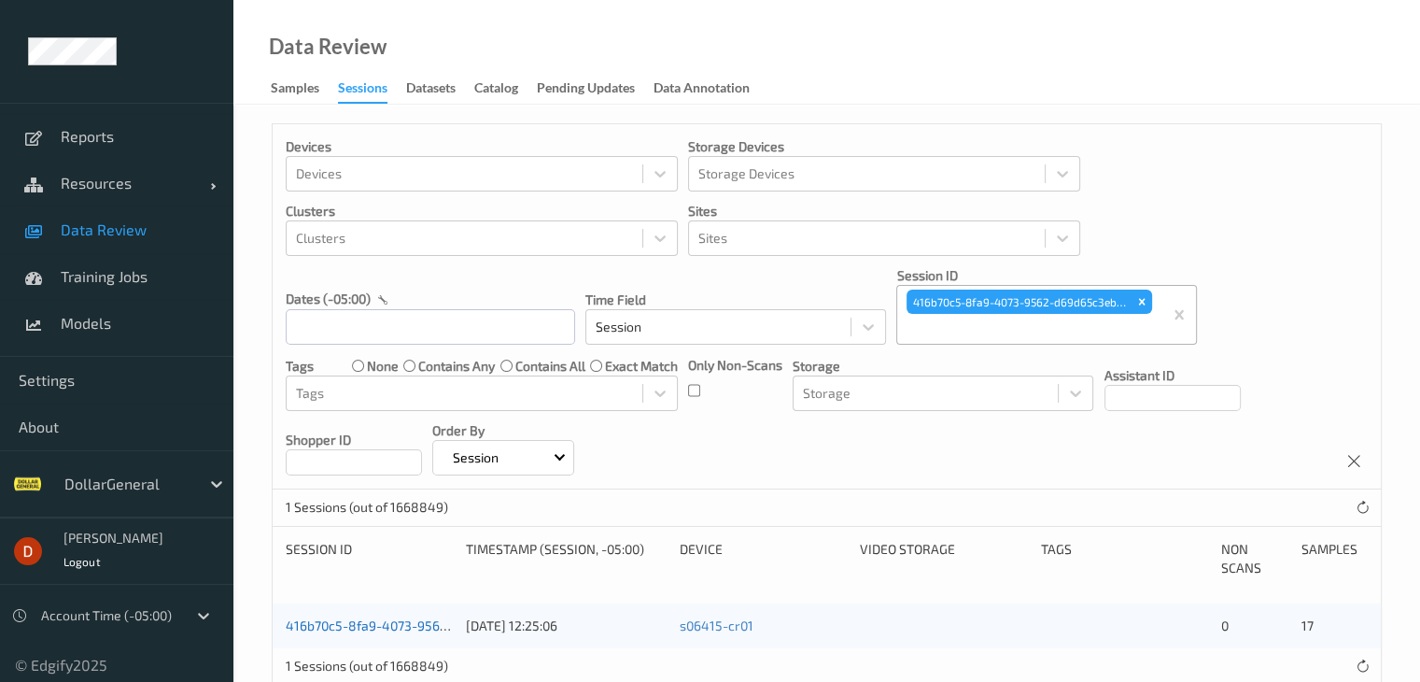
click at [381, 619] on link "416b70c5-8fa9-4073-9562-d69d65c3eb60" at bounding box center [414, 625] width 256 height 16
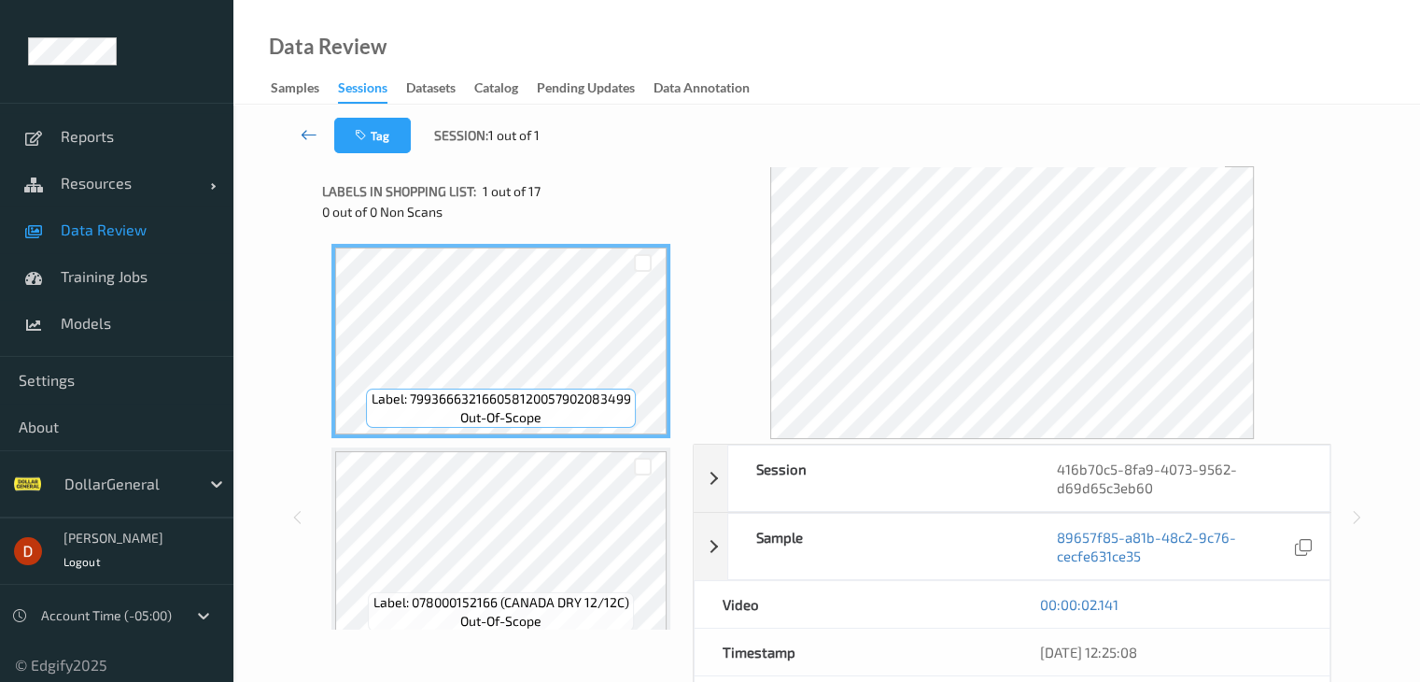
click at [299, 128] on link at bounding box center [309, 135] width 49 height 35
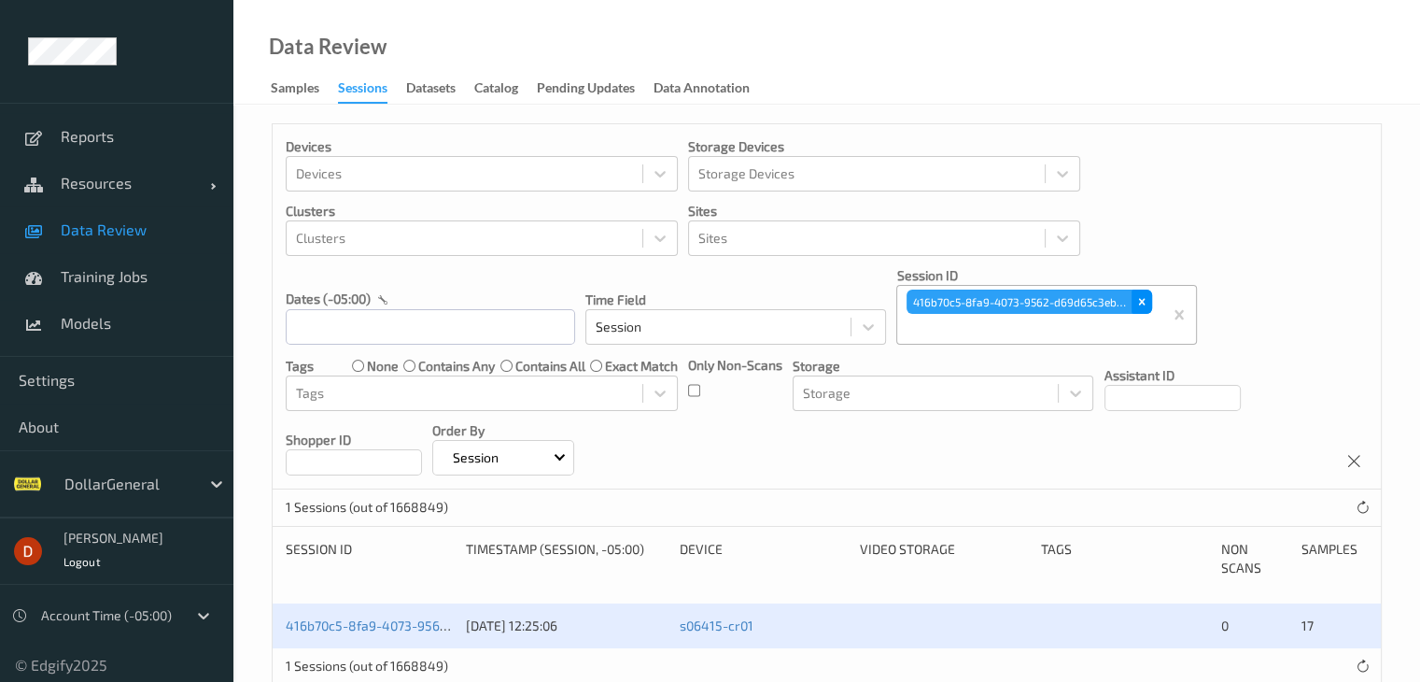
click at [1148, 297] on div "Remove 416b70c5-8fa9-4073-9562-d69d65c3eb60" at bounding box center [1142, 302] width 21 height 24
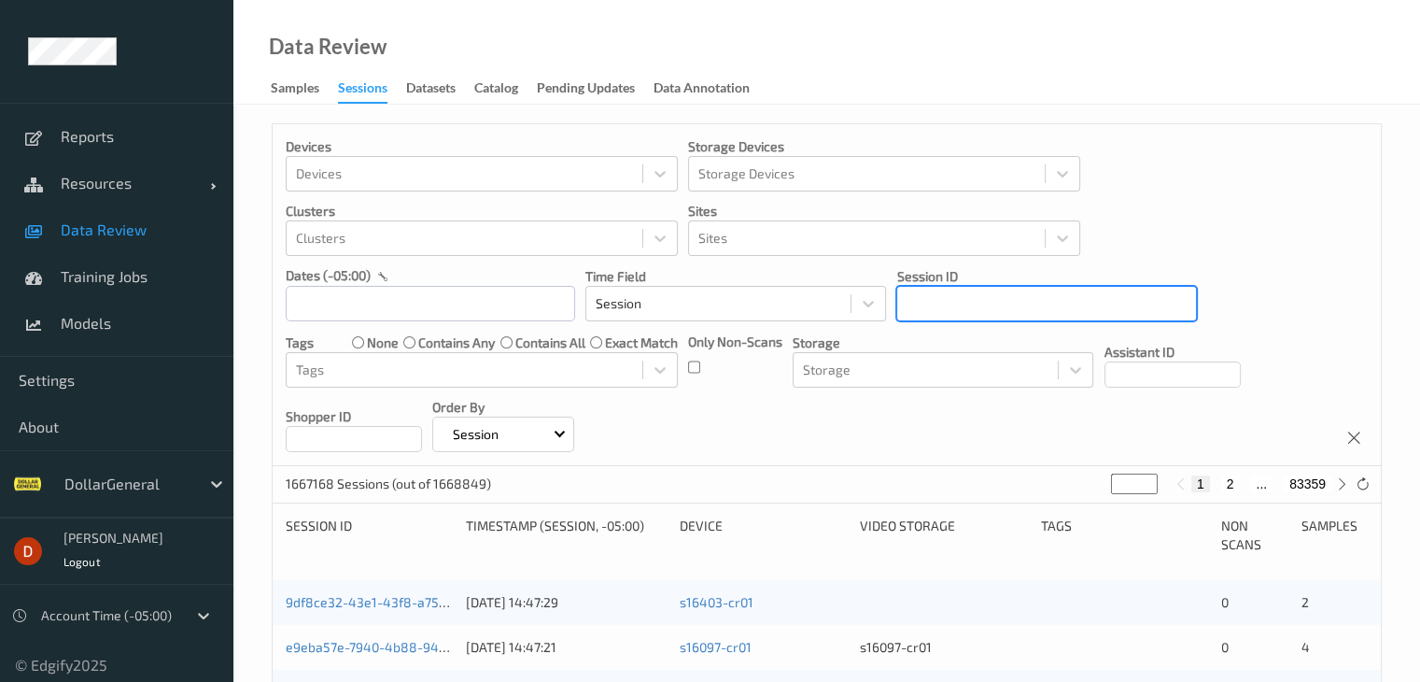
click at [1065, 311] on div at bounding box center [1047, 303] width 280 height 22
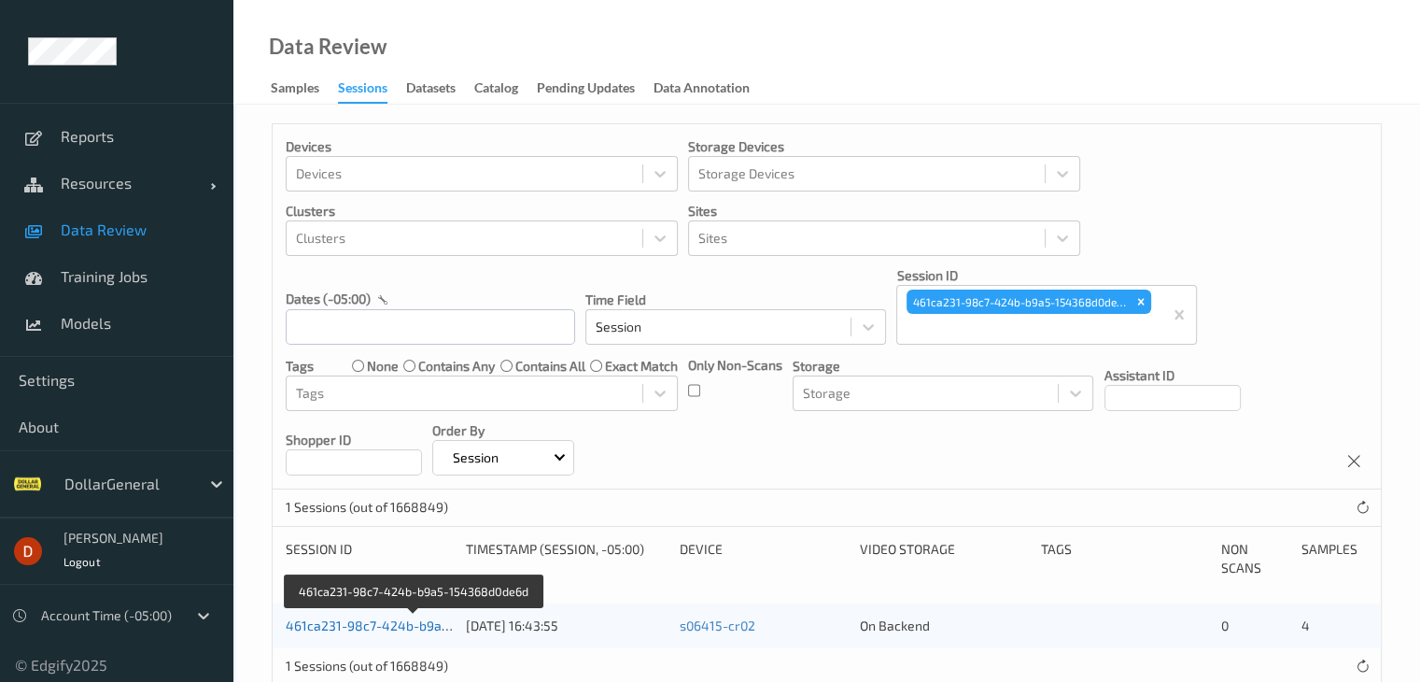
click at [366, 625] on link "461ca231-98c7-424b-b9a5-154368d0de6d" at bounding box center [415, 625] width 259 height 16
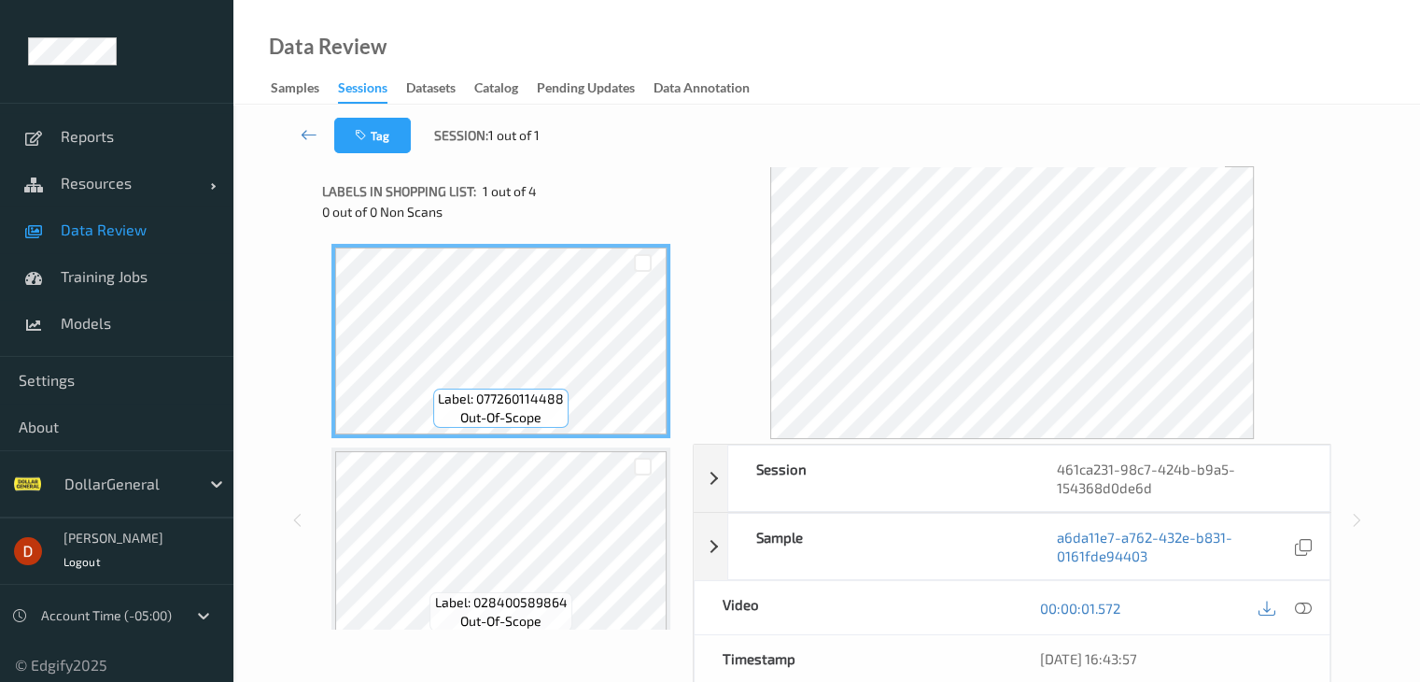
click at [452, 391] on span "Label: 077260114488" at bounding box center [501, 398] width 126 height 19
click at [303, 132] on icon at bounding box center [309, 134] width 17 height 19
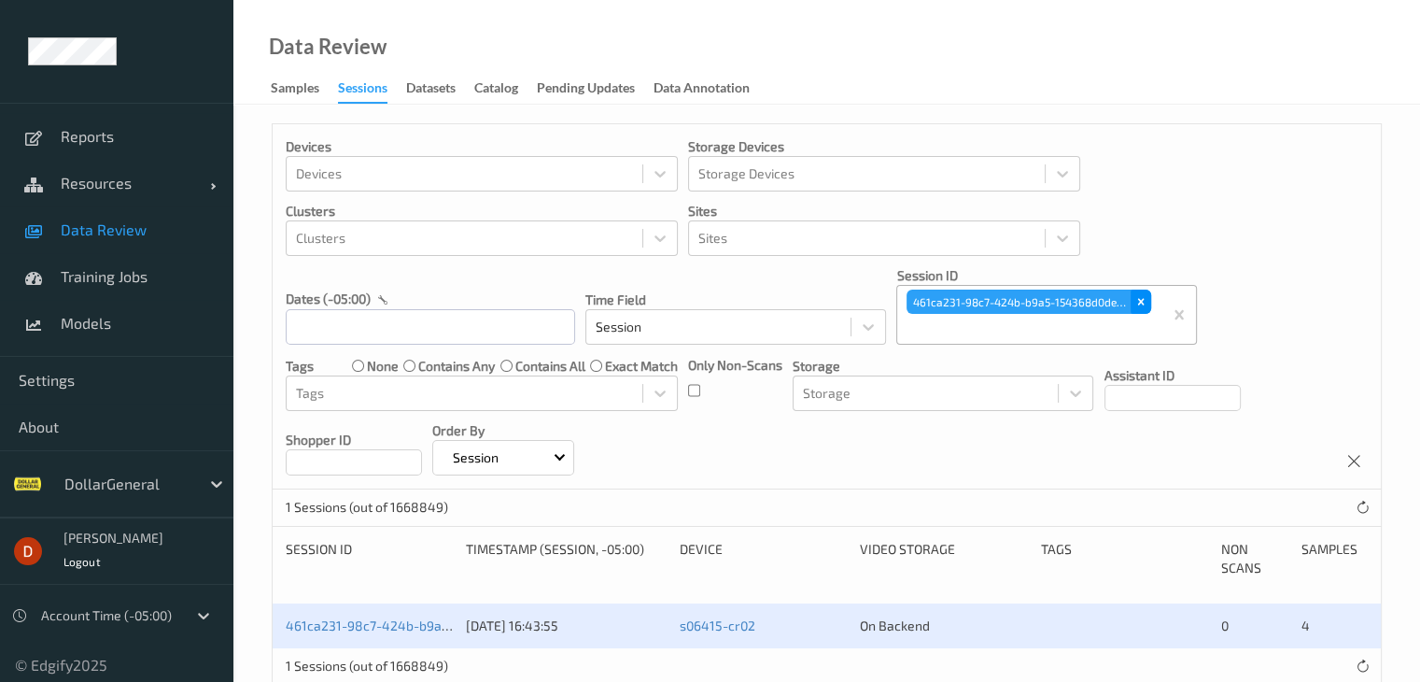
click at [1139, 304] on icon "Remove 461ca231-98c7-424b-b9a5-154368d0de6d" at bounding box center [1141, 301] width 13 height 13
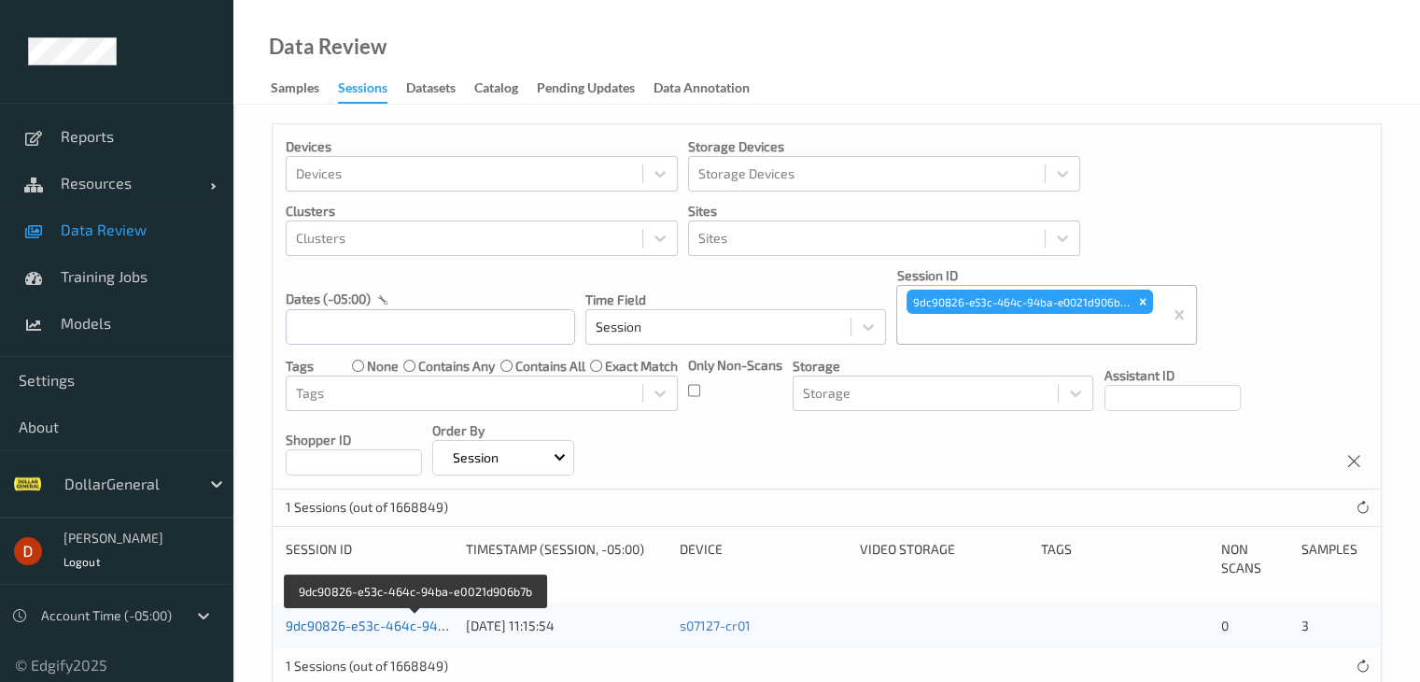
click at [390, 621] on link "9dc90826-e53c-464c-94ba-e0021d906b7b" at bounding box center [416, 625] width 260 height 16
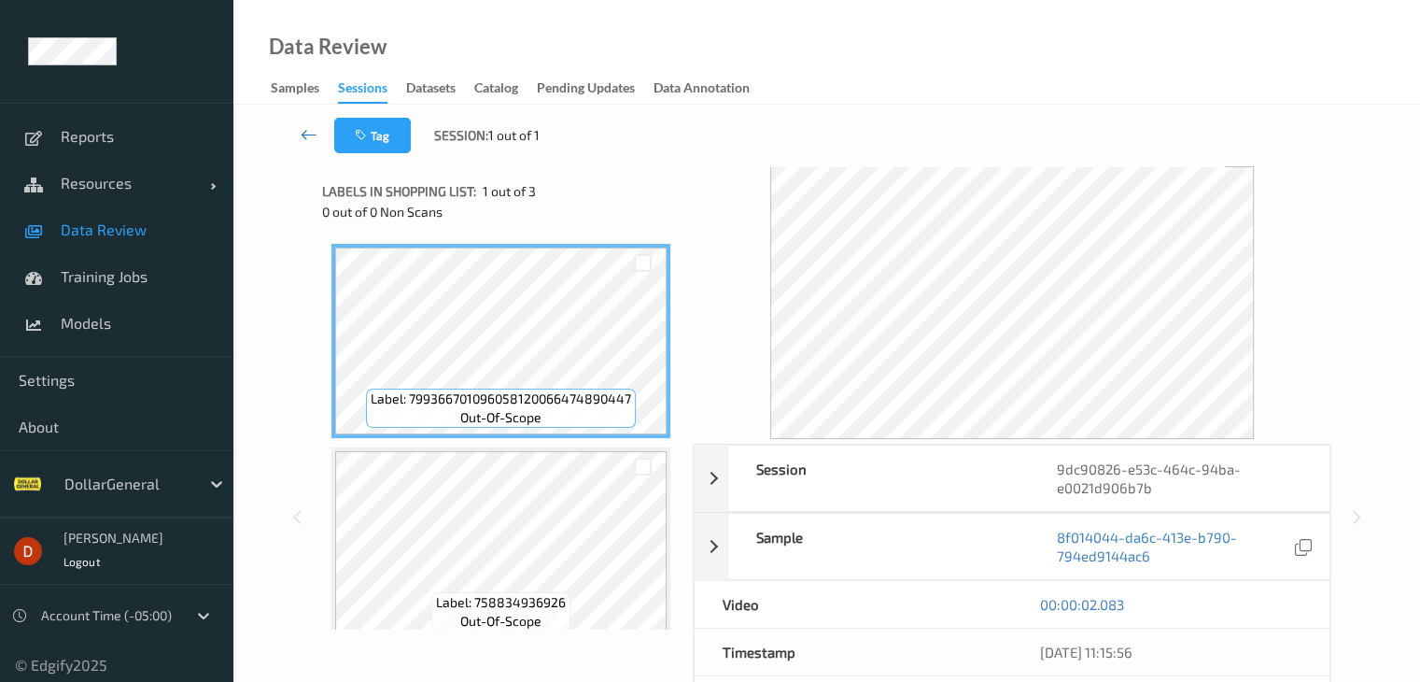
click at [305, 134] on icon at bounding box center [309, 134] width 17 height 19
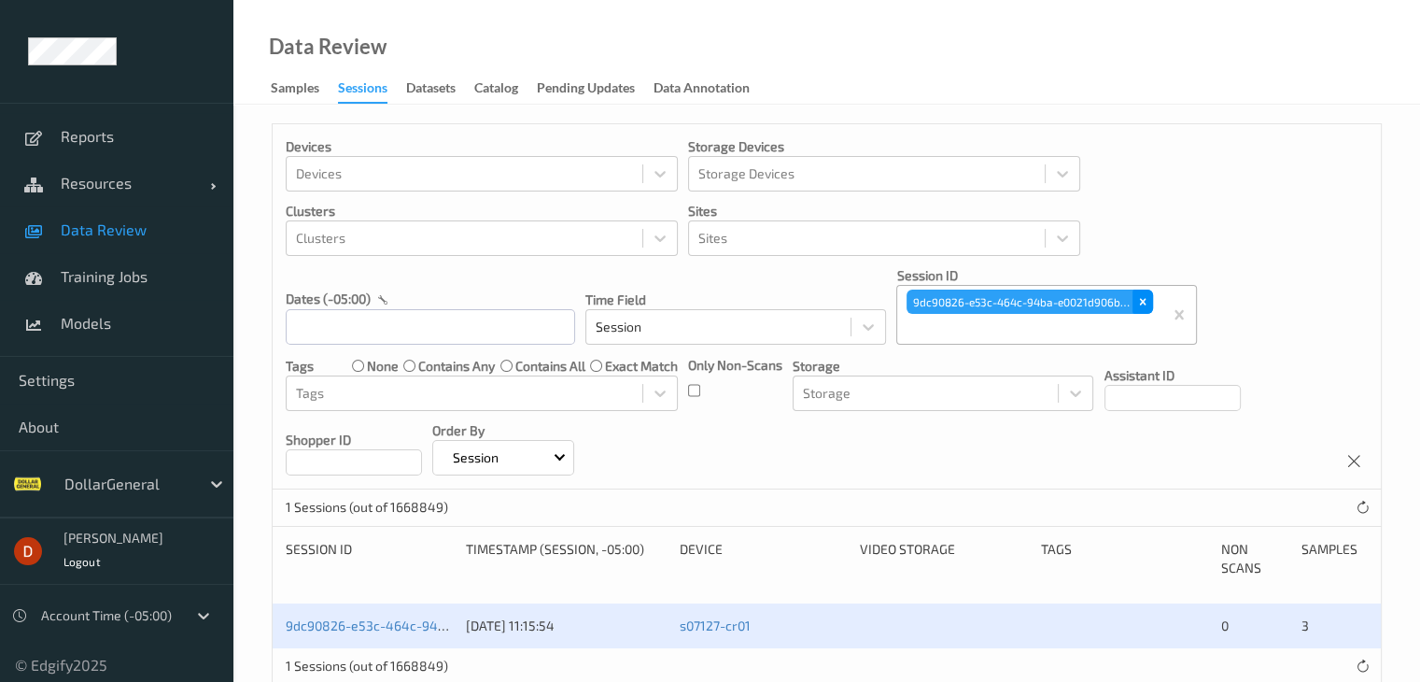
click at [1143, 296] on icon "Remove 9dc90826-e53c-464c-94ba-e0021d906b7b" at bounding box center [1143, 301] width 13 height 13
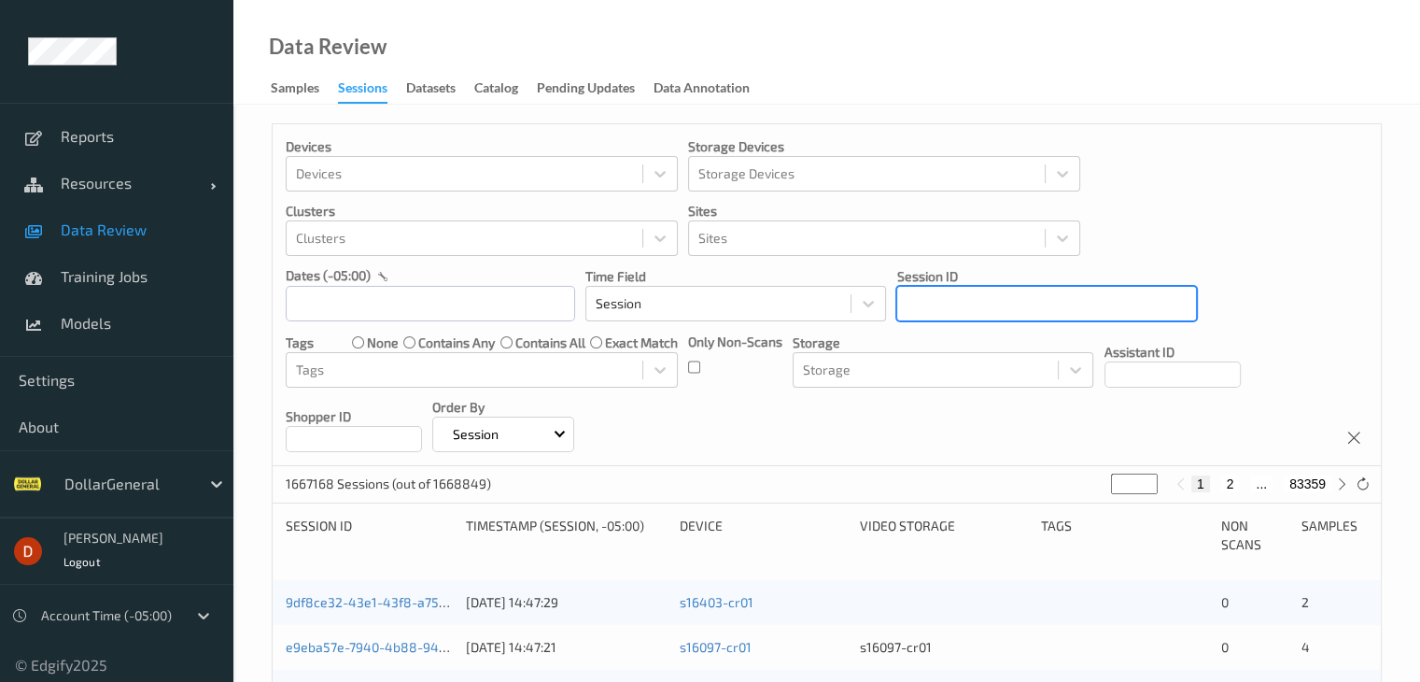
click at [1008, 303] on div at bounding box center [1047, 303] width 280 height 22
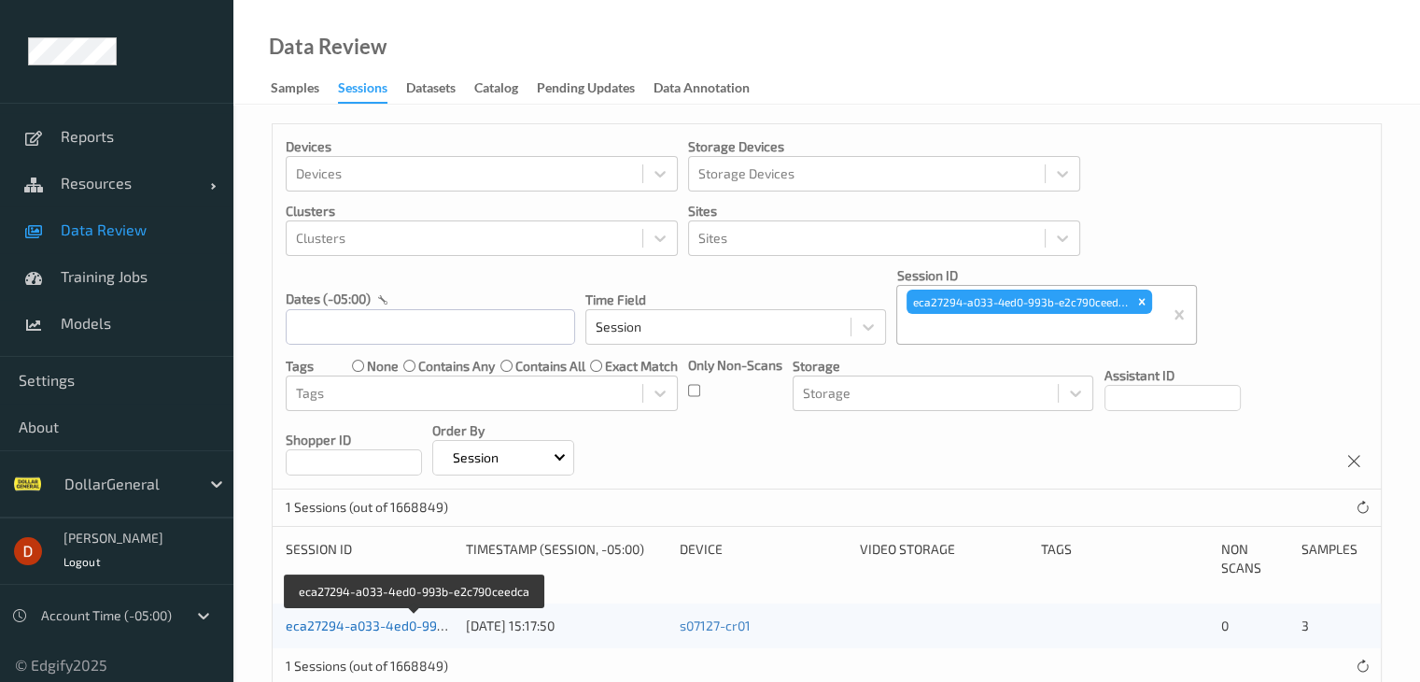
click at [371, 625] on link "eca27294-a033-4ed0-993b-e2c790ceedca" at bounding box center [415, 625] width 258 height 16
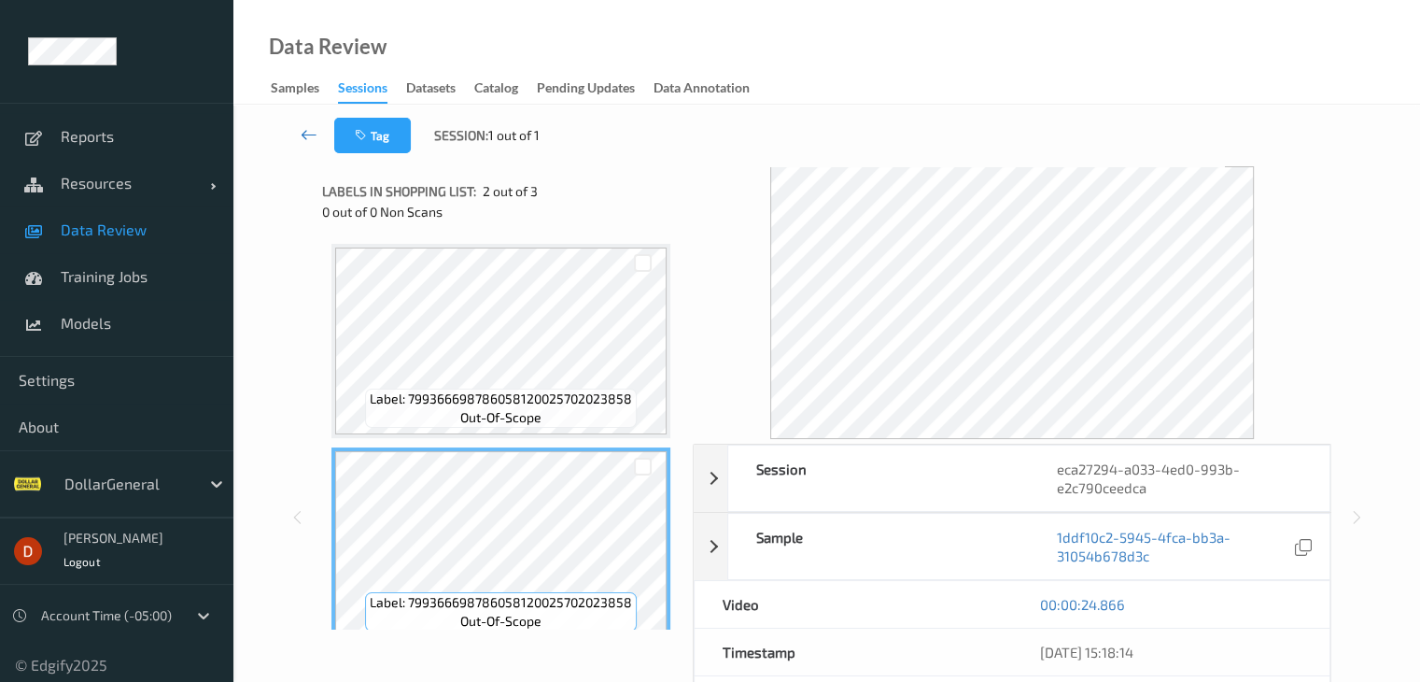
click at [295, 126] on link at bounding box center [309, 135] width 49 height 35
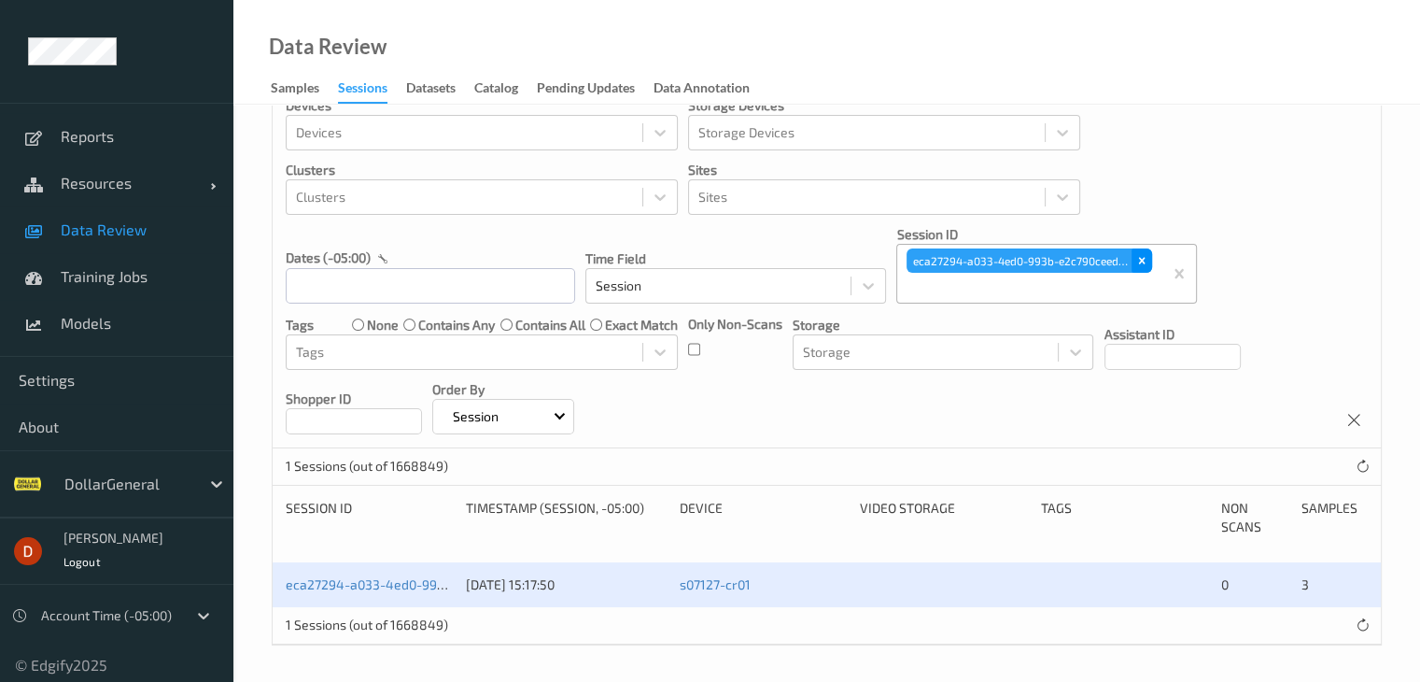
click at [1139, 259] on icon "Remove eca27294-a033-4ed0-993b-e2c790ceedca" at bounding box center [1142, 260] width 13 height 13
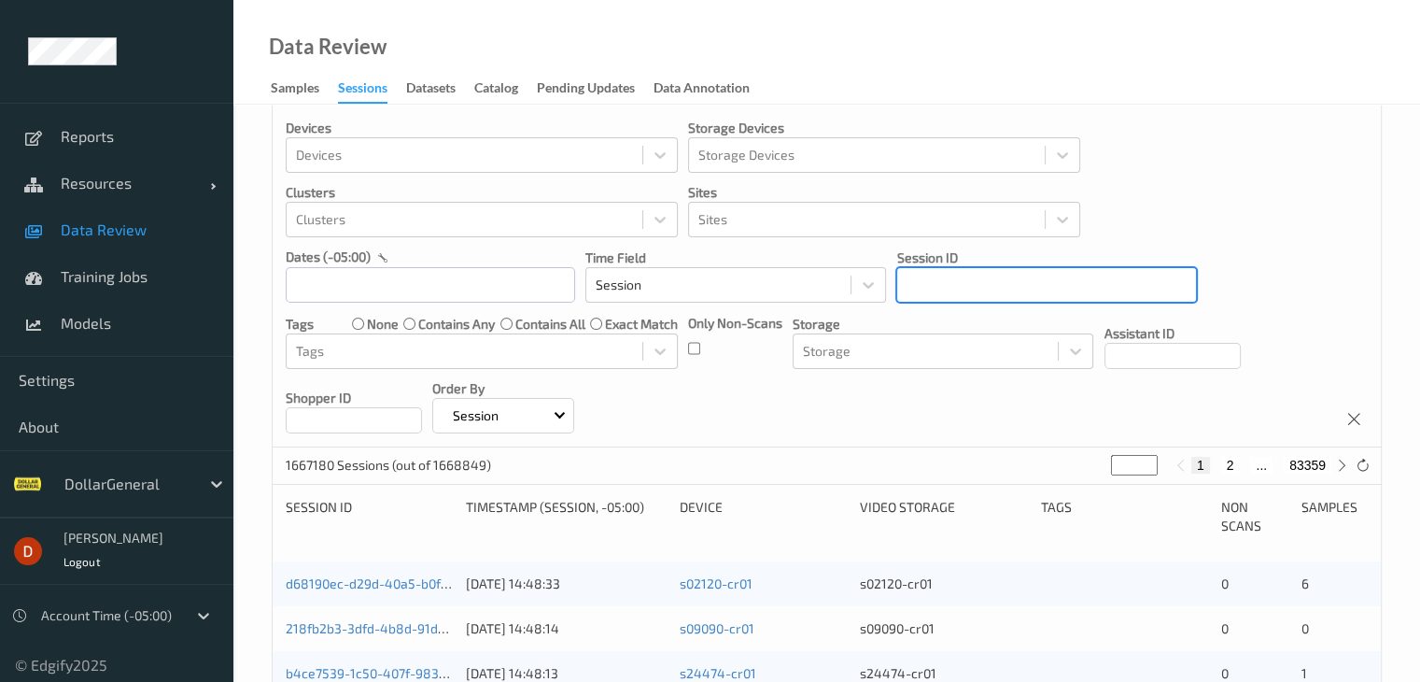
scroll to position [41, 0]
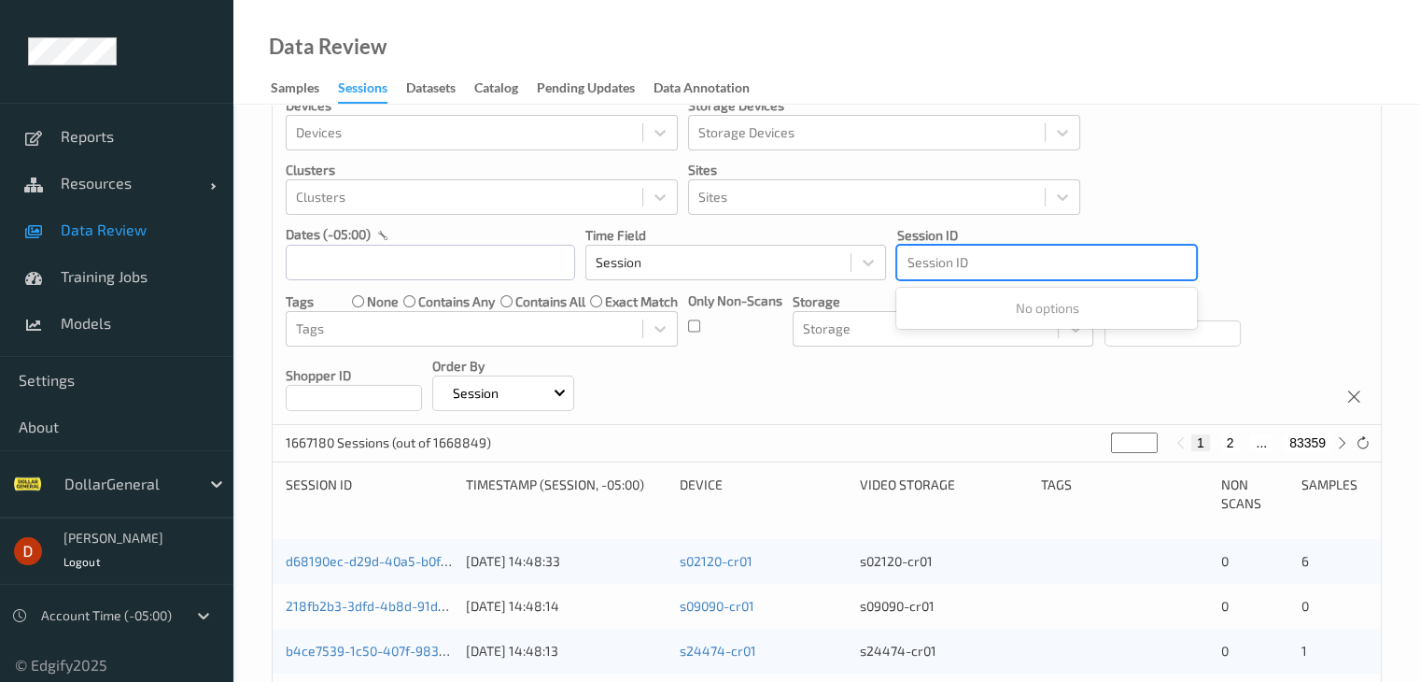
click at [999, 261] on div at bounding box center [1047, 262] width 280 height 22
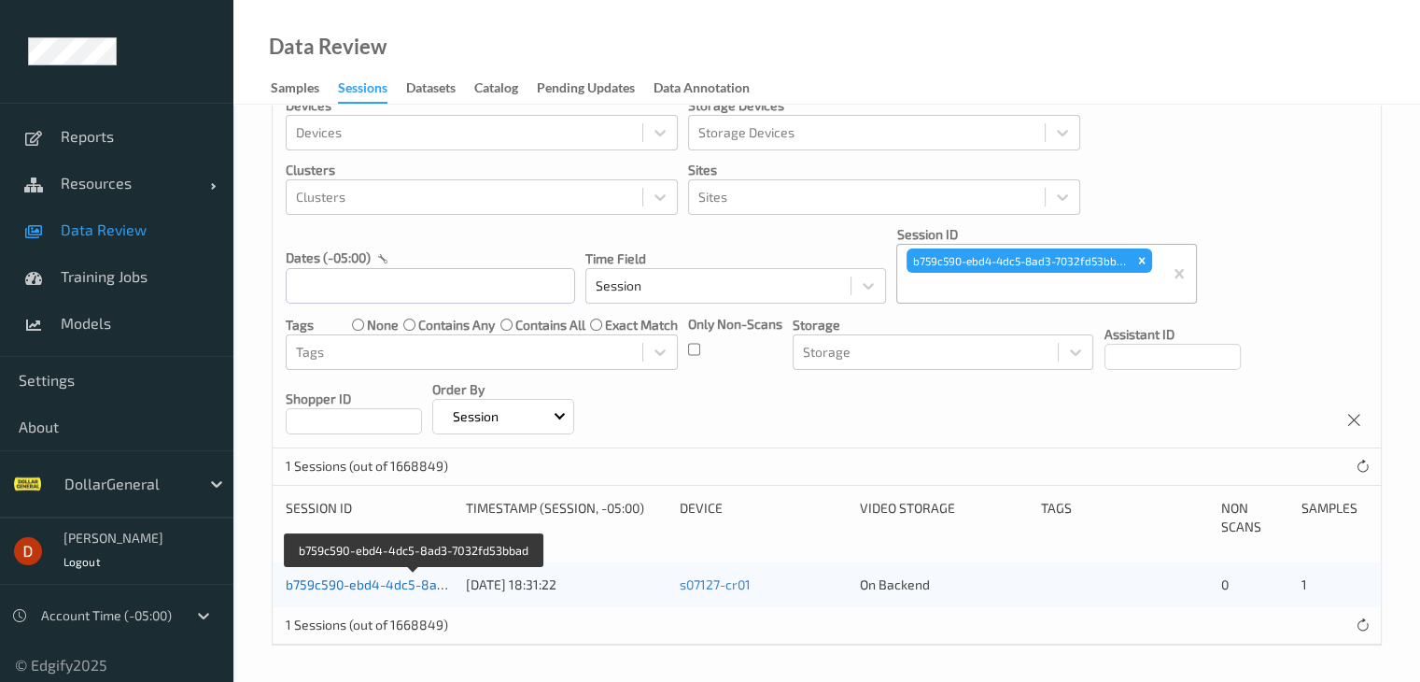
click at [381, 580] on link "b759c590-ebd4-4dc5-8ad3-7032fd53bbad" at bounding box center [414, 584] width 257 height 16
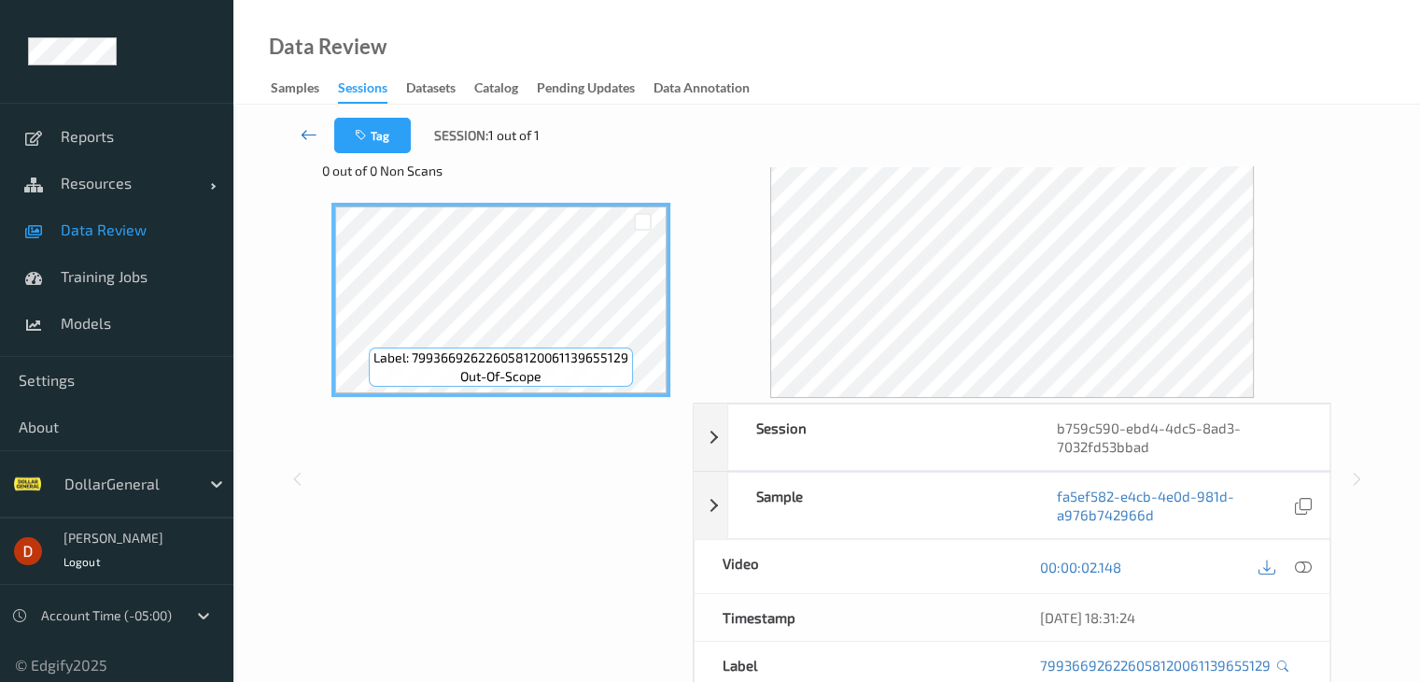
click at [304, 133] on icon at bounding box center [309, 134] width 17 height 19
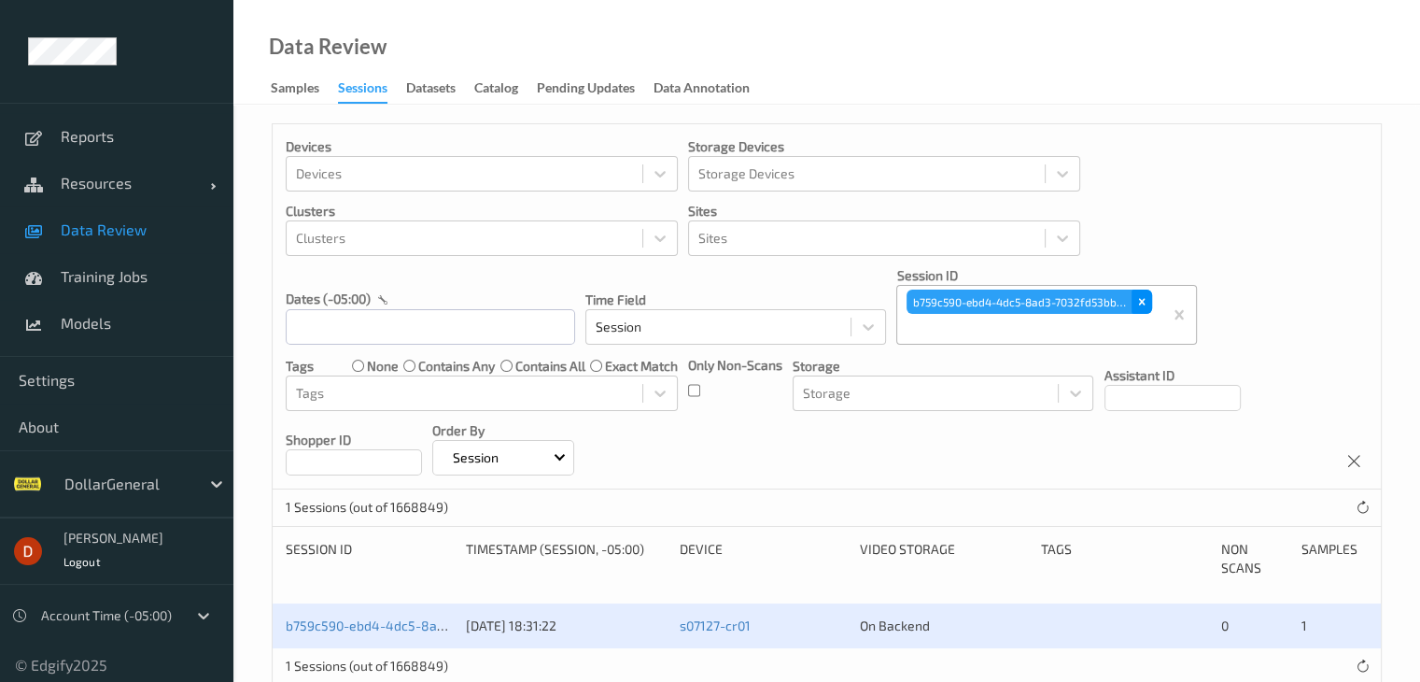
click at [1136, 302] on icon "Remove b759c590-ebd4-4dc5-8ad3-7032fd53bbad" at bounding box center [1142, 301] width 13 height 13
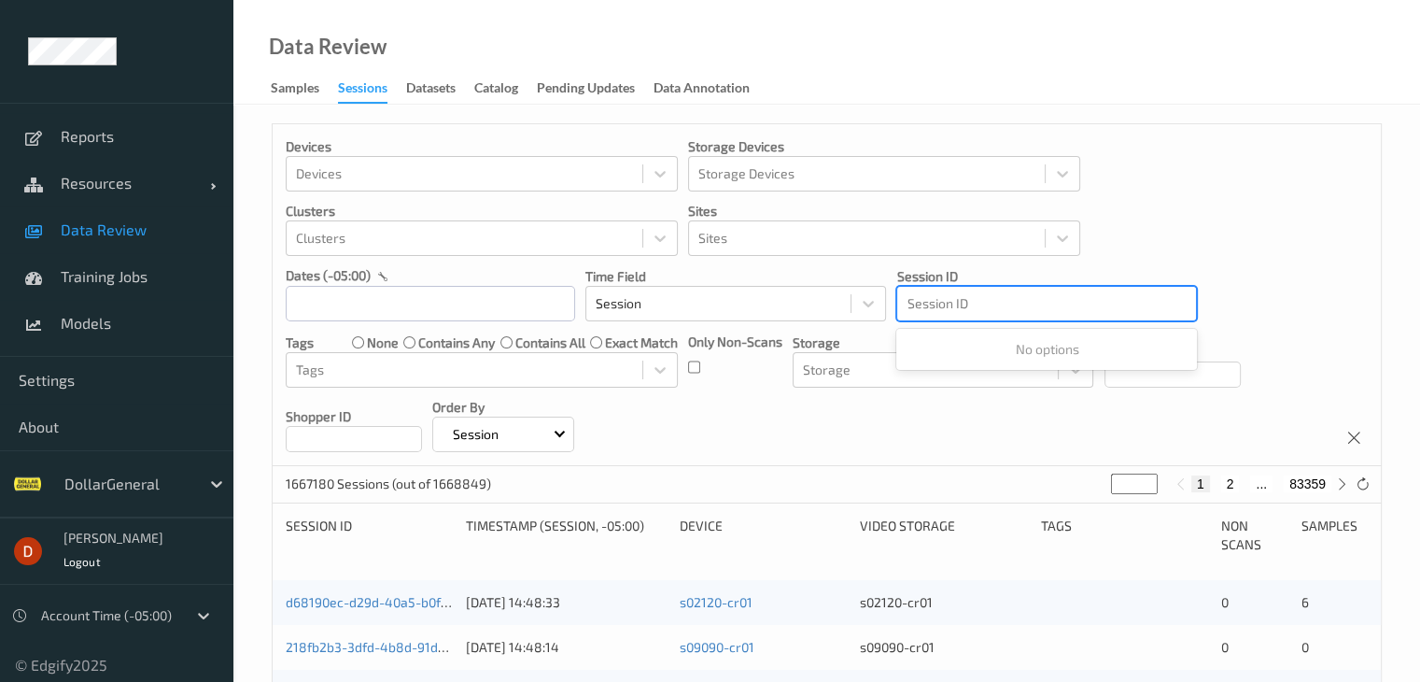
click at [995, 305] on div at bounding box center [1047, 303] width 280 height 22
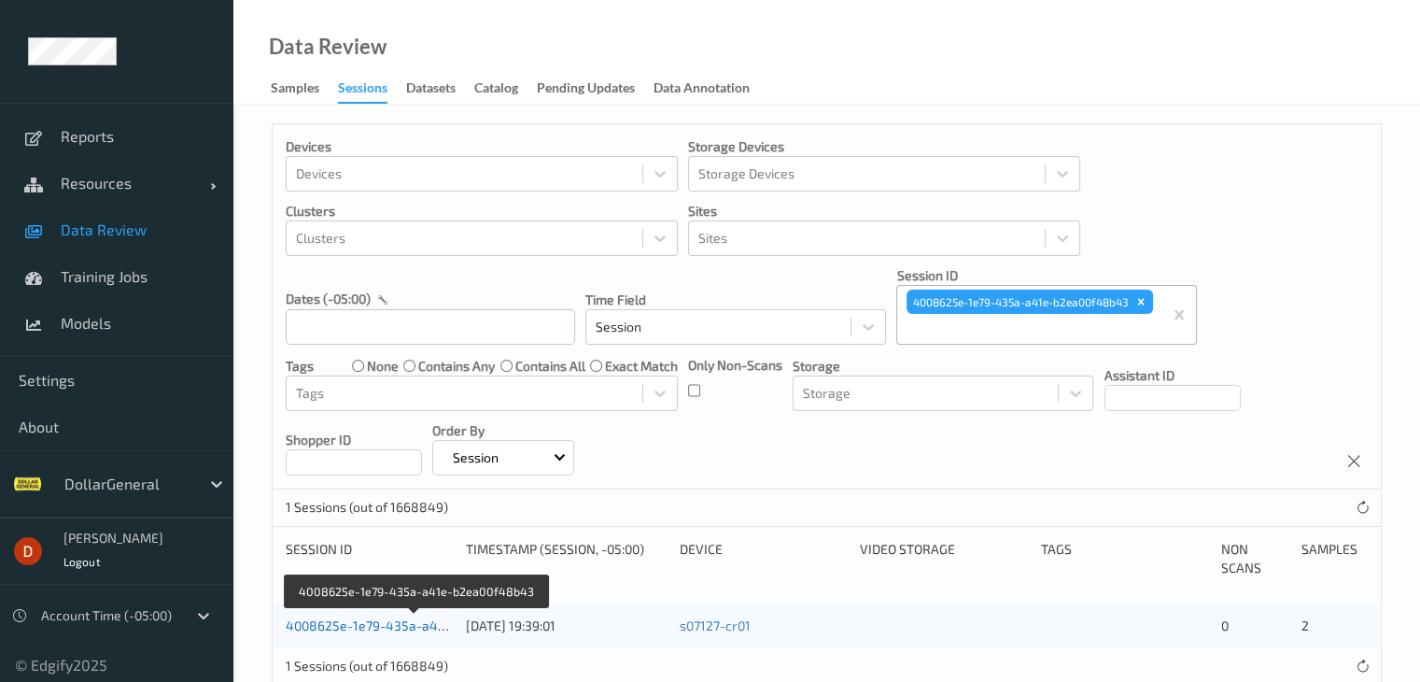
click at [422, 623] on link "4008625e-1e79-435a-a41e-b2ea00f48b43" at bounding box center [416, 625] width 261 height 16
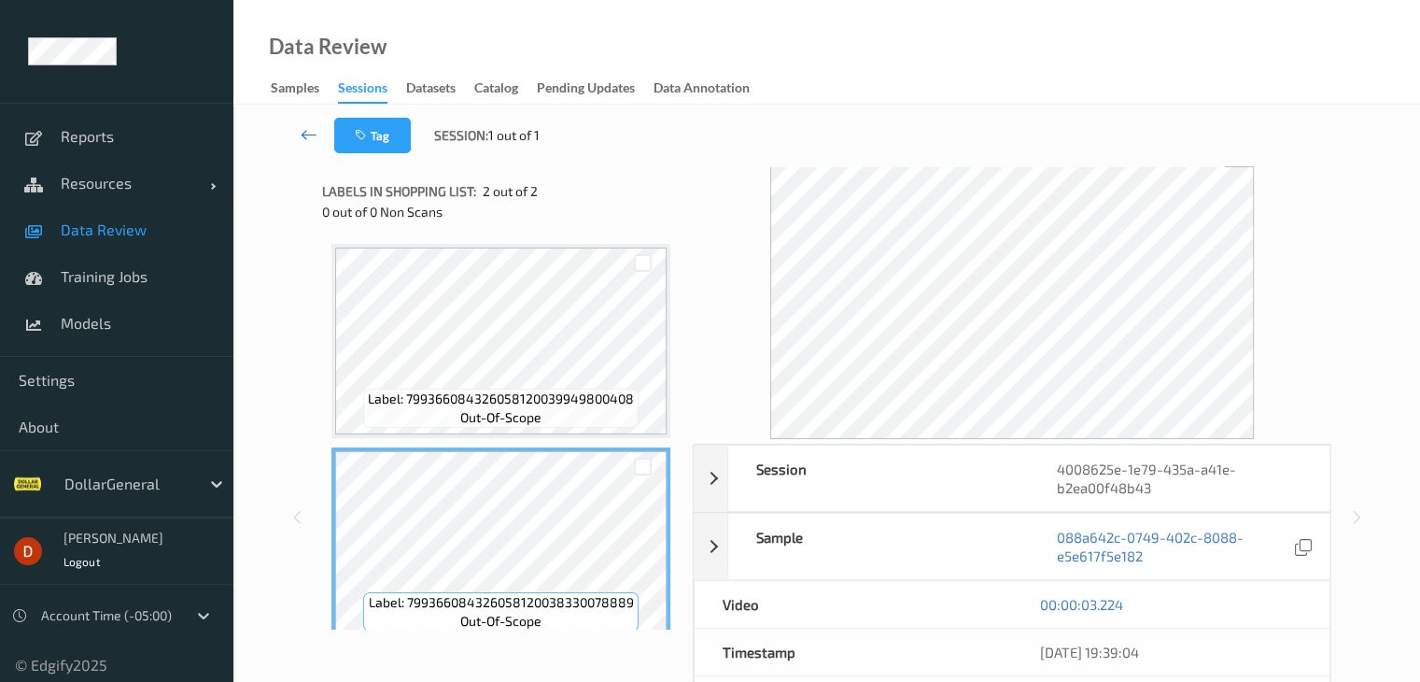
click at [303, 136] on icon at bounding box center [309, 134] width 17 height 19
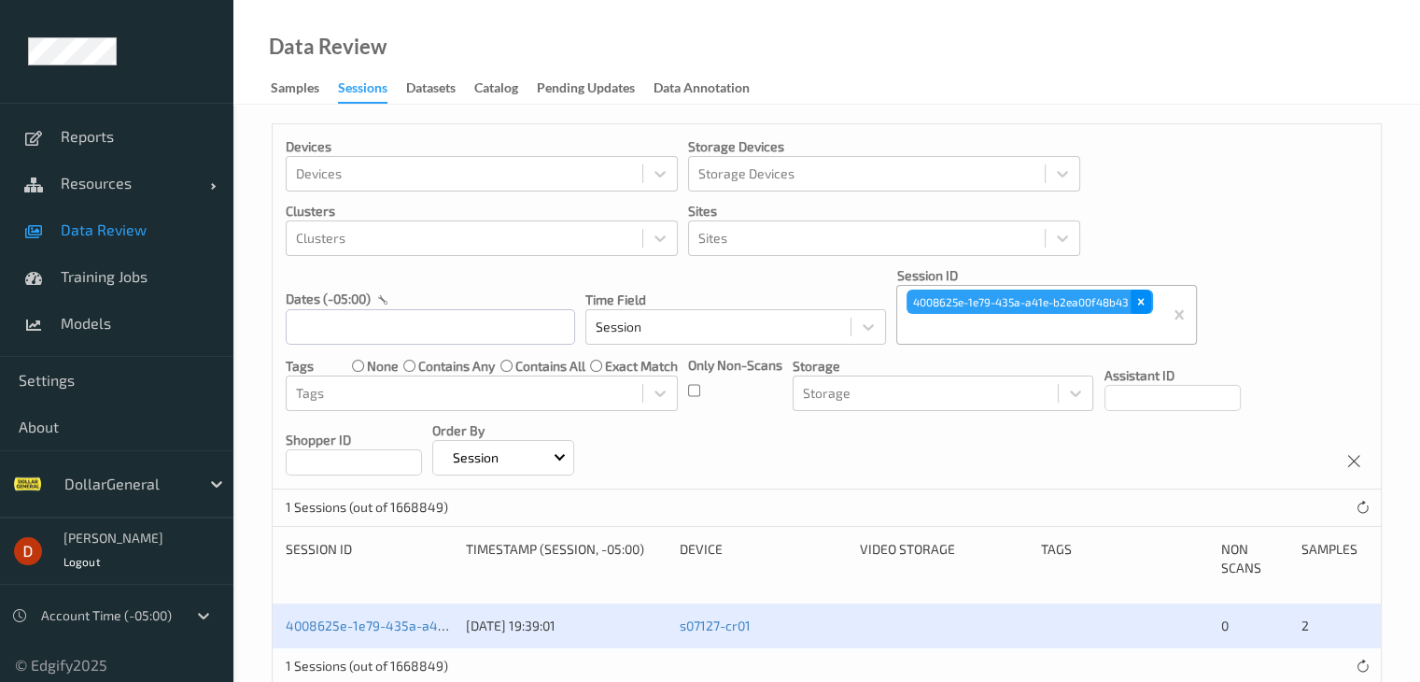
click at [1147, 310] on div "Remove 4008625e-1e79-435a-a41e-b2ea00f48b43" at bounding box center [1141, 302] width 21 height 24
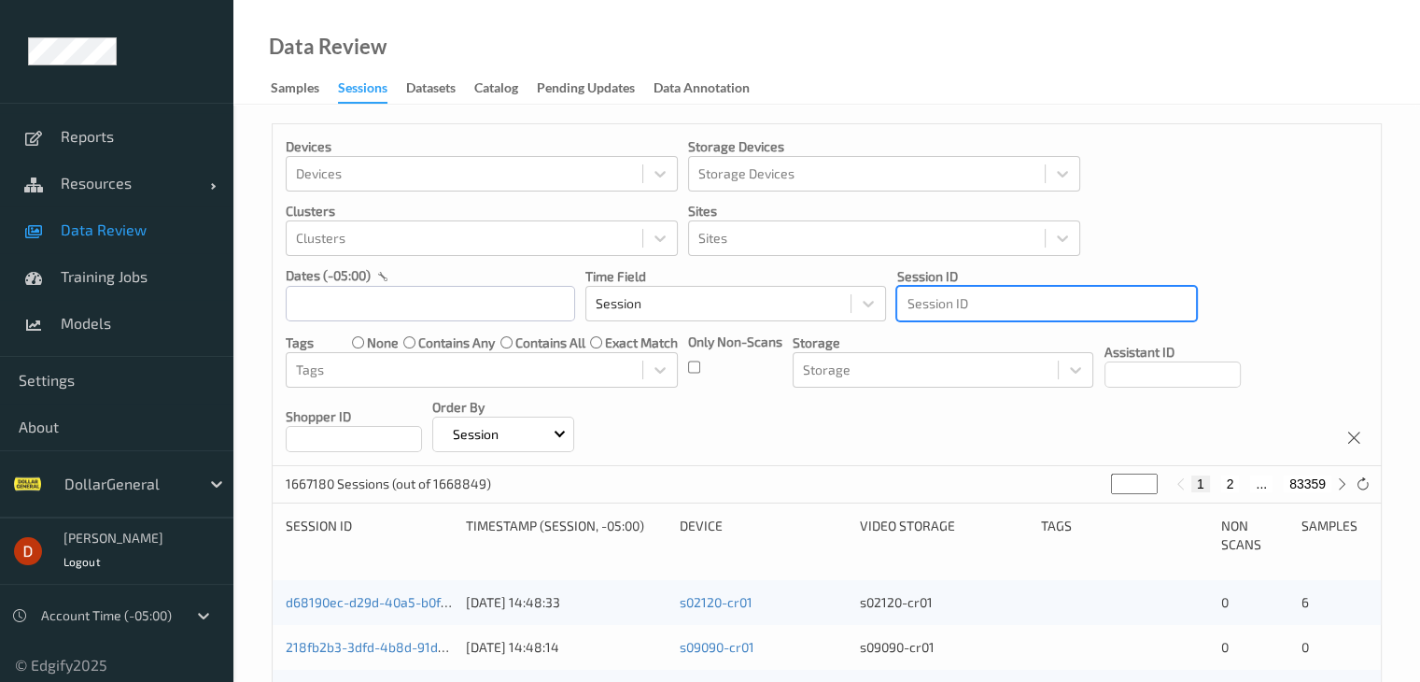
click at [1030, 307] on div at bounding box center [1047, 303] width 280 height 22
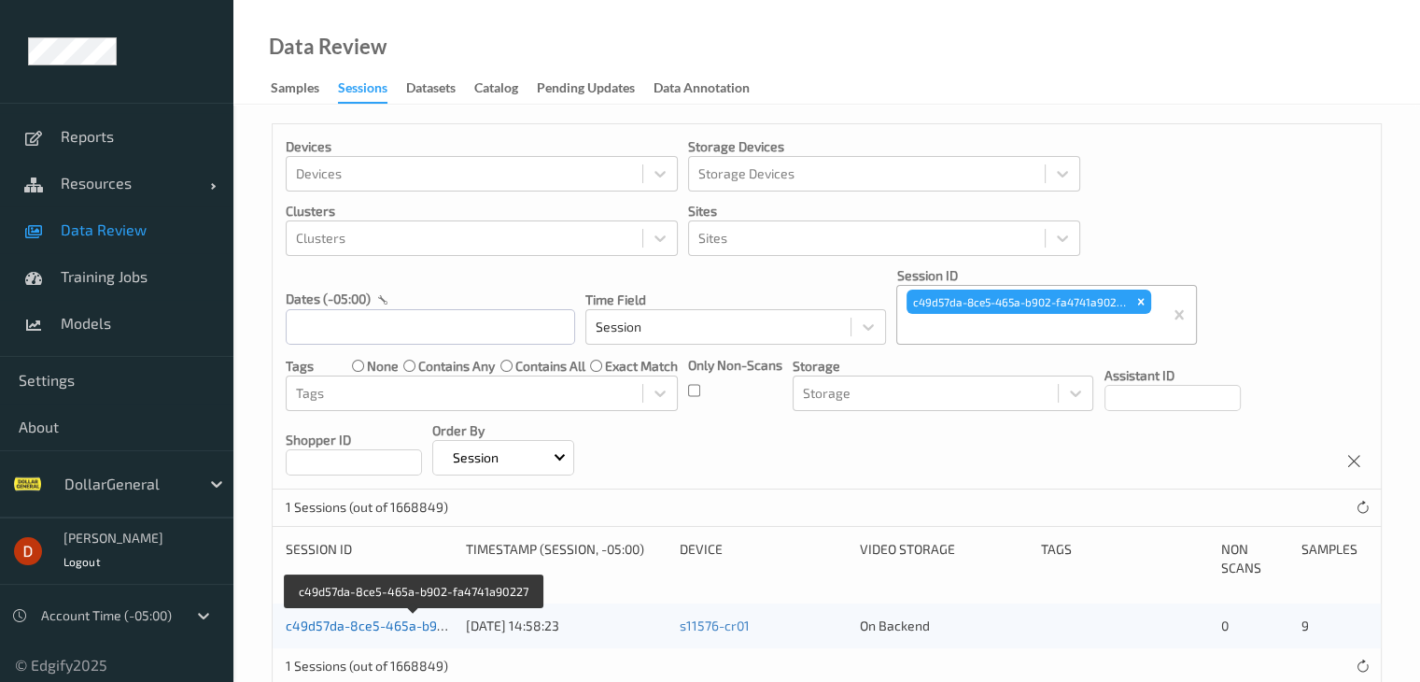
click at [429, 629] on link "c49d57da-8ce5-465a-b902-fa4741a90227" at bounding box center [414, 625] width 257 height 16
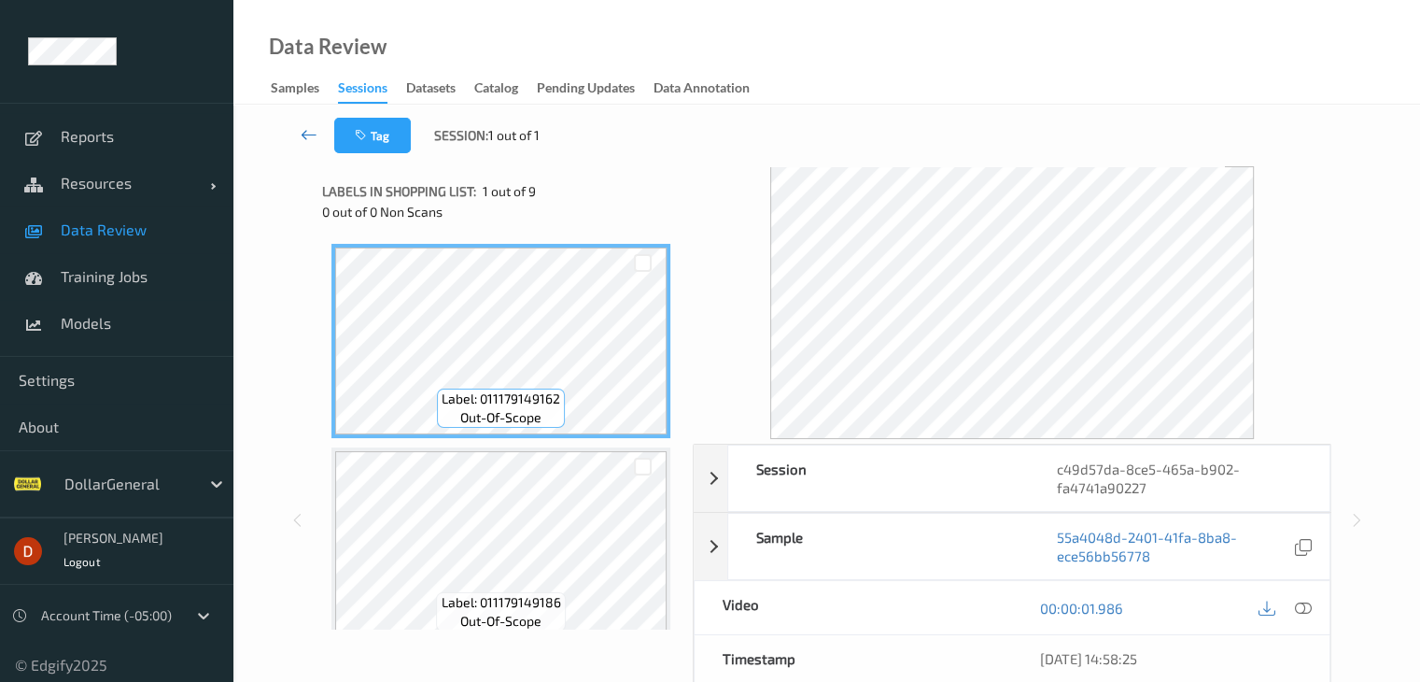
click at [305, 126] on icon at bounding box center [309, 134] width 17 height 19
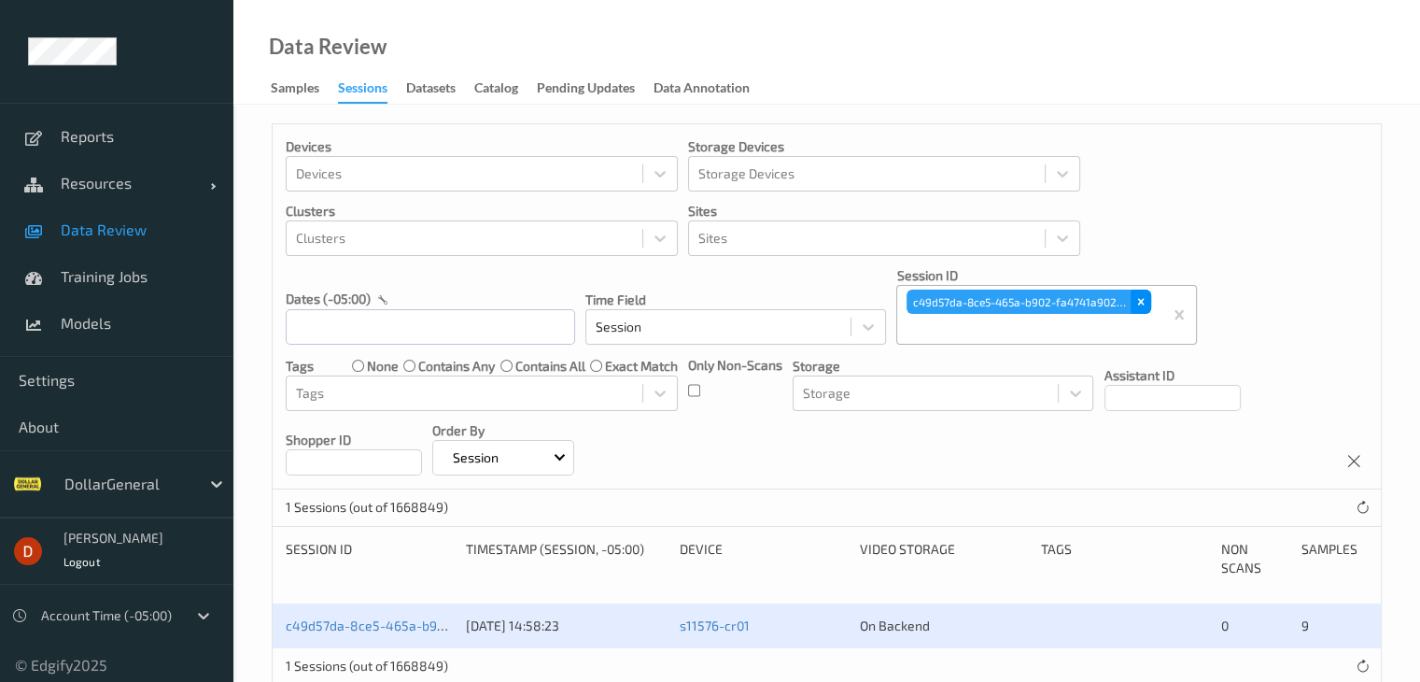
click at [1149, 305] on div "Remove c49d57da-8ce5-465a-b902-fa4741a90227" at bounding box center [1141, 302] width 21 height 24
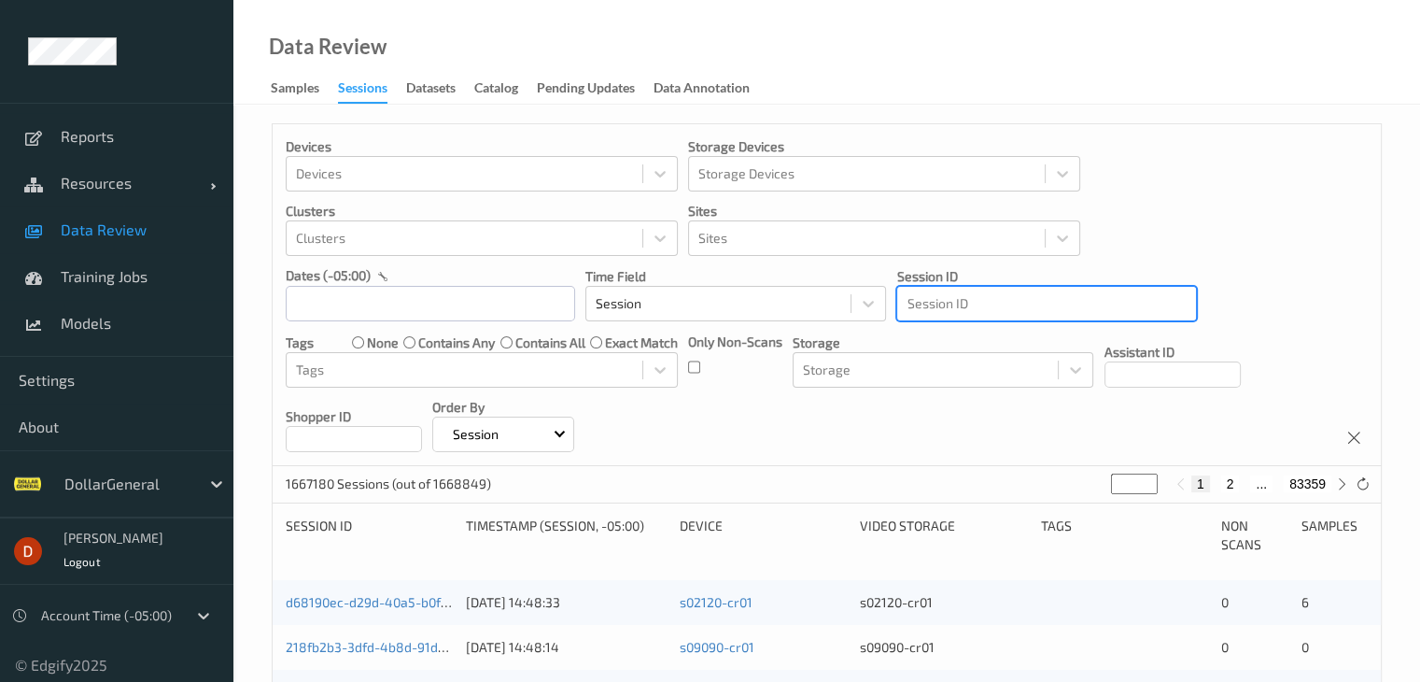
click at [1024, 307] on div at bounding box center [1047, 303] width 280 height 22
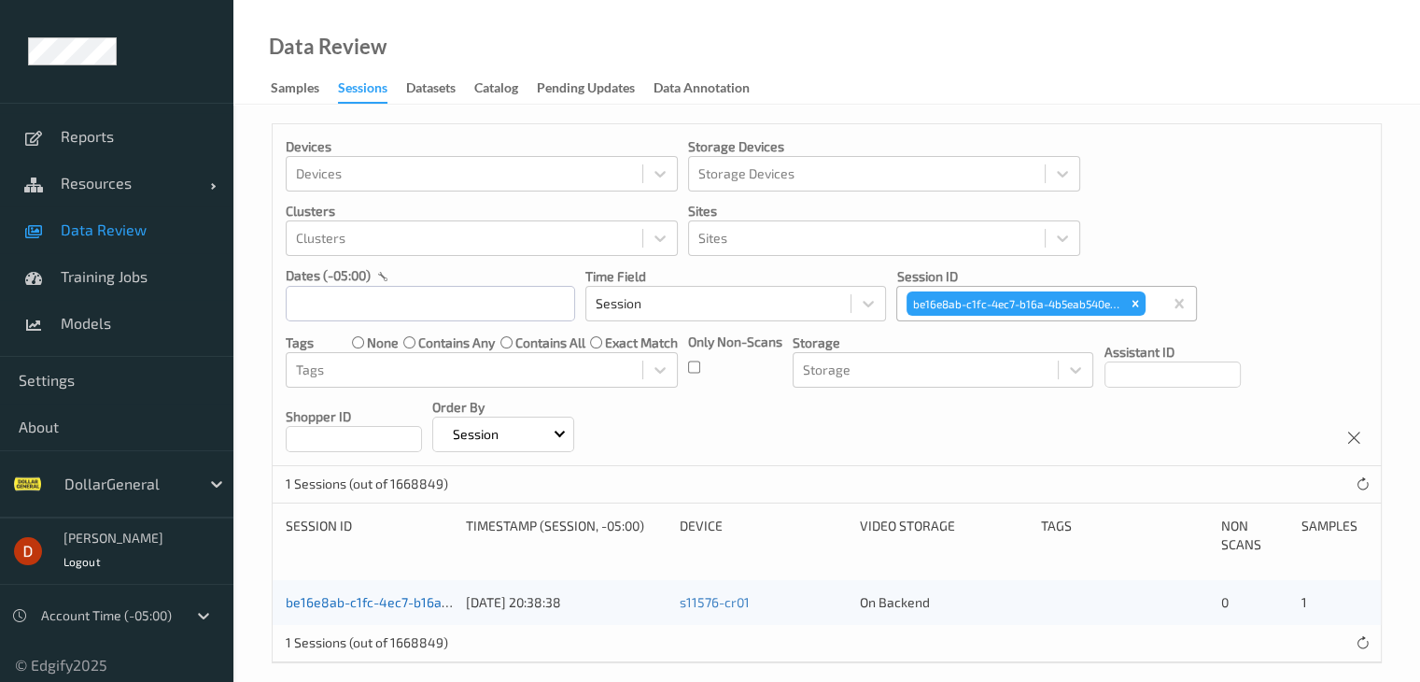
click at [403, 607] on link "be16e8ab-c1fc-4ec7-b16a-4b5eab540eba" at bounding box center [412, 602] width 253 height 16
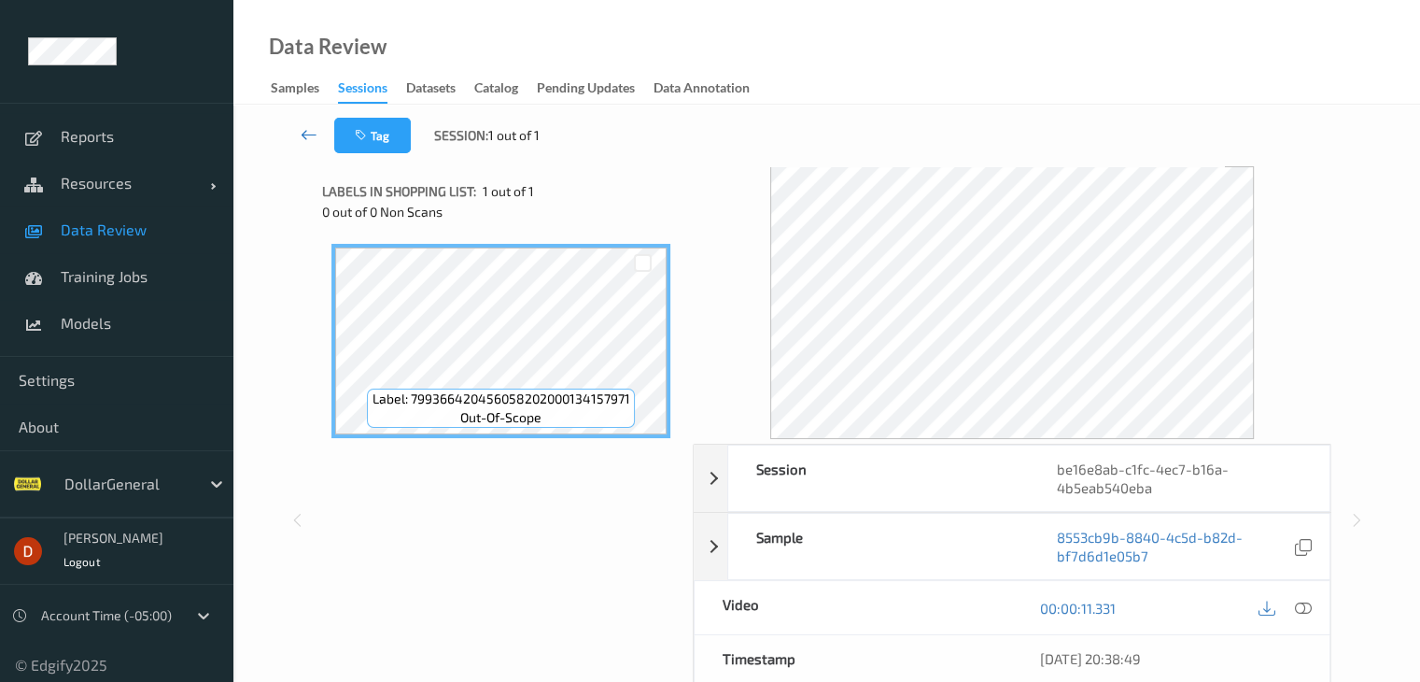
click at [310, 140] on icon at bounding box center [309, 134] width 17 height 19
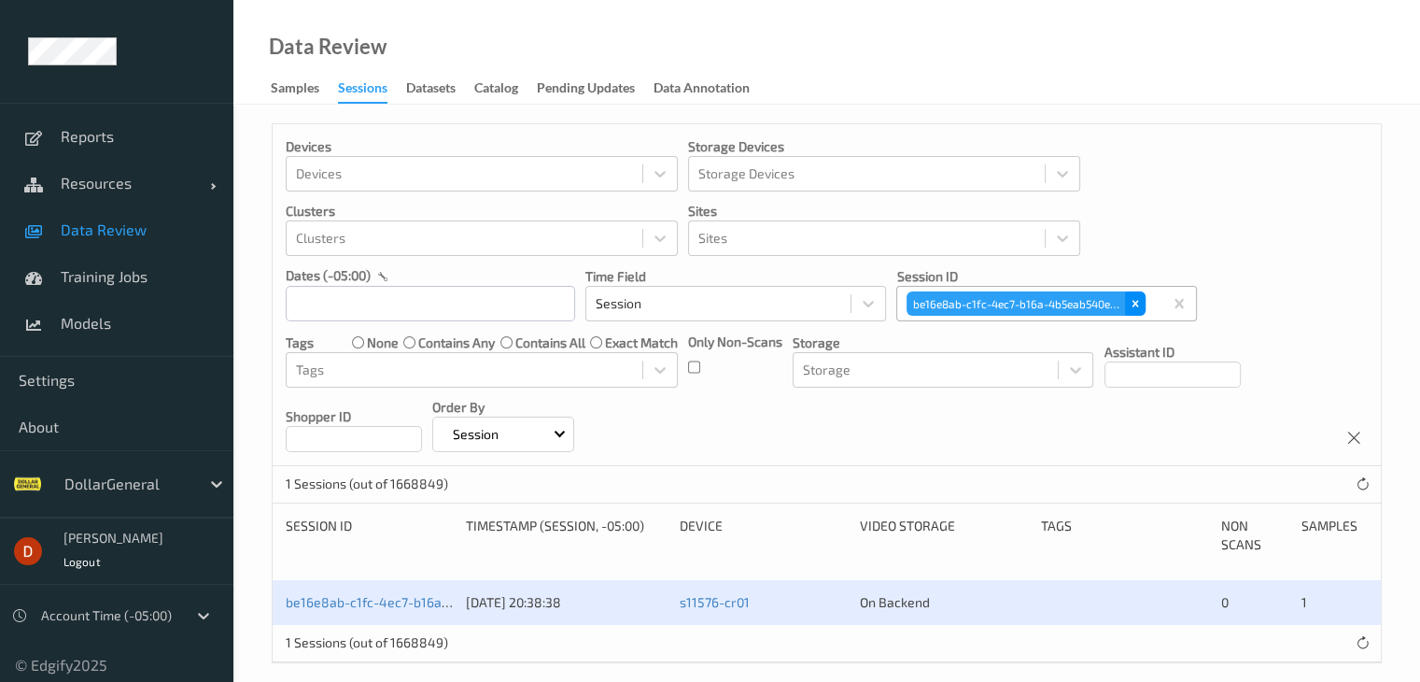
click at [1136, 305] on icon "Remove be16e8ab-c1fc-4ec7-b16a-4b5eab540eba" at bounding box center [1135, 303] width 13 height 13
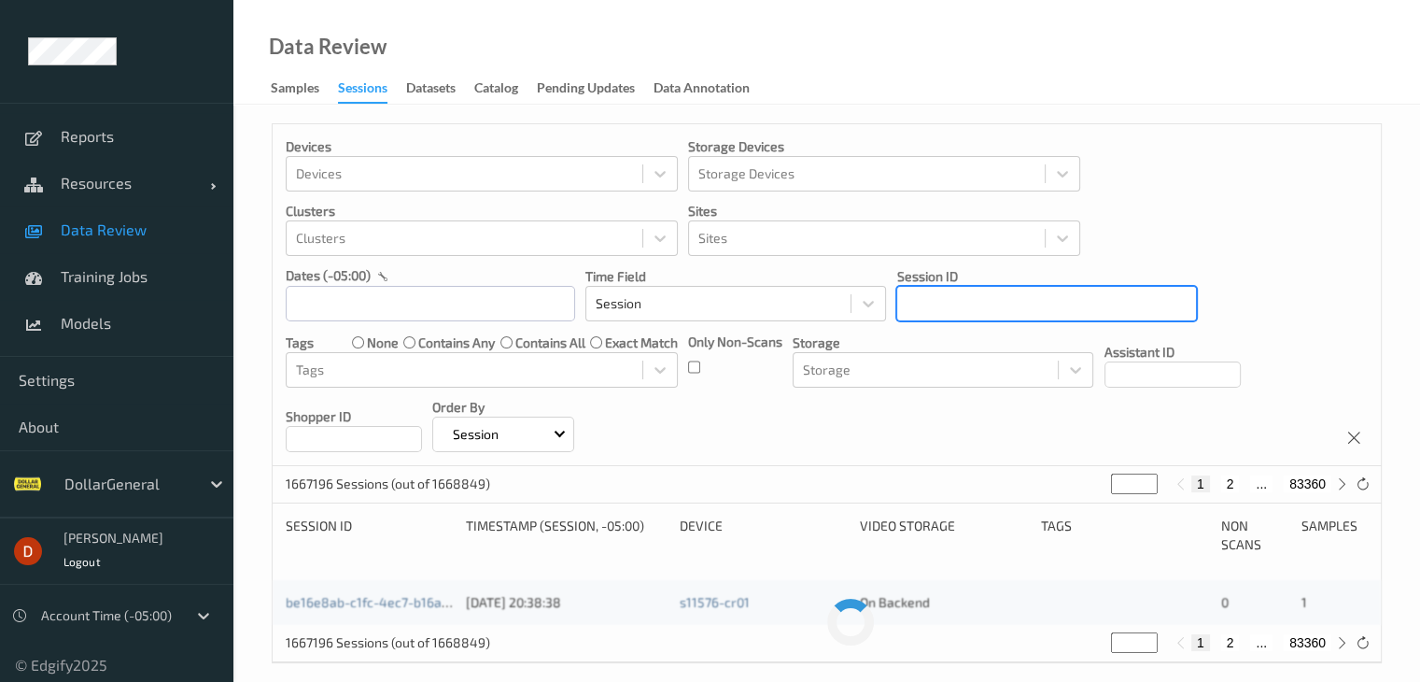
click at [1022, 281] on p "Session ID" at bounding box center [1047, 276] width 301 height 19
click at [1023, 294] on div at bounding box center [1047, 303] width 280 height 22
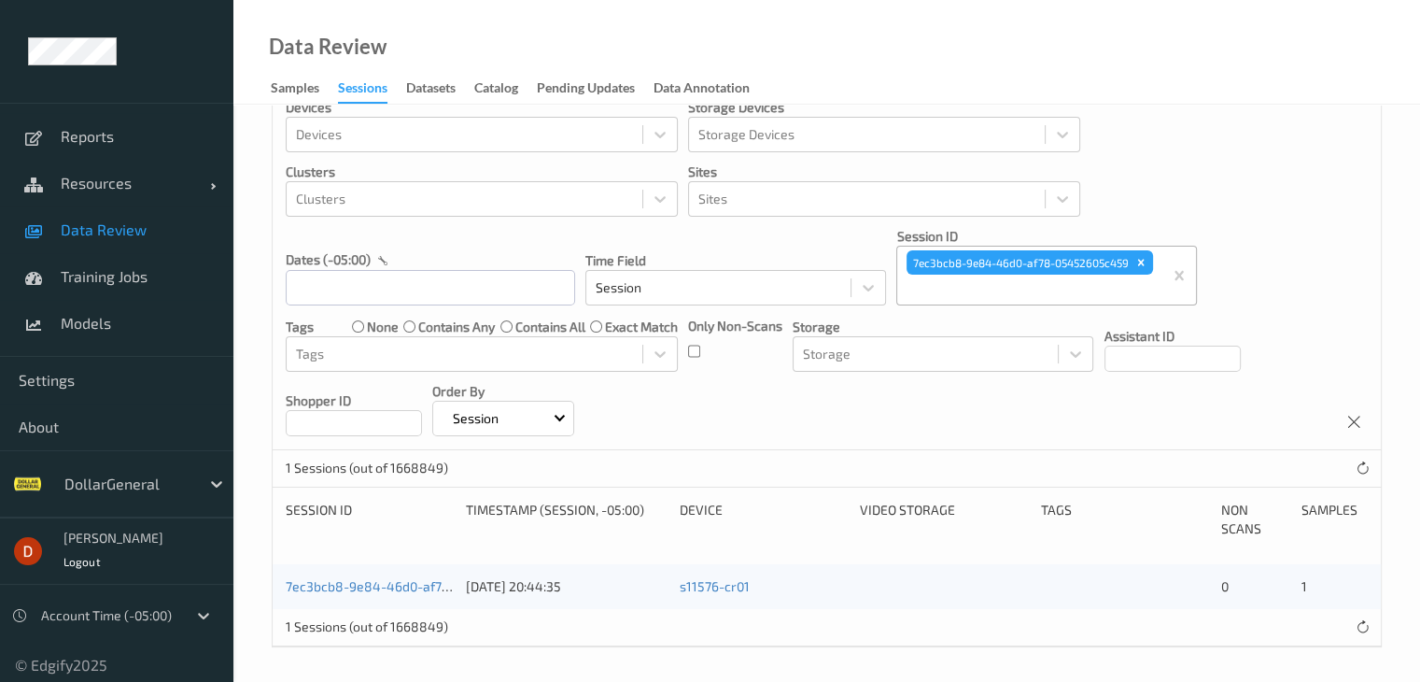
scroll to position [41, 0]
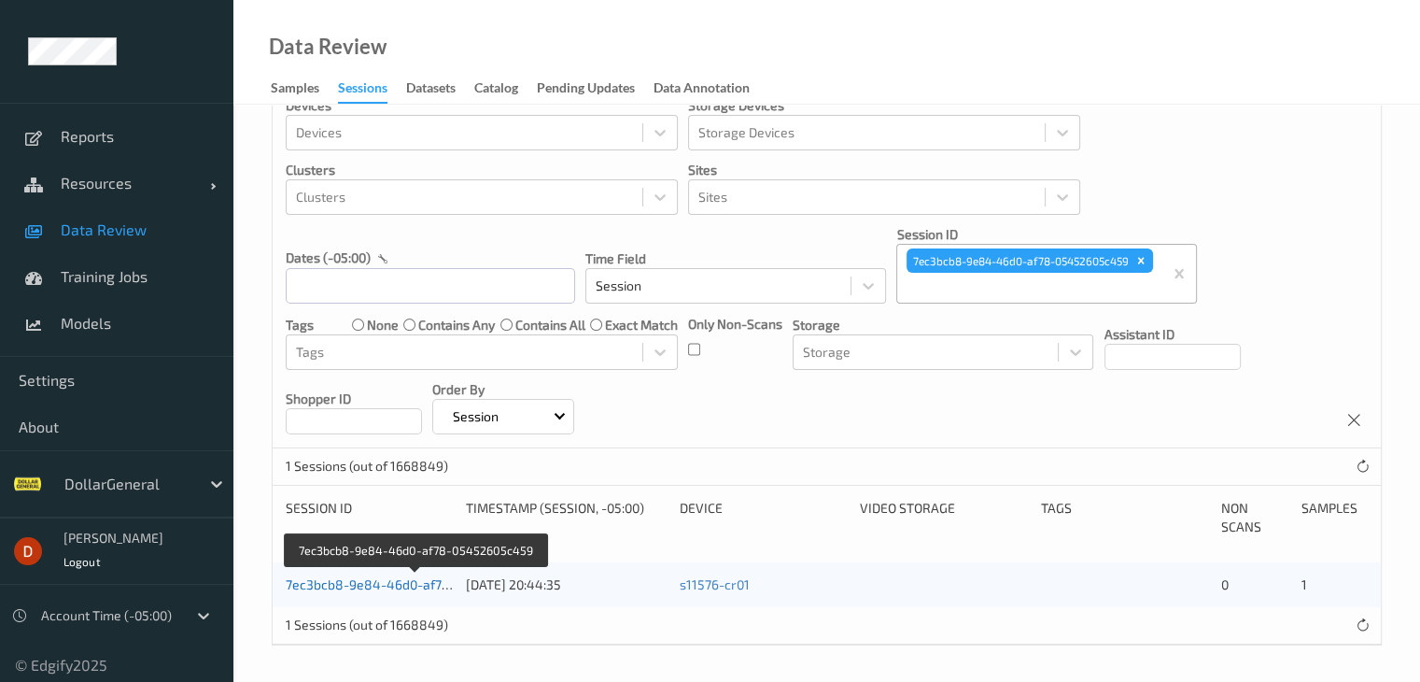
click at [390, 586] on link "7ec3bcb8-9e84-46d0-af78-05452605c459" at bounding box center [416, 584] width 261 height 16
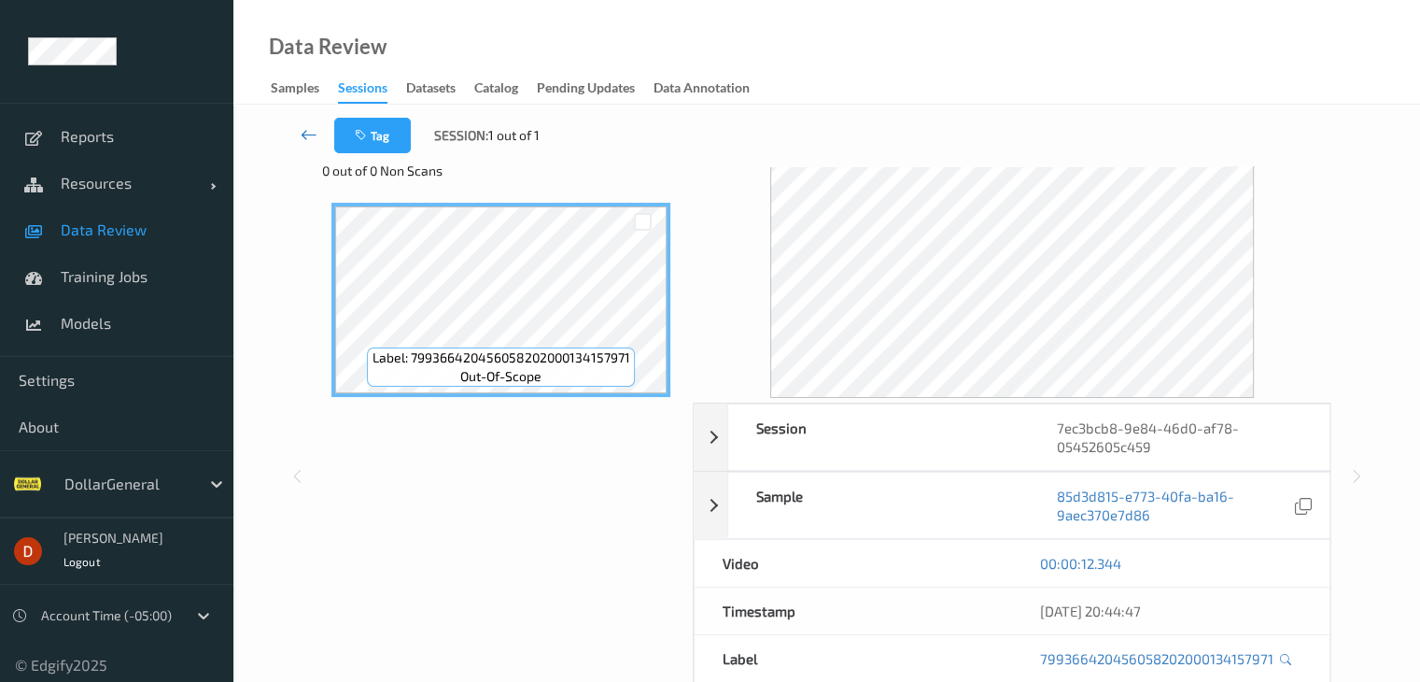
click at [298, 132] on link at bounding box center [309, 135] width 49 height 35
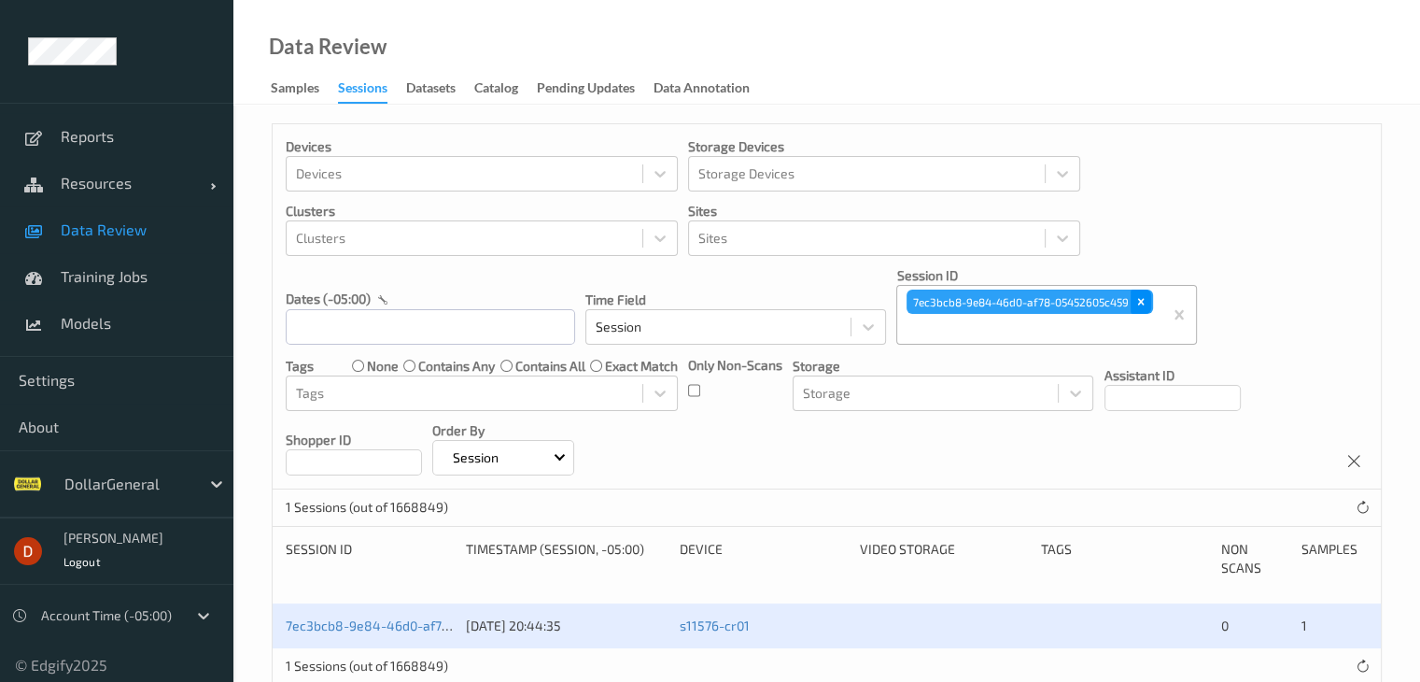
click at [1134, 300] on div "Remove 7ec3bcb8-9e84-46d0-af78-05452605c459" at bounding box center [1141, 302] width 21 height 24
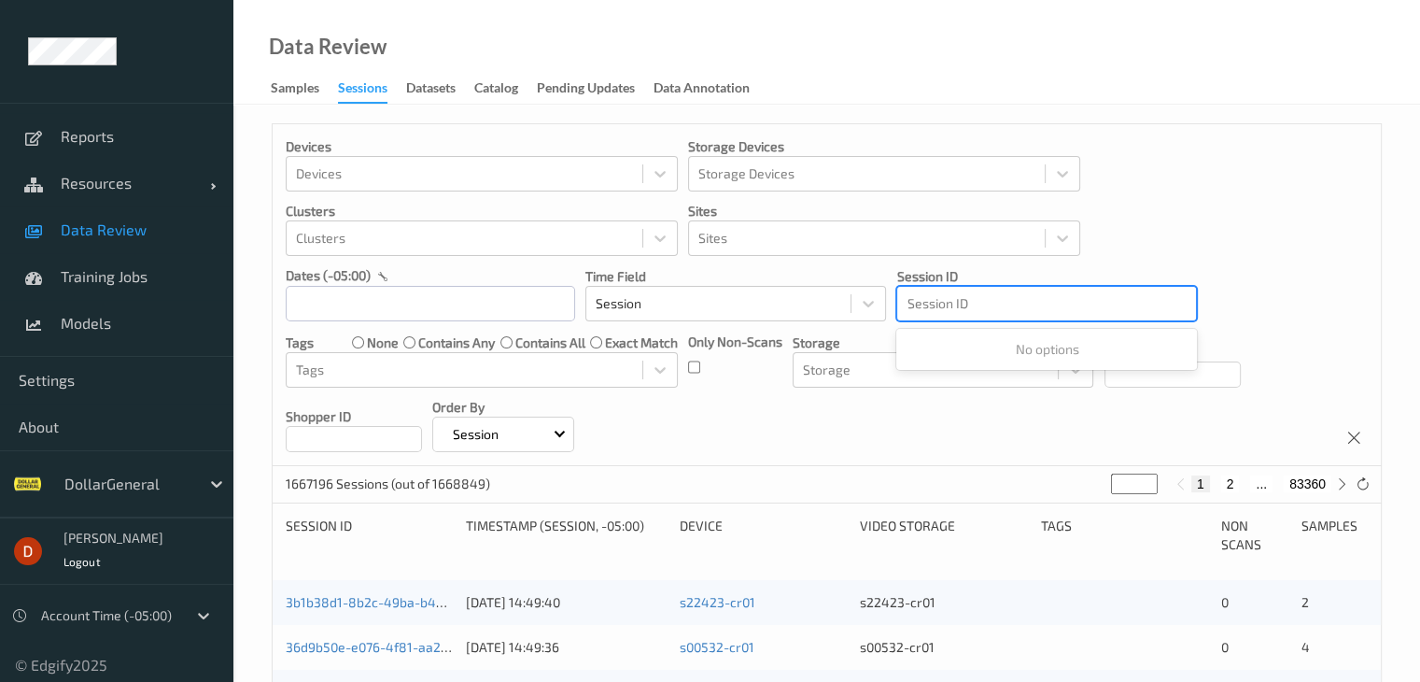
click at [1005, 305] on div at bounding box center [1047, 303] width 280 height 22
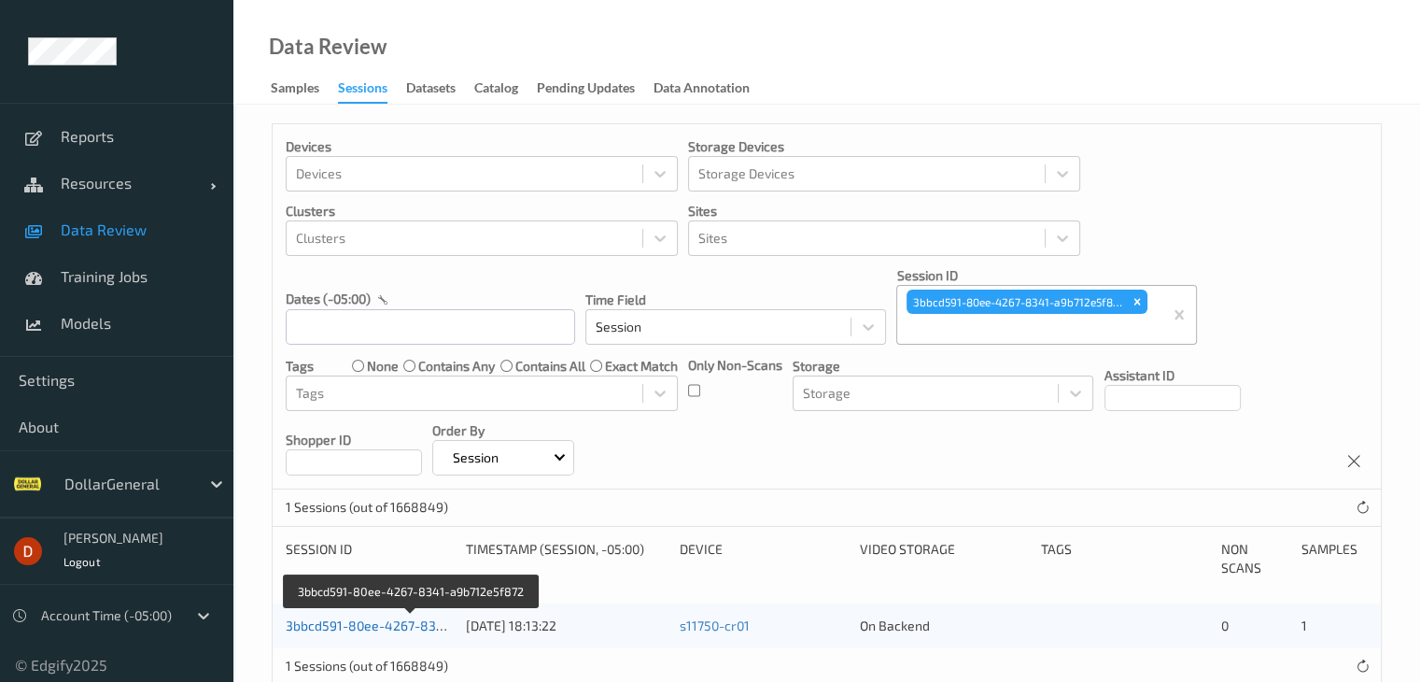
click at [315, 628] on link "3bbcd591-80ee-4267-8341-a9b712e5f872" at bounding box center [413, 625] width 254 height 16
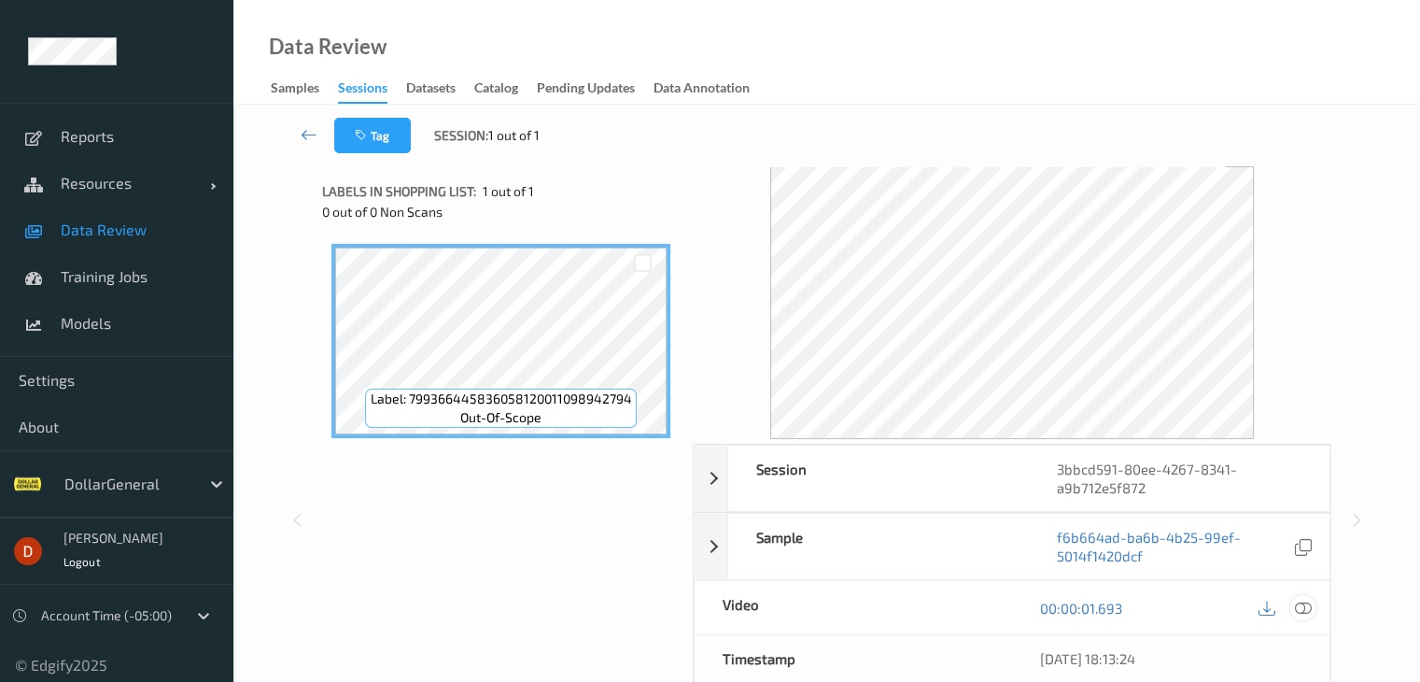
click at [1304, 606] on icon at bounding box center [1302, 608] width 17 height 17
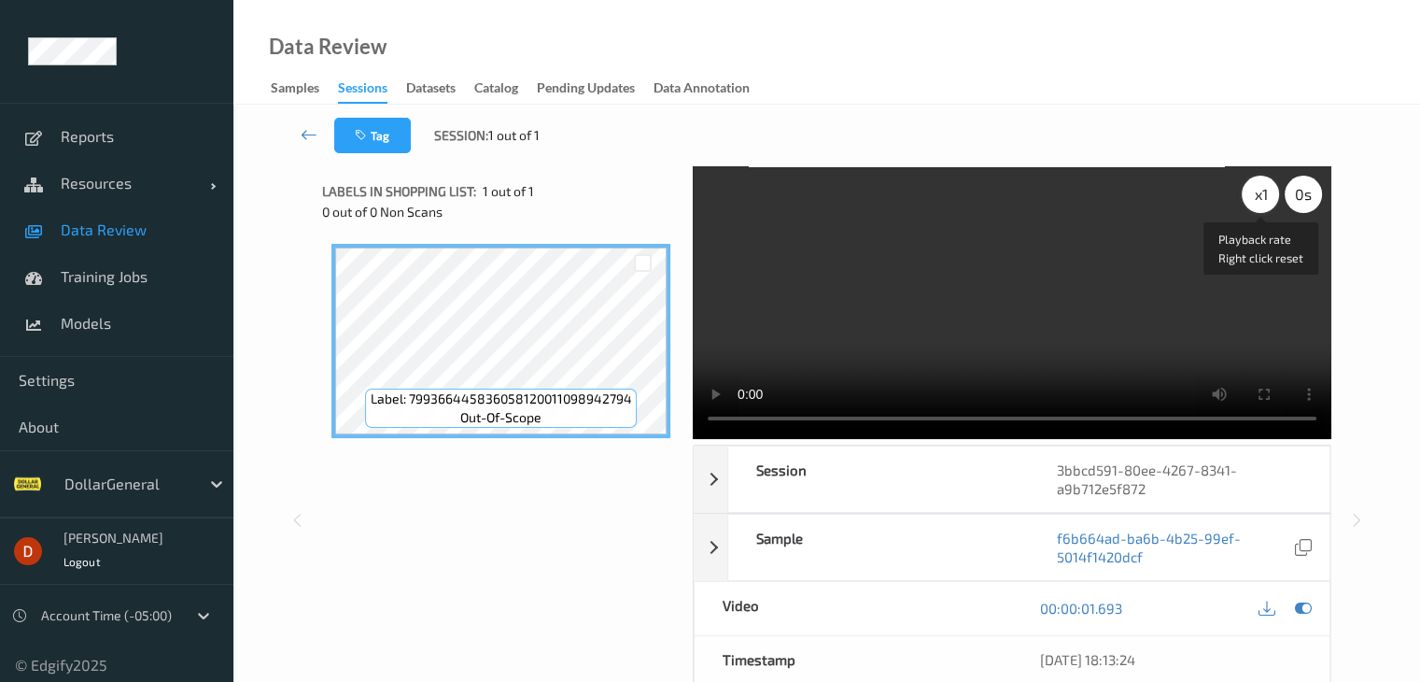
click at [1255, 185] on div "x 1" at bounding box center [1260, 194] width 37 height 37
click at [1255, 191] on div "x 2" at bounding box center [1260, 194] width 37 height 37
click at [307, 138] on icon at bounding box center [309, 134] width 17 height 19
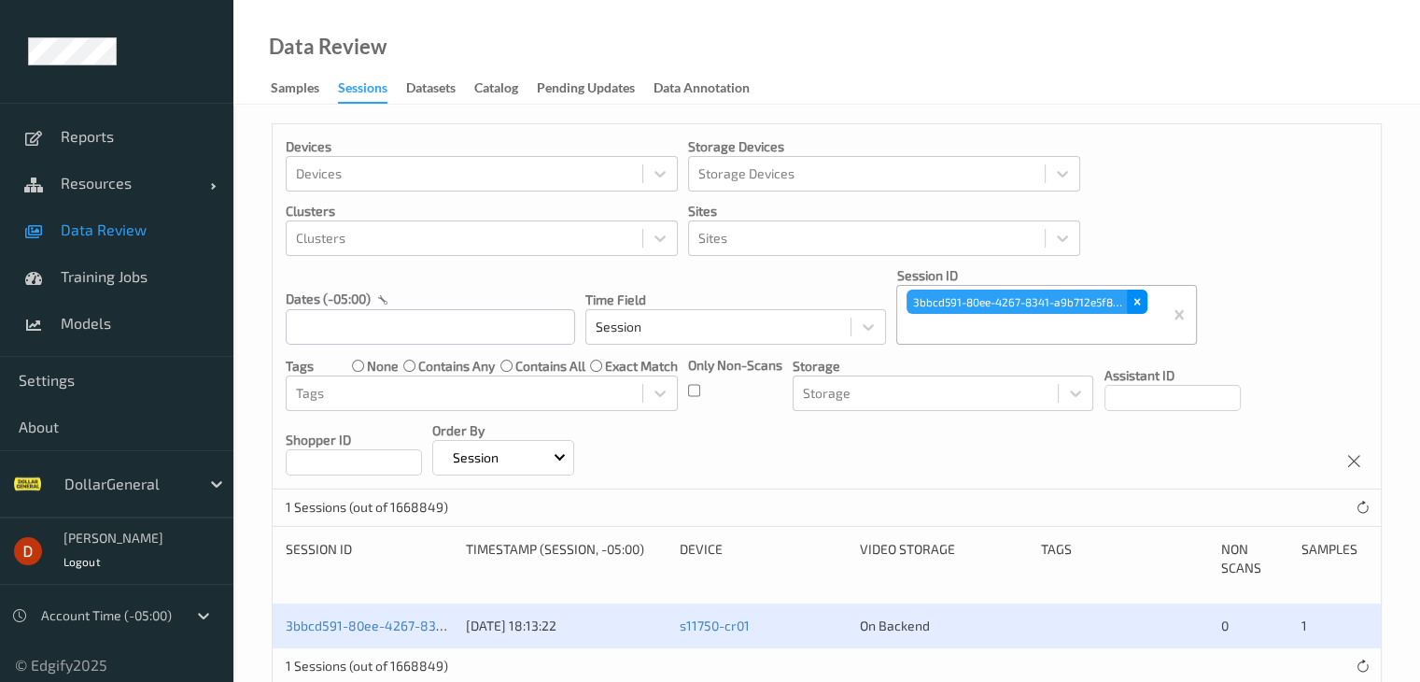
click at [1134, 301] on icon "Remove 3bbcd591-80ee-4267-8341-a9b712e5f872" at bounding box center [1137, 301] width 13 height 13
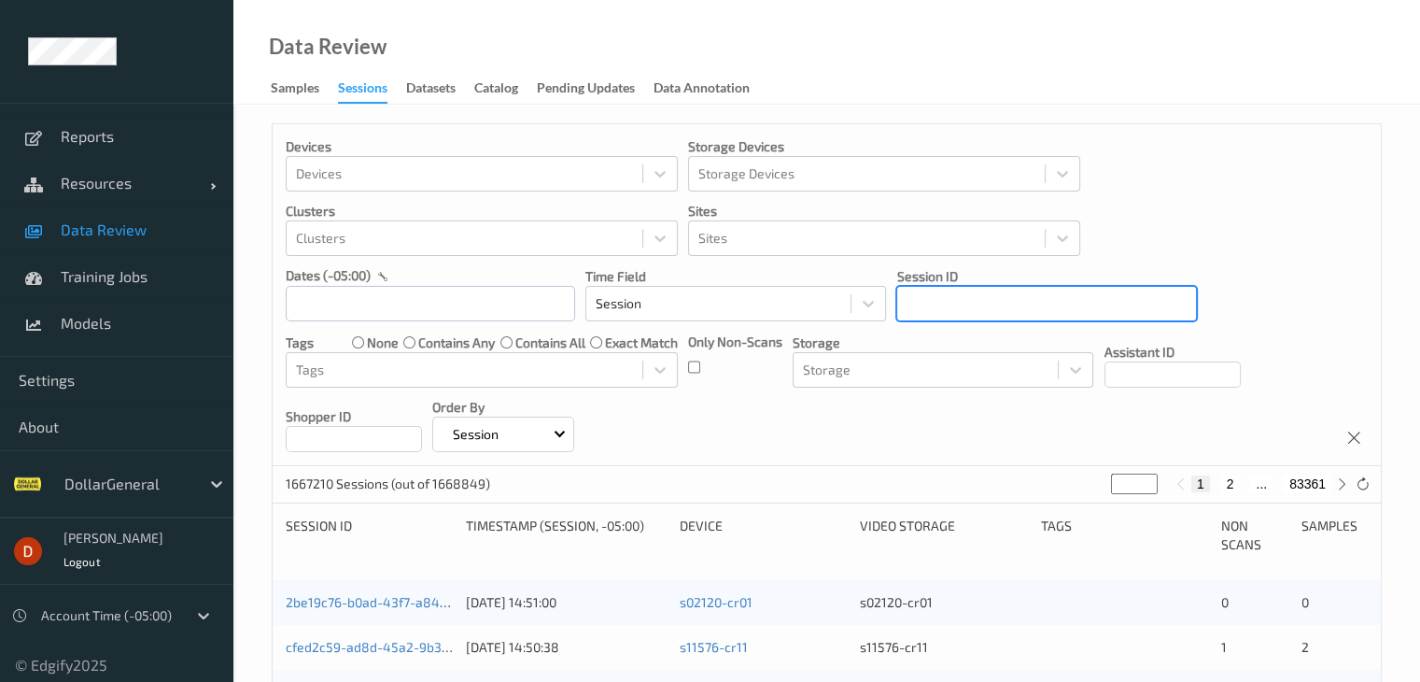
click at [1048, 298] on div at bounding box center [1047, 303] width 280 height 22
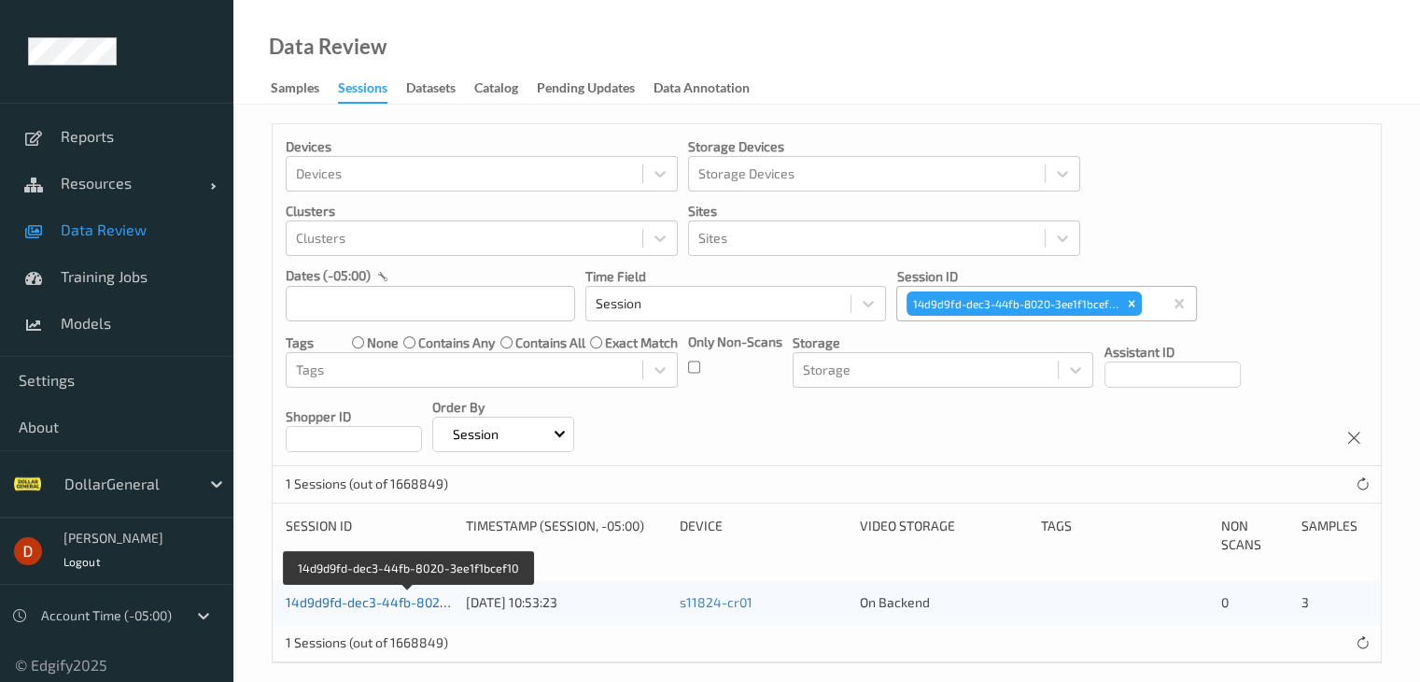
click at [403, 601] on link "14d9d9fd-dec3-44fb-8020-3ee1f1bcef10" at bounding box center [408, 602] width 245 height 16
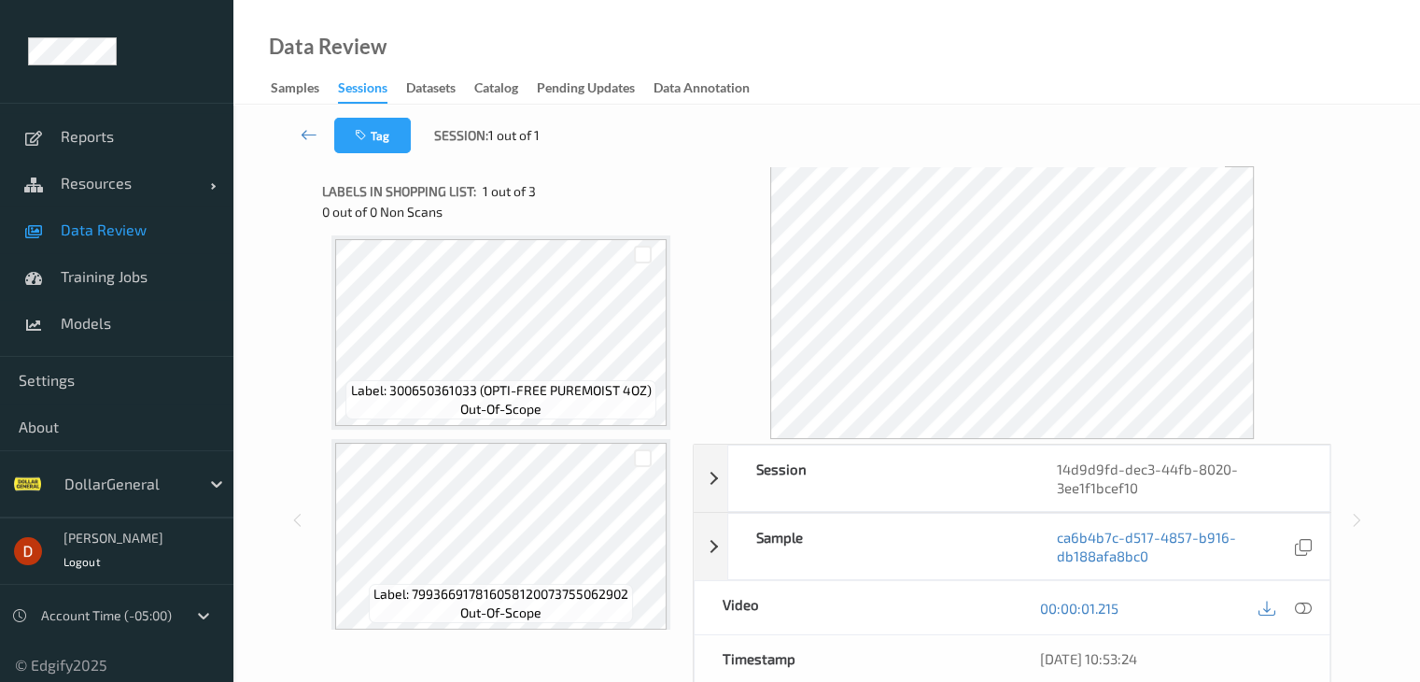
scroll to position [225, 0]
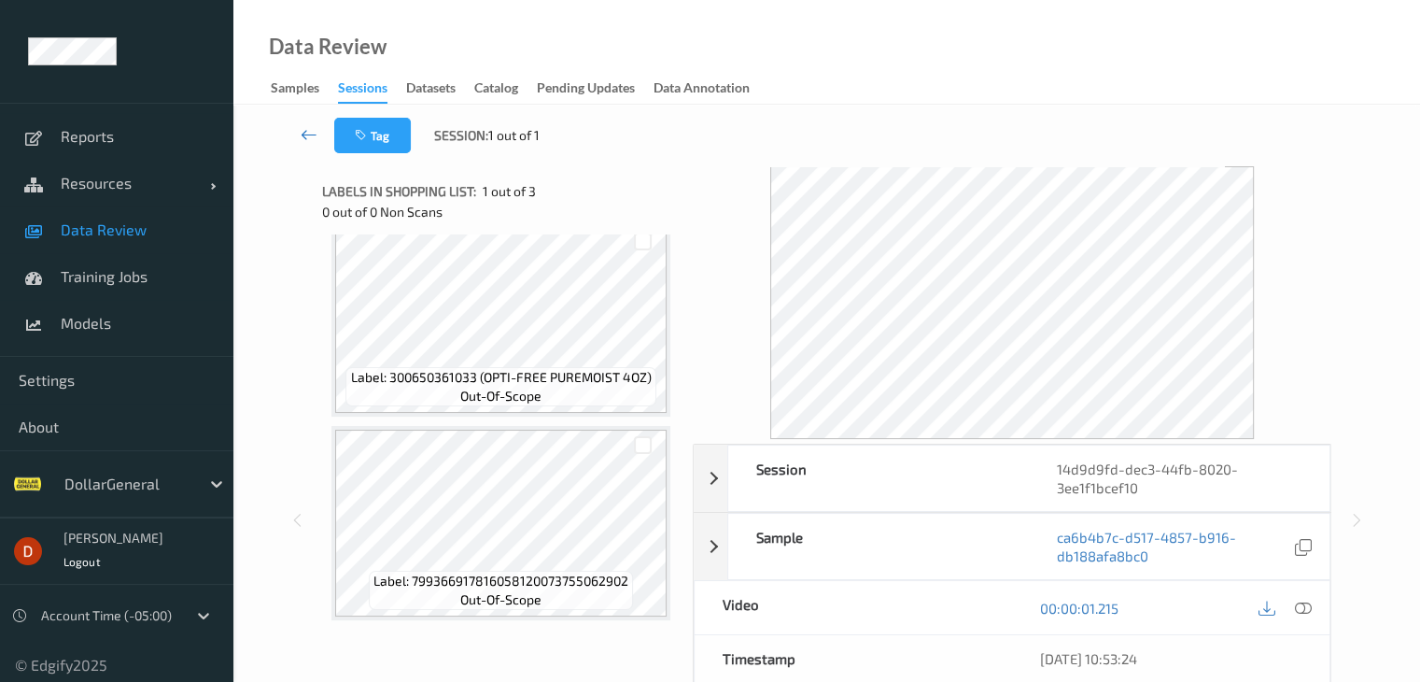
click at [316, 131] on icon at bounding box center [309, 134] width 17 height 19
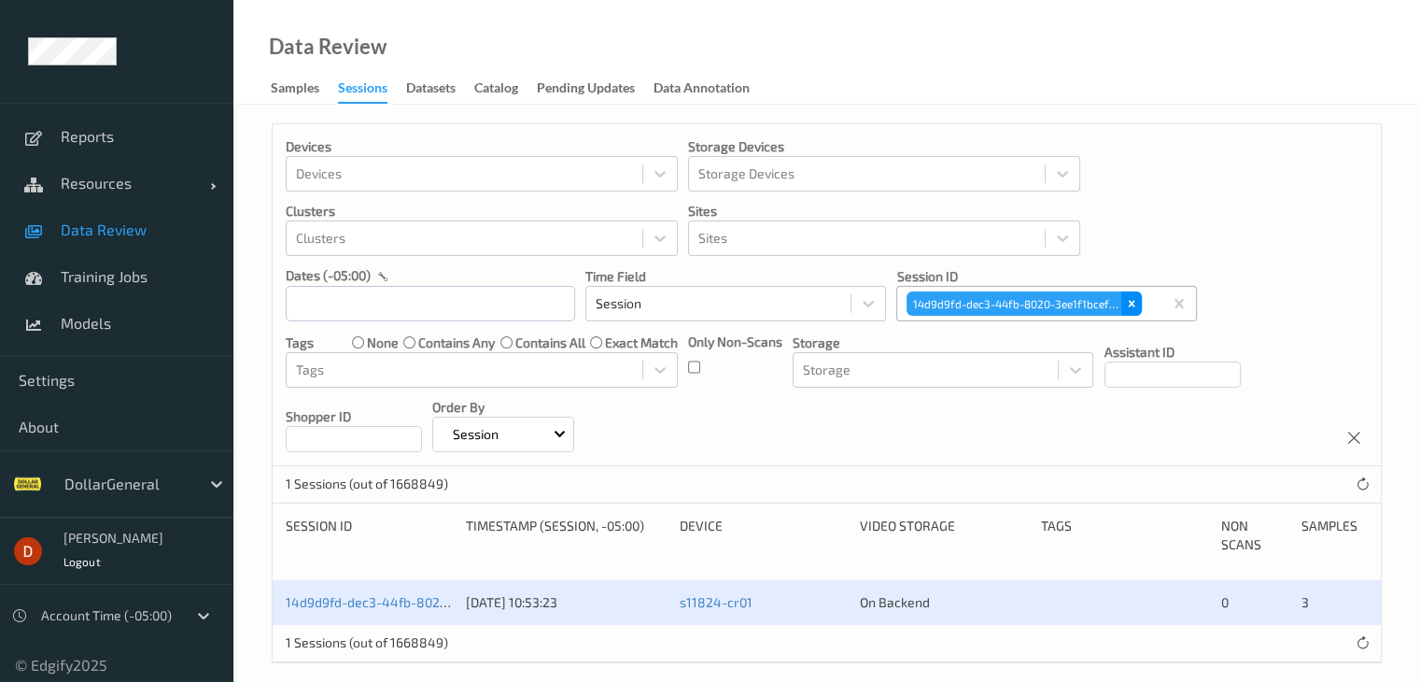
click at [1131, 304] on icon "Remove 14d9d9fd-dec3-44fb-8020-3ee1f1bcef10" at bounding box center [1132, 304] width 7 height 7
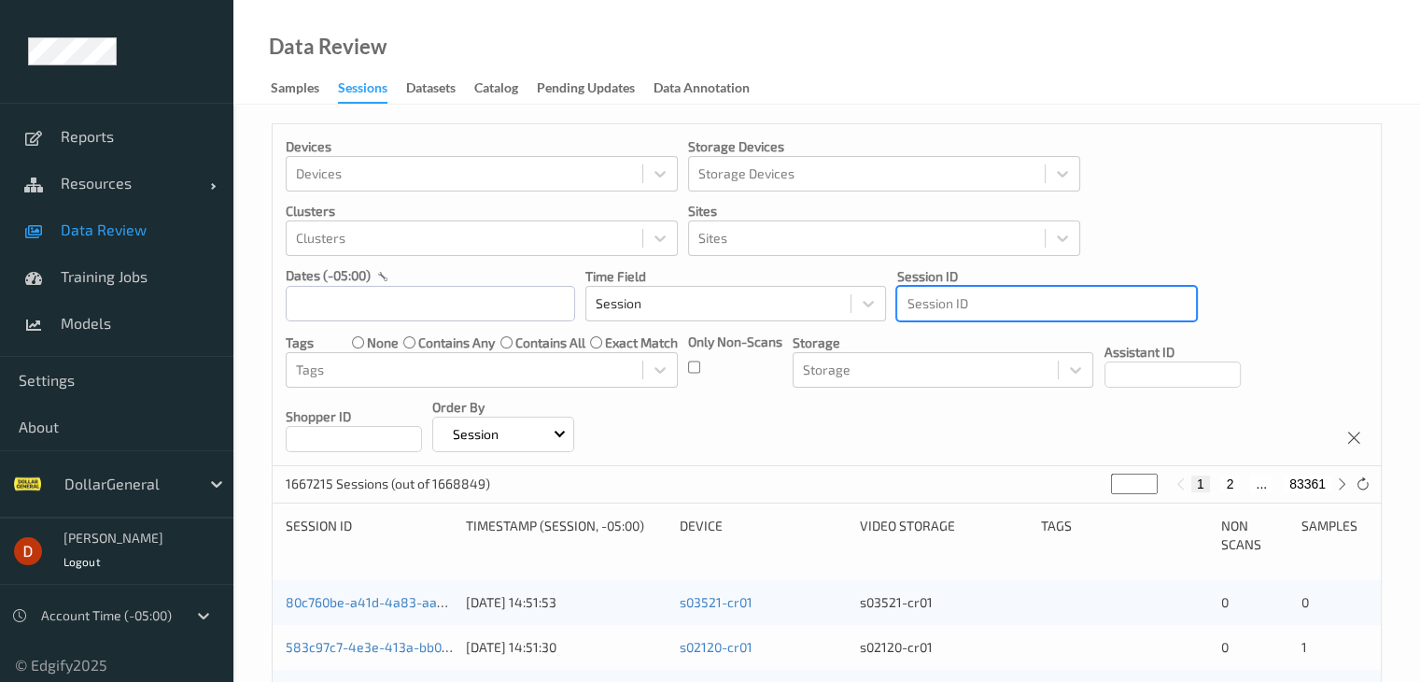
click at [996, 301] on div at bounding box center [1047, 303] width 280 height 22
click at [947, 307] on div at bounding box center [1047, 303] width 280 height 22
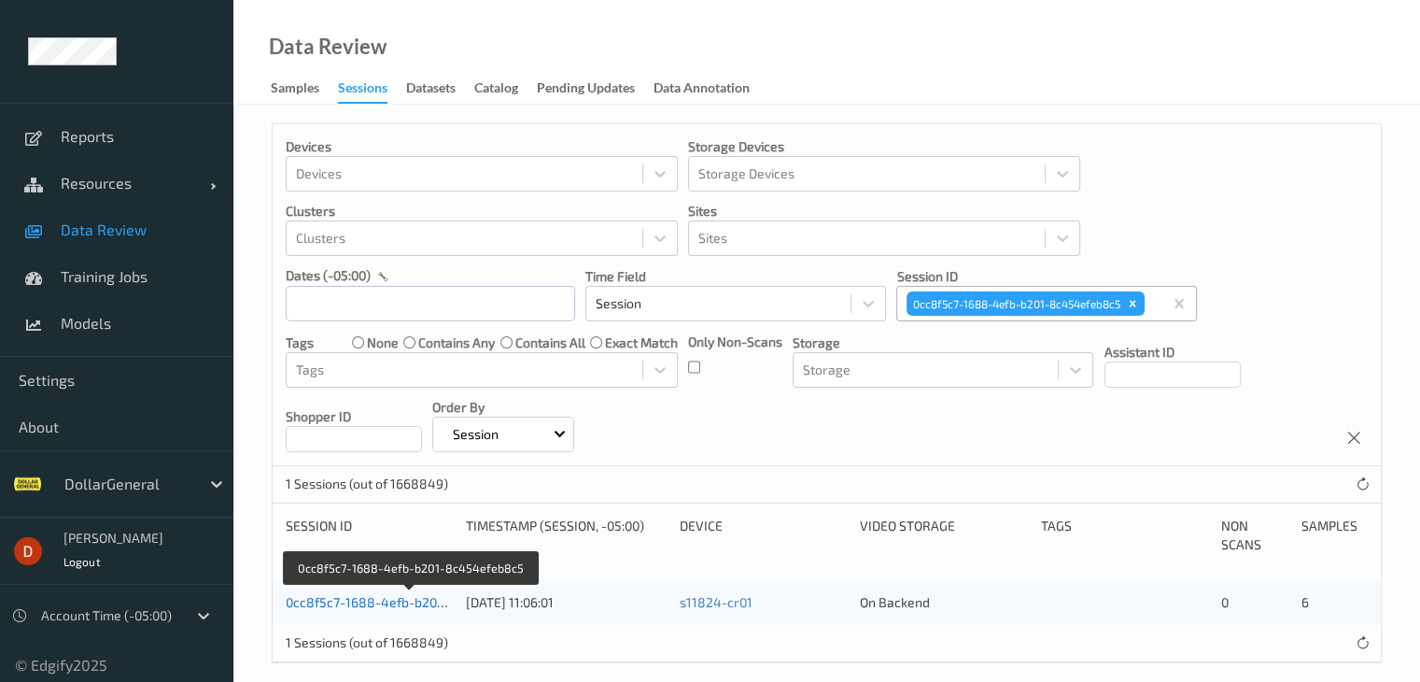
click at [411, 602] on link "0cc8f5c7-1688-4efb-b201-8c454efeb8c5" at bounding box center [411, 602] width 251 height 16
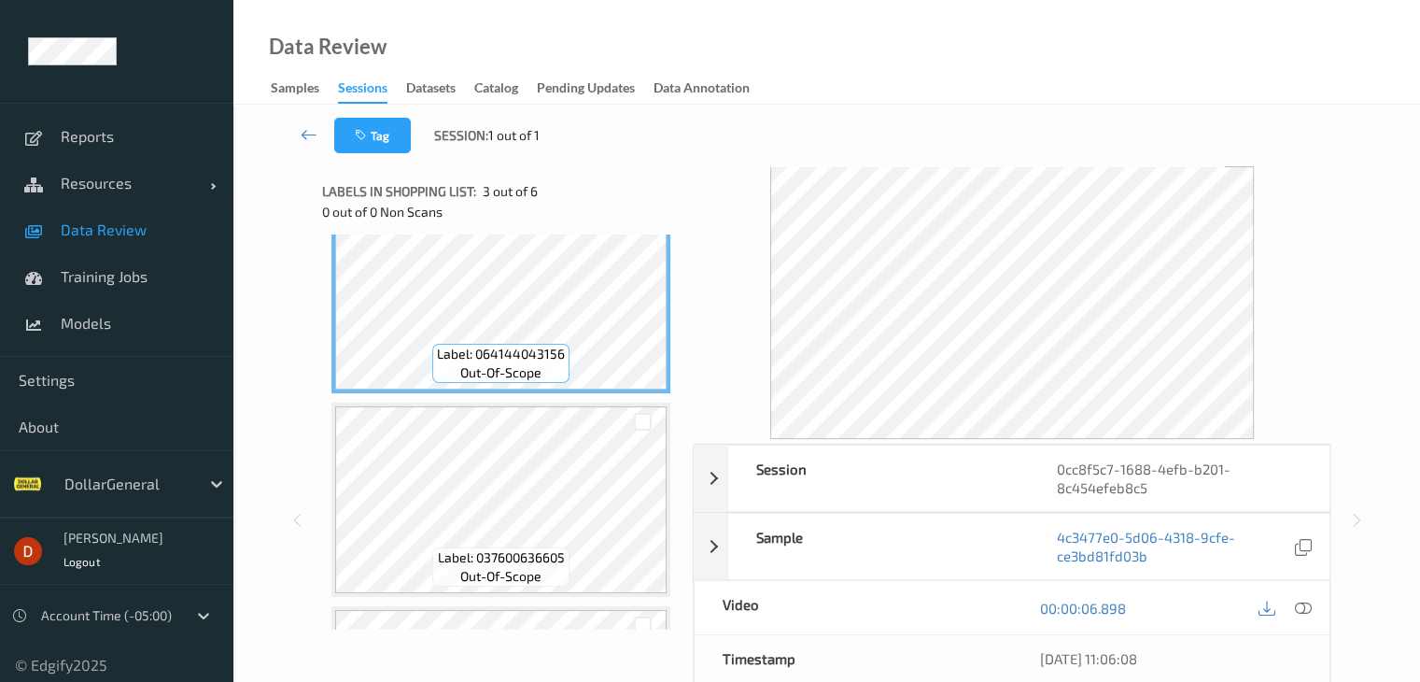
scroll to position [837, 0]
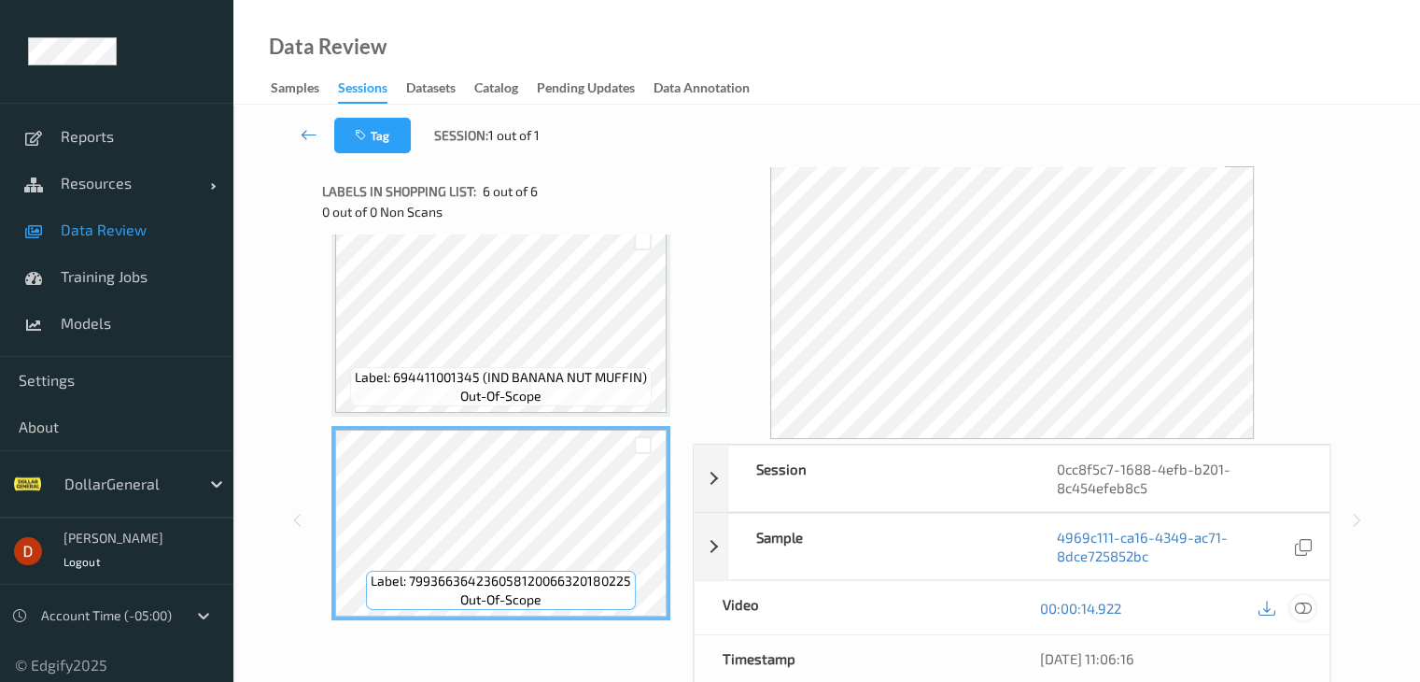
click at [1310, 606] on icon at bounding box center [1302, 608] width 17 height 17
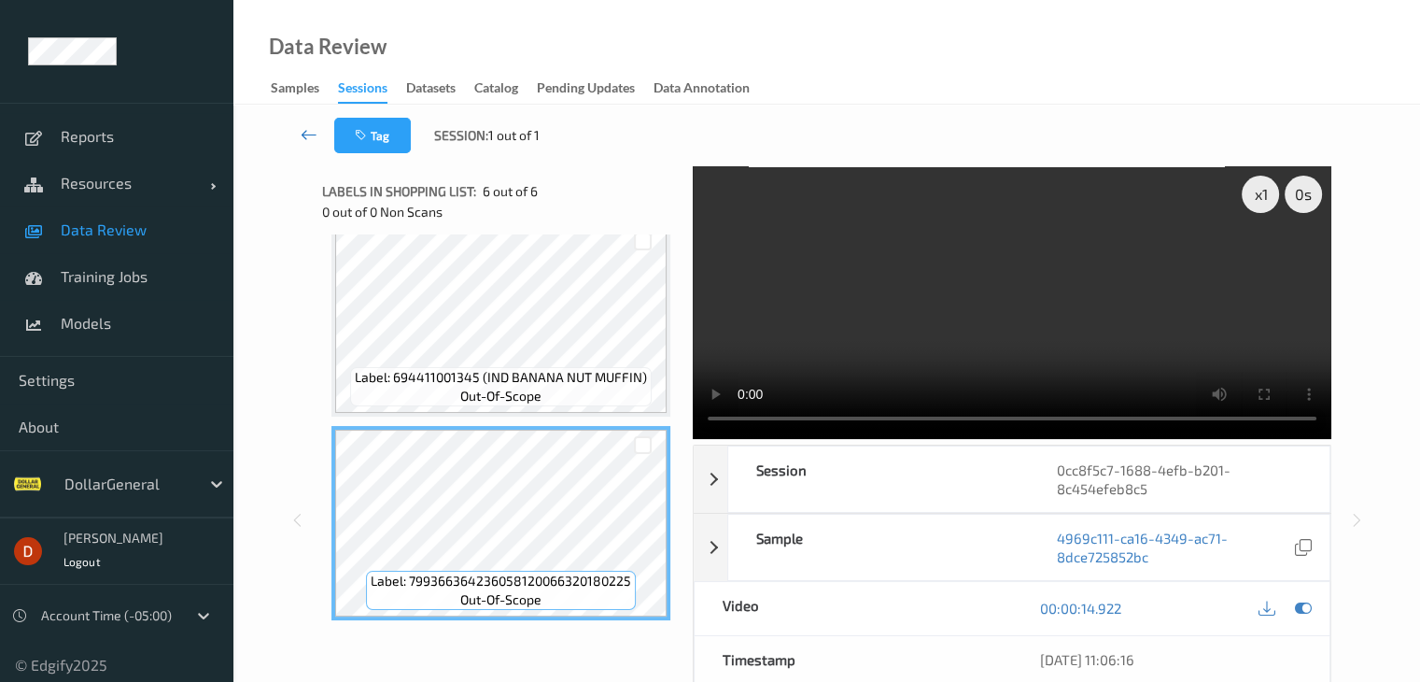
click at [295, 132] on link at bounding box center [309, 135] width 49 height 35
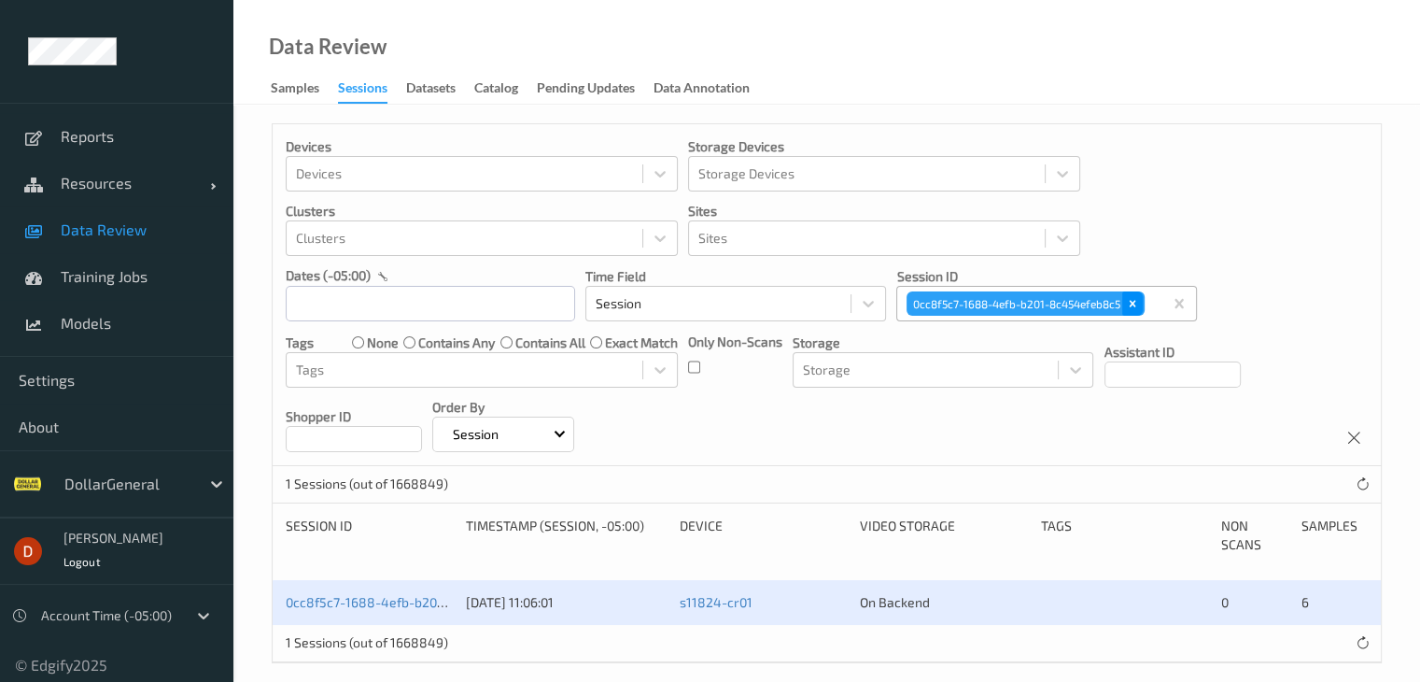
click at [1135, 300] on icon "Remove 0cc8f5c7-1688-4efb-b201-8c454efeb8c5" at bounding box center [1132, 303] width 13 height 13
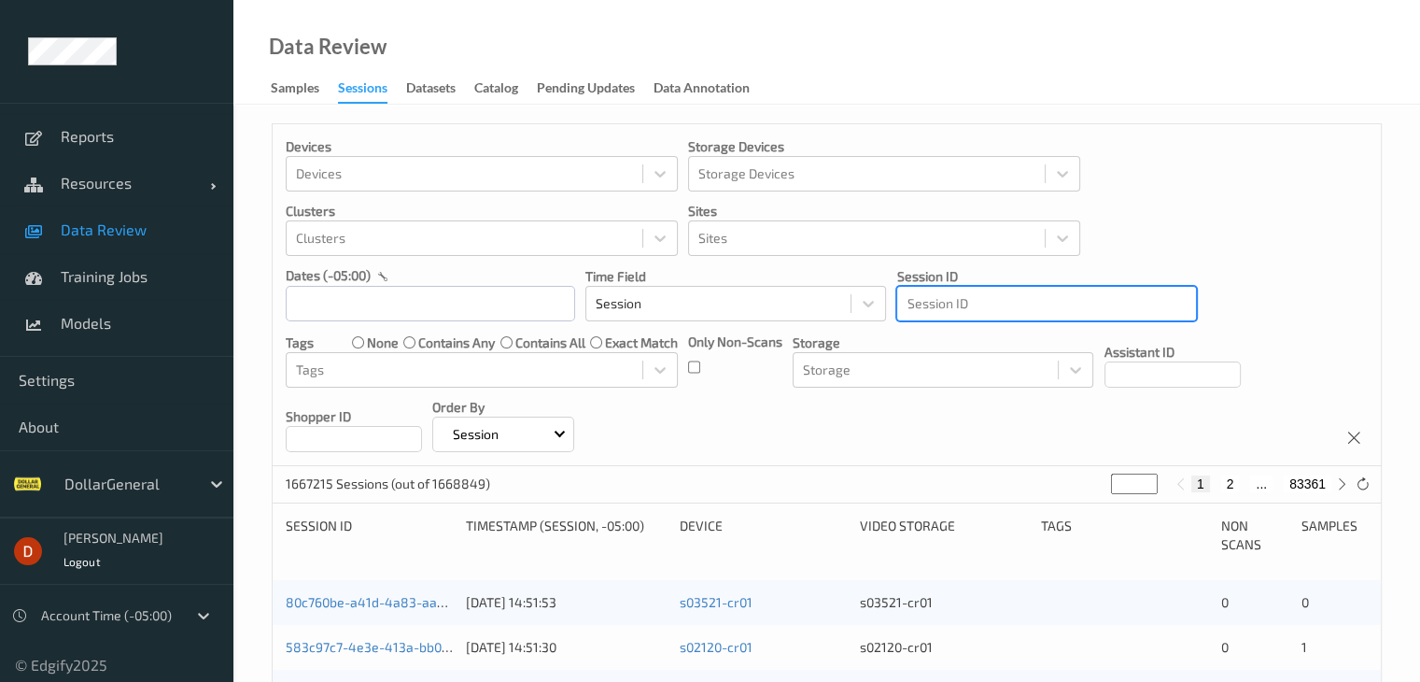
click at [978, 303] on div at bounding box center [1047, 303] width 280 height 22
click at [953, 306] on div at bounding box center [1047, 303] width 280 height 22
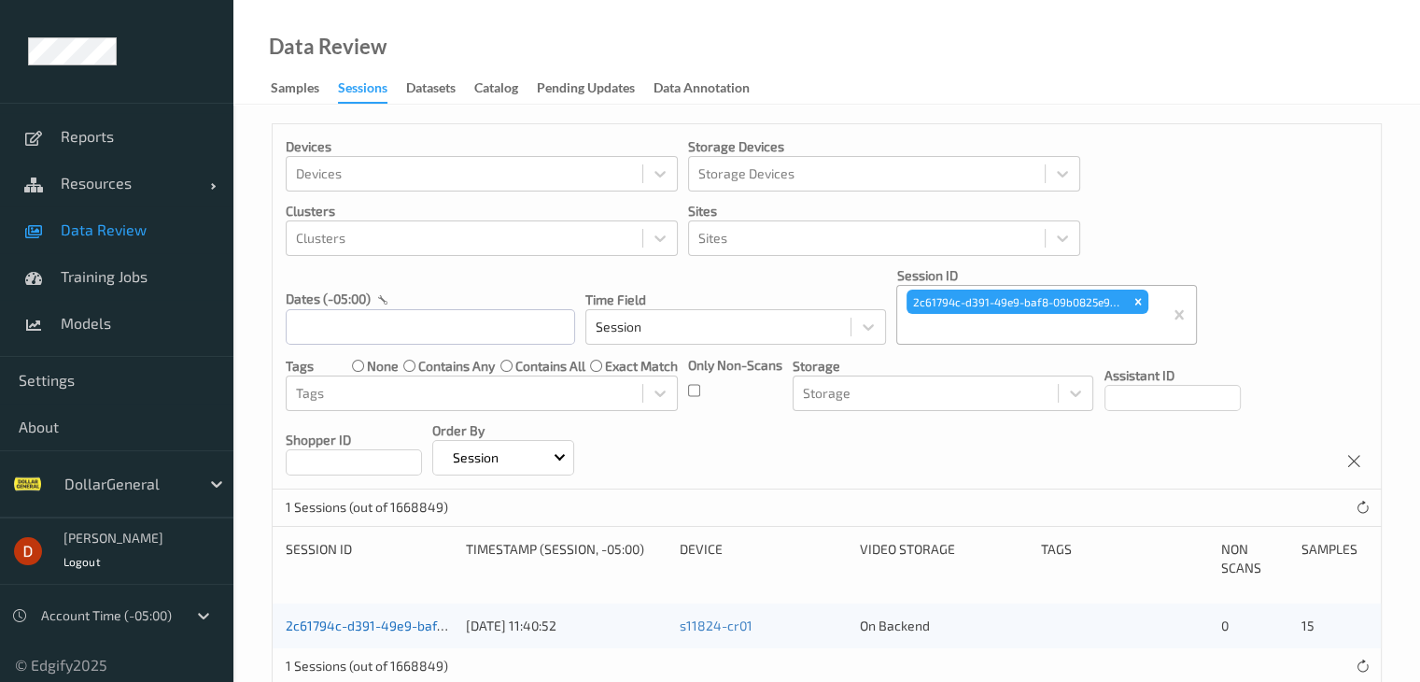
click at [377, 617] on link "2c61794c-d391-49e9-baf8-09b0825e99f7" at bounding box center [412, 625] width 252 height 16
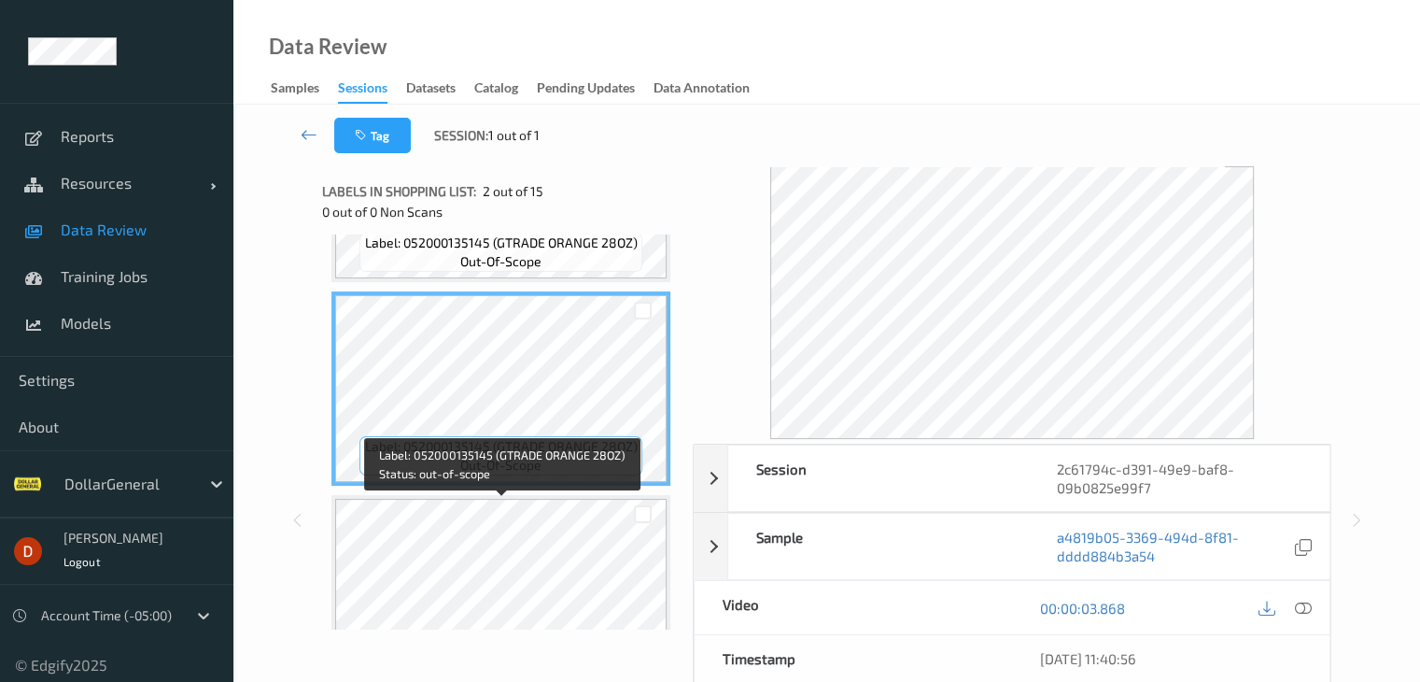
scroll to position [187, 0]
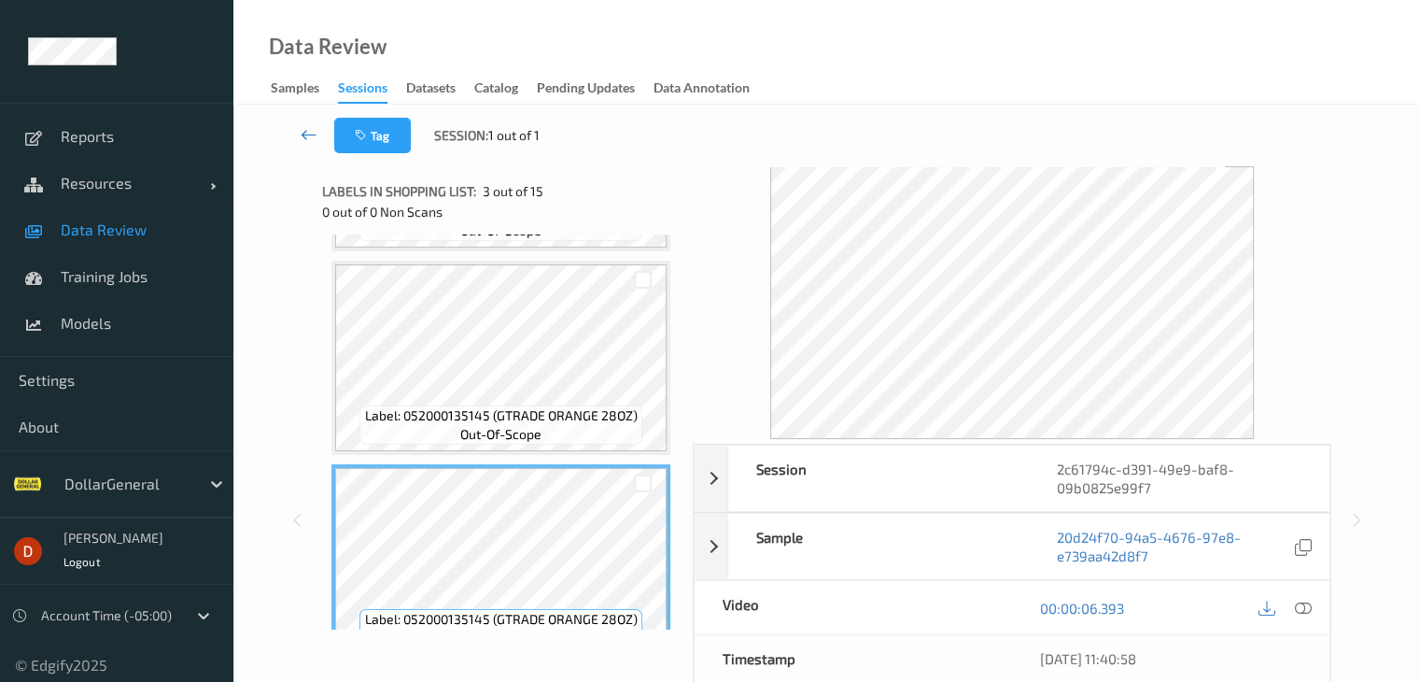
click at [313, 133] on icon at bounding box center [309, 134] width 17 height 19
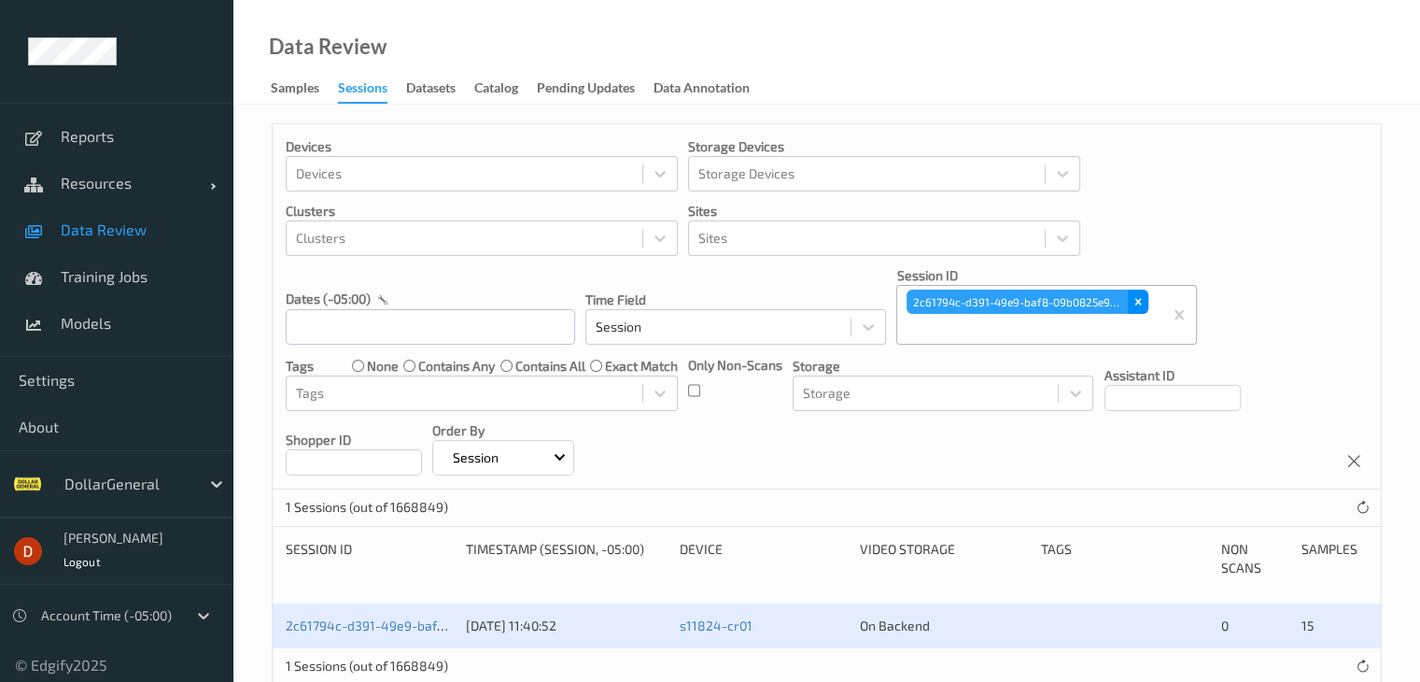
click at [1143, 297] on icon "Remove 2c61794c-d391-49e9-baf8-09b0825e99f7" at bounding box center [1138, 301] width 13 height 13
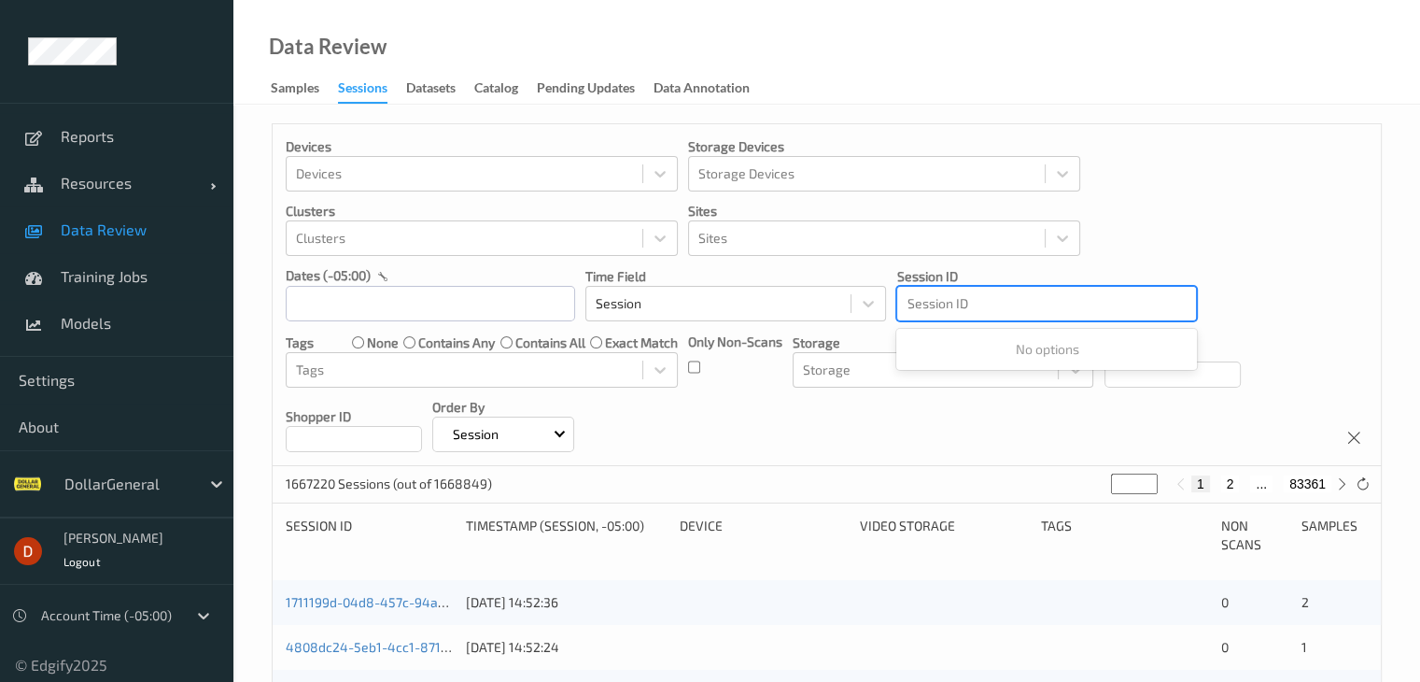
click at [1041, 304] on div at bounding box center [1047, 303] width 280 height 22
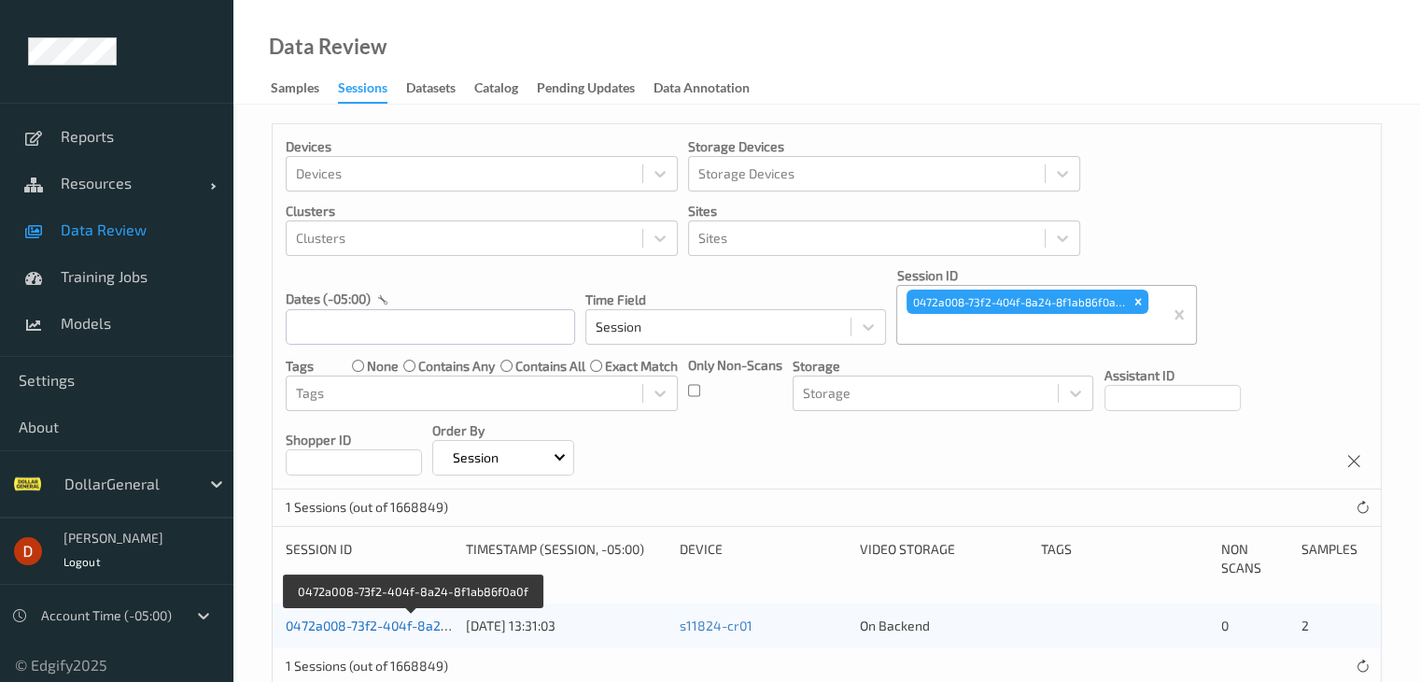
click at [374, 630] on link "0472a008-73f2-404f-8a24-8f1ab86f0a0f" at bounding box center [411, 625] width 250 height 16
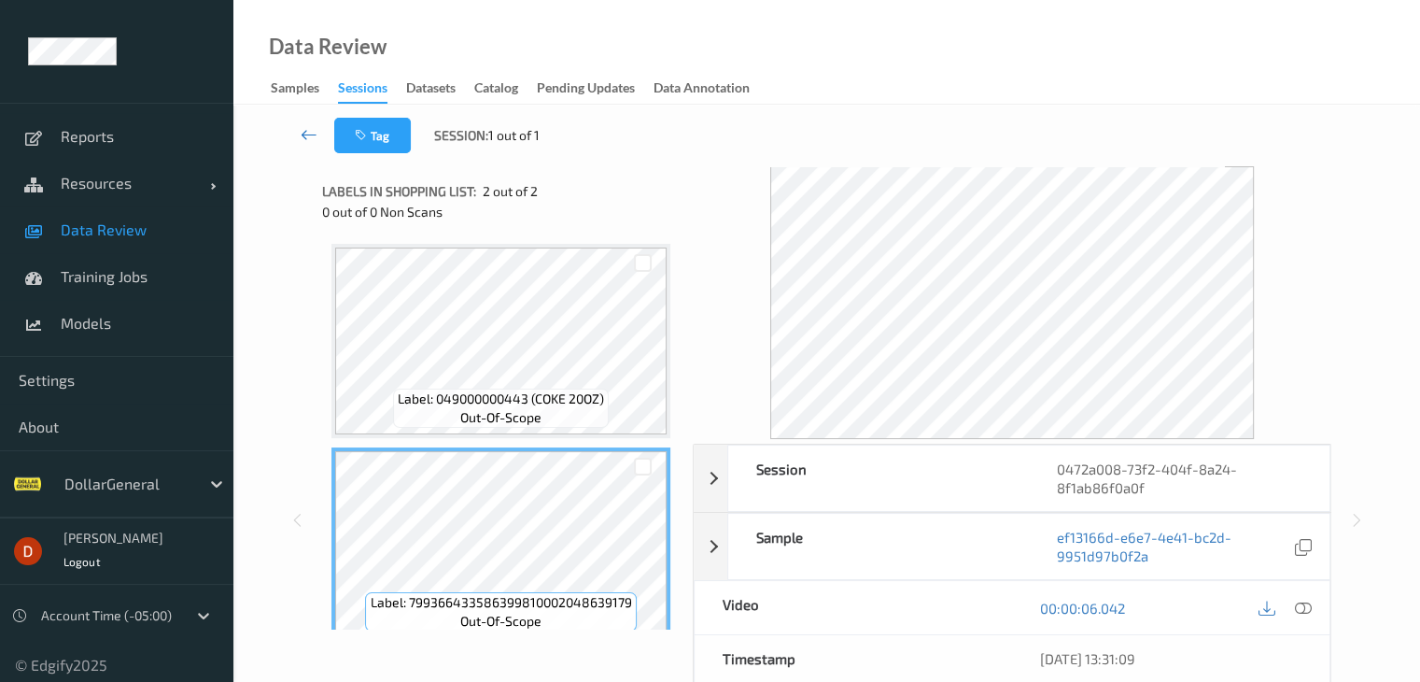
click at [306, 132] on icon at bounding box center [309, 134] width 17 height 19
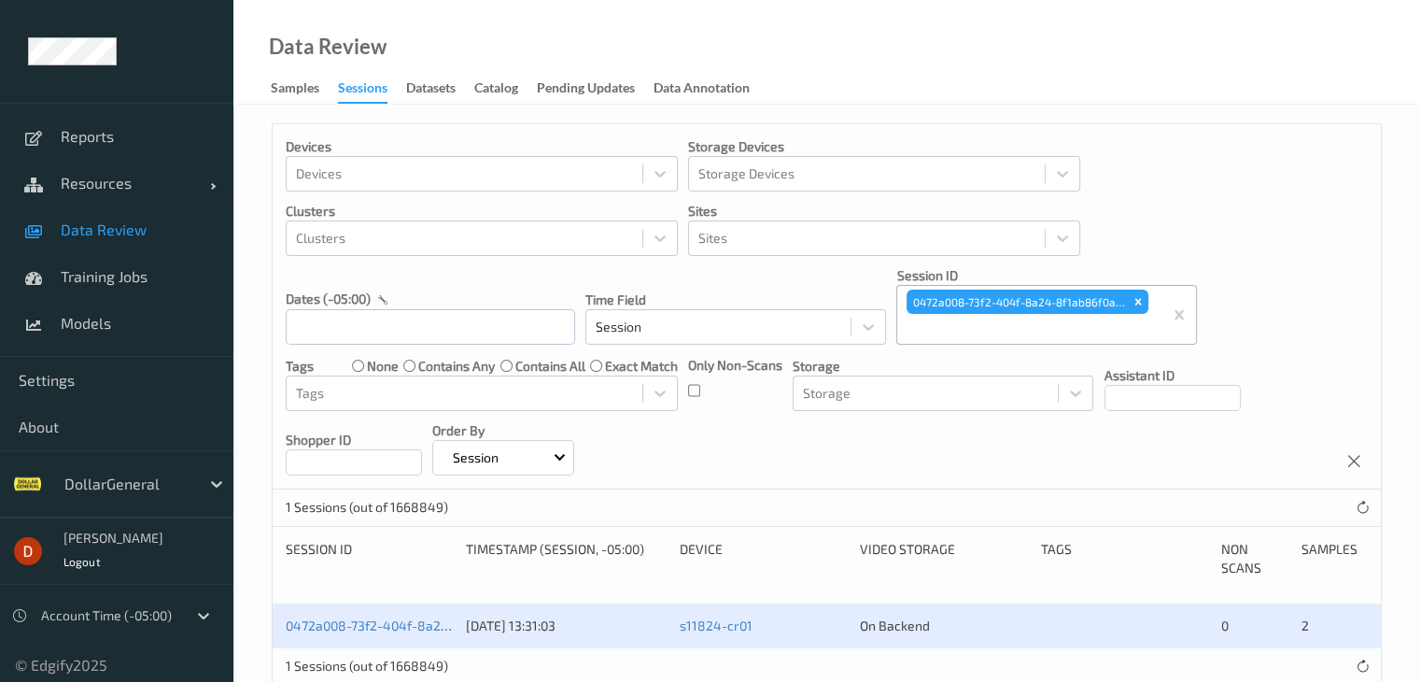
drag, startPoint x: 1136, startPoint y: 296, endPoint x: 1120, endPoint y: 296, distance: 15.9
click at [1132, 296] on icon "Remove 0472a008-73f2-404f-8a24-8f1ab86f0a0f" at bounding box center [1138, 301] width 13 height 13
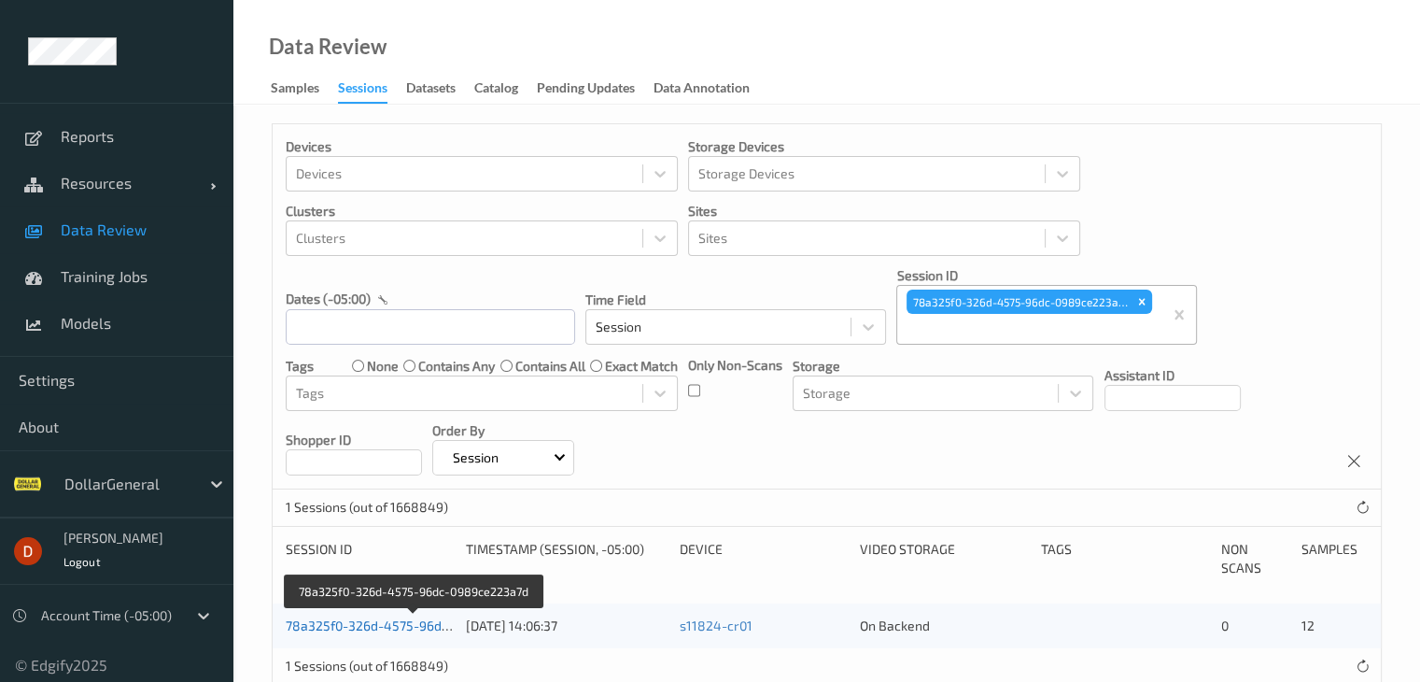
click at [381, 625] on link "78a325f0-326d-4575-96dc-0989ce223a7d" at bounding box center [414, 625] width 257 height 16
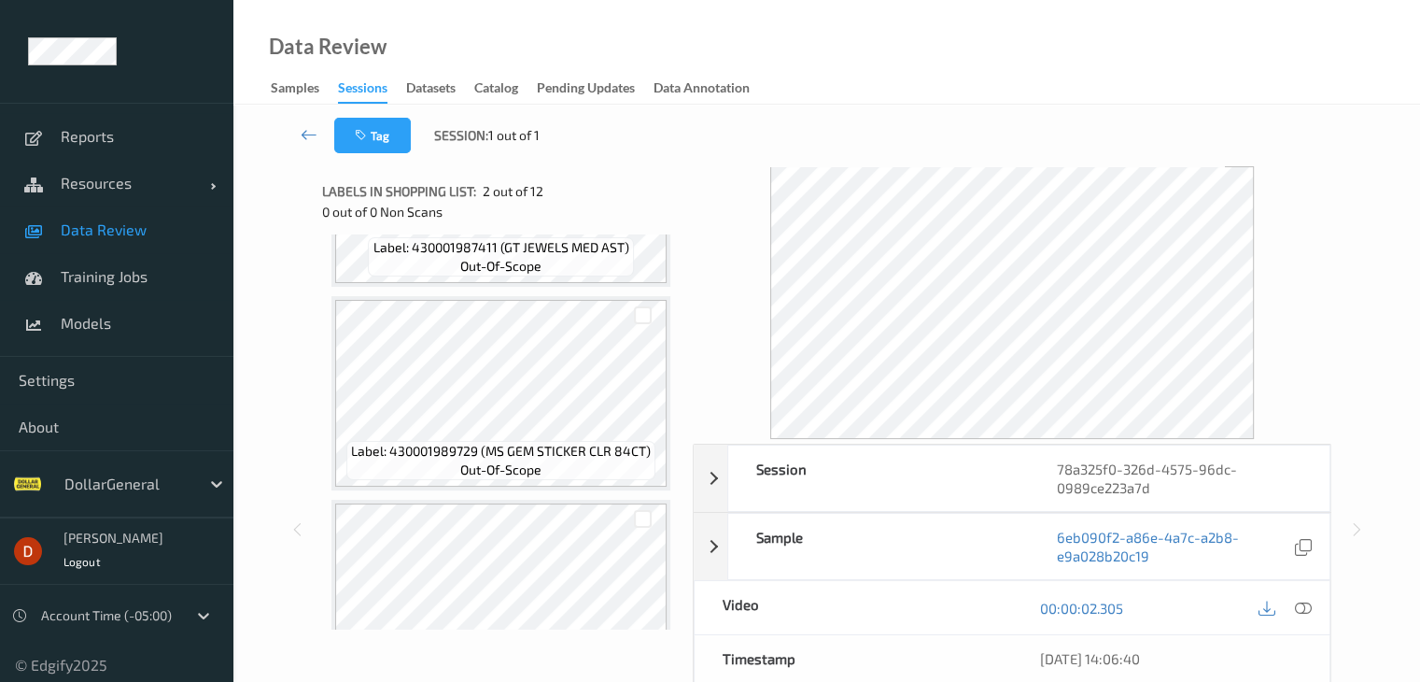
scroll to position [560, 0]
click at [315, 130] on icon at bounding box center [309, 134] width 17 height 19
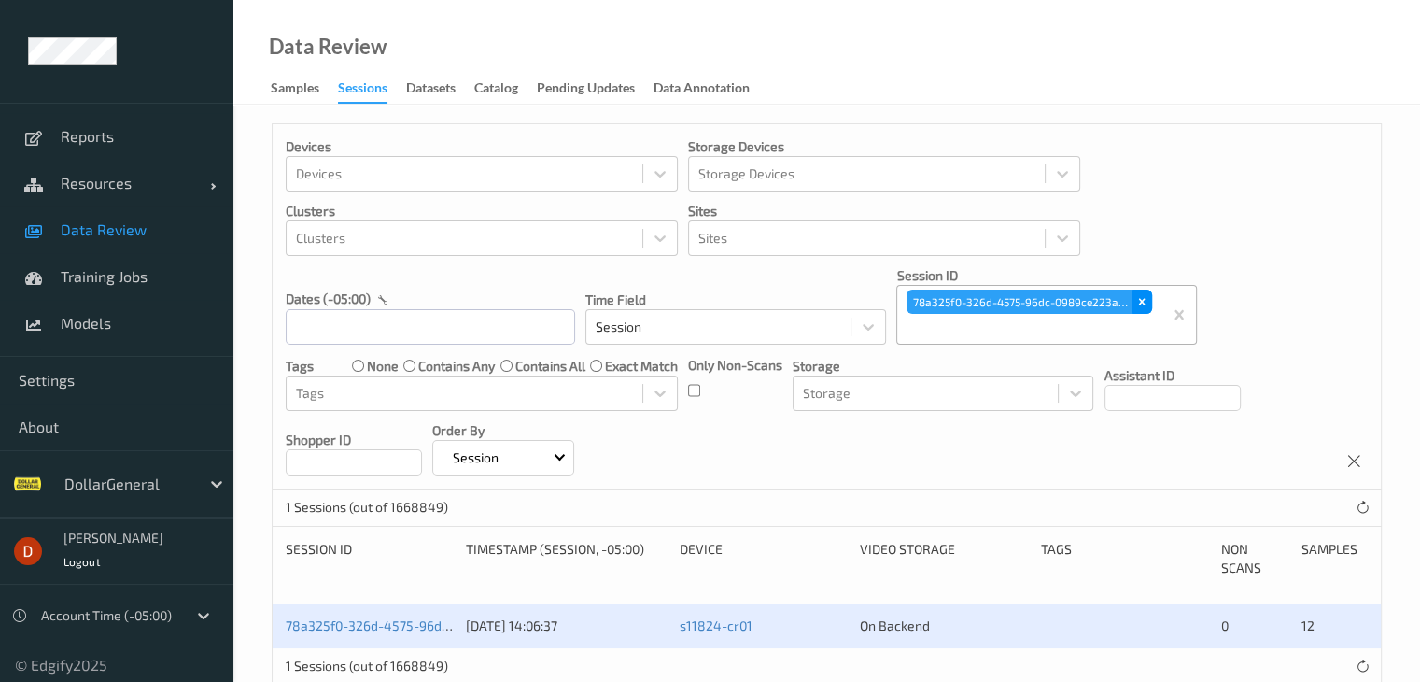
click at [1141, 300] on icon "Remove 78a325f0-326d-4575-96dc-0989ce223a7d" at bounding box center [1142, 301] width 13 height 13
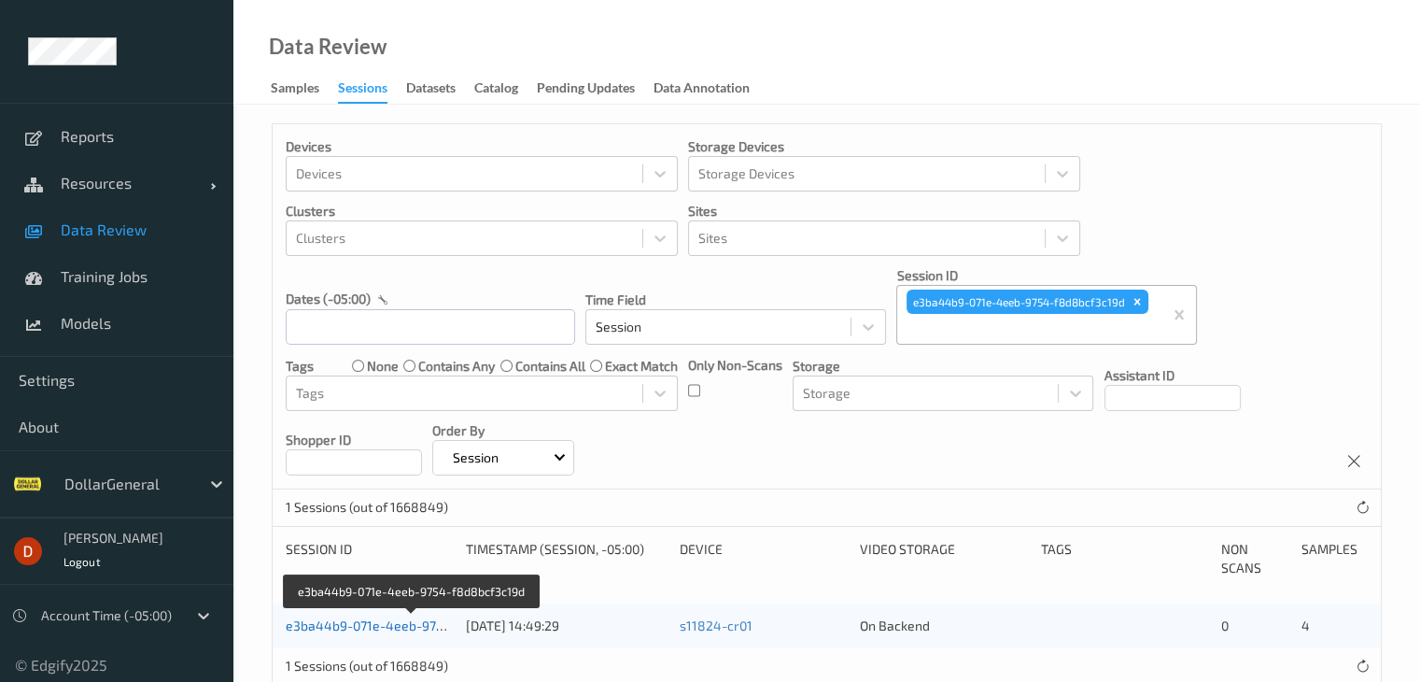
click at [381, 622] on link "e3ba44b9-071e-4eeb-9754-f8d8bcf3c19d" at bounding box center [413, 625] width 254 height 16
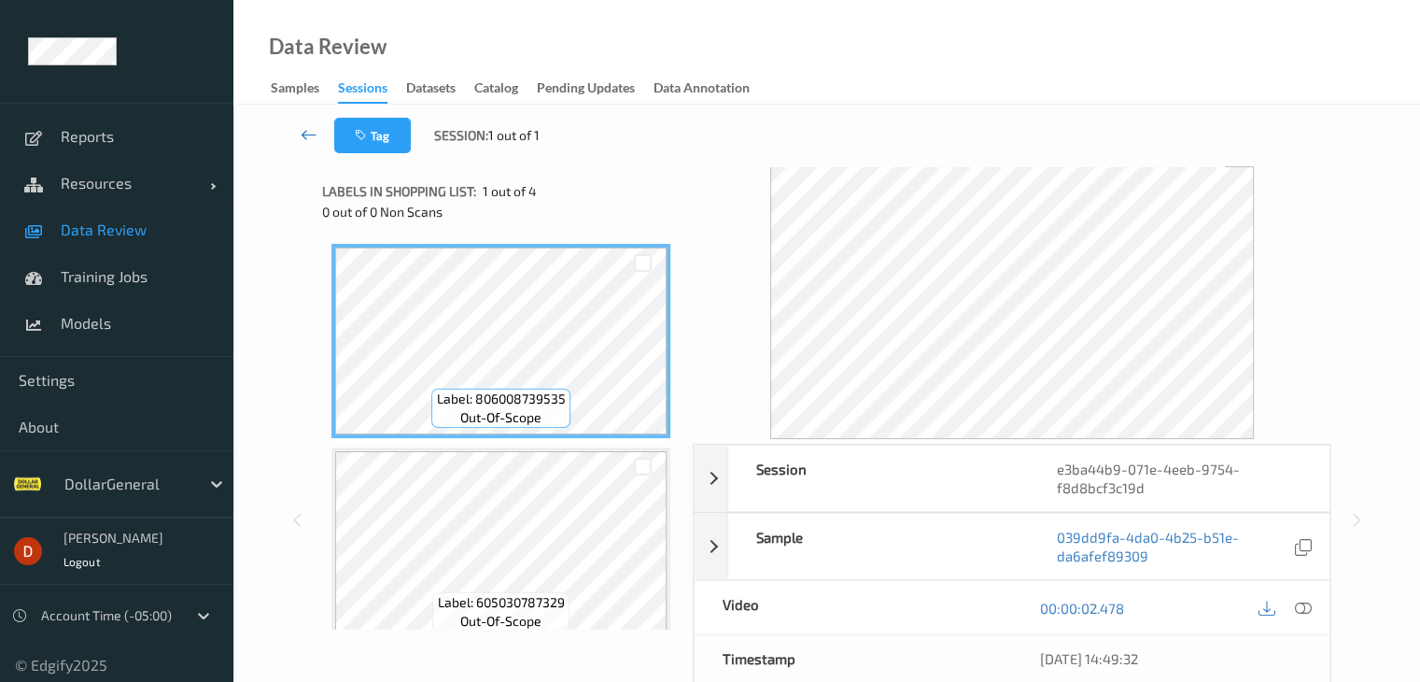
click at [314, 133] on icon at bounding box center [309, 134] width 17 height 19
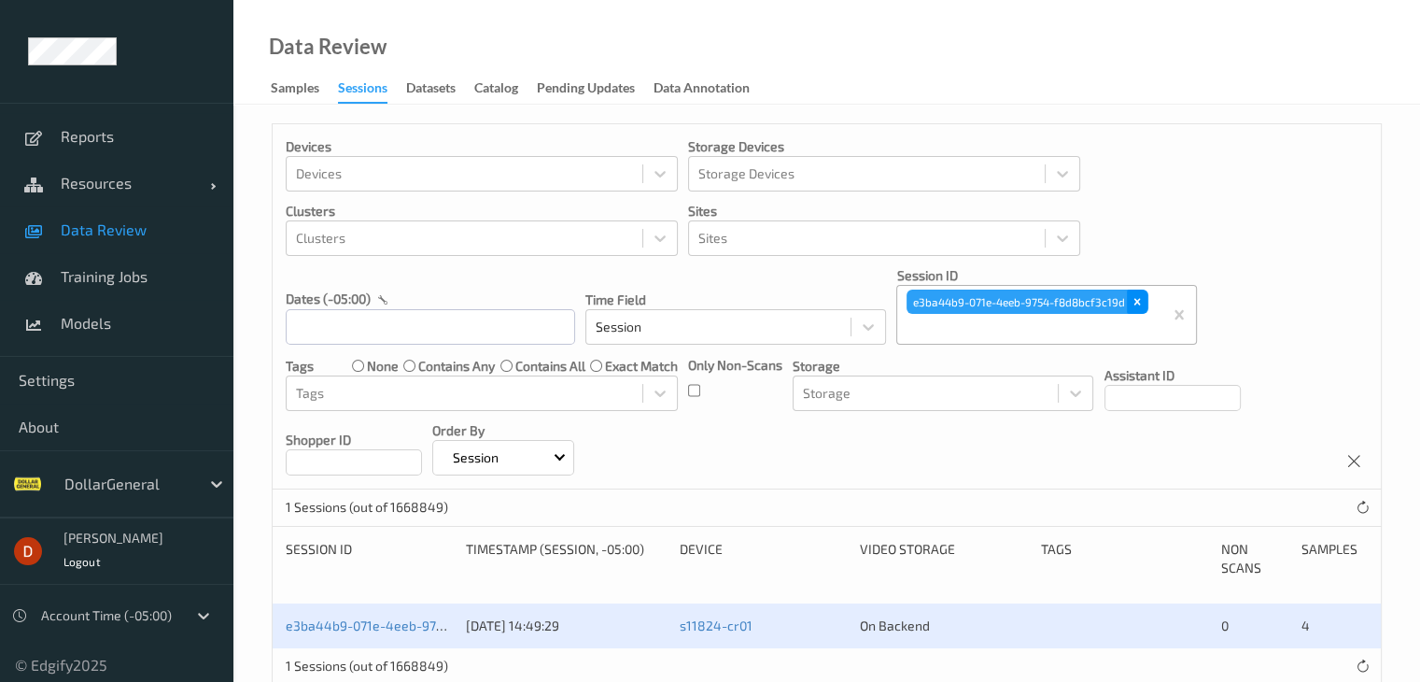
click at [1136, 299] on icon "Remove e3ba44b9-071e-4eeb-9754-f8d8bcf3c19d" at bounding box center [1138, 302] width 7 height 7
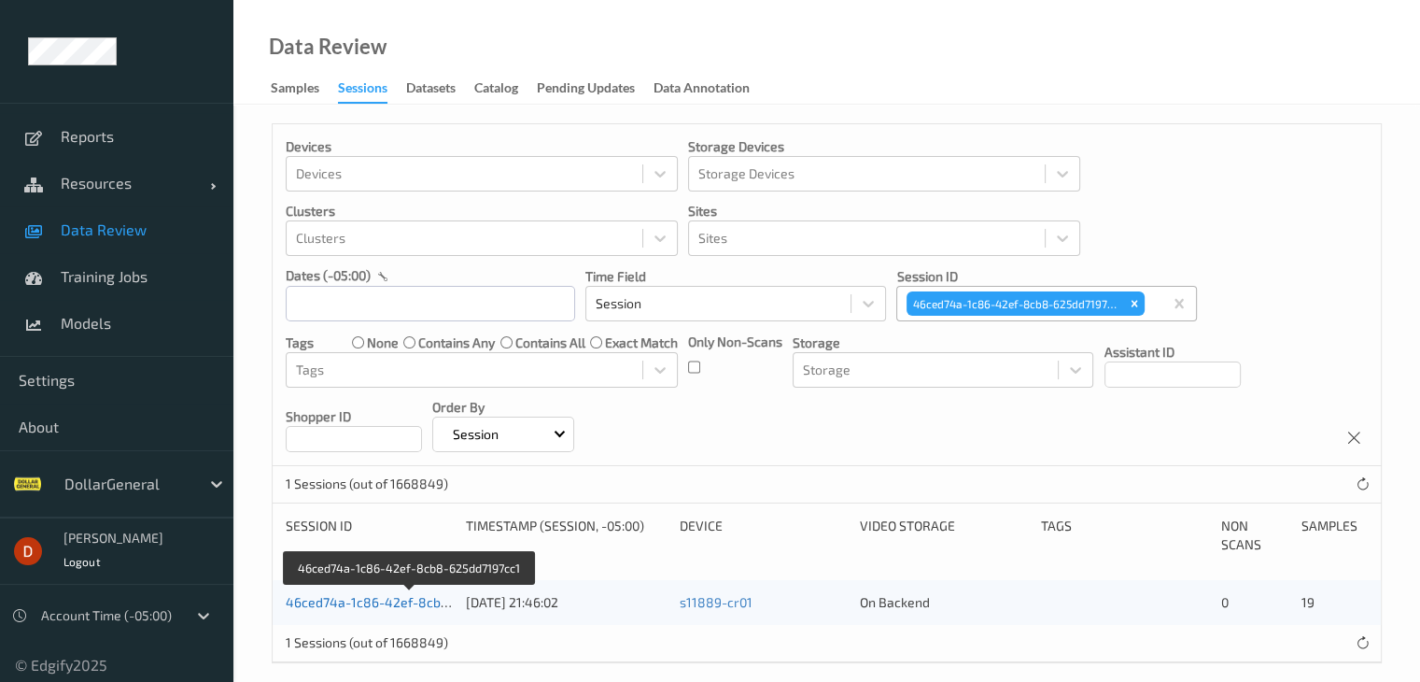
click at [340, 599] on link "46ced74a-1c86-42ef-8cb8-625dd7197cc1" at bounding box center [411, 602] width 251 height 16
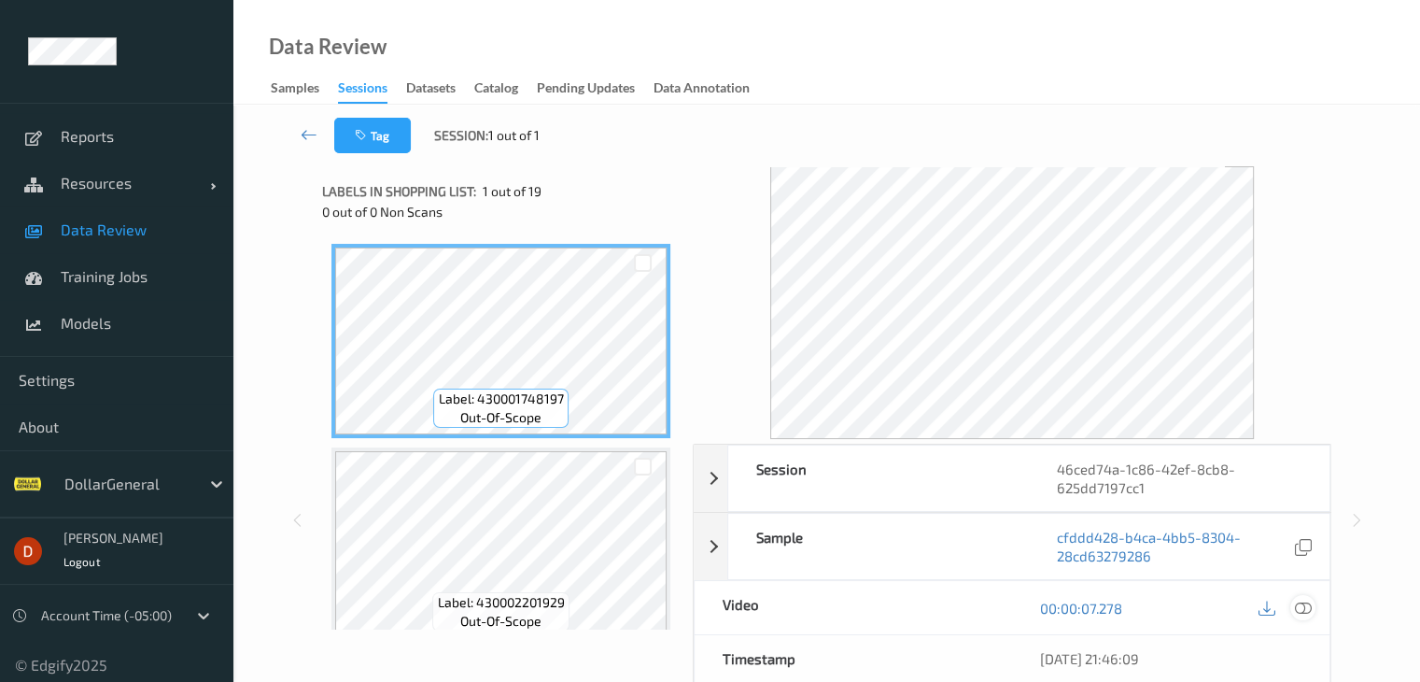
click at [1305, 611] on icon at bounding box center [1302, 608] width 17 height 17
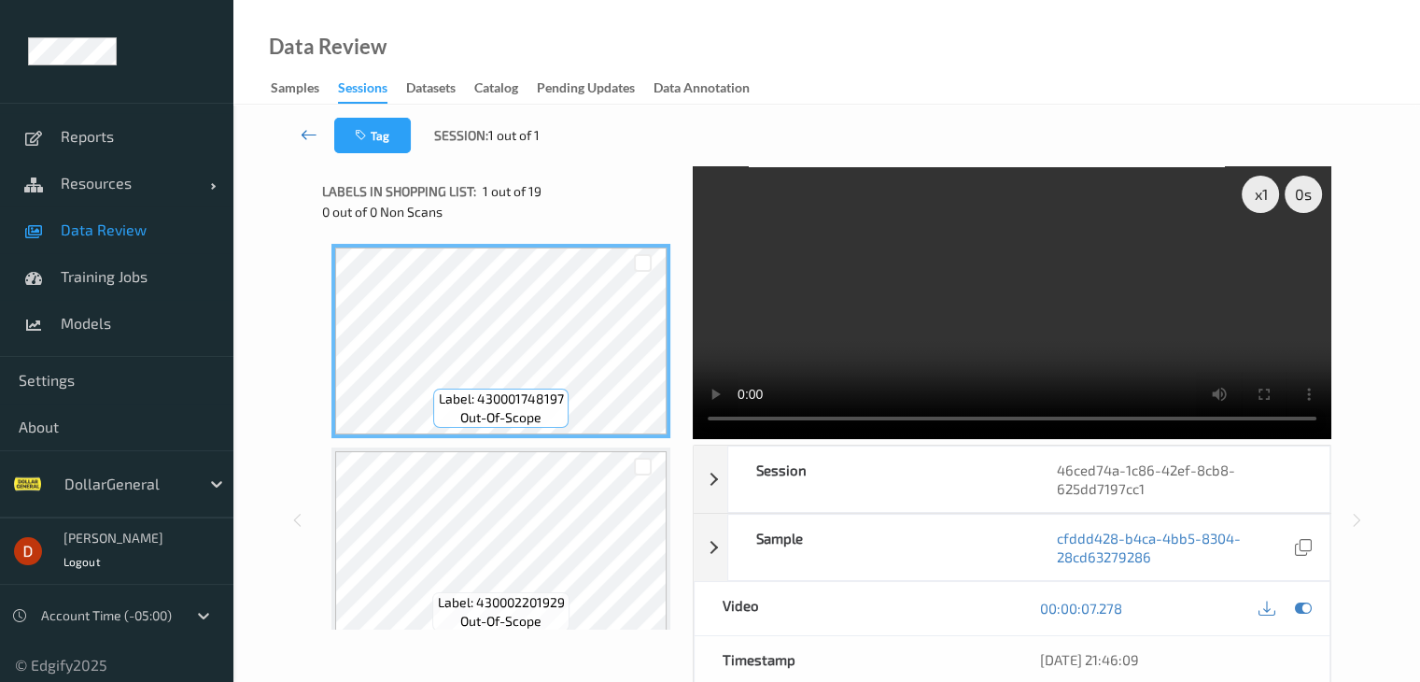
click at [299, 138] on link at bounding box center [309, 135] width 49 height 35
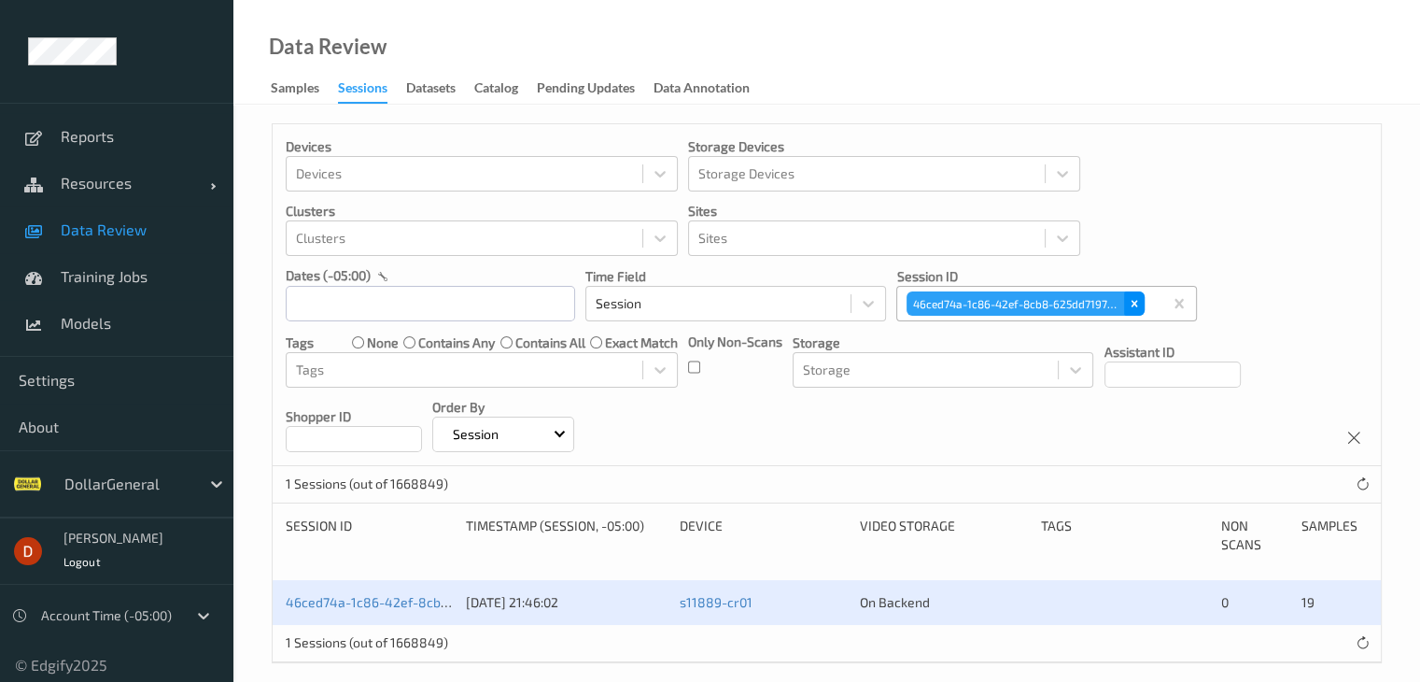
click at [1141, 293] on div "Remove 46ced74a-1c86-42ef-8cb8-625dd7197cc1" at bounding box center [1134, 303] width 21 height 24
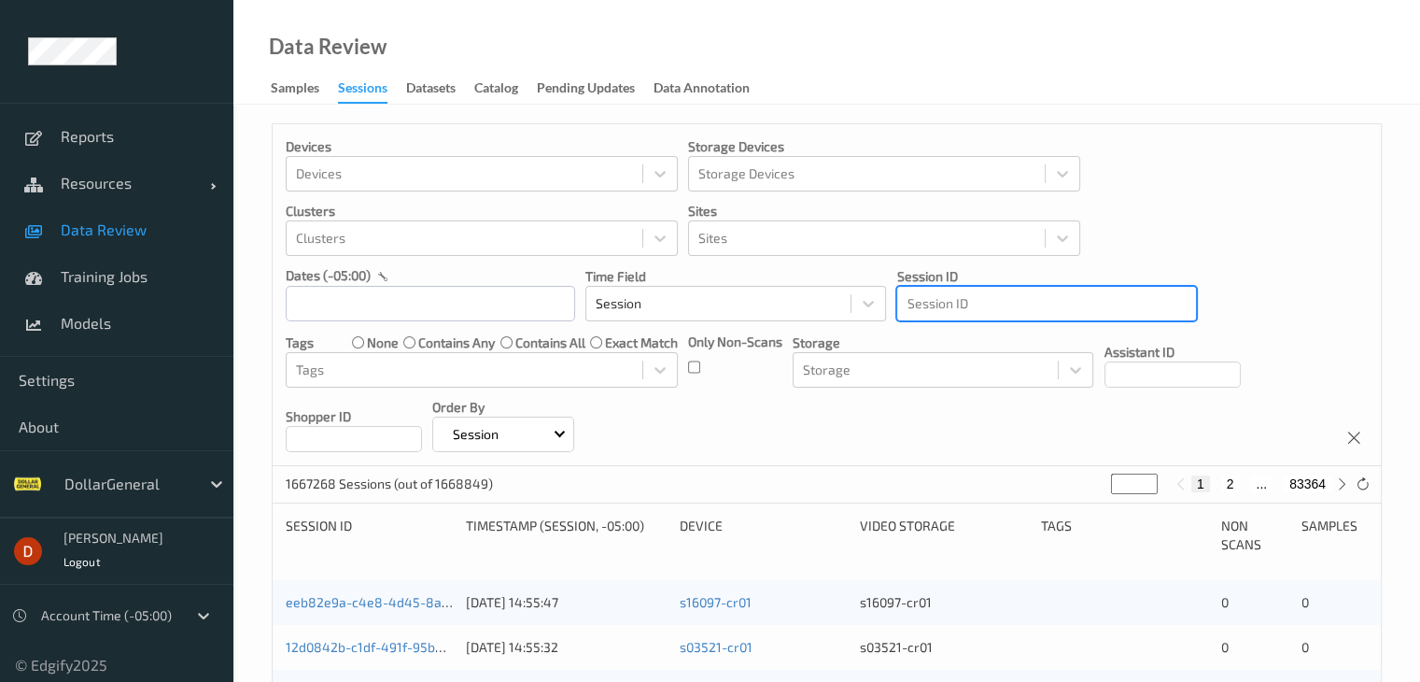
click at [1006, 303] on div at bounding box center [1047, 303] width 280 height 22
click at [997, 304] on div at bounding box center [1047, 303] width 280 height 22
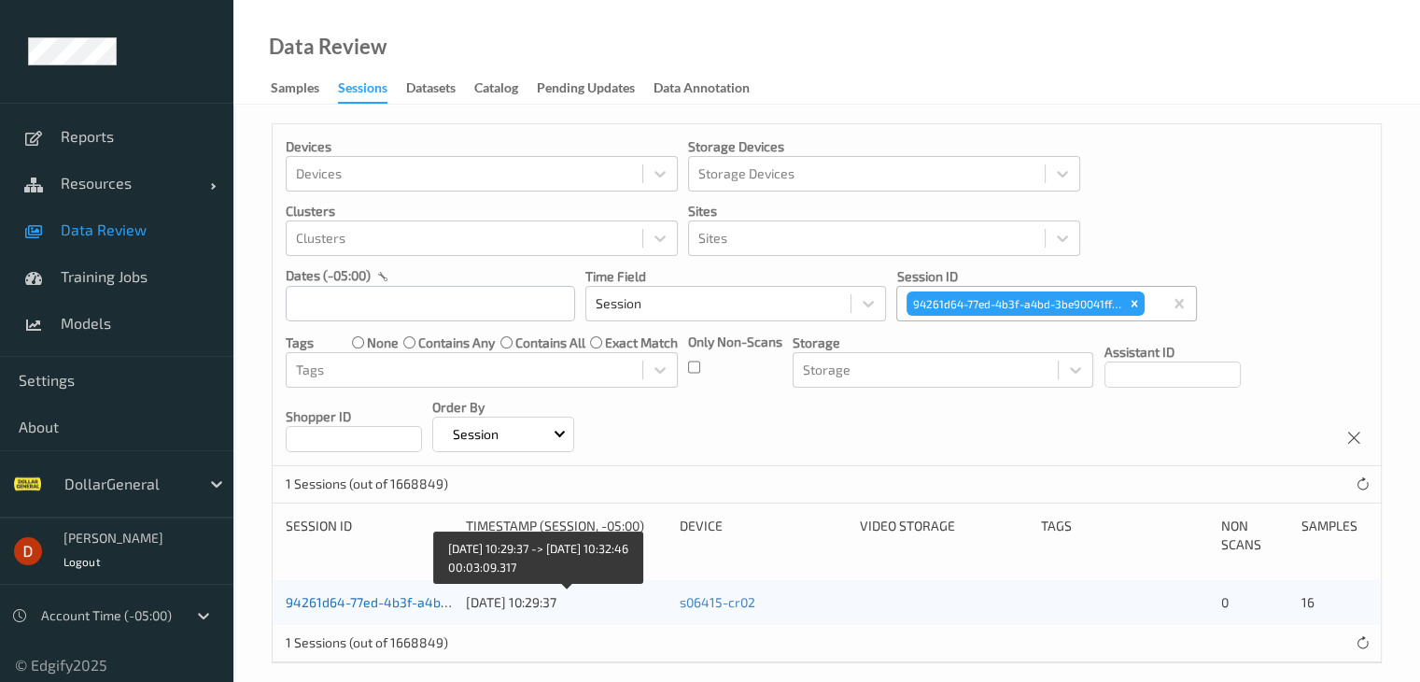
click at [393, 600] on link "94261d64-77ed-4b3f-a4bd-3be90041ffcf" at bounding box center [409, 602] width 247 height 16
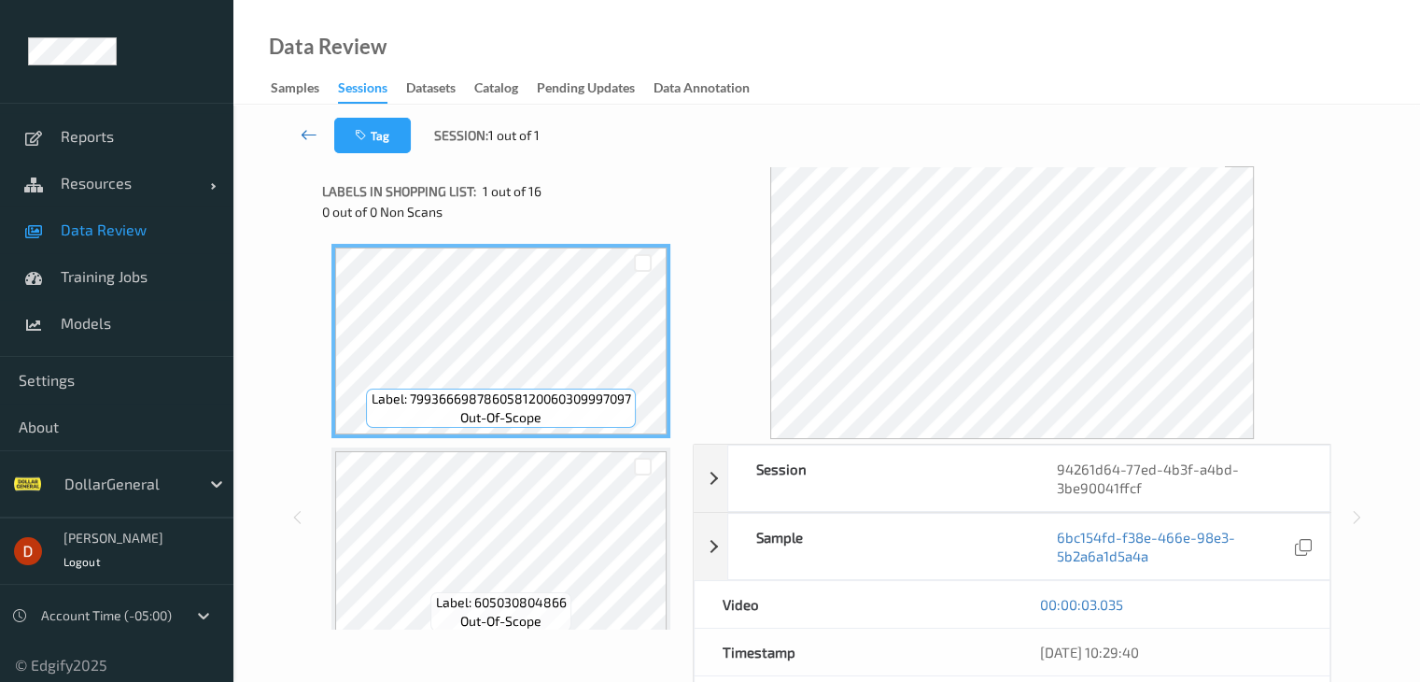
click at [303, 131] on icon at bounding box center [309, 134] width 17 height 19
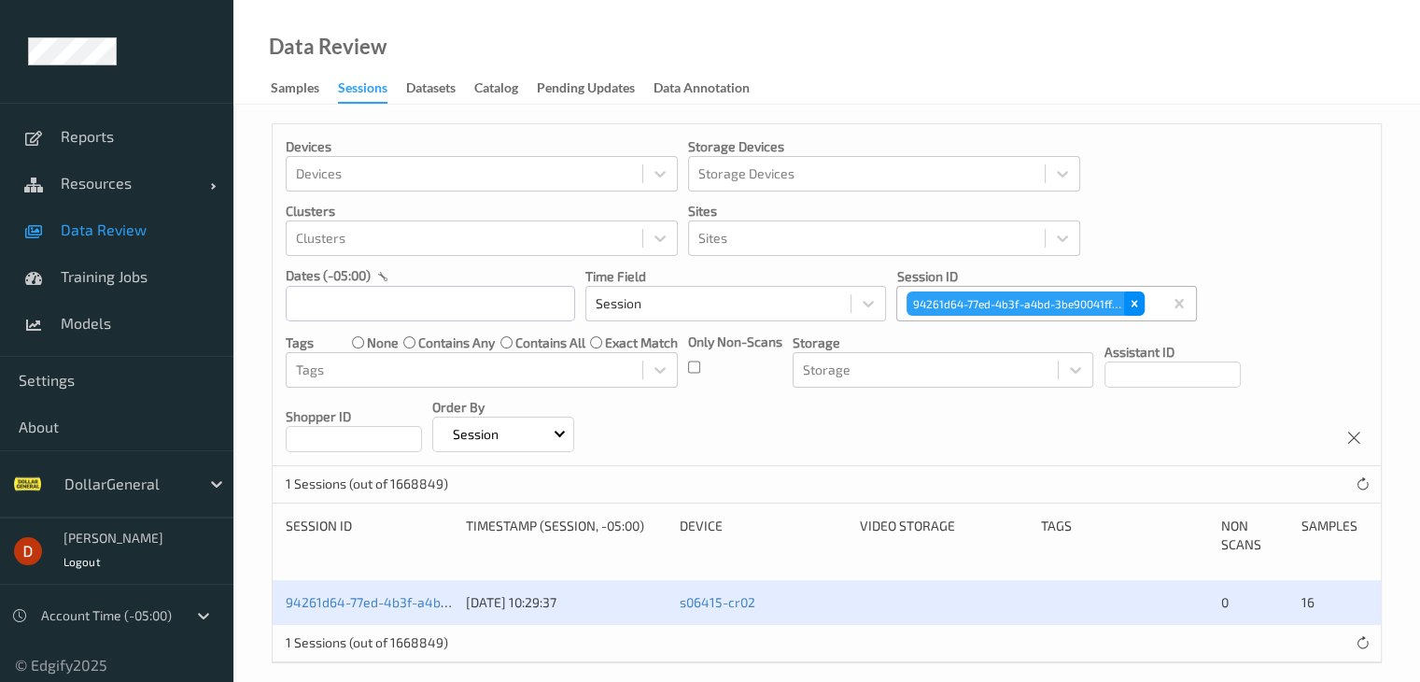
click at [1136, 299] on icon "Remove 94261d64-77ed-4b3f-a4bd-3be90041ffcf" at bounding box center [1134, 303] width 13 height 13
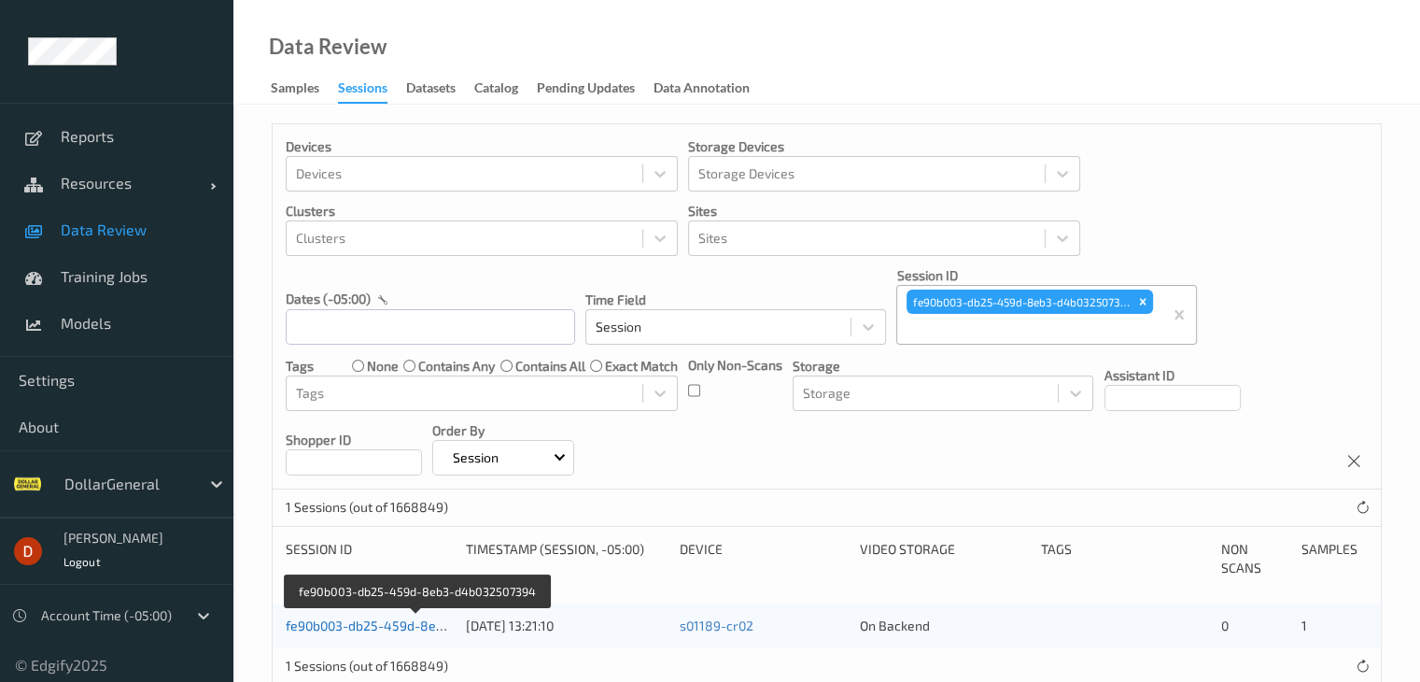
click at [419, 621] on link "fe90b003-db25-459d-8eb3-d4b032507394" at bounding box center [416, 625] width 261 height 16
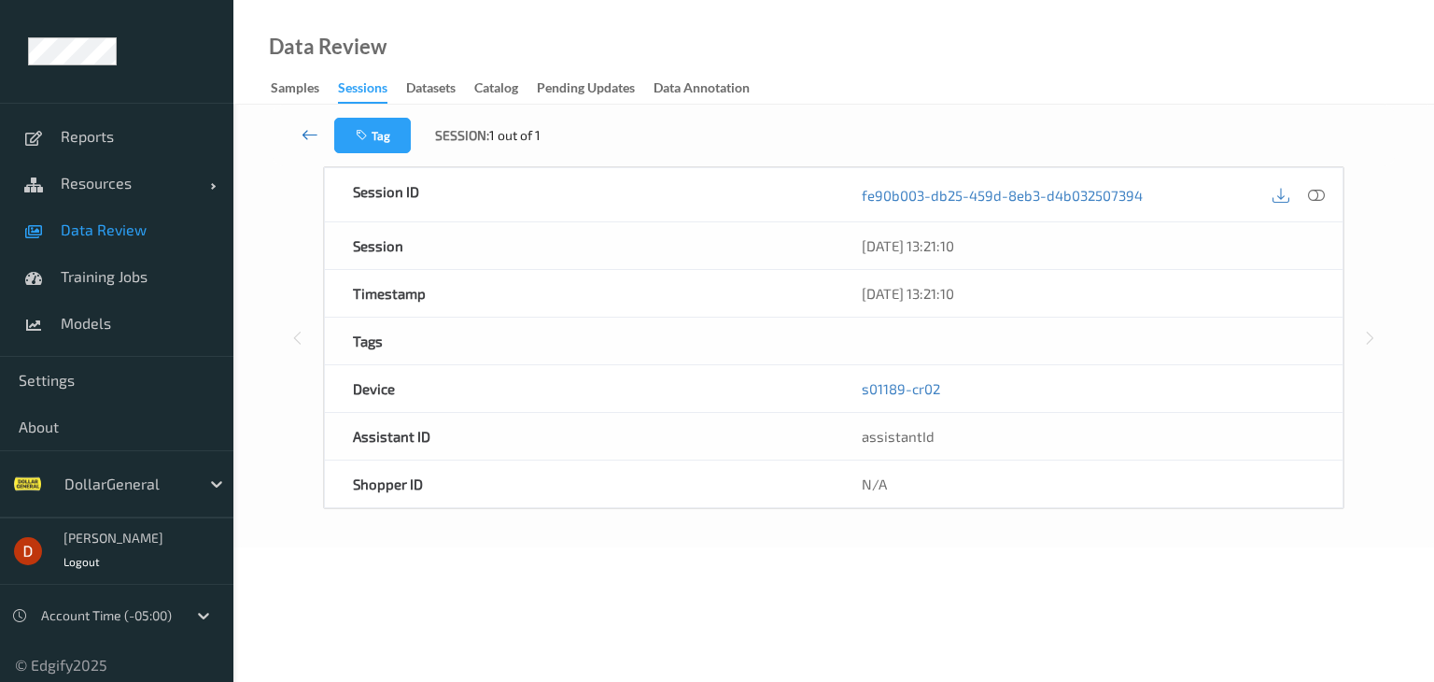
click at [300, 124] on link at bounding box center [309, 135] width 49 height 35
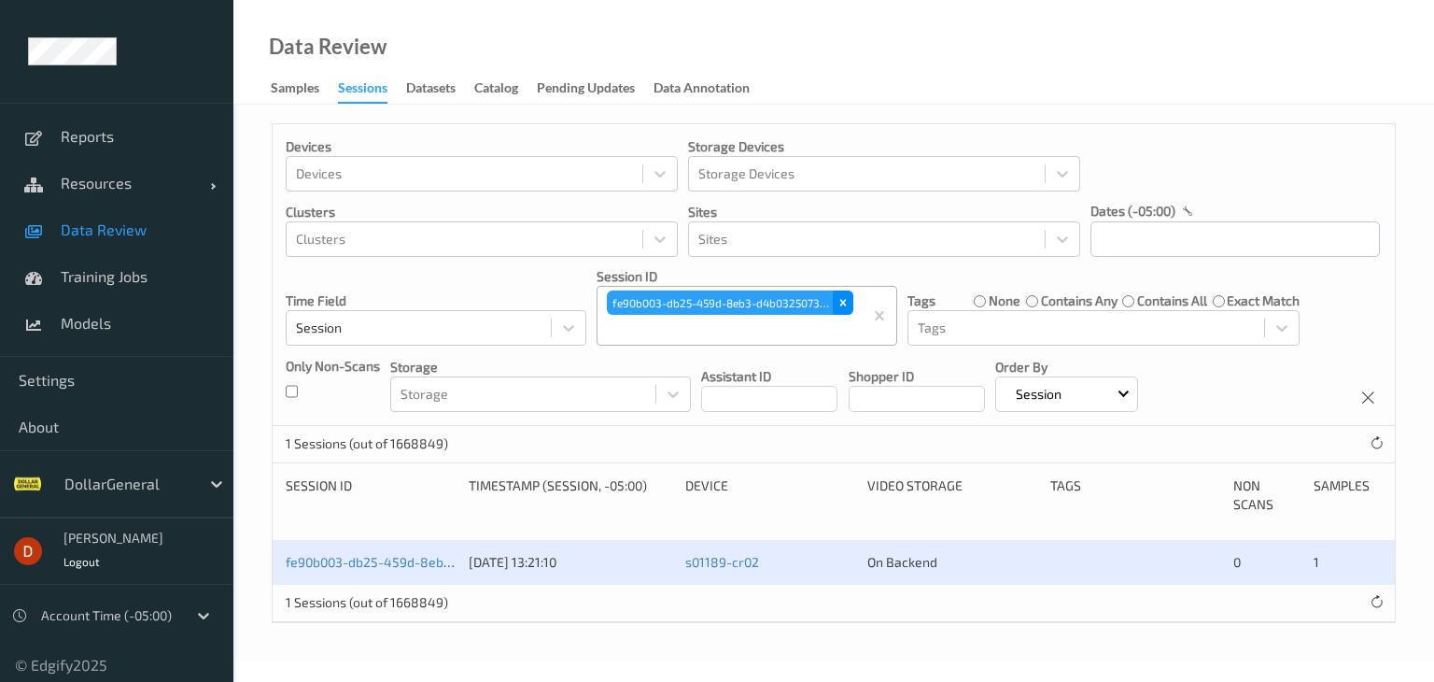
click at [846, 296] on icon "Remove fe90b003-db25-459d-8eb3-d4b032507394" at bounding box center [843, 302] width 13 height 13
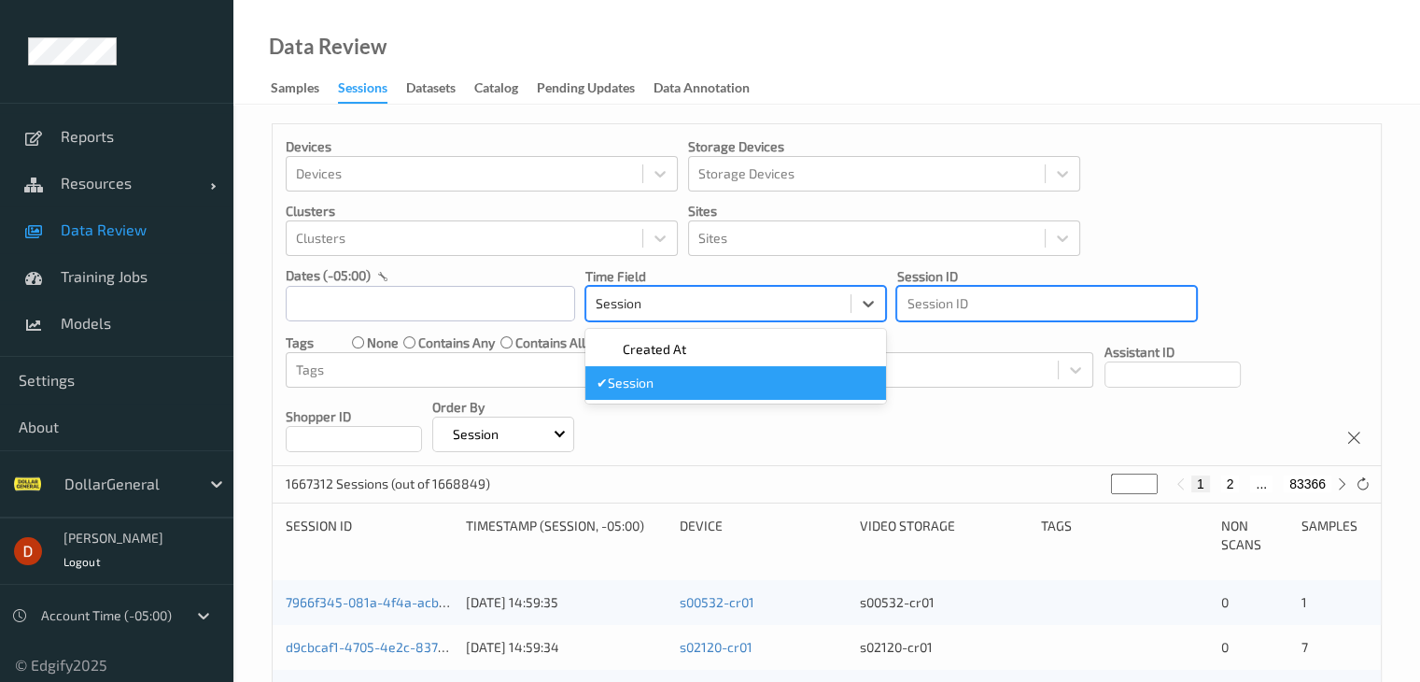
click at [823, 301] on div at bounding box center [719, 303] width 246 height 22
paste input "a2e6efc7-1bd8-48d9-9690-eaf82eadf097"
type input "a2e6efc7-1bd8-48d9-9690-eaf82eadf097"
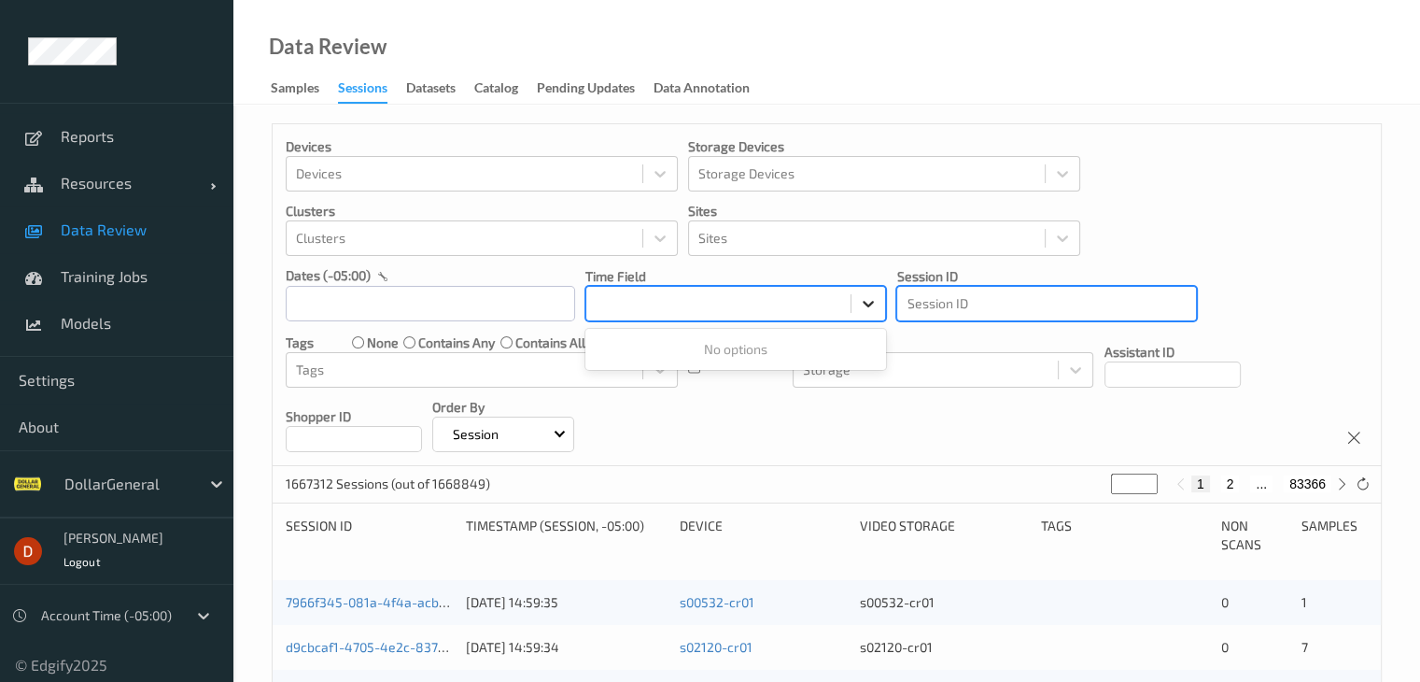
click at [858, 307] on div at bounding box center [869, 304] width 34 height 34
click at [982, 308] on div at bounding box center [1047, 303] width 280 height 22
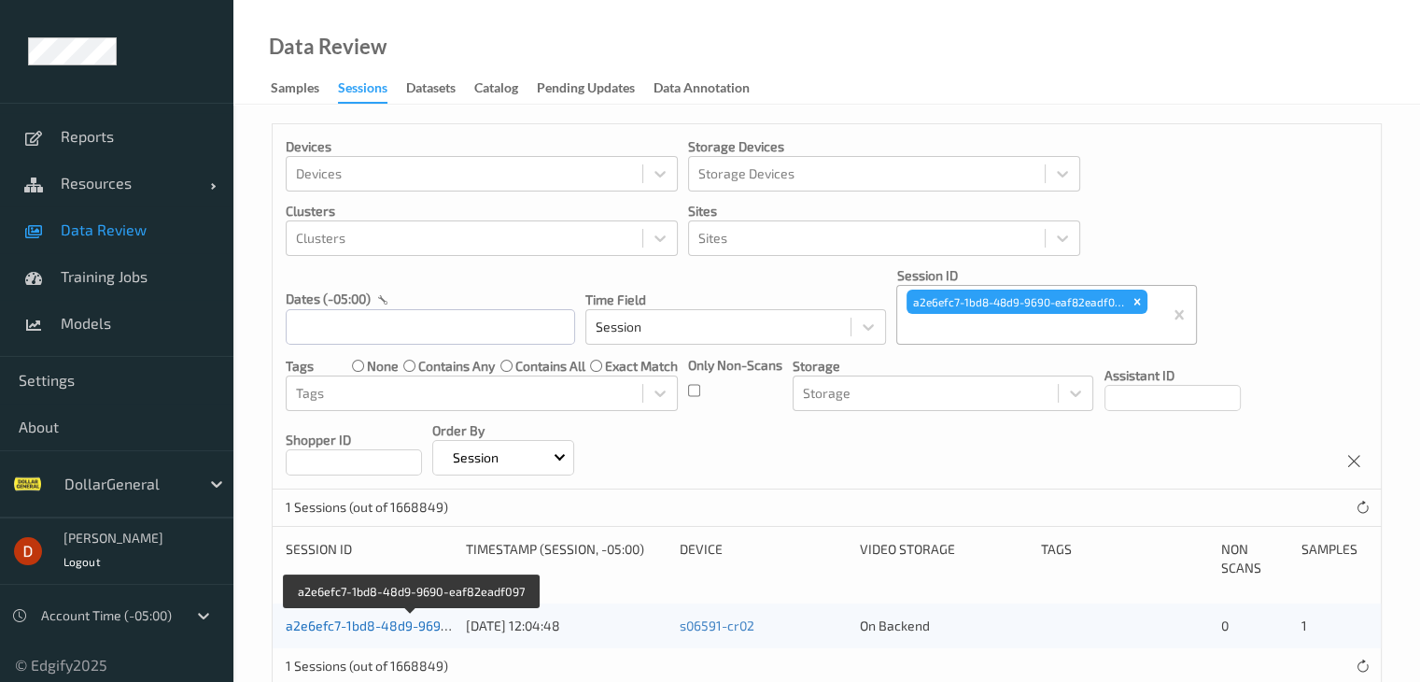
click at [402, 629] on link "a2e6efc7-1bd8-48d9-9690-eaf82eadf097" at bounding box center [412, 625] width 252 height 16
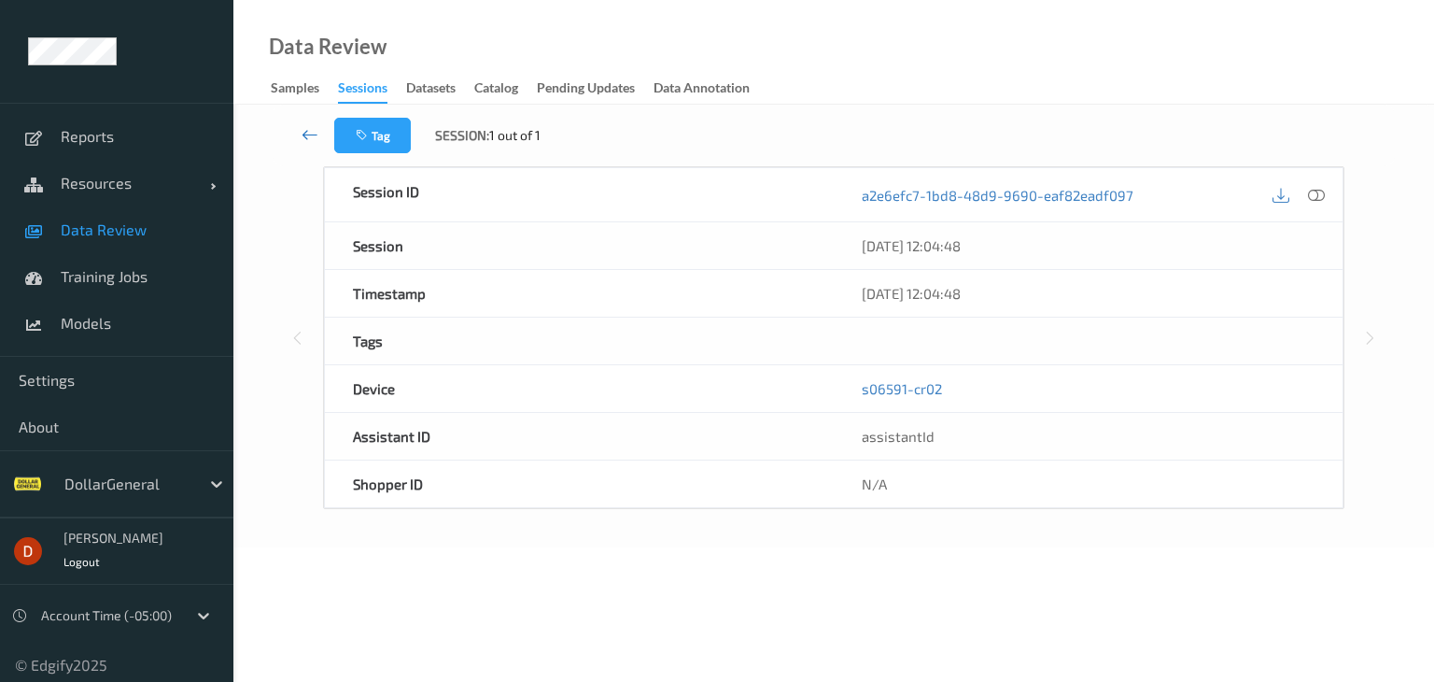
click at [311, 143] on icon at bounding box center [310, 134] width 17 height 19
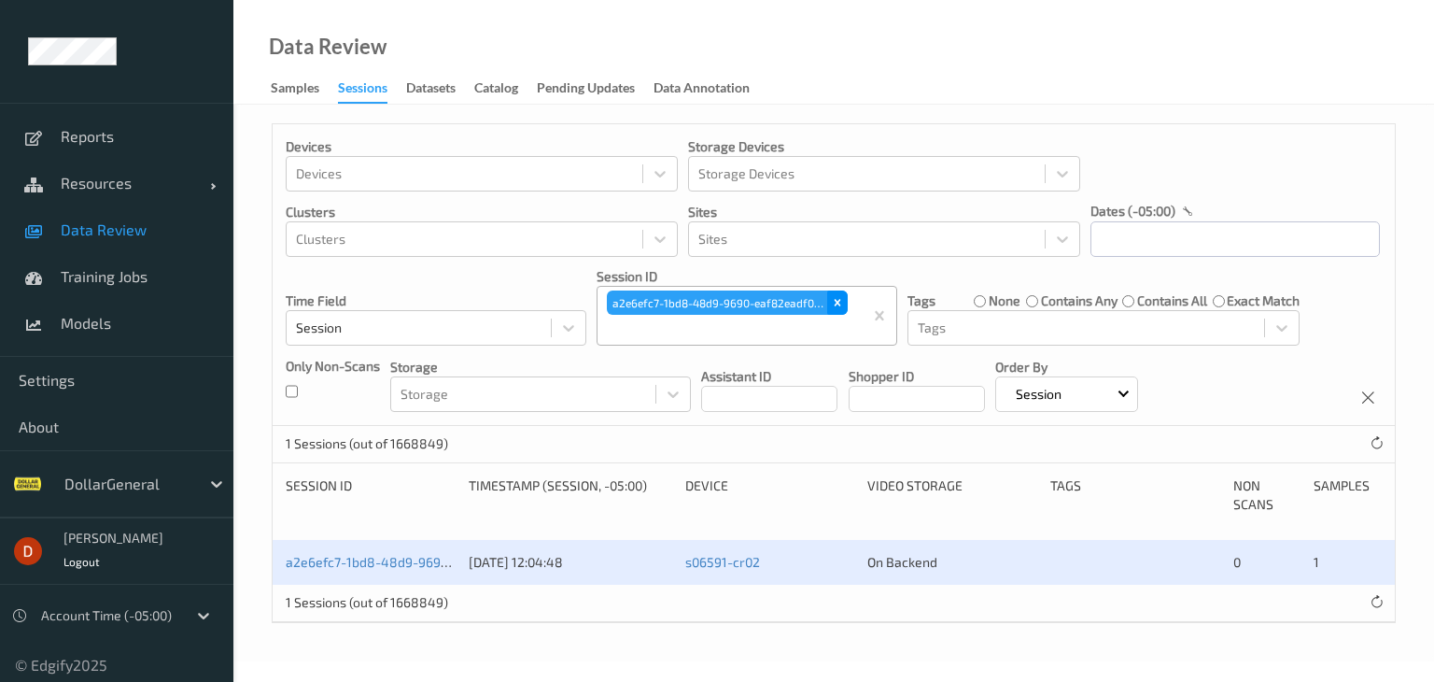
click at [837, 299] on icon "Remove a2e6efc7-1bd8-48d9-9690-eaf82eadf097" at bounding box center [837, 302] width 13 height 13
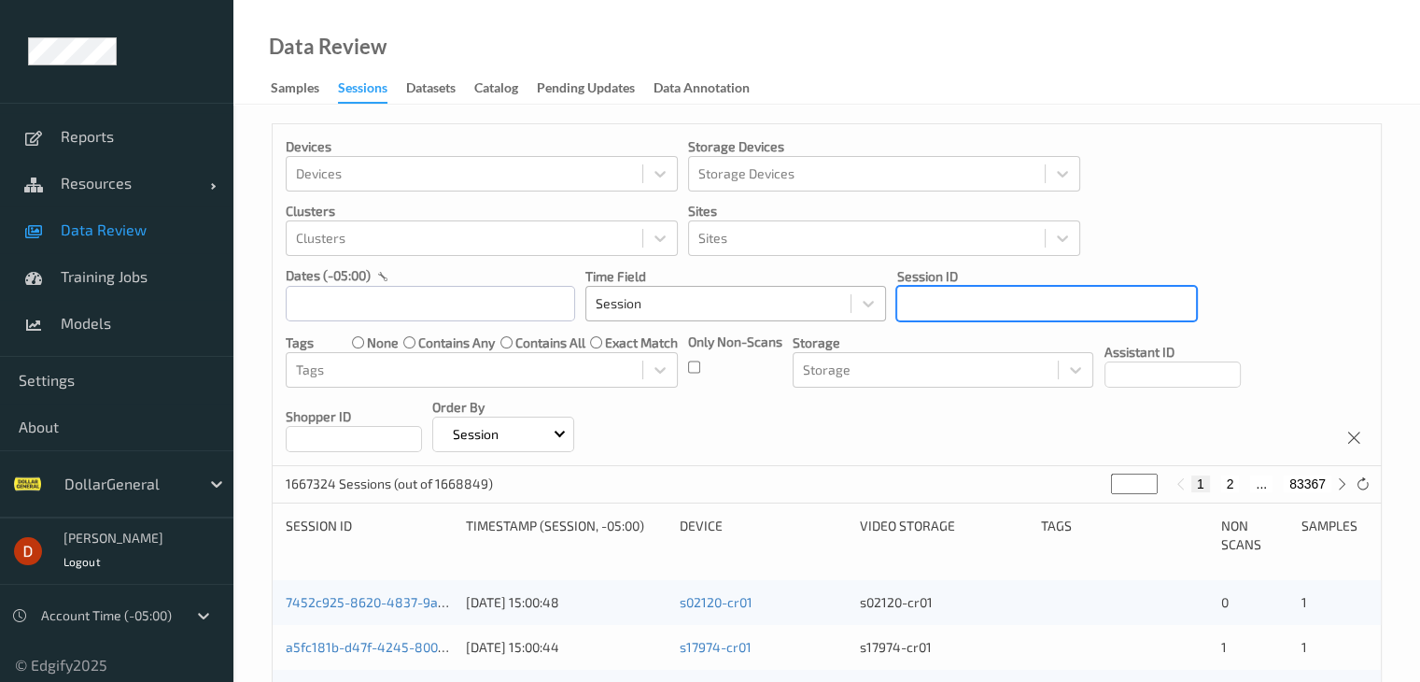
click at [777, 306] on div at bounding box center [719, 303] width 246 height 22
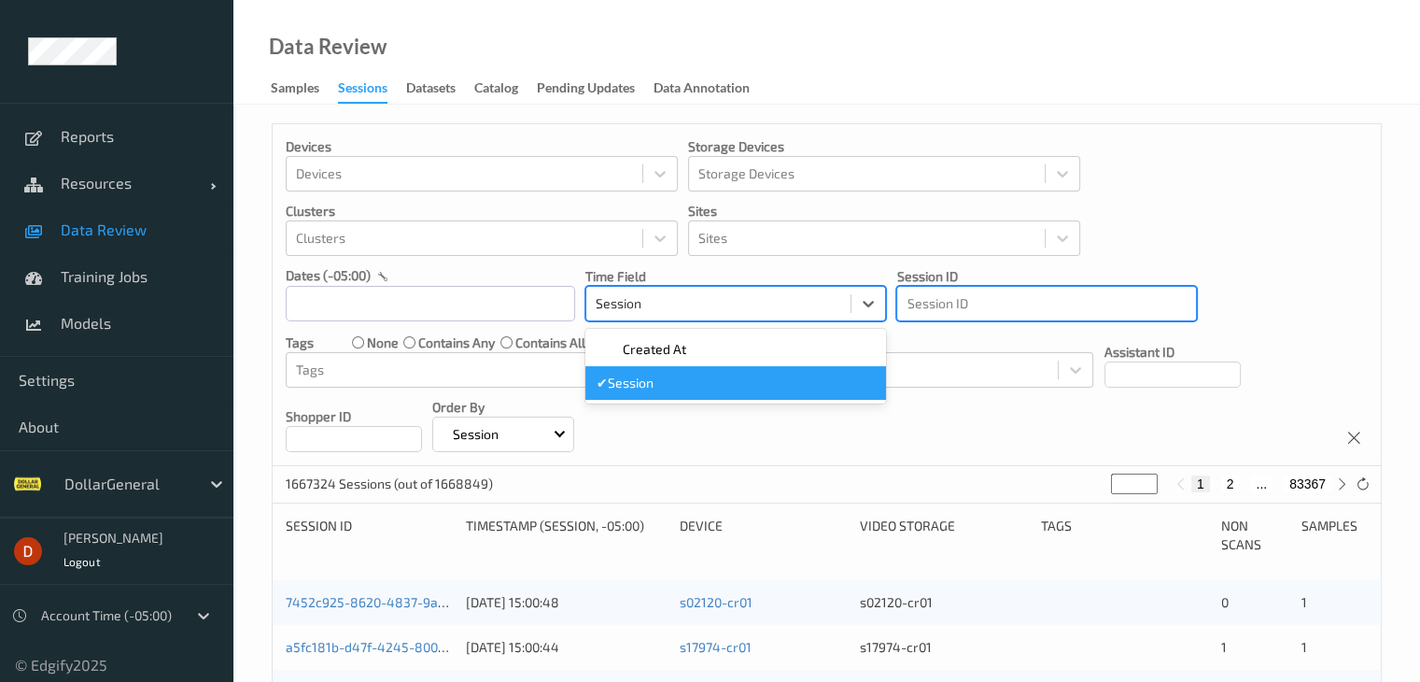
click at [961, 303] on div at bounding box center [1047, 303] width 280 height 22
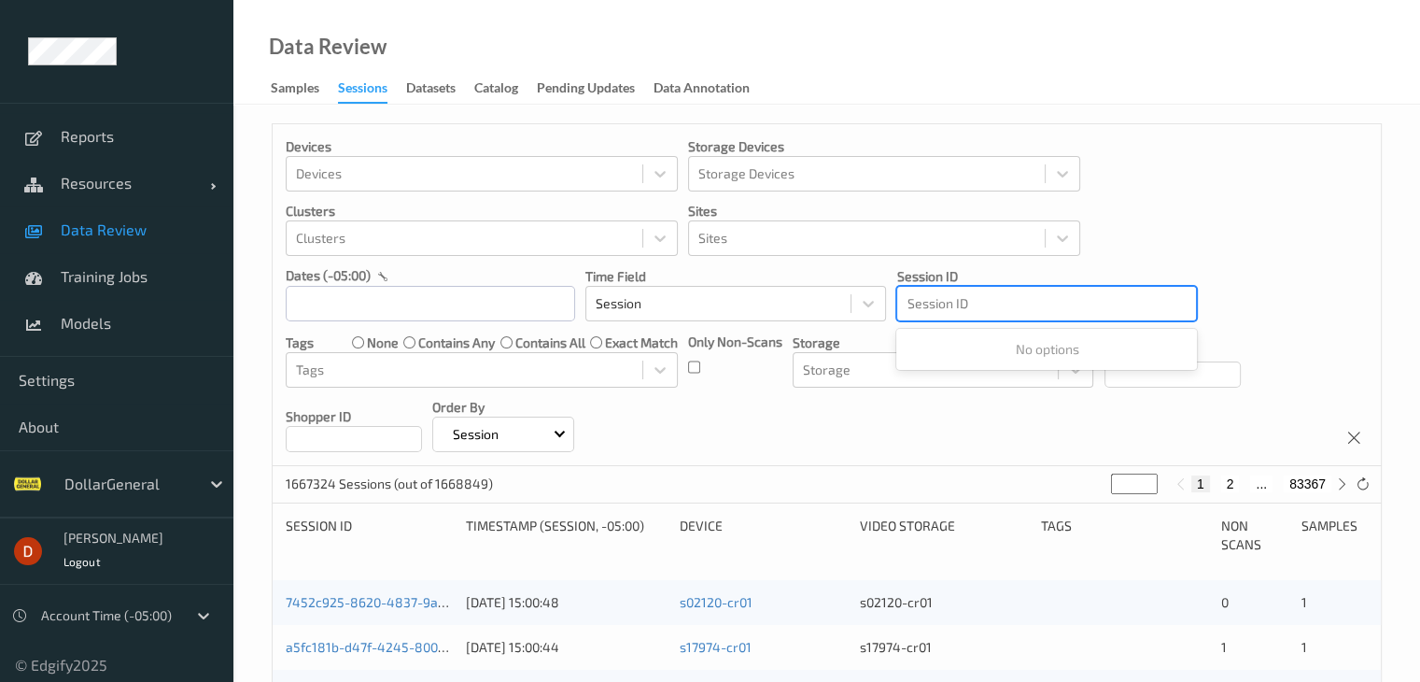
paste input "799366420490006058202179145124"
type input "799366420490006058202179145124"
drag, startPoint x: 1133, startPoint y: 306, endPoint x: 808, endPoint y: 304, distance: 325.0
click at [808, 304] on div "Devices Devices Storage Devices Storage Devices Clusters Clusters Sites Sites d…" at bounding box center [827, 295] width 1109 height 342
